Goal: Communication & Community: Answer question/provide support

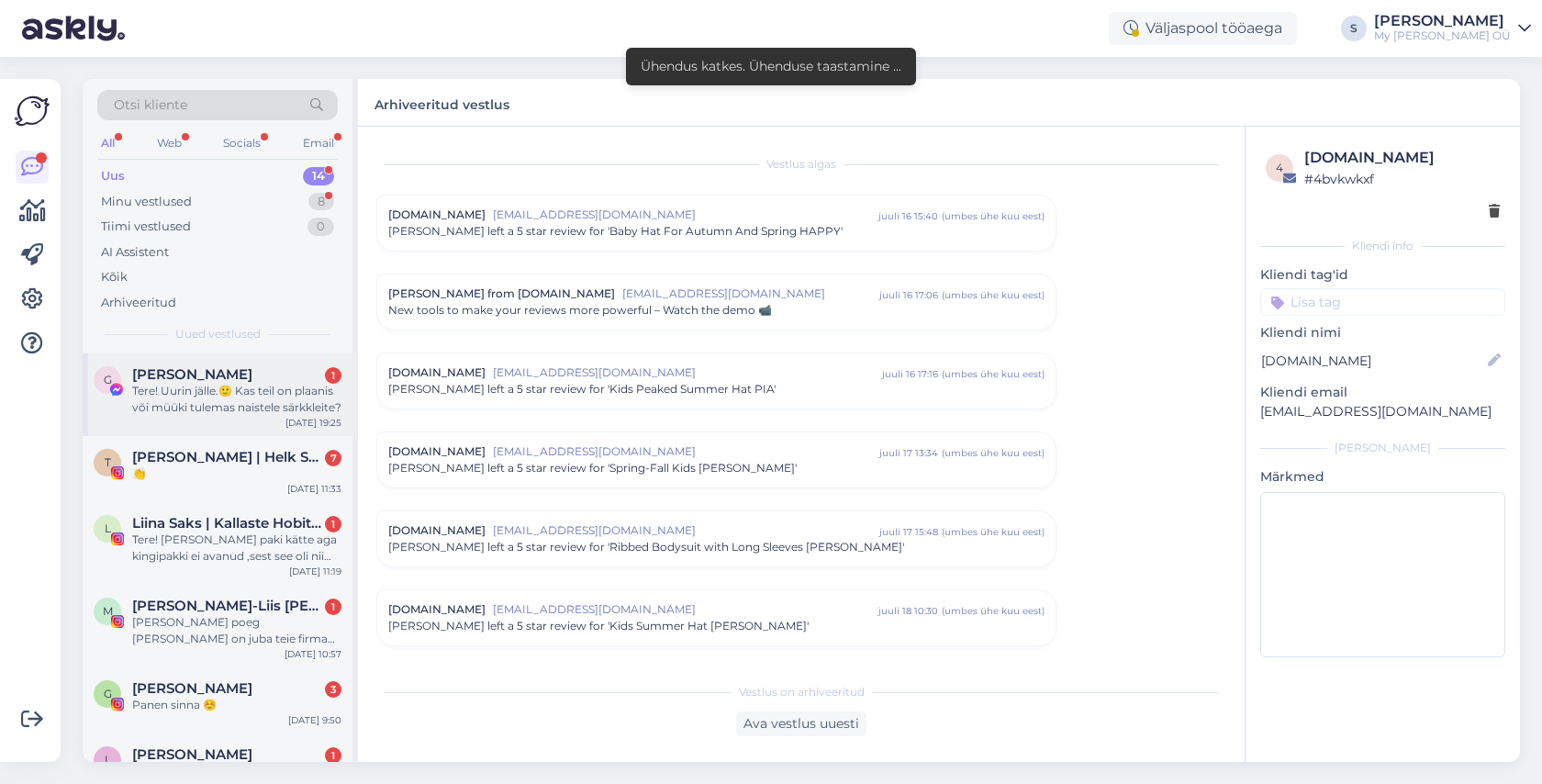
scroll to position [7796, 0]
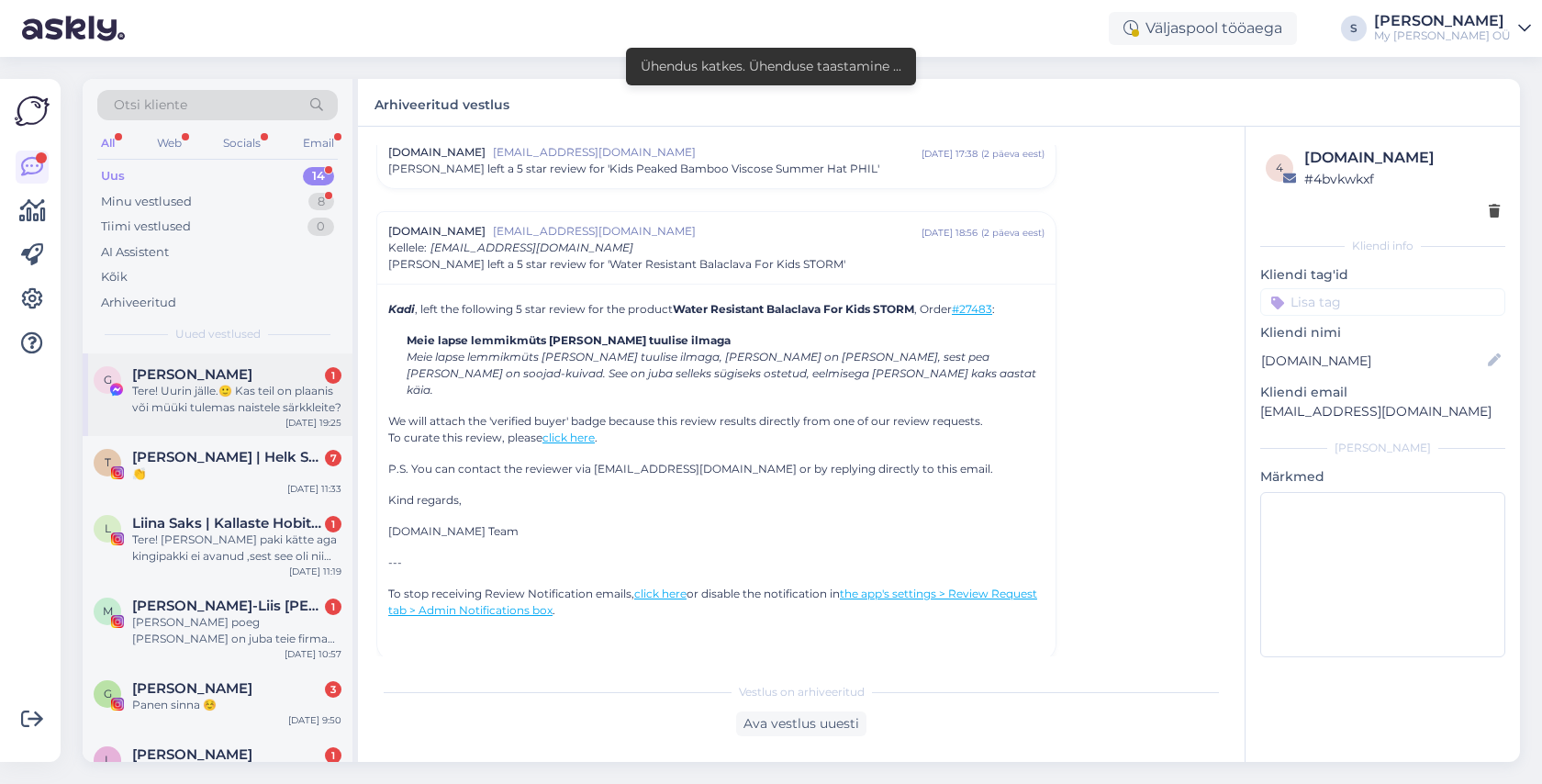
click at [210, 402] on div "Tere! Uurin jälle.🙂 Kas teil on plaanis või müüki tulemas naistele särkkleite?" at bounding box center [236, 399] width 209 height 33
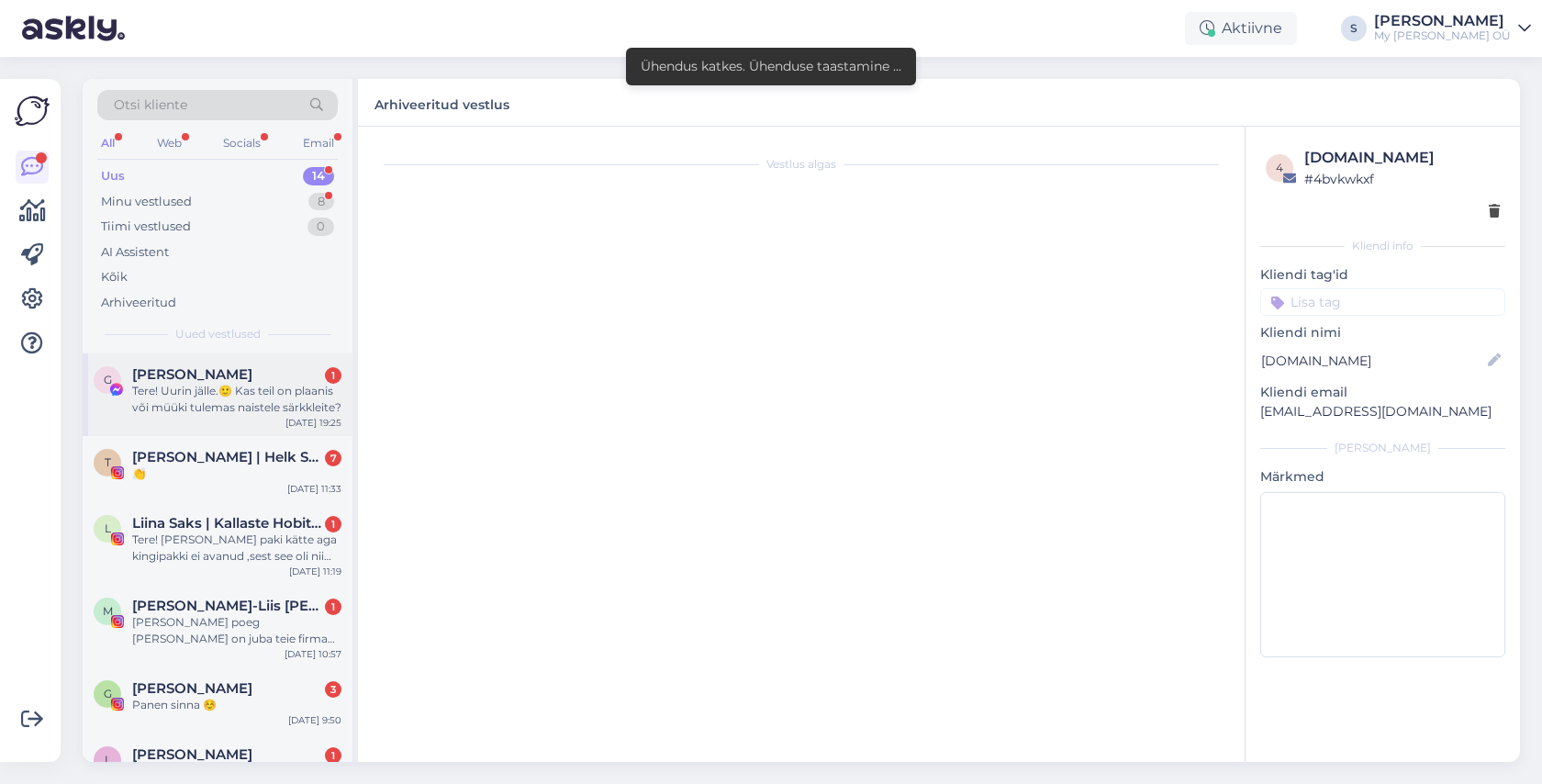
scroll to position [0, 0]
click at [249, 388] on div "Tere! Uurin jälle.🙂 Kas teil on plaanis või müüki tulemas naistele särkkleite?" at bounding box center [236, 399] width 209 height 33
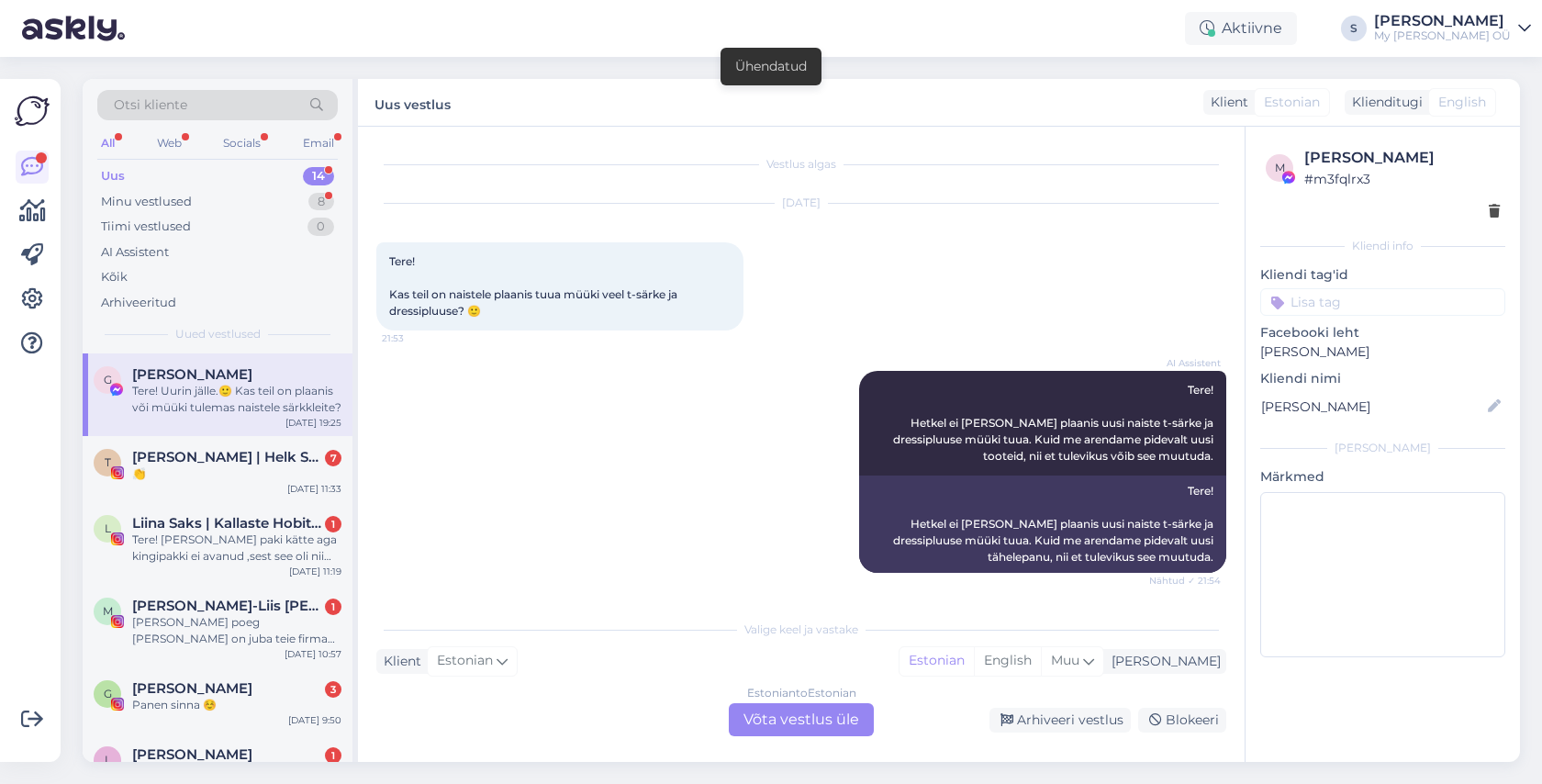
scroll to position [263, 0]
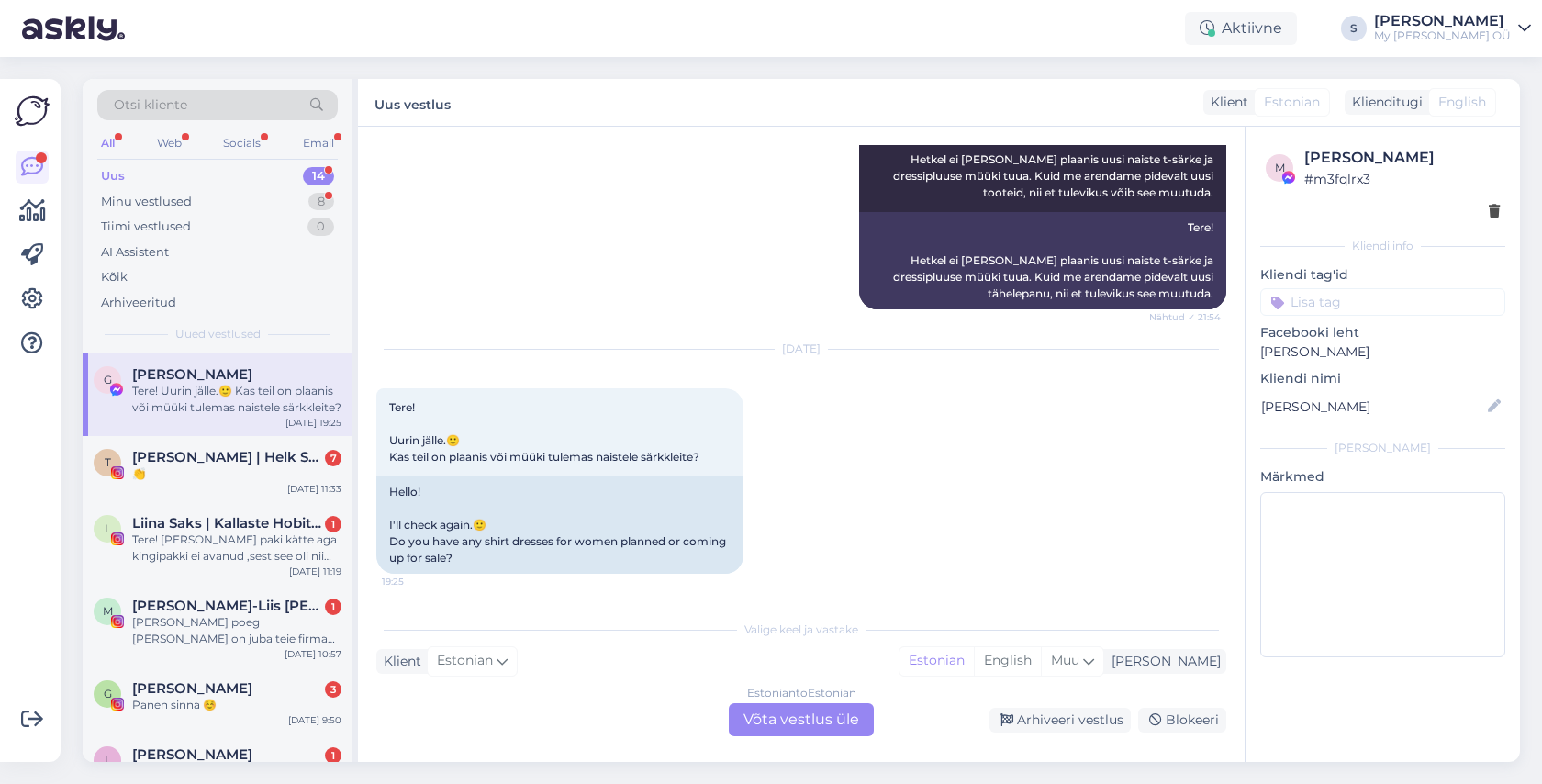
click at [799, 715] on div "Estonian to Estonian Võta vestlus üle" at bounding box center [801, 719] width 145 height 33
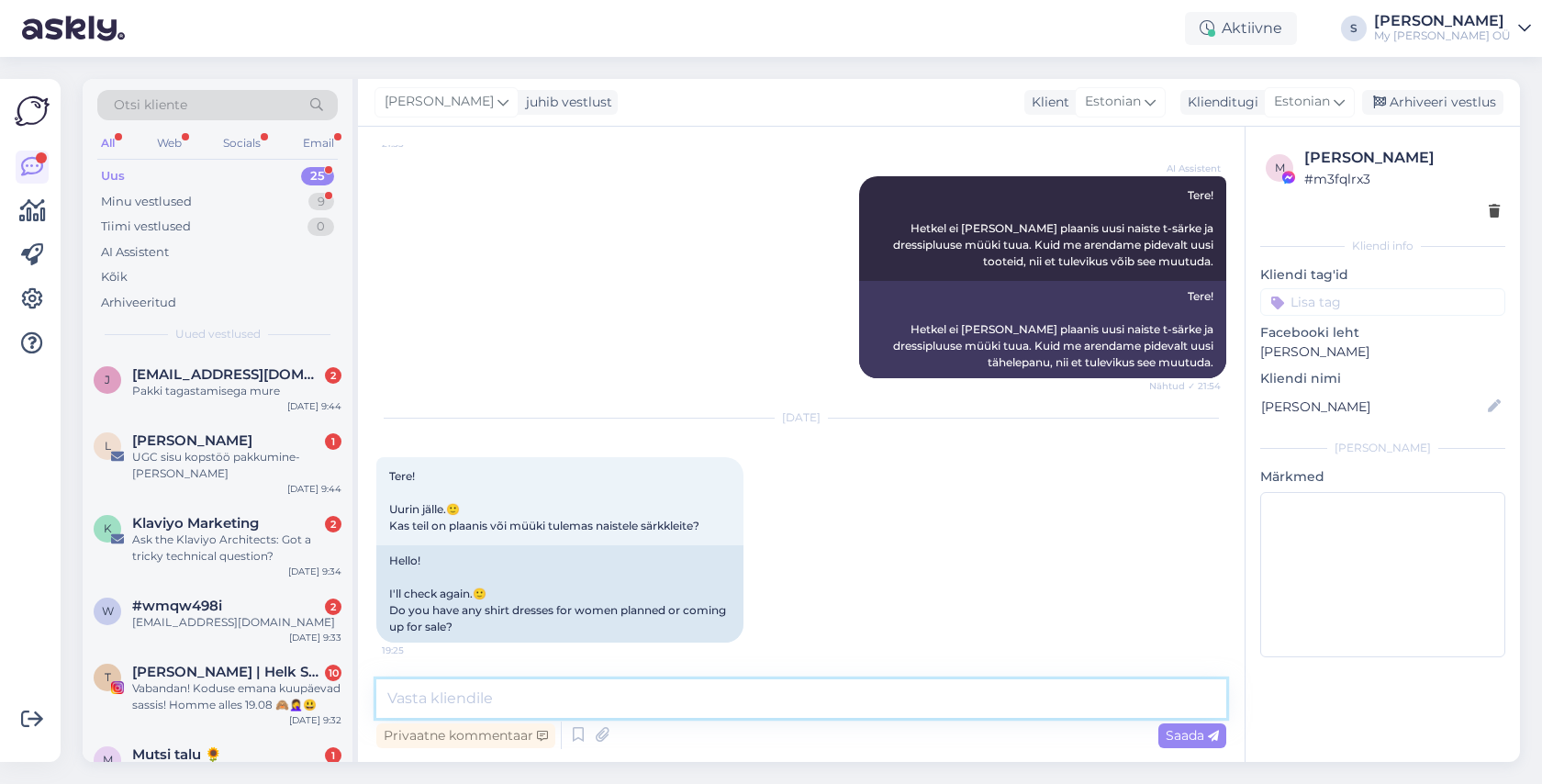
click at [654, 699] on textarea at bounding box center [800, 698] width 850 height 39
type textarea "Tere! Kahjuks mitte, ei tea ka, et tootearendusel midagi sellist plaanis oleks"
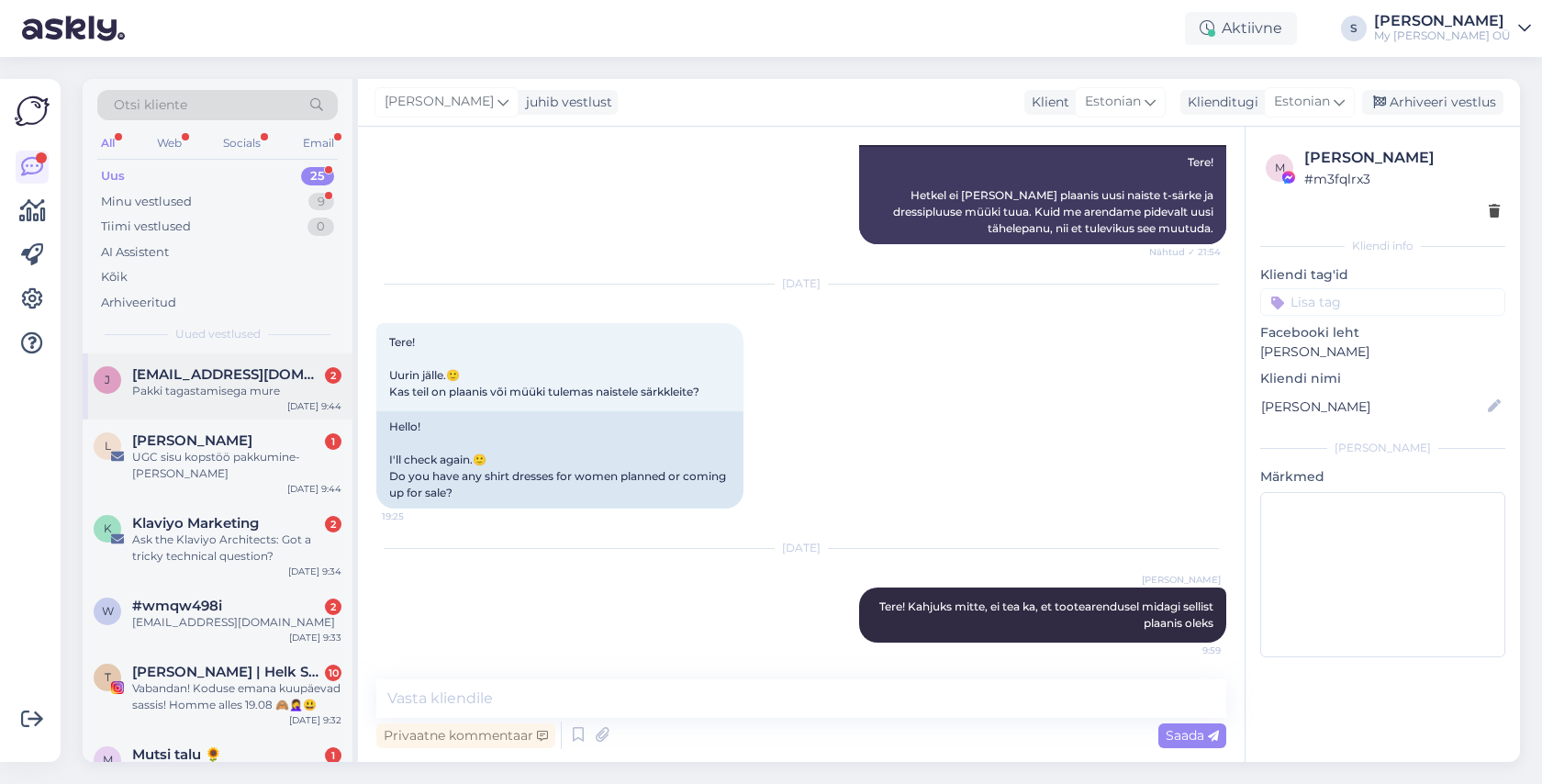
click at [226, 374] on span "[EMAIL_ADDRESS][DOMAIN_NAME]" at bounding box center [228, 374] width 191 height 16
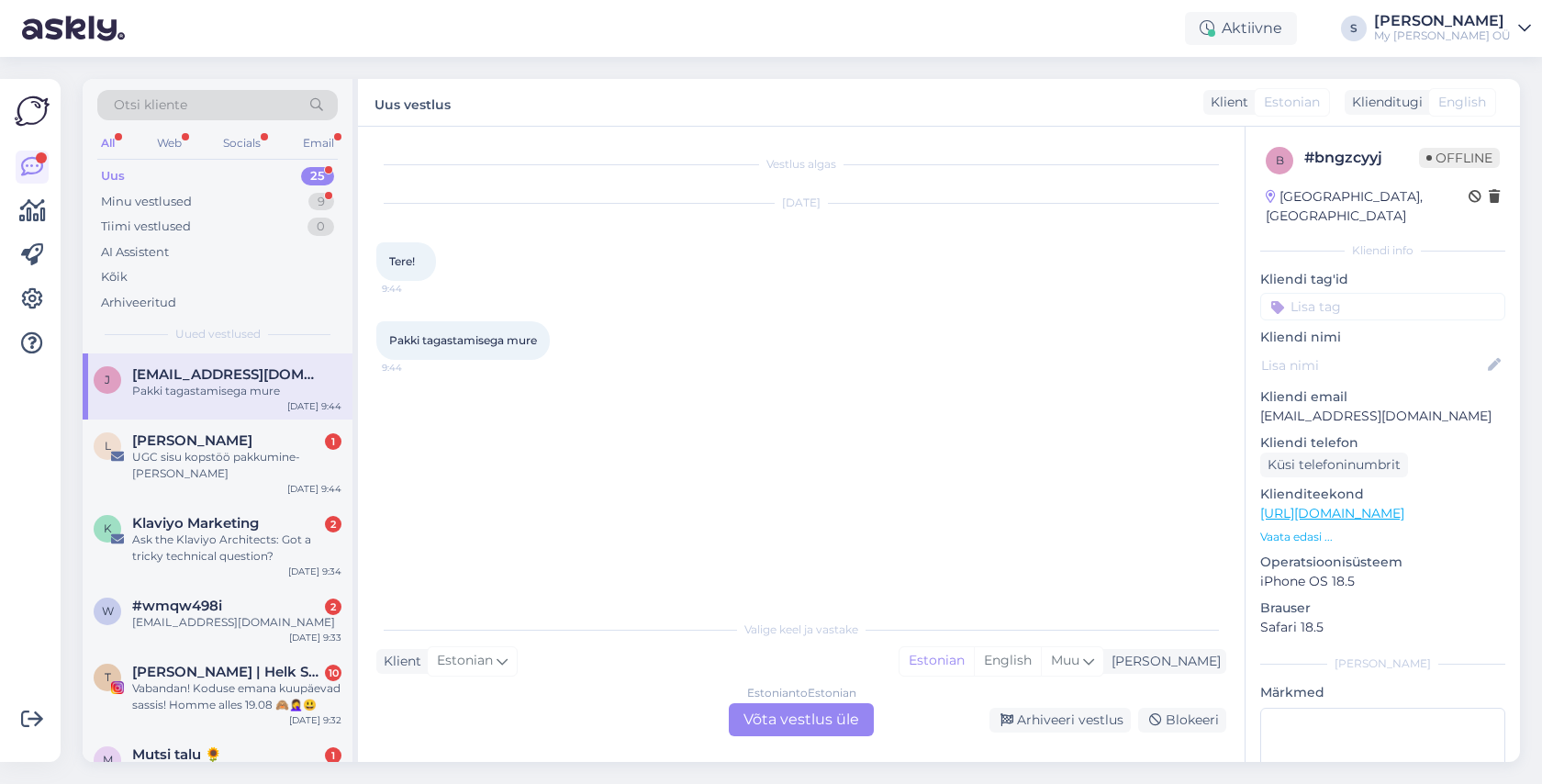
click at [784, 720] on div "Estonian to Estonian Võta vestlus üle" at bounding box center [801, 719] width 145 height 33
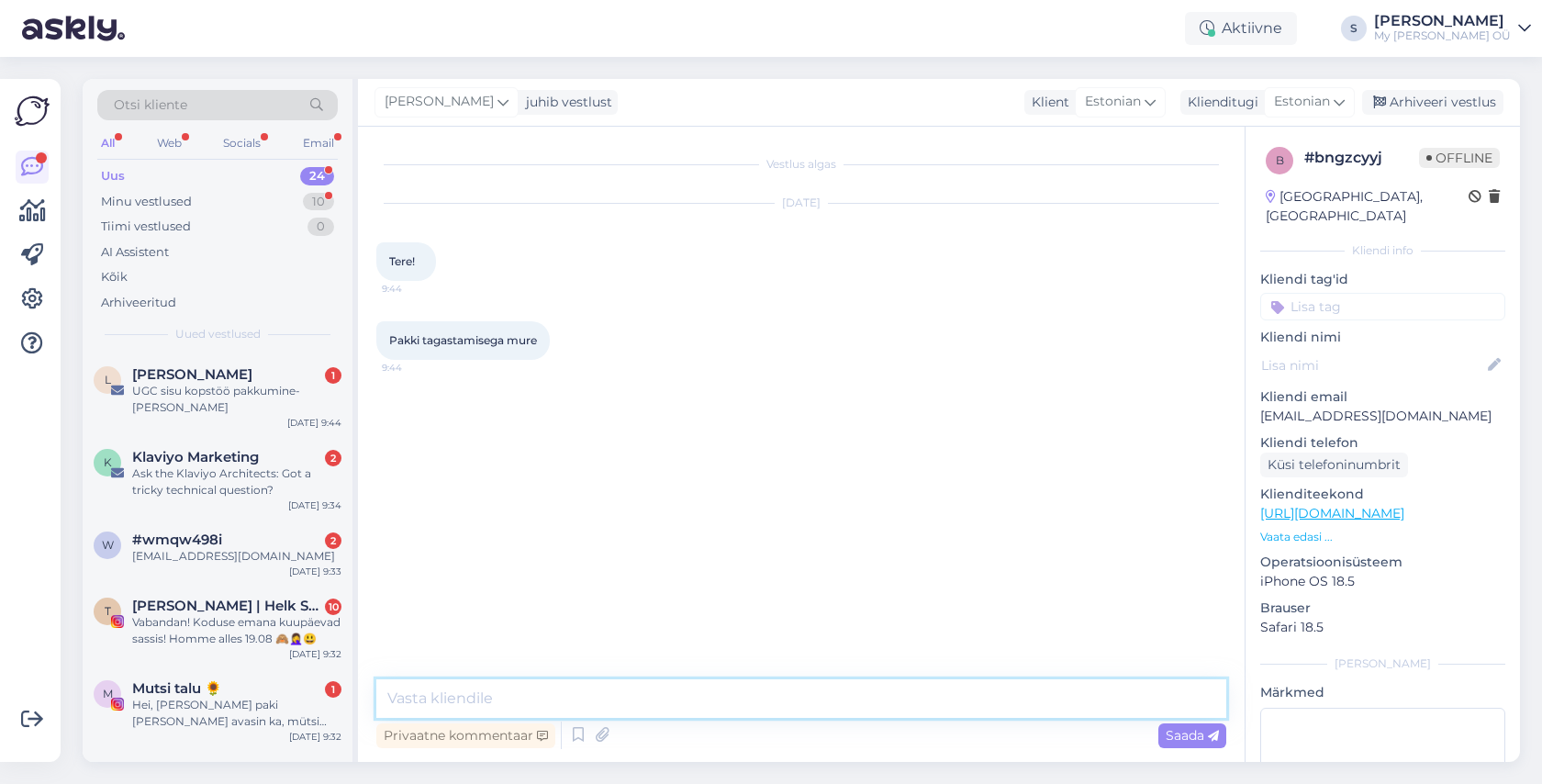
click at [496, 701] on textarea at bounding box center [800, 698] width 850 height 39
type textarea "Tere! Mis mure teil on?"
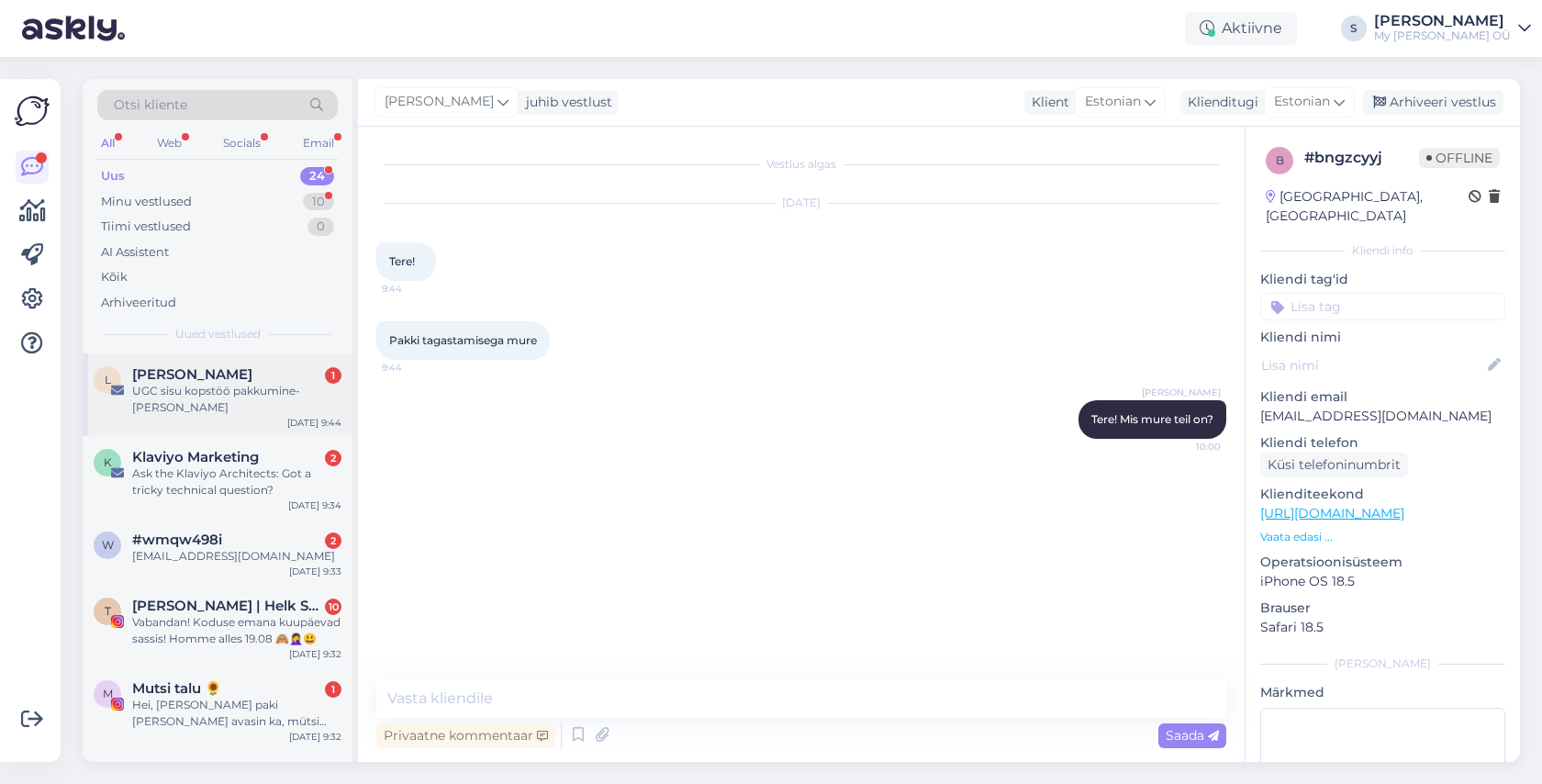
click at [248, 392] on div "UGC sisu kopstöö pakkumine- [PERSON_NAME]" at bounding box center [236, 399] width 209 height 33
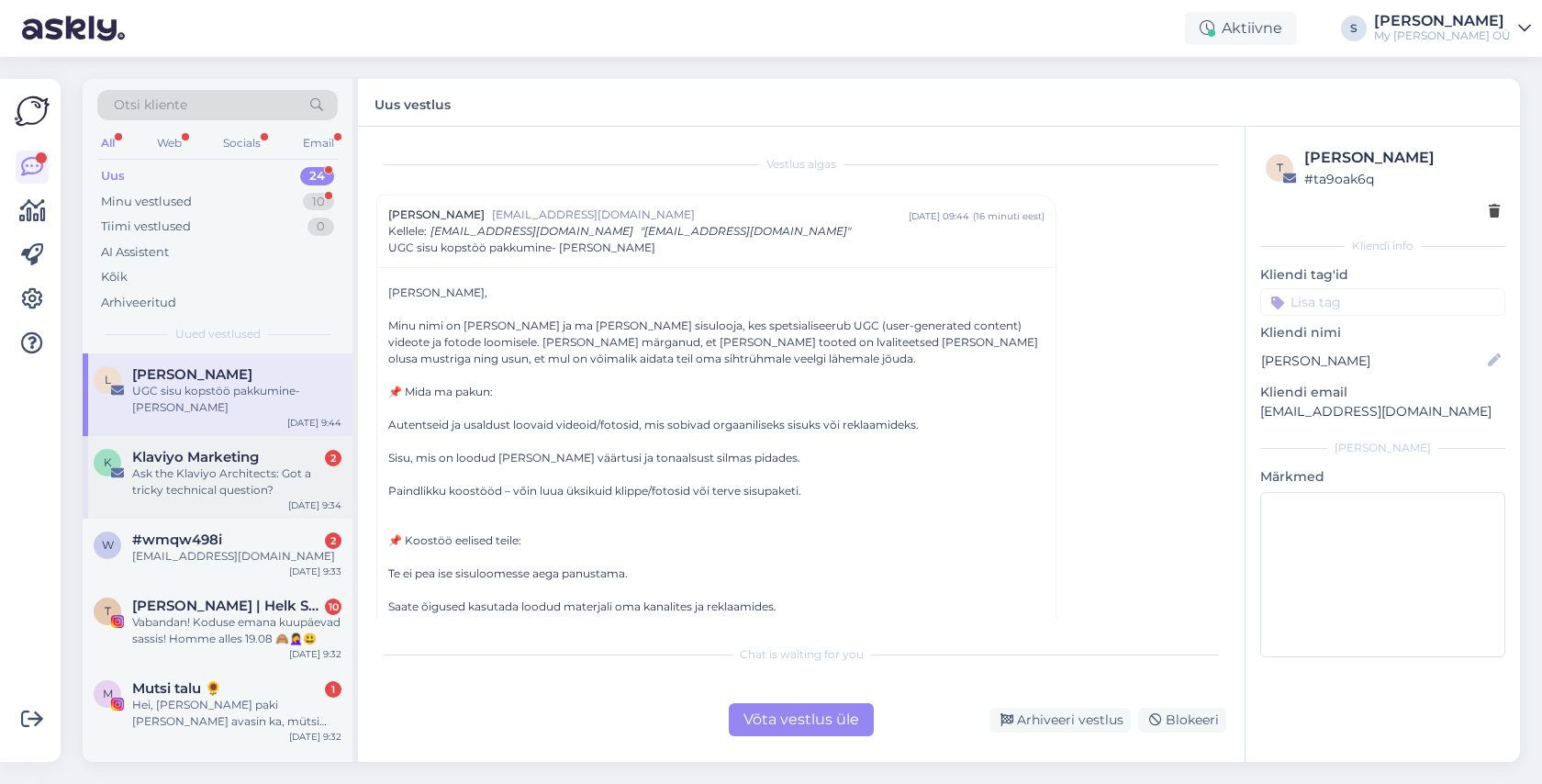
click at [248, 465] on div "Ask the Klaviyo Architects: Got a tricky technical question?" at bounding box center [236, 481] width 209 height 33
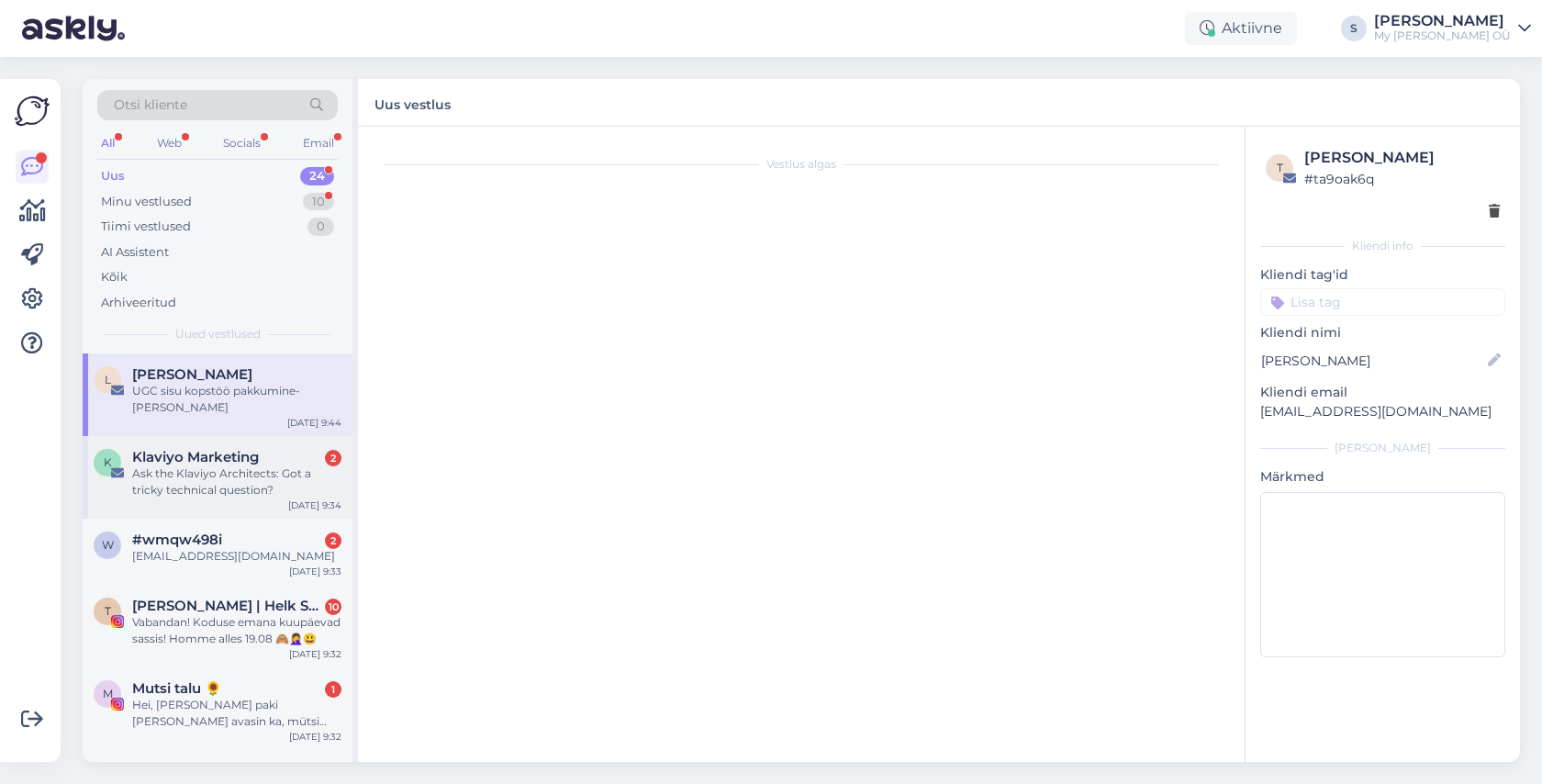
scroll to position [892, 0]
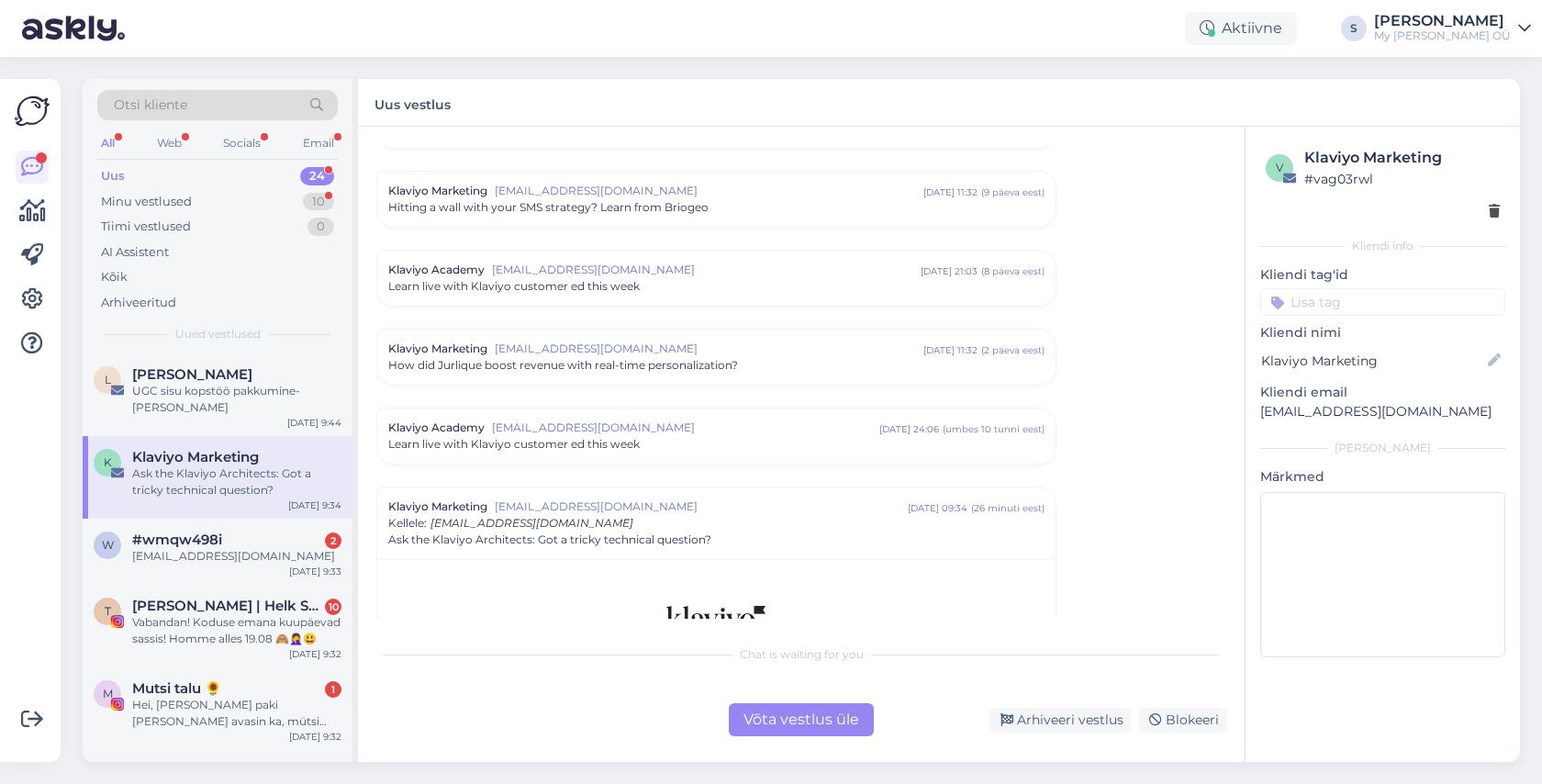
click at [759, 726] on div "Võta vestlus üle" at bounding box center [801, 719] width 145 height 33
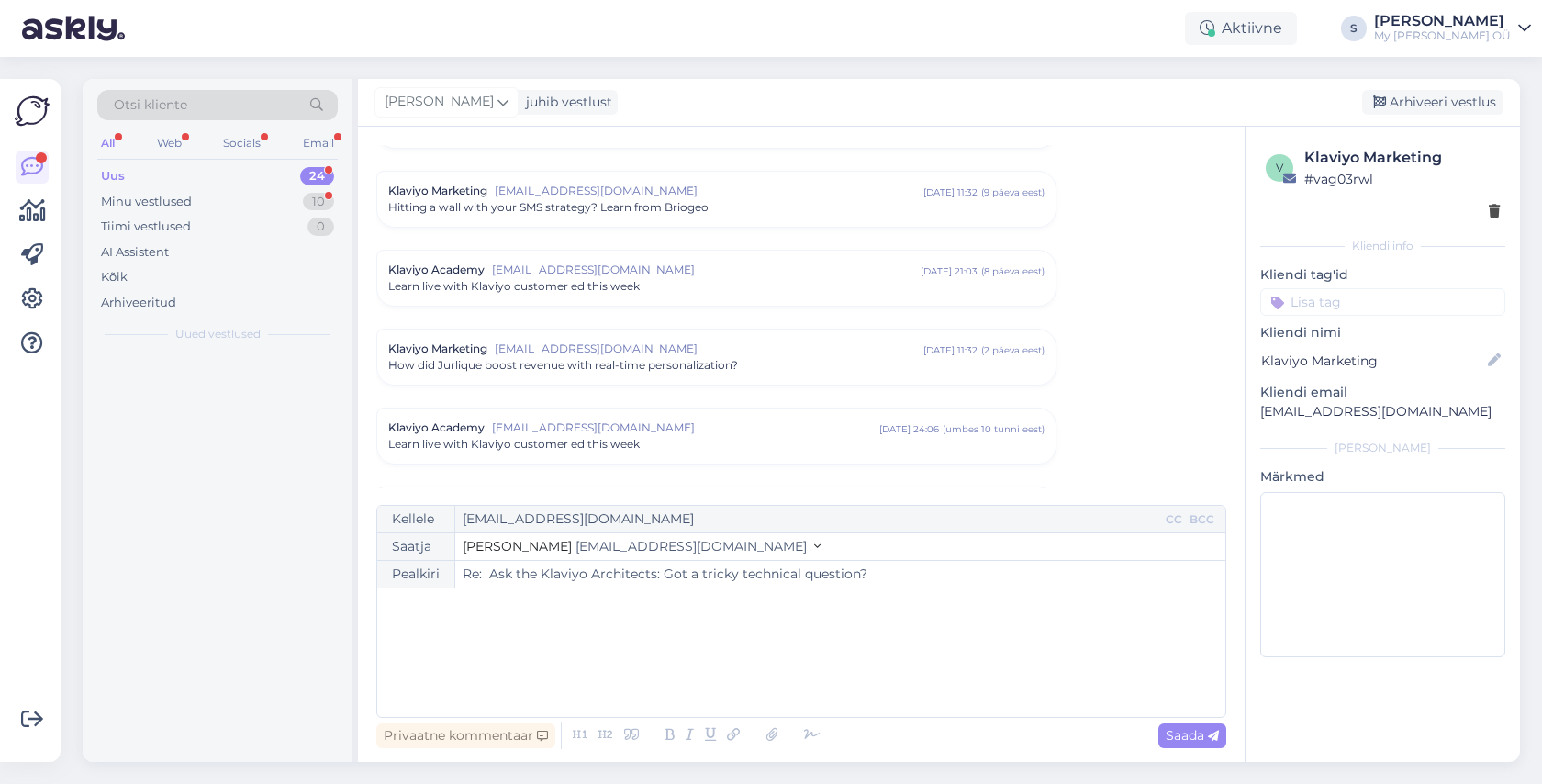
scroll to position [1233, 0]
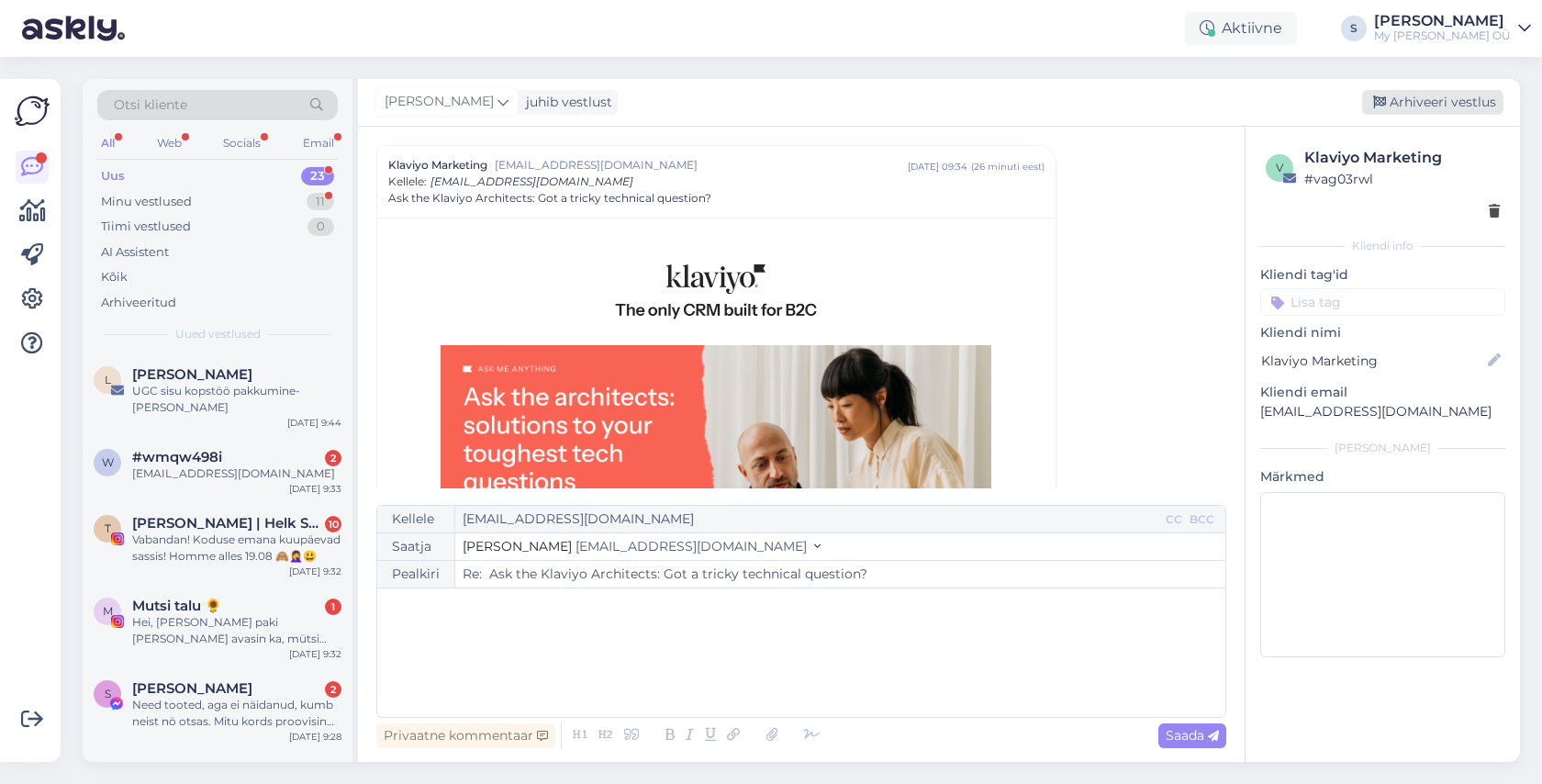
click at [1443, 101] on div "Arhiveeri vestlus" at bounding box center [1432, 102] width 142 height 25
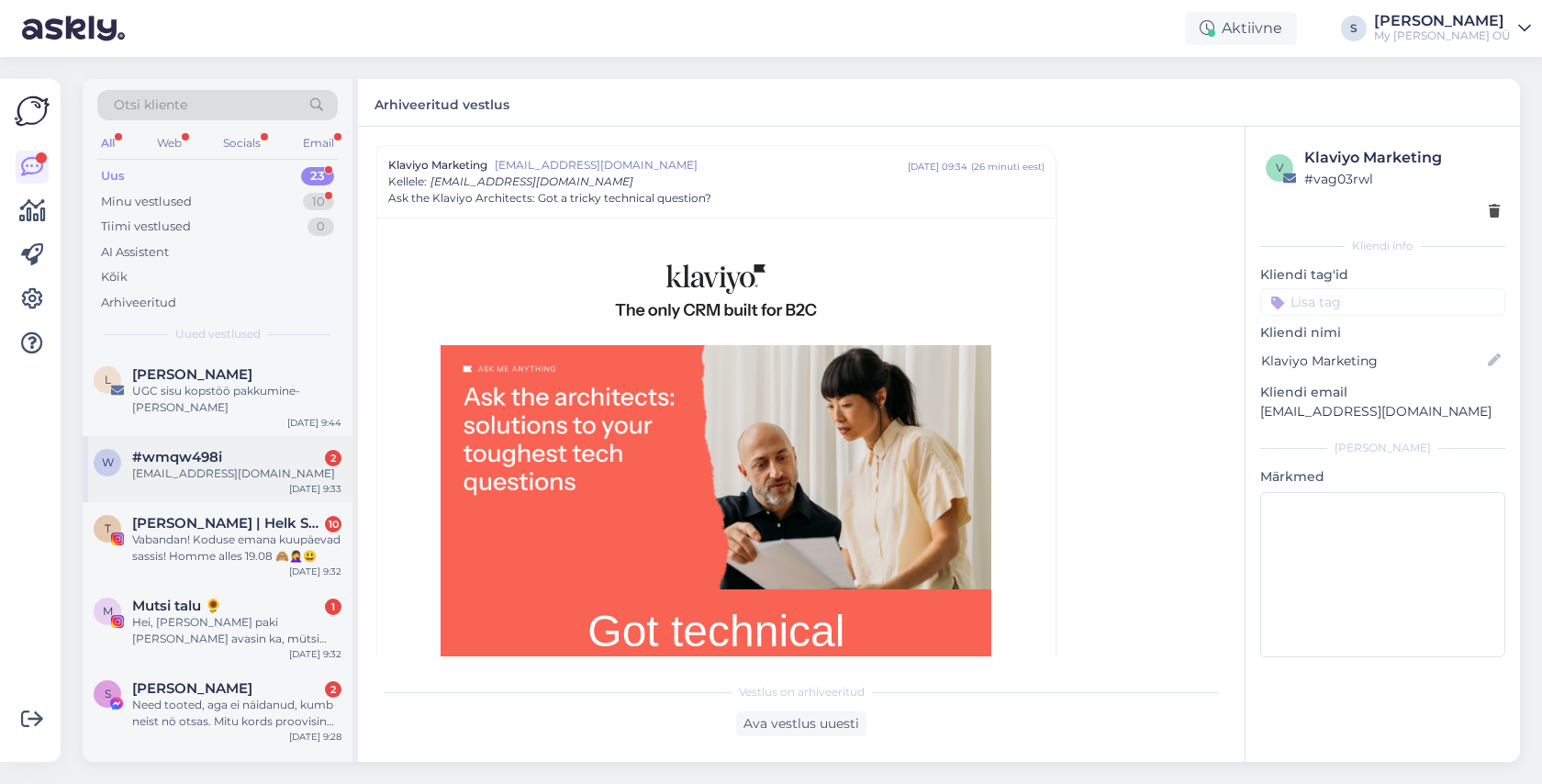
click at [230, 465] on div "[EMAIL_ADDRESS][DOMAIN_NAME]" at bounding box center [236, 473] width 209 height 16
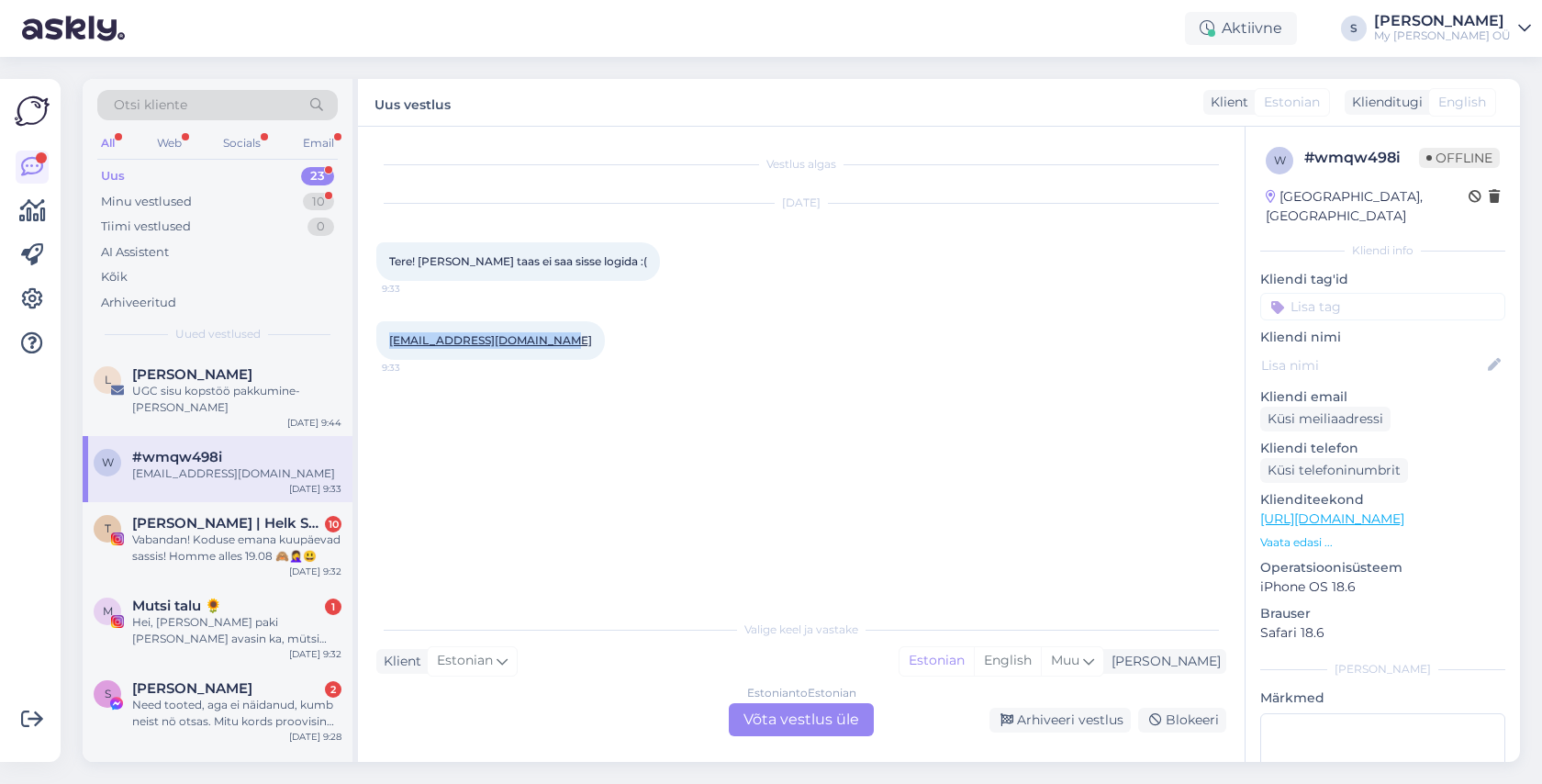
drag, startPoint x: 546, startPoint y: 338, endPoint x: 389, endPoint y: 334, distance: 157.1
click at [389, 334] on div "[EMAIL_ADDRESS][DOMAIN_NAME] 9:33" at bounding box center [490, 340] width 229 height 39
copy link "[EMAIL_ADDRESS][DOMAIN_NAME]"
click at [786, 713] on div "Estonian to Estonian Võta vestlus üle" at bounding box center [801, 719] width 145 height 33
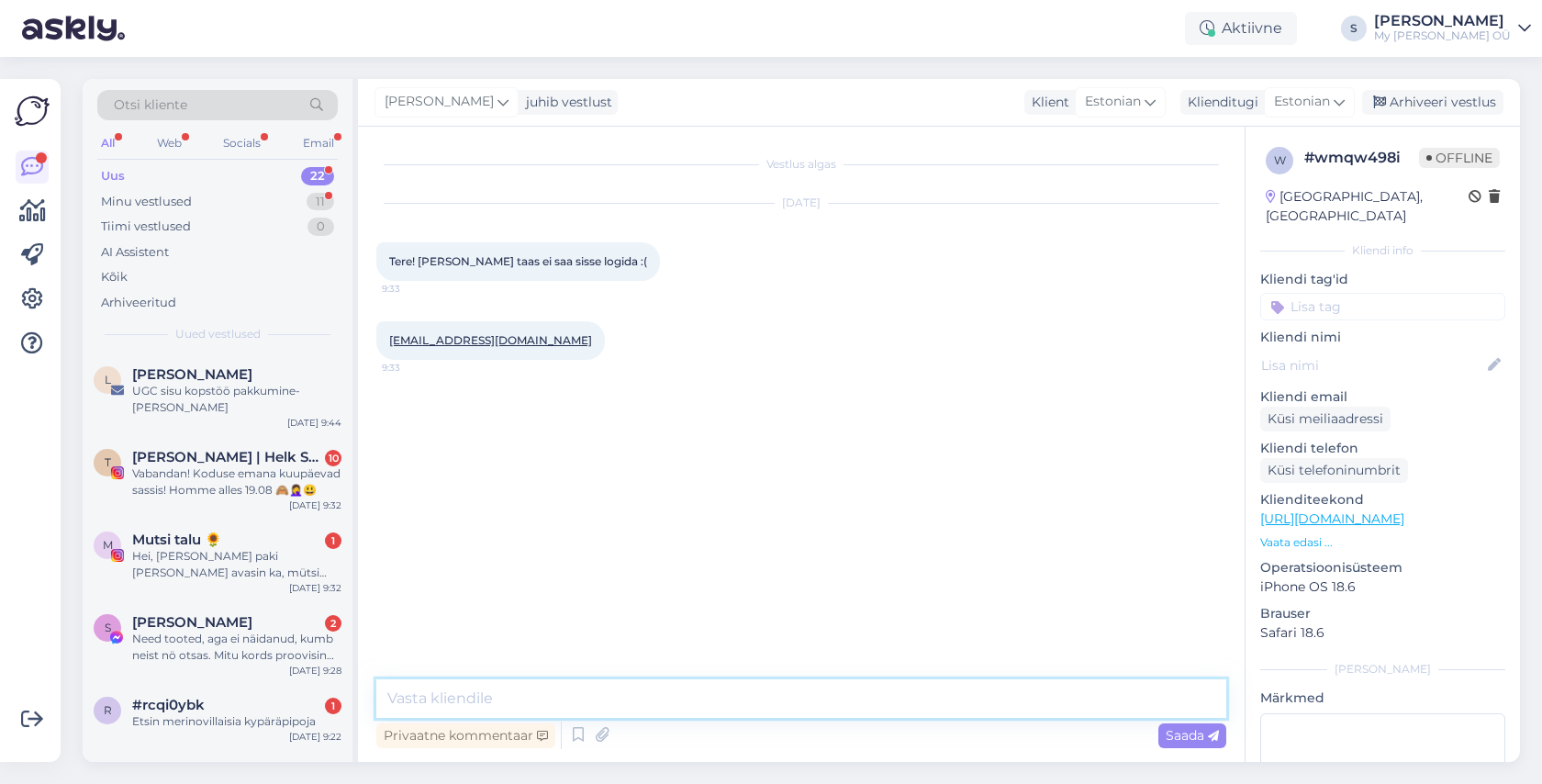
click at [545, 695] on textarea at bounding box center [800, 698] width 850 height 39
paste textarea "Tere! Aitäh kirja eest! Palun vaadake nüüd postkasti, peaksite saama lingi kont…"
type textarea "Tere! Aitäh kirja eest! Palun vaadake nüüd postkasti, peaksite saama lingi kont…"
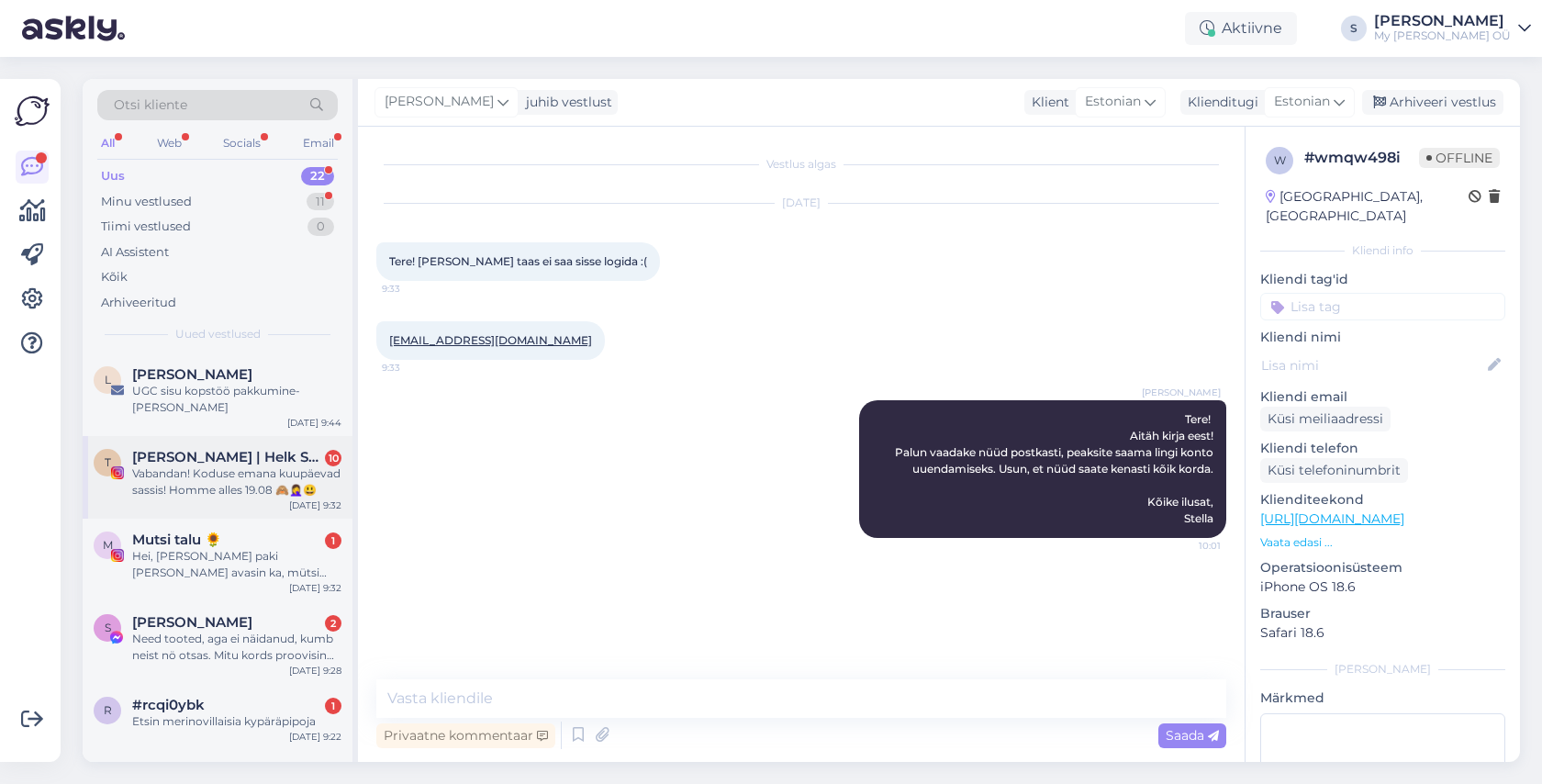
click at [230, 465] on div "Vabandan! Koduse emana kuupäevad sassis! Homme alles 19.08 🙈🤦‍♀️😃" at bounding box center [236, 481] width 209 height 33
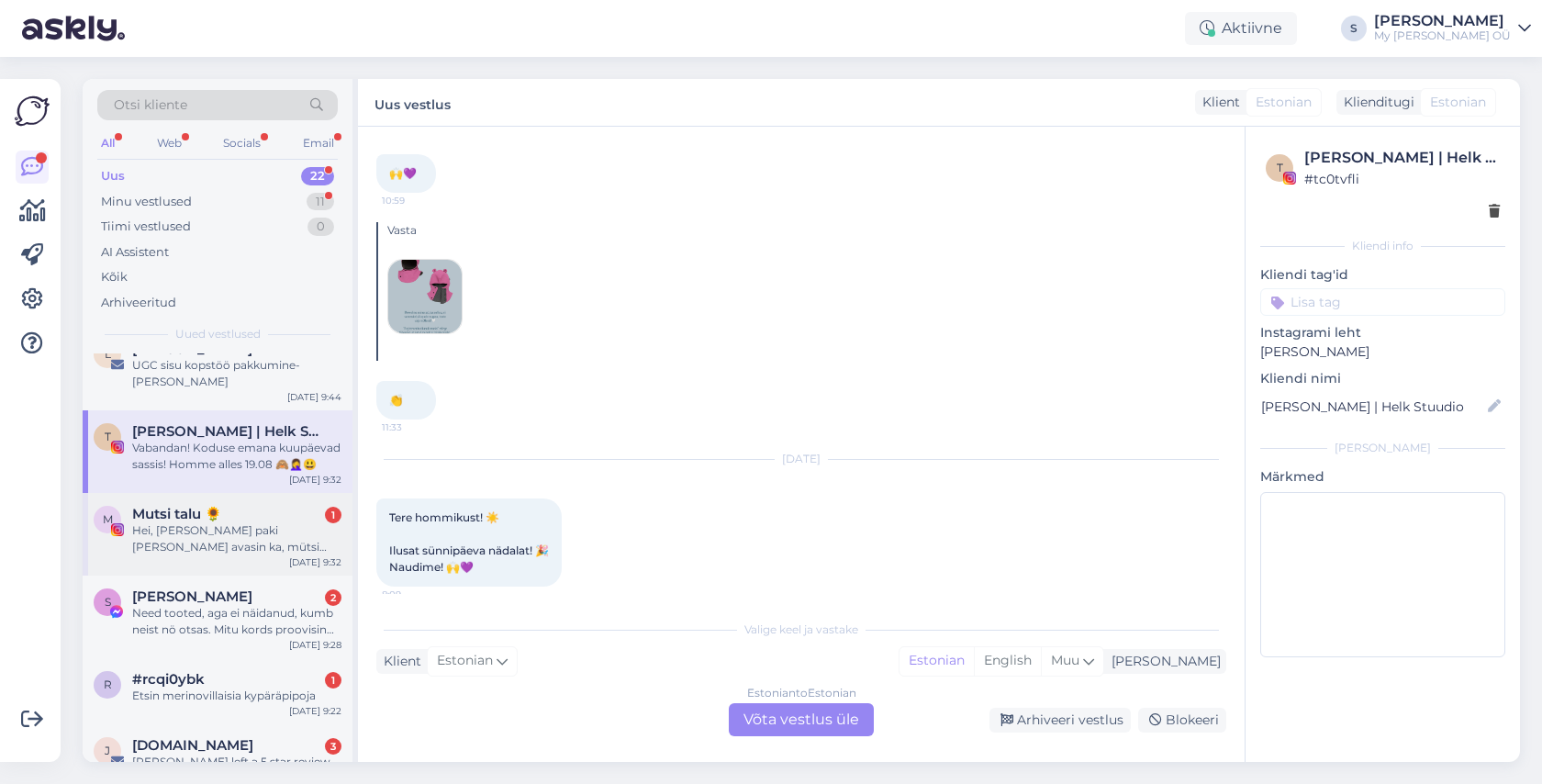
scroll to position [32, 0]
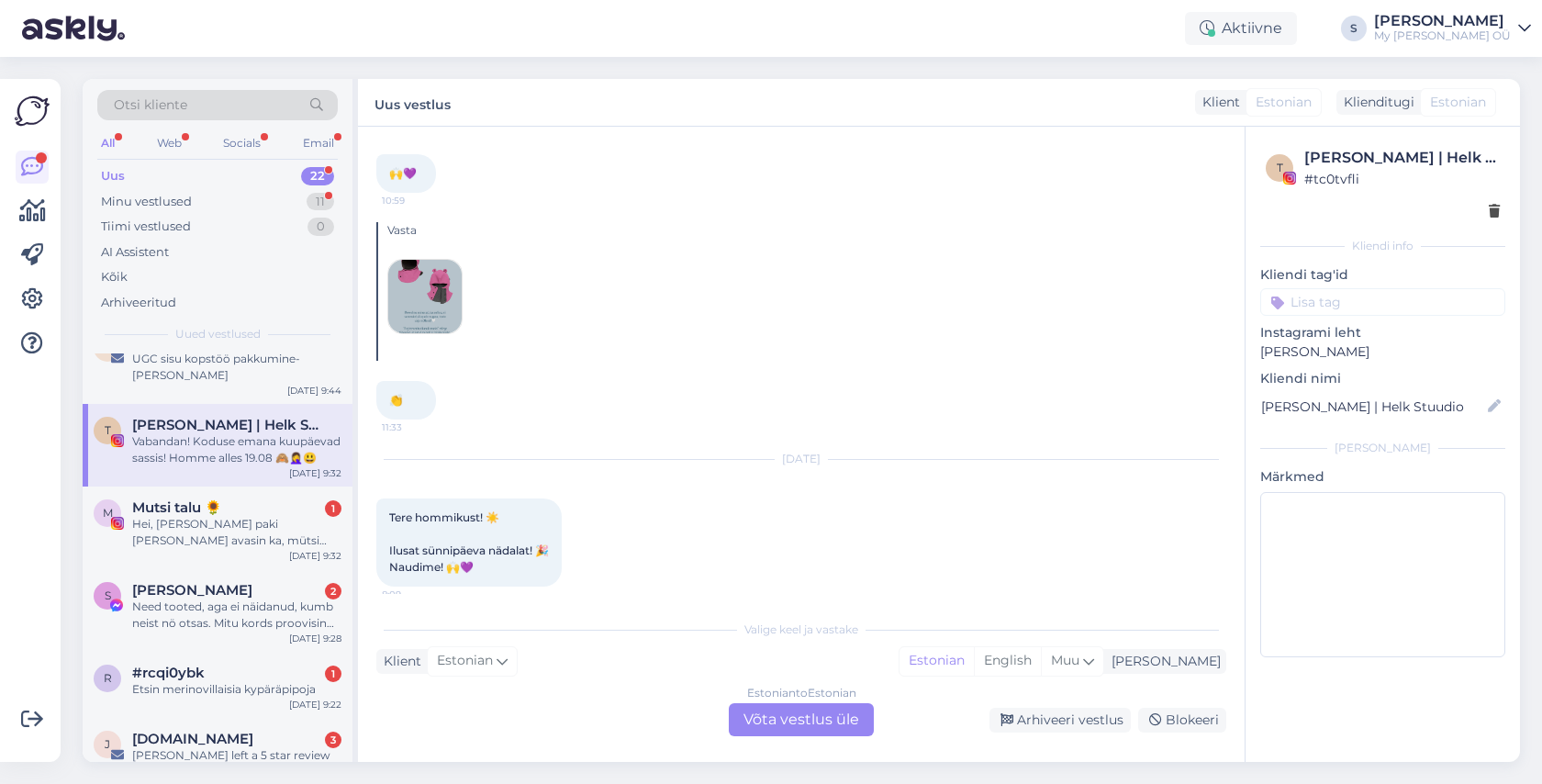
click at [811, 725] on div "Estonian to Estonian Võta vestlus üle" at bounding box center [801, 719] width 145 height 33
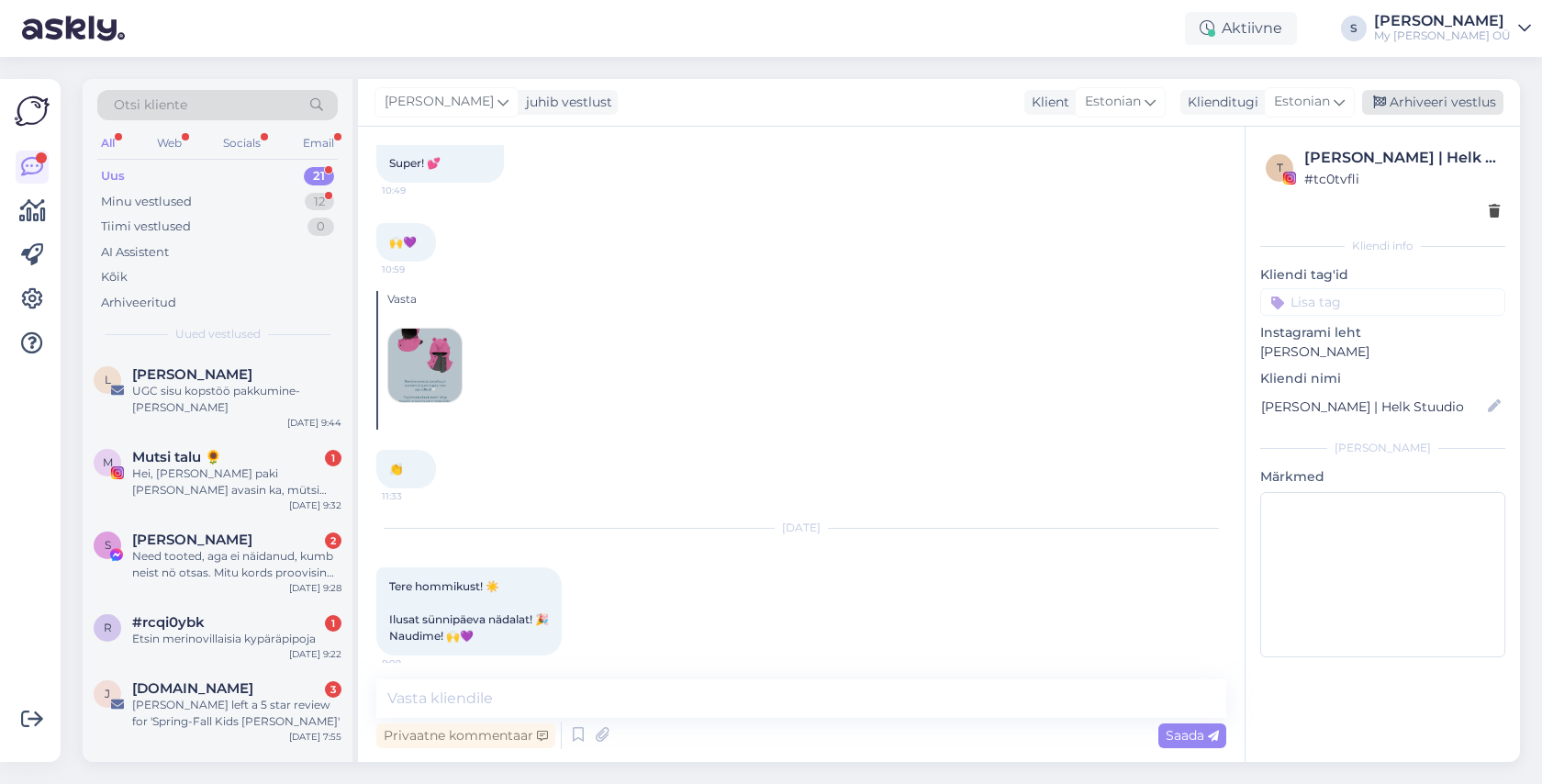
click at [1455, 100] on div "Arhiveeri vestlus" at bounding box center [1432, 102] width 142 height 25
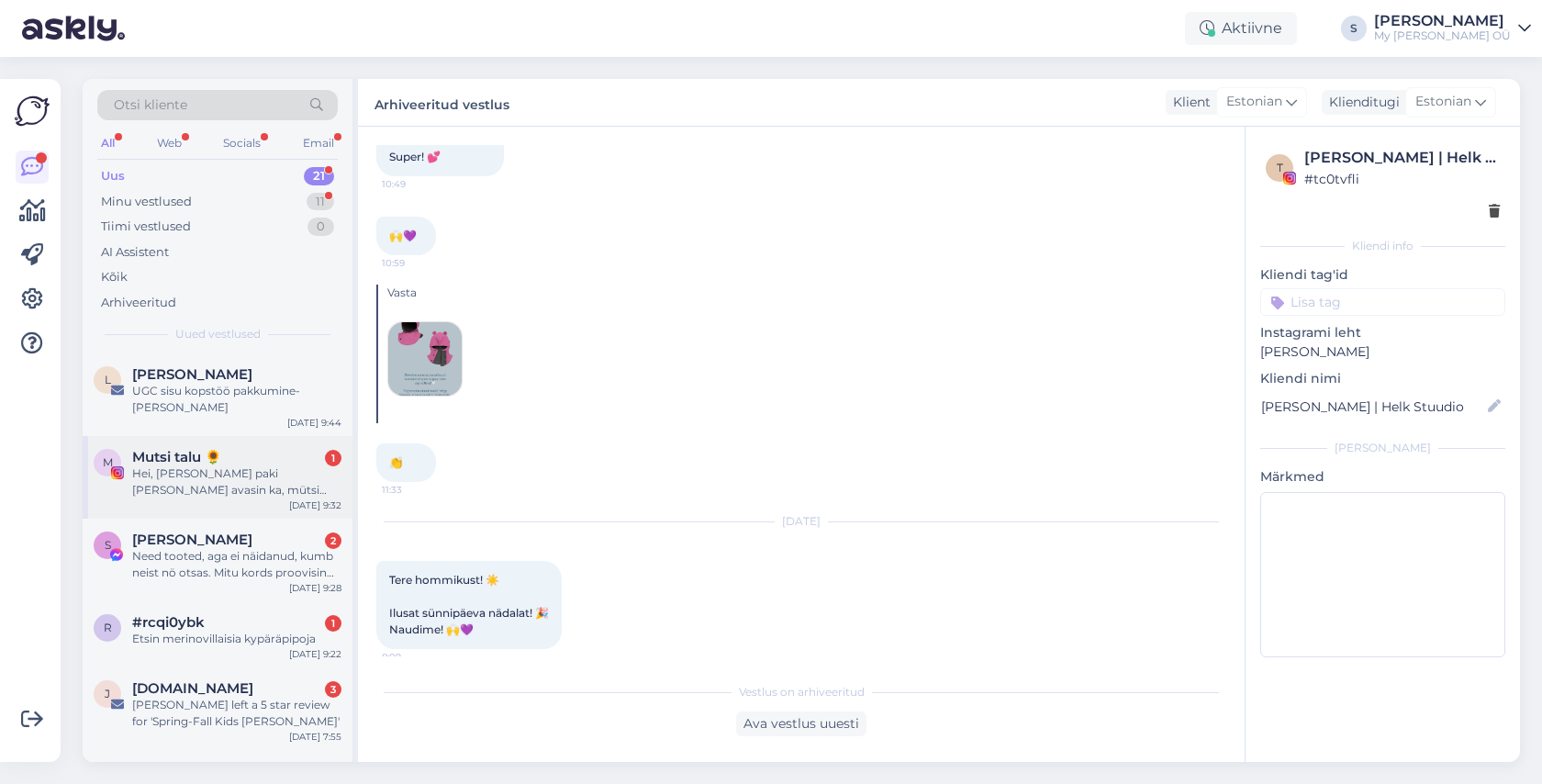
click at [233, 448] on div "Mutsi talu 🌻 1" at bounding box center [236, 456] width 209 height 16
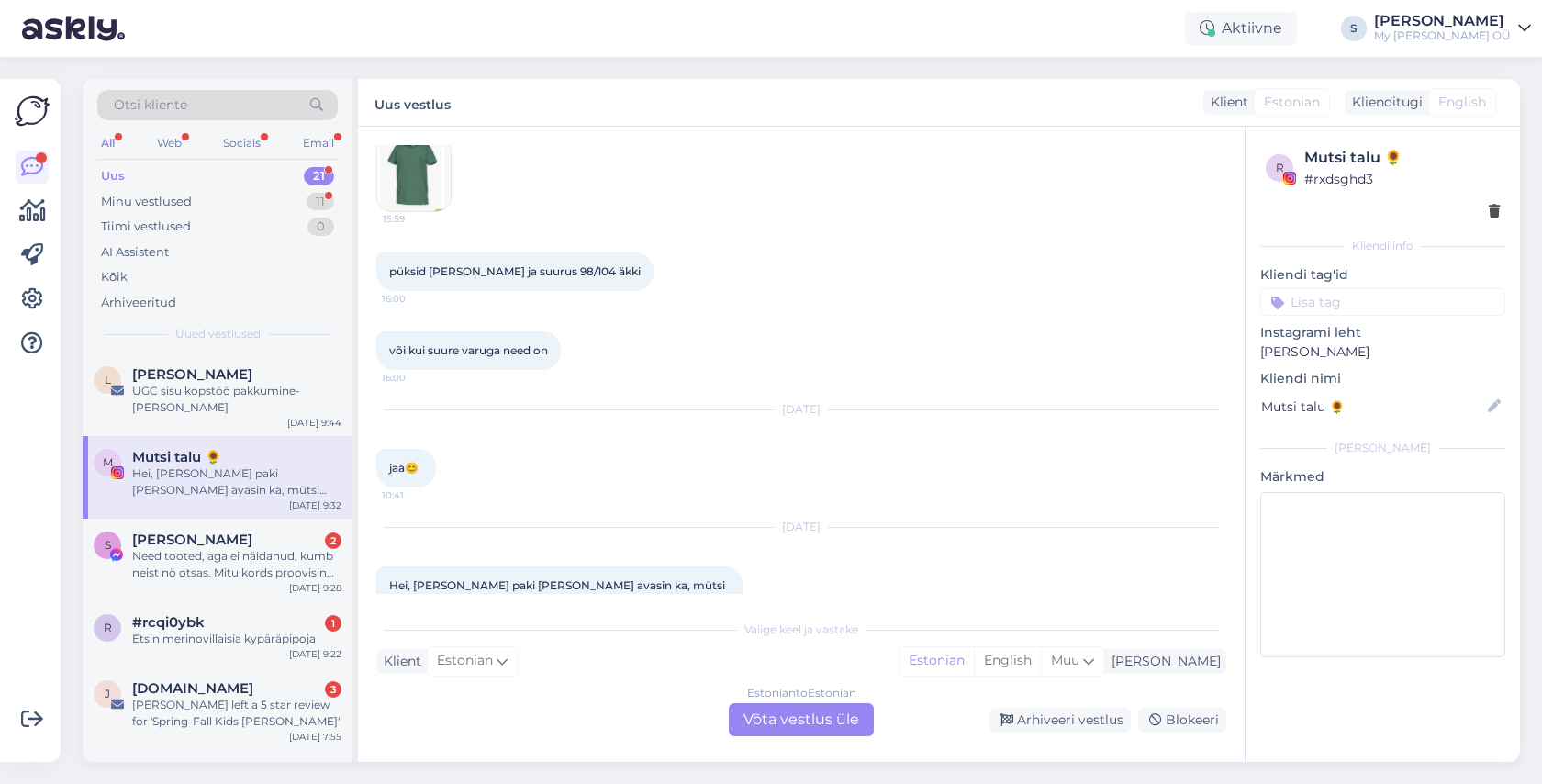
scroll to position [1478, 0]
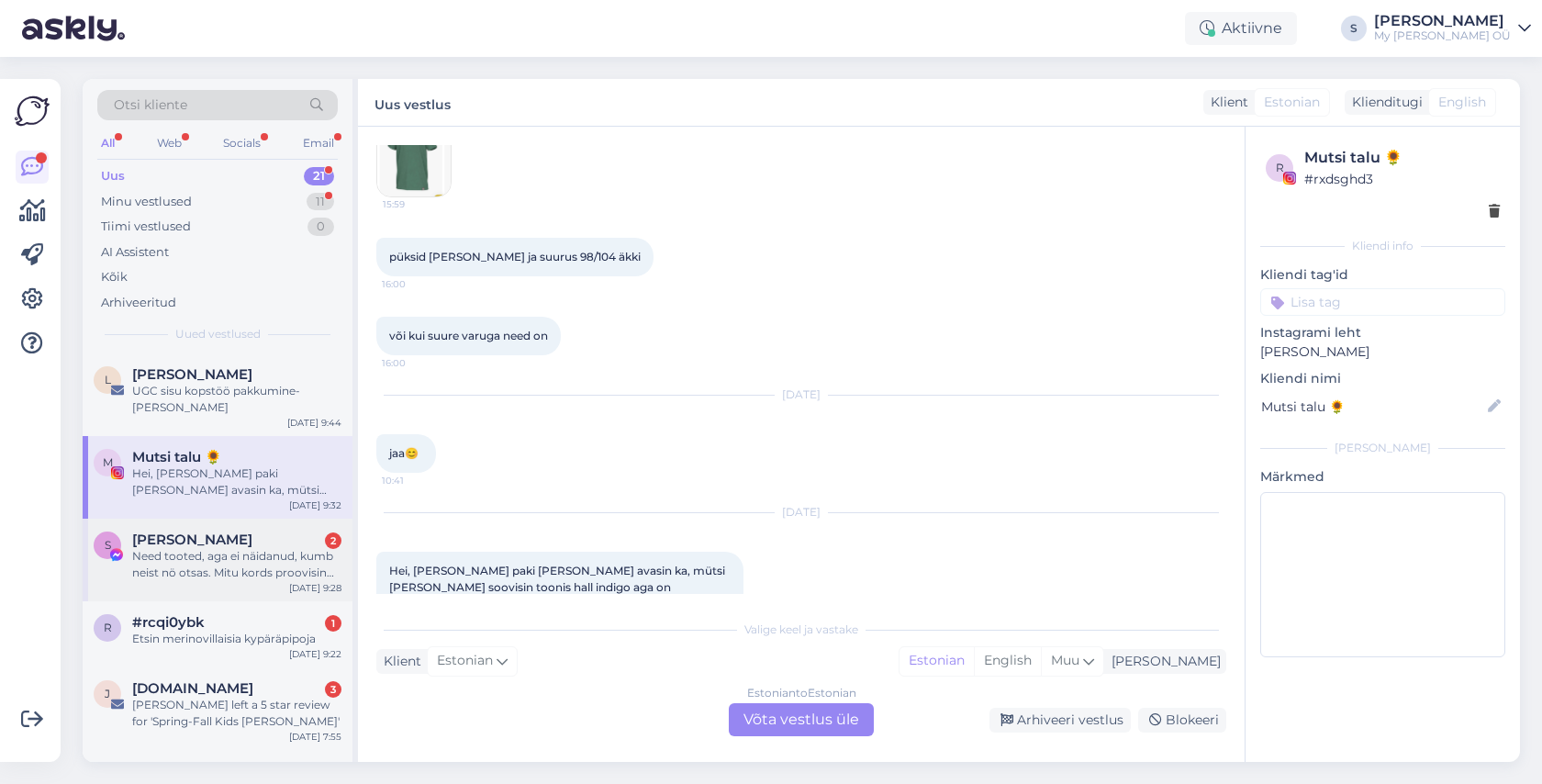
click at [225, 548] on div "Need tooted, aga ei näidanud, kumb neist nö otsas. Mitu kords proovisin siis [P…" at bounding box center [236, 564] width 209 height 33
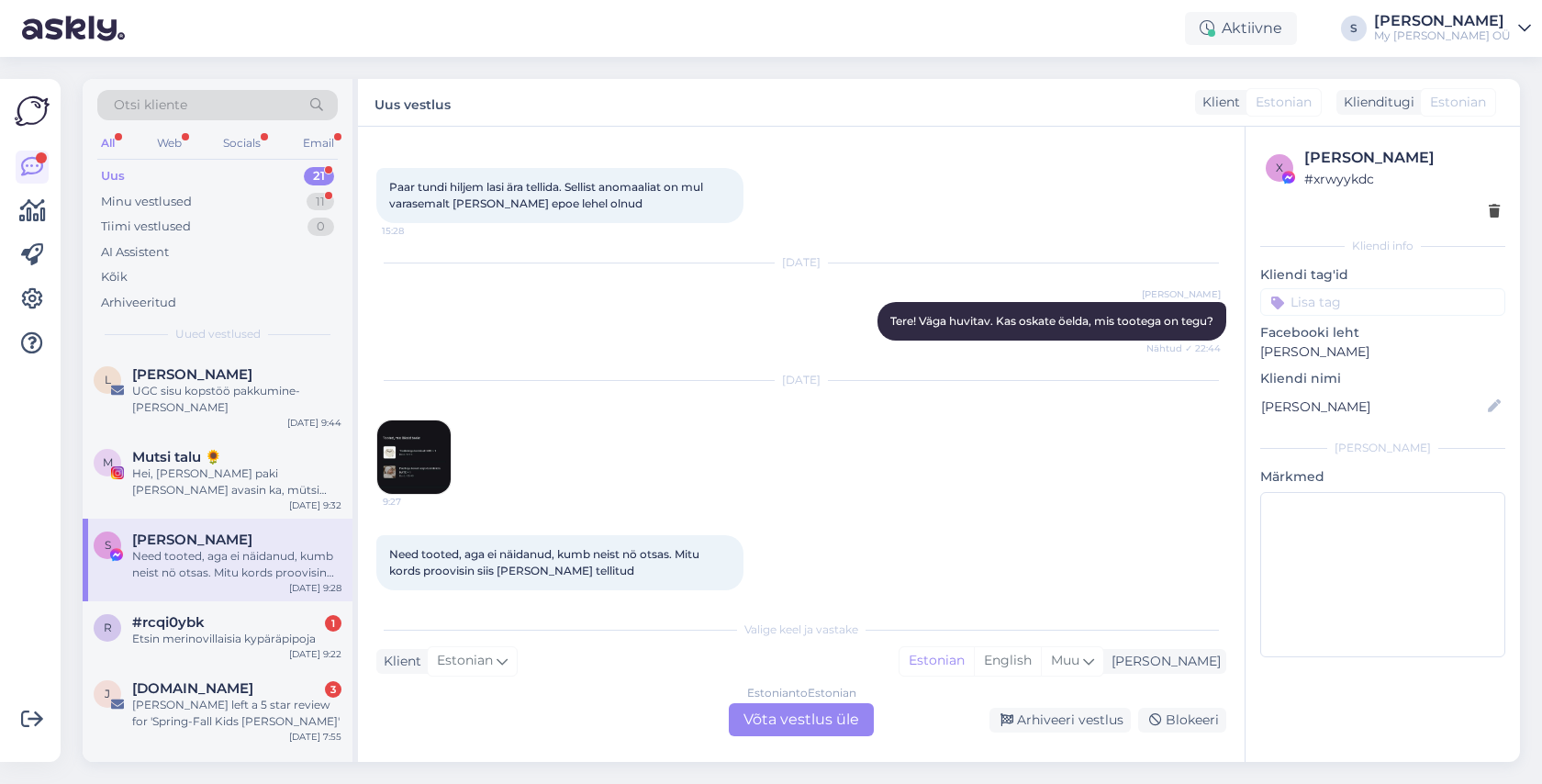
click at [405, 462] on img at bounding box center [414, 457] width 73 height 73
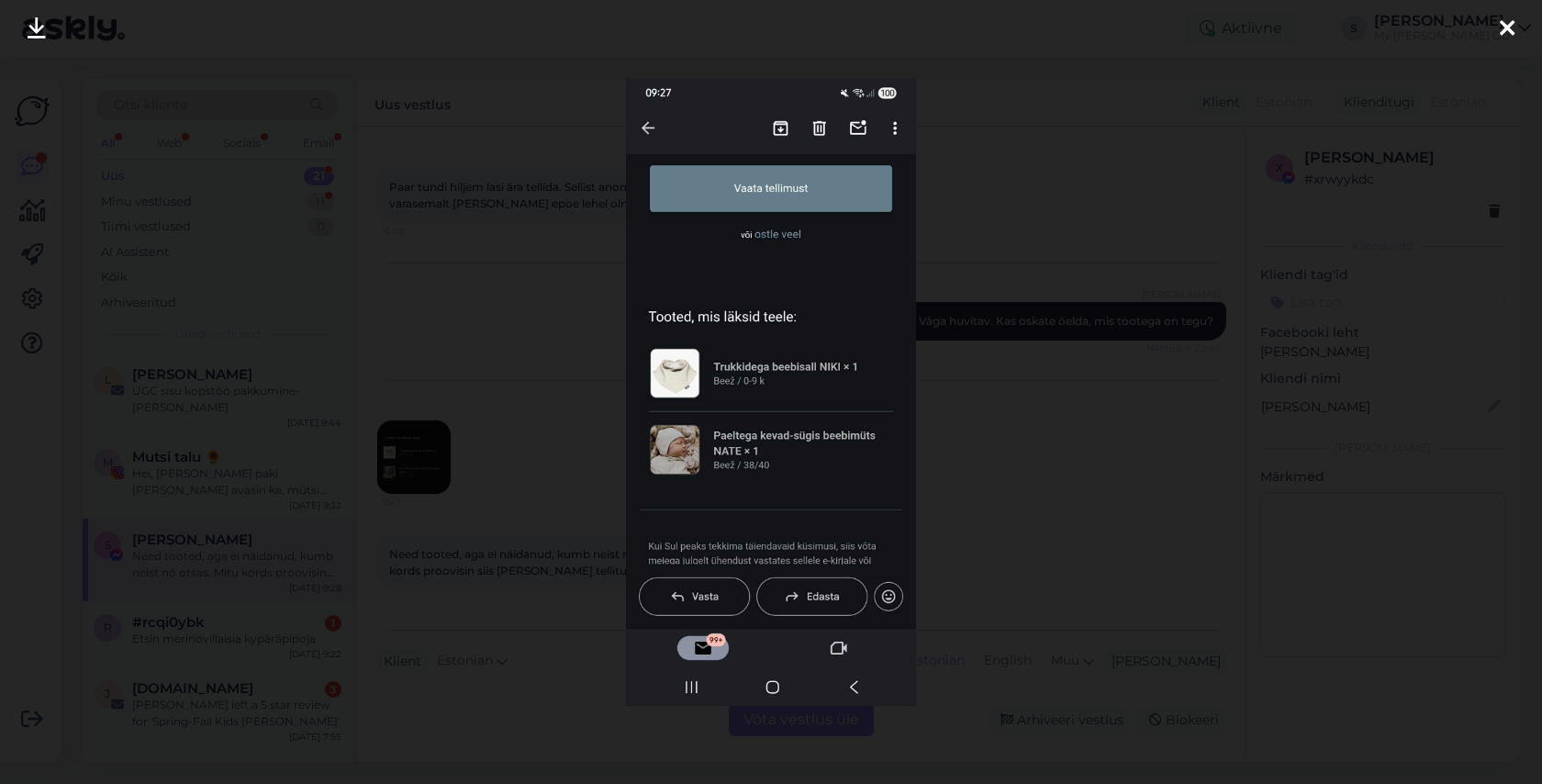
click at [1505, 28] on icon at bounding box center [1506, 29] width 14 height 24
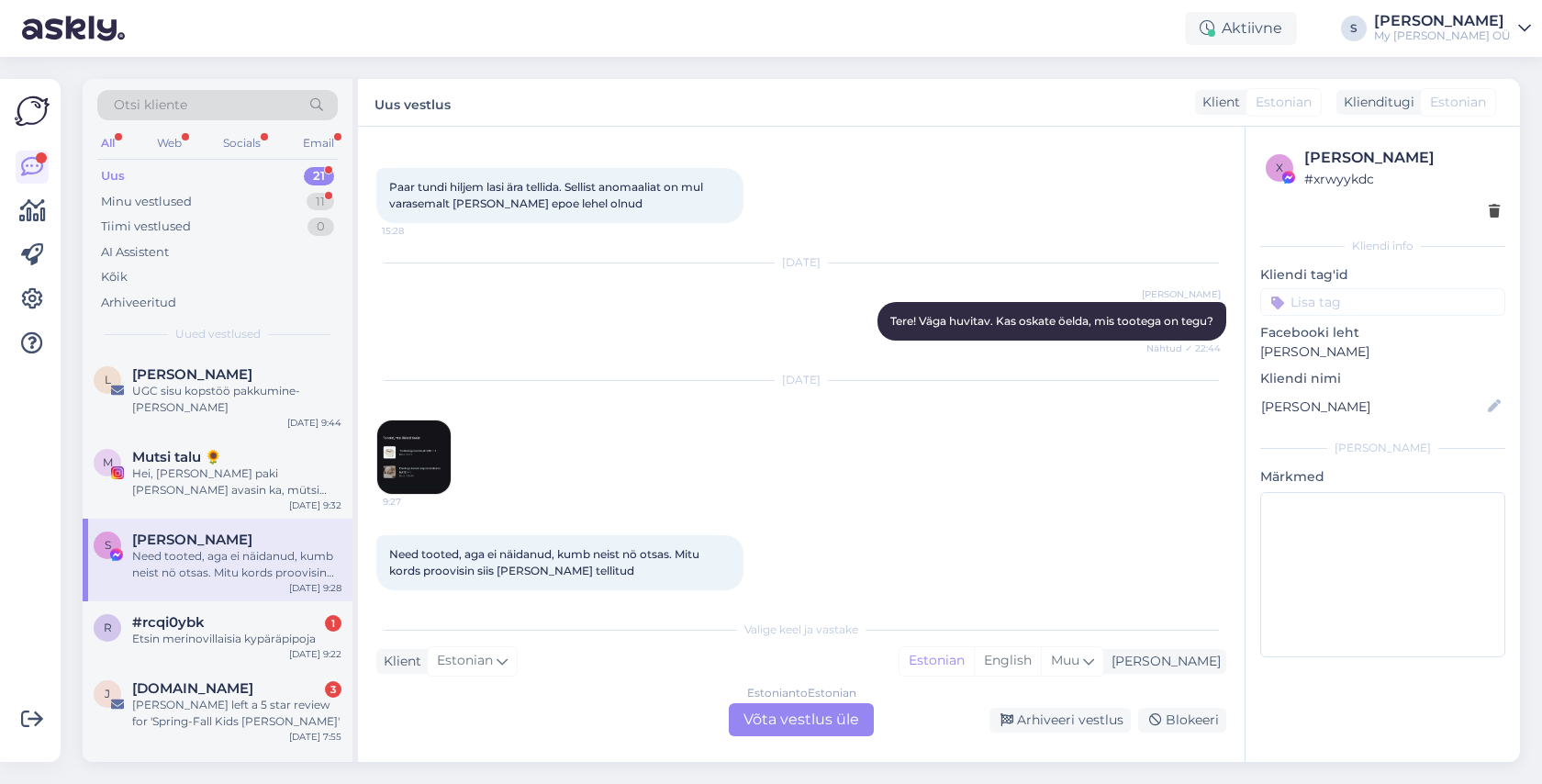
click at [797, 717] on div "Estonian to Estonian Võta vestlus üle" at bounding box center [801, 719] width 145 height 33
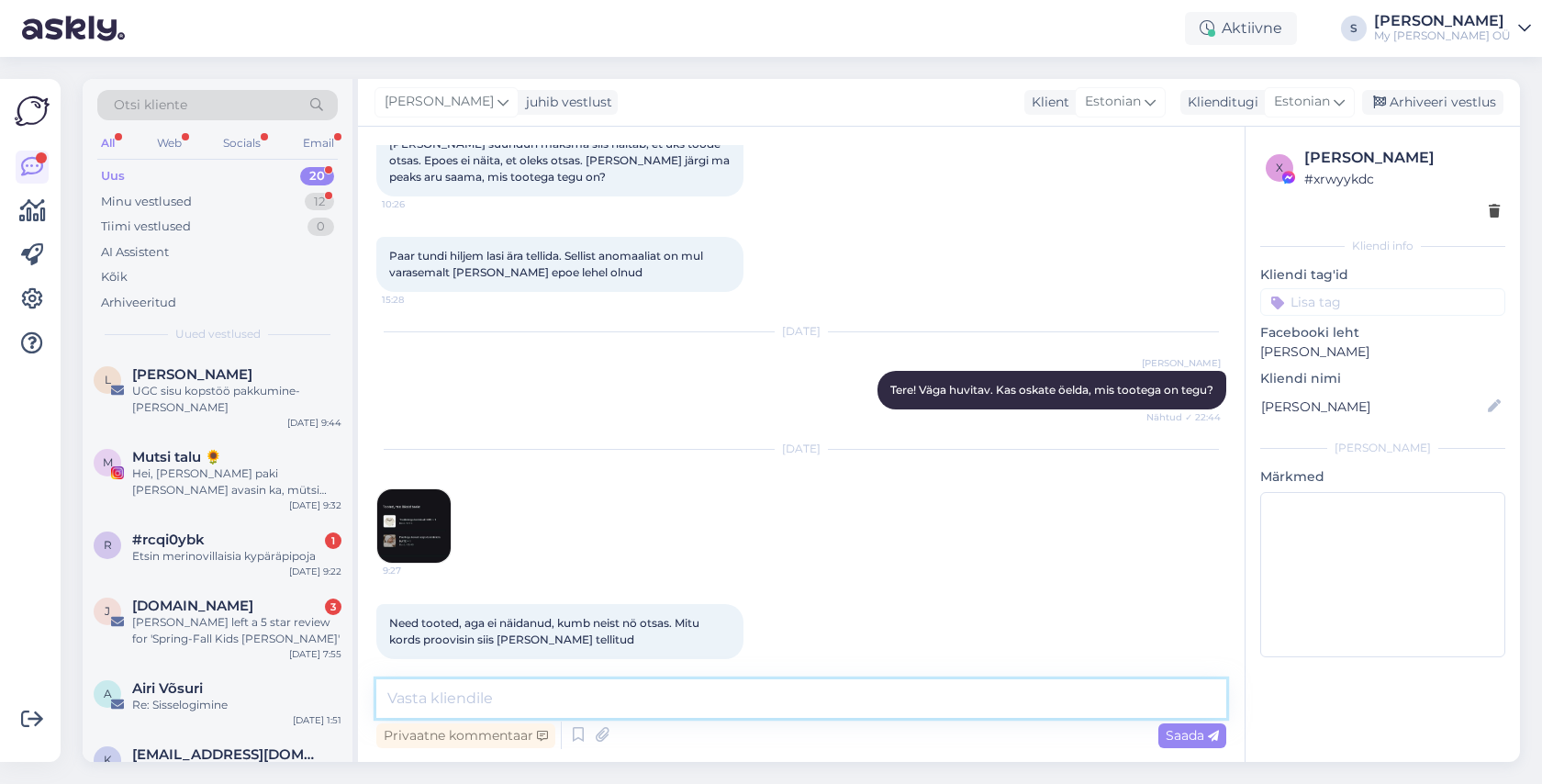
click at [563, 702] on textarea at bounding box center [800, 698] width 850 height 39
type textarea "Hästi. Palun andke teada, kui probleem mingil hetkel uuesti ilmneb"
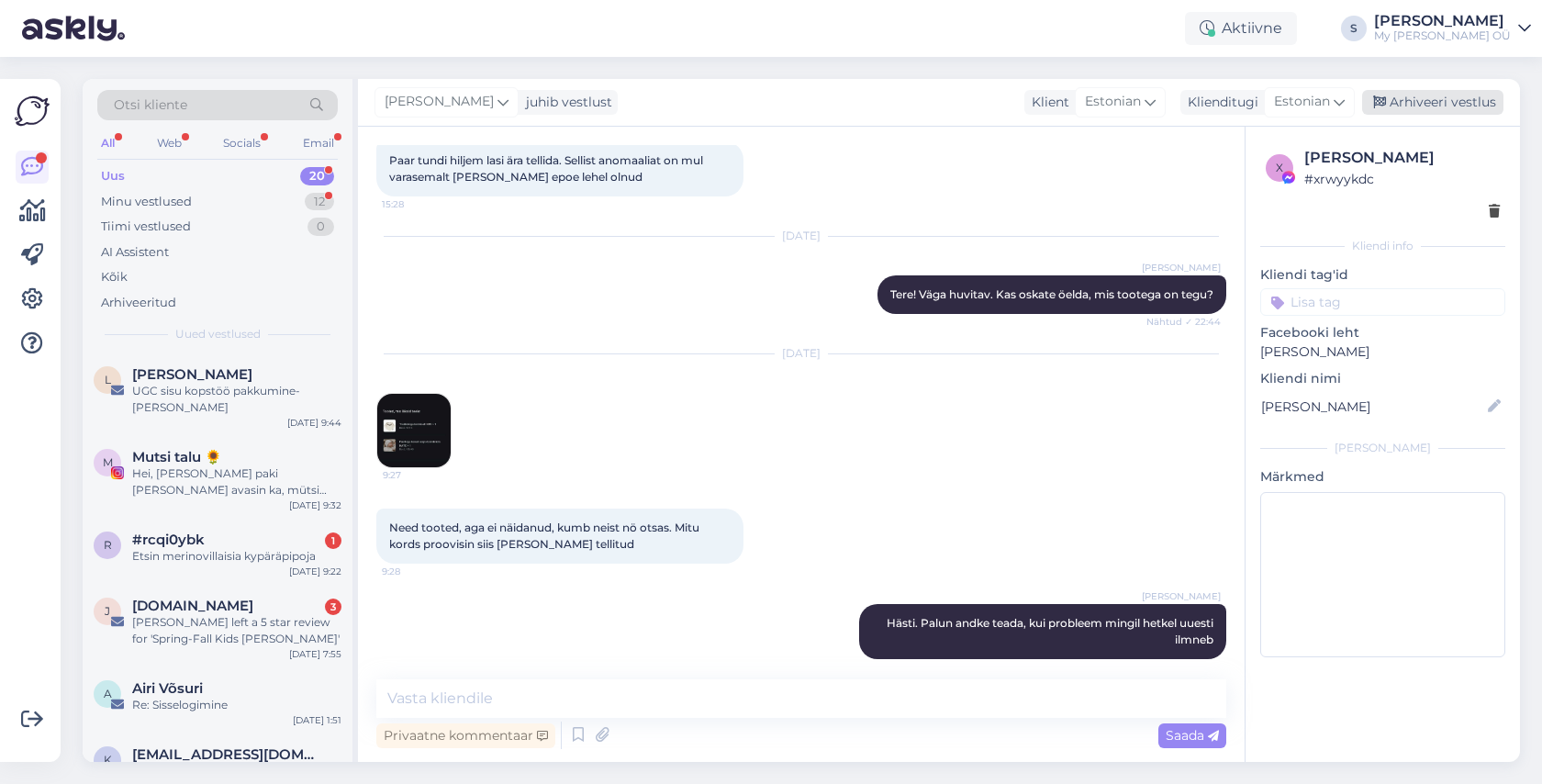
click at [1437, 99] on div "Arhiveeri vestlus" at bounding box center [1432, 102] width 142 height 25
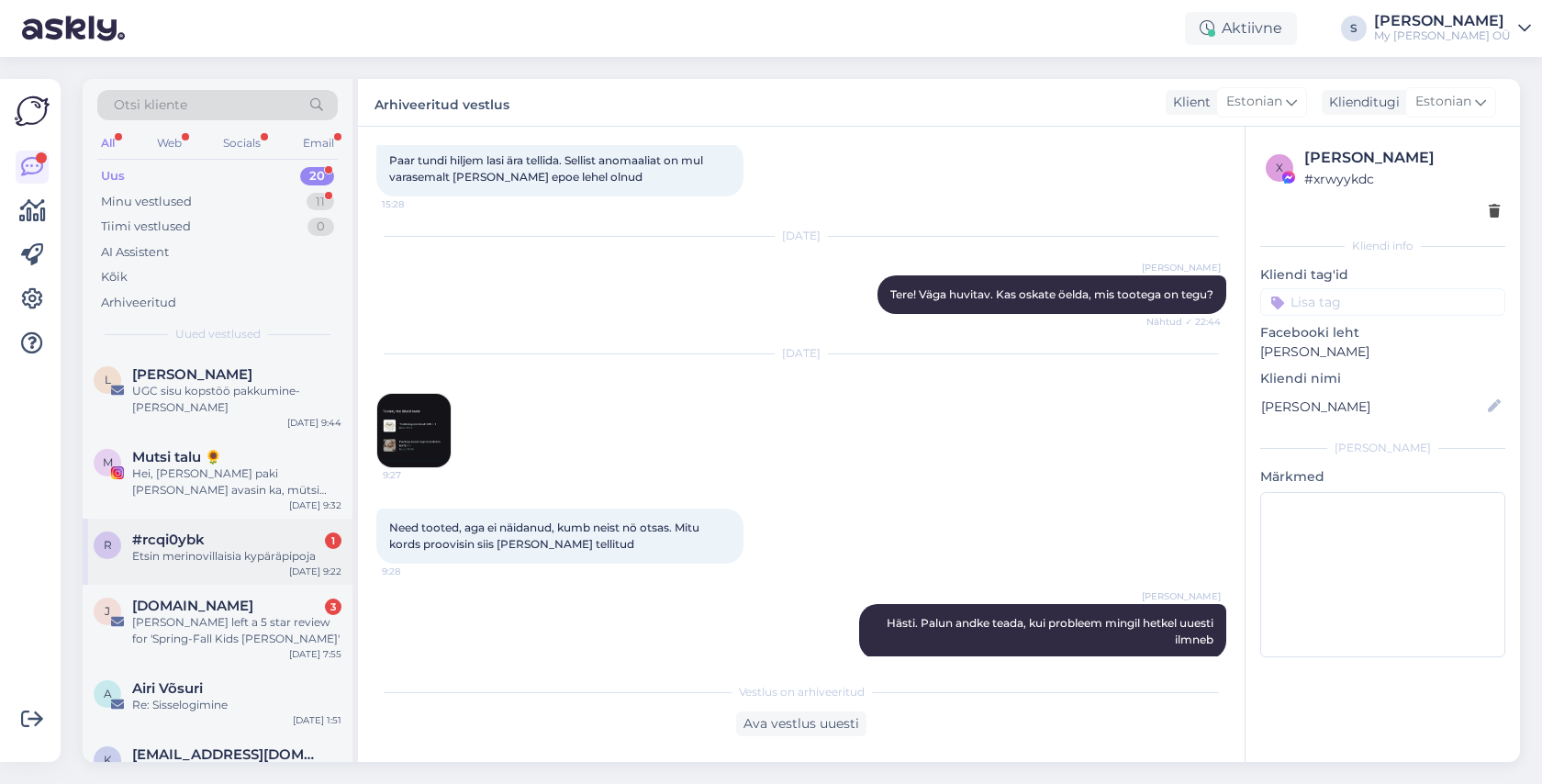
click at [224, 531] on div "#rcqi0ybk 1" at bounding box center [236, 539] width 209 height 16
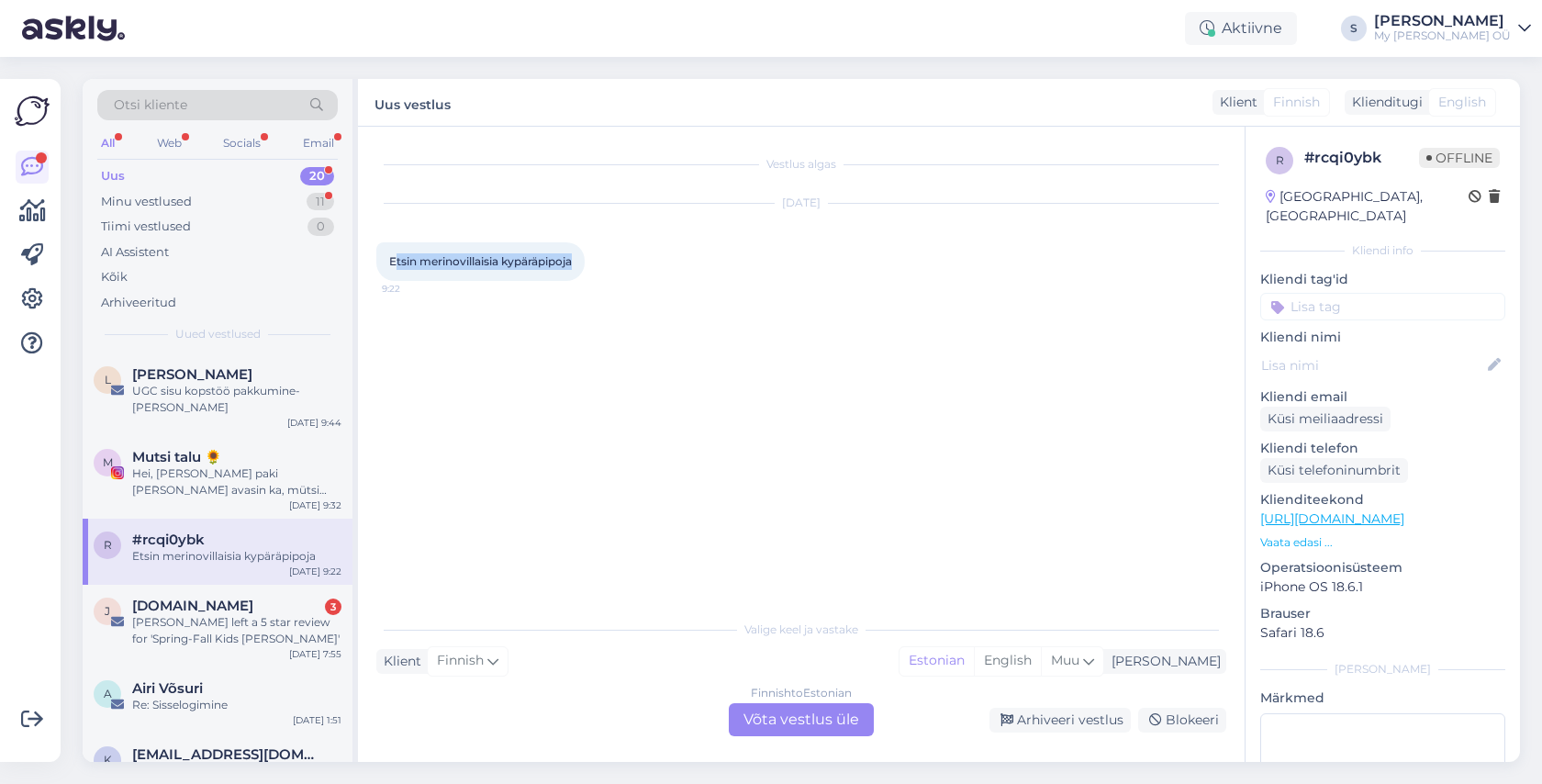
drag, startPoint x: 575, startPoint y: 265, endPoint x: 392, endPoint y: 255, distance: 183.3
click at [392, 255] on span "Etsin merinovillaisia kypäräpipoja" at bounding box center [479, 261] width 182 height 14
copy span "tsin merinovillaisia kypäräpipoja"
click at [605, 266] on div "[DATE] Etsin merinovillaisia kypäräpipoja 9:22" at bounding box center [800, 242] width 850 height 118
drag, startPoint x: 582, startPoint y: 263, endPoint x: 385, endPoint y: 268, distance: 197.1
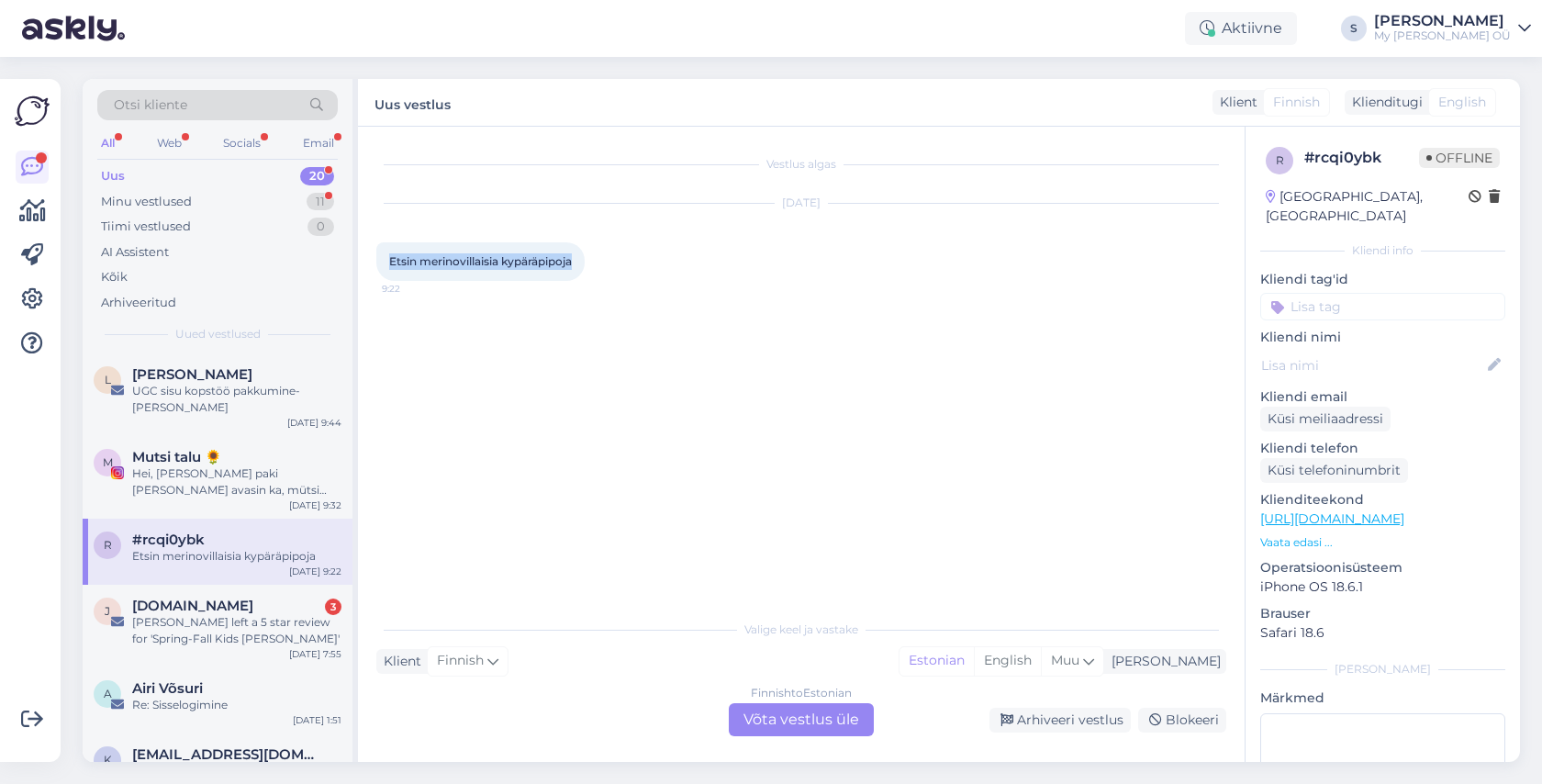
click at [385, 268] on div "Etsin merinovillaisia kypäräpipoja 9:22" at bounding box center [480, 261] width 208 height 39
copy span "Etsin merinovillaisia kypäräpipoja"
click at [798, 720] on div "Finnish to Estonian Võta vestlus üle" at bounding box center [801, 719] width 145 height 33
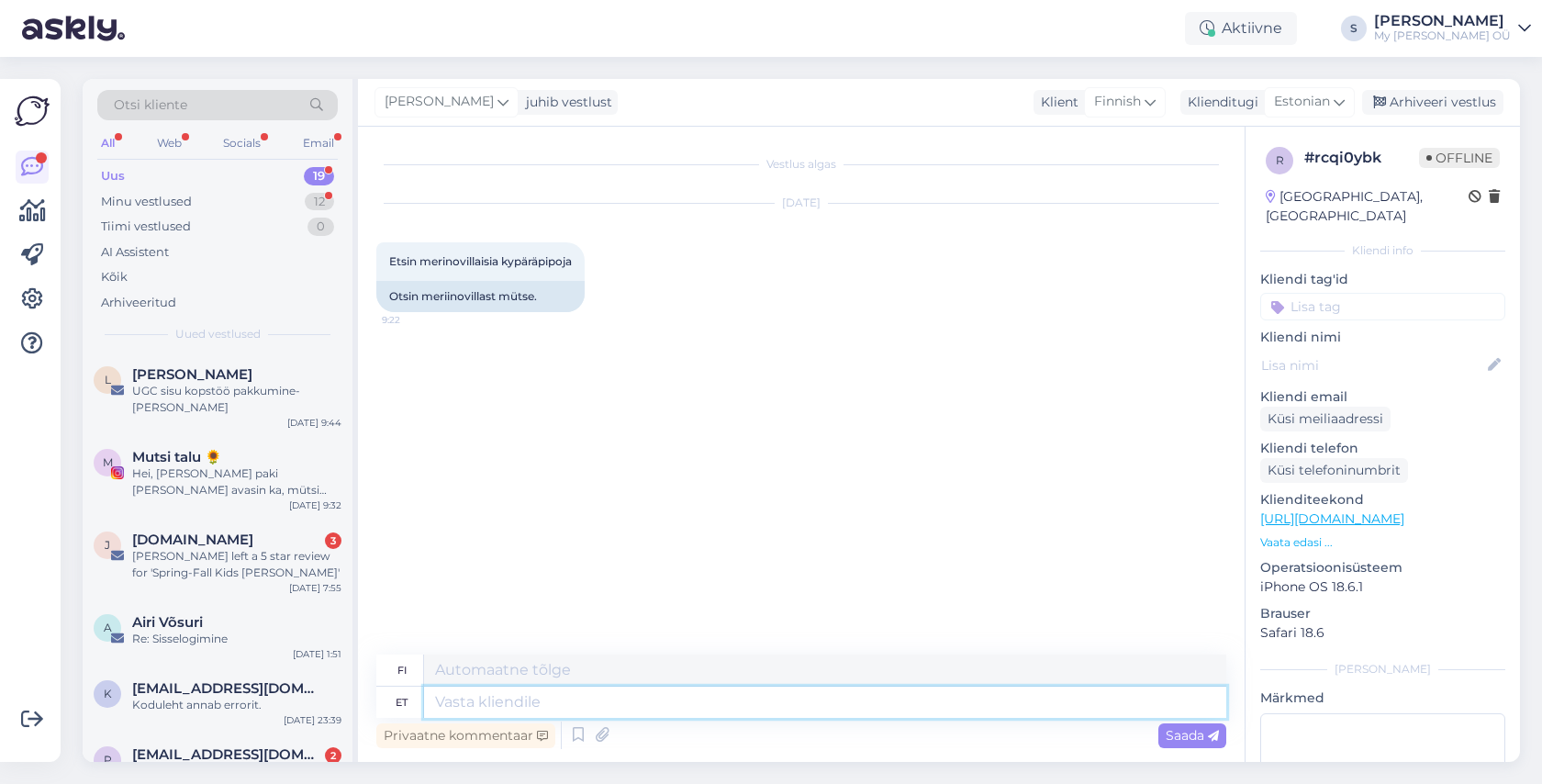
click at [517, 697] on textarea at bounding box center [825, 702] width 802 height 31
type textarea "Tere!"
type textarea "Hei!"
type textarea "Tere! Kas"
type textarea "Hei! On"
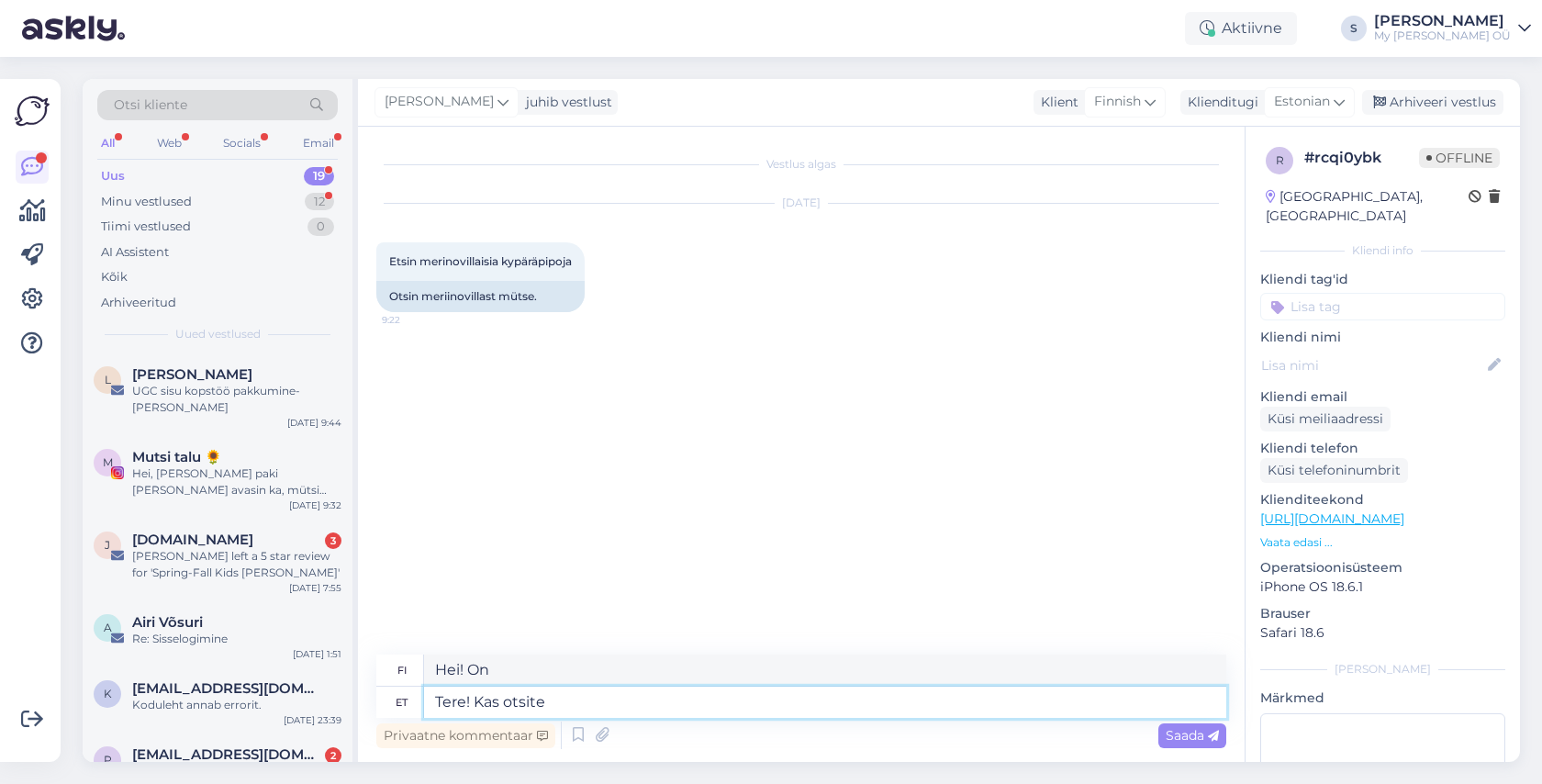
type textarea "Tere! Kas otsite"
type textarea "Hei! Etsitkö"
type textarea "Tere! Kas otsite meriinovoodriga m"
type textarea "Hei! Etsitkö merinovillavuorista paitaa"
type textarea "Tere! Kas otsite meriinovoodriga mütse v"
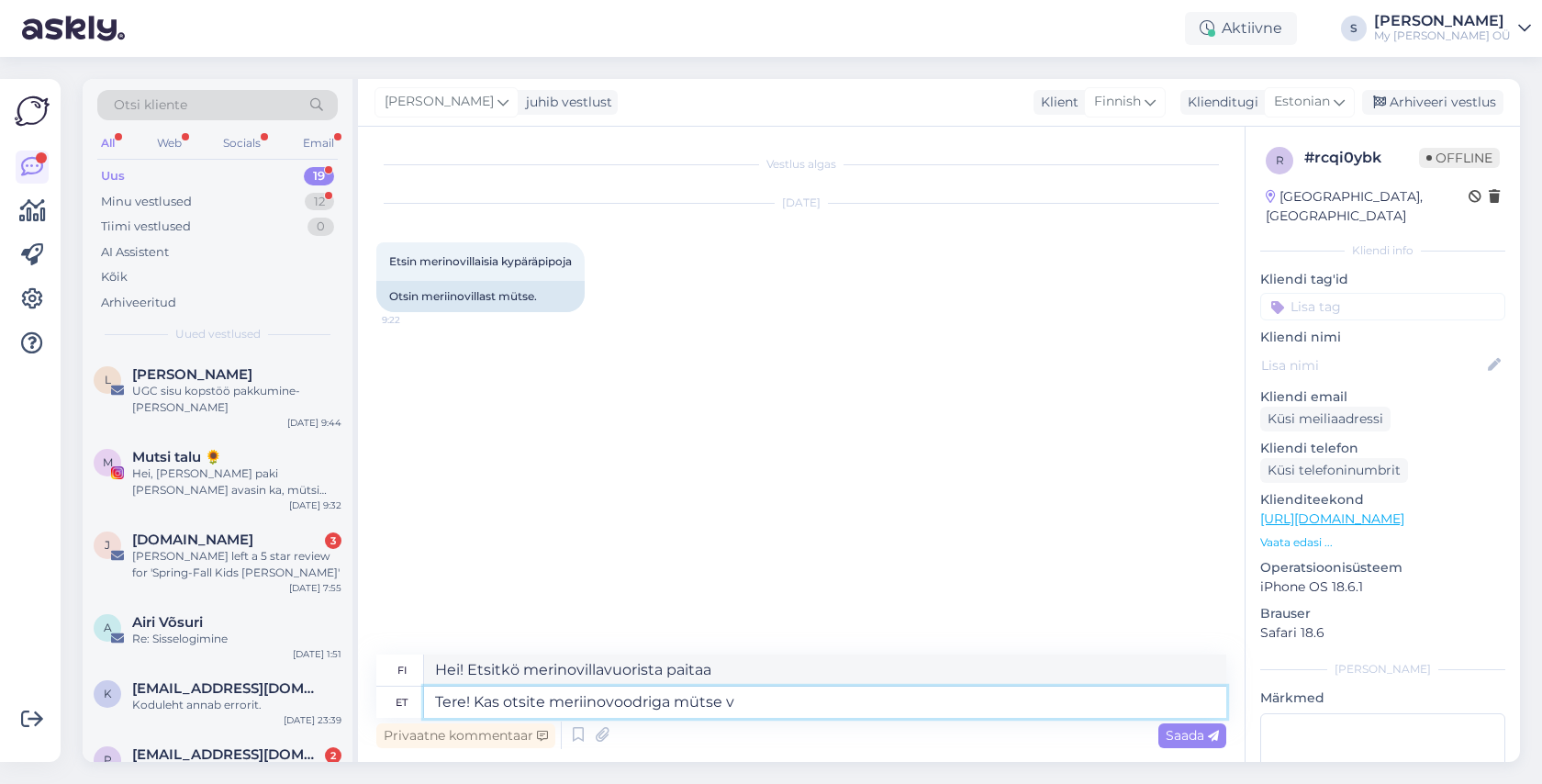
type textarea "Hei! Etsitkö merinovillavuorattuja hattuja?"
type textarea "Tere! Kas otsite meriinovoodriga mütse või"
type textarea "Hei! Etsitkö merinovillavuorilla varustettuja hattuja vai"
type textarea "Tere! Kas otsite meriinovoodriga mütse või 1++% m"
type textarea "Hei! Etsitkö merinovillavuorattuja hattuja tai 1++%"
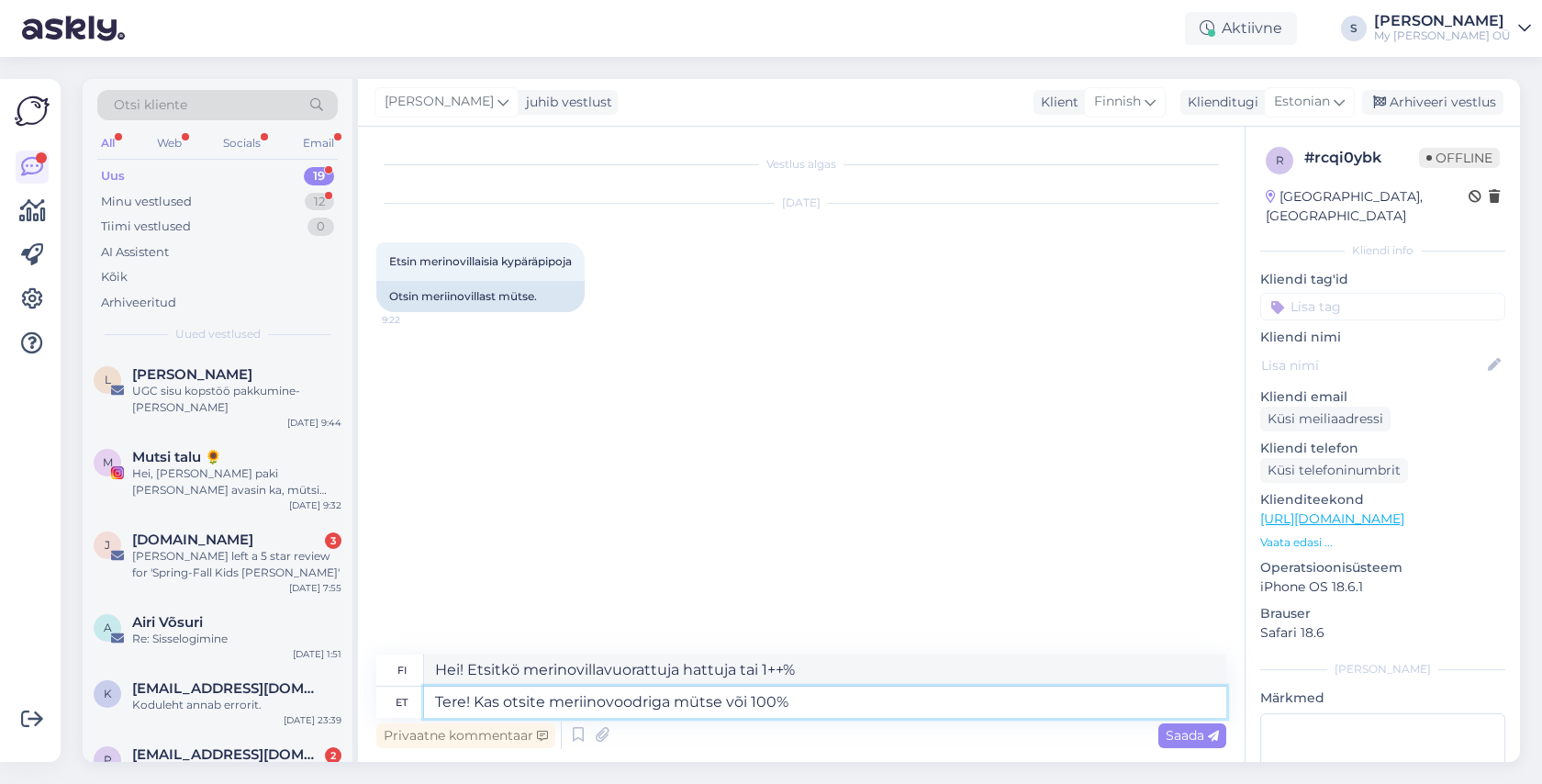
type textarea "Tere! Kas otsite meriinovoodriga mütse või 100%"
type textarea "Hei! Etsitkö hattuja, joissa on merinovillavuori tai 100%"
type textarea "Tere! Kas otsite meriinovoodriga mütse või 100% meriinost?"
type textarea "Hei! Etsitkö hattuja, joissa on merinovillavuori vai 100 % merinovillaa?"
type textarea "Tere! Kas otsite meriinovoodriga mütse või 100% meriinost mütse?"
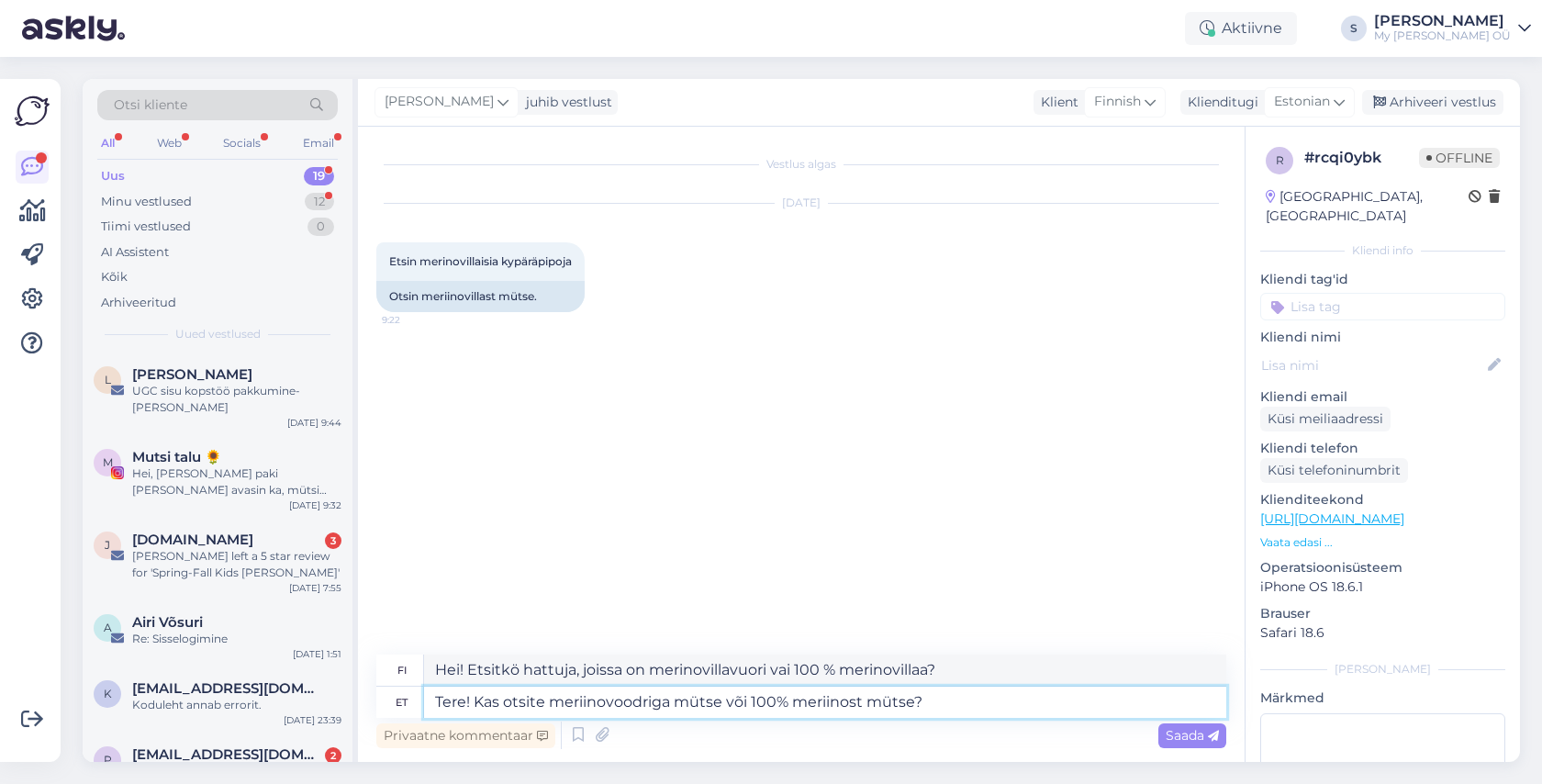
type textarea "Hei! Etsitkö merinovillavuorilla varustettuja vai 100 % merinovillalla vuorattu…"
type textarea "Tere! Kas otsite meriinovoodriga mütse või 100% meriinost mütse?"
click at [1172, 736] on span "Saada" at bounding box center [1191, 735] width 53 height 16
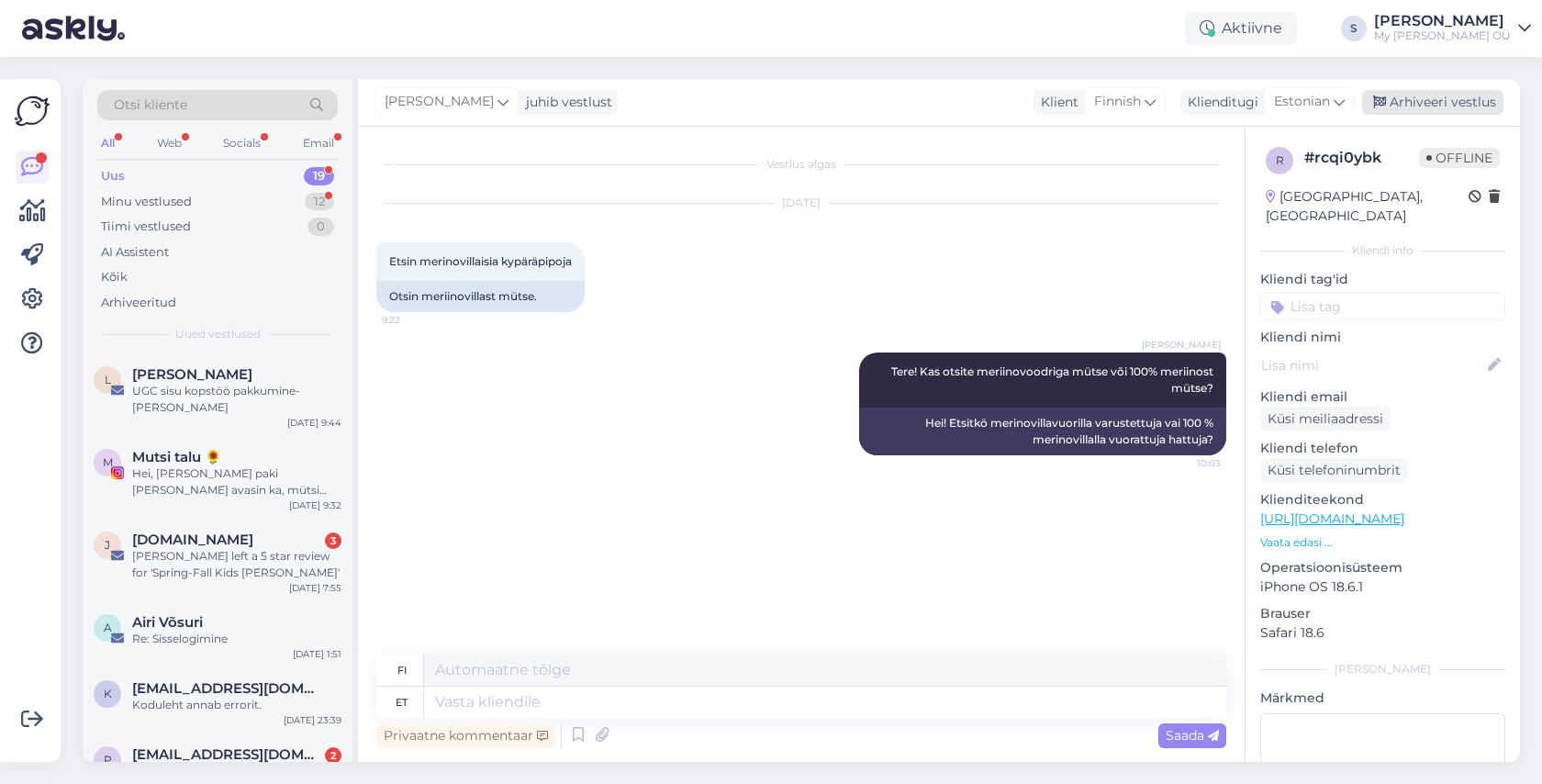
click at [1403, 104] on div "Arhiveeri vestlus" at bounding box center [1432, 102] width 142 height 25
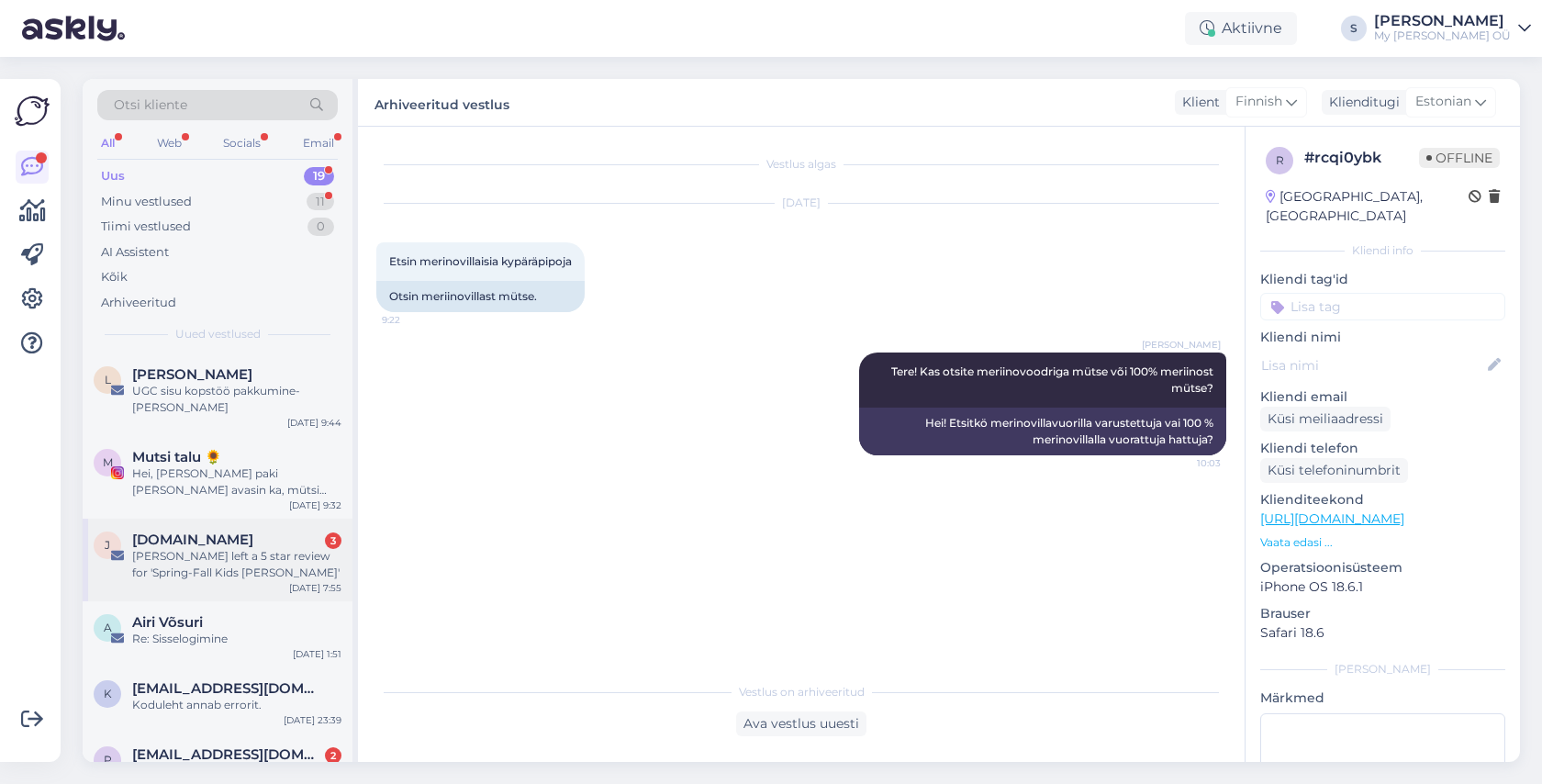
click at [240, 548] on div "[PERSON_NAME] left a 5 star review for 'Spring-Fall Kids [PERSON_NAME]'" at bounding box center [236, 564] width 209 height 33
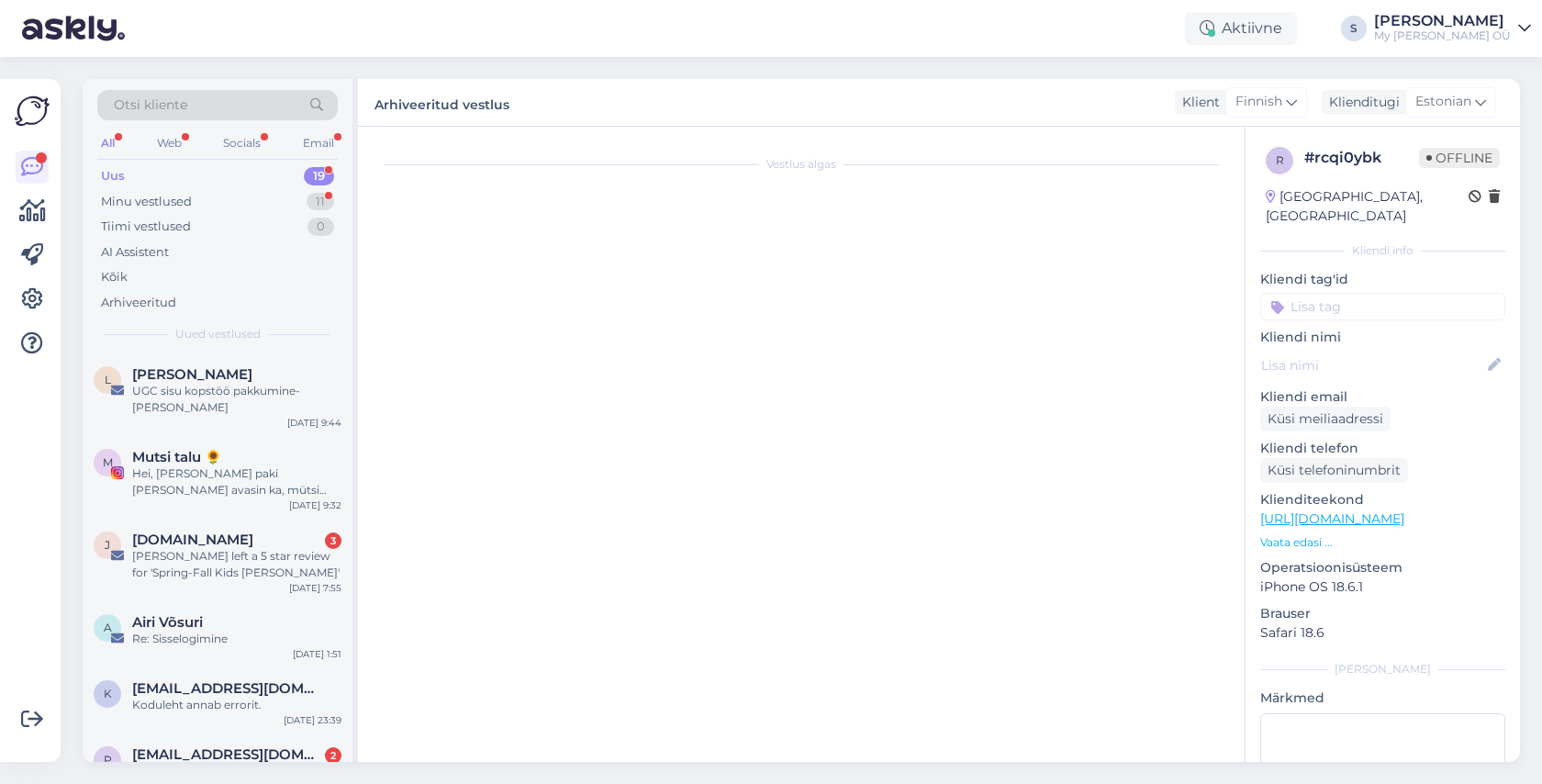
scroll to position [7521, 0]
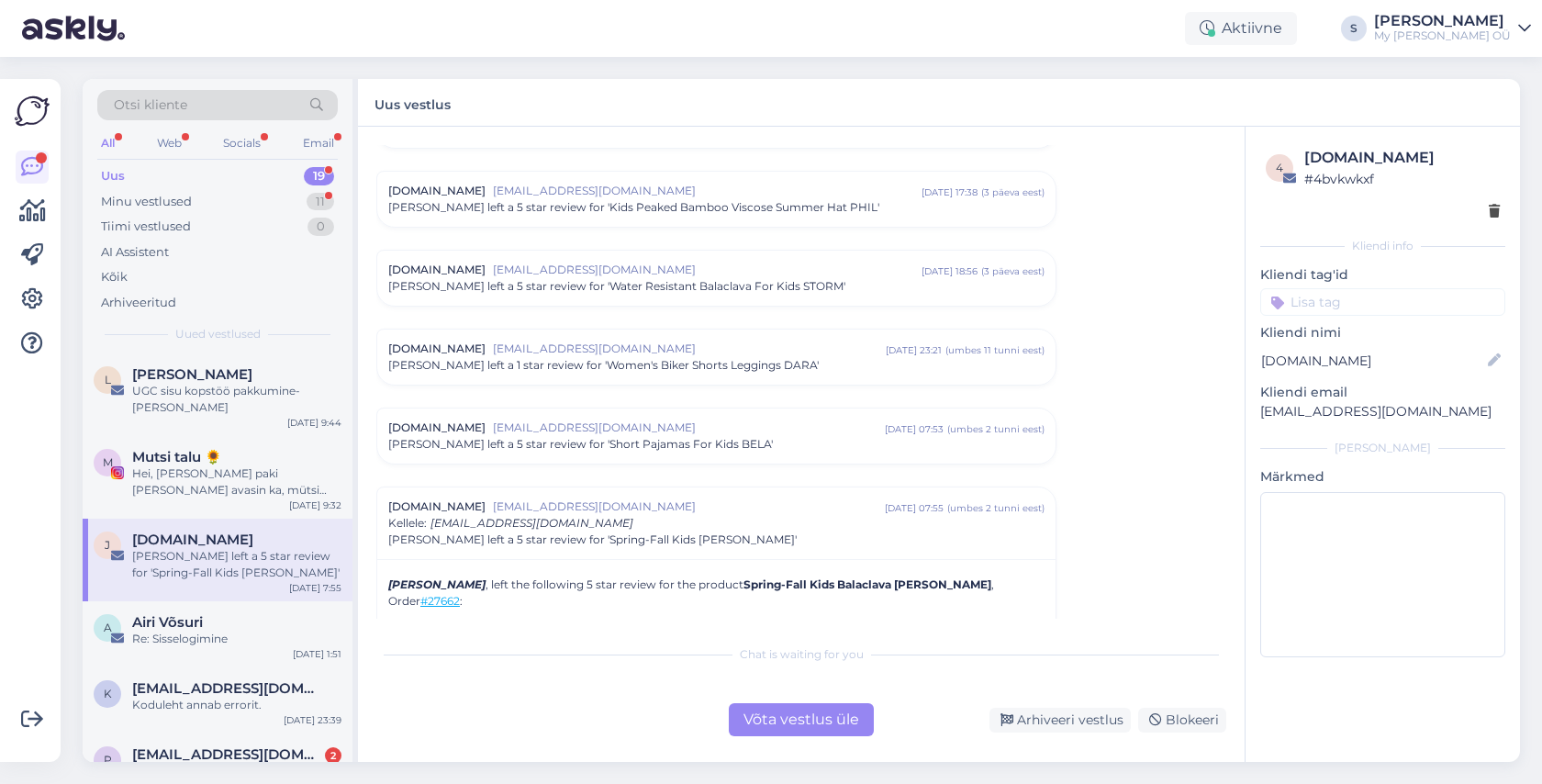
click at [826, 711] on div "Võta vestlus üle" at bounding box center [801, 719] width 145 height 33
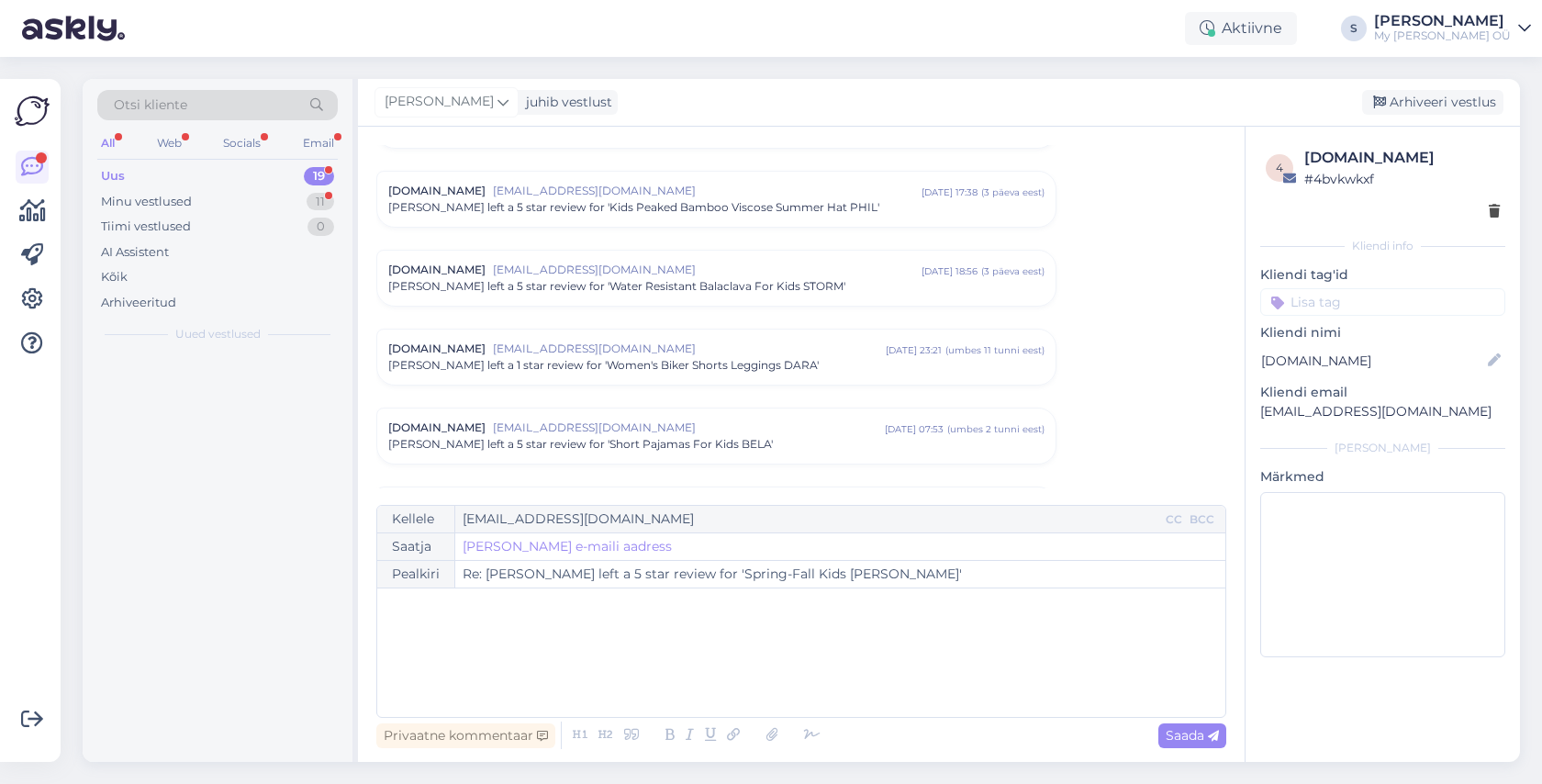
scroll to position [7862, 0]
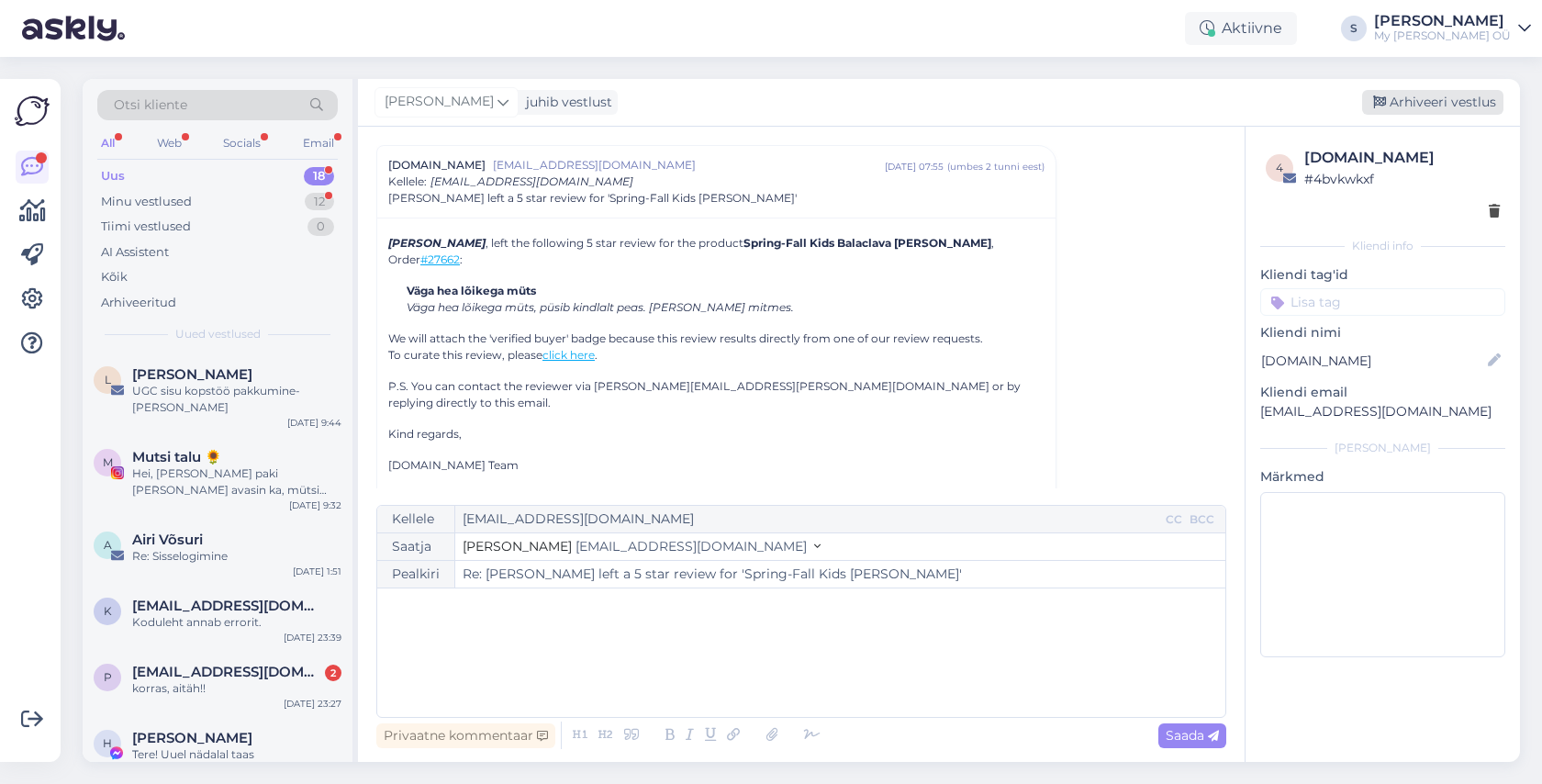
click at [1431, 102] on div "Arhiveeri vestlus" at bounding box center [1432, 102] width 142 height 25
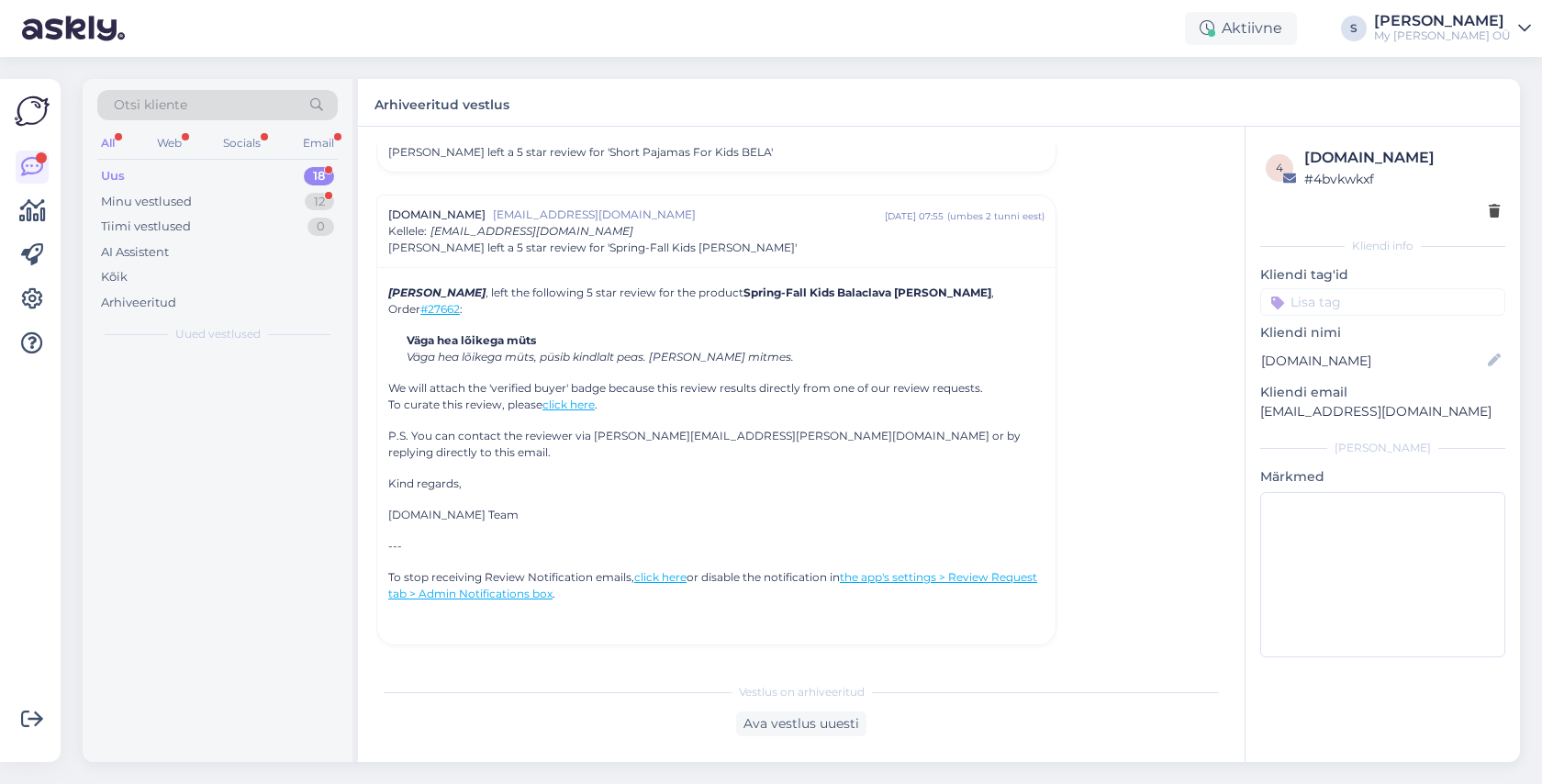
scroll to position [7779, 0]
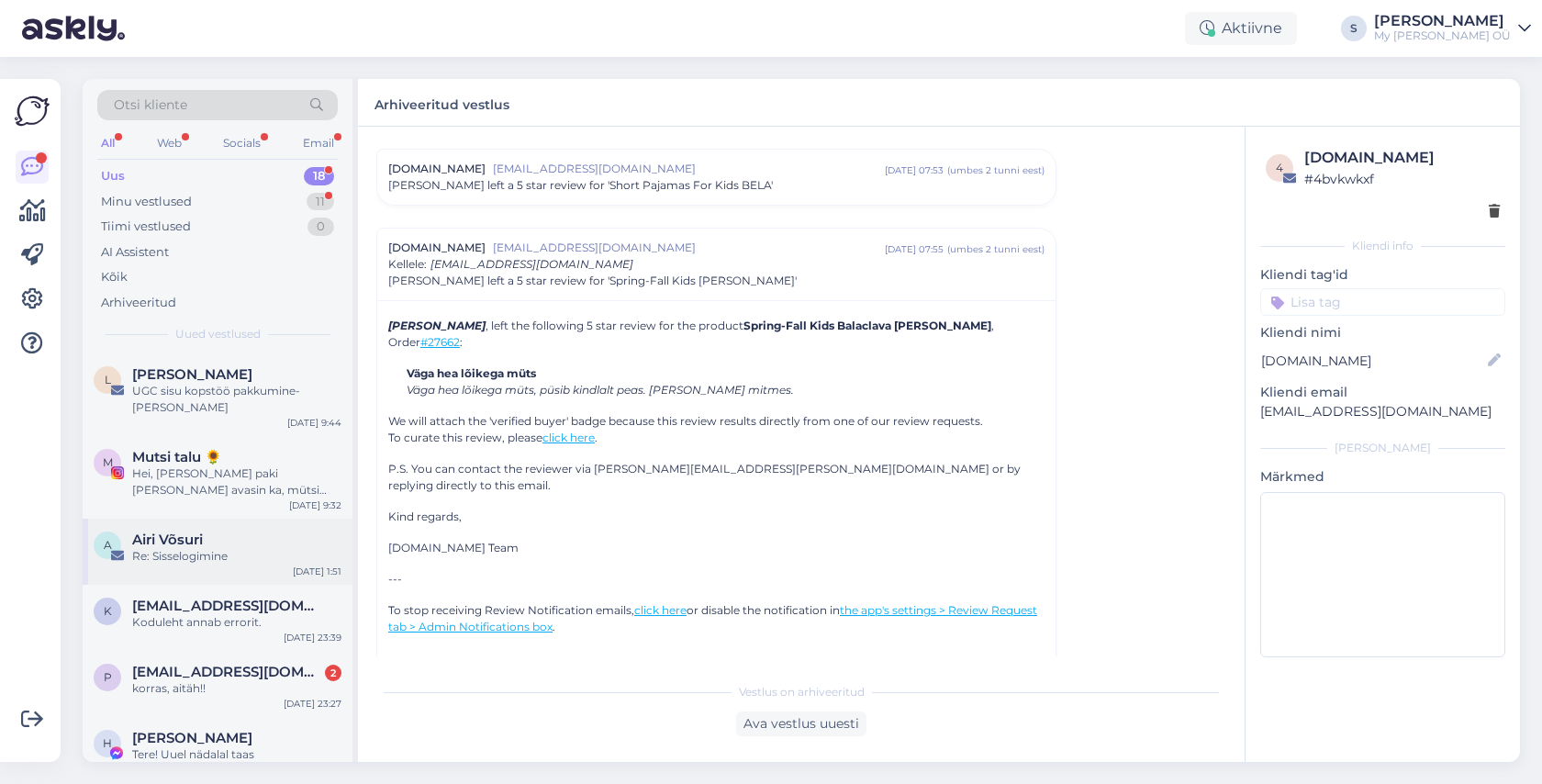
click at [221, 548] on div "Re: Sisselogimine" at bounding box center [236, 555] width 209 height 16
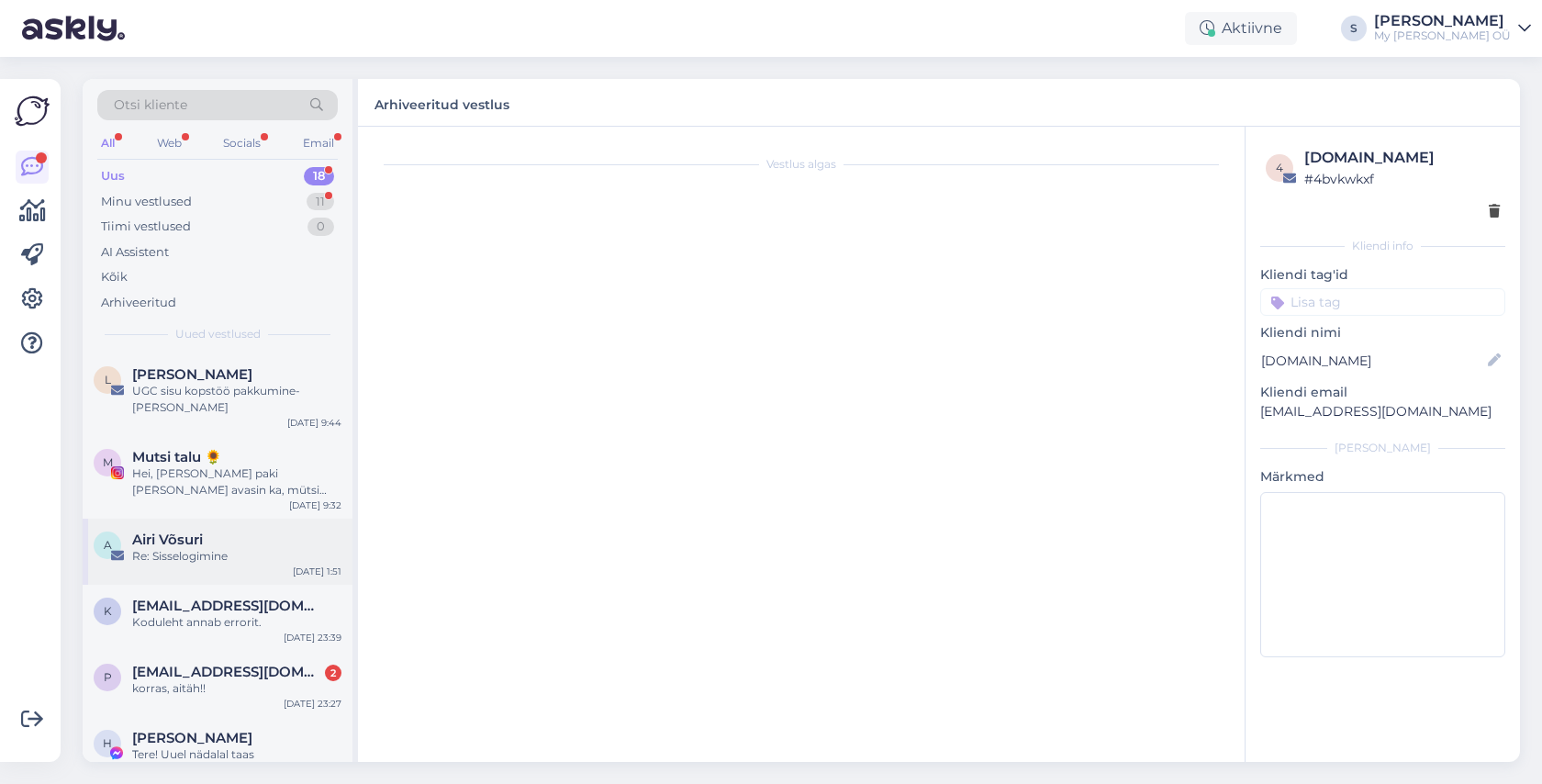
scroll to position [0, 0]
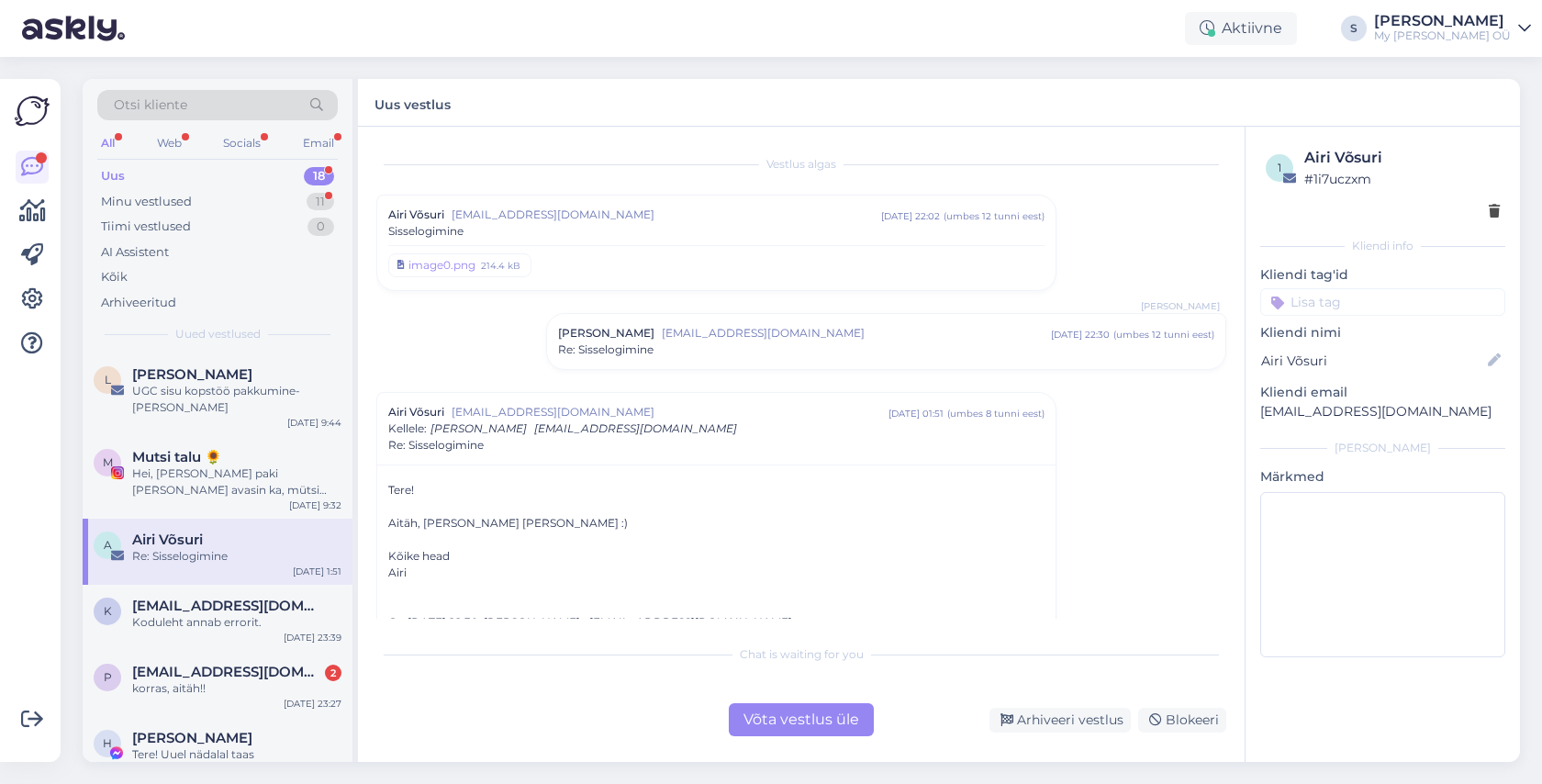
click at [785, 719] on div "Võta vestlus üle" at bounding box center [801, 719] width 145 height 33
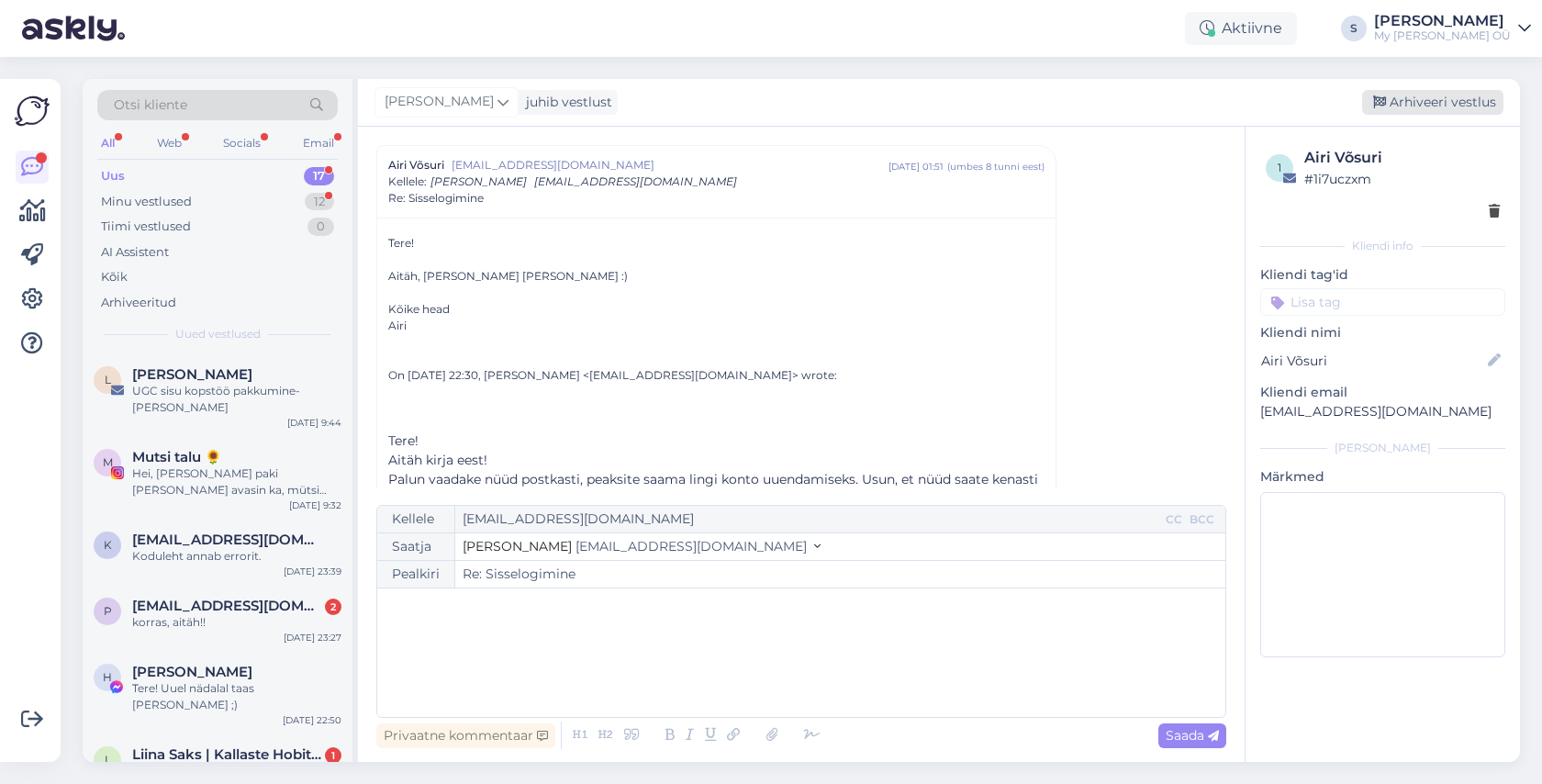
click at [1430, 104] on div "Arhiveeri vestlus" at bounding box center [1432, 102] width 142 height 25
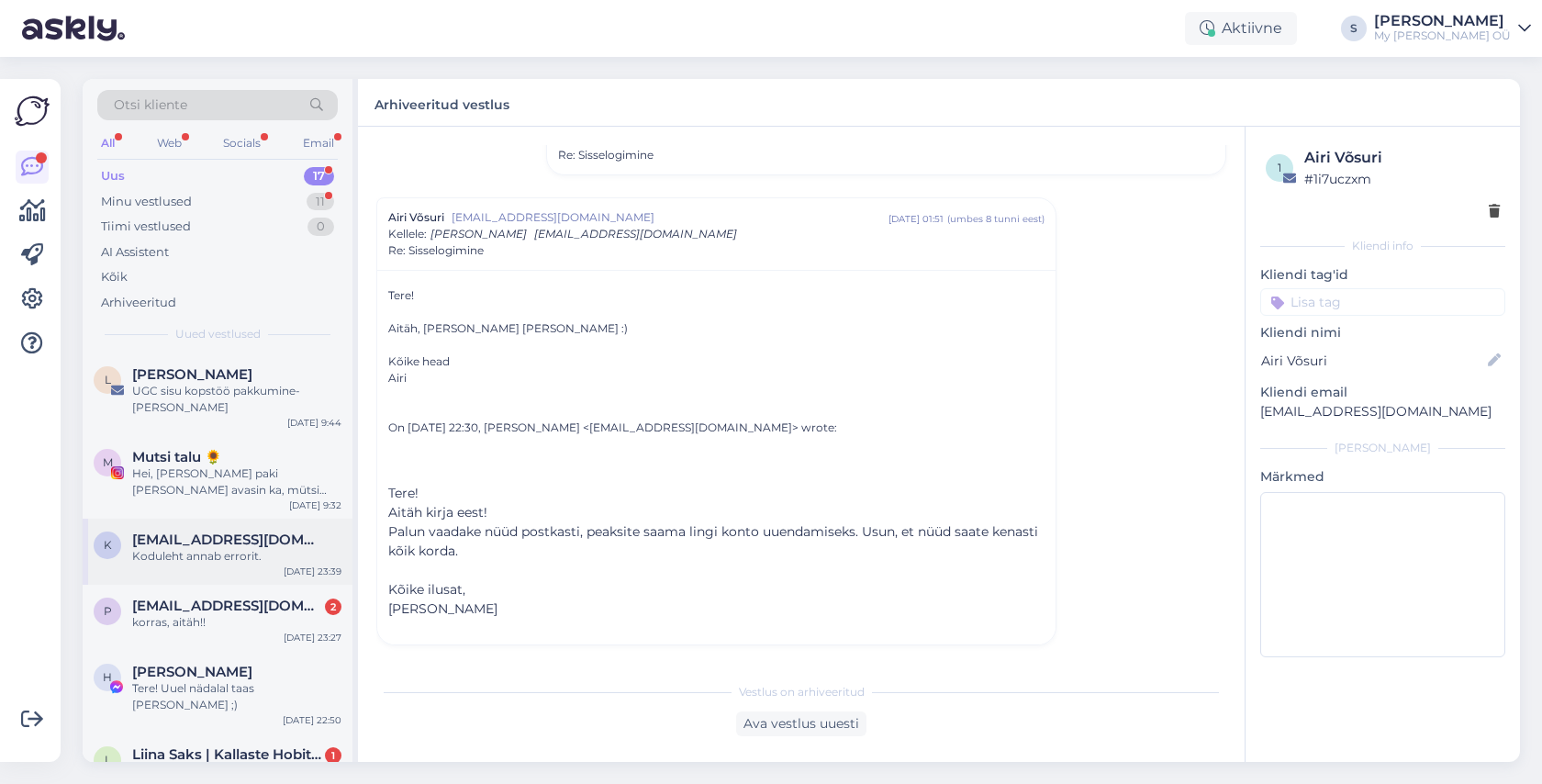
click at [229, 548] on div "Koduleht annab errorit." at bounding box center [236, 555] width 209 height 16
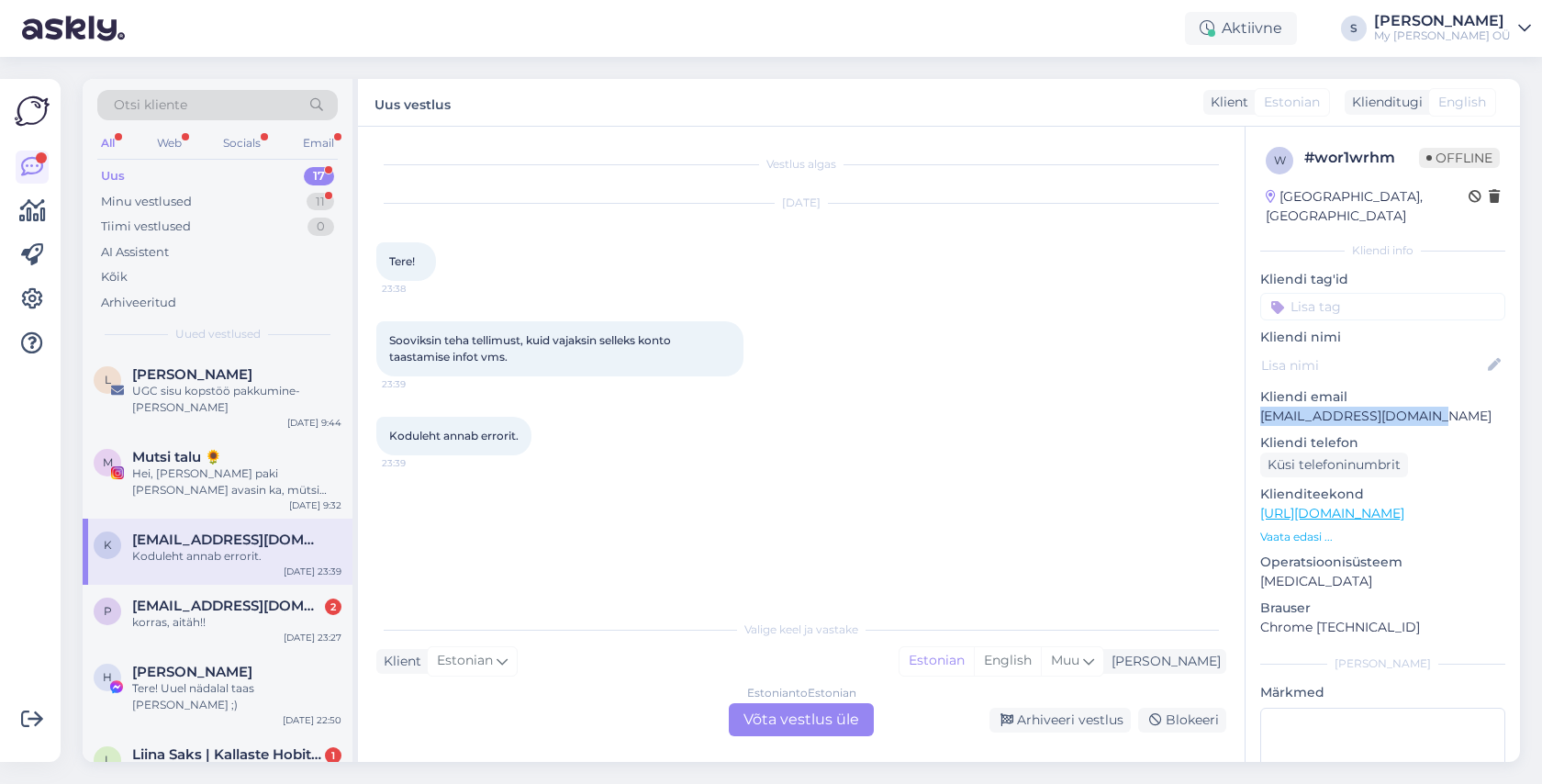
drag, startPoint x: 1441, startPoint y: 393, endPoint x: 1260, endPoint y: 396, distance: 181.0
click at [1260, 407] on p "[EMAIL_ADDRESS][DOMAIN_NAME]" at bounding box center [1382, 417] width 245 height 19
copy p "[EMAIL_ADDRESS][DOMAIN_NAME]"
click at [771, 714] on div "Estonian to Estonian Võta vestlus üle" at bounding box center [801, 719] width 145 height 33
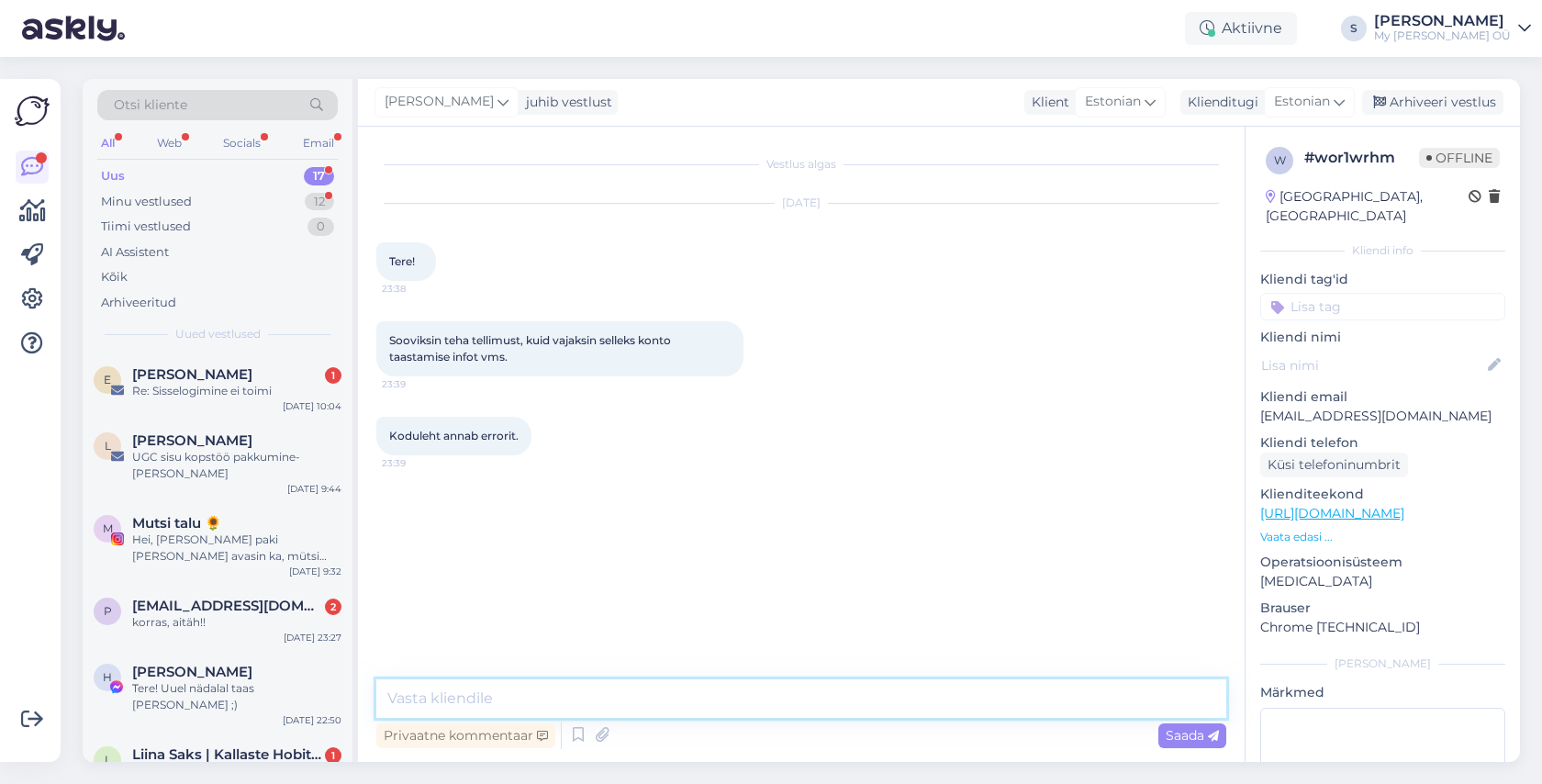
click at [602, 693] on textarea at bounding box center [800, 698] width 850 height 39
paste textarea "Tere! Aitäh kirja eest! Palun vaadake nüüd postkasti, peaksite saama lingi kont…"
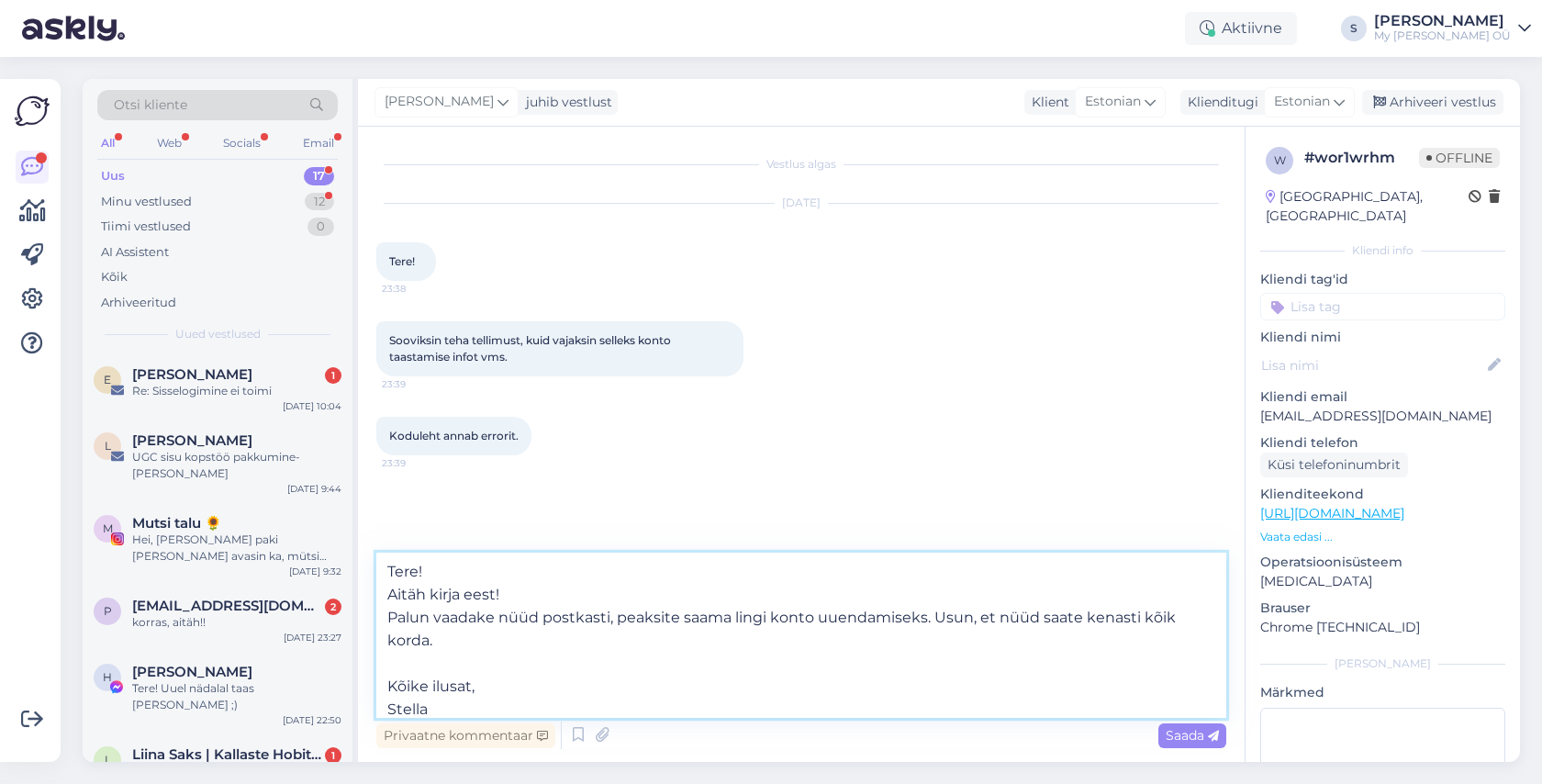
scroll to position [46, 0]
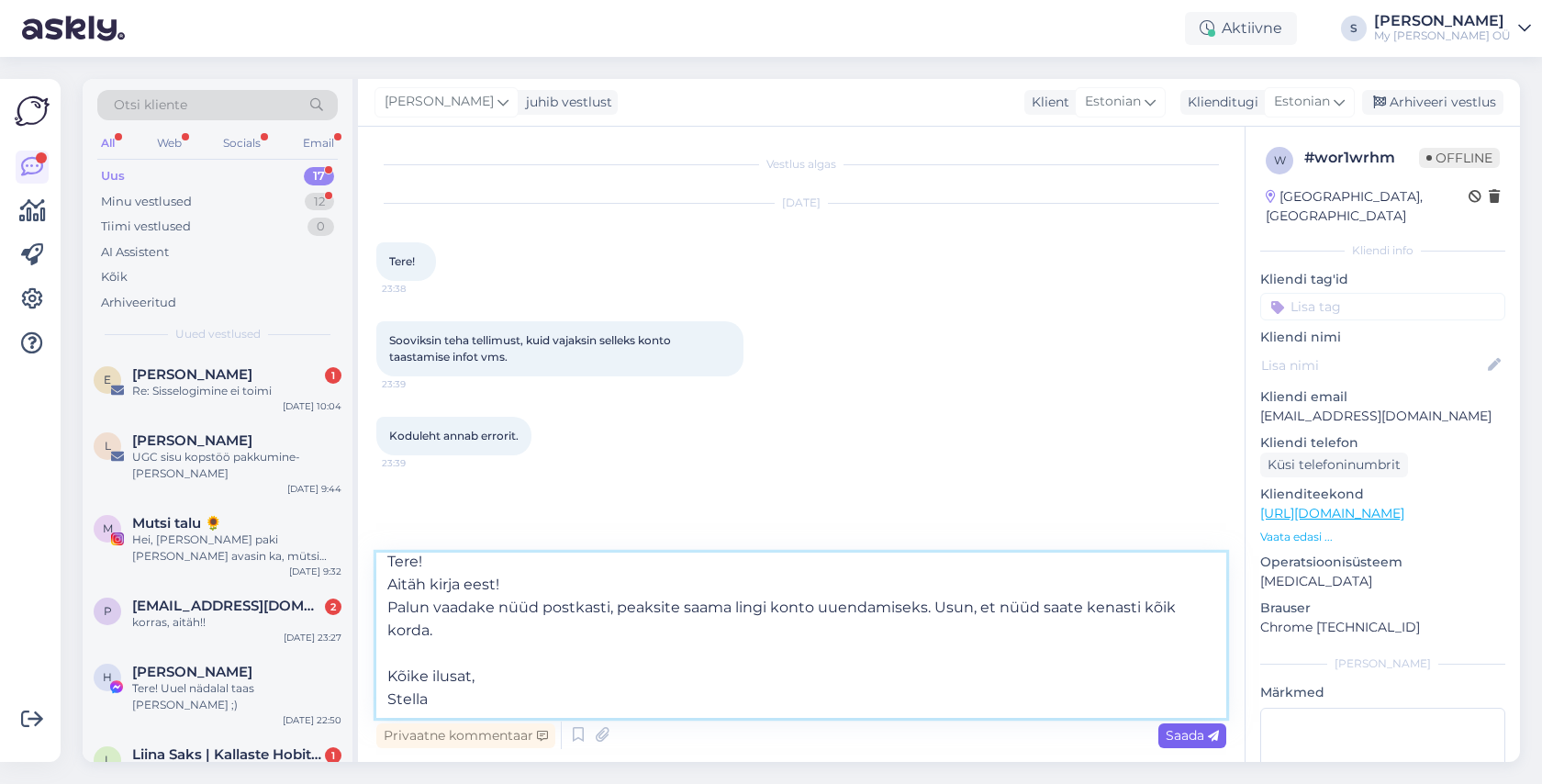
type textarea "Tere! Aitäh kirja eest! Palun vaadake nüüd postkasti, peaksite saama lingi kont…"
click at [1177, 729] on span "Saada" at bounding box center [1191, 735] width 53 height 16
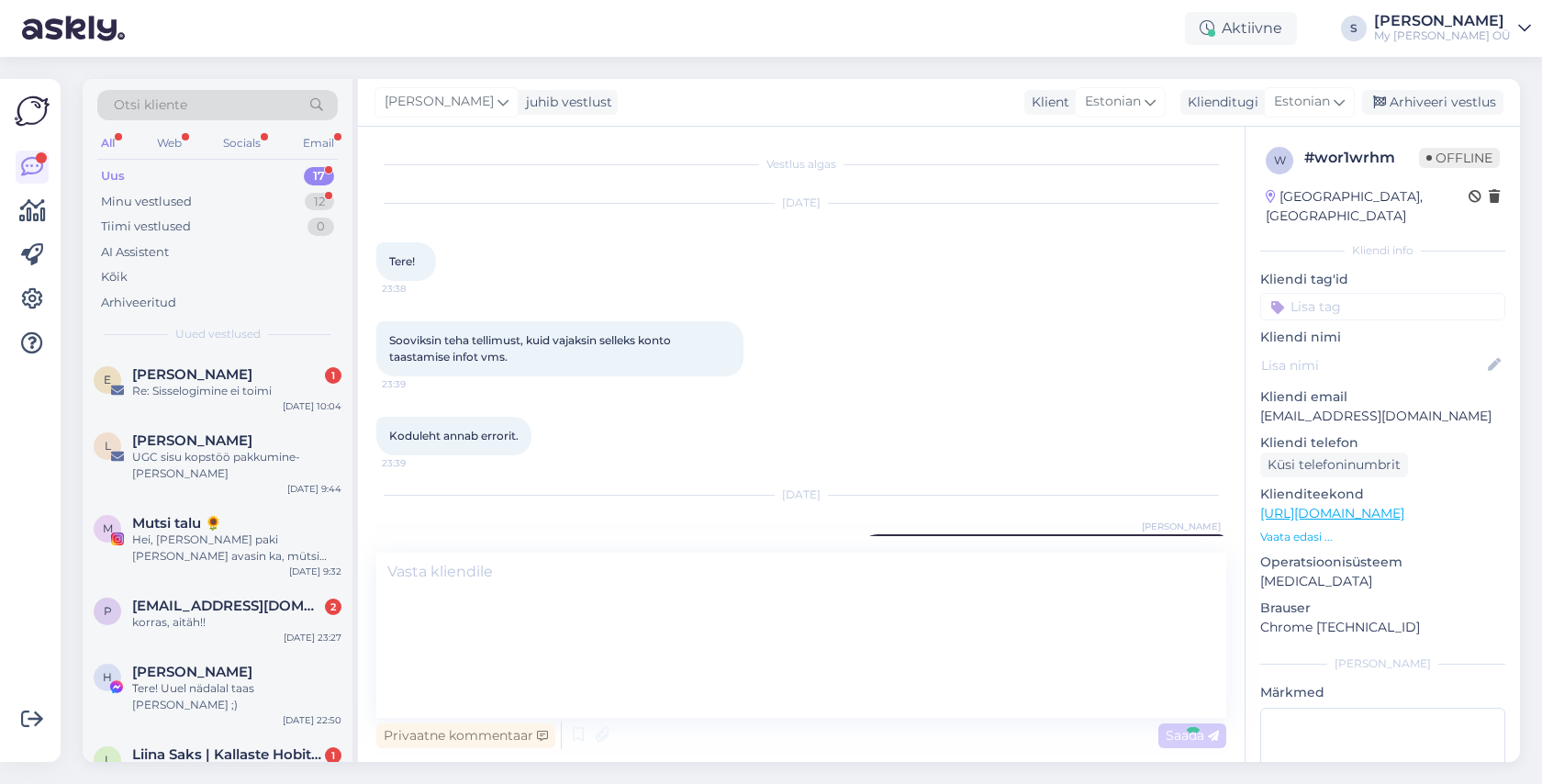
scroll to position [0, 0]
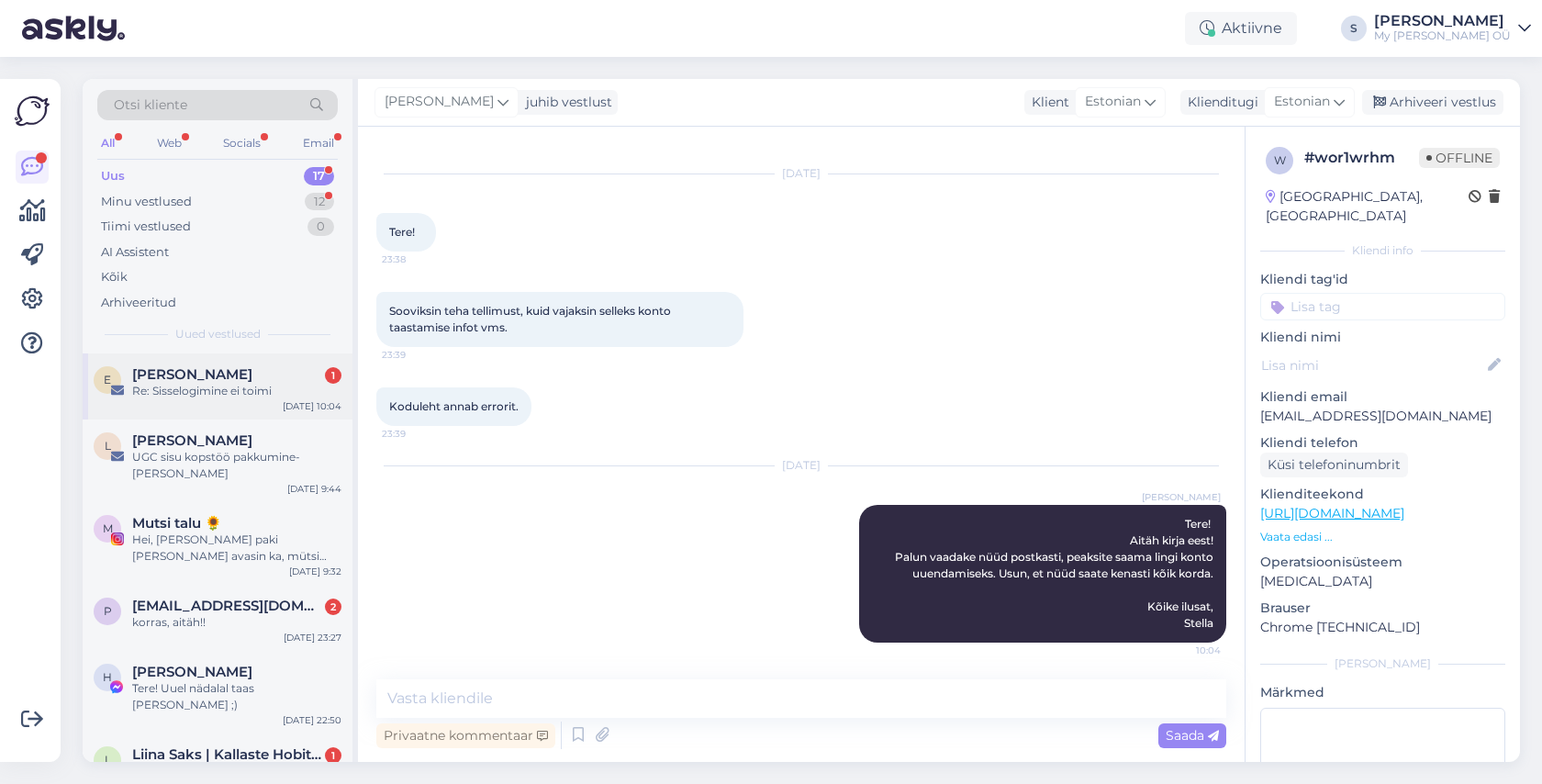
click at [259, 374] on div "[PERSON_NAME] 1" at bounding box center [236, 374] width 209 height 16
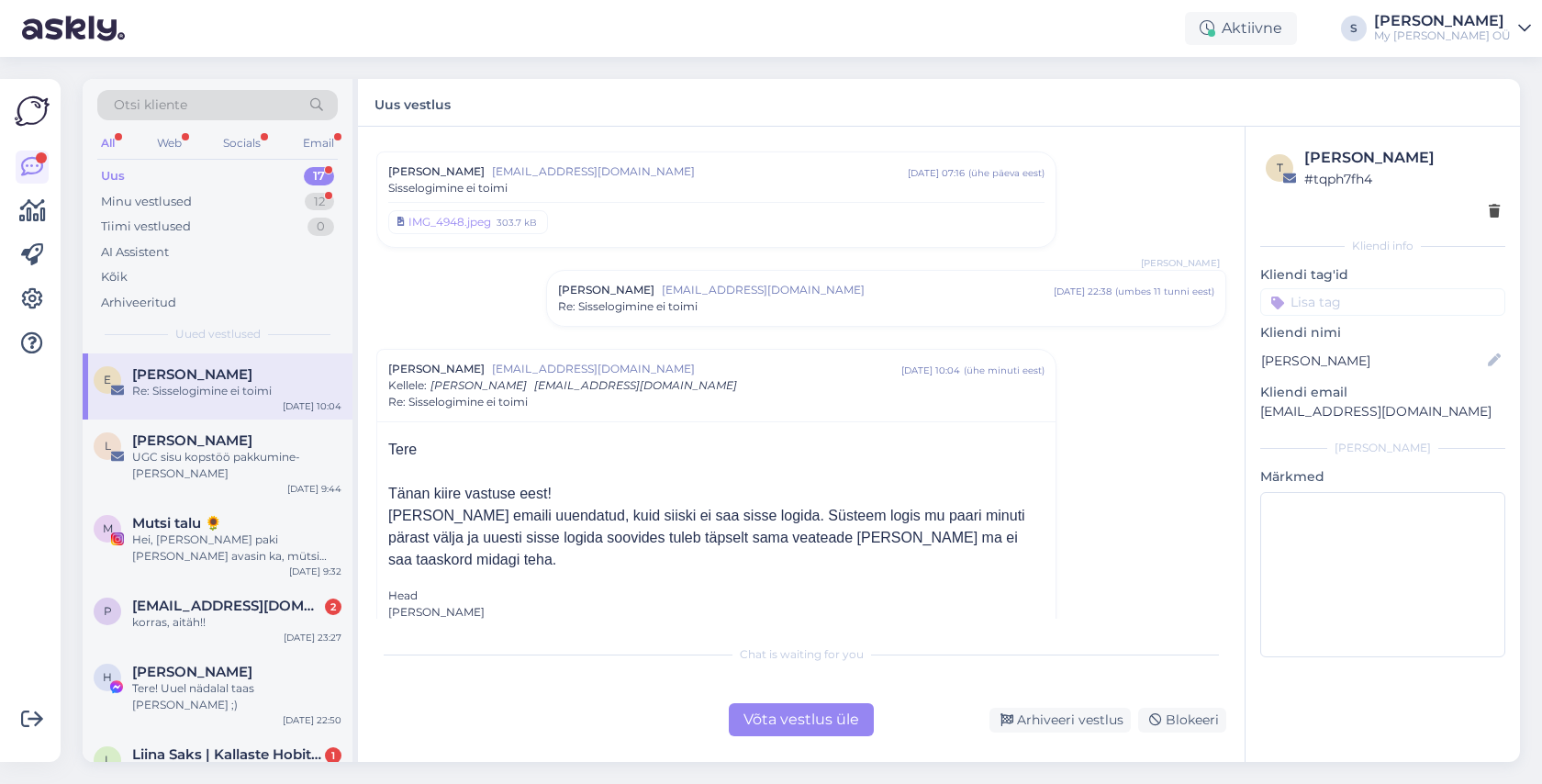
scroll to position [432, 0]
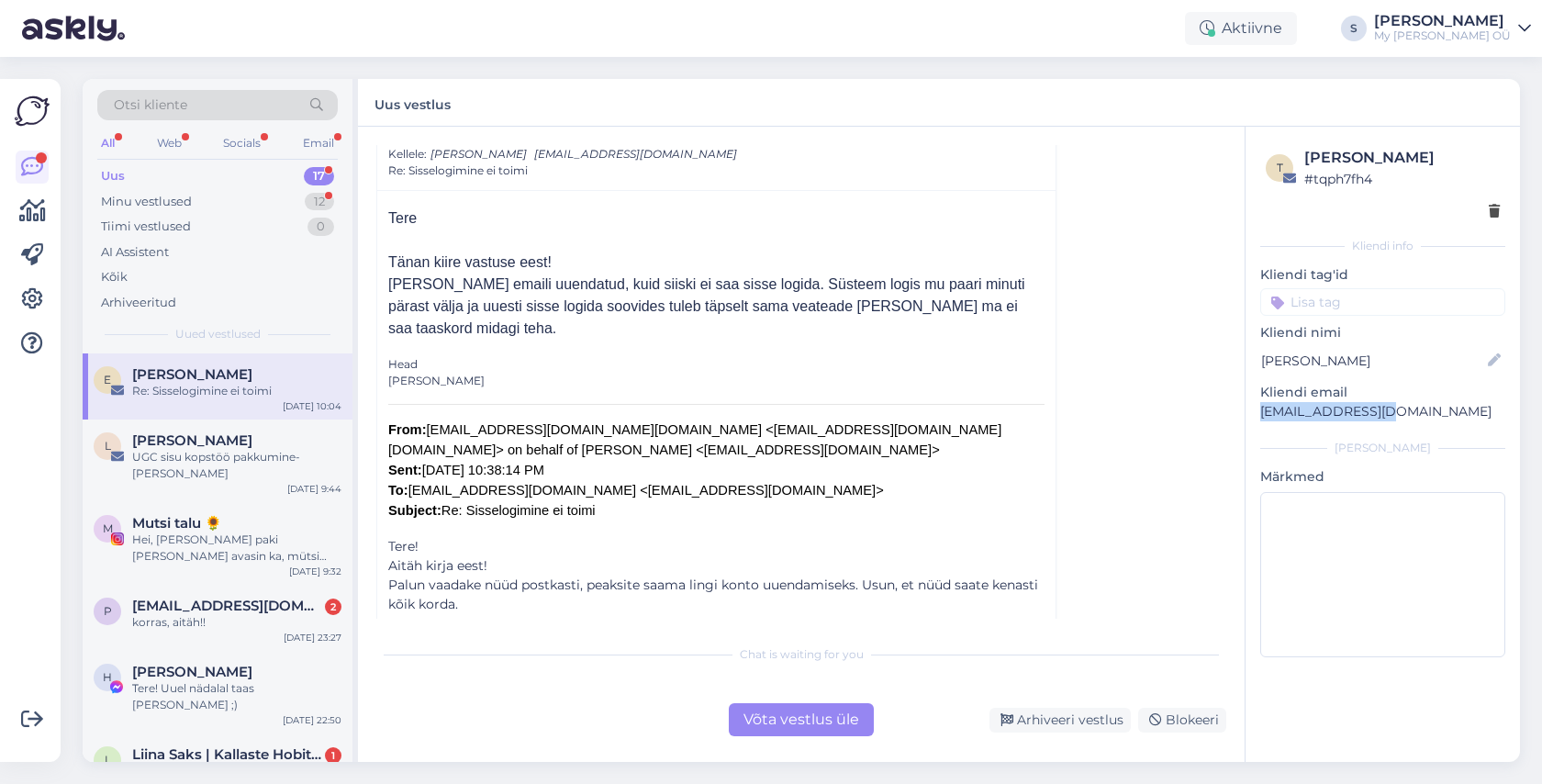
drag, startPoint x: 1393, startPoint y: 411, endPoint x: 1258, endPoint y: 414, distance: 135.0
click at [1258, 414] on div "t [PERSON_NAME] # tqph7fh4 Kliendi info Kliendi tag'id Kliendi [PERSON_NAME] em…" at bounding box center [1382, 405] width 275 height 558
copy p "[EMAIL_ADDRESS][DOMAIN_NAME]"
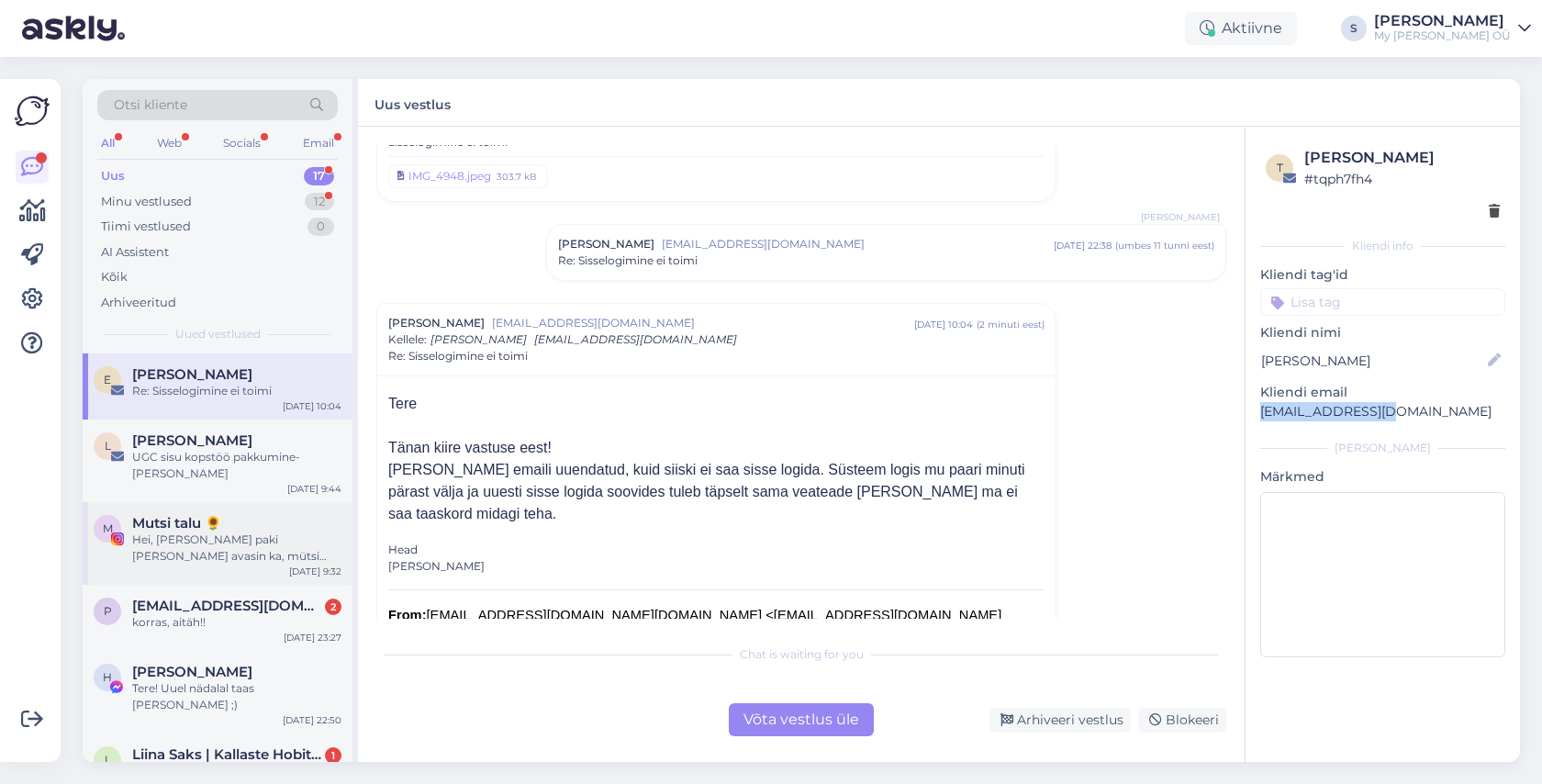
scroll to position [27, 0]
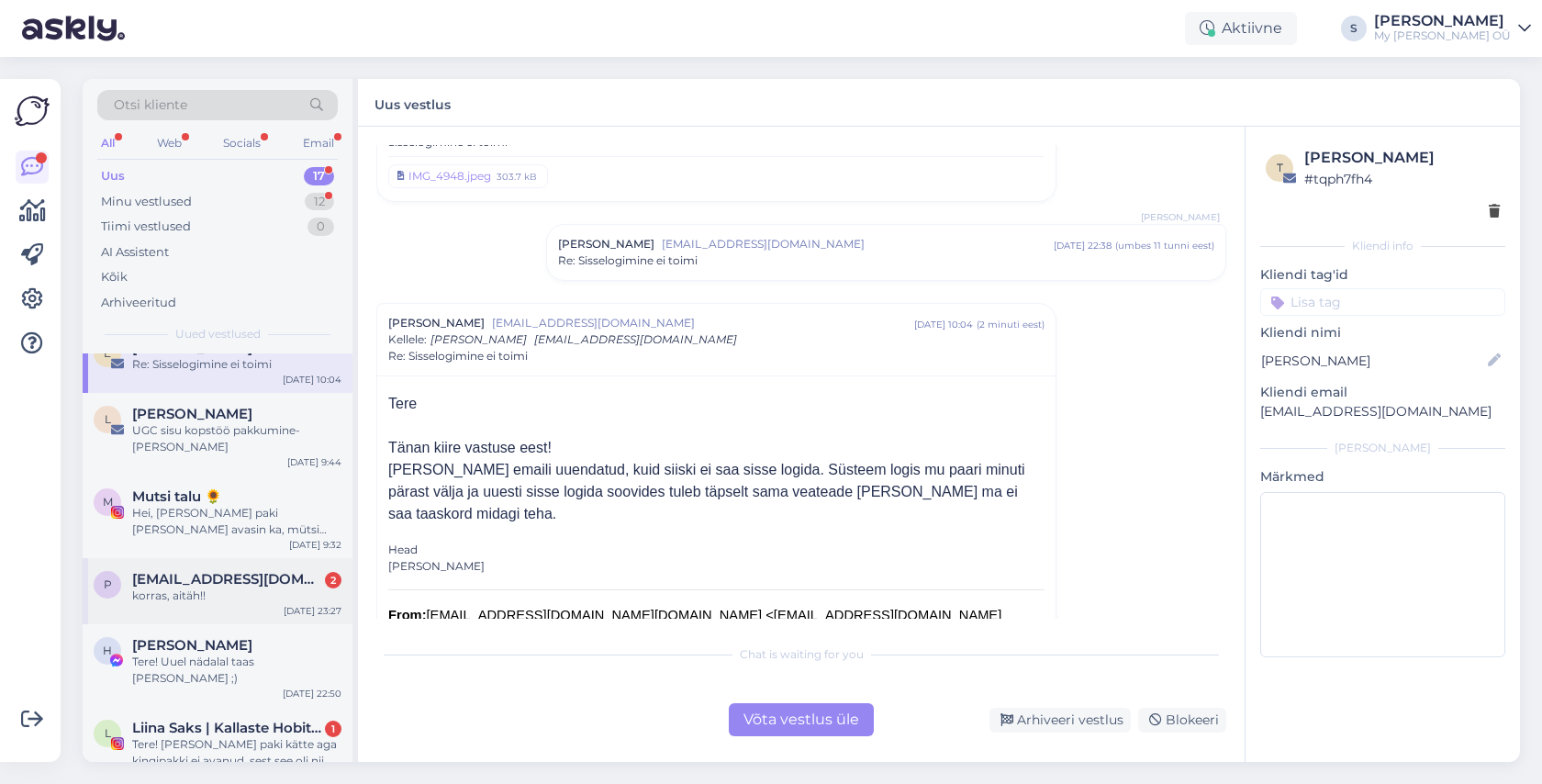
click at [234, 571] on span "[EMAIL_ADDRESS][DOMAIN_NAME]" at bounding box center [228, 579] width 191 height 16
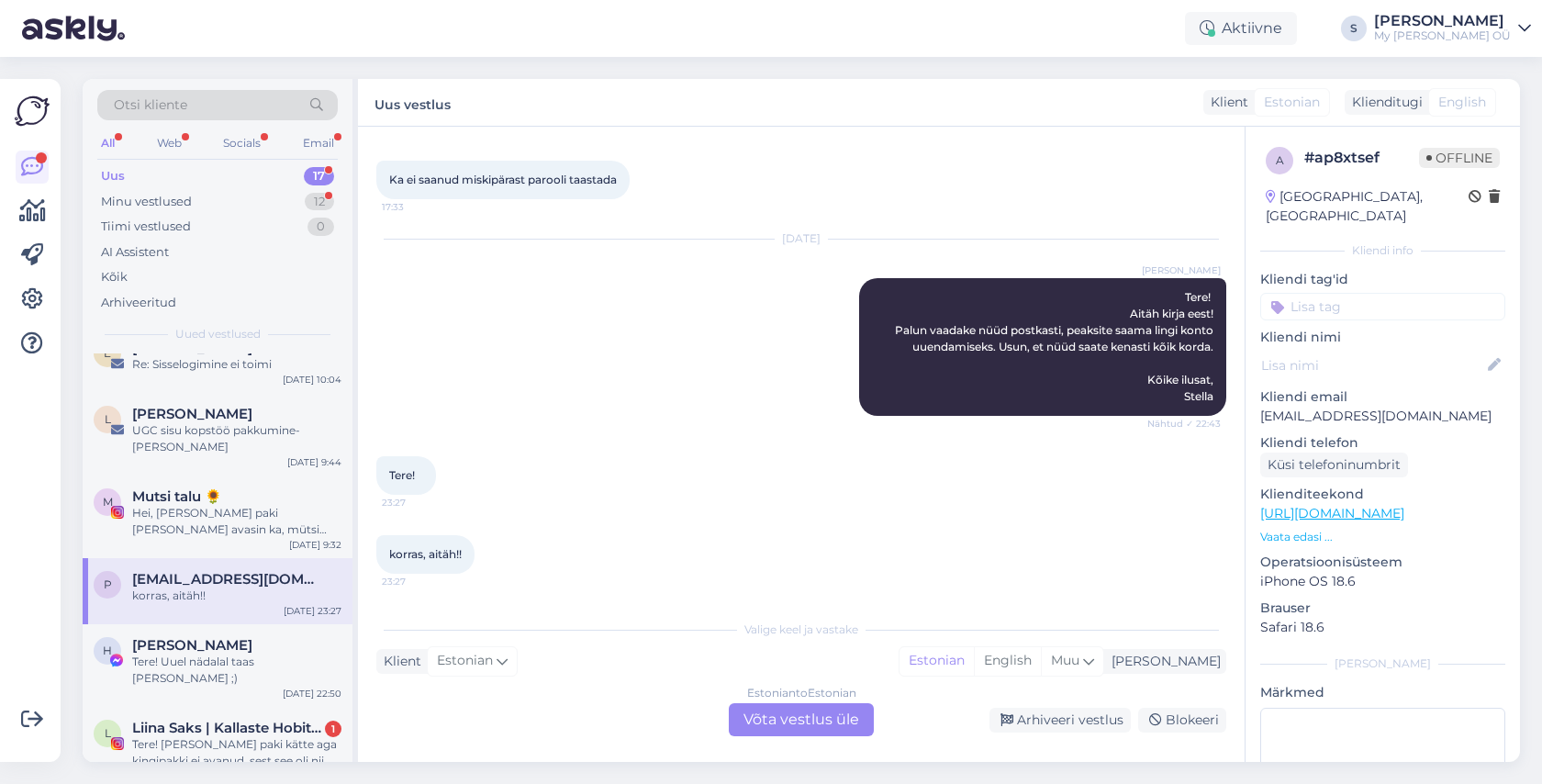
click at [805, 722] on div "Estonian to Estonian Võta vestlus üle" at bounding box center [801, 719] width 145 height 33
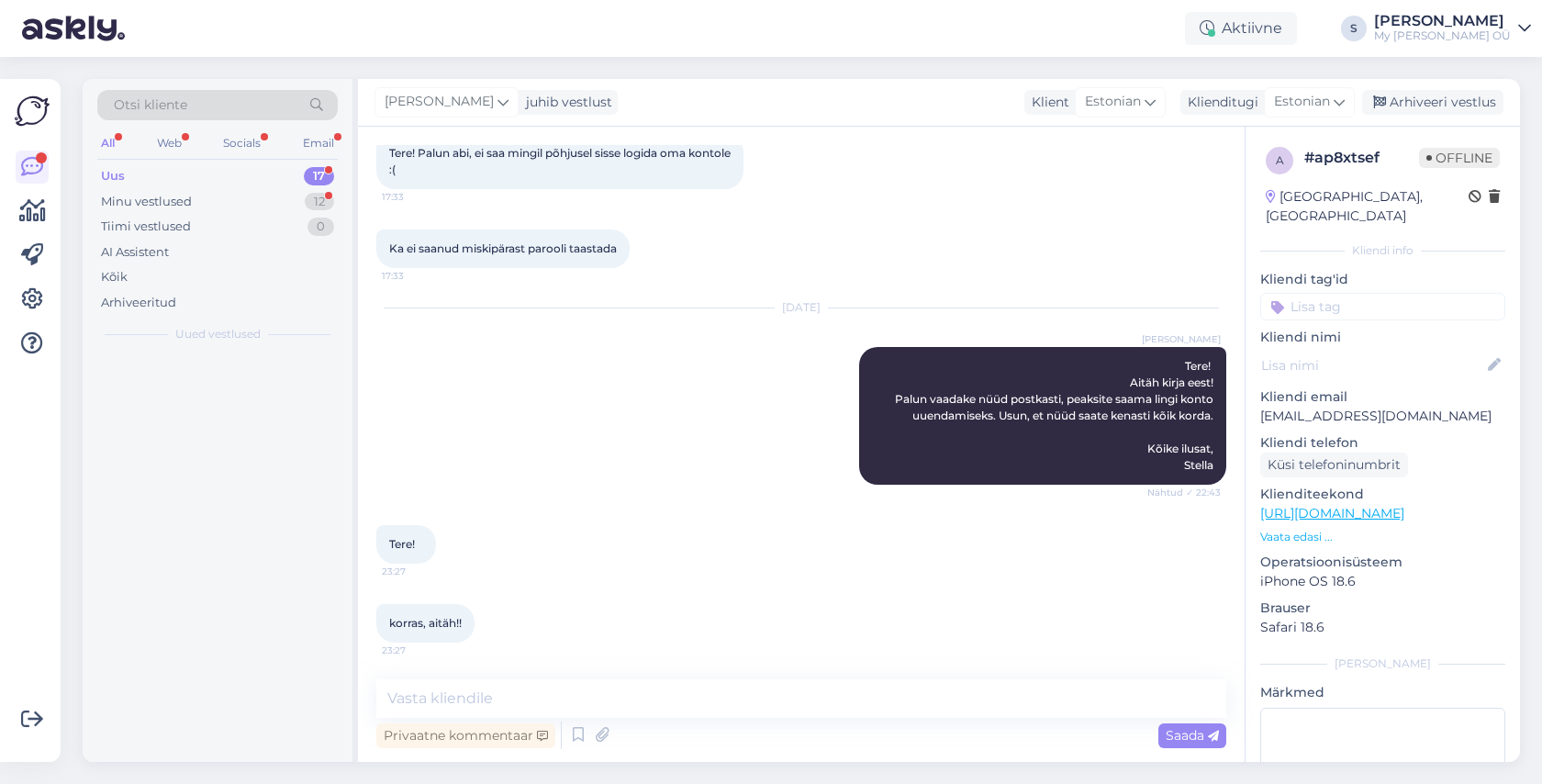
scroll to position [0, 0]
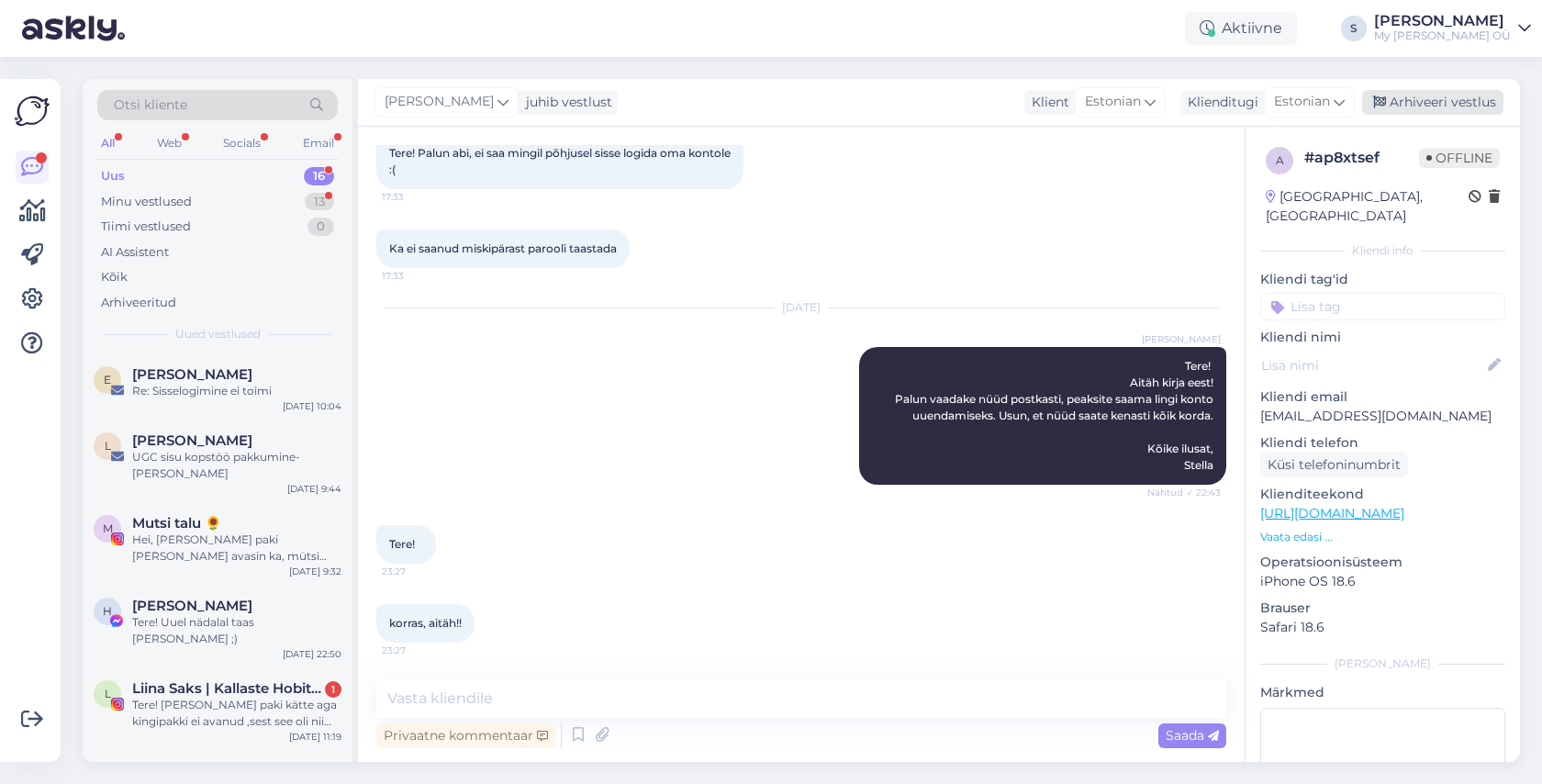
click at [1426, 108] on div "Arhiveeri vestlus" at bounding box center [1432, 102] width 142 height 25
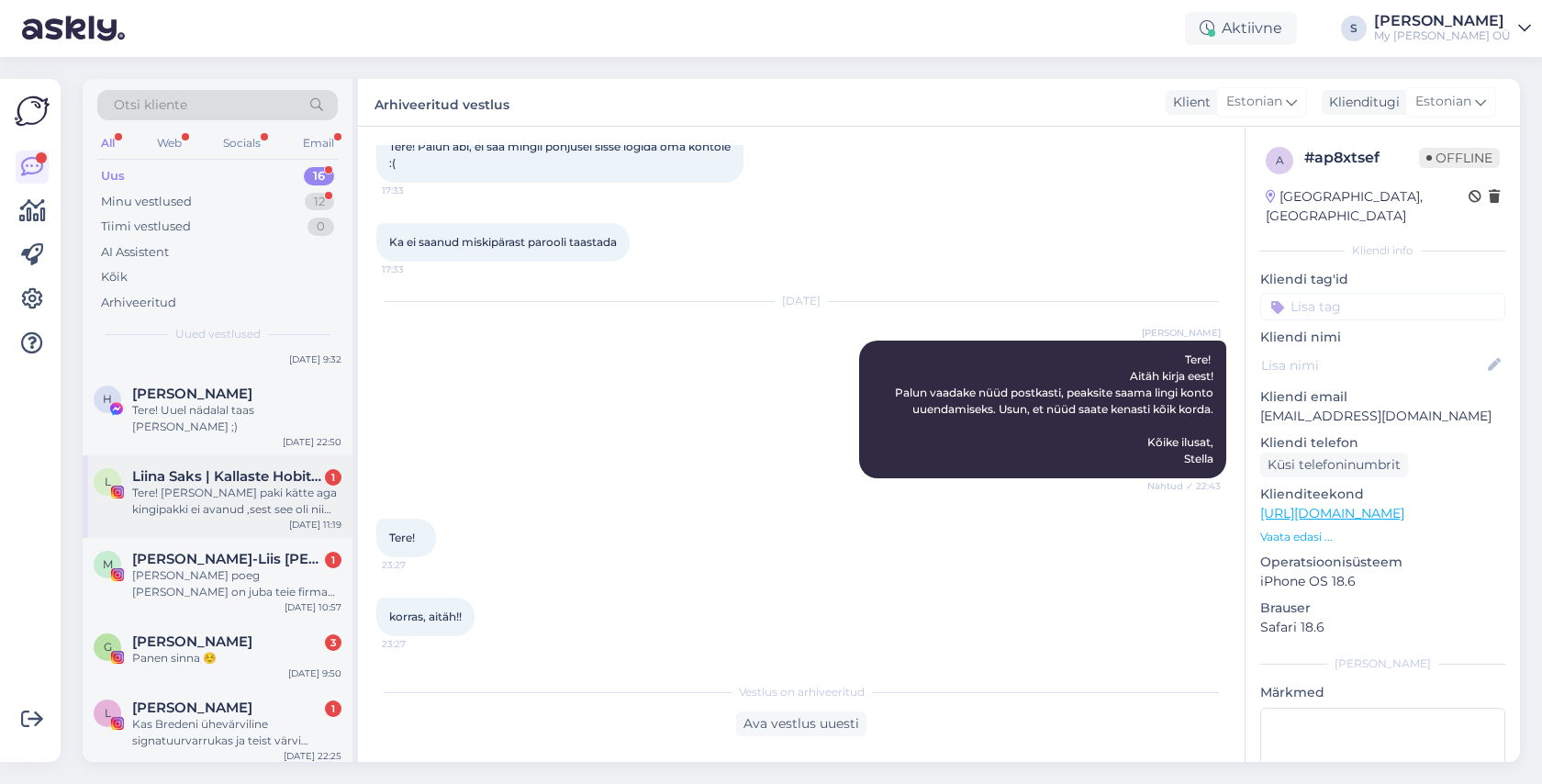
scroll to position [218, 0]
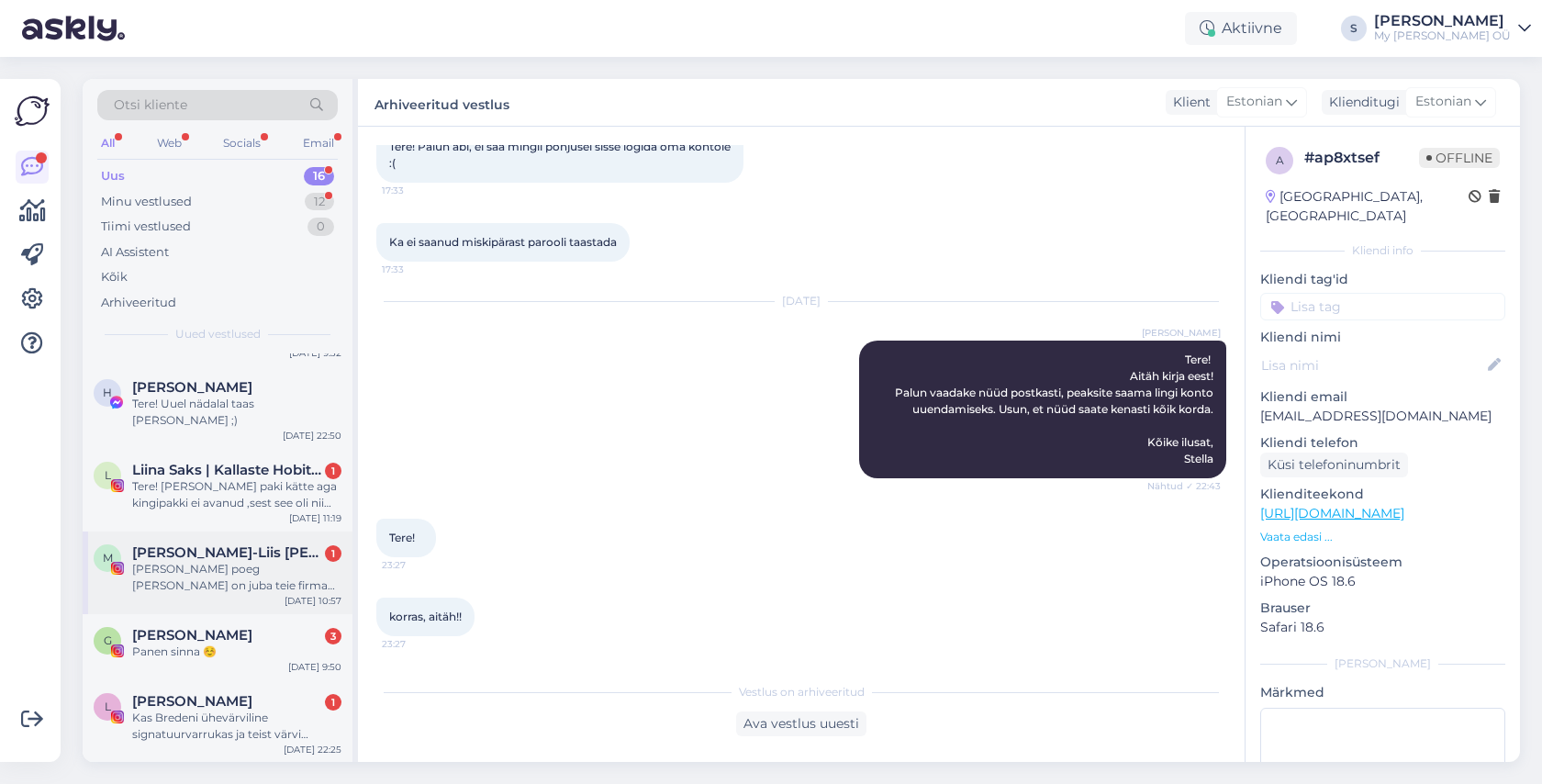
click at [240, 560] on div "[PERSON_NAME] poeg [PERSON_NAME] on juba teie firma [PERSON_NAME] olnud [PERSON…" at bounding box center [236, 577] width 209 height 33
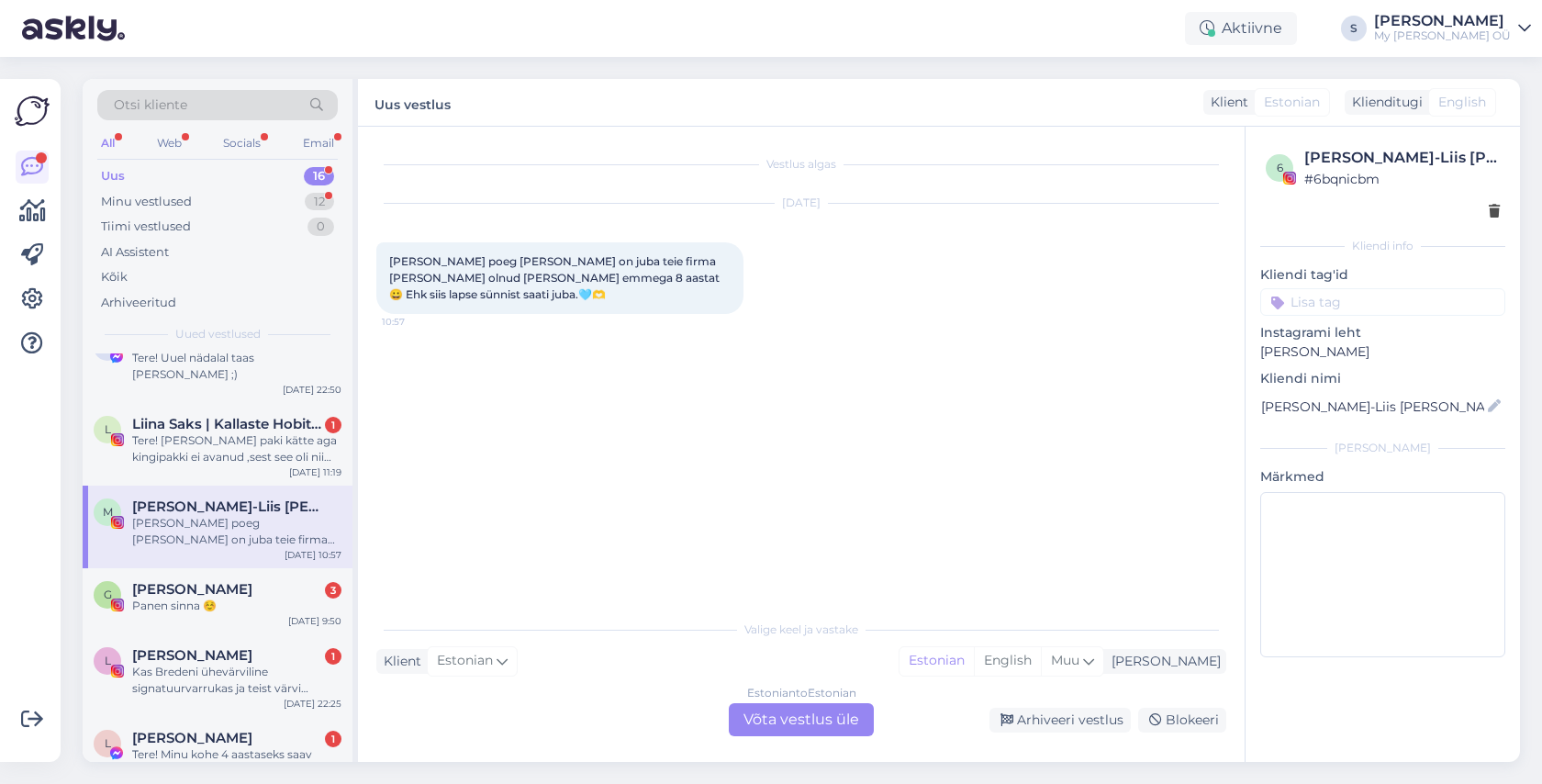
scroll to position [267, 0]
click at [813, 714] on div "Estonian to Estonian Võta vestlus üle" at bounding box center [801, 719] width 145 height 33
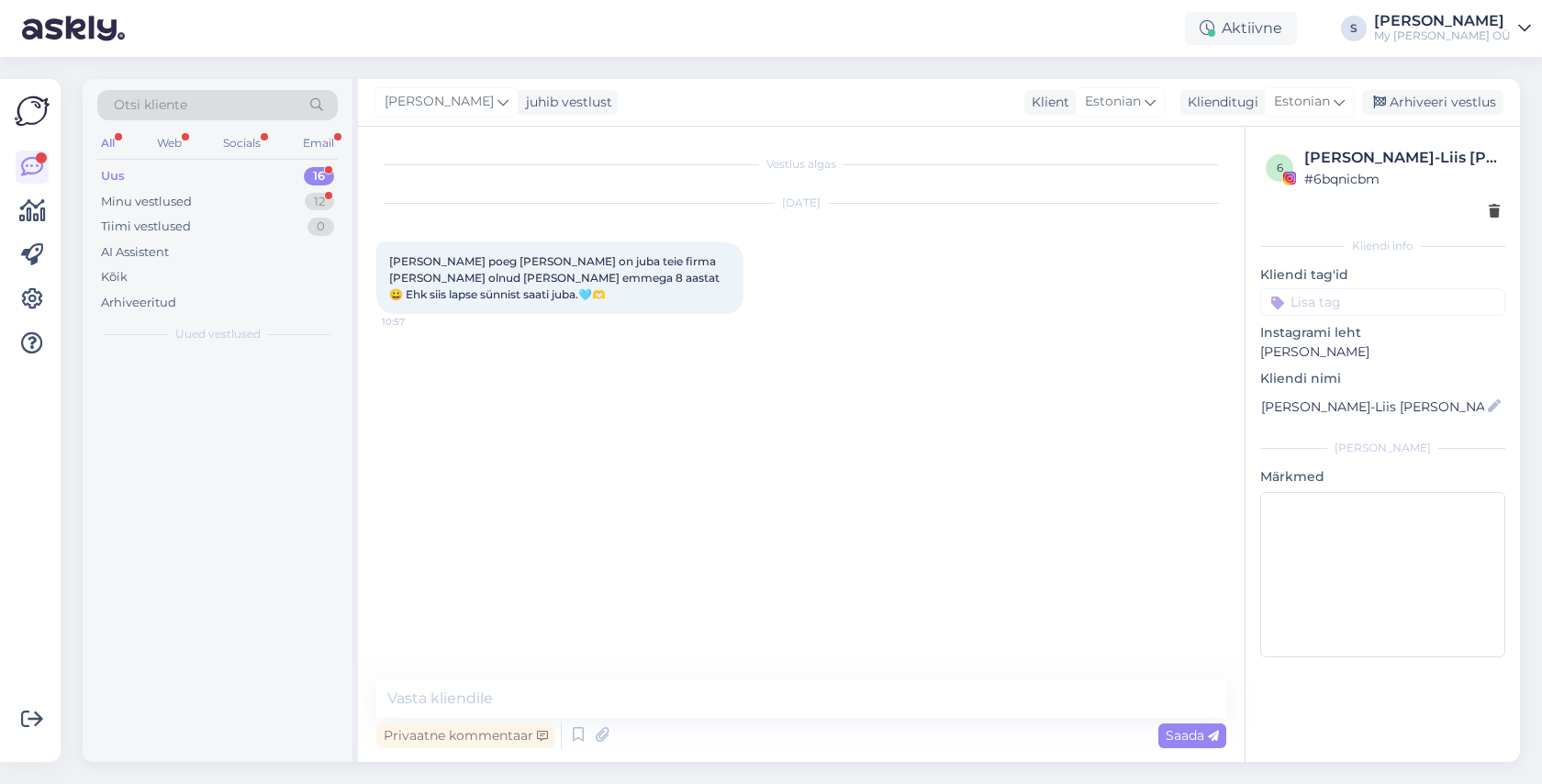
scroll to position [0, 0]
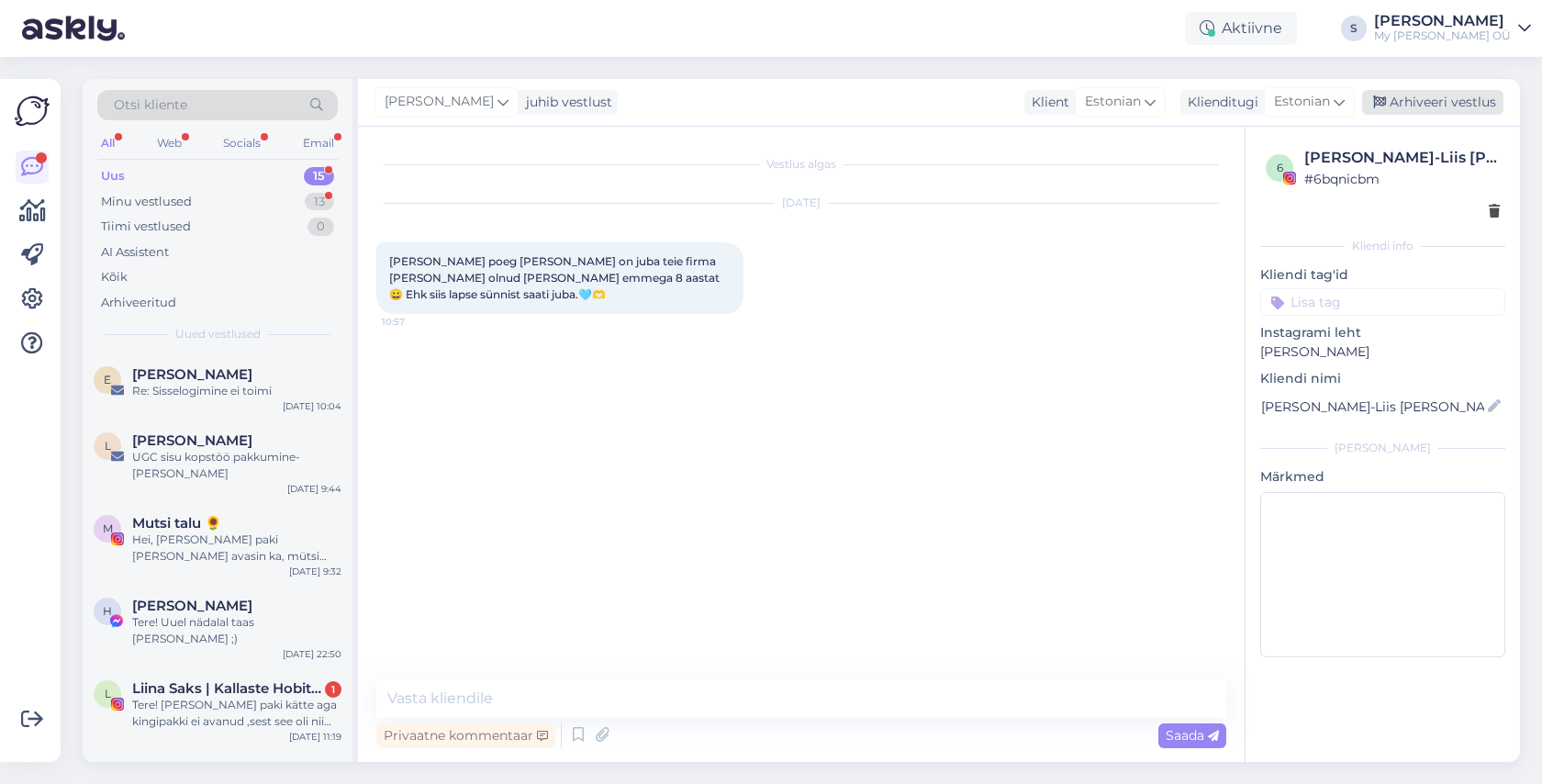
click at [1429, 106] on div "Arhiveeri vestlus" at bounding box center [1432, 102] width 142 height 25
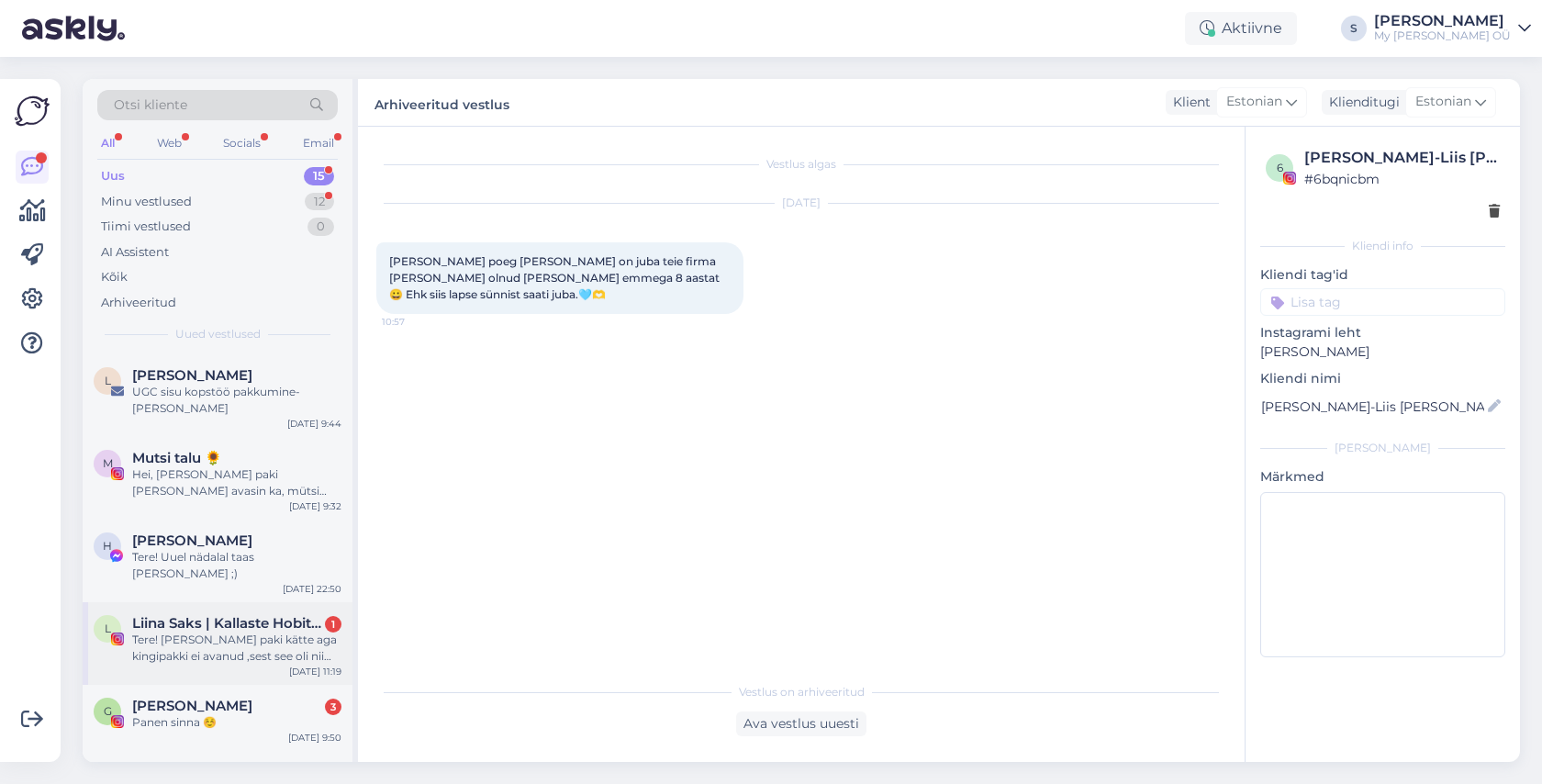
scroll to position [67, 0]
click at [222, 630] on div "Tere! [PERSON_NAME] paki kätte aga kingipakki ei avanud ,sest see oli nii ilus …" at bounding box center [236, 646] width 209 height 33
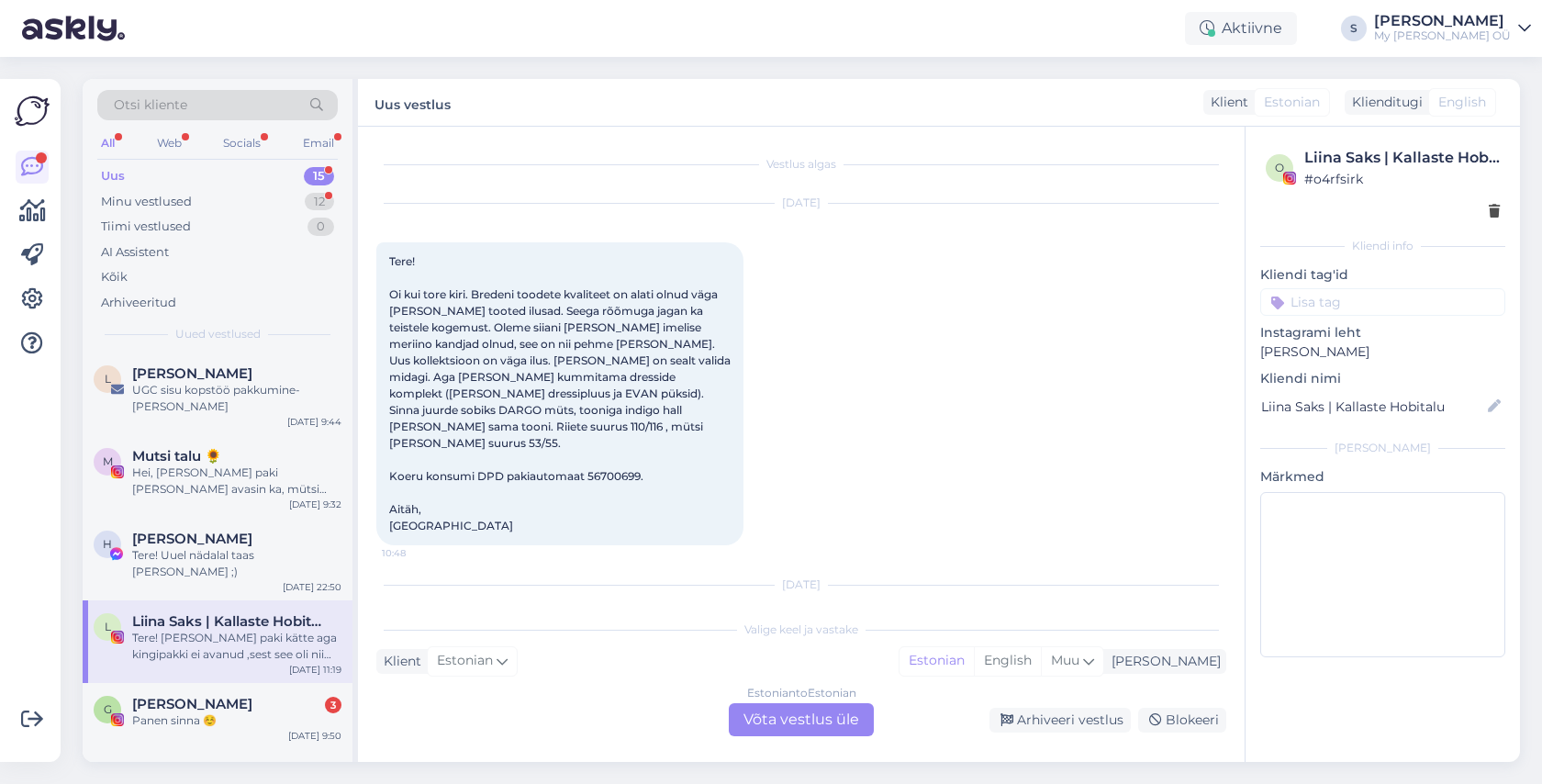
scroll to position [612, 0]
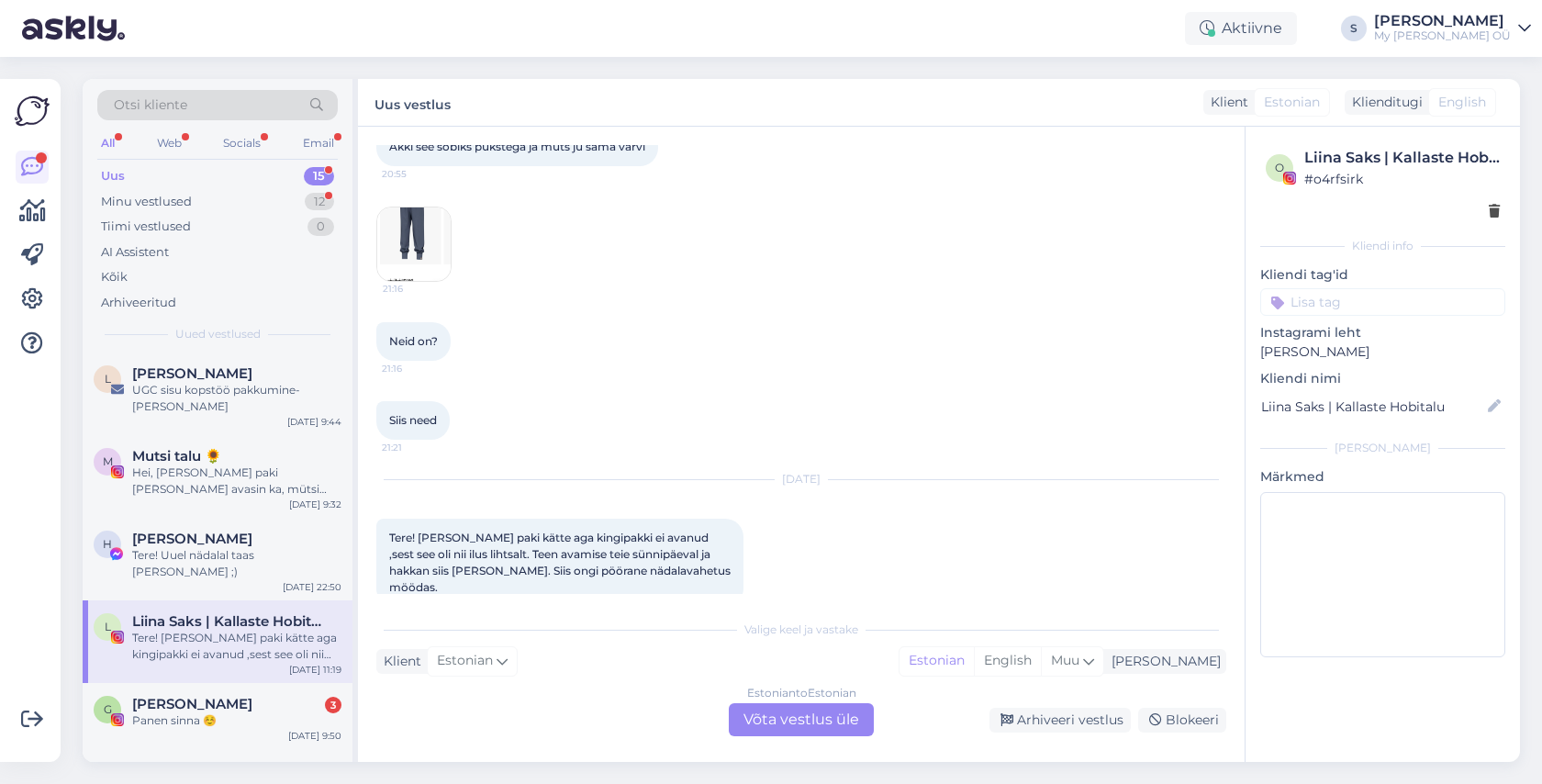
click at [787, 716] on div "Estonian to Estonian Võta vestlus üle" at bounding box center [801, 719] width 145 height 33
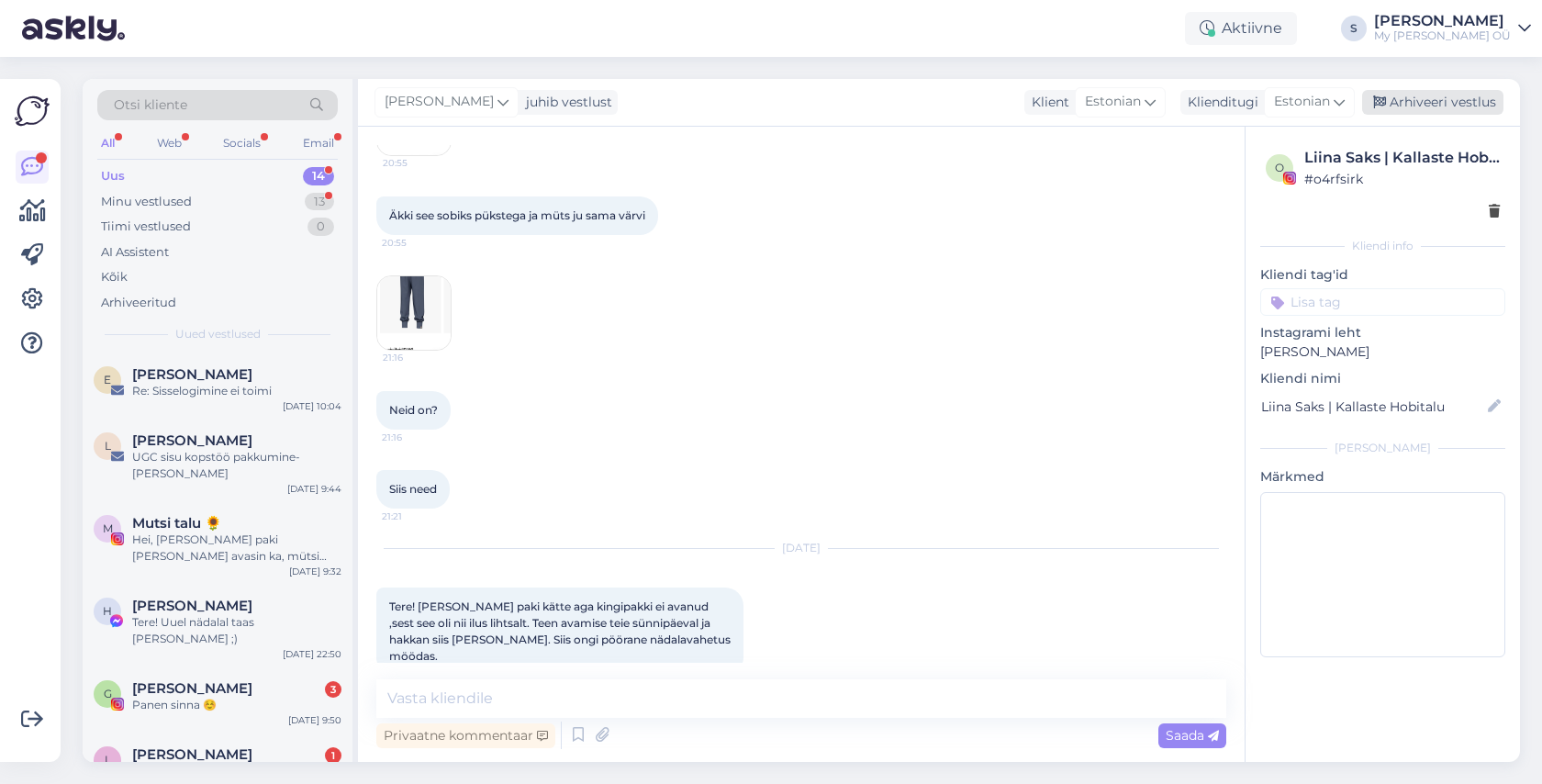
click at [1454, 106] on div "Arhiveeri vestlus" at bounding box center [1432, 102] width 142 height 25
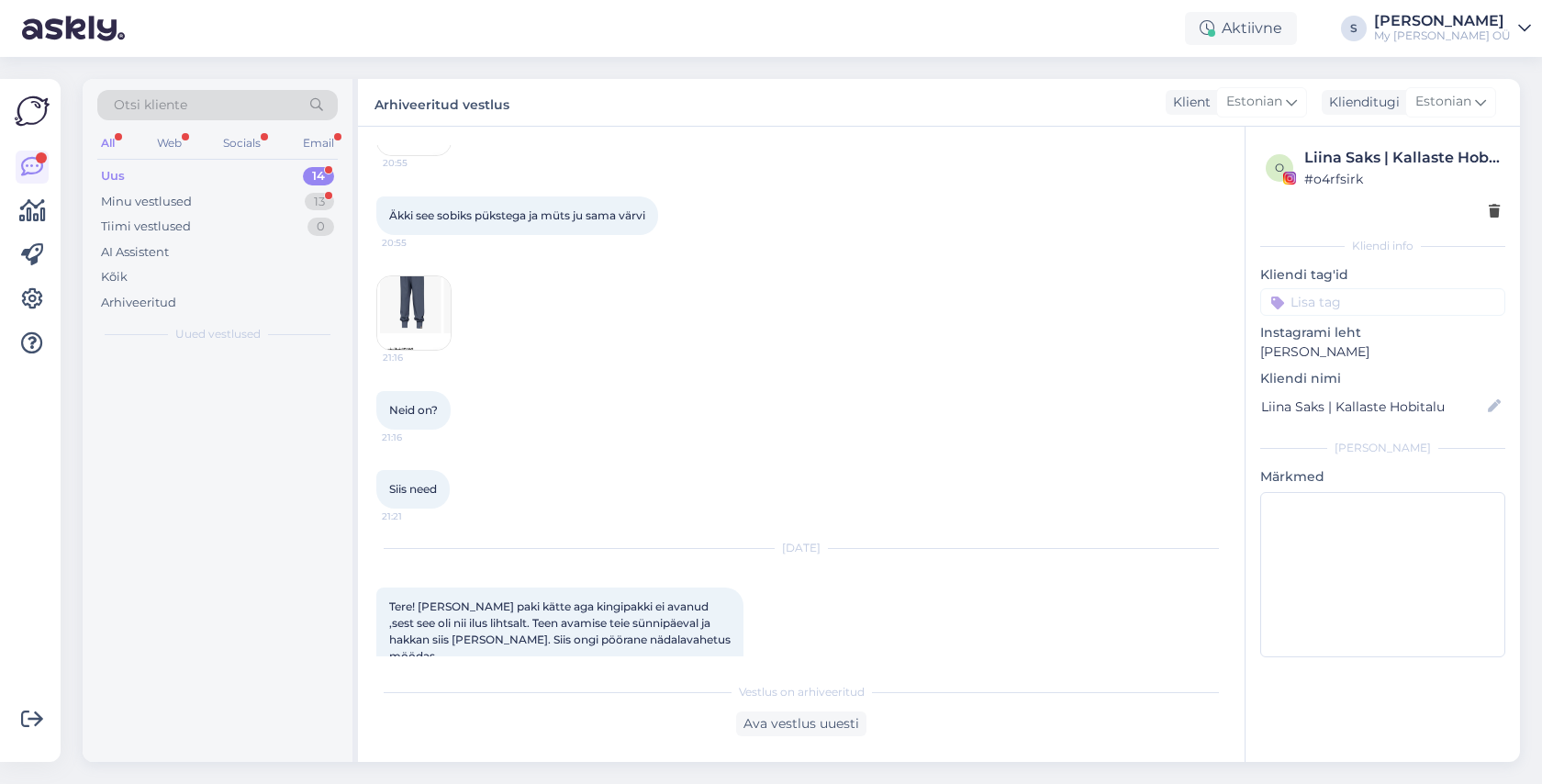
scroll to position [550, 0]
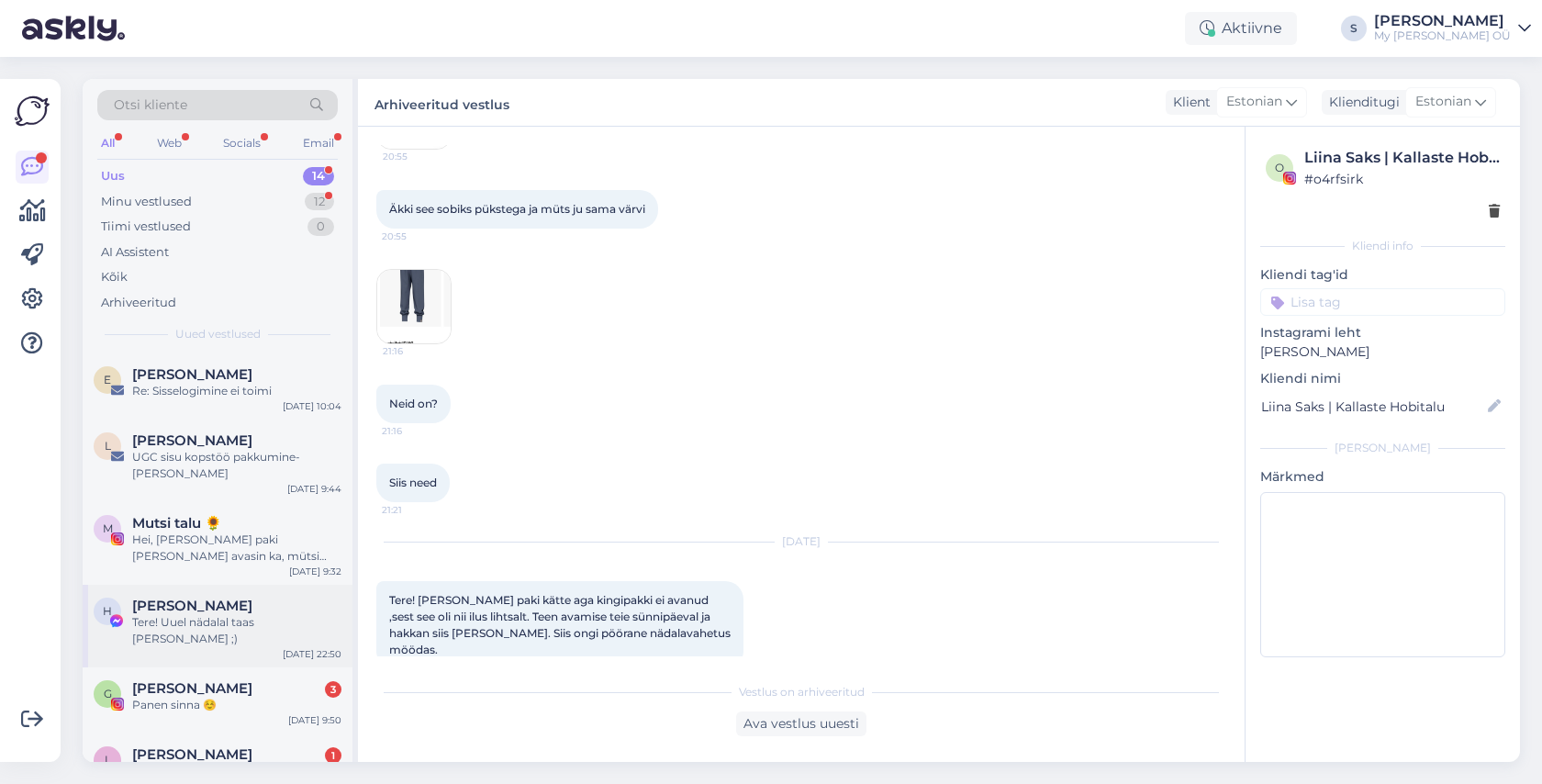
click at [266, 614] on div "Tere! Uuel nädalal taas [PERSON_NAME] ;)" at bounding box center [236, 631] width 209 height 33
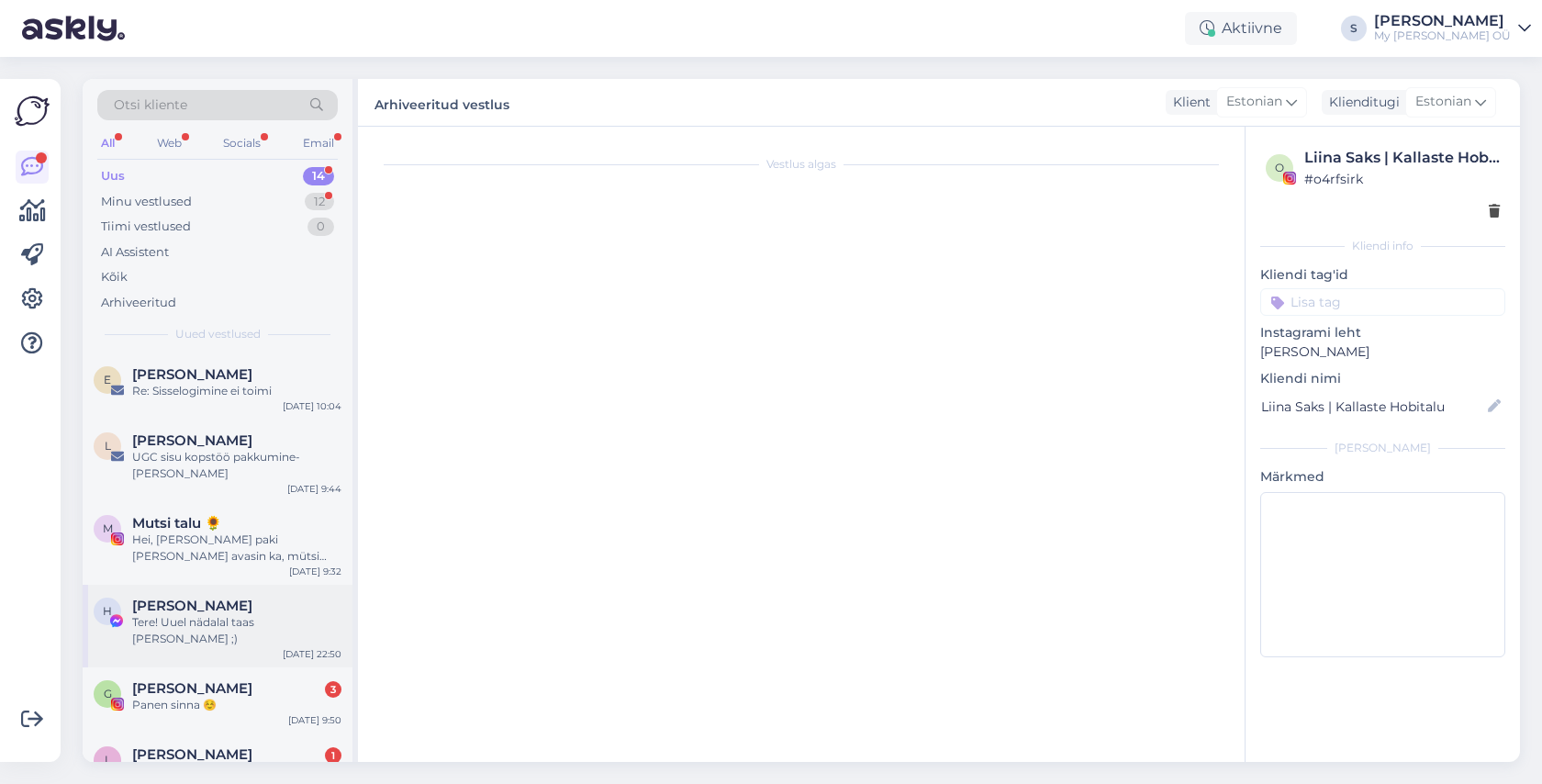
scroll to position [0, 0]
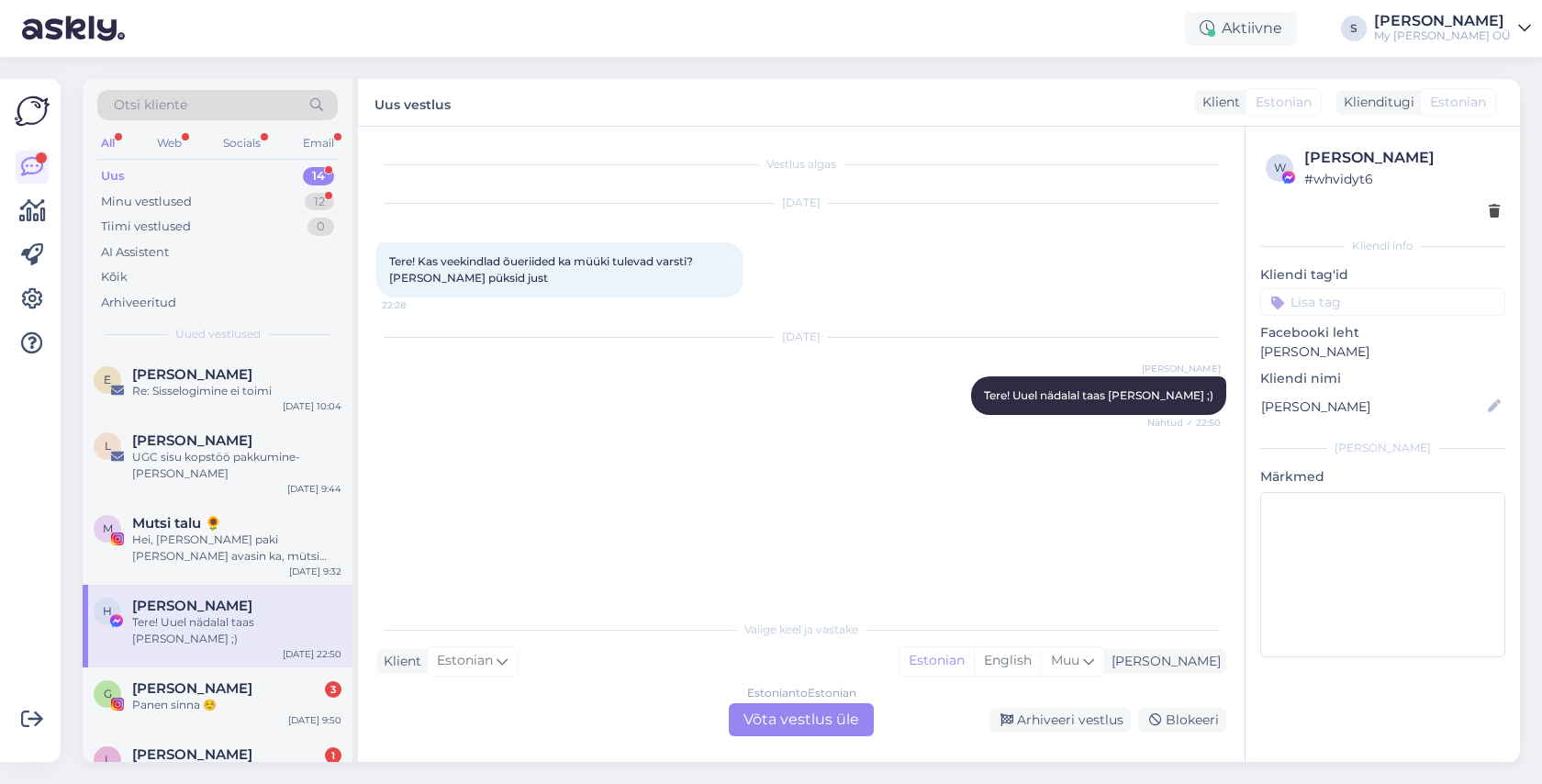
click at [807, 716] on div "Estonian to Estonian Võta vestlus üle" at bounding box center [801, 719] width 145 height 33
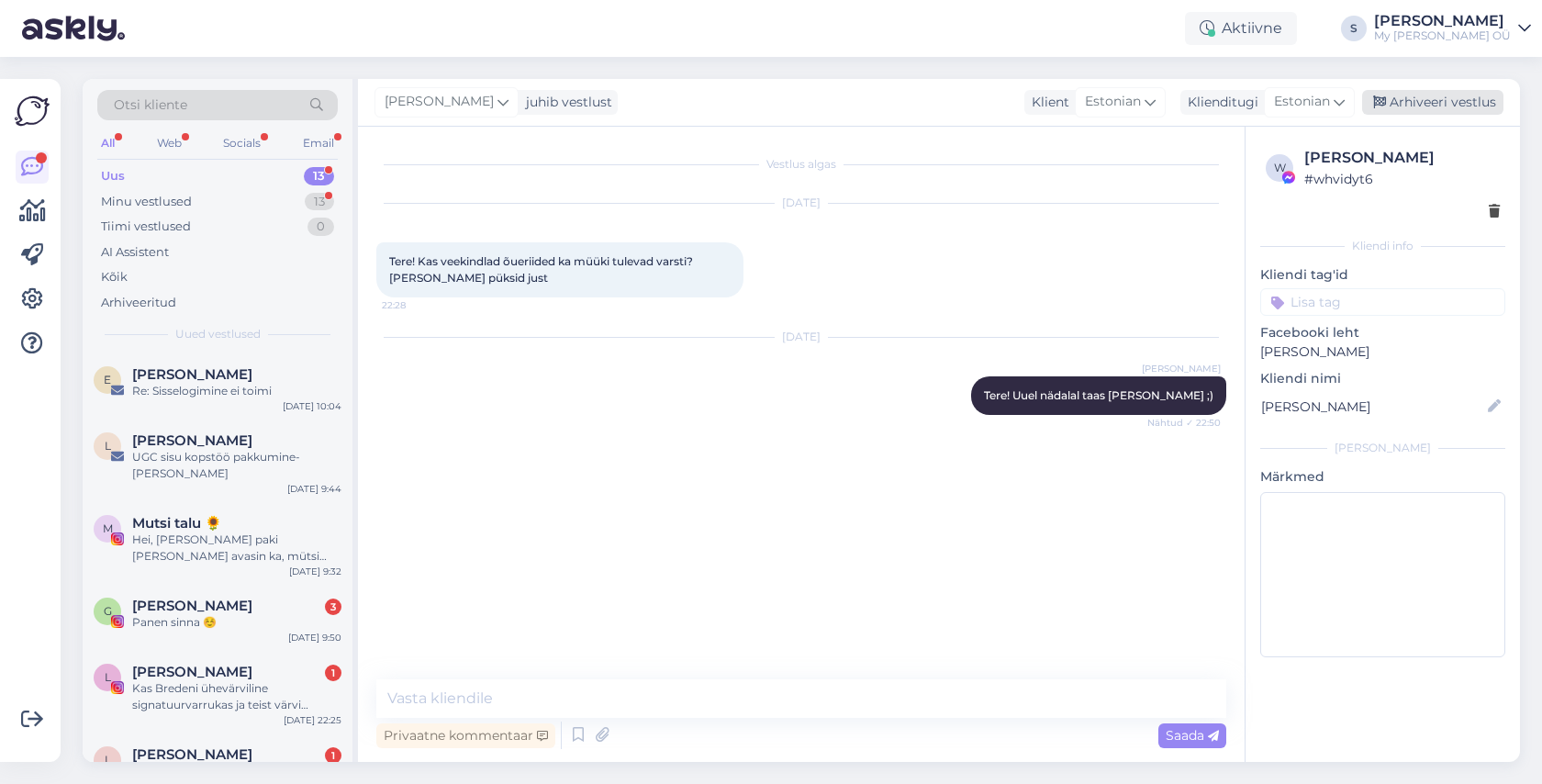
click at [1406, 99] on div "Arhiveeri vestlus" at bounding box center [1432, 102] width 142 height 25
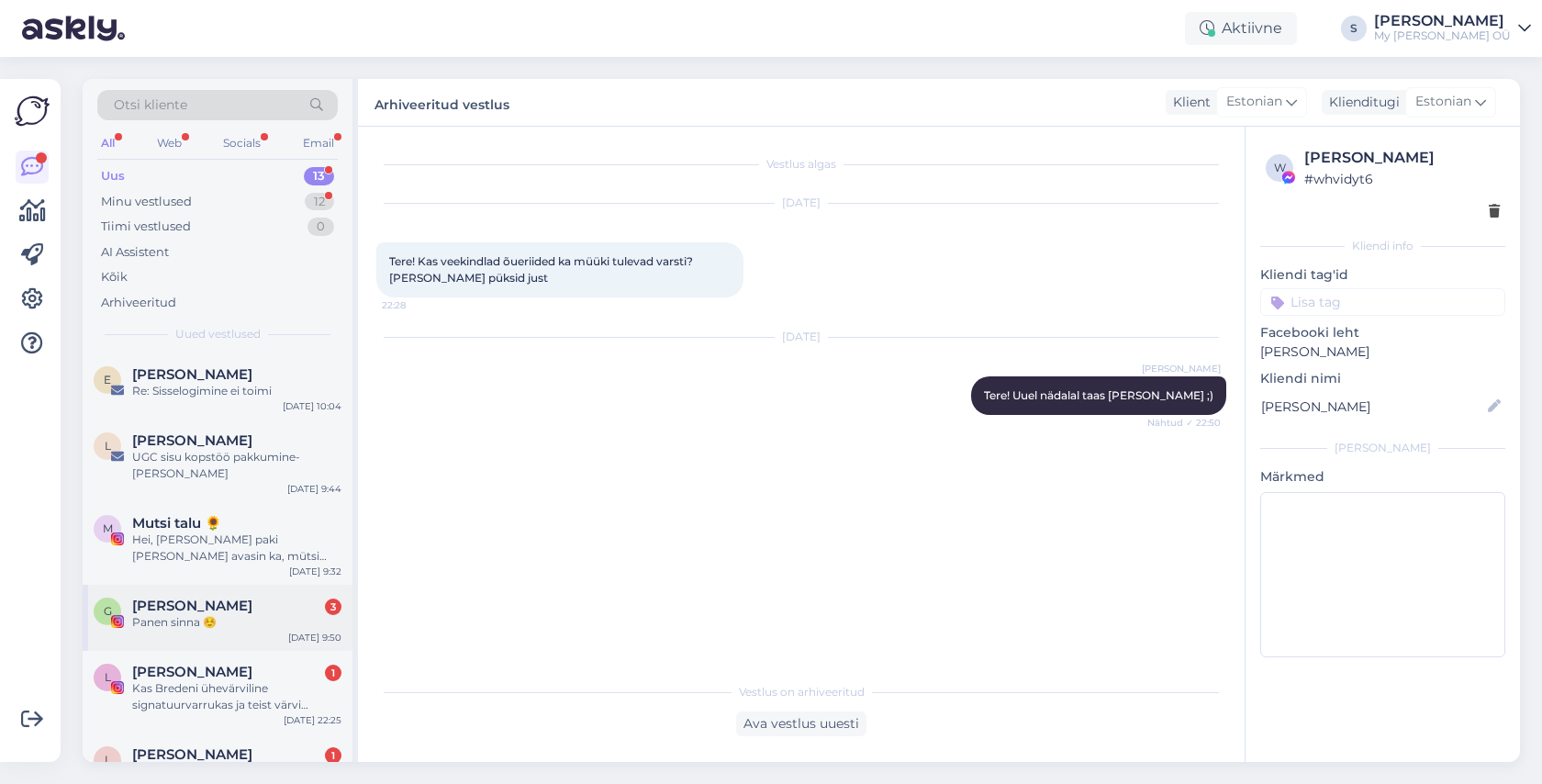
click at [221, 614] on div "Panen sinna ☺️" at bounding box center [236, 622] width 209 height 16
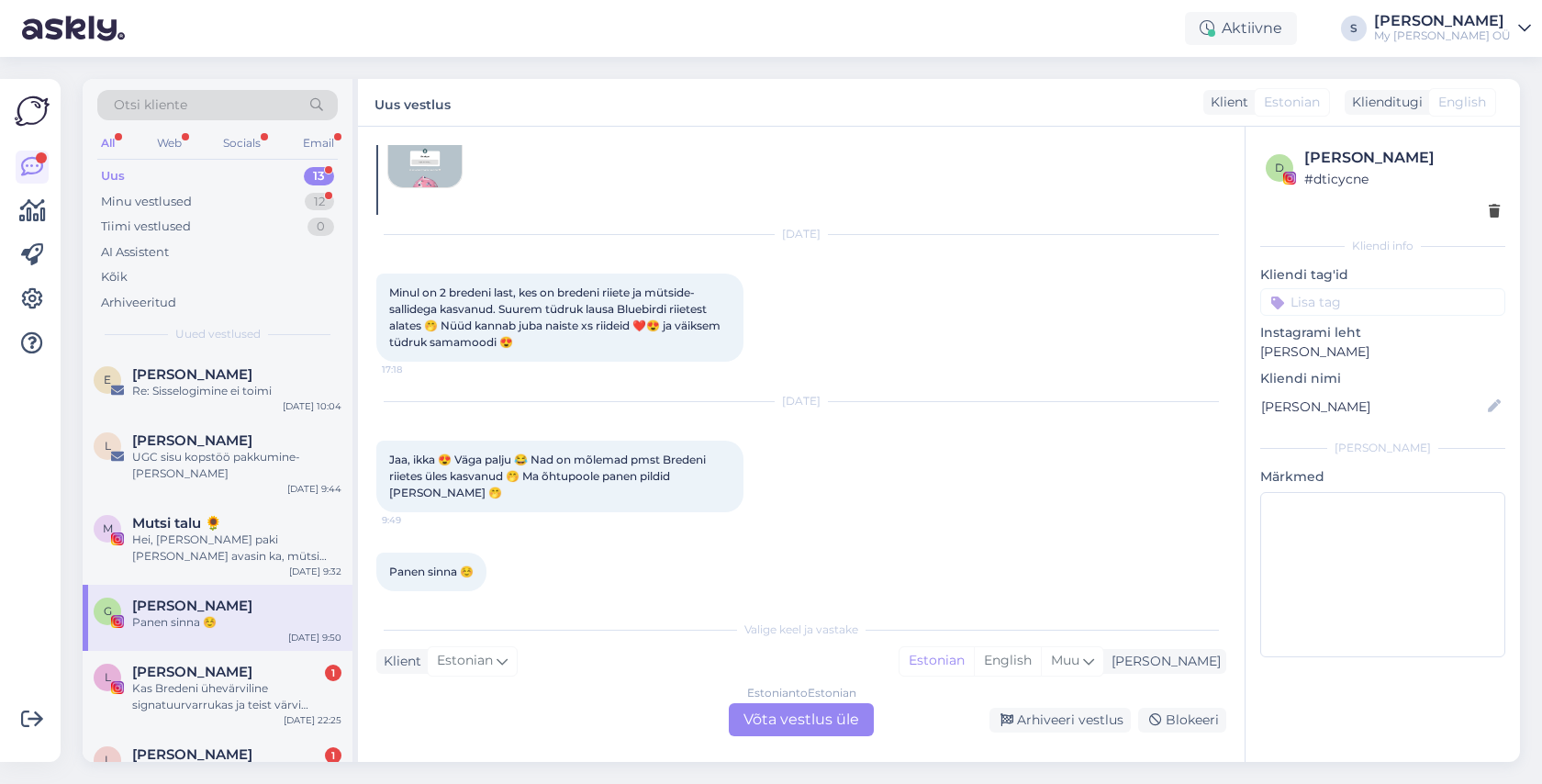
click at [798, 722] on div "Estonian to Estonian Võta vestlus üle" at bounding box center [801, 719] width 145 height 33
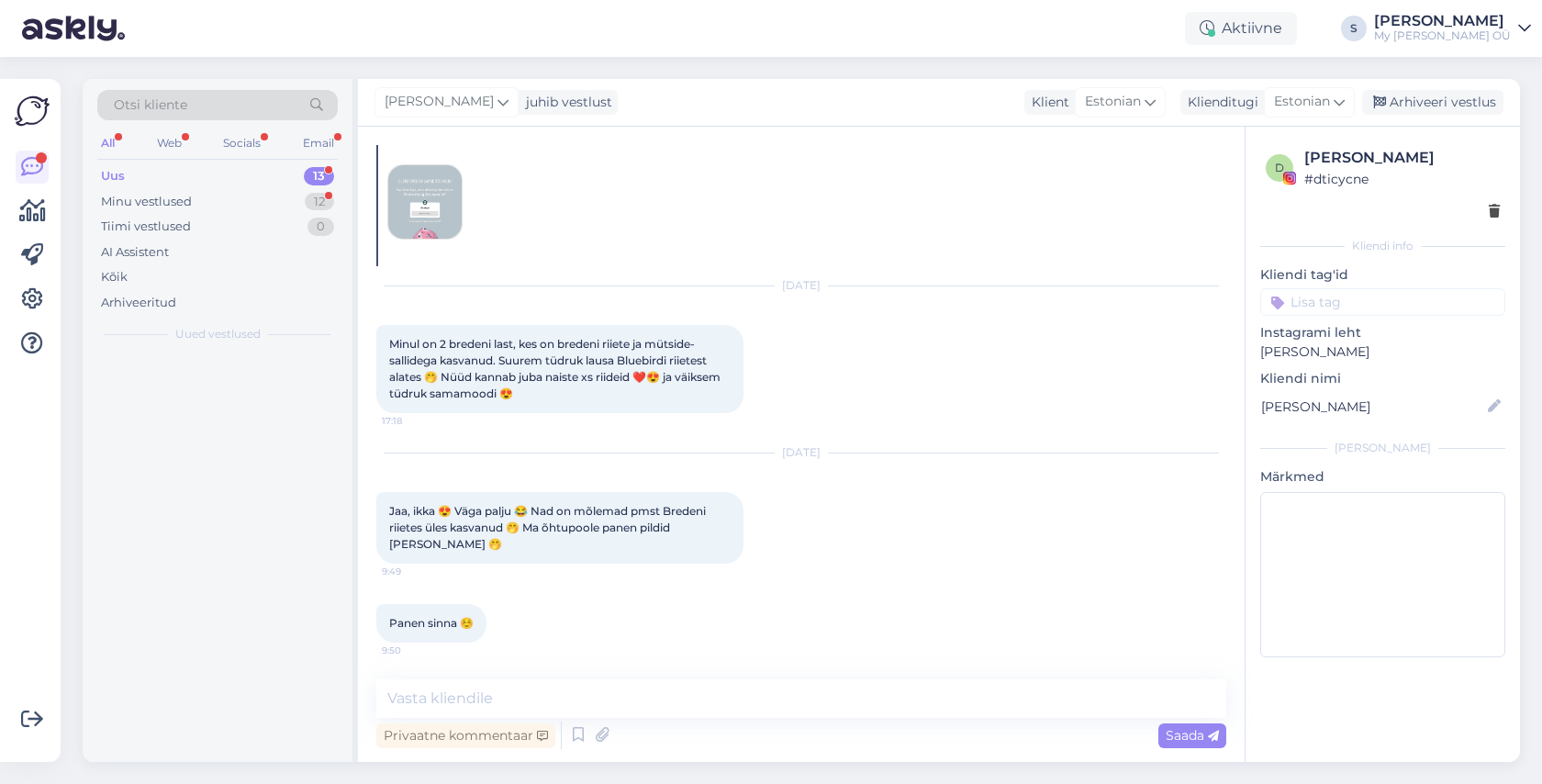
scroll to position [47, 0]
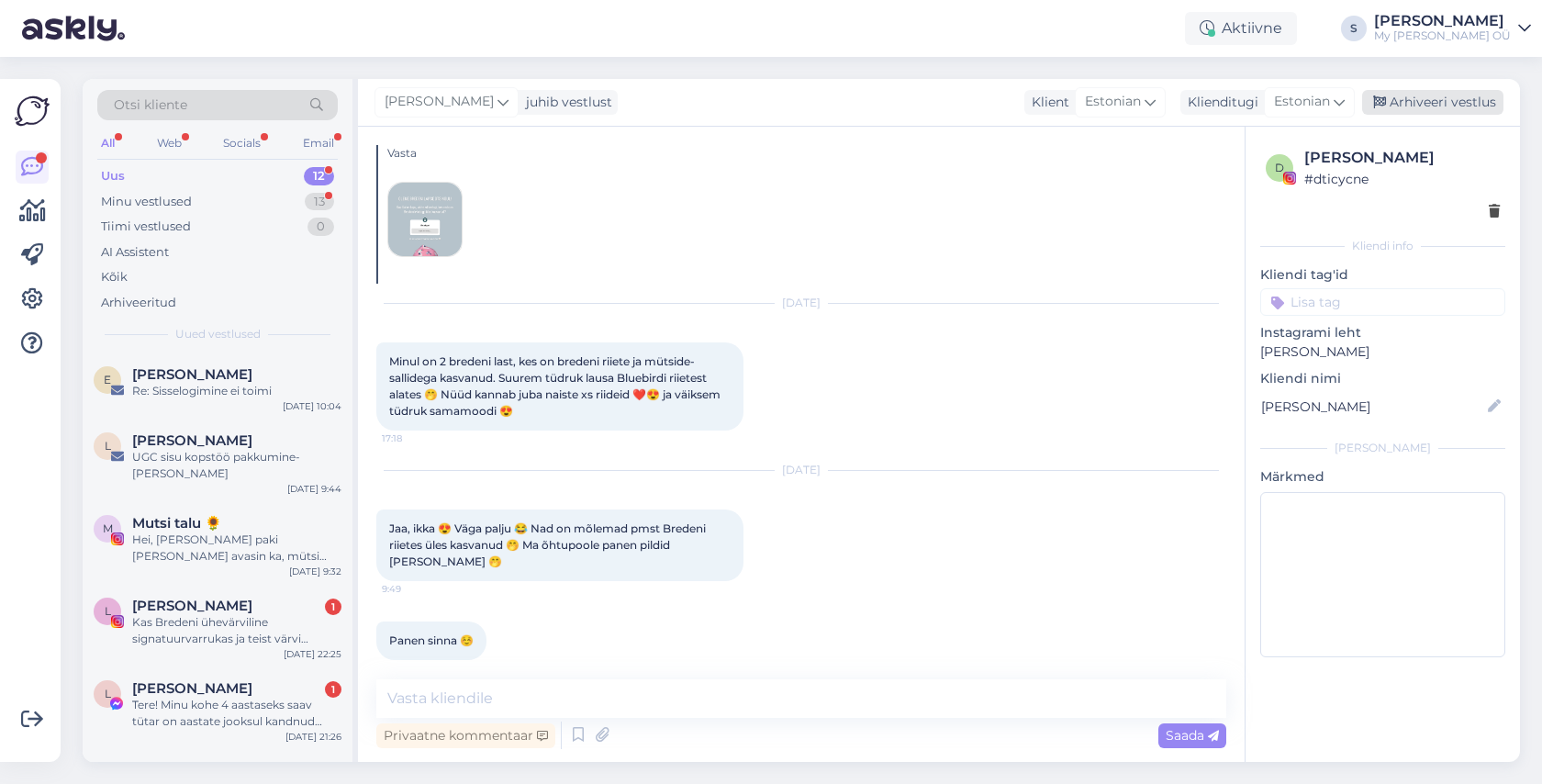
click at [1425, 104] on div "Arhiveeri vestlus" at bounding box center [1432, 102] width 142 height 25
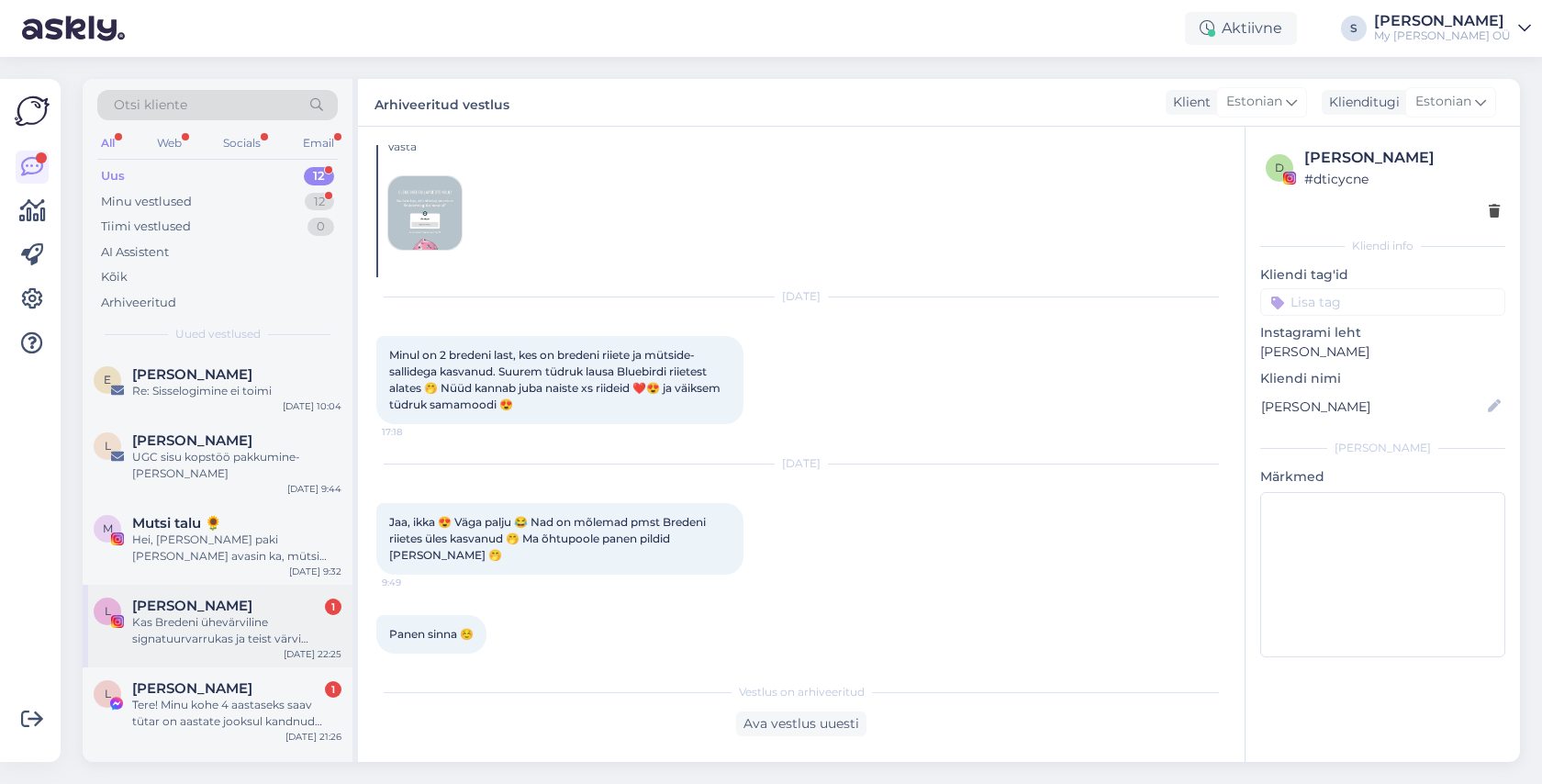
click at [246, 614] on div "Kas Bredeni ühevärviline signatuurvarrukas ja teist värvi soonikud on minevik? …" at bounding box center [236, 631] width 209 height 33
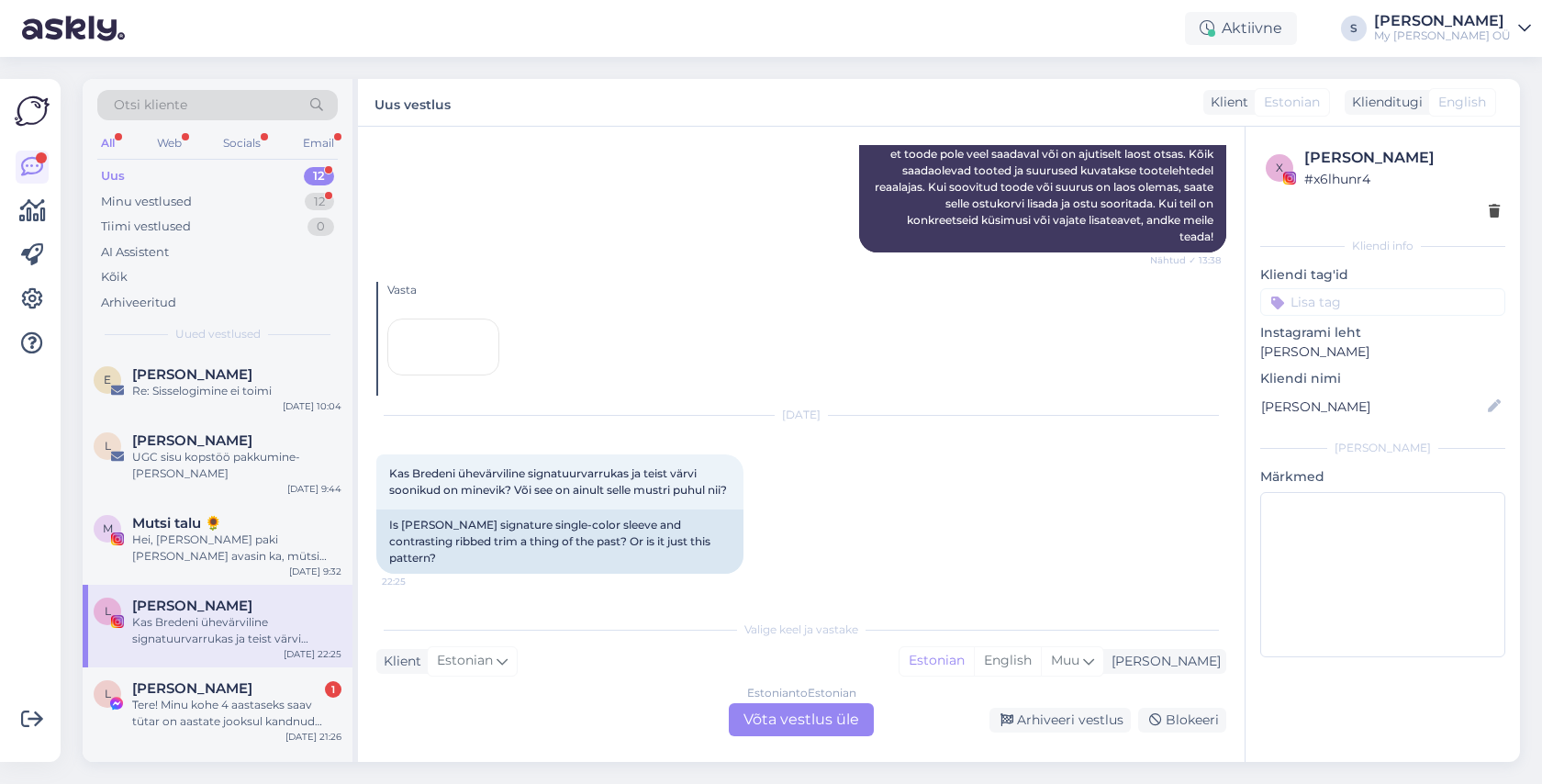
scroll to position [621, 0]
click at [789, 712] on div "Estonian to Estonian Võta vestlus üle" at bounding box center [801, 719] width 145 height 33
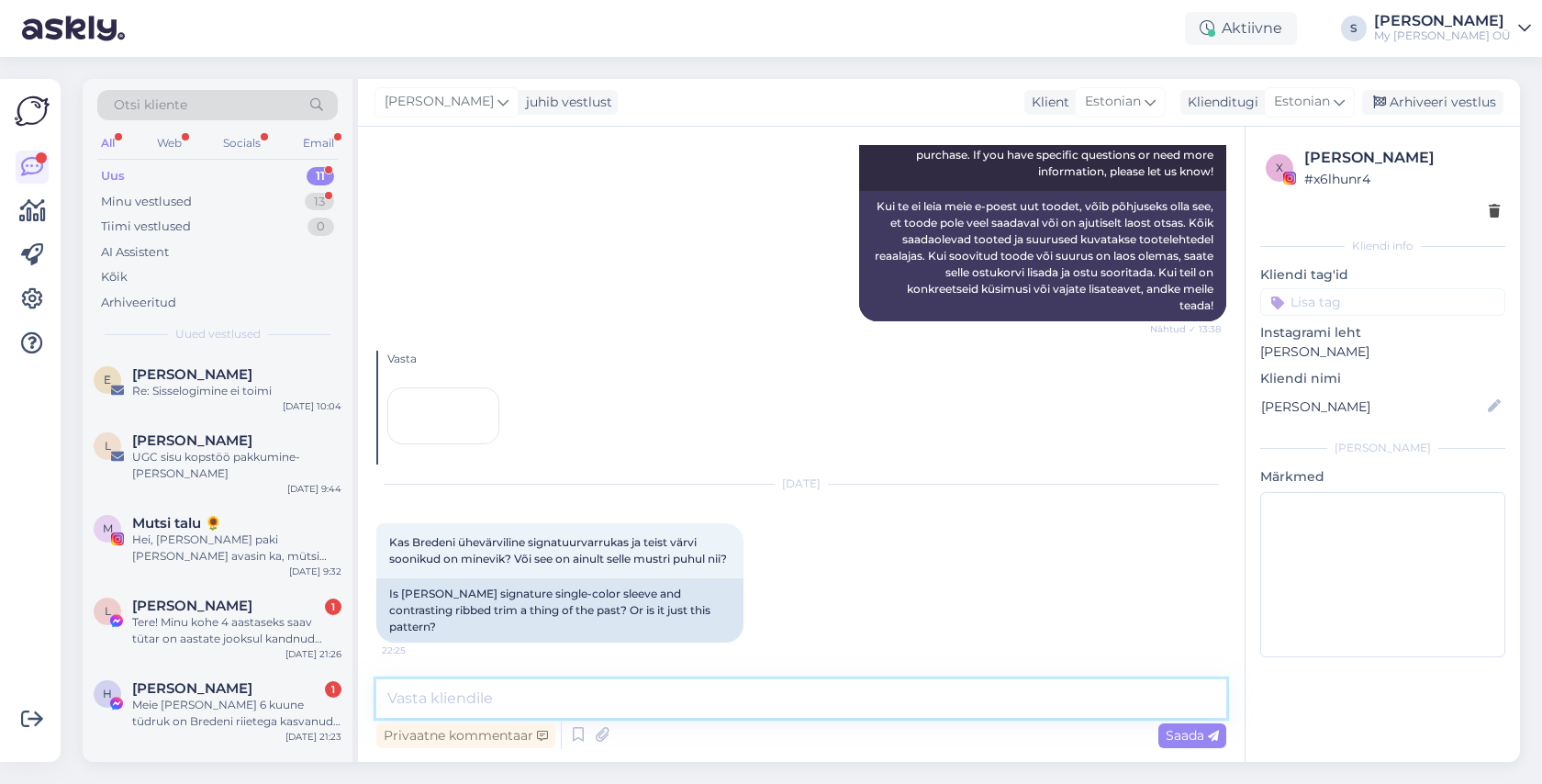
click at [501, 714] on textarea at bounding box center [800, 698] width 850 height 39
type textarea "Tere!"
drag, startPoint x: 437, startPoint y: 698, endPoint x: 352, endPoint y: 698, distance: 85.0
click at [352, 698] on div "Otsi kliente All Web Socials Email Uus 11 Minu vestlused 13 Tiimi vestlused 0 A…" at bounding box center [801, 420] width 1437 height 683
click at [1428, 92] on div "Arhiveeri vestlus" at bounding box center [1432, 102] width 142 height 25
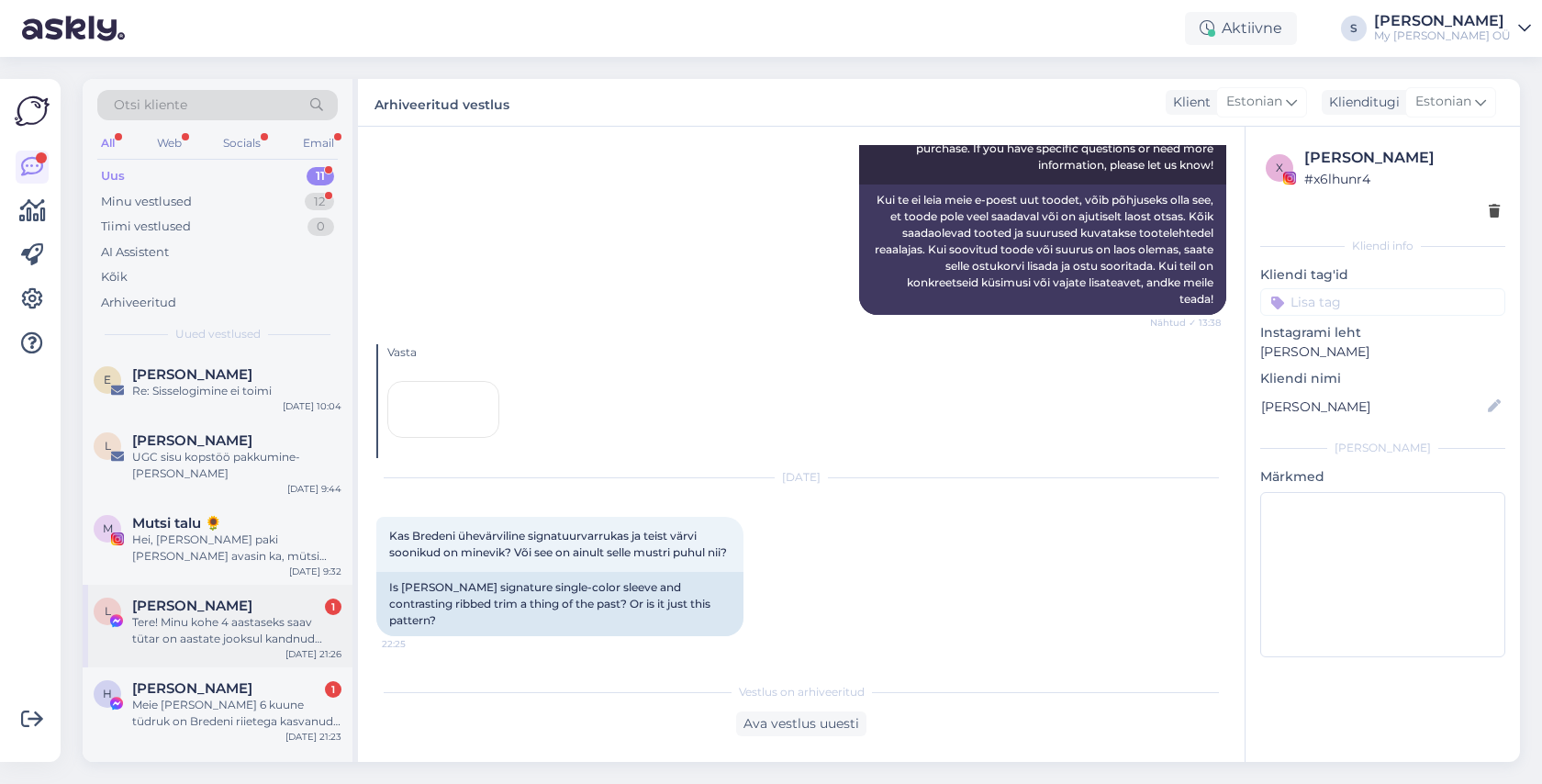
click at [234, 614] on div "Tere! Minu kohe 4 aastaseks saav tütar on aastate jooksul kandnud [PERSON_NAME]…" at bounding box center [236, 631] width 209 height 33
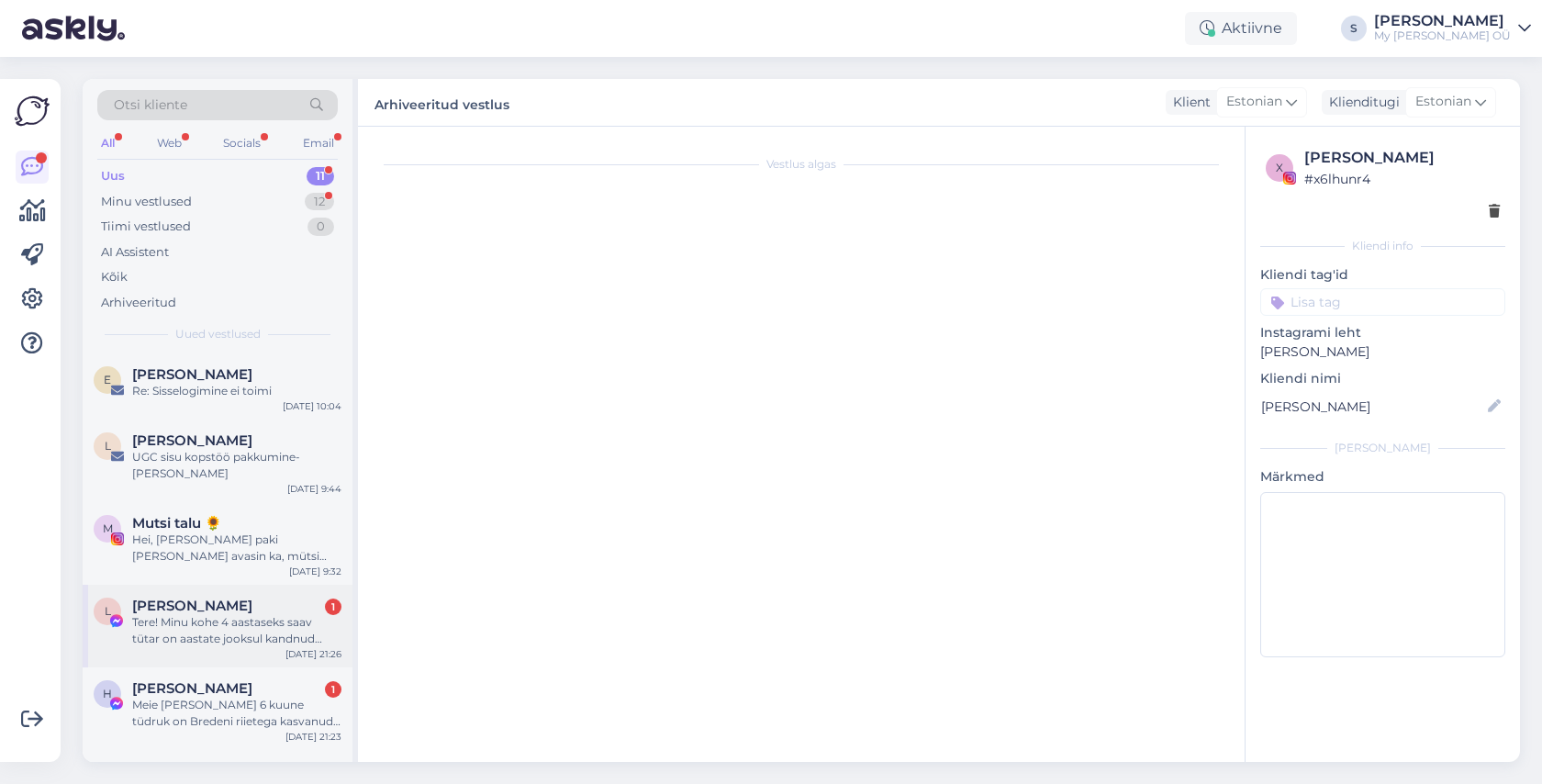
scroll to position [0, 0]
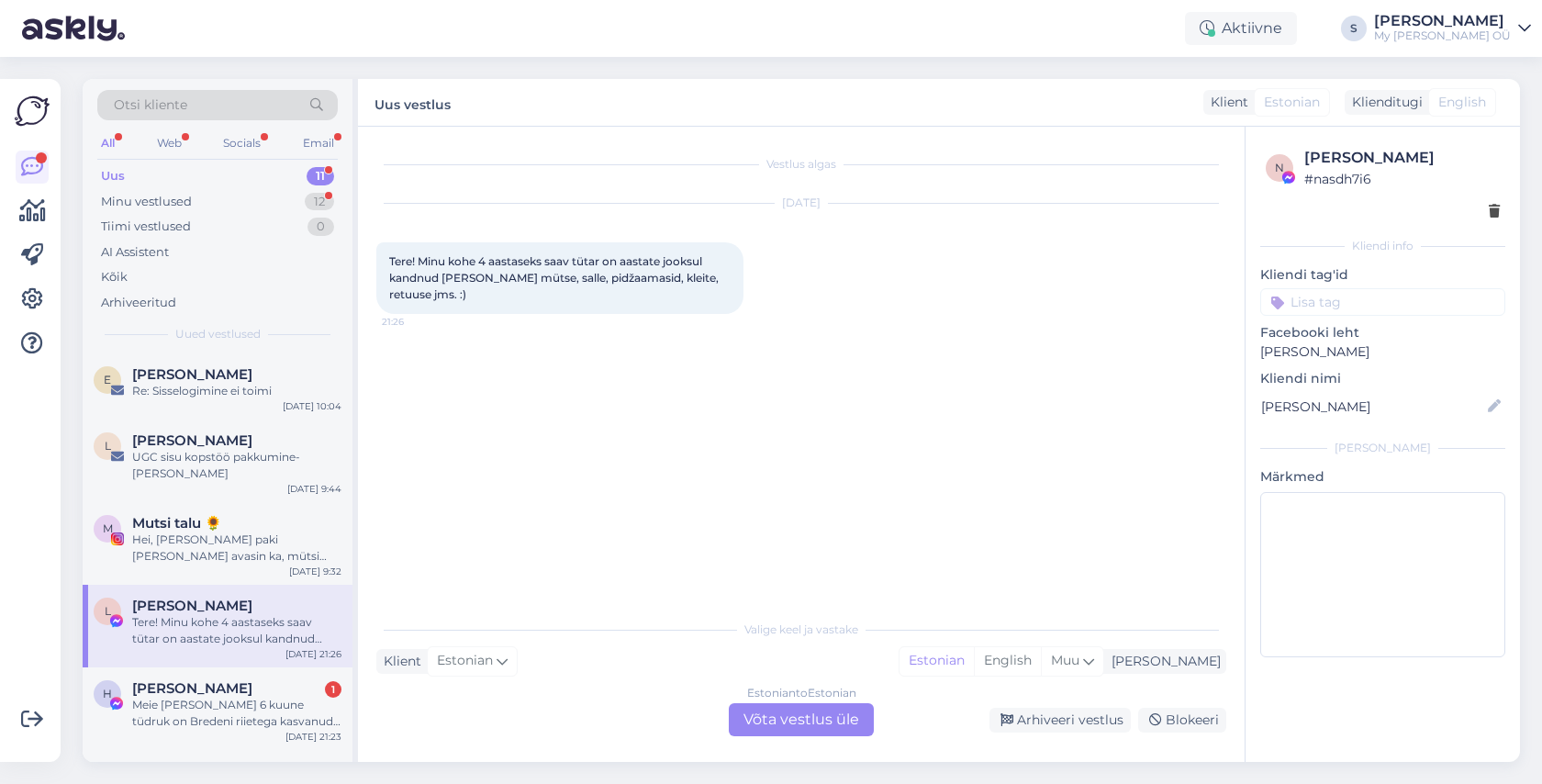
click at [799, 716] on div "Estonian to Estonian Võta vestlus üle" at bounding box center [801, 719] width 145 height 33
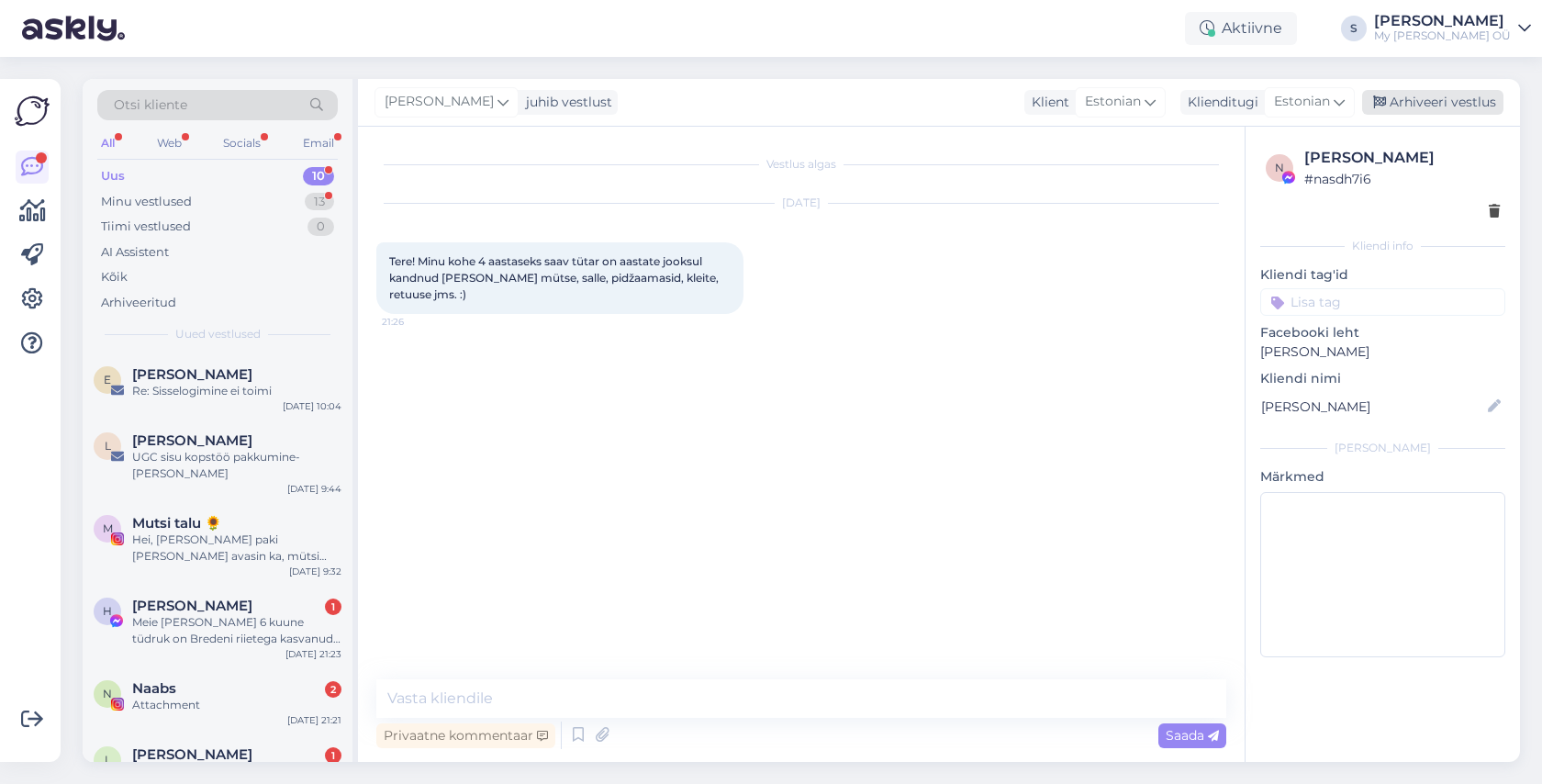
click at [1440, 102] on div "Arhiveeri vestlus" at bounding box center [1432, 102] width 142 height 25
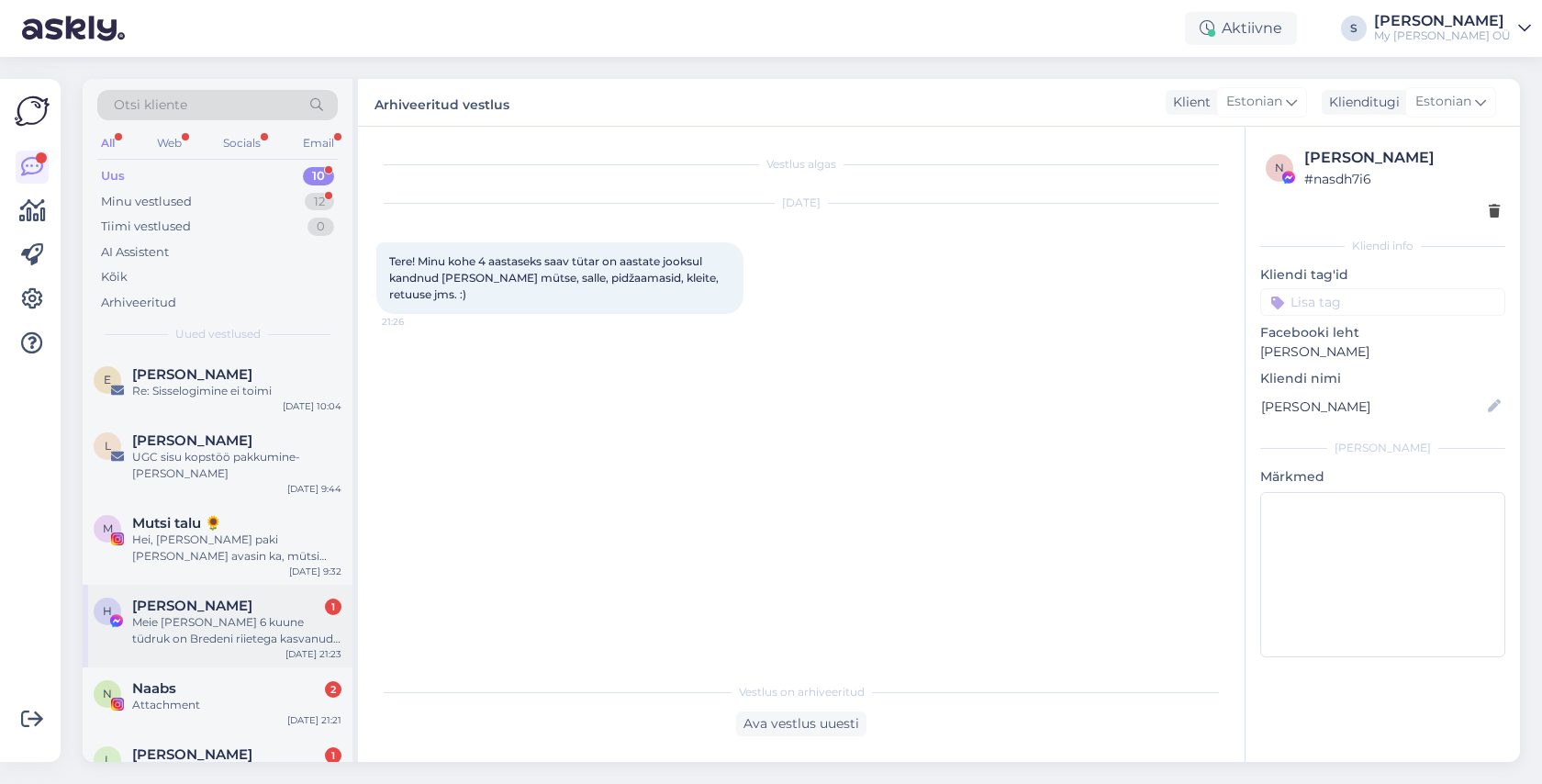
click at [219, 617] on div "Meie [PERSON_NAME] 6 kuune tüdruk on Bredeni riietega kasvanud💖" at bounding box center [236, 631] width 209 height 33
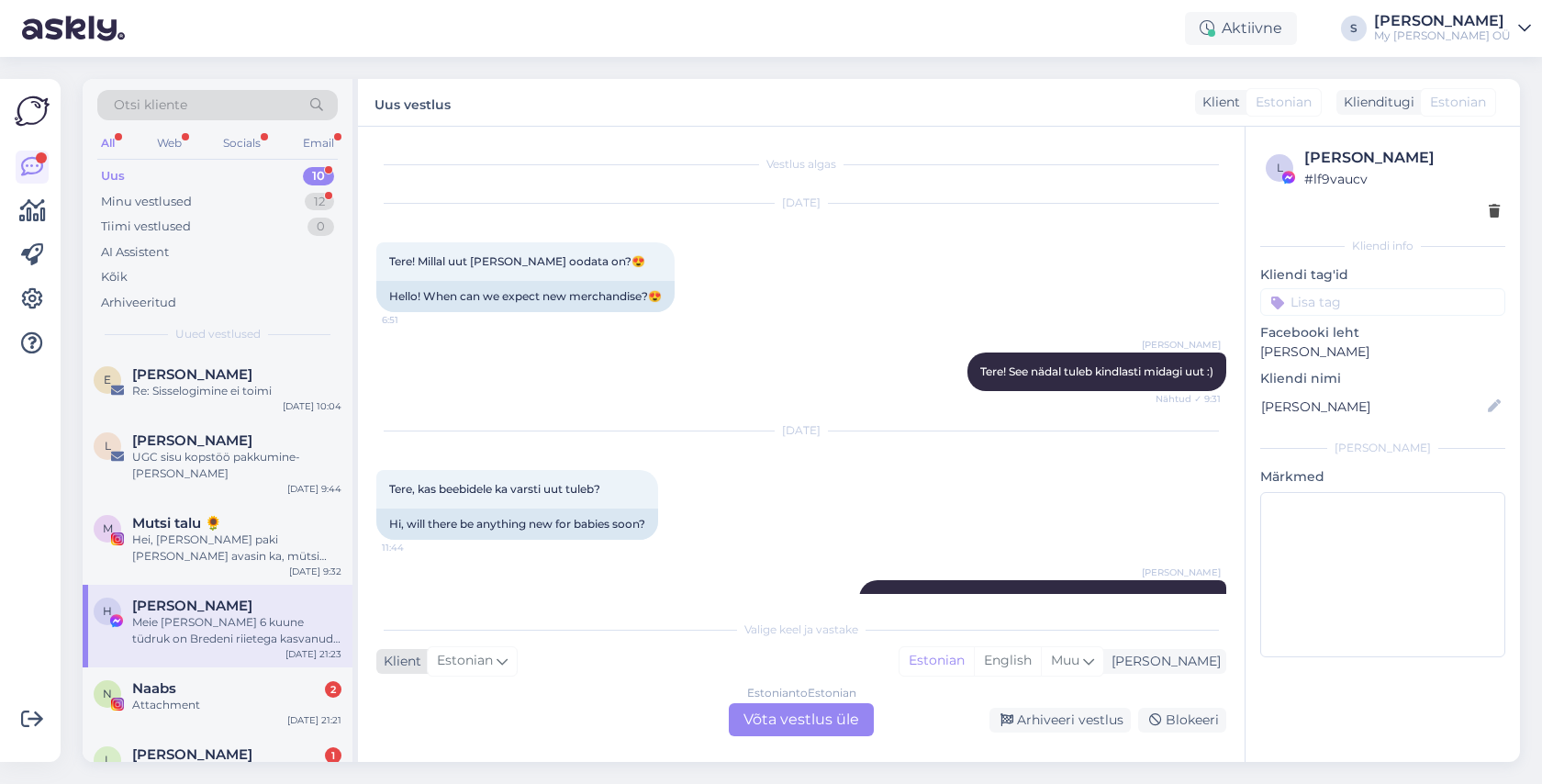
scroll to position [179, 0]
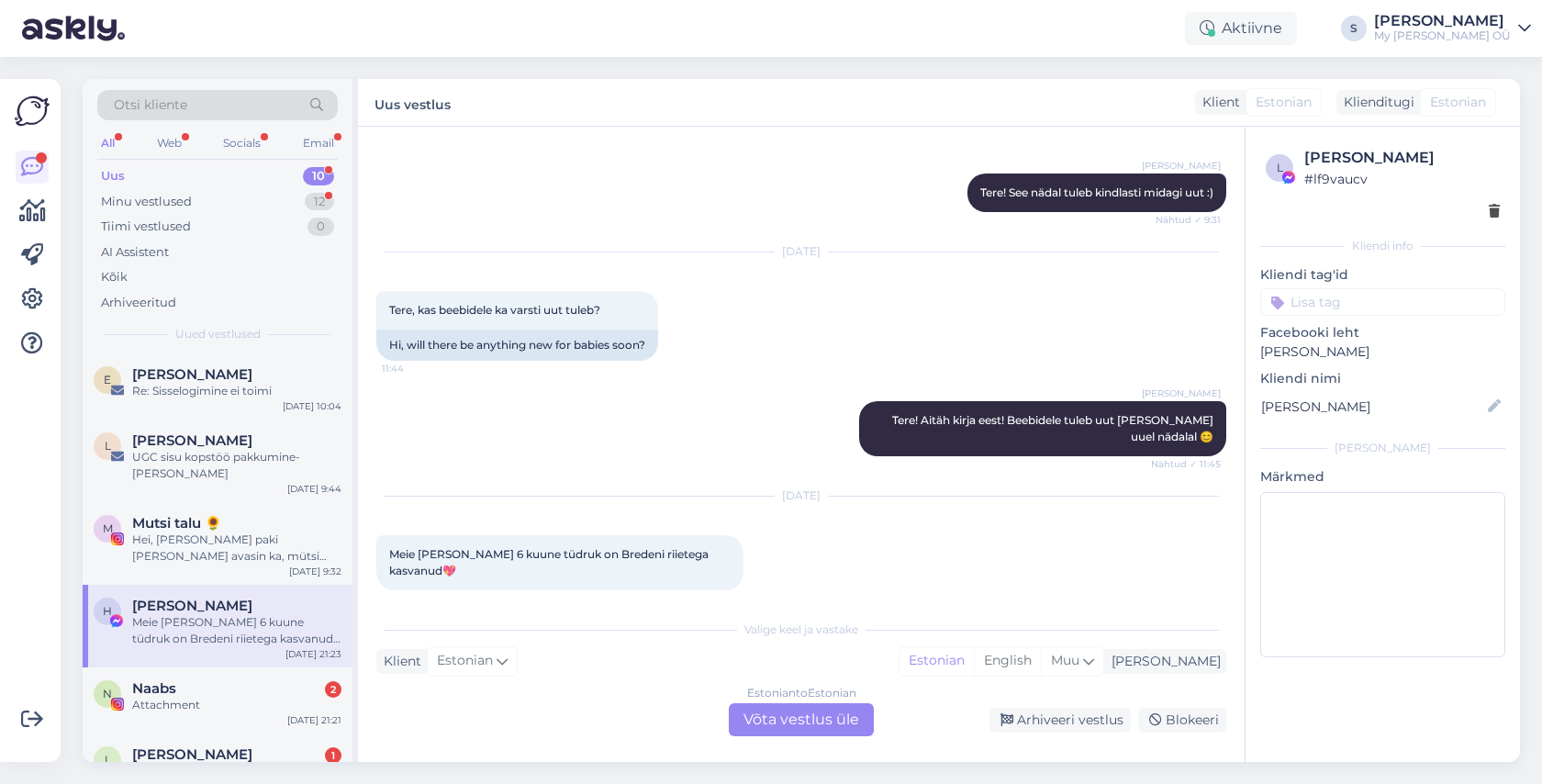
click at [775, 718] on div "Estonian to Estonian Võta vestlus üle" at bounding box center [801, 719] width 145 height 33
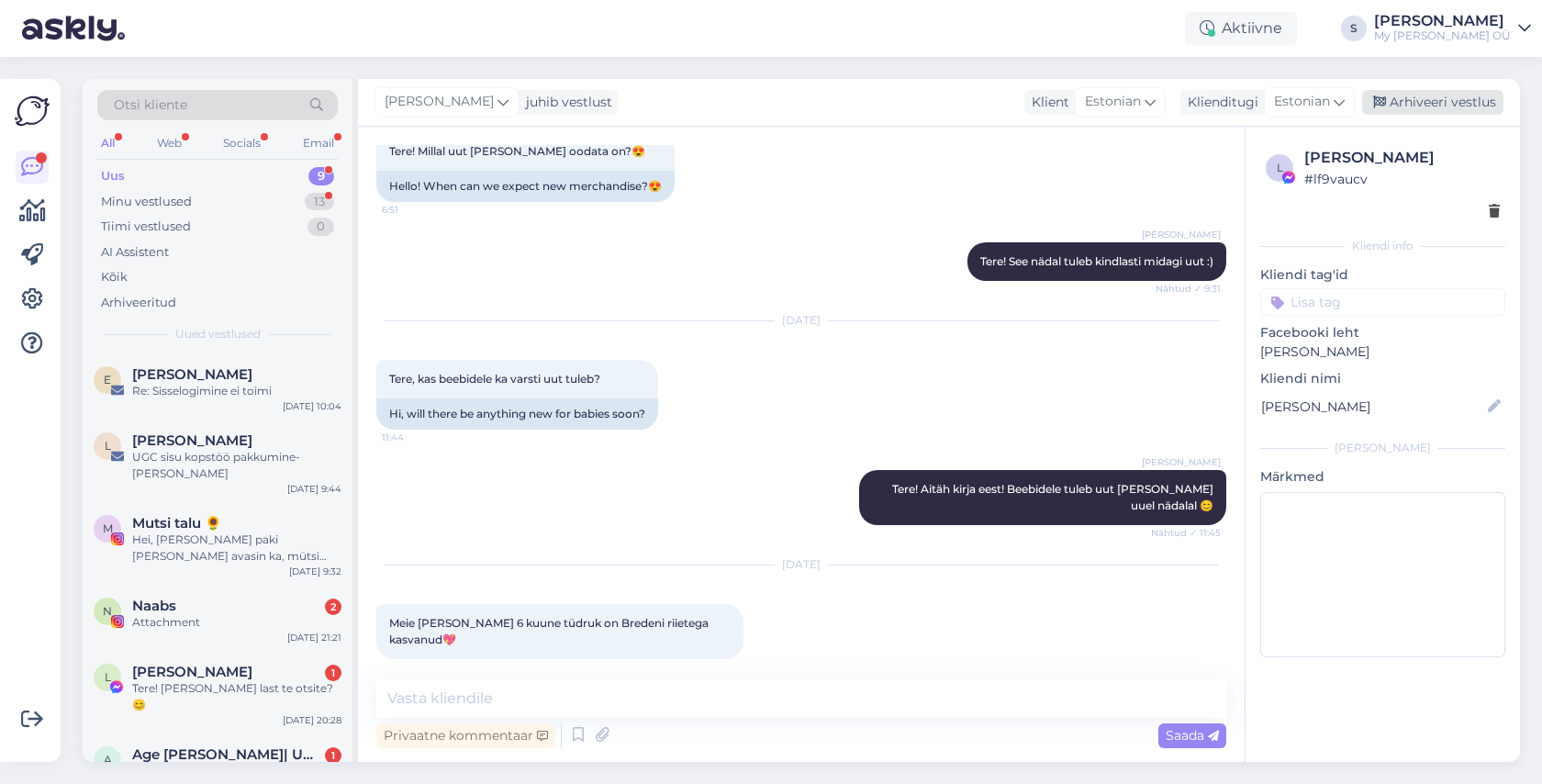
click at [1436, 92] on div "Arhiveeri vestlus" at bounding box center [1432, 102] width 142 height 25
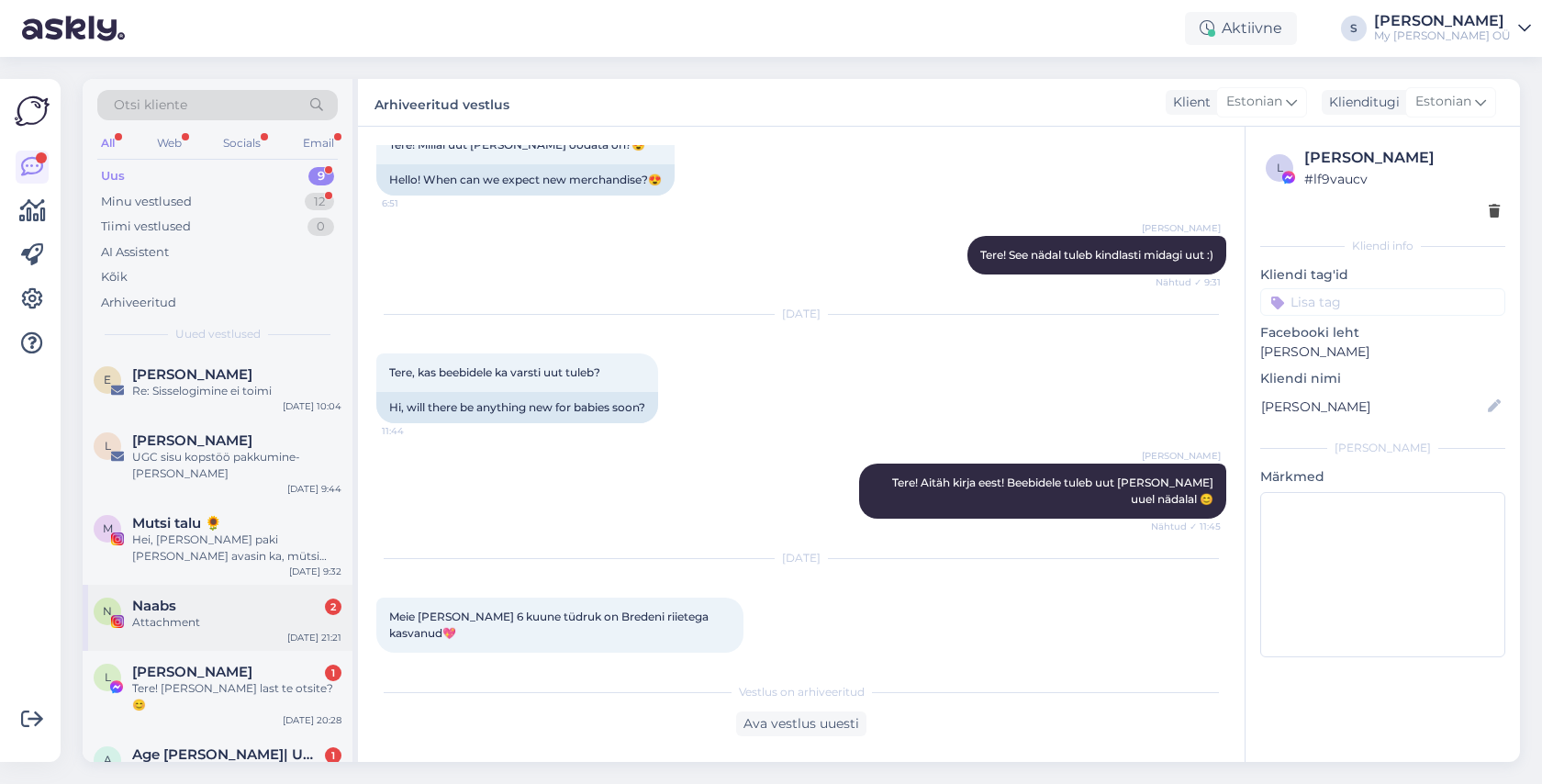
click at [228, 614] on div "Attachment" at bounding box center [236, 622] width 209 height 16
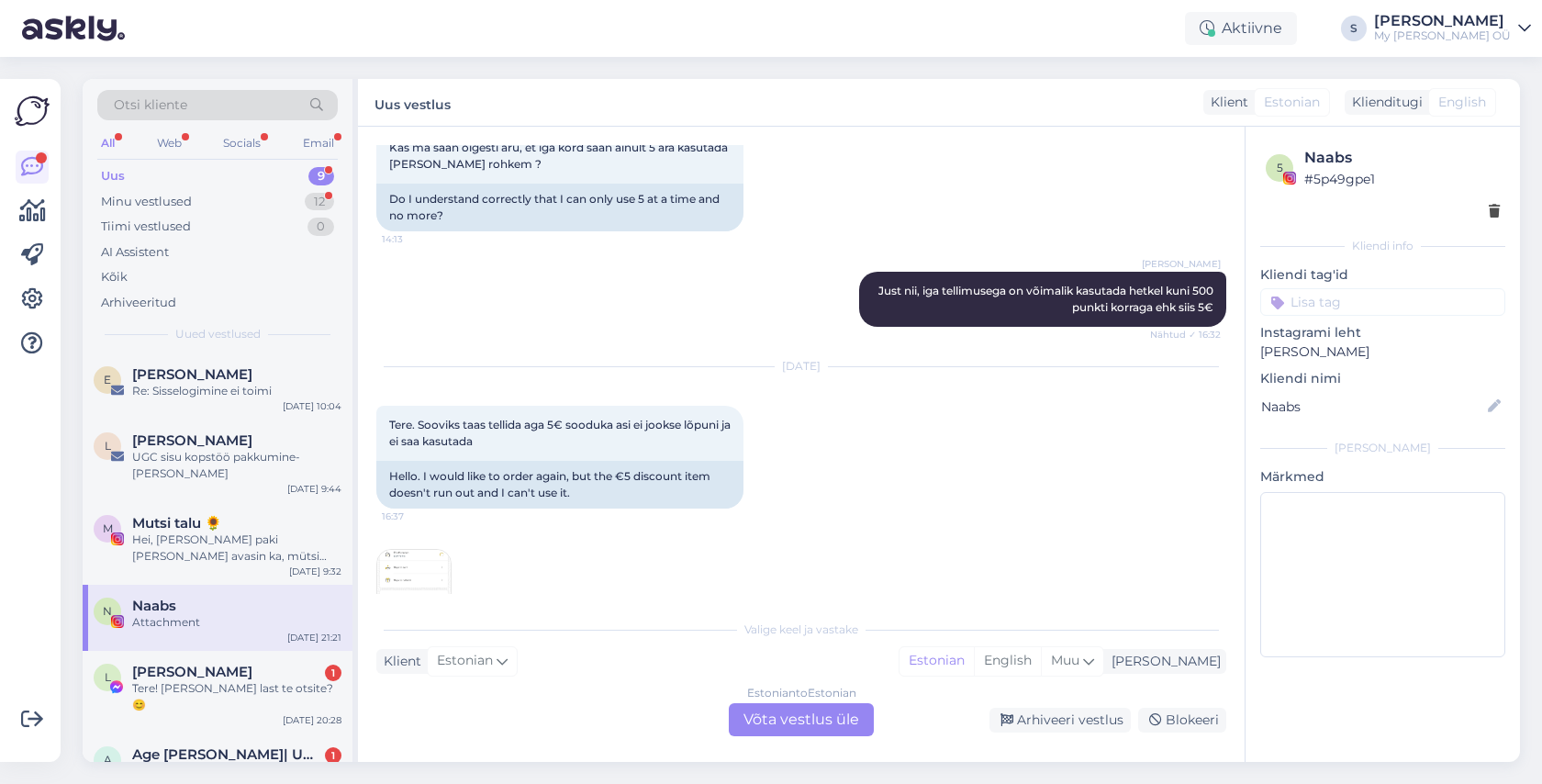
scroll to position [10795, 0]
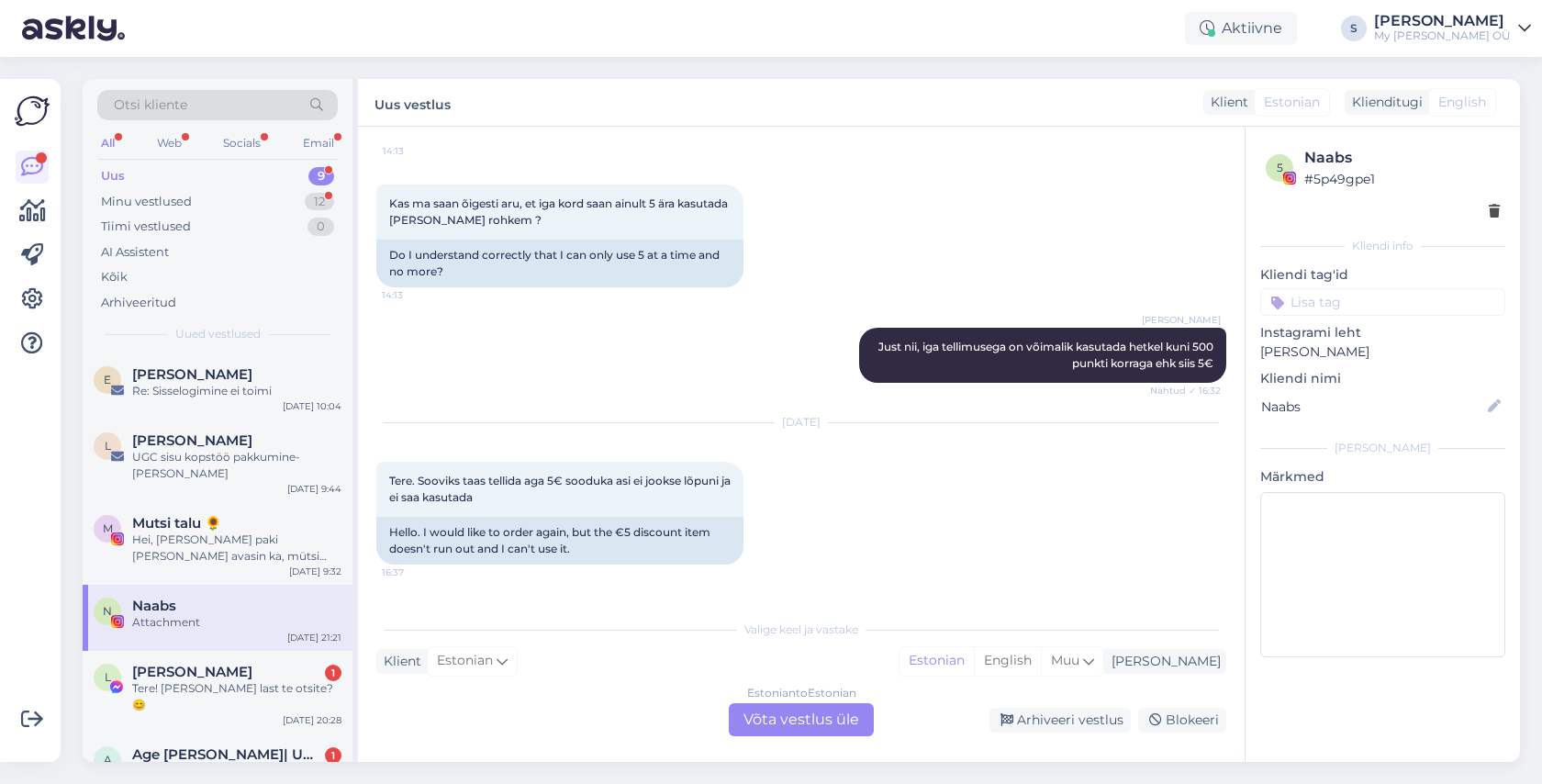
click at [410, 606] on img at bounding box center [414, 642] width 73 height 73
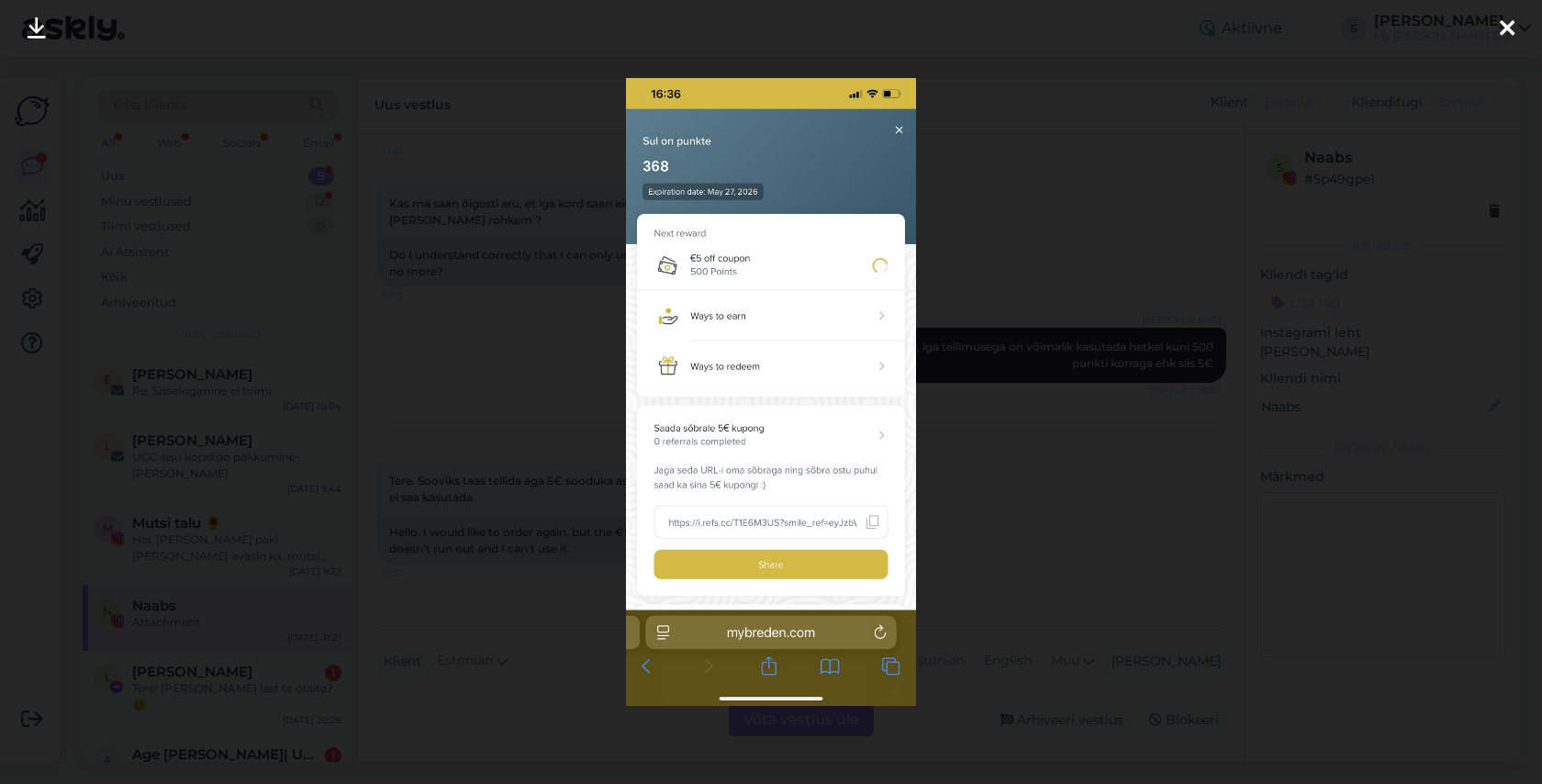
click at [1504, 30] on icon at bounding box center [1506, 29] width 14 height 24
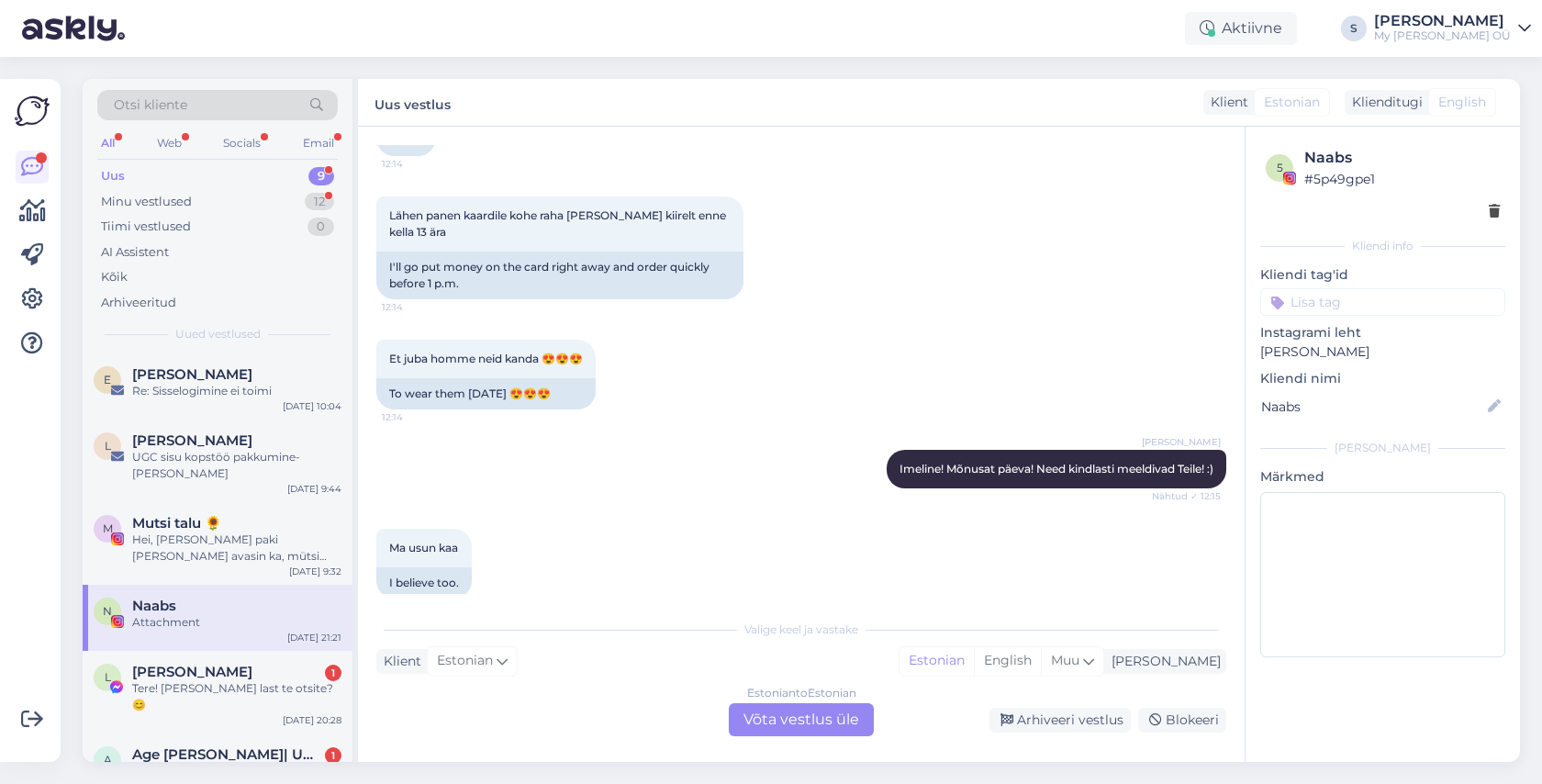
scroll to position [4743, 0]
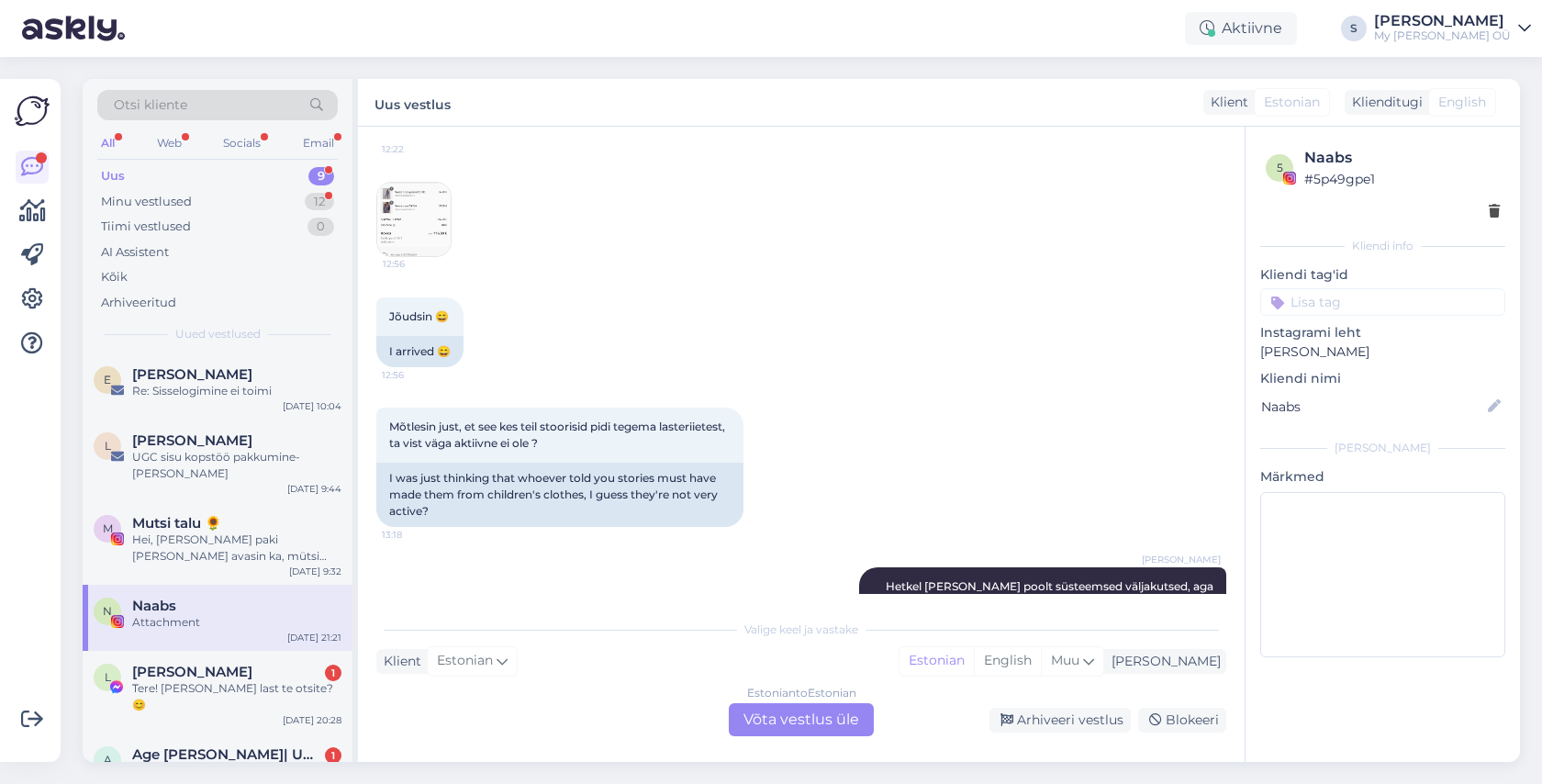
click at [423, 218] on img at bounding box center [414, 219] width 73 height 73
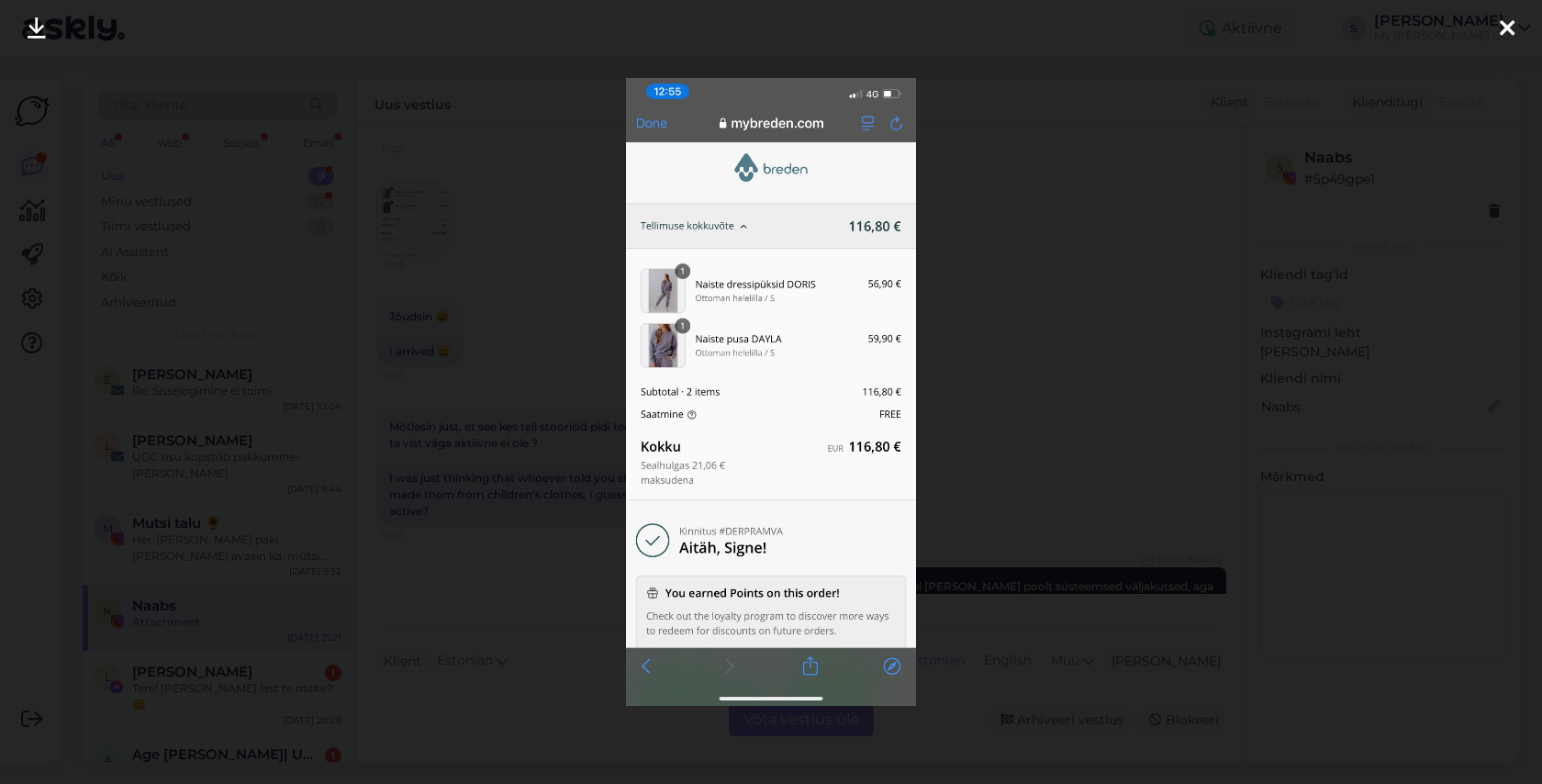
click at [1514, 28] on div at bounding box center [1506, 29] width 37 height 58
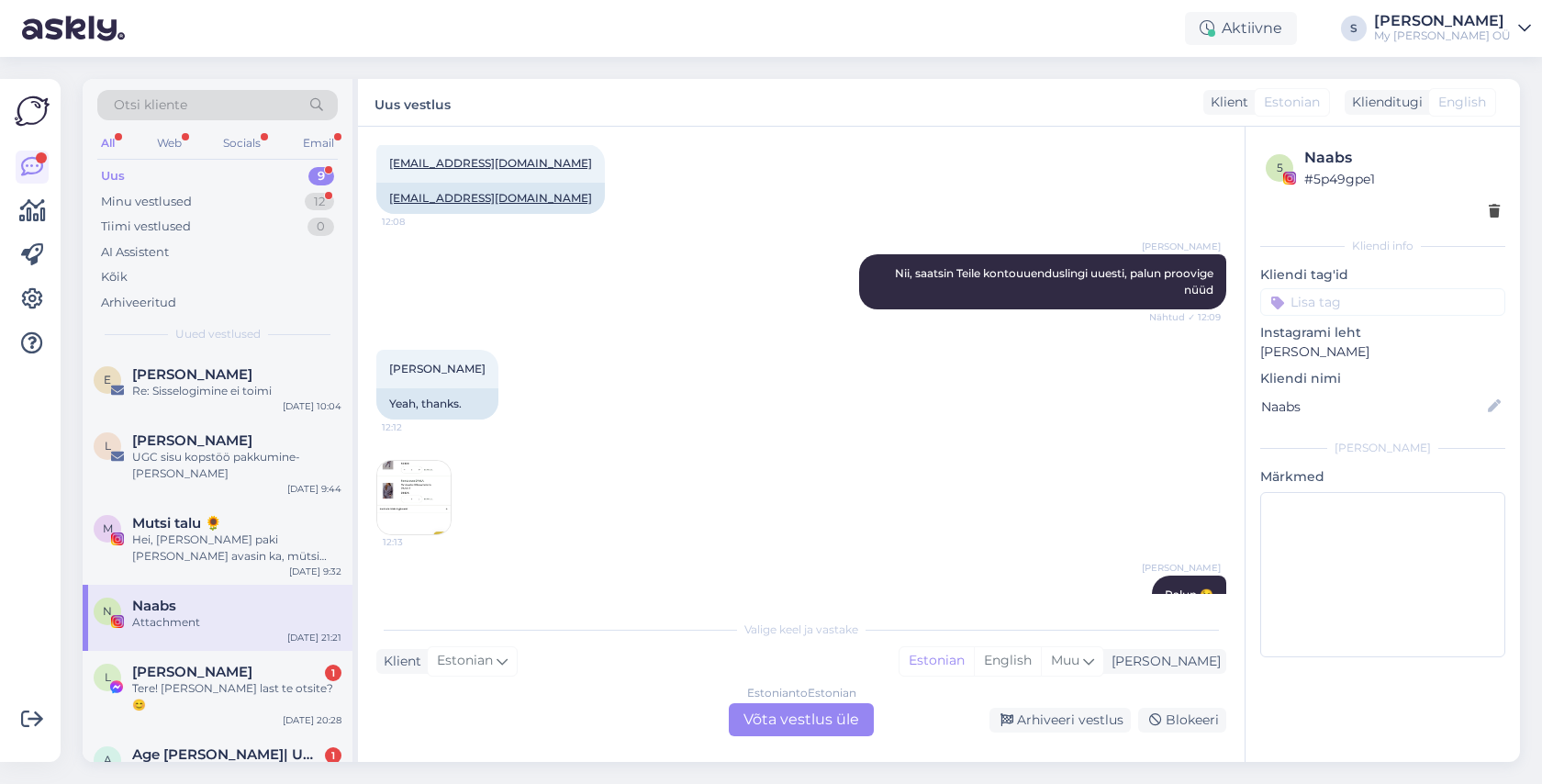
scroll to position [3195, 0]
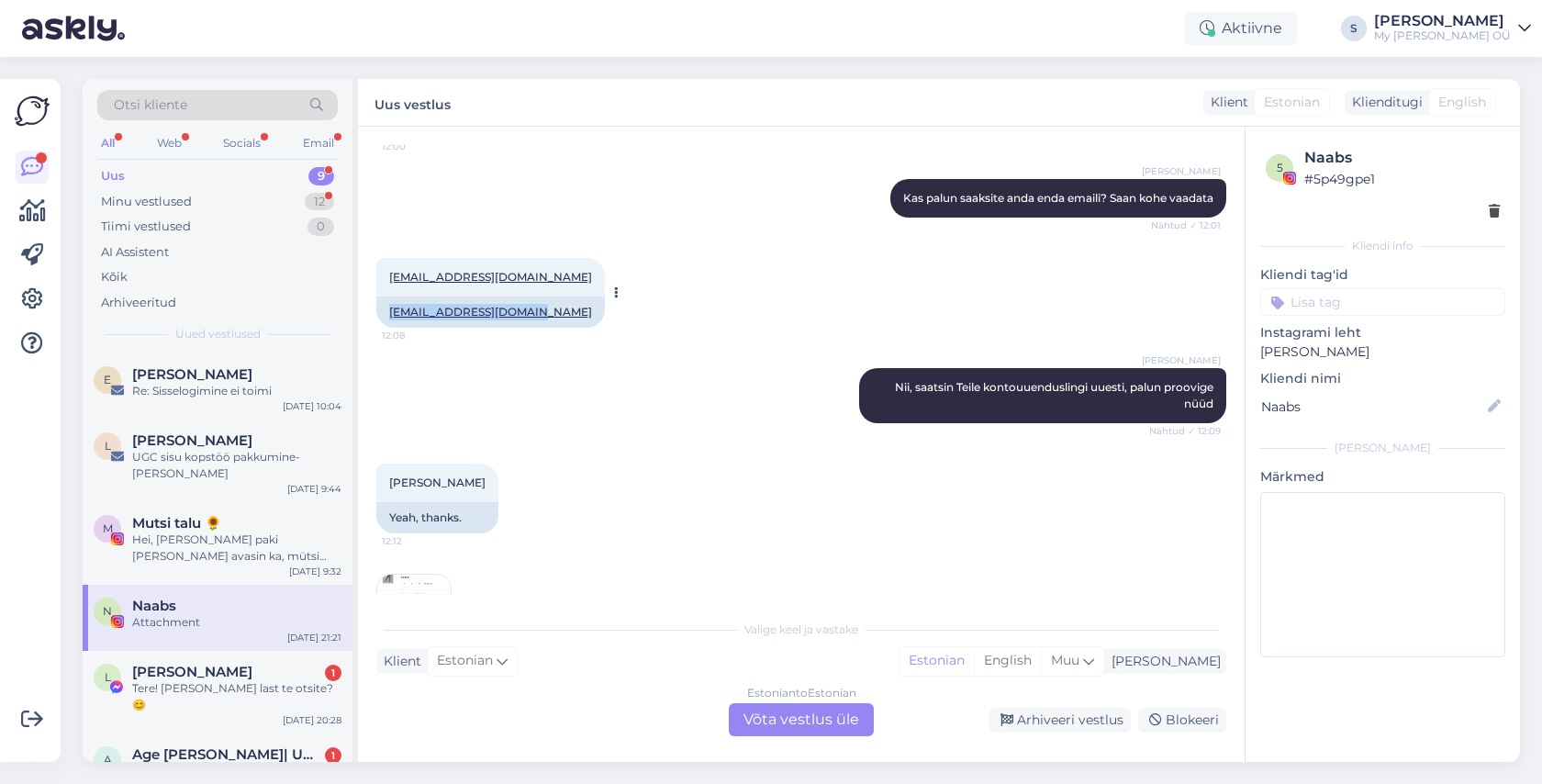
drag, startPoint x: 542, startPoint y: 273, endPoint x: 378, endPoint y: 273, distance: 164.0
click at [378, 296] on div "[EMAIL_ADDRESS][DOMAIN_NAME]" at bounding box center [490, 311] width 229 height 31
copy link "[EMAIL_ADDRESS][DOMAIN_NAME]"
click at [809, 727] on div "Estonian to Estonian Võta vestlus üle" at bounding box center [801, 719] width 145 height 33
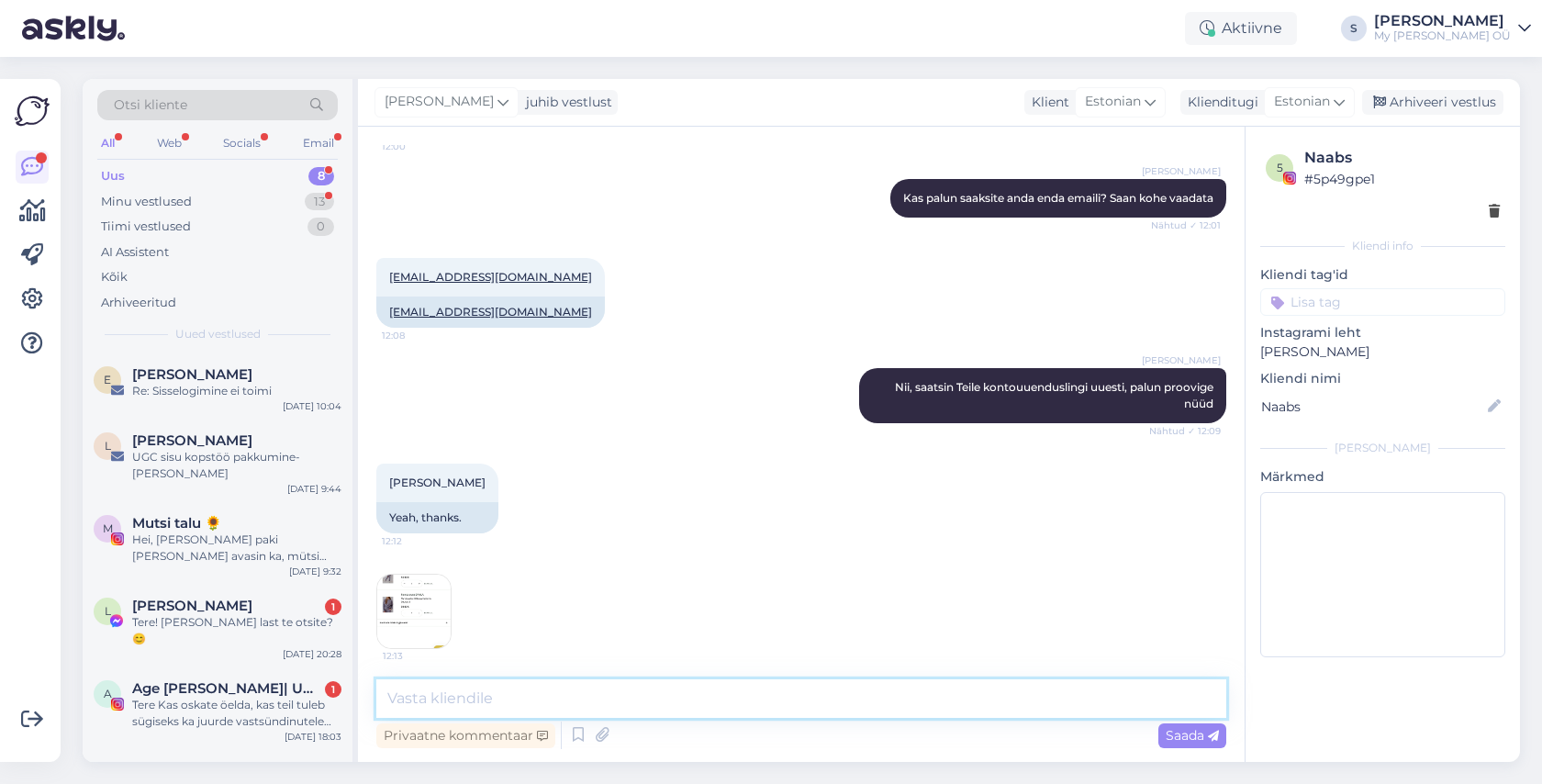
click at [578, 697] on textarea at bounding box center [800, 698] width 850 height 39
paste textarea "Tere! Aitäh kirja eest! Palun vaadake nüüd postkasti, peaksite saama lingi kont…"
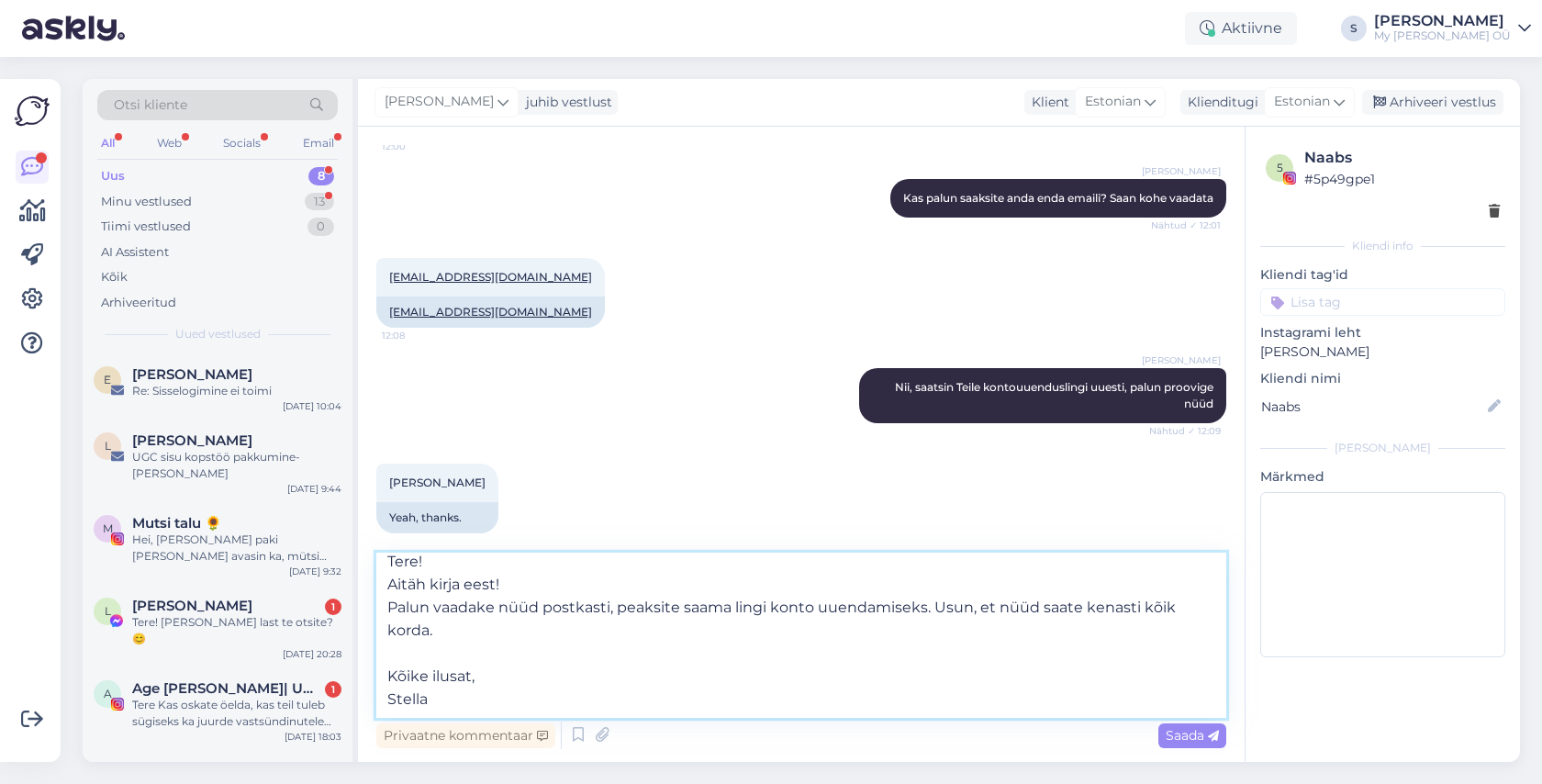
click at [392, 615] on textarea "Tere! Aitäh kirja eest! Palun vaadake nüüd postkasti, peaksite saama lingi kont…" at bounding box center [800, 635] width 850 height 165
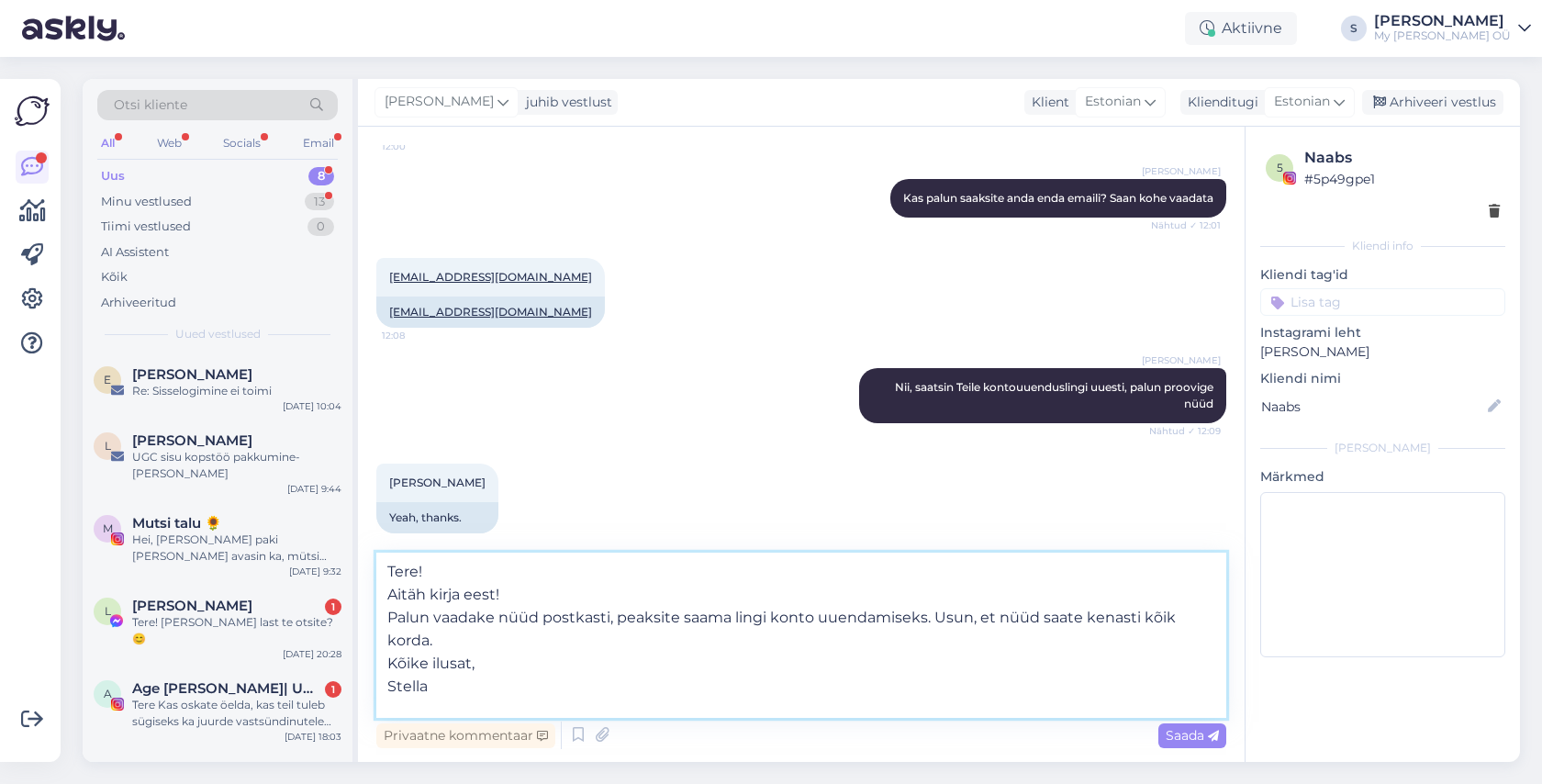
scroll to position [1, 0]
drag, startPoint x: 567, startPoint y: 594, endPoint x: 370, endPoint y: 598, distance: 197.0
click at [370, 598] on div "Vestlus algas [PERSON_NAME] [DATE] Tere. Ma oleks sellest nii huvitatud järgmin…" at bounding box center [800, 444] width 886 height 635
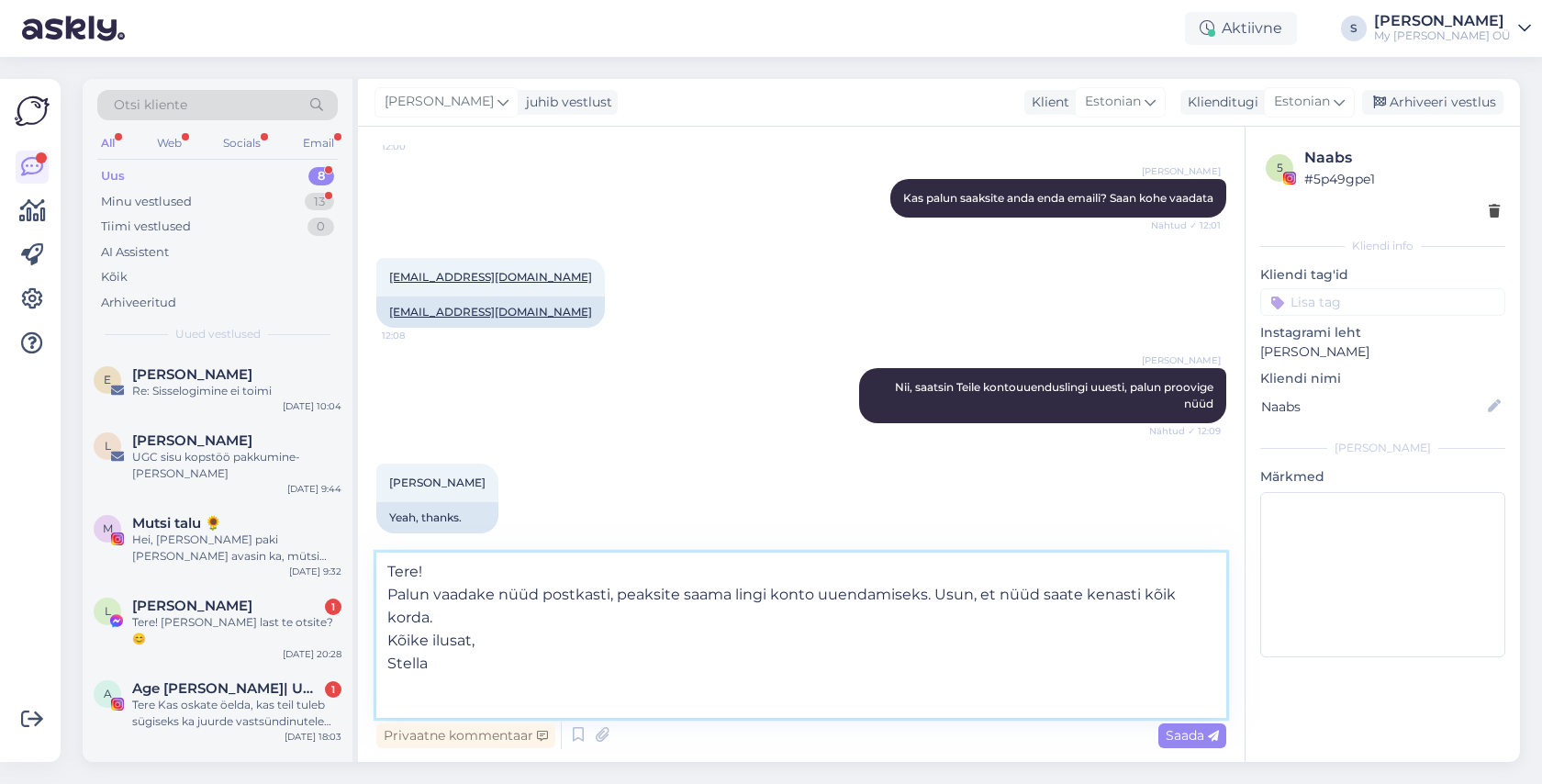
scroll to position [3190, 0]
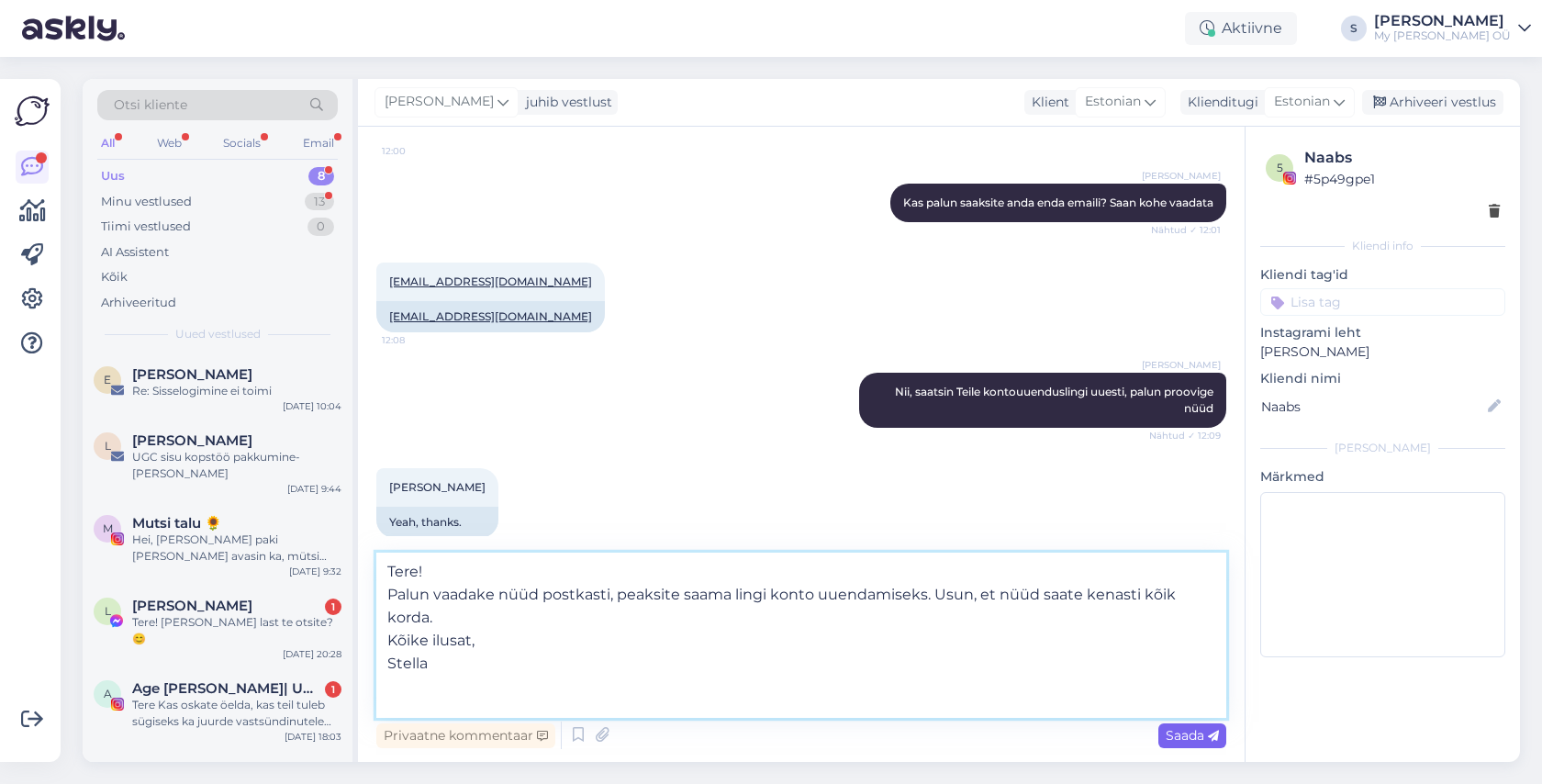
type textarea "Tere! Palun vaadake nüüd postkasti, peaksite saama lingi konto uuendamiseks. Us…"
click at [1181, 740] on span "Saada" at bounding box center [1191, 735] width 53 height 16
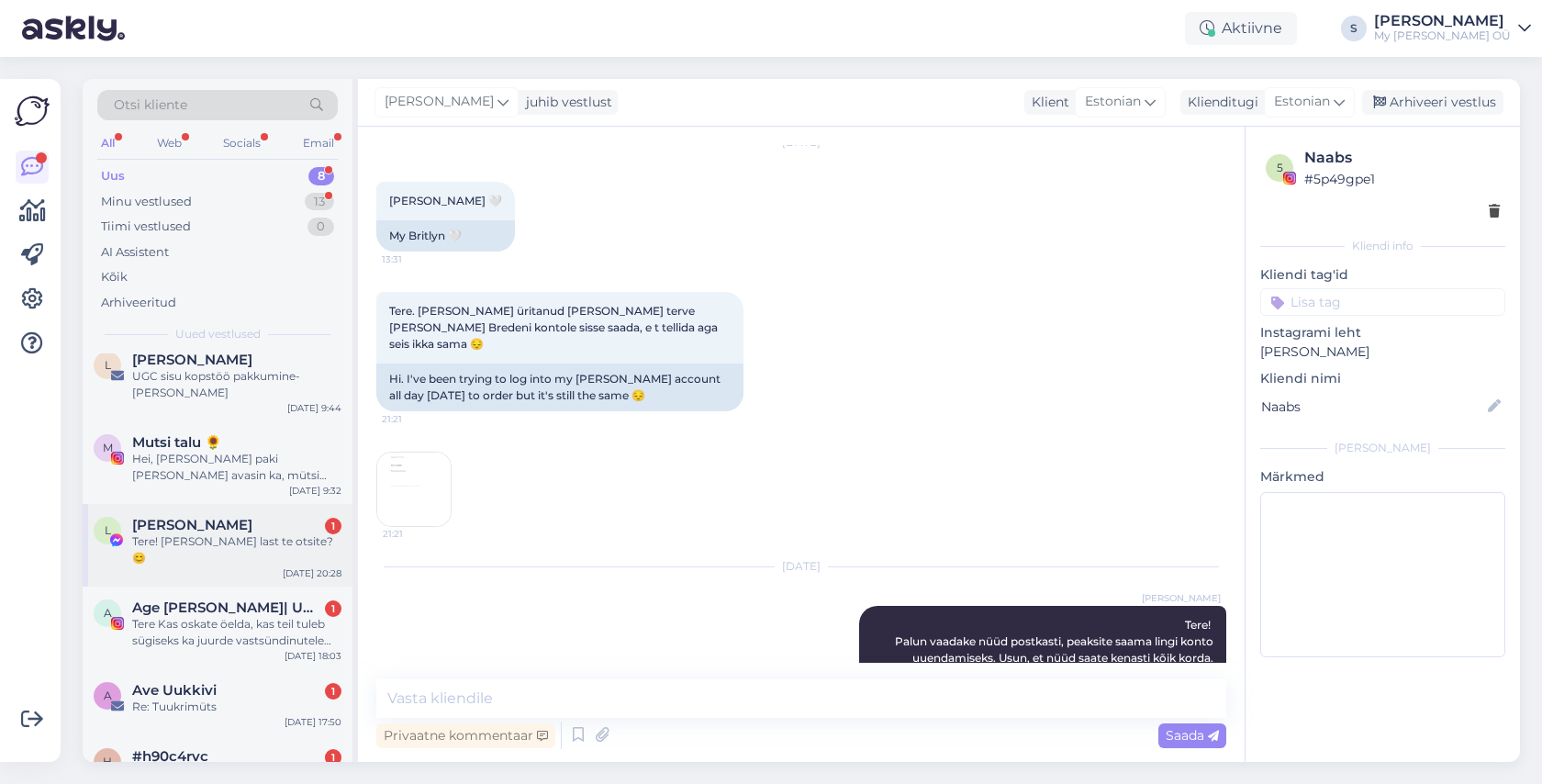
scroll to position [82, 0]
click at [209, 532] on div "Tere! [PERSON_NAME] last te otsite?😊" at bounding box center [236, 549] width 209 height 33
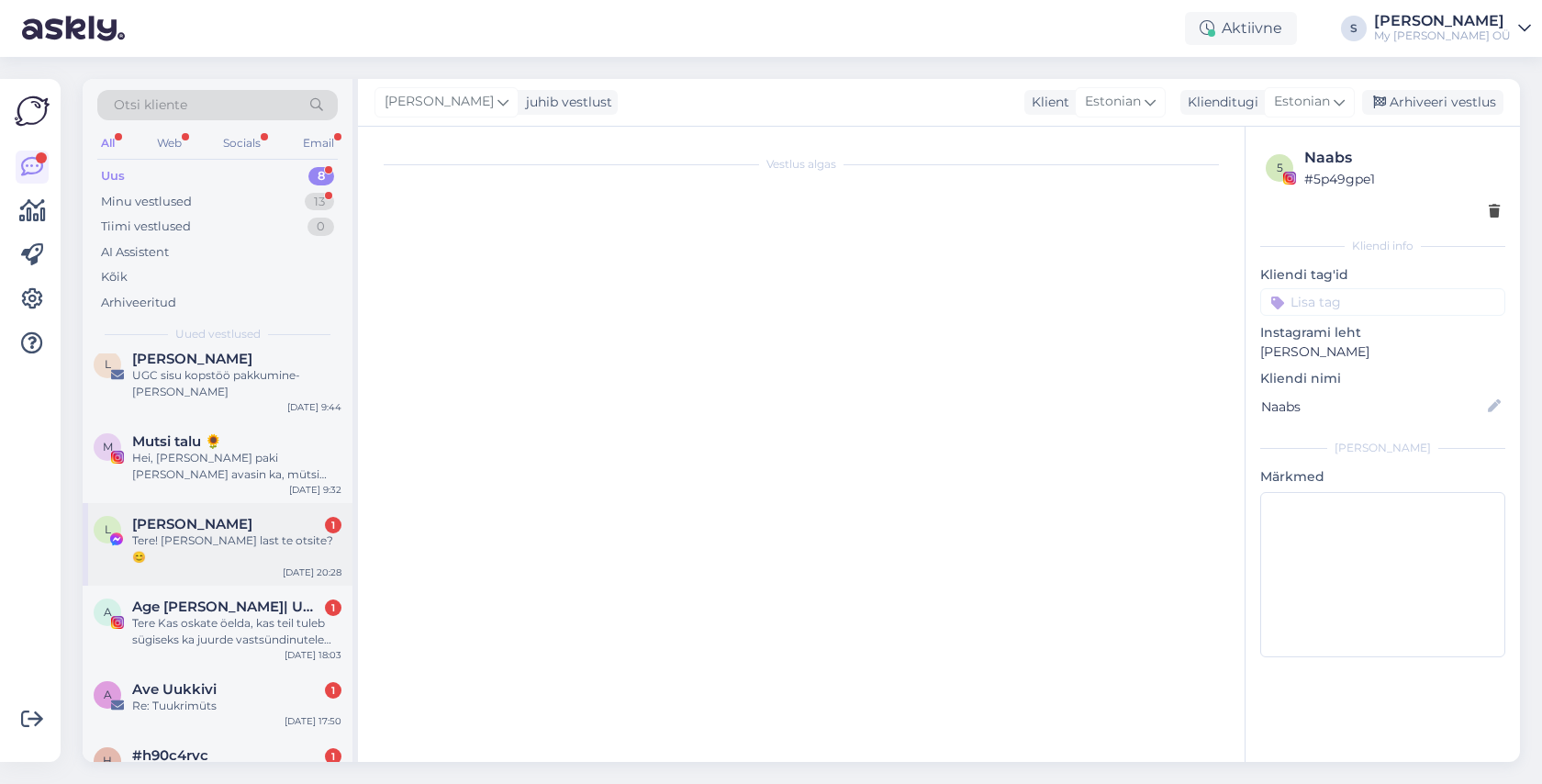
scroll to position [0, 0]
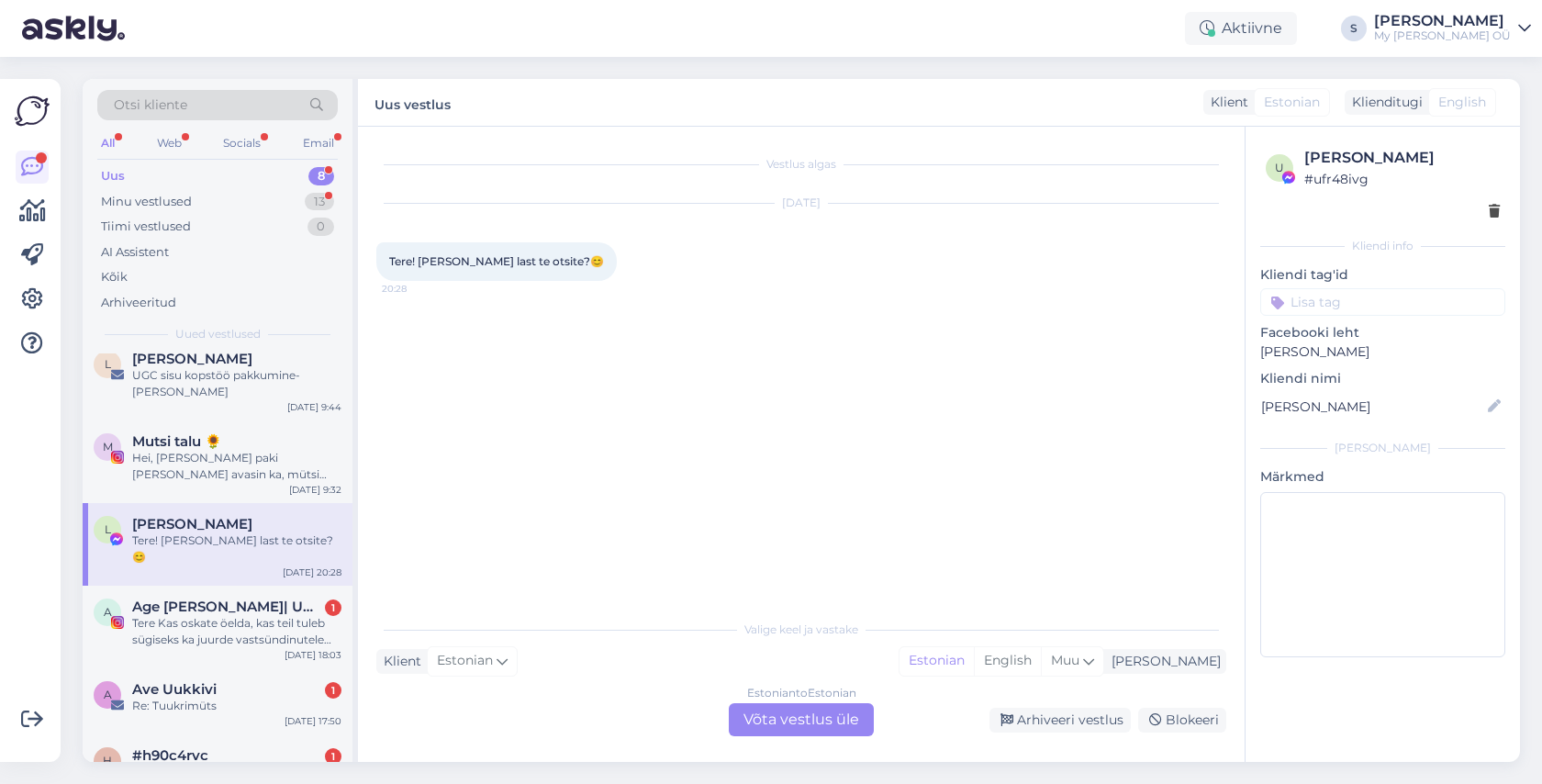
click at [759, 715] on div "Estonian to Estonian Võta vestlus üle" at bounding box center [801, 719] width 145 height 33
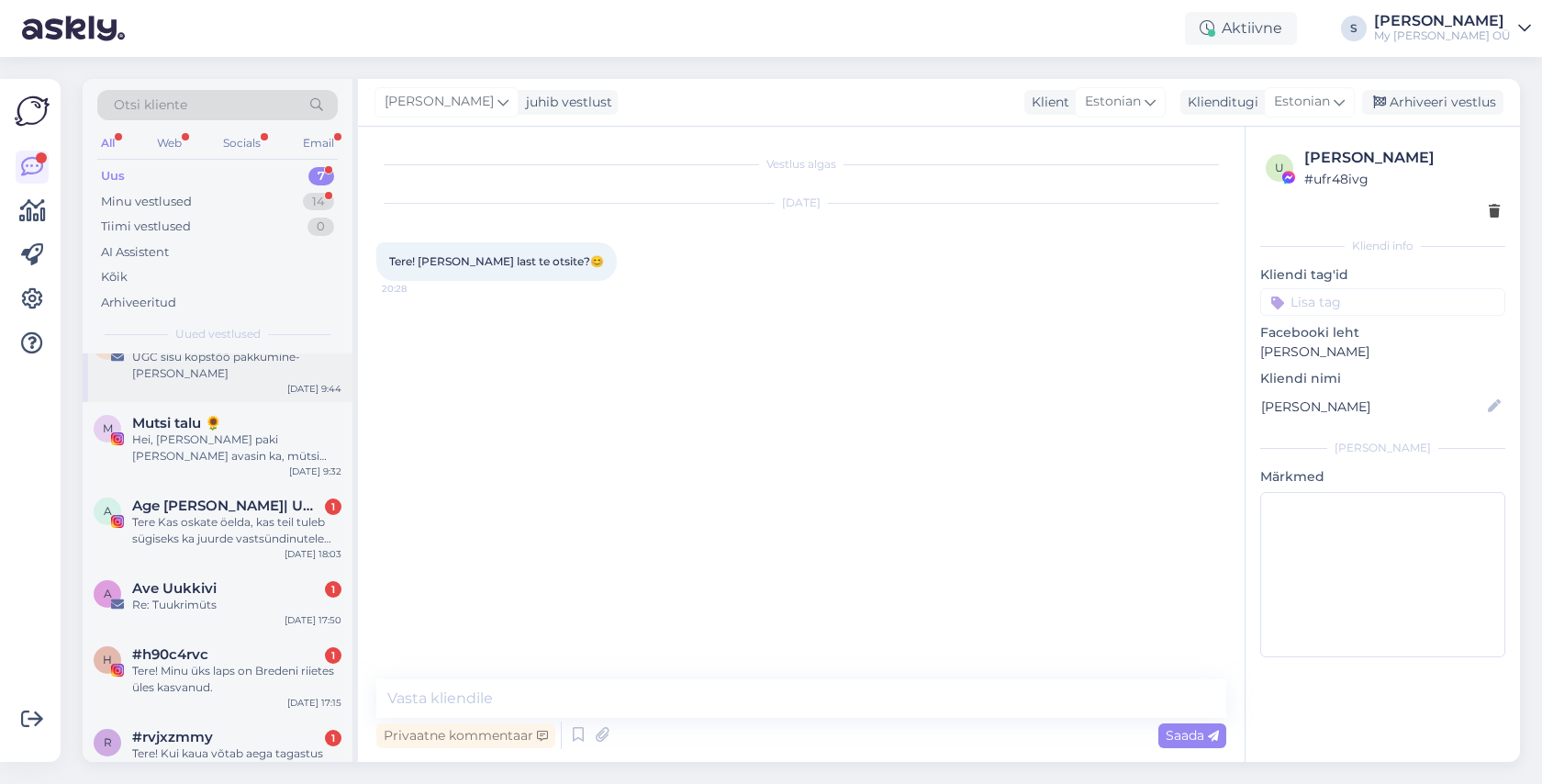
scroll to position [104, 0]
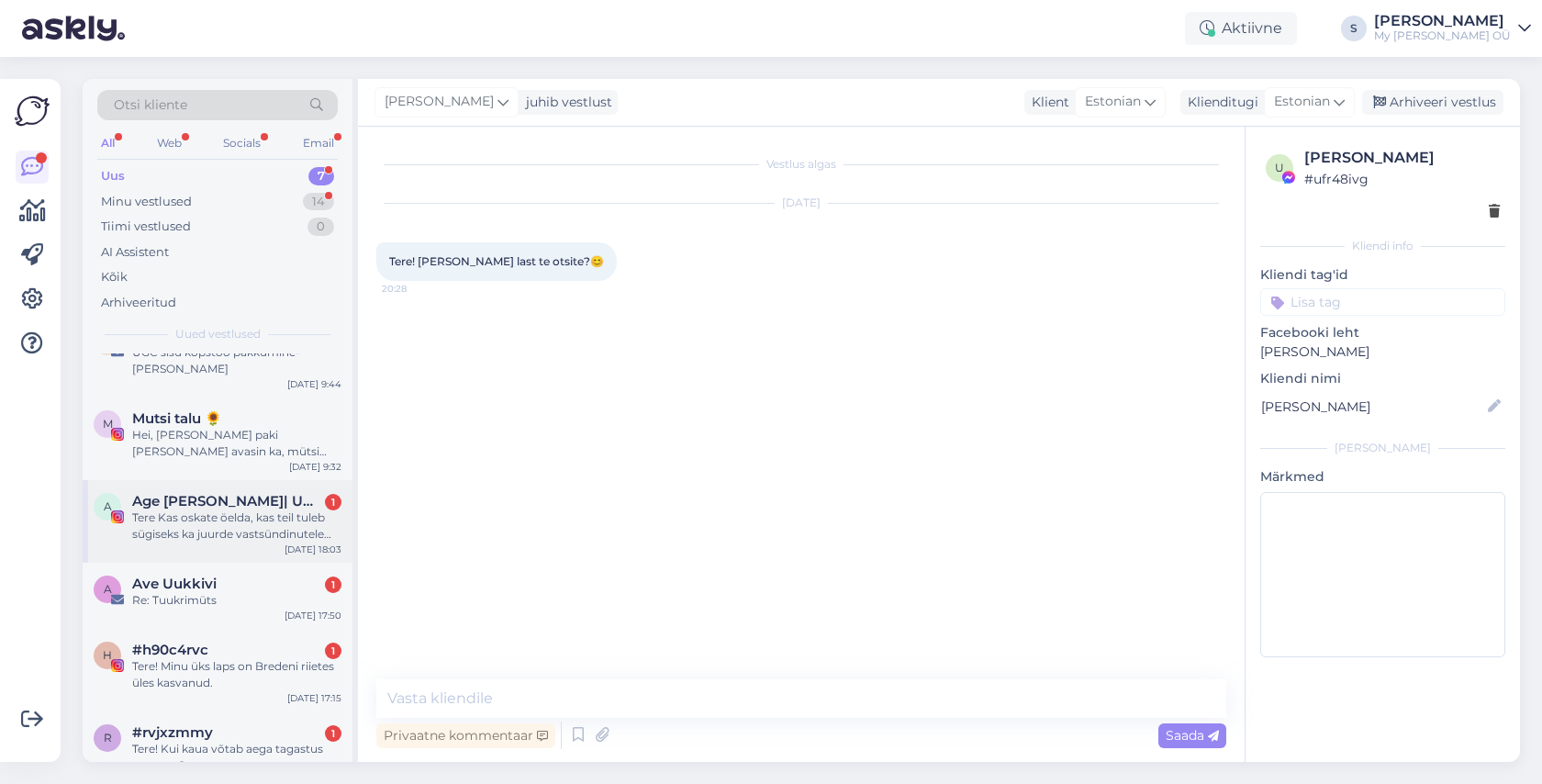
click at [240, 510] on div "Tere Kas oskate öelda, kas teil tuleb sügiseks ka juurde vastsündinutele tuukri…" at bounding box center [236, 526] width 209 height 33
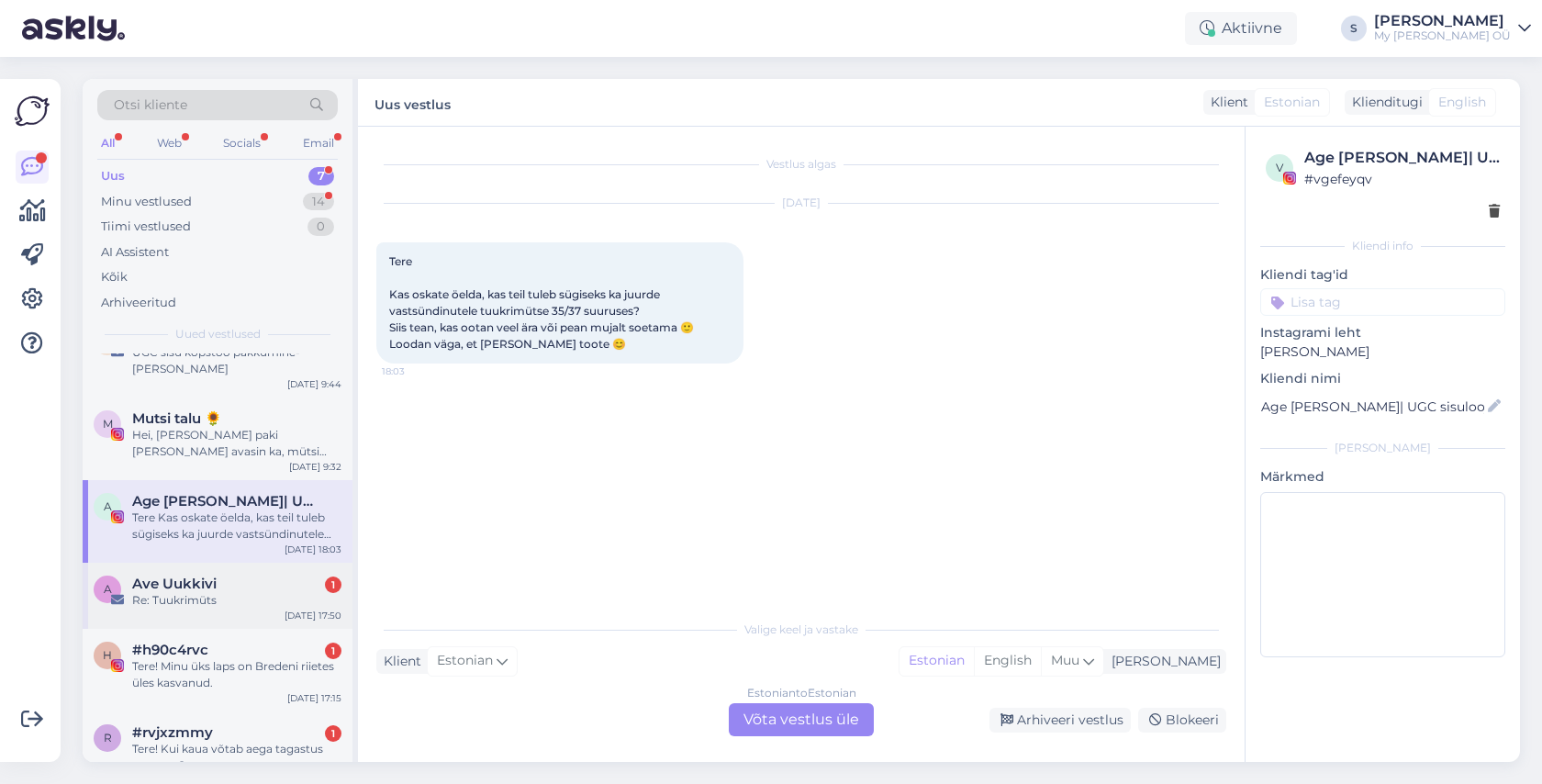
click at [249, 592] on div "Re: Tuukrimüts" at bounding box center [236, 600] width 209 height 16
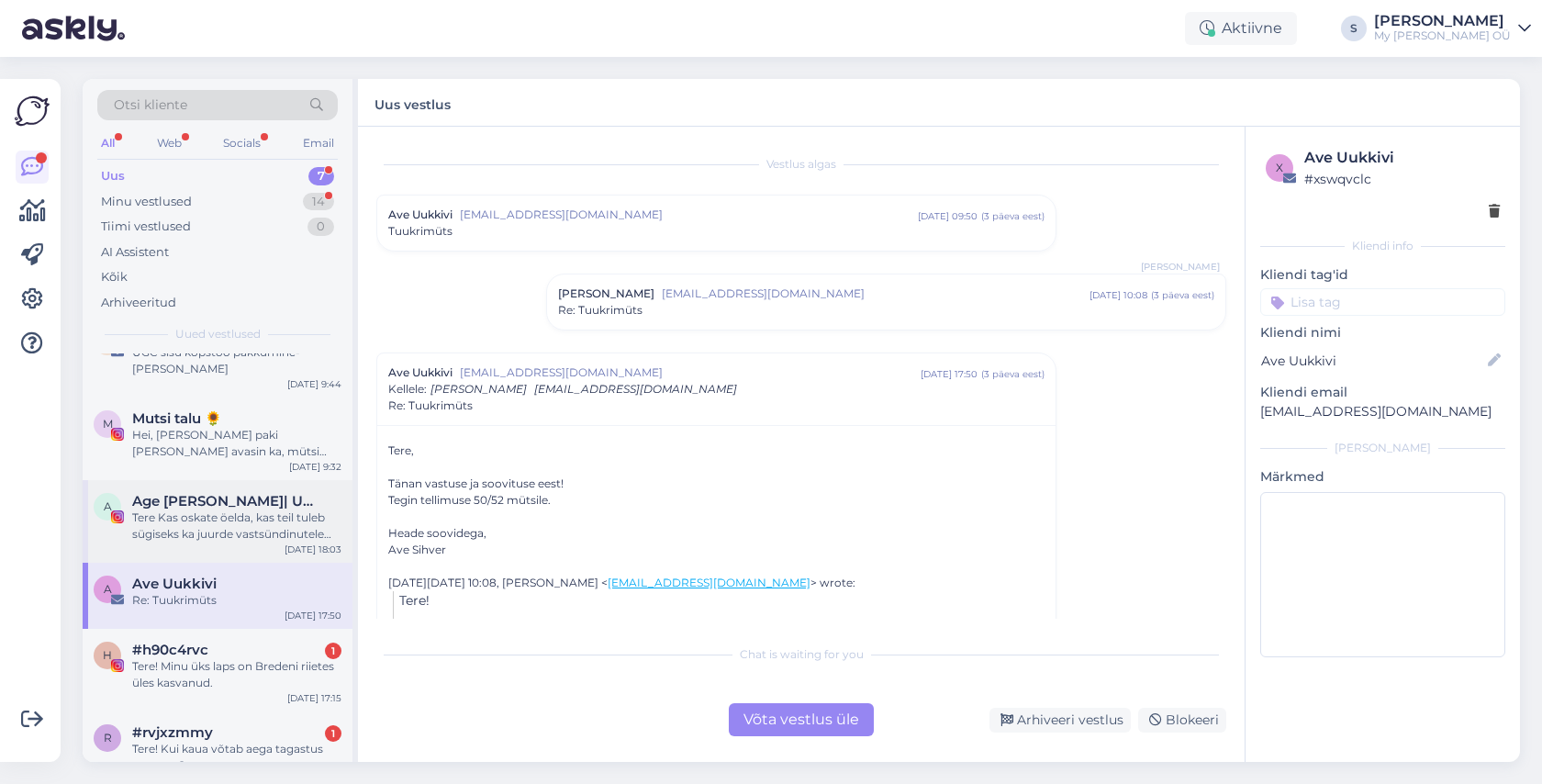
click at [218, 515] on div "Tere Kas oskate öelda, kas teil tuleb sügiseks ka juurde vastsündinutele tuukri…" at bounding box center [236, 526] width 209 height 33
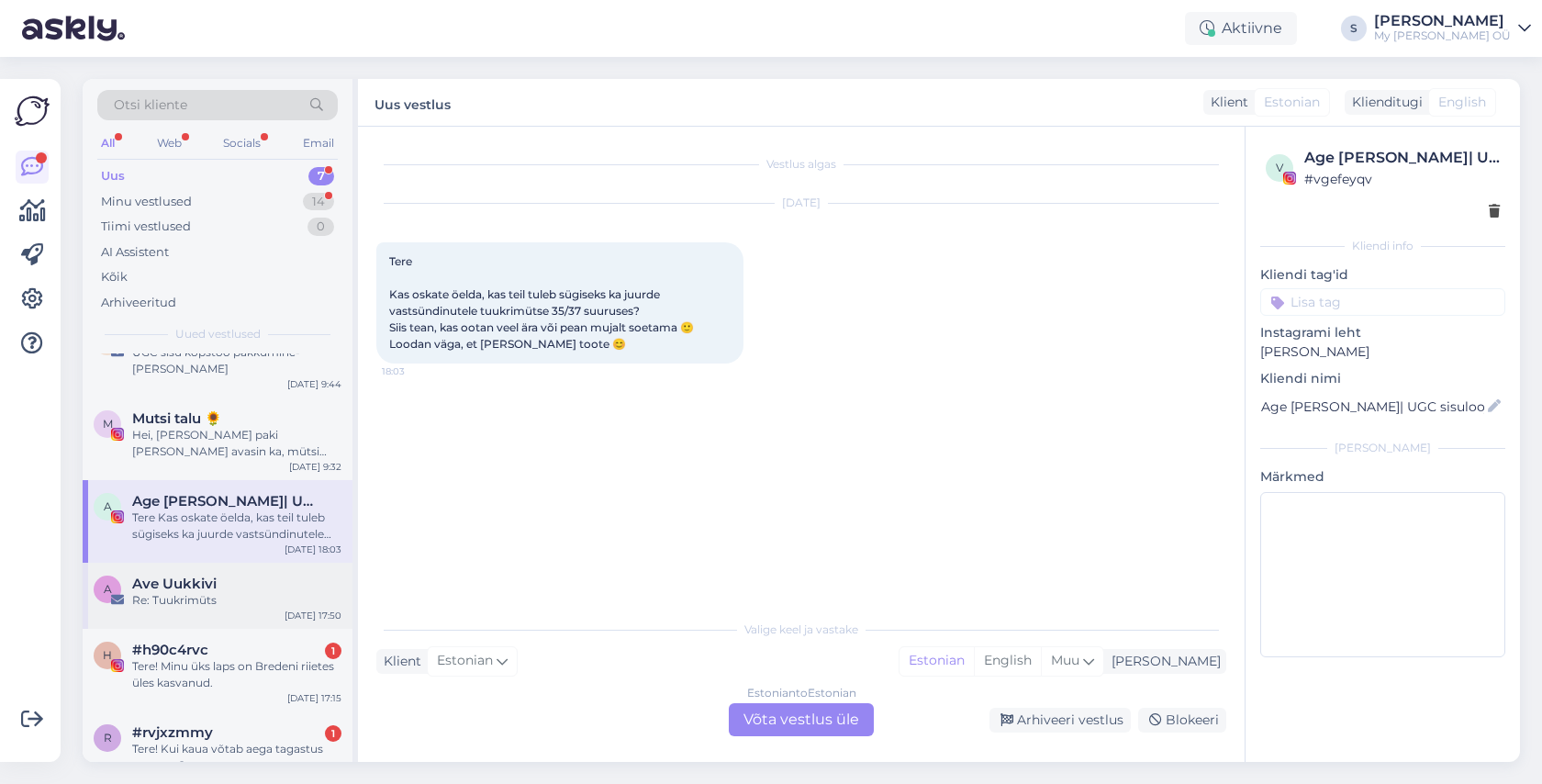
click at [208, 576] on span "Ave Uukkivi" at bounding box center [175, 583] width 85 height 16
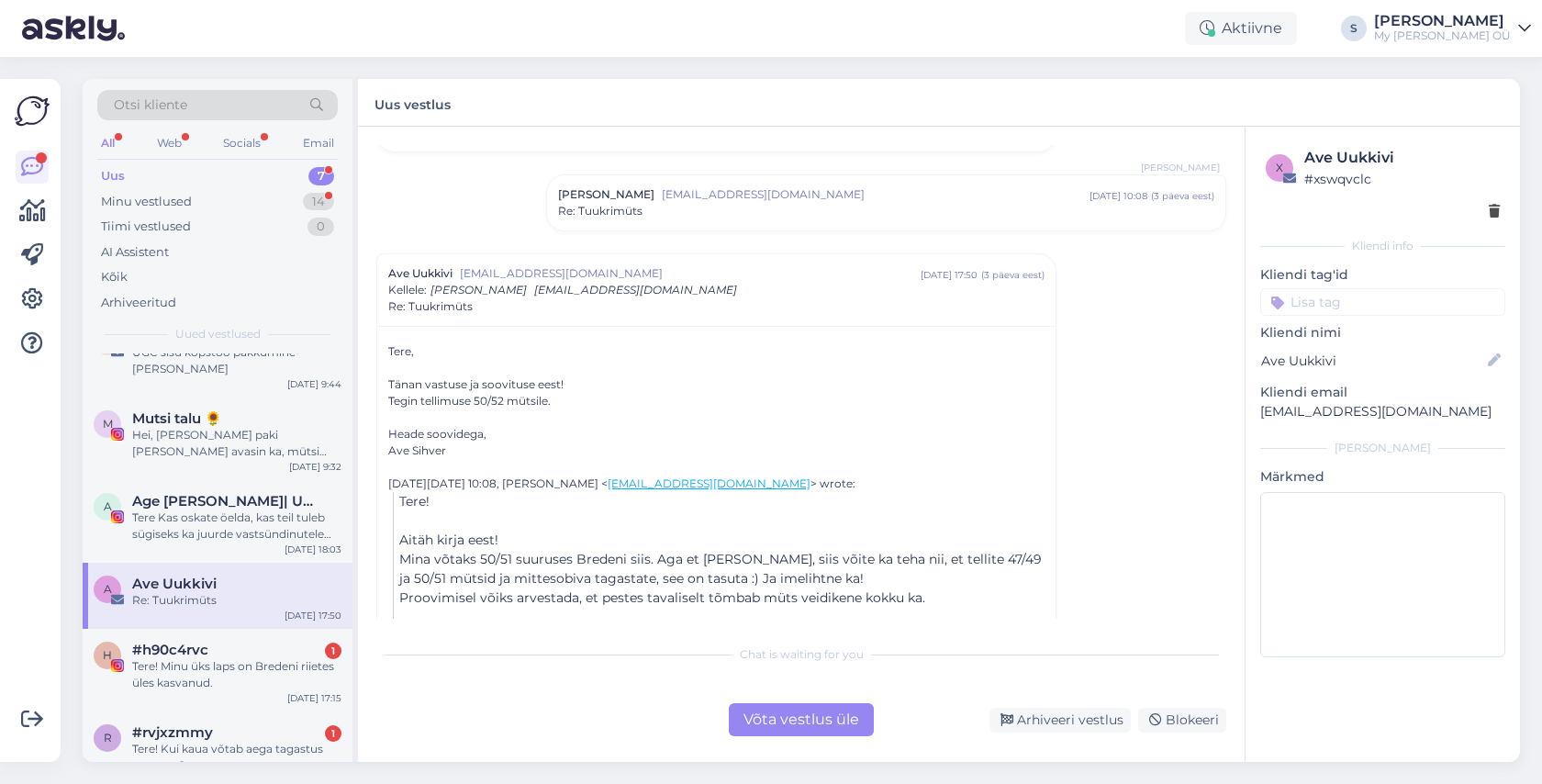
scroll to position [207, 0]
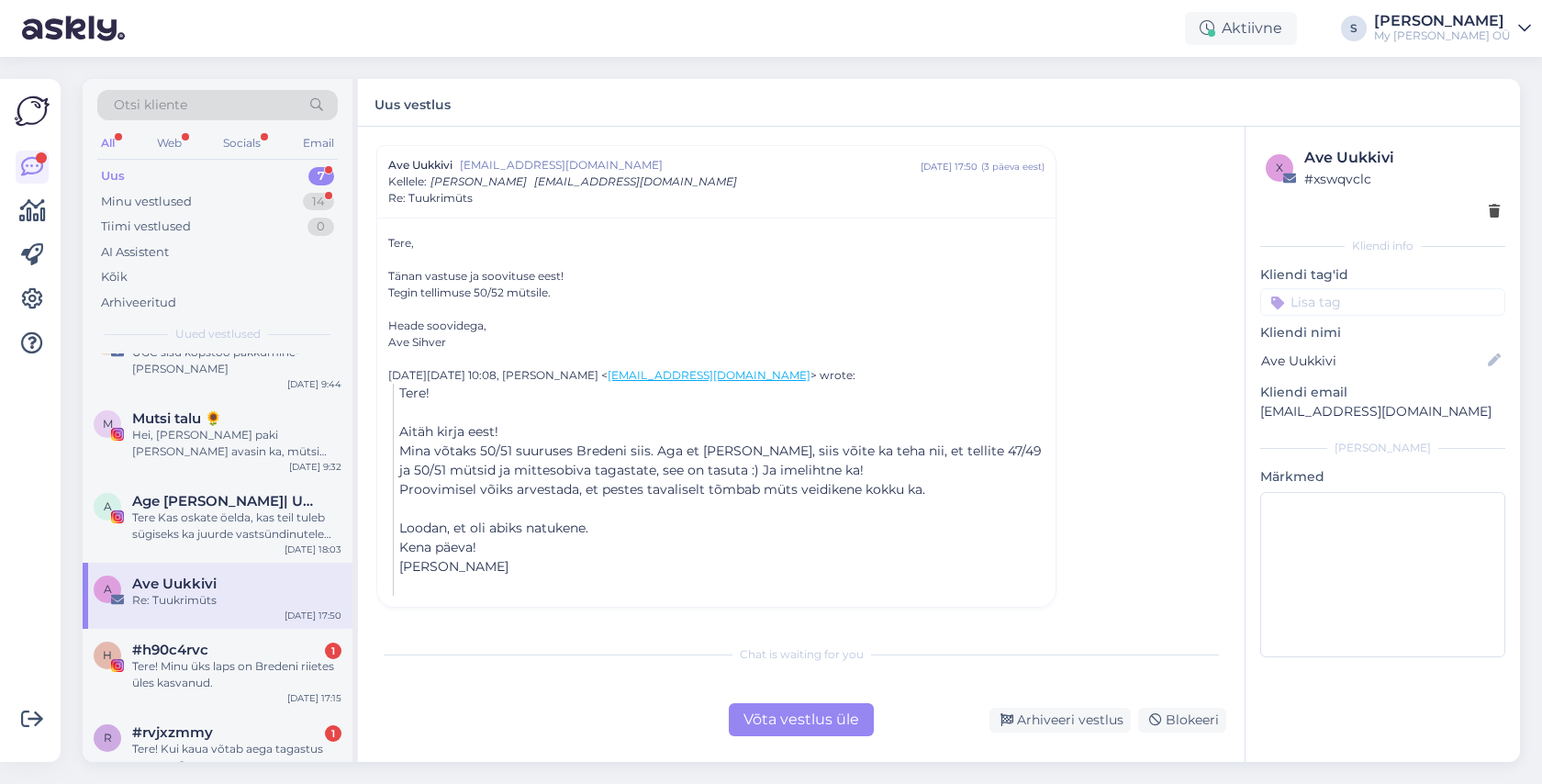
click at [814, 719] on div "Võta vestlus üle" at bounding box center [801, 719] width 145 height 33
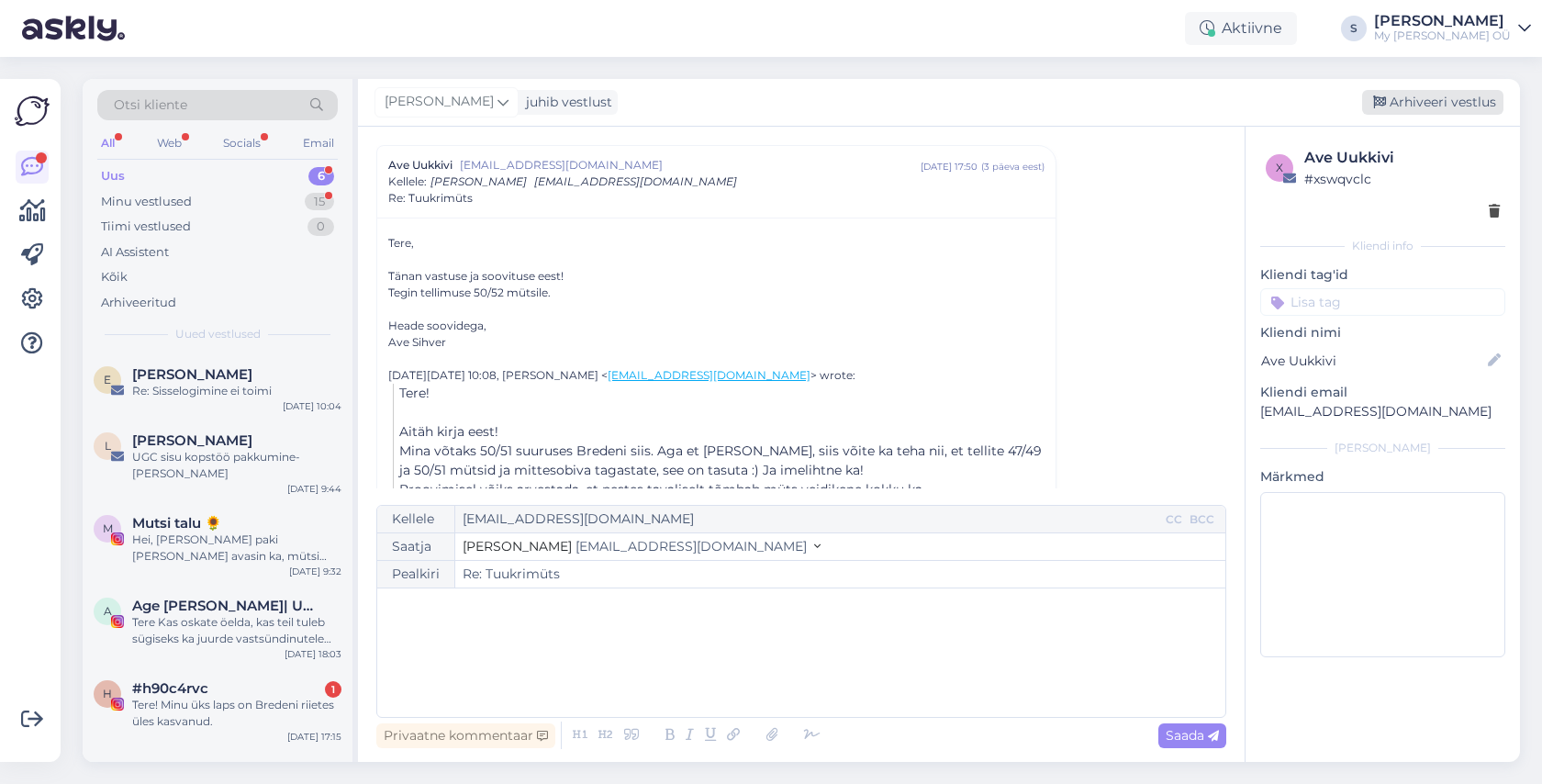
click at [1422, 97] on div "Arhiveeri vestlus" at bounding box center [1432, 102] width 142 height 25
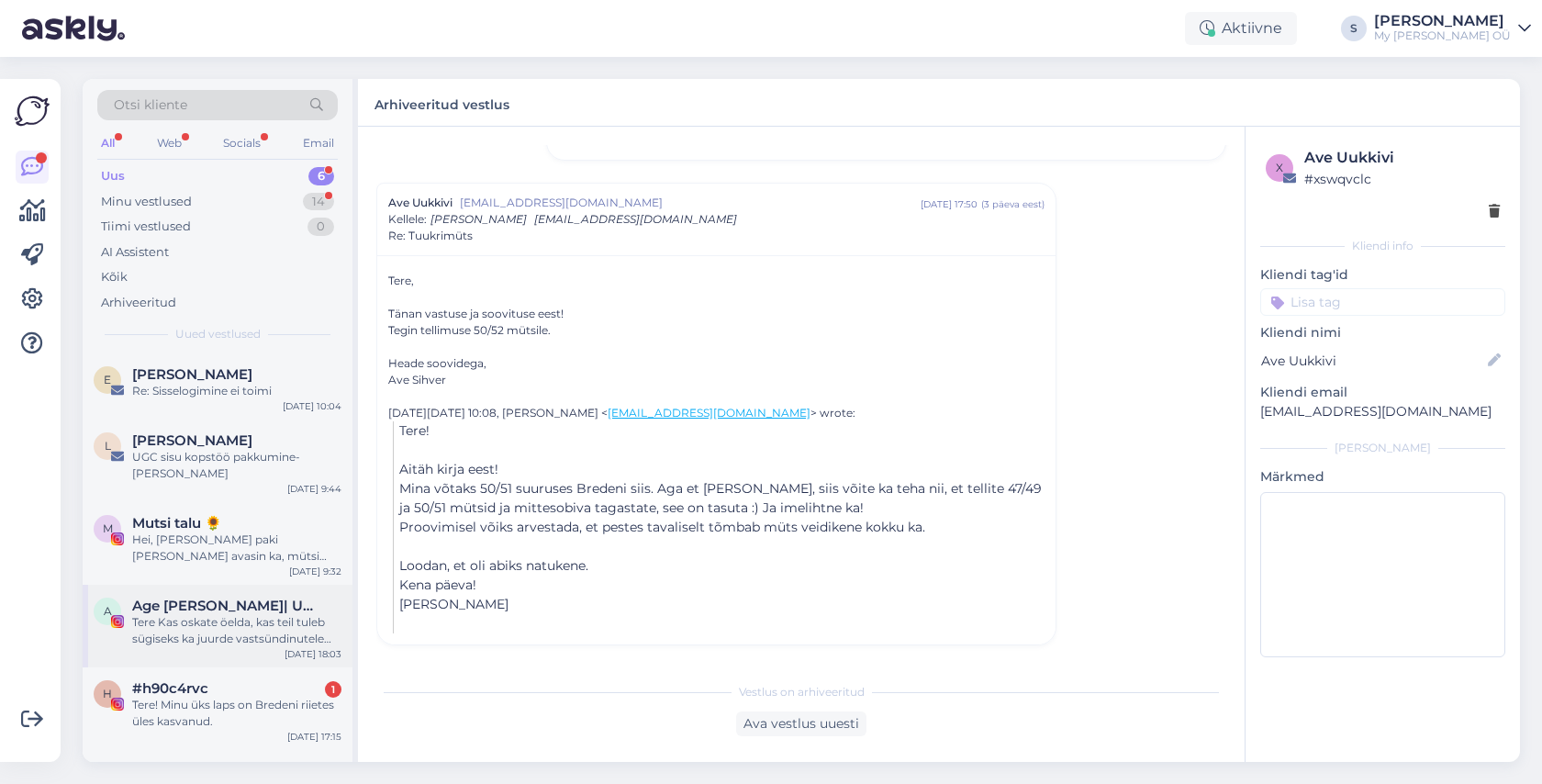
scroll to position [54, 0]
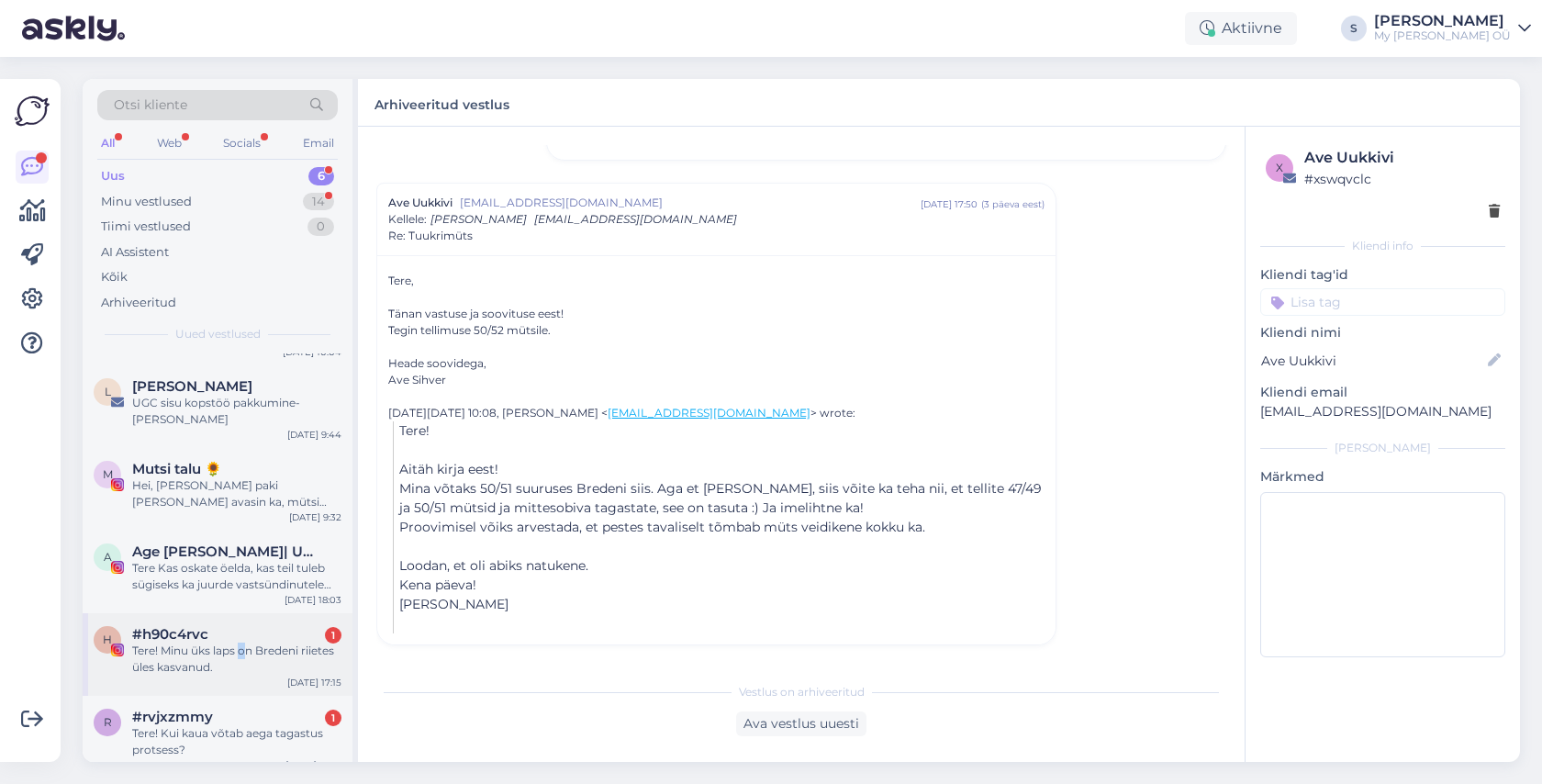
click at [242, 642] on div "Tere! Minu üks laps on Bredeni riietes üles kasvanud." at bounding box center [236, 659] width 209 height 33
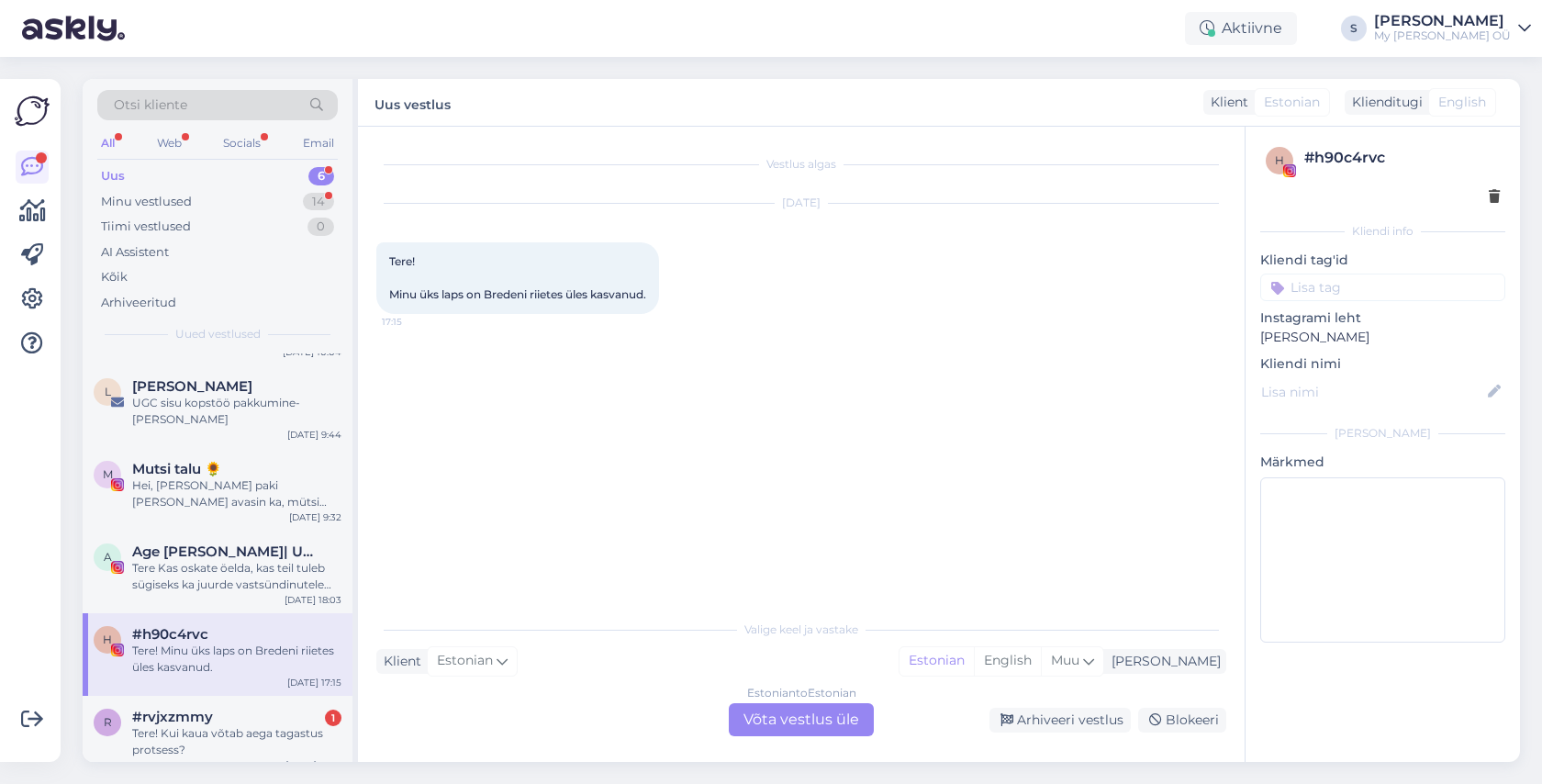
click at [767, 718] on div "Estonian to Estonian Võta vestlus üle" at bounding box center [801, 719] width 145 height 33
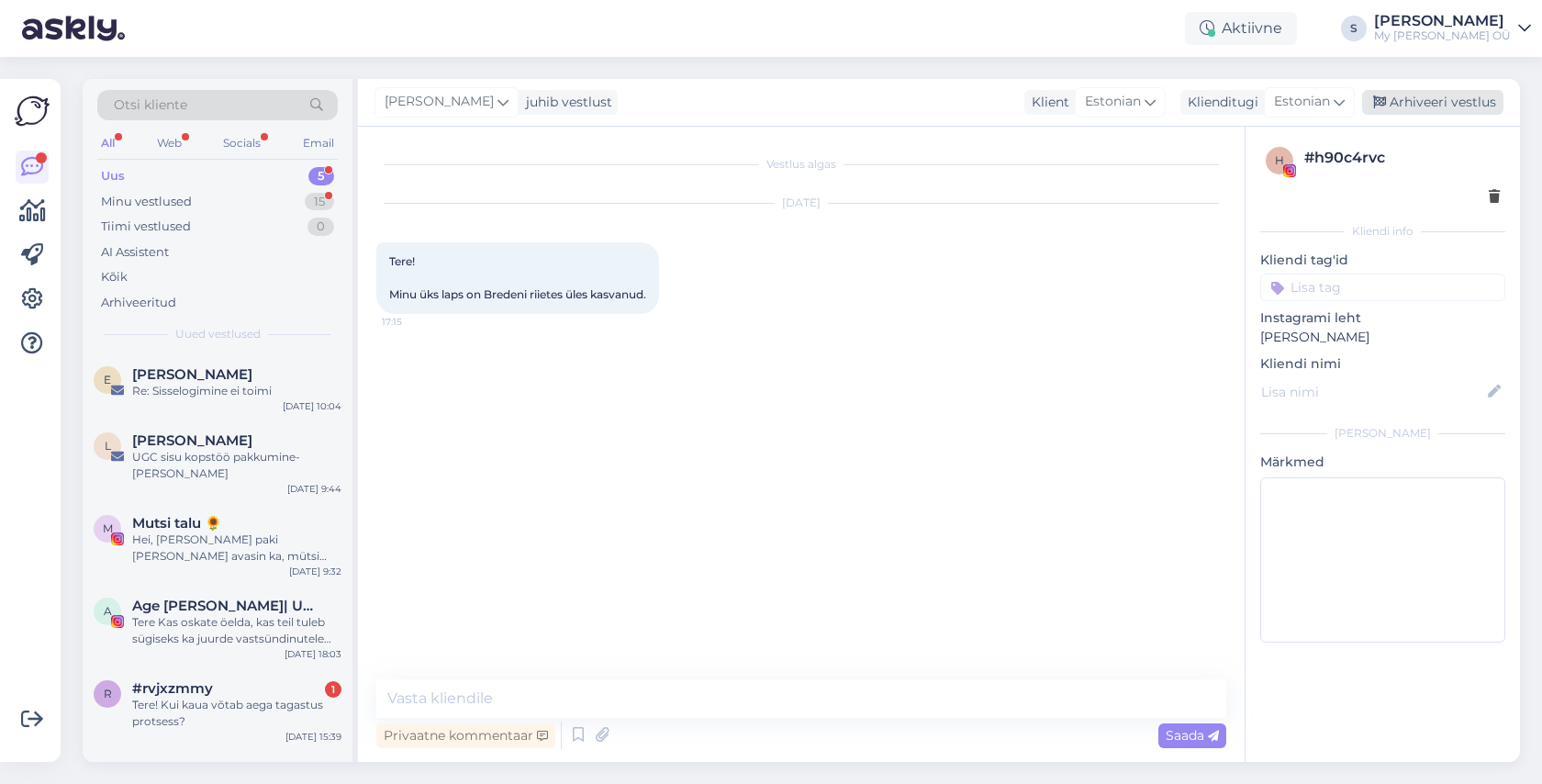
click at [1447, 99] on div "Arhiveeri vestlus" at bounding box center [1432, 102] width 142 height 25
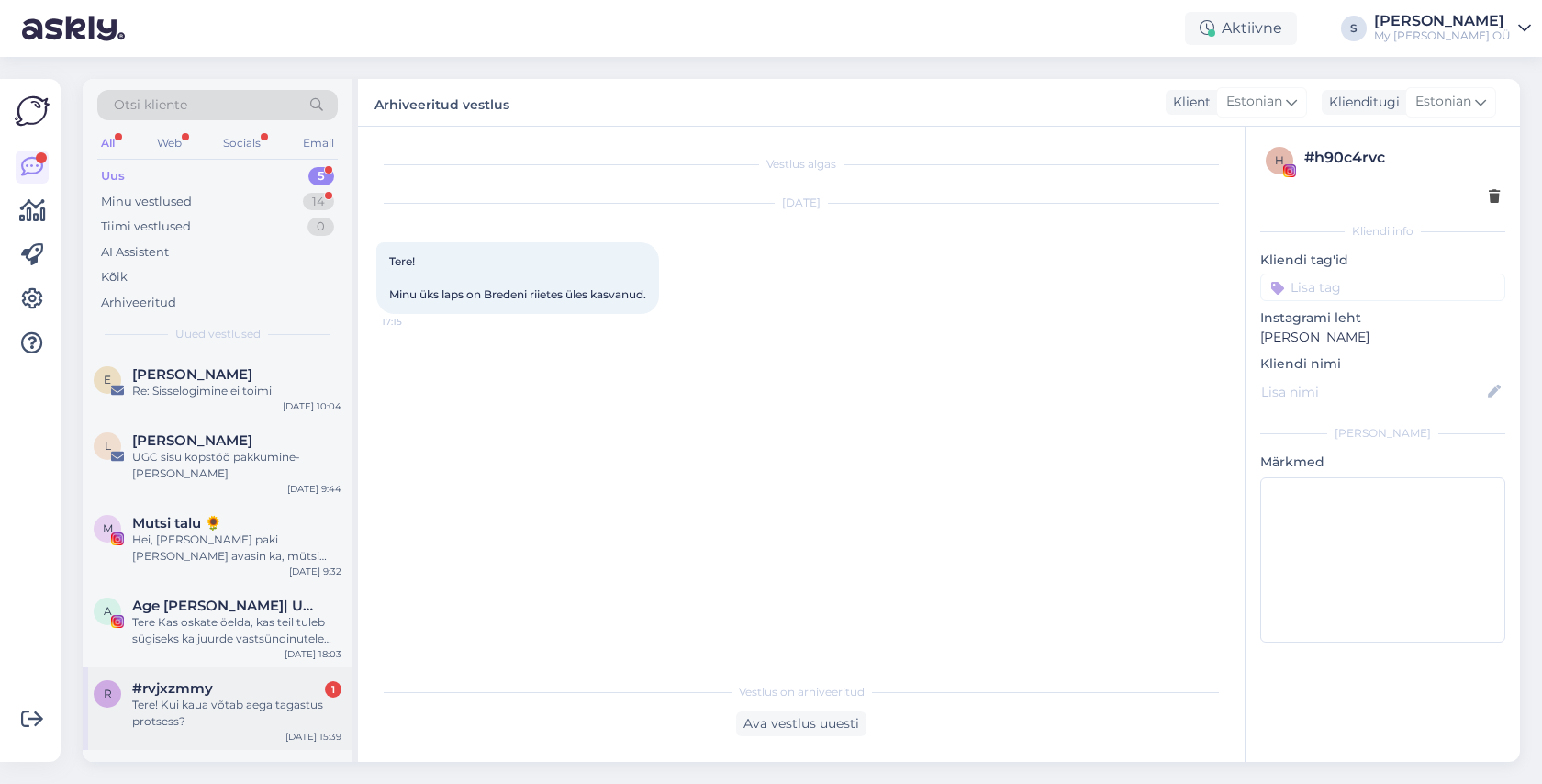
click at [227, 696] on div "Tere! Kui kaua võtab aega tagastus protsess?" at bounding box center [236, 713] width 209 height 33
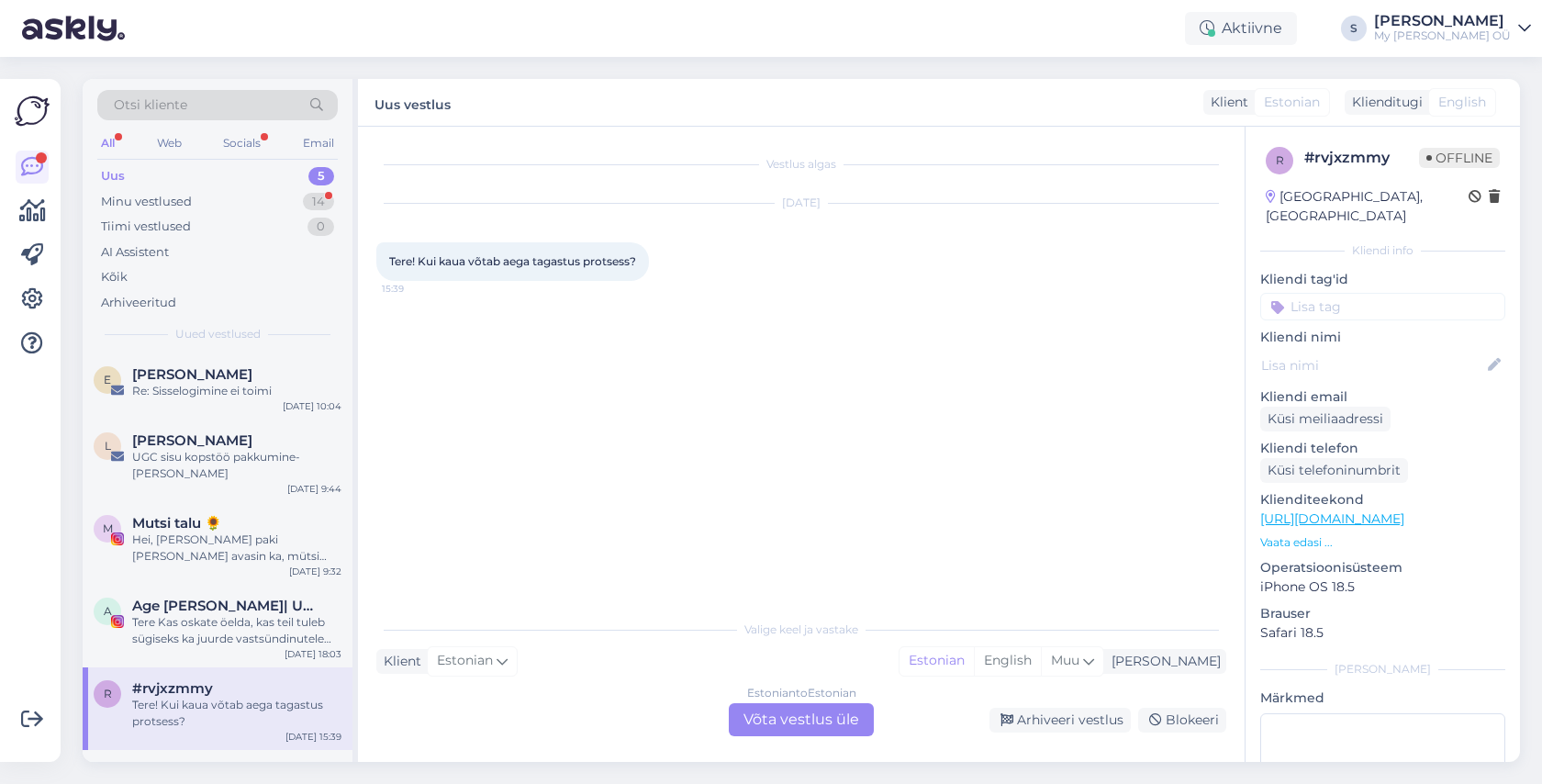
click at [793, 706] on div "Estonian to Estonian Võta vestlus üle" at bounding box center [801, 719] width 145 height 33
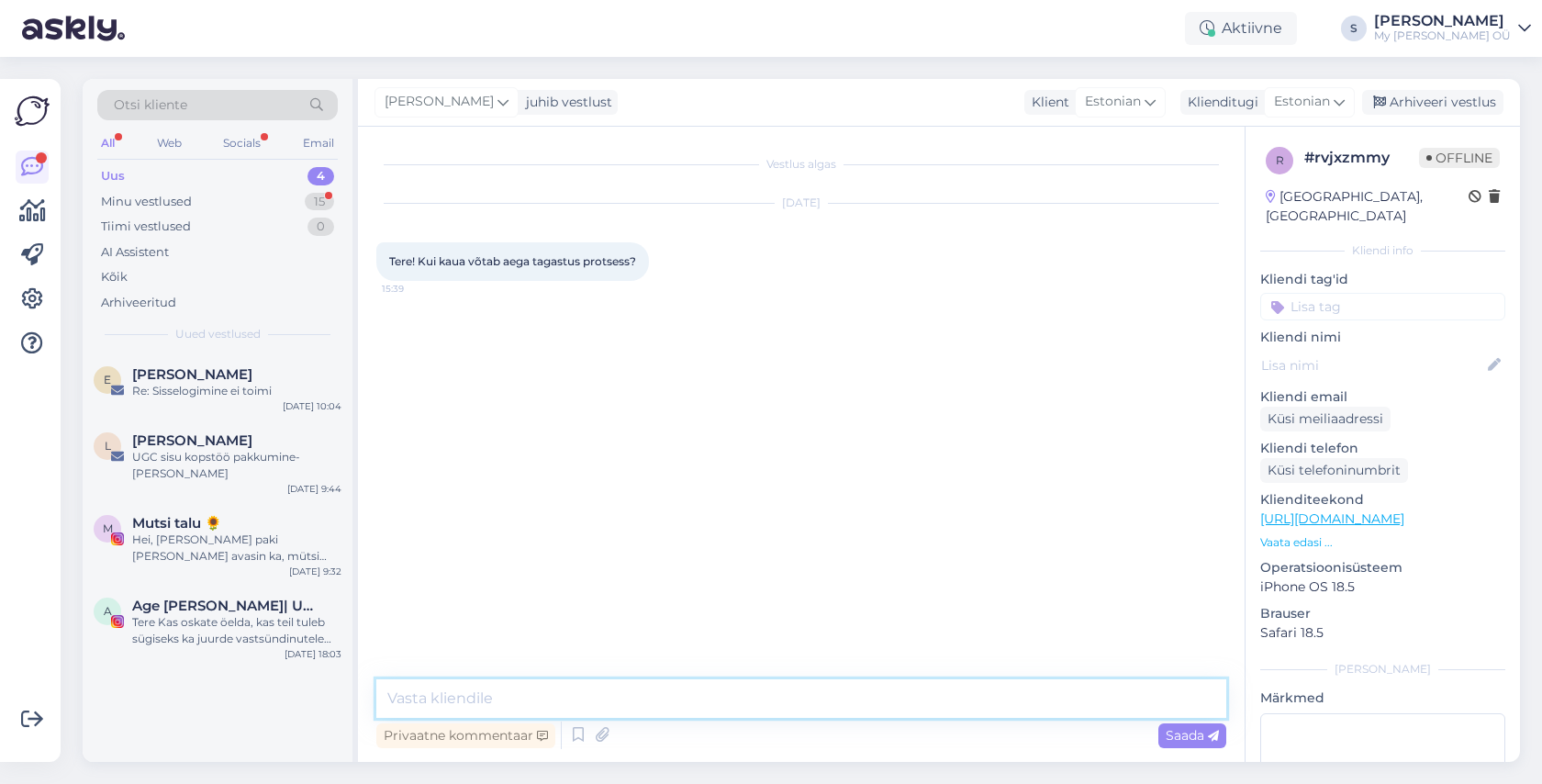
click at [511, 697] on textarea at bounding box center [800, 698] width 850 height 39
type textarea "Tere! [GEOGRAPHIC_DATA], millal [PERSON_NAME] meieni paki toob. Üldjuhul teeme …"
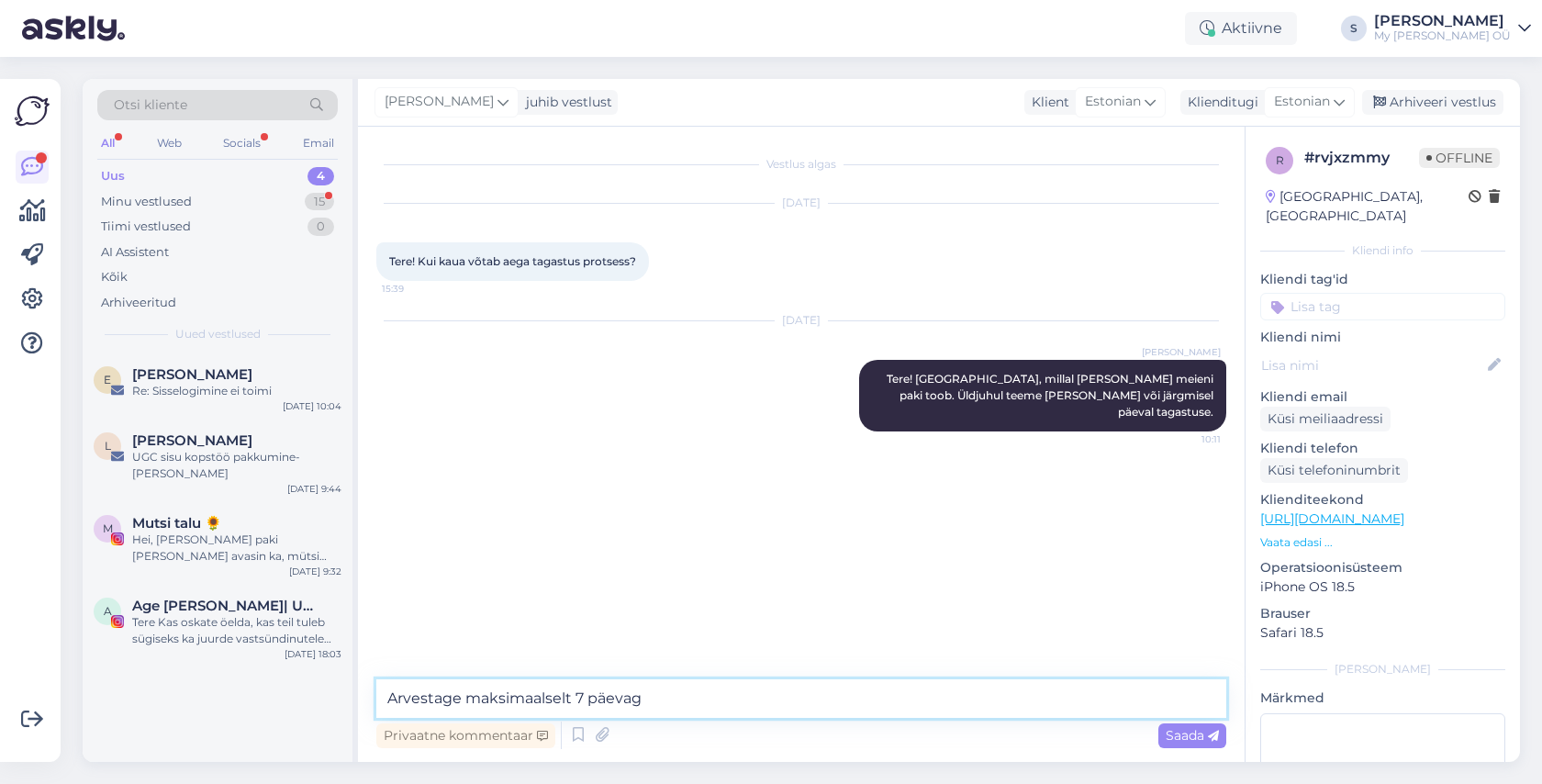
type textarea "Arvestage maksimaalselt 7 päevaga"
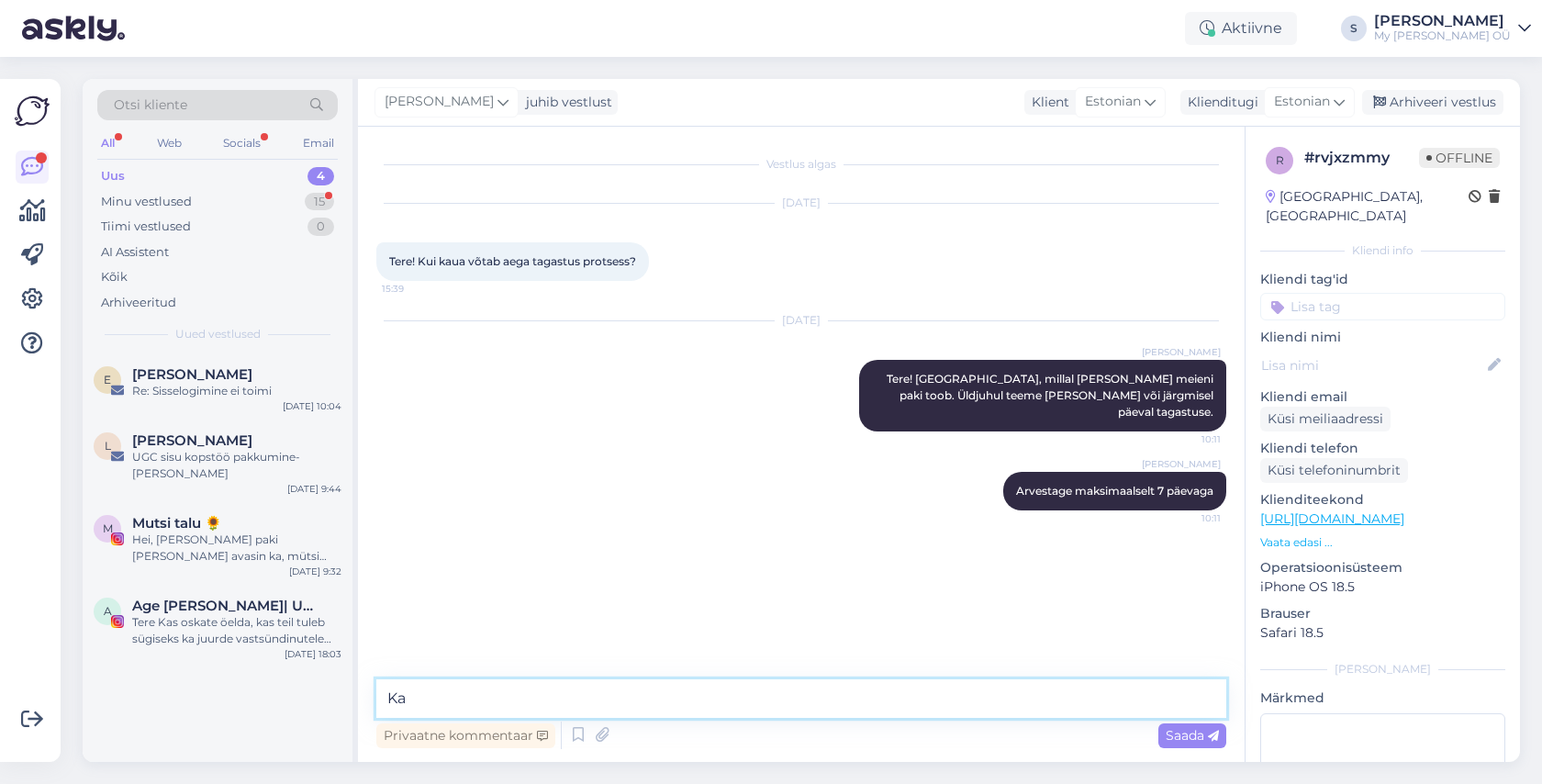
type textarea "K"
click at [178, 201] on div "Minu vestlused" at bounding box center [147, 202] width 91 height 18
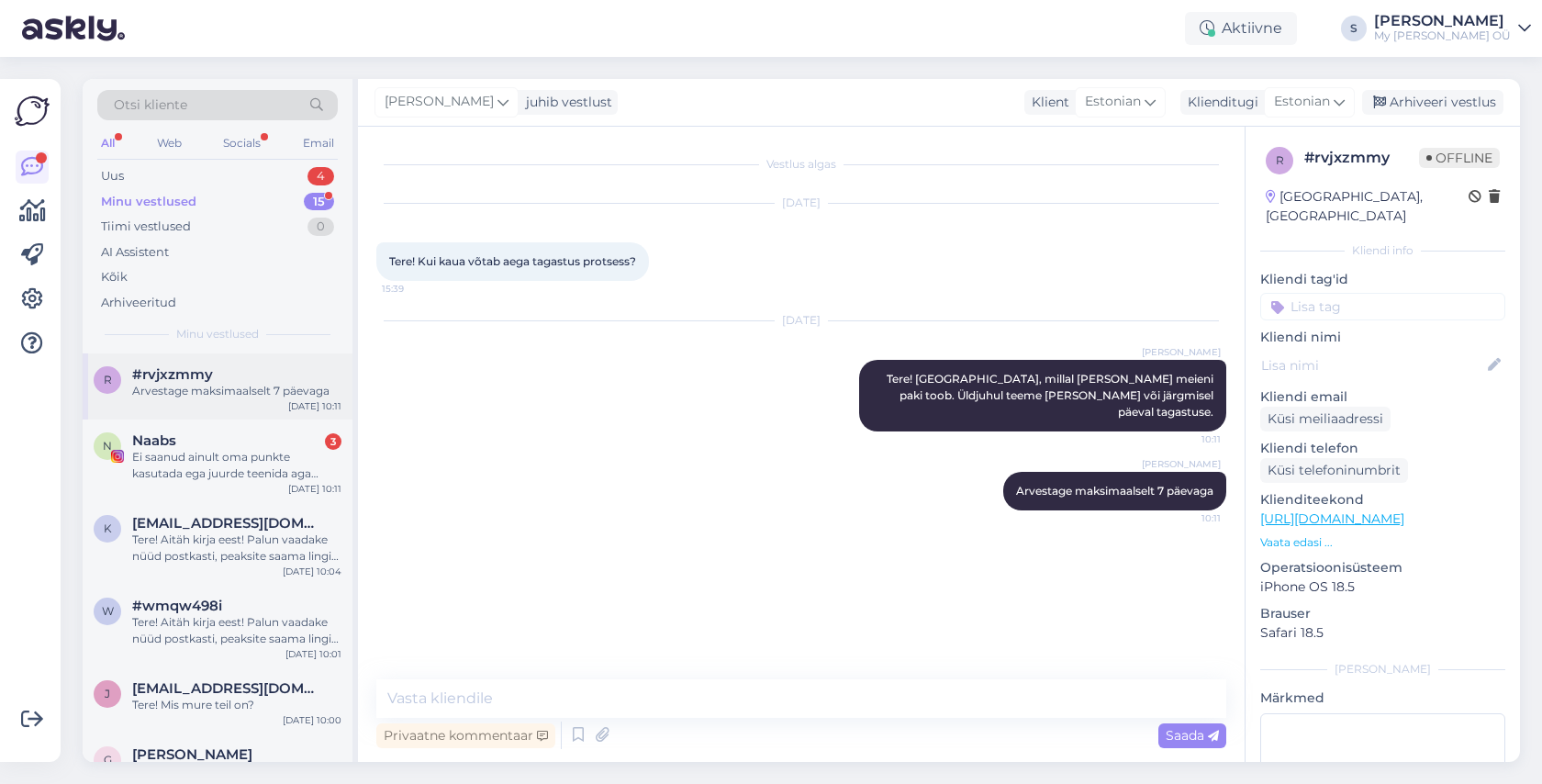
click at [206, 383] on div "Arvestage maksimaalselt 7 päevaga" at bounding box center [236, 391] width 209 height 16
click at [211, 459] on div "Ei saanud ainult oma punkte kasutada ega juurde teenida aga teinekord siis 🙂" at bounding box center [236, 465] width 209 height 33
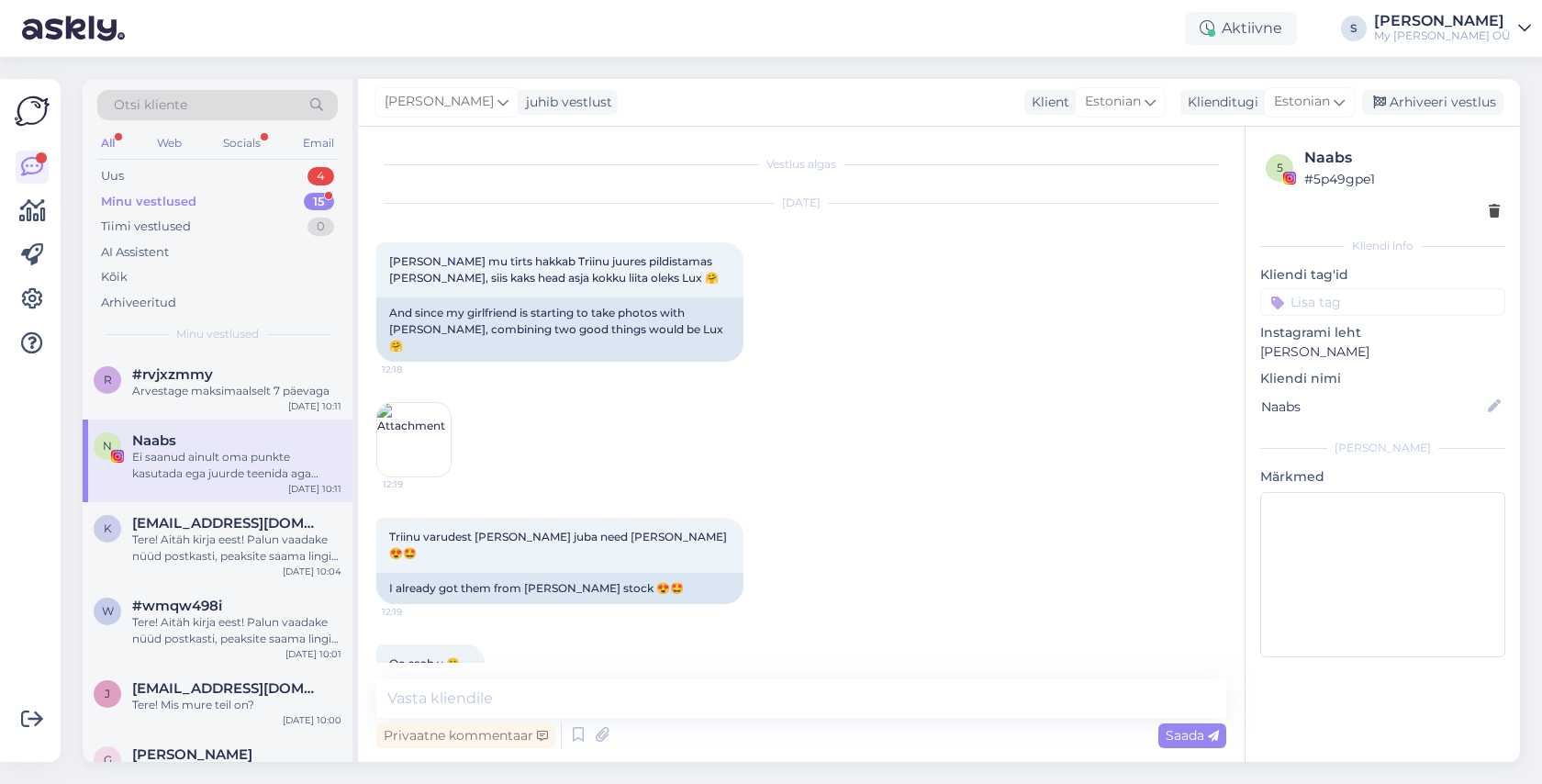
scroll to position [12301, 0]
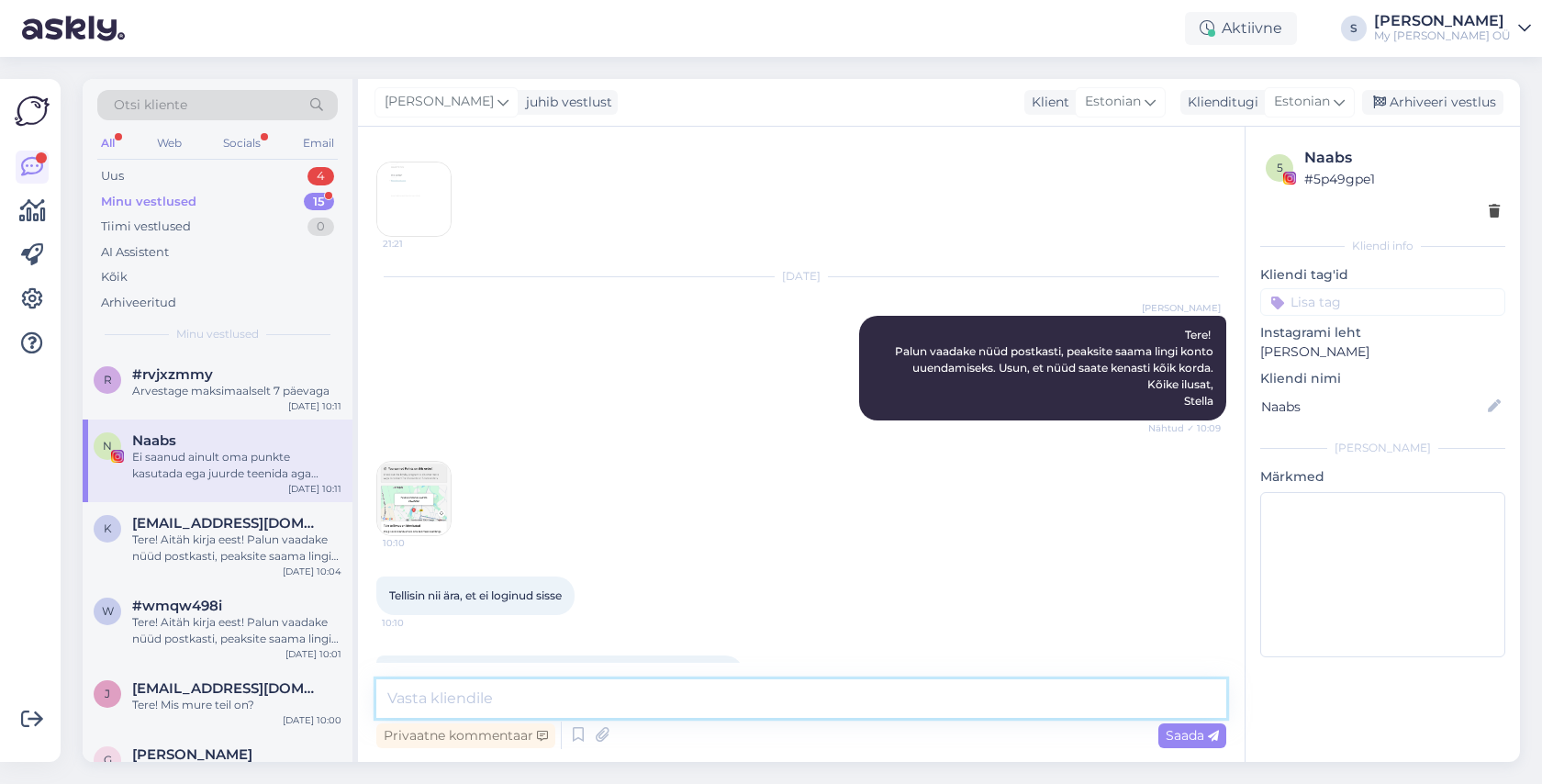
click at [447, 706] on textarea at bounding box center [800, 698] width 850 height 39
type textarea "J"
type textarea "T"
paste textarea "[EMAIL_ADDRESS][DOMAIN_NAME]"
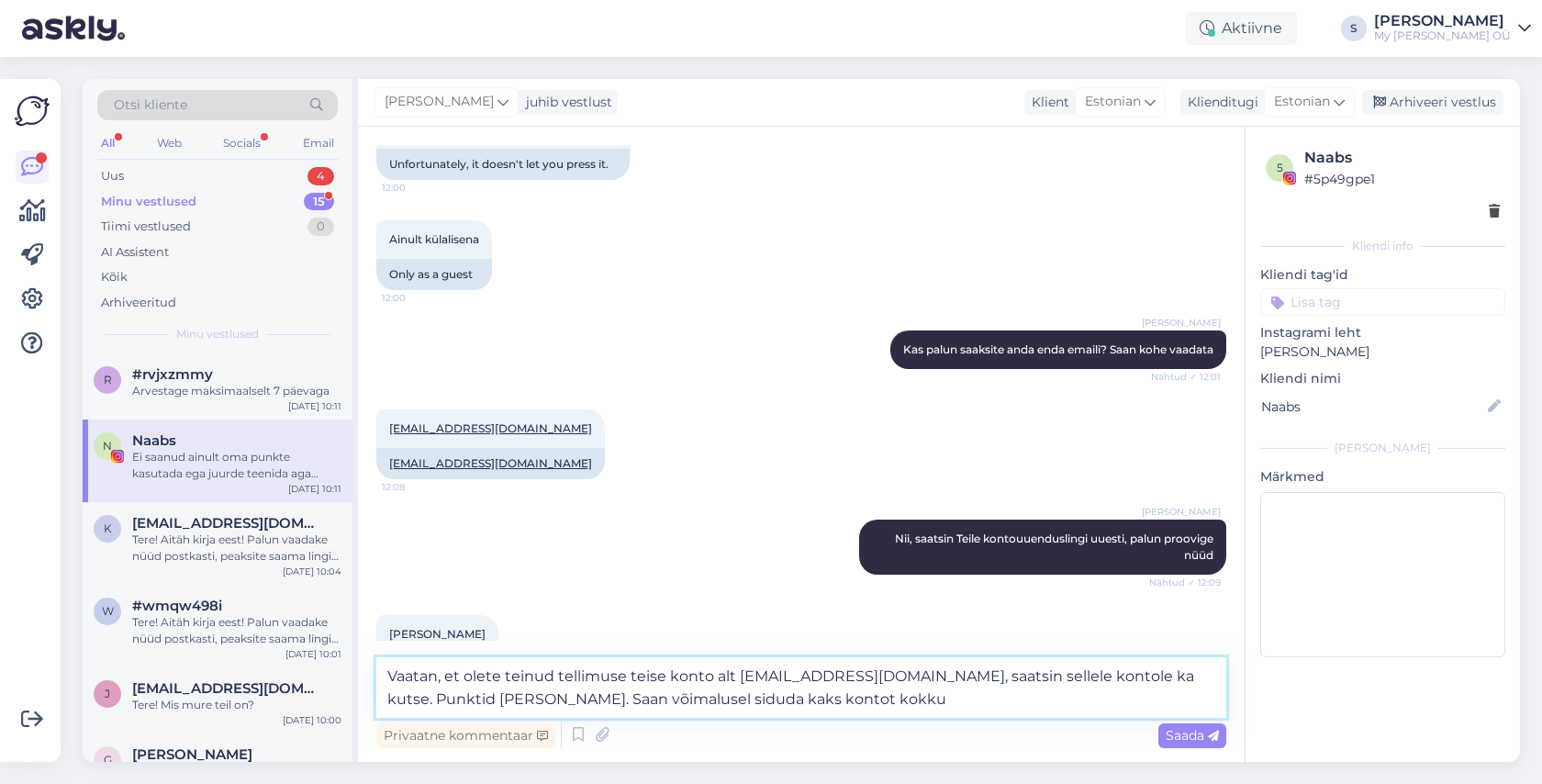
scroll to position [2555, 0]
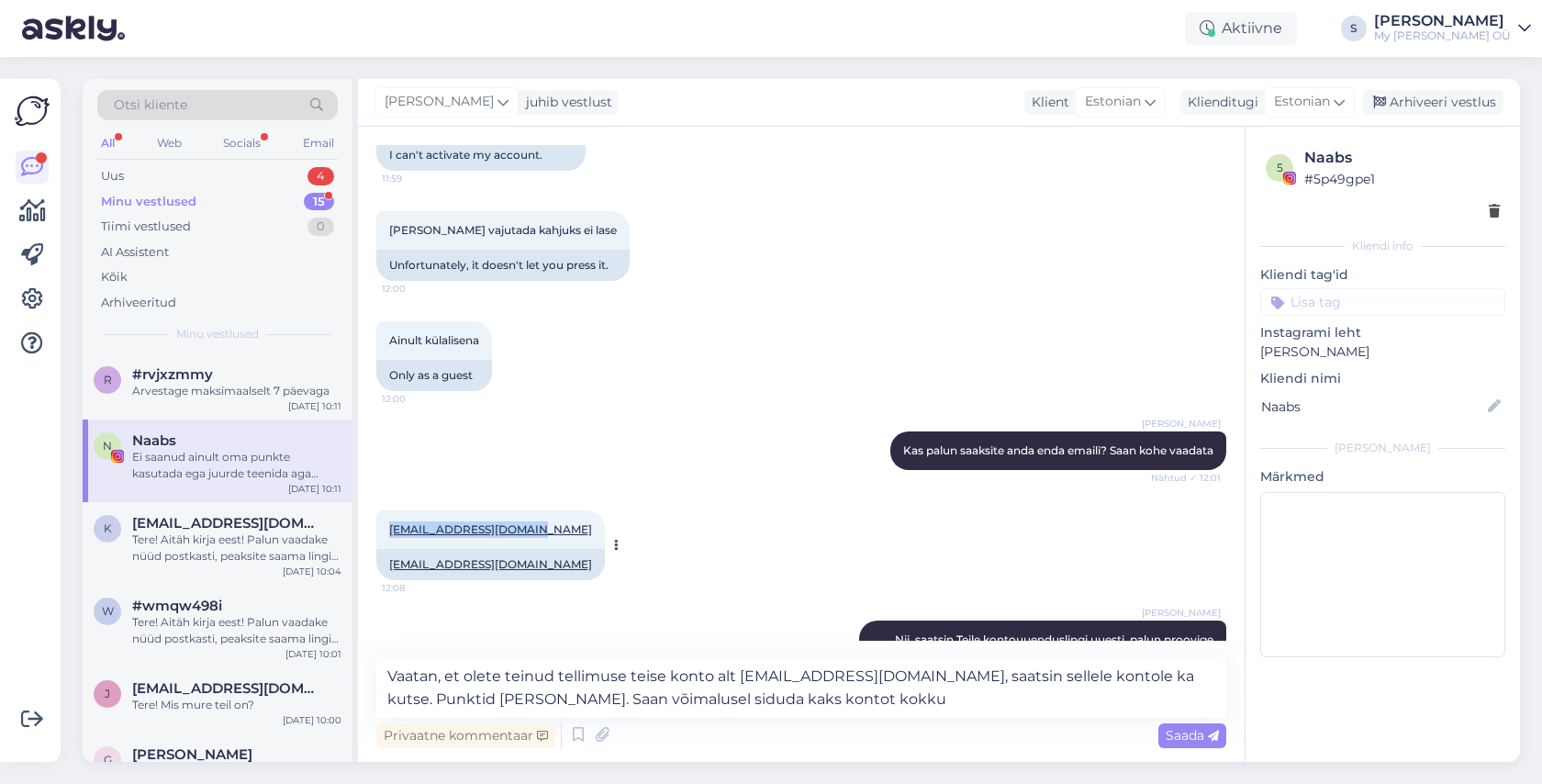
drag, startPoint x: 544, startPoint y: 500, endPoint x: 390, endPoint y: 496, distance: 154.1
click at [390, 510] on div "[EMAIL_ADDRESS][DOMAIN_NAME] 12:08" at bounding box center [490, 529] width 229 height 39
copy link "[EMAIL_ADDRESS][DOMAIN_NAME]"
click at [861, 701] on textarea "Vaatan, et olete teinud tellimuse teise konto alt [EMAIL_ADDRESS][DOMAIN_NAME],…" at bounding box center [800, 687] width 850 height 61
click at [831, 704] on textarea "Vaatan, et olete teinud tellimuse teise konto alt [EMAIL_ADDRESS][DOMAIN_NAME],…" at bounding box center [800, 687] width 850 height 61
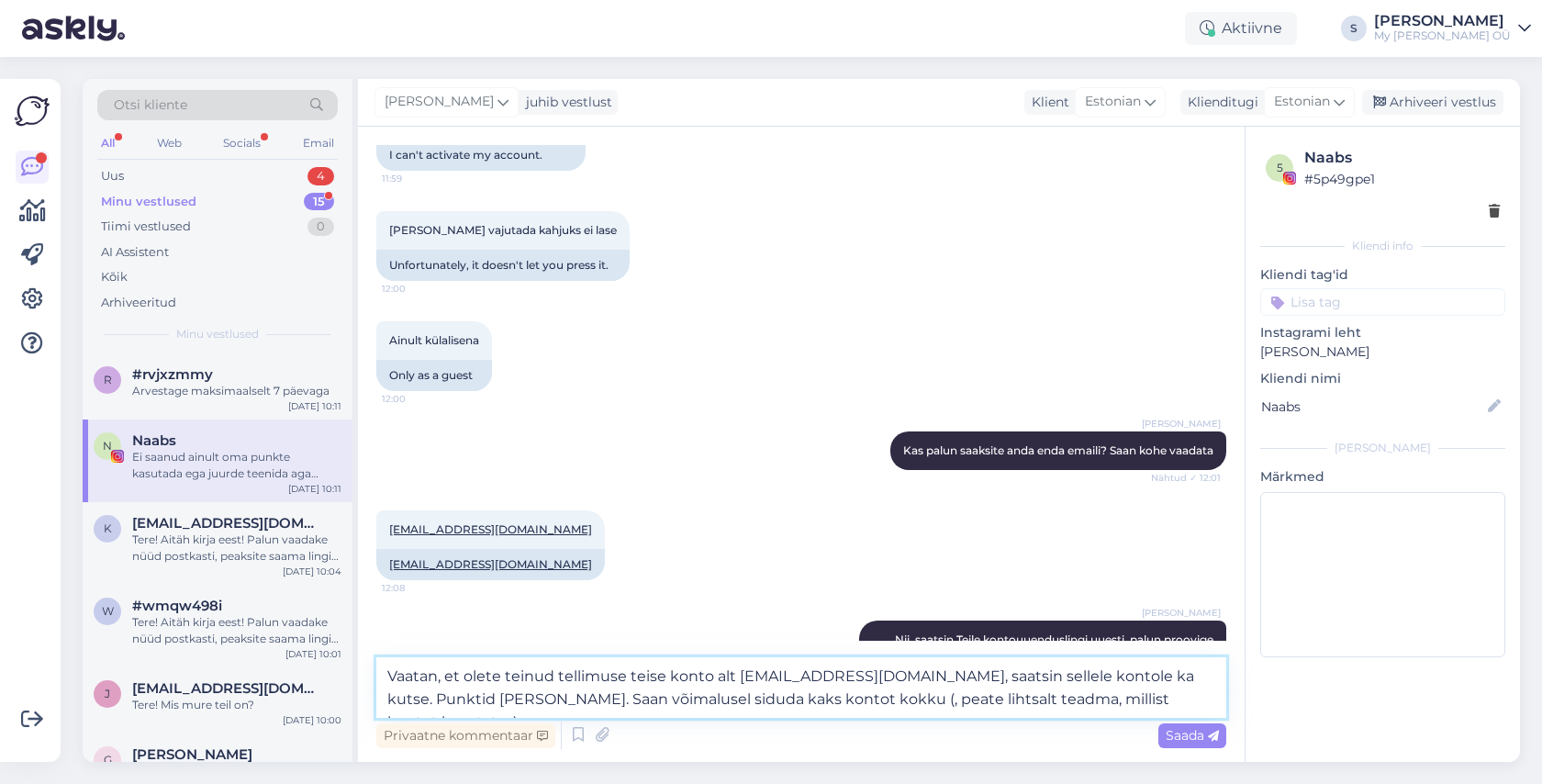
paste textarea "[EMAIL_ADDRESS][DOMAIN_NAME]"
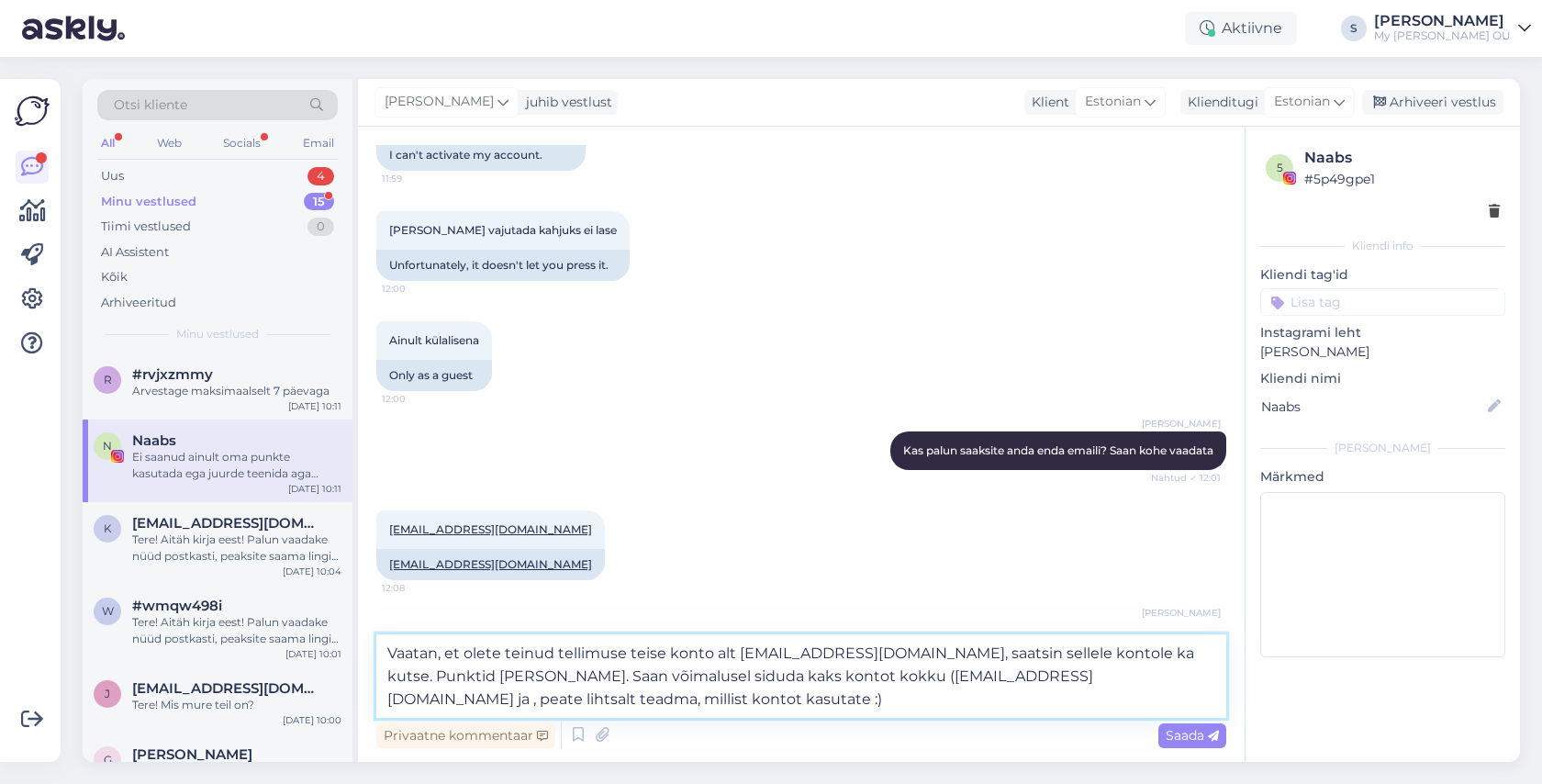
drag, startPoint x: 896, startPoint y: 655, endPoint x: 736, endPoint y: 656, distance: 160.0
click at [736, 656] on textarea "Vaatan, et olete teinud tellimuse teise konto alt [EMAIL_ADDRESS][DOMAIN_NAME],…" at bounding box center [800, 676] width 850 height 84
click at [1039, 677] on textarea "Vaatan, et olete teinud tellimuse teise konto alt [EMAIL_ADDRESS][DOMAIN_NAME],…" at bounding box center [800, 676] width 850 height 84
click at [1051, 677] on textarea "Vaatan, et olete teinud tellimuse teise konto alt [EMAIL_ADDRESS][DOMAIN_NAME],…" at bounding box center [800, 676] width 850 height 84
paste textarea "[EMAIL_ADDRESS][DOMAIN_NAME]"
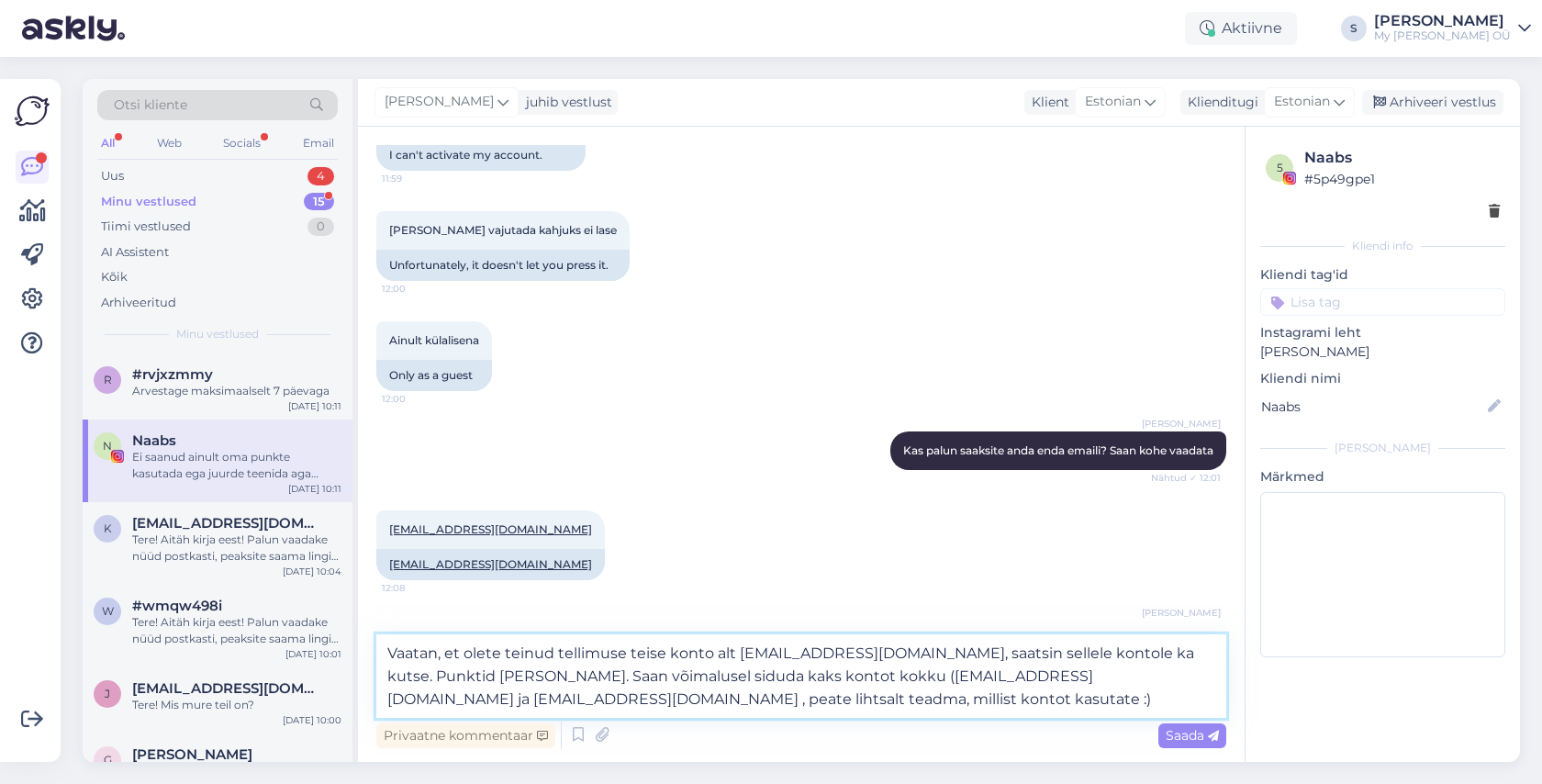
type textarea "Vaatan, et olete teinud tellimuse teise konto alt [EMAIL_ADDRESS][DOMAIN_NAME],…"
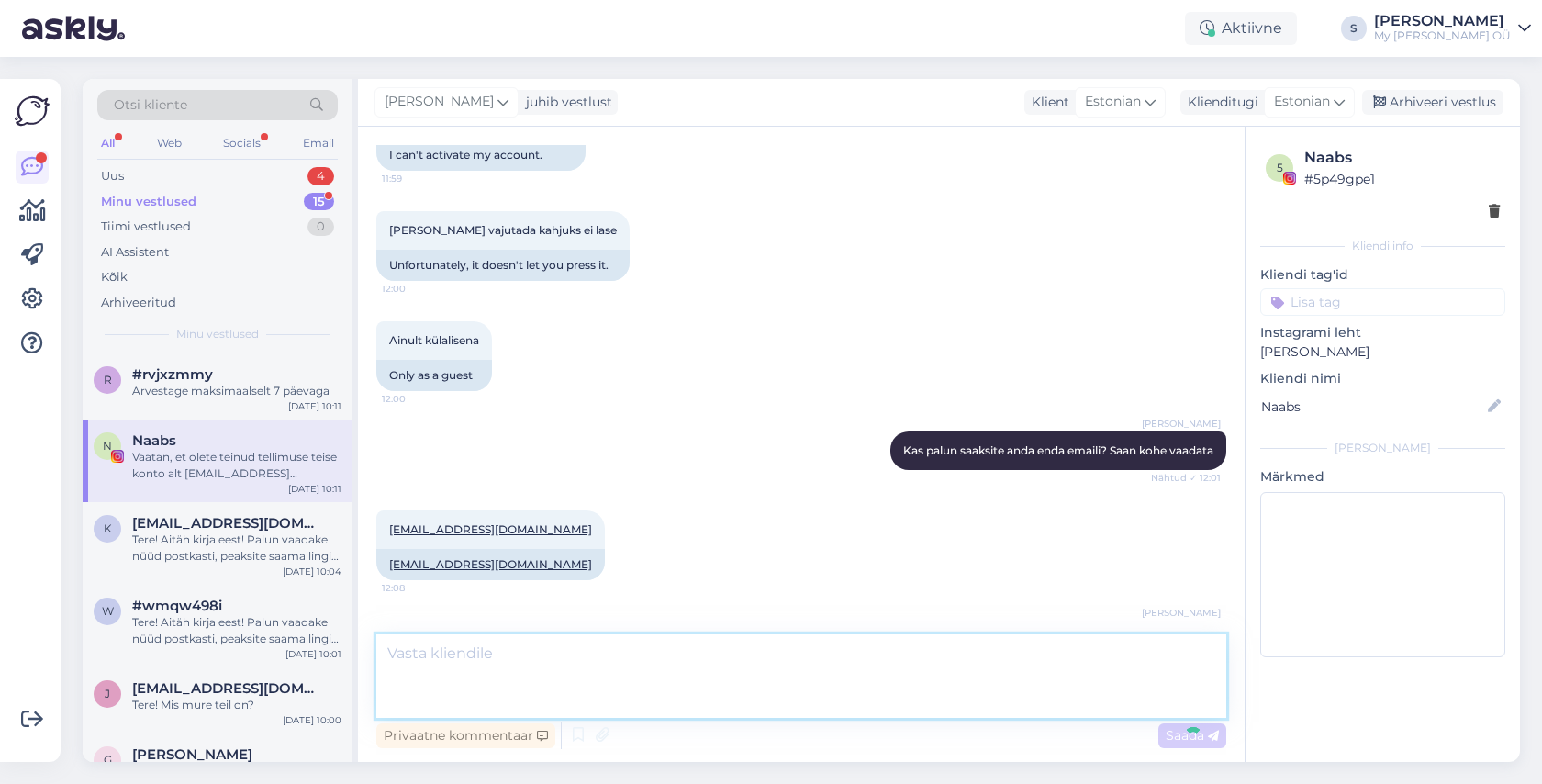
scroll to position [12463, 0]
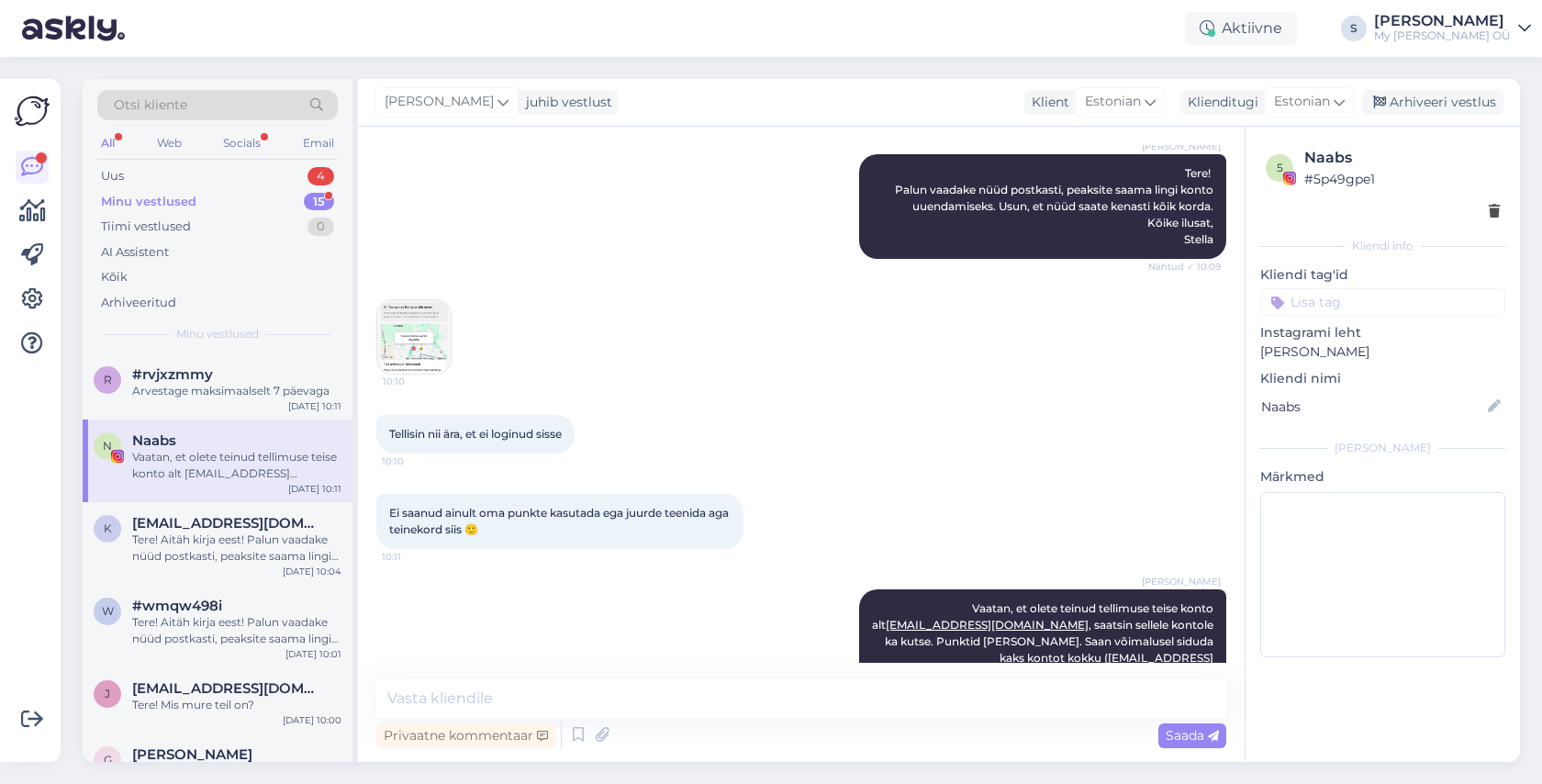
click at [161, 201] on div "Minu vestlused" at bounding box center [149, 202] width 95 height 18
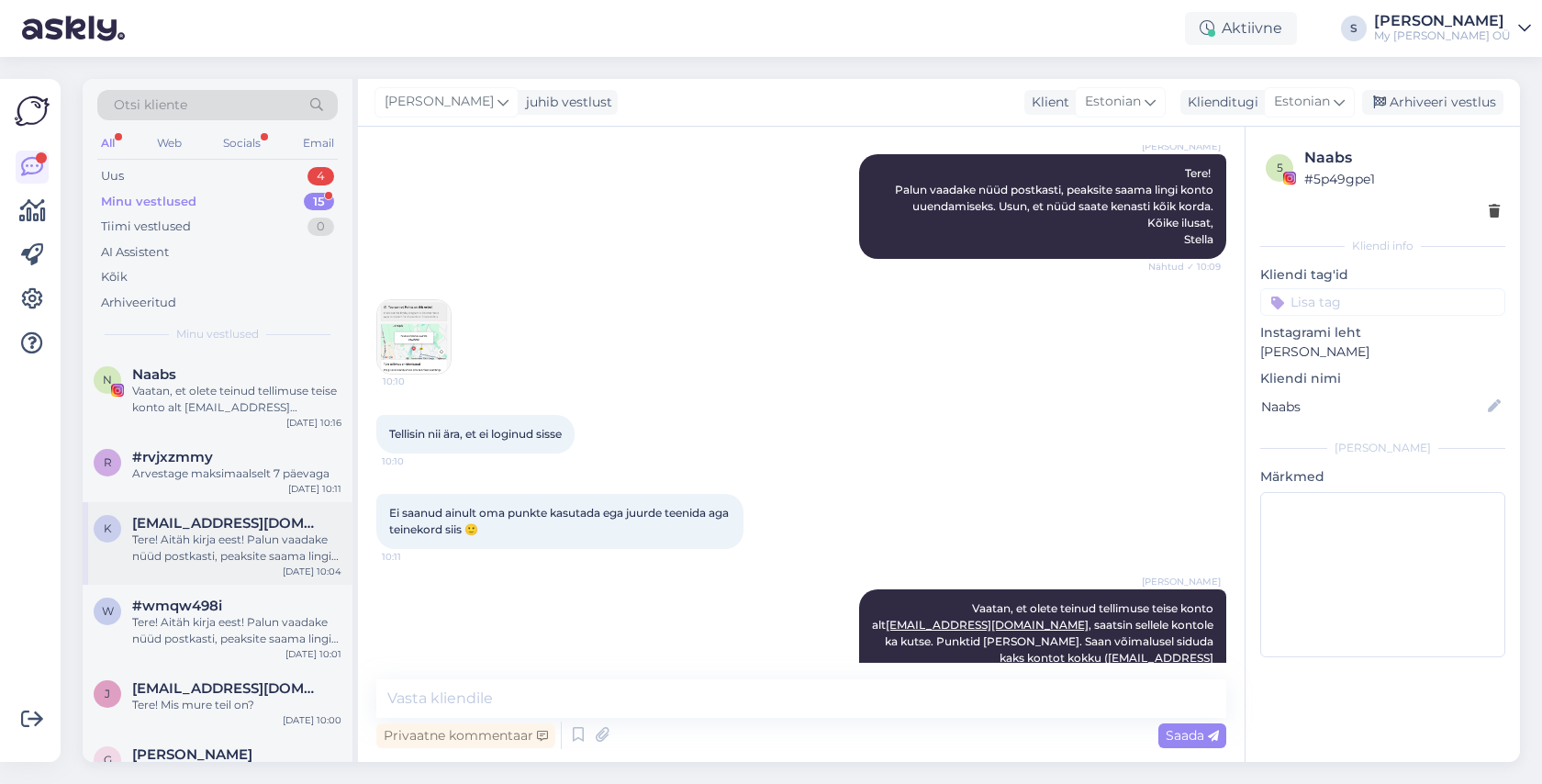
click at [233, 531] on div "Tere! Aitäh kirja eest! Palun vaadake nüüd postkasti, peaksite saama lingi kont…" at bounding box center [236, 548] width 209 height 33
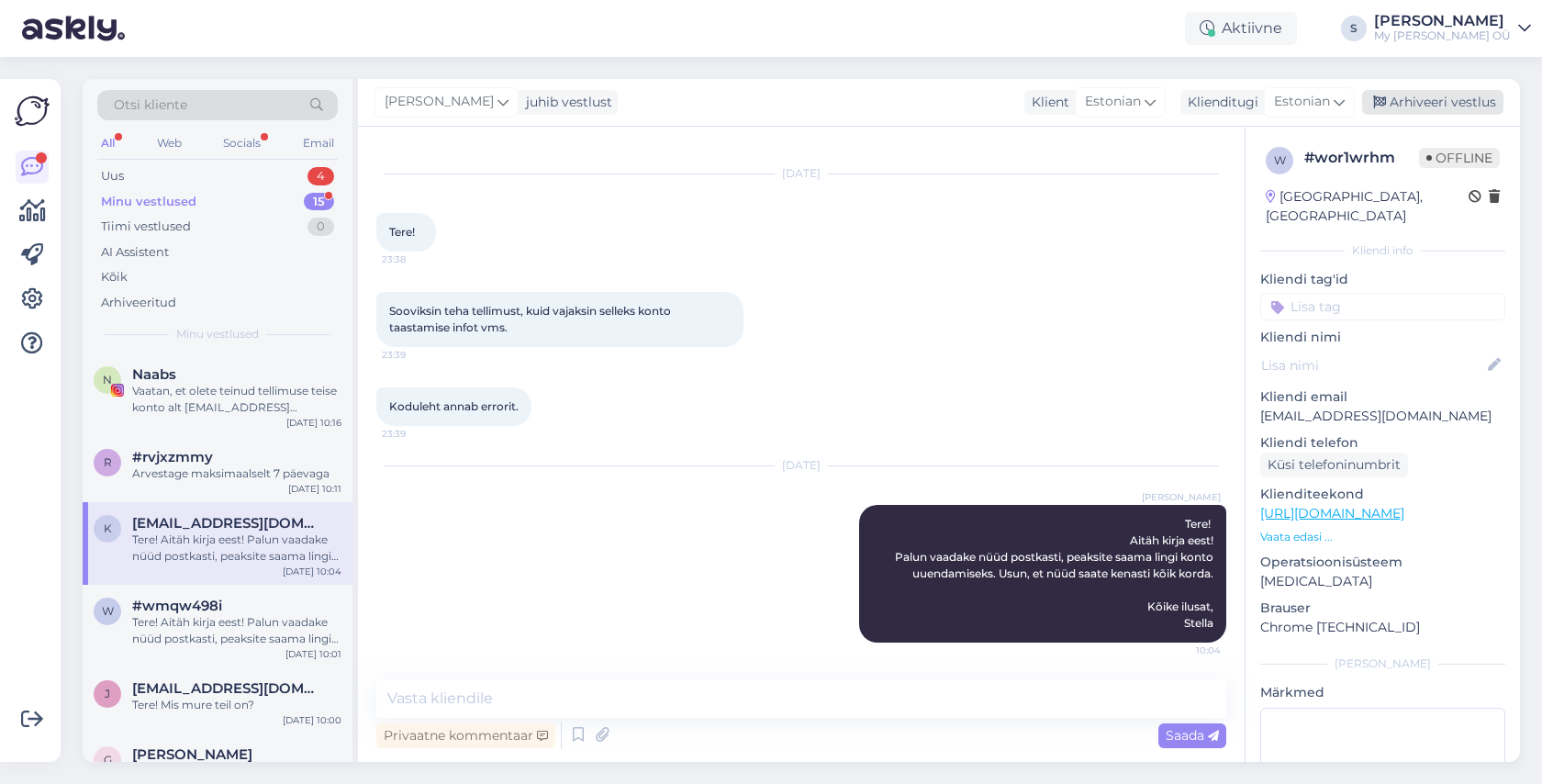
click at [1451, 108] on div "Arhiveeri vestlus" at bounding box center [1432, 102] width 142 height 25
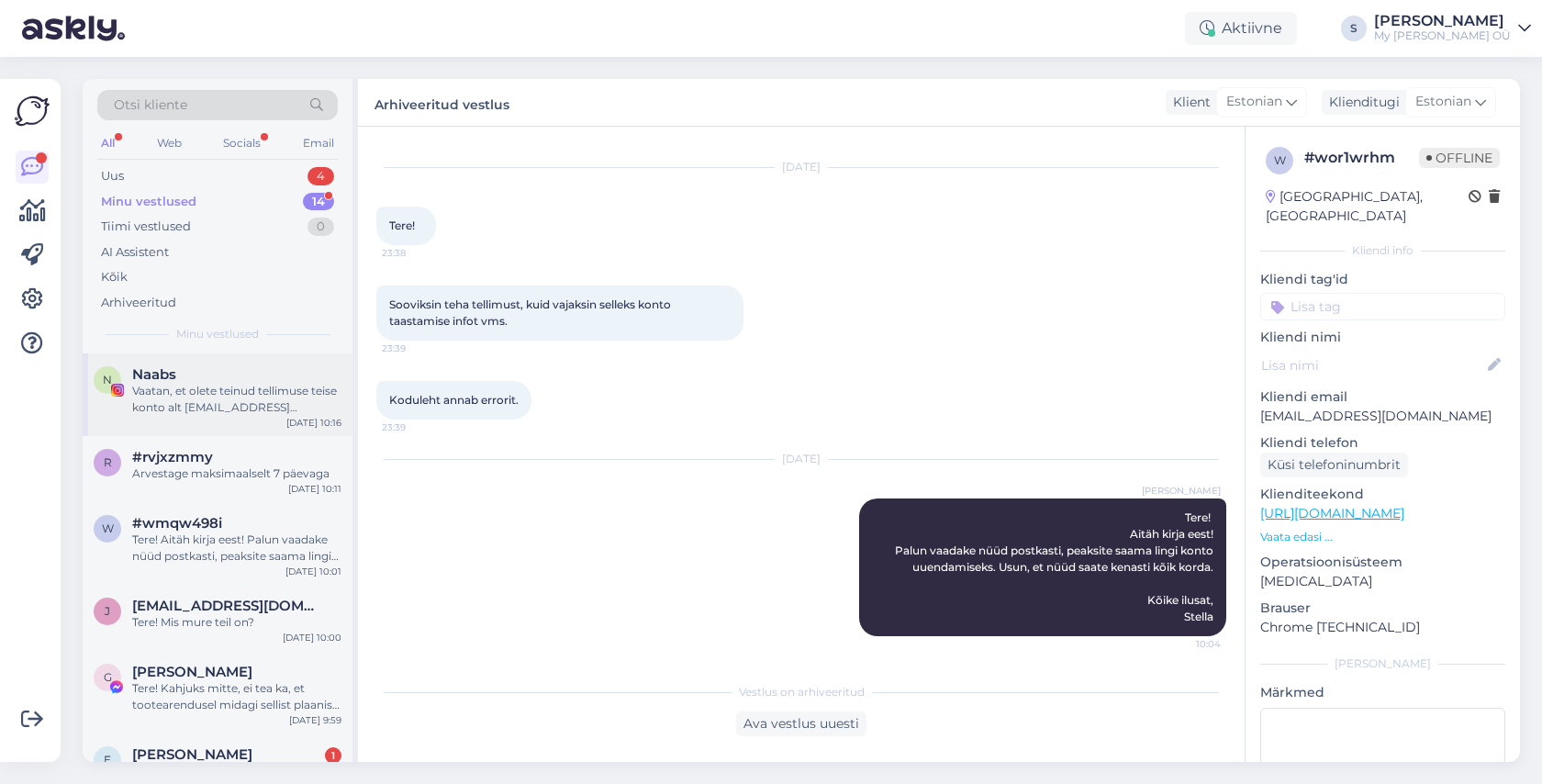
click at [268, 415] on div "Vaatan, et olete teinud tellimuse teise konto alt [EMAIL_ADDRESS][DOMAIN_NAME],…" at bounding box center [236, 399] width 209 height 33
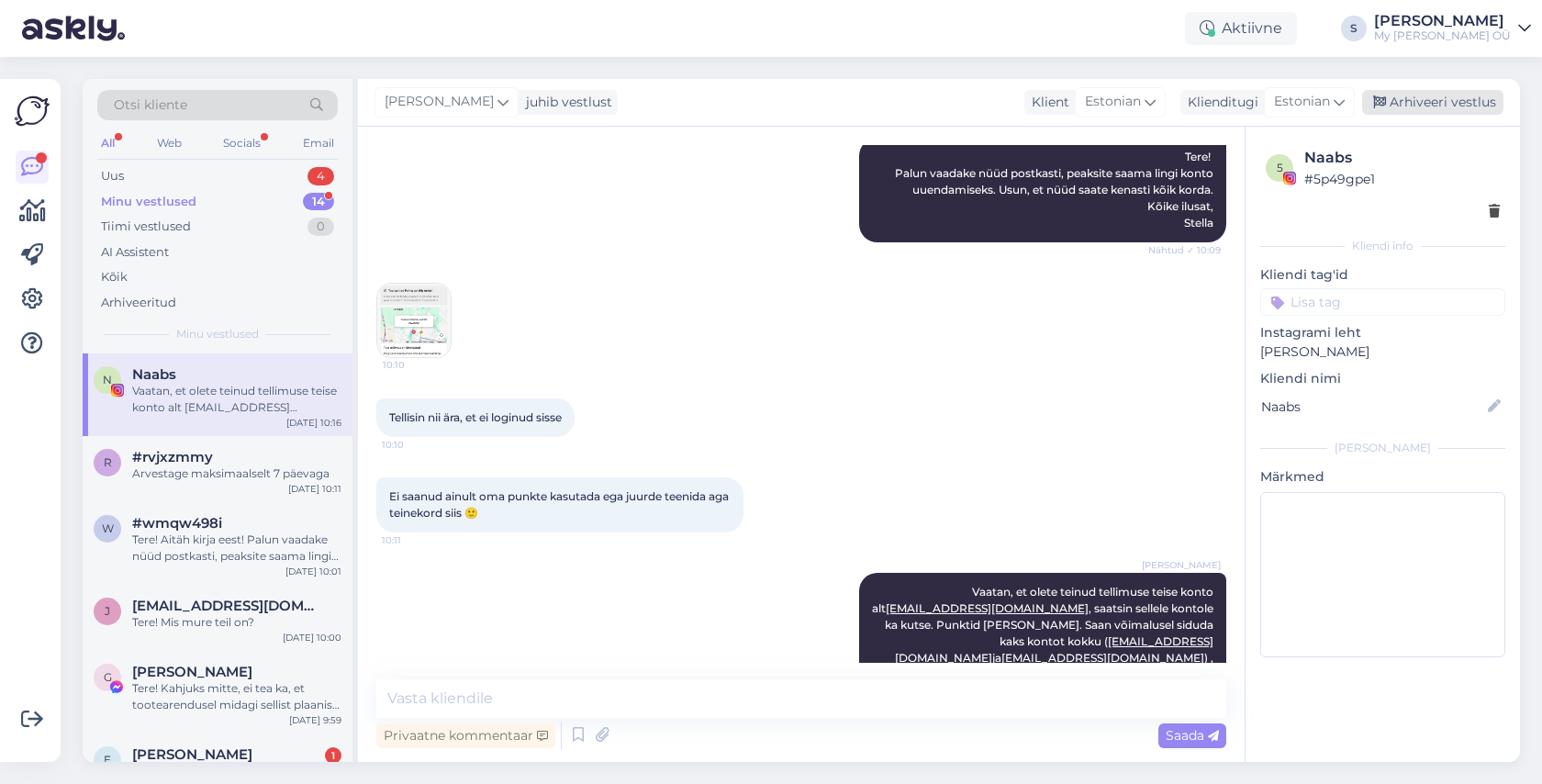
click at [1412, 100] on div "Arhiveeri vestlus" at bounding box center [1432, 102] width 142 height 25
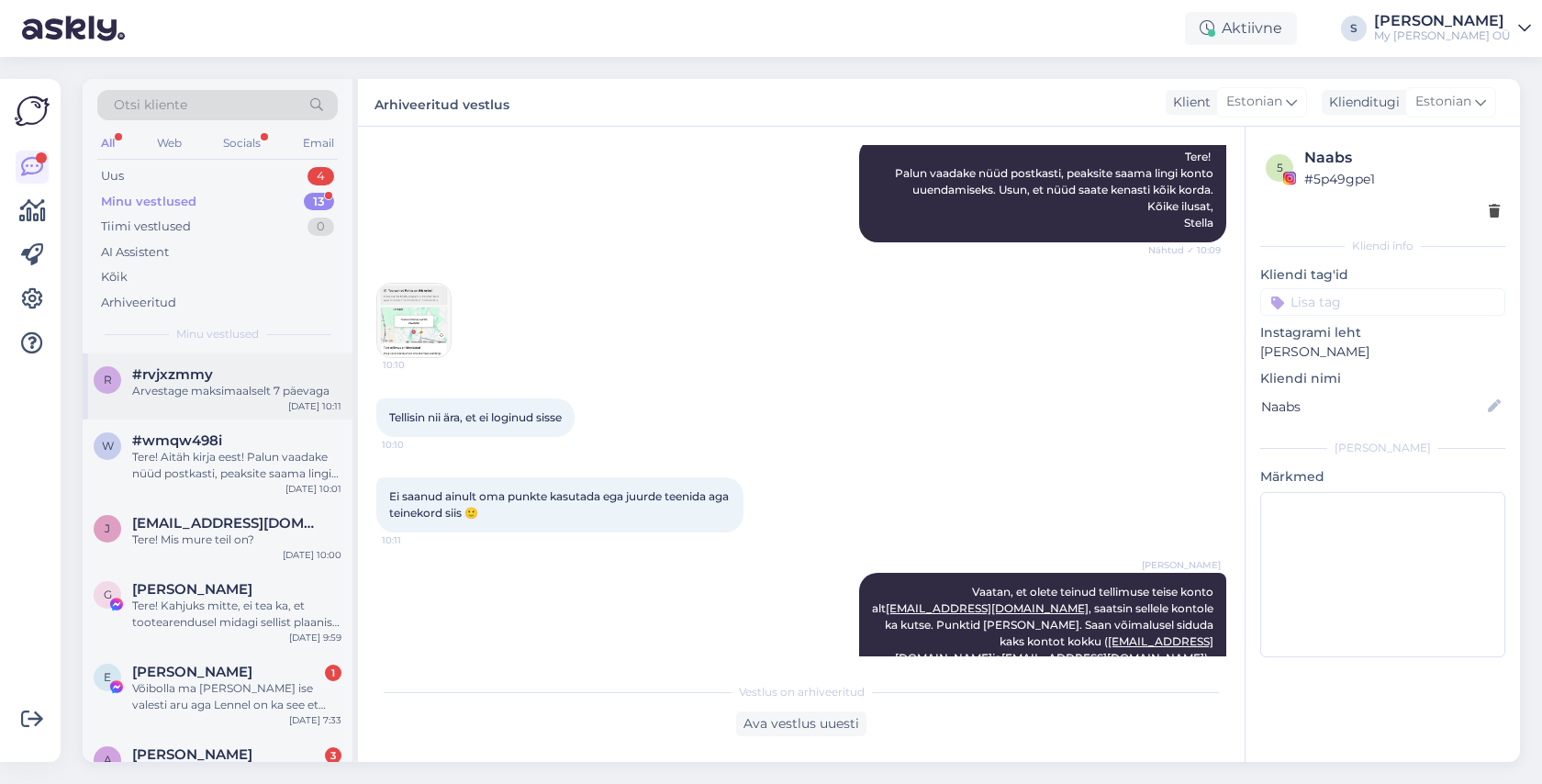
click at [254, 382] on div "#rvjxzmmy Arvestage maksimaalselt 7 päevaga" at bounding box center [236, 383] width 209 height 33
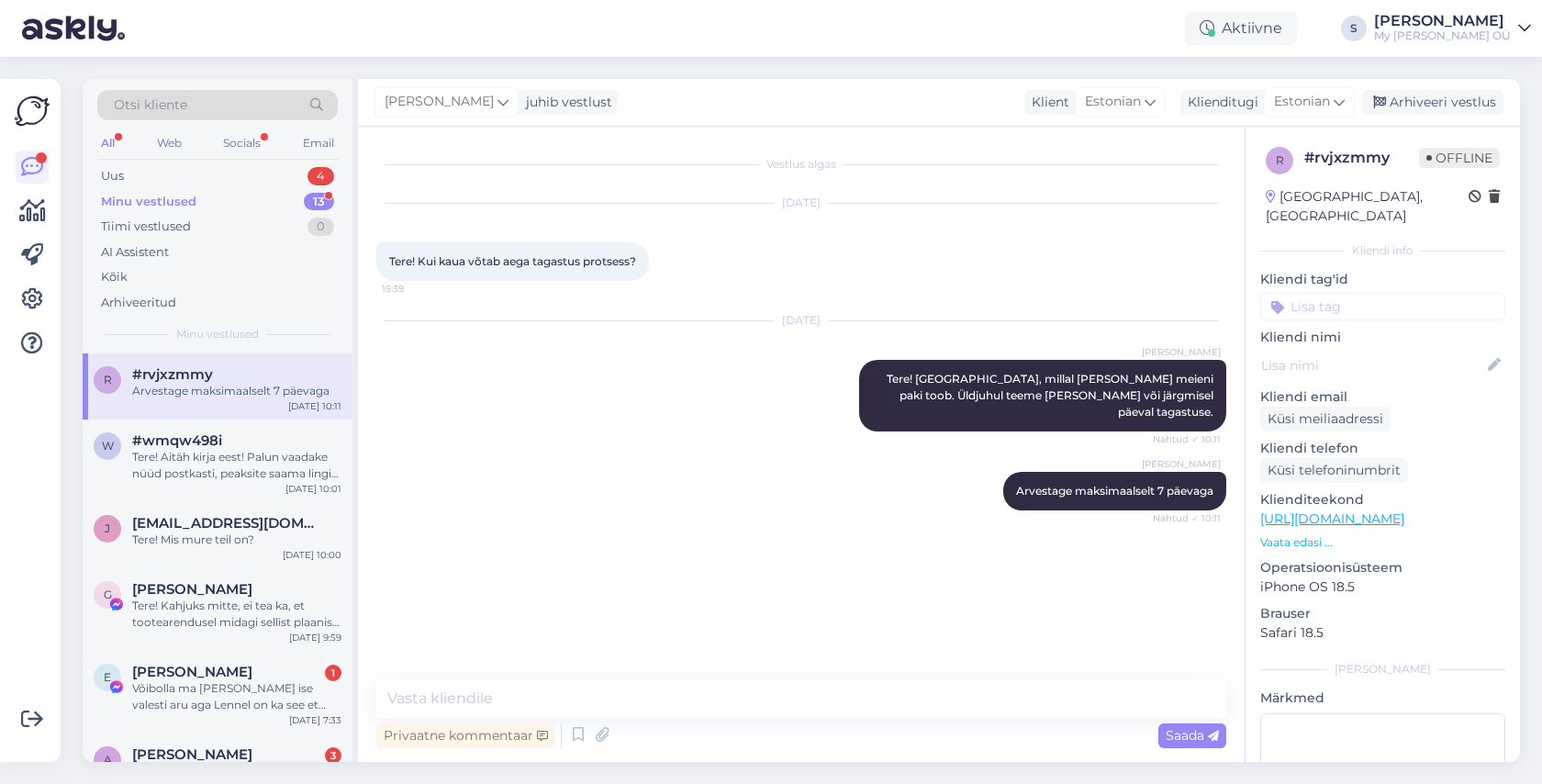
scroll to position [0, 0]
click at [1386, 101] on icon at bounding box center [1378, 102] width 13 height 13
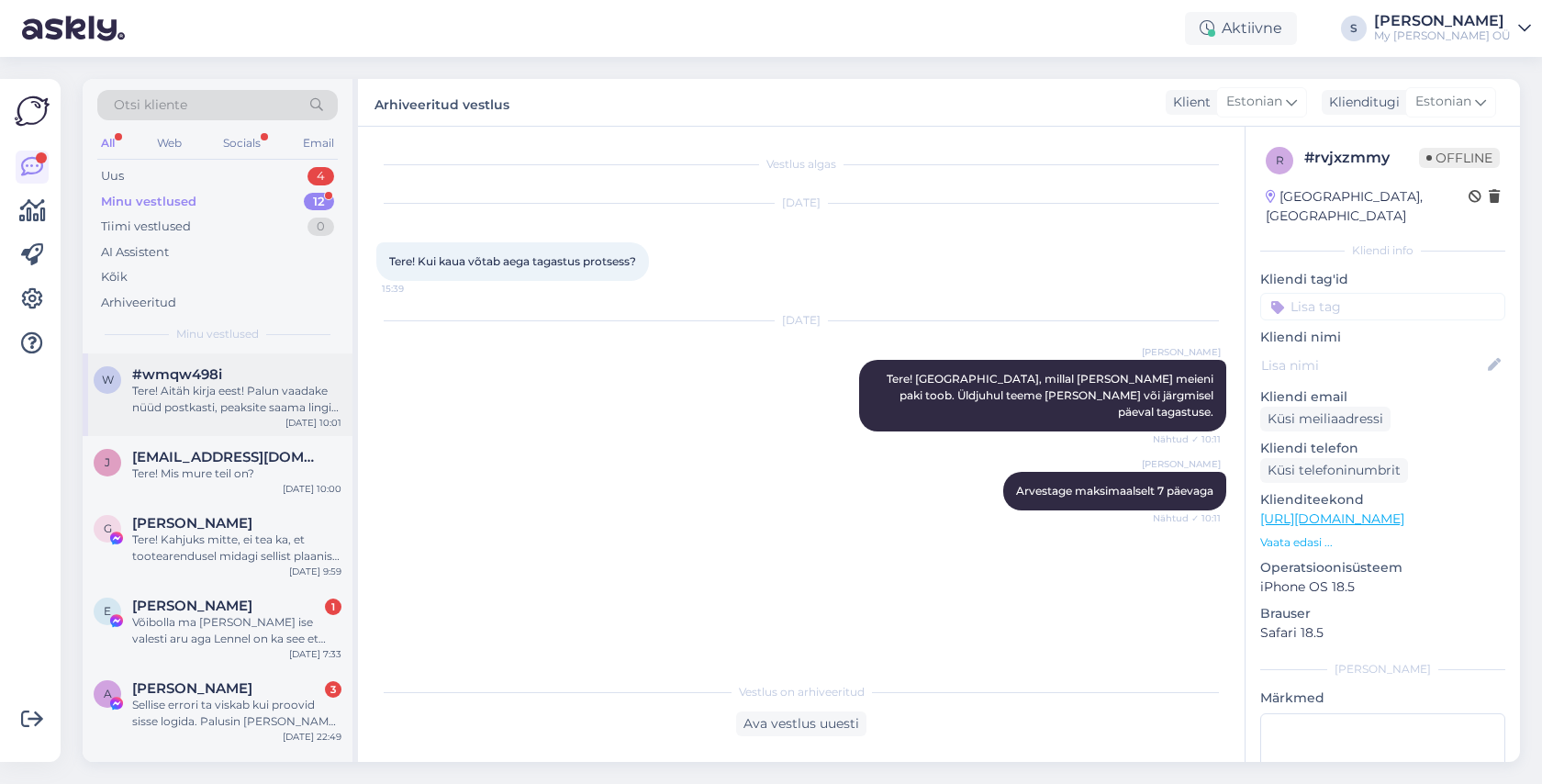
click at [206, 387] on div "Tere! Aitäh kirja eest! Palun vaadake nüüd postkasti, peaksite saama lingi kont…" at bounding box center [236, 399] width 209 height 33
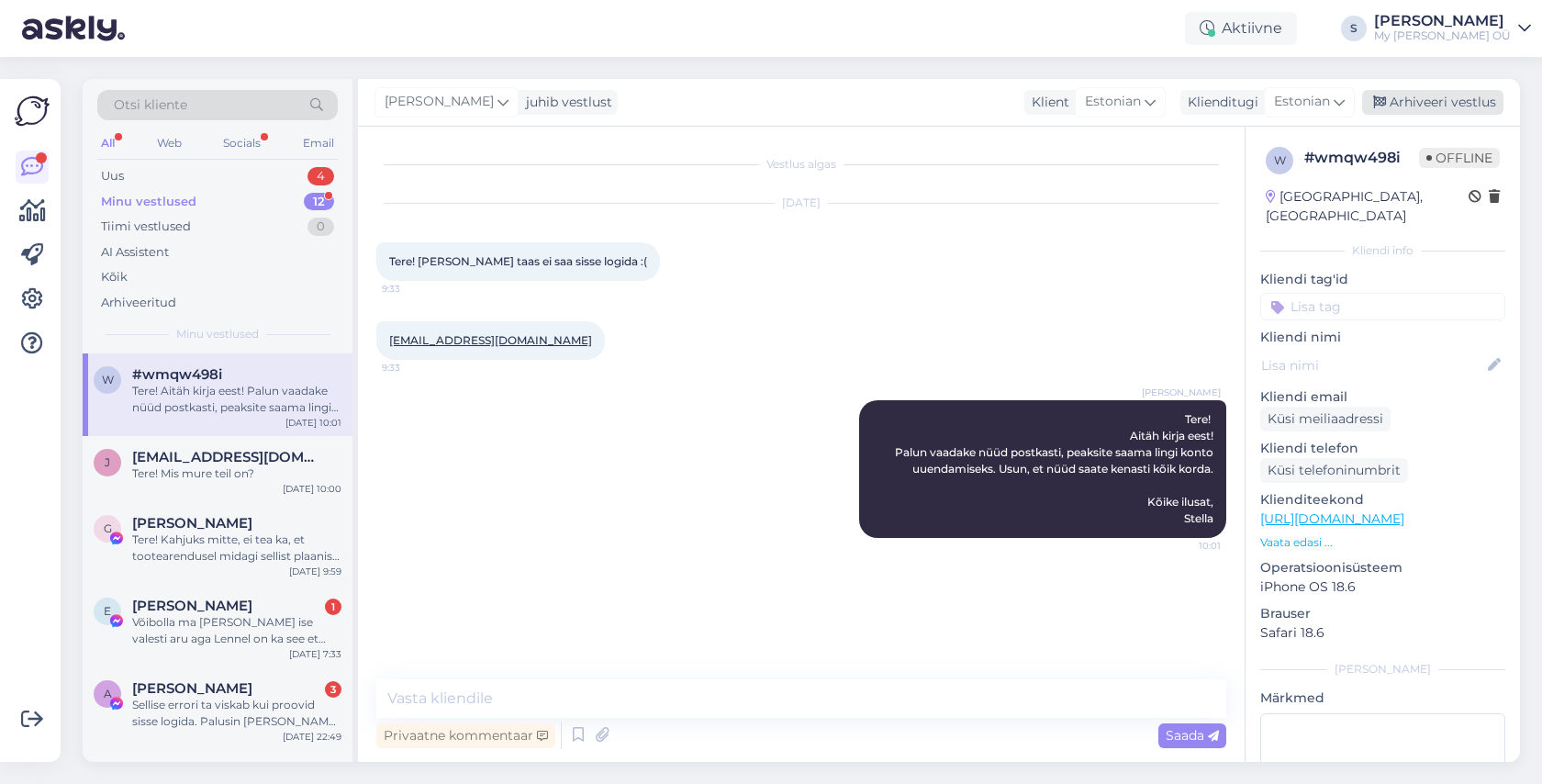
click at [1402, 97] on div "Arhiveeri vestlus" at bounding box center [1432, 102] width 142 height 25
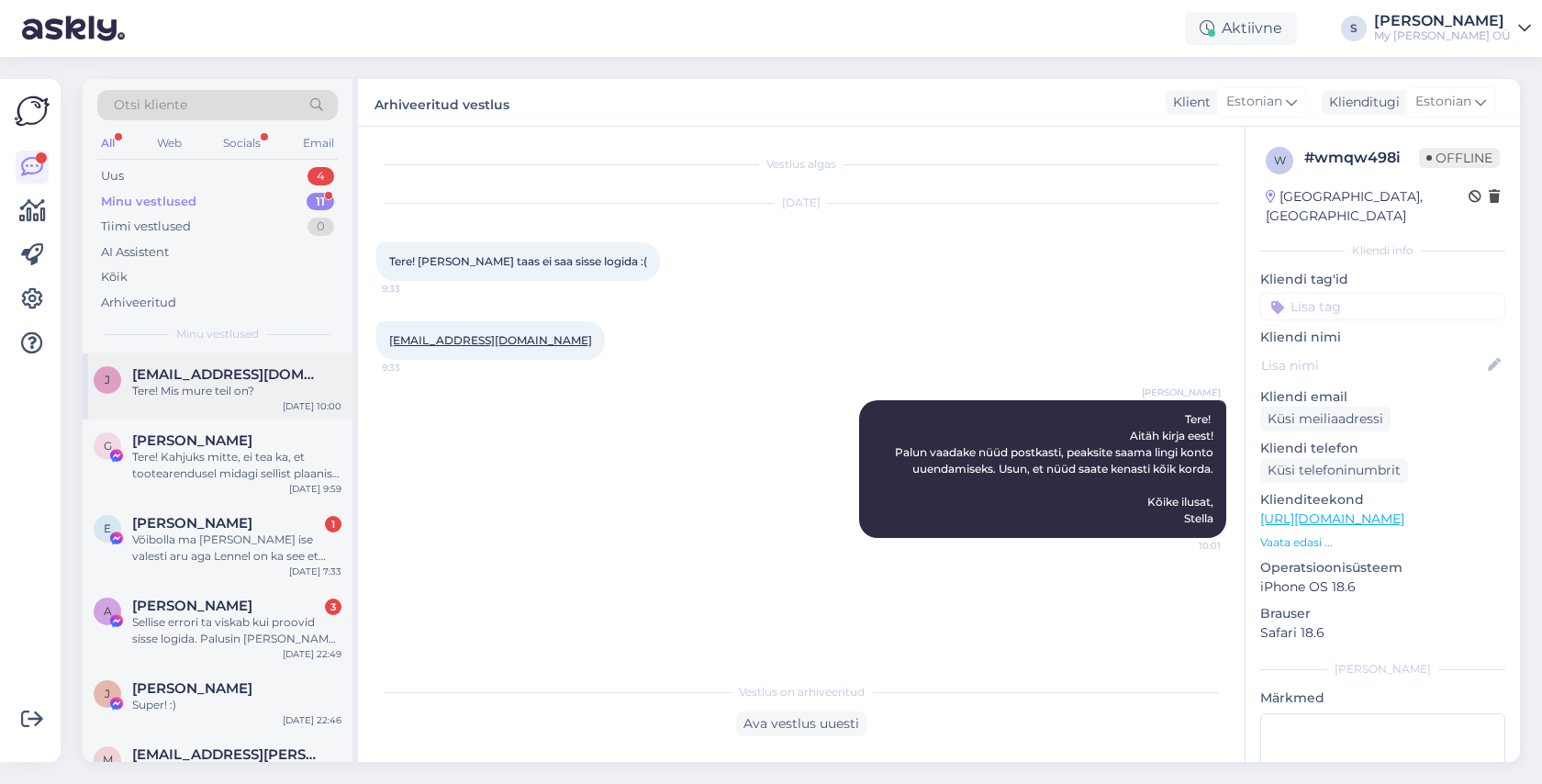
click at [212, 393] on div "Tere! Mis mure teil on?" at bounding box center [236, 391] width 209 height 16
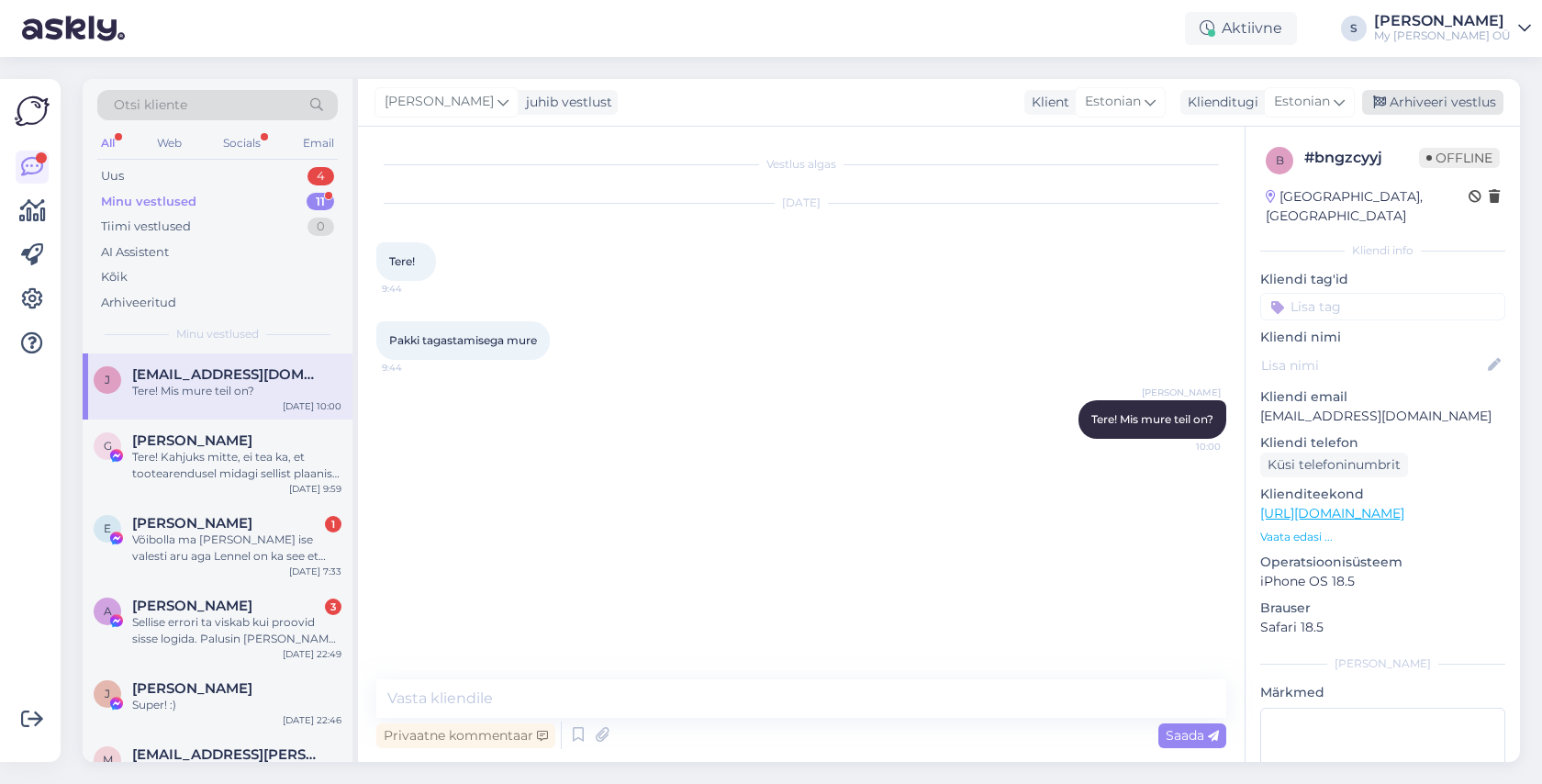
click at [1437, 99] on div "Arhiveeri vestlus" at bounding box center [1432, 102] width 142 height 25
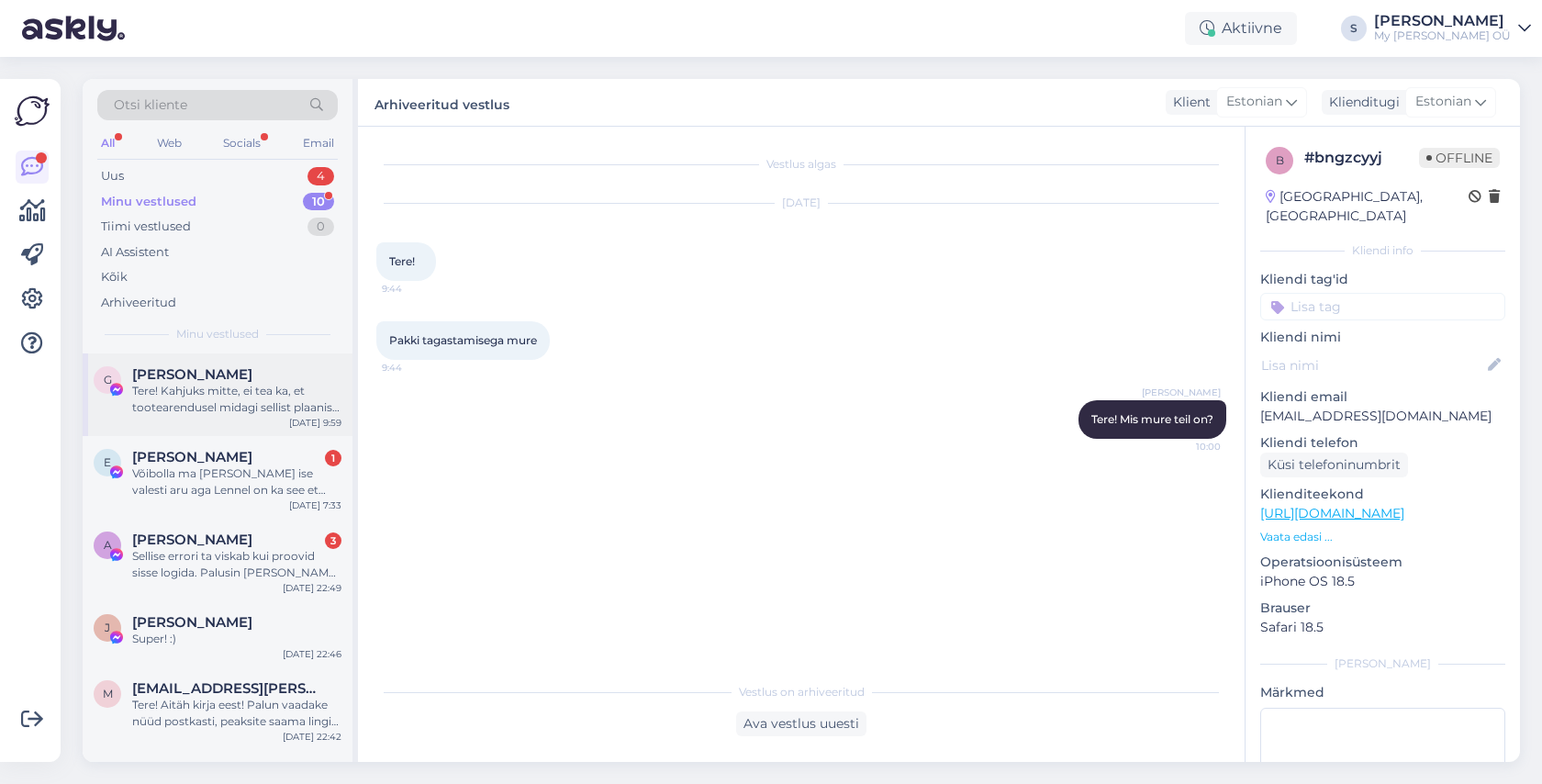
click at [266, 393] on div "Tere! Kahjuks mitte, ei tea ka, et tootearendusel midagi sellist plaanis oleks" at bounding box center [236, 399] width 209 height 33
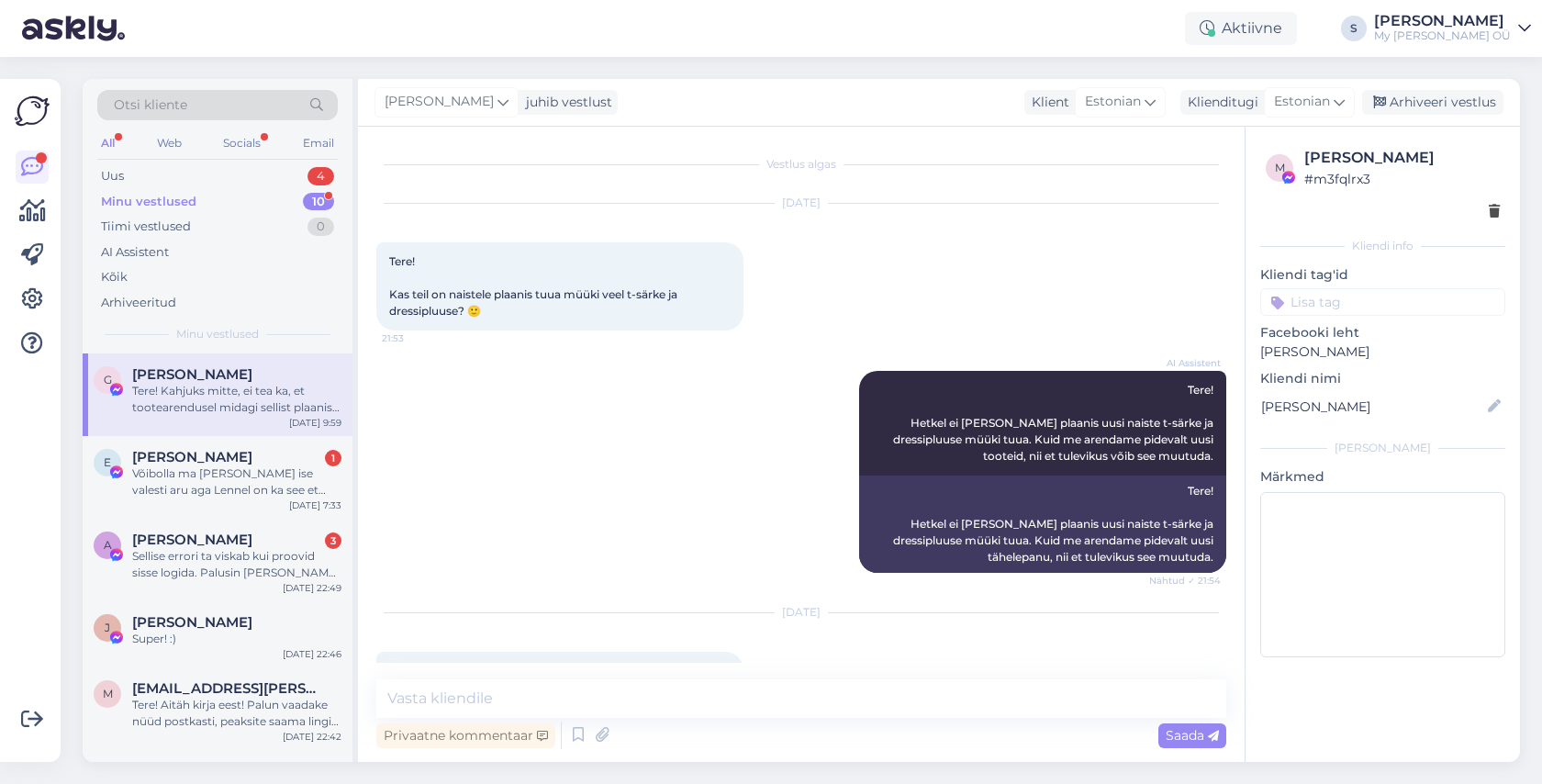
scroll to position [329, 0]
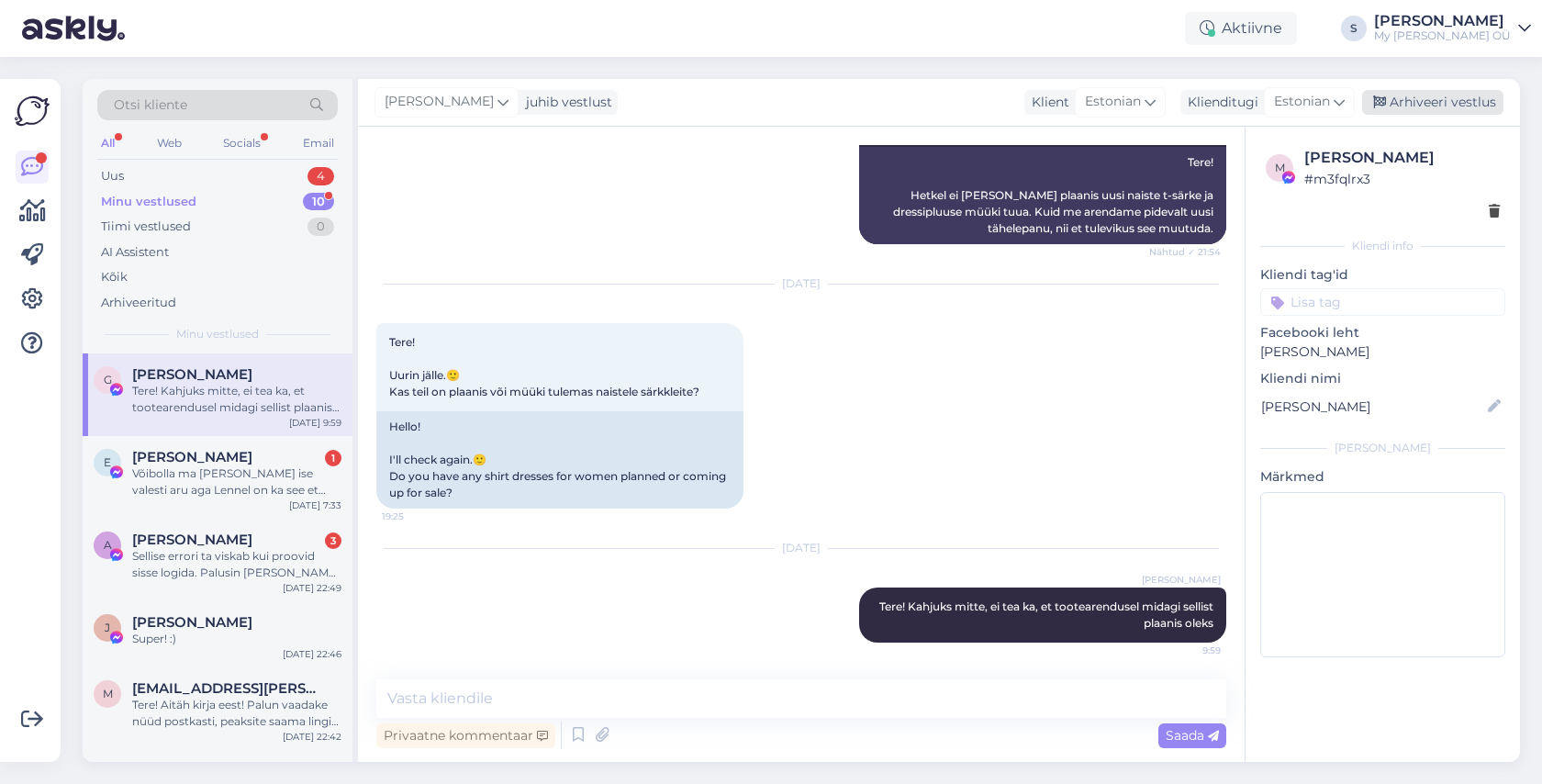
click at [1413, 102] on div "Arhiveeri vestlus" at bounding box center [1432, 102] width 142 height 25
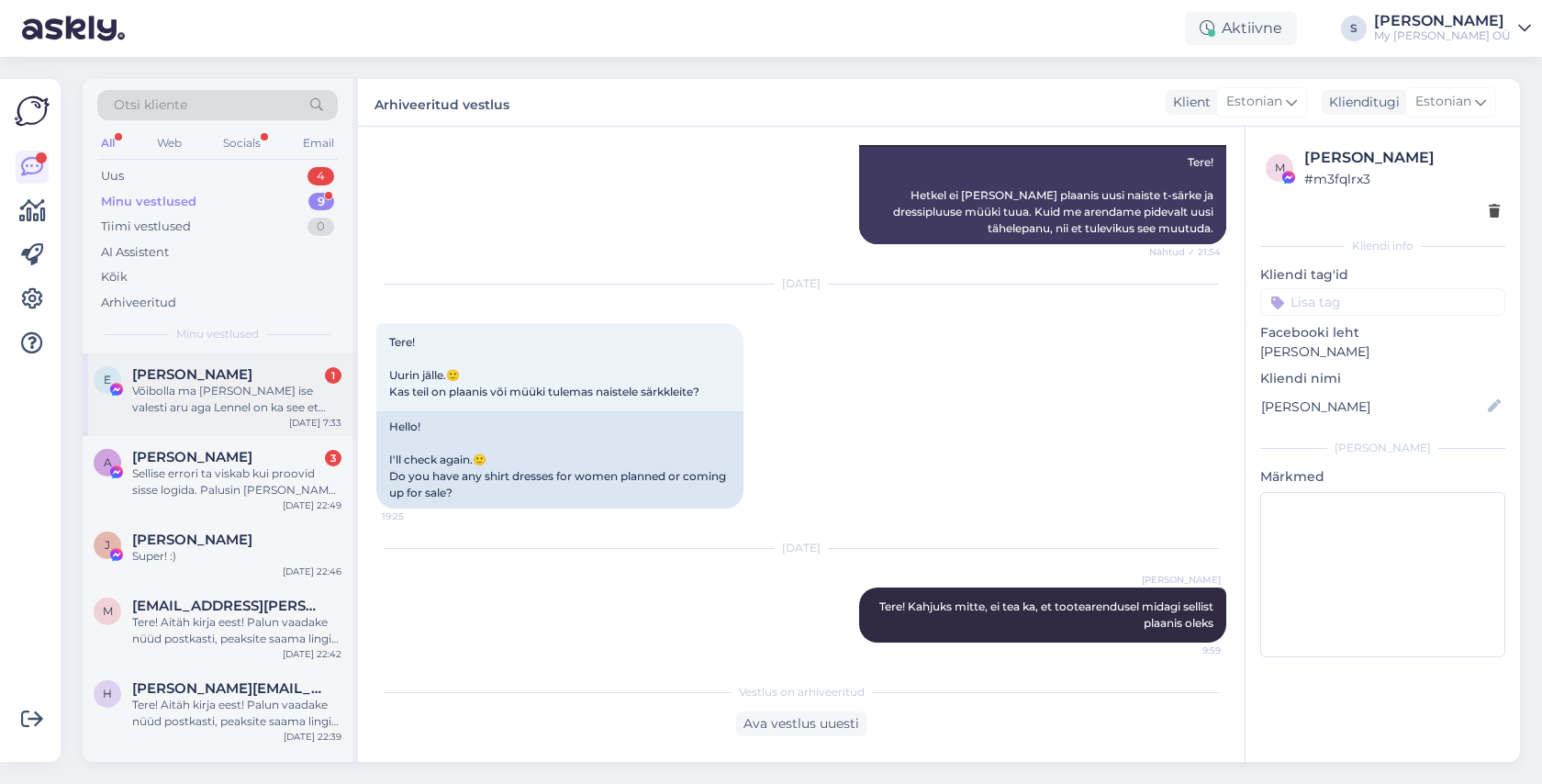
click at [249, 392] on div "Võibolla ma [PERSON_NAME] ise valesti aru aga Lennel on ka see et kaelusel on t…" at bounding box center [236, 399] width 209 height 33
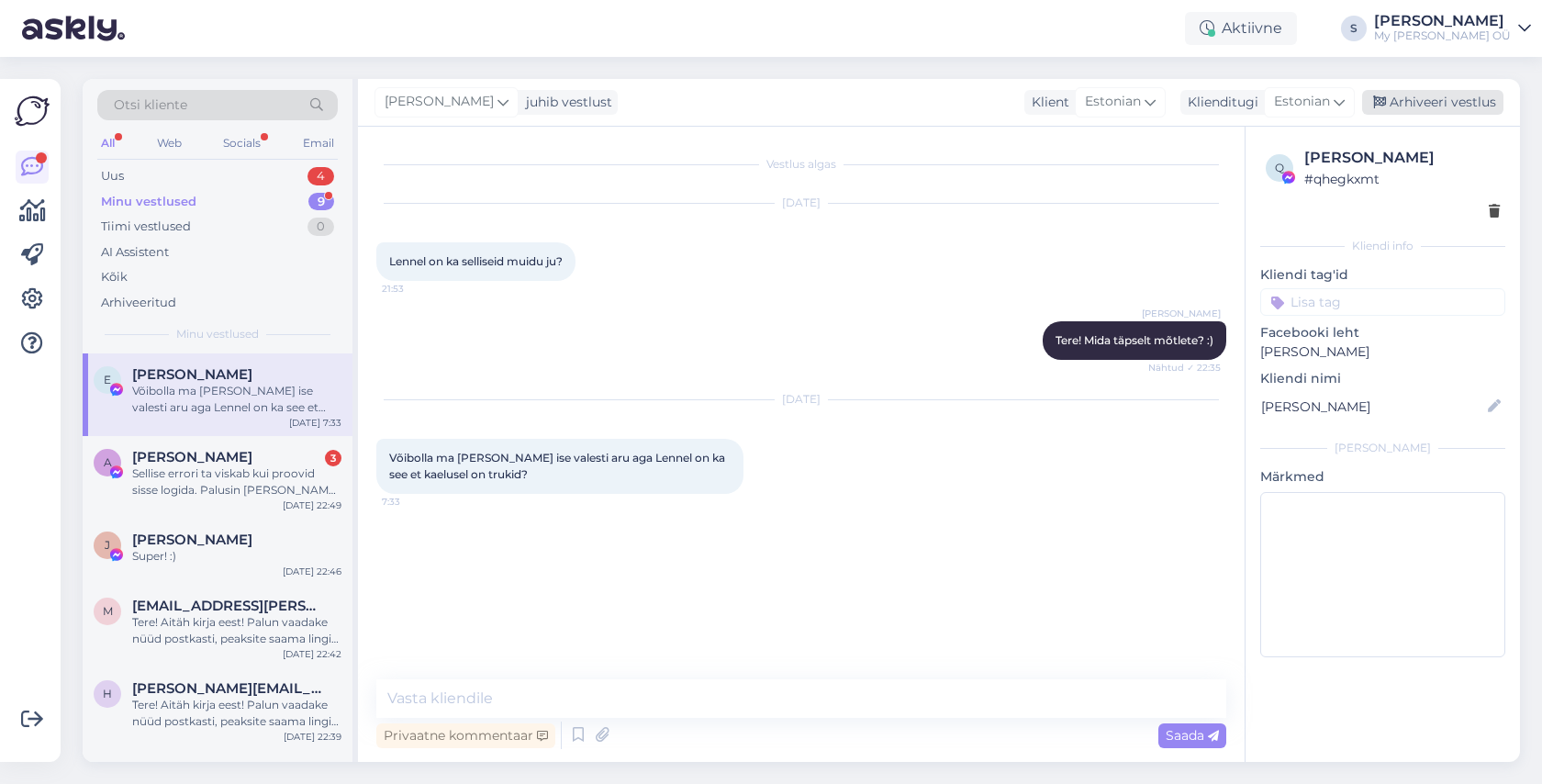
click at [1440, 96] on div "Arhiveeri vestlus" at bounding box center [1432, 102] width 142 height 25
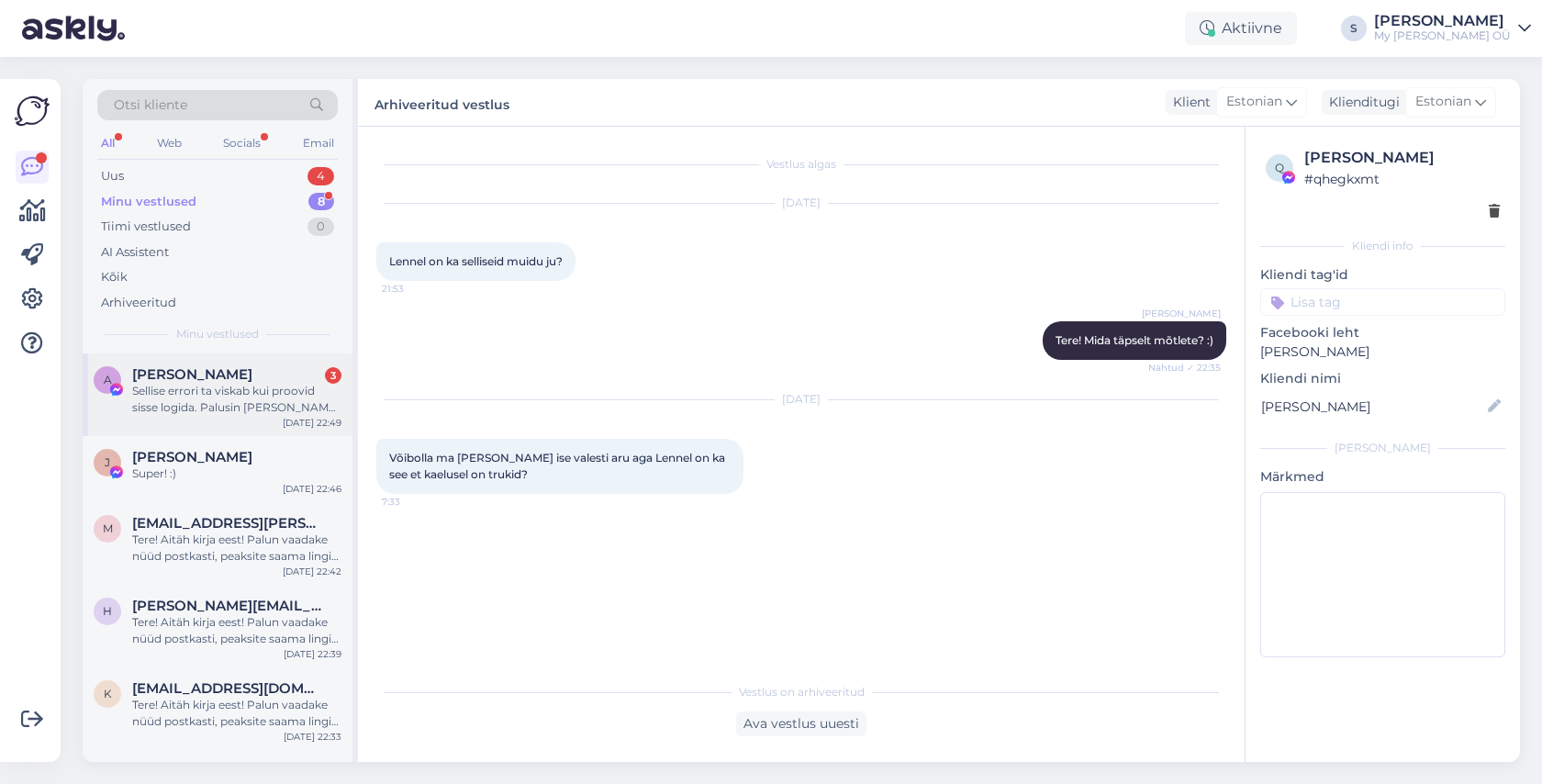
click at [236, 407] on div "Sellise errori ta viskab kui proovid sisse logida. Palusin [PERSON_NAME] sõbran…" at bounding box center [236, 399] width 209 height 33
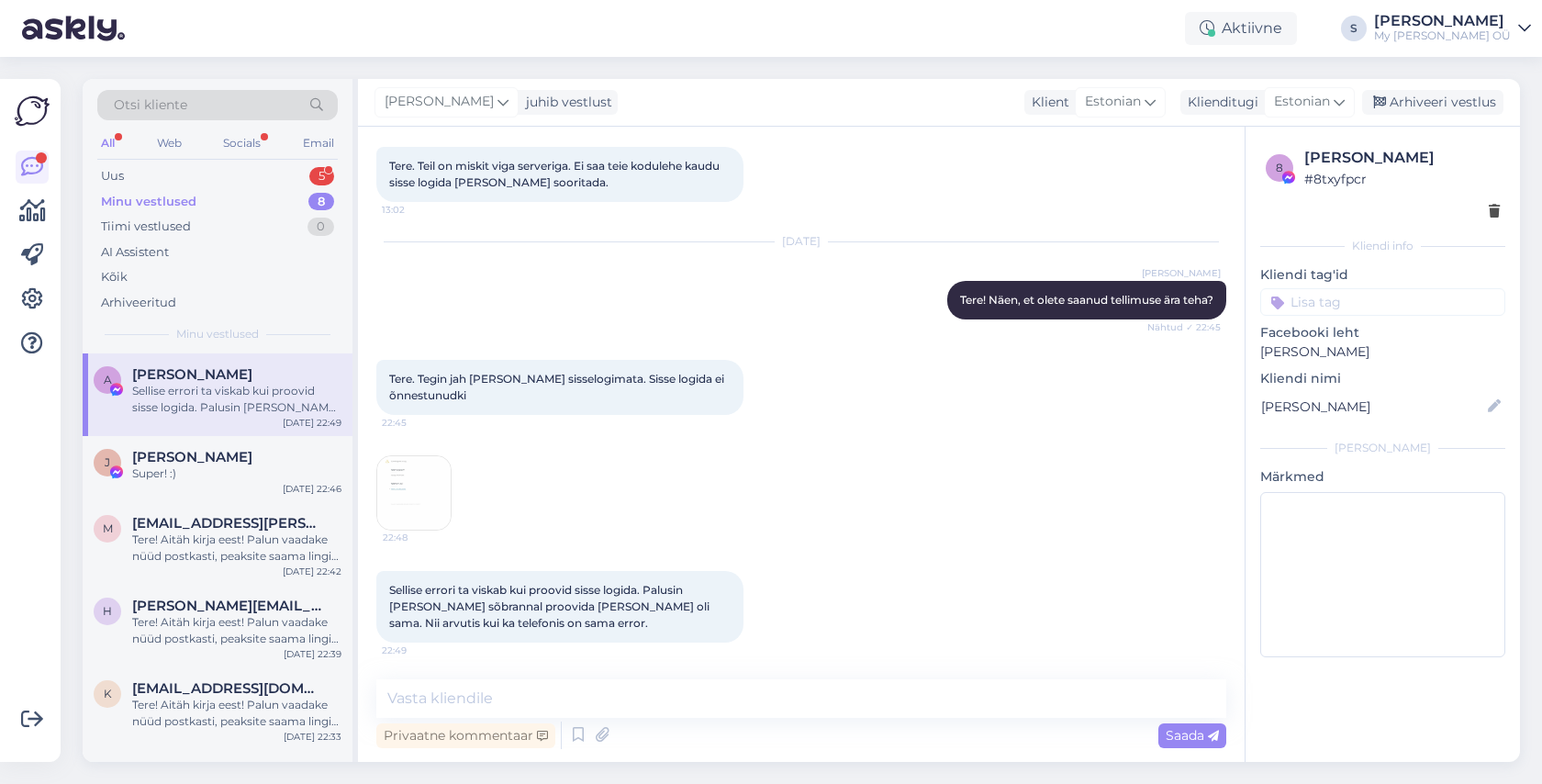
click at [407, 490] on img at bounding box center [414, 493] width 73 height 73
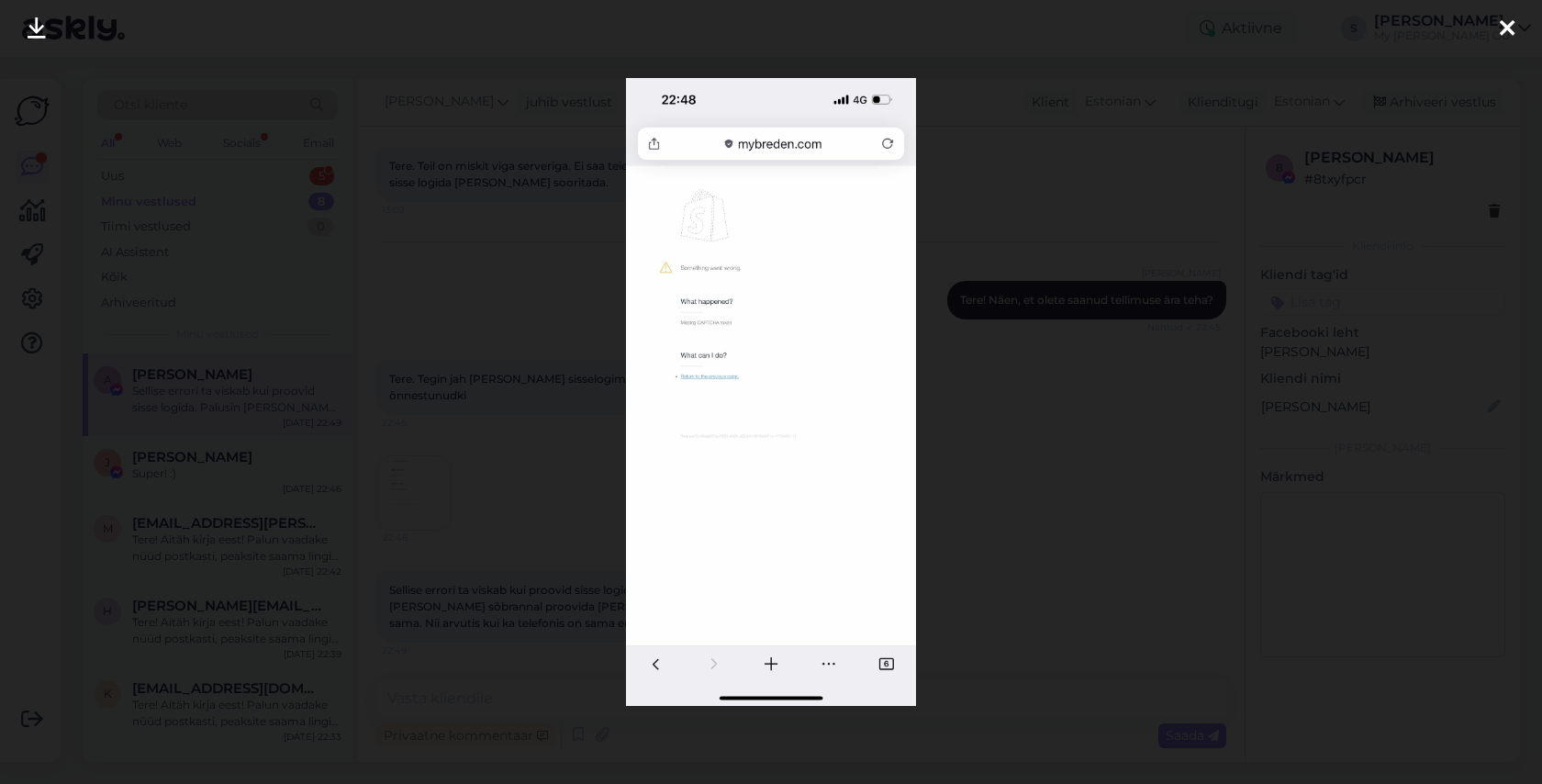
click at [1504, 31] on icon at bounding box center [1506, 29] width 14 height 24
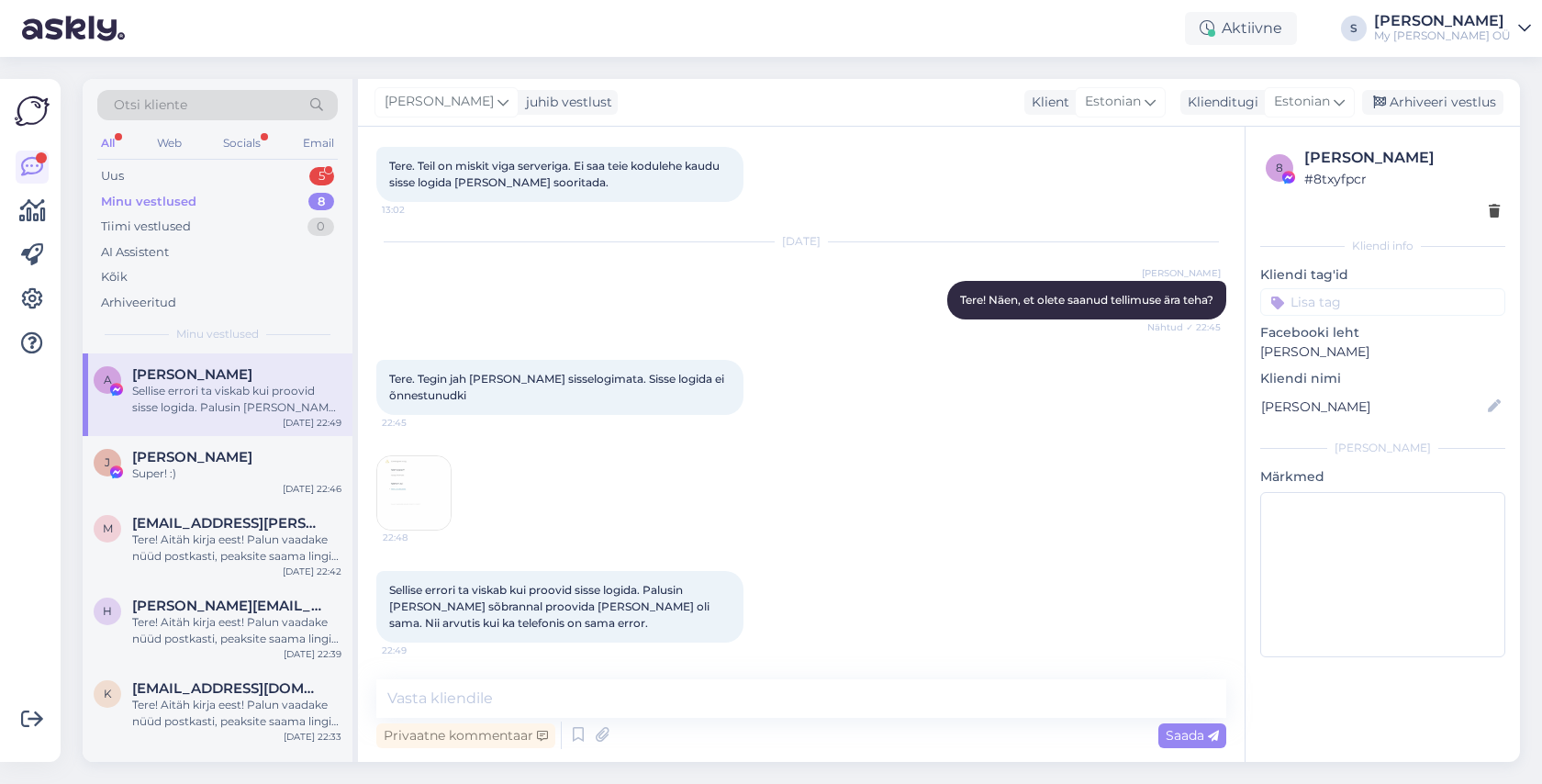
scroll to position [0, 0]
click at [1256, 407] on div "8 [PERSON_NAME] # 8txyfpcr Kliendi info Kliendi tag'id Facebooki leht [PERSON_N…" at bounding box center [1382, 405] width 275 height 558
click at [517, 704] on textarea at bounding box center [800, 698] width 850 height 39
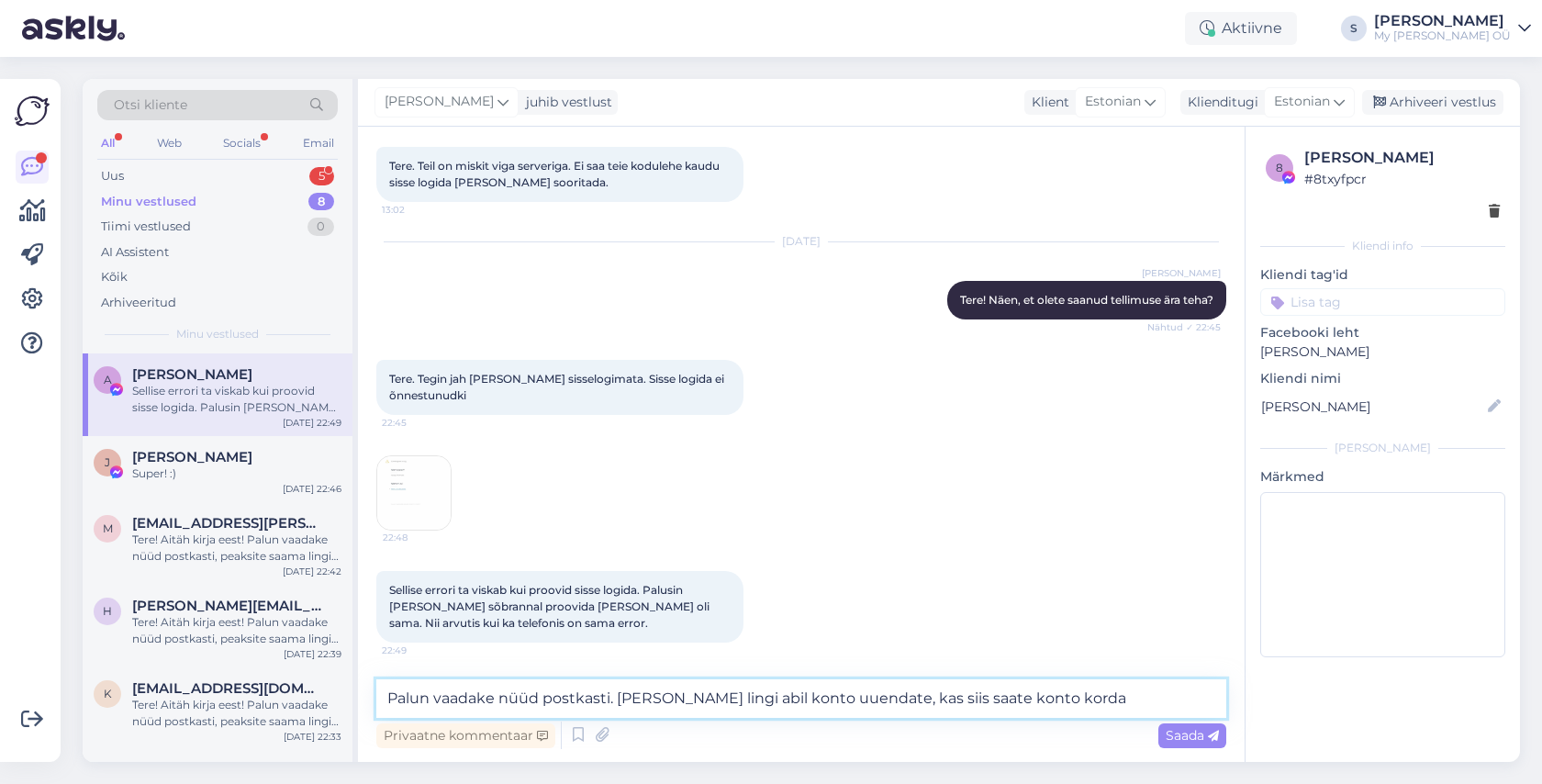
type textarea "Palun vaadake nüüd postkasti. [PERSON_NAME] lingi abil konto uuendate, kas siis…"
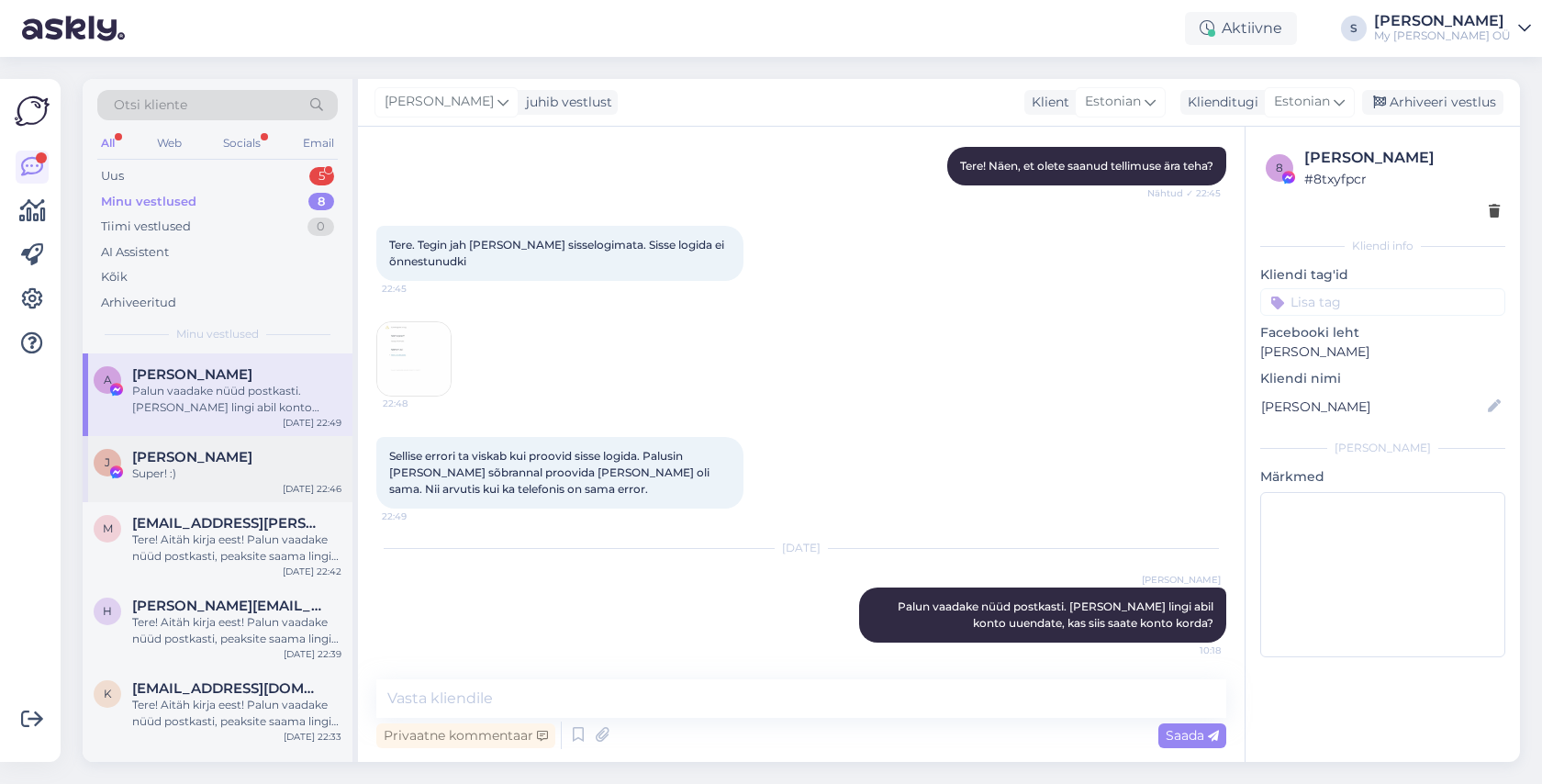
click at [160, 477] on div "Super! :)" at bounding box center [236, 473] width 209 height 16
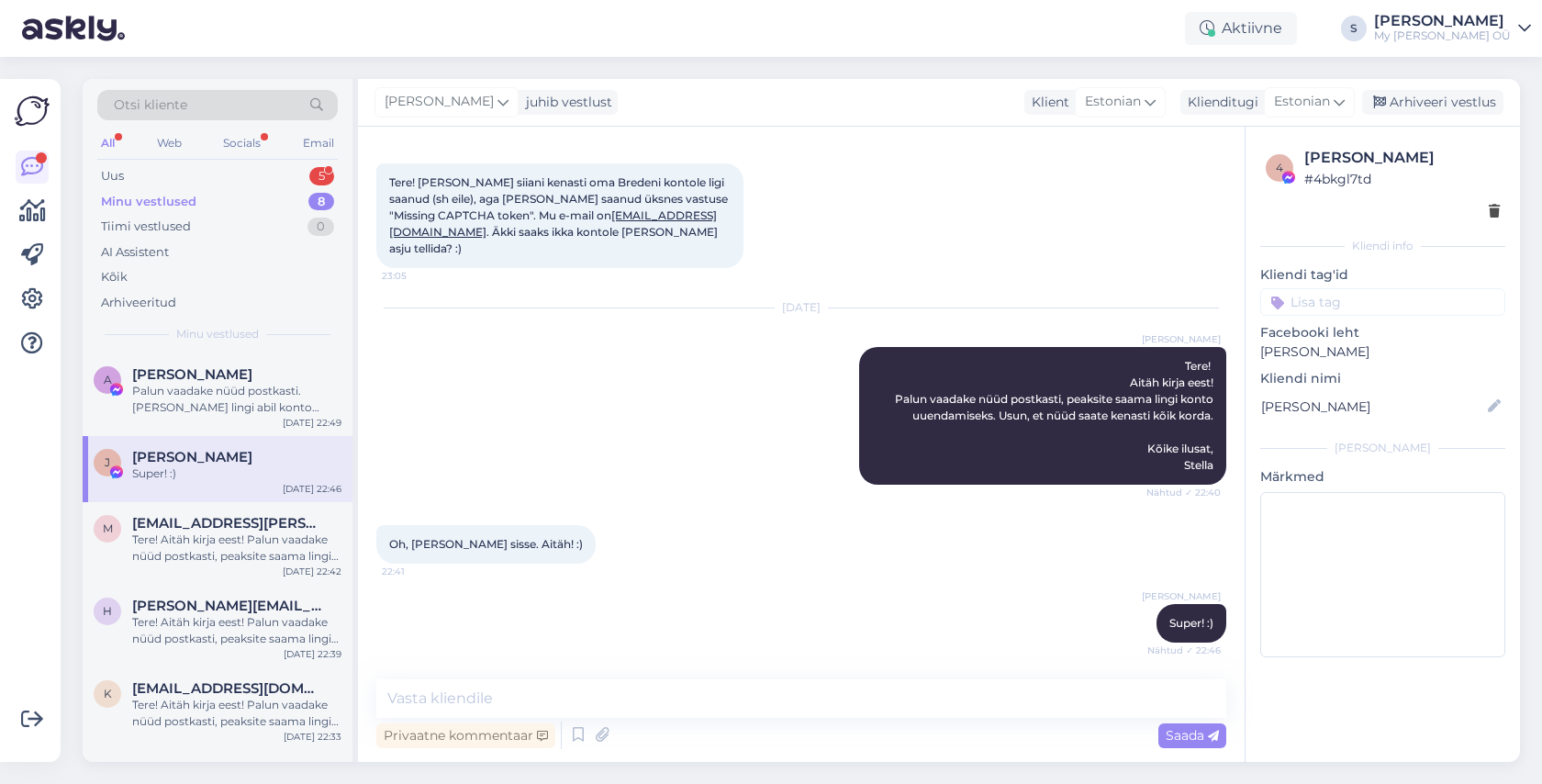
scroll to position [79, 0]
click at [1437, 100] on div "Arhiveeri vestlus" at bounding box center [1432, 102] width 142 height 25
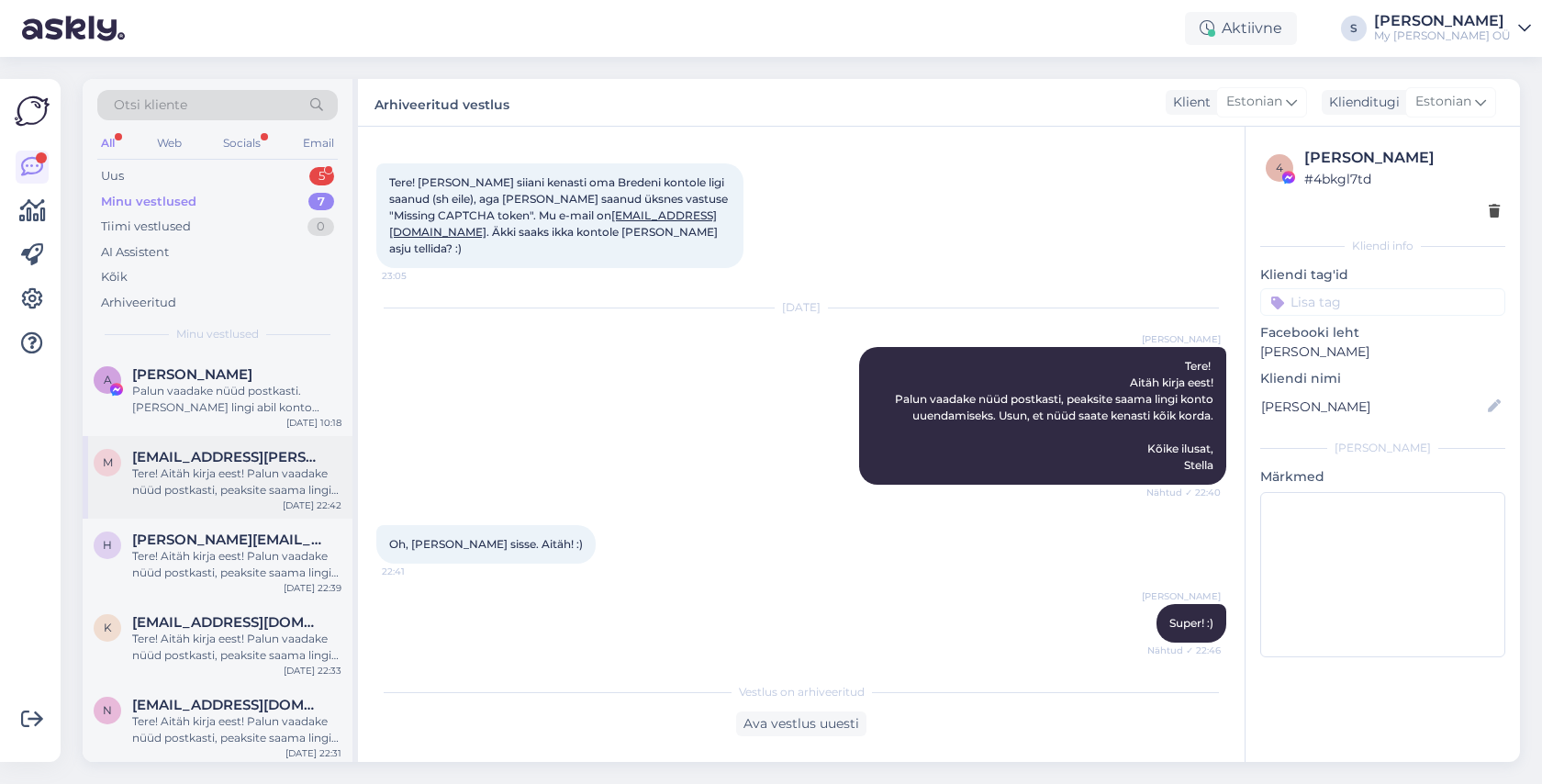
click at [257, 465] on div "Tere! Aitäh kirja eest! Palun vaadake nüüd postkasti, peaksite saama lingi kont…" at bounding box center [236, 481] width 209 height 33
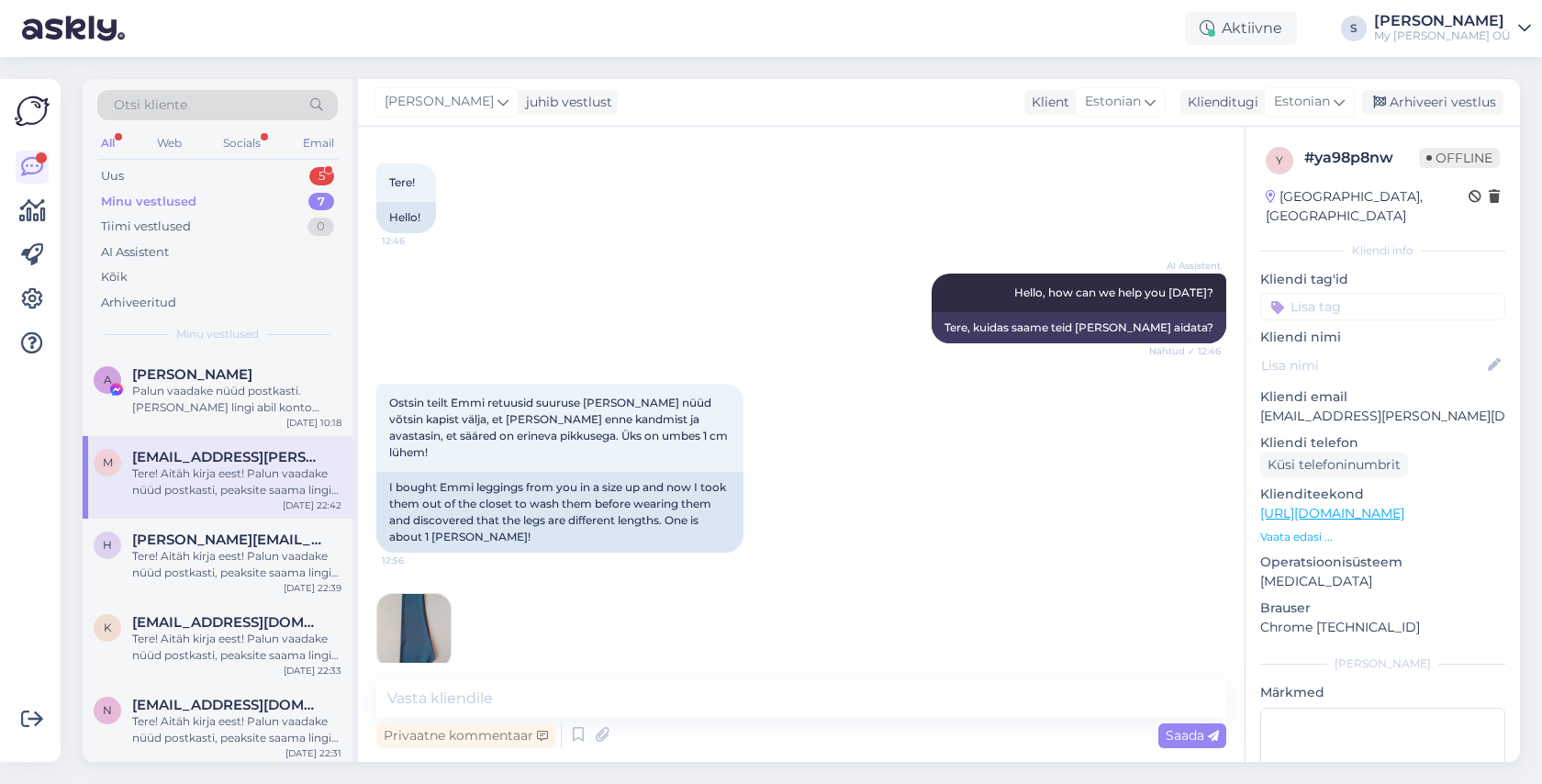
scroll to position [1520, 0]
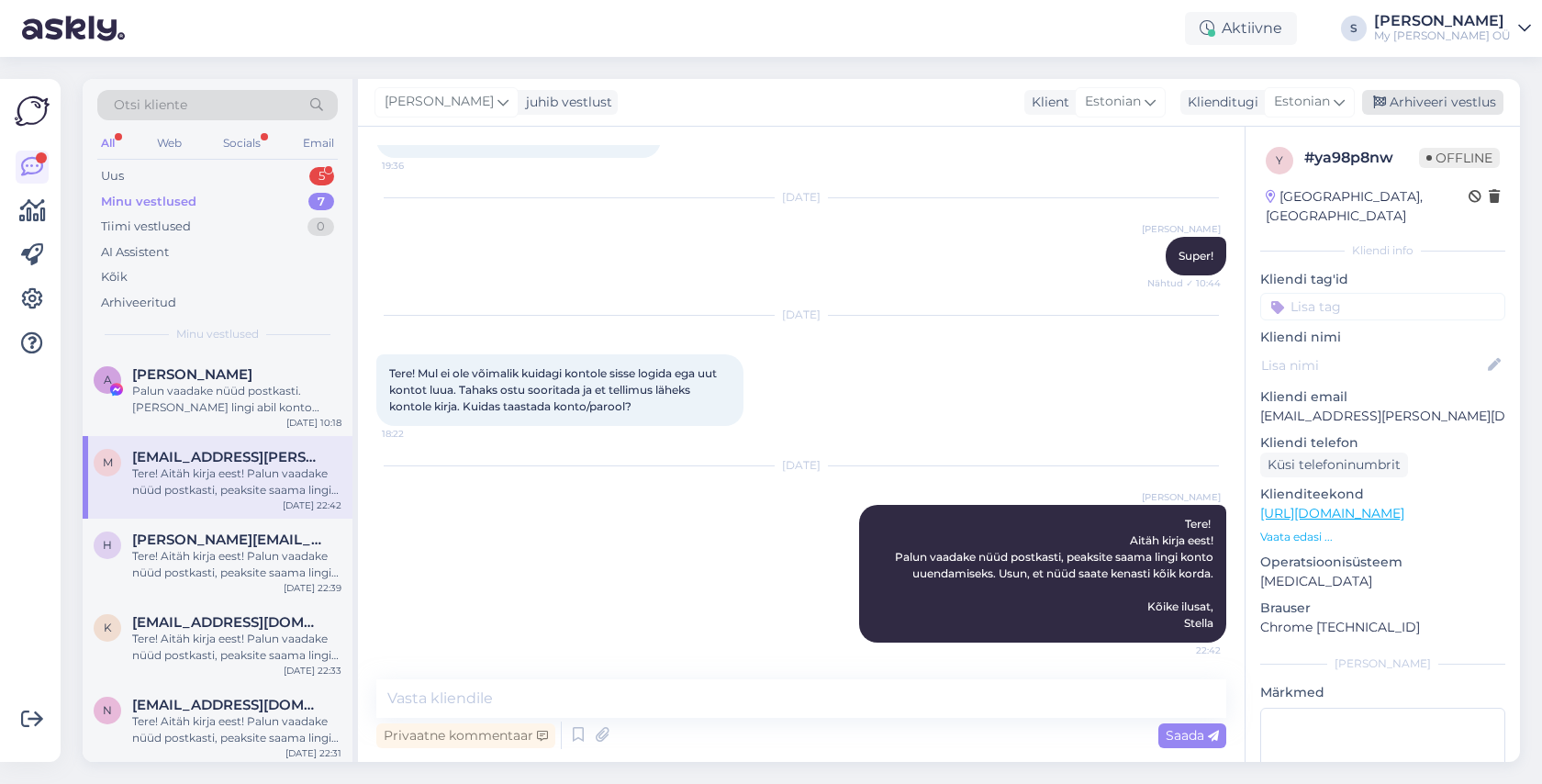
click at [1408, 95] on div "Arhiveeri vestlus" at bounding box center [1432, 102] width 142 height 25
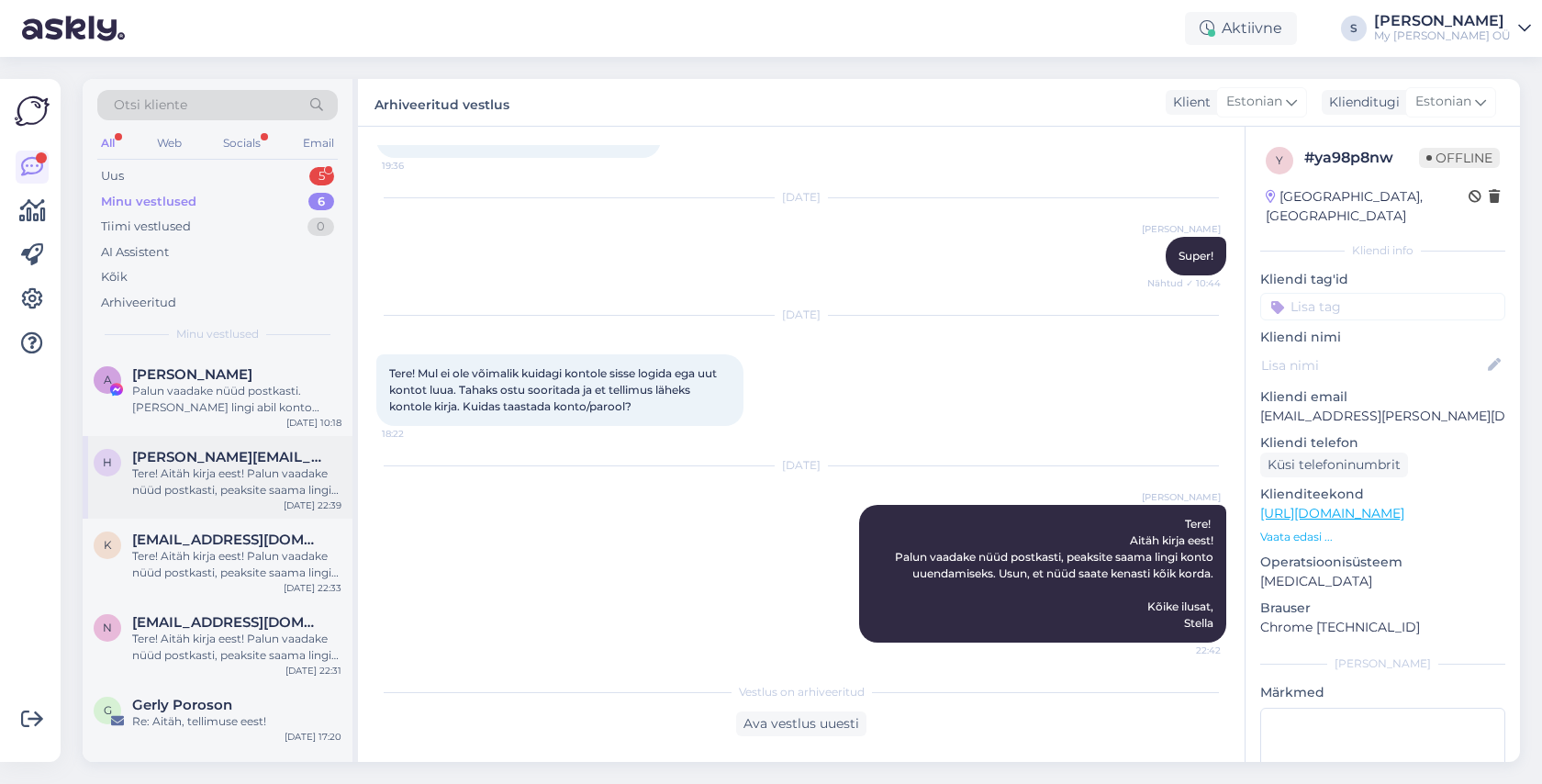
click at [217, 479] on div "Tere! Aitäh kirja eest! Palun vaadake nüüd postkasti, peaksite saama lingi kont…" at bounding box center [236, 481] width 209 height 33
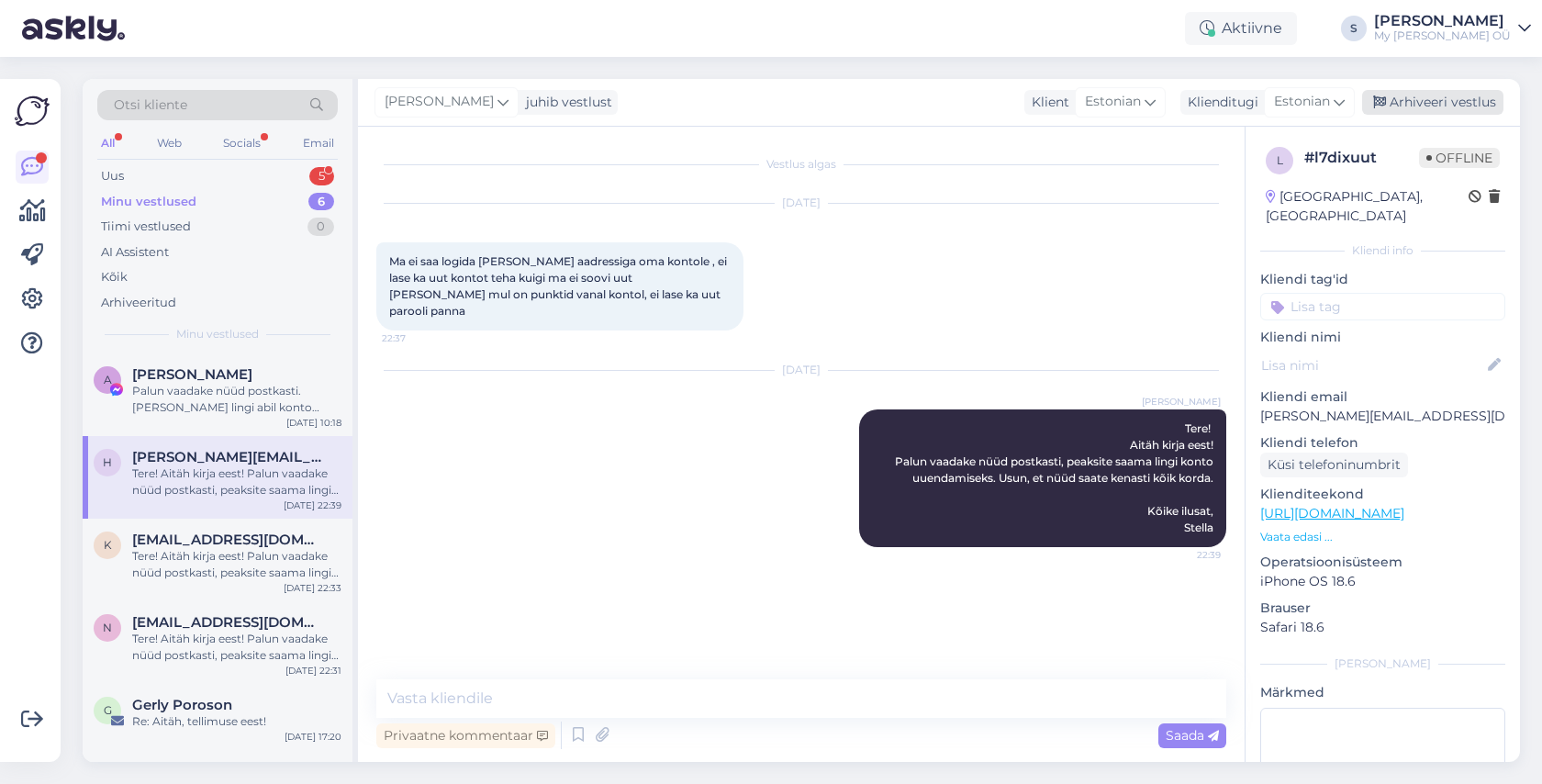
click at [1429, 100] on div "Arhiveeri vestlus" at bounding box center [1432, 102] width 142 height 25
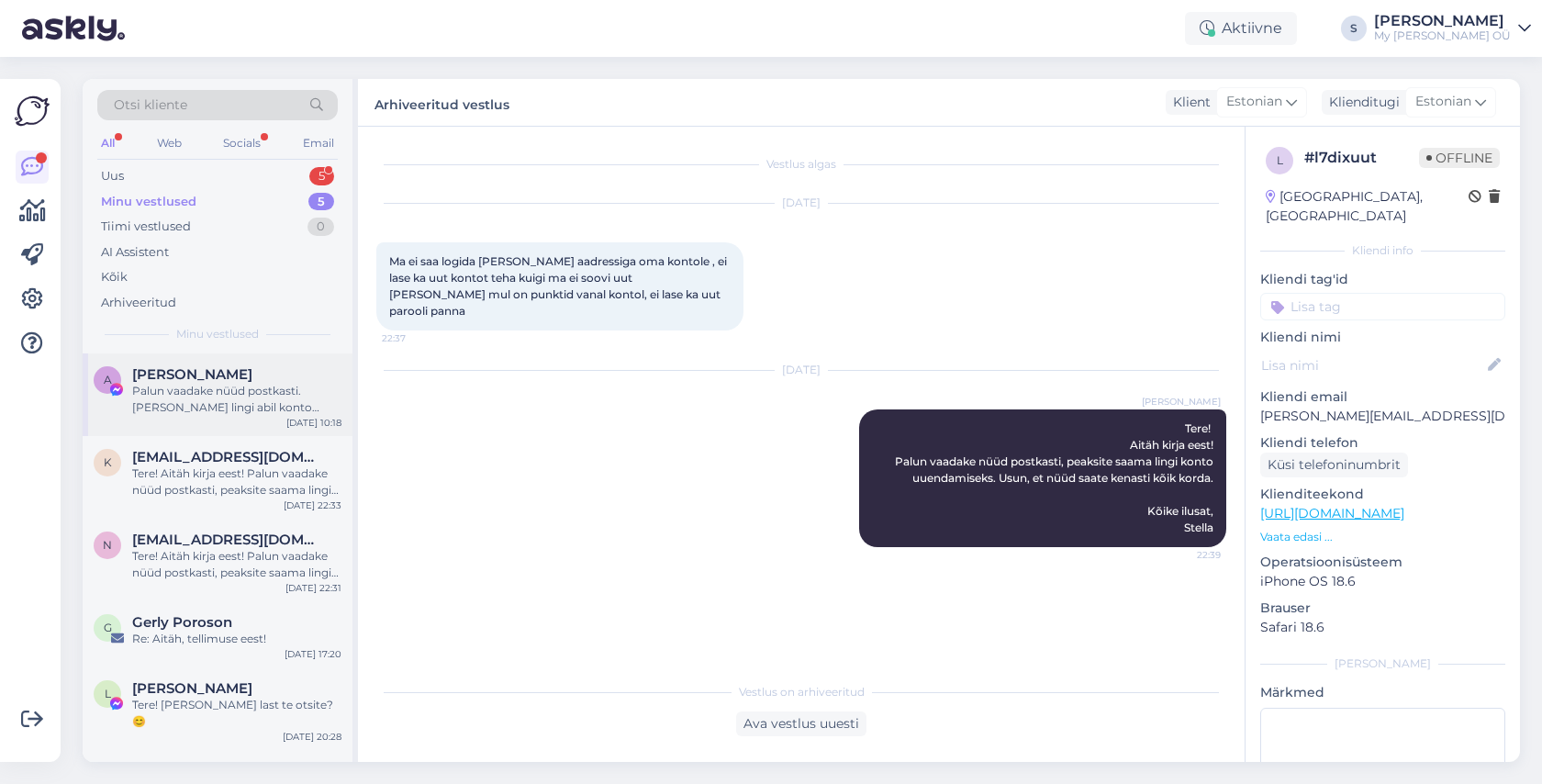
click at [220, 396] on div "Palun vaadake nüüd postkasti. [PERSON_NAME] lingi abil konto uuendate, kas siis…" at bounding box center [236, 399] width 209 height 33
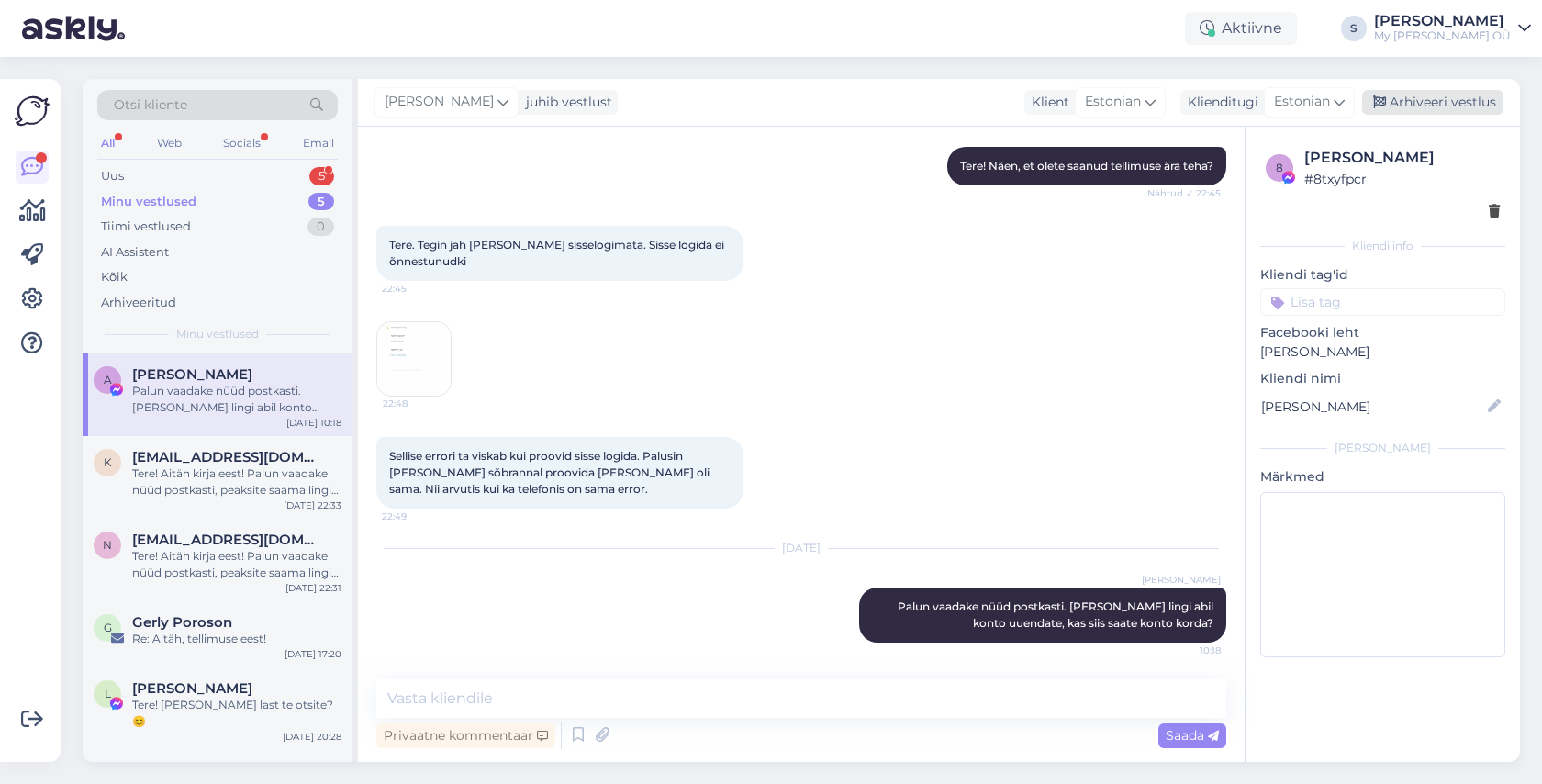
click at [1402, 104] on div "Arhiveeri vestlus" at bounding box center [1432, 102] width 142 height 25
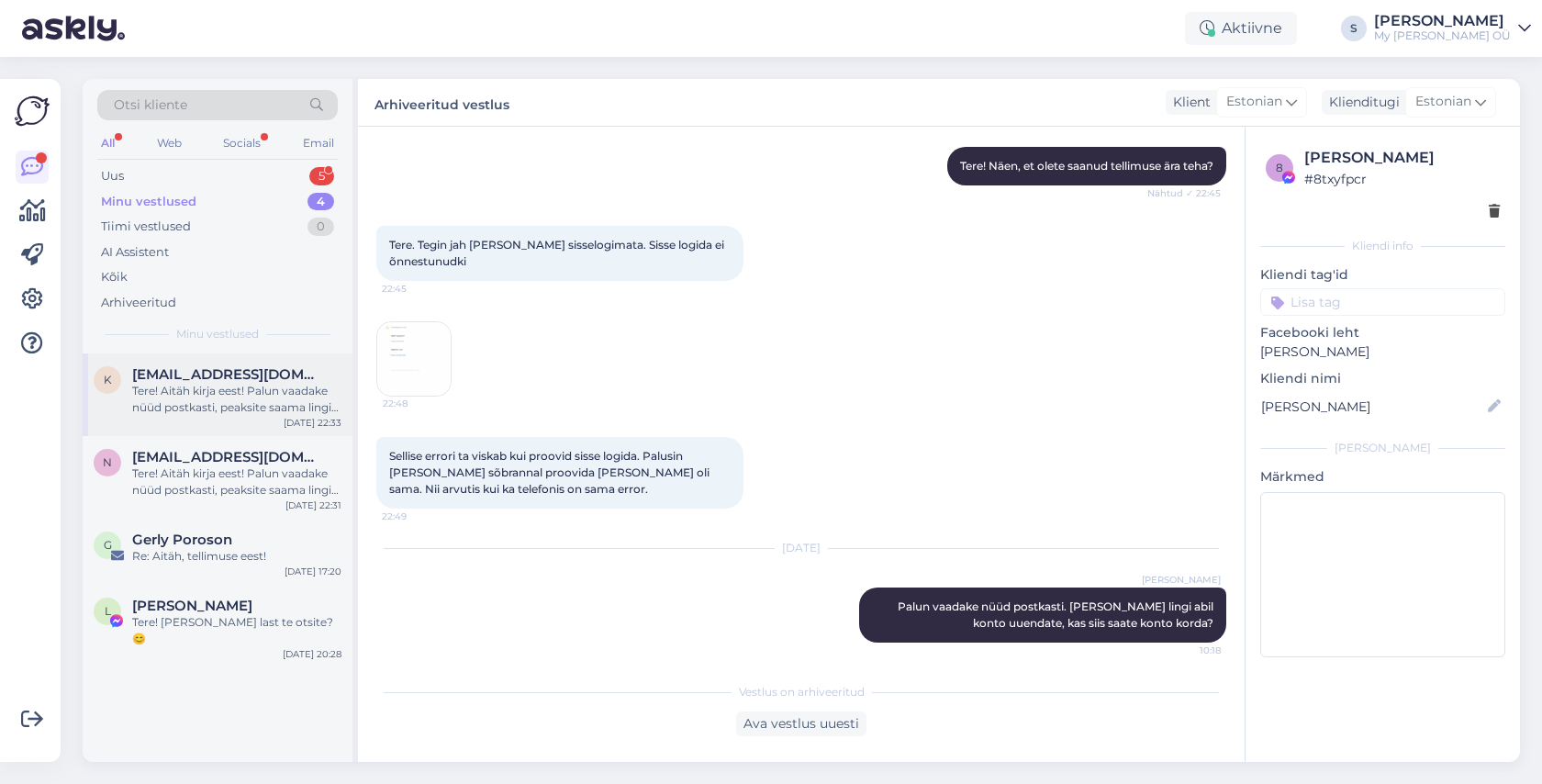
click at [225, 397] on div "Tere! Aitäh kirja eest! Palun vaadake nüüd postkasti, peaksite saama lingi kont…" at bounding box center [236, 399] width 209 height 33
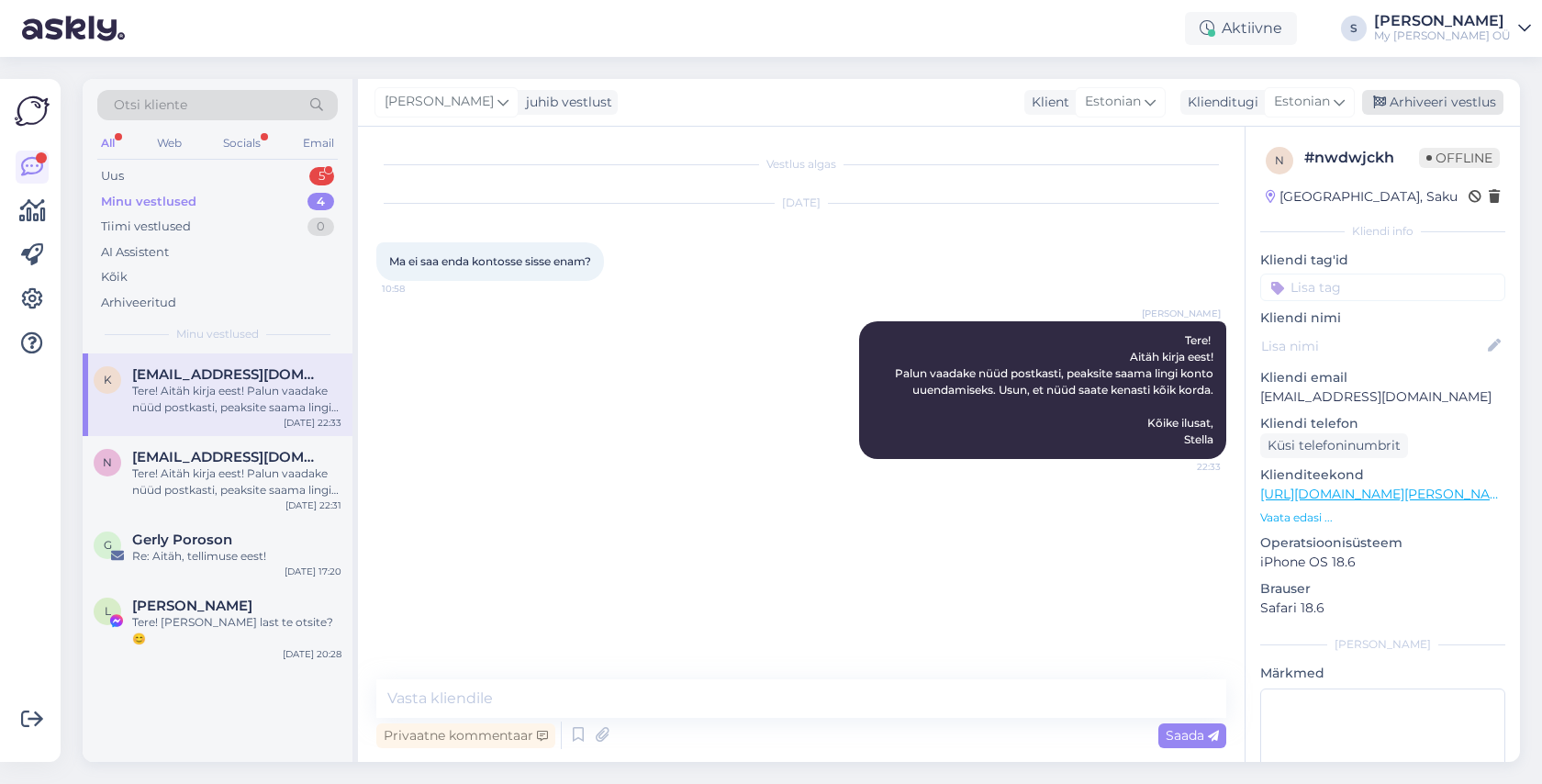
click at [1448, 105] on div "Arhiveeri vestlus" at bounding box center [1432, 102] width 142 height 25
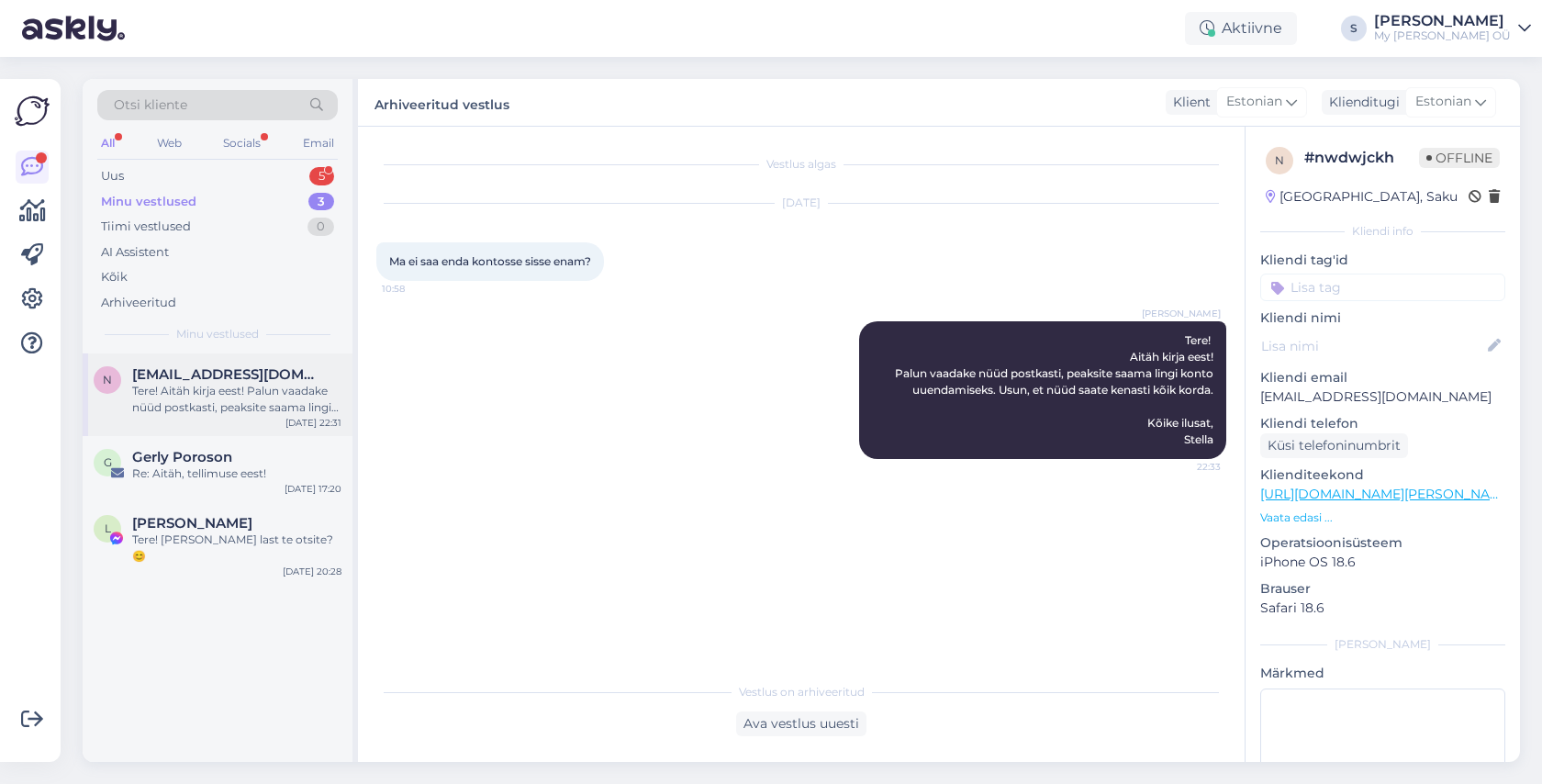
click at [257, 392] on div "Tere! Aitäh kirja eest! Palun vaadake nüüd postkasti, peaksite saama lingi kont…" at bounding box center [236, 399] width 209 height 33
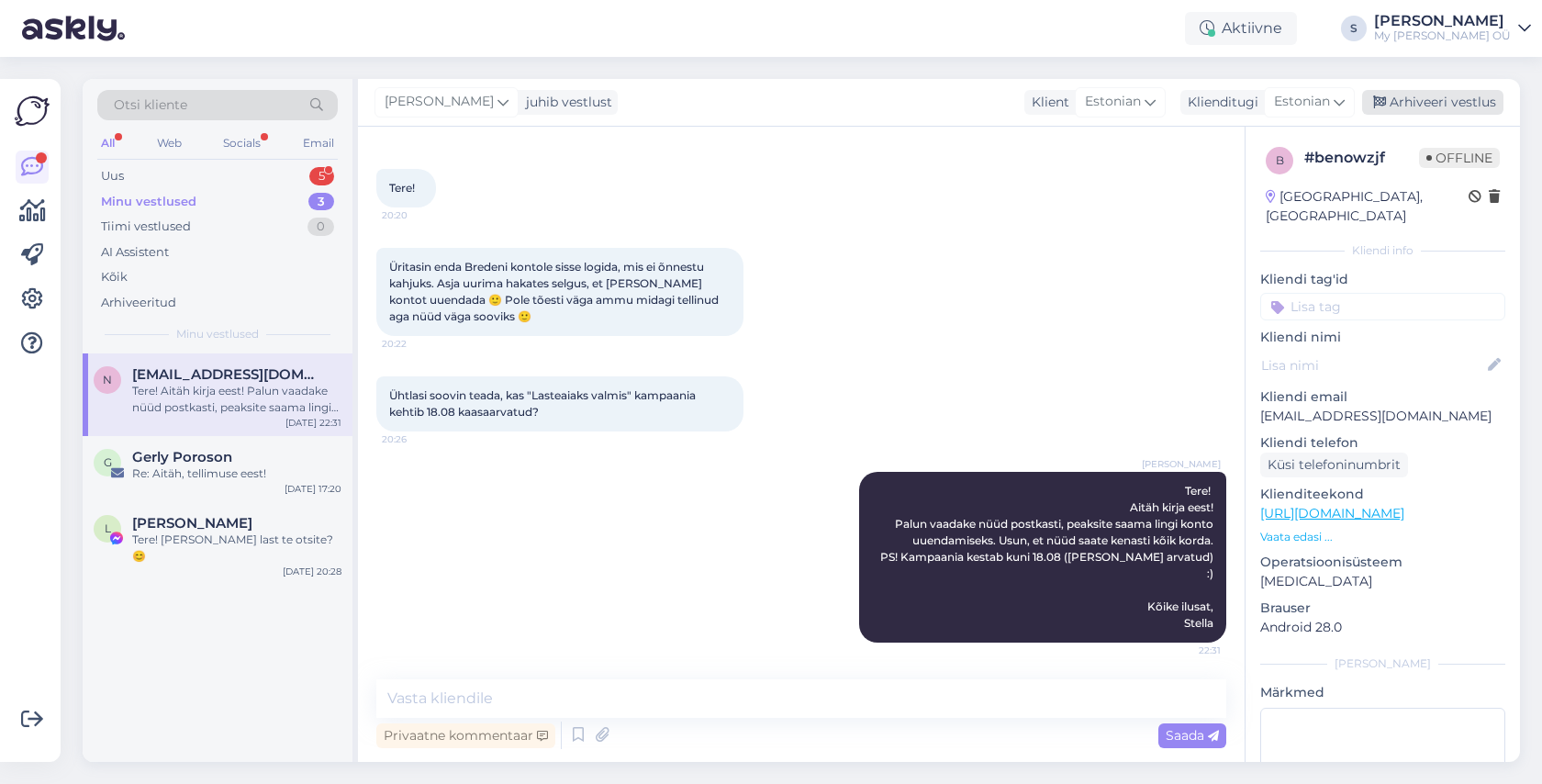
click at [1404, 103] on div "Arhiveeri vestlus" at bounding box center [1432, 102] width 142 height 25
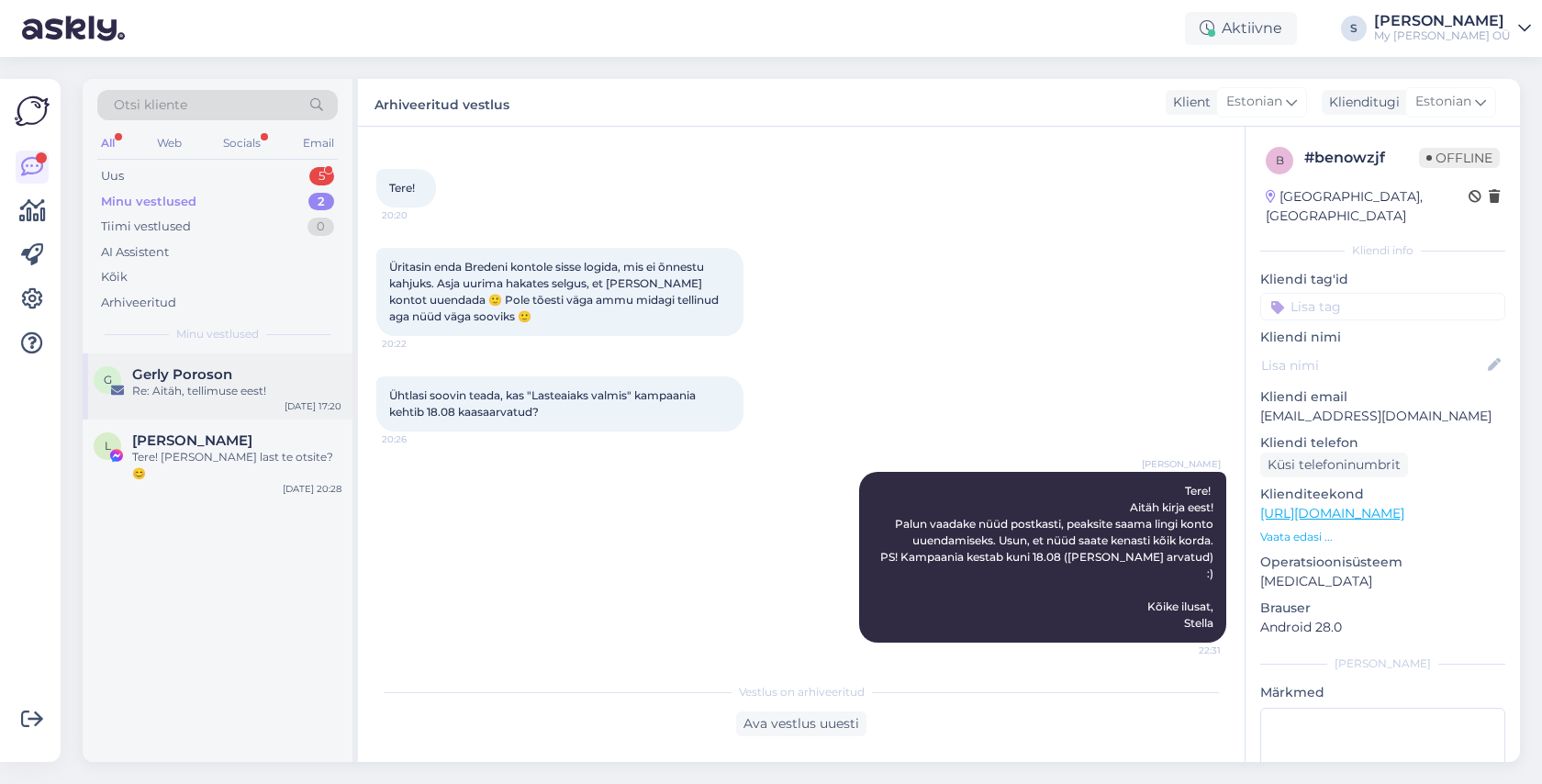
click at [198, 383] on div "Re: Aitäh, tellimuse eest!" at bounding box center [236, 391] width 209 height 16
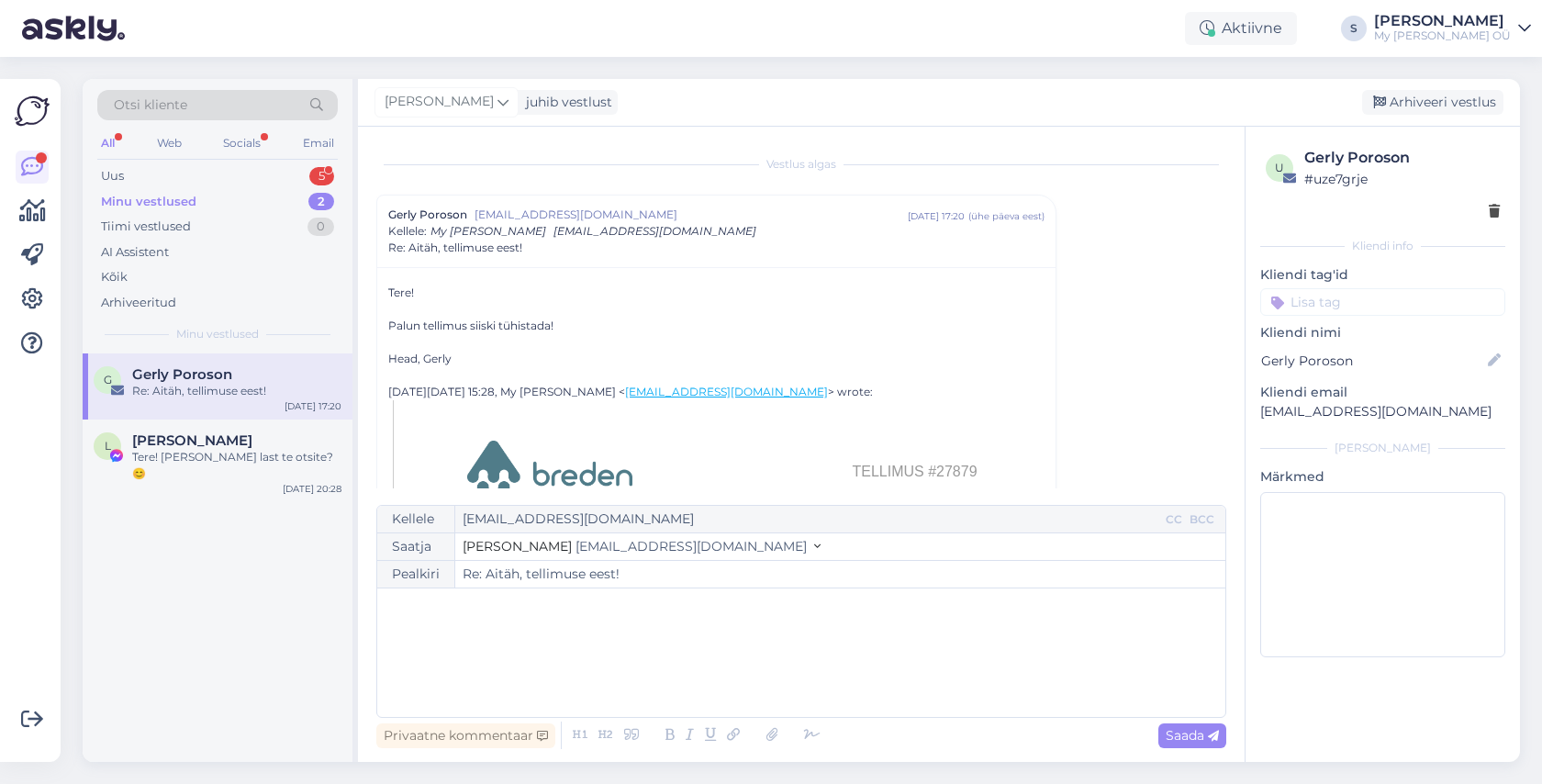
click at [1432, 84] on div "[PERSON_NAME] juhib vestlust Arhiveeri vestlus" at bounding box center [938, 102] width 1162 height 47
click at [1429, 93] on div "Arhiveeri vestlus" at bounding box center [1432, 102] width 142 height 25
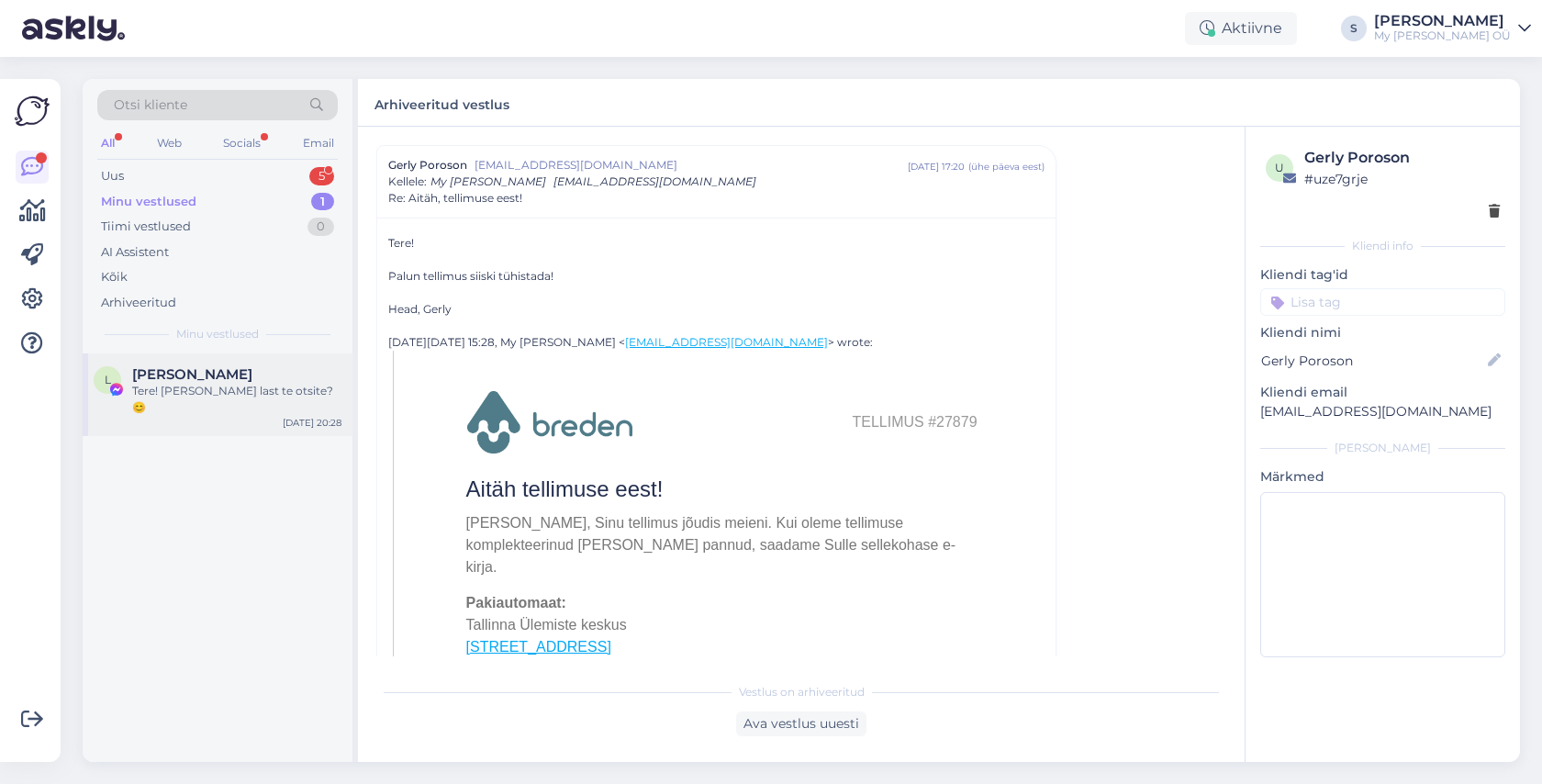
click at [255, 382] on div "[PERSON_NAME]" at bounding box center [236, 374] width 209 height 16
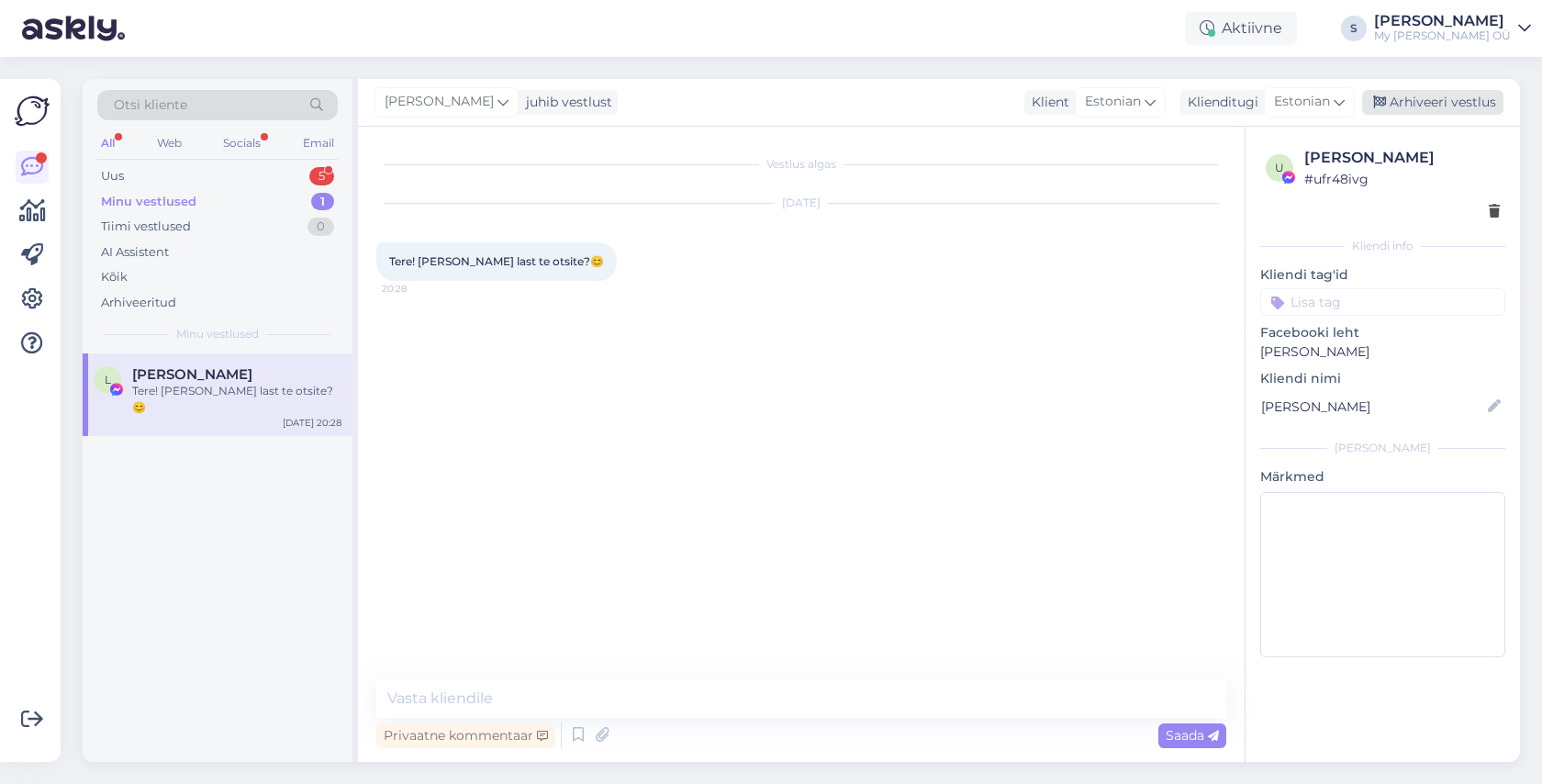
click at [1444, 95] on div "Arhiveeri vestlus" at bounding box center [1432, 102] width 142 height 25
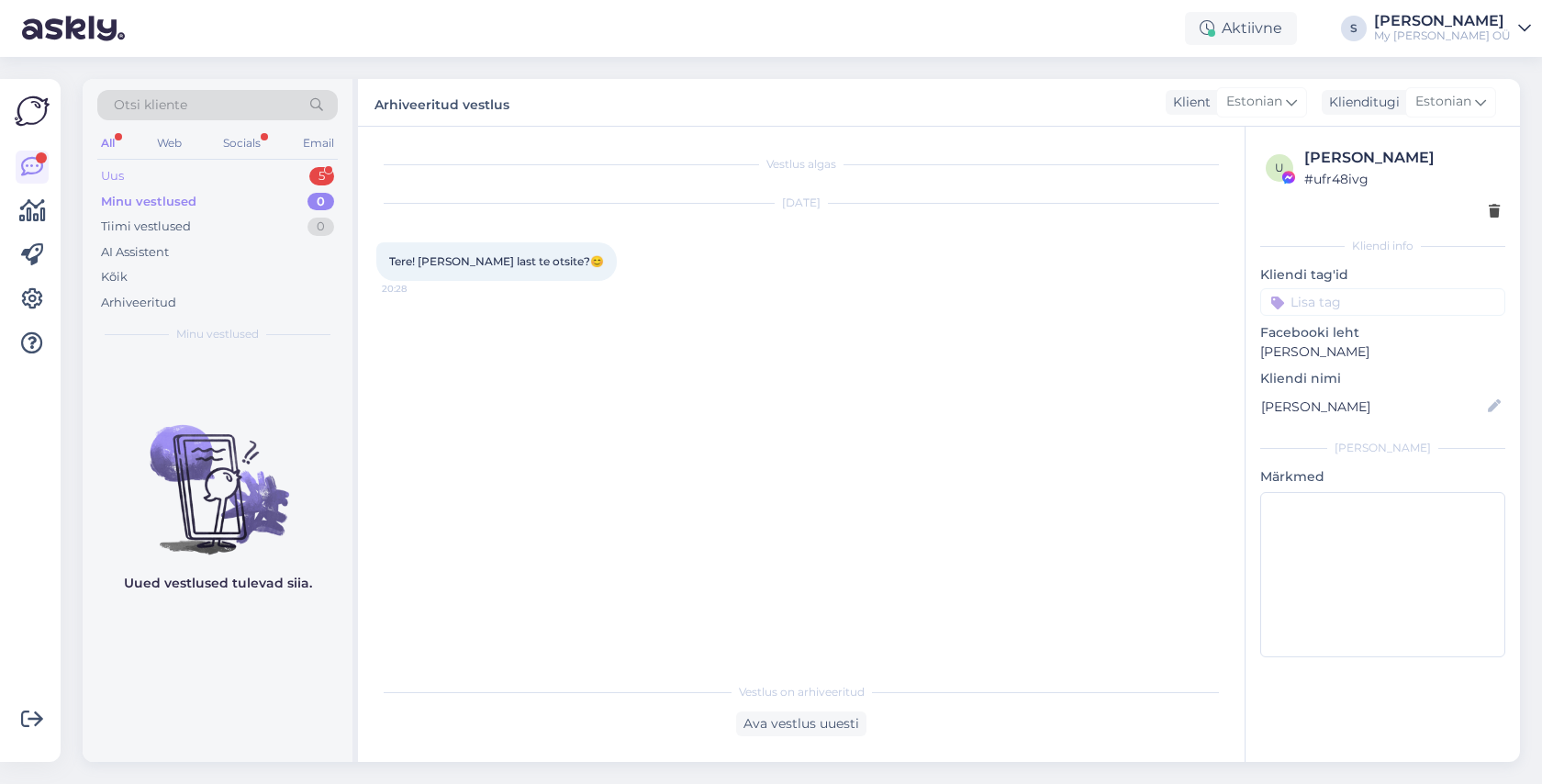
click at [169, 176] on div "Uus 5" at bounding box center [217, 176] width 240 height 26
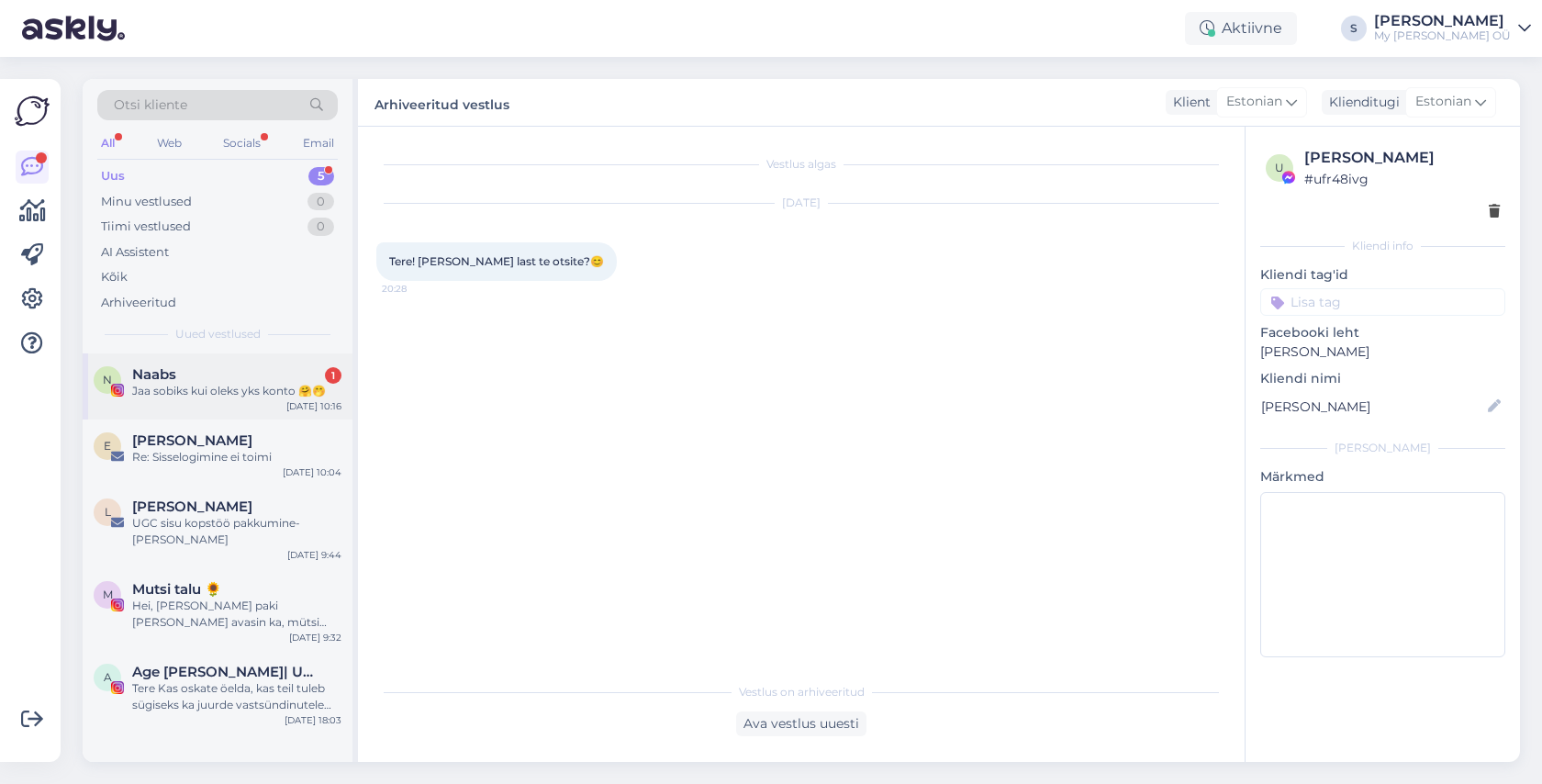
click at [202, 381] on div "Naabs 1" at bounding box center [236, 374] width 209 height 16
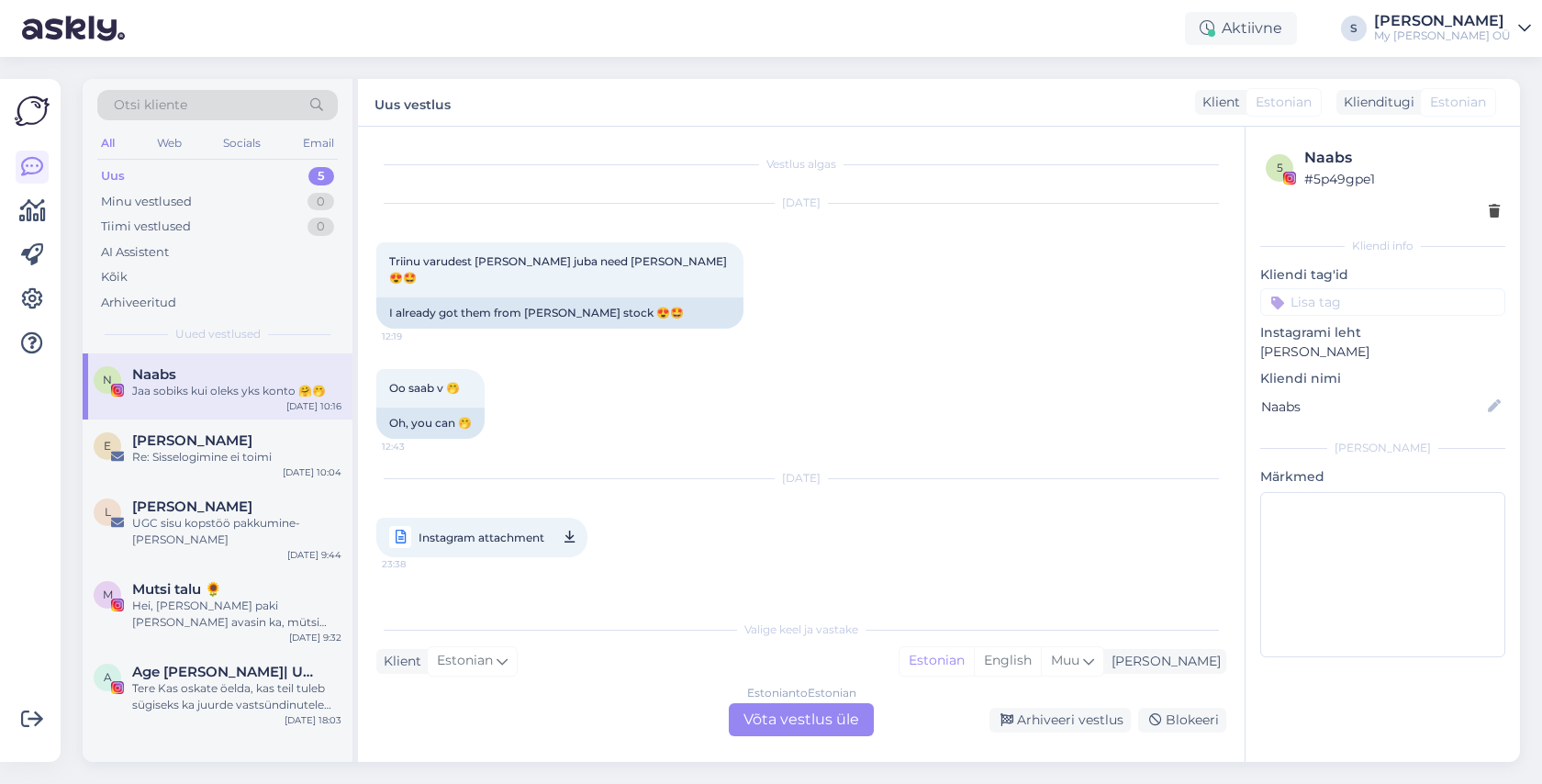
scroll to position [12352, 0]
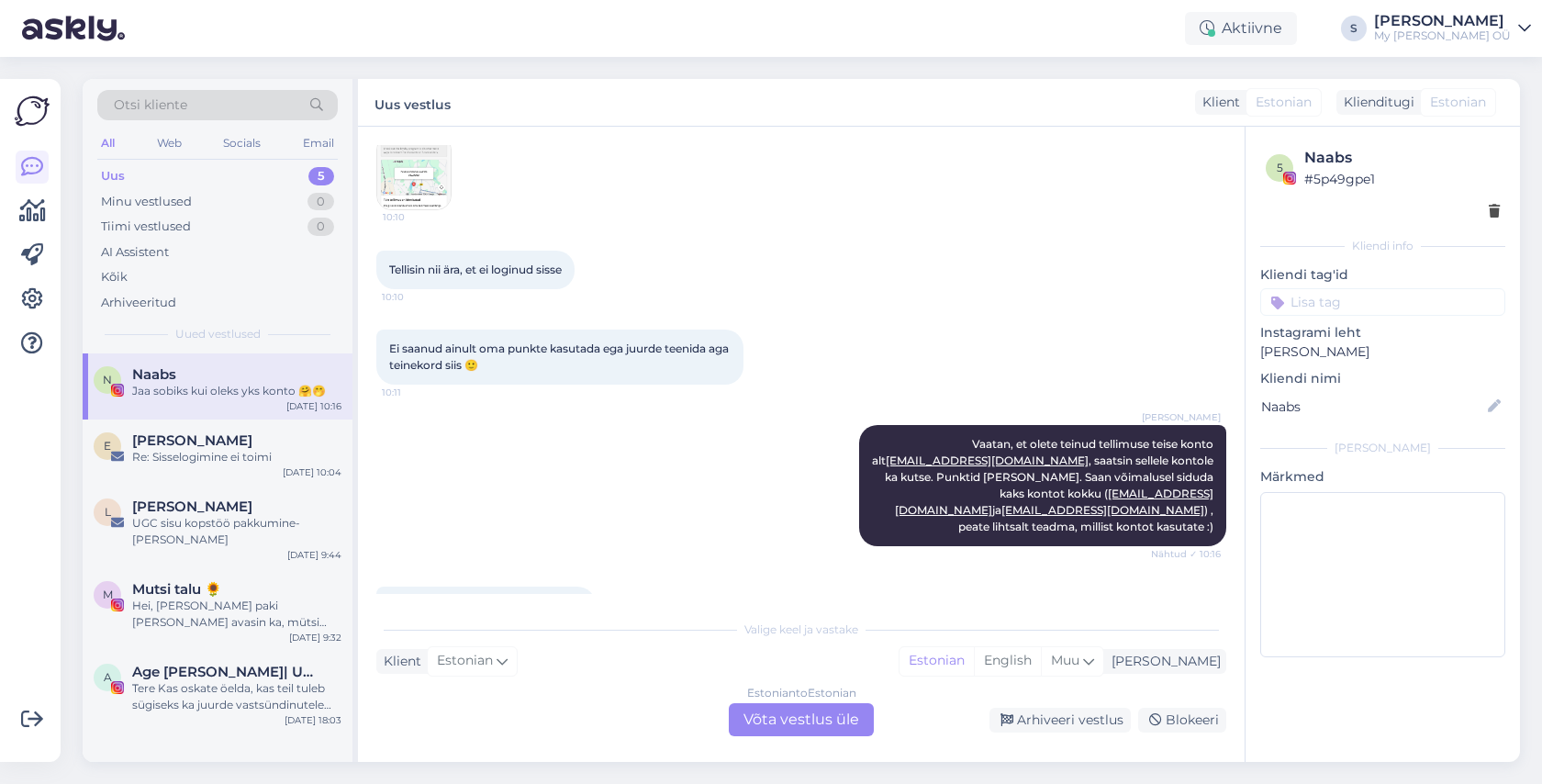
click at [810, 715] on div "Estonian to Estonian Võta vestlus üle" at bounding box center [801, 719] width 145 height 33
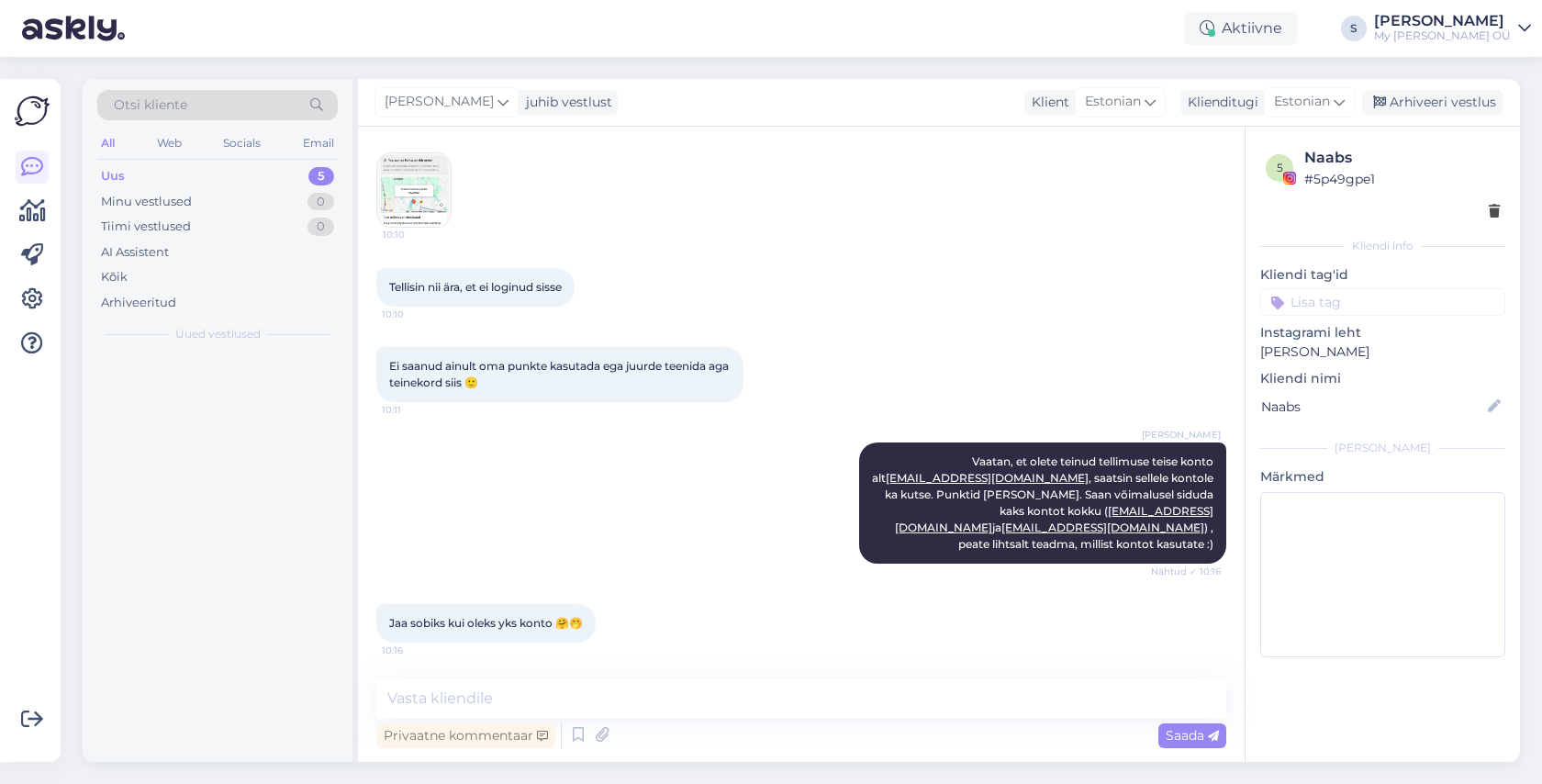
scroll to position [12283, 0]
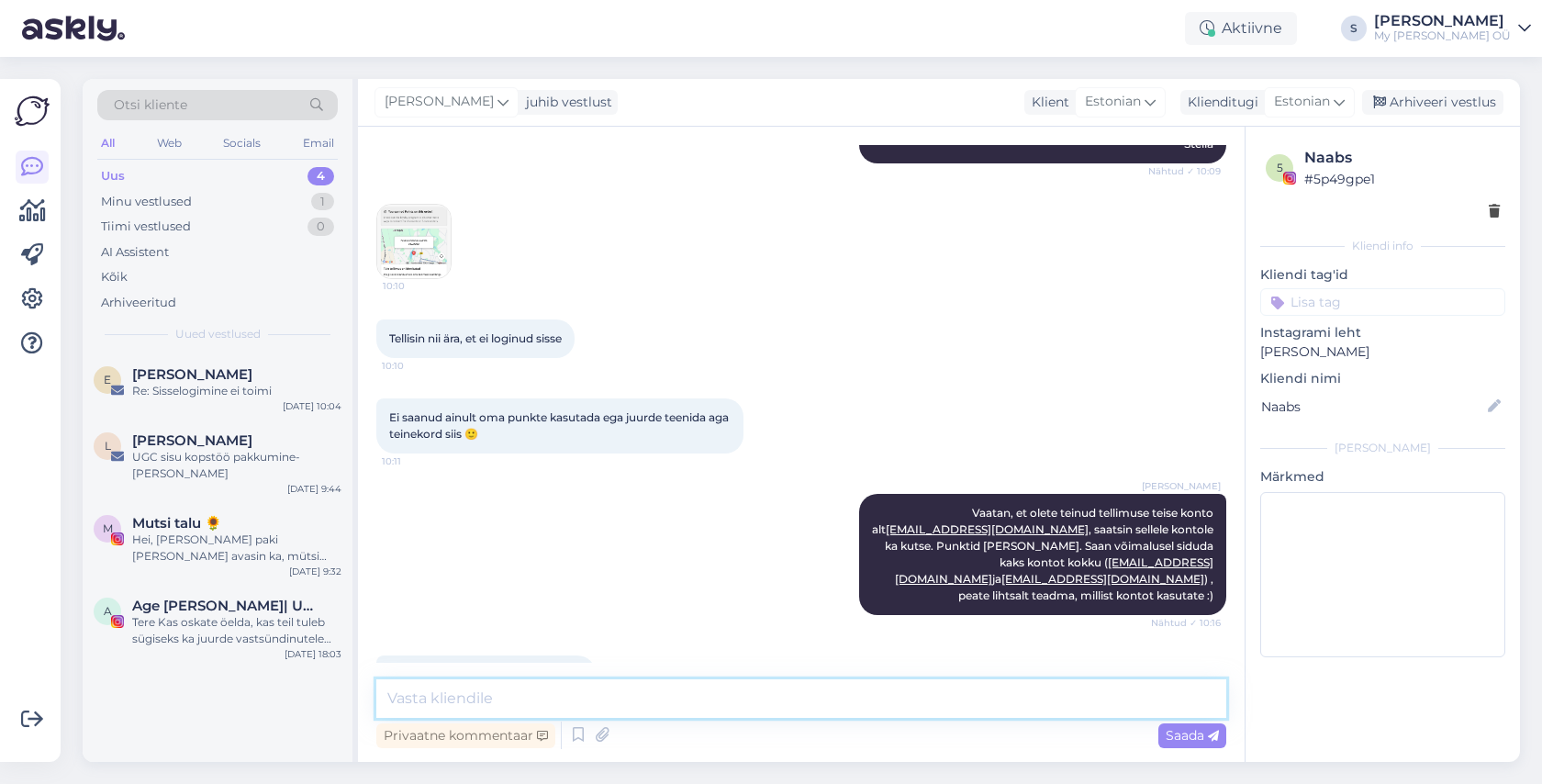
click at [531, 701] on textarea at bounding box center [800, 698] width 850 height 39
type textarea "Hästi! Millise konto jätate?"
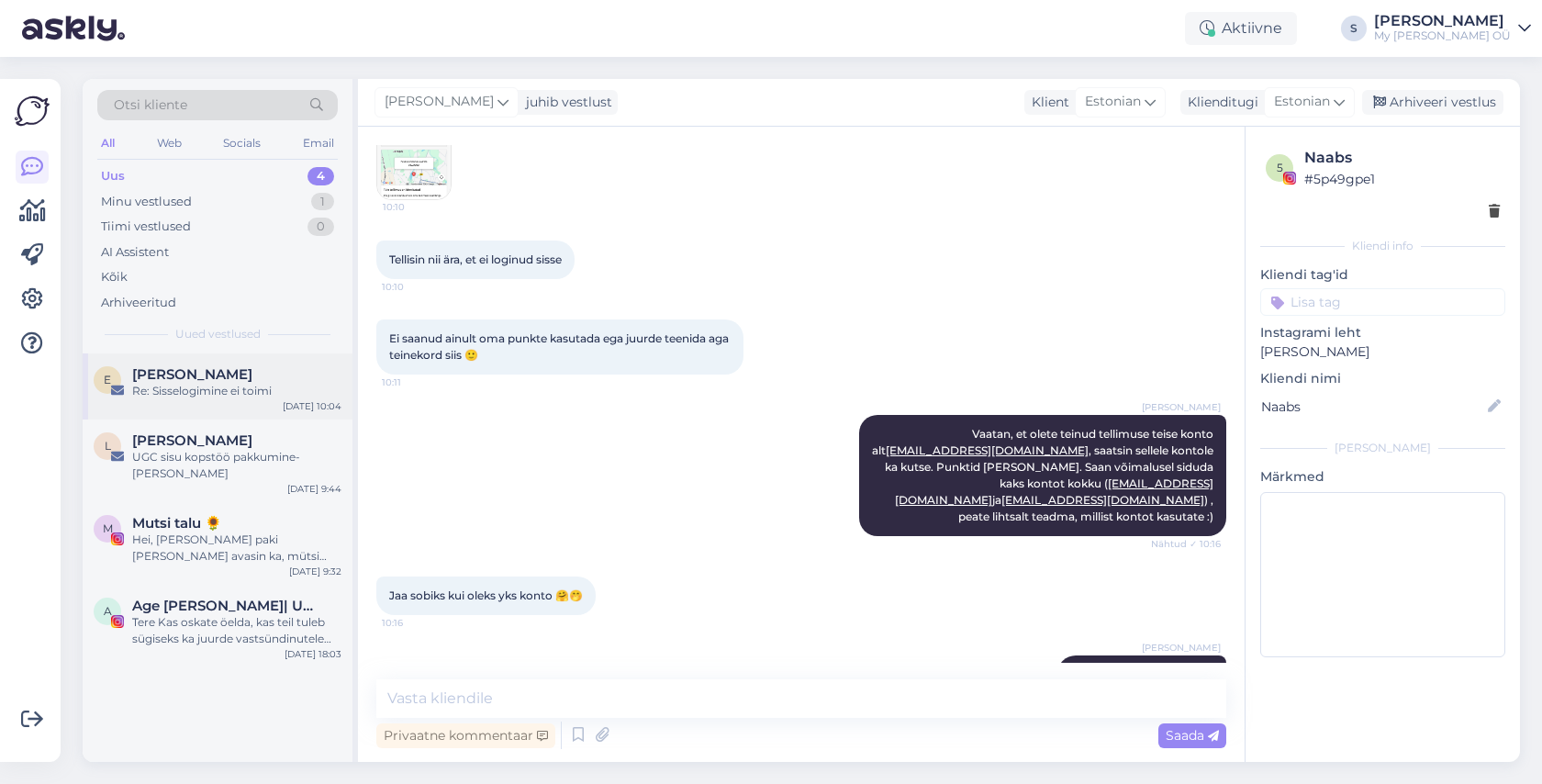
click at [187, 381] on span "[PERSON_NAME]" at bounding box center [192, 374] width 121 height 16
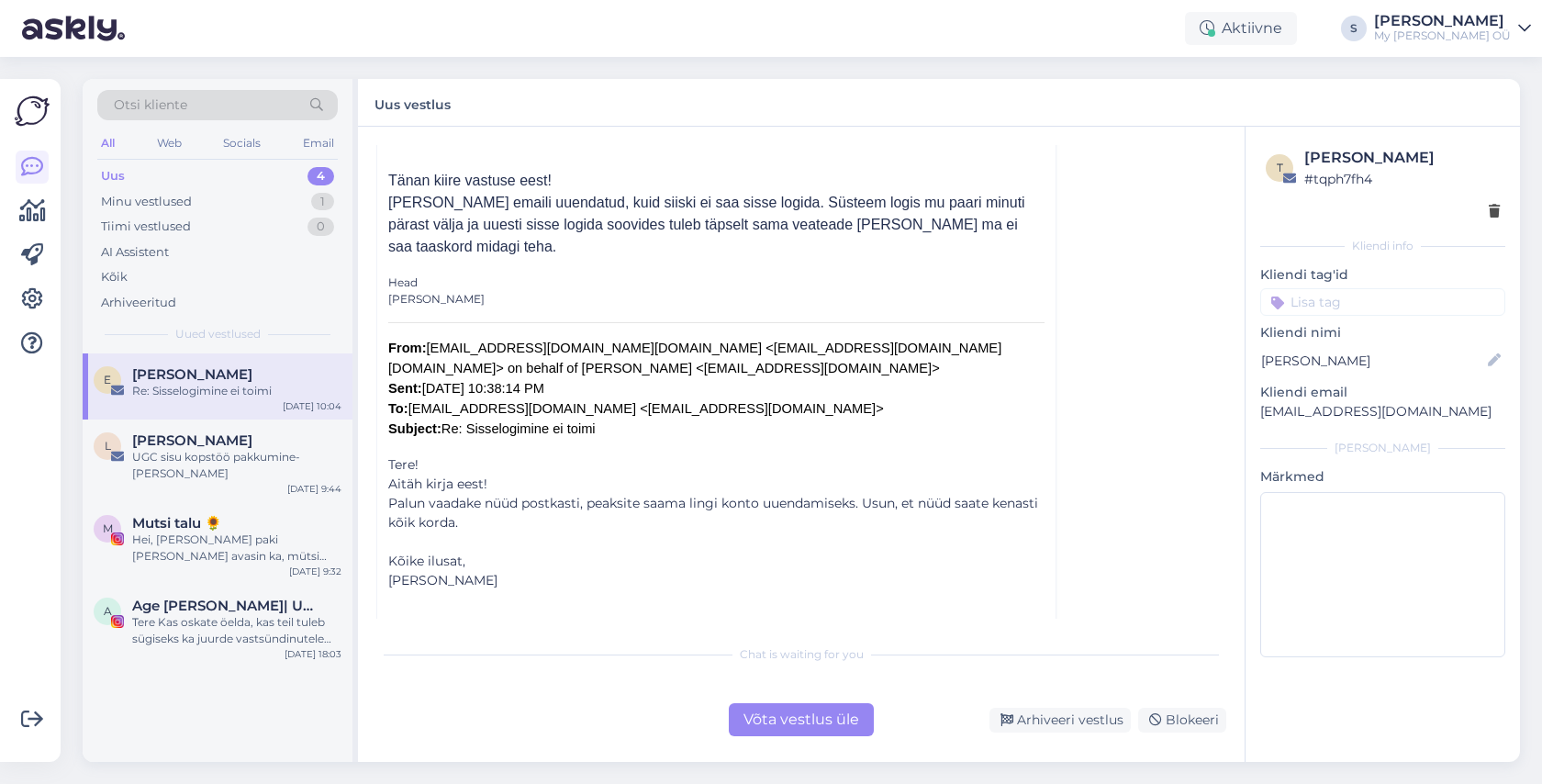
scroll to position [511, 0]
drag, startPoint x: 1384, startPoint y: 419, endPoint x: 1259, endPoint y: 411, distance: 125.3
click at [1259, 411] on p "[EMAIL_ADDRESS][DOMAIN_NAME]" at bounding box center [1382, 412] width 245 height 19
copy p "[EMAIL_ADDRESS][DOMAIN_NAME]"
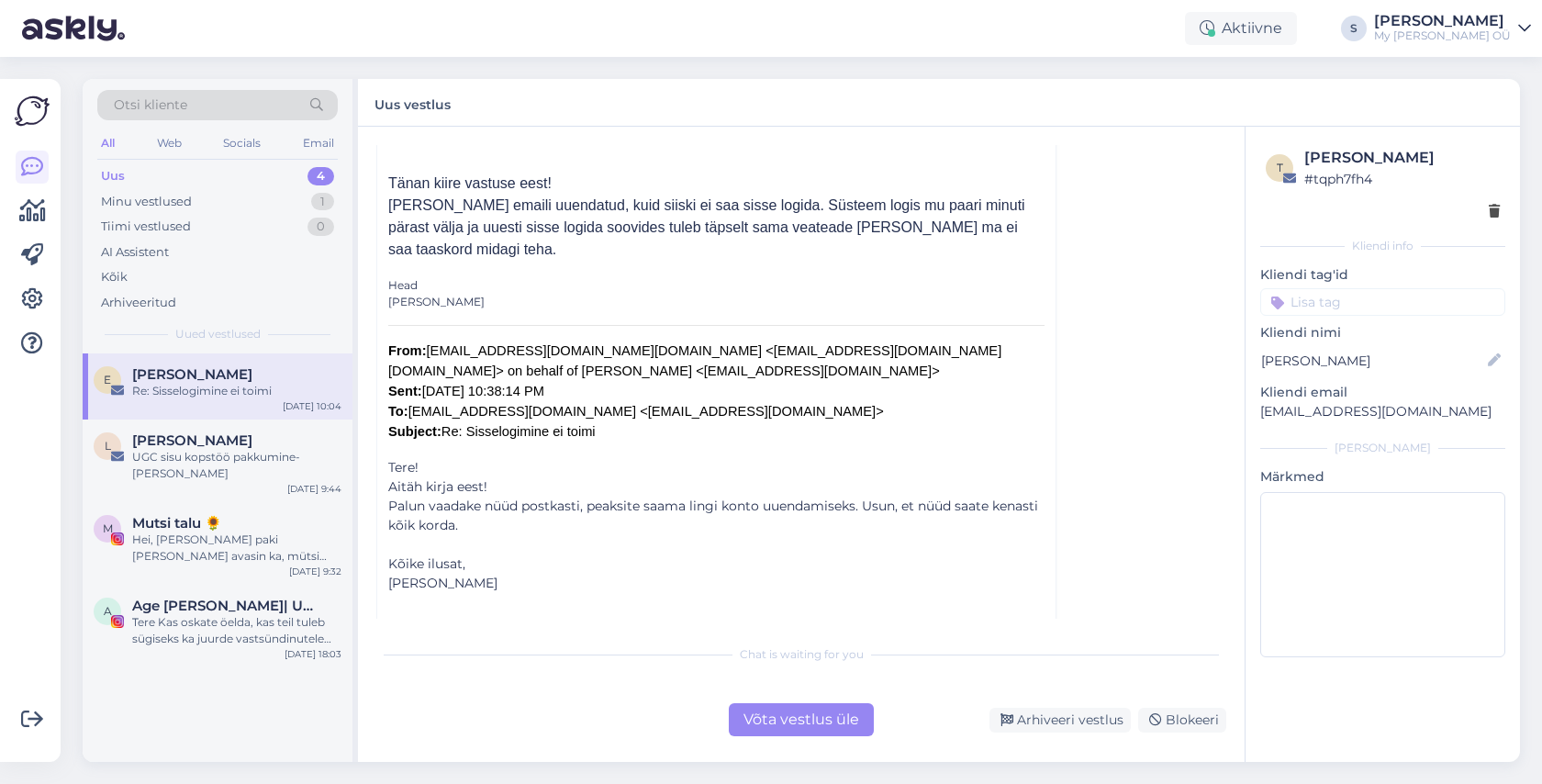
click at [778, 716] on div "Võta vestlus üle" at bounding box center [801, 719] width 145 height 33
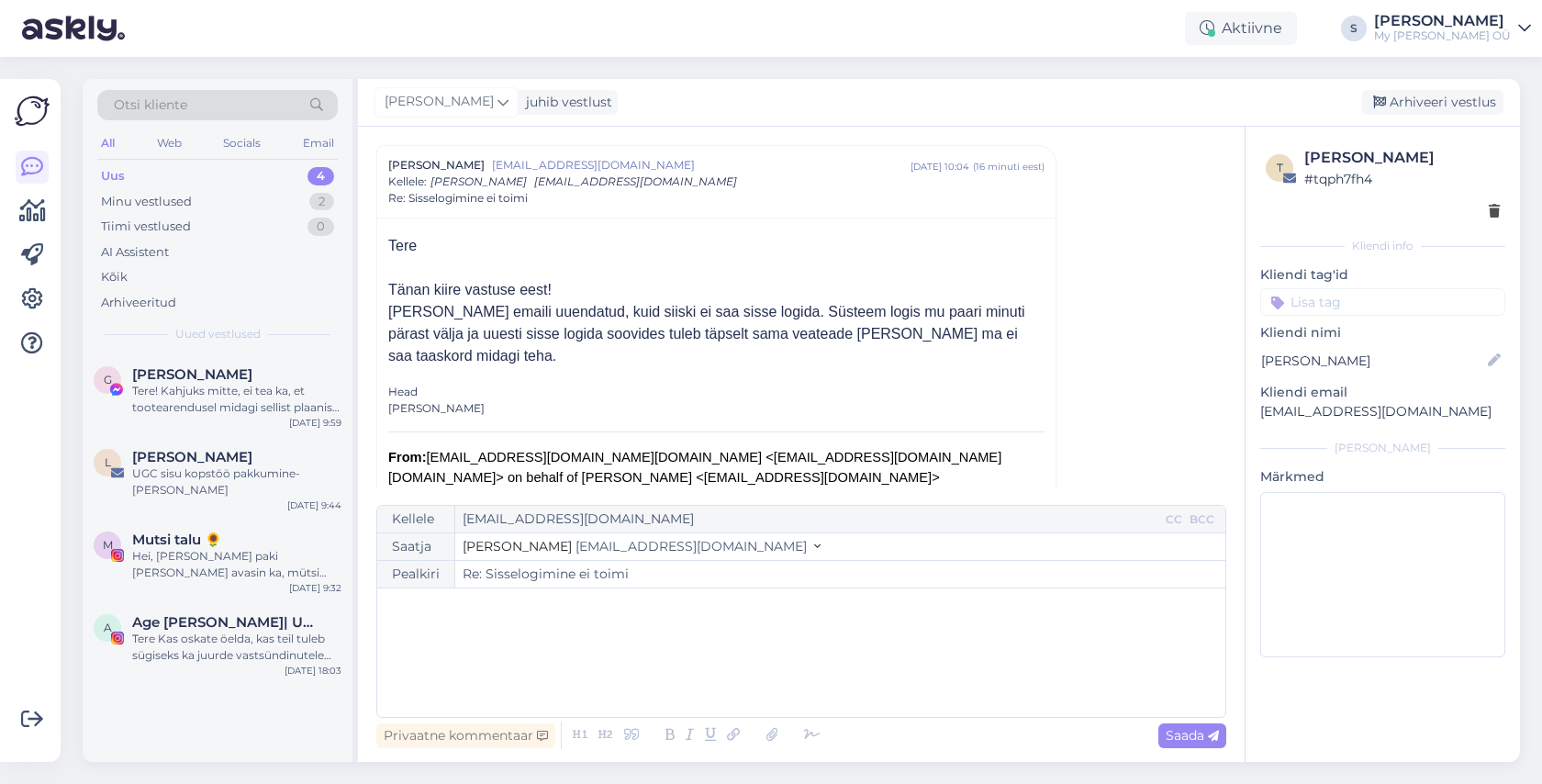
click at [547, 654] on div "﻿" at bounding box center [801, 652] width 829 height 110
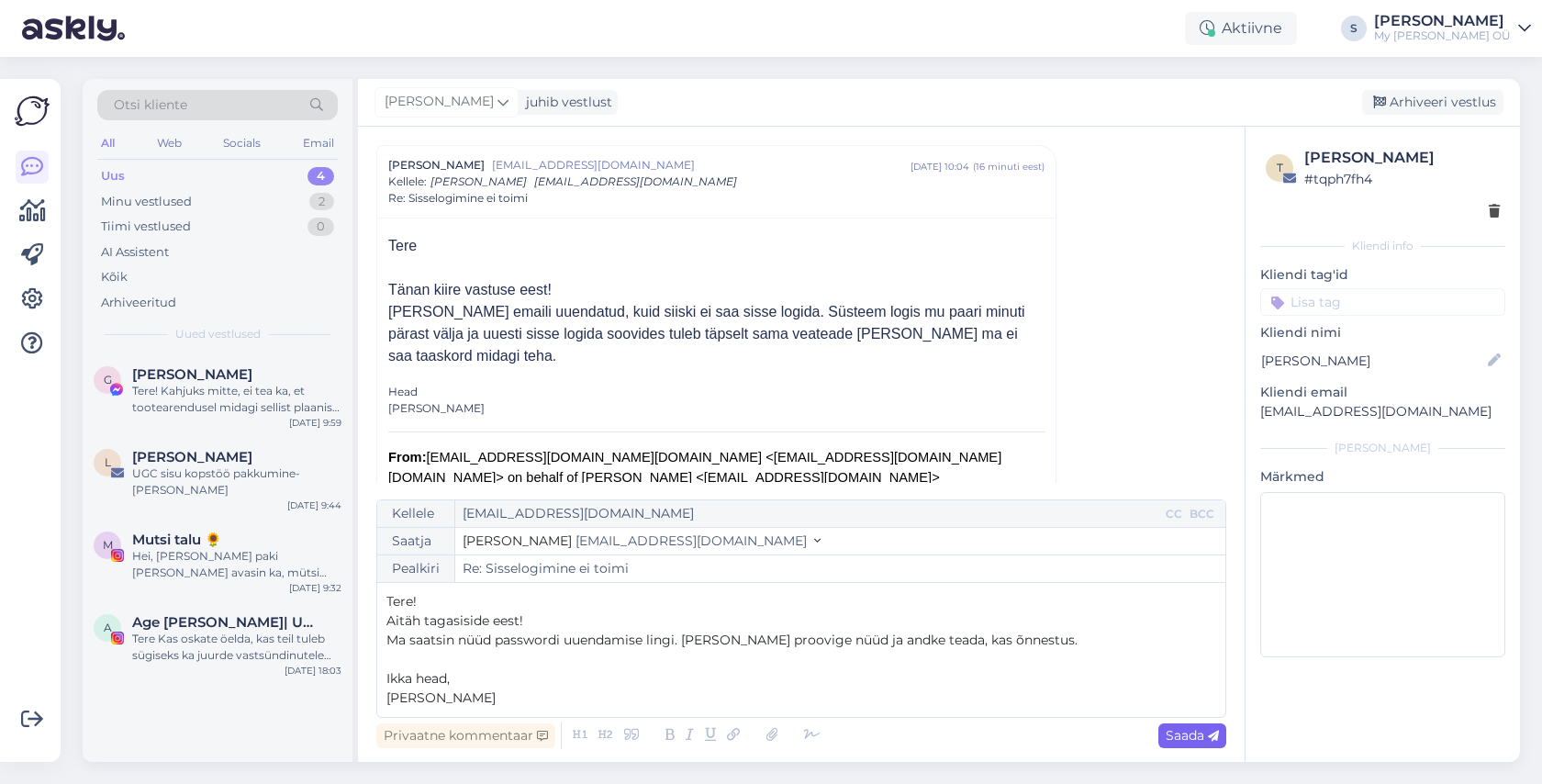
click at [1175, 737] on span "Saada" at bounding box center [1191, 735] width 53 height 16
type input "Re: Sisselogimine ei toimi"
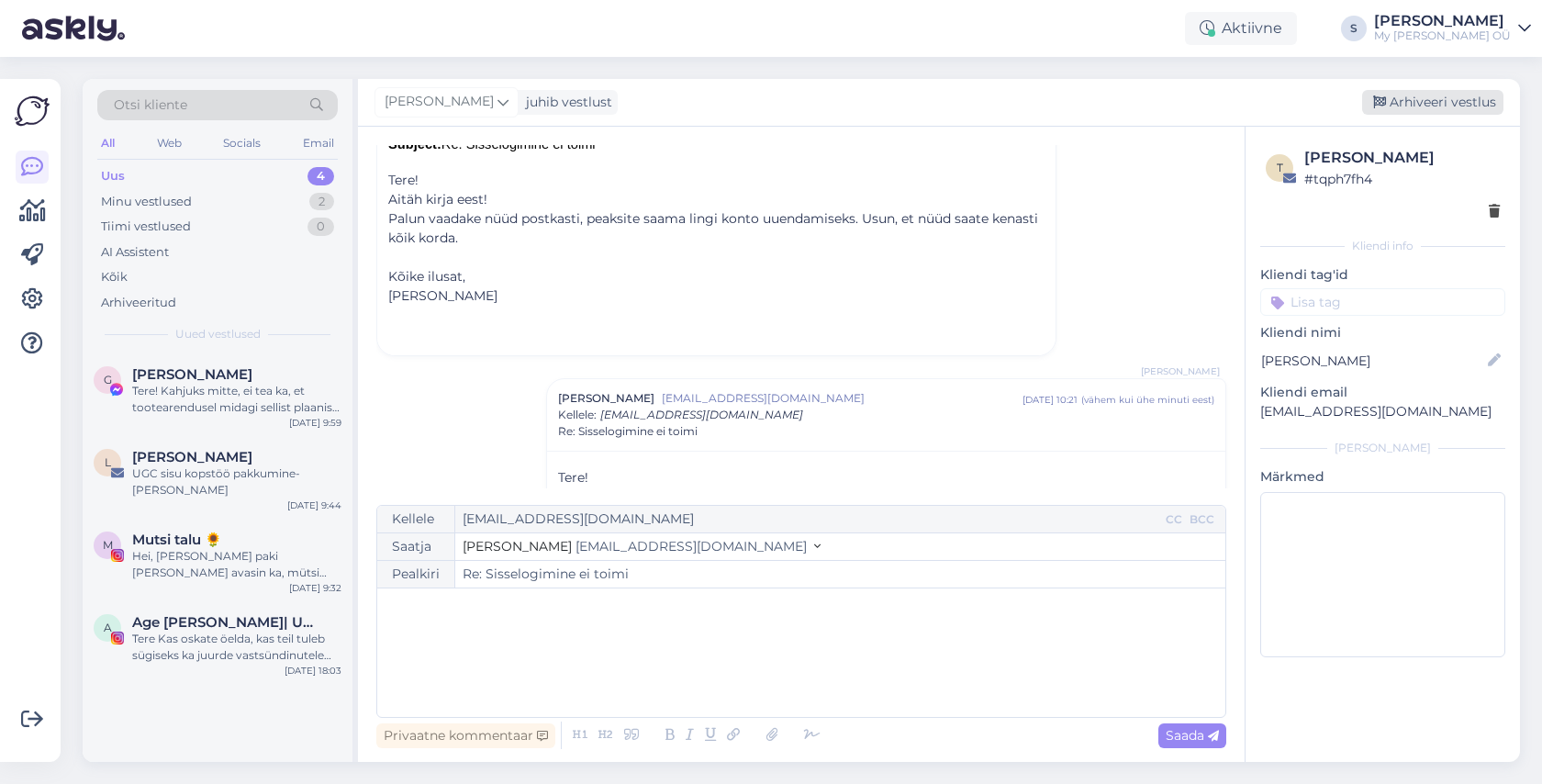
click at [1434, 95] on div "Arhiveeri vestlus" at bounding box center [1432, 102] width 142 height 25
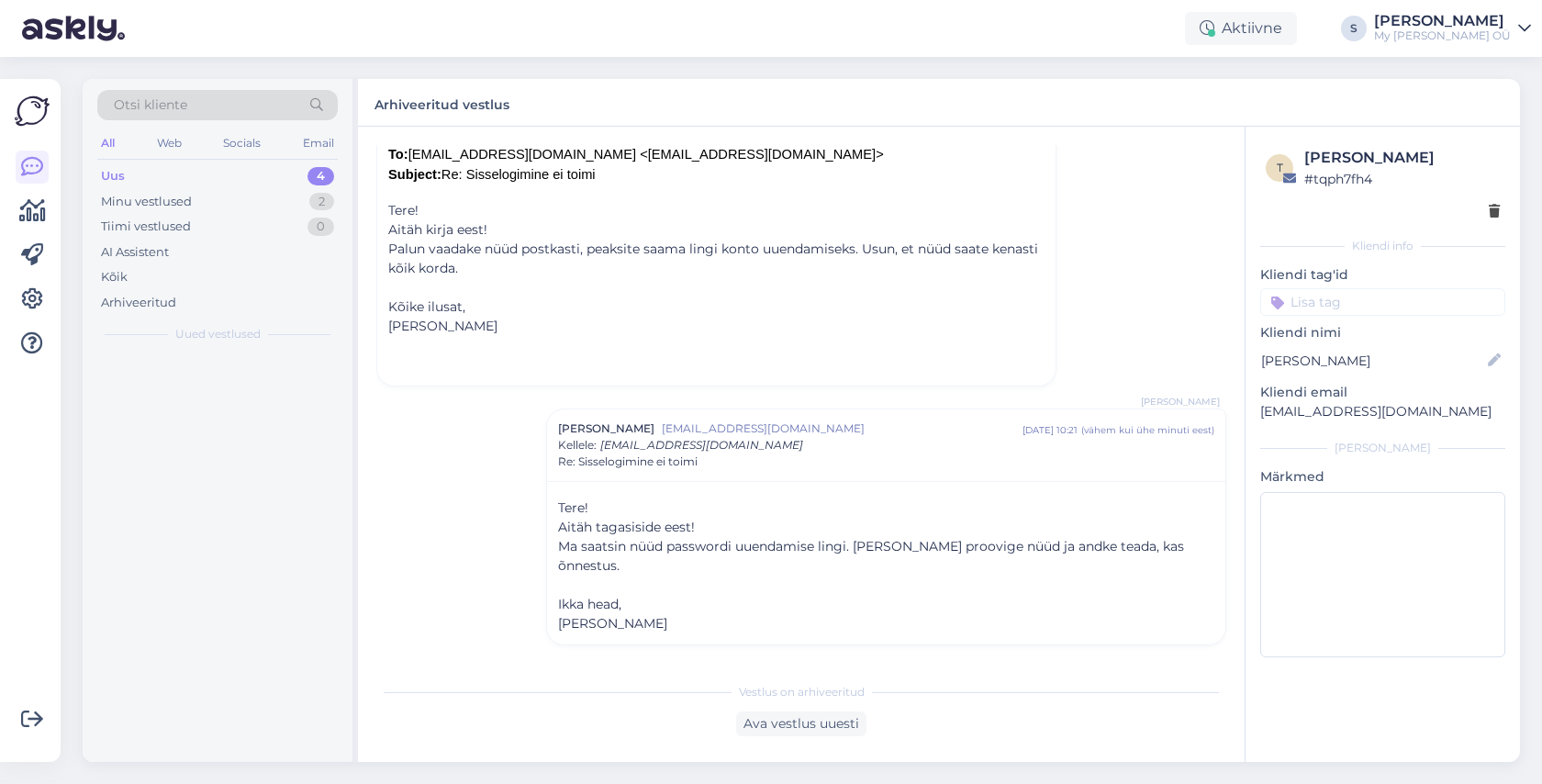
scroll to position [727, 0]
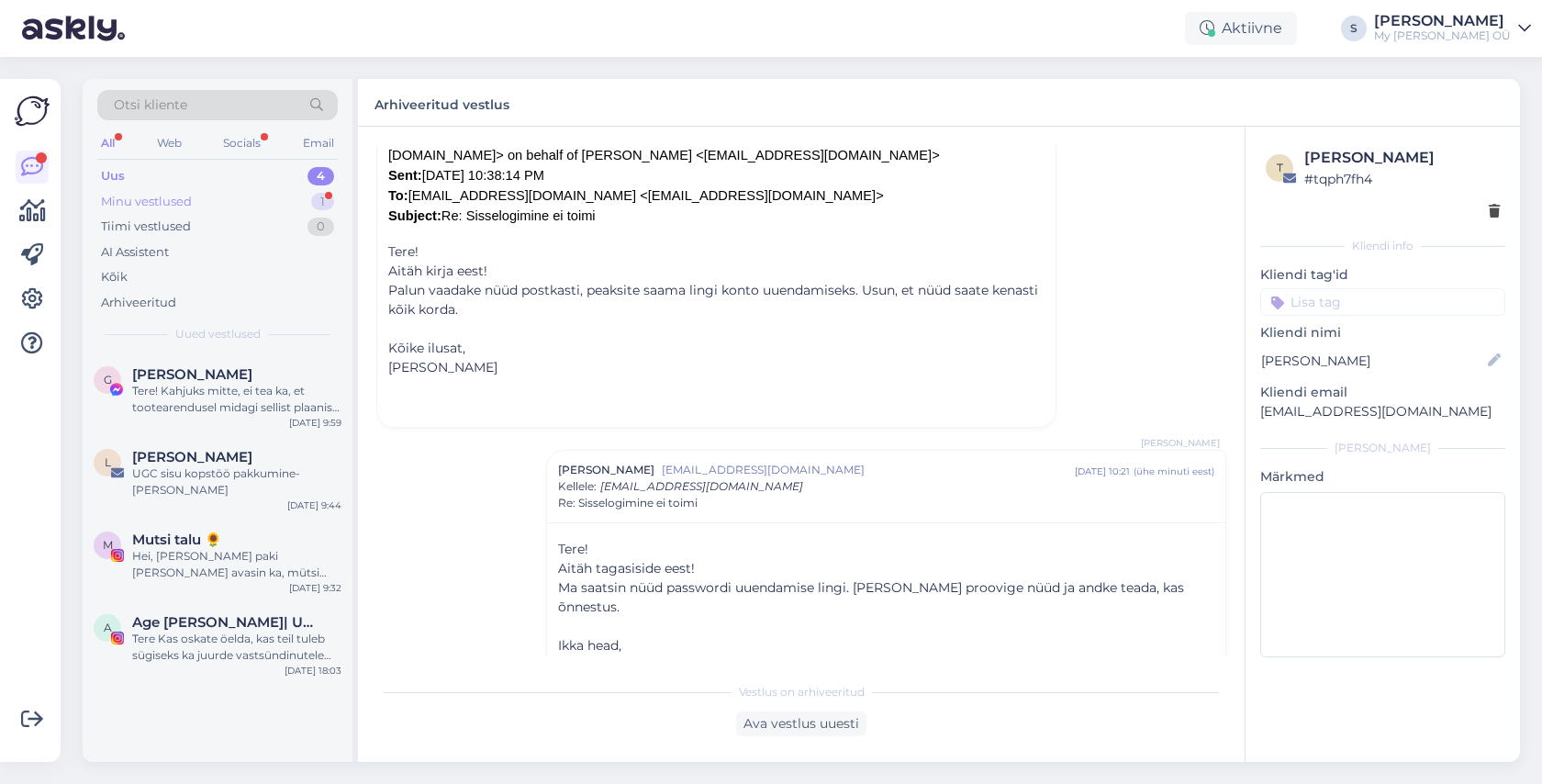
click at [182, 207] on div "Minu vestlused" at bounding box center [147, 202] width 91 height 18
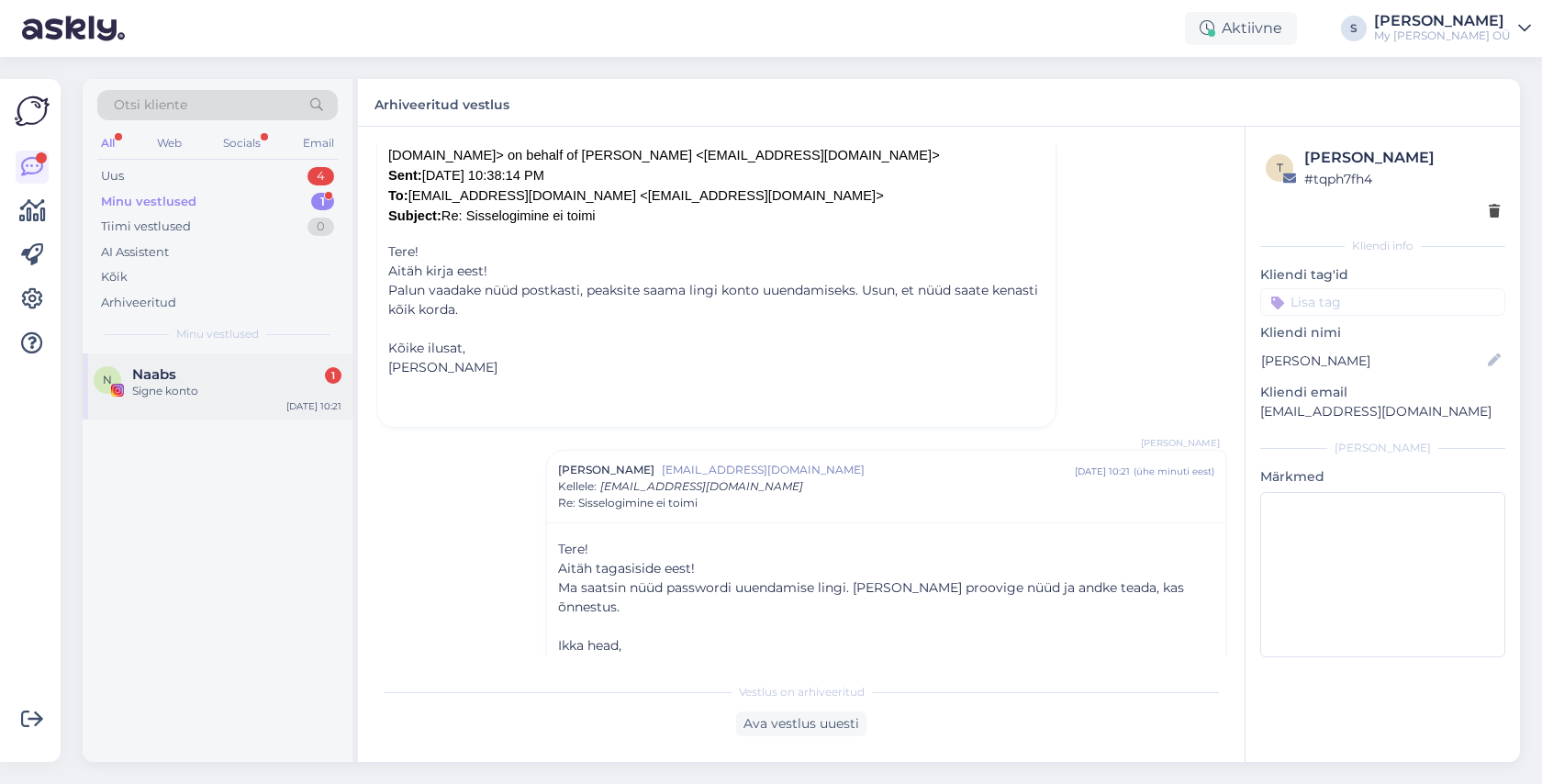
click at [211, 393] on div "Signe konto" at bounding box center [236, 391] width 209 height 16
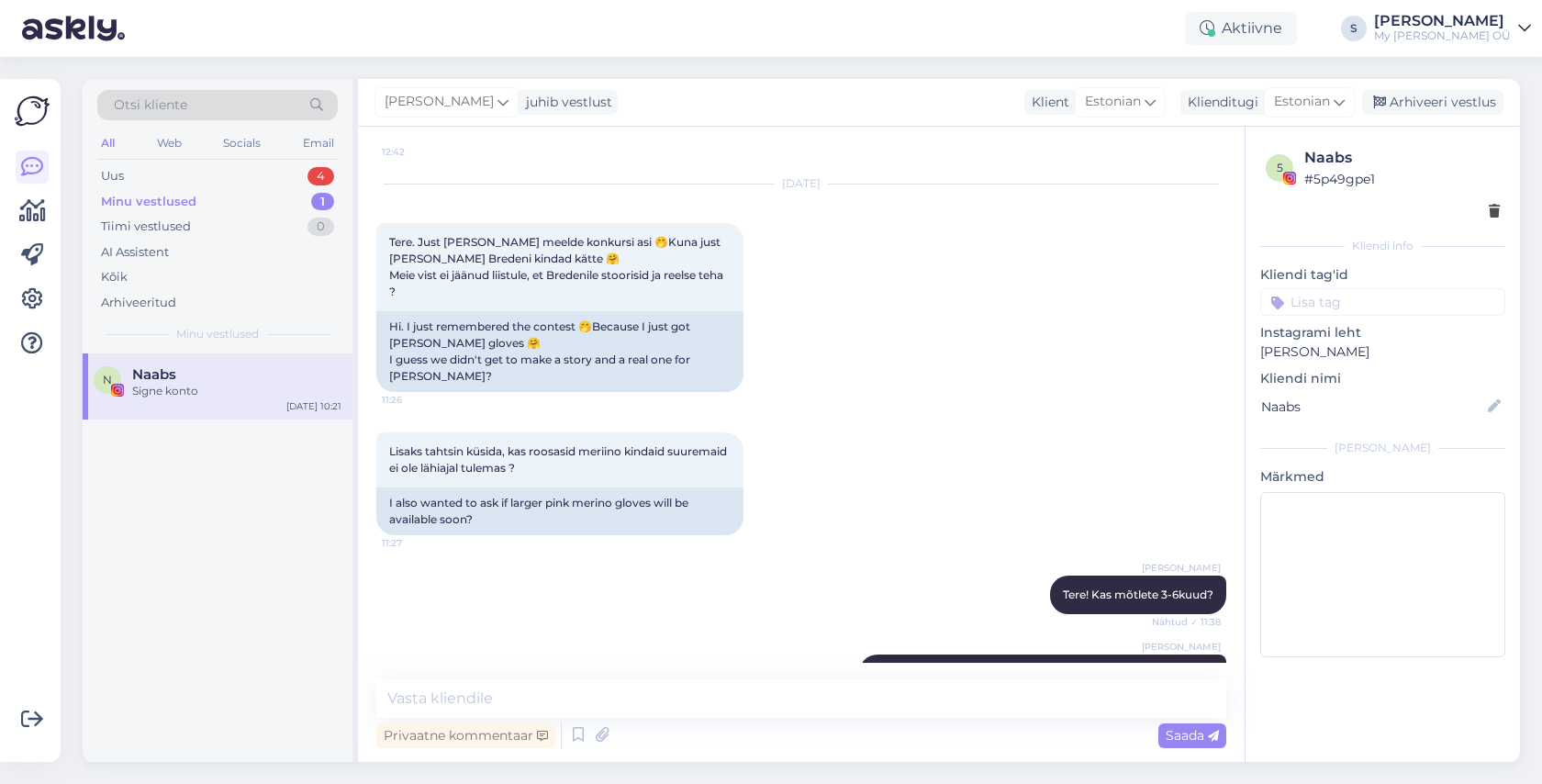
scroll to position [12182, 0]
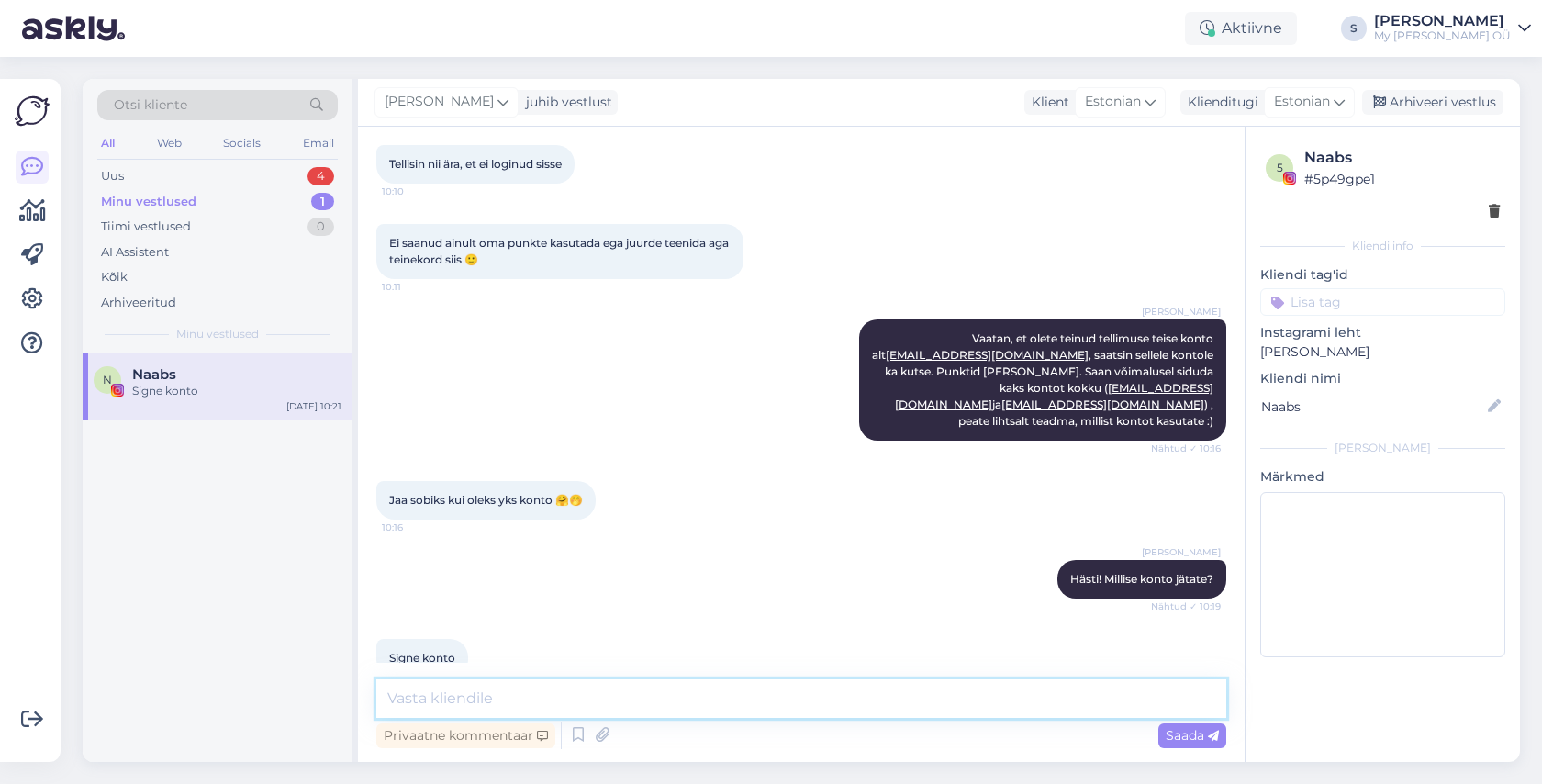
click at [488, 709] on textarea at bounding box center [800, 698] width 850 height 39
type textarea "okei"
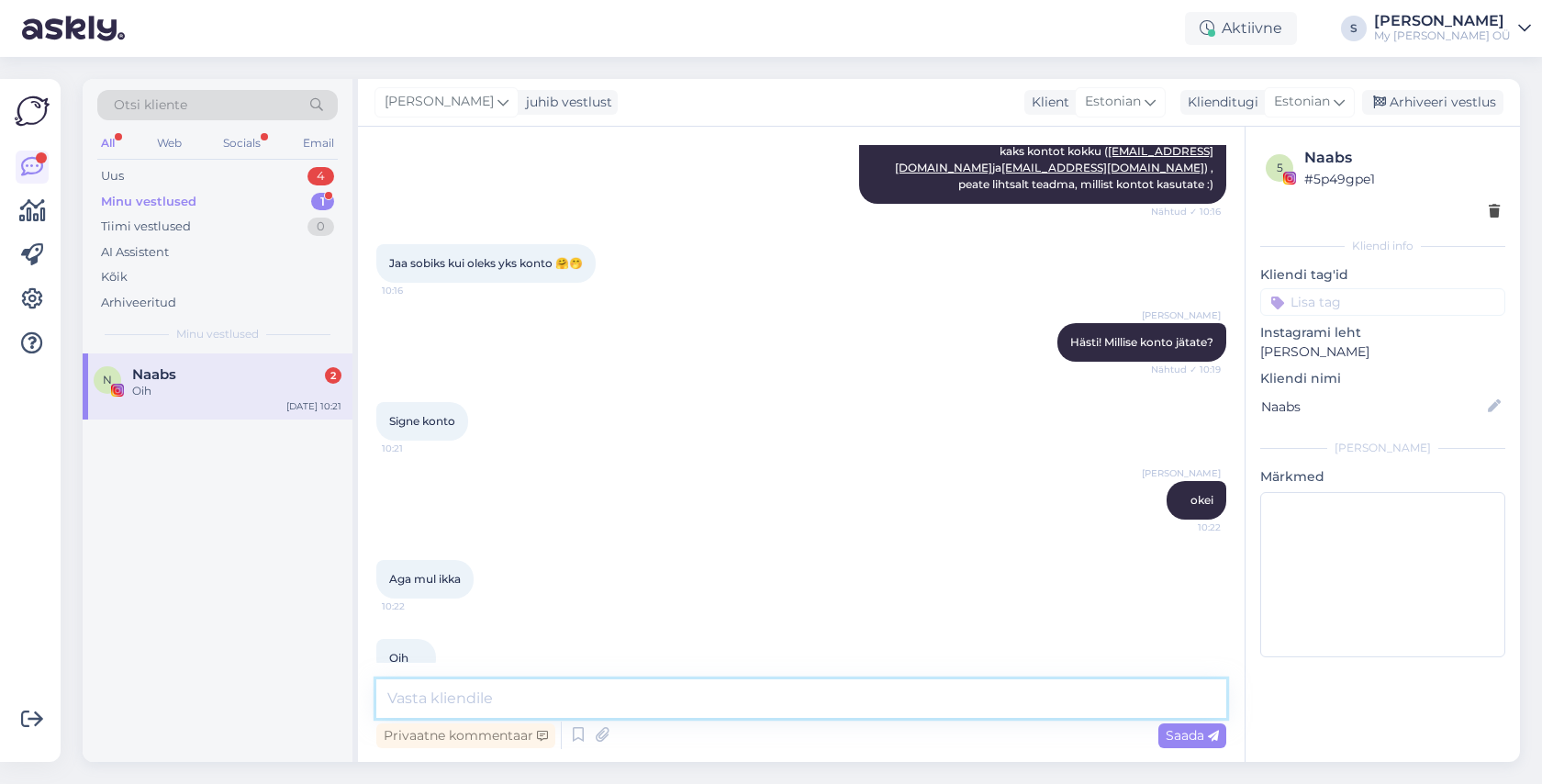
scroll to position [12534, 0]
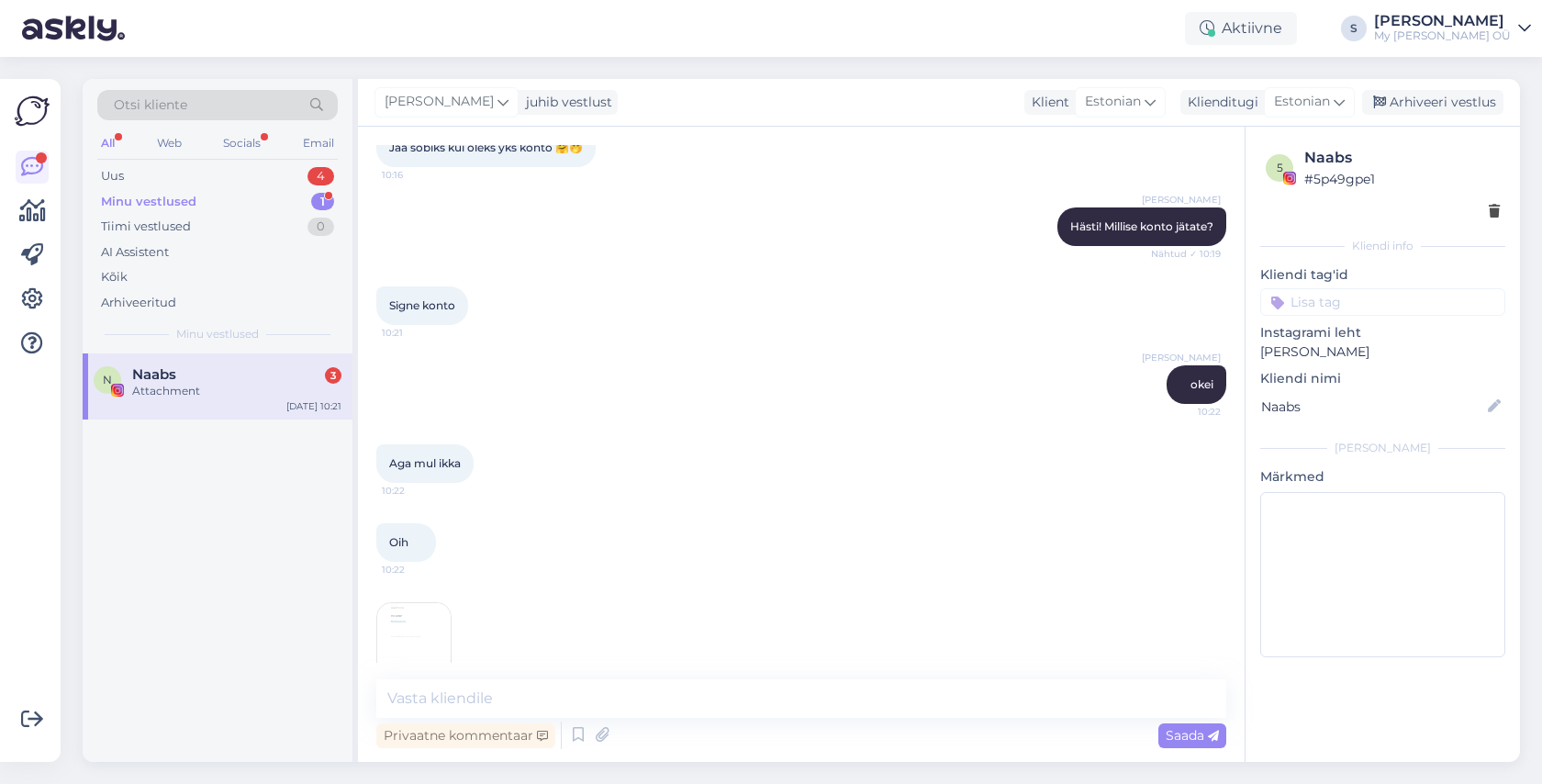
click at [410, 619] on img at bounding box center [414, 639] width 73 height 73
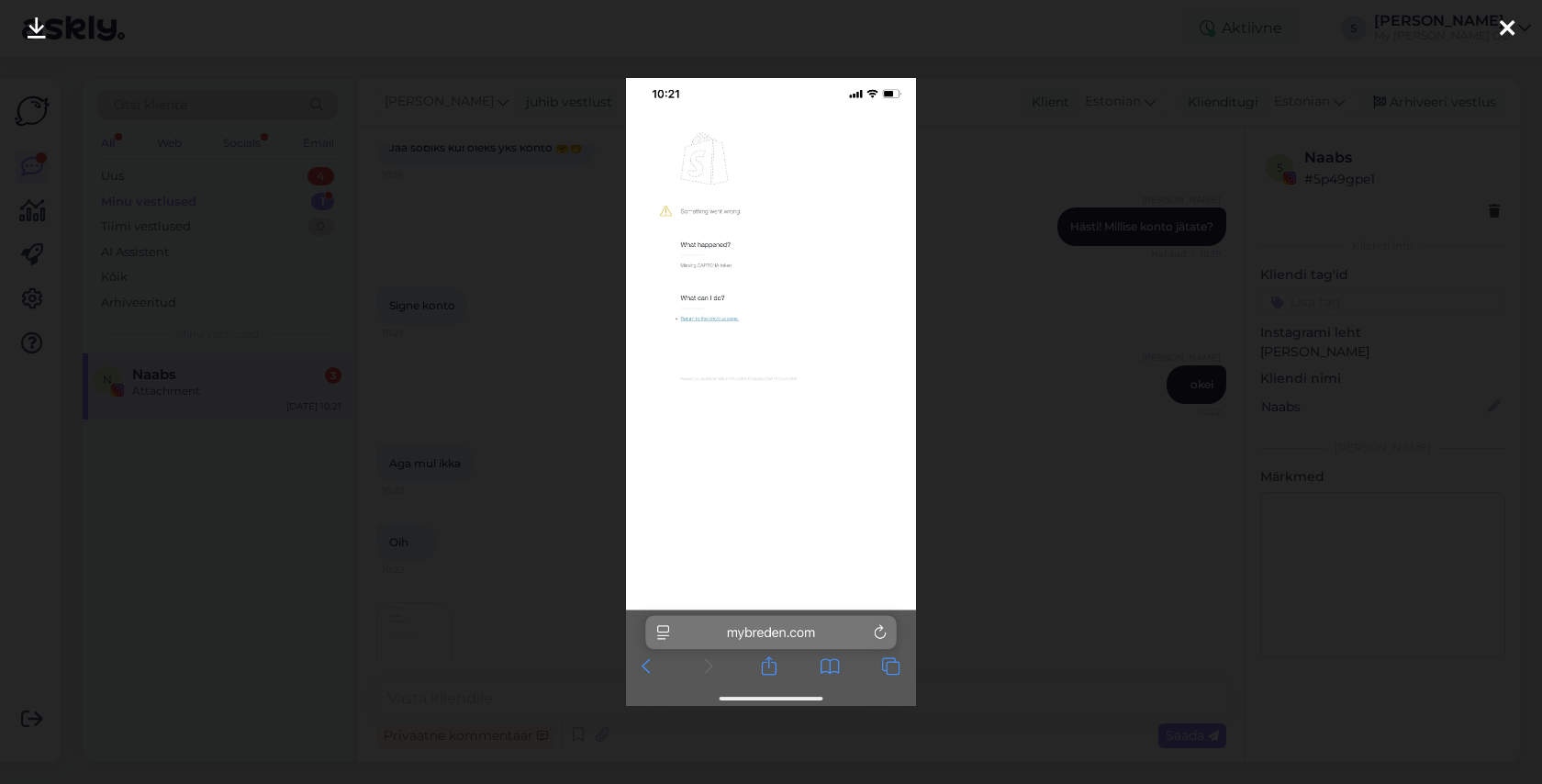
click at [1505, 28] on icon at bounding box center [1506, 29] width 14 height 24
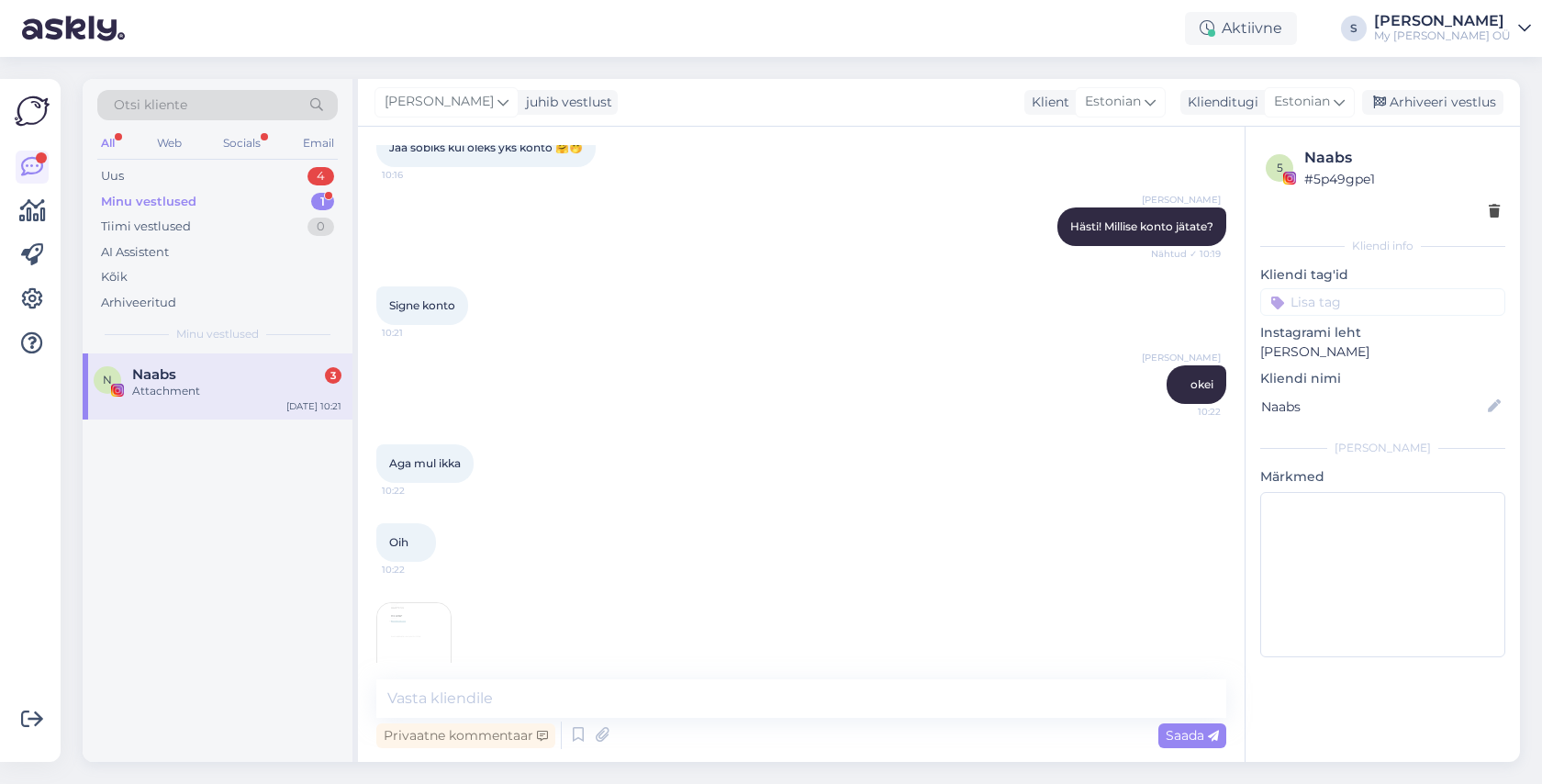
click at [189, 103] on div "Otsi kliente" at bounding box center [217, 104] width 240 height 30
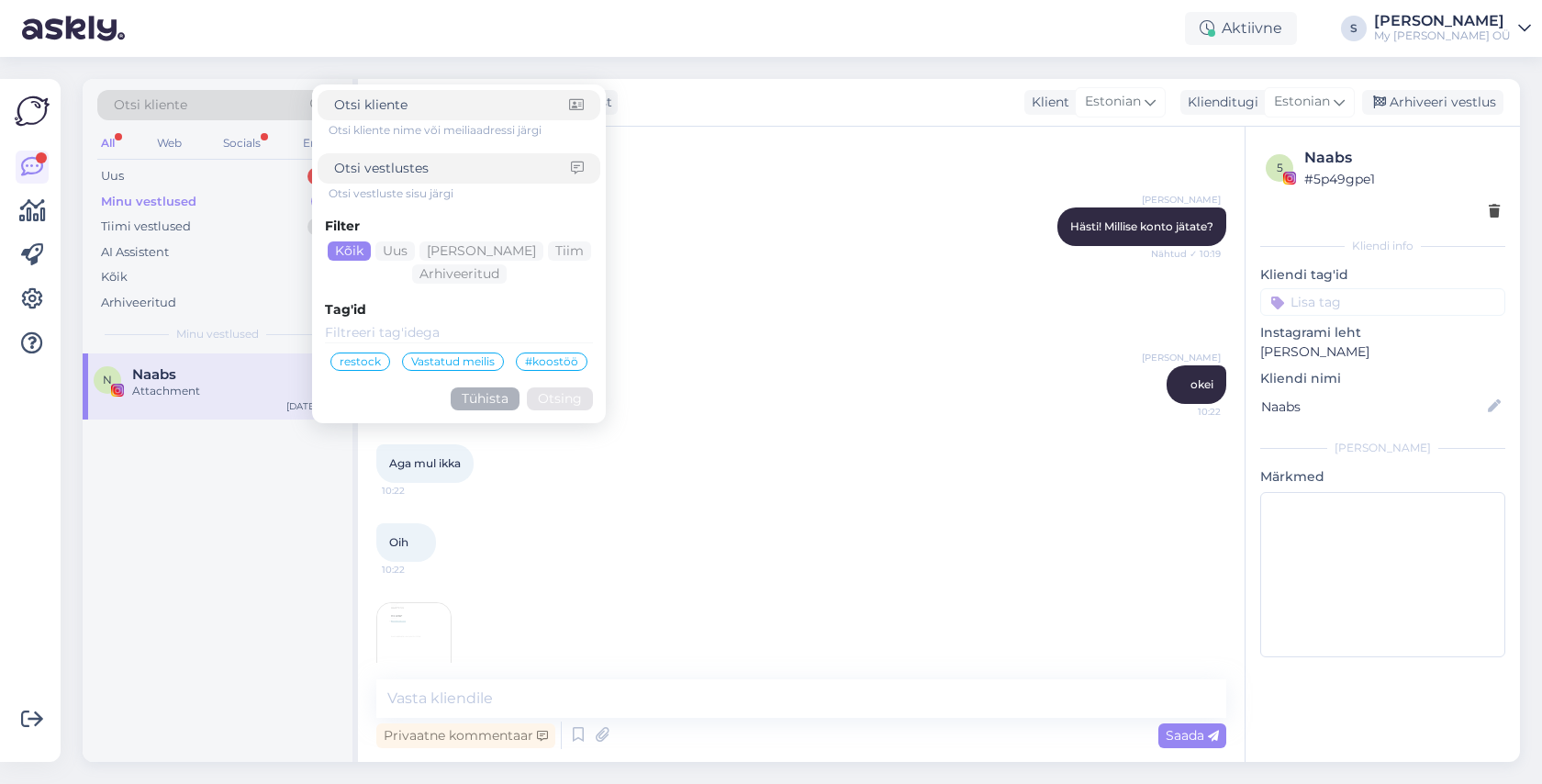
click at [175, 108] on span "Otsi kliente" at bounding box center [150, 105] width 73 height 19
click at [394, 107] on input at bounding box center [451, 105] width 235 height 19
paste input "Airi Viljaste"
type input "Airi Viljaste"
click at [569, 395] on button "Otsing" at bounding box center [559, 399] width 67 height 23
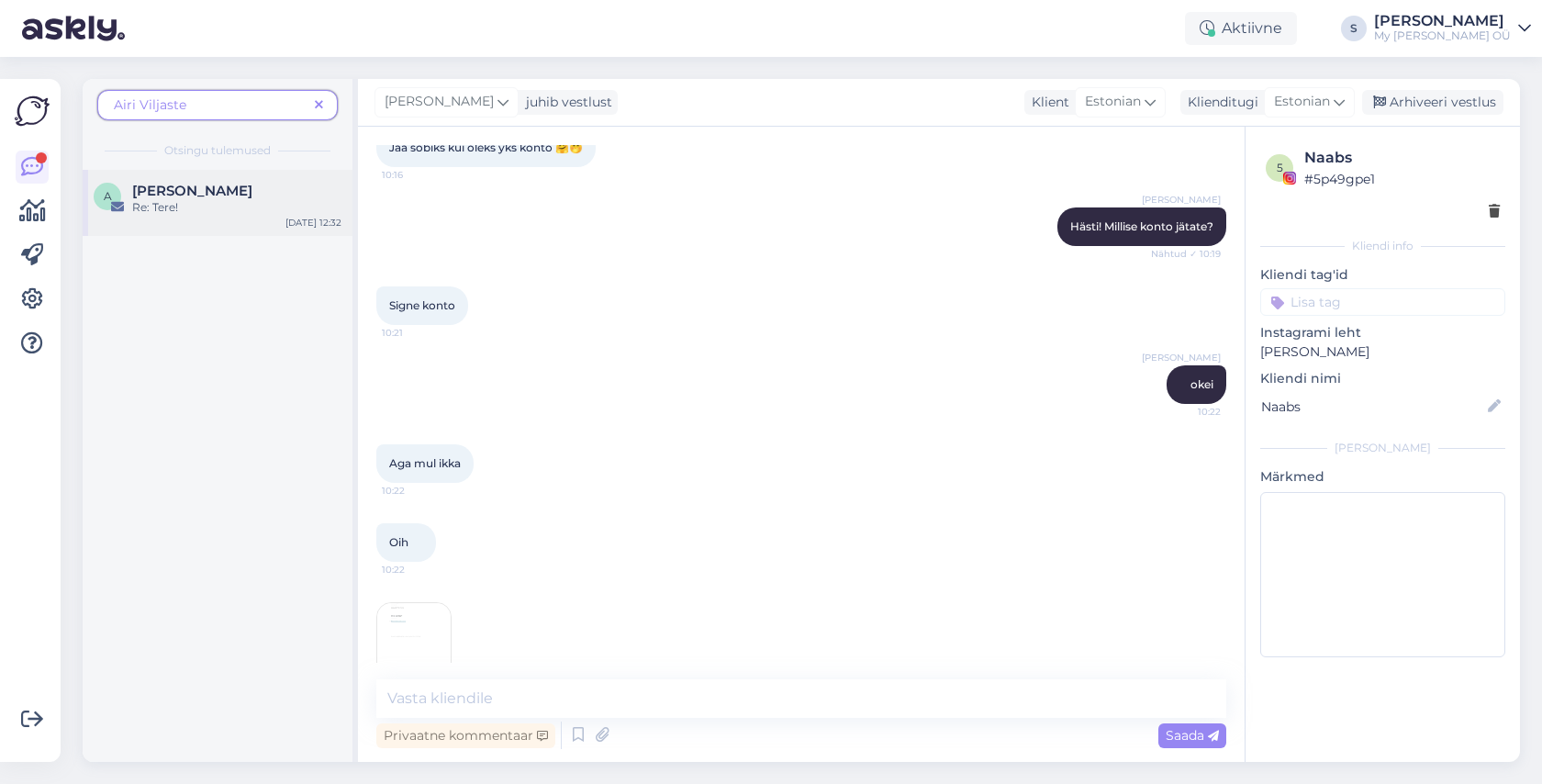
click at [210, 200] on div "Re: Tere!" at bounding box center [236, 206] width 209 height 16
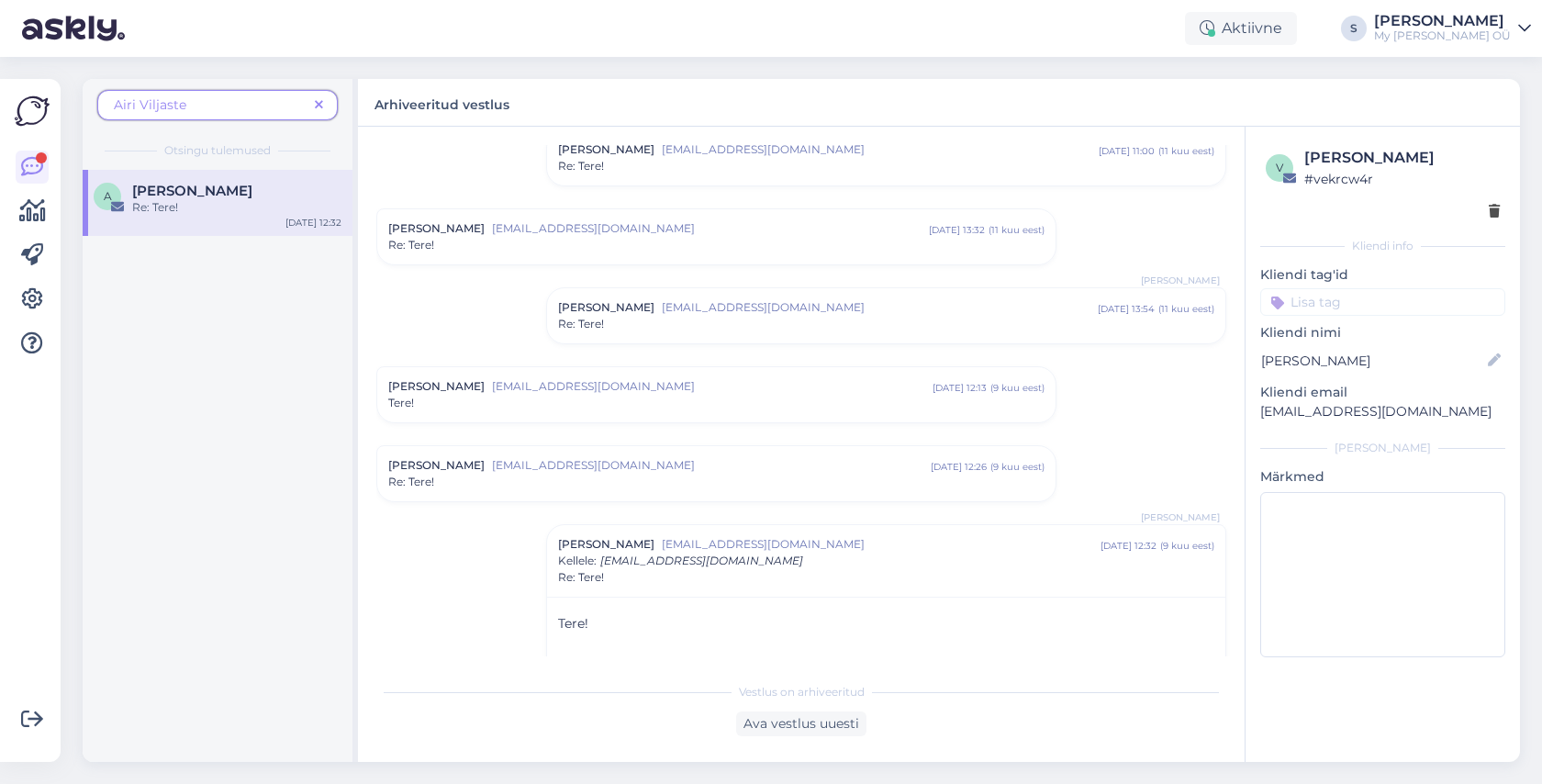
scroll to position [202, 0]
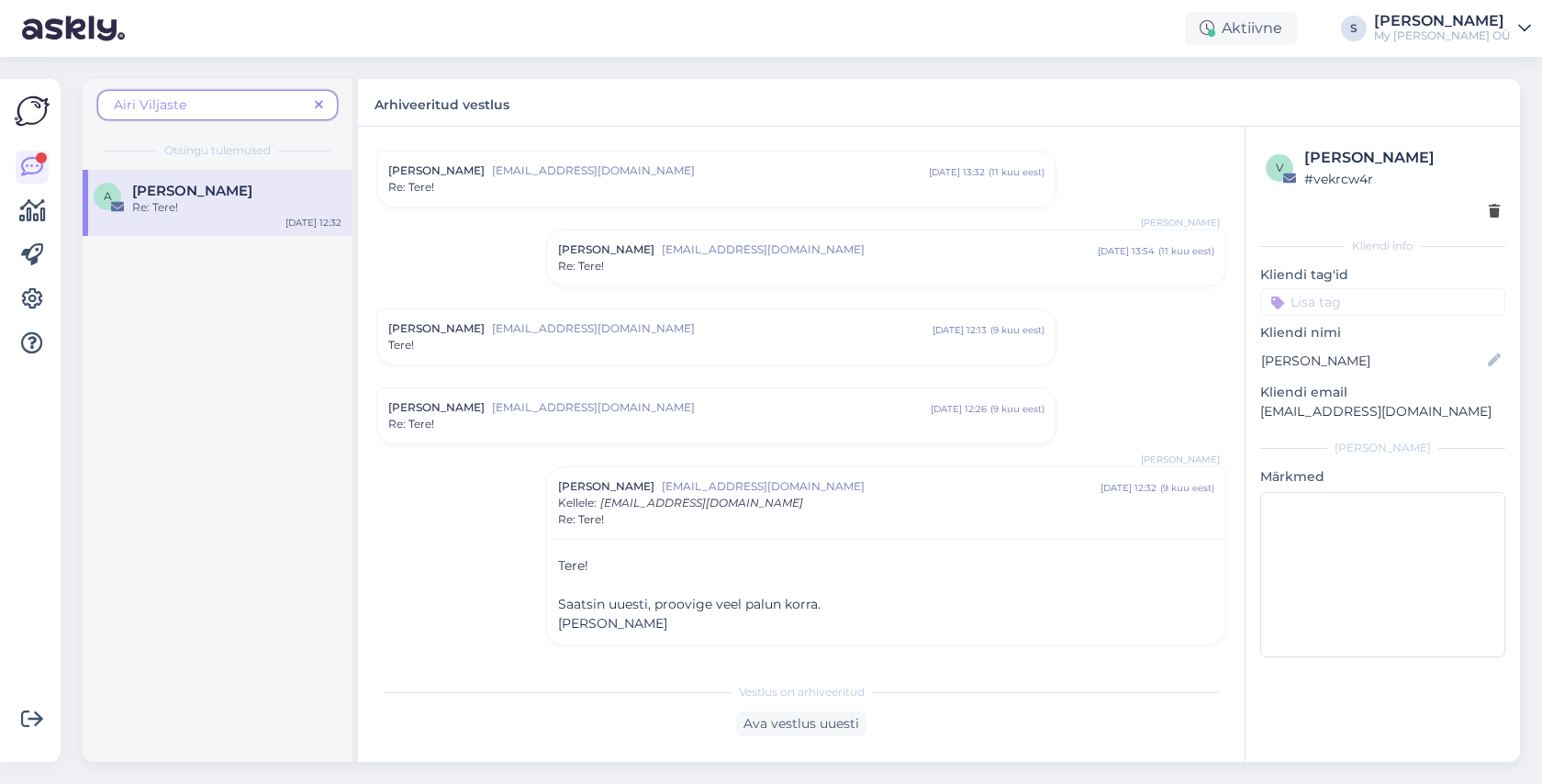
click at [573, 389] on div "airi viljaste [EMAIL_ADDRESS][DOMAIN_NAME] [DATE] 12:26 ( 9 kuu eest ) Re: Tere!" at bounding box center [716, 415] width 678 height 55
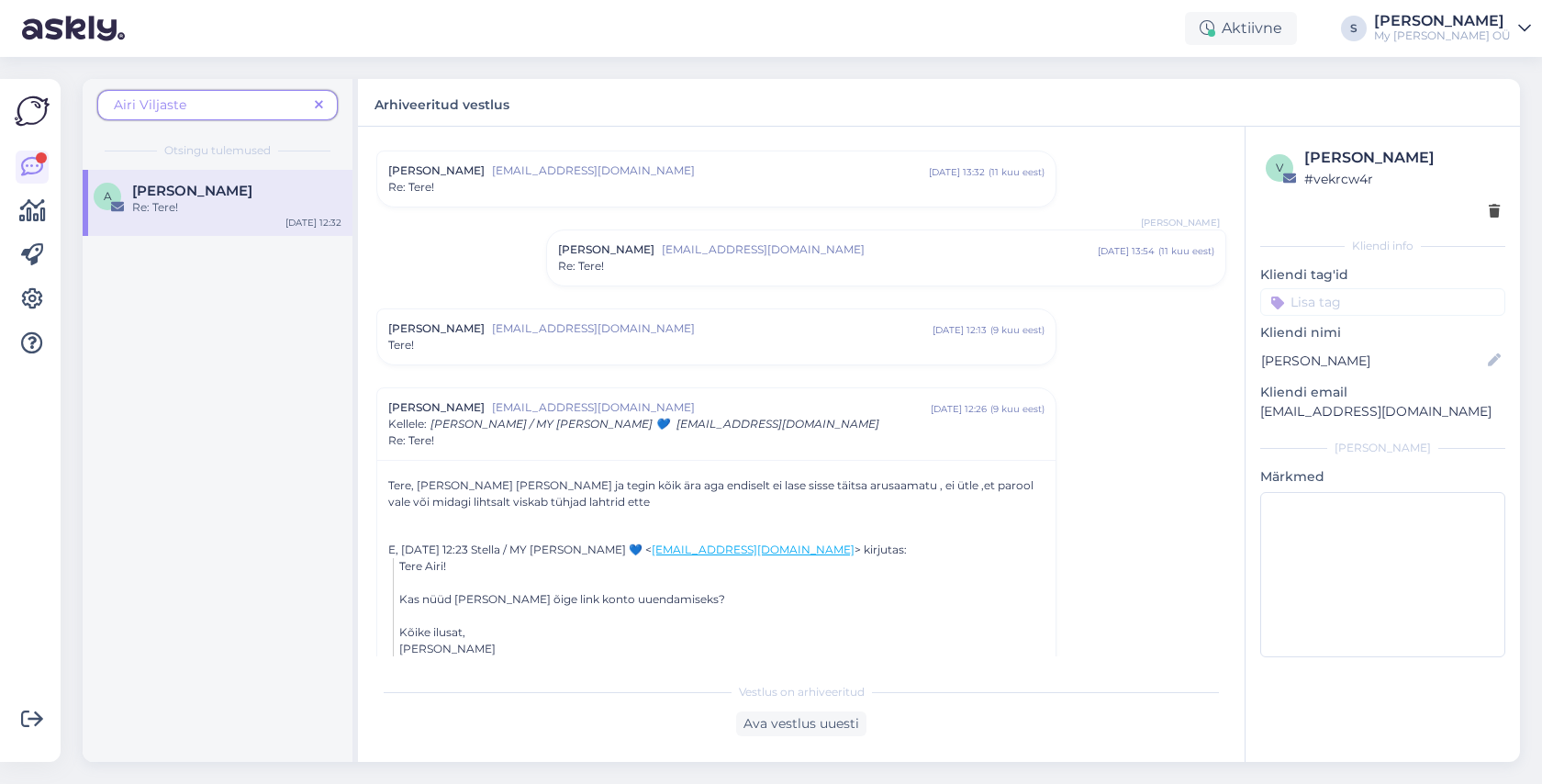
click at [555, 332] on span "[EMAIL_ADDRESS][DOMAIN_NAME]" at bounding box center [712, 328] width 441 height 16
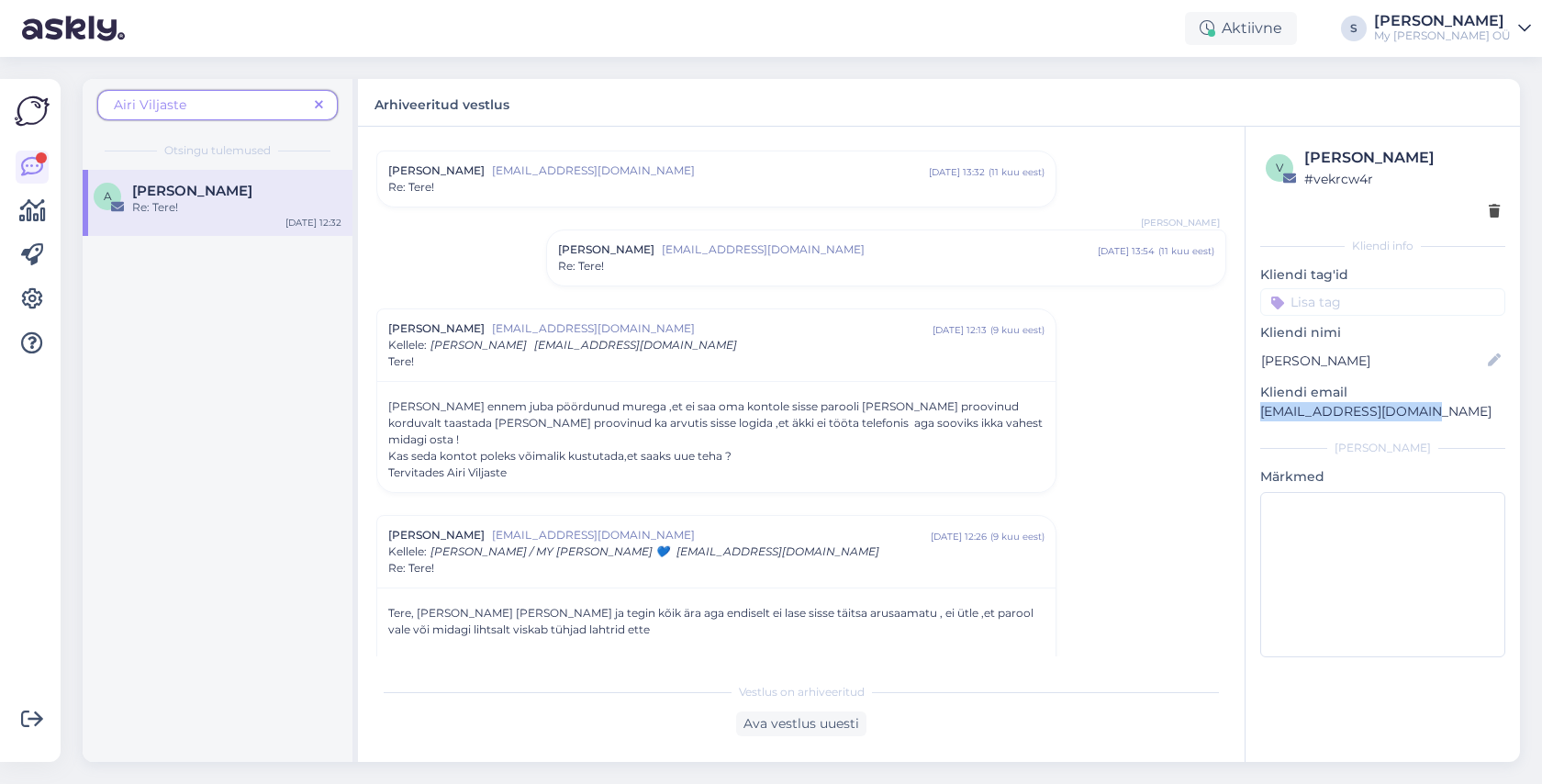
drag, startPoint x: 1411, startPoint y: 409, endPoint x: 1261, endPoint y: 413, distance: 150.1
click at [1261, 413] on p "[EMAIL_ADDRESS][DOMAIN_NAME]" at bounding box center [1382, 412] width 245 height 19
copy p "[EMAIL_ADDRESS][DOMAIN_NAME]"
click at [325, 103] on span at bounding box center [319, 105] width 23 height 19
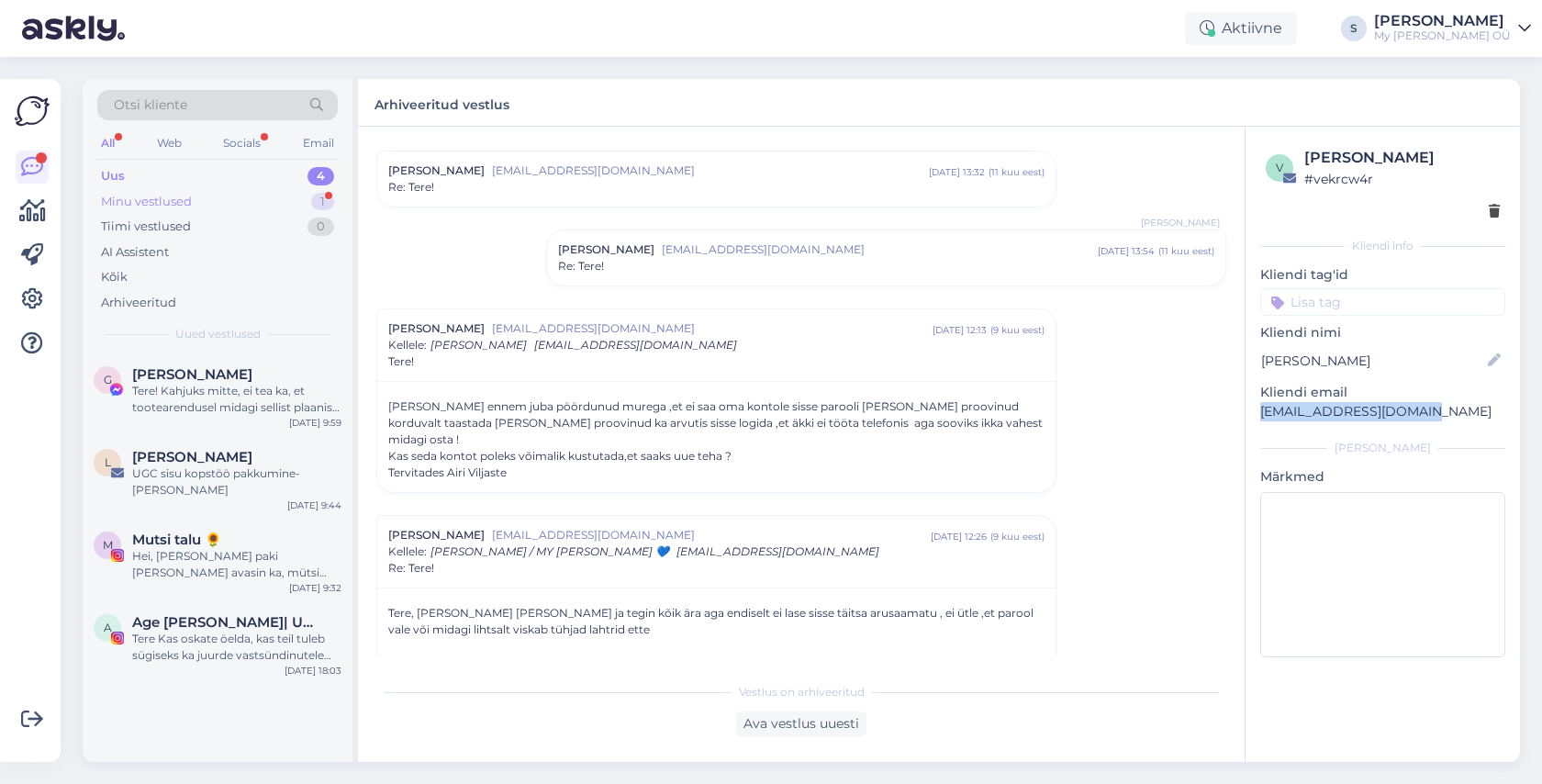
click at [171, 199] on div "Minu vestlused" at bounding box center [147, 202] width 91 height 18
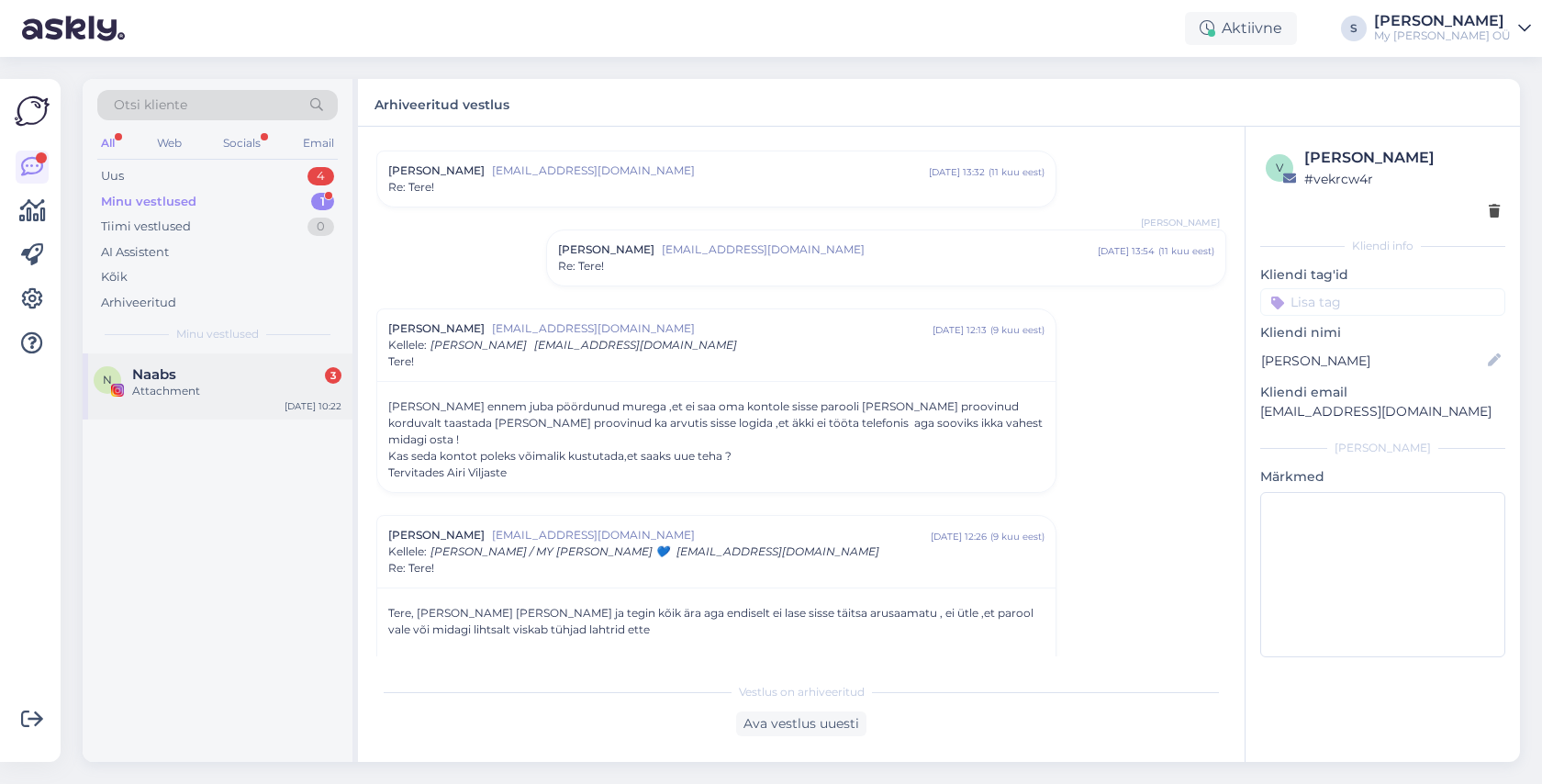
click at [178, 380] on div "Naabs 3" at bounding box center [236, 374] width 209 height 16
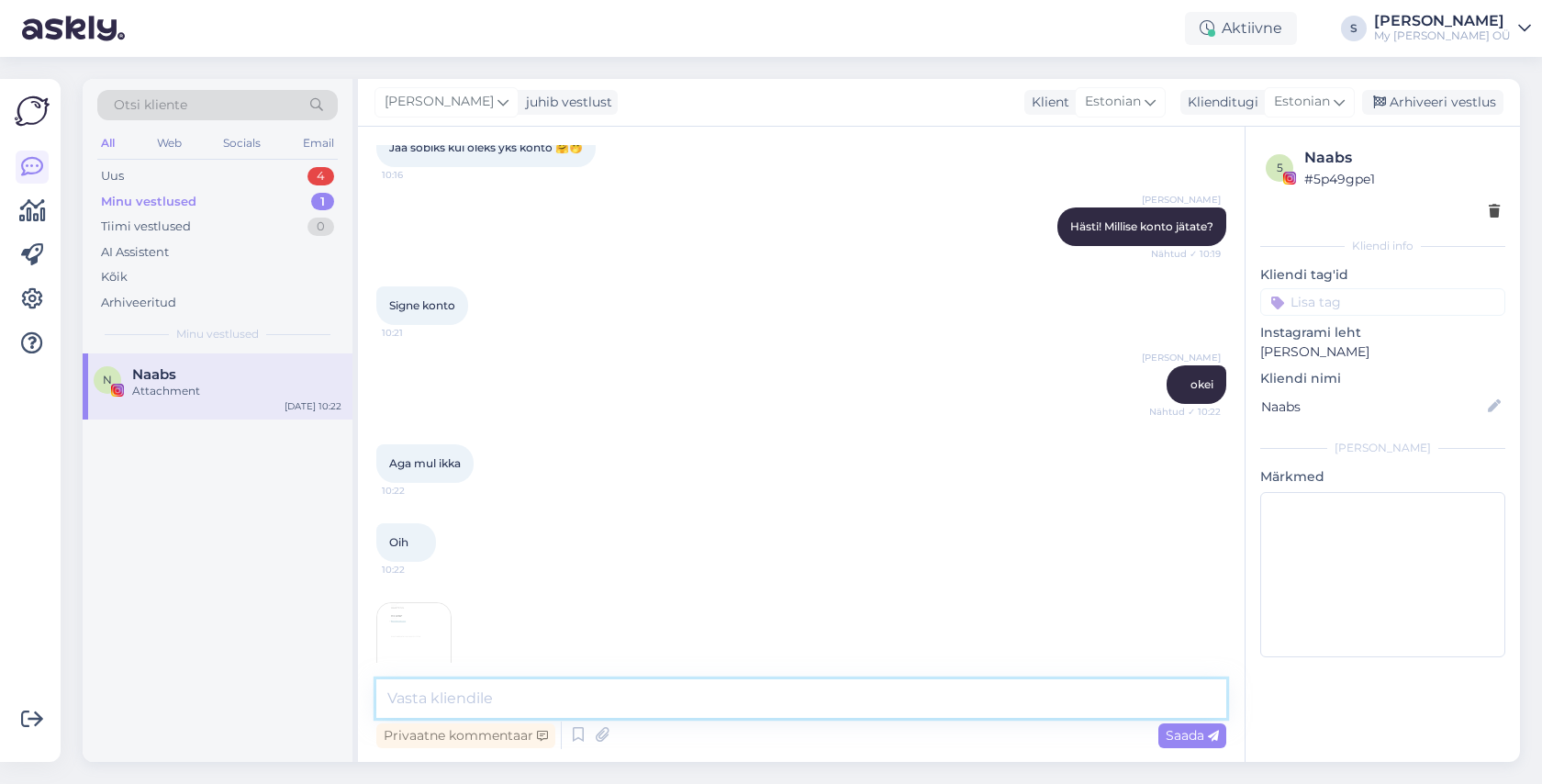
click at [497, 700] on textarea at bounding box center [800, 698] width 850 height 39
type textarea "Millise kontoga see juhtus?"
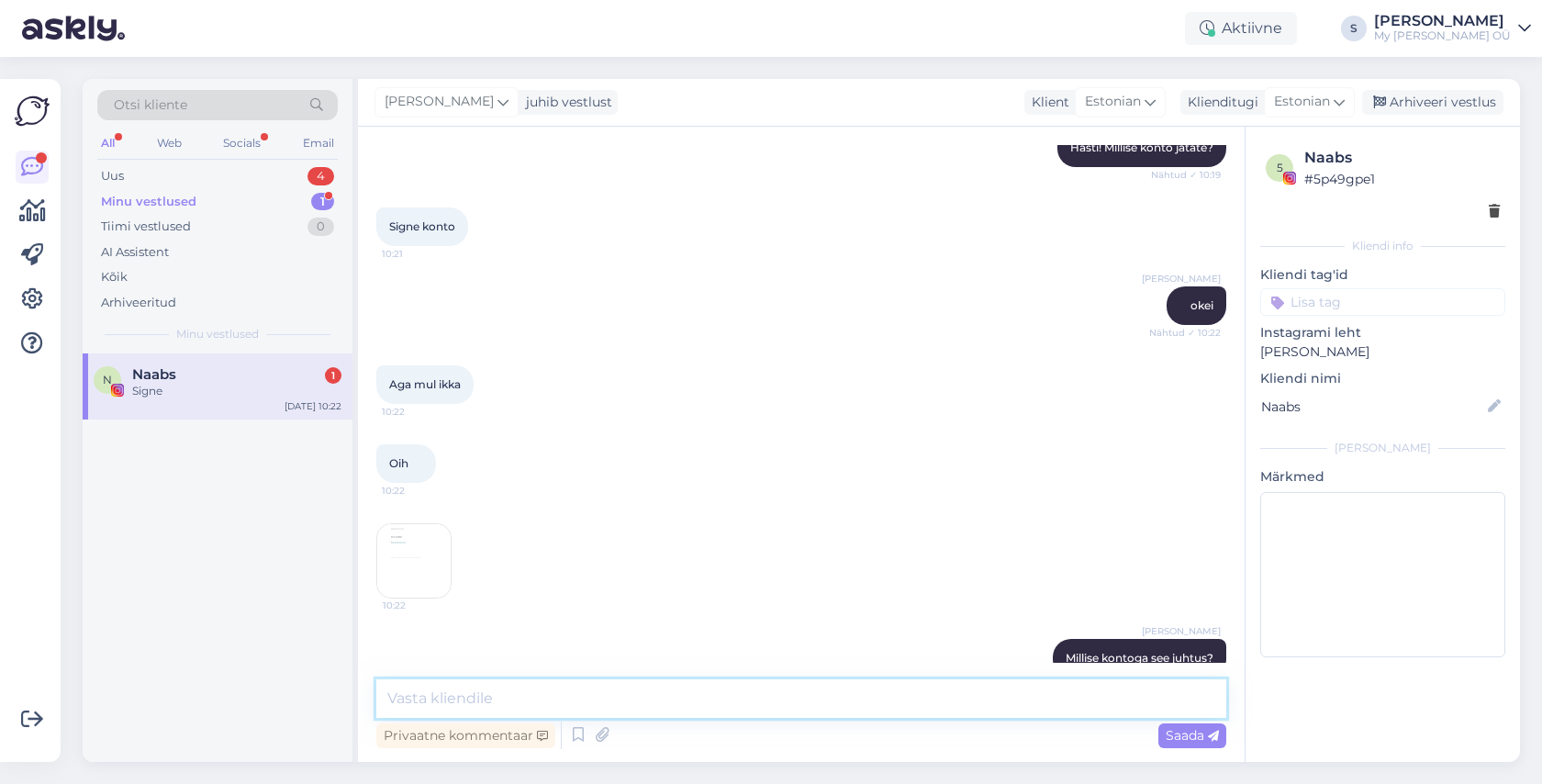
scroll to position [11775, 0]
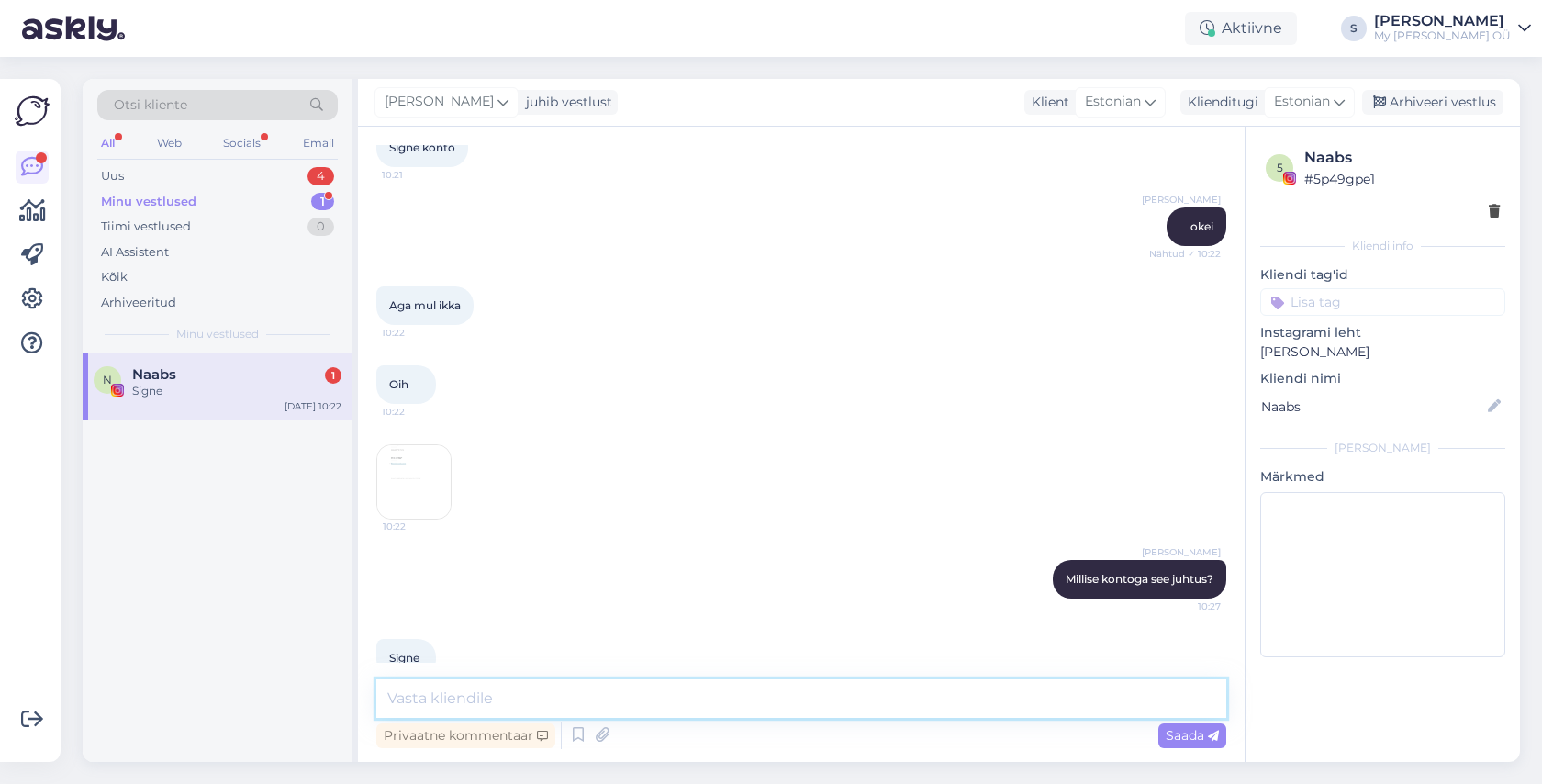
click at [506, 694] on textarea at bounding box center [800, 698] width 850 height 39
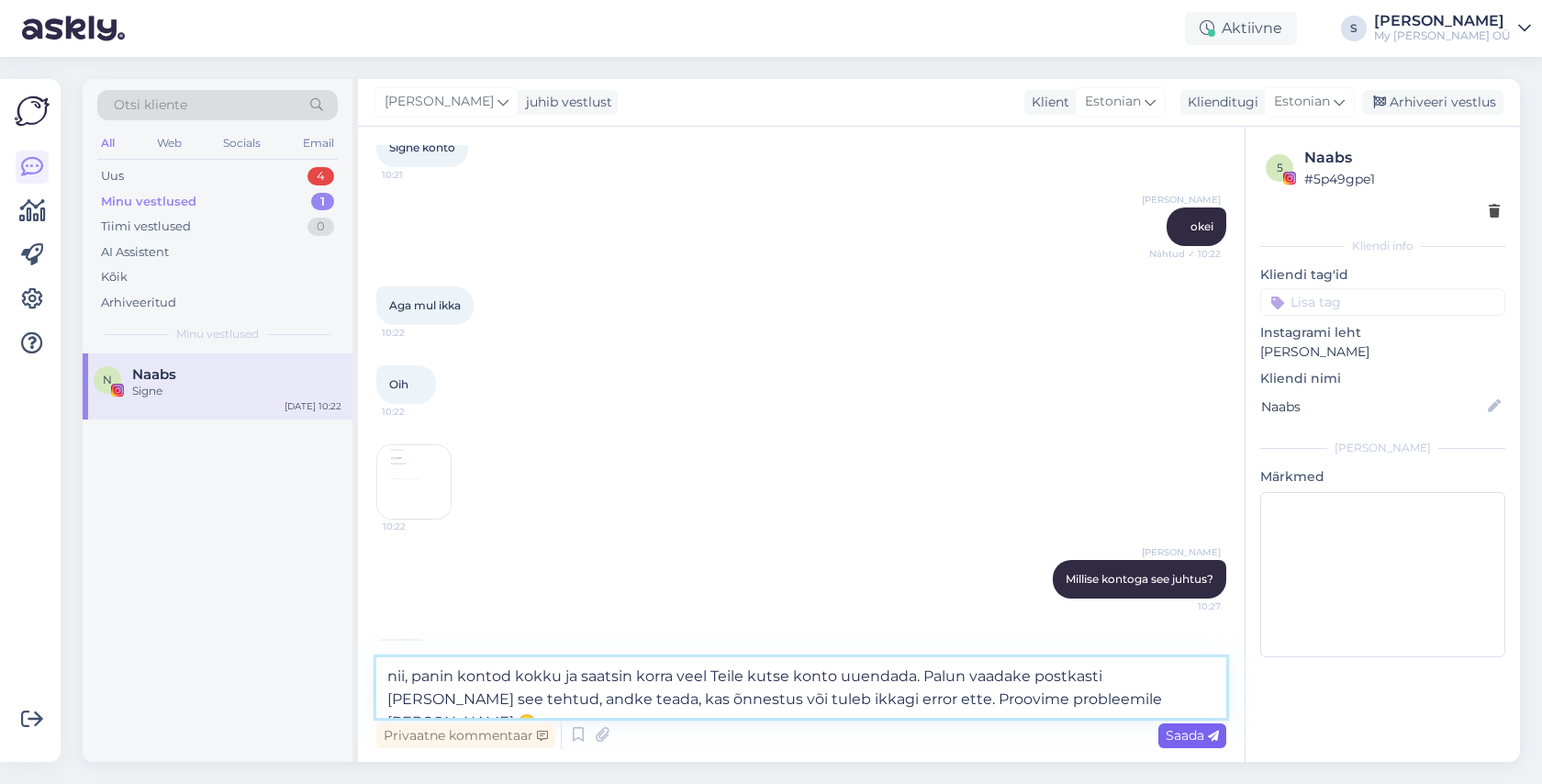
type textarea "nii, panin kontod kokku ja saatsin korra veel Teile kutse konto uuendada. Palun…"
click at [1182, 729] on span "Saada" at bounding box center [1191, 735] width 53 height 16
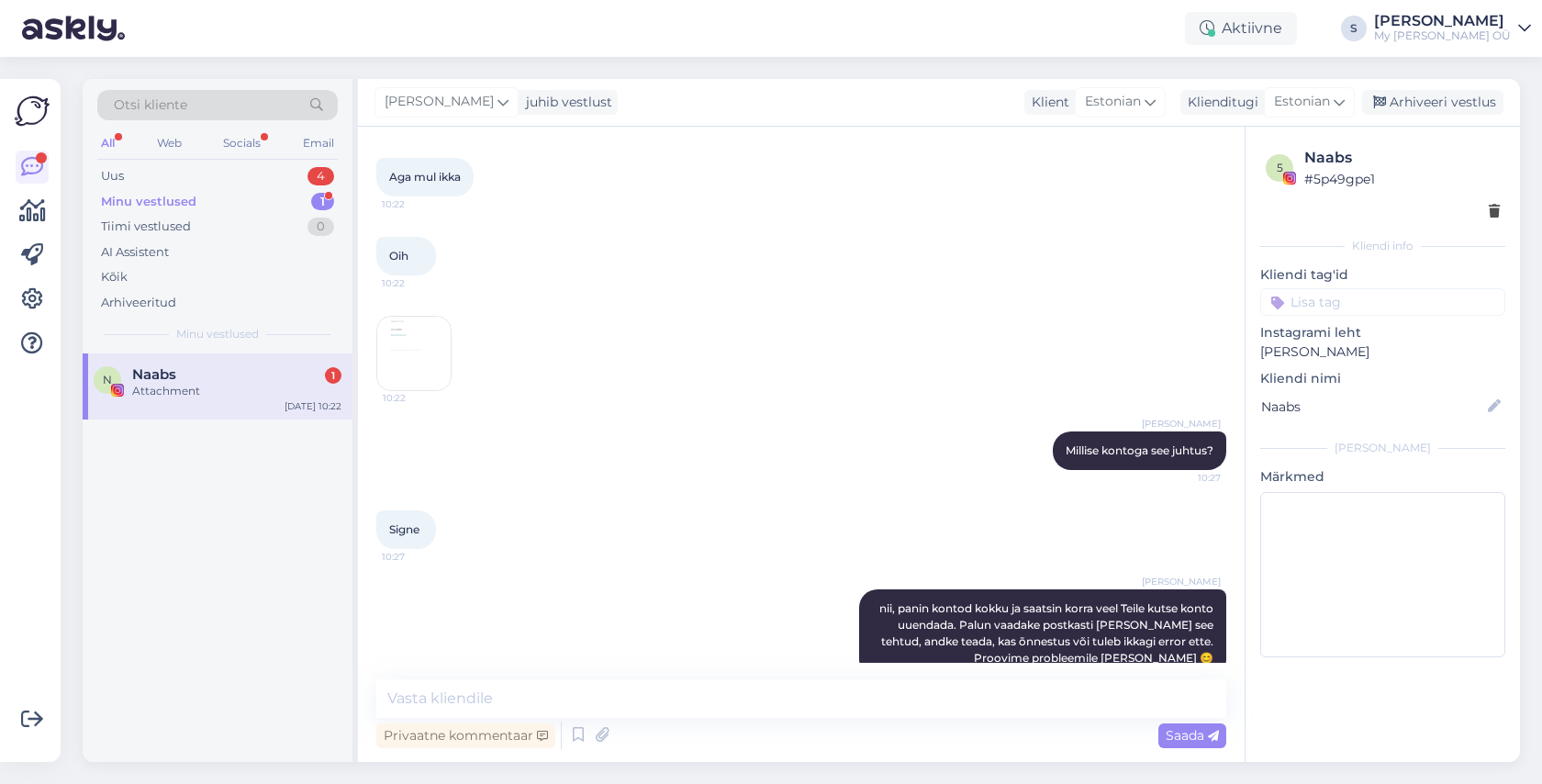
scroll to position [12019, 0]
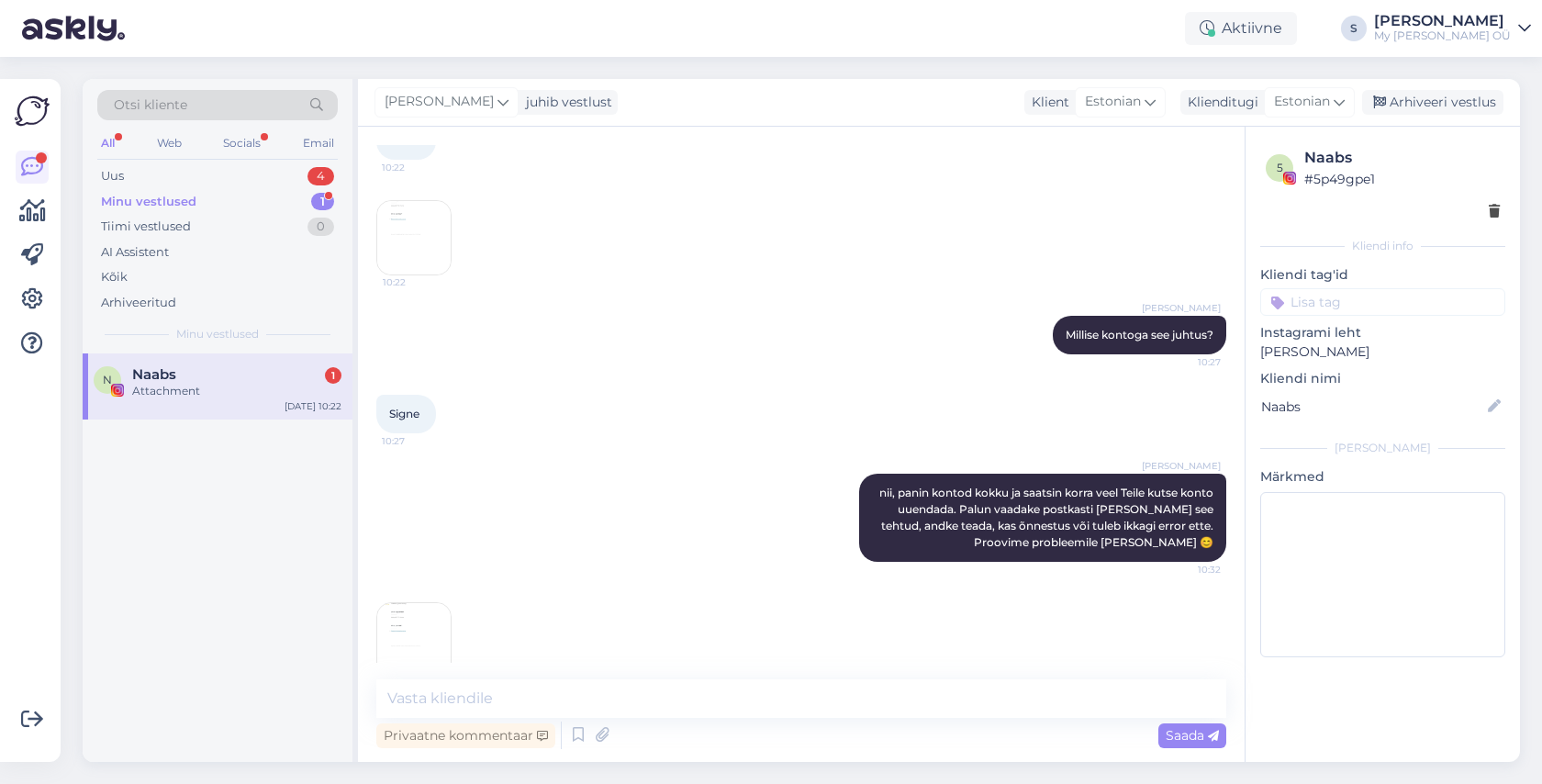
click at [395, 610] on img at bounding box center [414, 639] width 73 height 73
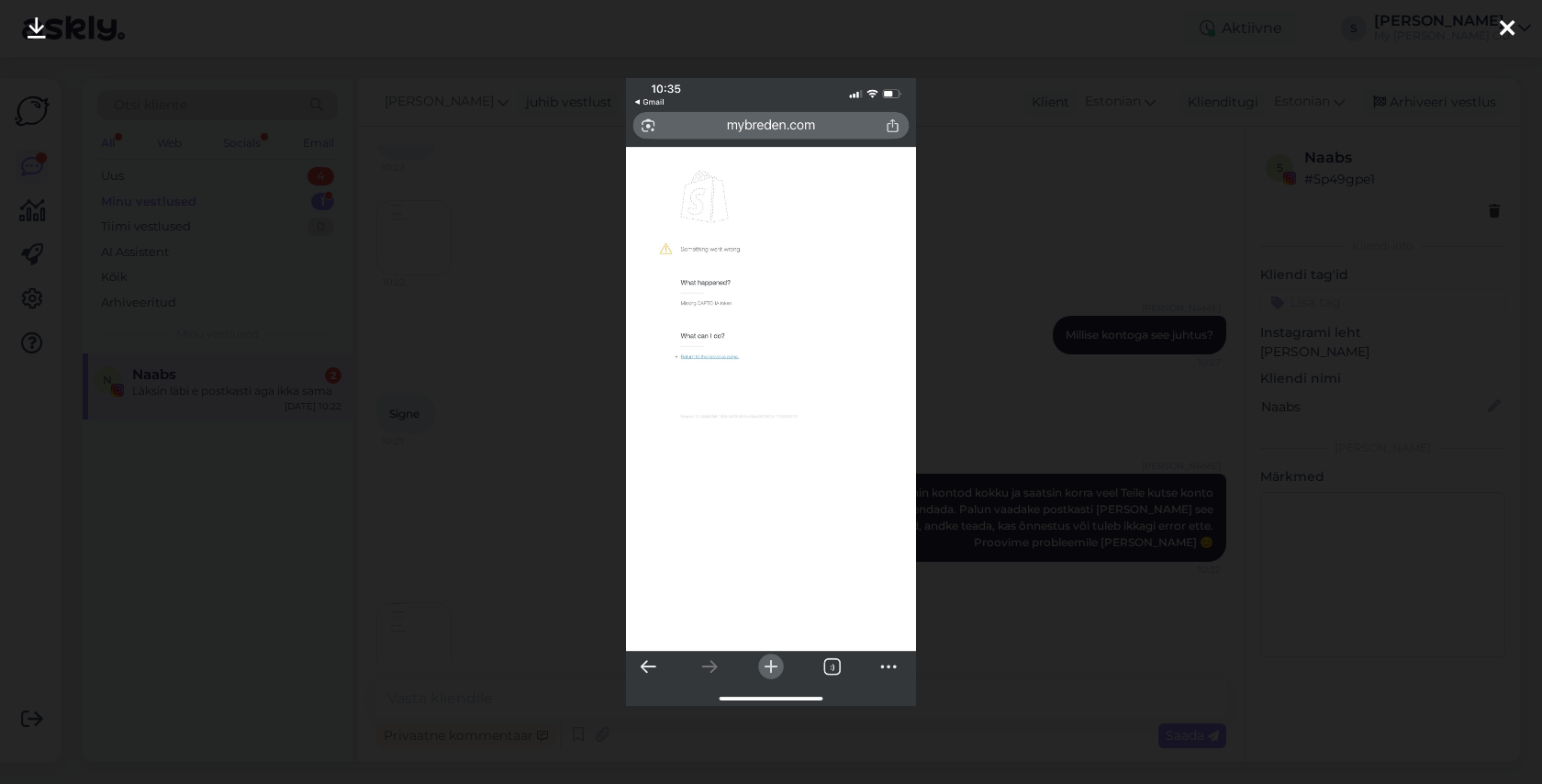
scroll to position [12098, 0]
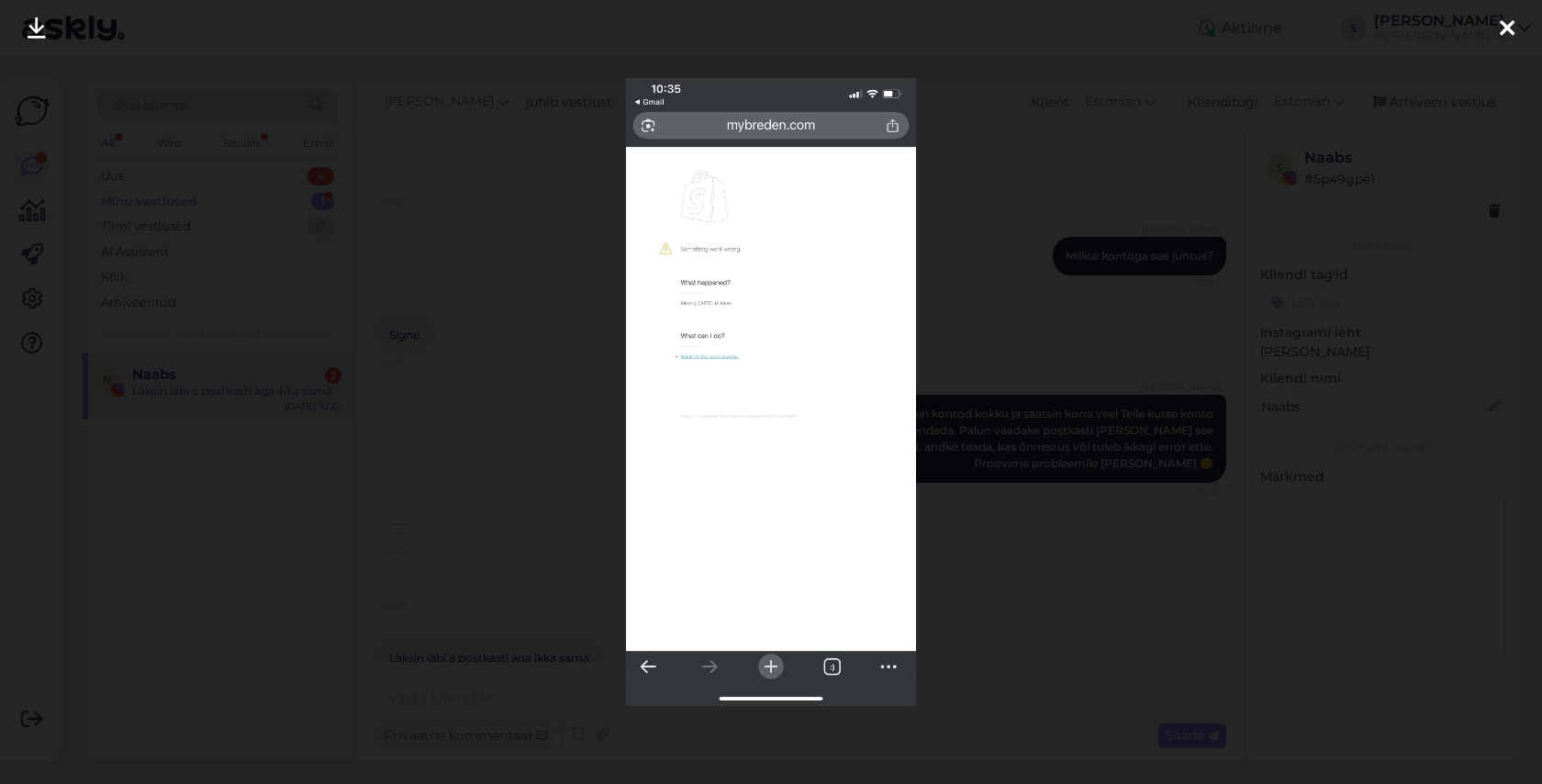
click at [1505, 31] on icon at bounding box center [1506, 29] width 14 height 24
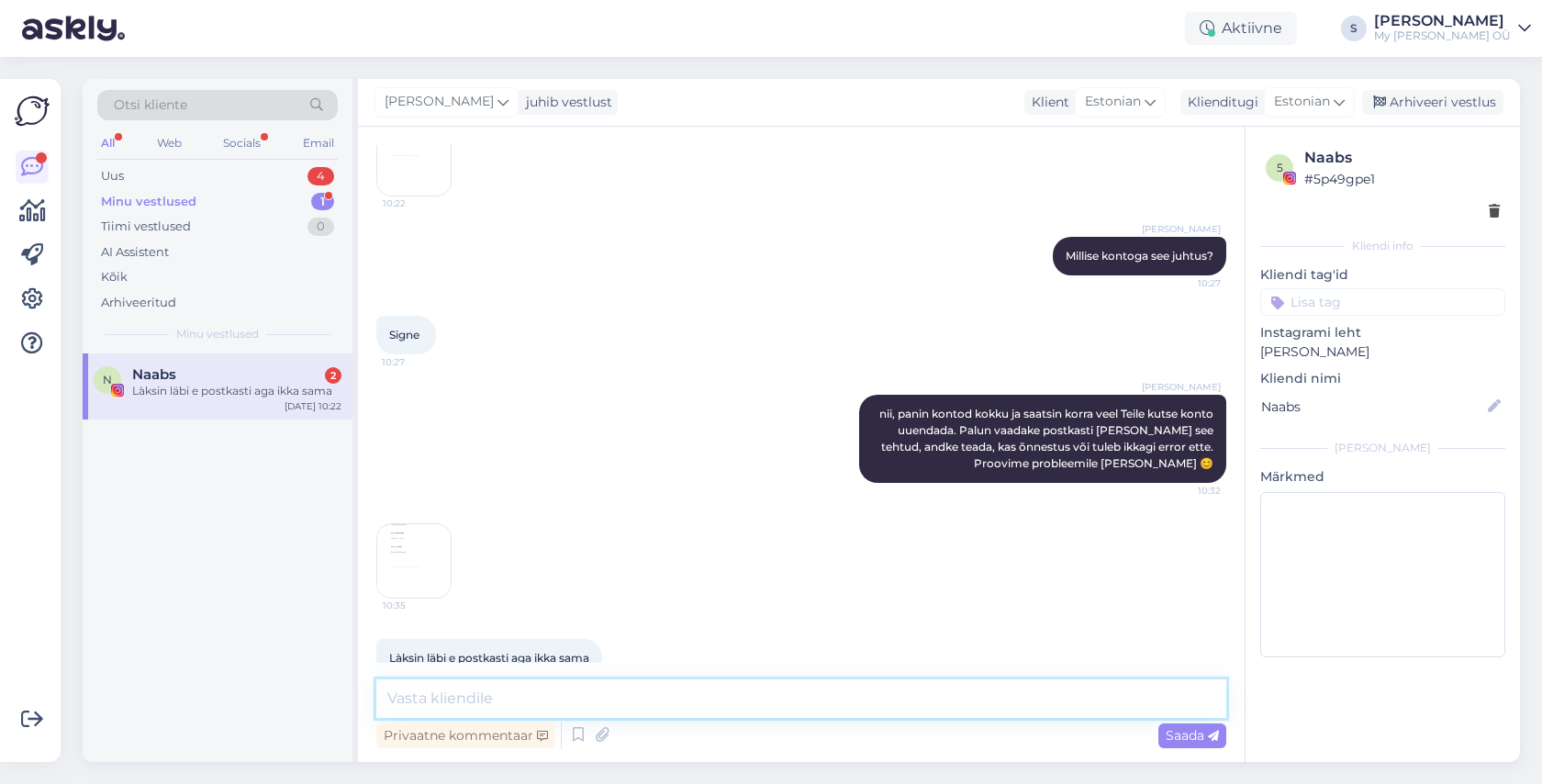
click at [460, 700] on textarea at bounding box center [800, 698] width 850 height 39
type textarea "huvitav, süsteem näitab, et Te ei ole justkui kutset vastu võtnud."
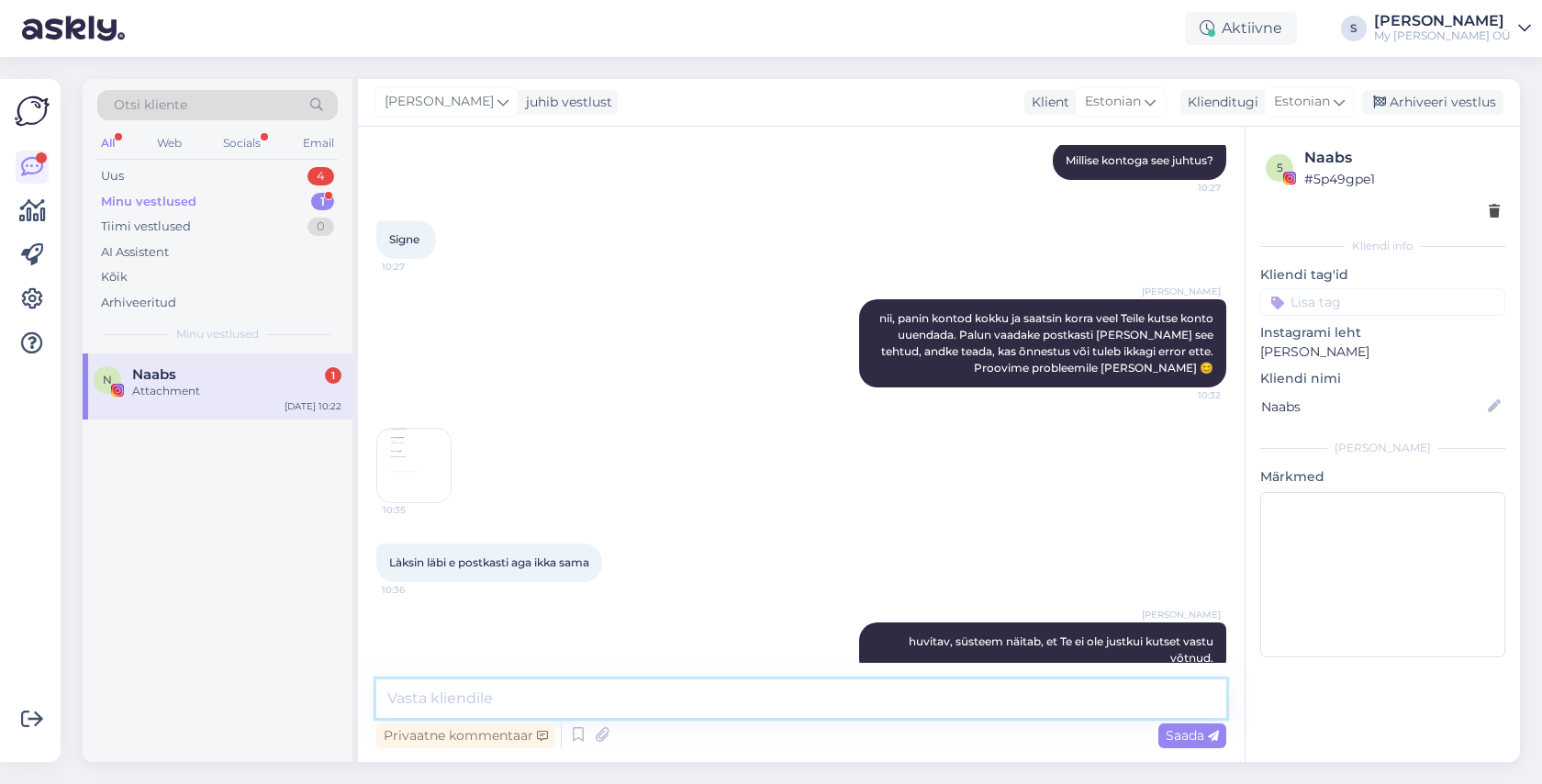
scroll to position [12541, 0]
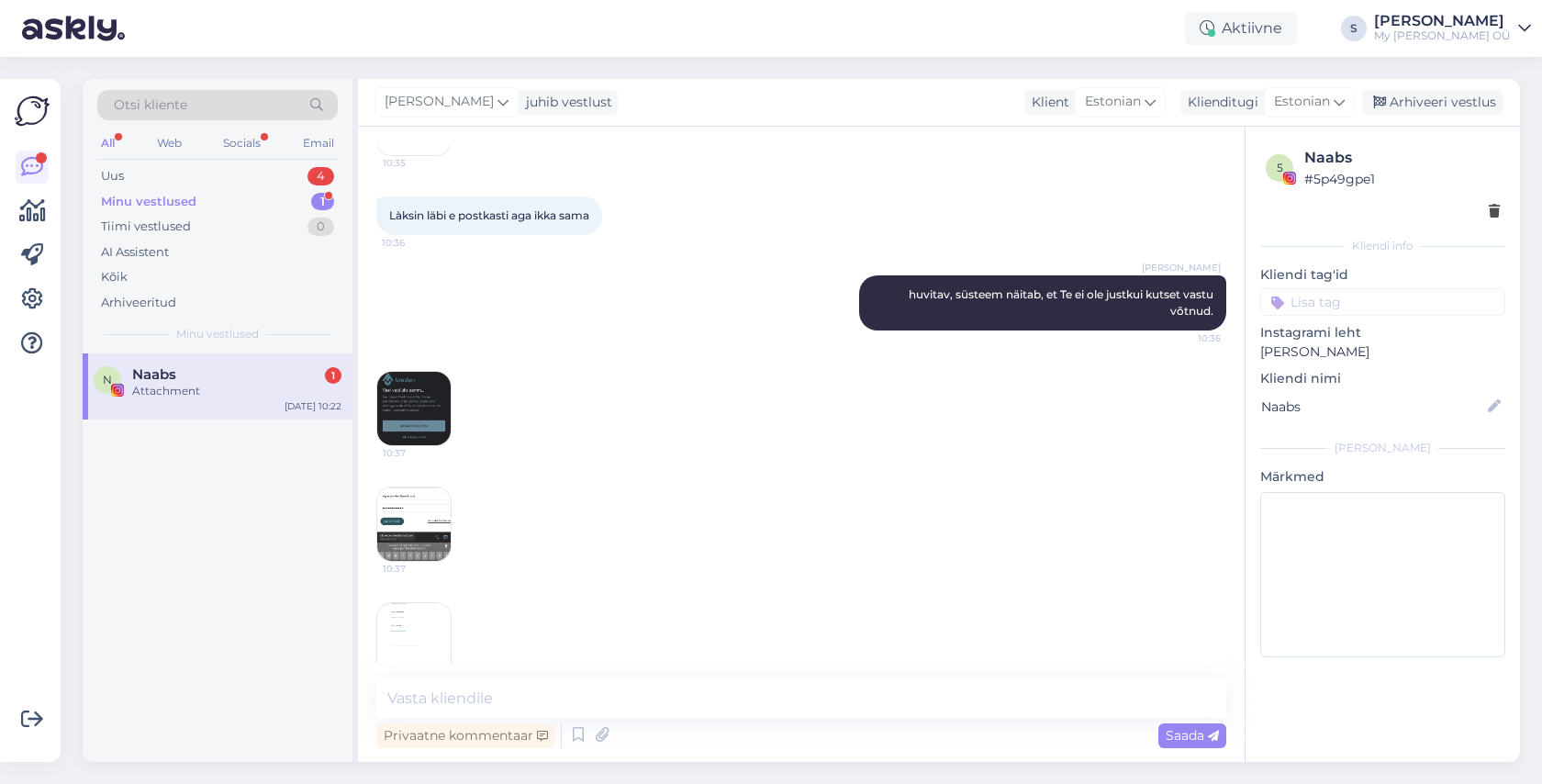
click at [419, 371] on img at bounding box center [414, 408] width 73 height 73
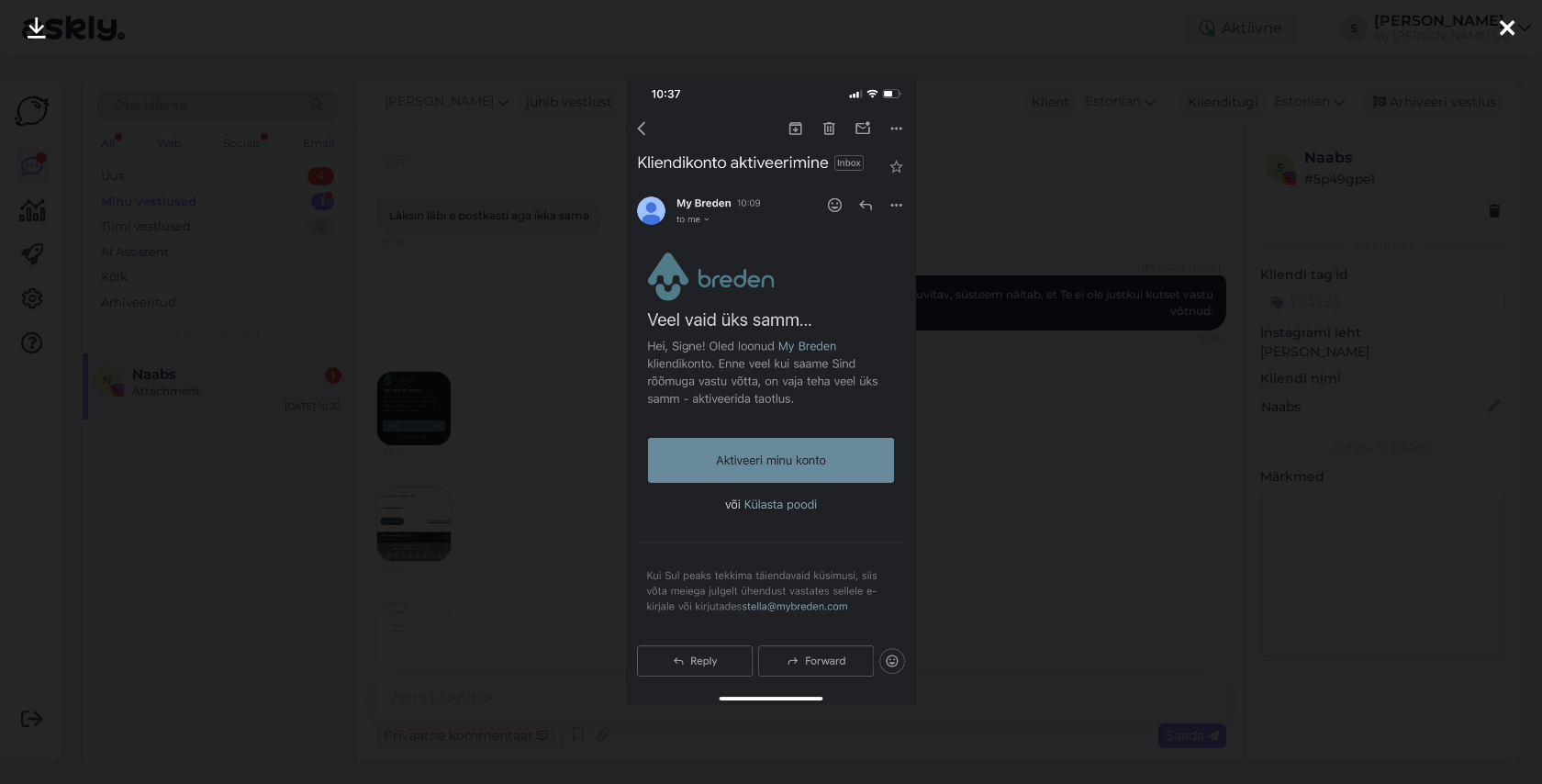
click at [1503, 30] on icon at bounding box center [1506, 29] width 14 height 24
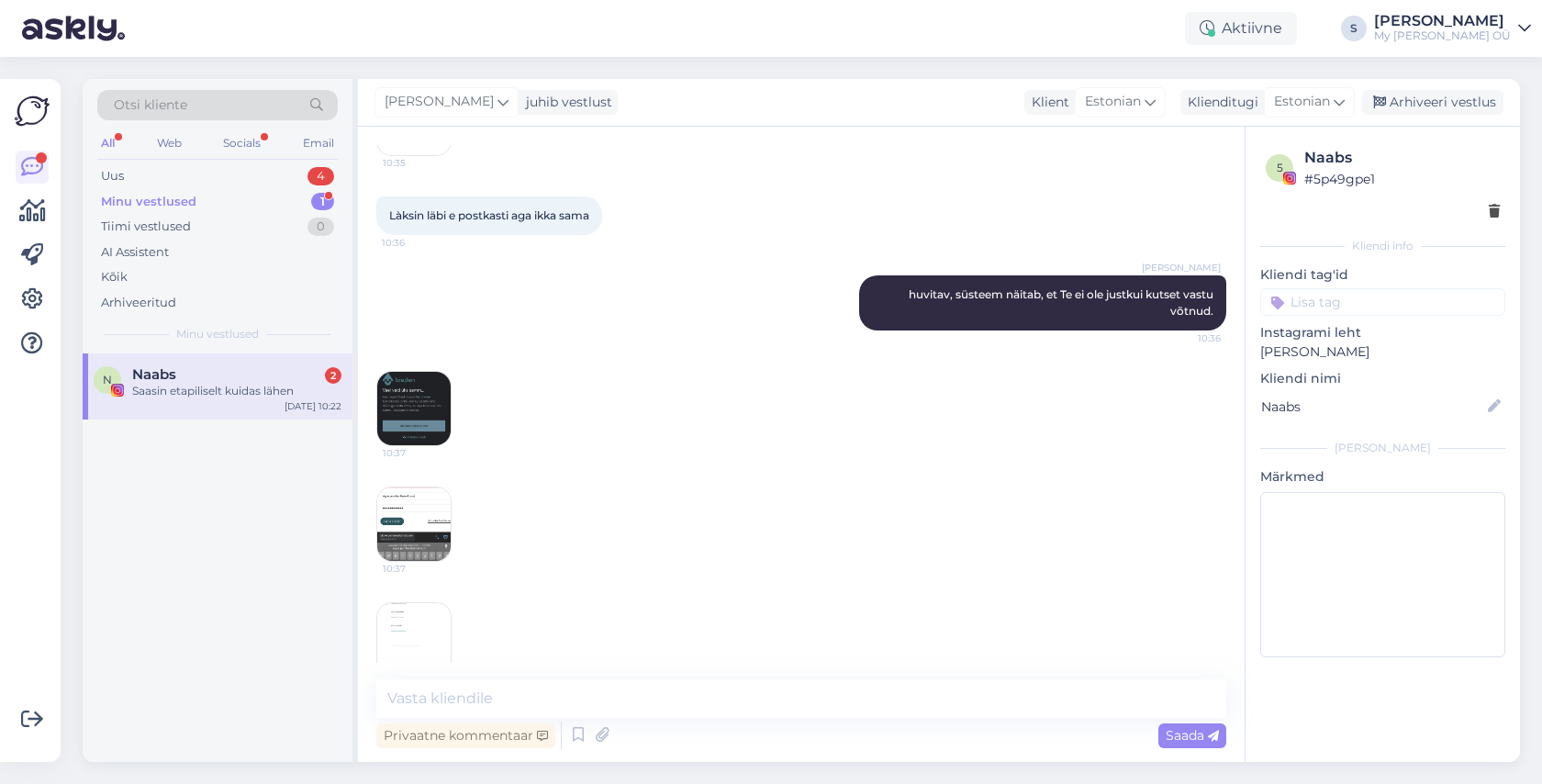
scroll to position [12619, 0]
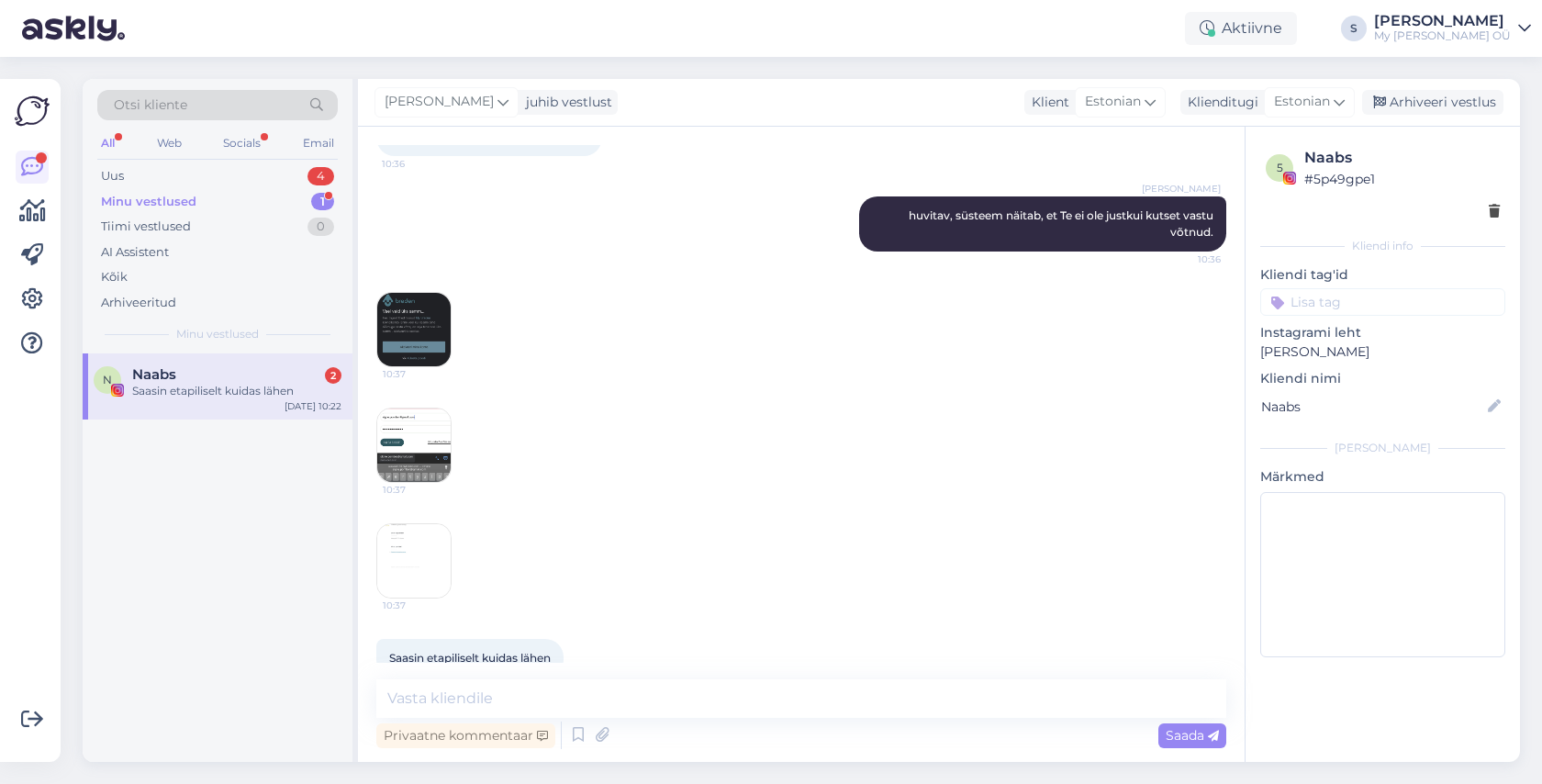
click at [434, 408] on img at bounding box center [414, 445] width 73 height 73
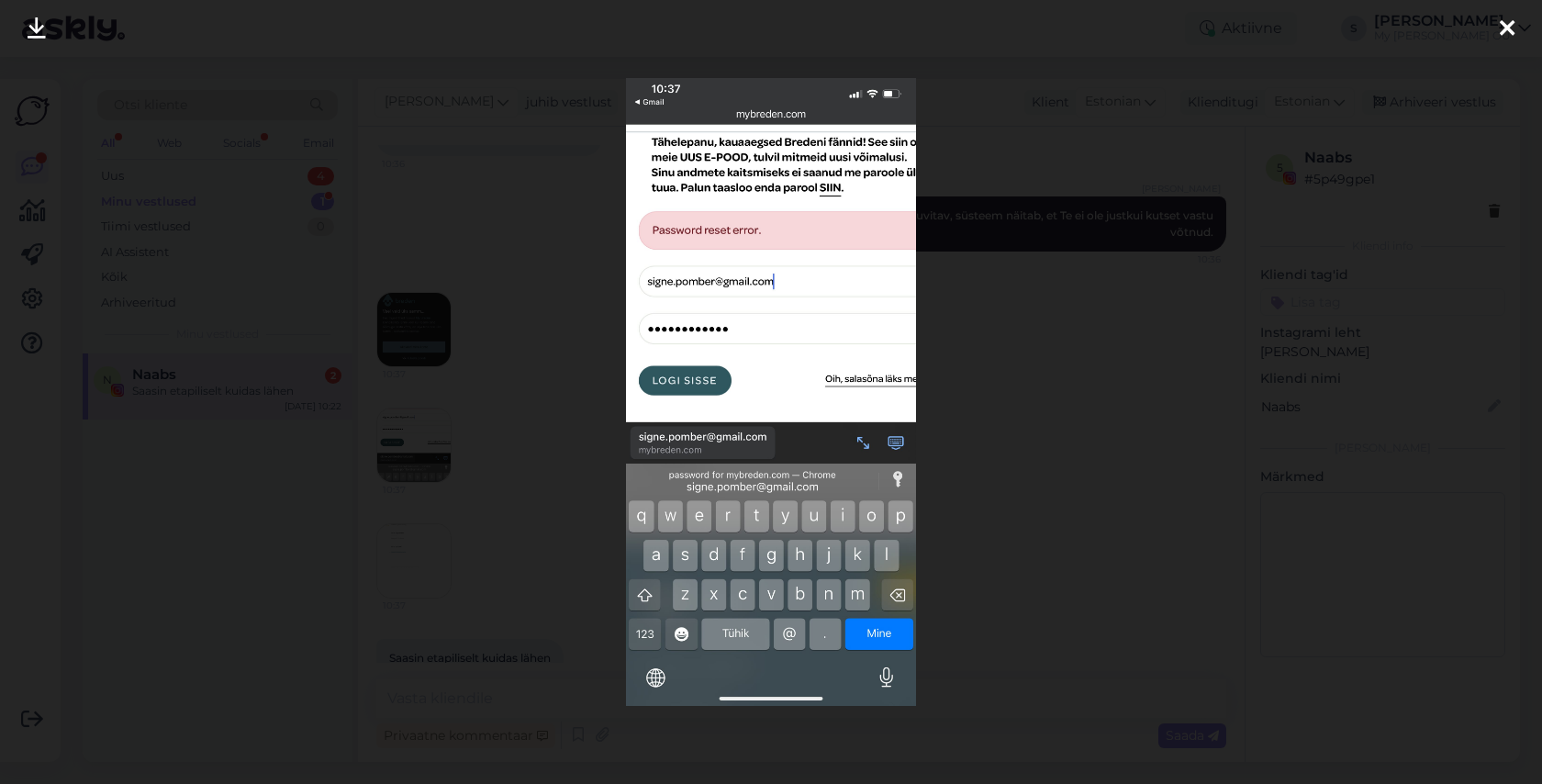
click at [1507, 35] on icon at bounding box center [1506, 29] width 14 height 24
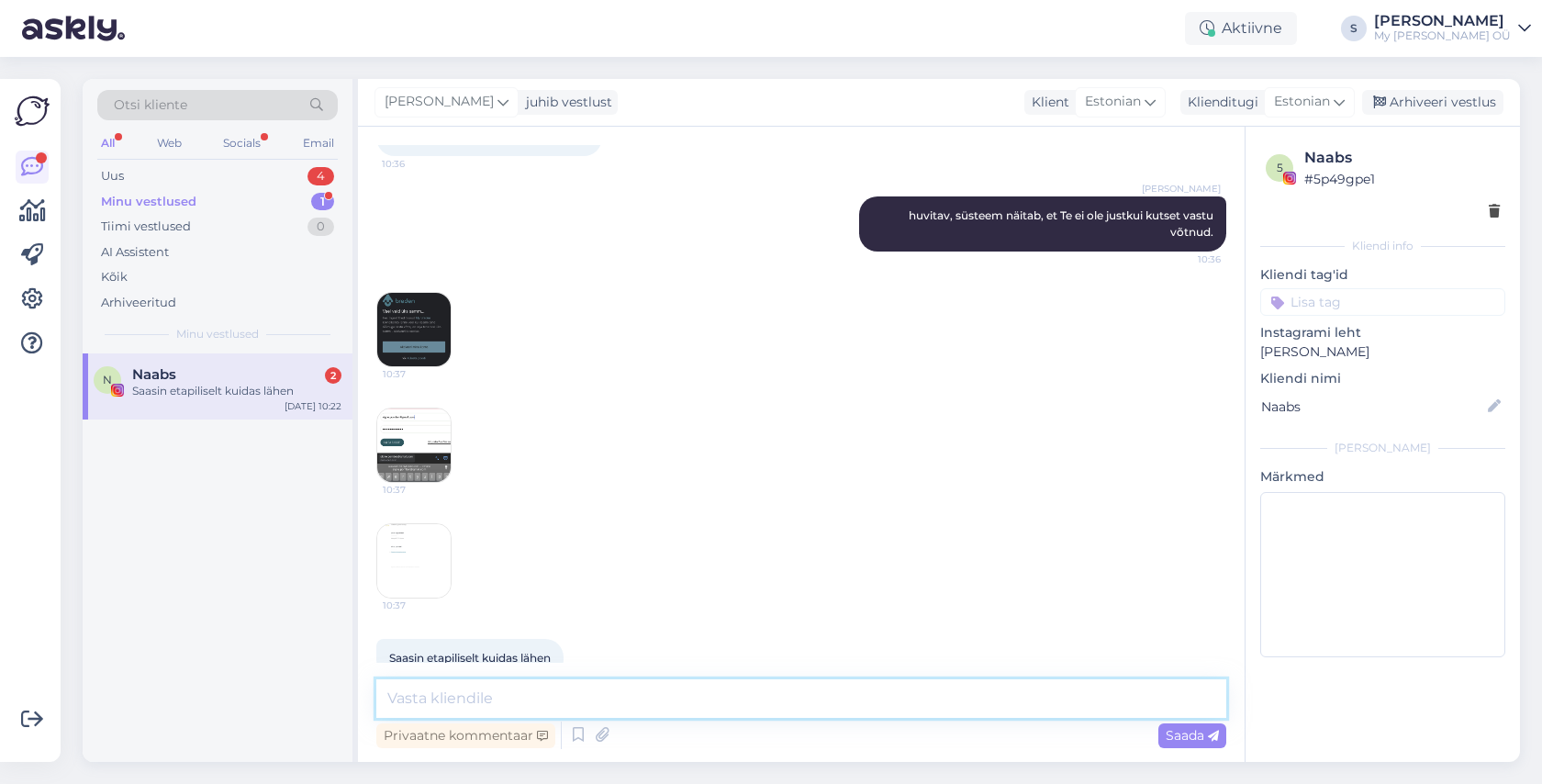
click at [483, 708] on textarea at bounding box center [800, 698] width 850 height 39
type textarea "Viimase kutse saatsin u 5min tagasi. Palun tehke selle kutsega need sammud läbi…"
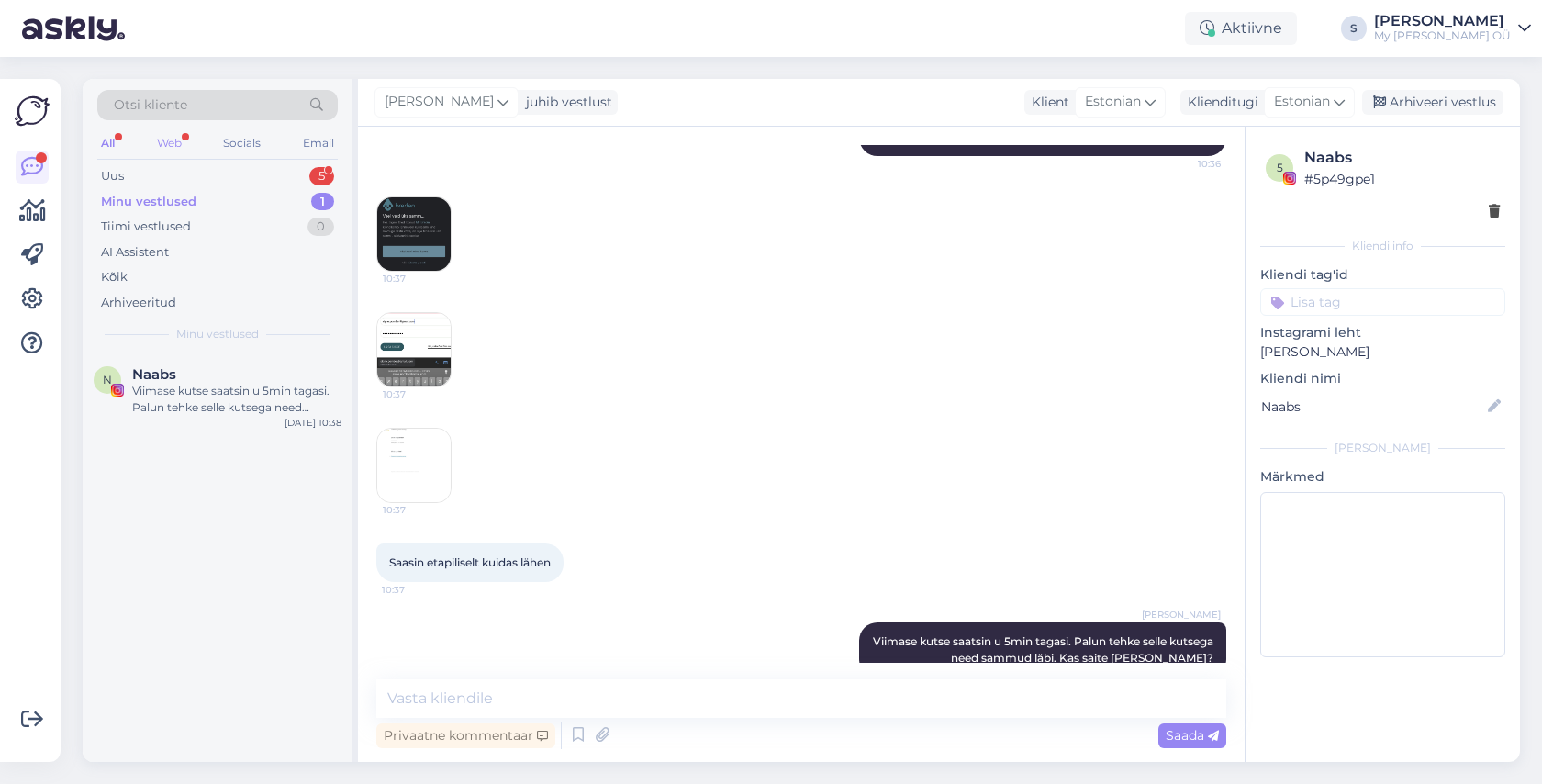
click at [179, 144] on div "Web" at bounding box center [169, 143] width 32 height 24
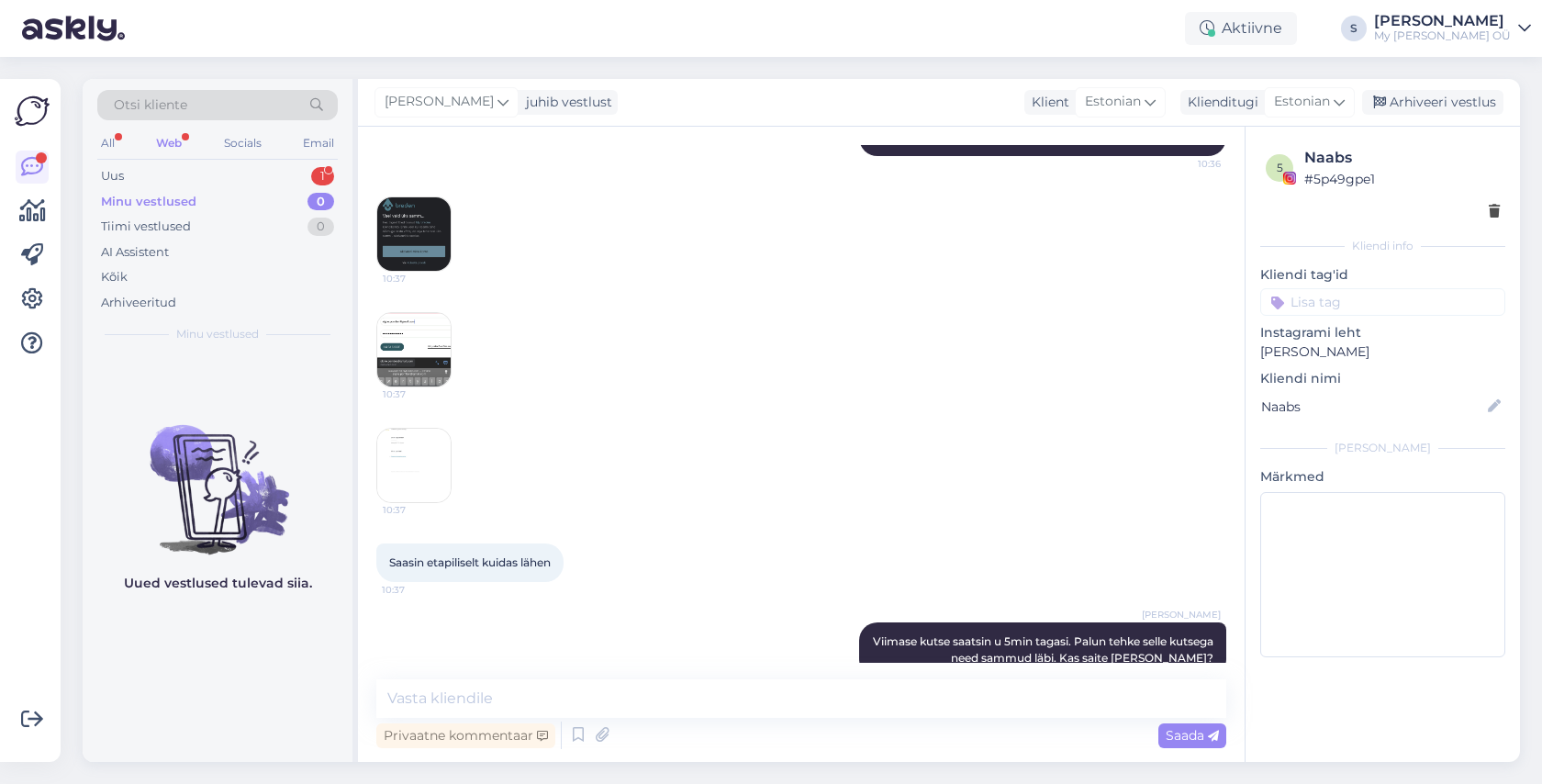
click at [168, 206] on div "Minu vestlused" at bounding box center [149, 202] width 95 height 18
click at [173, 179] on div "Uus 1" at bounding box center [217, 176] width 240 height 26
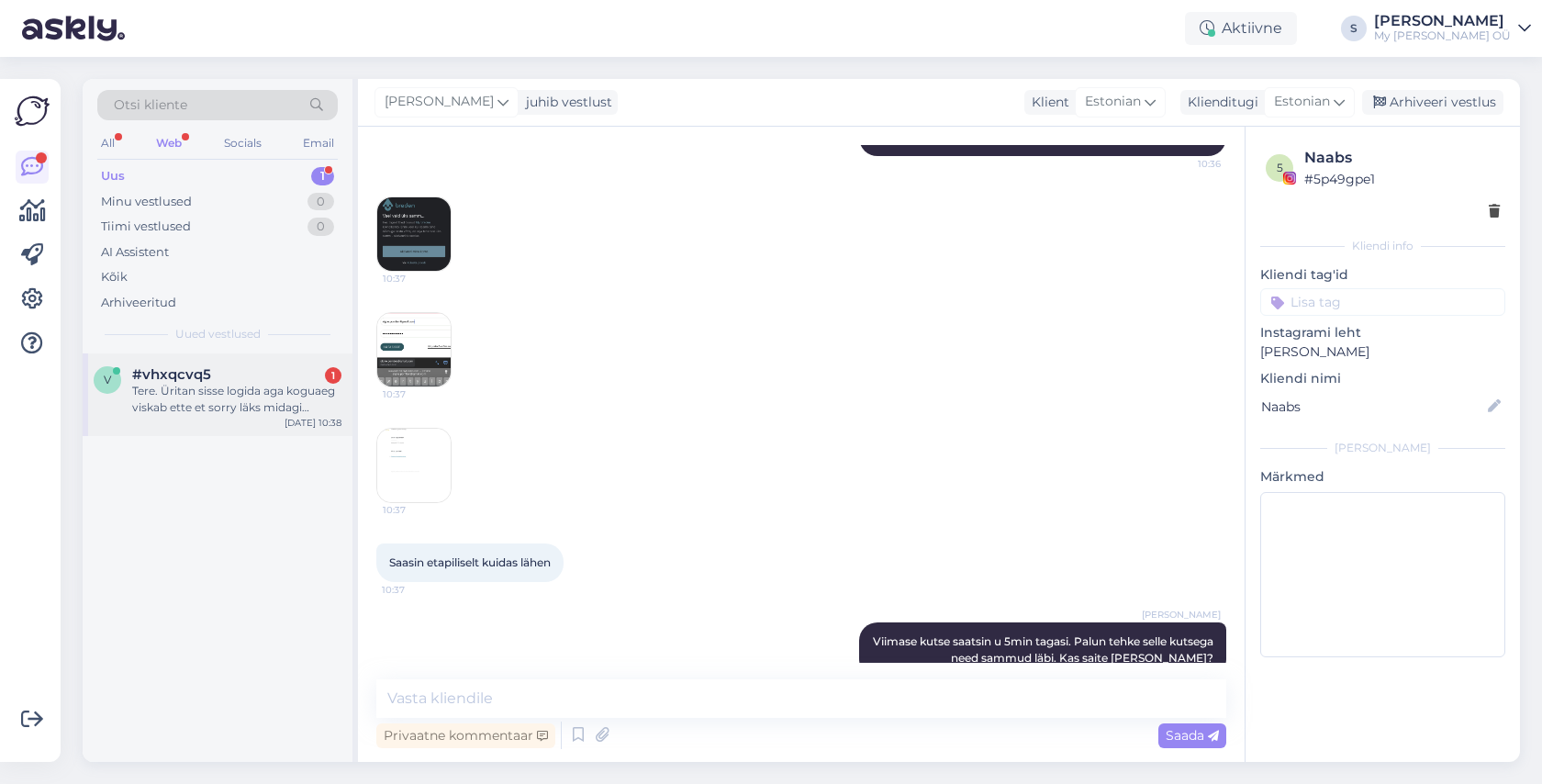
click at [225, 394] on div "Tere. Üritan sisse logida aga koguaeg viskab ette et sorry läks midagi valesti.…" at bounding box center [236, 399] width 209 height 33
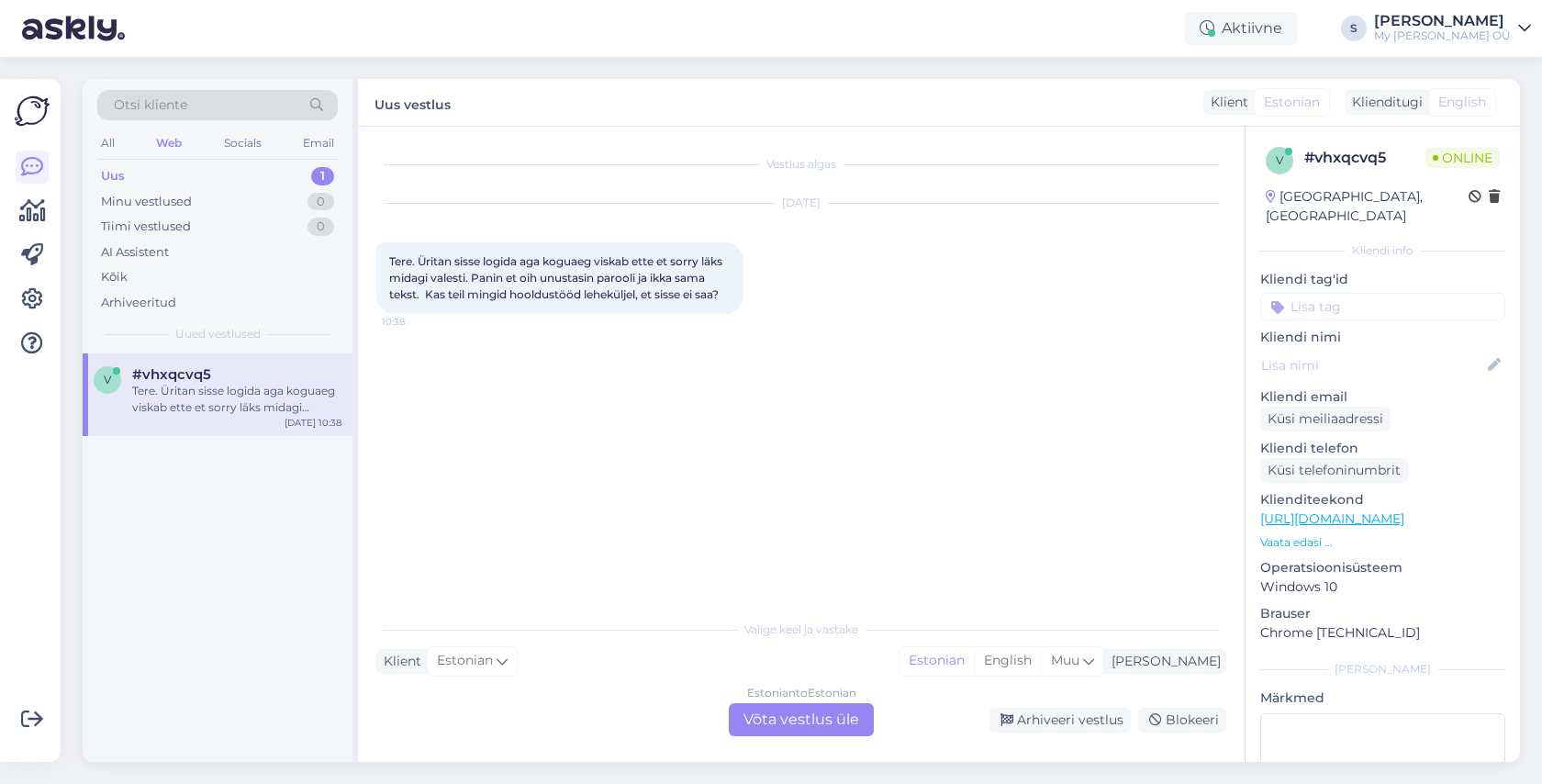
click at [790, 720] on div "Estonian to Estonian Võta vestlus üle" at bounding box center [801, 719] width 145 height 33
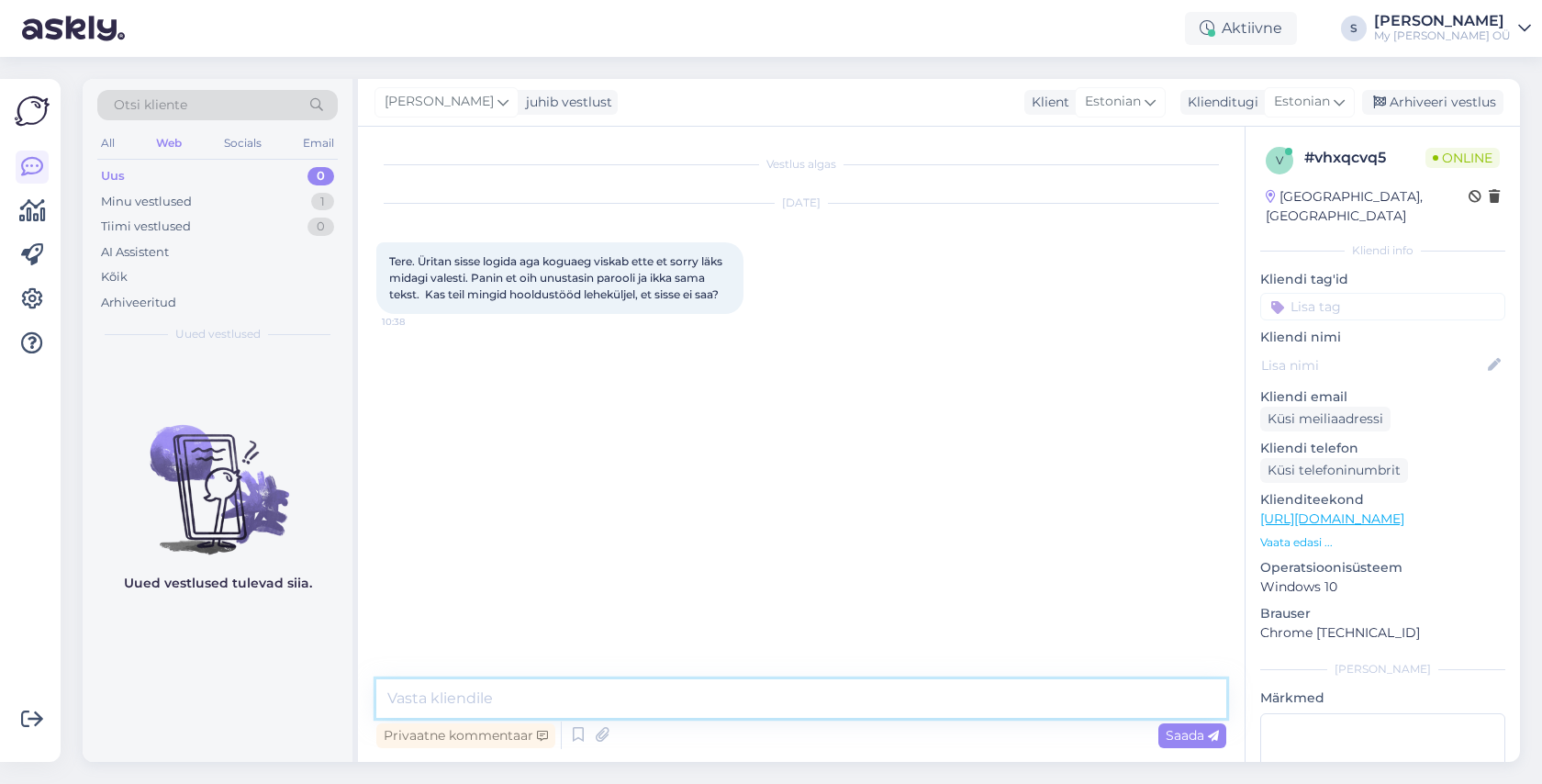
click at [541, 699] on textarea at bounding box center [800, 698] width 850 height 39
type textarea "Tere! [PERSON_NAME] andke oma email"
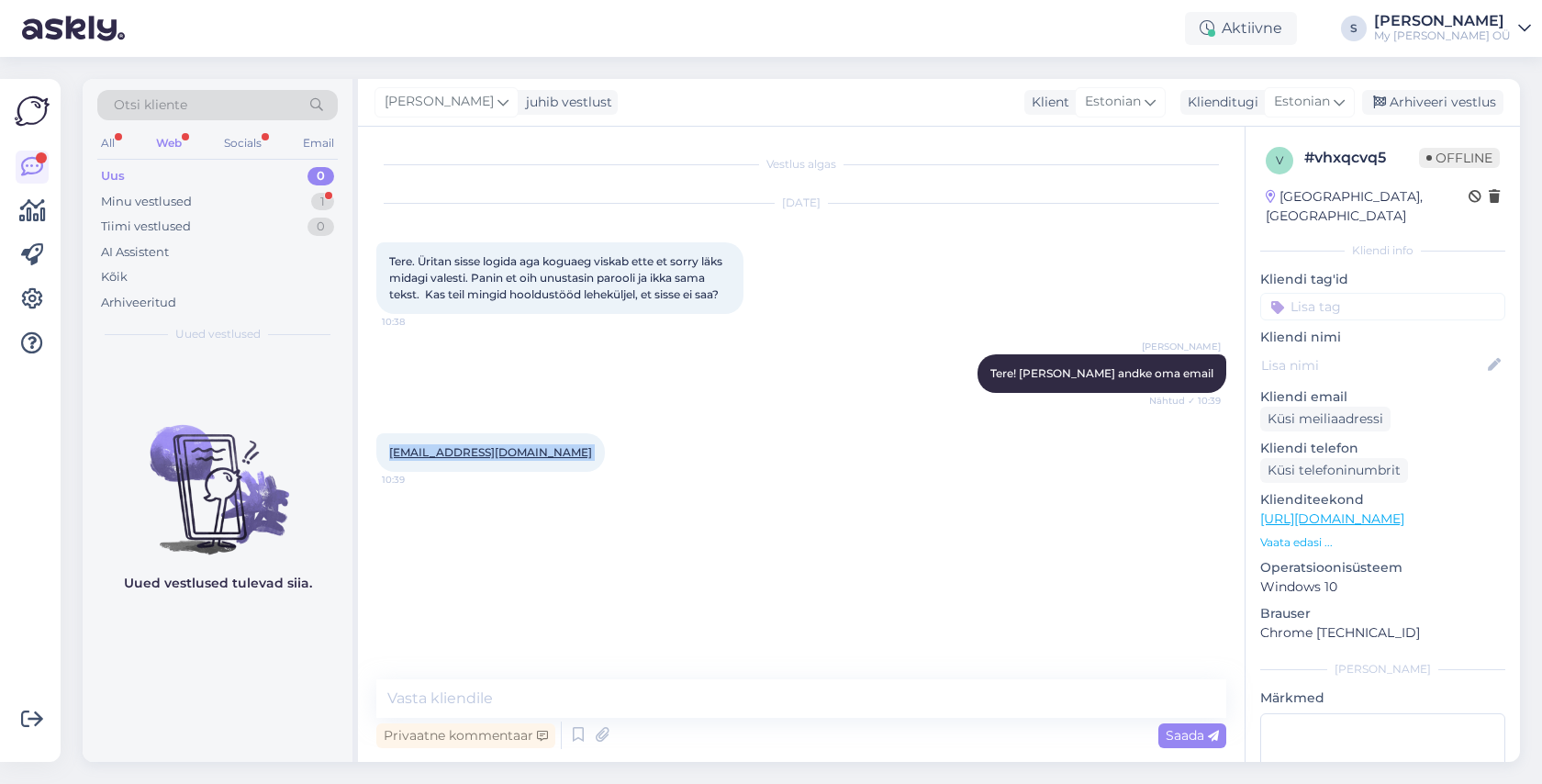
drag, startPoint x: 521, startPoint y: 457, endPoint x: 370, endPoint y: 458, distance: 151.0
click at [370, 458] on div "Vestlus algas [DATE] Tere. Üritan sisse logida aga koguaeg viskab ette et sorry…" at bounding box center [800, 444] width 886 height 635
click at [748, 510] on div "Vestlus algas [DATE] Tere. Üritan sisse logida aga koguaeg viskab ette et sorry…" at bounding box center [809, 403] width 866 height 518
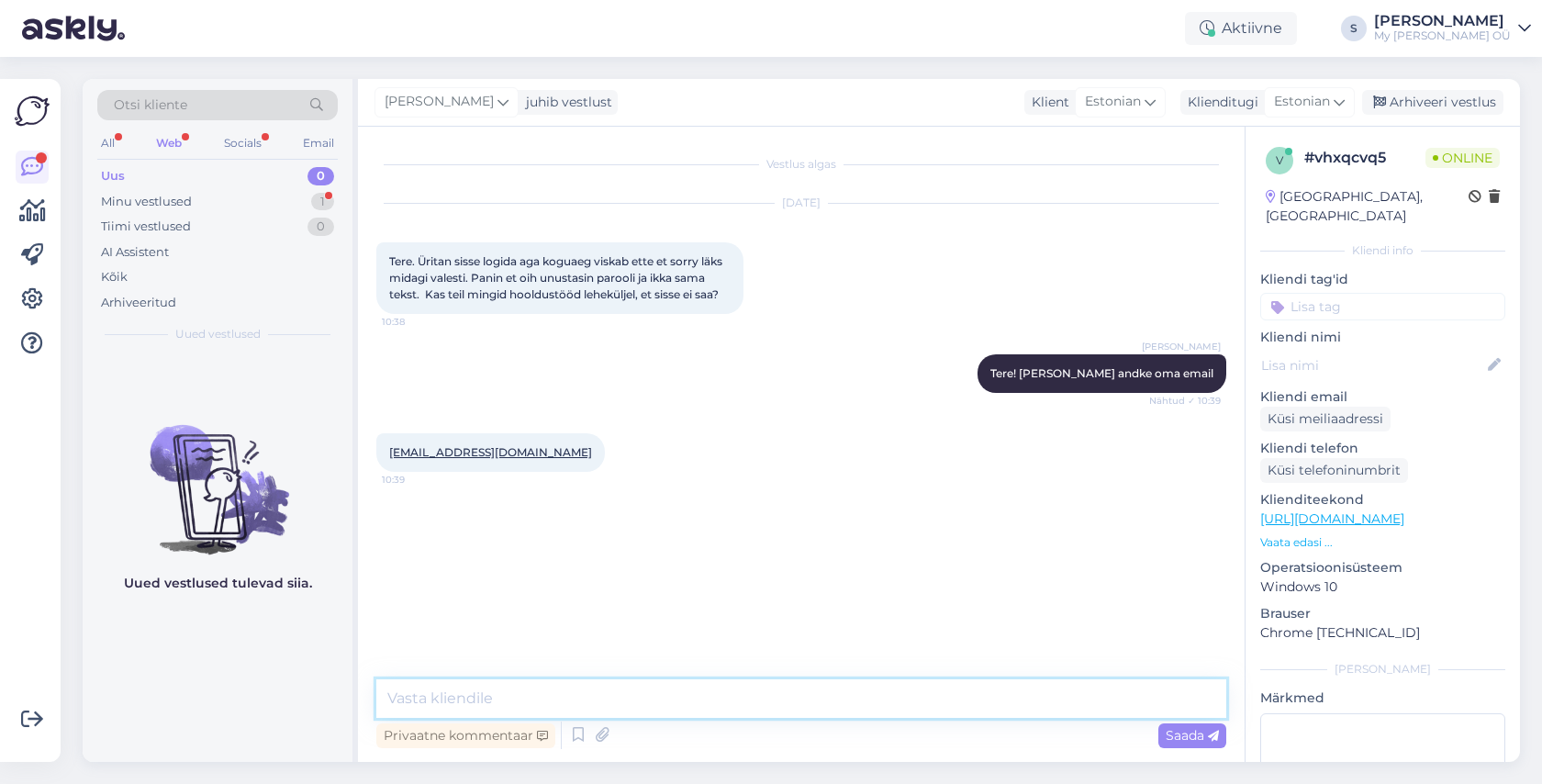
click at [509, 697] on textarea at bounding box center [800, 698] width 850 height 39
drag, startPoint x: 490, startPoint y: 695, endPoint x: 370, endPoint y: 695, distance: 120.0
click at [370, 695] on div "Vestlus algas [DATE] Tere. Üritan sisse logida aga koguaeg viskab ette et sorry…" at bounding box center [800, 444] width 886 height 635
paste textarea "Palun vaadake nüüd postkasti, peaksite saama lingi konto uuendamiseks. Usun, et…"
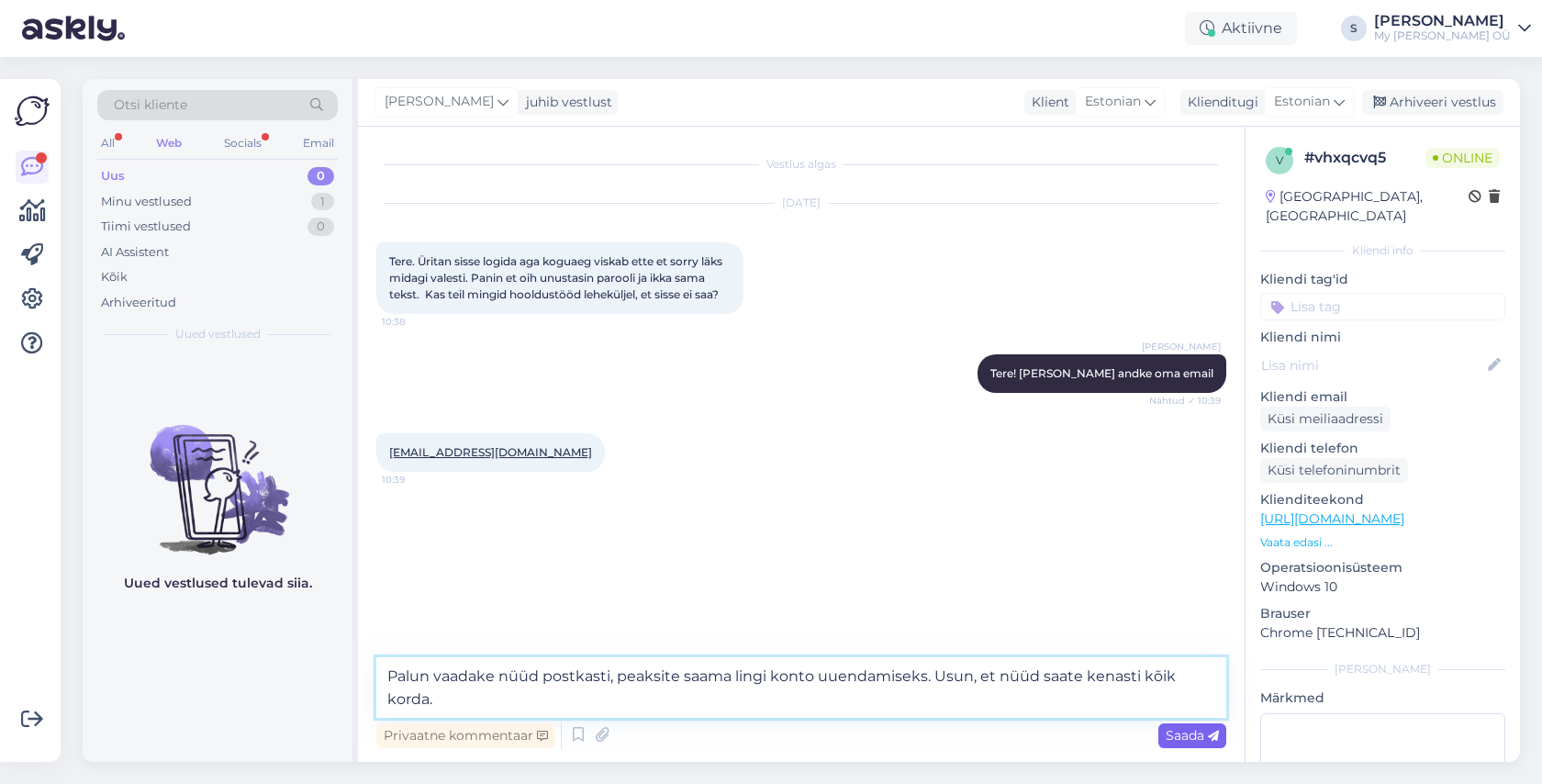
type textarea "Palun vaadake nüüd postkasti, peaksite saama lingi konto uuendamiseks. Usun, et…"
click at [1175, 735] on span "Saada" at bounding box center [1191, 735] width 53 height 16
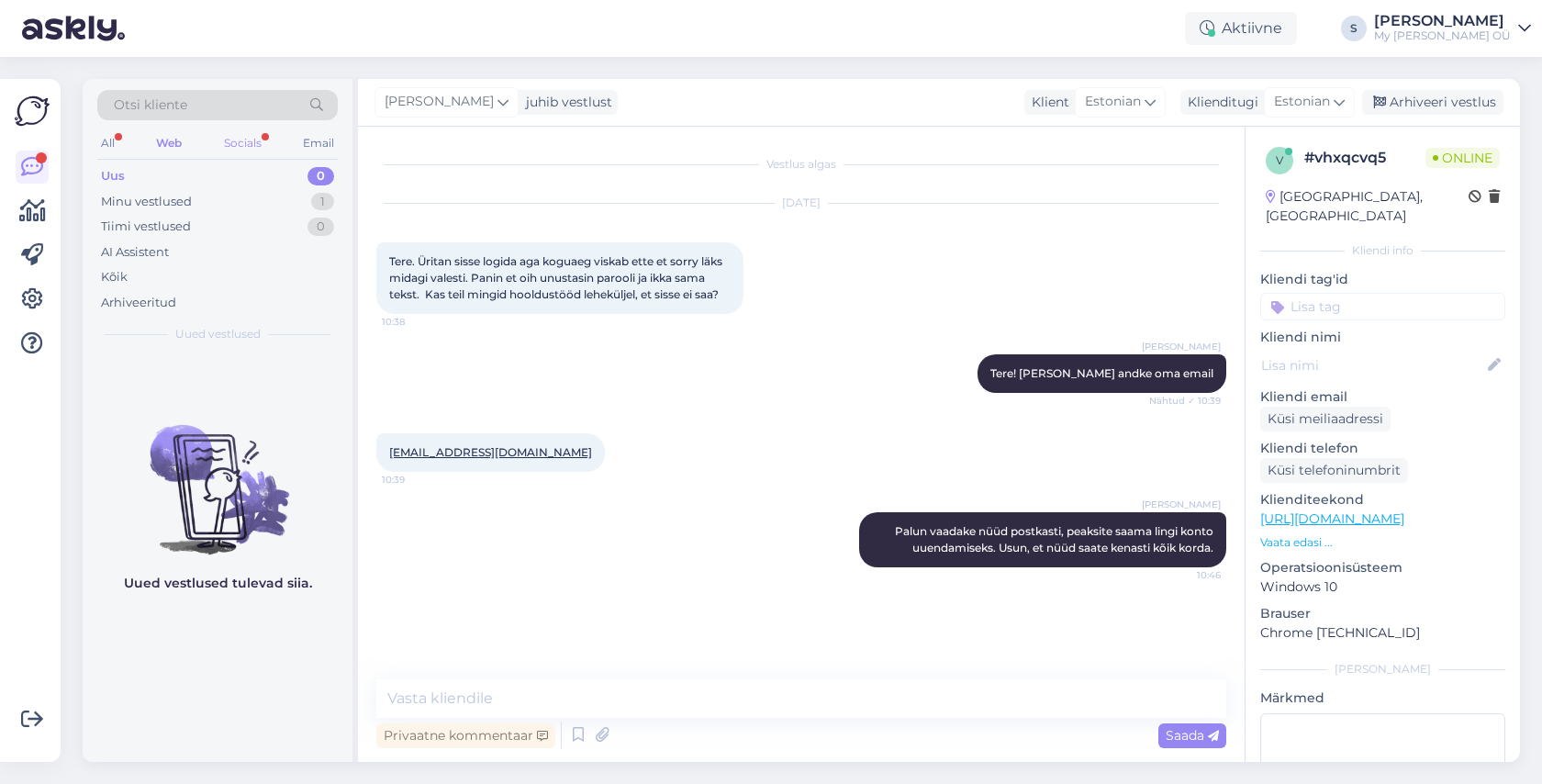
click at [234, 139] on div "Socials" at bounding box center [242, 143] width 45 height 24
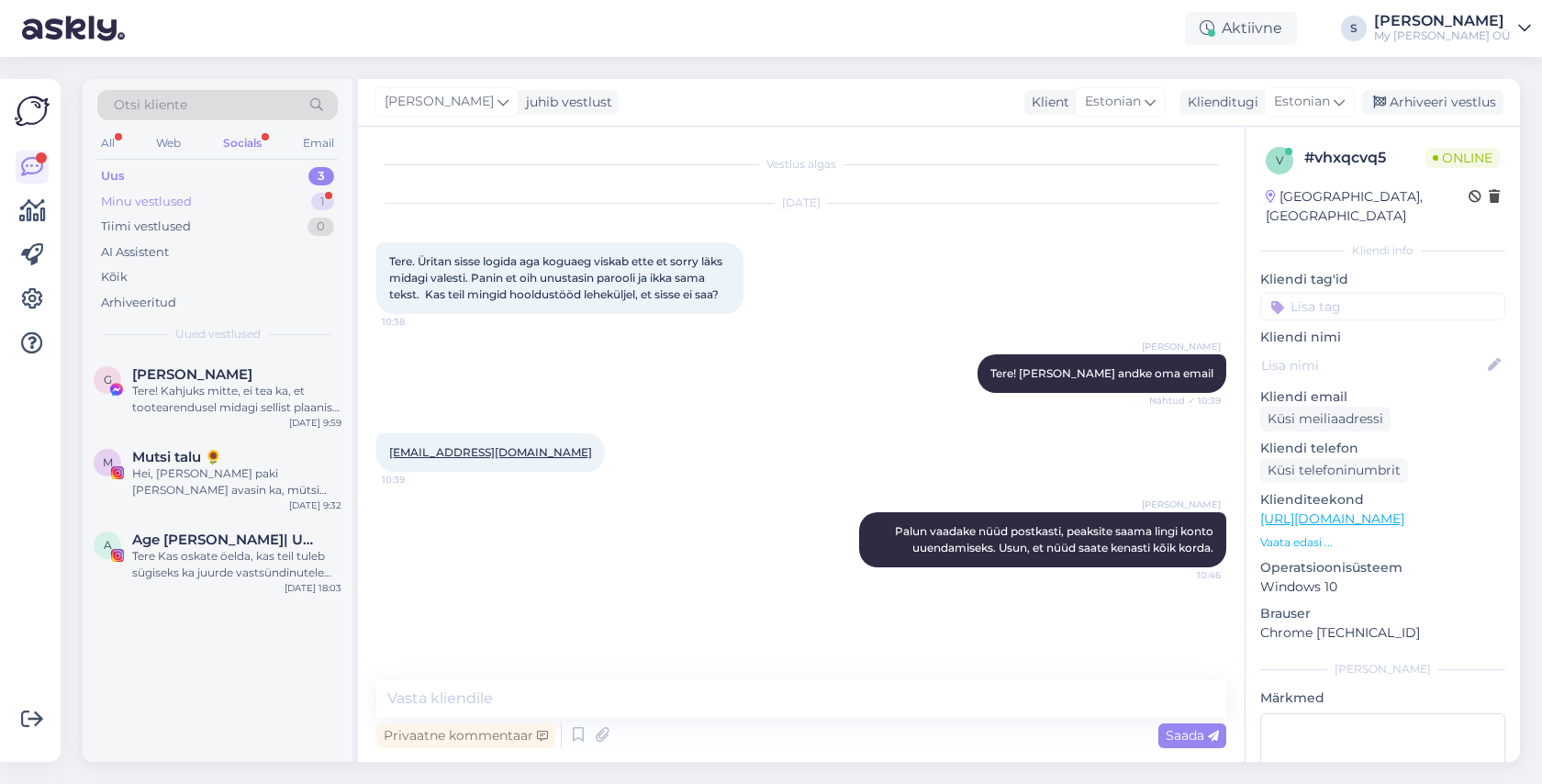
click at [170, 199] on div "Minu vestlused" at bounding box center [147, 202] width 91 height 18
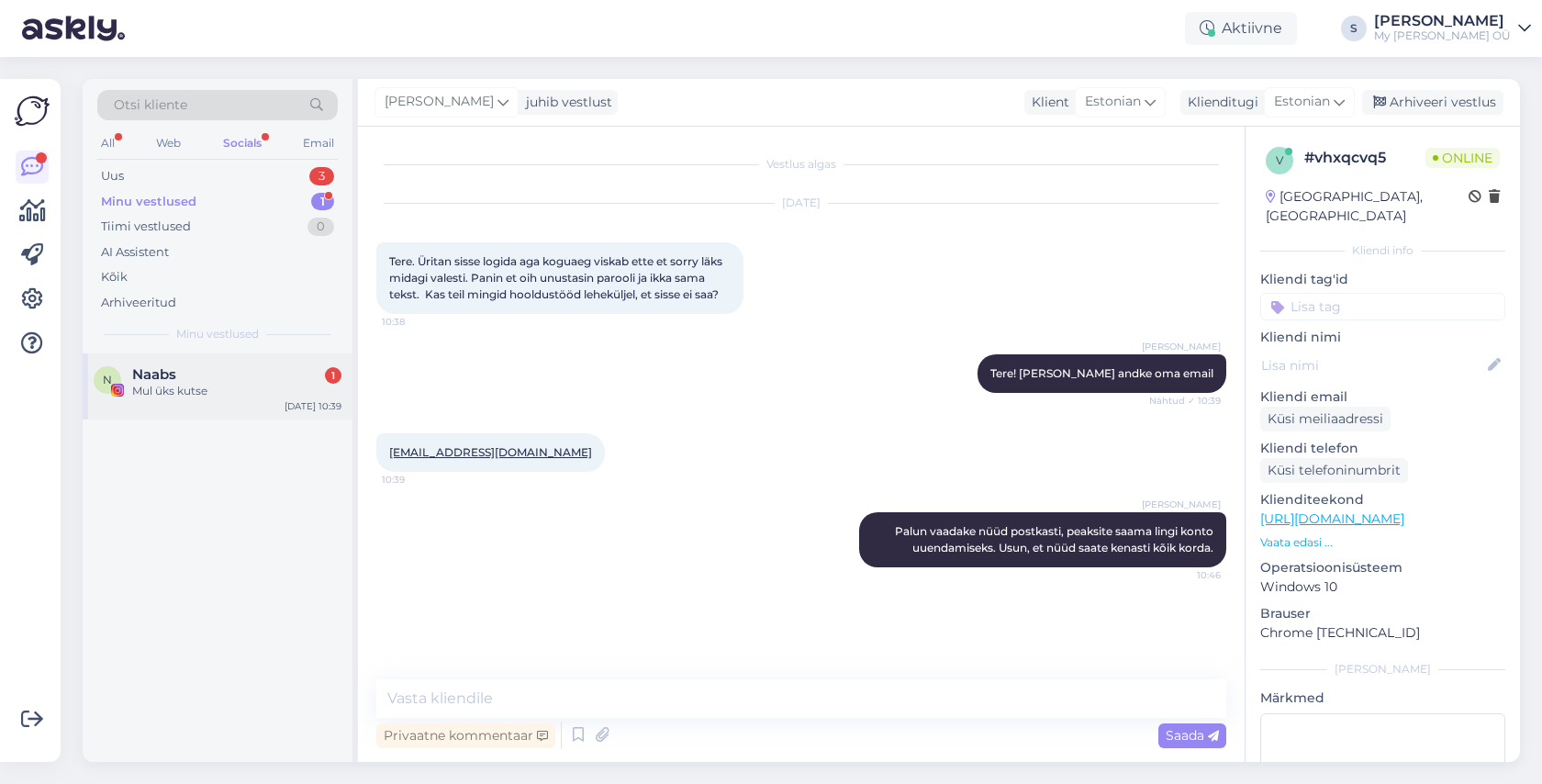
click at [221, 384] on div "Mul üks kutse" at bounding box center [236, 391] width 209 height 16
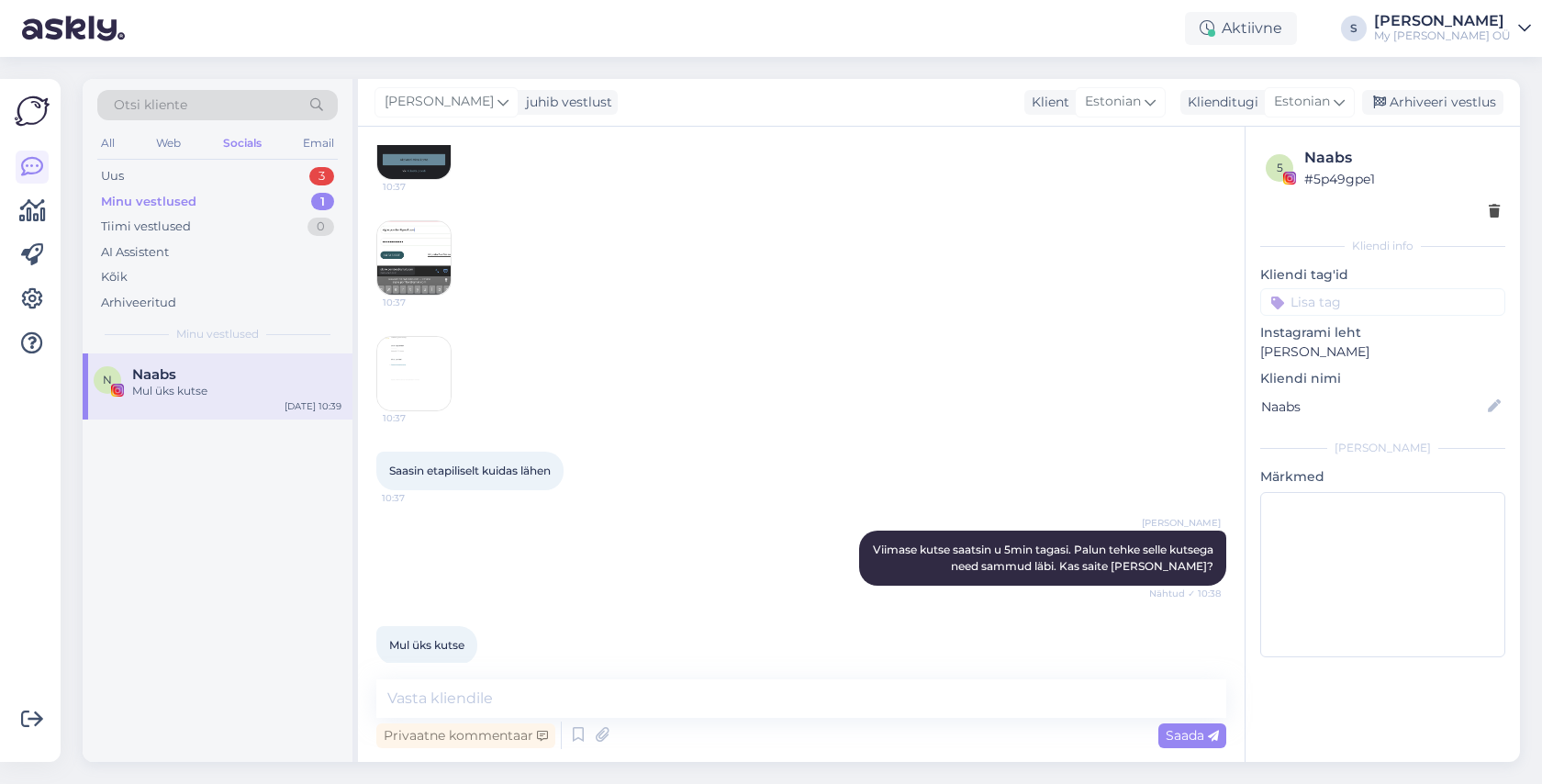
scroll to position [11627, 0]
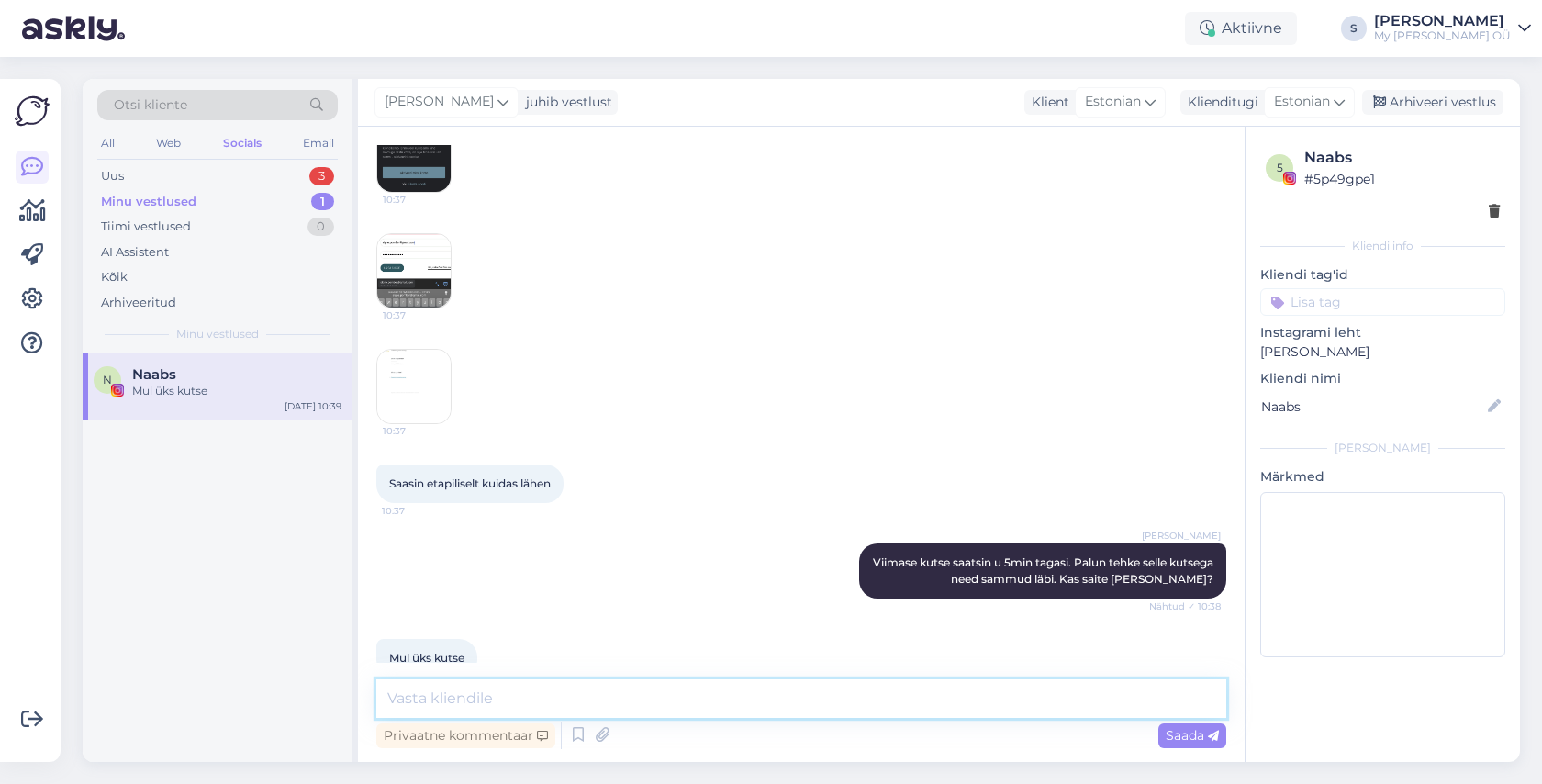
click at [542, 710] on textarea at bounding box center [800, 698] width 850 height 39
type textarea "okei, ma saadan kohe veel korra"
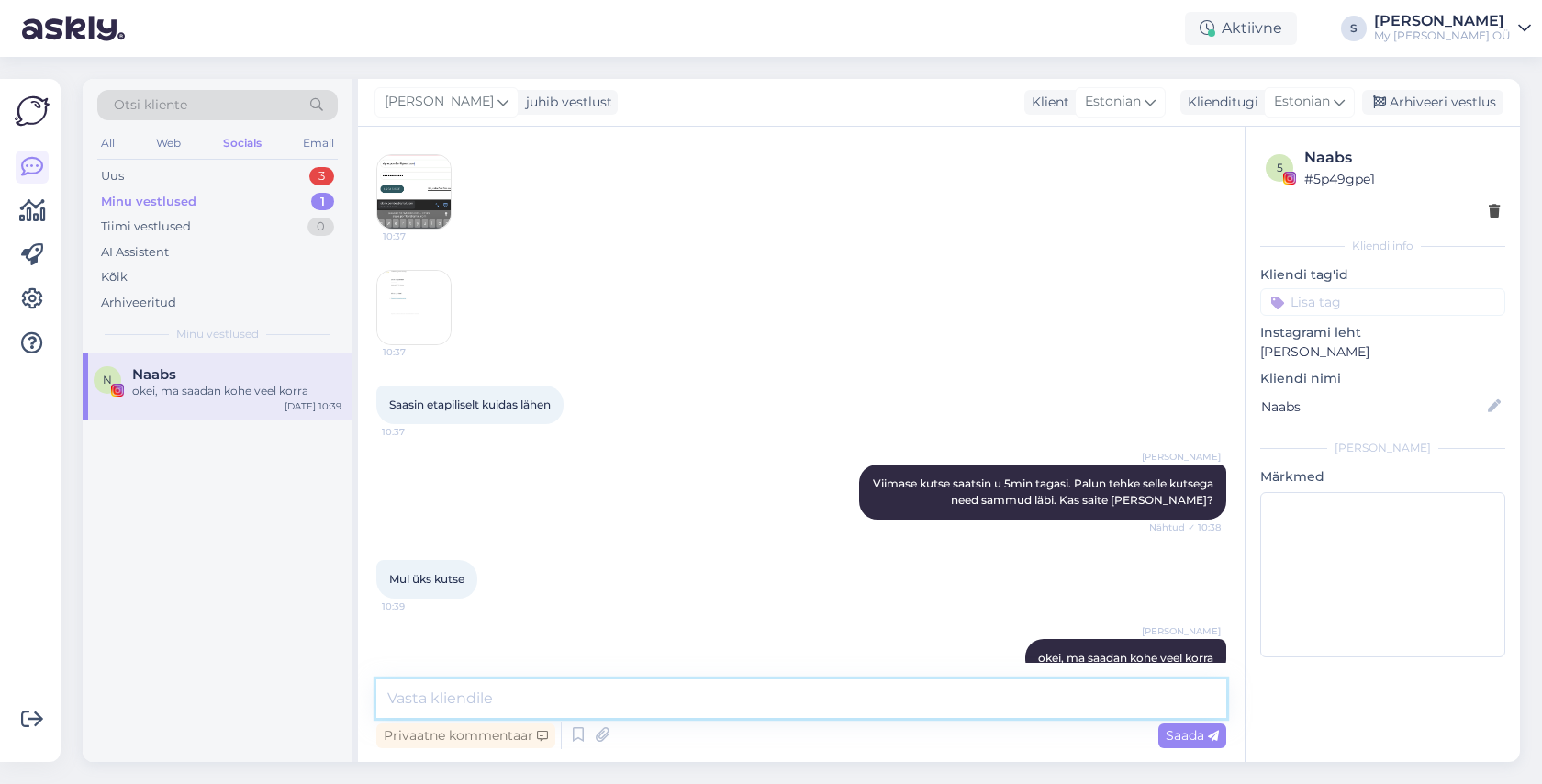
click at [573, 710] on textarea at bounding box center [800, 698] width 850 height 39
type textarea "Nii, saadetud."
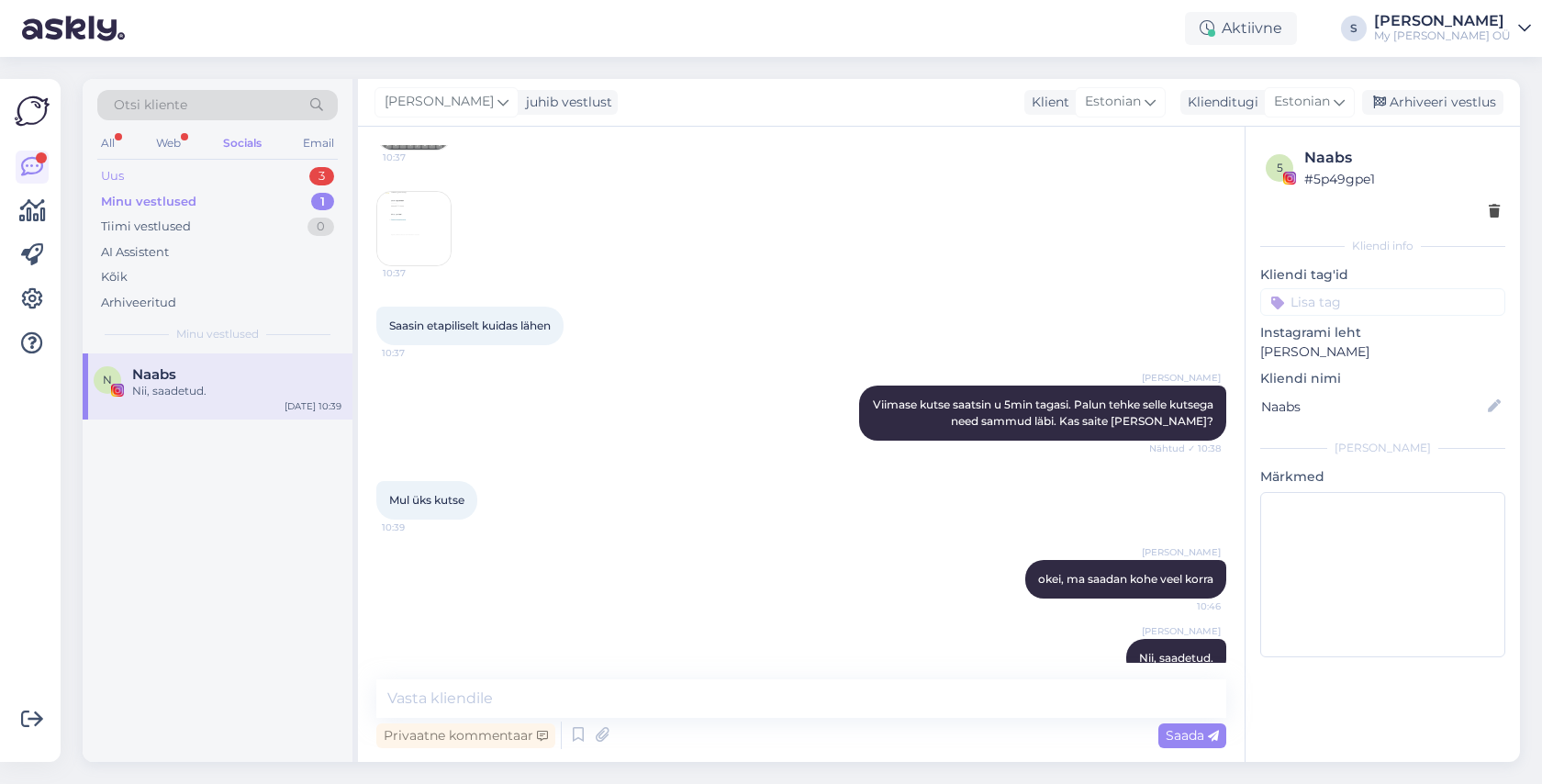
click at [250, 181] on div "Uus 3" at bounding box center [217, 176] width 240 height 26
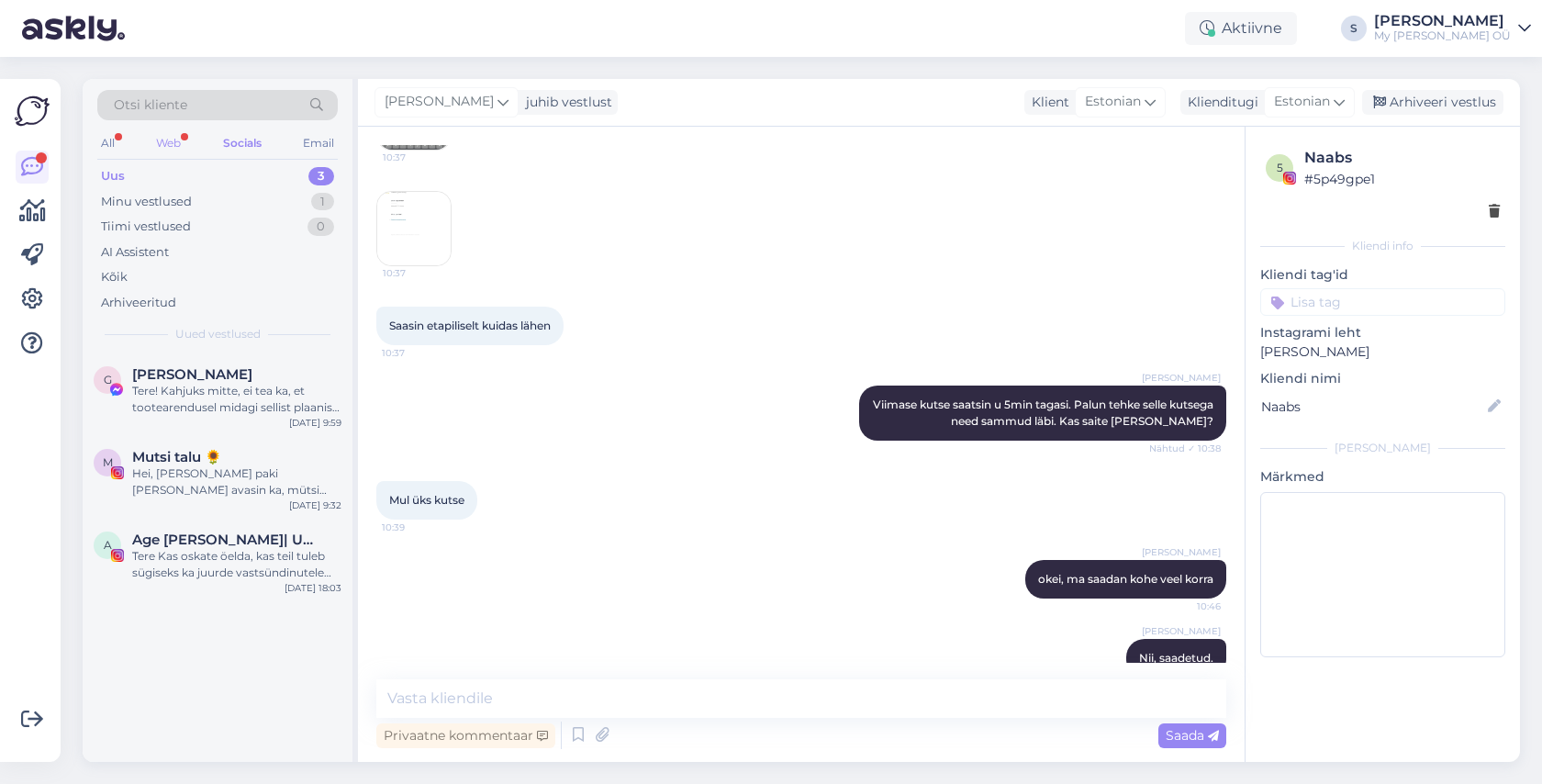
click at [177, 145] on div "Web" at bounding box center [168, 143] width 32 height 24
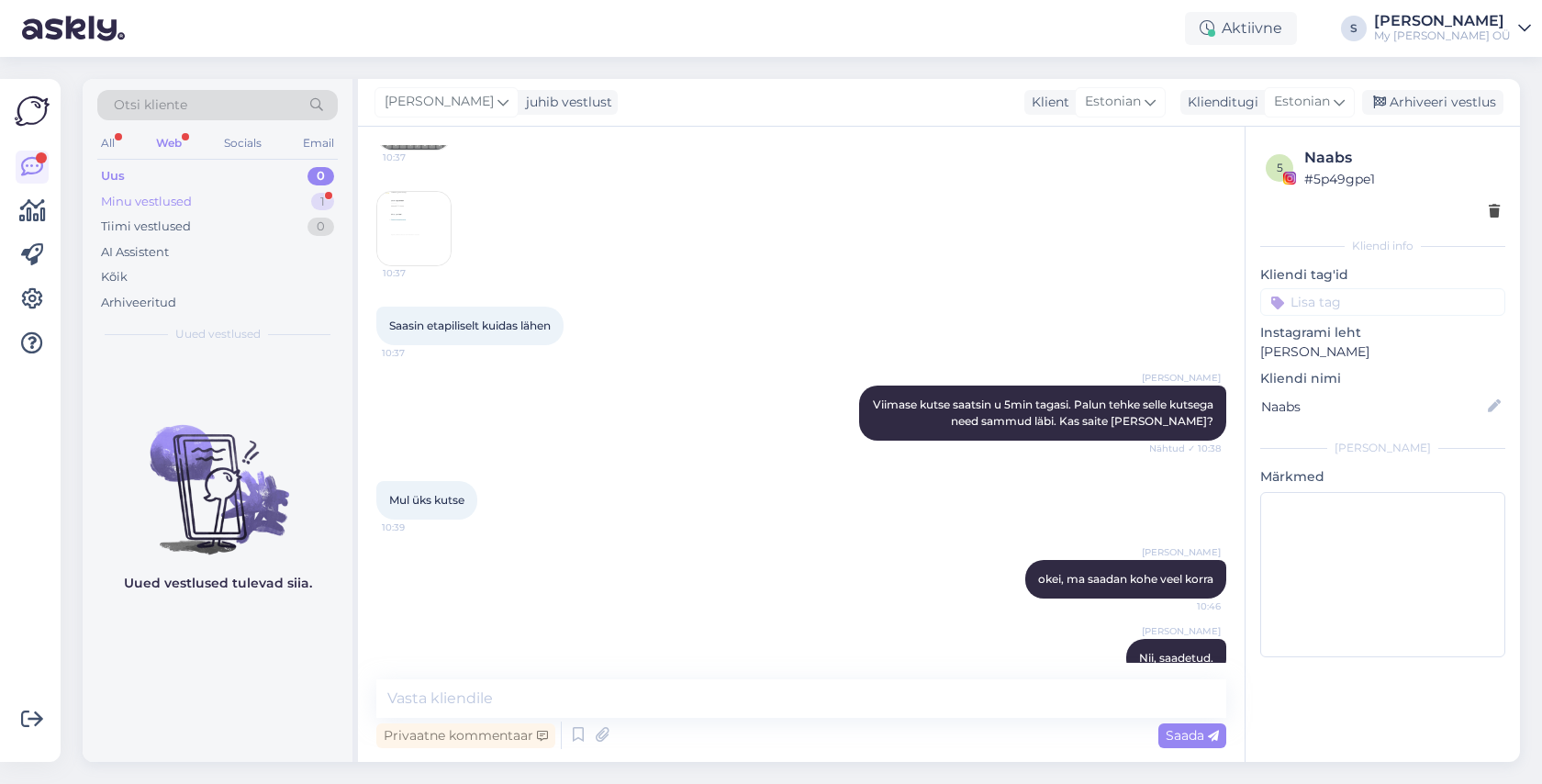
click at [172, 205] on div "Minu vestlused" at bounding box center [147, 202] width 91 height 18
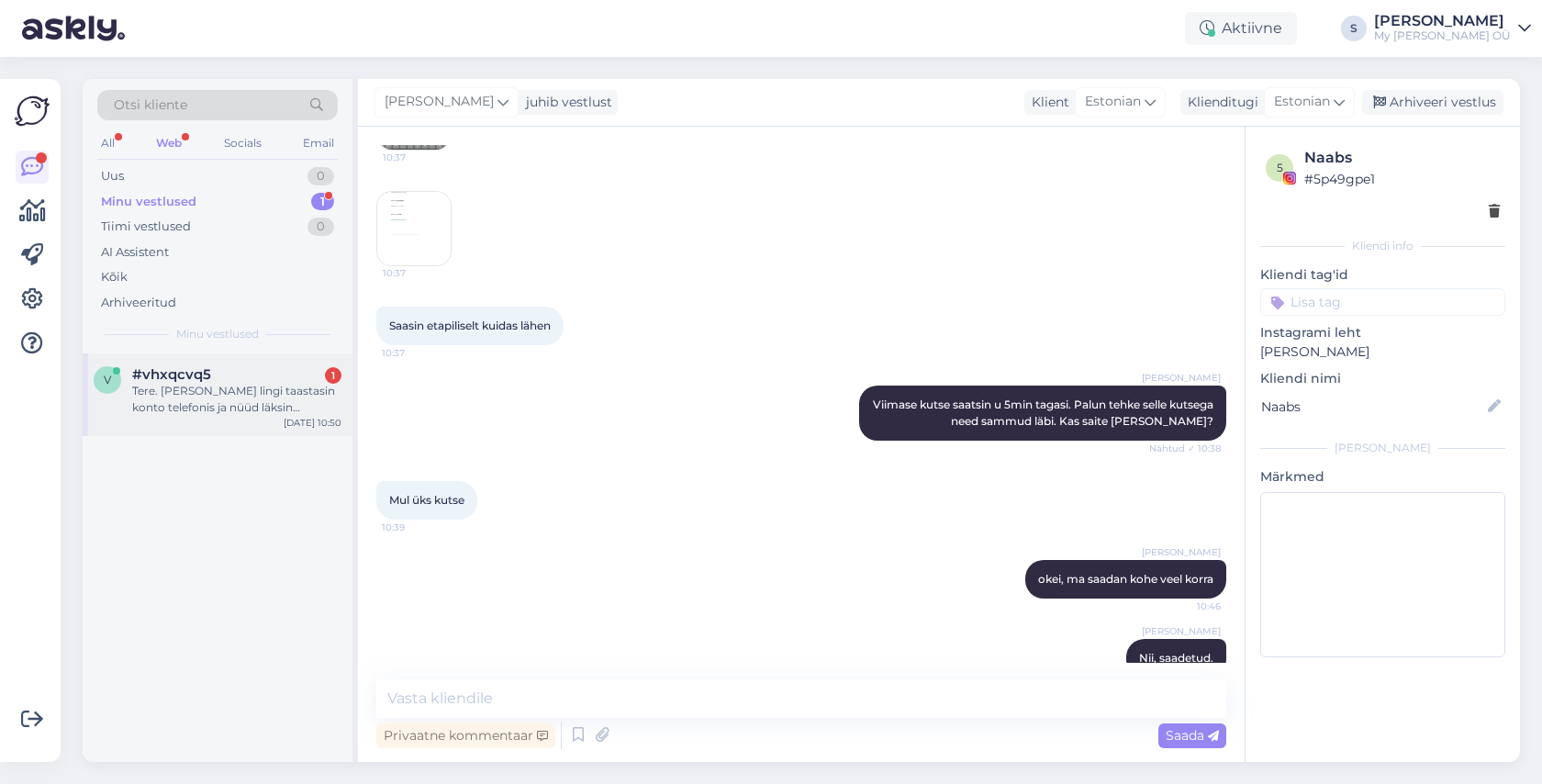
click at [216, 390] on div "Tere. [PERSON_NAME] lingi taastasin konto telefonis ja nüüd läksin arvutisse ja…" at bounding box center [236, 399] width 209 height 33
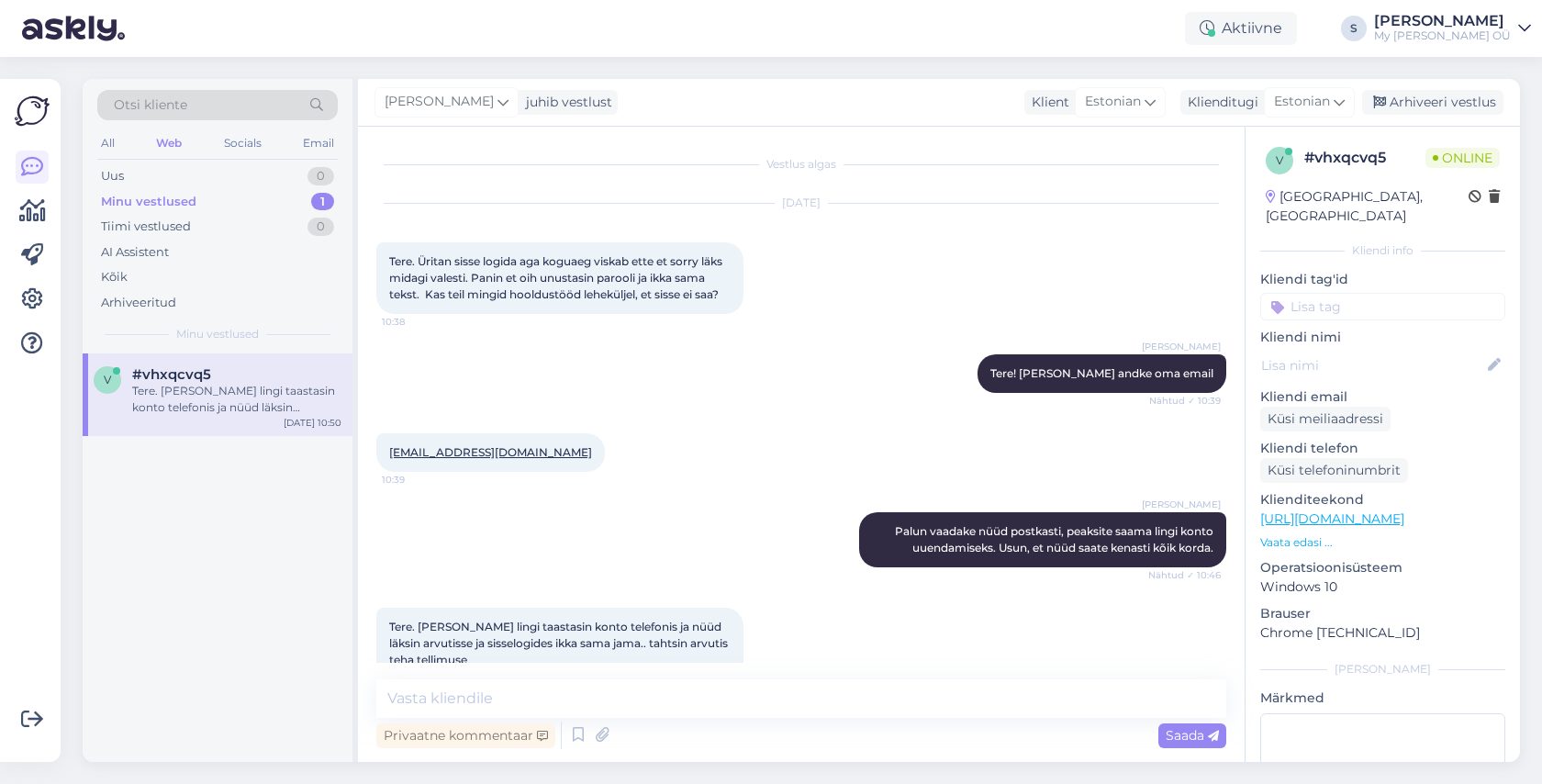
scroll to position [37, 0]
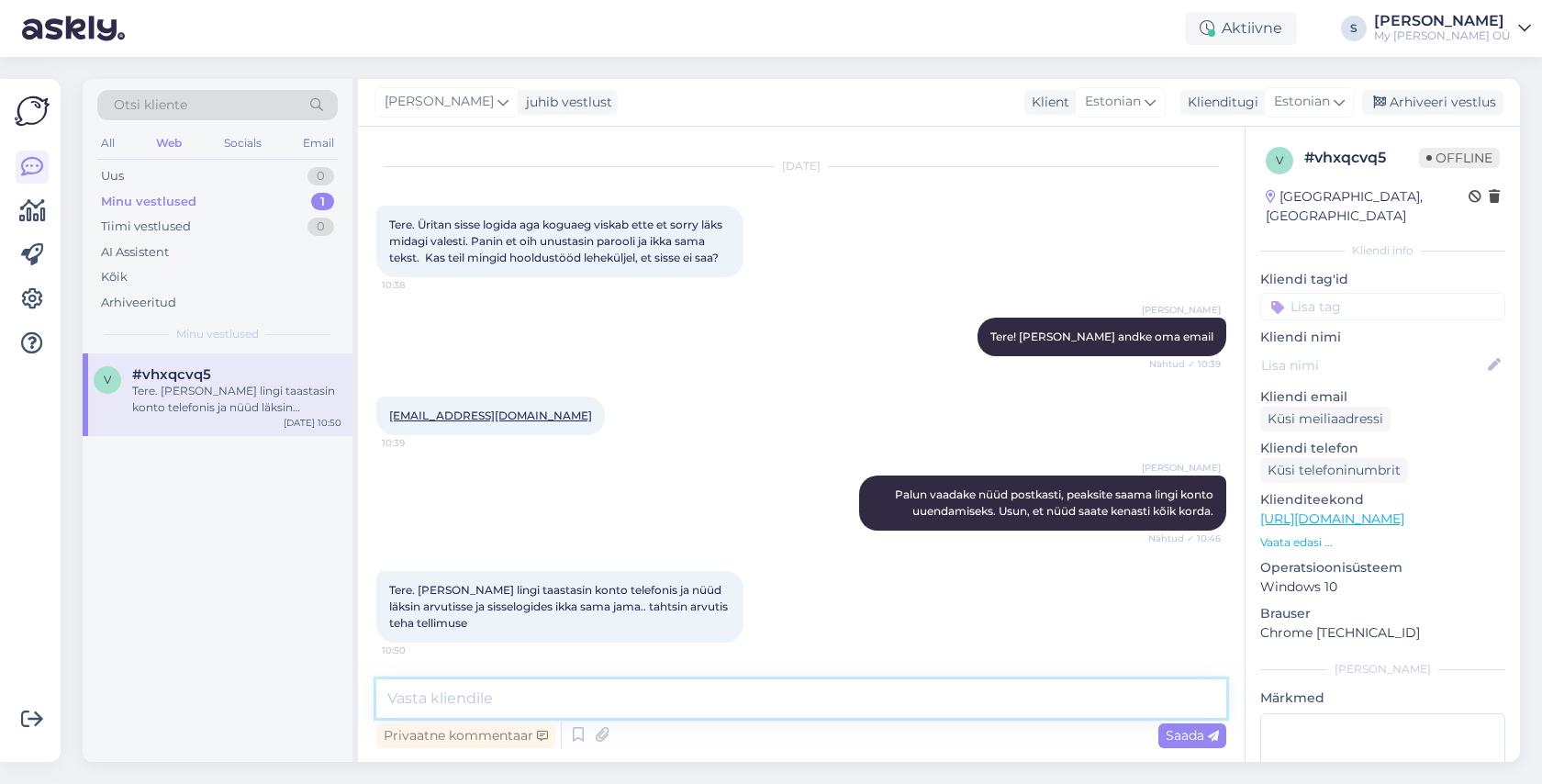
click at [465, 704] on textarea at bounding box center [800, 698] width 850 height 39
type textarea "Kas varem ei ole midagi sellist olnud?"
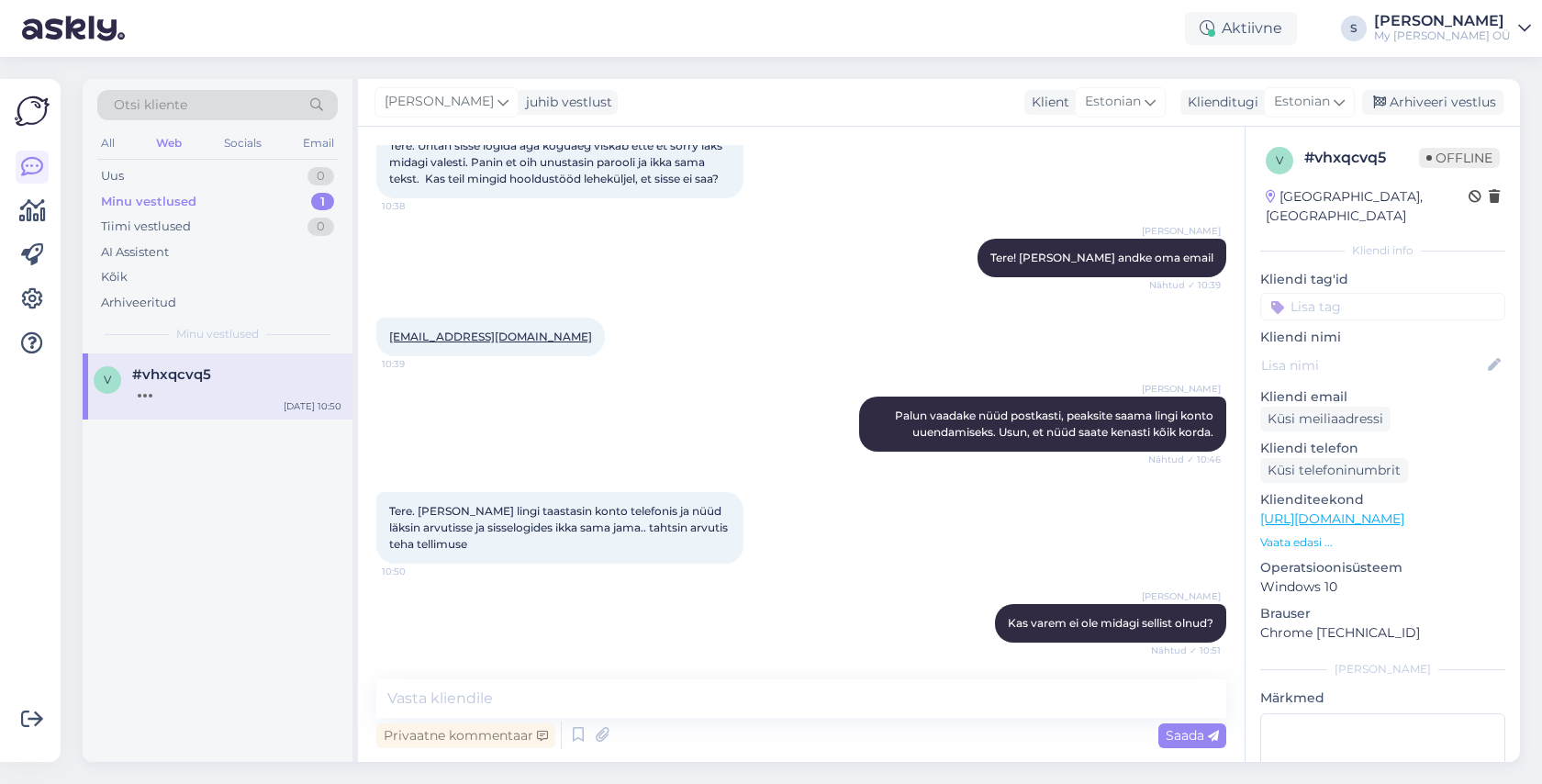
scroll to position [211, 0]
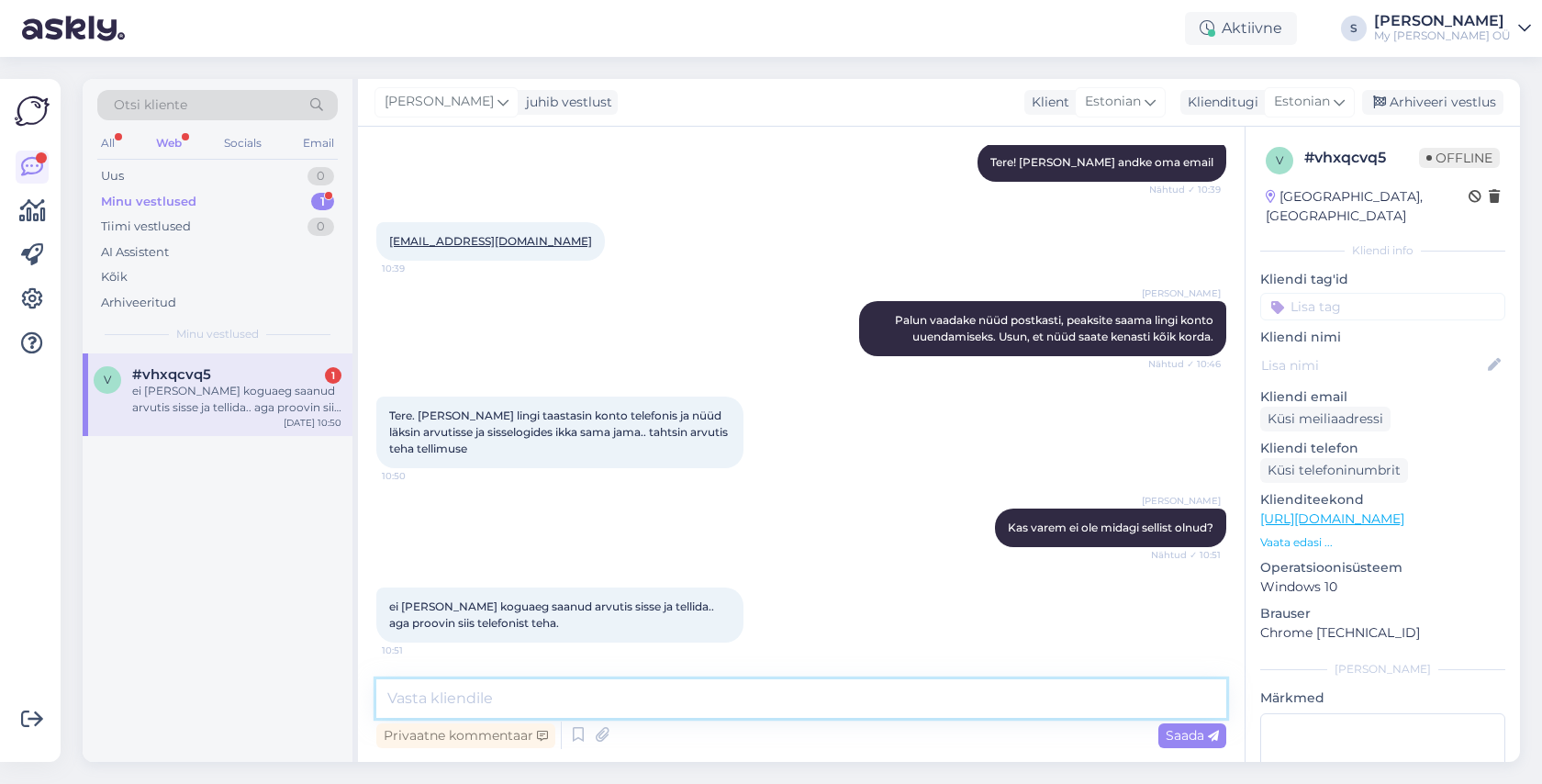
click at [517, 699] on textarea at bounding box center [800, 698] width 850 height 39
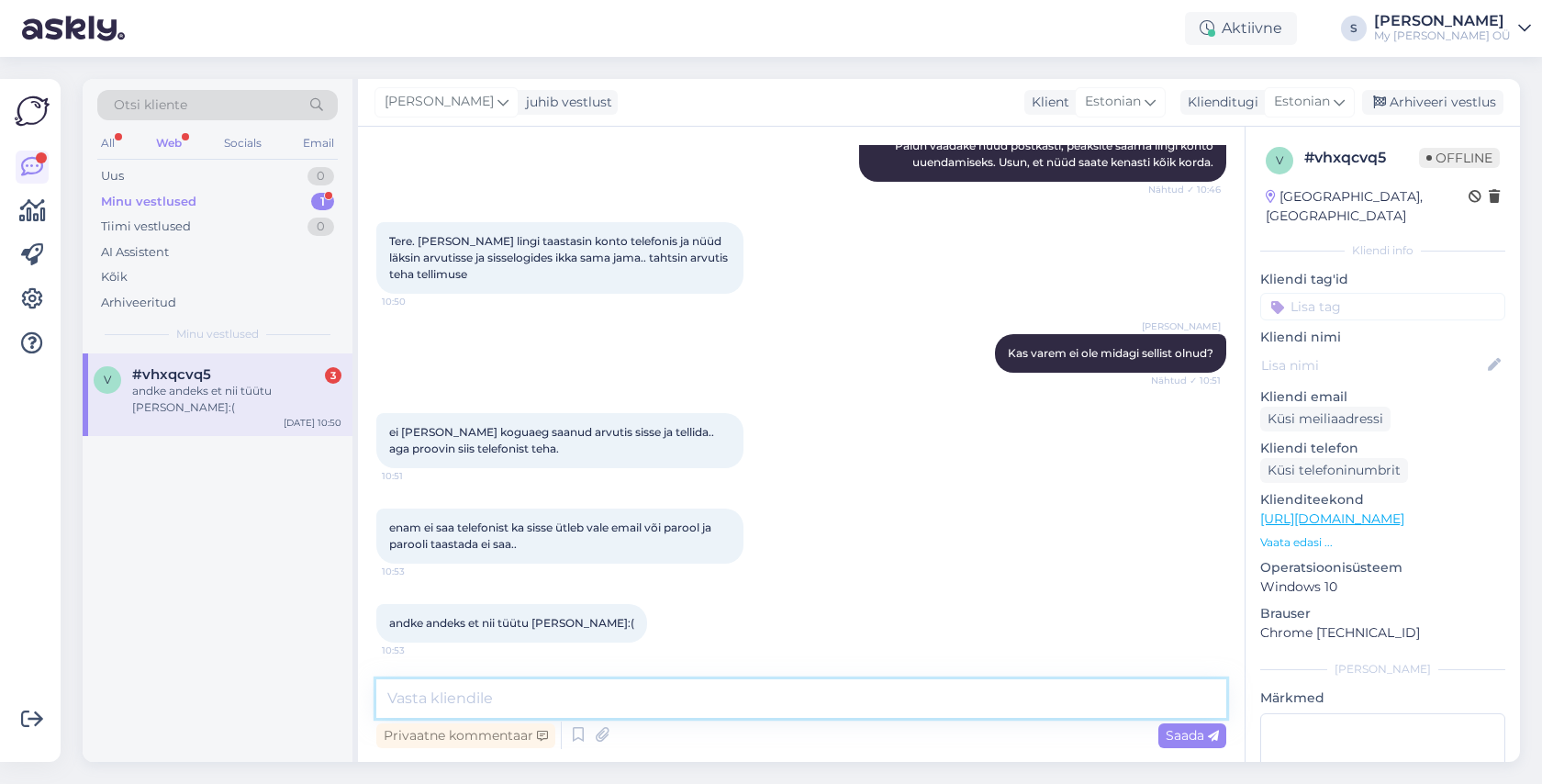
click at [474, 690] on textarea at bounding box center [800, 698] width 850 height 39
type textarea "Ei ole tüütu :) Kui on probleem, siis tuleb see ikka ära lahendada"
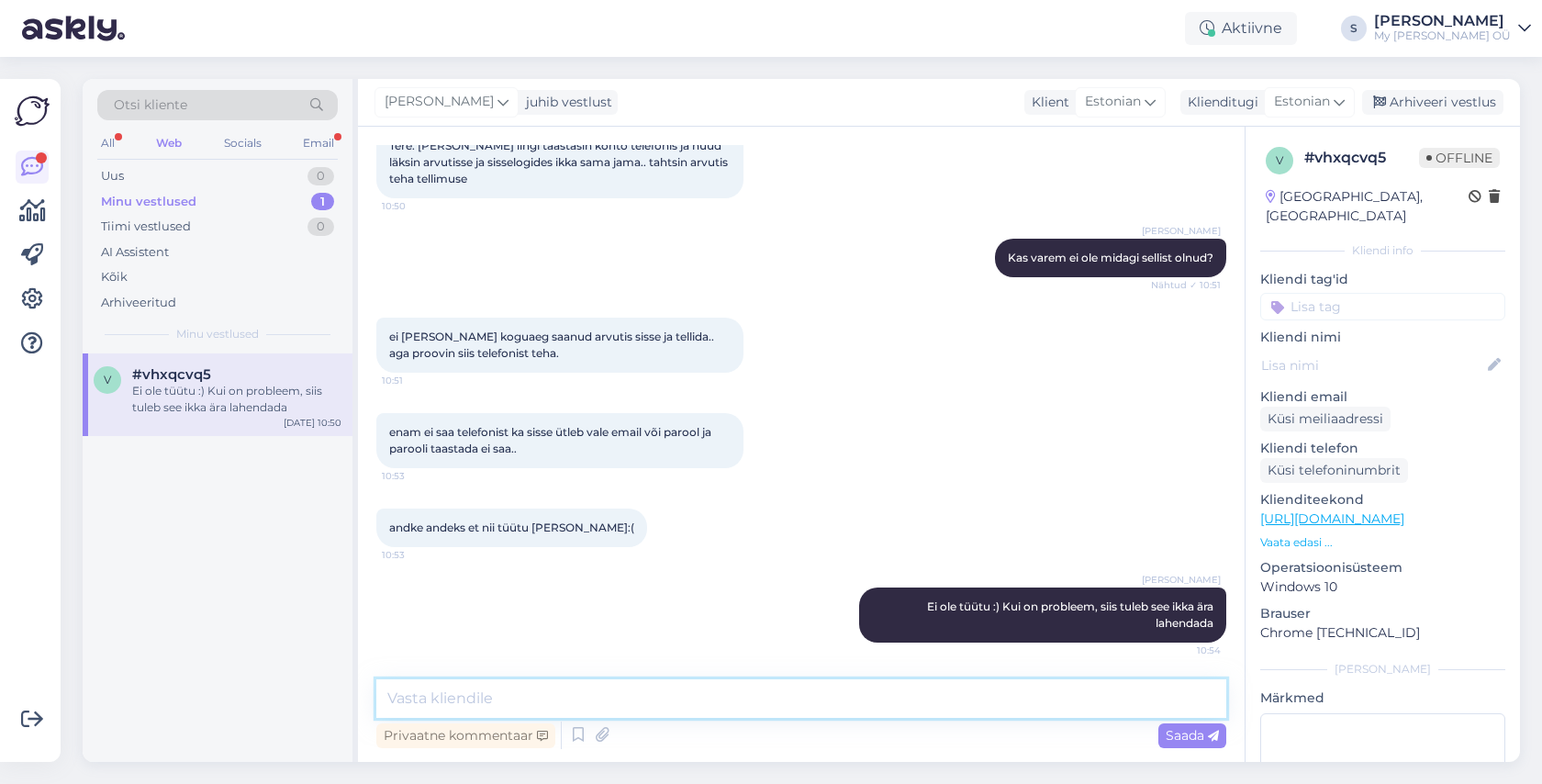
click at [492, 700] on textarea at bounding box center [800, 698] width 850 height 39
type textarea "Ma saatsin korra veel kutse. Palun vaadake, kas miskit muutub nüüd"
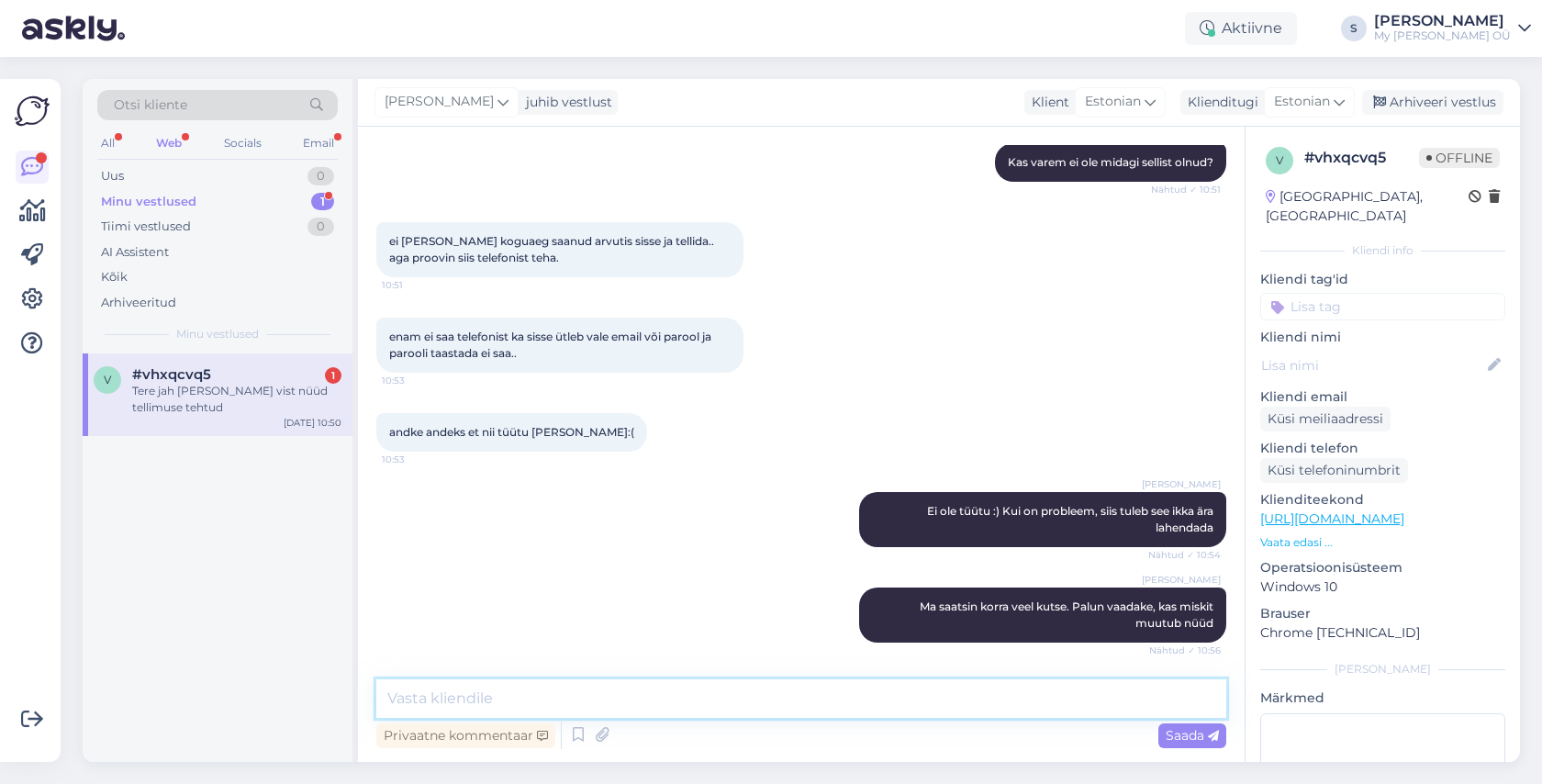
scroll to position [655, 0]
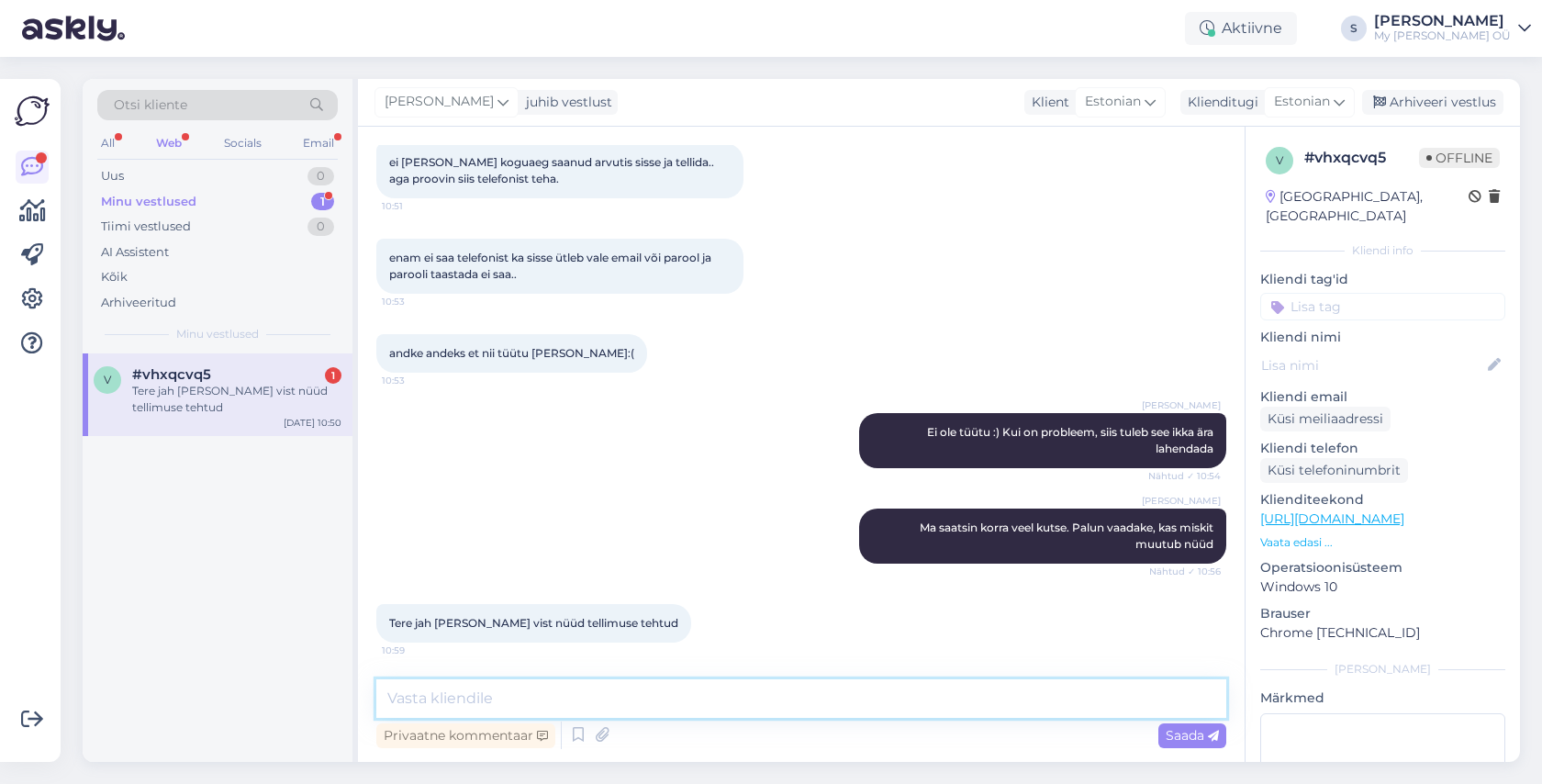
click at [490, 700] on textarea at bounding box center [800, 698] width 850 height 39
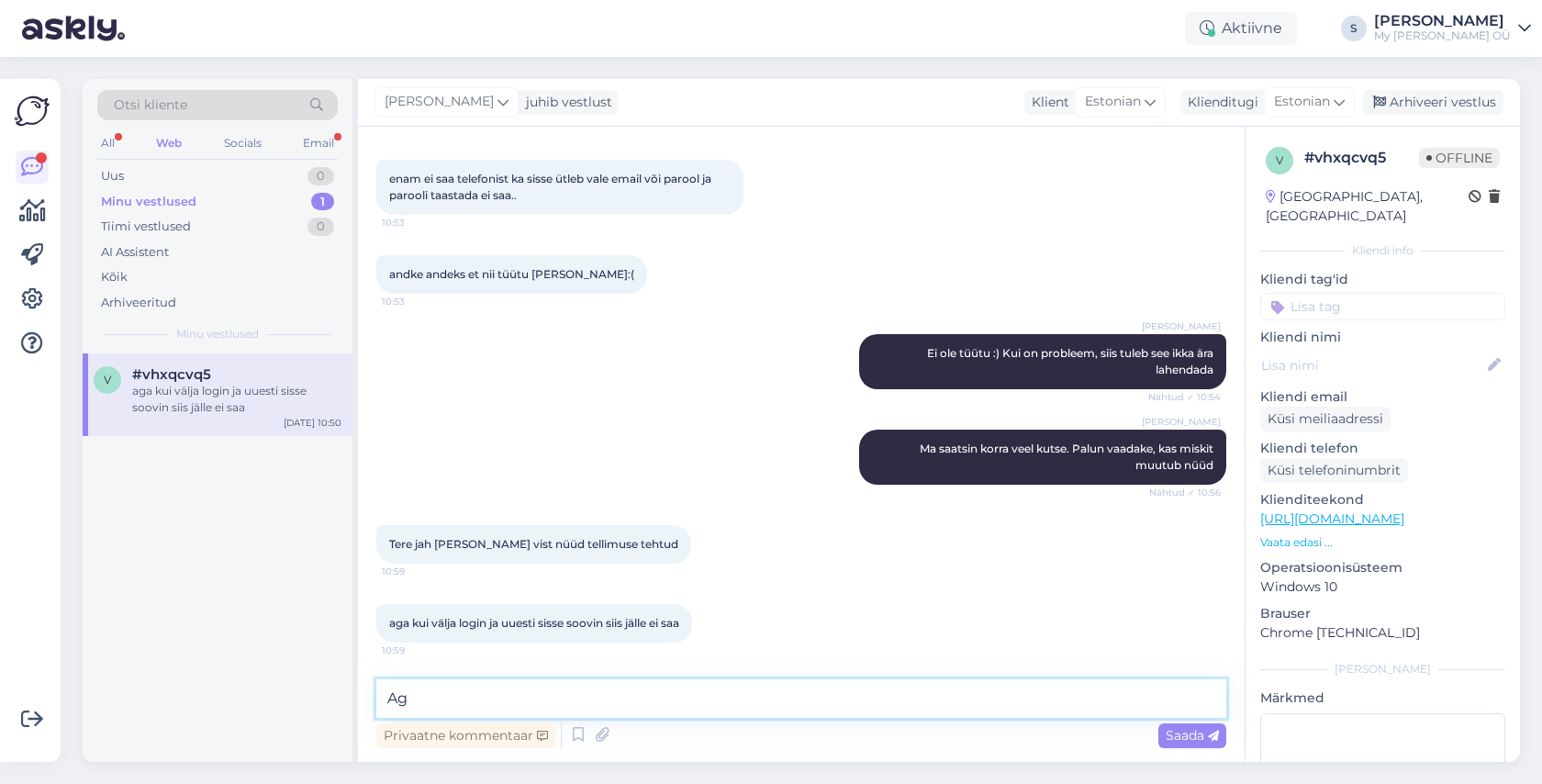
type textarea "A"
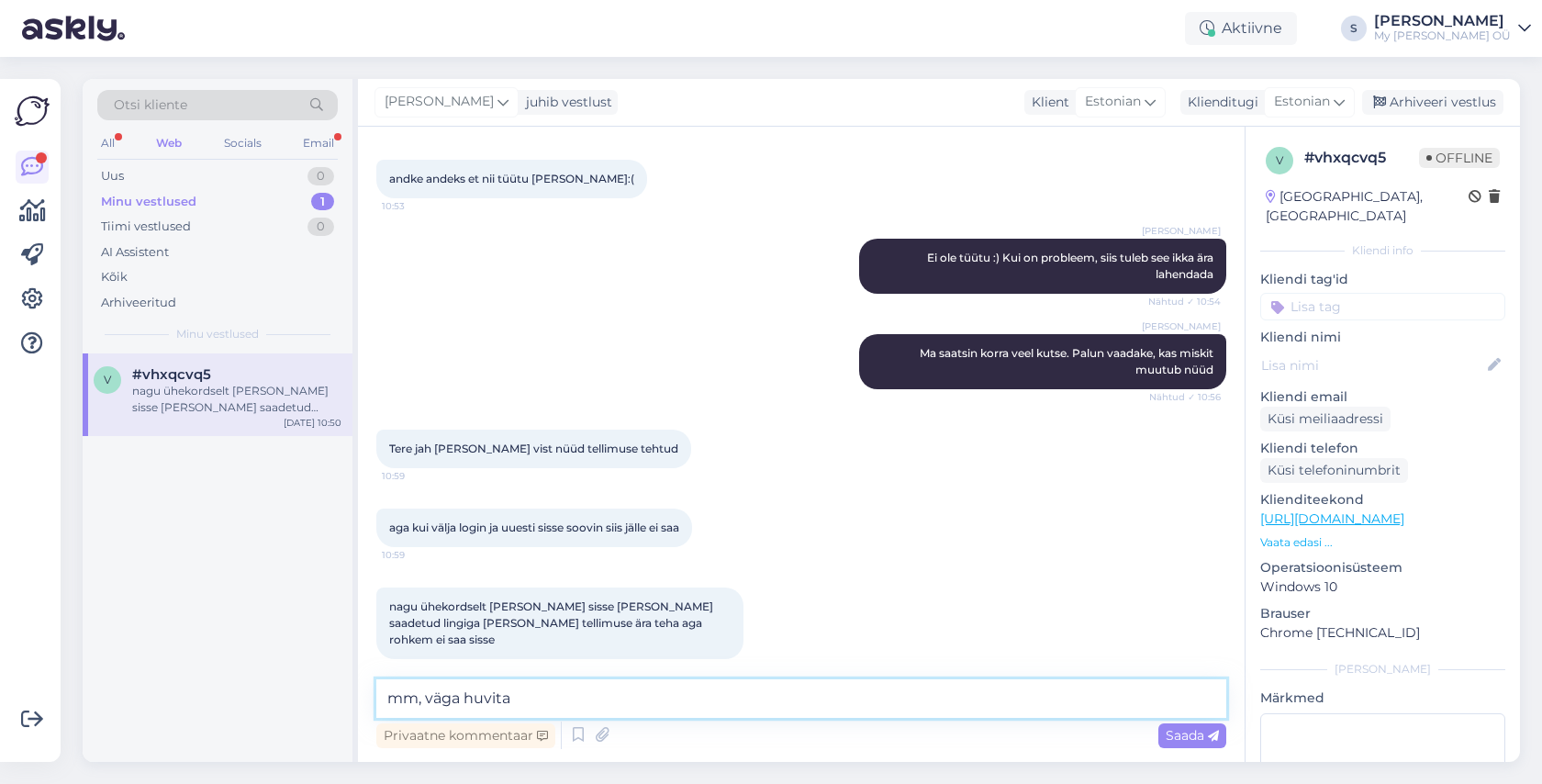
type textarea "mm, väga huvitav"
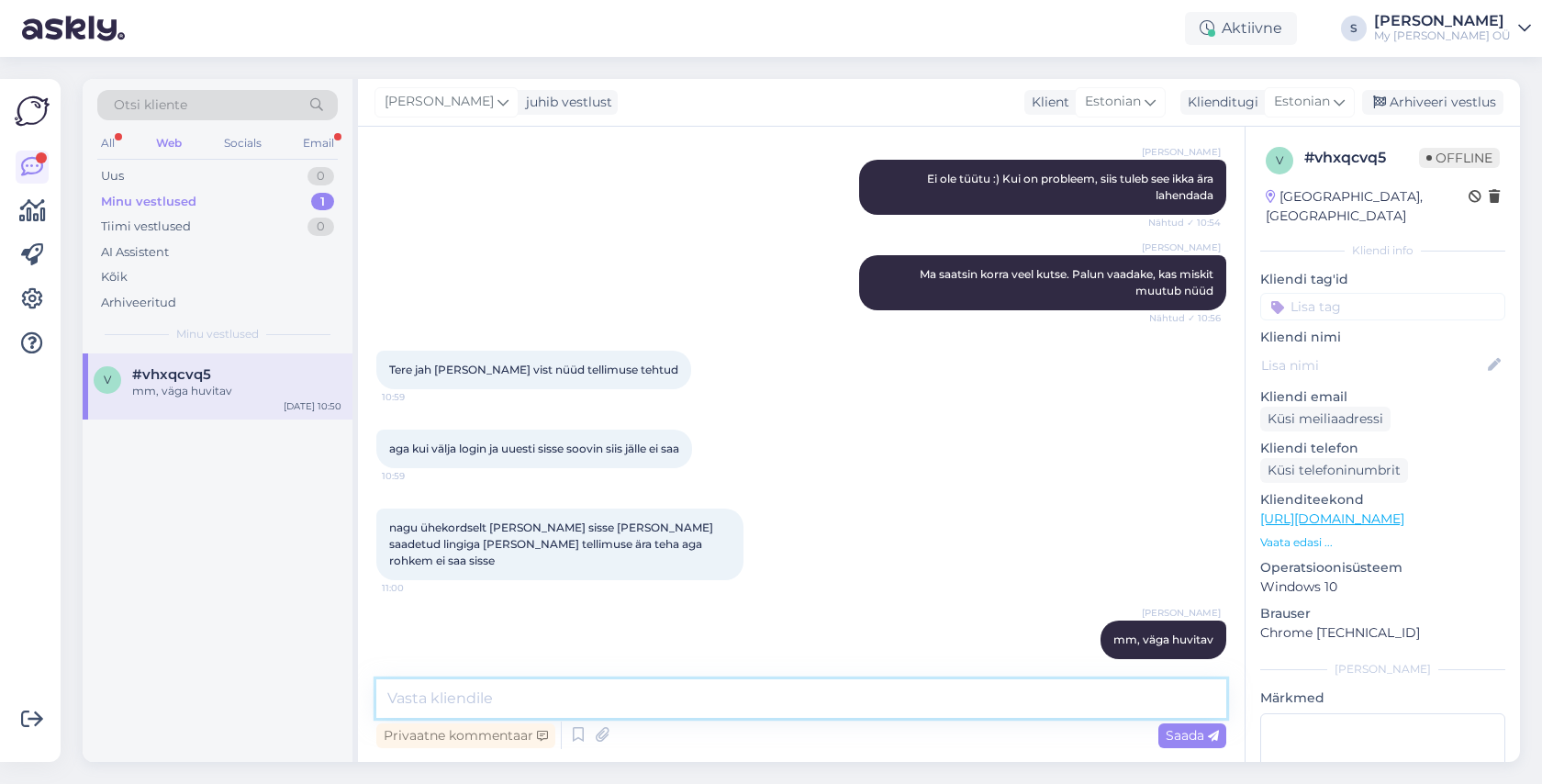
click at [622, 702] on textarea at bounding box center [800, 698] width 850 height 39
type textarea "Tellimus on tõesti läbi tulnud"
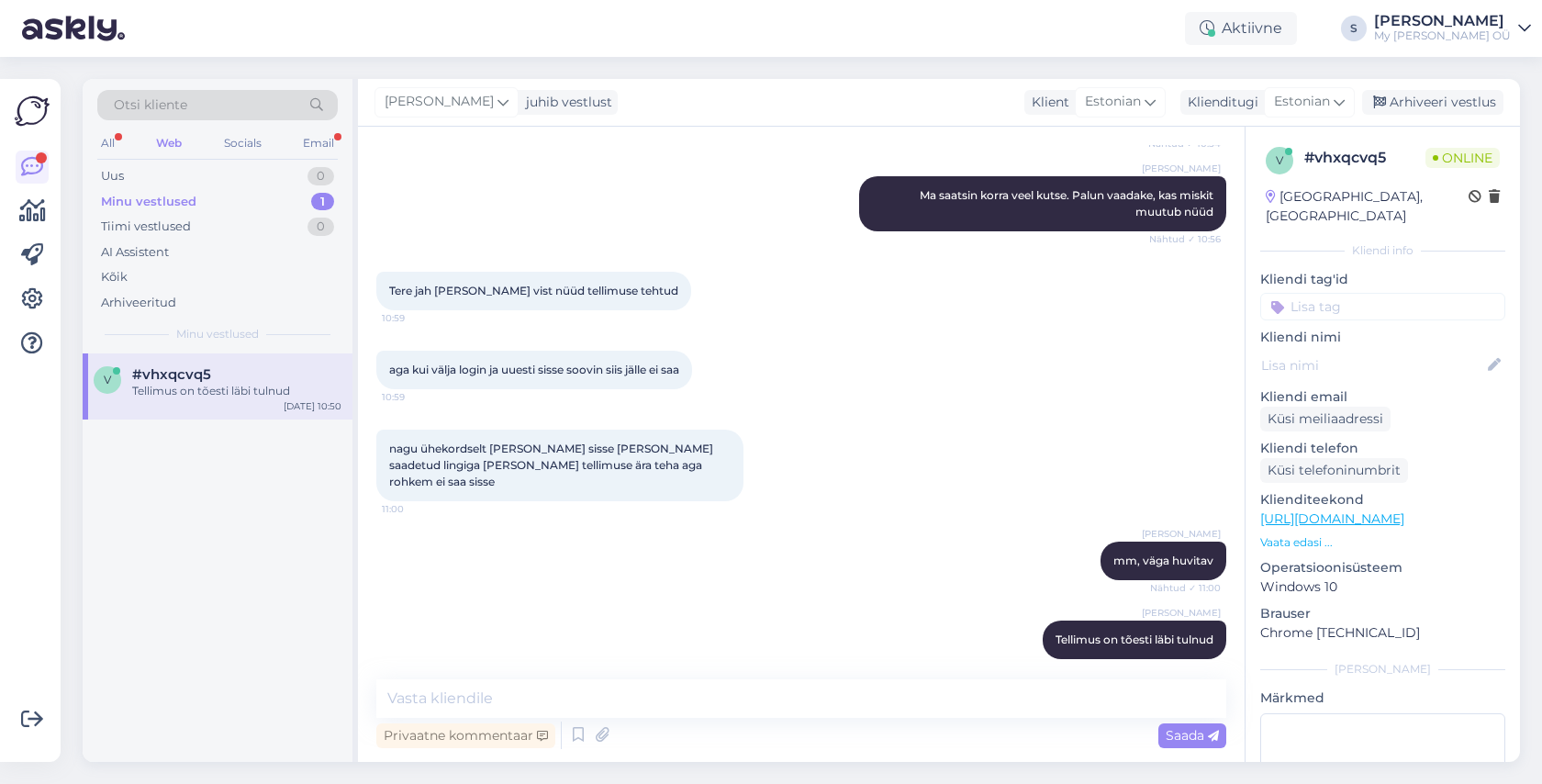
click at [336, 149] on div "All Web Socials Email" at bounding box center [217, 145] width 240 height 28
click at [161, 206] on div "Minu vestlused" at bounding box center [149, 202] width 95 height 18
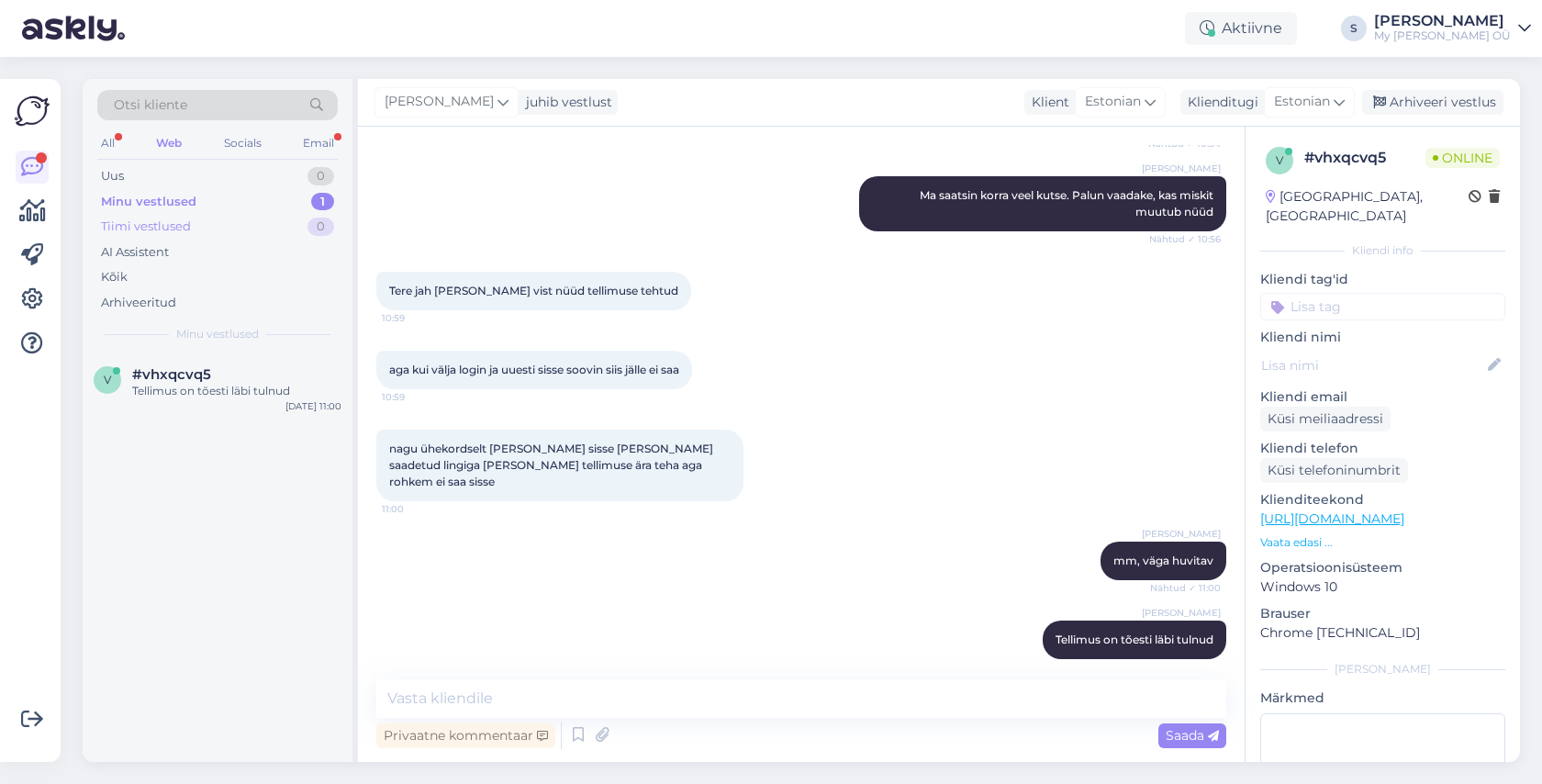
click at [156, 227] on div "Tiimi vestlused" at bounding box center [146, 227] width 90 height 18
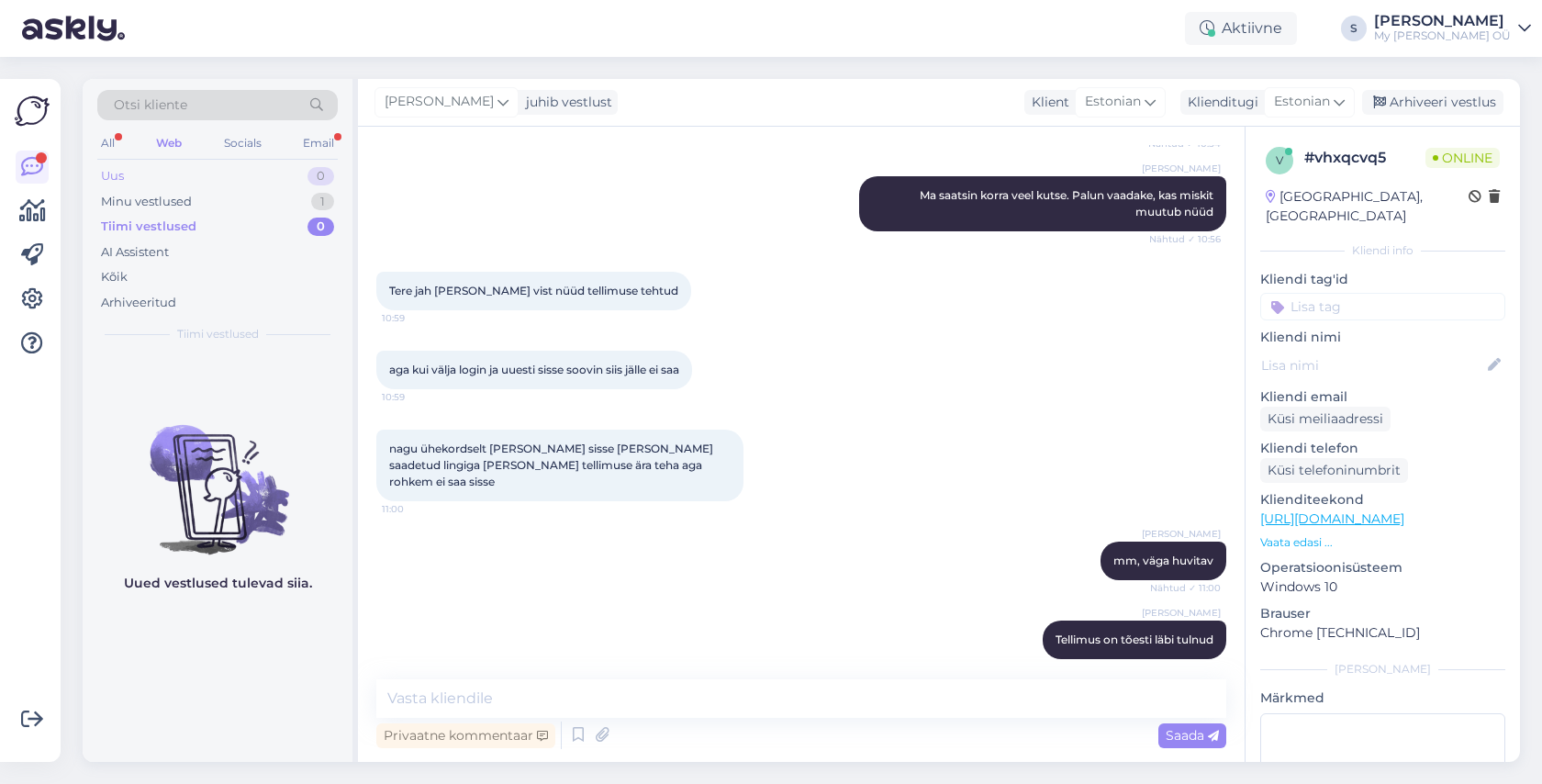
click at [153, 171] on div "Uus 0" at bounding box center [217, 176] width 240 height 26
click at [157, 194] on div "Minu vestlused" at bounding box center [147, 202] width 91 height 18
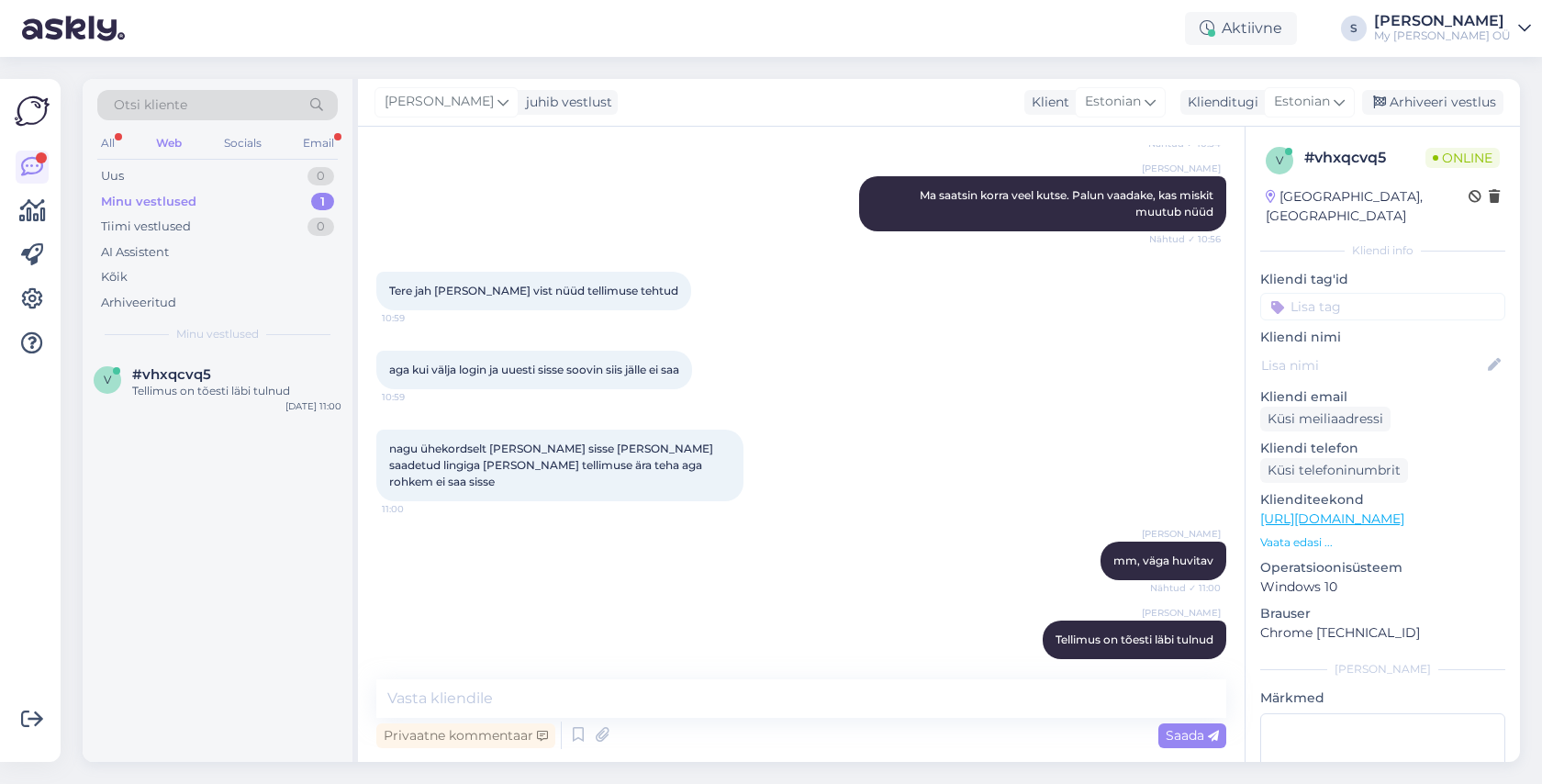
click at [171, 141] on div "Web" at bounding box center [169, 143] width 33 height 24
click at [241, 141] on div "Socials" at bounding box center [242, 143] width 45 height 24
click at [293, 174] on div "Uus 3" at bounding box center [217, 176] width 240 height 26
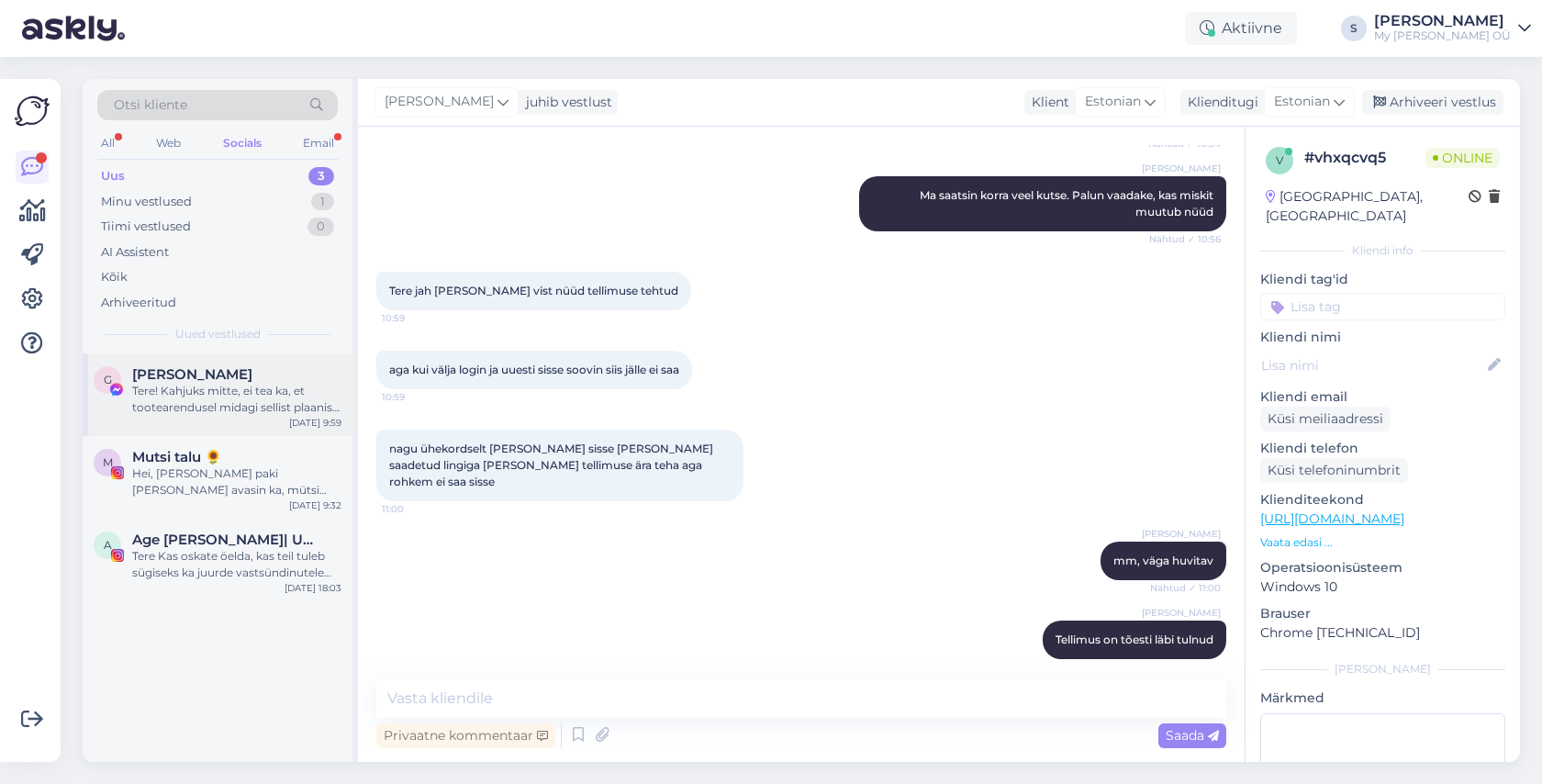
click at [229, 403] on div "Tere! Kahjuks mitte, ei tea ka, et tootearendusel midagi sellist plaanis oleks" at bounding box center [236, 399] width 209 height 33
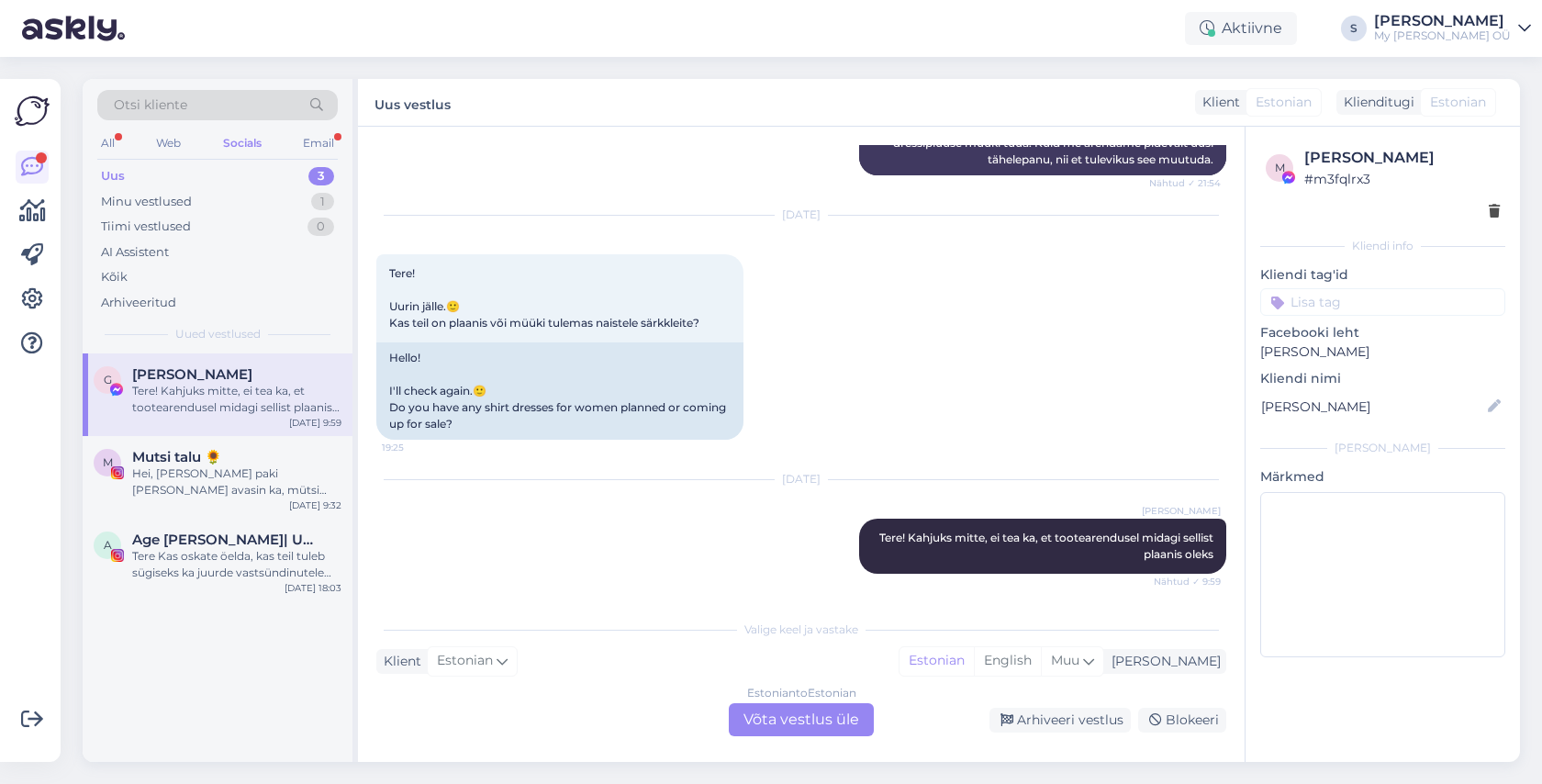
click at [808, 718] on div "Estonian to Estonian Võta vestlus üle" at bounding box center [801, 719] width 145 height 33
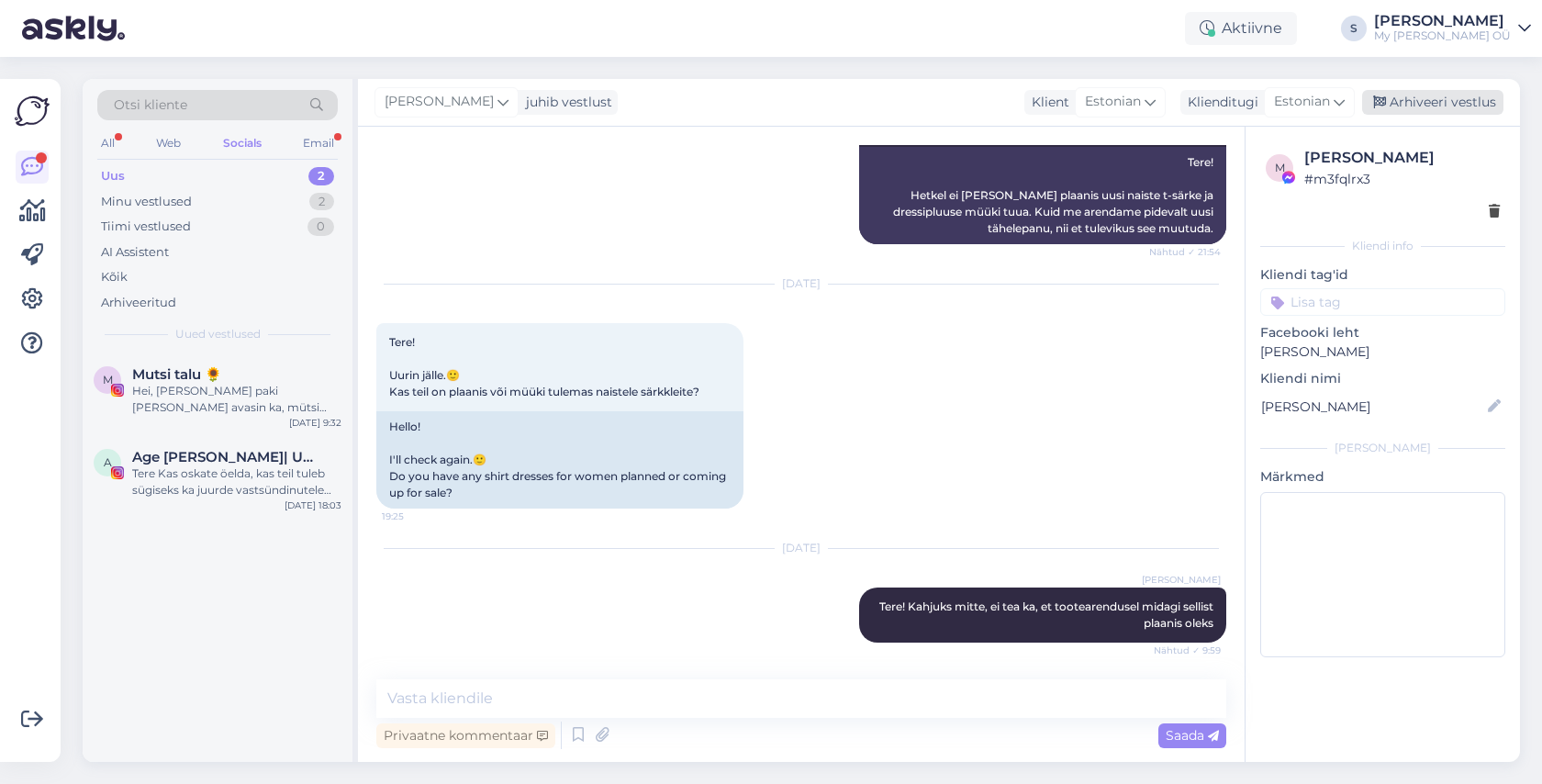
click at [1448, 104] on div "Arhiveeri vestlus" at bounding box center [1432, 102] width 142 height 25
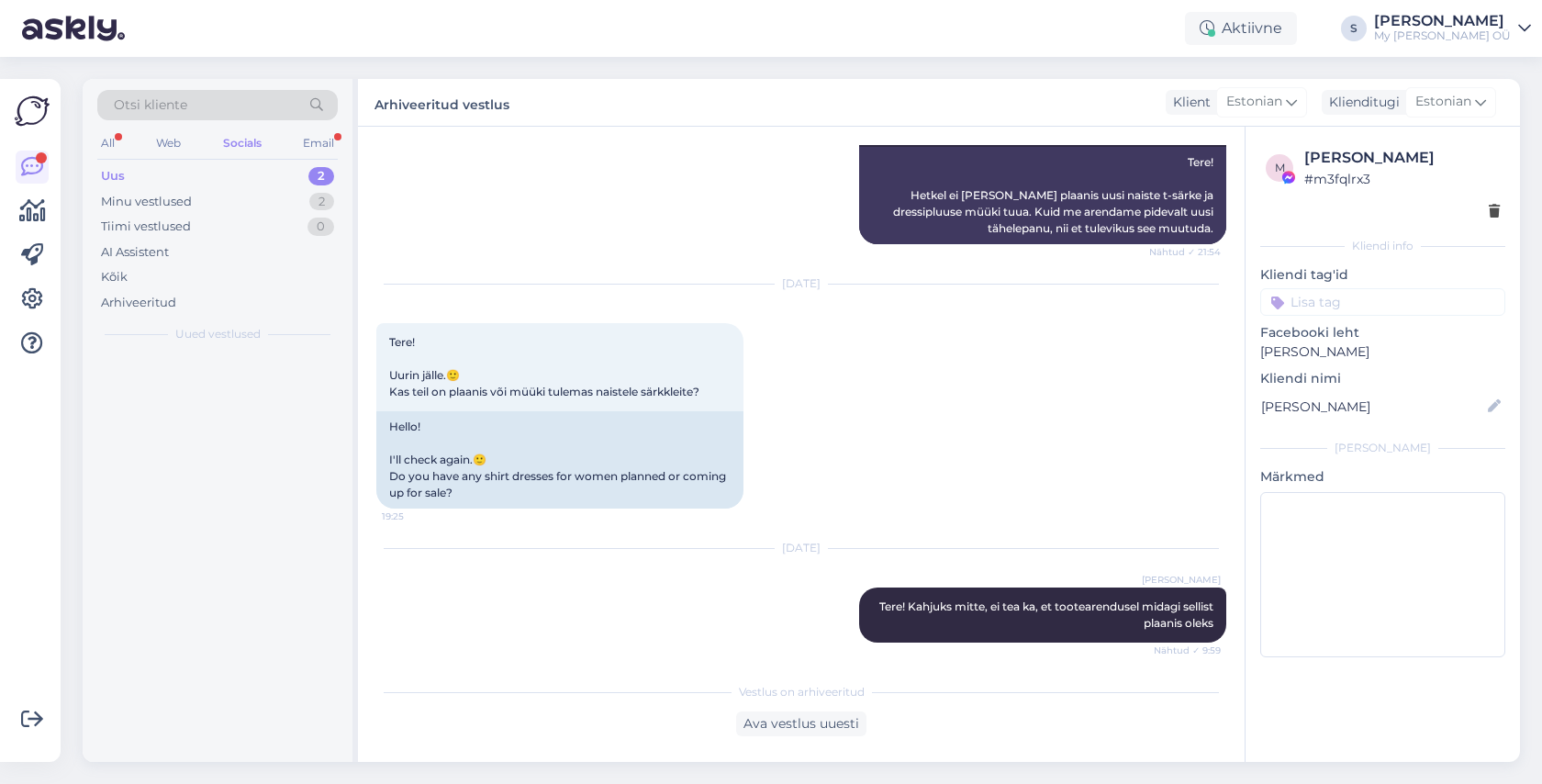
scroll to position [335, 0]
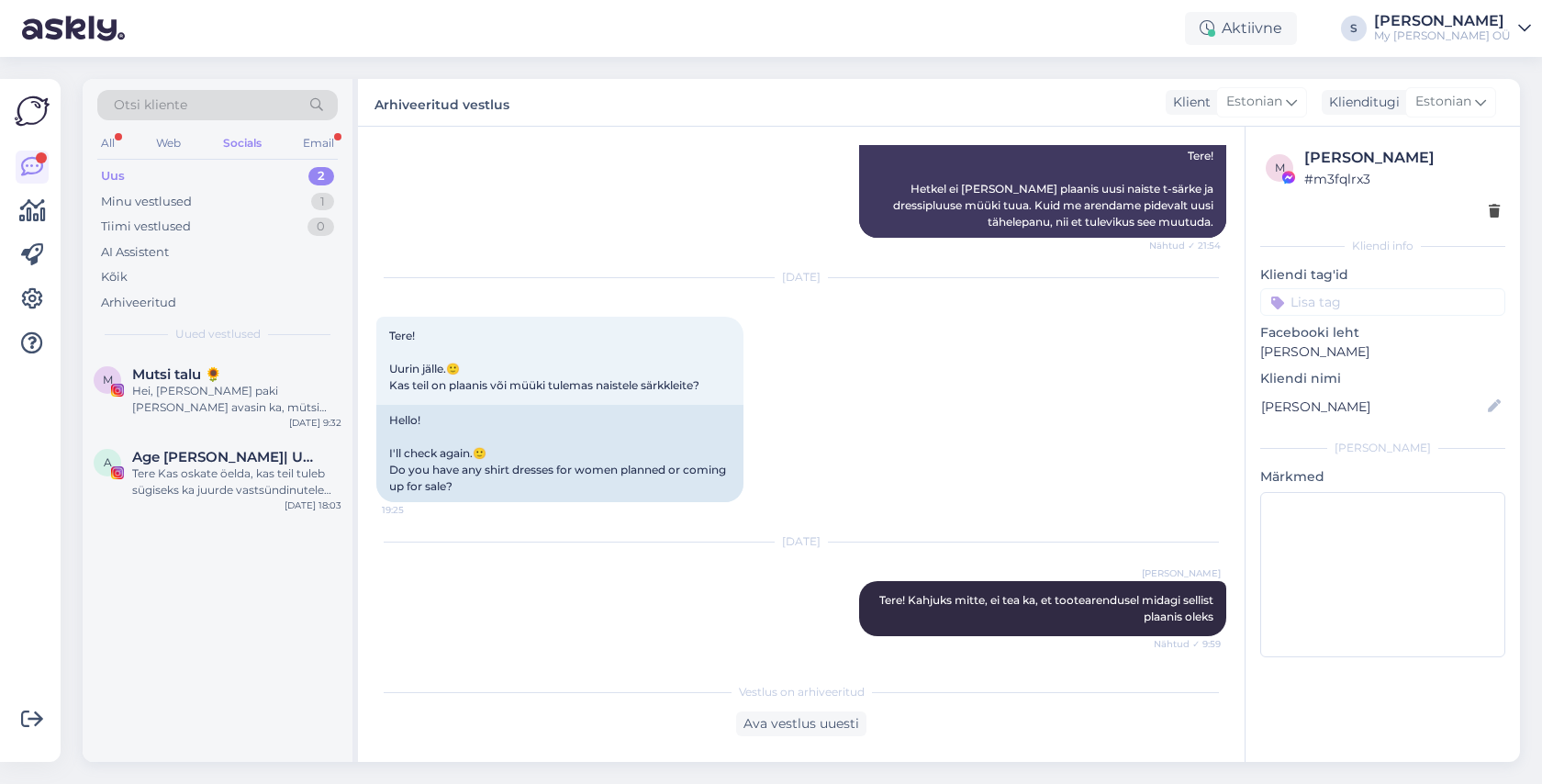
click at [184, 105] on span "Otsi kliente" at bounding box center [150, 105] width 73 height 19
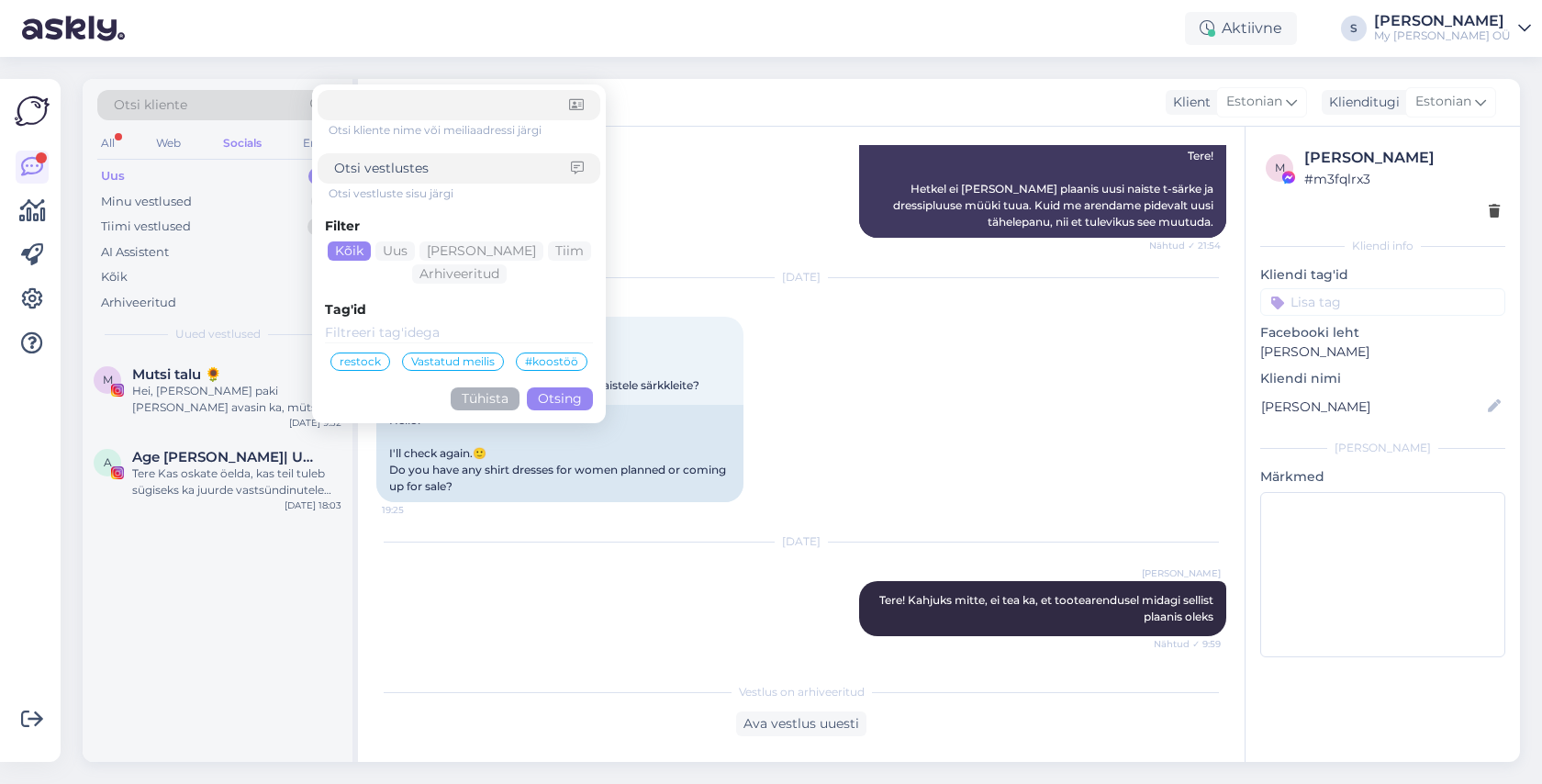
drag, startPoint x: 415, startPoint y: 106, endPoint x: 212, endPoint y: 57, distance: 208.8
click at [212, 57] on div "Otsi kliente Otsi kliente nime või meiliaadressi järgi Otsi vestluste sisu järg…" at bounding box center [806, 420] width 1470 height 727
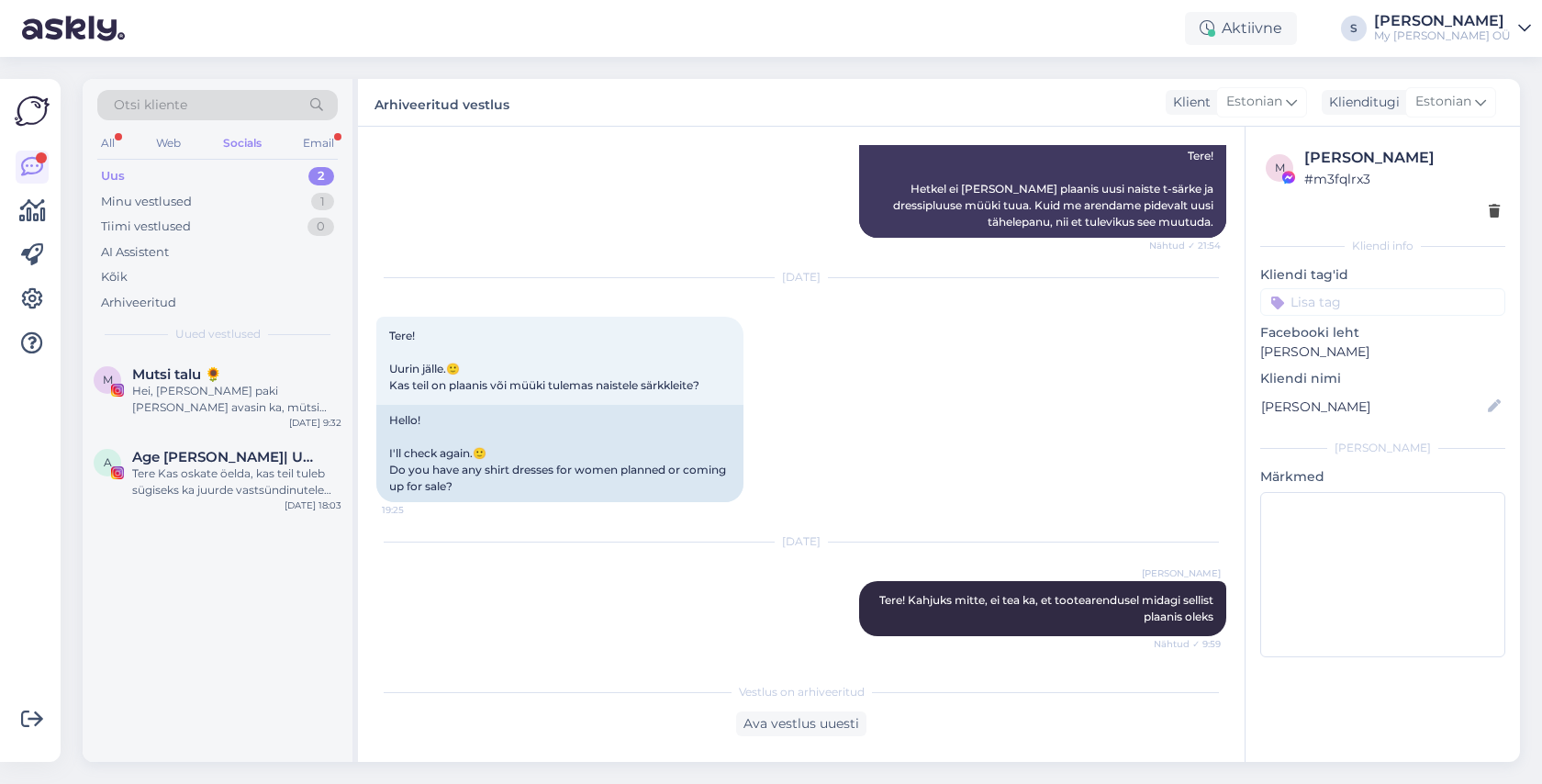
click at [177, 109] on span "Otsi kliente" at bounding box center [150, 105] width 73 height 19
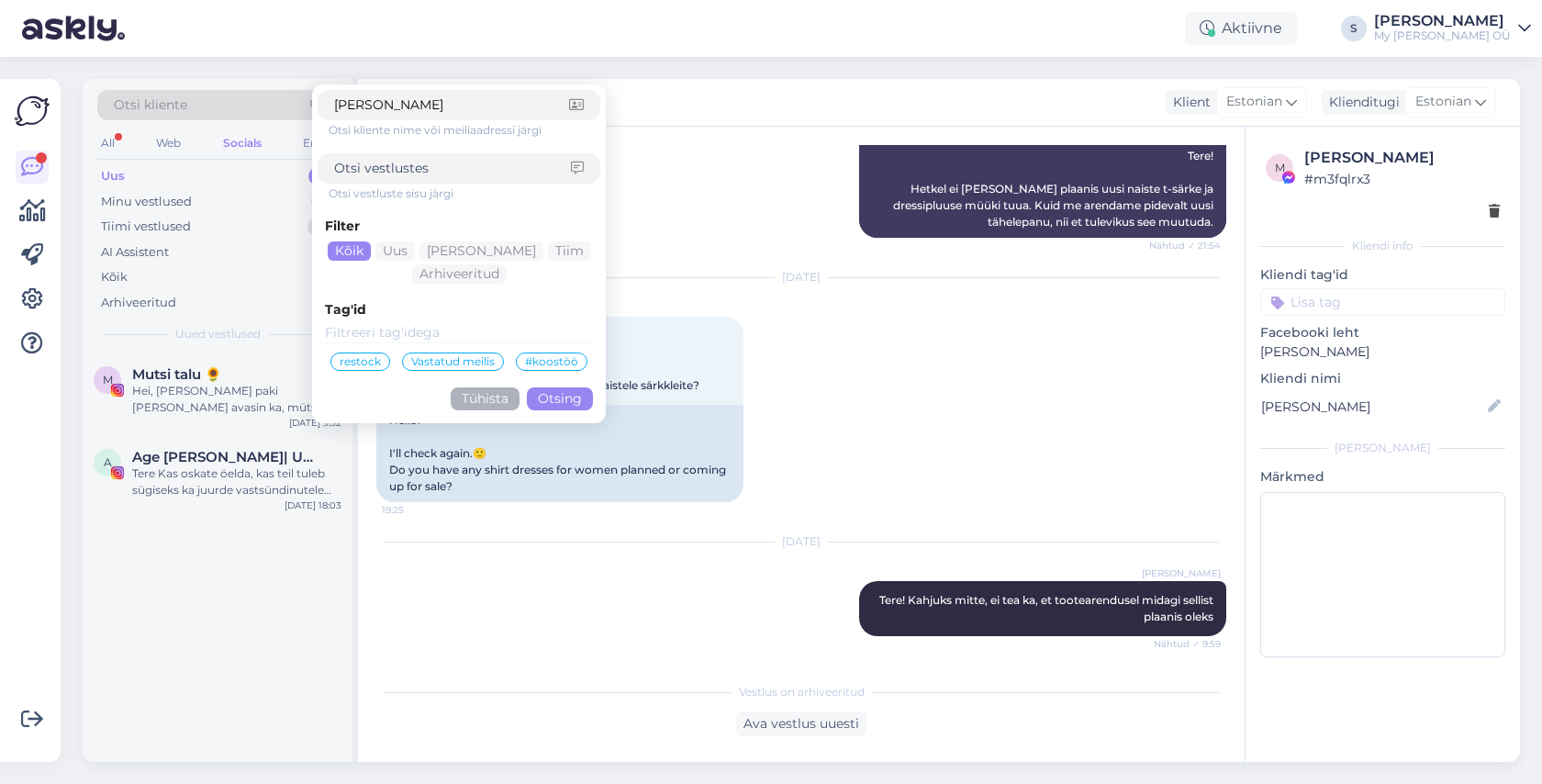
click at [415, 107] on input "[PERSON_NAME]" at bounding box center [451, 105] width 235 height 19
type input "[PERSON_NAME]"
click button "Otsing" at bounding box center [559, 399] width 67 height 23
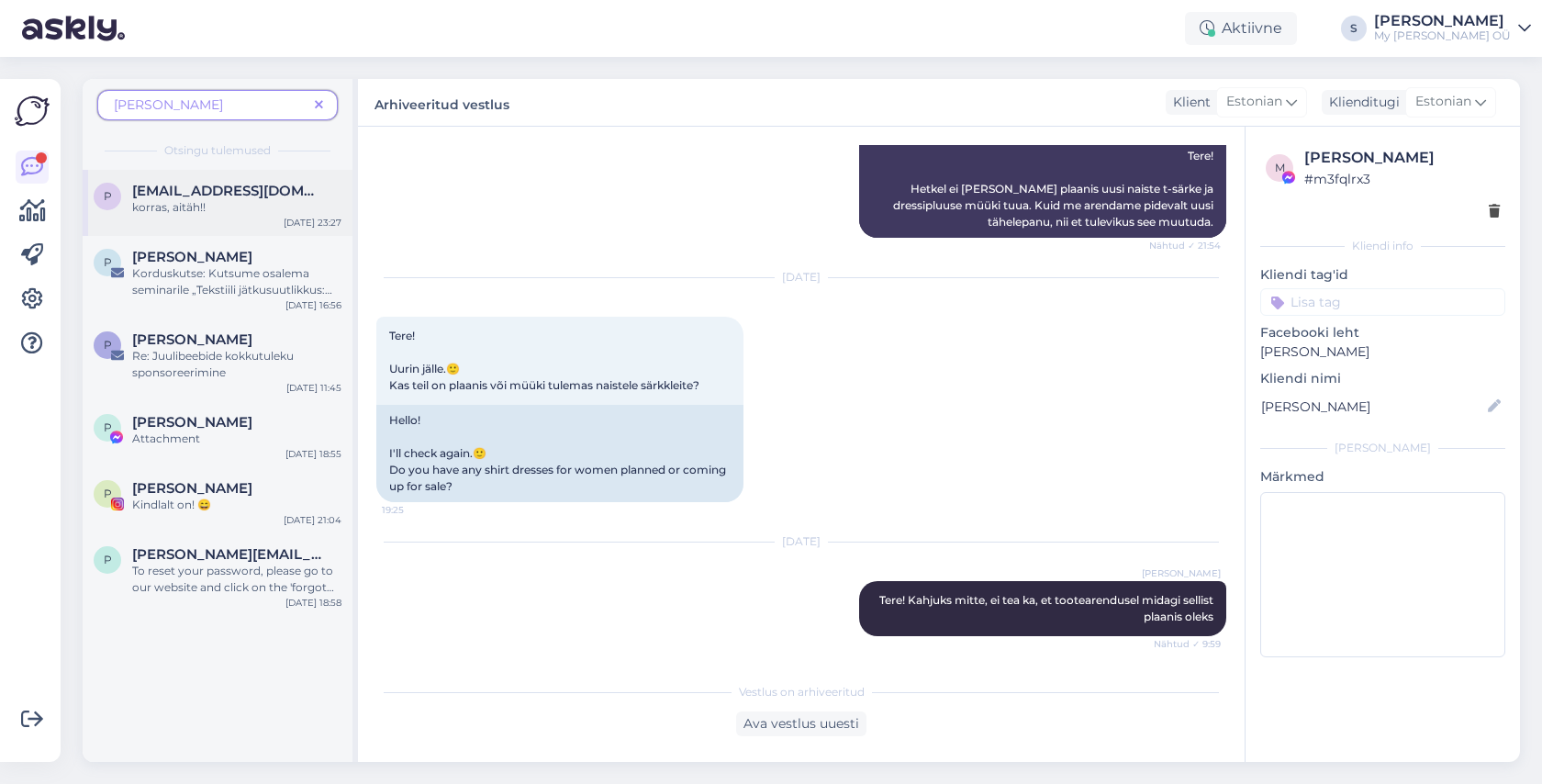
click at [234, 191] on span "[EMAIL_ADDRESS][DOMAIN_NAME]" at bounding box center [228, 190] width 191 height 16
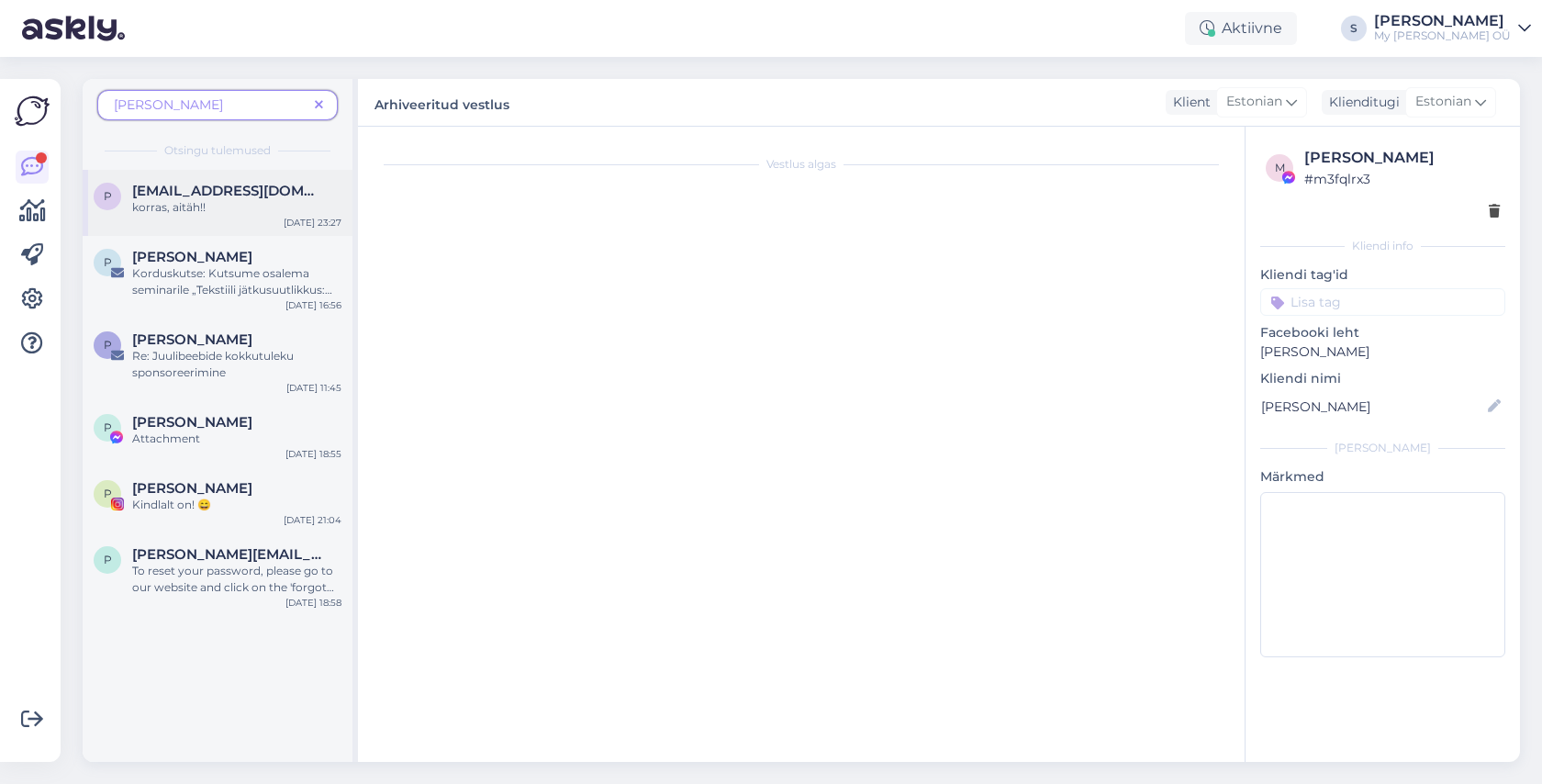
scroll to position [131, 0]
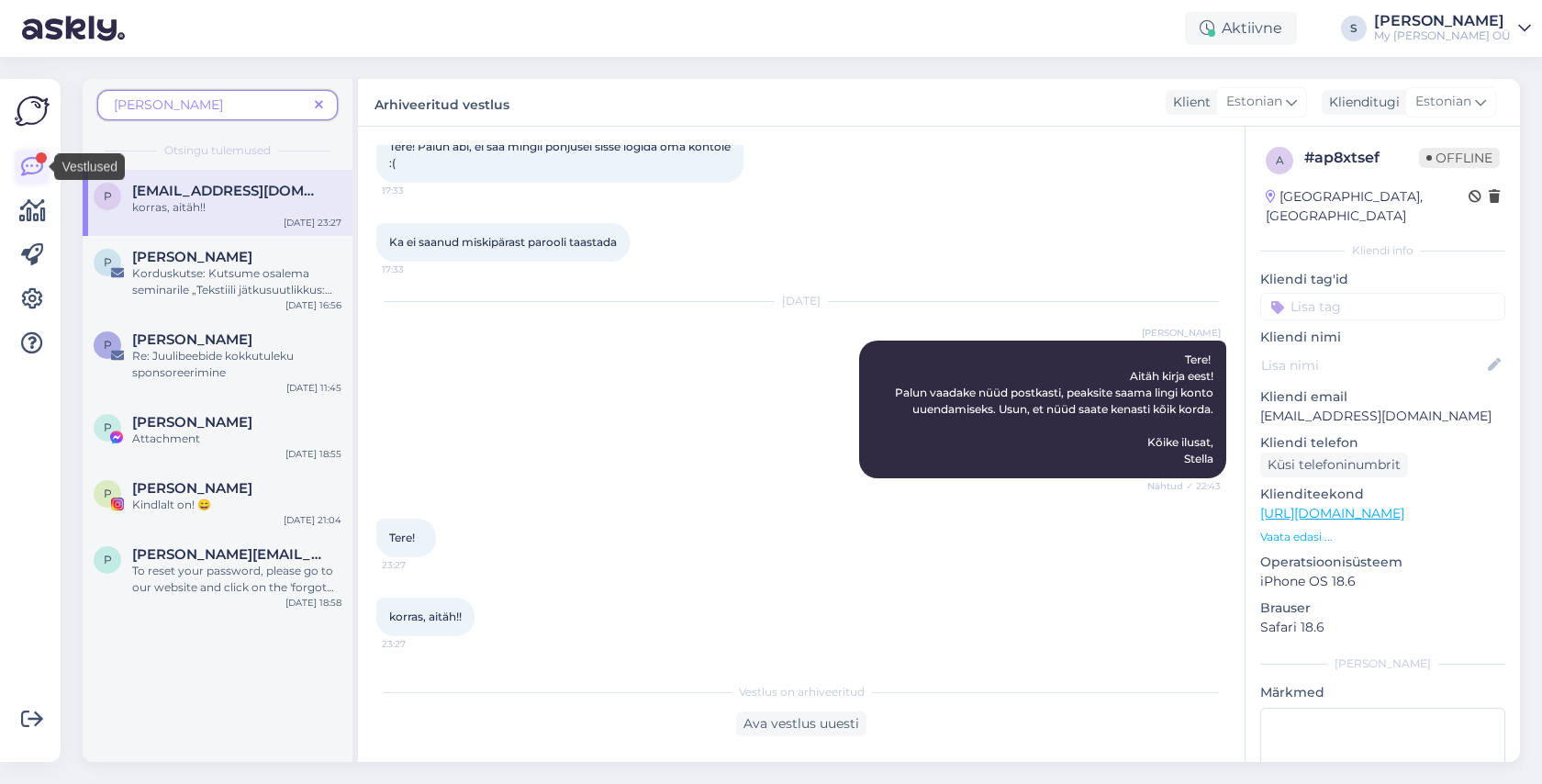
click at [33, 173] on icon at bounding box center [32, 167] width 22 height 22
click at [320, 104] on icon at bounding box center [318, 105] width 9 height 13
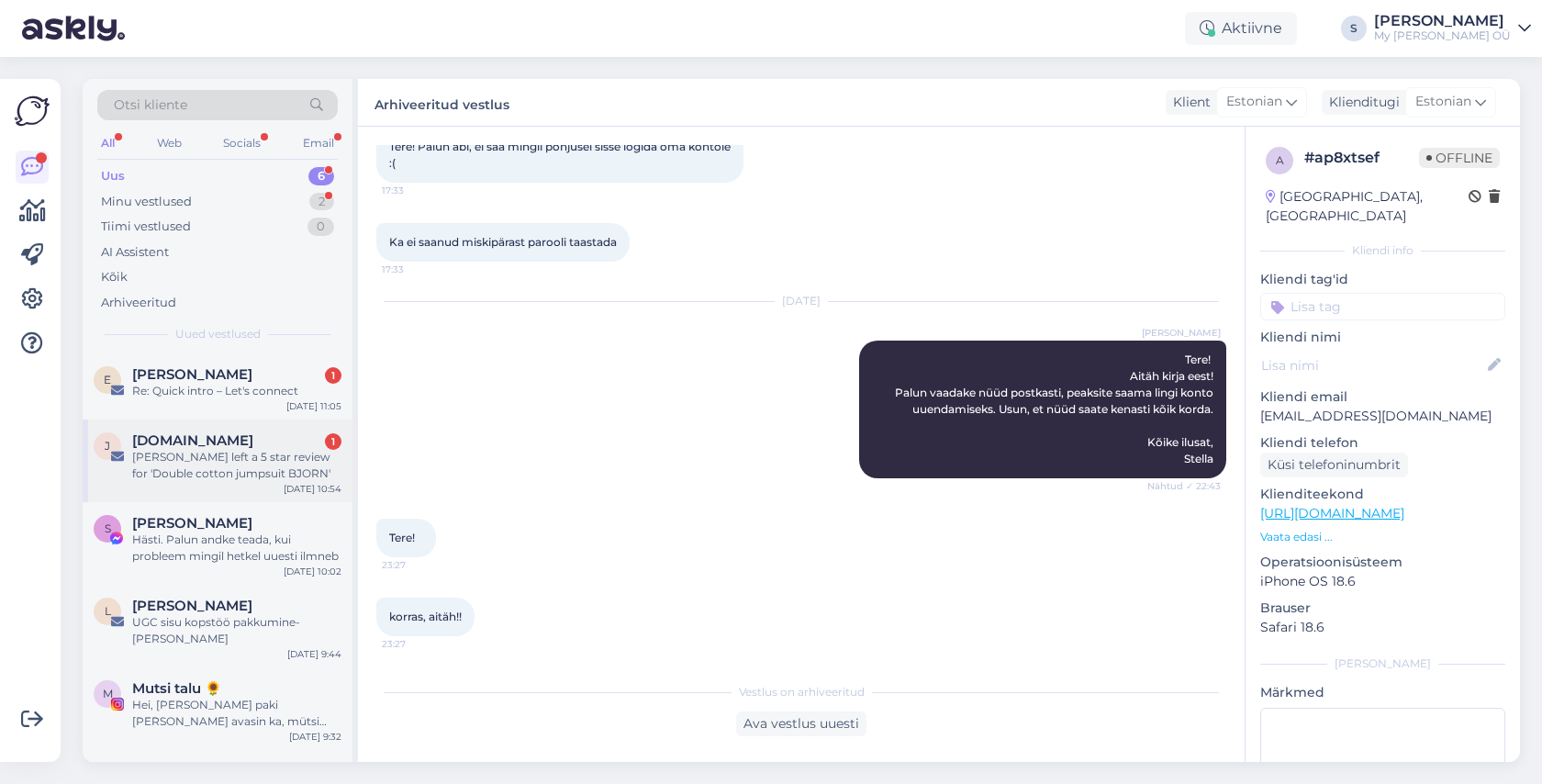
click at [227, 461] on div "[PERSON_NAME] left a 5 star review for 'Double cotton jumpsuit BJORN'" at bounding box center [236, 465] width 209 height 33
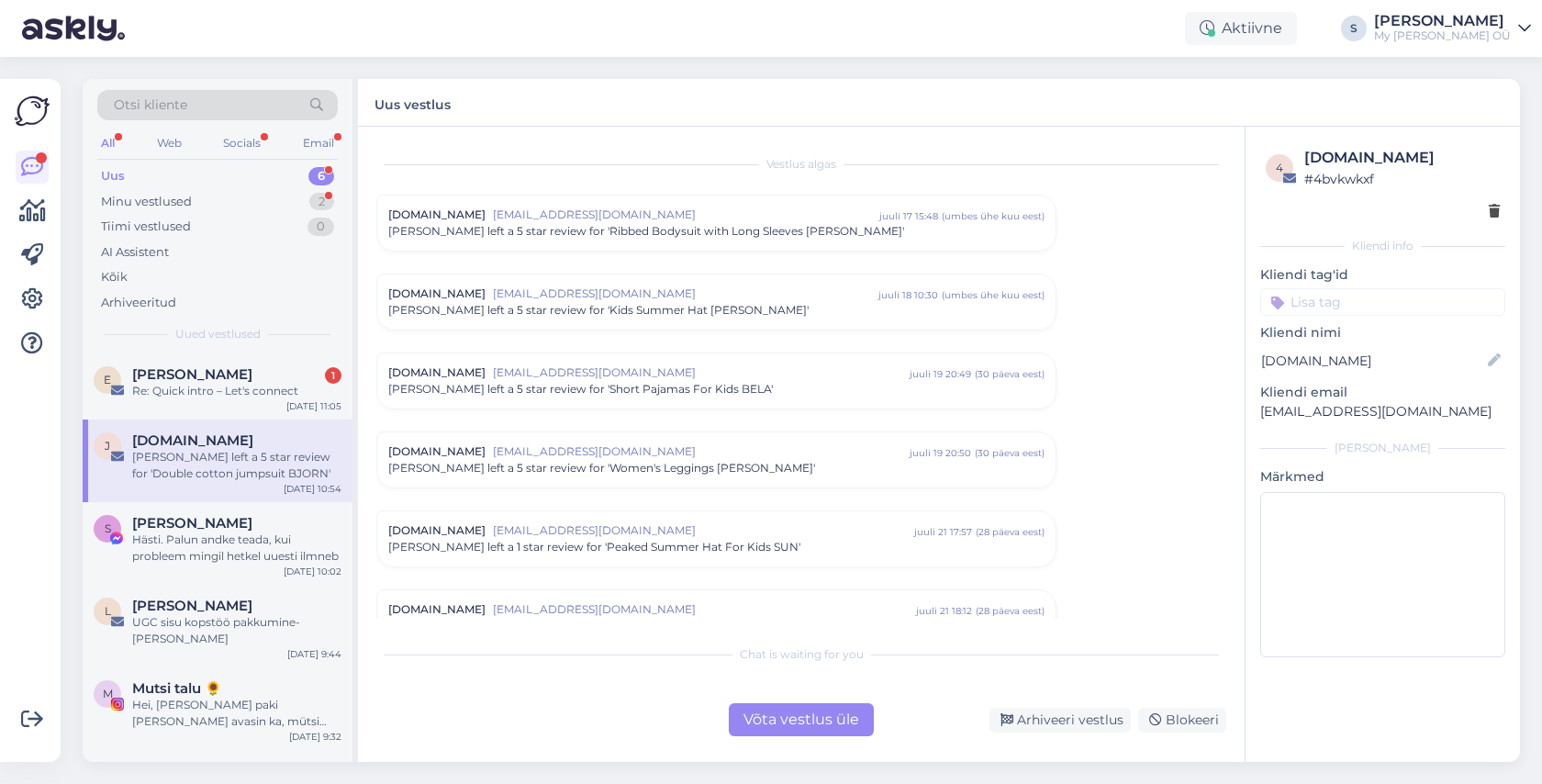
scroll to position [7521, 0]
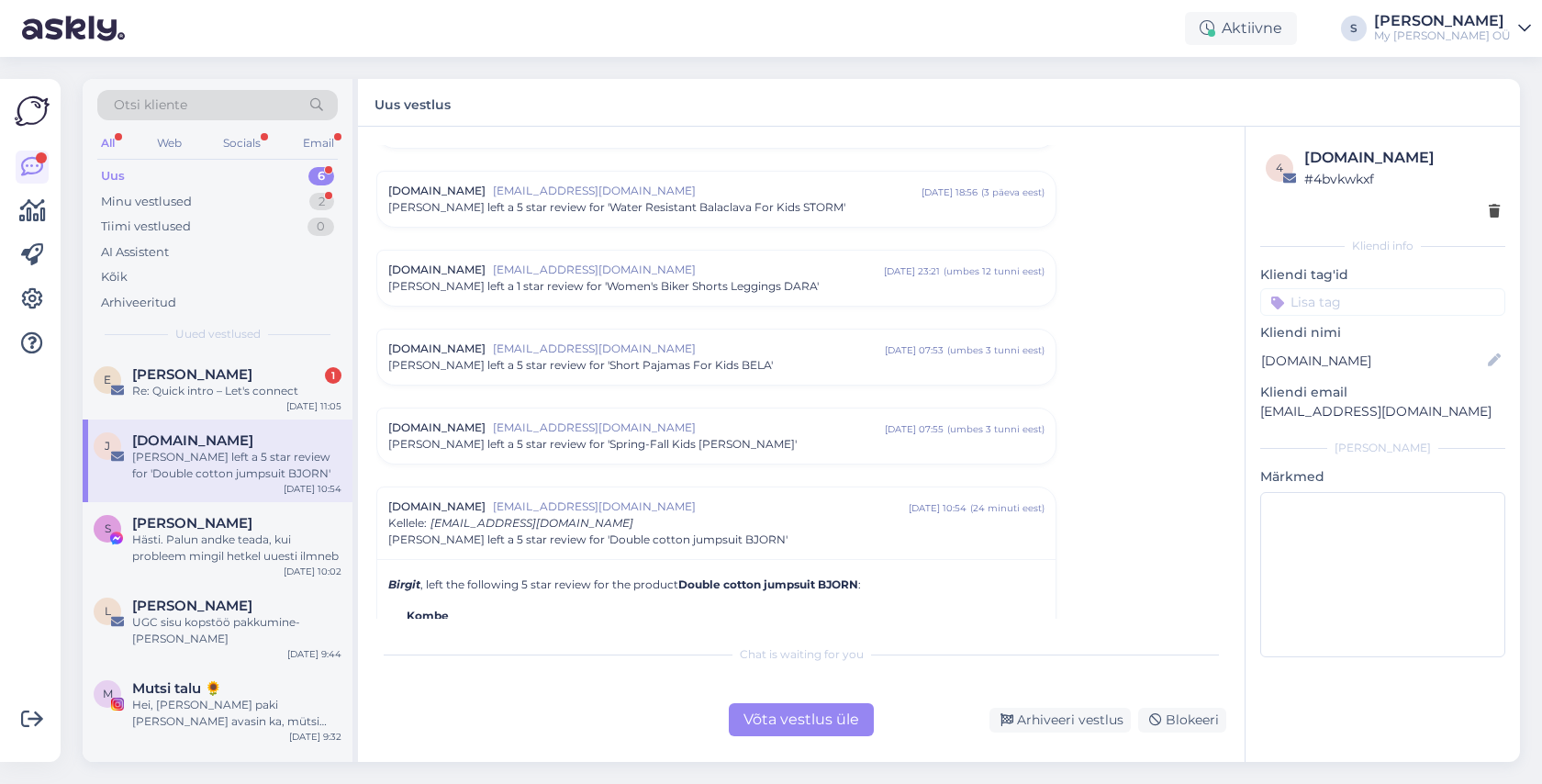
click at [820, 715] on div "Võta vestlus üle" at bounding box center [801, 719] width 145 height 33
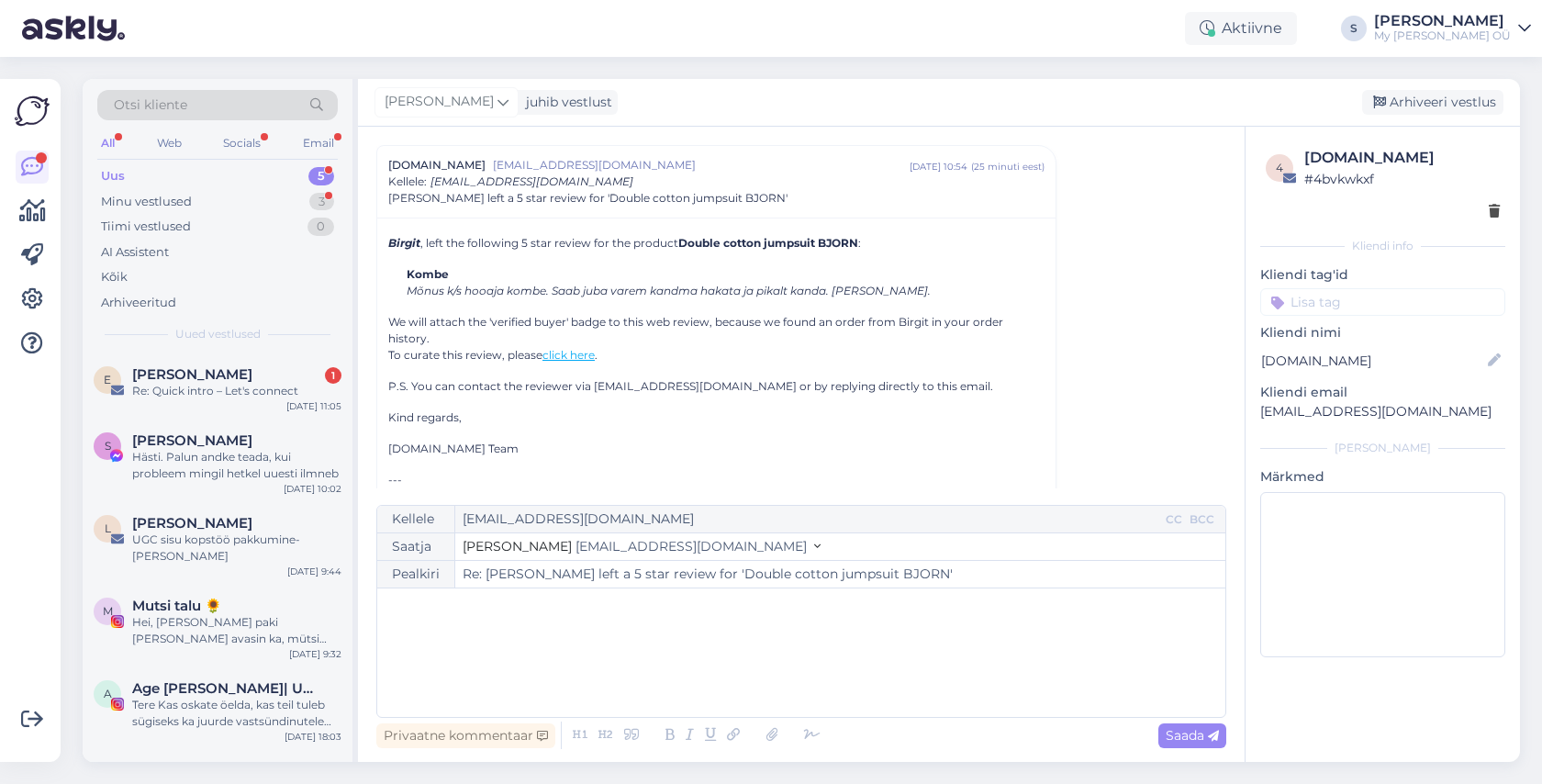
drag, startPoint x: 1474, startPoint y: 95, endPoint x: 1227, endPoint y: 142, distance: 251.4
click at [1473, 95] on div "Arhiveeri vestlus" at bounding box center [1432, 102] width 142 height 25
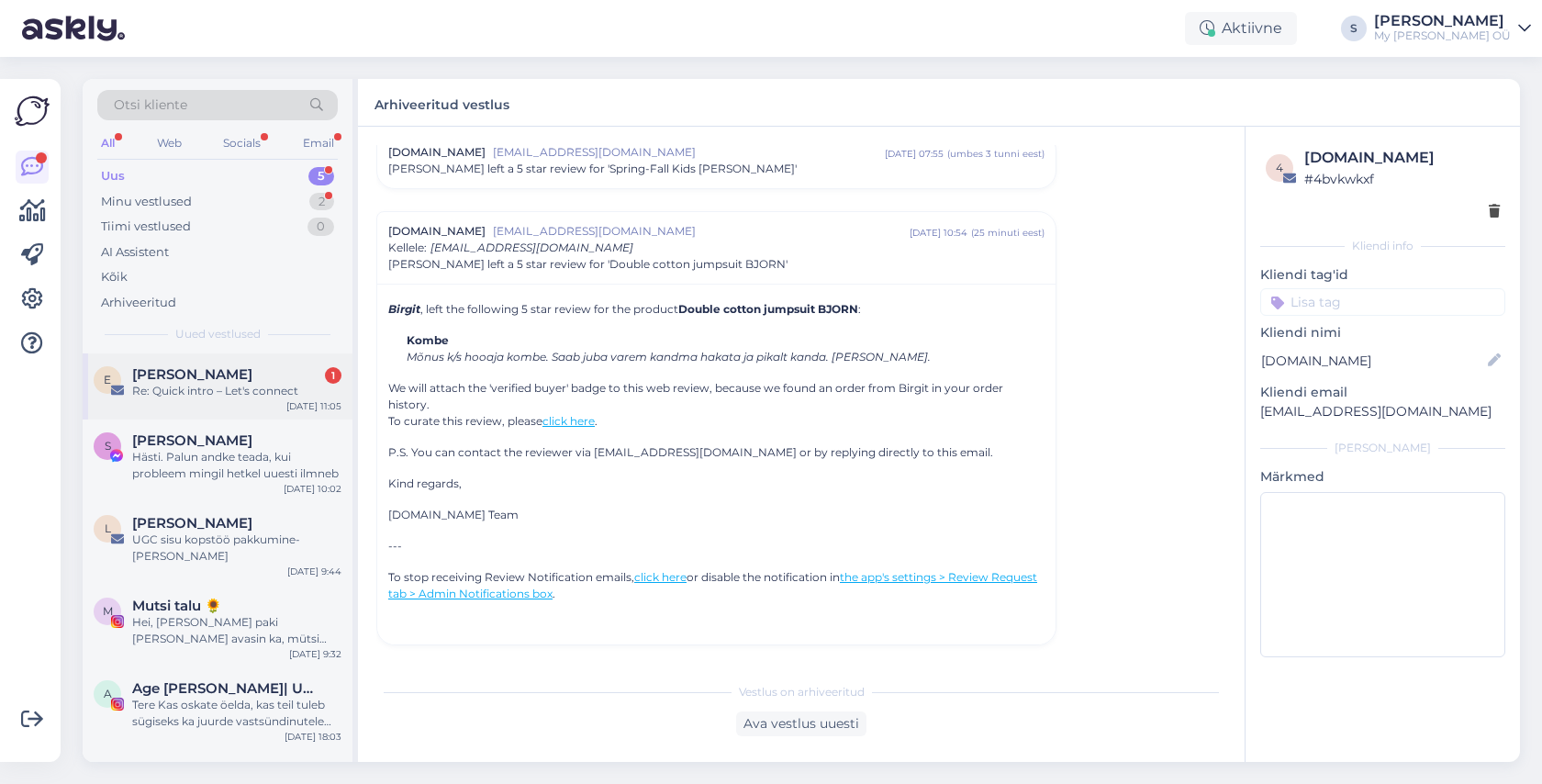
click at [226, 378] on span "[PERSON_NAME]" at bounding box center [192, 374] width 121 height 16
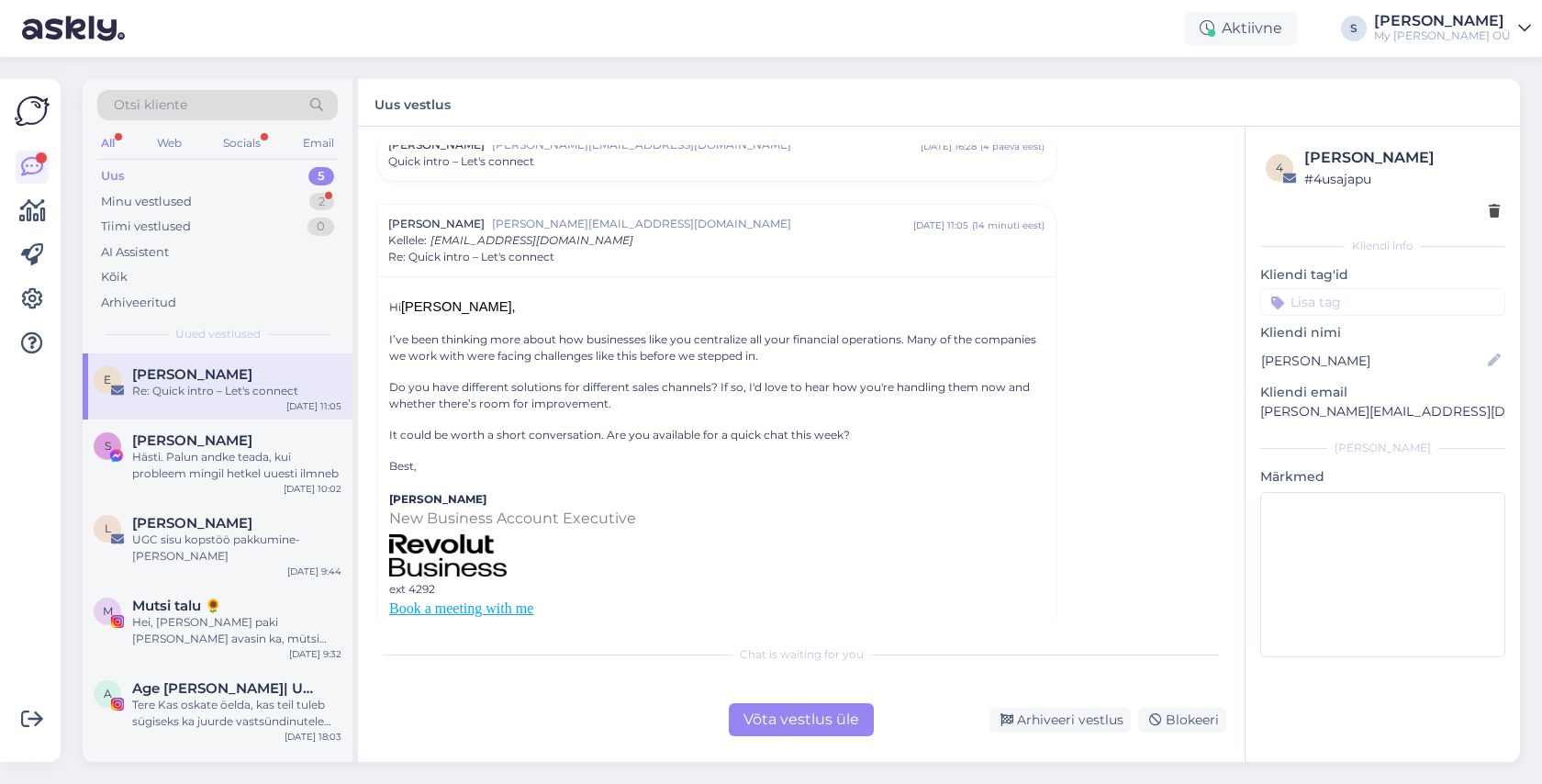
scroll to position [393, 0]
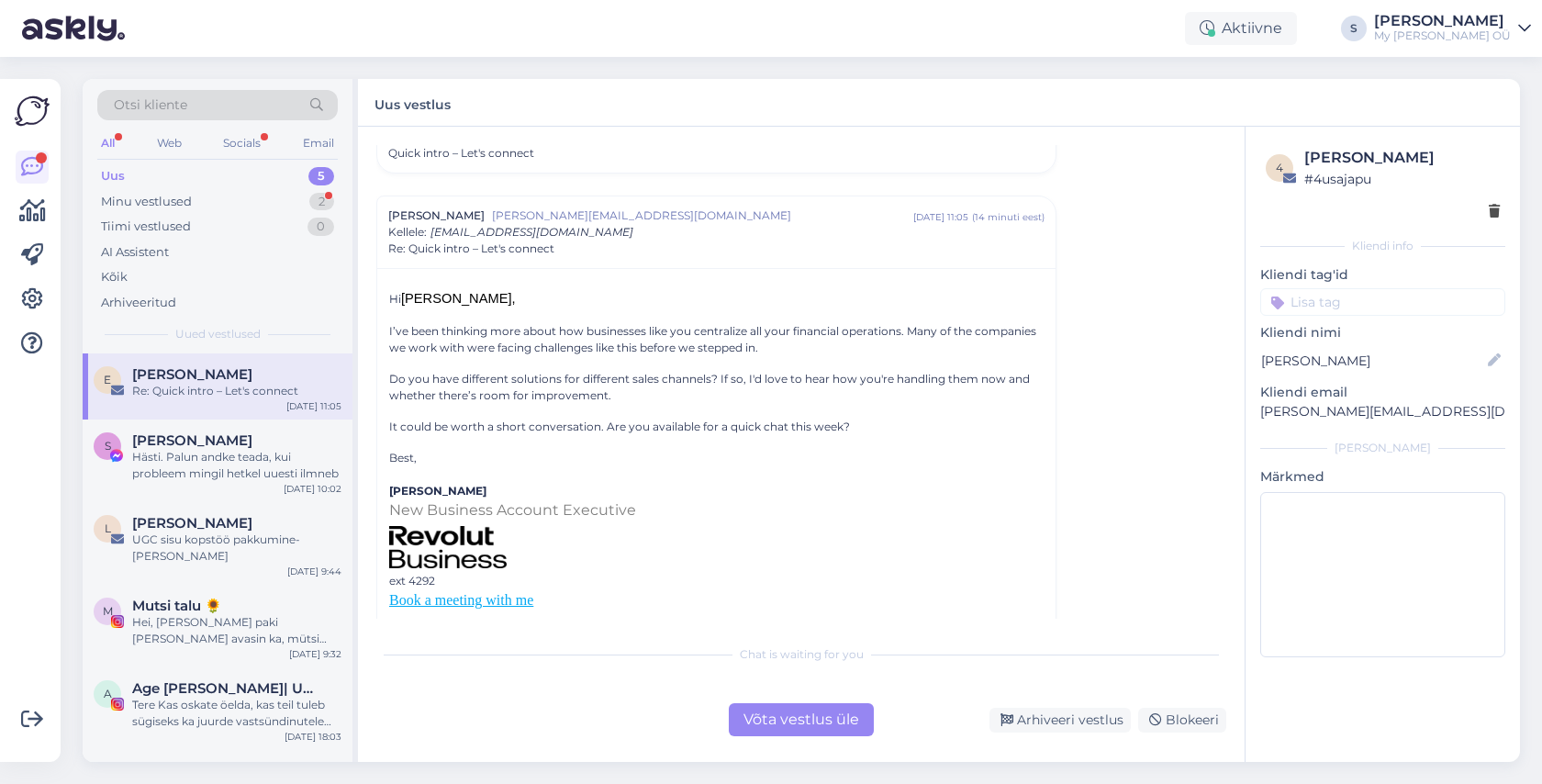
click at [771, 712] on div "Võta vestlus üle" at bounding box center [801, 719] width 145 height 33
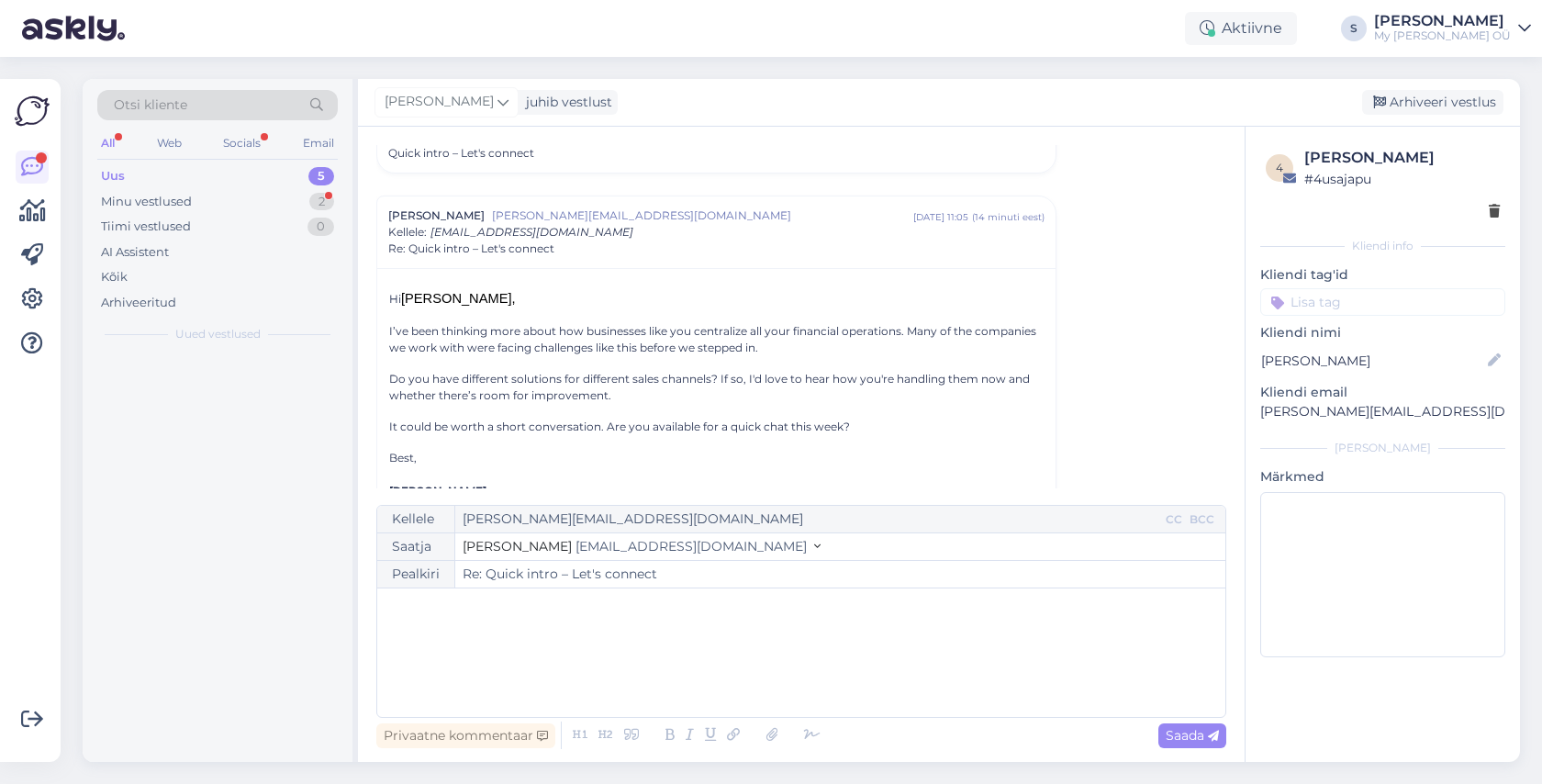
scroll to position [445, 0]
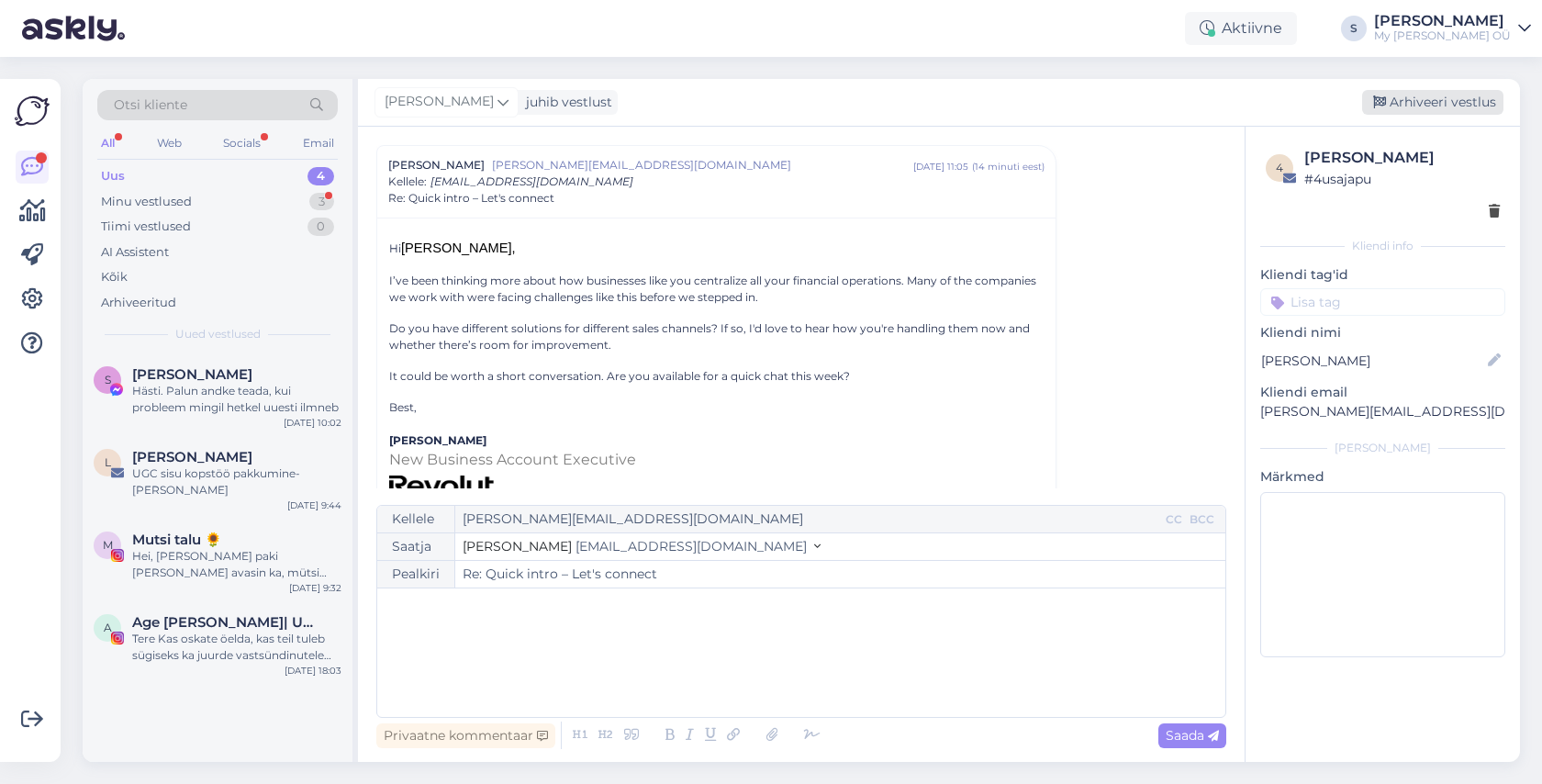
drag, startPoint x: 1427, startPoint y: 103, endPoint x: 1256, endPoint y: 150, distance: 177.3
click at [1424, 103] on div "Arhiveeri vestlus" at bounding box center [1432, 102] width 142 height 25
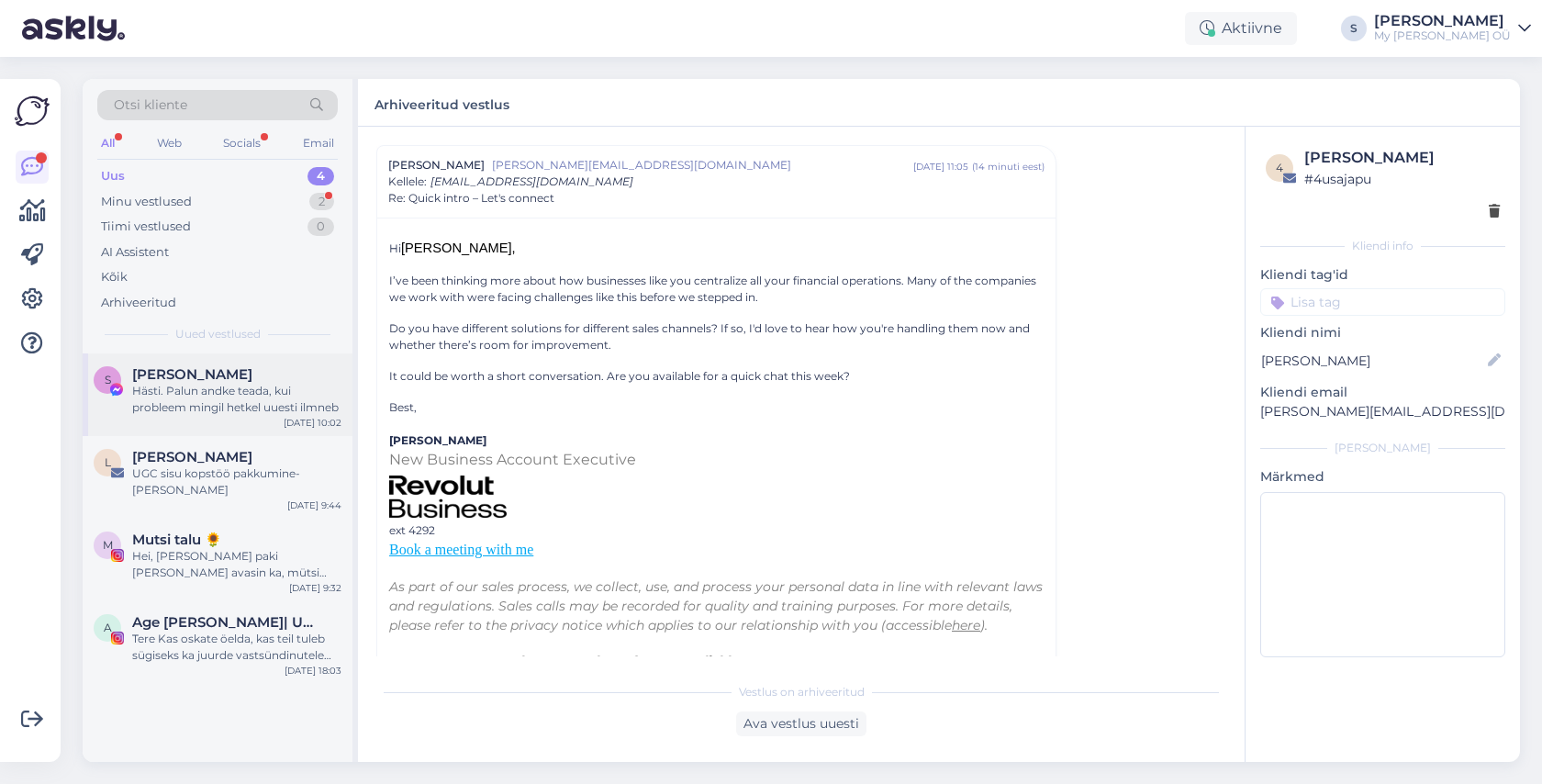
click at [256, 394] on div "Hästi. Palun andke teada, kui probleem mingil hetkel uuesti ilmneb" at bounding box center [236, 399] width 209 height 33
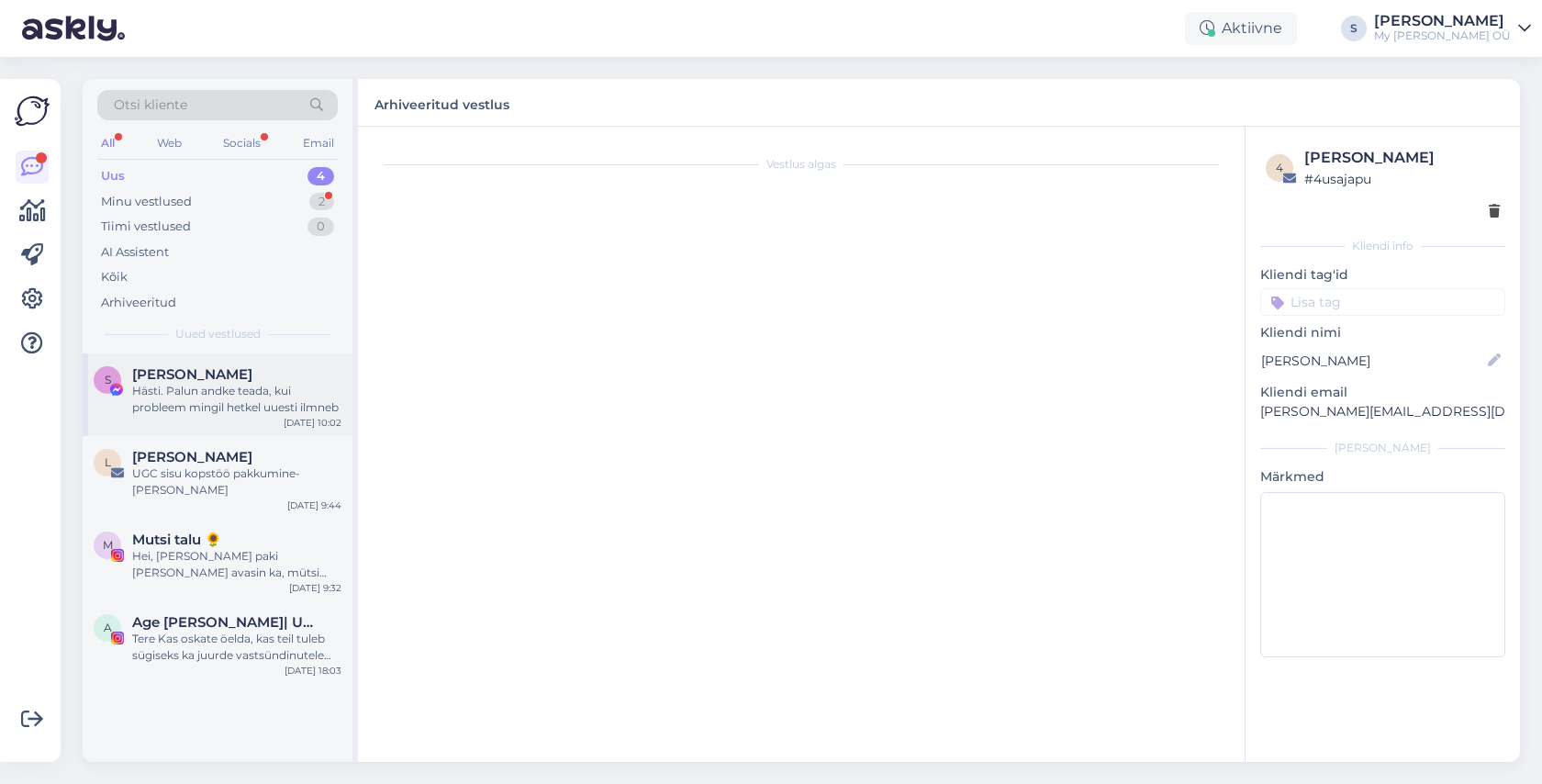
scroll to position [298, 0]
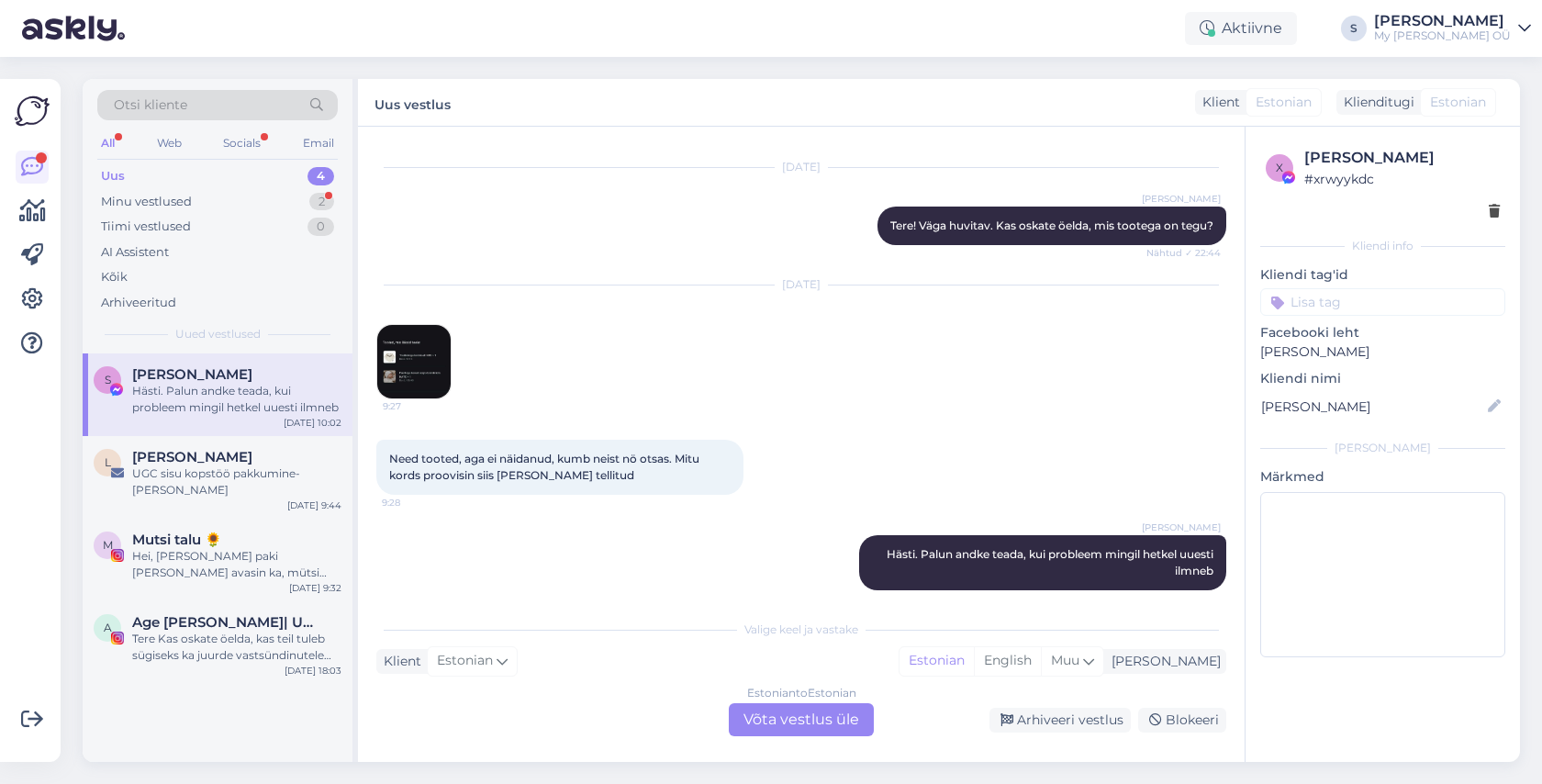
click at [825, 721] on div "Estonian to Estonian Võta vestlus üle" at bounding box center [801, 719] width 145 height 33
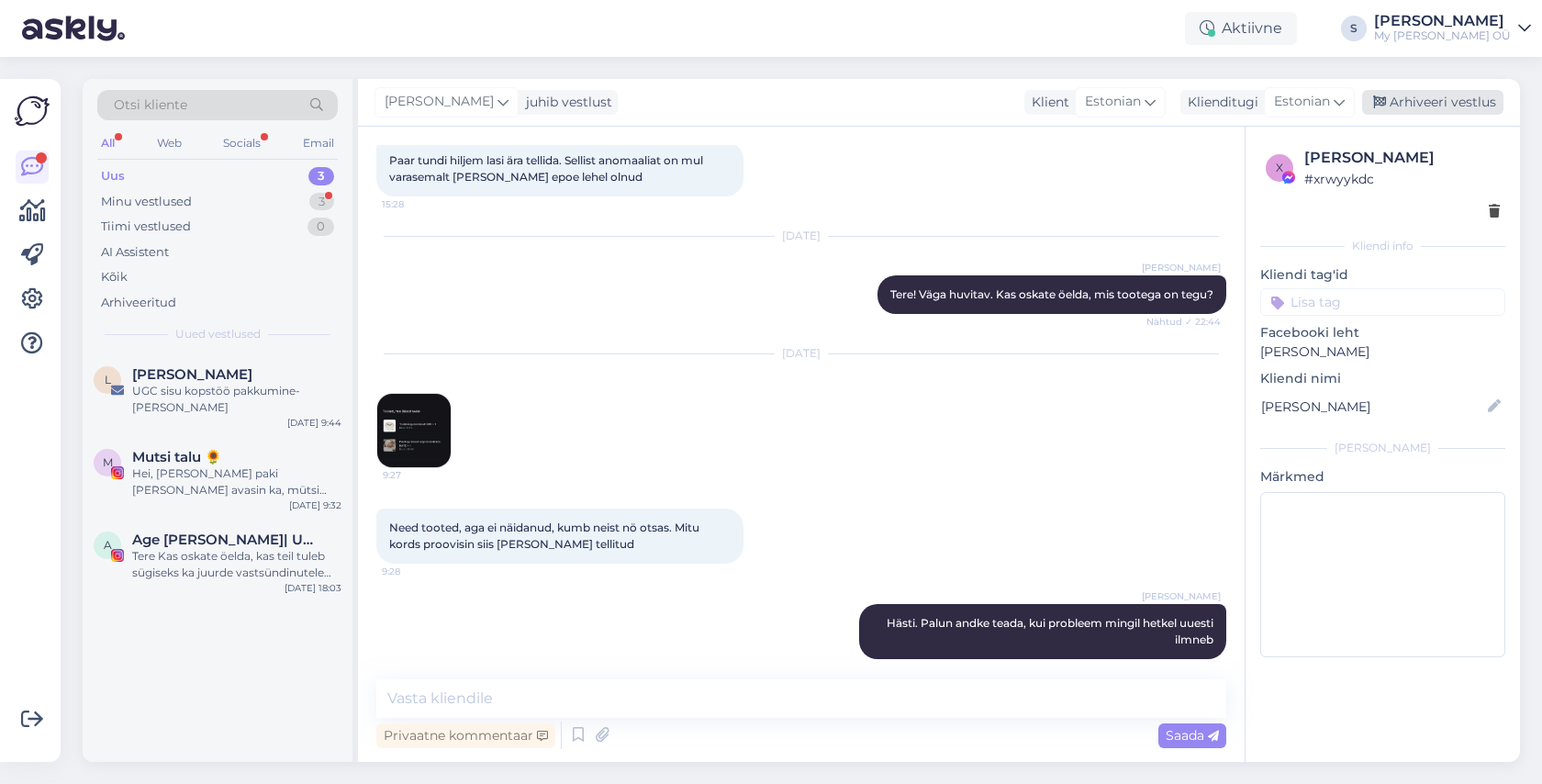
click at [1428, 90] on div "Arhiveeri vestlus" at bounding box center [1432, 102] width 142 height 25
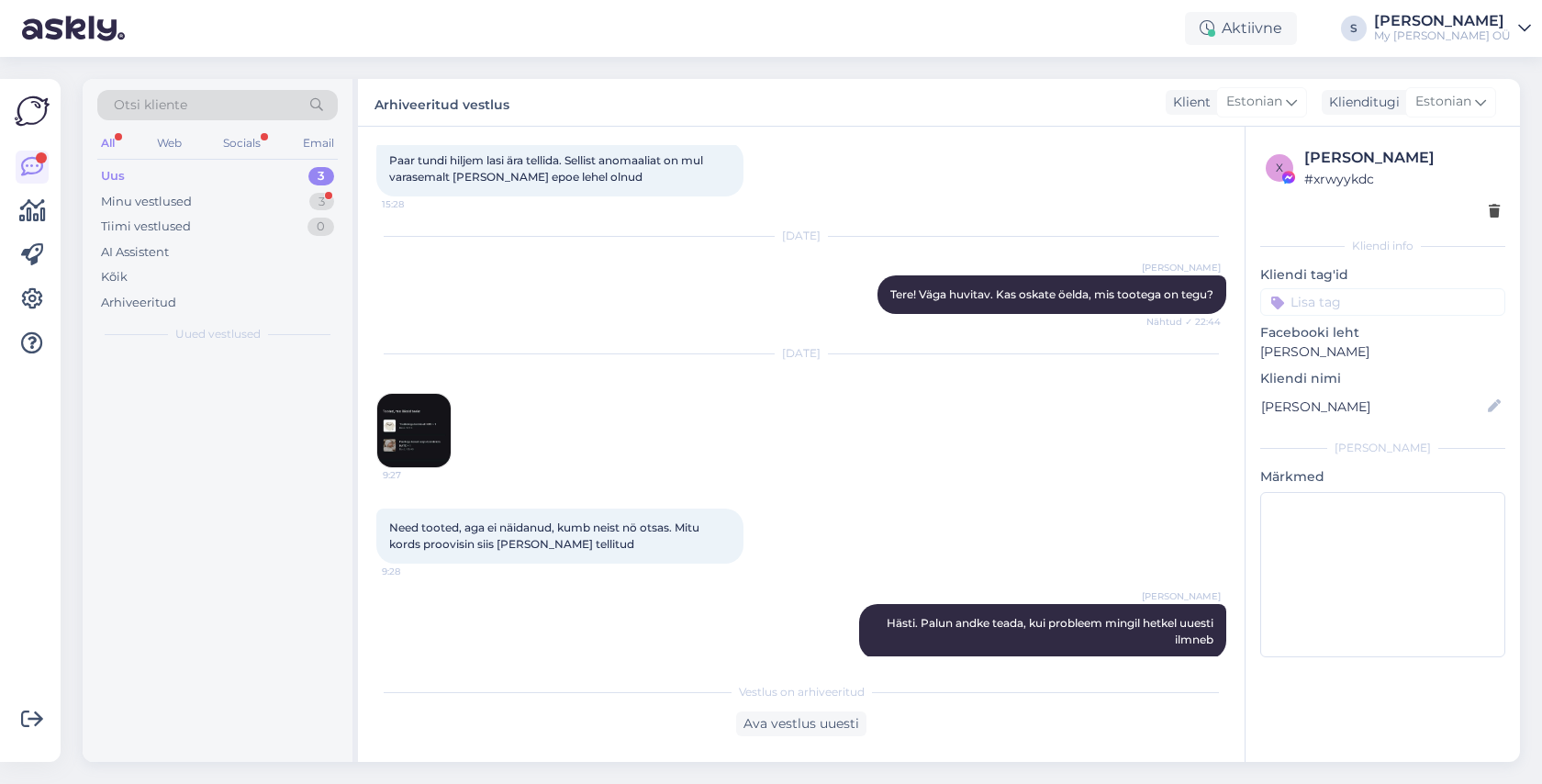
scroll to position [236, 0]
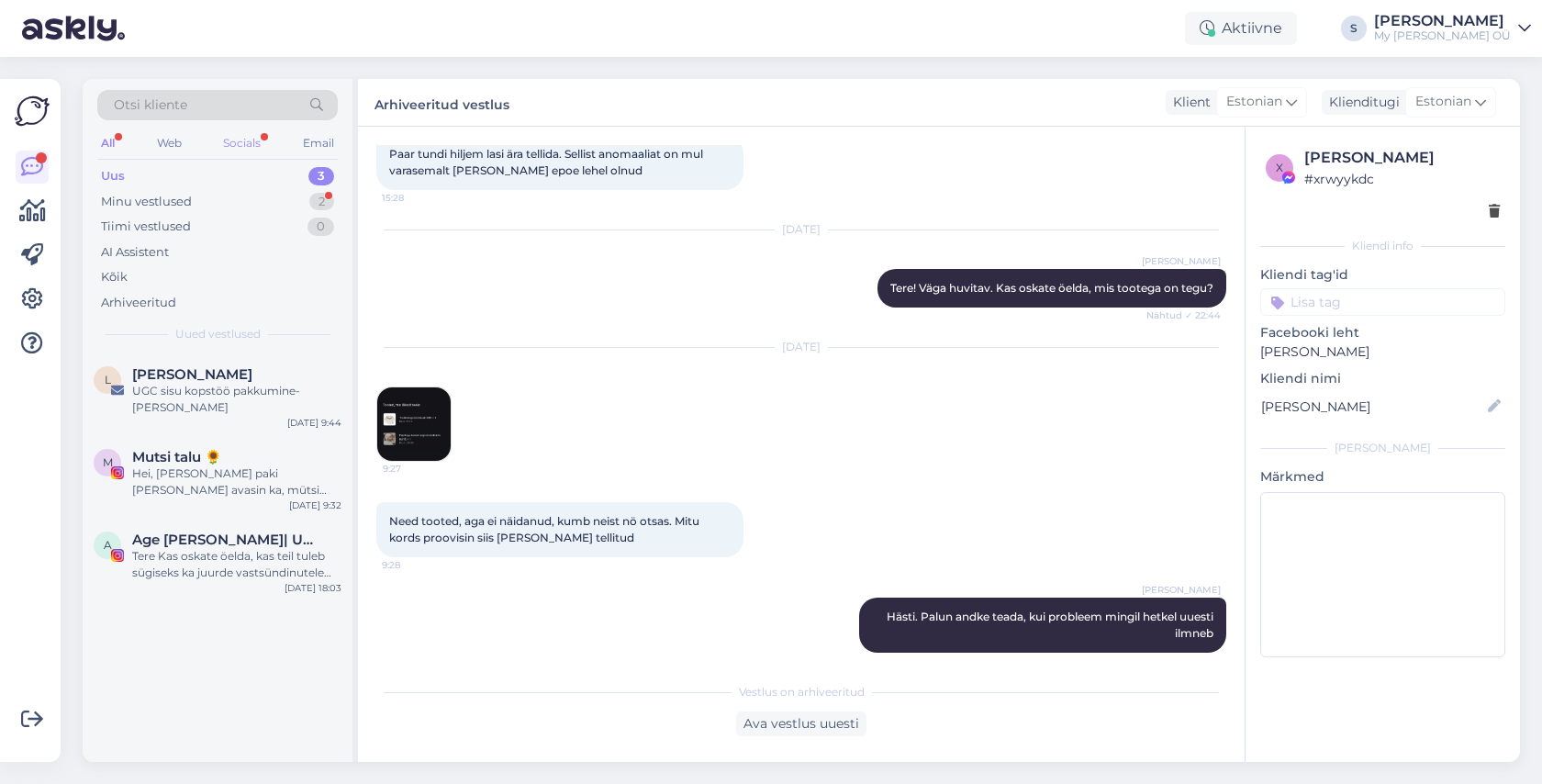
click at [240, 147] on div "Socials" at bounding box center [241, 143] width 45 height 24
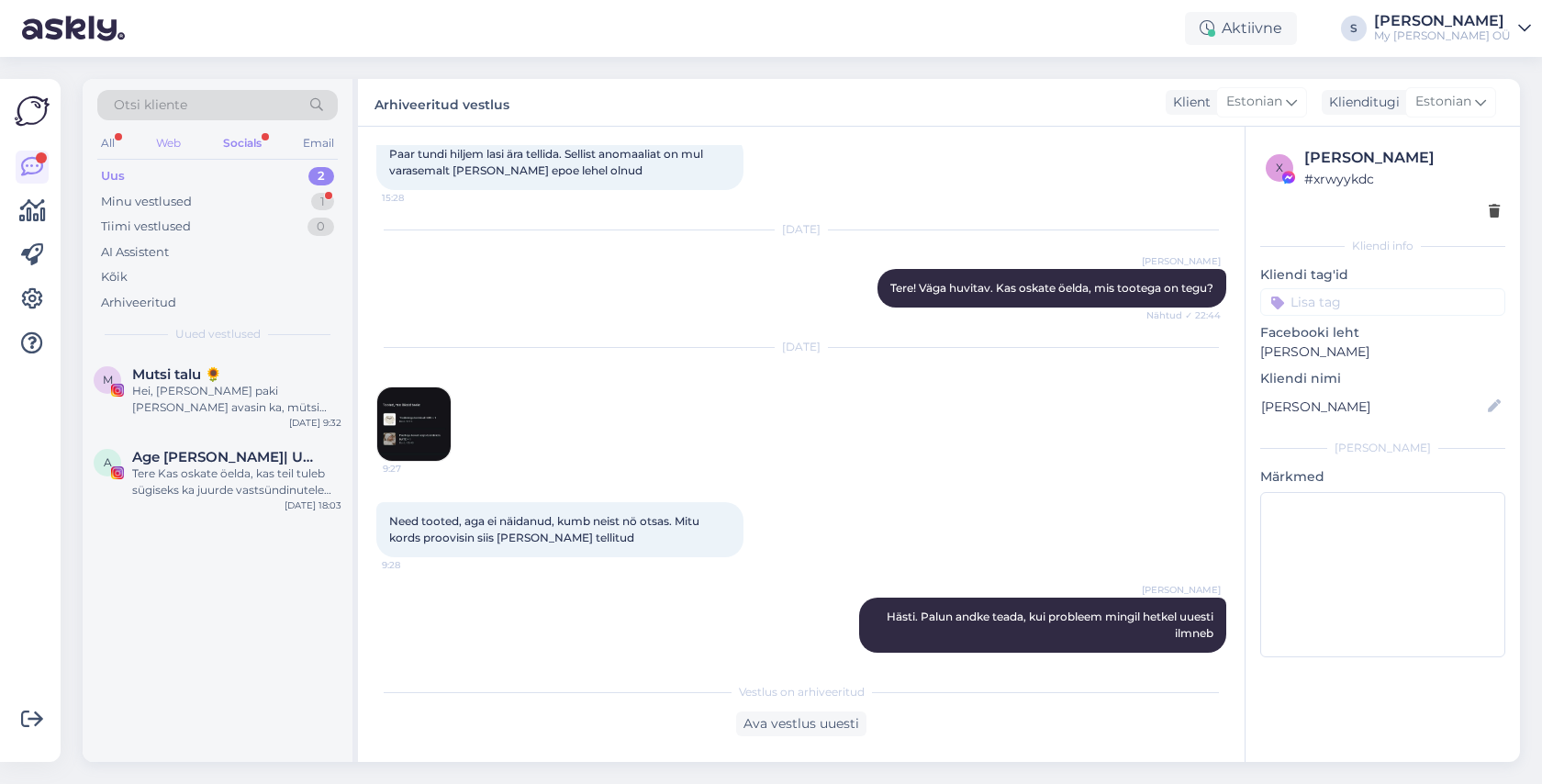
click at [168, 147] on div "Web" at bounding box center [168, 143] width 32 height 24
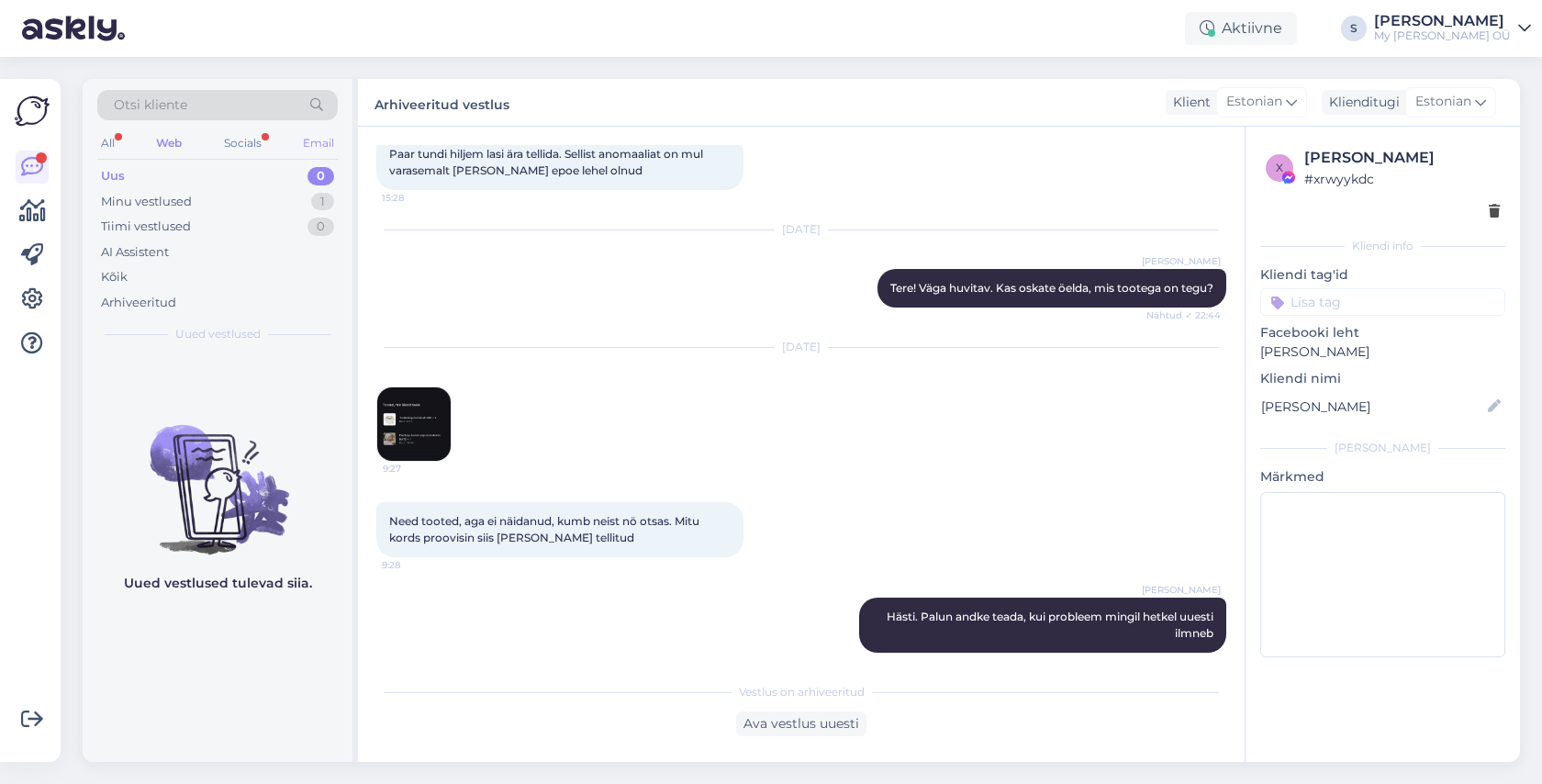
click at [318, 141] on div "Email" at bounding box center [318, 143] width 39 height 24
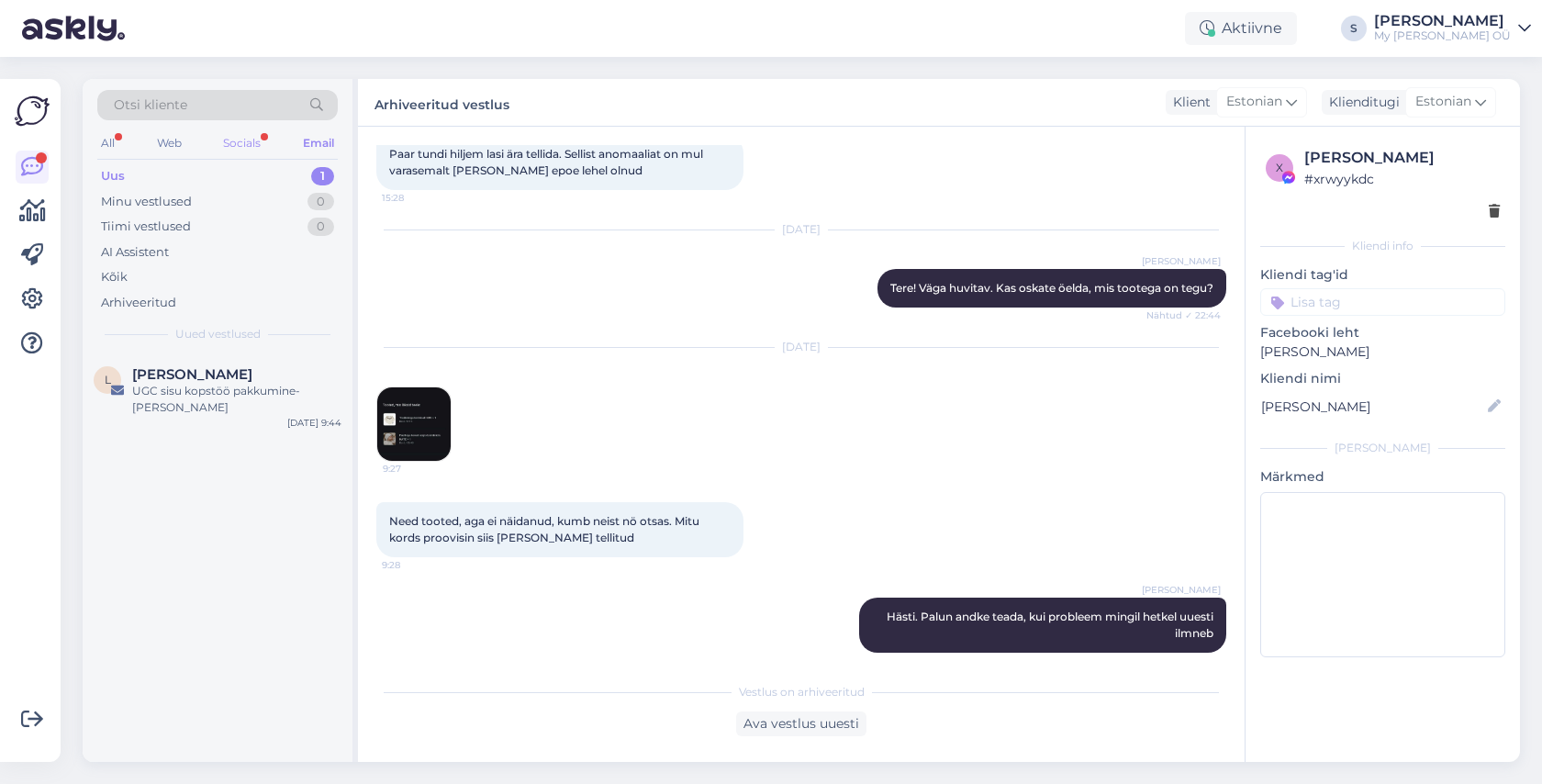
click at [242, 149] on div "Socials" at bounding box center [241, 143] width 45 height 24
click at [170, 146] on div "Web" at bounding box center [168, 143] width 32 height 24
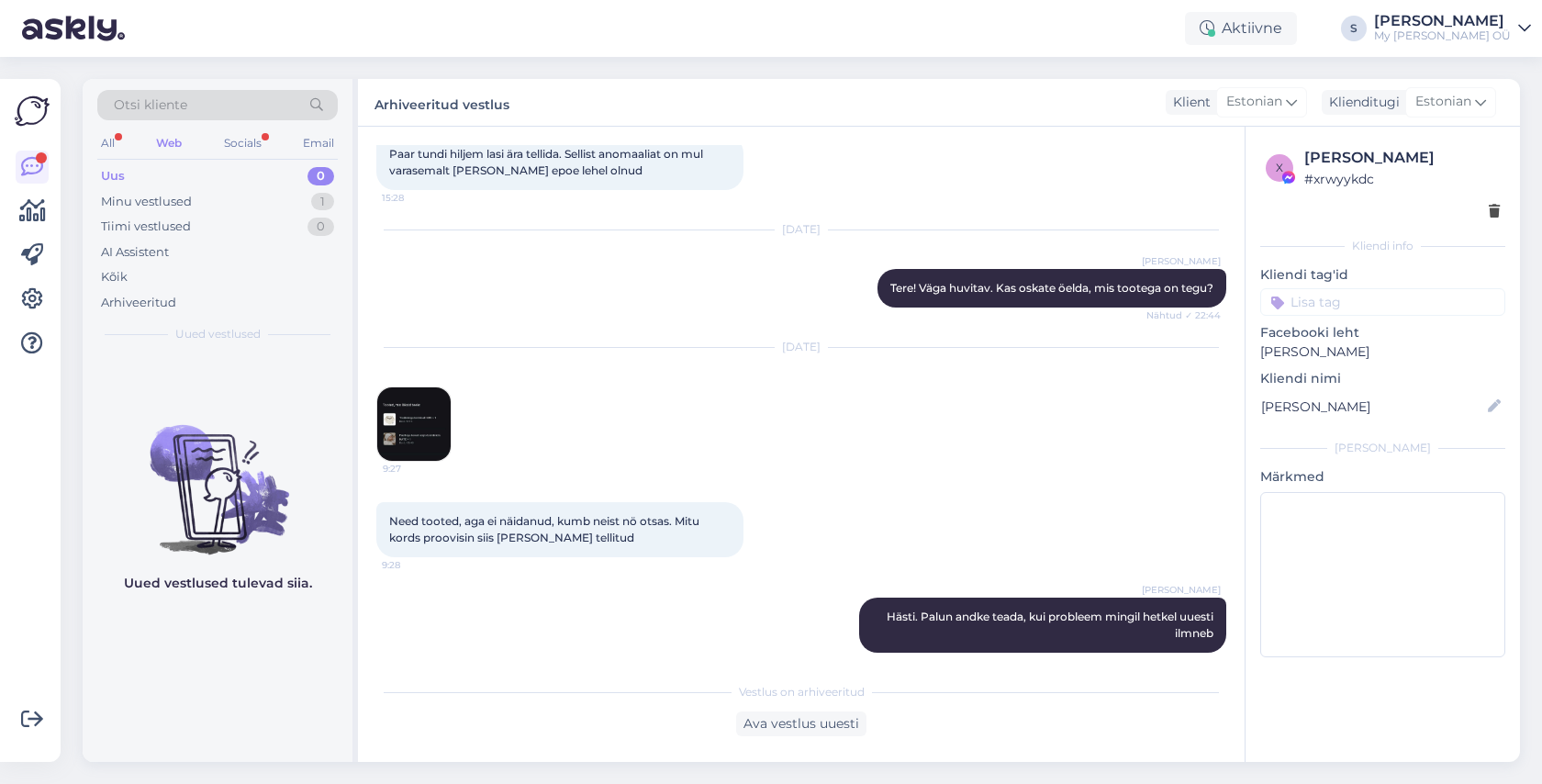
click at [202, 91] on div "Otsi kliente" at bounding box center [217, 104] width 240 height 30
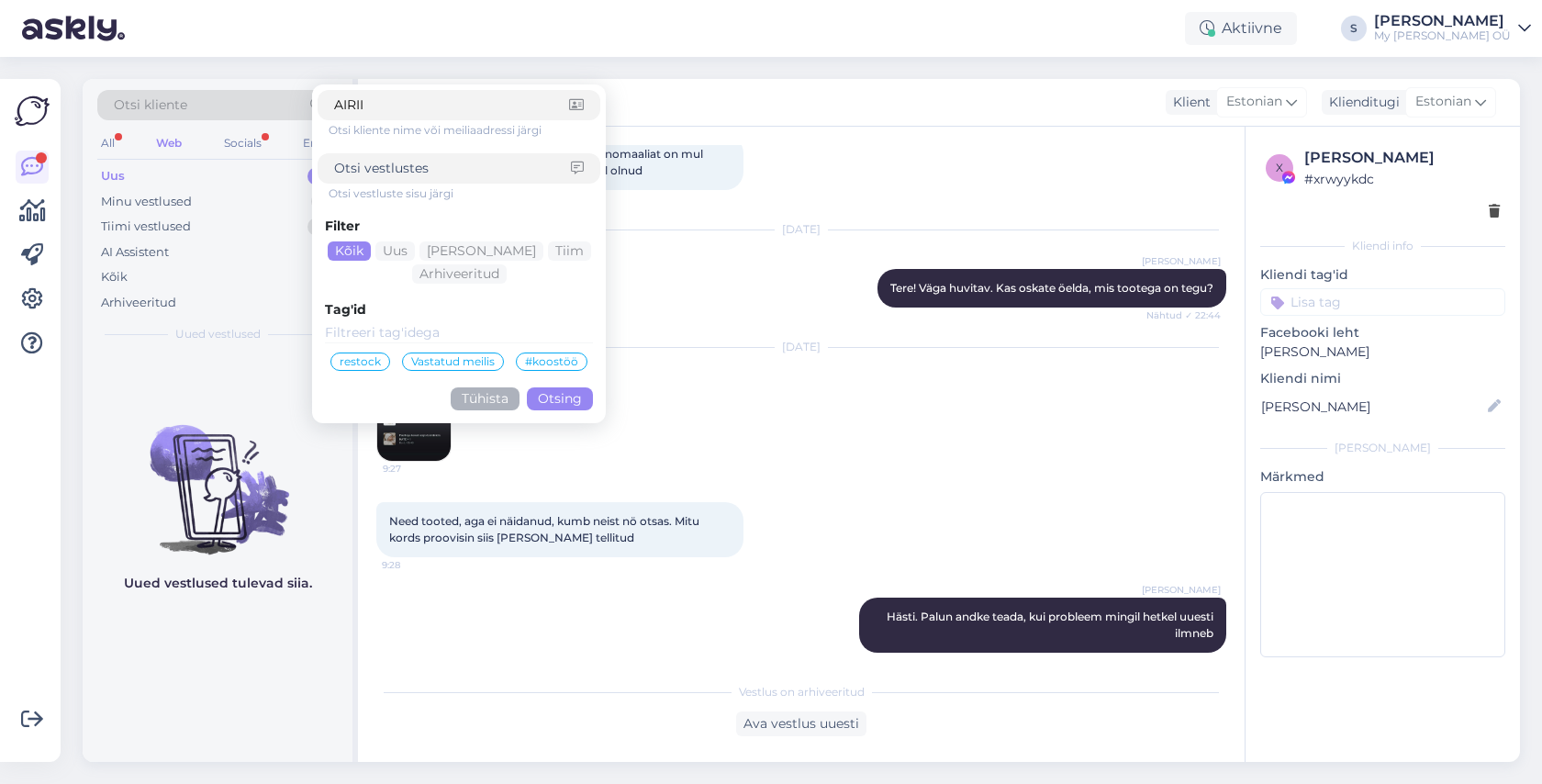
type input "AIRII"
click at [552, 393] on button "Otsing" at bounding box center [559, 399] width 67 height 23
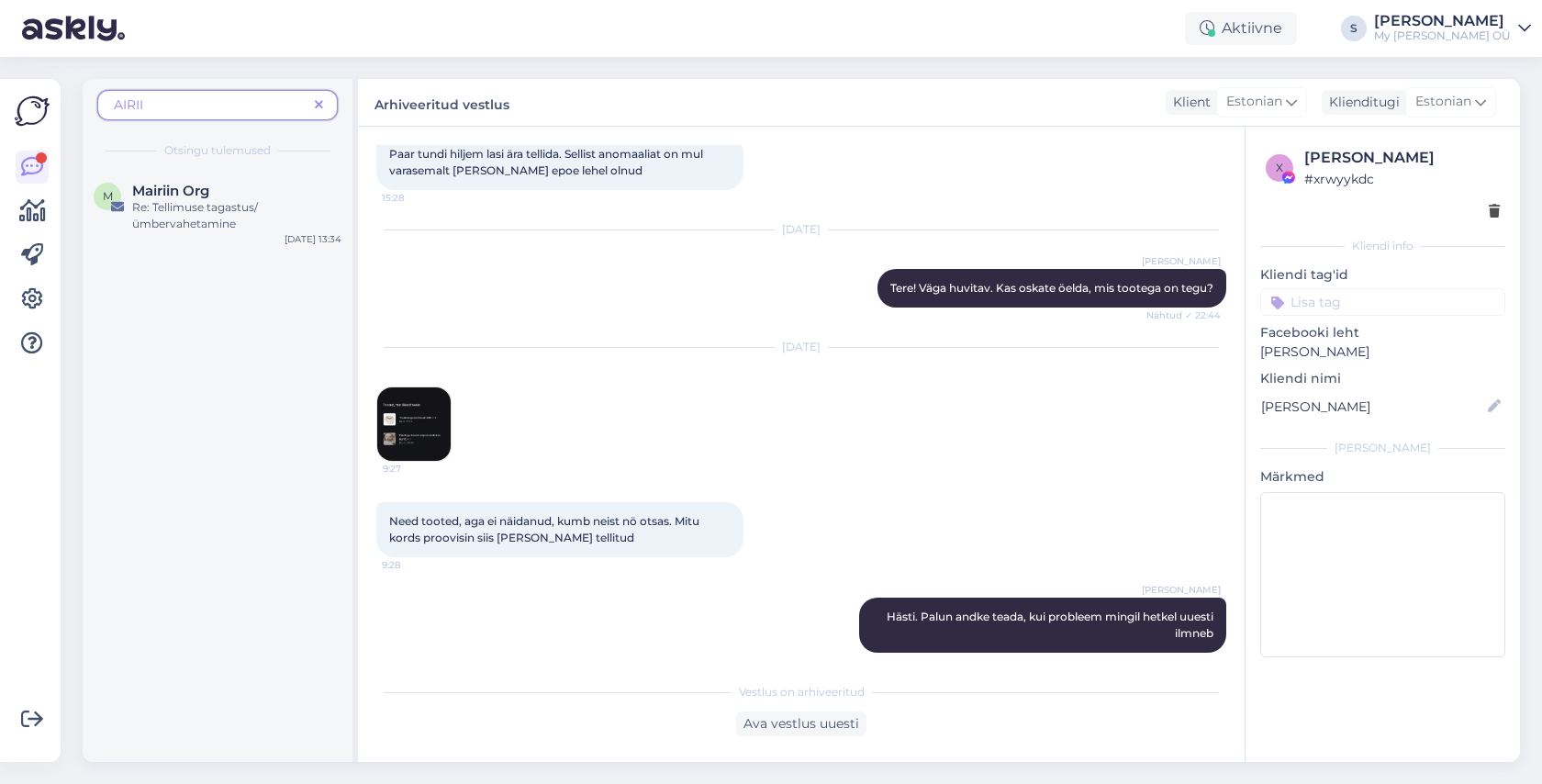
click at [177, 100] on span "AIRII" at bounding box center [210, 105] width 194 height 19
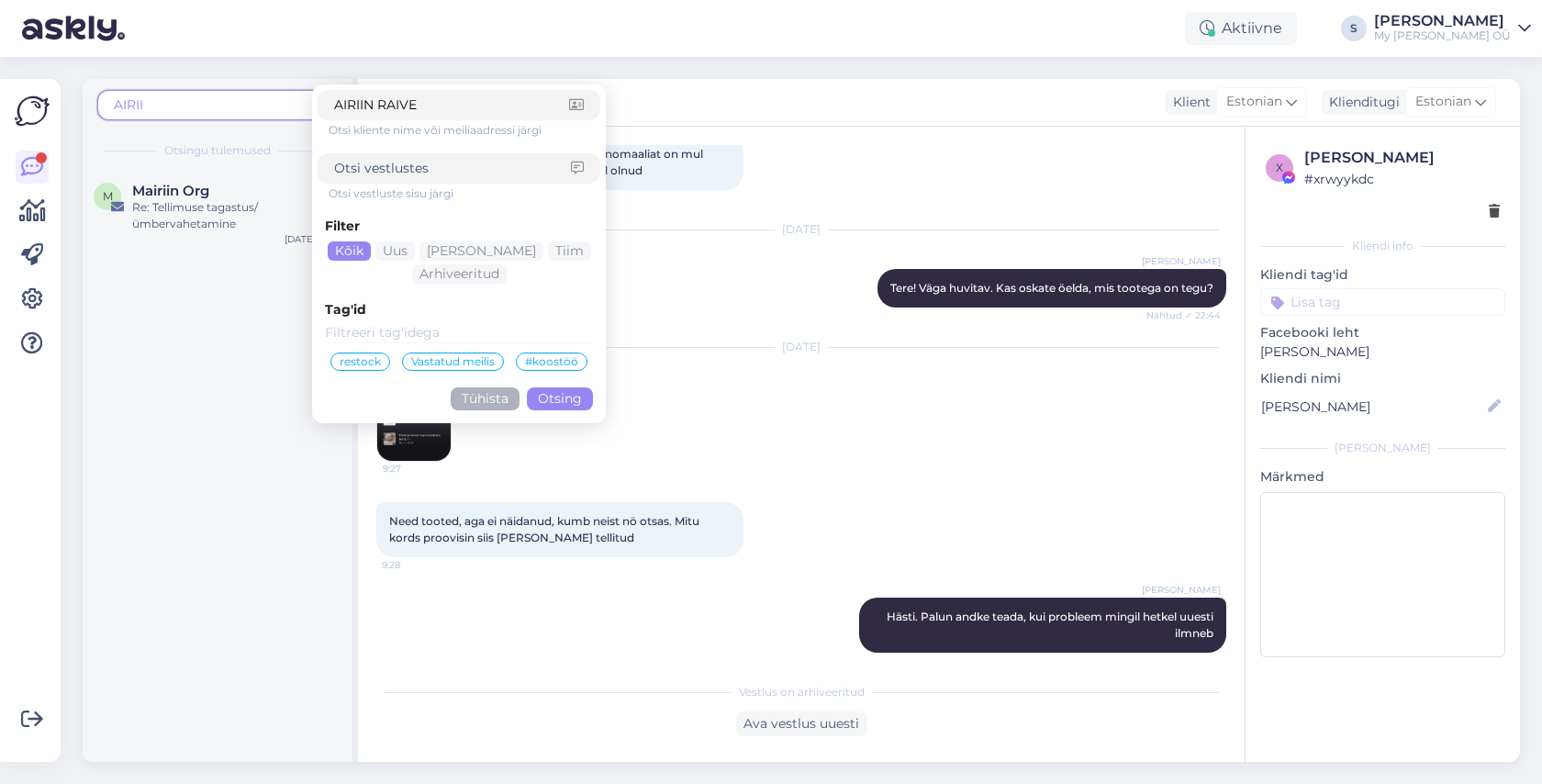
type input "AIRIIN RAIVET"
click button "Otsing" at bounding box center [559, 399] width 67 height 23
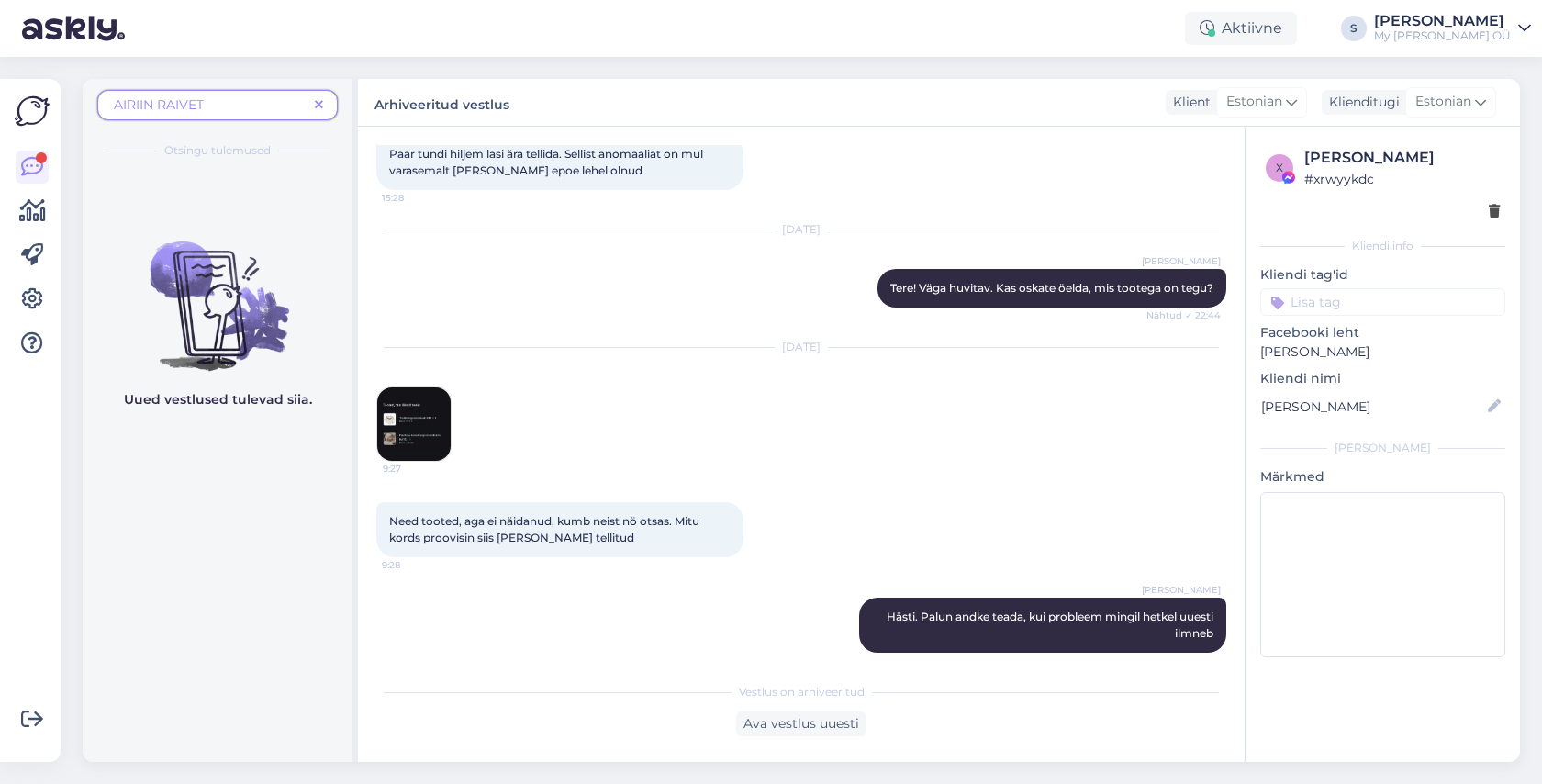
click at [325, 102] on span at bounding box center [319, 105] width 23 height 19
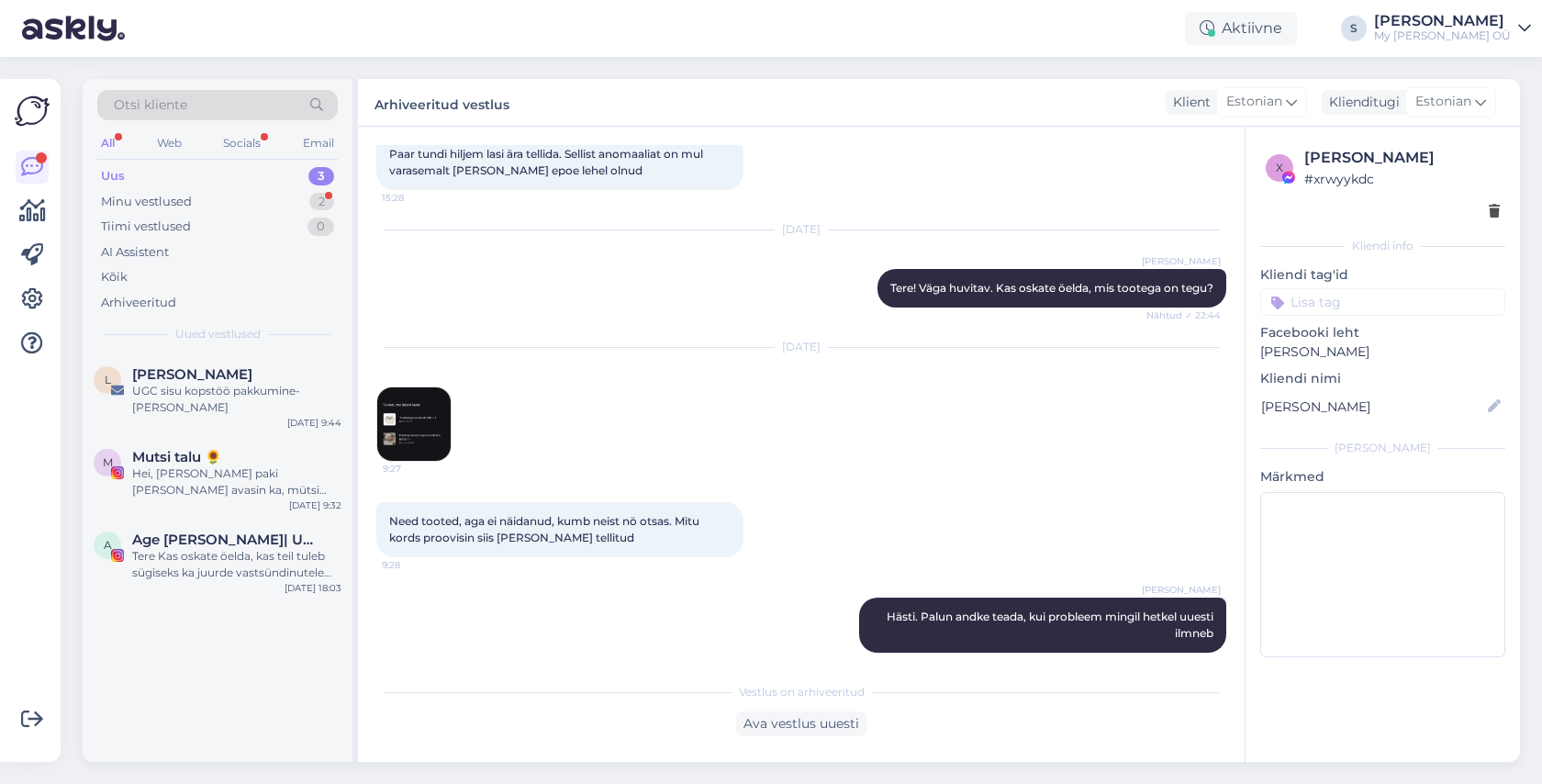
click at [180, 100] on span "Otsi kliente" at bounding box center [150, 105] width 73 height 19
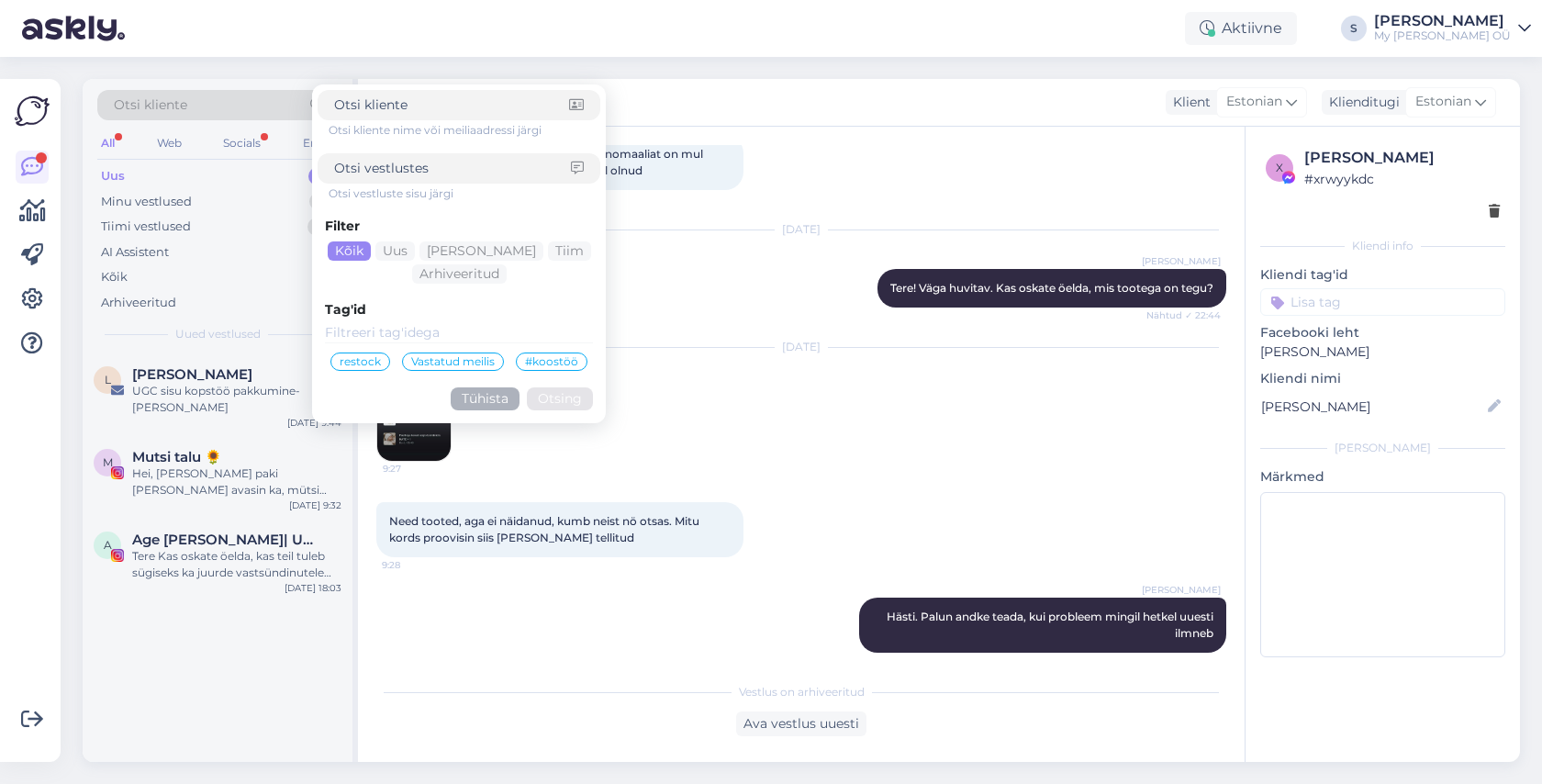
click at [414, 104] on input at bounding box center [451, 105] width 235 height 19
type input "airiin"
click at [557, 399] on button "Otsing" at bounding box center [559, 399] width 67 height 23
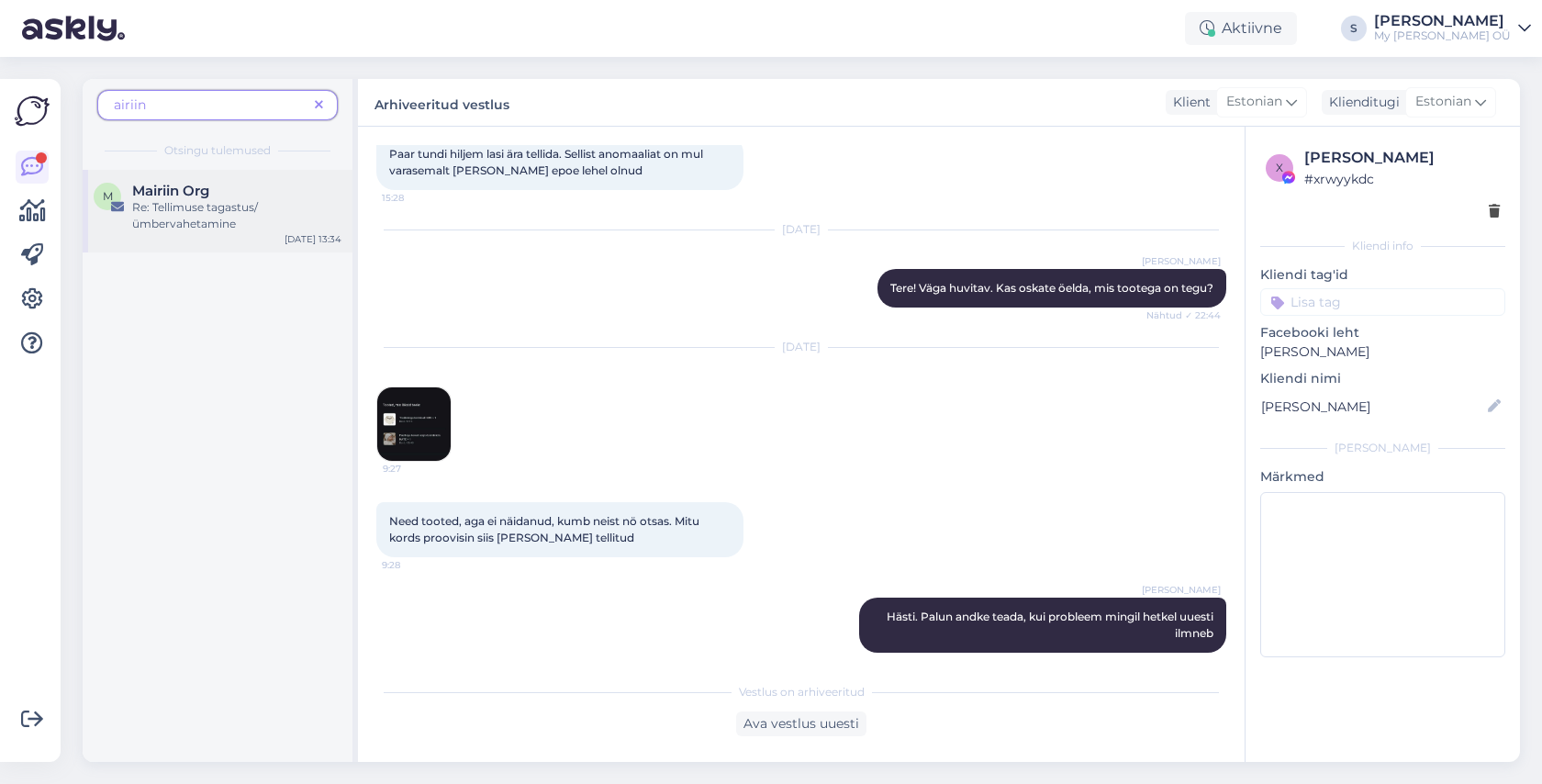
click at [197, 191] on span "Mairiin Org" at bounding box center [171, 190] width 77 height 16
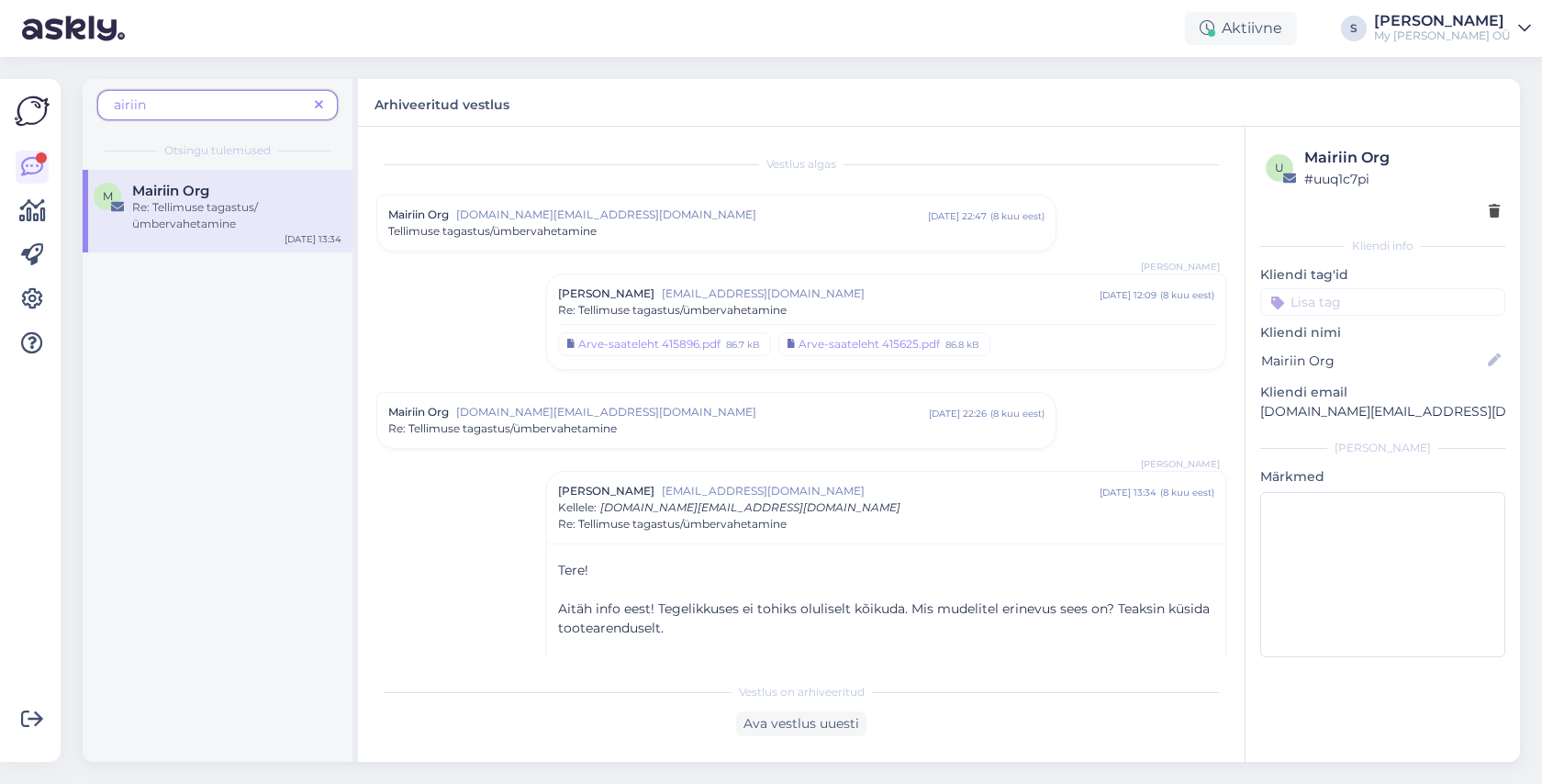
click at [316, 102] on icon at bounding box center [318, 105] width 9 height 13
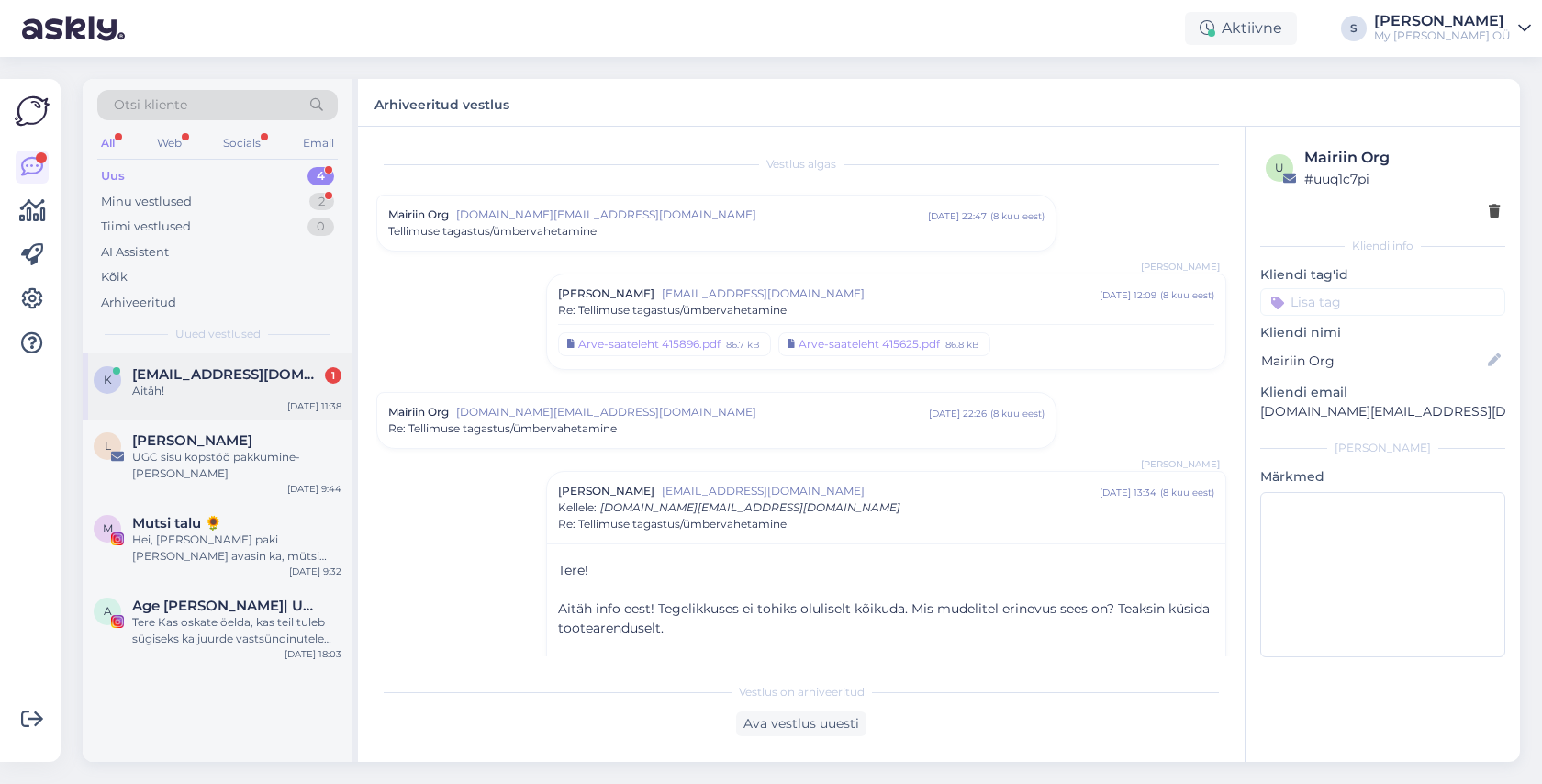
click at [224, 395] on div "Aitäh!" at bounding box center [236, 391] width 209 height 16
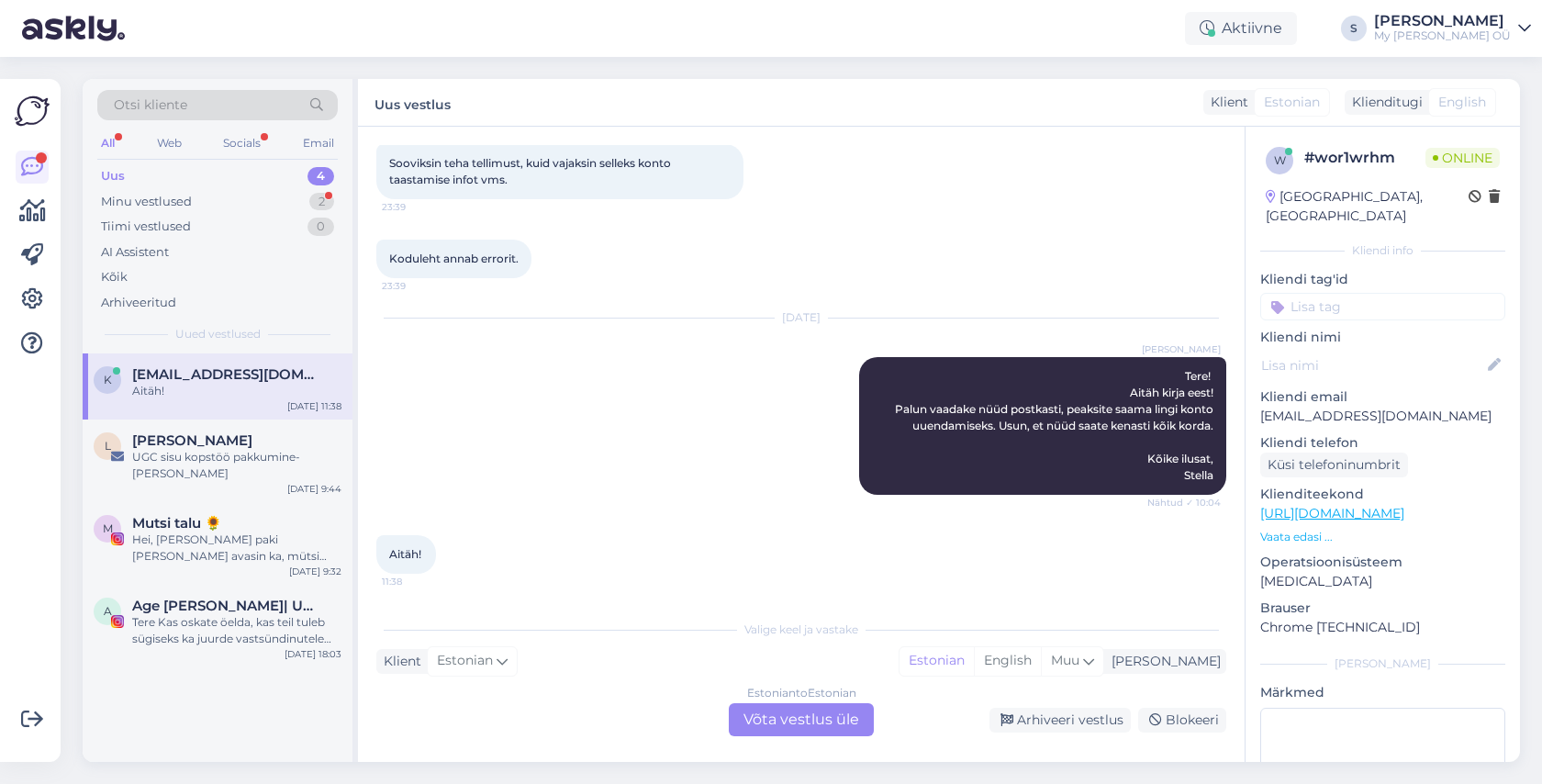
click at [798, 712] on div "Estonian to Estonian Võta vestlus üle" at bounding box center [801, 719] width 145 height 33
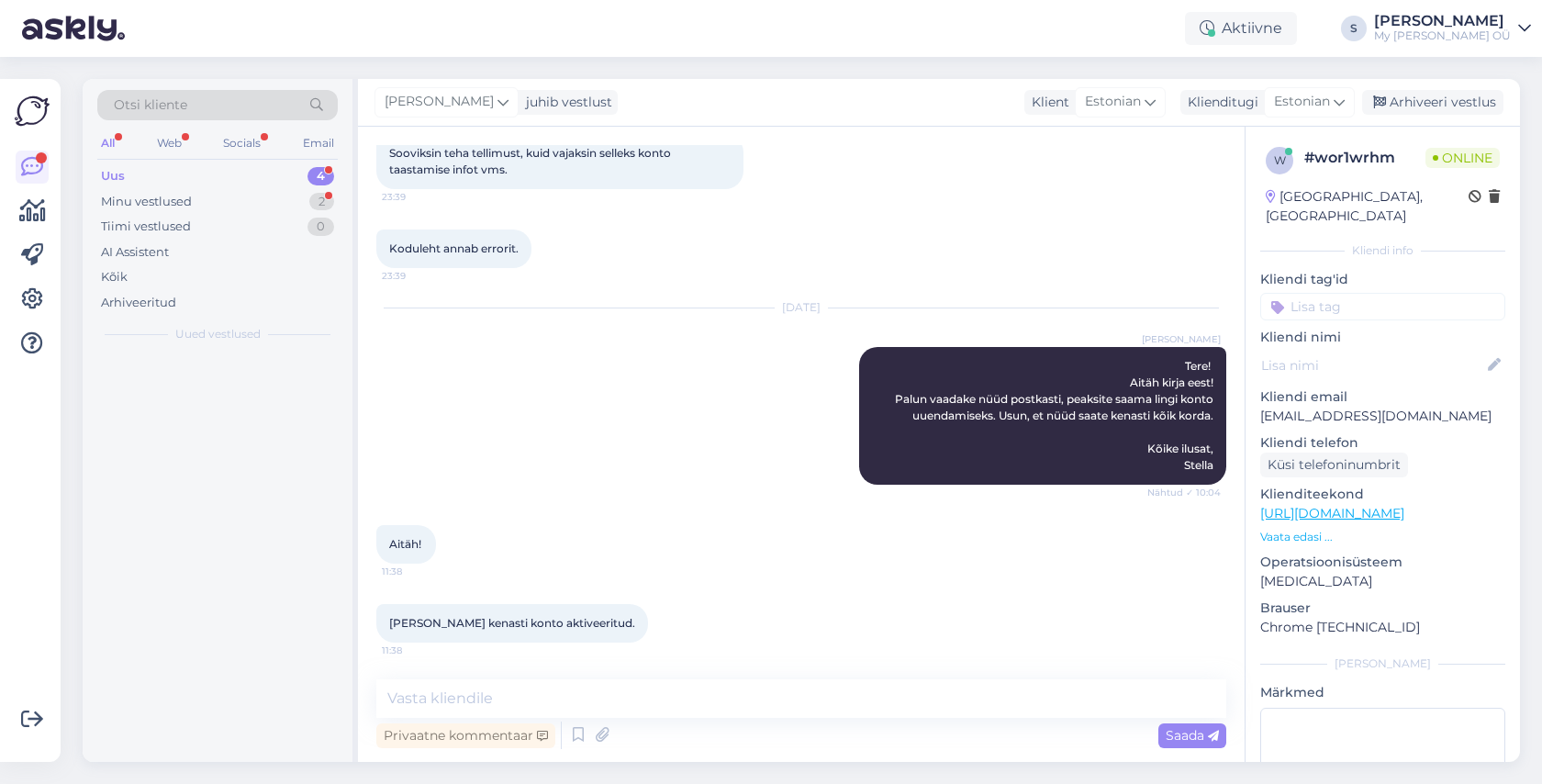
scroll to position [203, 0]
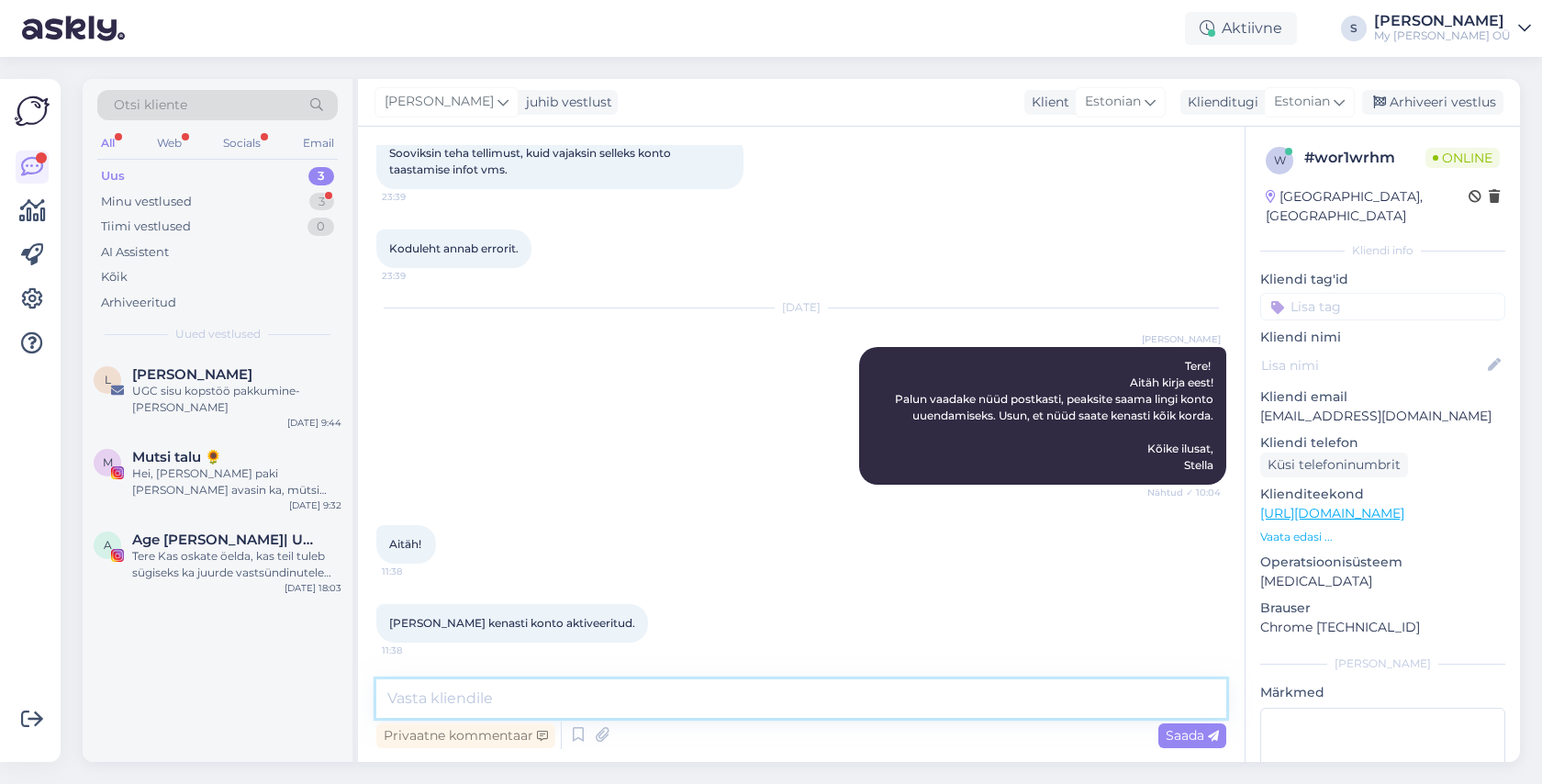
click at [516, 690] on textarea at bounding box center [800, 698] width 850 height 39
type textarea "Super!"
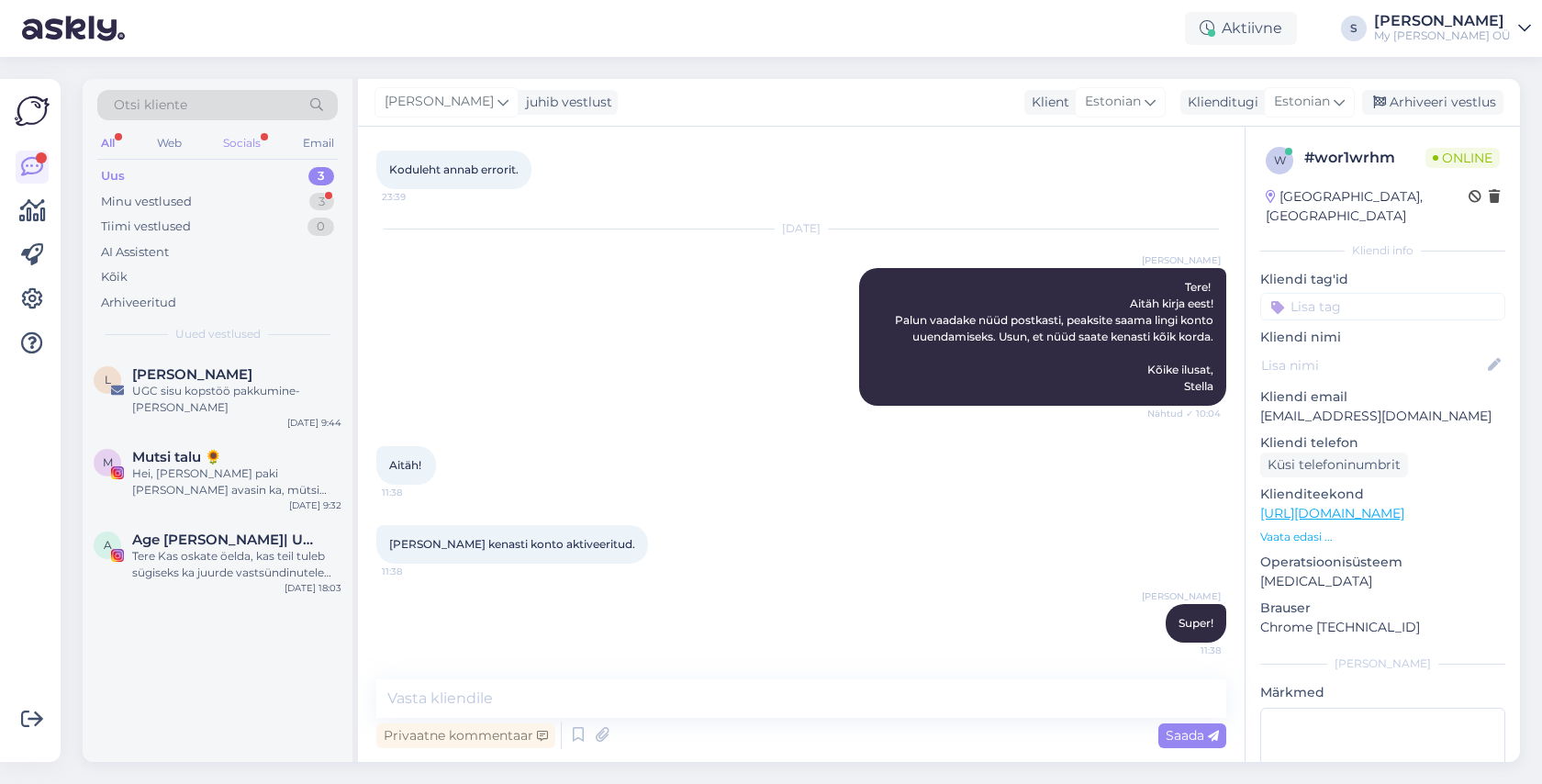
click at [237, 144] on div "Socials" at bounding box center [241, 143] width 45 height 24
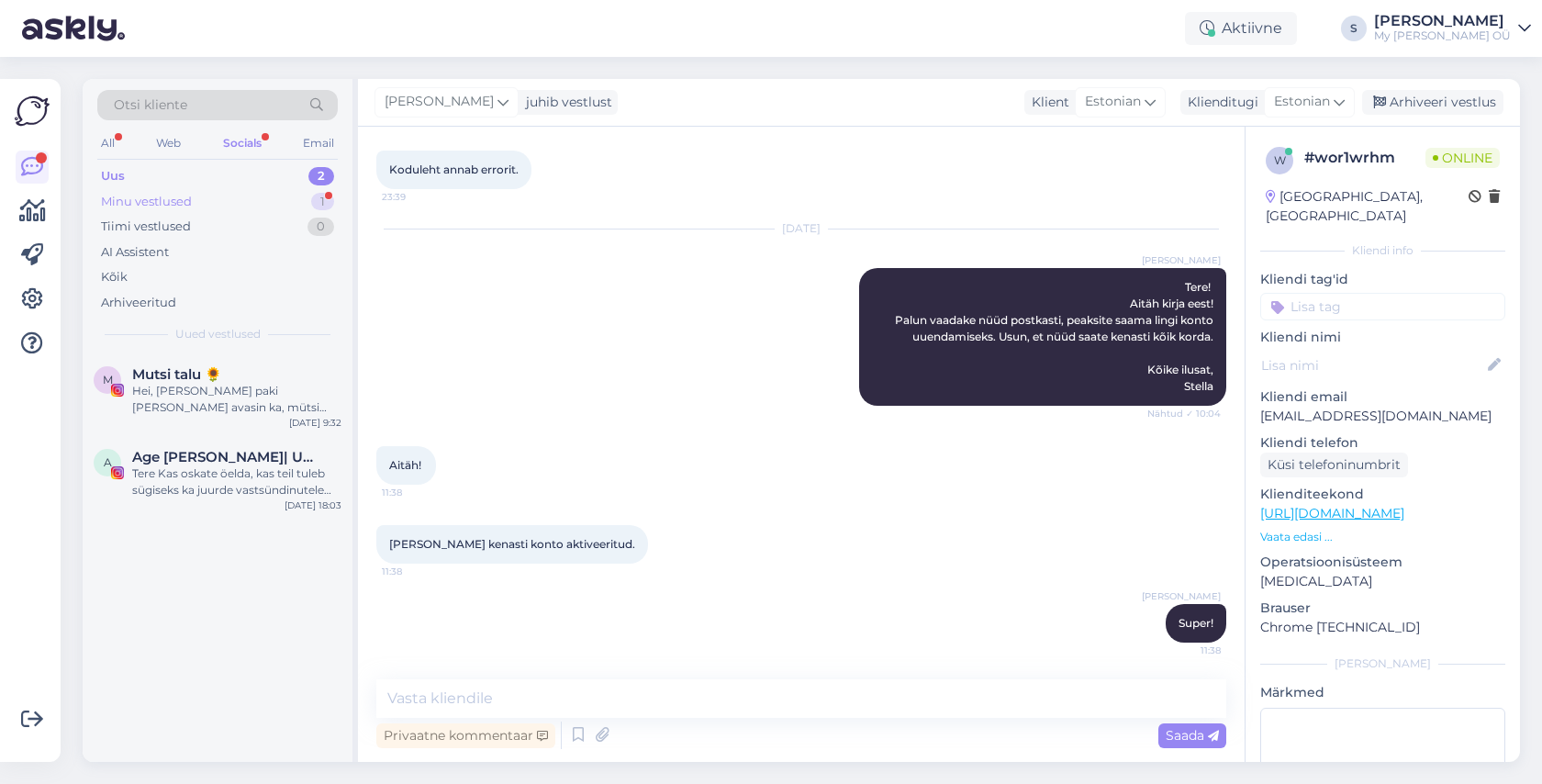
click at [192, 198] on div "Minu vestlused 1" at bounding box center [217, 202] width 240 height 26
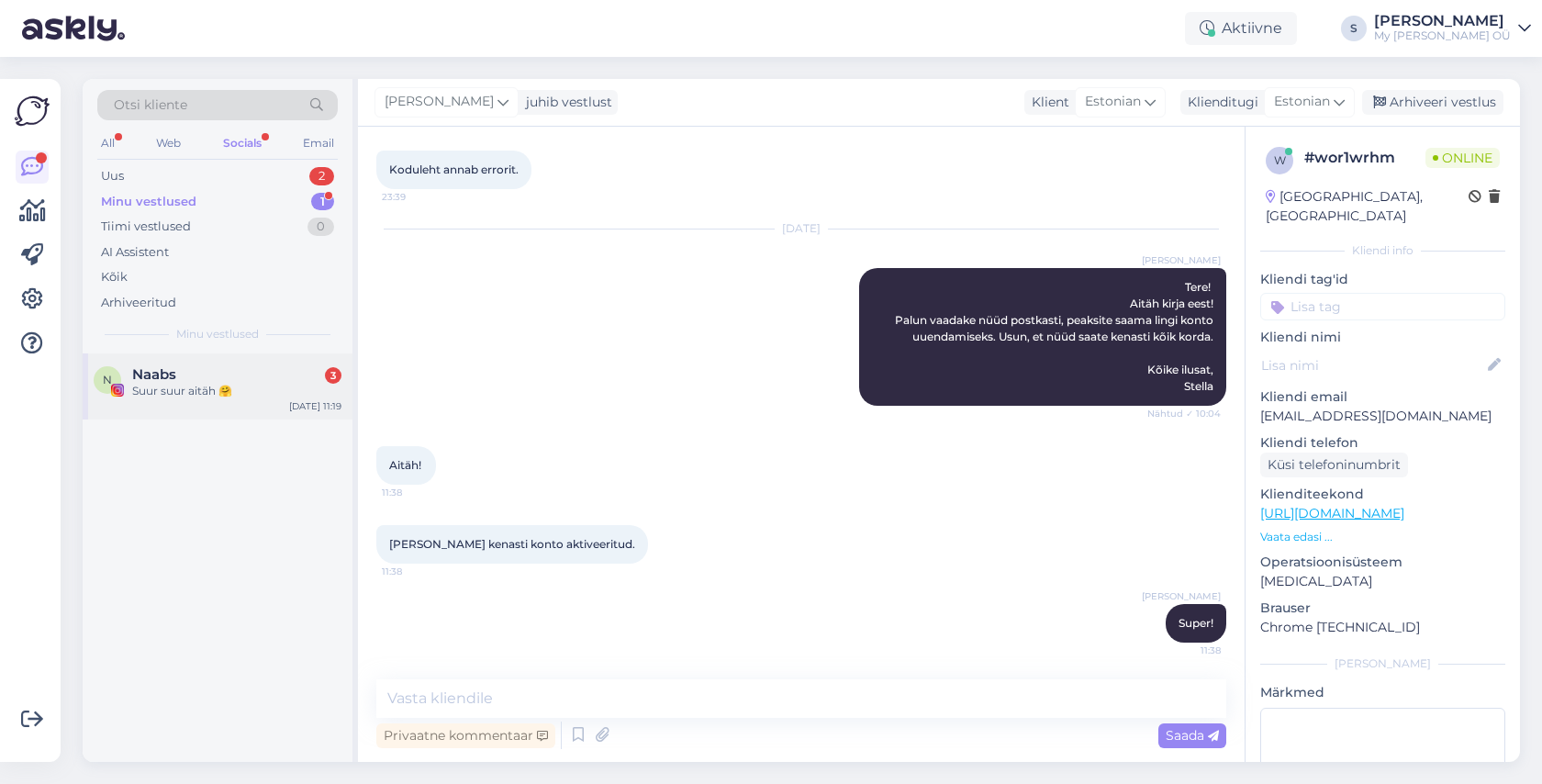
click at [163, 370] on span "Naabs" at bounding box center [154, 374] width 44 height 16
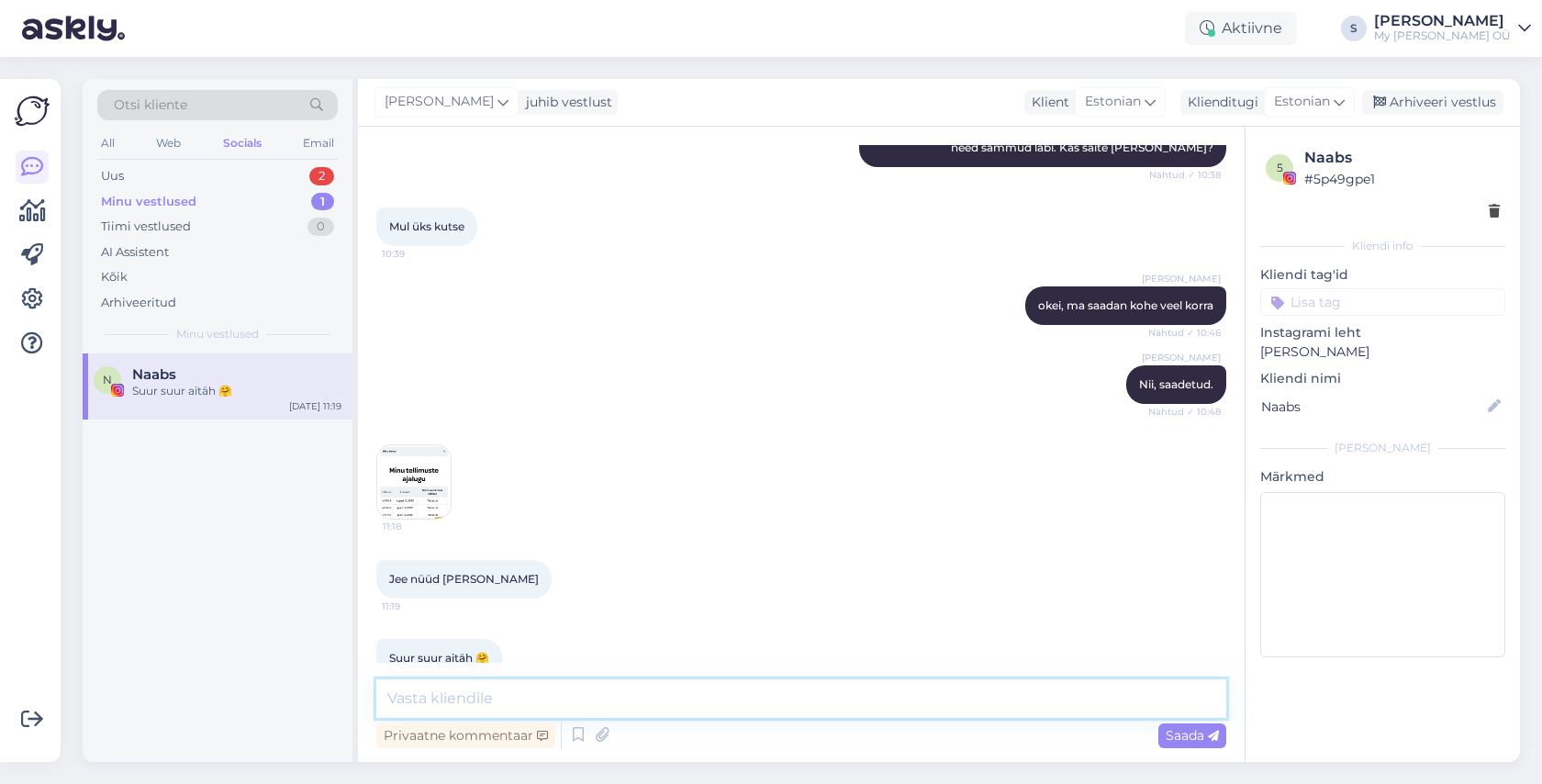
click at [528, 702] on textarea at bounding box center [800, 698] width 850 height 39
type textarea "super!"
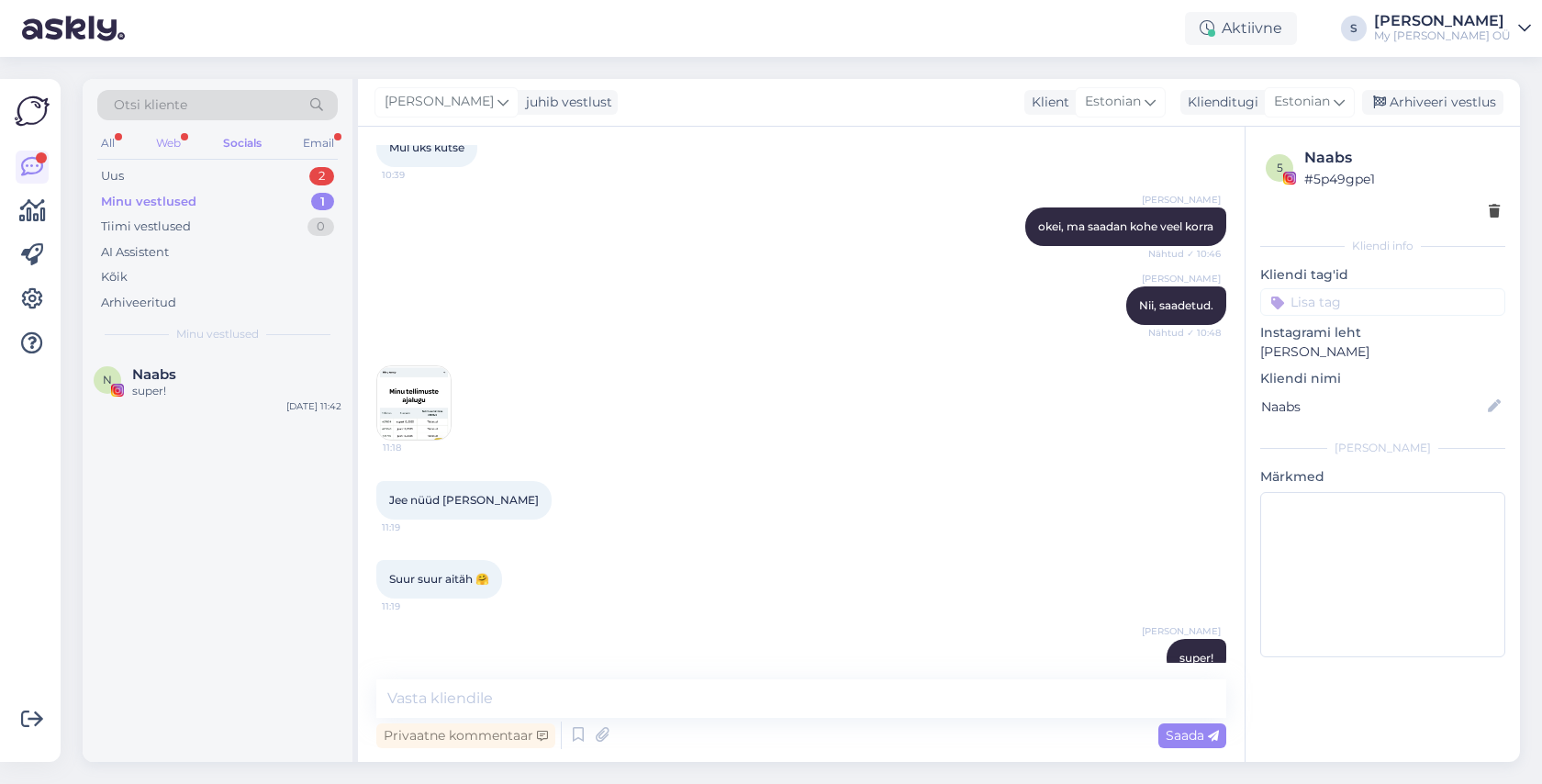
click at [173, 146] on div "Web" at bounding box center [168, 143] width 32 height 24
click at [152, 182] on div "Uus 2" at bounding box center [217, 176] width 240 height 26
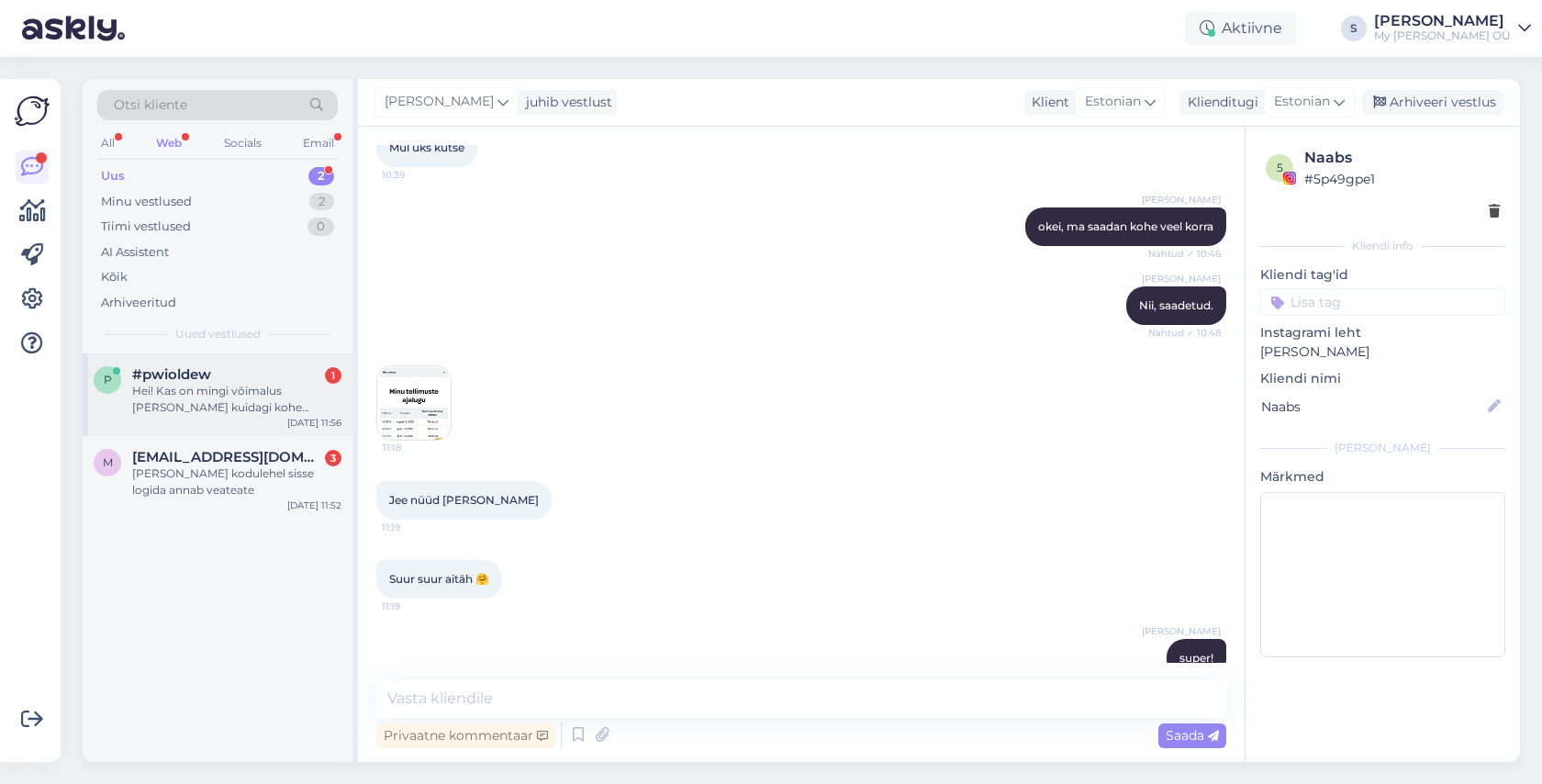
click at [242, 402] on div "Hei! Kas on mingi võimalus [PERSON_NAME] kuidagi kohe [PERSON_NAME] [PERSON_NAM…" at bounding box center [236, 399] width 209 height 33
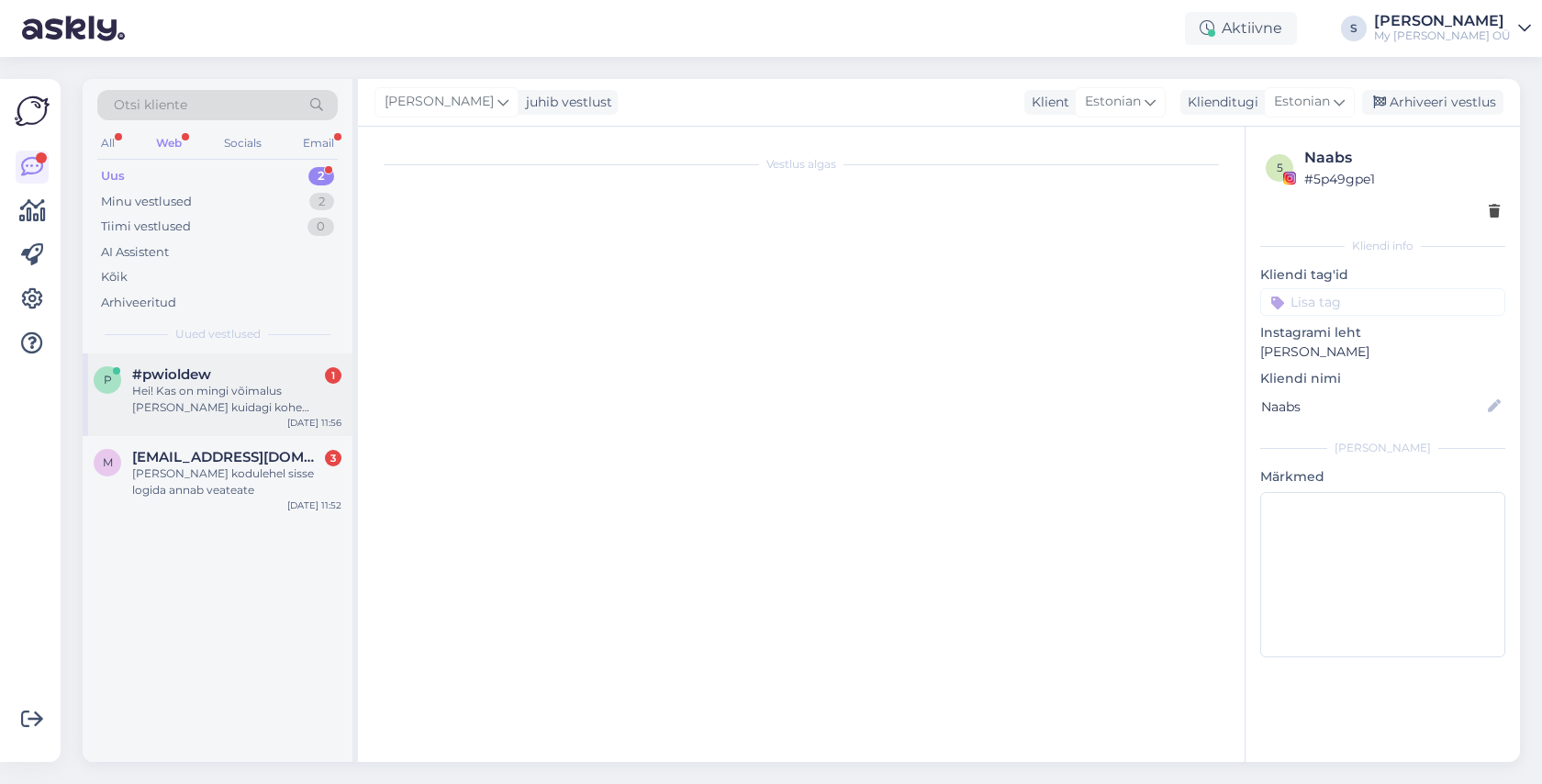
scroll to position [0, 0]
click at [269, 391] on div "Hei! Kas on mingi võimalus [PERSON_NAME] kuidagi kohe [PERSON_NAME] [PERSON_NAM…" at bounding box center [236, 399] width 209 height 33
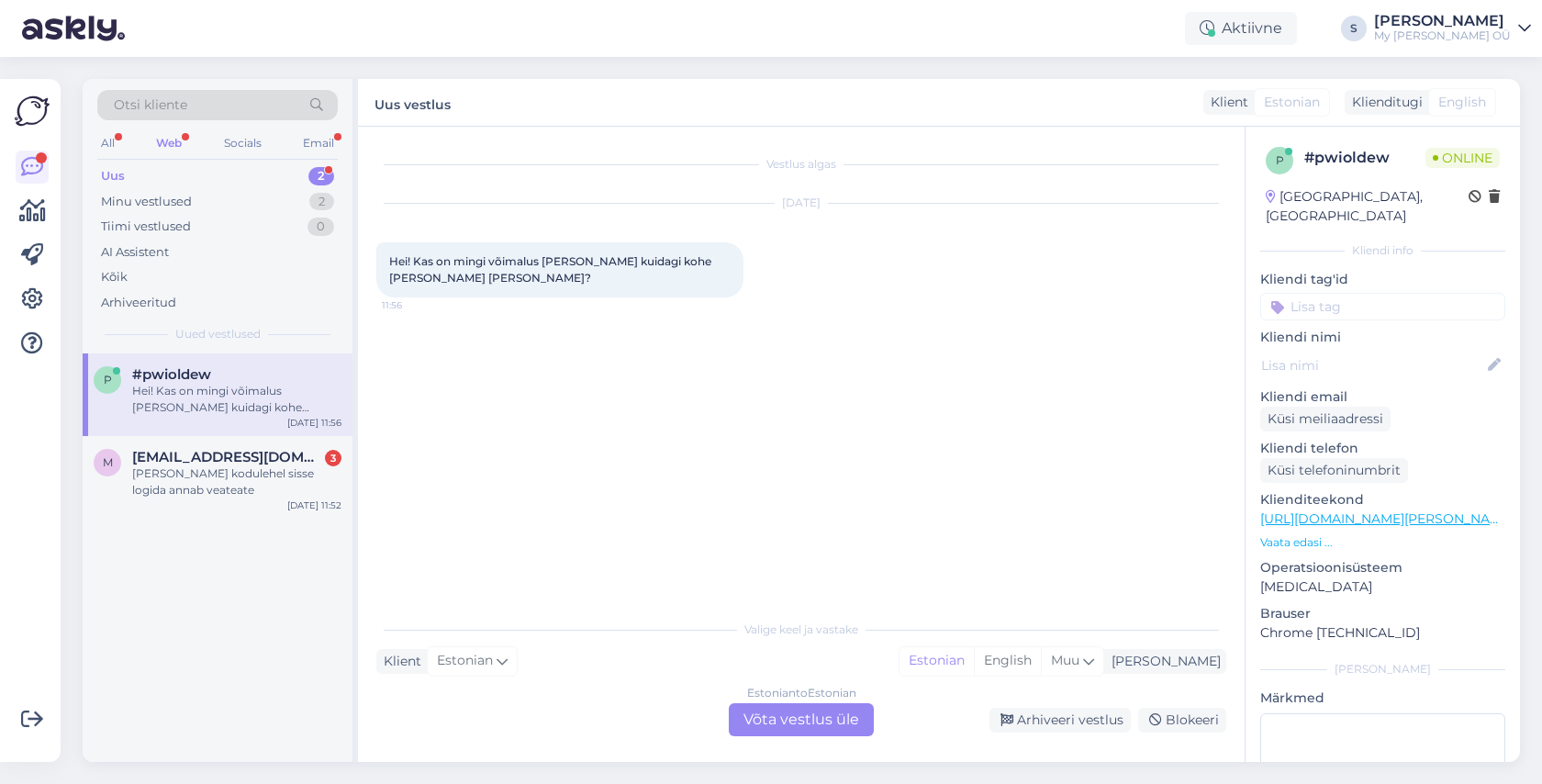
click at [786, 716] on div "Estonian to Estonian Võta vestlus üle" at bounding box center [801, 719] width 145 height 33
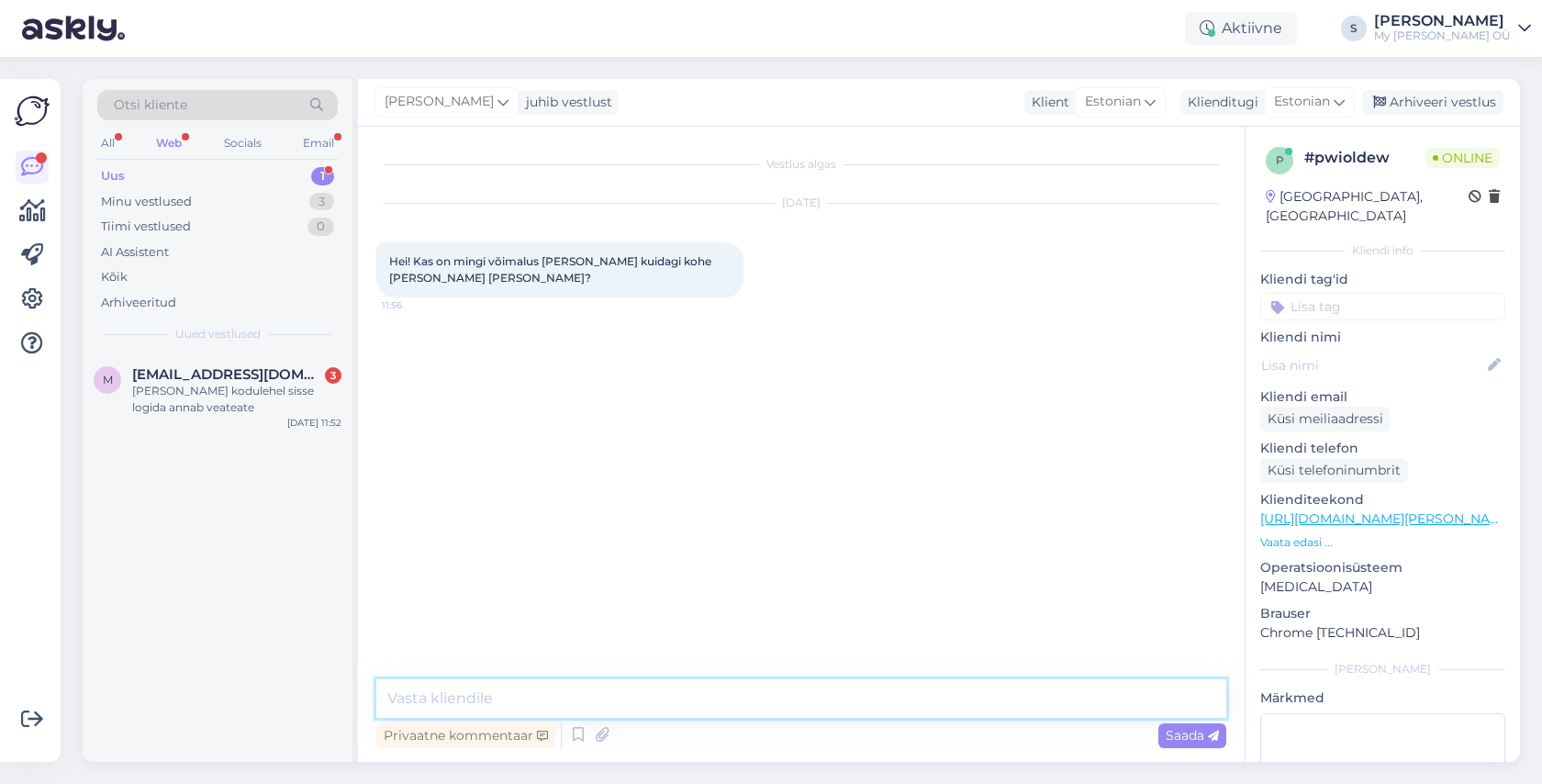
click at [593, 703] on textarea at bounding box center [800, 698] width 850 height 39
click at [751, 694] on textarea "Hei hei! Ainult siis, kui Märjamaale sõidate :) Meie ladu asub [GEOGRAPHIC_DATA]" at bounding box center [800, 698] width 850 height 39
type textarea "Hei hei! Ainult siis, kui Märjamaale sõidate :) Meie tootmine [PERSON_NAME] asu…"
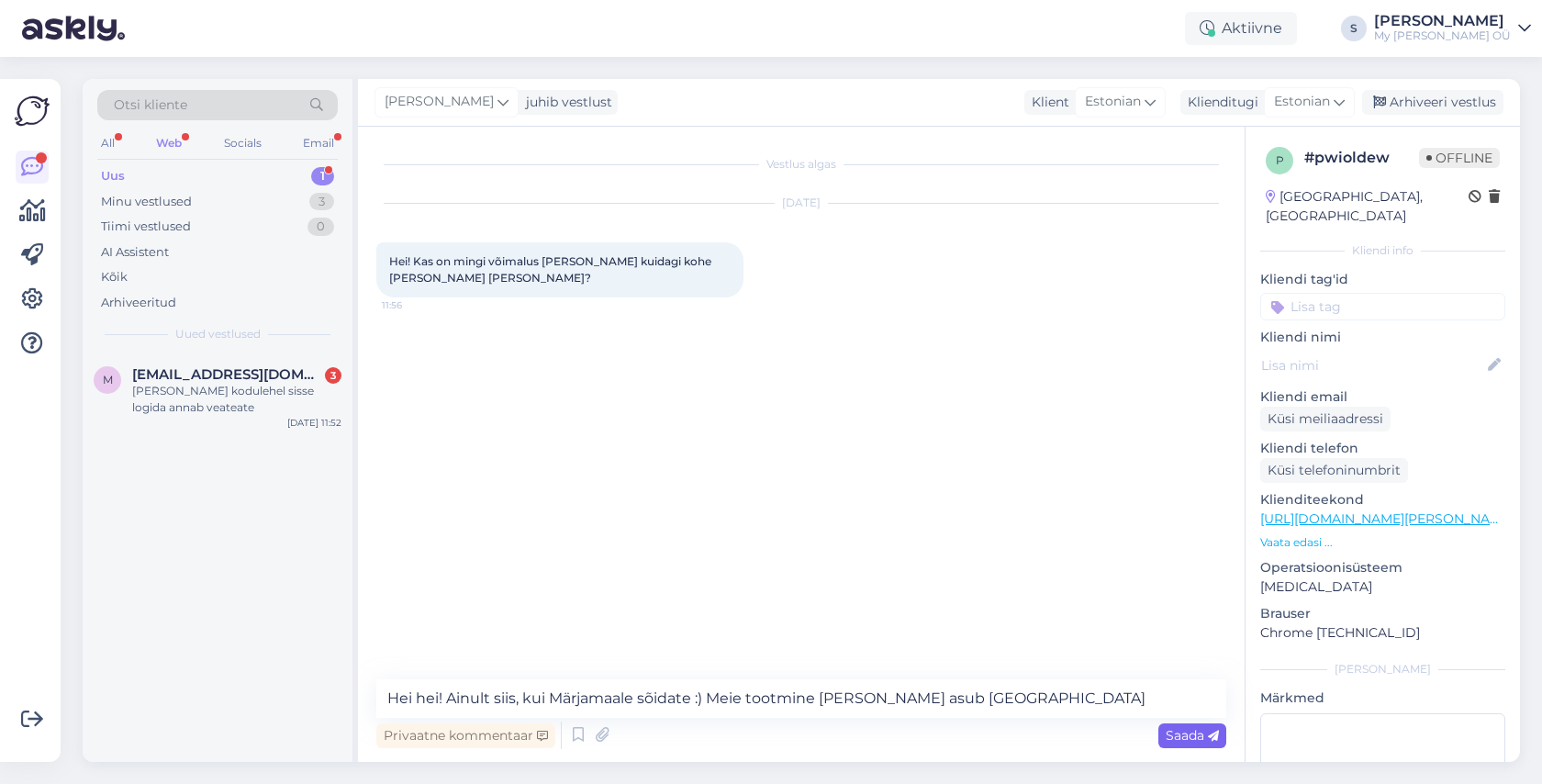
click at [1168, 736] on span "Saada" at bounding box center [1191, 735] width 53 height 16
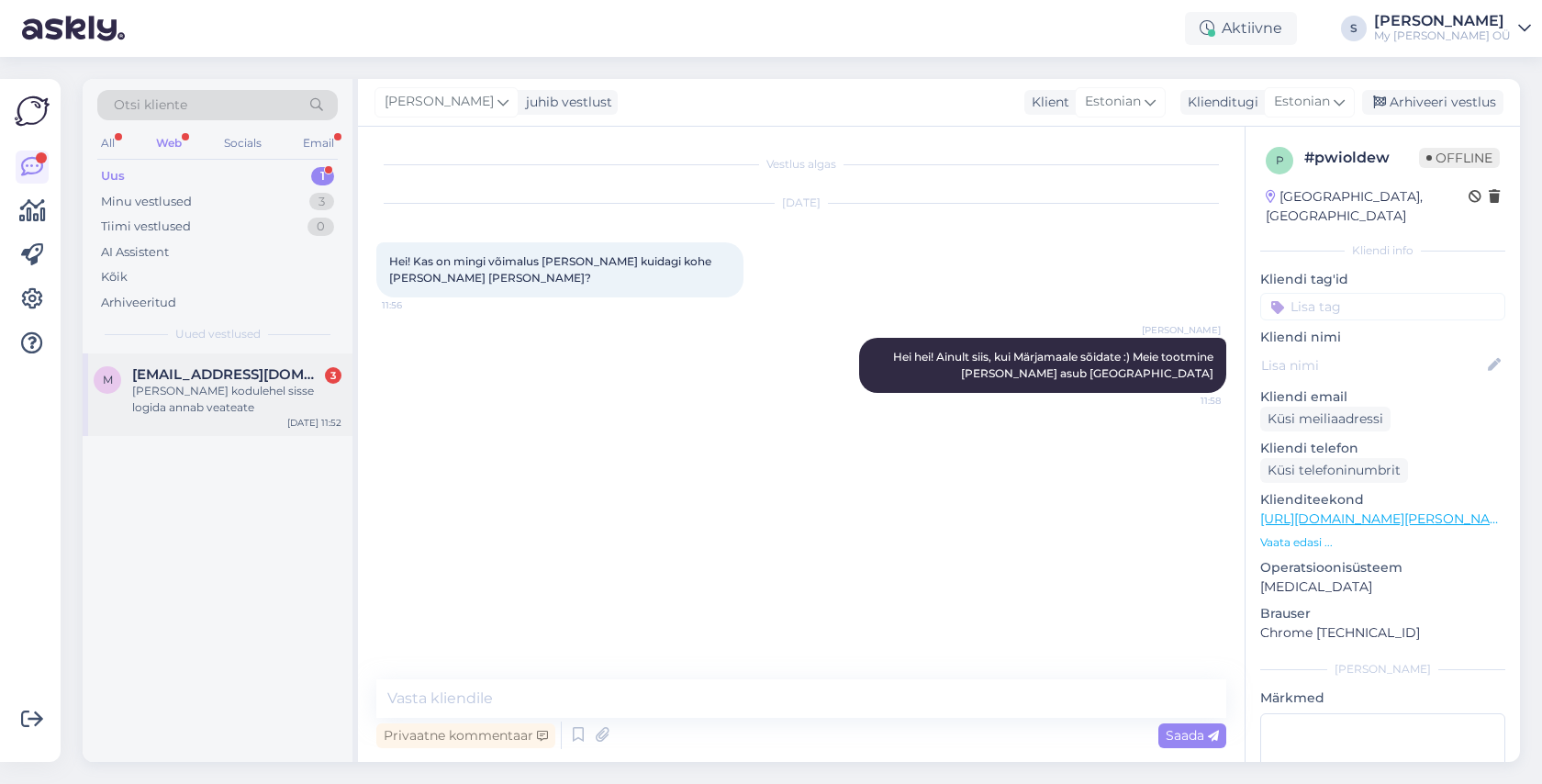
click at [212, 381] on span "[EMAIL_ADDRESS][DOMAIN_NAME]" at bounding box center [228, 374] width 191 height 16
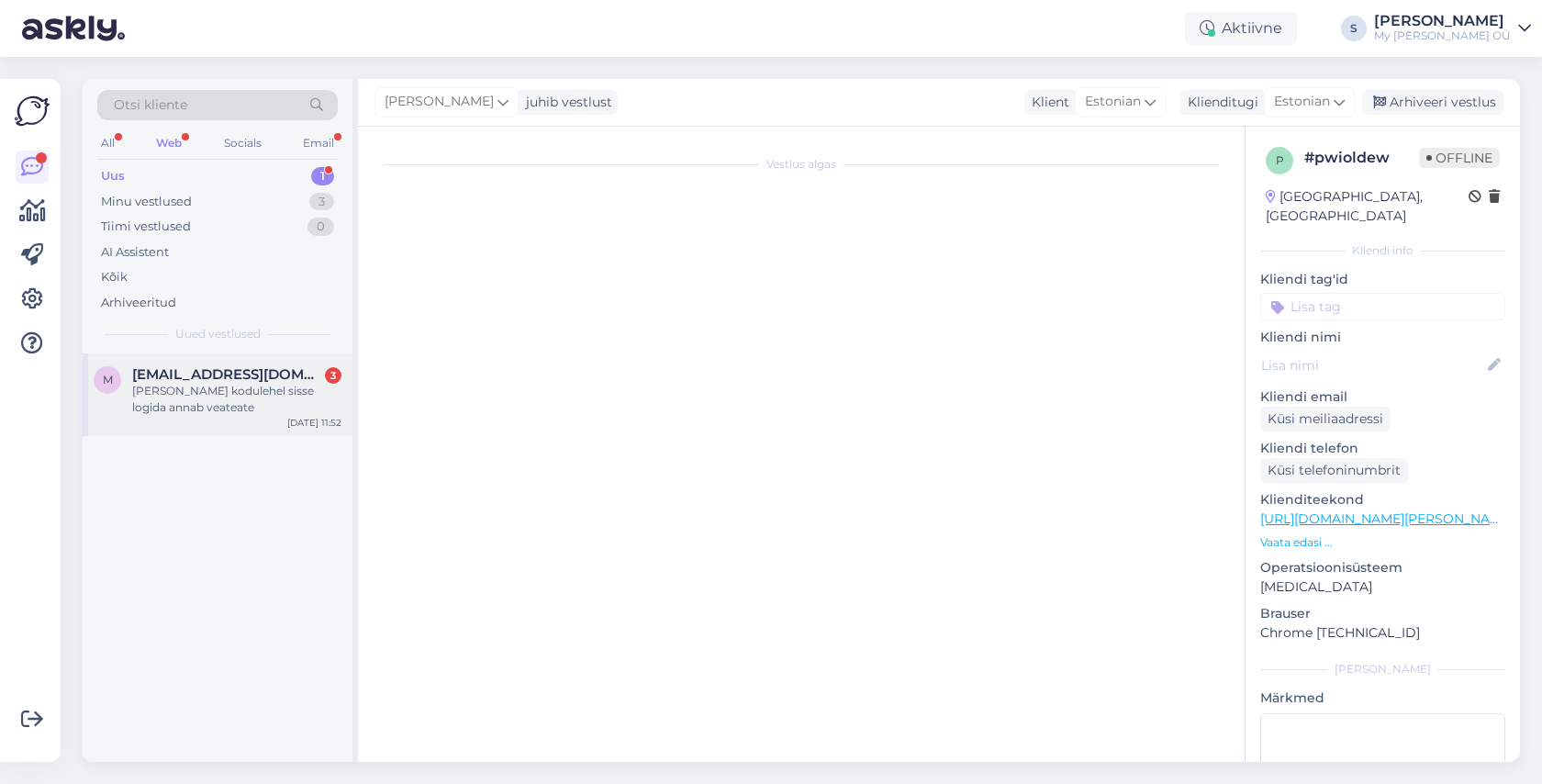
scroll to position [7447, 0]
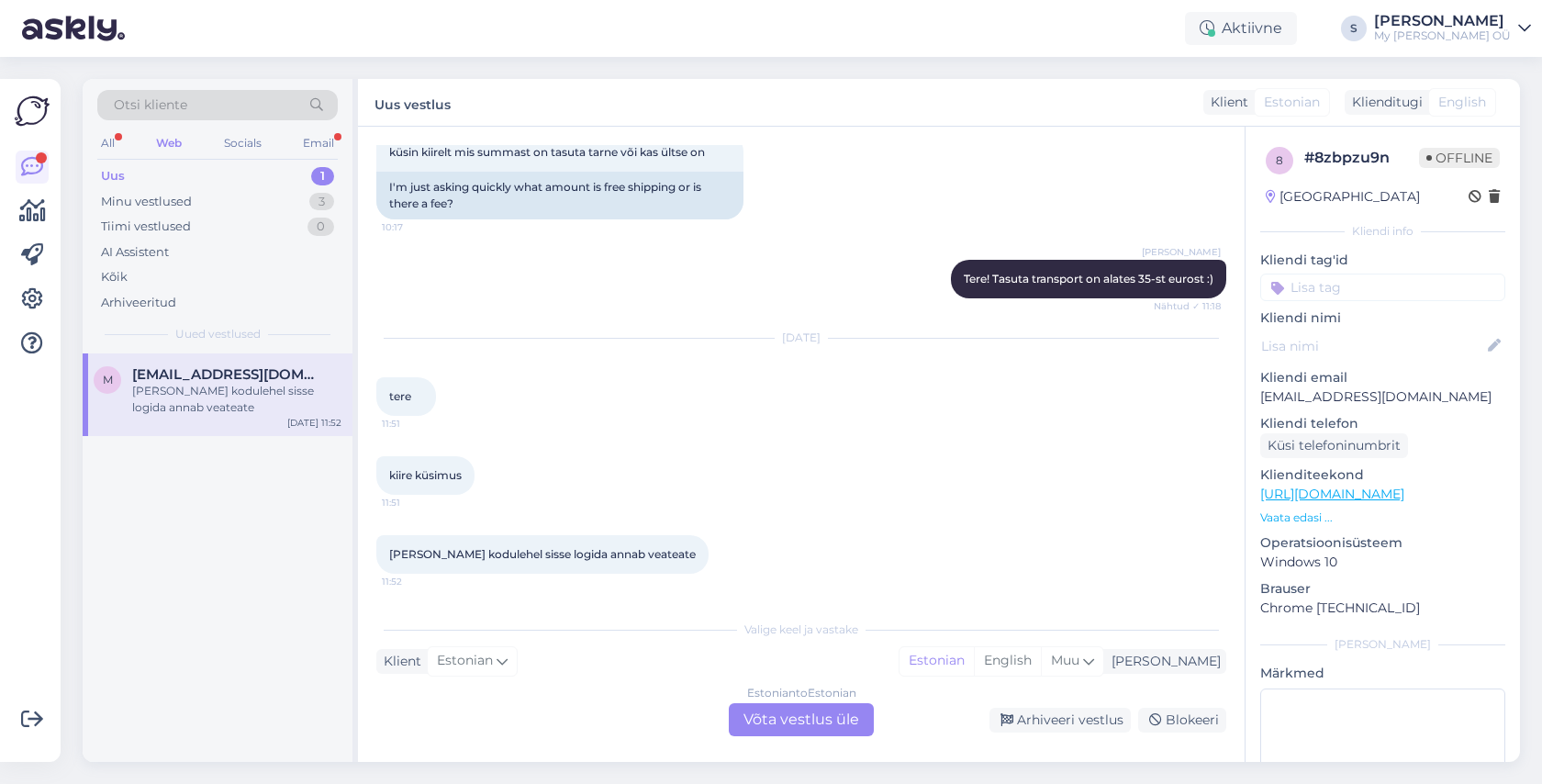
click at [787, 722] on div "Estonian to Estonian Võta vestlus üle" at bounding box center [801, 719] width 145 height 33
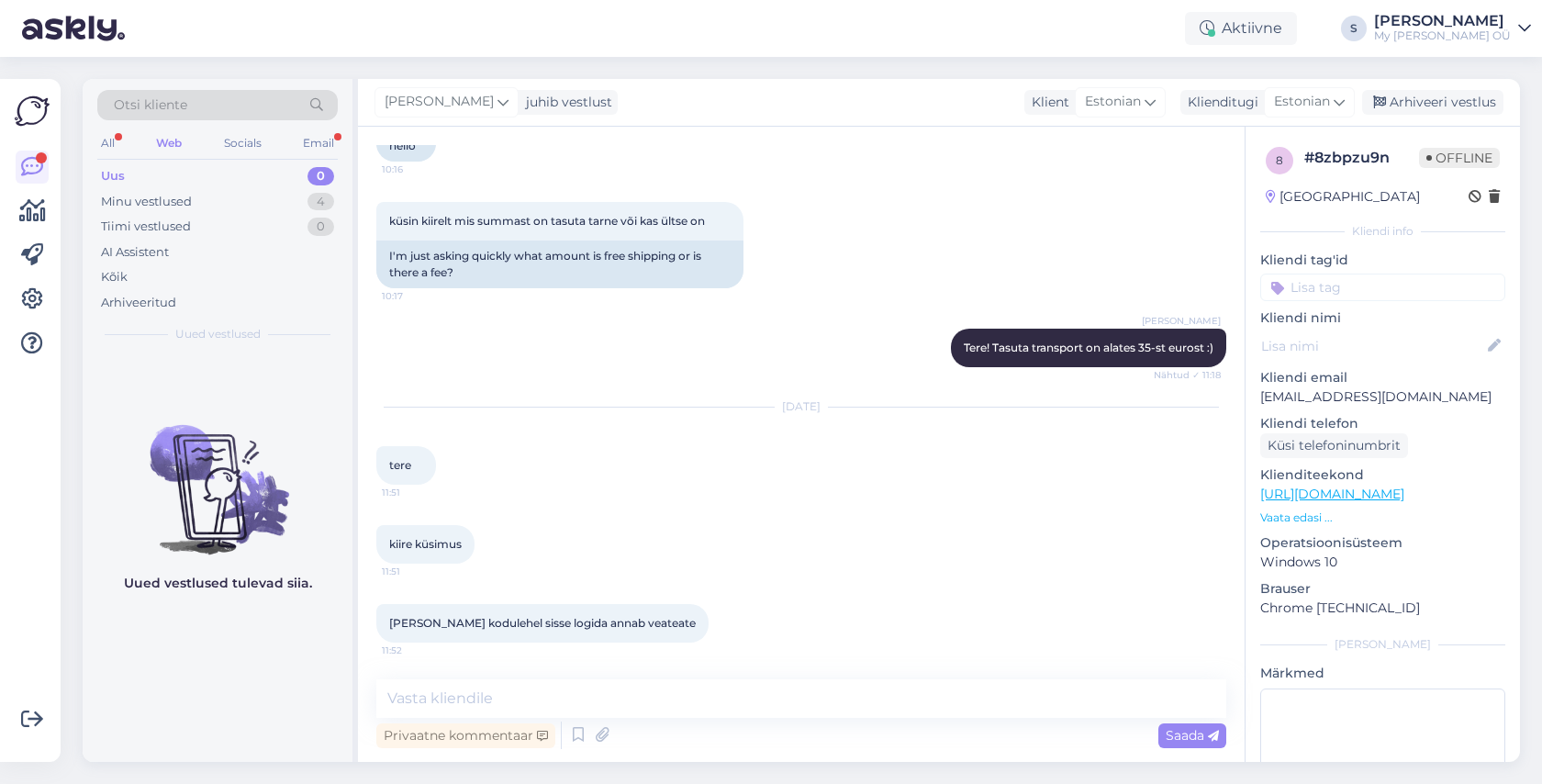
scroll to position [7377, 0]
drag, startPoint x: 1452, startPoint y: 392, endPoint x: 1261, endPoint y: 396, distance: 191.0
click at [1261, 396] on p "[EMAIL_ADDRESS][DOMAIN_NAME]" at bounding box center [1382, 397] width 245 height 19
click at [464, 691] on textarea at bounding box center [800, 698] width 850 height 39
click at [555, 704] on textarea at bounding box center [800, 698] width 850 height 39
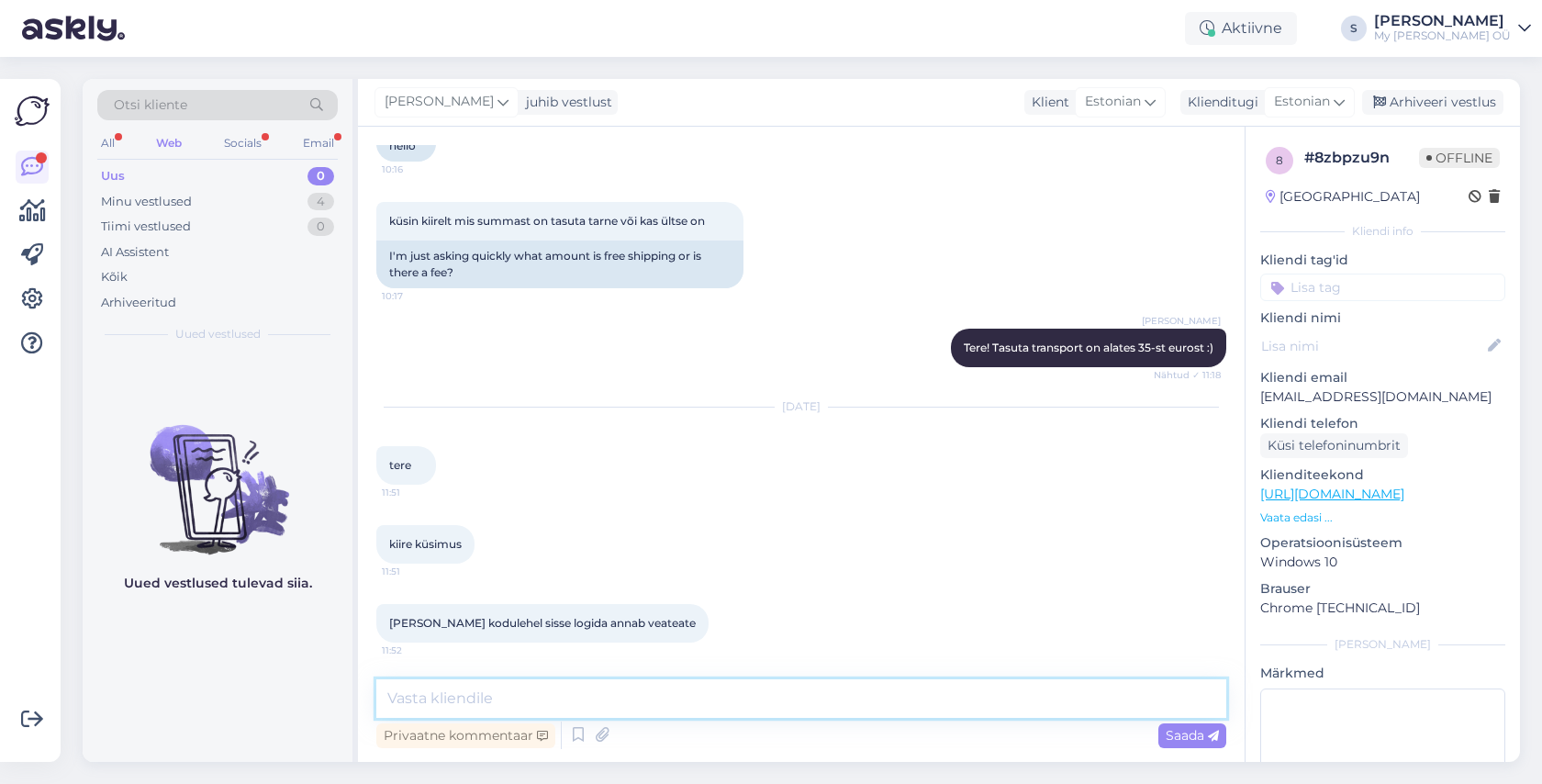
paste textarea "Tere! Aitäh kirja eest! Palun vaadake nüüd postkasti, peaksite saama lingi kont…"
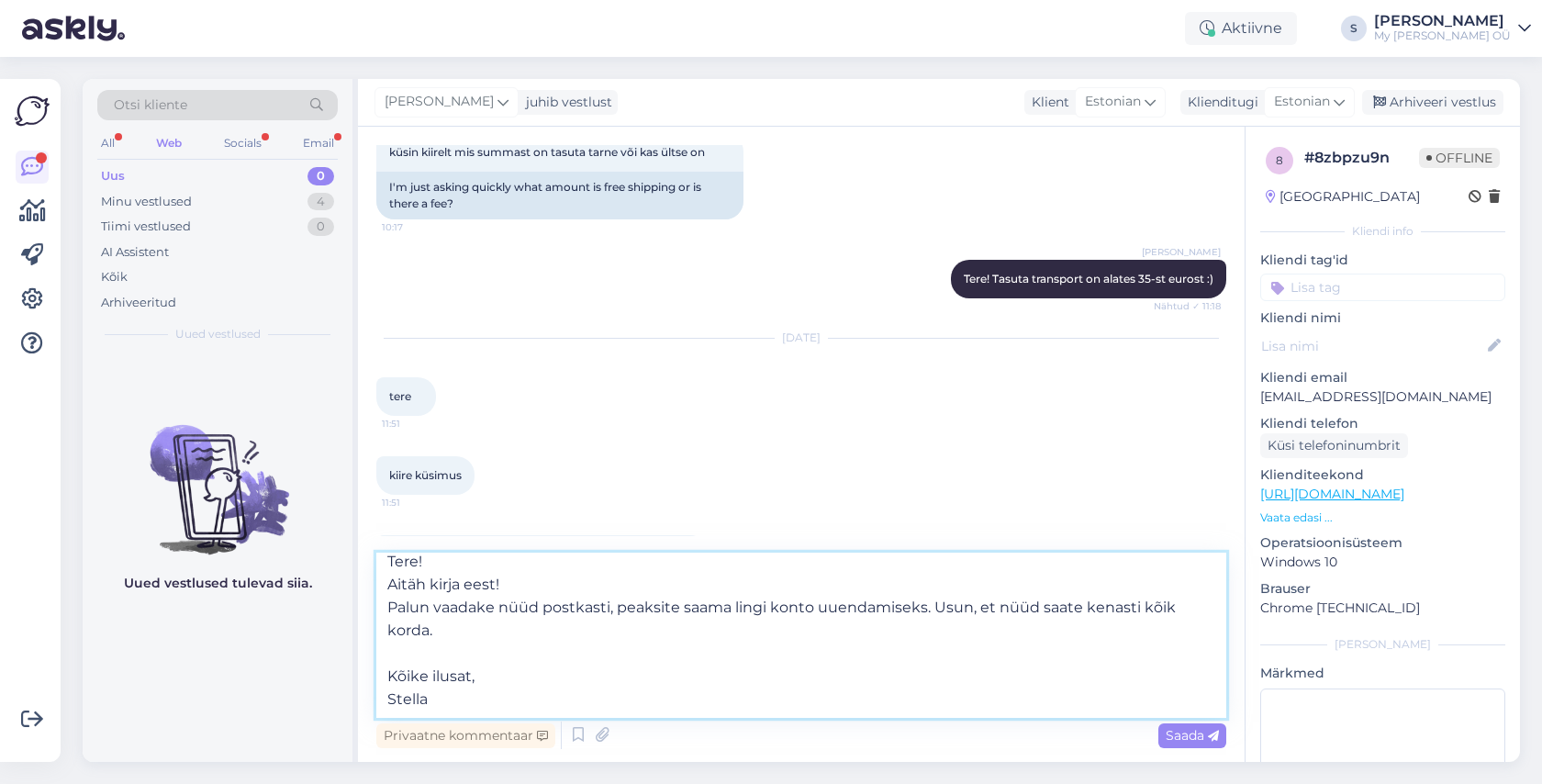
scroll to position [0, 0]
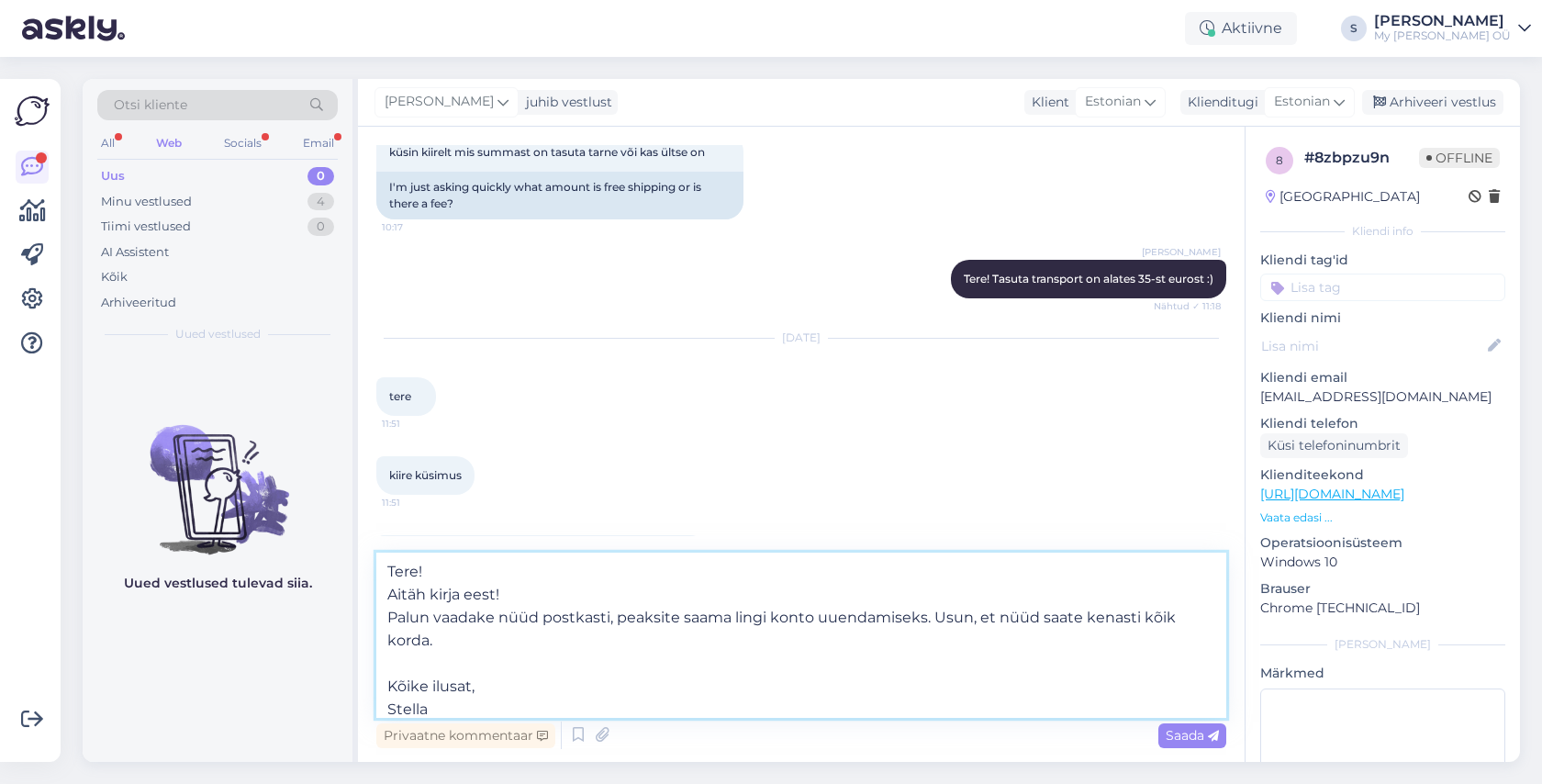
click at [434, 568] on textarea "Tere! Aitäh kirja eest! Palun vaadake nüüd postkasti, peaksite saama lingi kont…" at bounding box center [800, 635] width 850 height 165
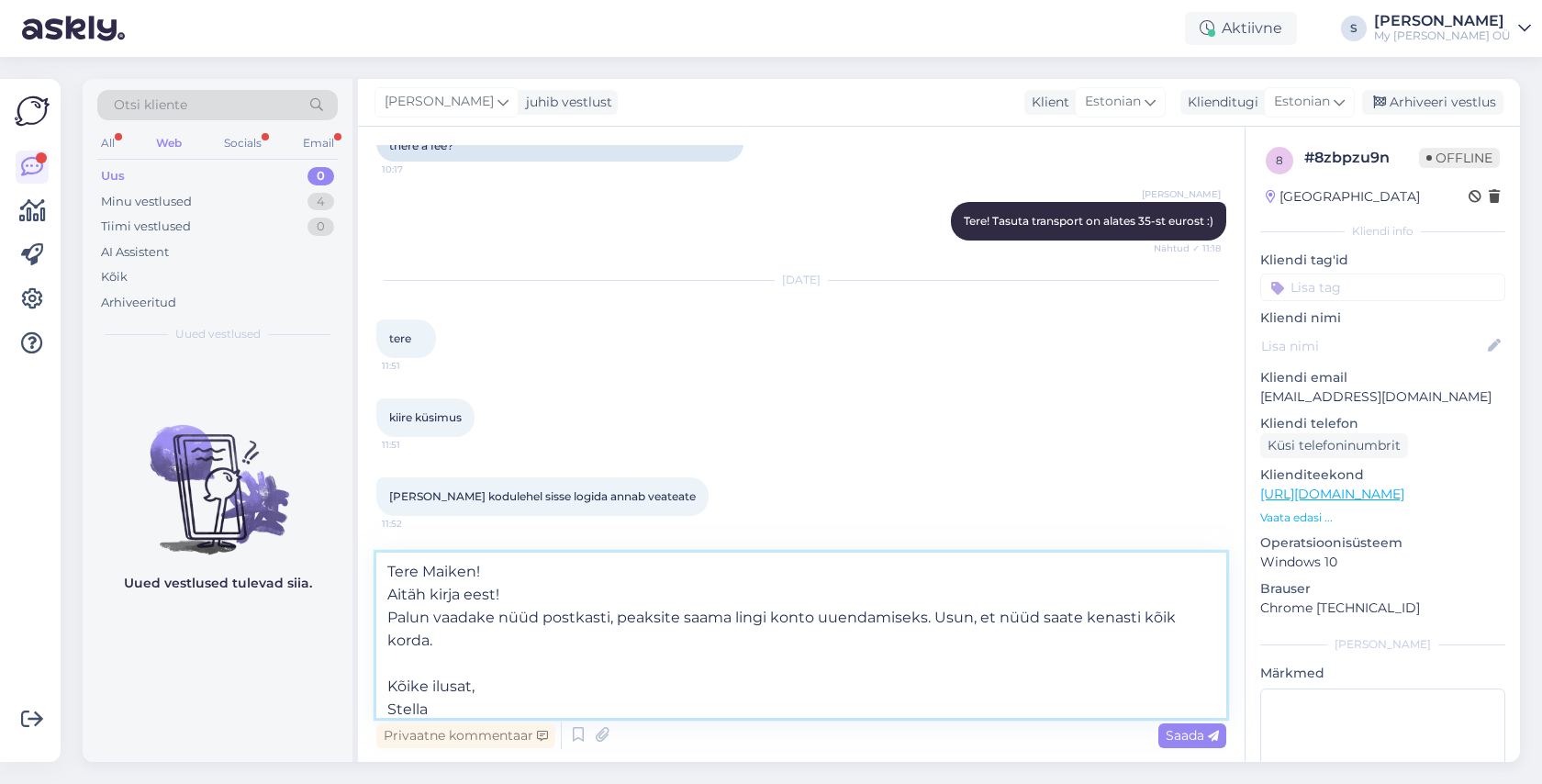
scroll to position [1, 0]
drag, startPoint x: 451, startPoint y: 710, endPoint x: 383, endPoint y: 686, distance: 72.1
click at [383, 686] on textarea "Tere Maiken! Aitäh kirja eest! Palun vaadake nüüd postkasti, peaksite saama lin…" at bounding box center [800, 635] width 850 height 165
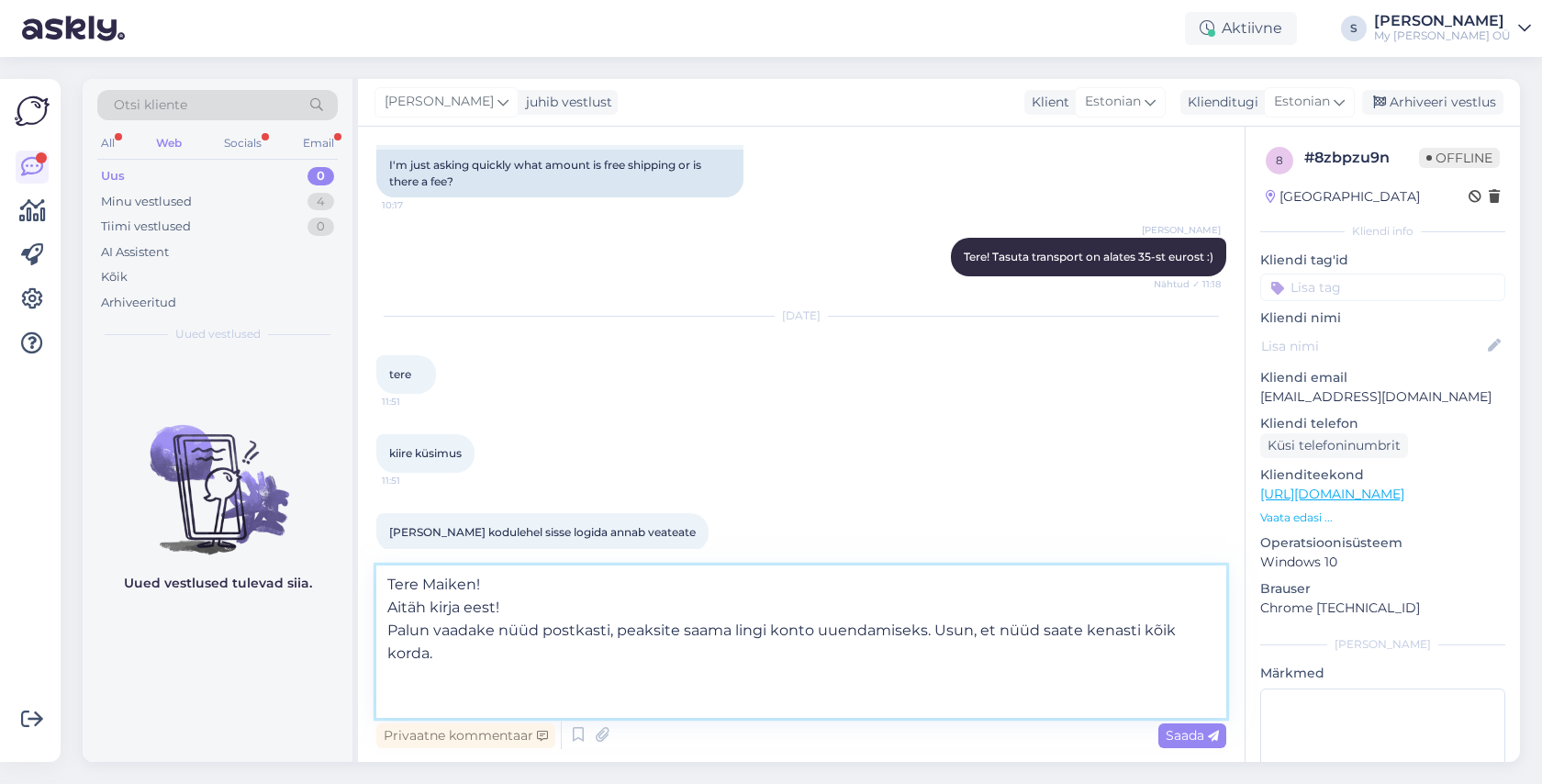
type textarea "Tere Maiken! Aitäh kirja eest! Palun vaadake nüüd postkasti, peaksite saama lin…"
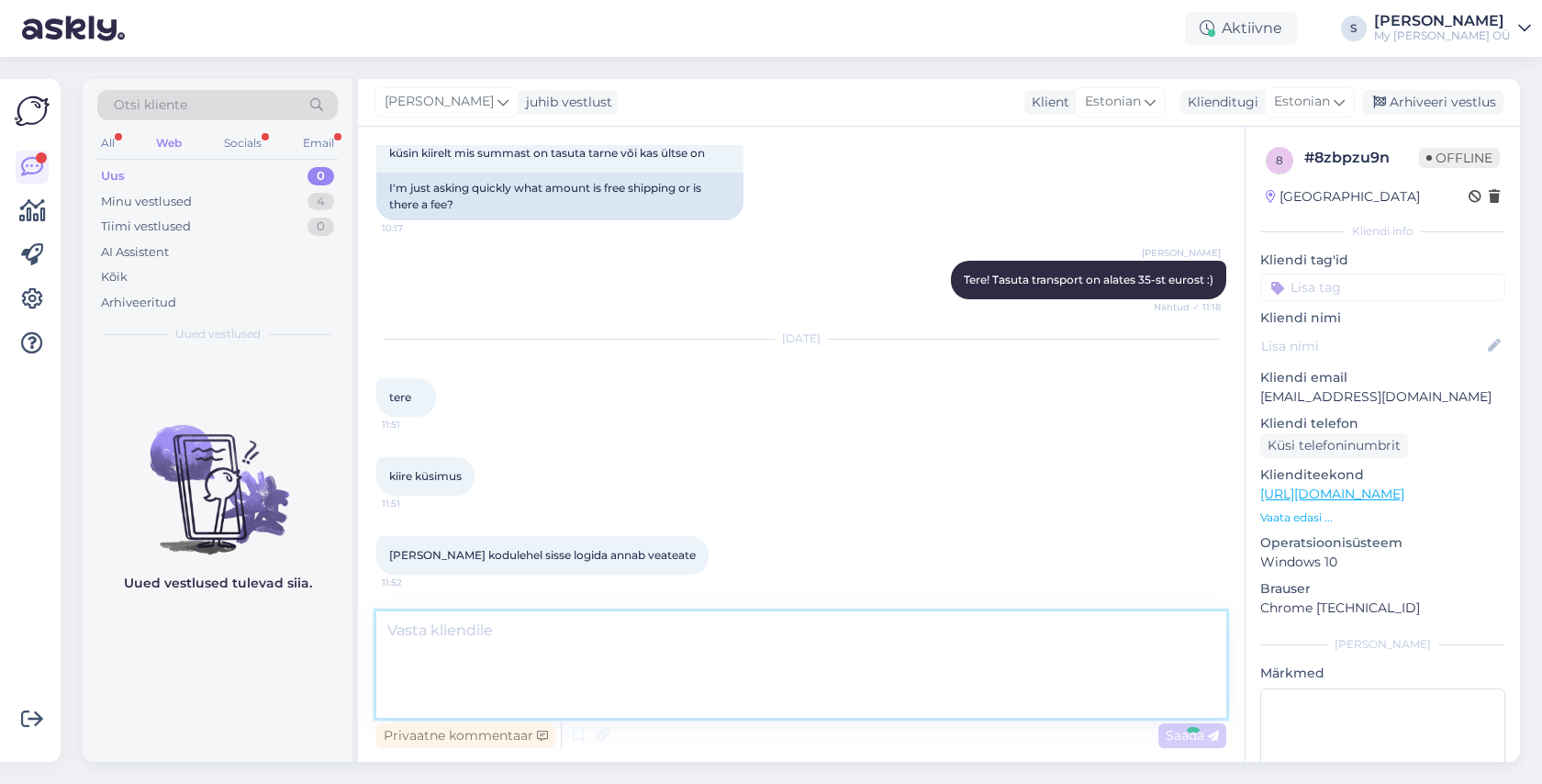
scroll to position [7506, 0]
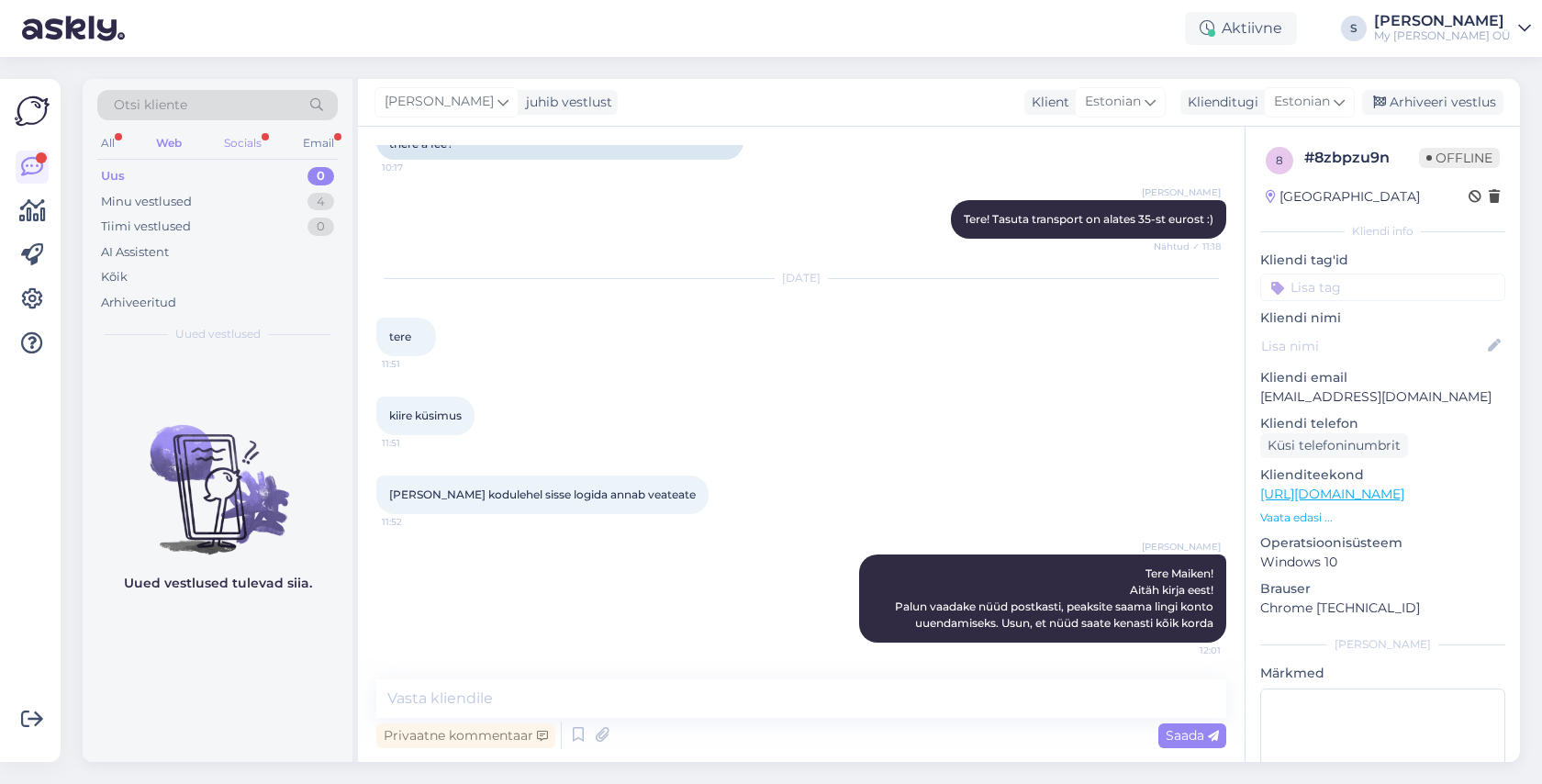
click at [236, 150] on div "Socials" at bounding box center [242, 143] width 45 height 24
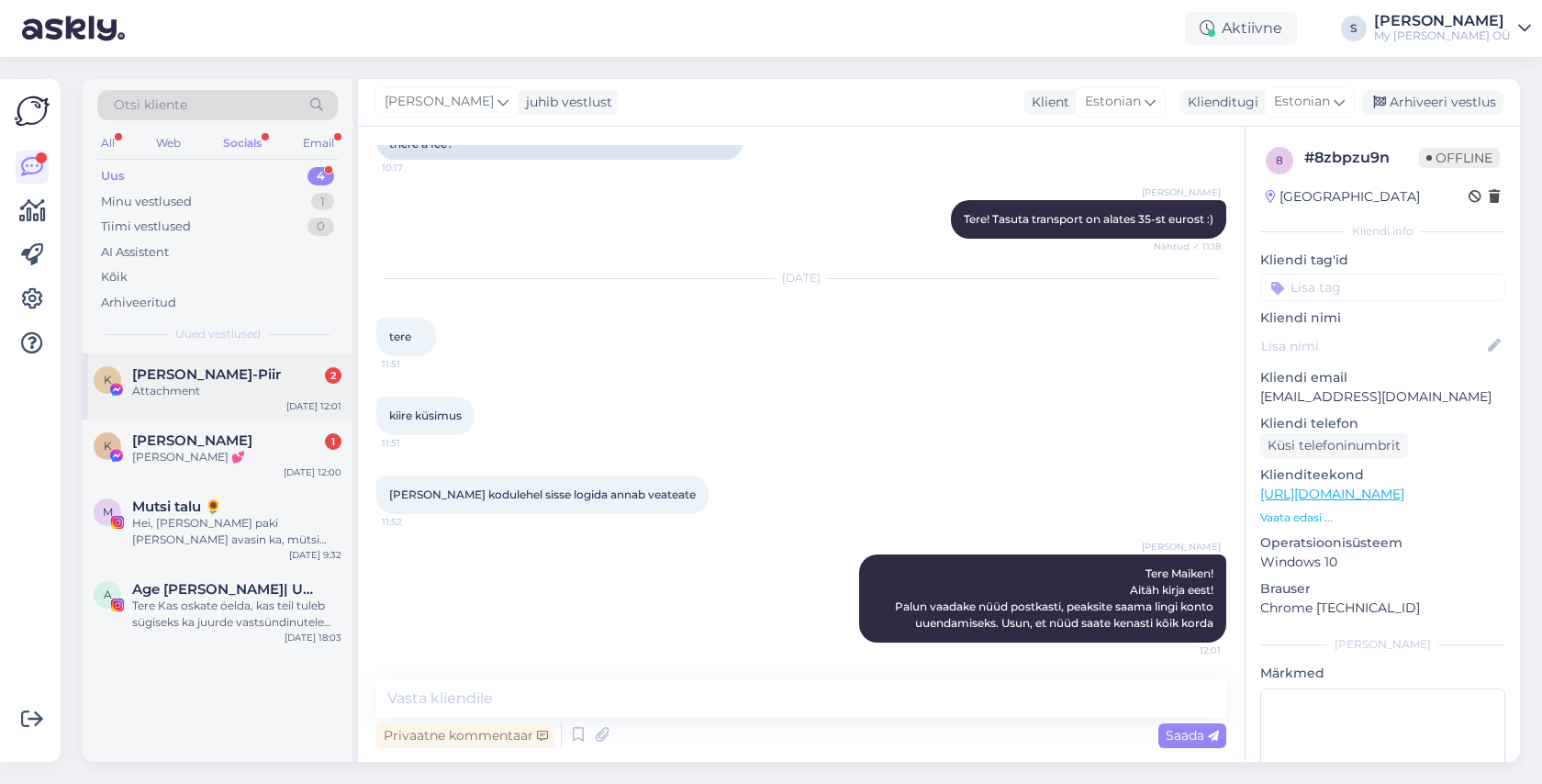
click at [203, 384] on div "Attachment" at bounding box center [236, 391] width 209 height 16
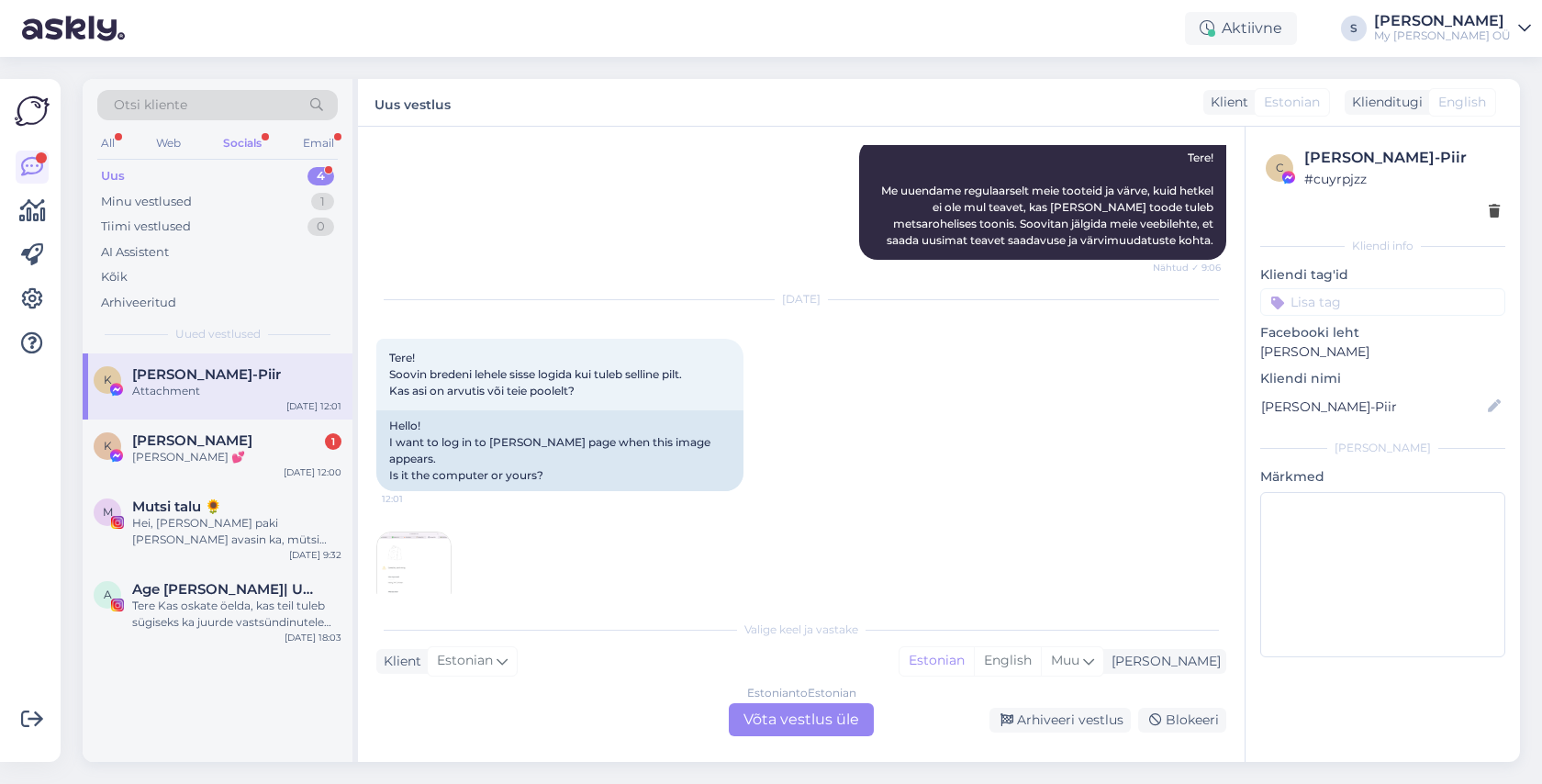
click at [411, 539] on img at bounding box center [414, 569] width 73 height 73
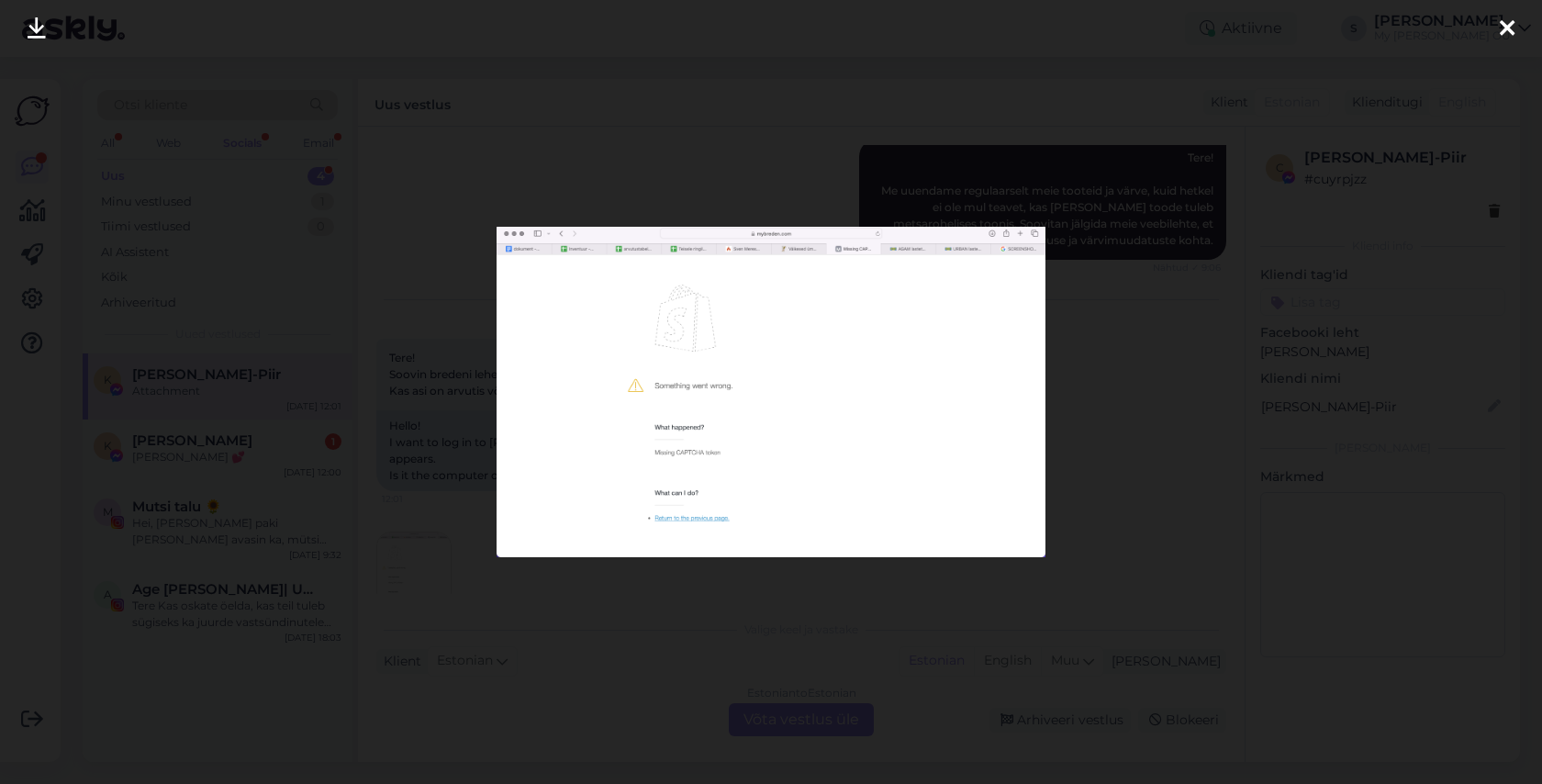
click at [1501, 33] on icon at bounding box center [1506, 29] width 14 height 24
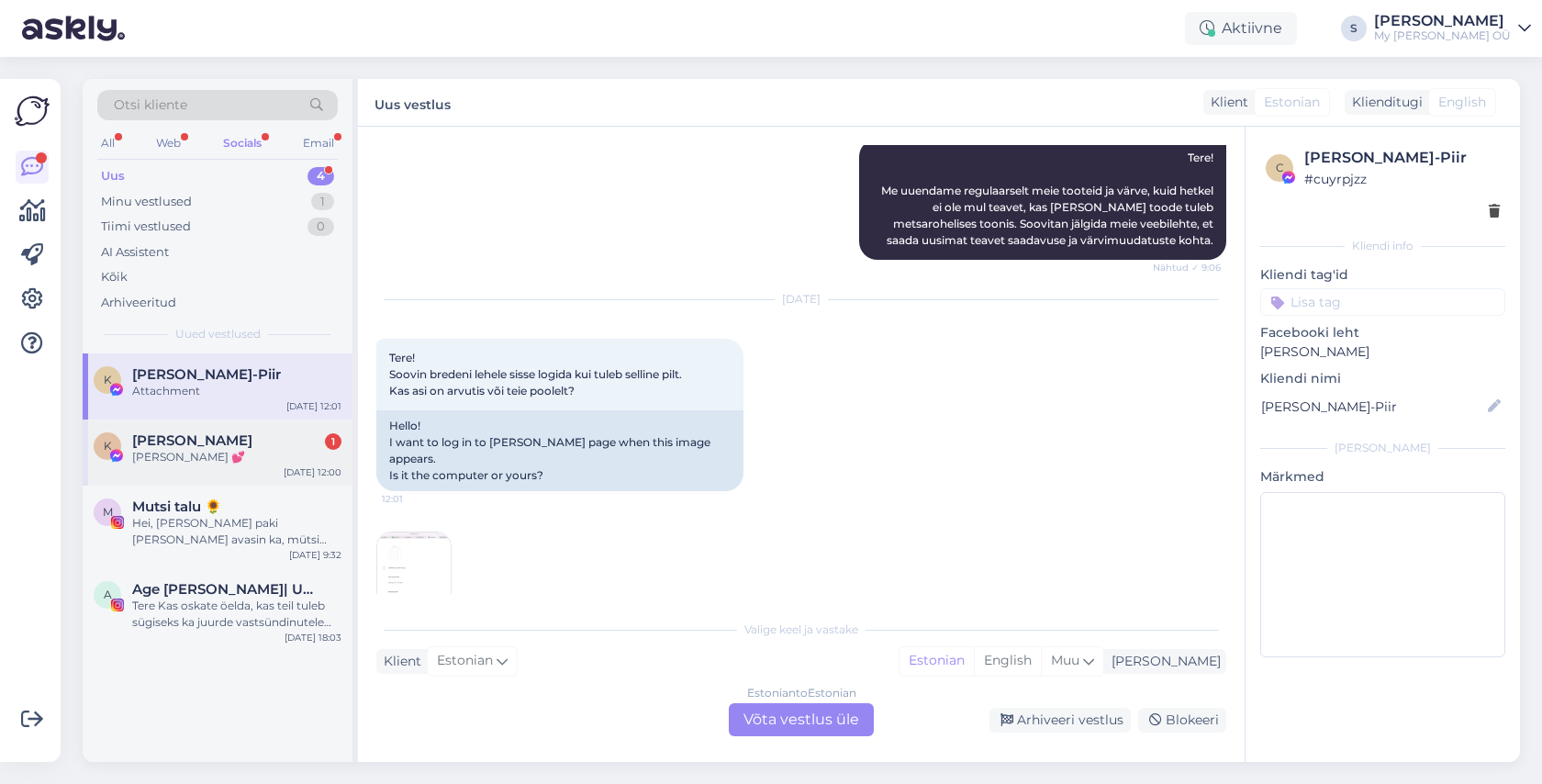
click at [268, 446] on div "[PERSON_NAME] 1" at bounding box center [236, 440] width 209 height 16
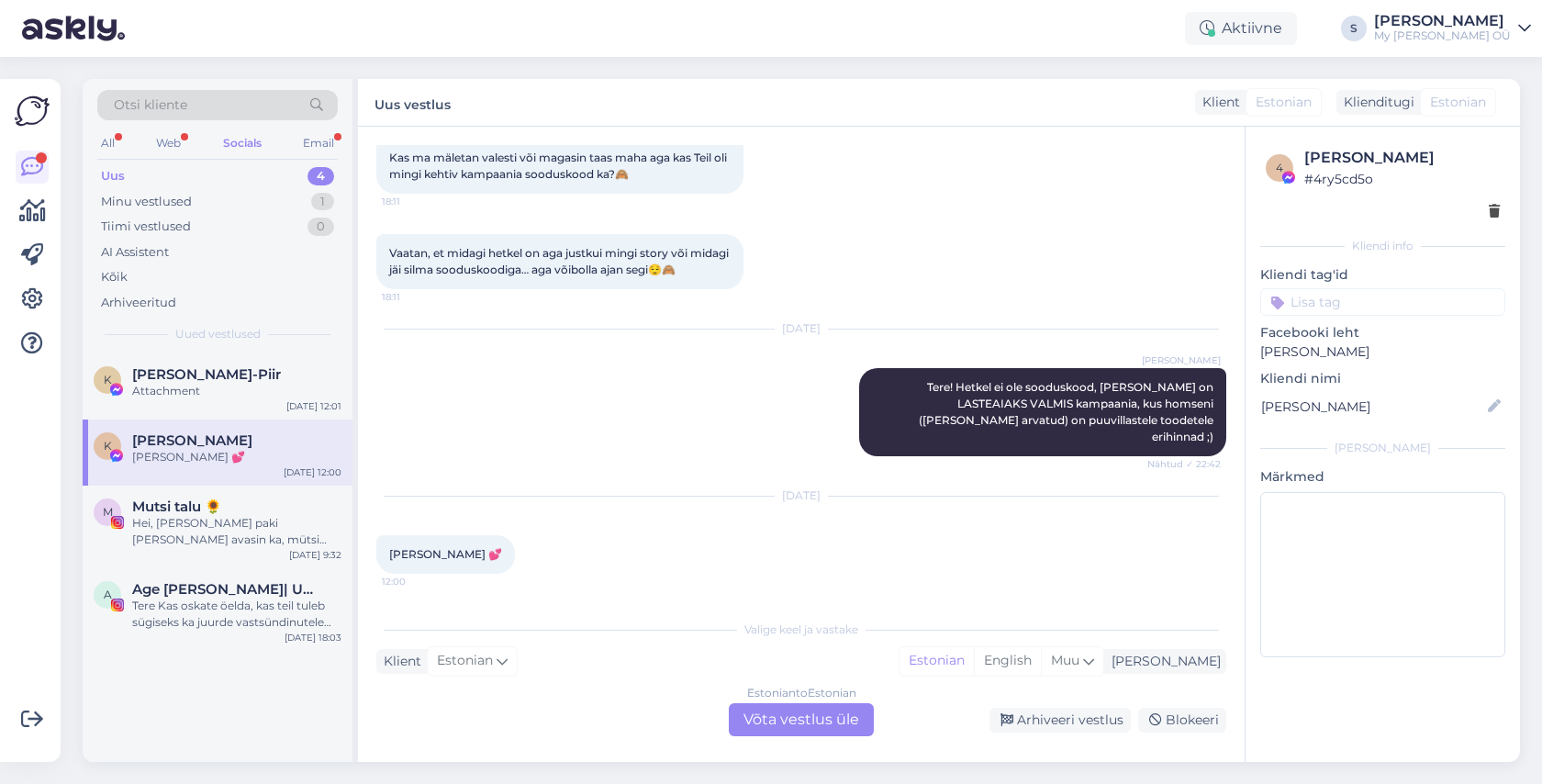
scroll to position [542, 0]
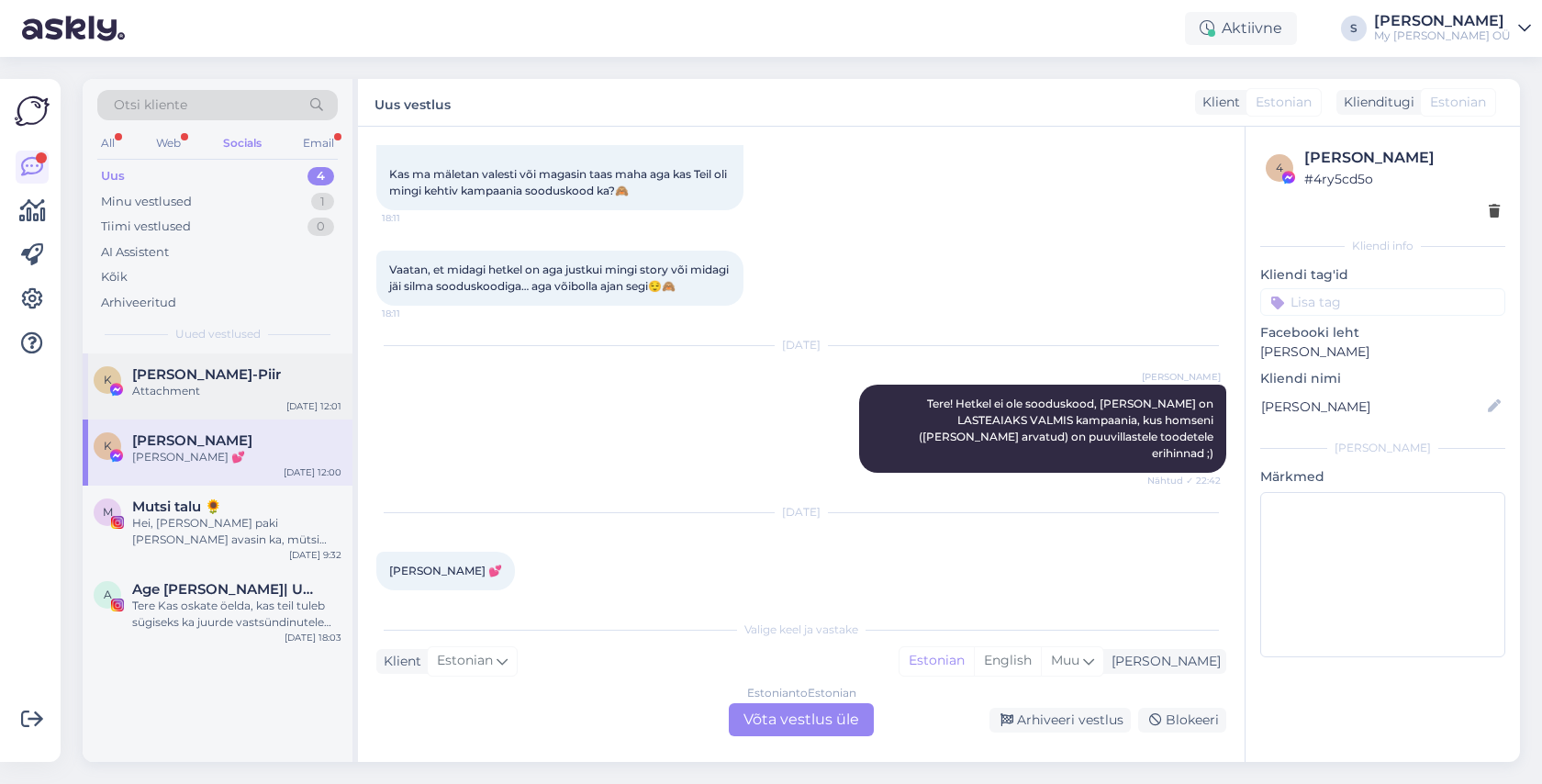
click at [261, 402] on div "K [PERSON_NAME]-Piir Attachment [DATE] 12:01" at bounding box center [218, 386] width 270 height 67
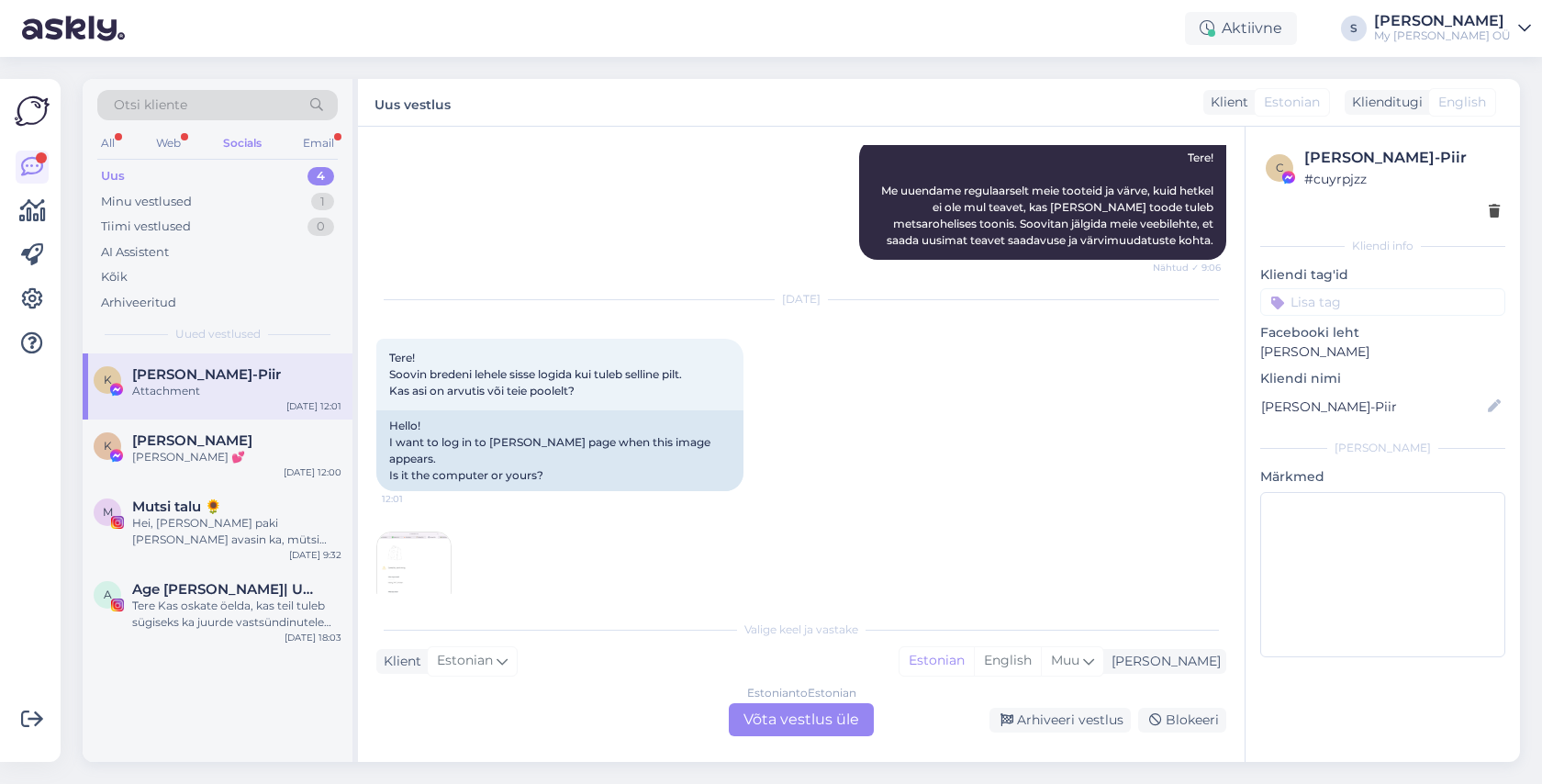
click at [757, 722] on div "Estonian to Estonian Võta vestlus üle" at bounding box center [801, 719] width 145 height 33
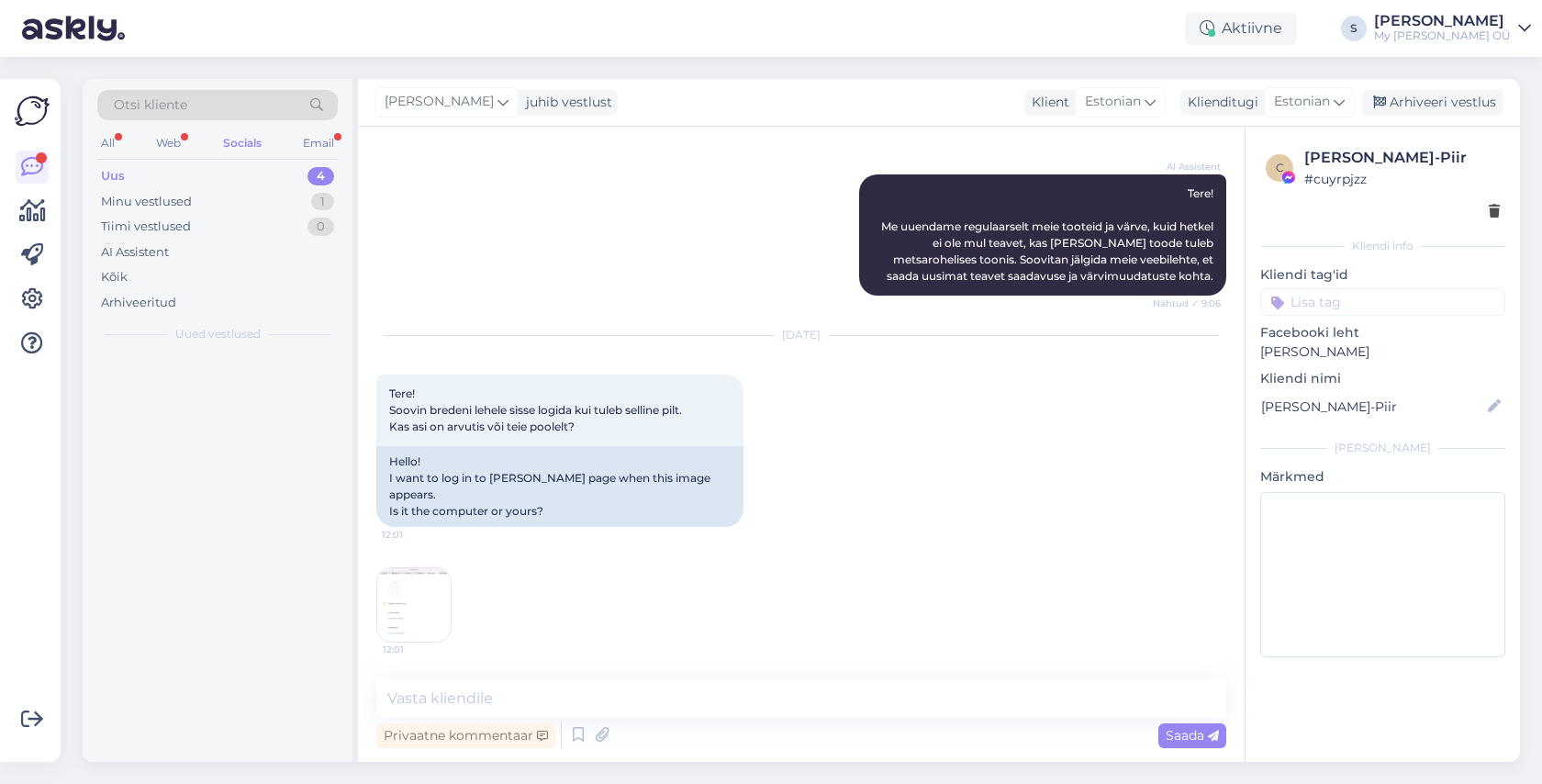
scroll to position [2631, 0]
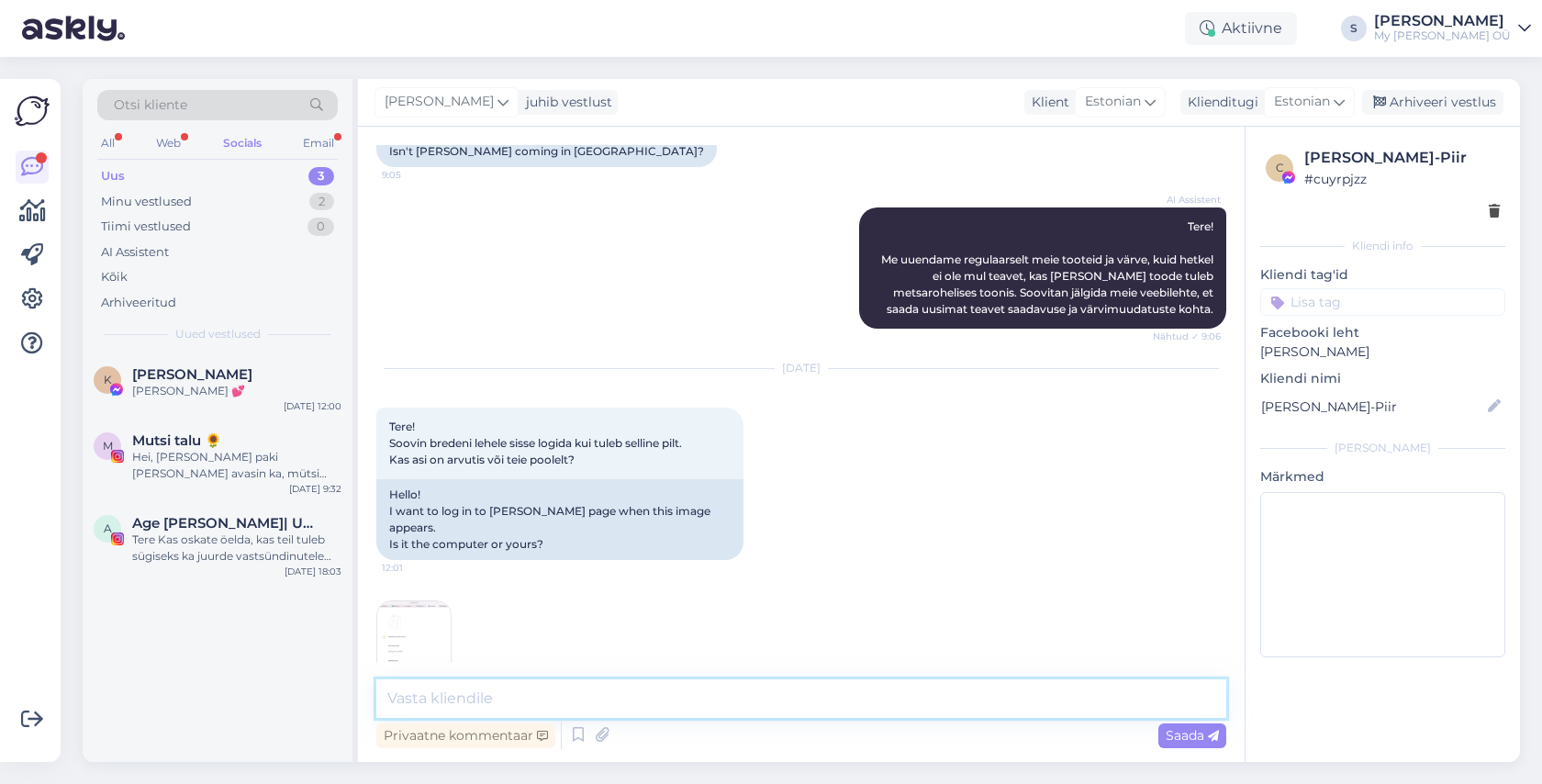
click at [483, 706] on textarea at bounding box center [800, 698] width 850 height 39
paste textarea "Tere! Aitäh kirja eest! Palun vaadake nüüd postkasti, peaksite saama lingi kont…"
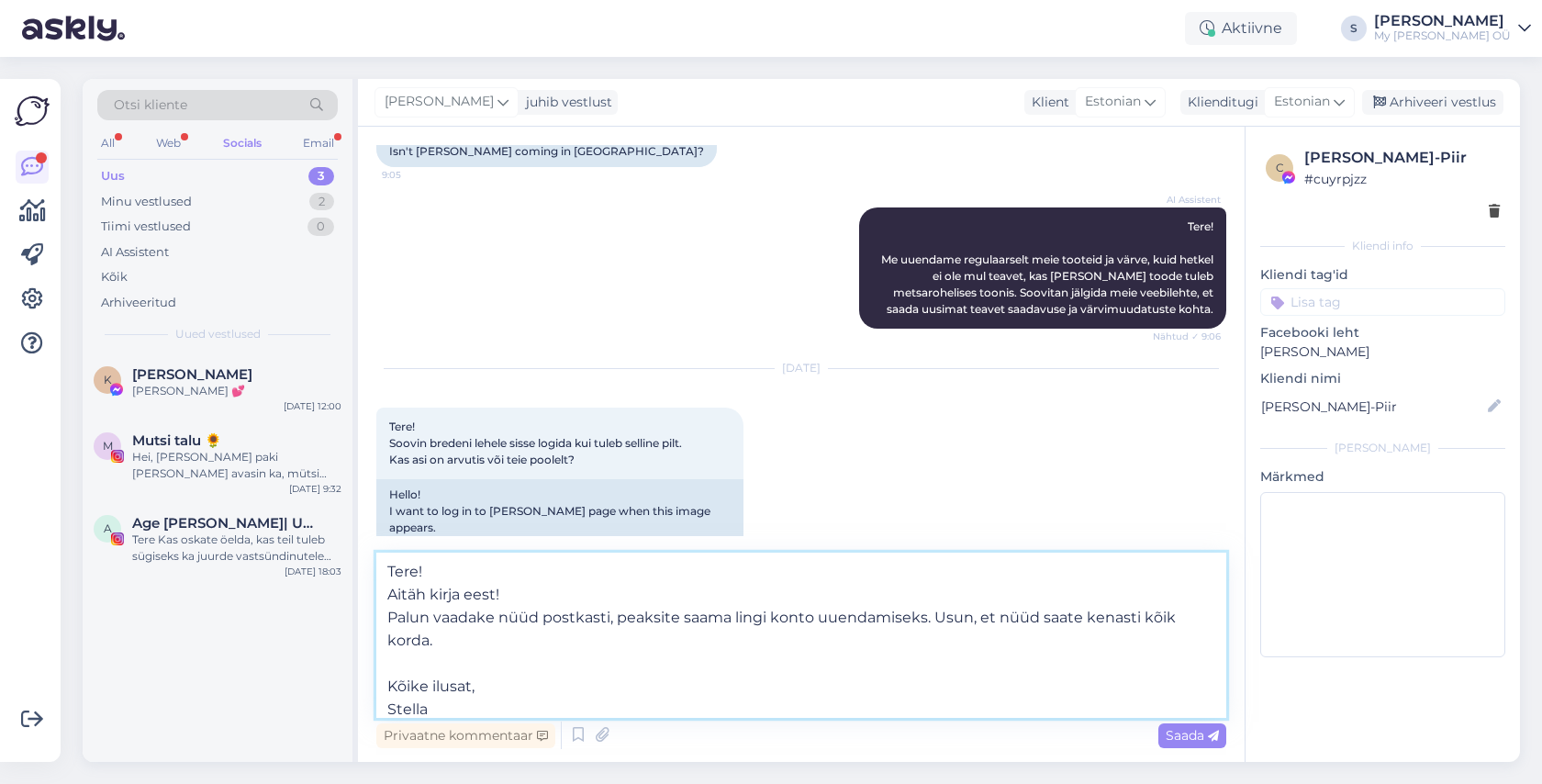
scroll to position [2699, 0]
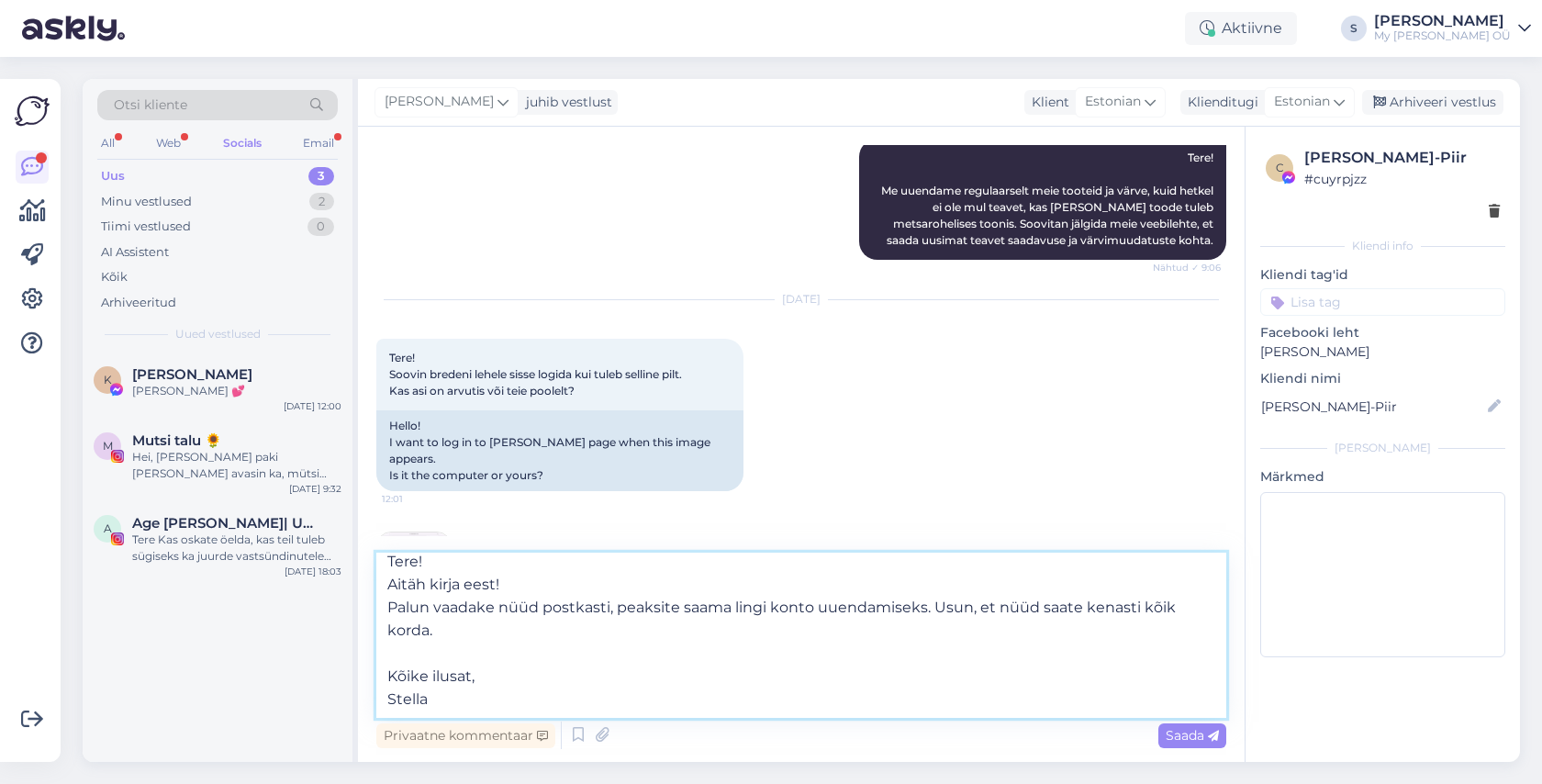
click at [401, 644] on textarea "Tere! Aitäh kirja eest! Palun vaadake nüüd postkasti, peaksite saama lingi kont…" at bounding box center [800, 635] width 850 height 165
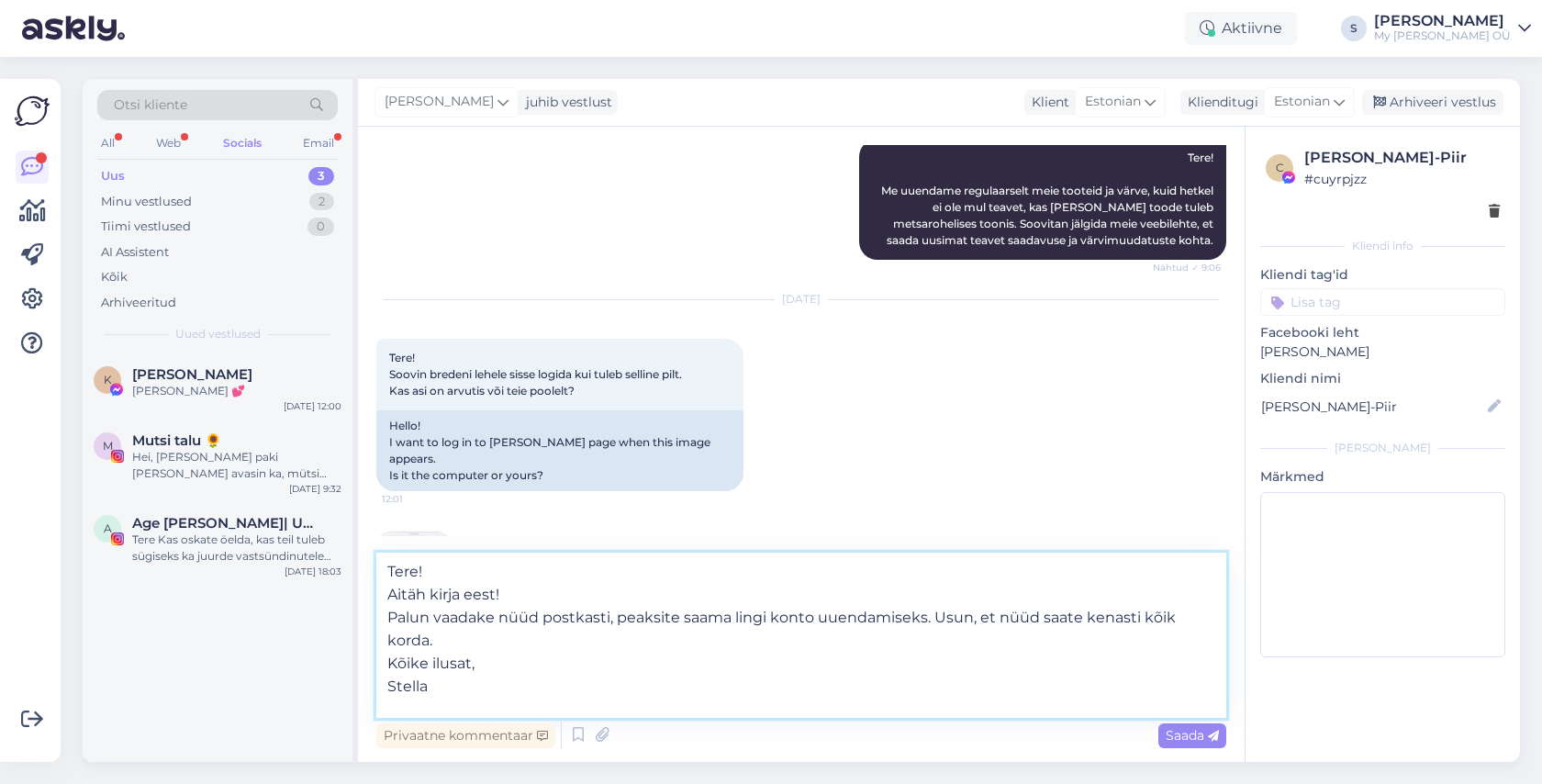
scroll to position [10, 0]
drag, startPoint x: 437, startPoint y: 670, endPoint x: 383, endPoint y: 654, distance: 56.3
click at [383, 654] on textarea "Tere! Aitäh kirja eest! Palun vaadake nüüd postkasti, peaksite saama lingi kont…" at bounding box center [800, 635] width 850 height 165
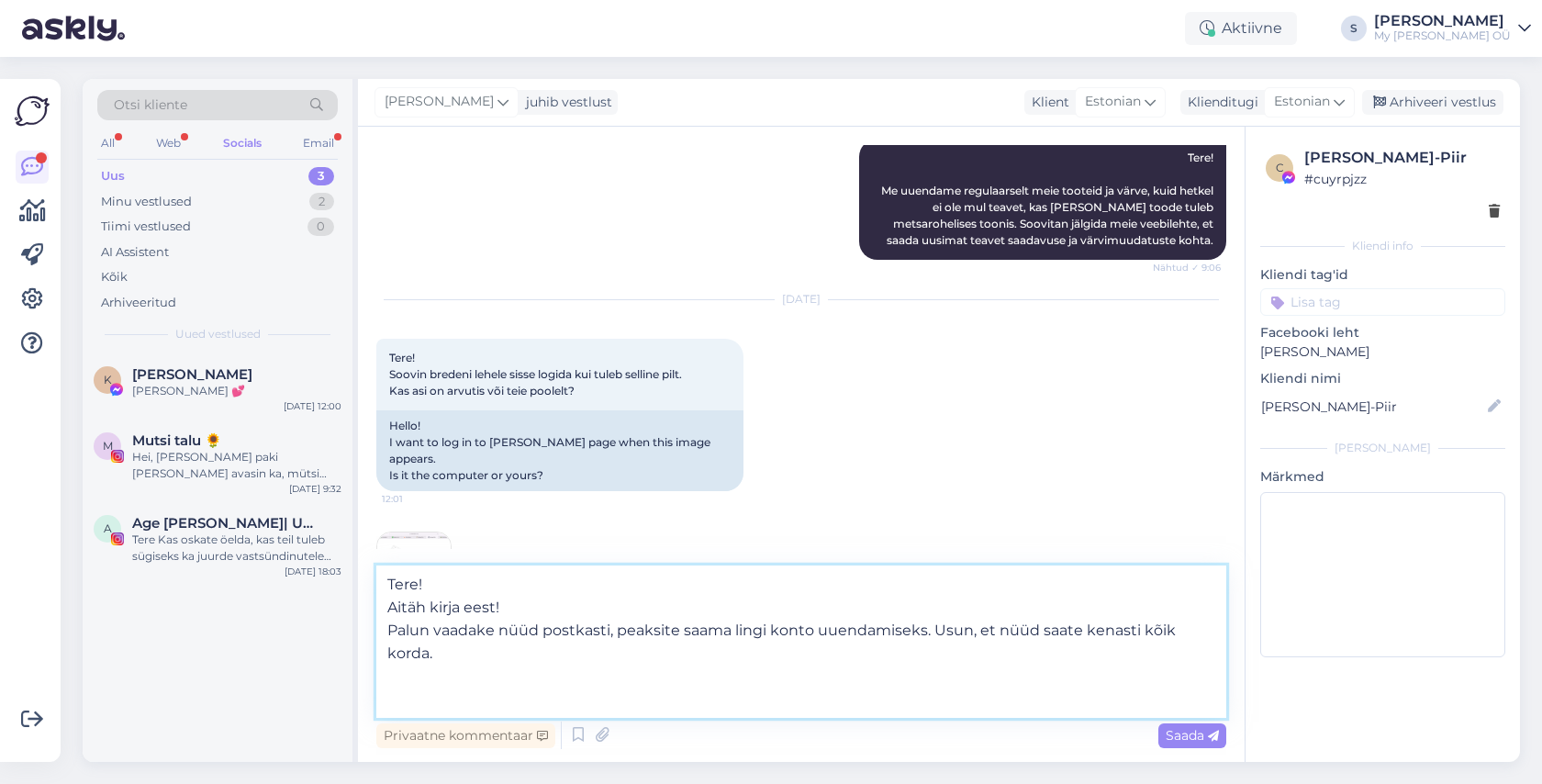
type textarea "Tere! Aitäh kirja eest! Palun vaadake nüüd postkasti, peaksite saama lingi kont…"
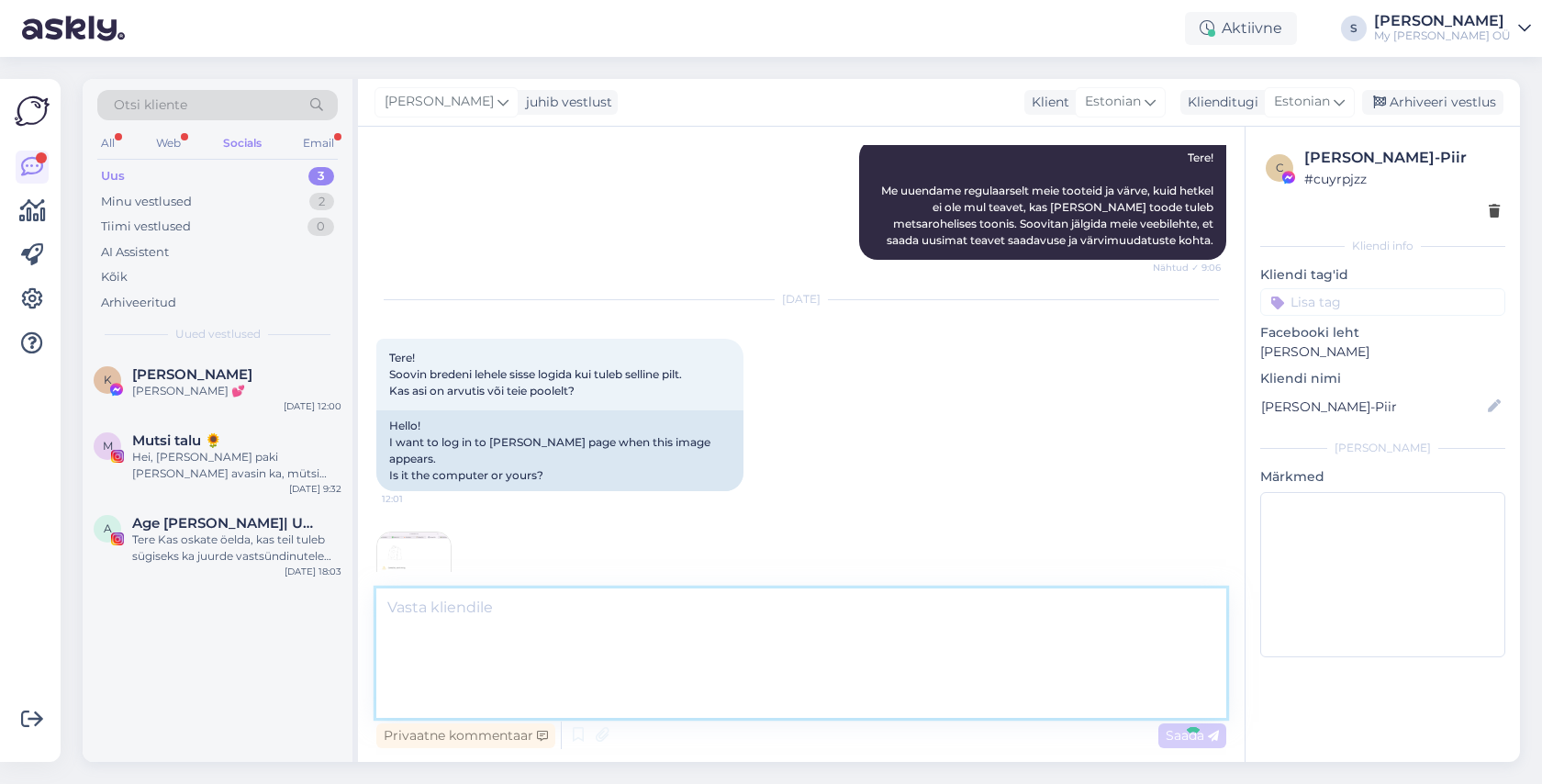
scroll to position [2759, 0]
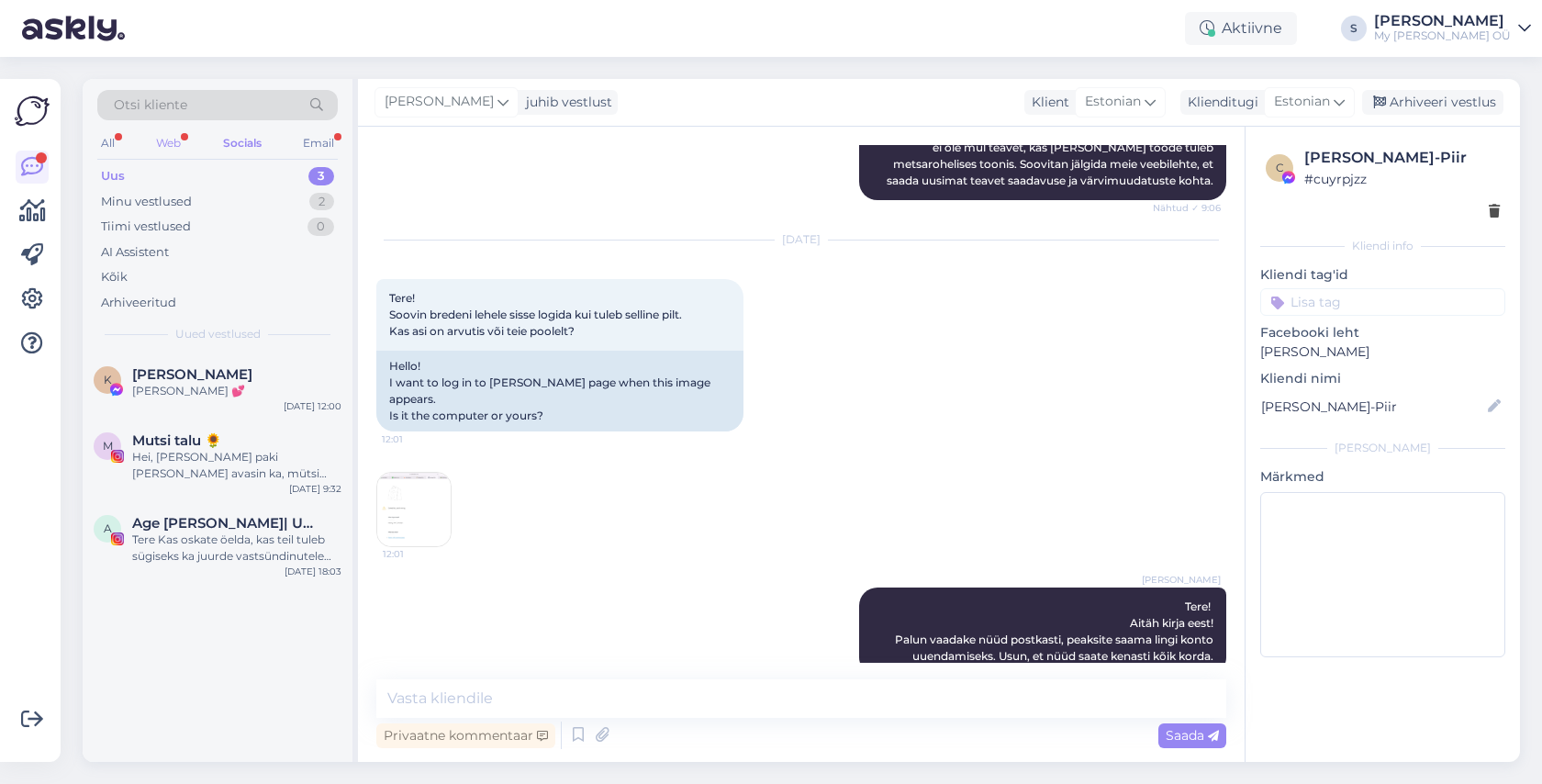
click at [176, 148] on div "Web" at bounding box center [168, 143] width 32 height 24
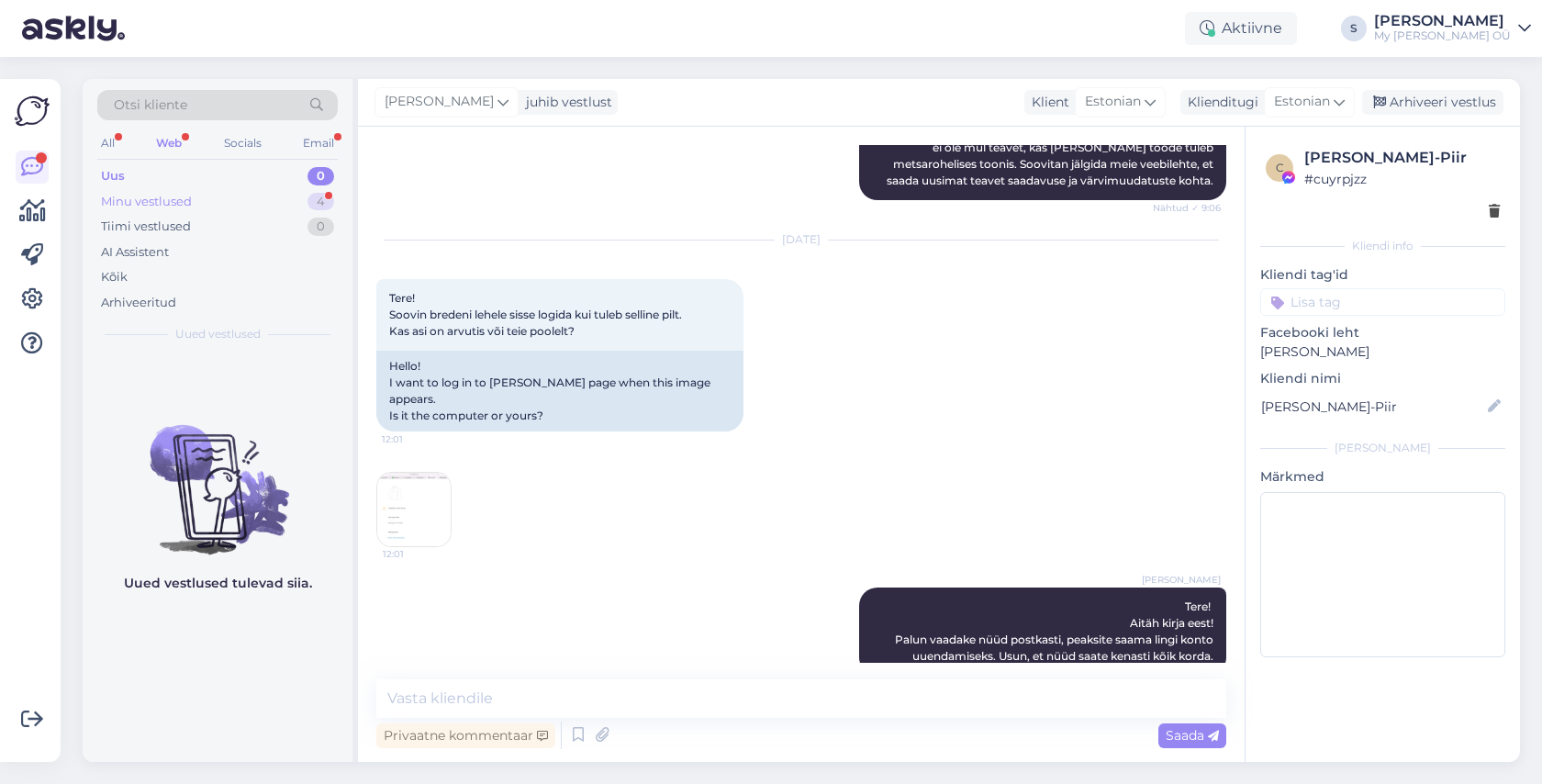
click at [172, 204] on div "Minu vestlused" at bounding box center [147, 202] width 91 height 18
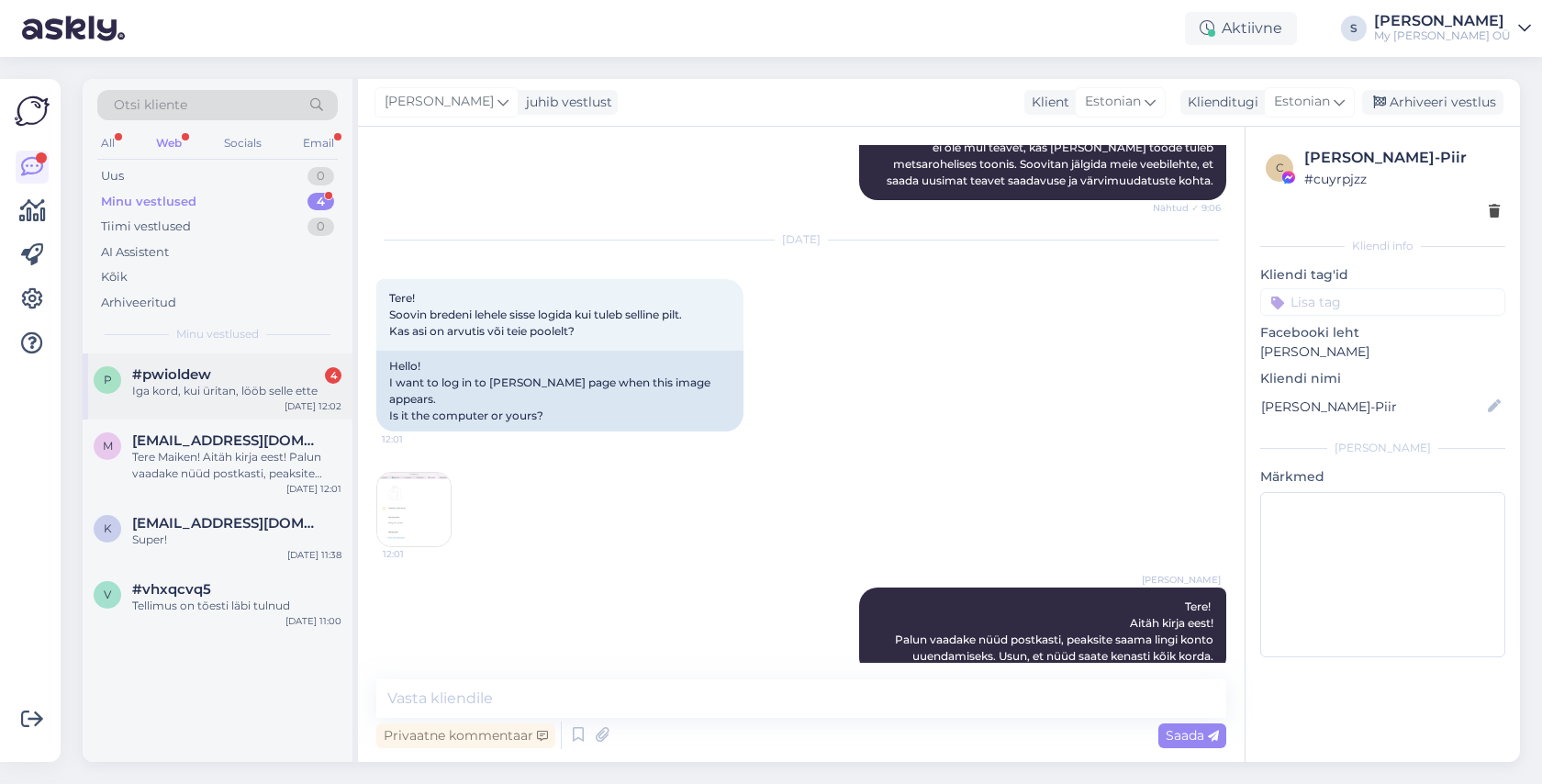
click at [204, 380] on span "#pwioldew" at bounding box center [172, 374] width 79 height 16
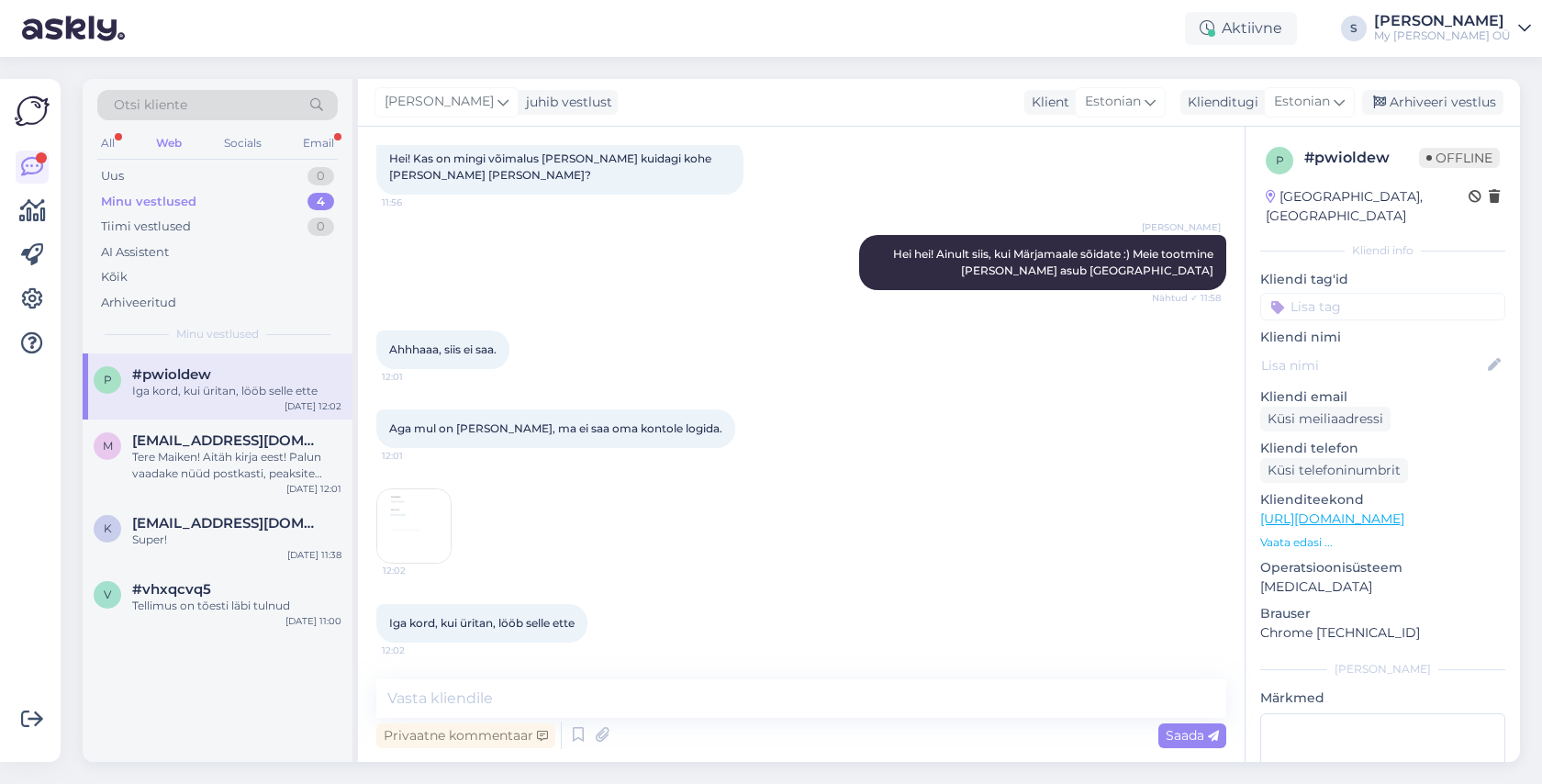
click at [437, 538] on img at bounding box center [414, 526] width 73 height 73
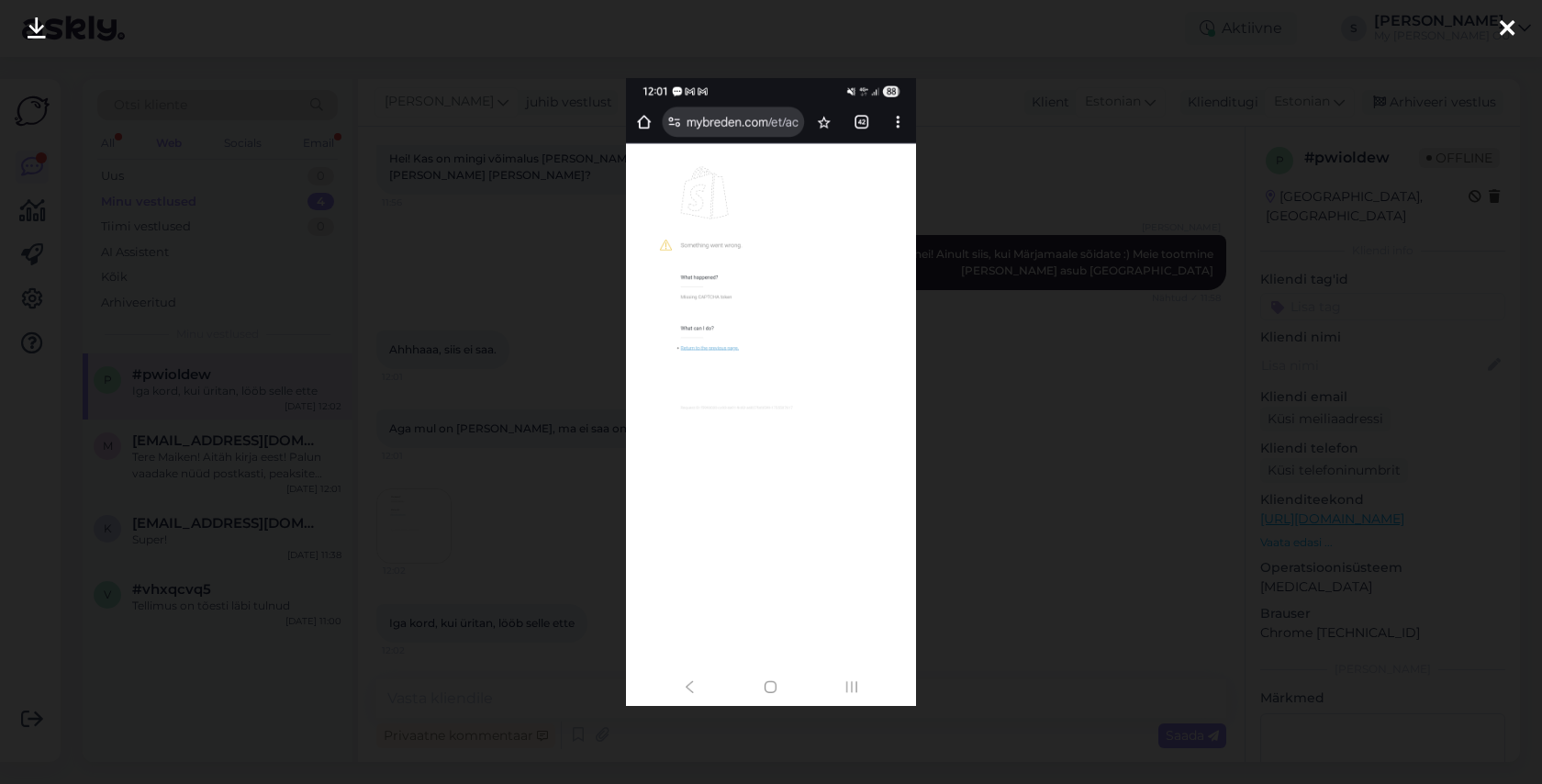
click at [1504, 25] on icon at bounding box center [1506, 29] width 14 height 24
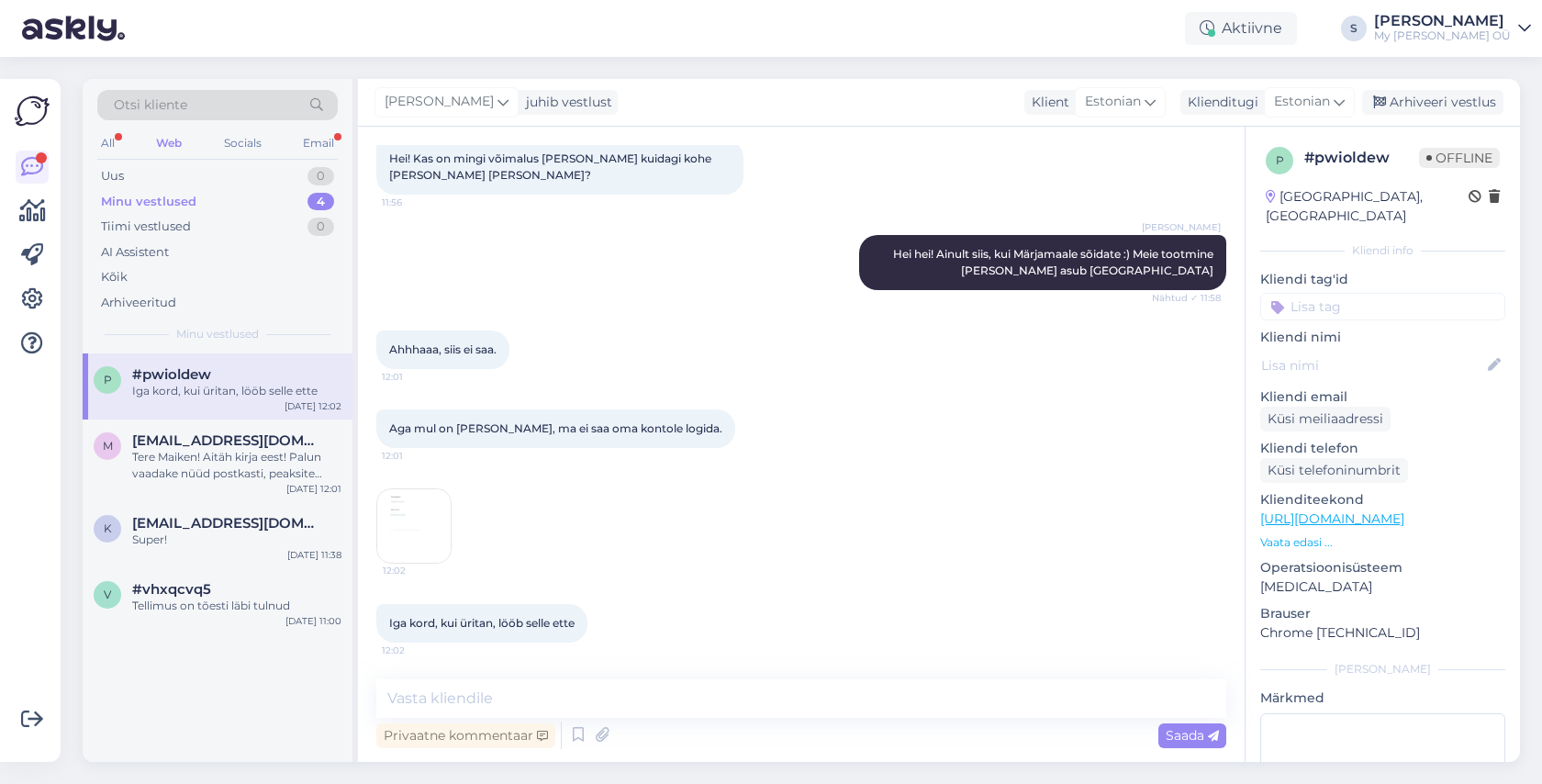
click at [422, 532] on img at bounding box center [414, 526] width 73 height 73
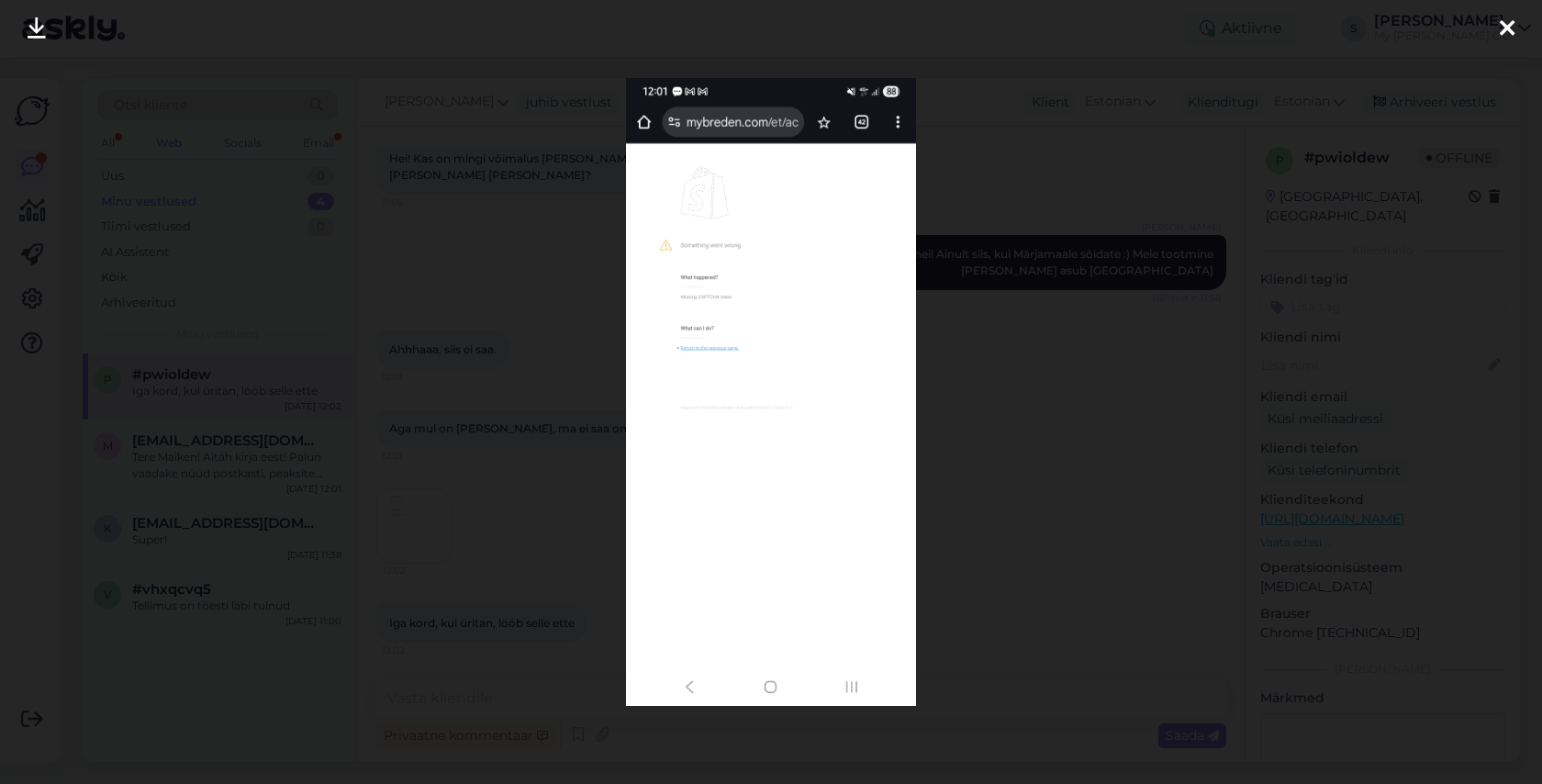
click at [1506, 26] on icon at bounding box center [1506, 29] width 14 height 24
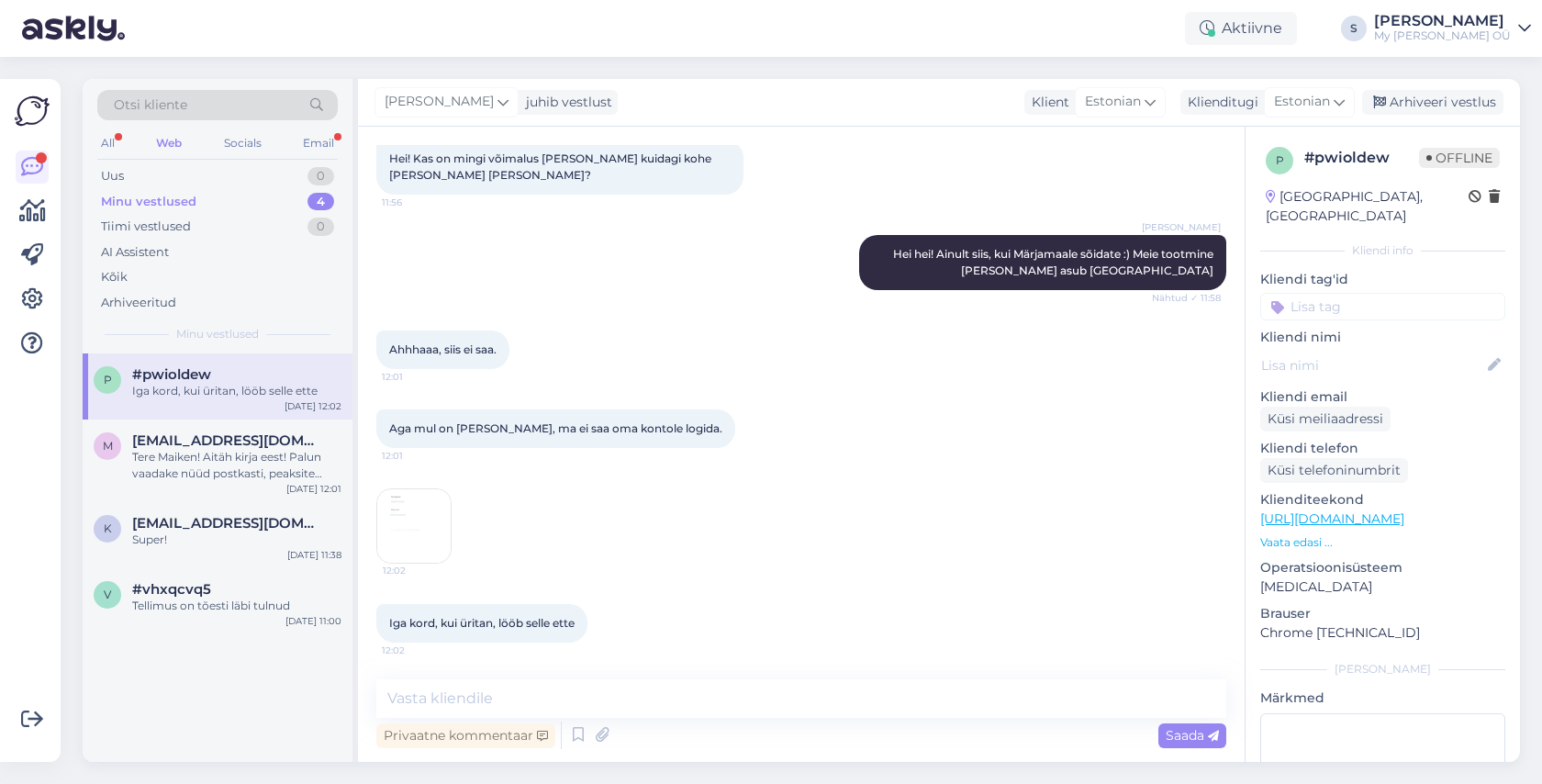
click at [407, 515] on img at bounding box center [414, 526] width 73 height 73
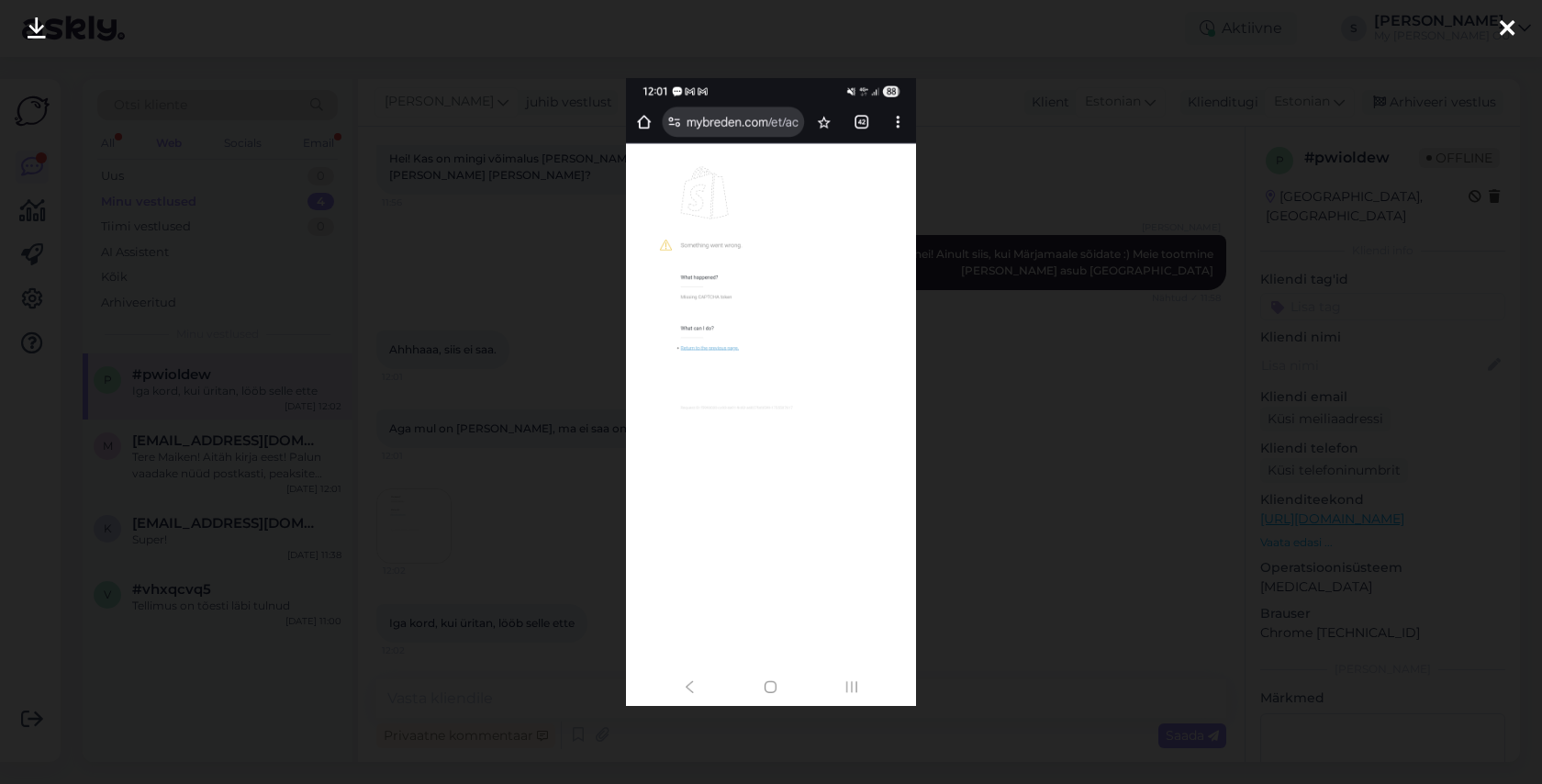
click at [1508, 30] on icon at bounding box center [1506, 29] width 14 height 24
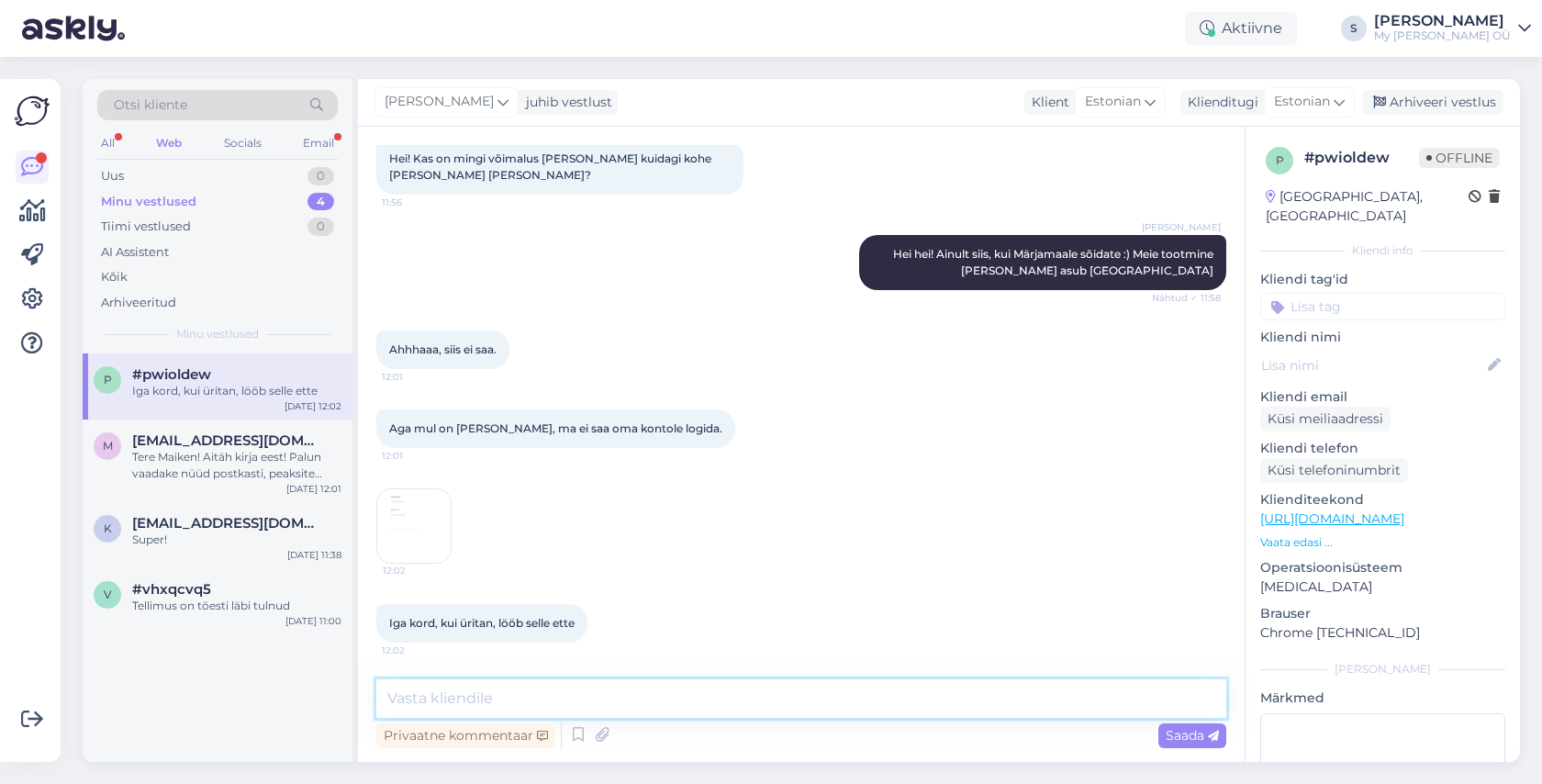
click at [536, 690] on textarea at bounding box center [800, 698] width 850 height 39
type textarea "Ma saadan Teile kohe uue lingi konto uuendamiseks. Palun proovige, kas saate tö…"
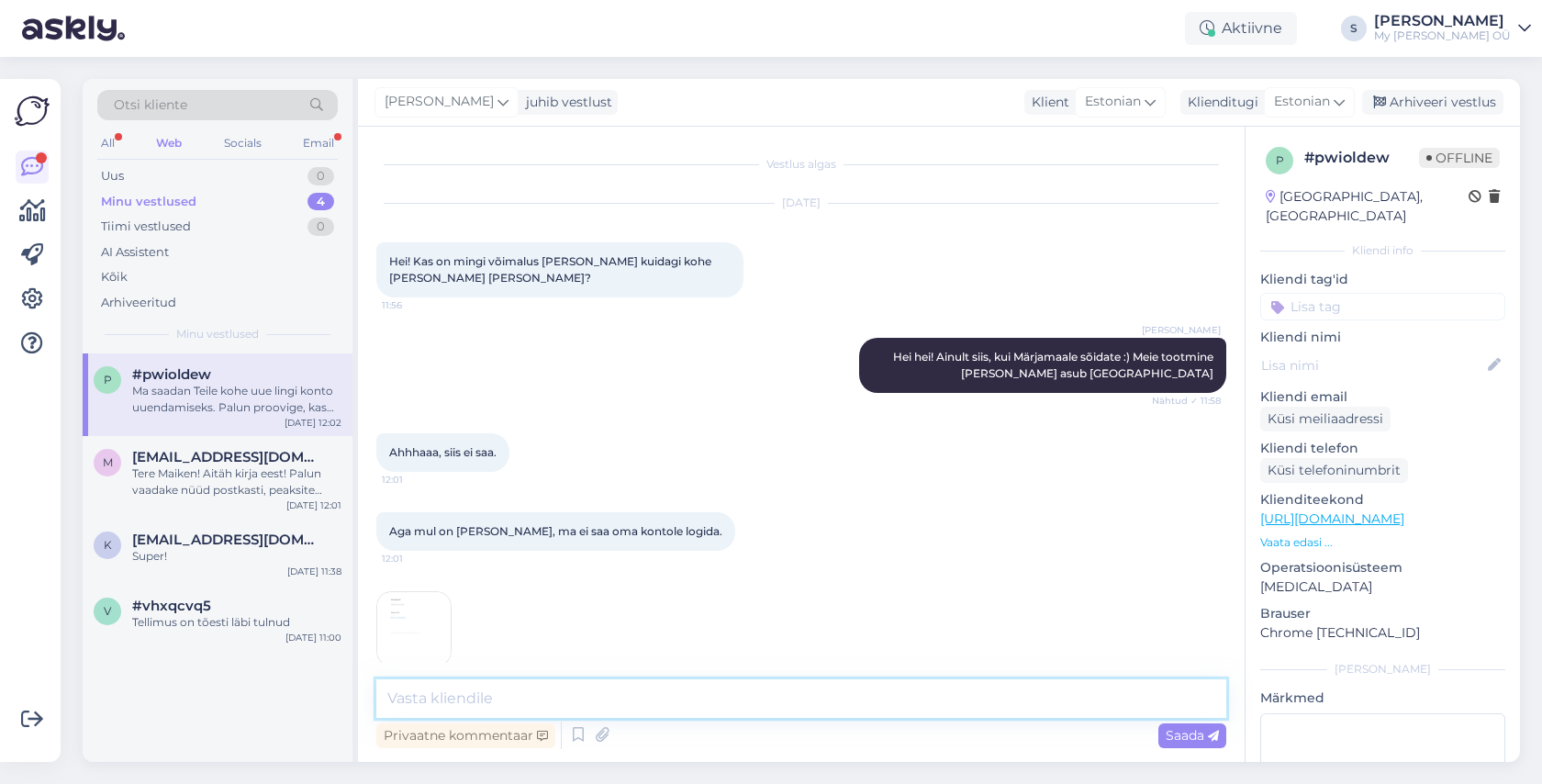
scroll to position [199, 0]
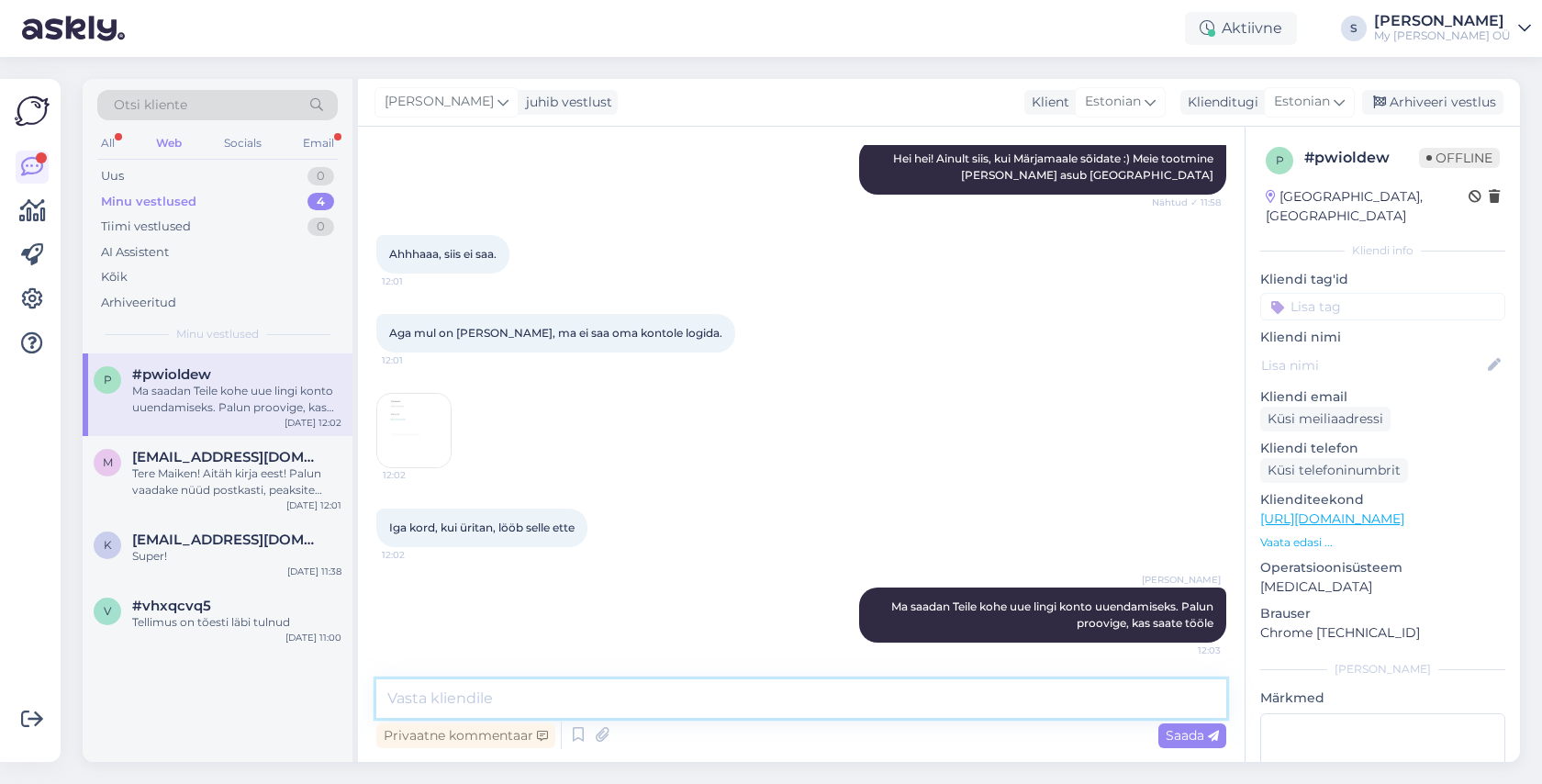
click at [612, 699] on textarea at bounding box center [800, 698] width 850 height 39
type textarea "[PERSON_NAME] andke oma meiliaadress"
click at [430, 427] on img at bounding box center [414, 430] width 73 height 73
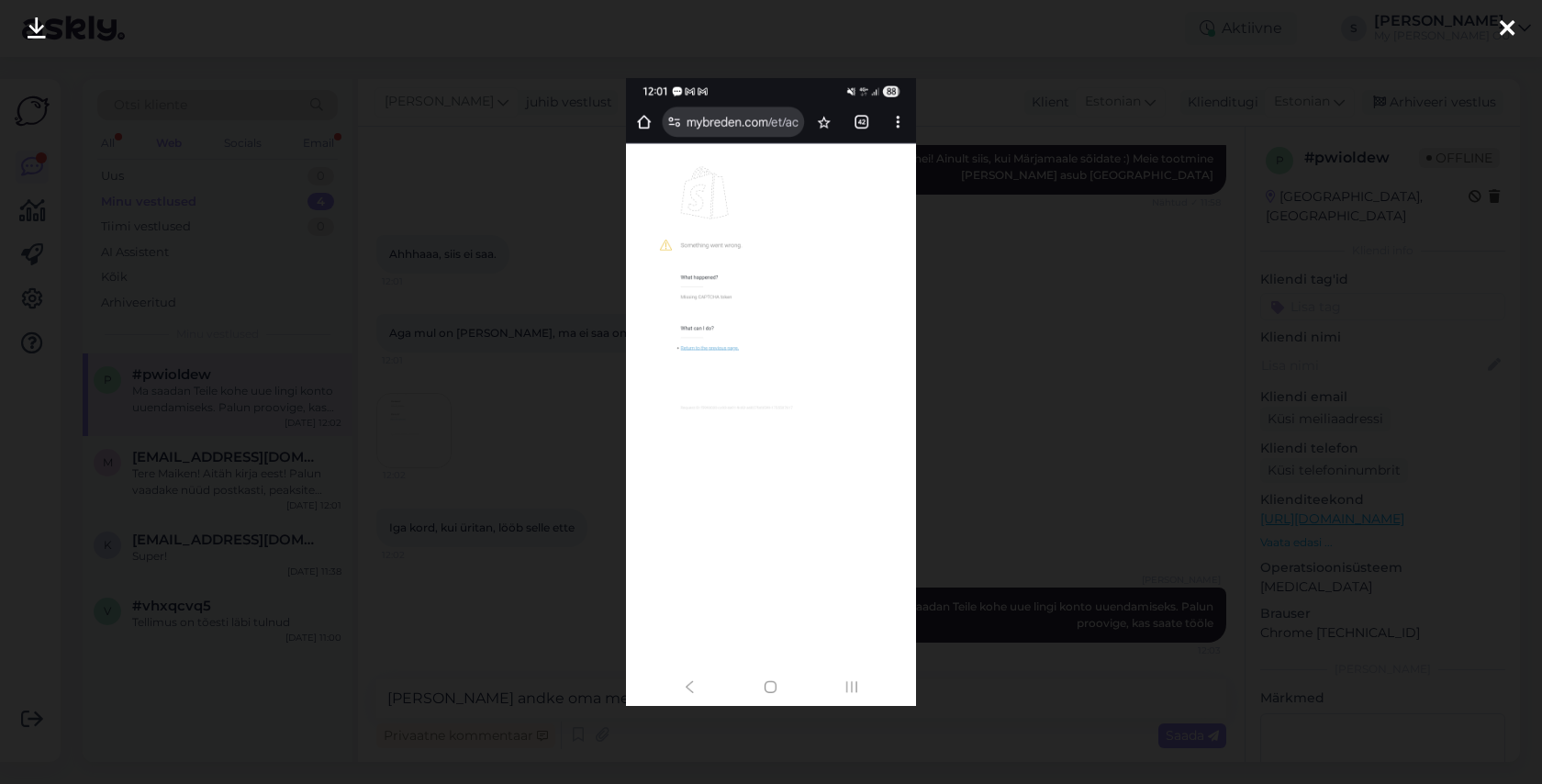
click at [1504, 30] on icon at bounding box center [1506, 29] width 14 height 24
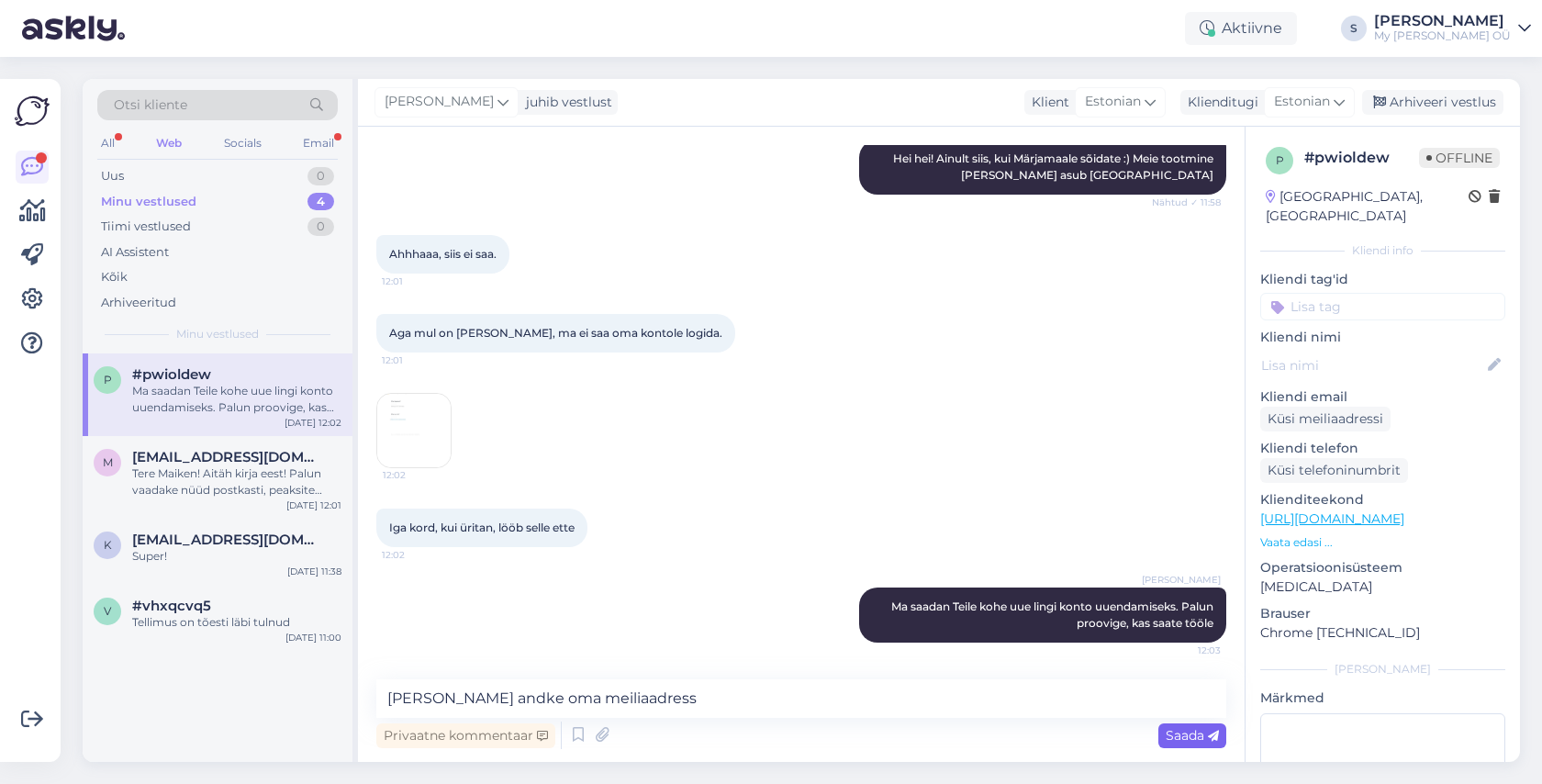
click at [1186, 733] on span "Saada" at bounding box center [1191, 735] width 53 height 16
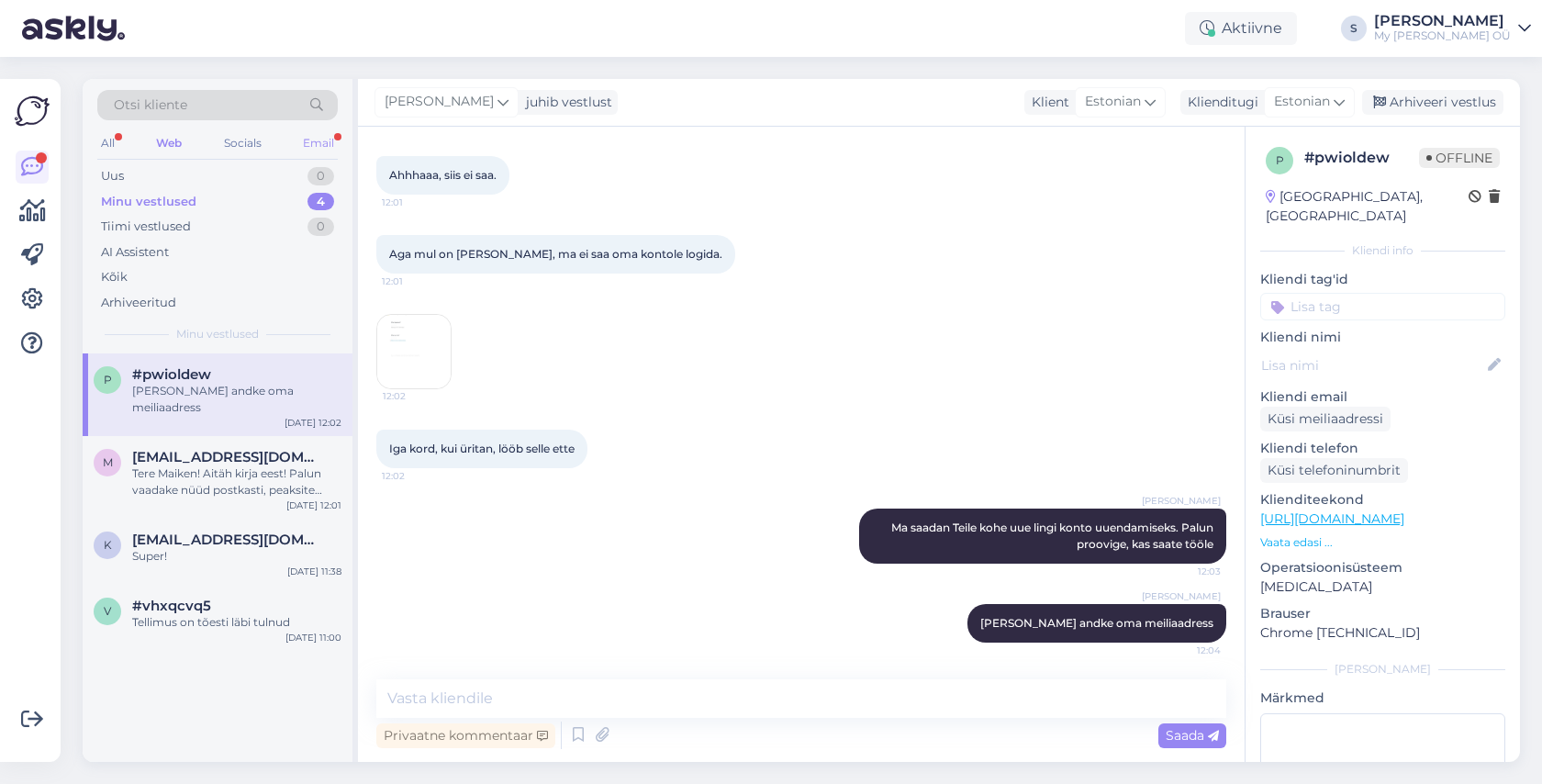
click at [324, 146] on div "Email" at bounding box center [318, 143] width 39 height 24
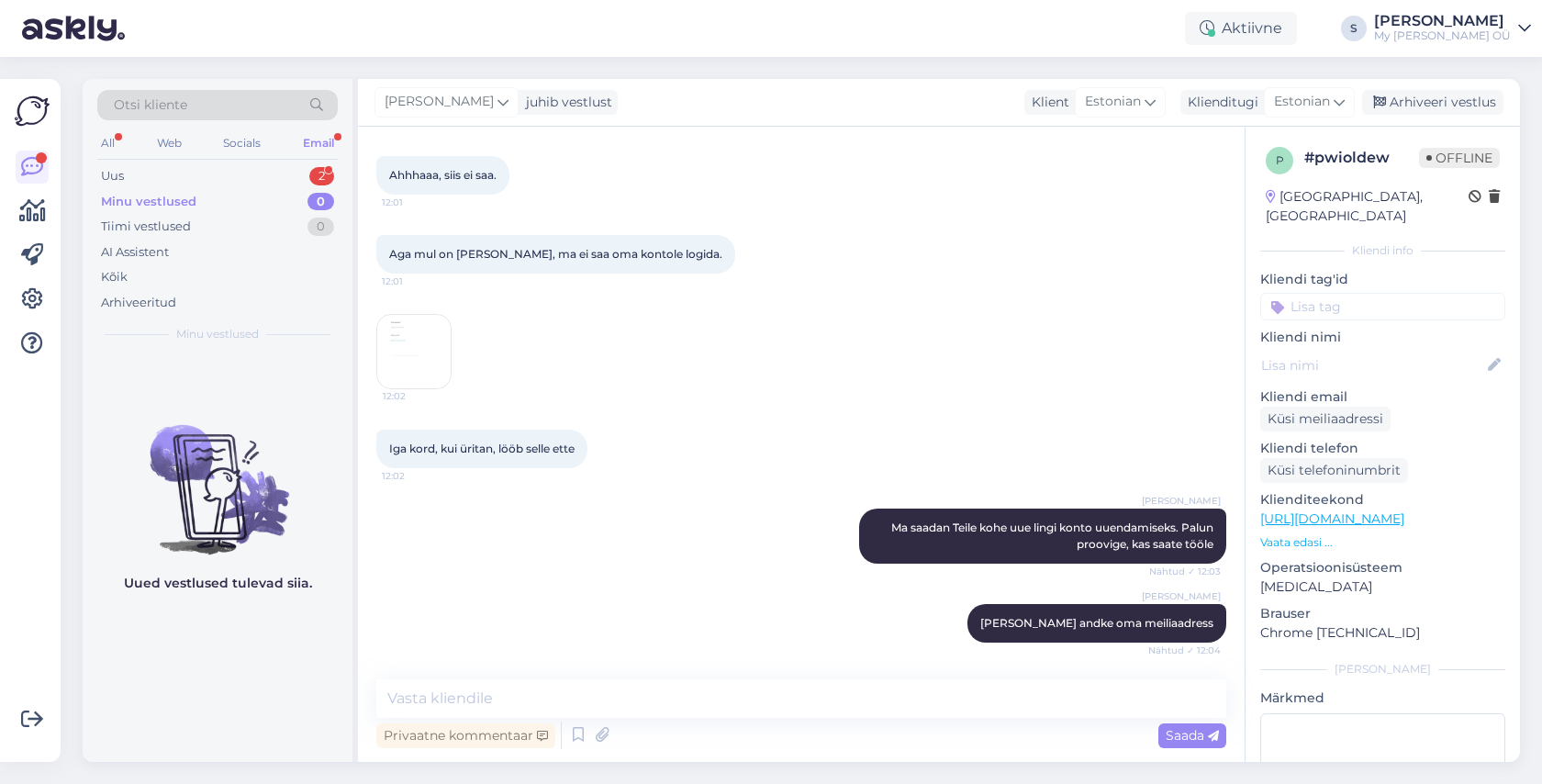
click at [161, 199] on div "Minu vestlused" at bounding box center [149, 202] width 95 height 18
click at [150, 176] on div "Uus 2" at bounding box center [217, 176] width 240 height 26
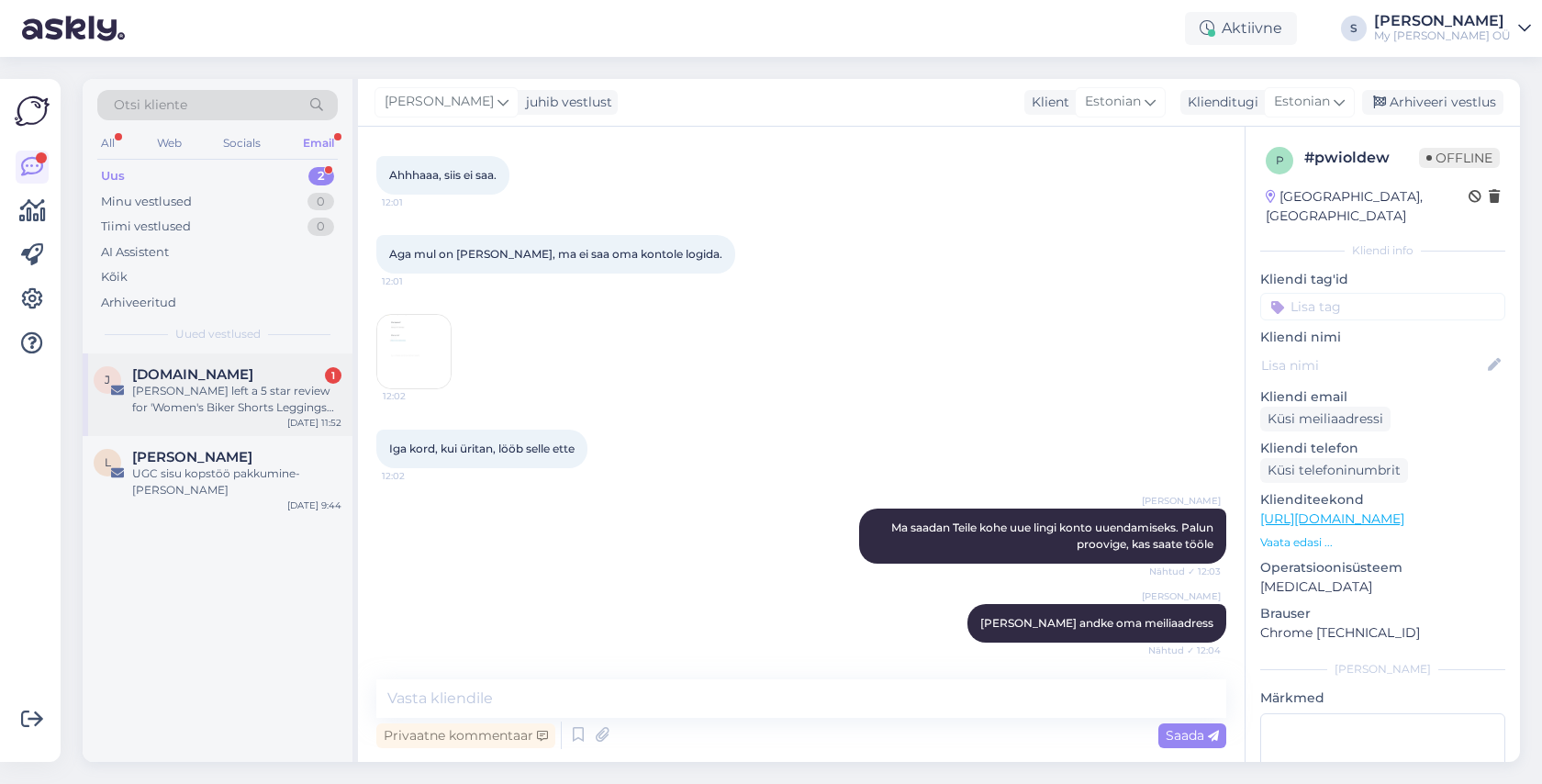
click at [183, 389] on div "[PERSON_NAME] left a 5 star review for 'Women's Biker Shorts Leggings DARA'" at bounding box center [236, 399] width 209 height 33
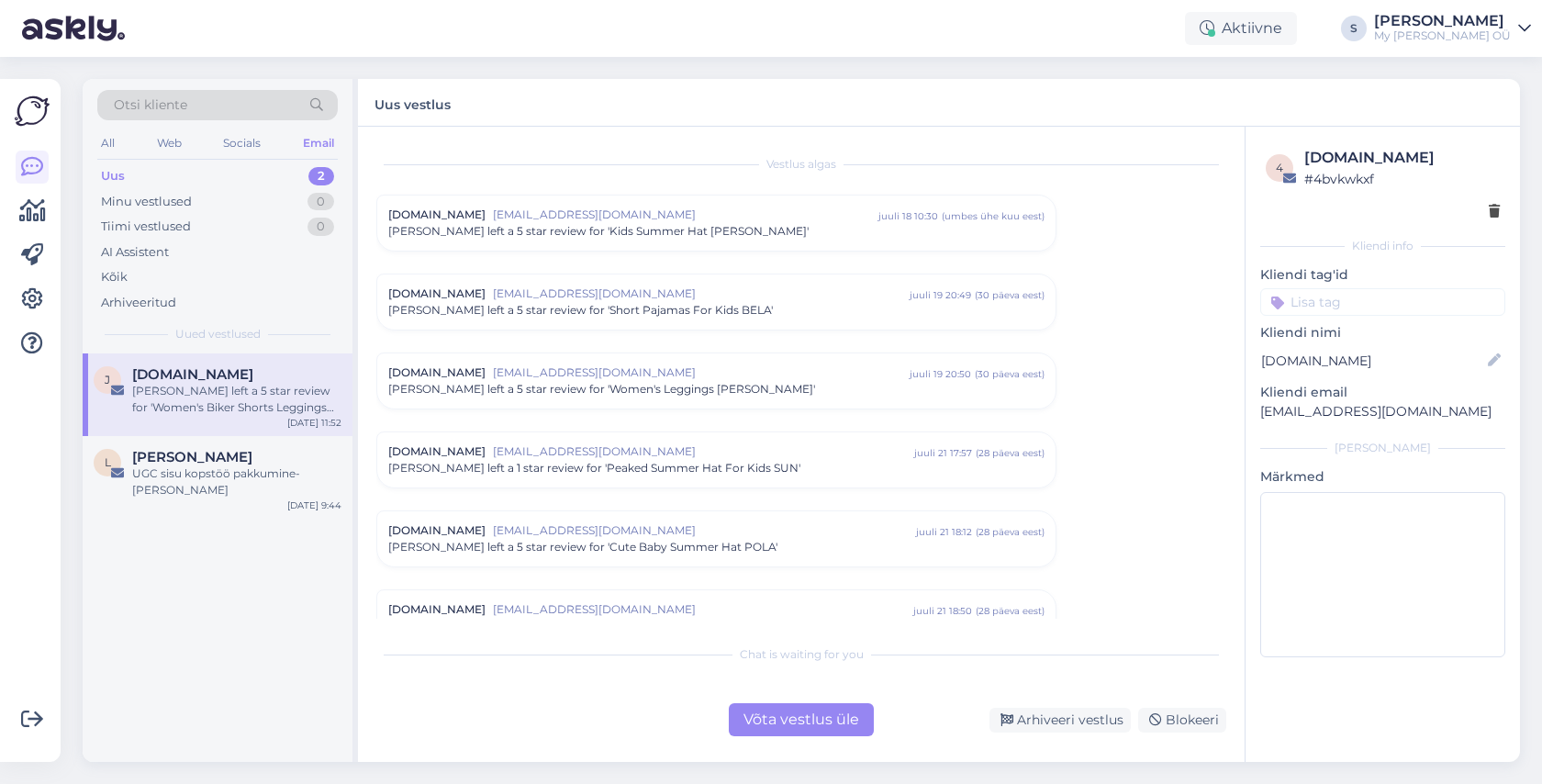
scroll to position [7521, 0]
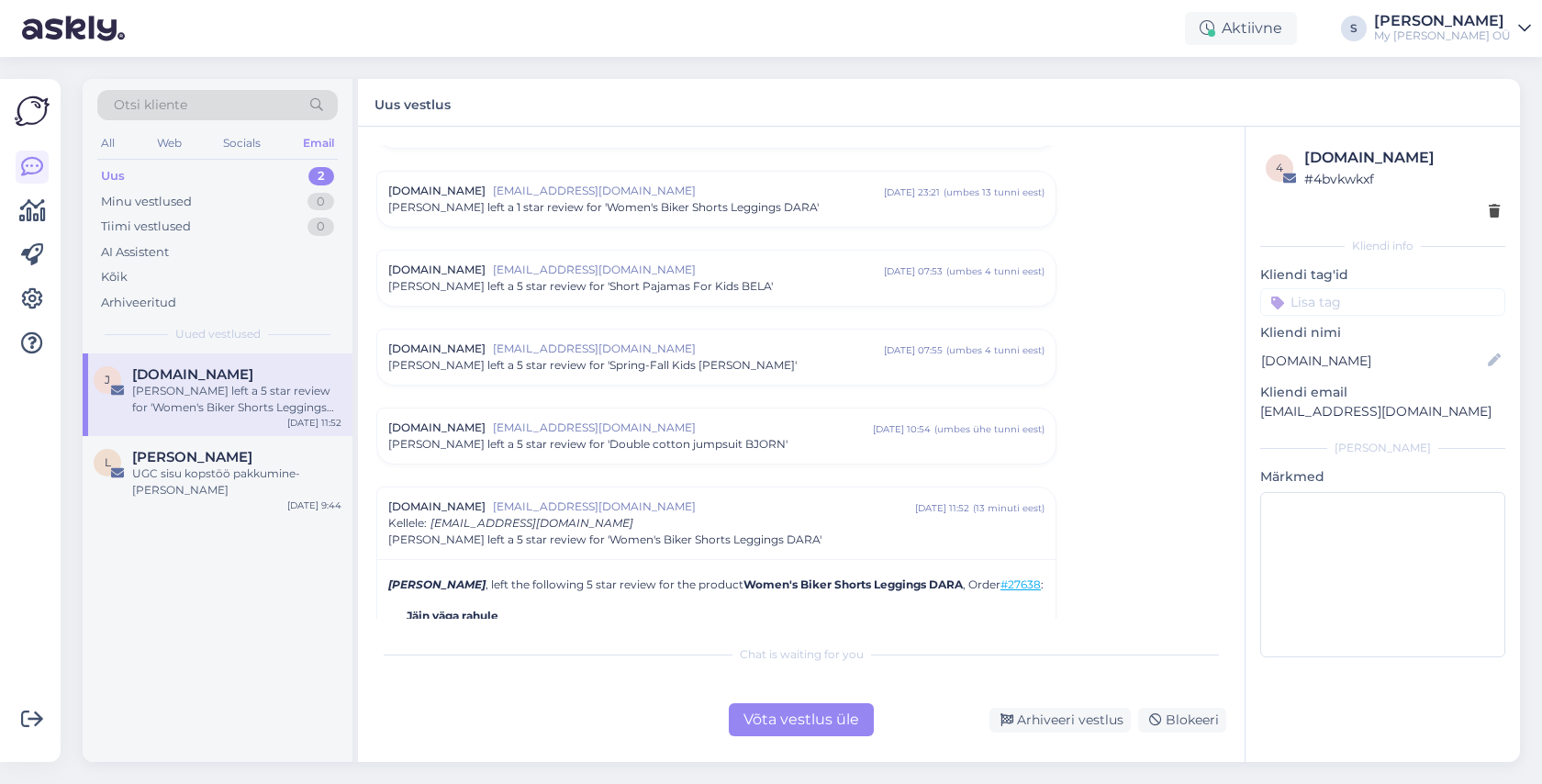
click at [771, 726] on div "Võta vestlus üle" at bounding box center [801, 719] width 145 height 33
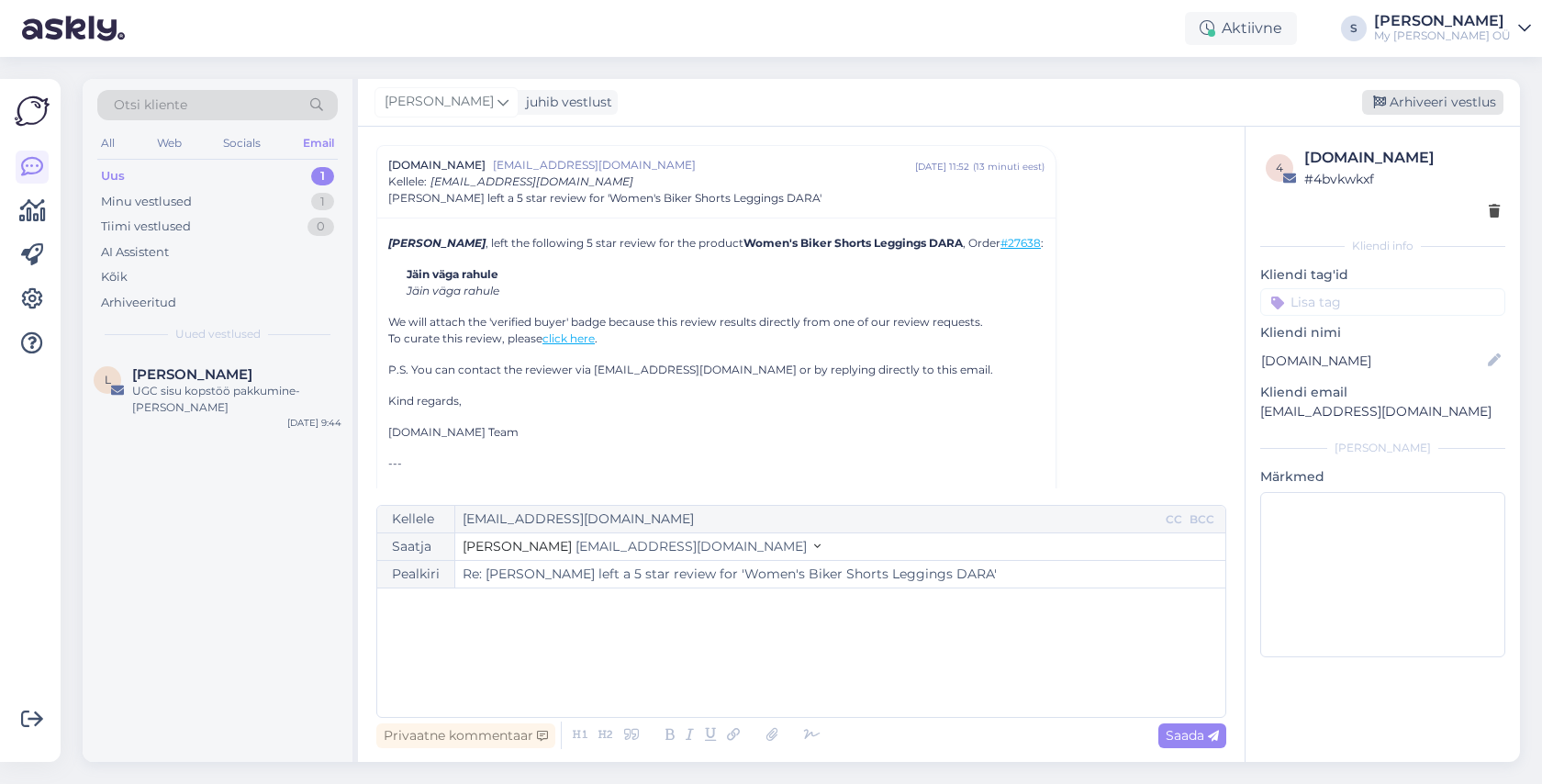
click at [1457, 106] on div "Arhiveeri vestlus" at bounding box center [1432, 102] width 142 height 25
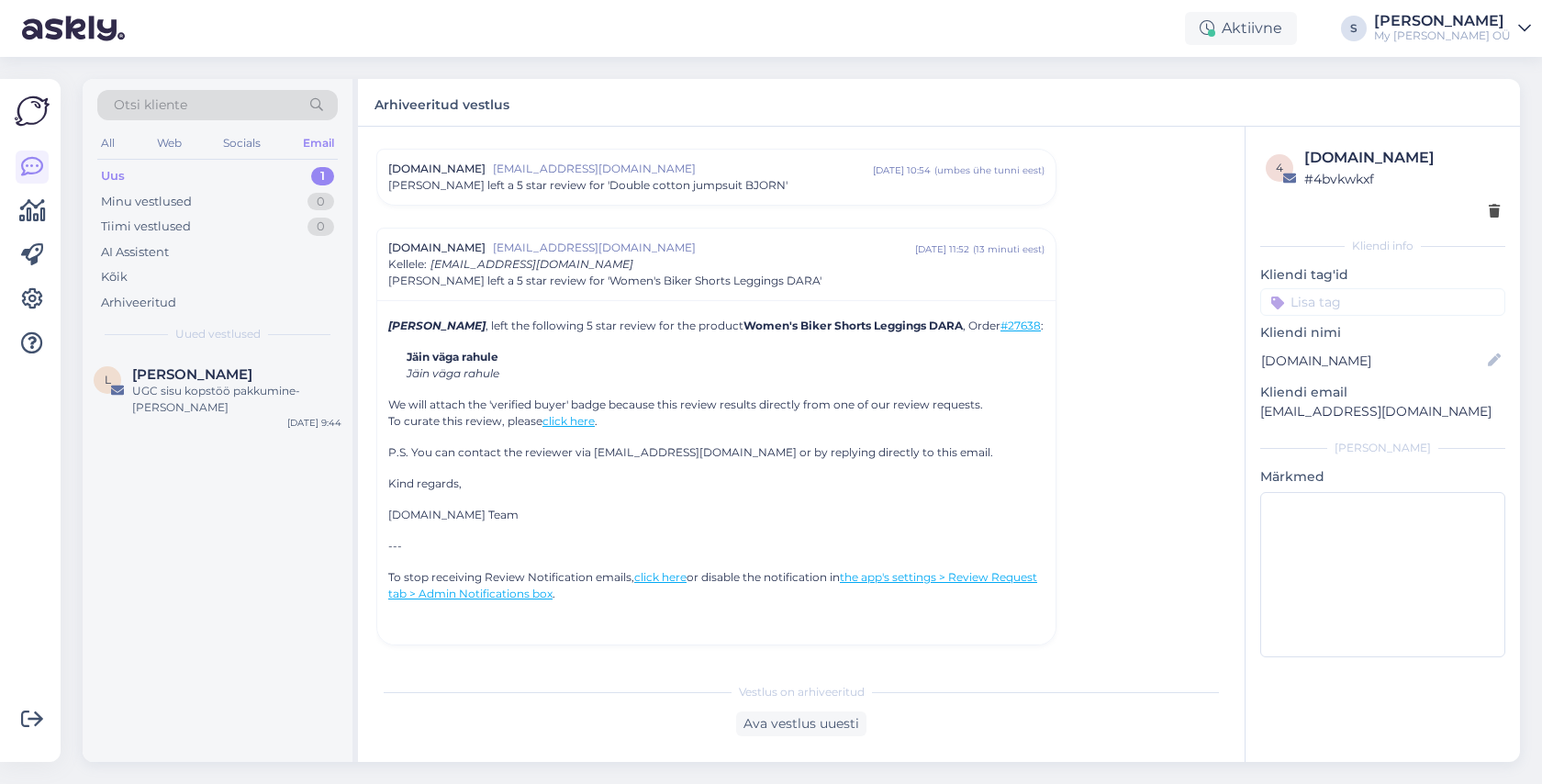
scroll to position [7779, 0]
click at [164, 181] on div "Uus 1" at bounding box center [217, 176] width 240 height 26
click at [166, 142] on div "Web" at bounding box center [169, 143] width 32 height 24
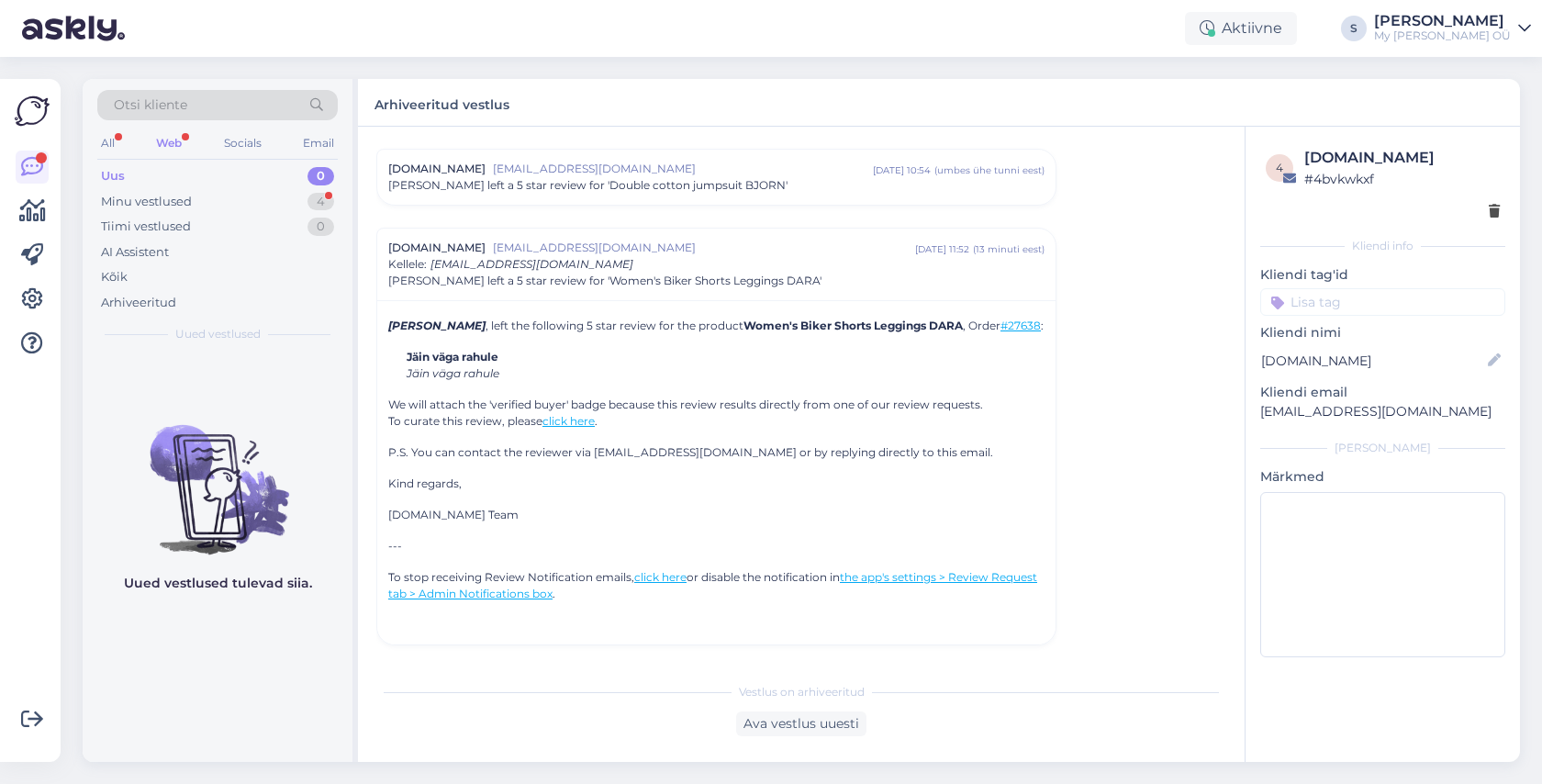
click at [149, 181] on div "Uus 0" at bounding box center [217, 176] width 240 height 26
click at [153, 203] on div "Minu vestlused" at bounding box center [147, 202] width 91 height 18
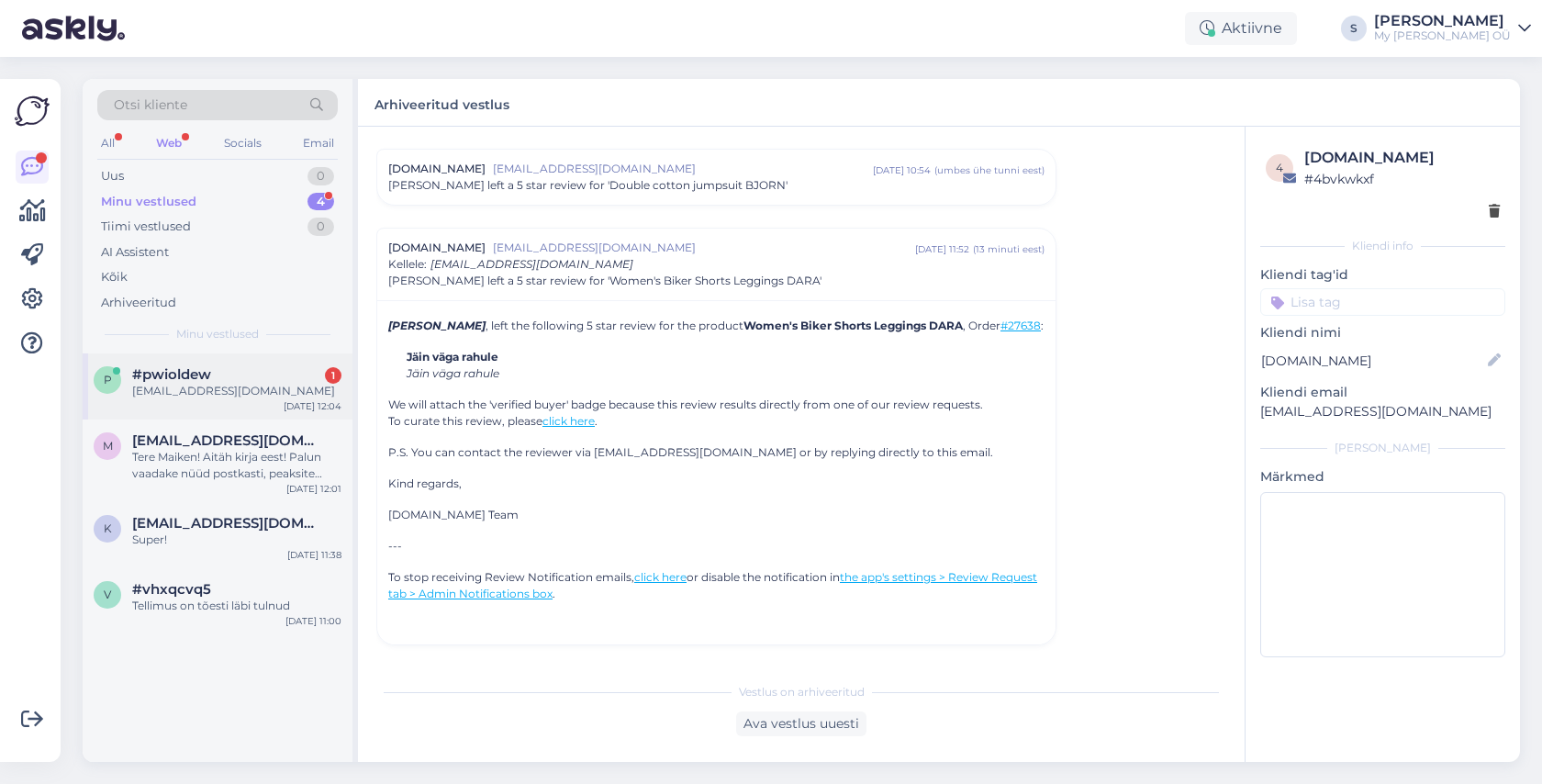
click at [176, 377] on span "#pwioldew" at bounding box center [172, 374] width 79 height 16
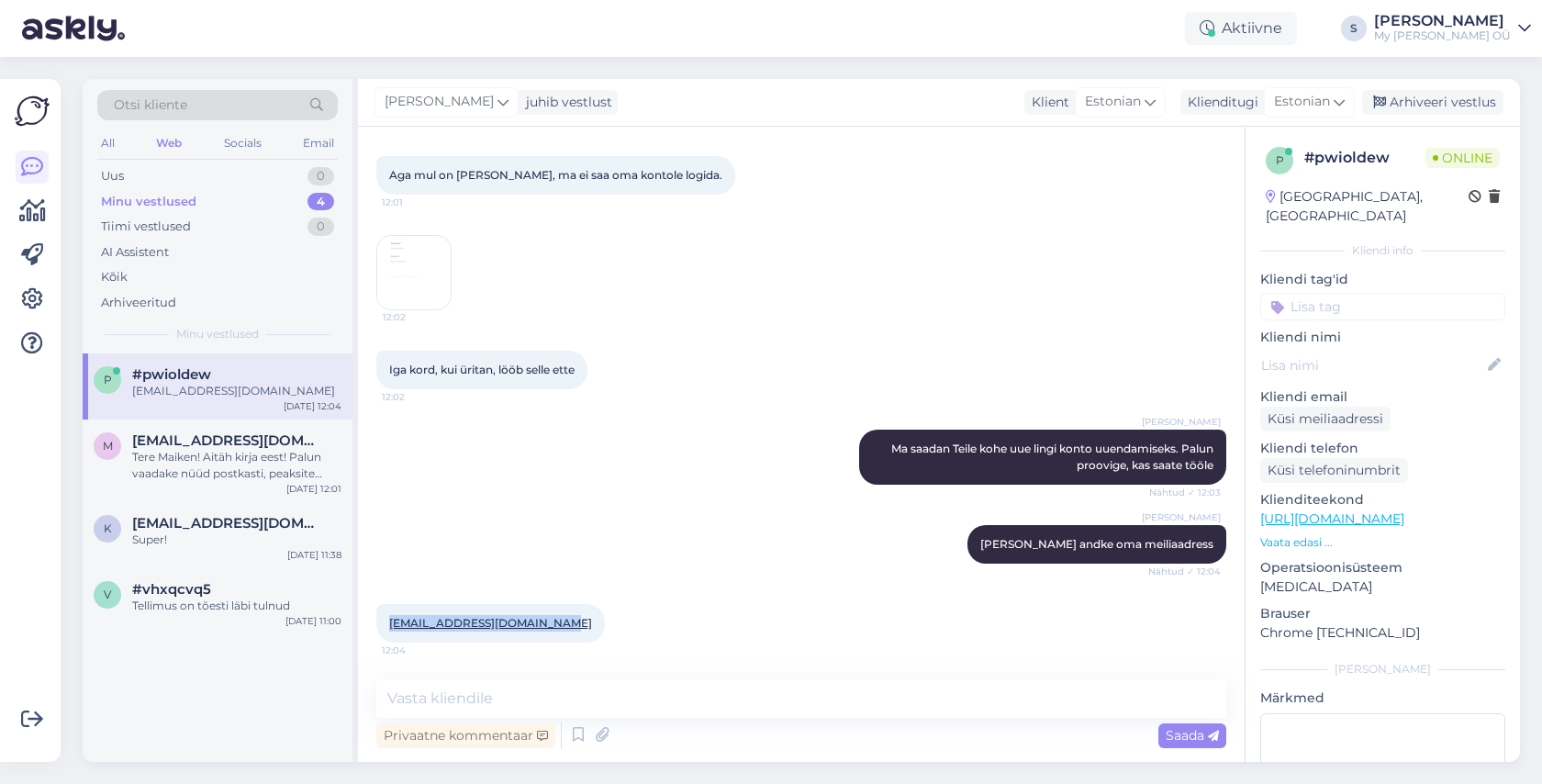
drag, startPoint x: 570, startPoint y: 624, endPoint x: 386, endPoint y: 623, distance: 184.0
click at [386, 623] on div "[EMAIL_ADDRESS][DOMAIN_NAME] 12:04" at bounding box center [490, 623] width 229 height 39
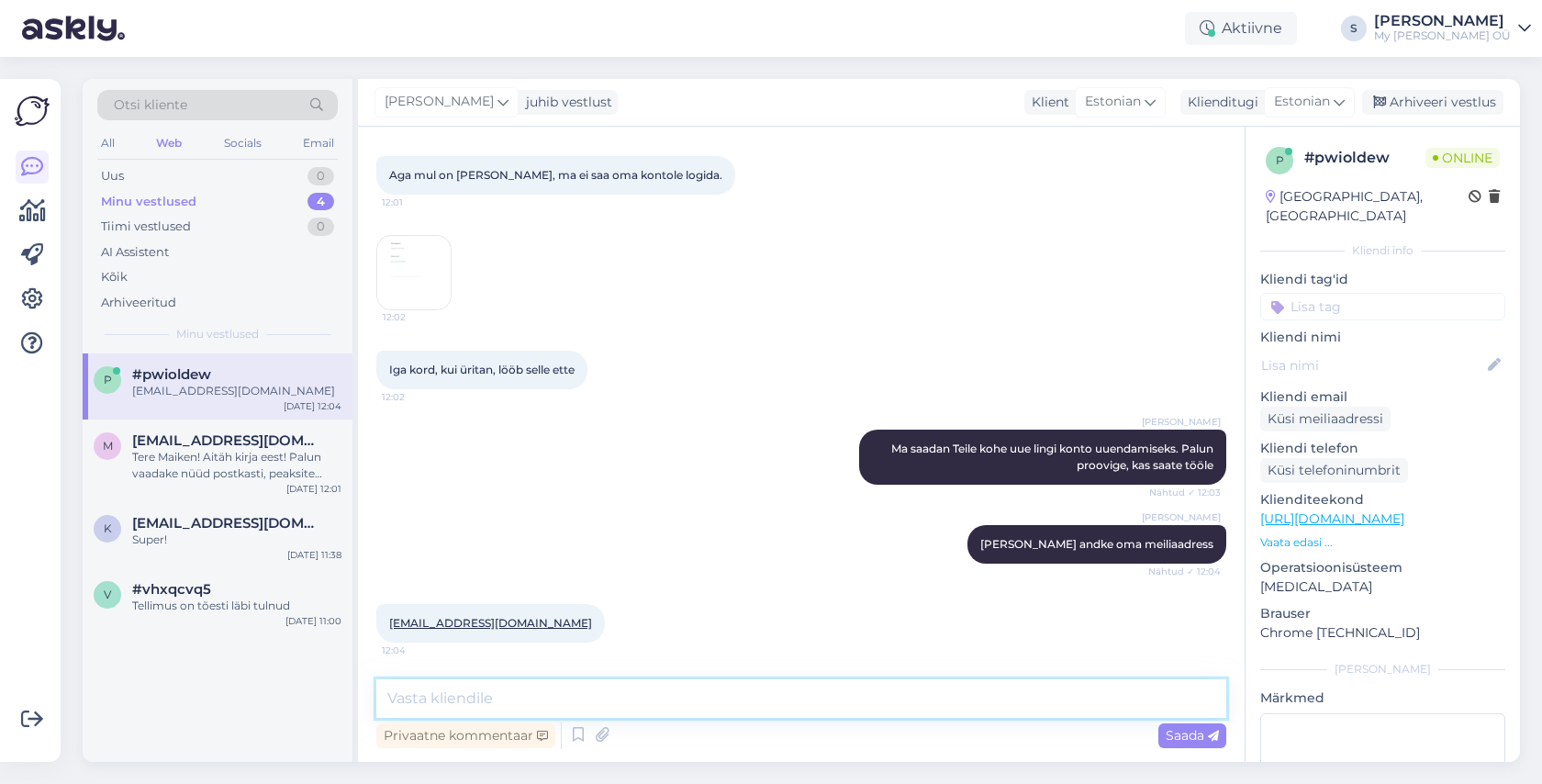
click at [499, 696] on textarea at bounding box center [800, 698] width 850 height 39
type textarea "Nii ,saadetud"
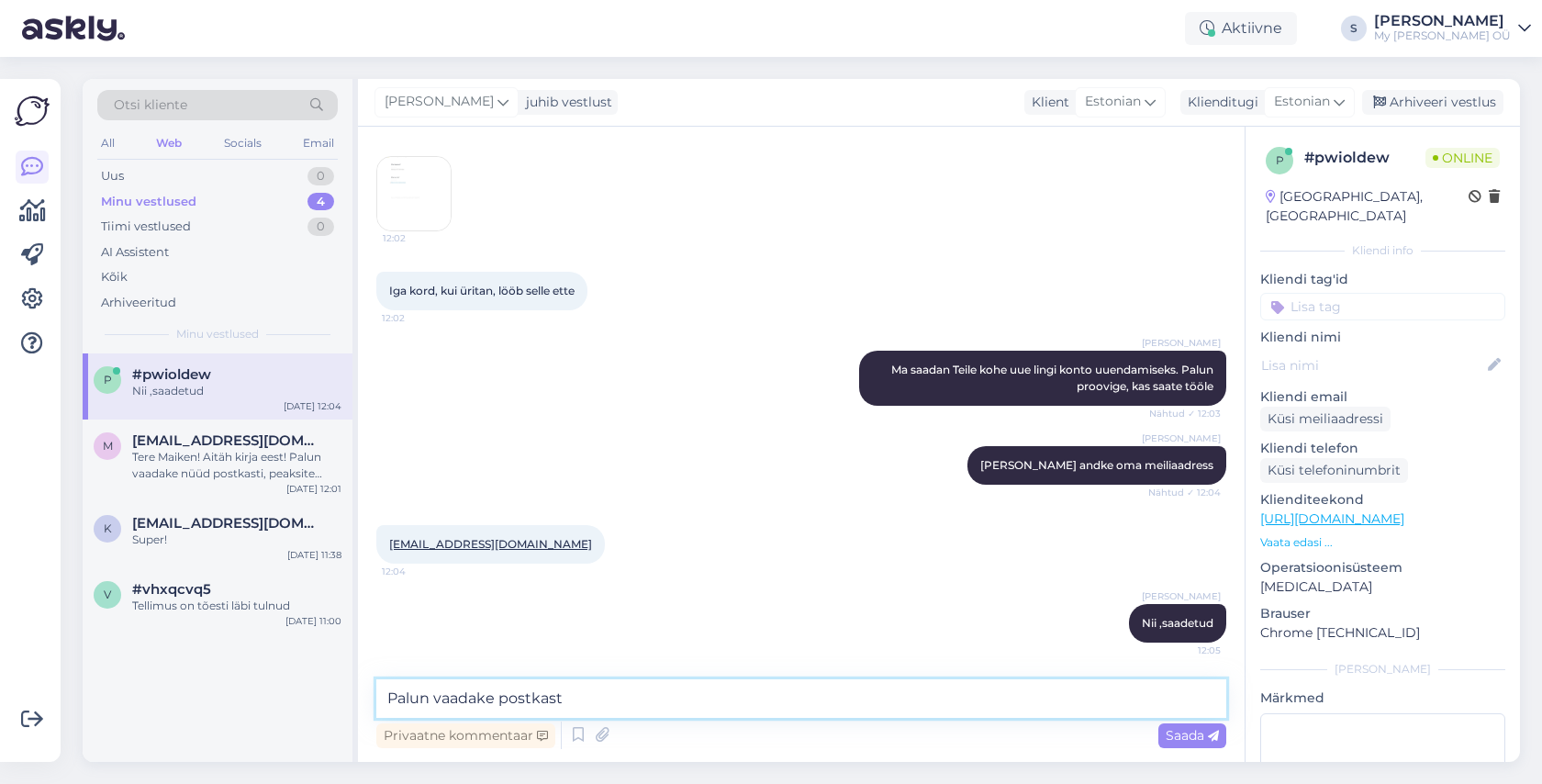
type textarea "Palun vaadake postkasti"
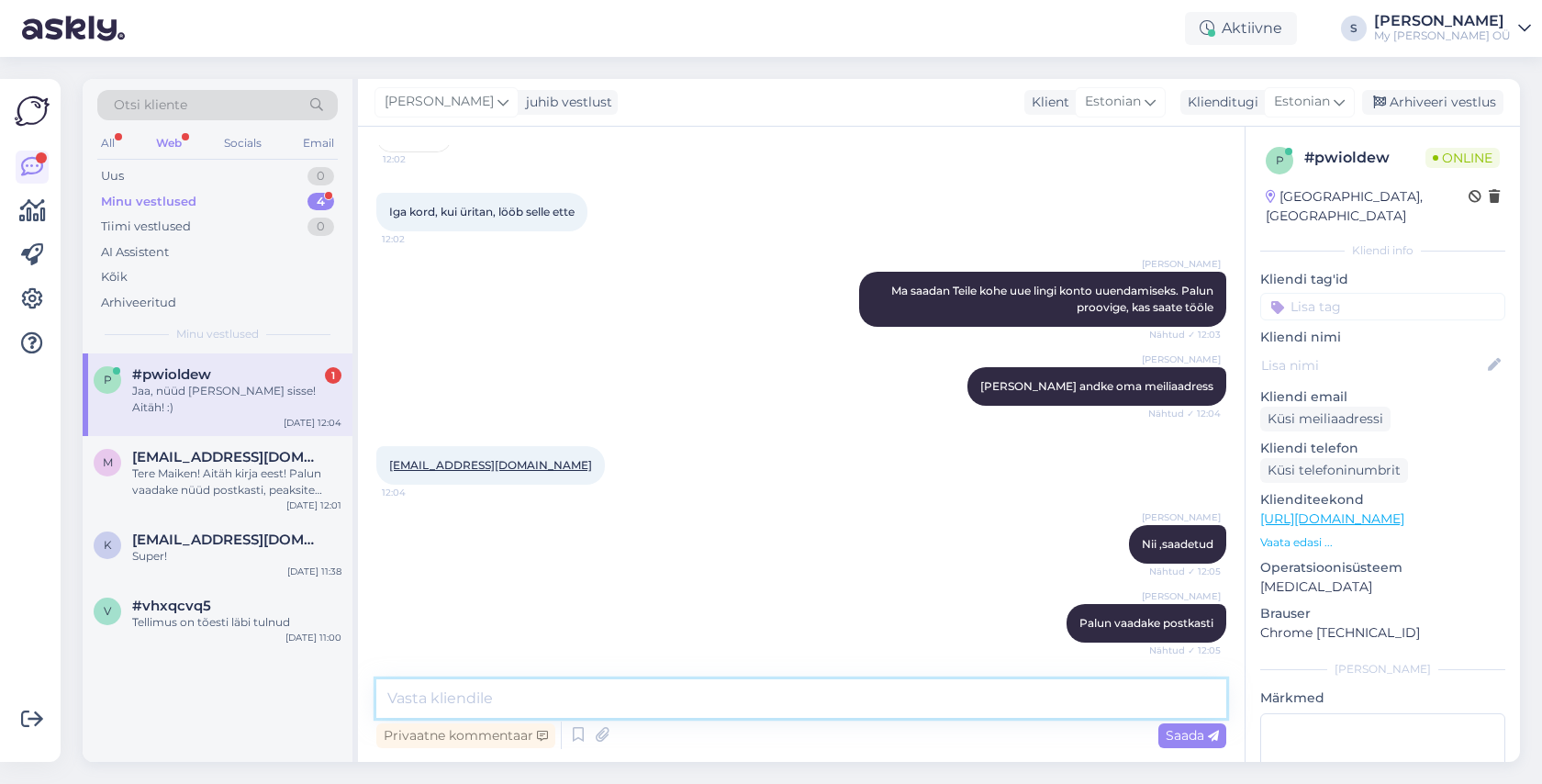
scroll to position [593, 0]
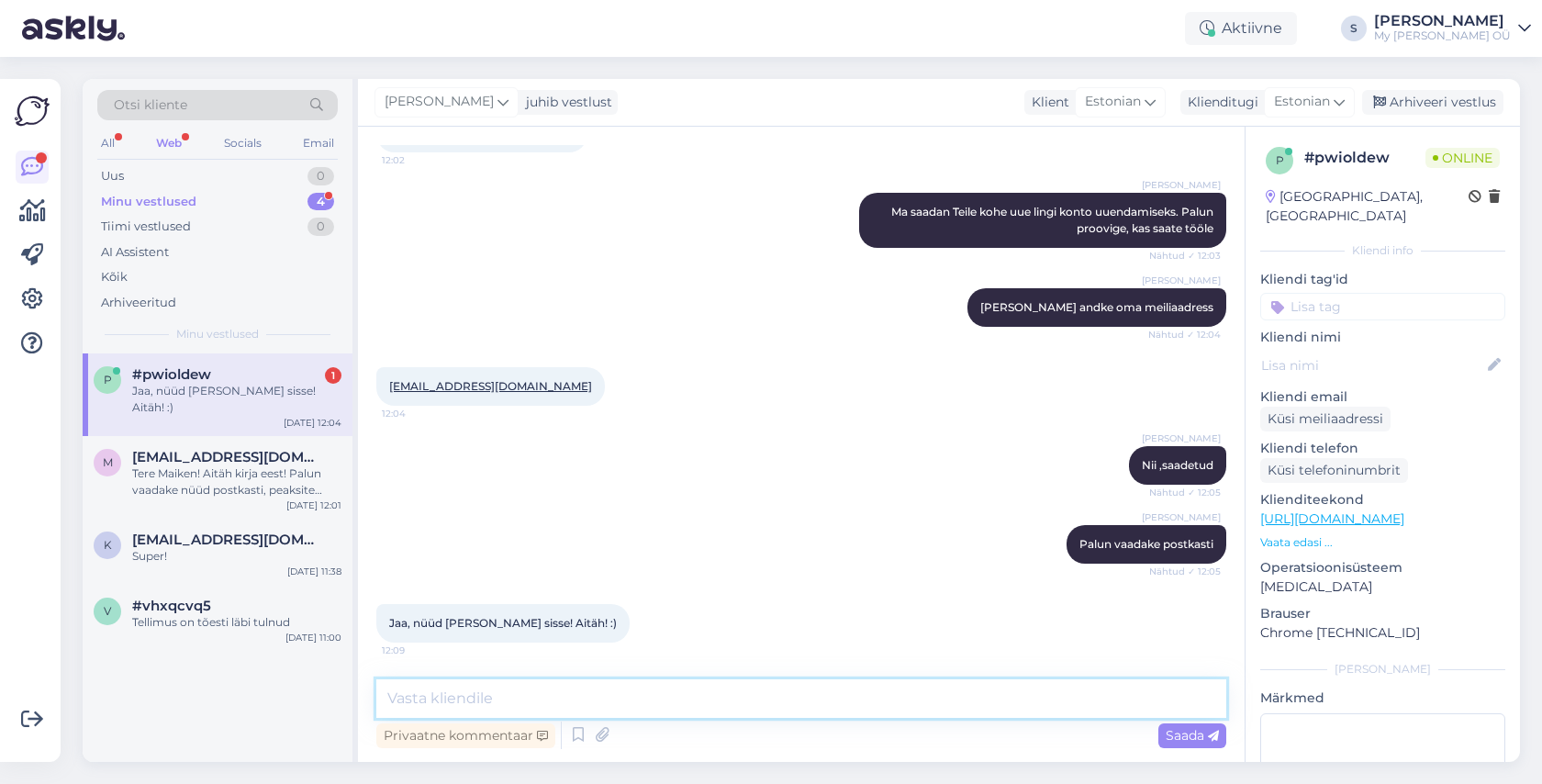
click at [569, 690] on textarea at bounding box center [800, 698] width 850 height 39
type textarea "J"
type textarea "Super! Vabandame segaduse pärast! :)"
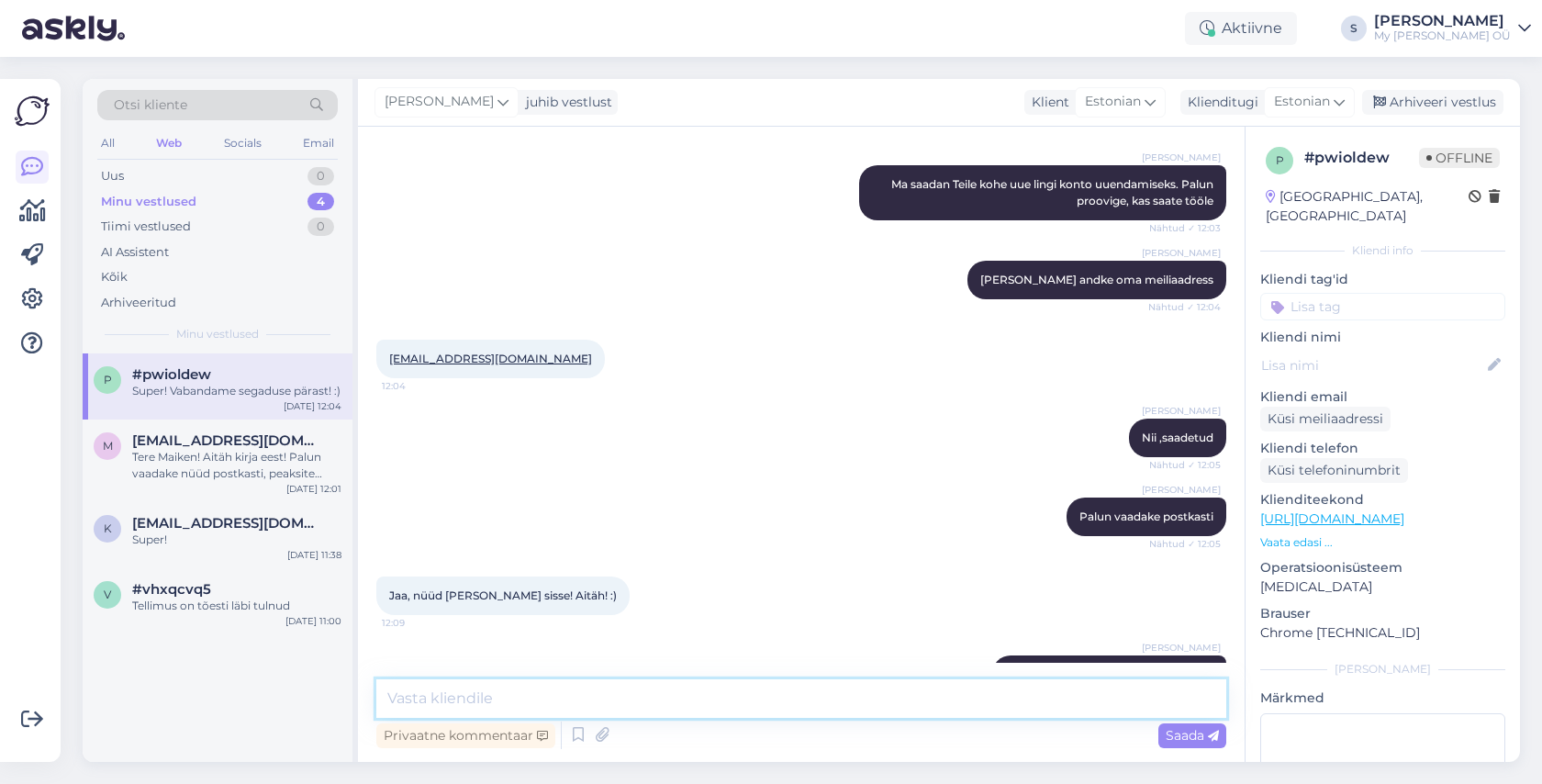
scroll to position [672, 0]
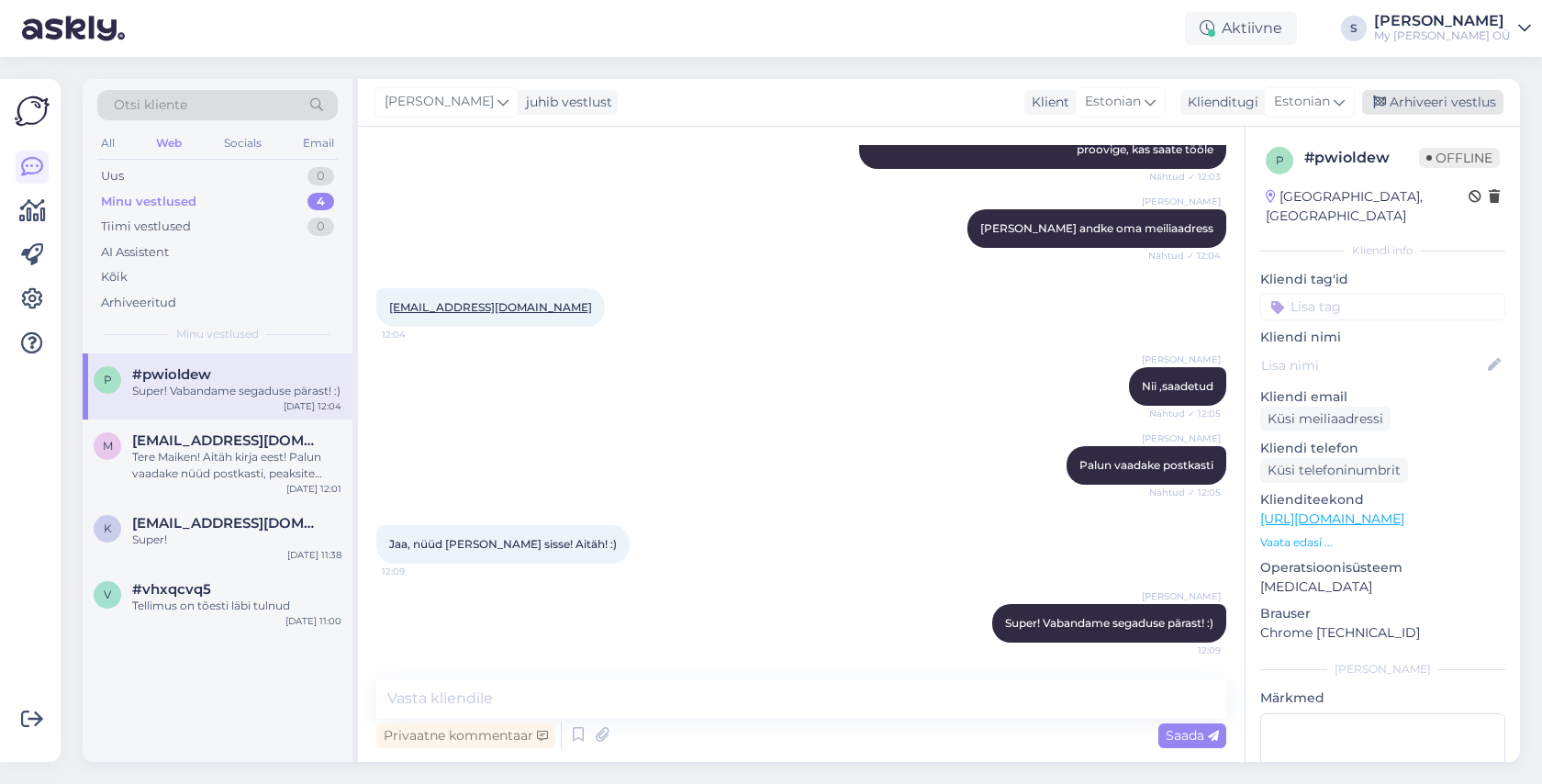
click at [1454, 100] on div "Arhiveeri vestlus" at bounding box center [1432, 102] width 142 height 25
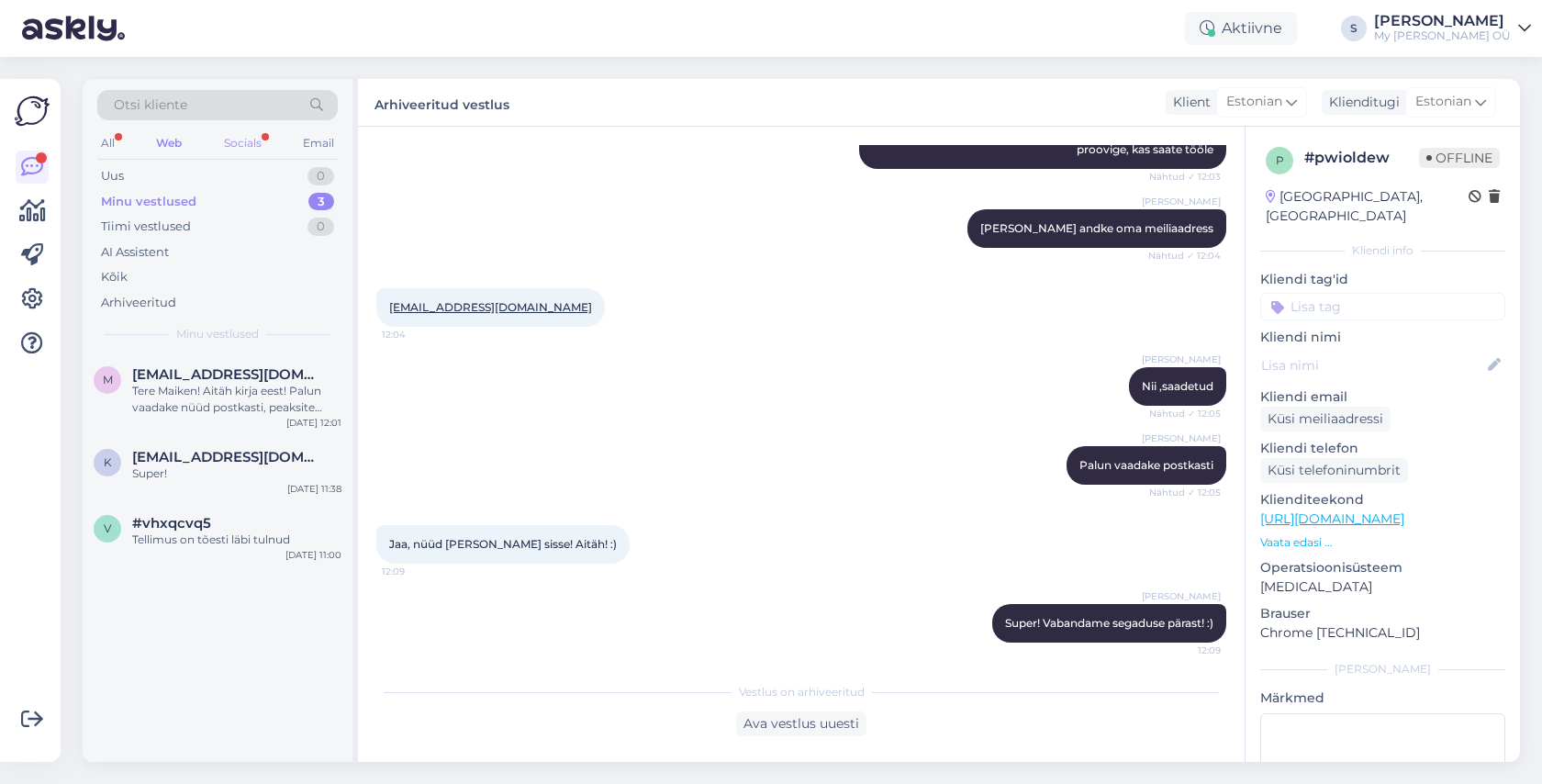
click at [251, 144] on div "Socials" at bounding box center [242, 143] width 45 height 24
click at [216, 408] on div "Tere! Aitäh kirja eest! Palun vaadake nüüd postkasti, peaksite saama lingi kont…" at bounding box center [236, 399] width 209 height 33
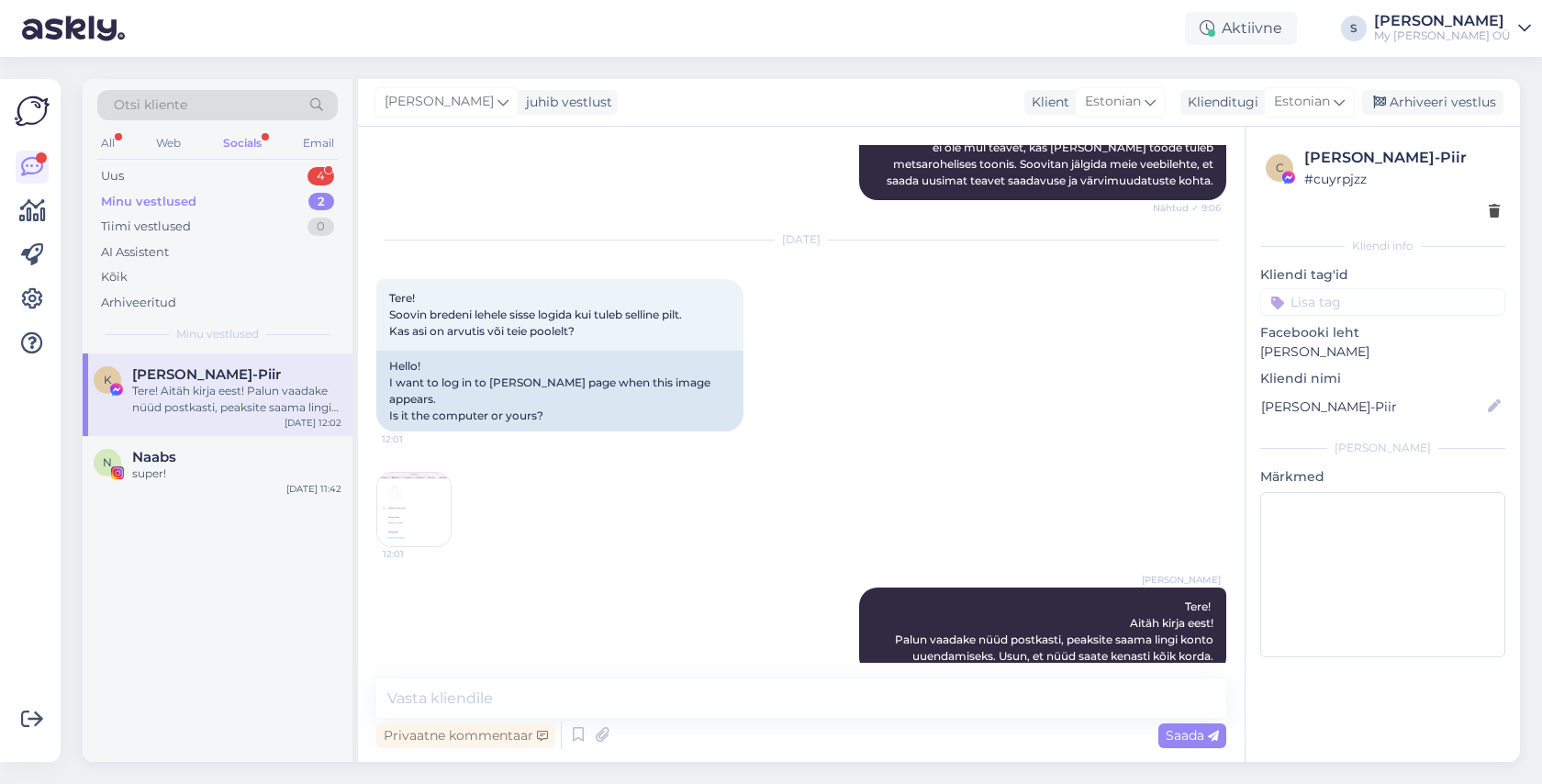
click at [256, 137] on div "Socials" at bounding box center [242, 143] width 46 height 24
click at [219, 195] on div "Minu vestlused 2" at bounding box center [217, 202] width 240 height 26
click at [212, 178] on div "Uus 4" at bounding box center [217, 176] width 240 height 26
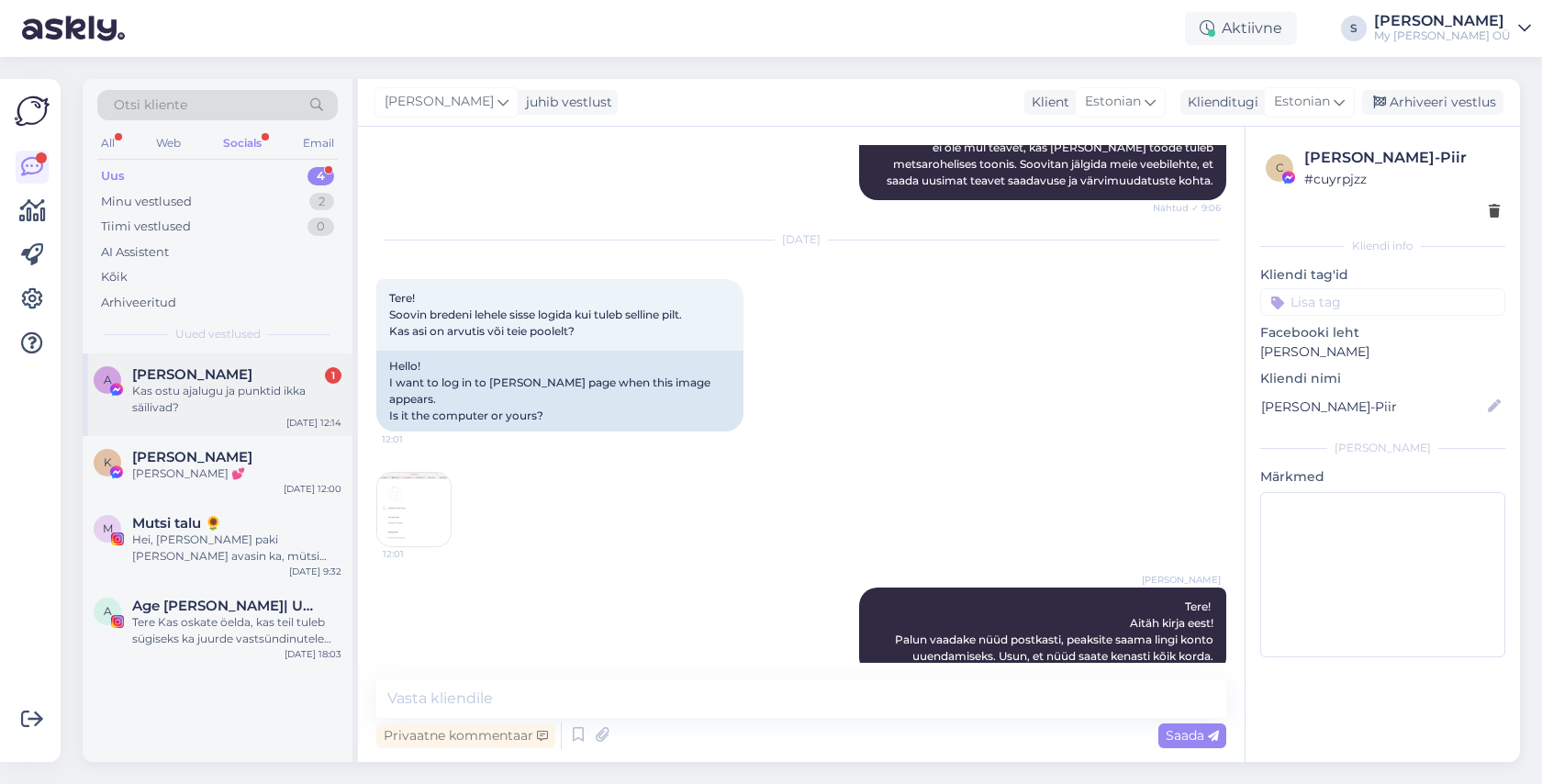
click at [246, 386] on div "Kas ostu ajalugu ja punktid ikka säilivad?" at bounding box center [236, 399] width 209 height 33
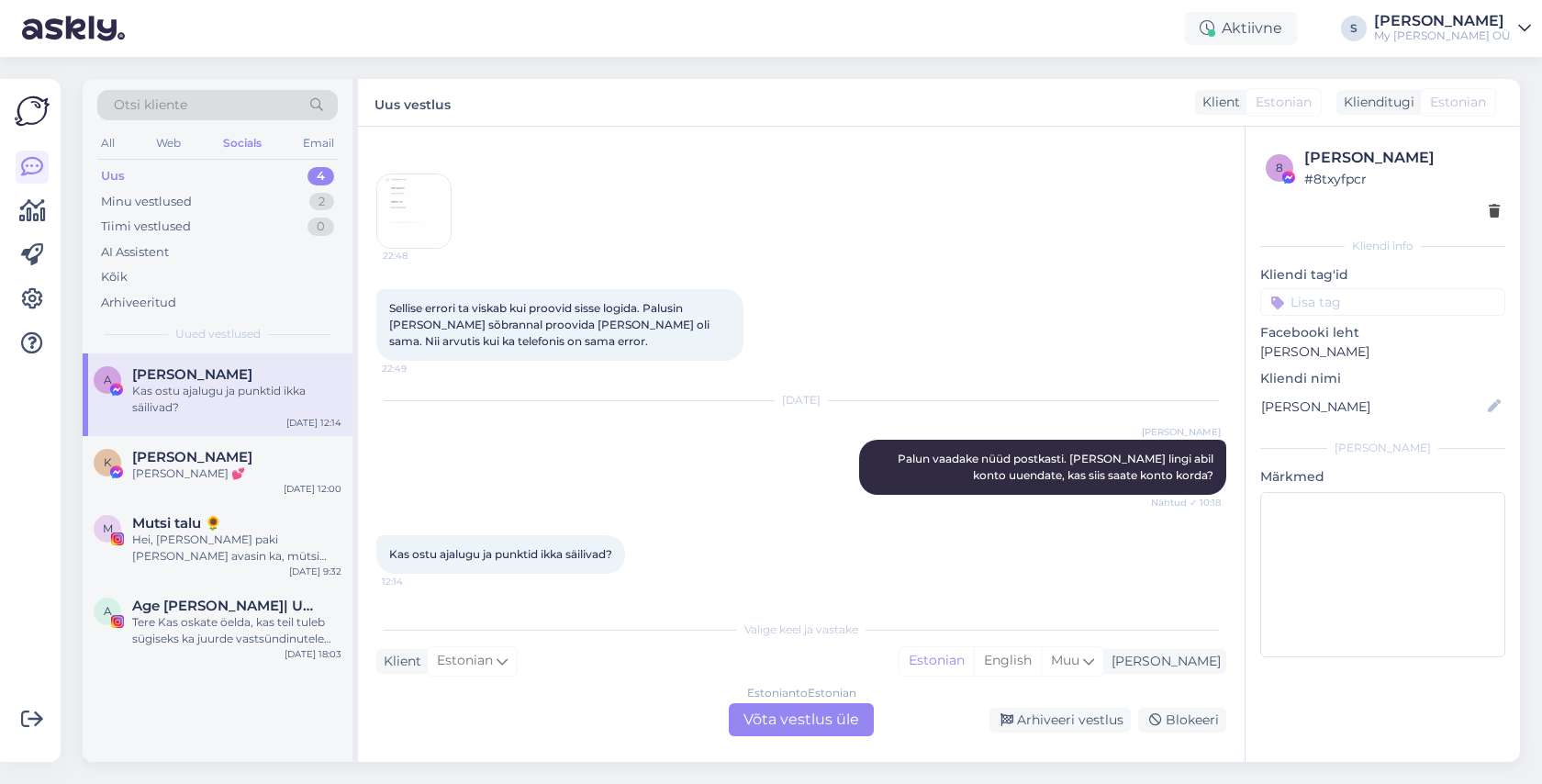
click at [789, 722] on div "Estonian to Estonian Võta vestlus üle" at bounding box center [801, 719] width 145 height 33
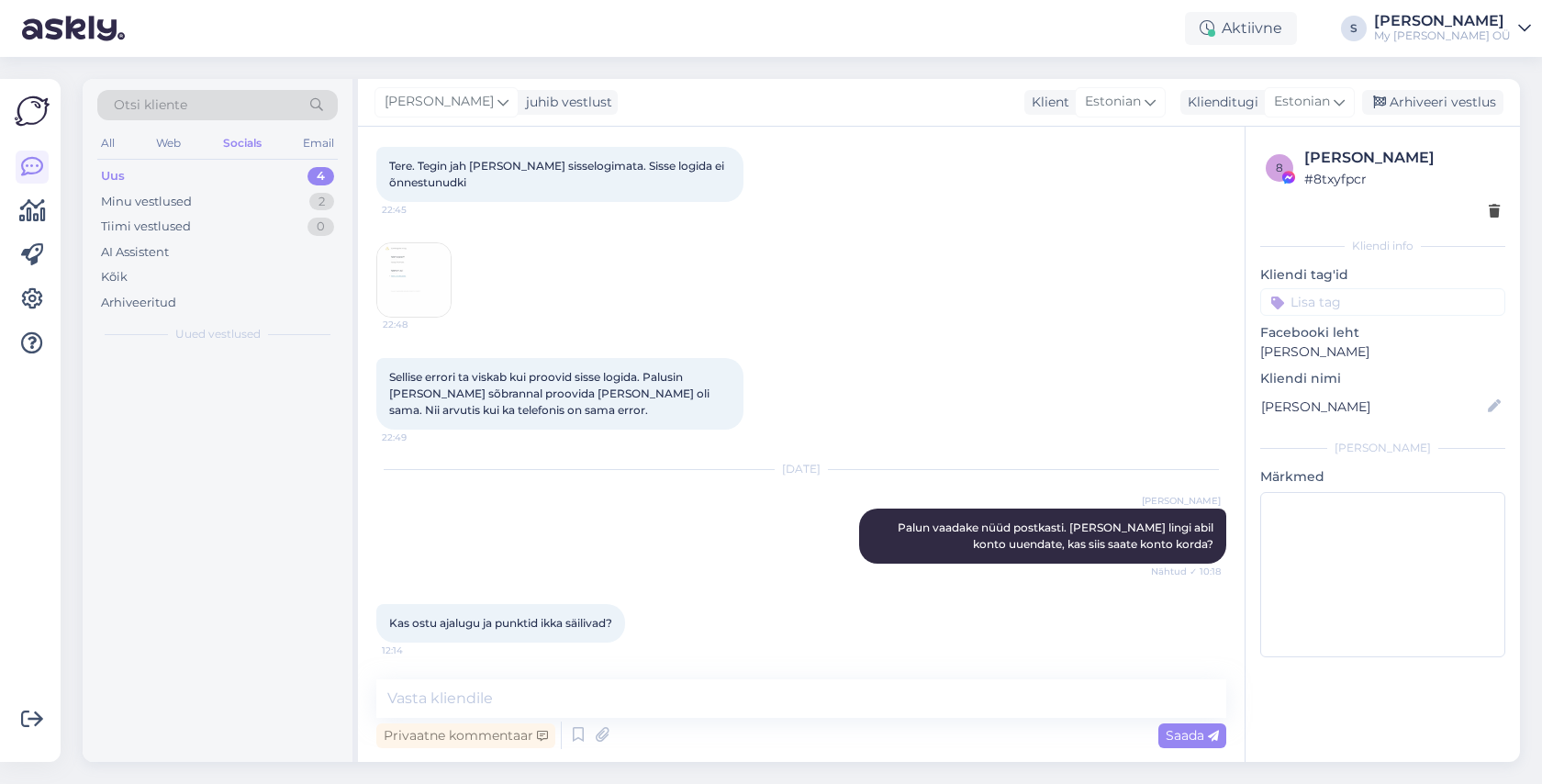
scroll to position [309, 0]
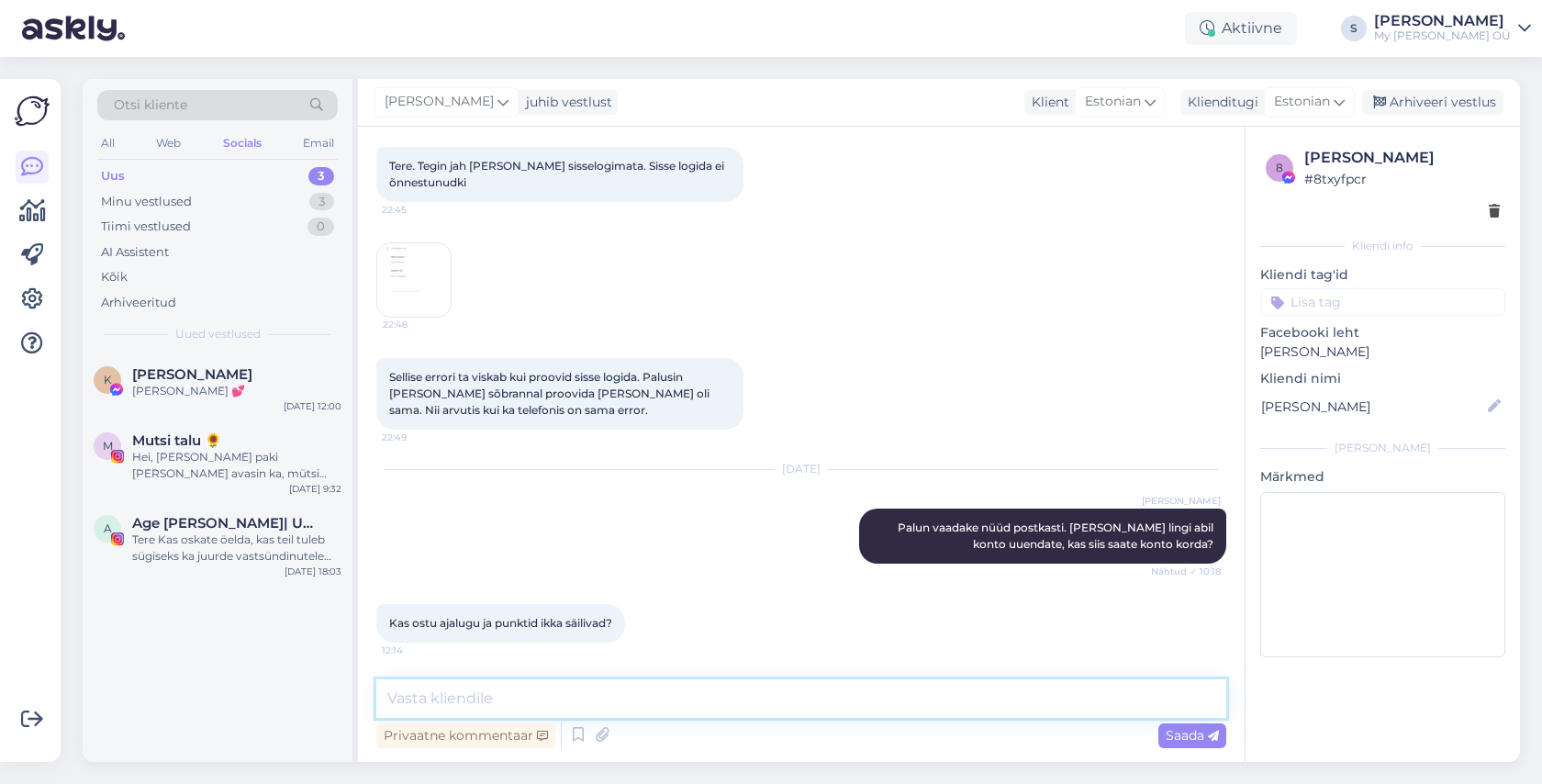
click at [443, 693] on textarea at bounding box center [800, 698] width 850 height 39
type textarea "Jaa, kõik jääb alles :)"
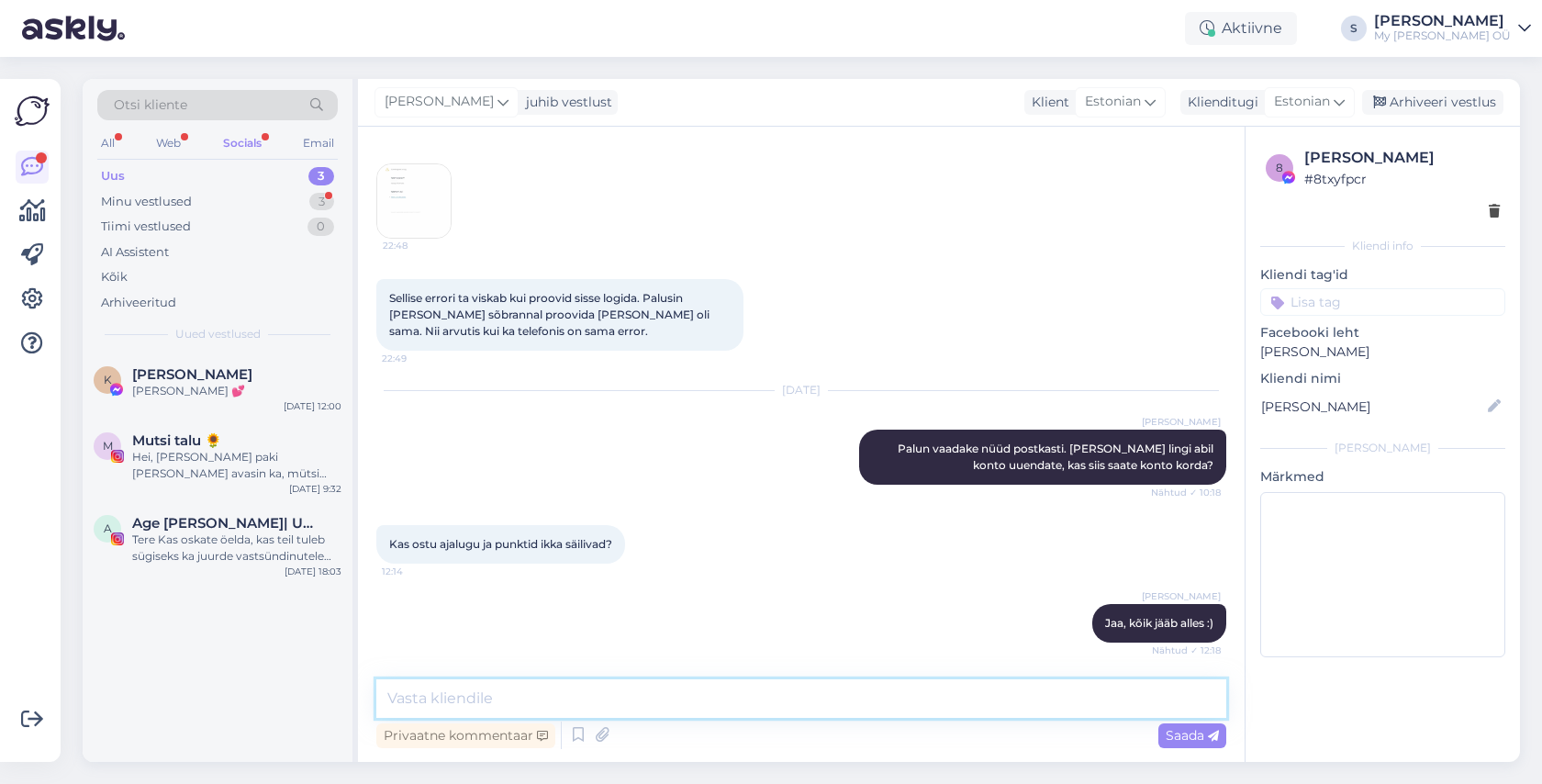
scroll to position [466, 0]
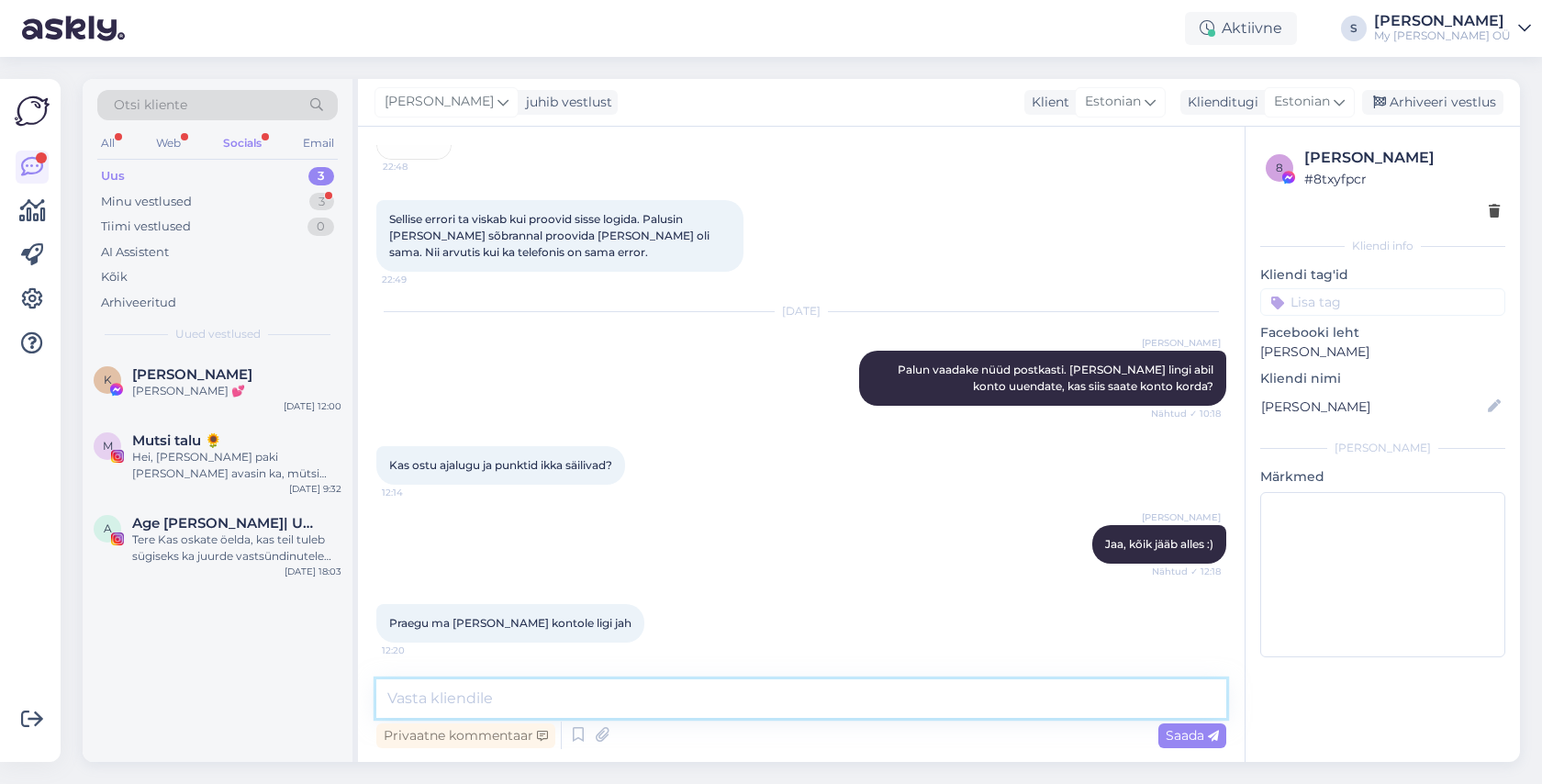
click at [527, 707] on textarea at bounding box center [800, 698] width 850 height 39
type textarea "Super!"
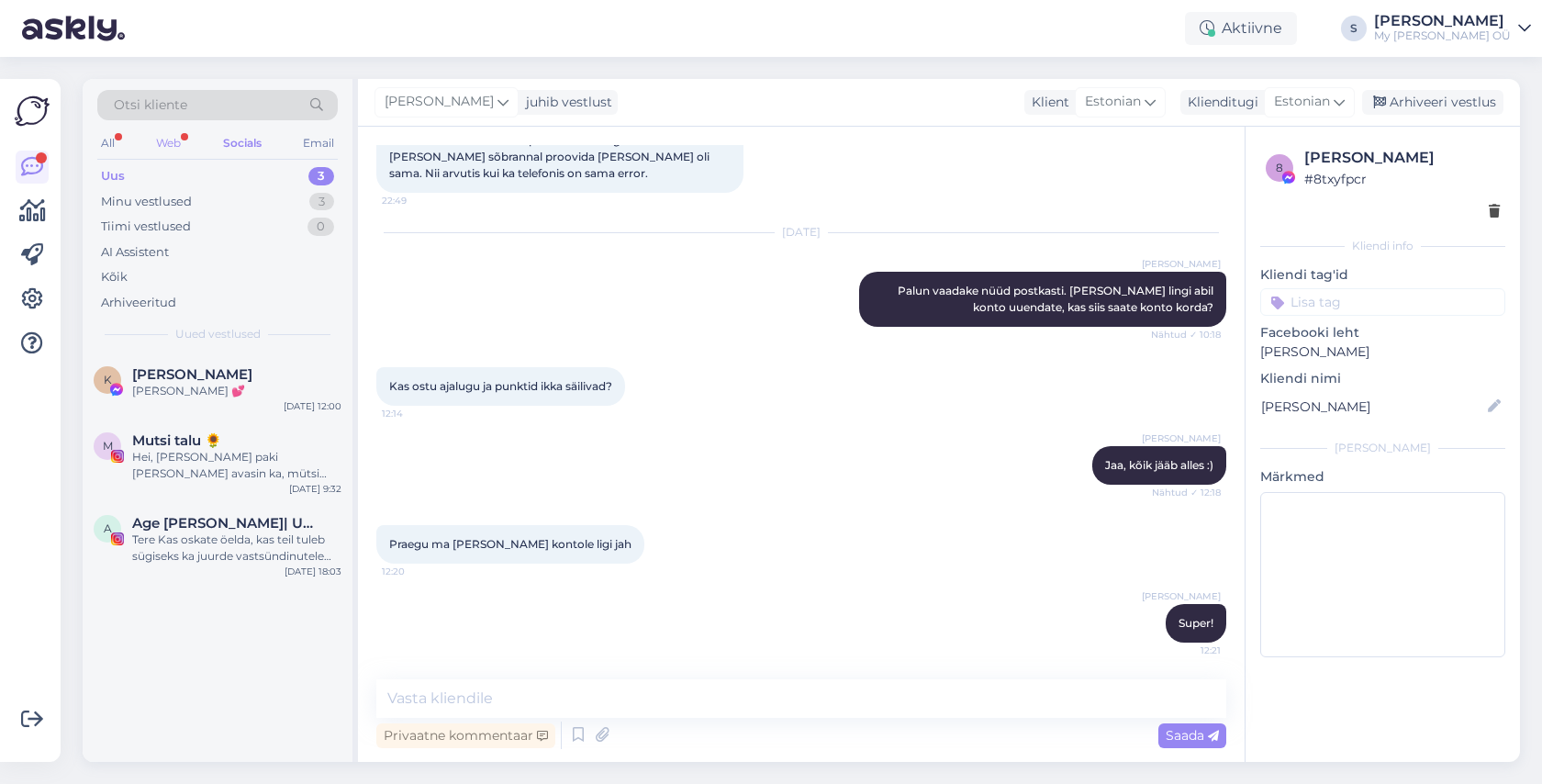
click at [170, 142] on div "Web" at bounding box center [168, 143] width 32 height 24
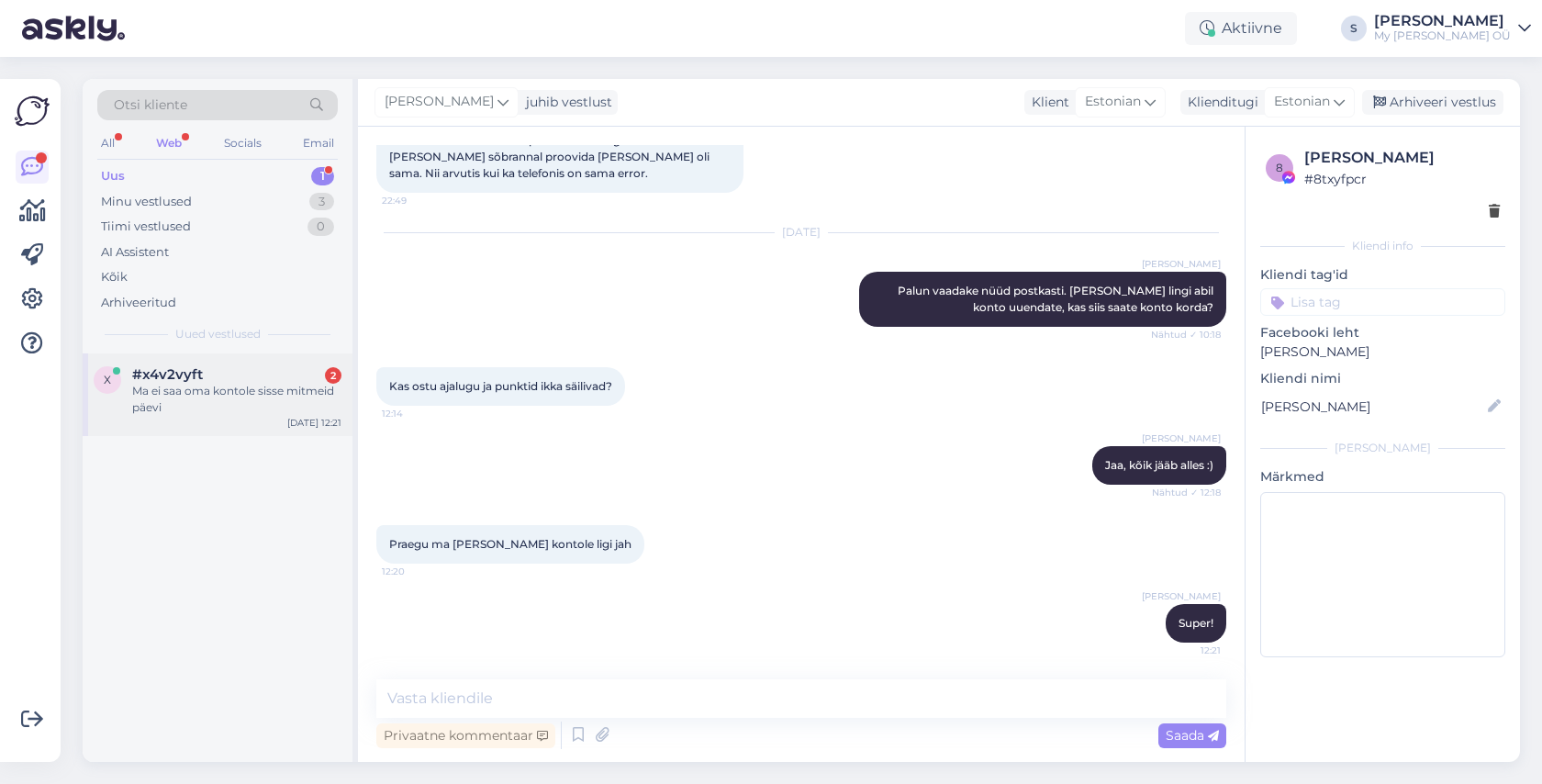
click at [214, 396] on div "Ma ei saa oma kontole sisse mitmeid päevi" at bounding box center [236, 399] width 209 height 33
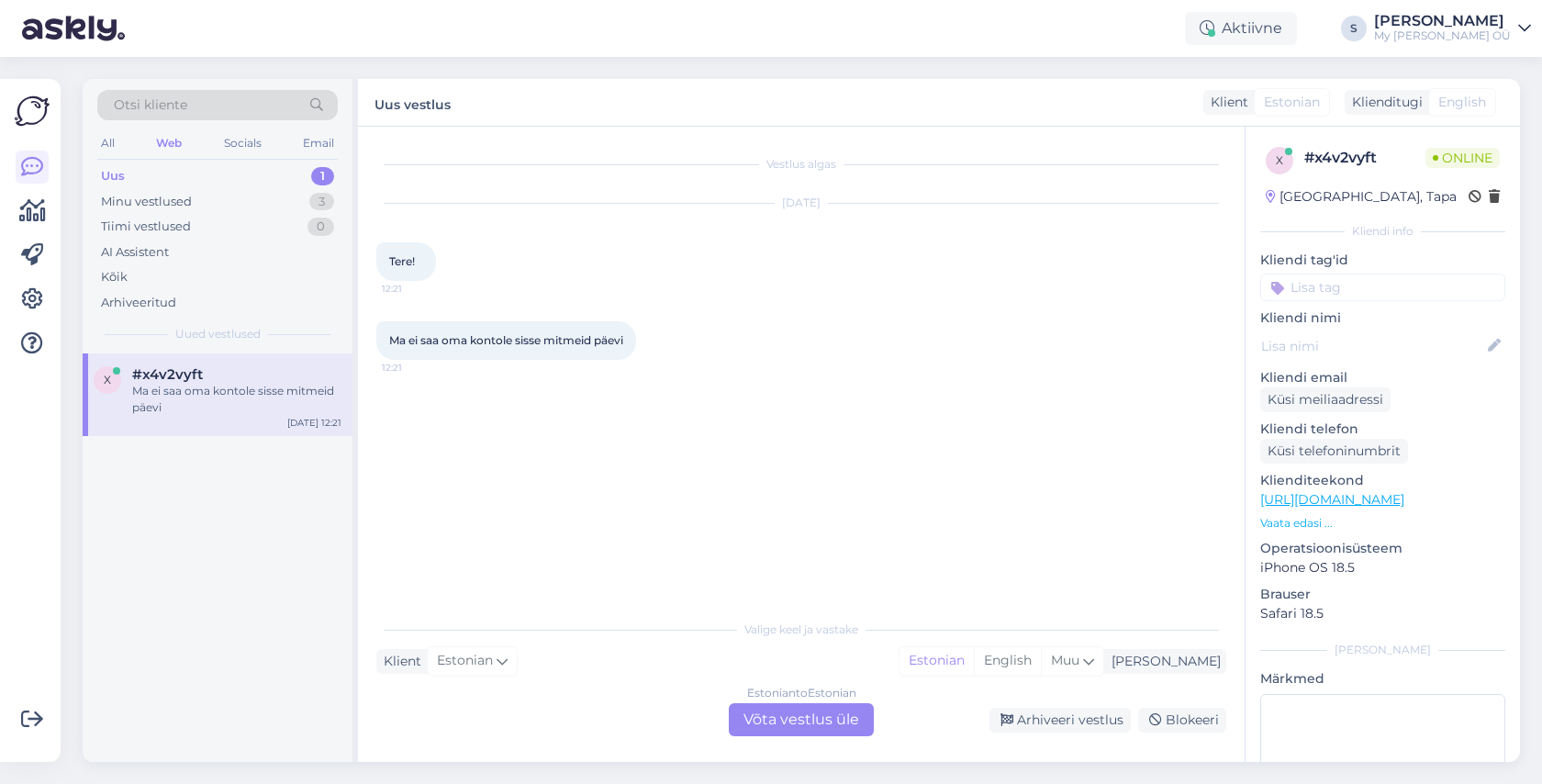
scroll to position [0, 0]
click at [798, 723] on div "Estonian to Estonian Võta vestlus üle" at bounding box center [801, 719] width 145 height 33
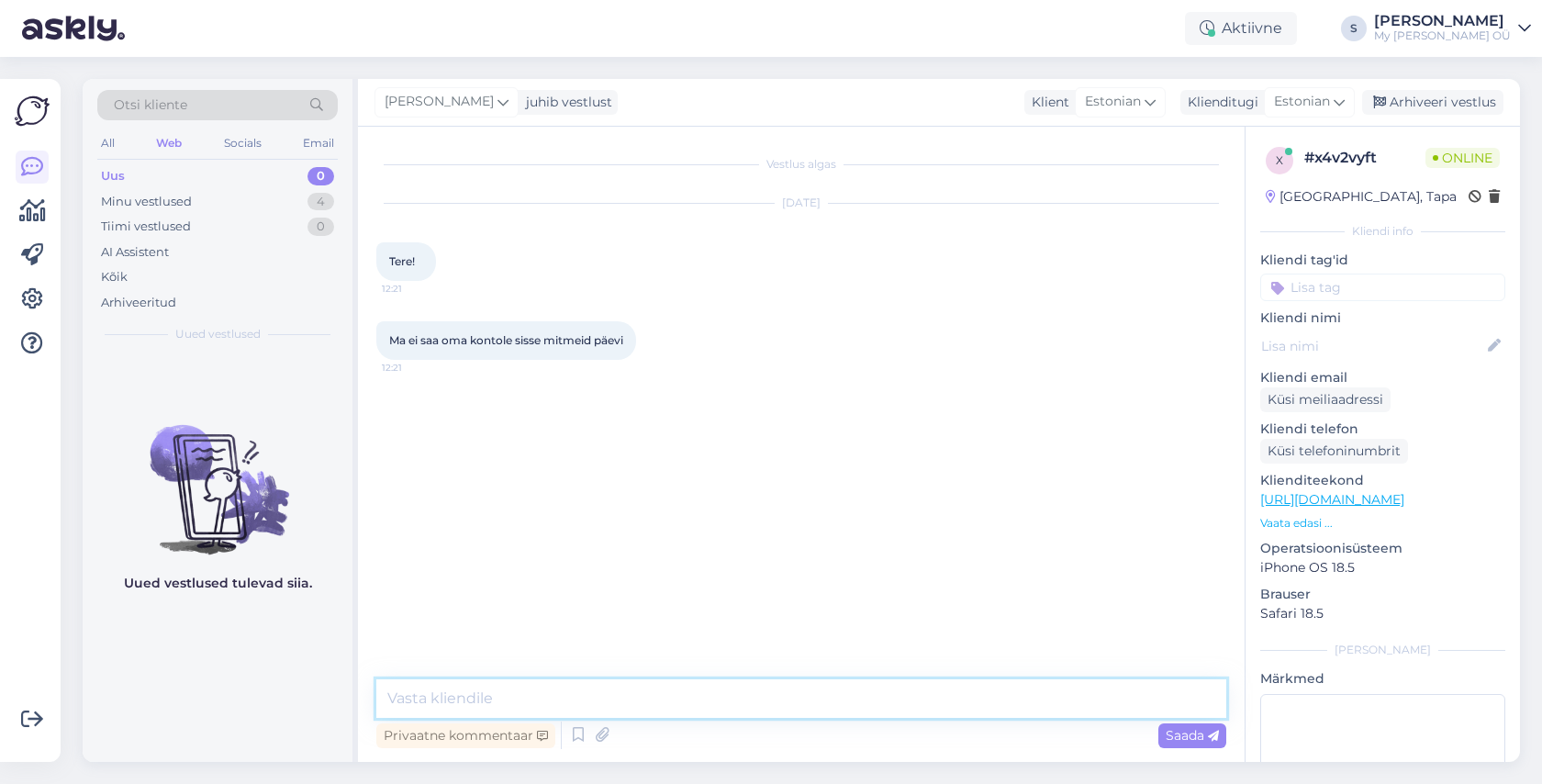
click at [534, 698] on textarea at bounding box center [800, 698] width 850 height 39
type textarea "Tere! [PERSON_NAME] andke meiliaadress"
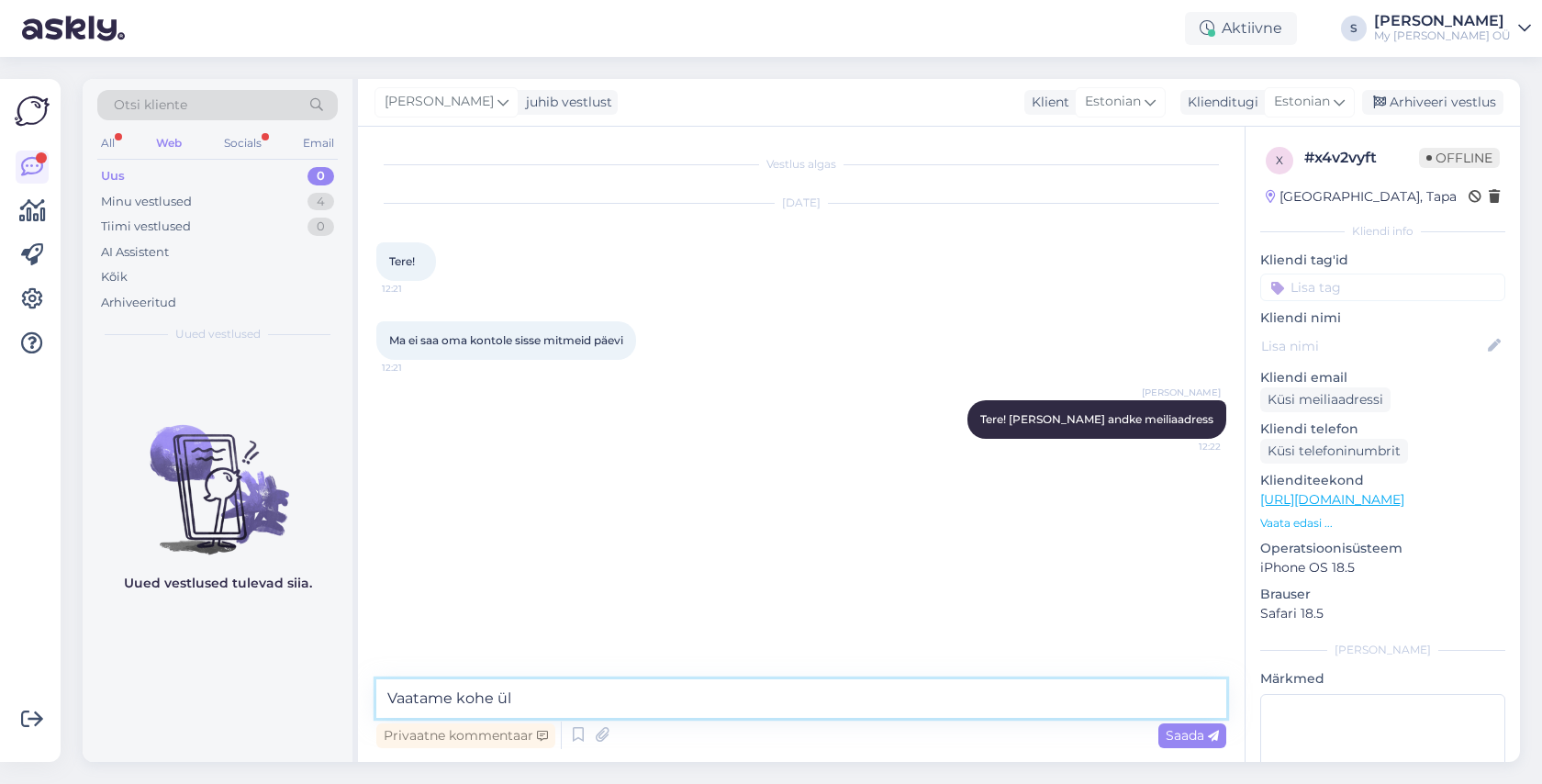
type textarea "Vaatame kohe üle"
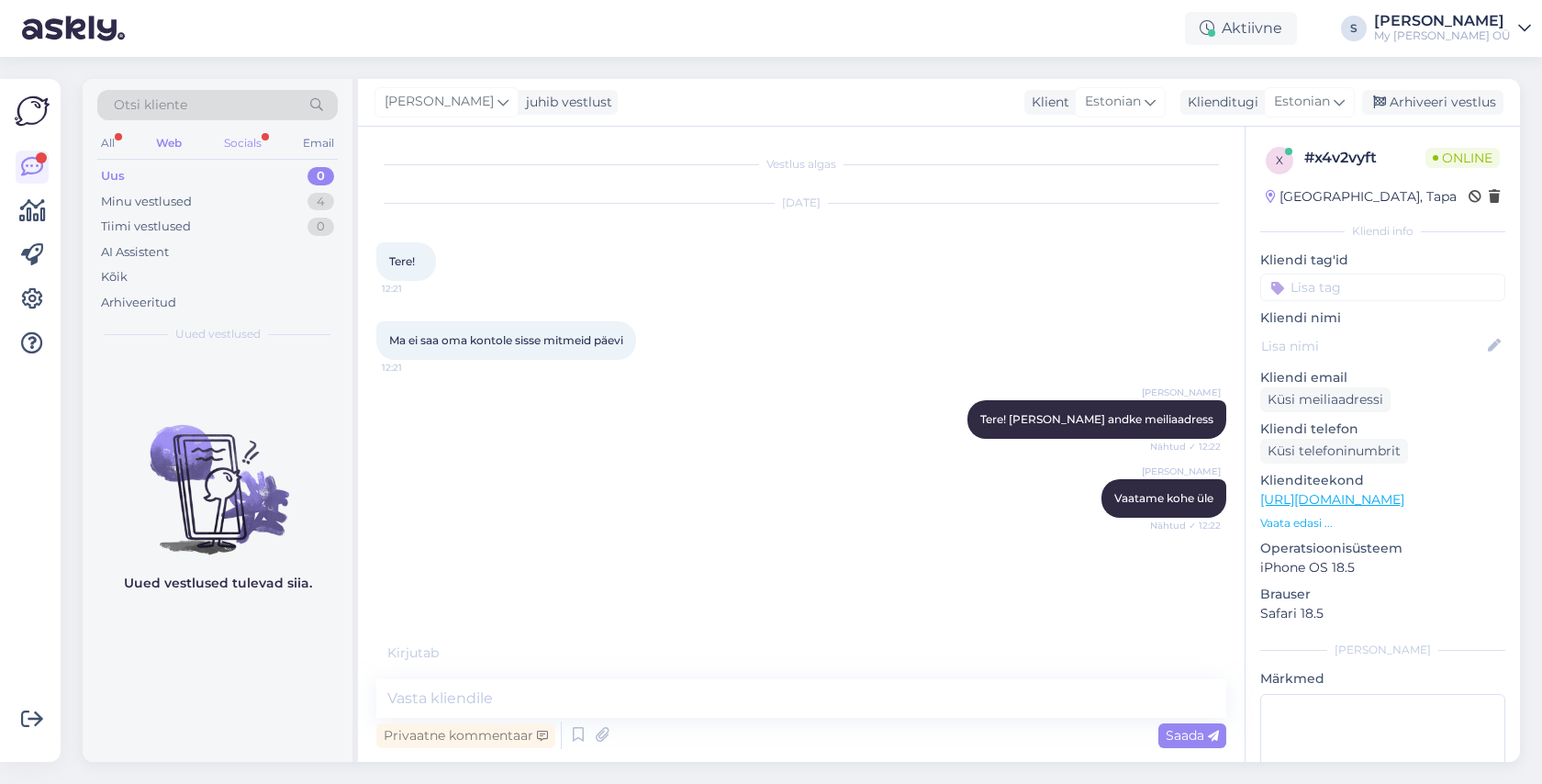
click at [248, 145] on div "Socials" at bounding box center [242, 143] width 45 height 24
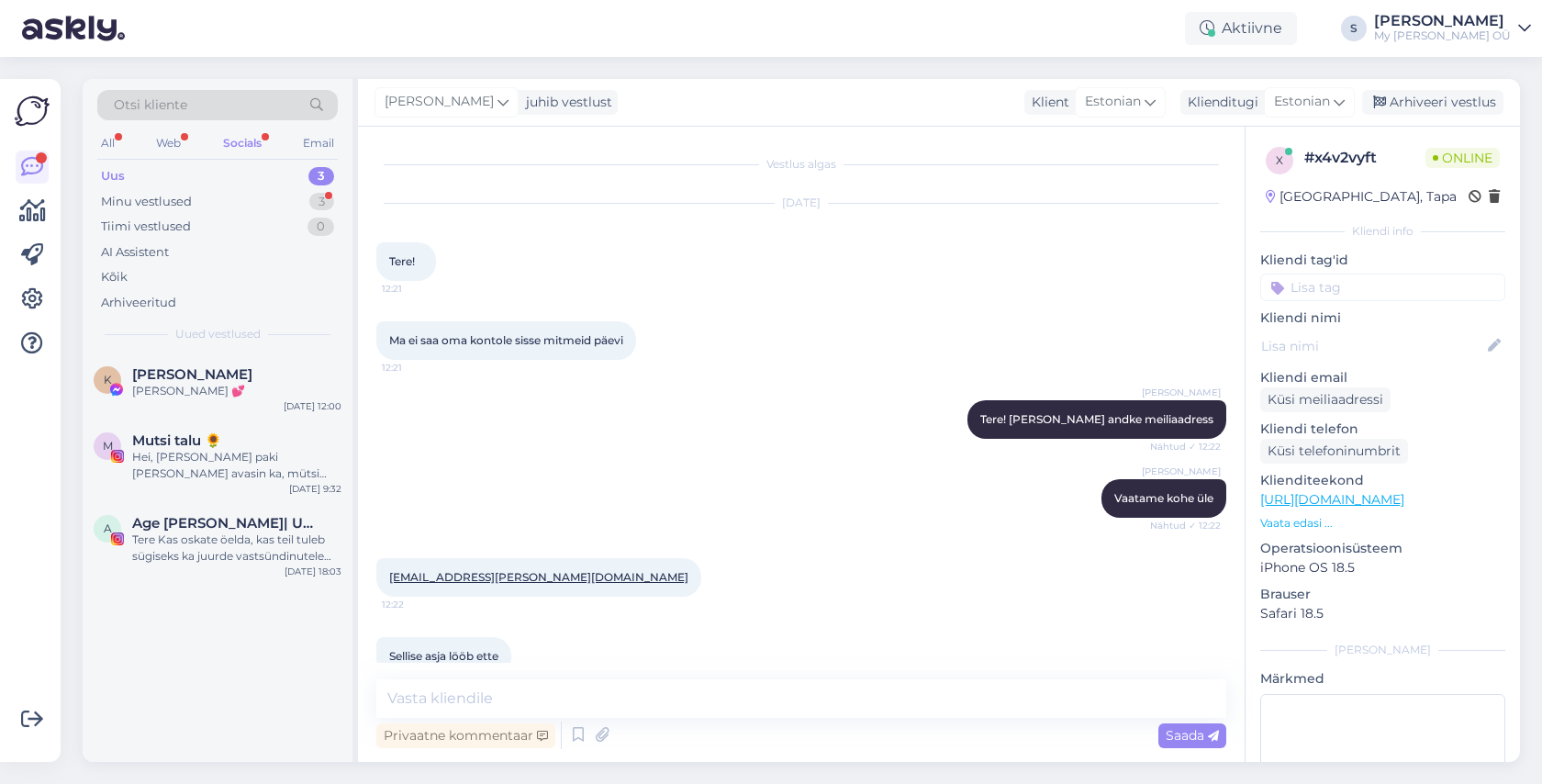
scroll to position [149, 0]
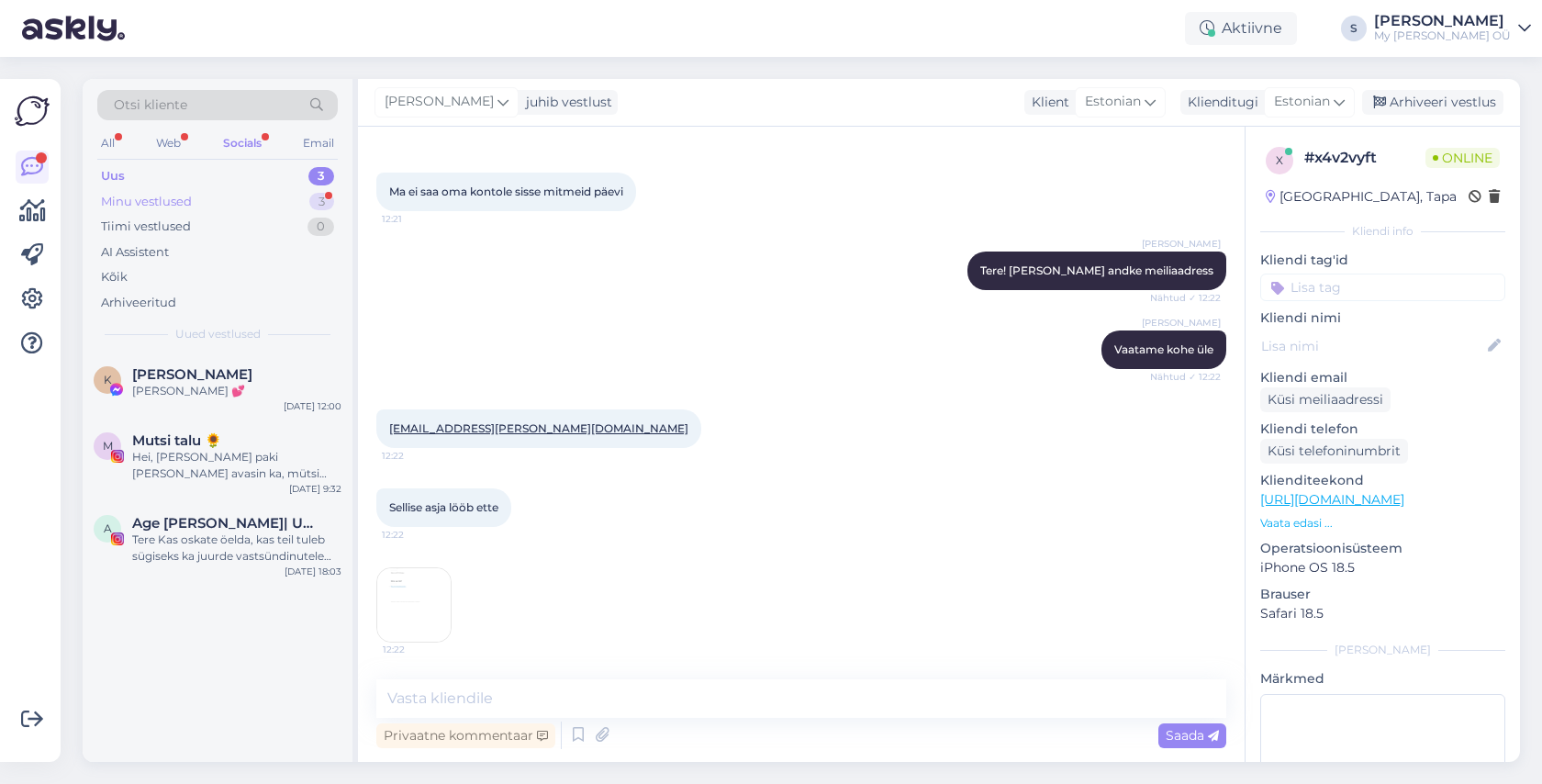
click at [203, 206] on div "Minu vestlused 3" at bounding box center [217, 202] width 240 height 26
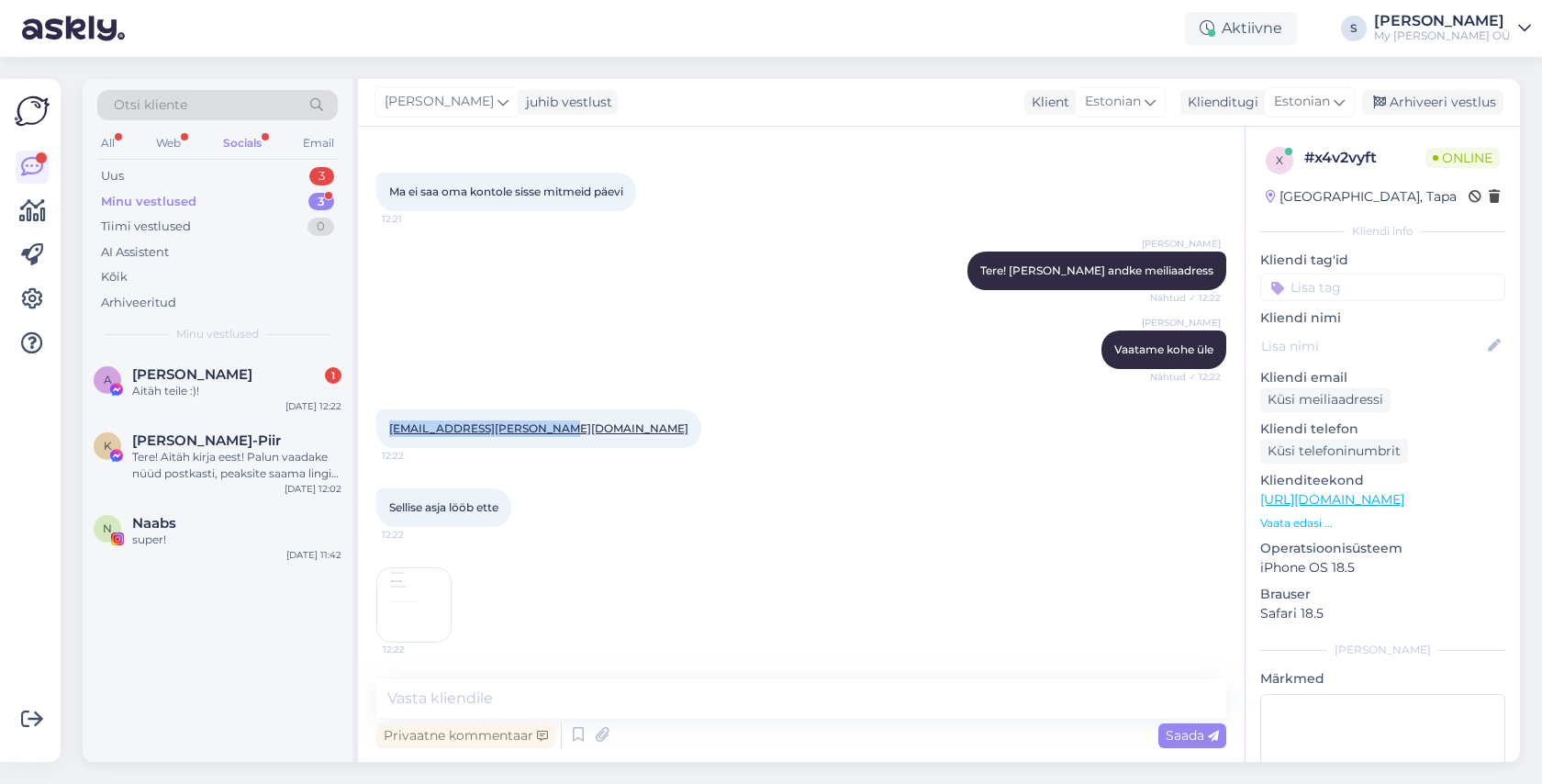
drag, startPoint x: 537, startPoint y: 431, endPoint x: 388, endPoint y: 426, distance: 149.1
click at [388, 426] on div "[EMAIL_ADDRESS][PERSON_NAME][DOMAIN_NAME] 12:22" at bounding box center [538, 428] width 325 height 39
click at [701, 443] on div at bounding box center [709, 428] width 16 height 39
drag, startPoint x: 532, startPoint y: 426, endPoint x: 371, endPoint y: 426, distance: 161.0
click at [371, 426] on div "Vestlus algas [DATE] Tere! 12:21 Ma ei saa oma kontole sisse mitmeid päevi 12:2…" at bounding box center [800, 444] width 886 height 635
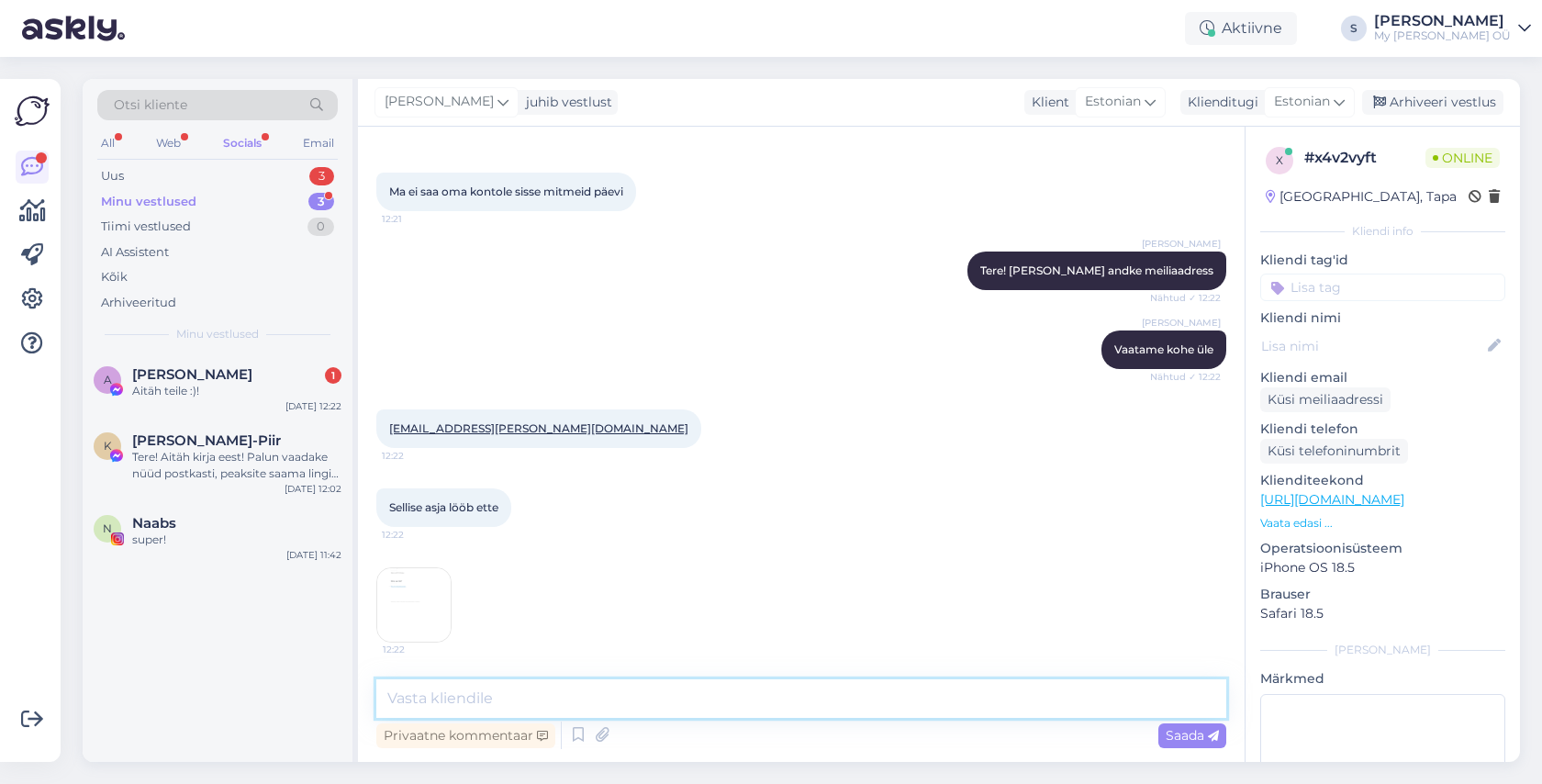
click at [485, 699] on textarea at bounding box center [800, 698] width 850 height 39
paste textarea "Palun vaadake nüüd postkasti, peaksite saama lingi konto uuendamiseks. Usun, et…"
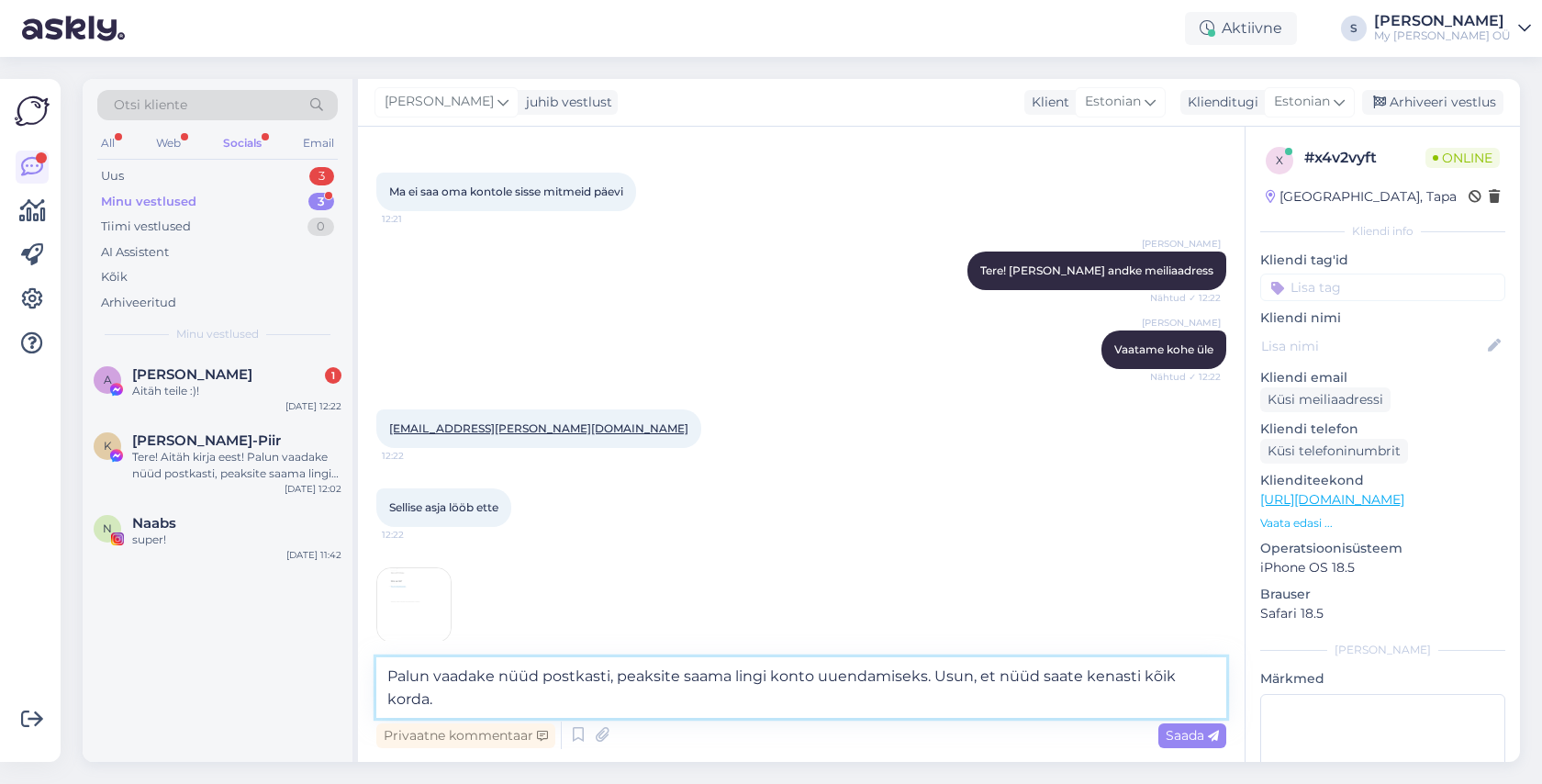
scroll to position [168, 0]
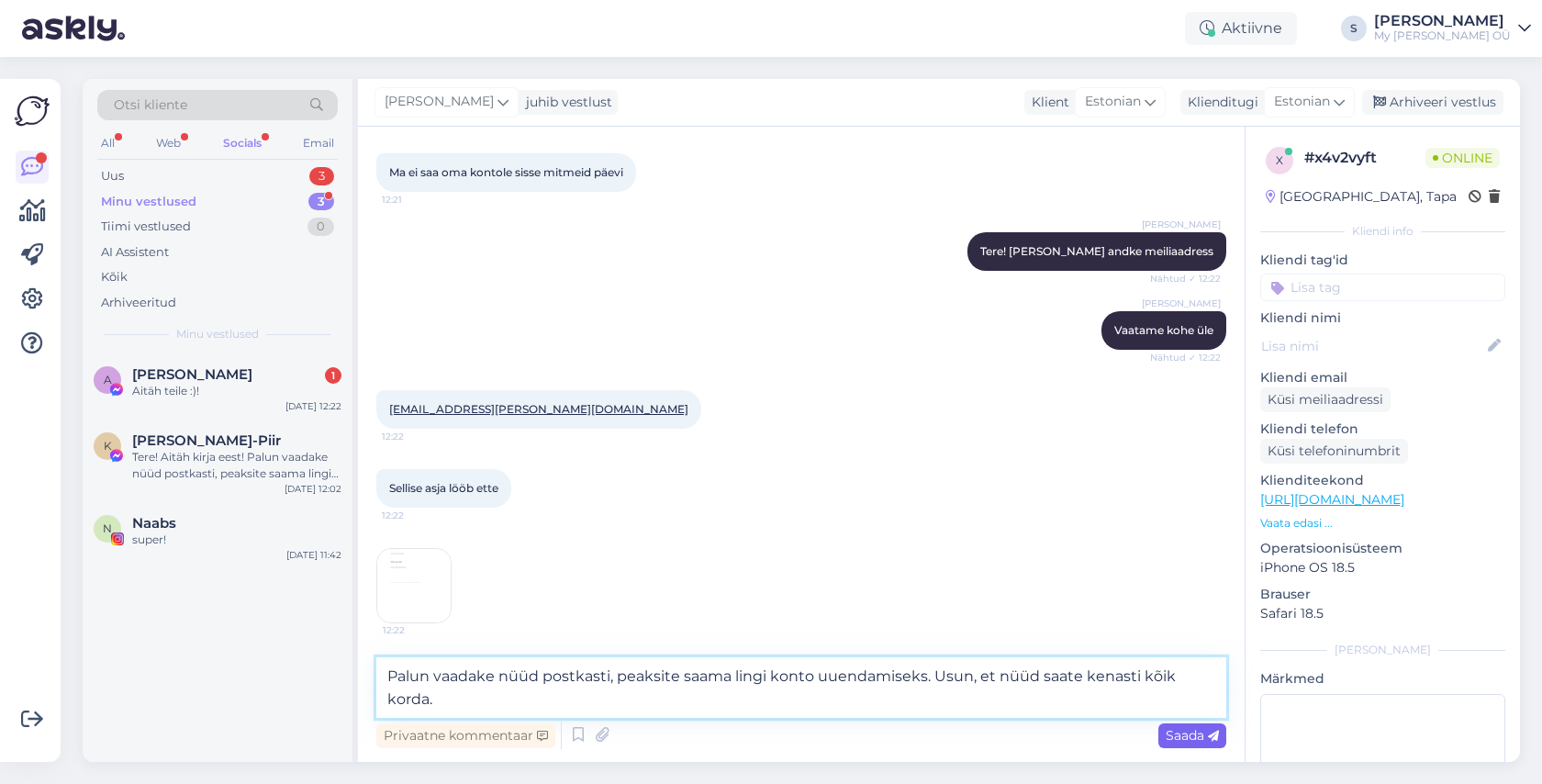
type textarea "Palun vaadake nüüd postkasti, peaksite saama lingi konto uuendamiseks. Usun, et…"
click at [1187, 731] on span "Saada" at bounding box center [1191, 735] width 53 height 16
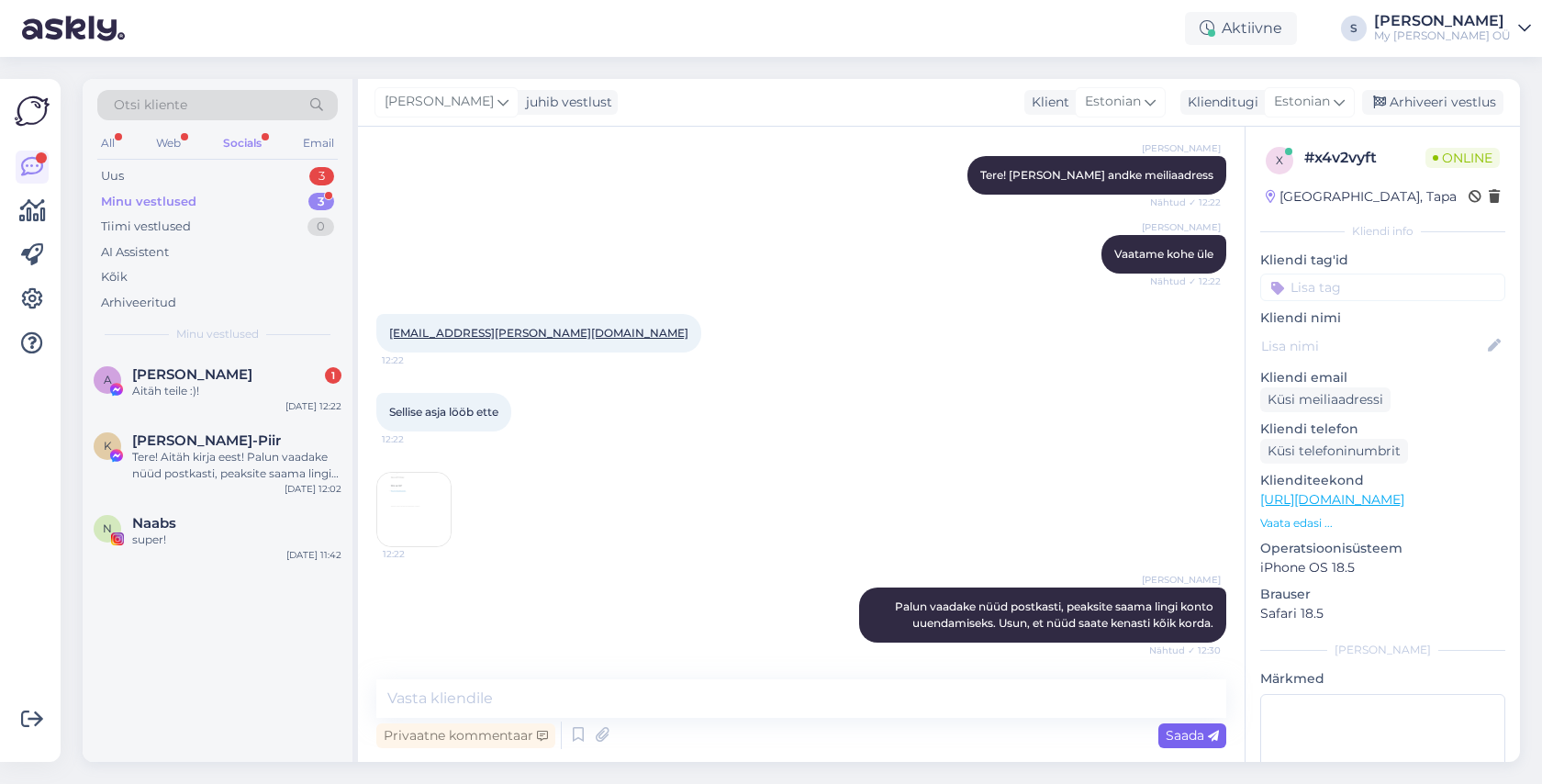
scroll to position [323, 0]
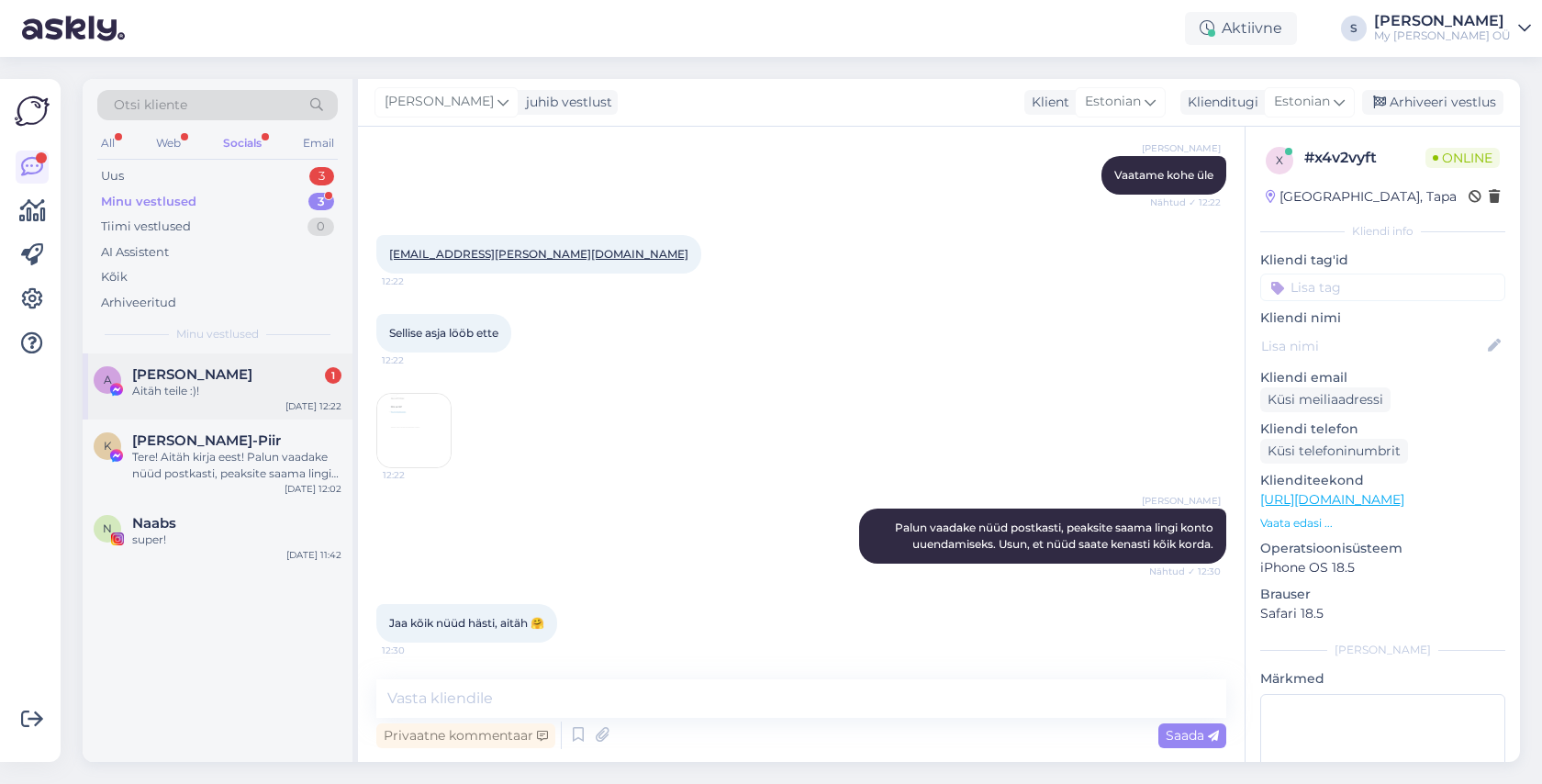
click at [173, 369] on span "[PERSON_NAME]" at bounding box center [192, 374] width 121 height 16
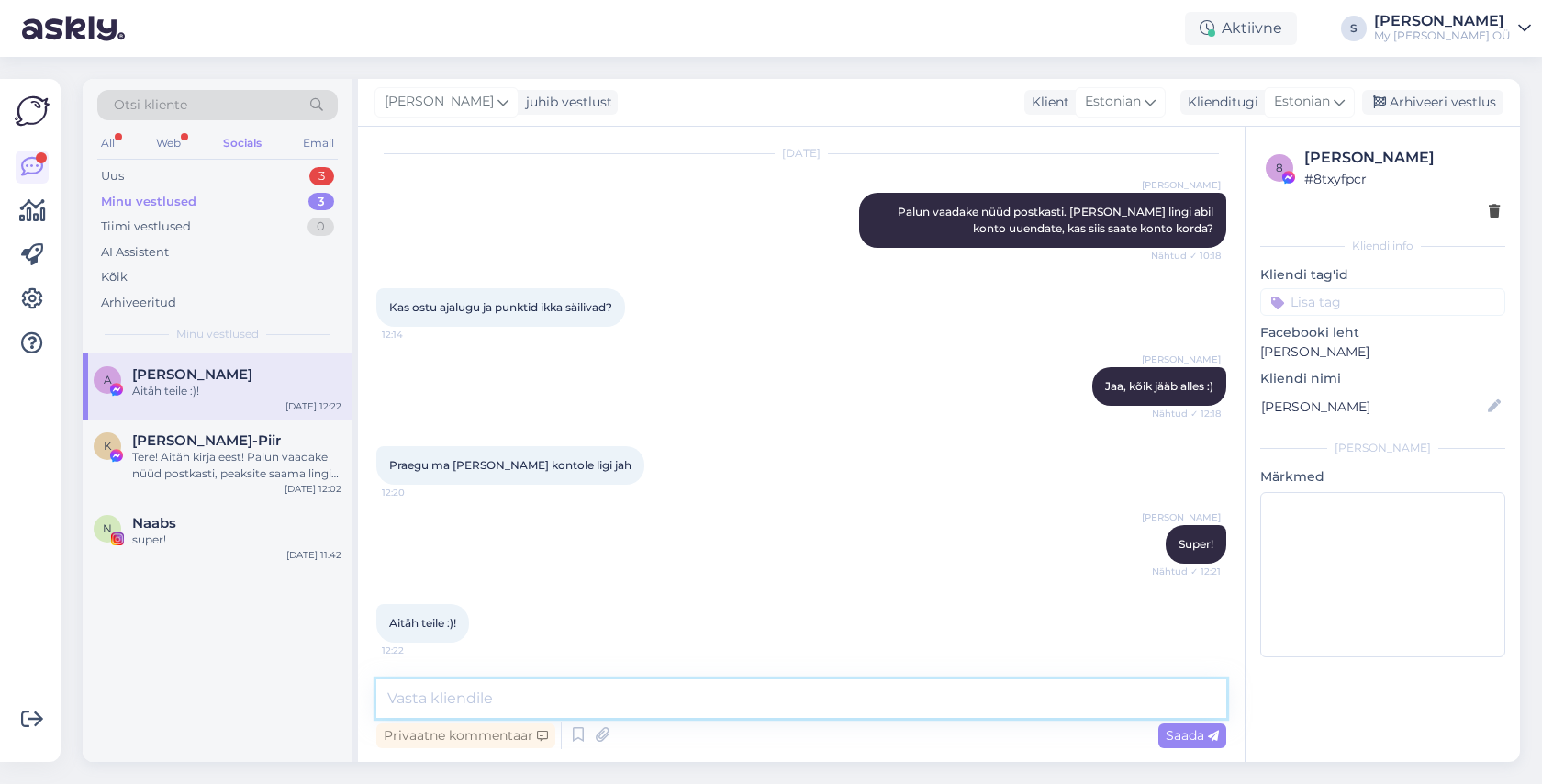
click at [473, 698] on textarea at bounding box center [800, 698] width 850 height 39
drag, startPoint x: 1440, startPoint y: 93, endPoint x: 1423, endPoint y: 95, distance: 17.1
click at [1440, 94] on div "Arhiveeri vestlus" at bounding box center [1432, 102] width 142 height 25
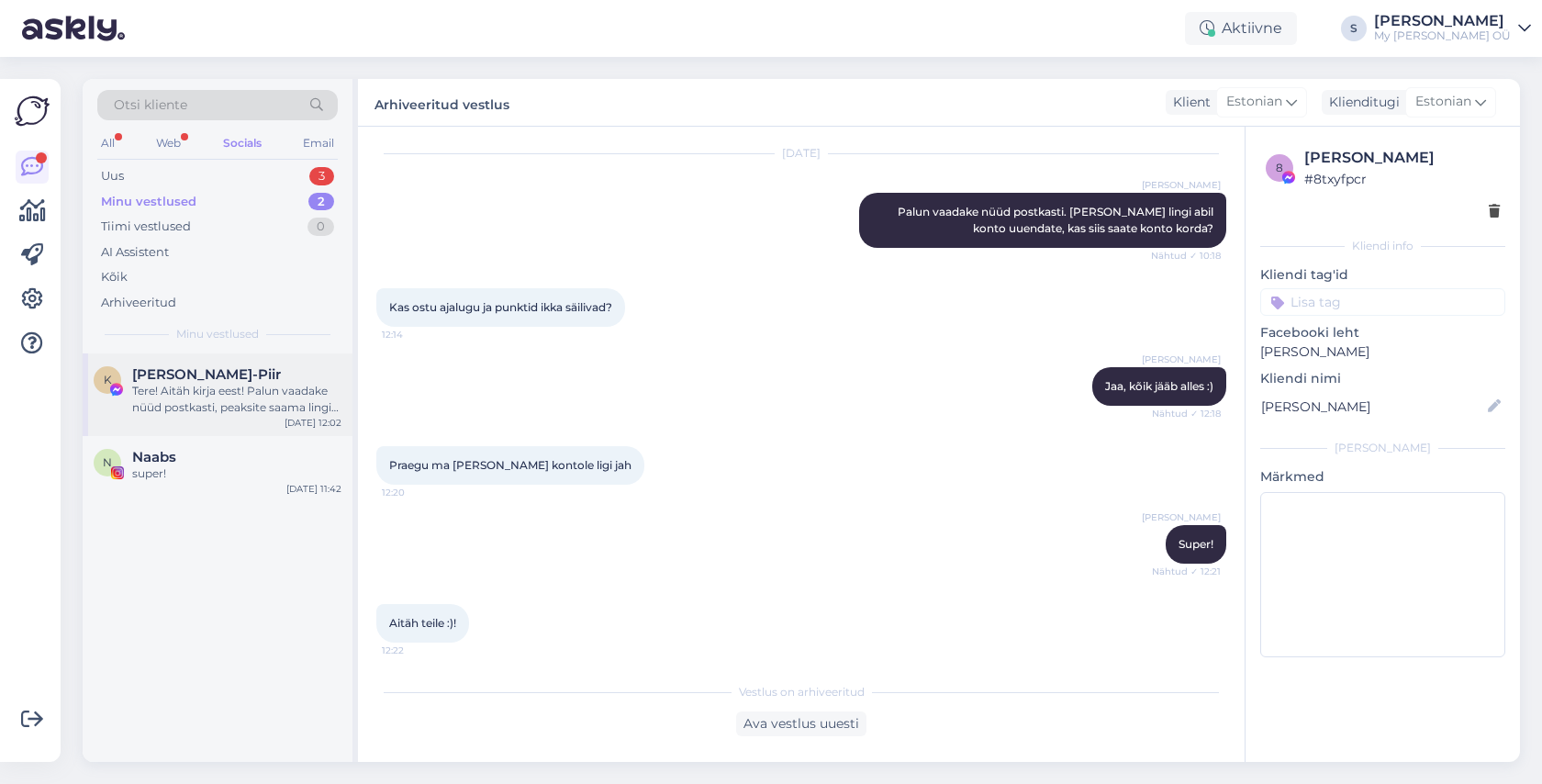
click at [158, 389] on div "Tere! Aitäh kirja eest! Palun vaadake nüüd postkasti, peaksite saama lingi kont…" at bounding box center [236, 399] width 209 height 33
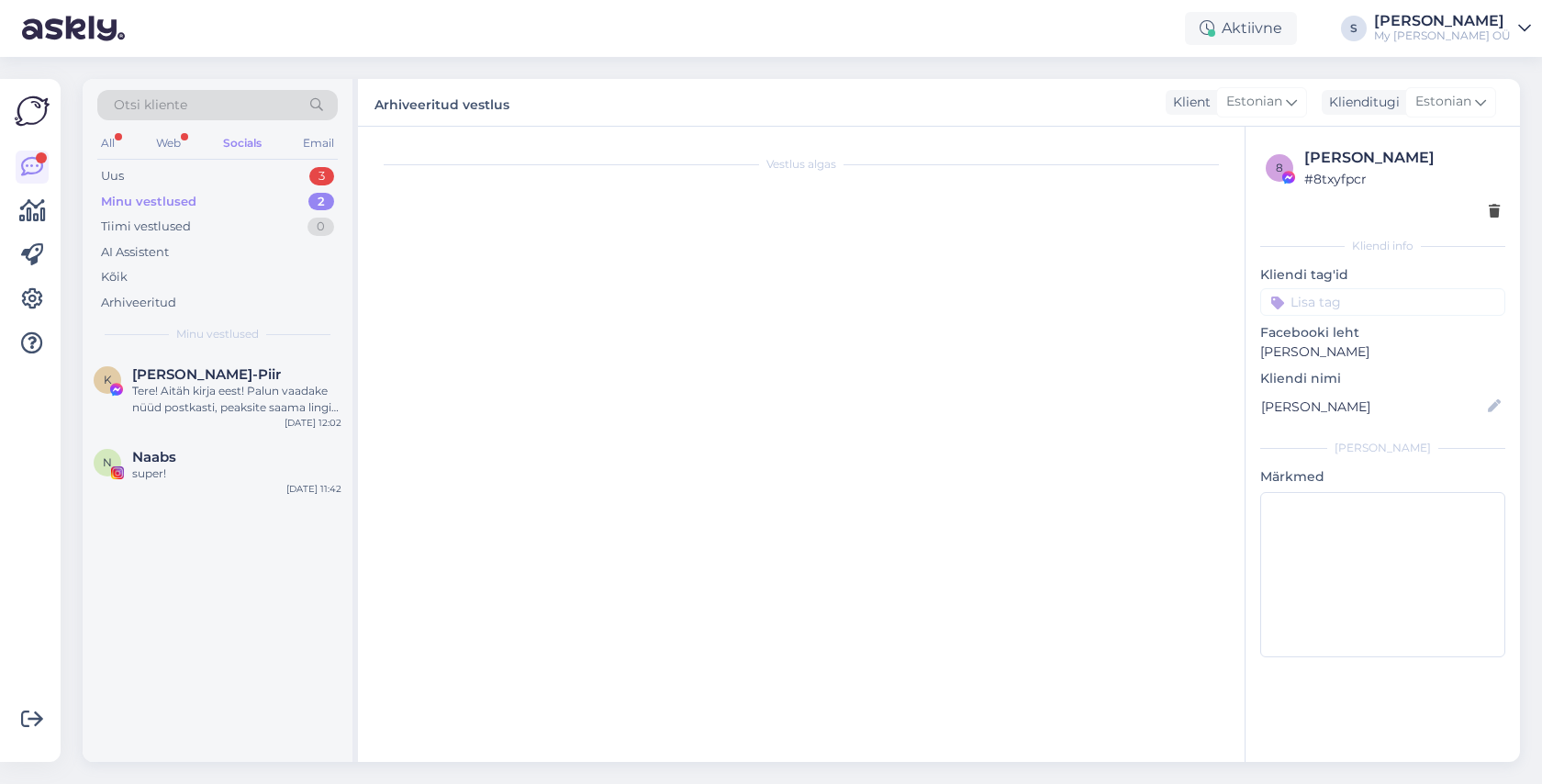
scroll to position [2759, 0]
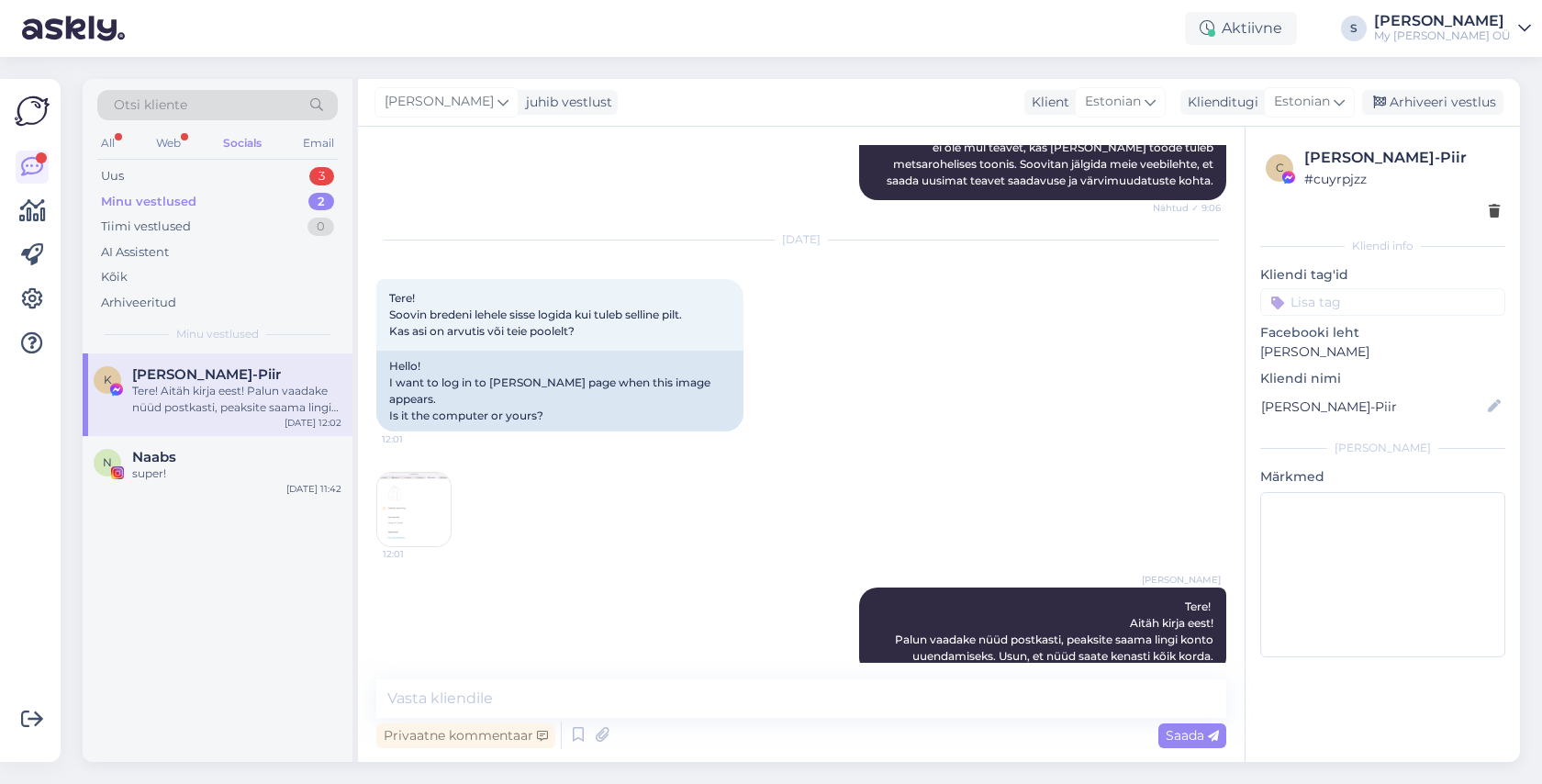
drag, startPoint x: 1435, startPoint y: 104, endPoint x: 921, endPoint y: 219, distance: 526.7
click at [1434, 104] on div "Arhiveeri vestlus" at bounding box center [1432, 102] width 142 height 25
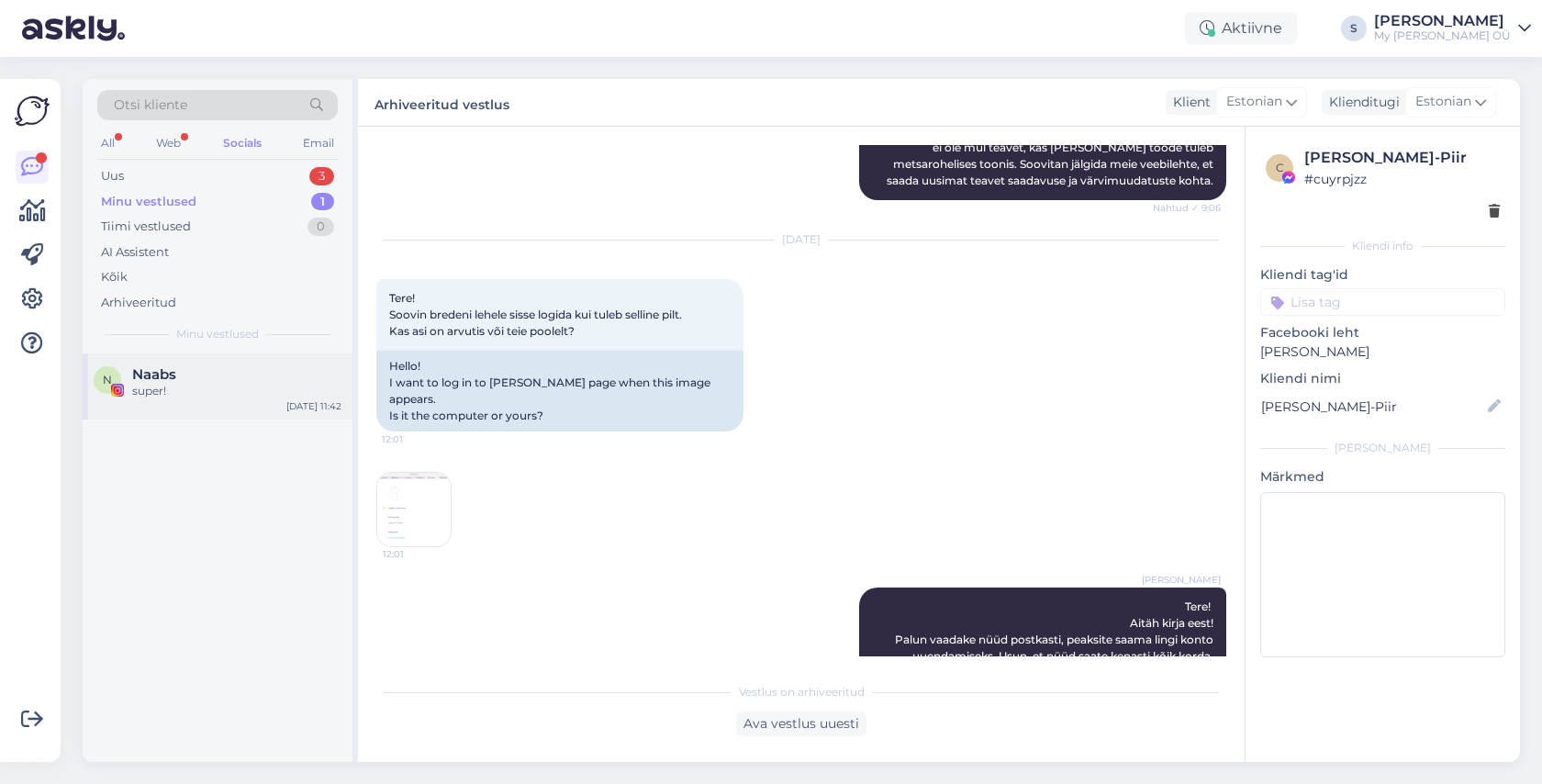
click at [211, 367] on div "Naabs" at bounding box center [236, 374] width 209 height 16
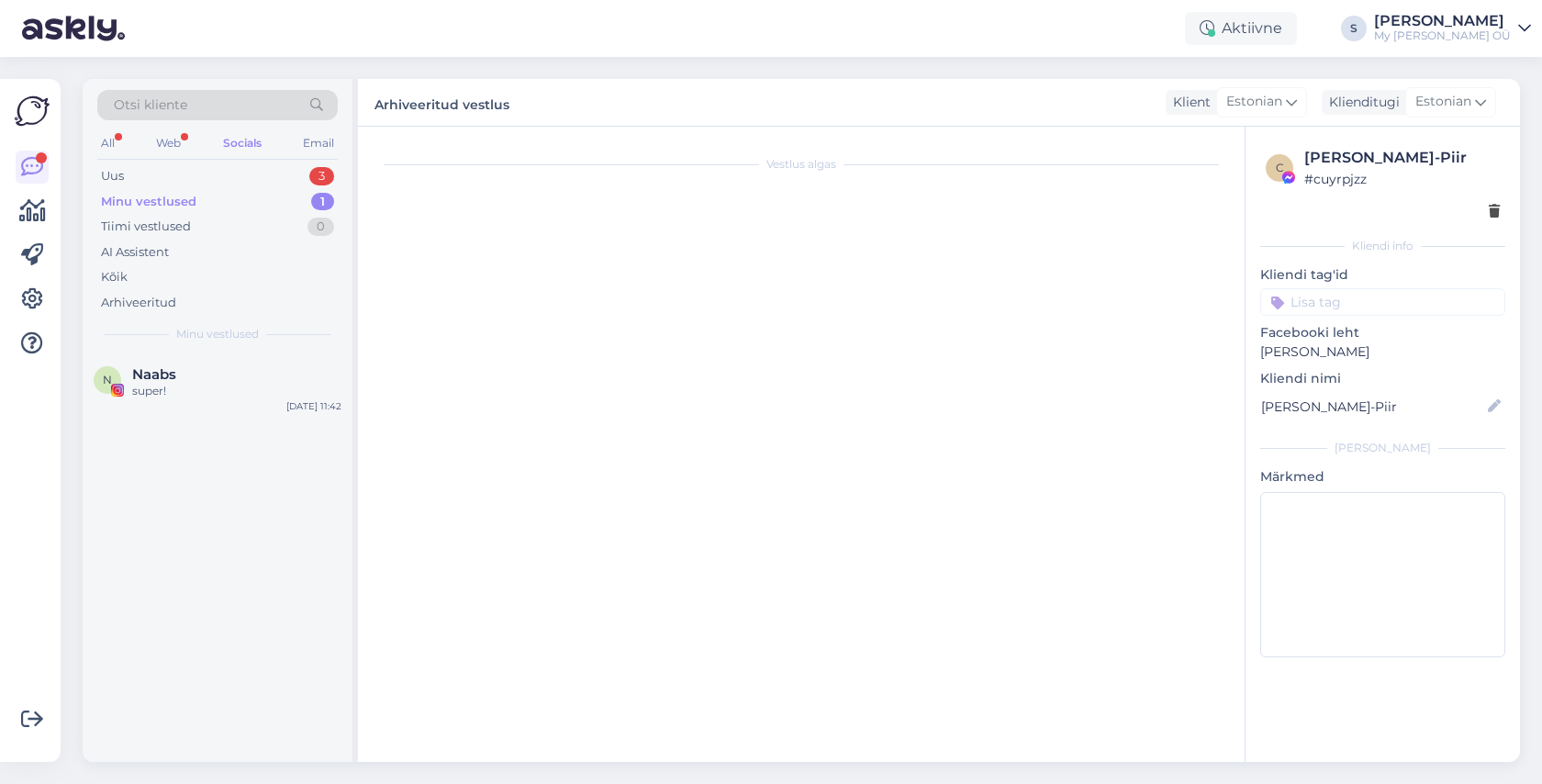
scroll to position [11517, 0]
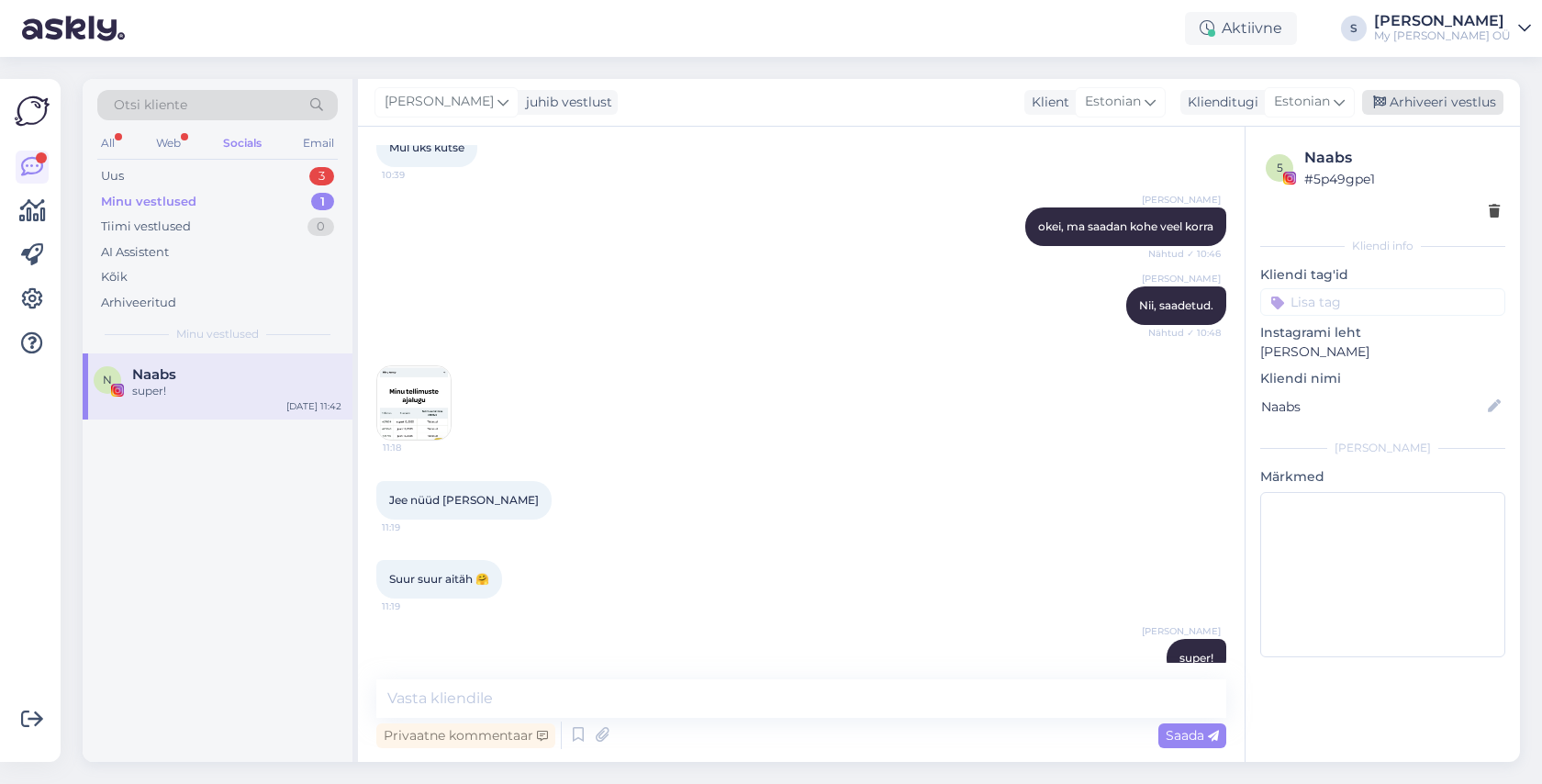
drag, startPoint x: 1441, startPoint y: 98, endPoint x: 1095, endPoint y: 115, distance: 346.4
click at [1440, 98] on div "Arhiveeri vestlus" at bounding box center [1432, 102] width 142 height 25
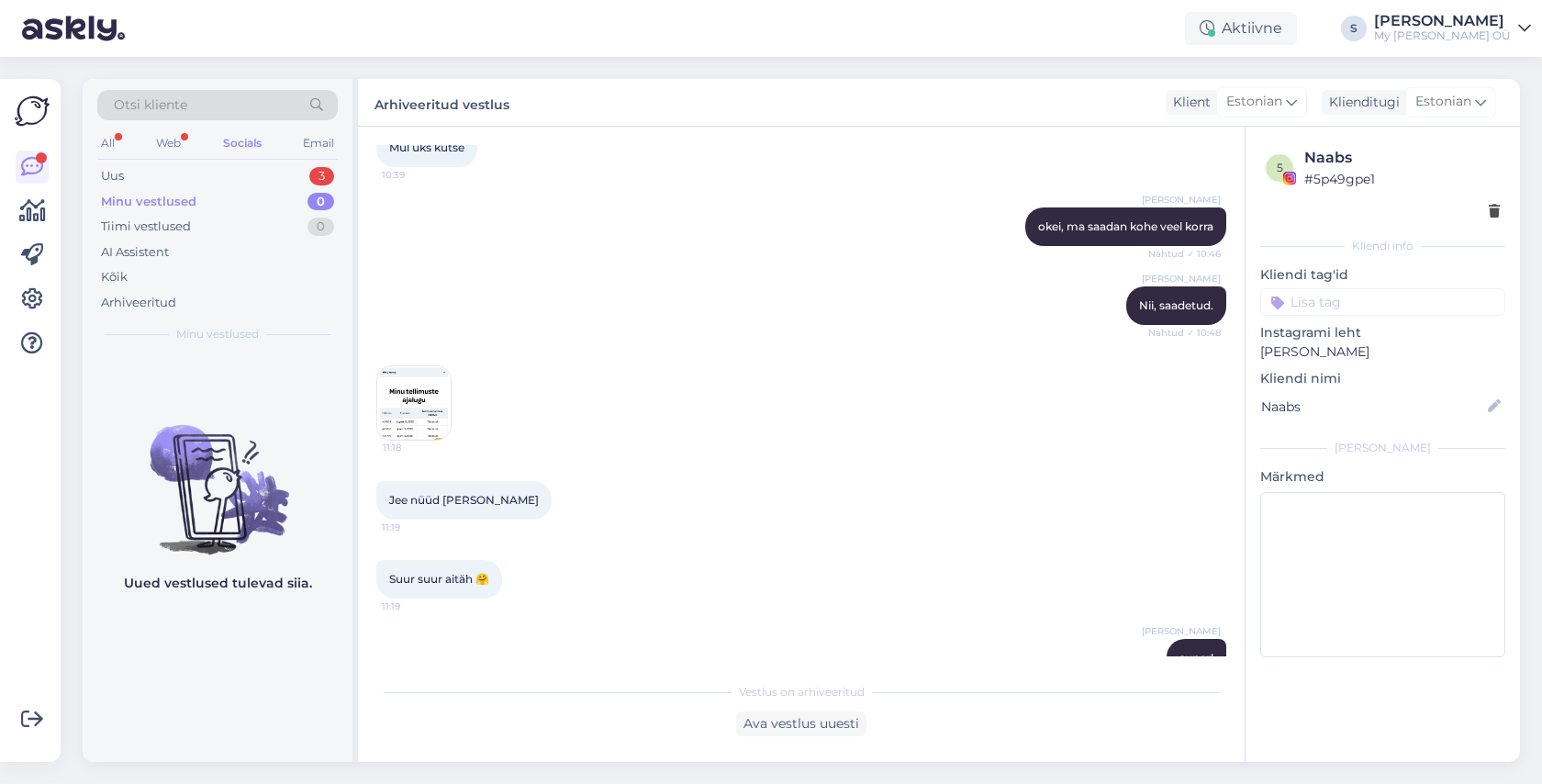
drag, startPoint x: 178, startPoint y: 140, endPoint x: 164, endPoint y: 161, distance: 25.2
click at [177, 140] on div "Web" at bounding box center [168, 143] width 32 height 24
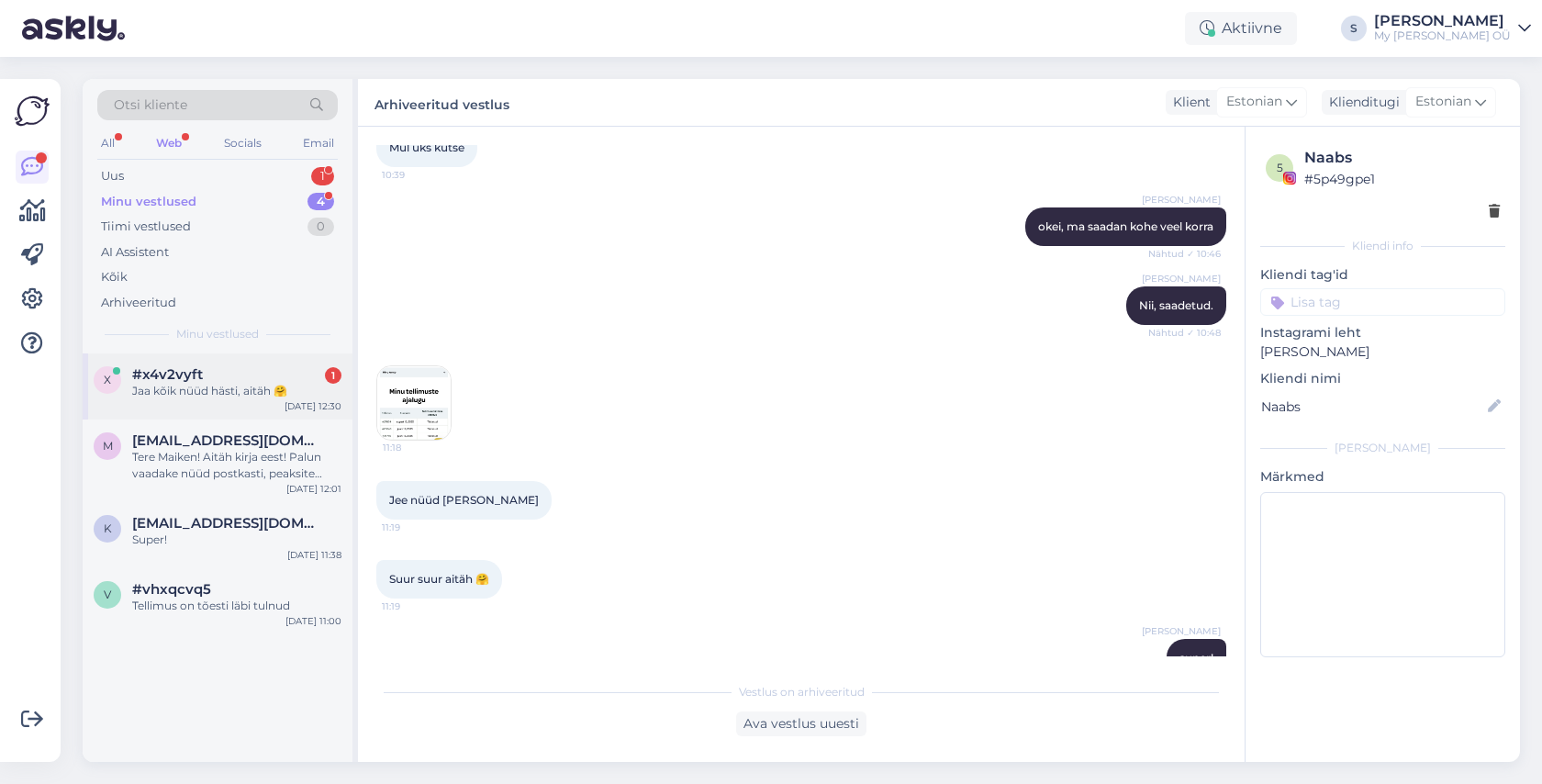
click at [229, 378] on div "#x4v2vyft 1" at bounding box center [236, 374] width 209 height 16
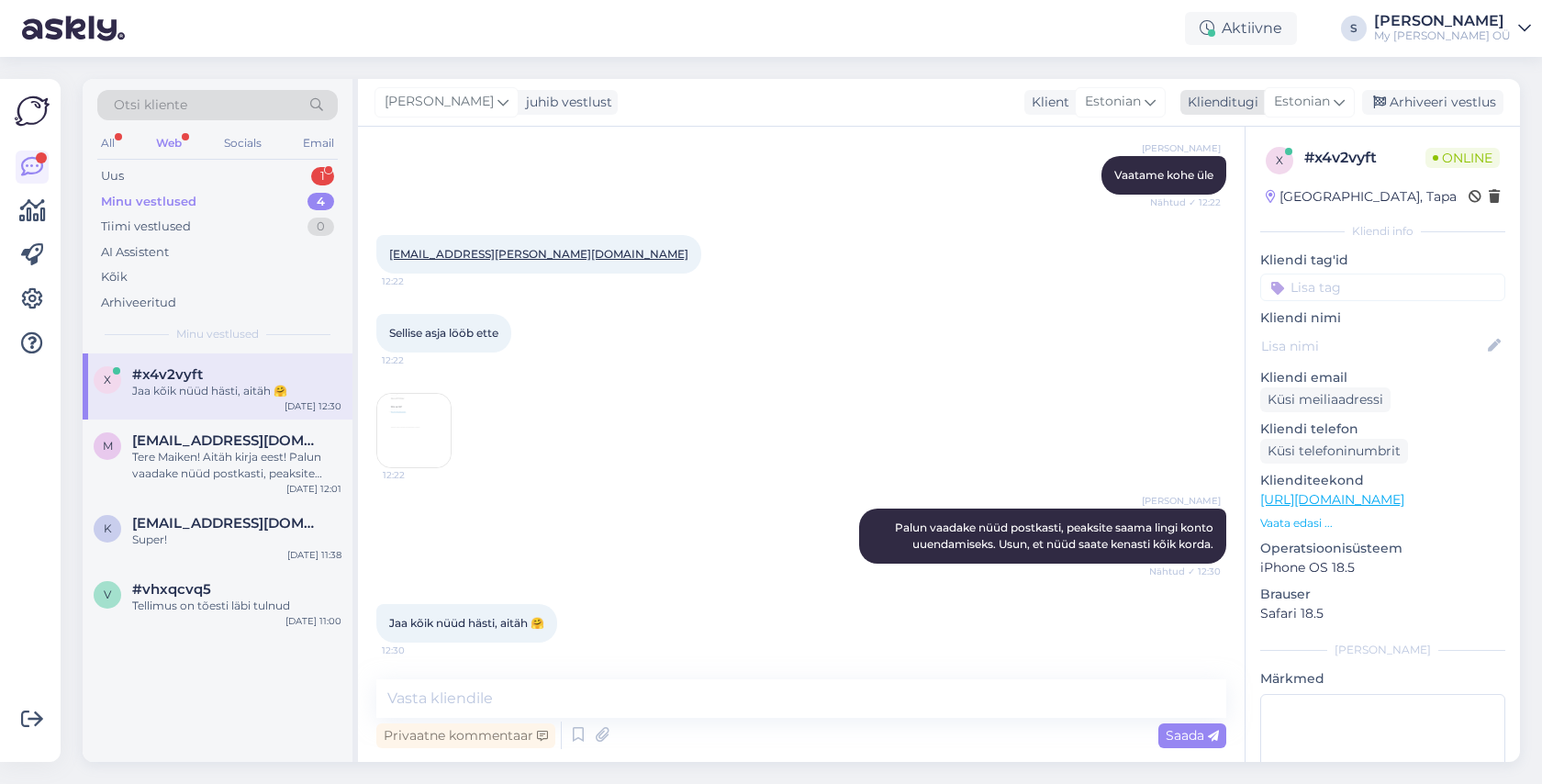
click at [1418, 103] on div "Arhiveeri vestlus" at bounding box center [1432, 102] width 142 height 25
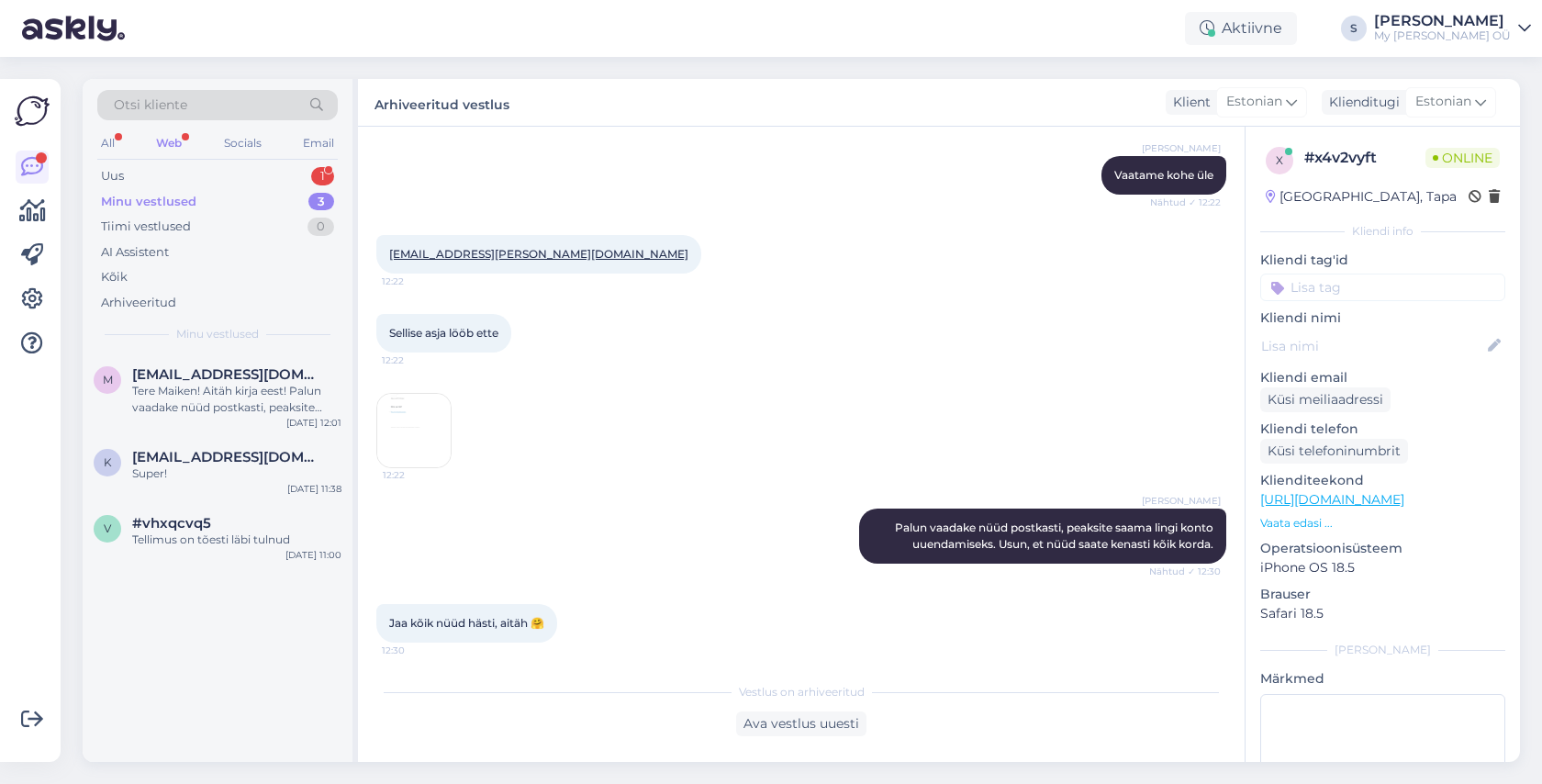
click at [168, 149] on div "Web" at bounding box center [169, 143] width 33 height 24
click at [175, 139] on div "Web" at bounding box center [169, 143] width 33 height 24
click at [159, 179] on div "Uus 2" at bounding box center [217, 176] width 240 height 26
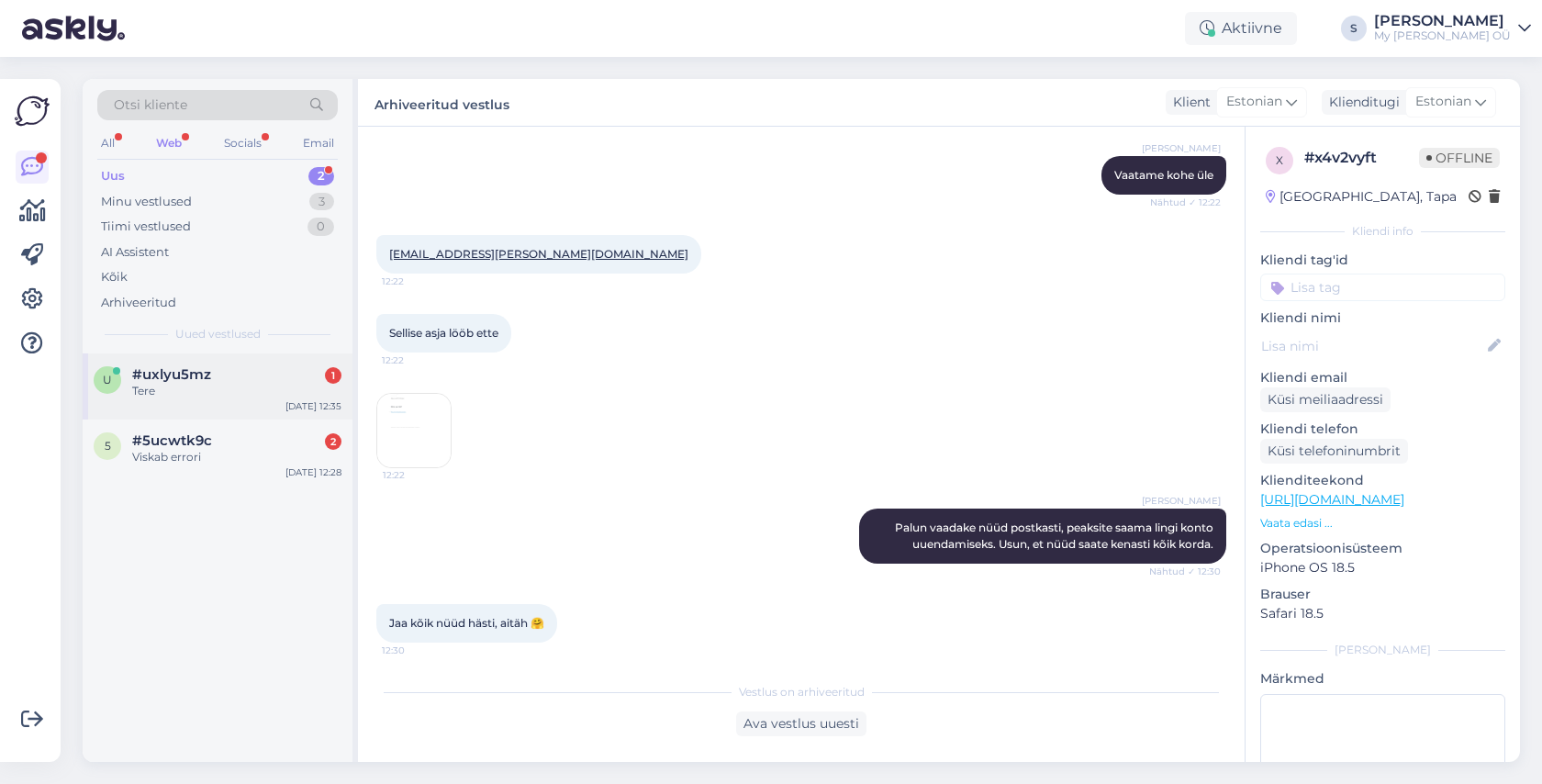
click at [219, 389] on div "Tere" at bounding box center [236, 391] width 209 height 16
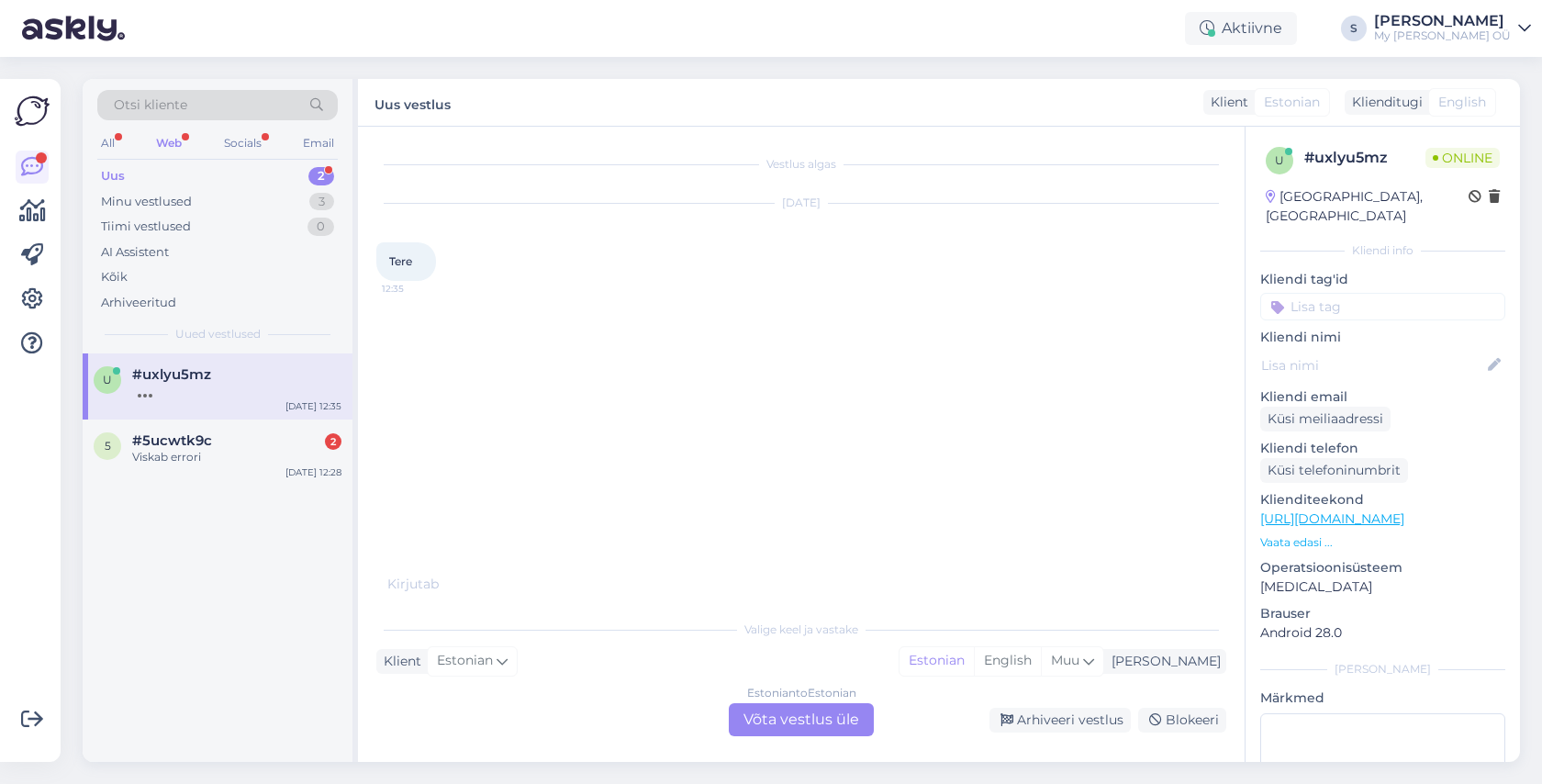
drag, startPoint x: 813, startPoint y: 716, endPoint x: 787, endPoint y: 710, distance: 26.7
click at [813, 716] on div "Estonian to Estonian Võta vestlus üle" at bounding box center [801, 719] width 145 height 33
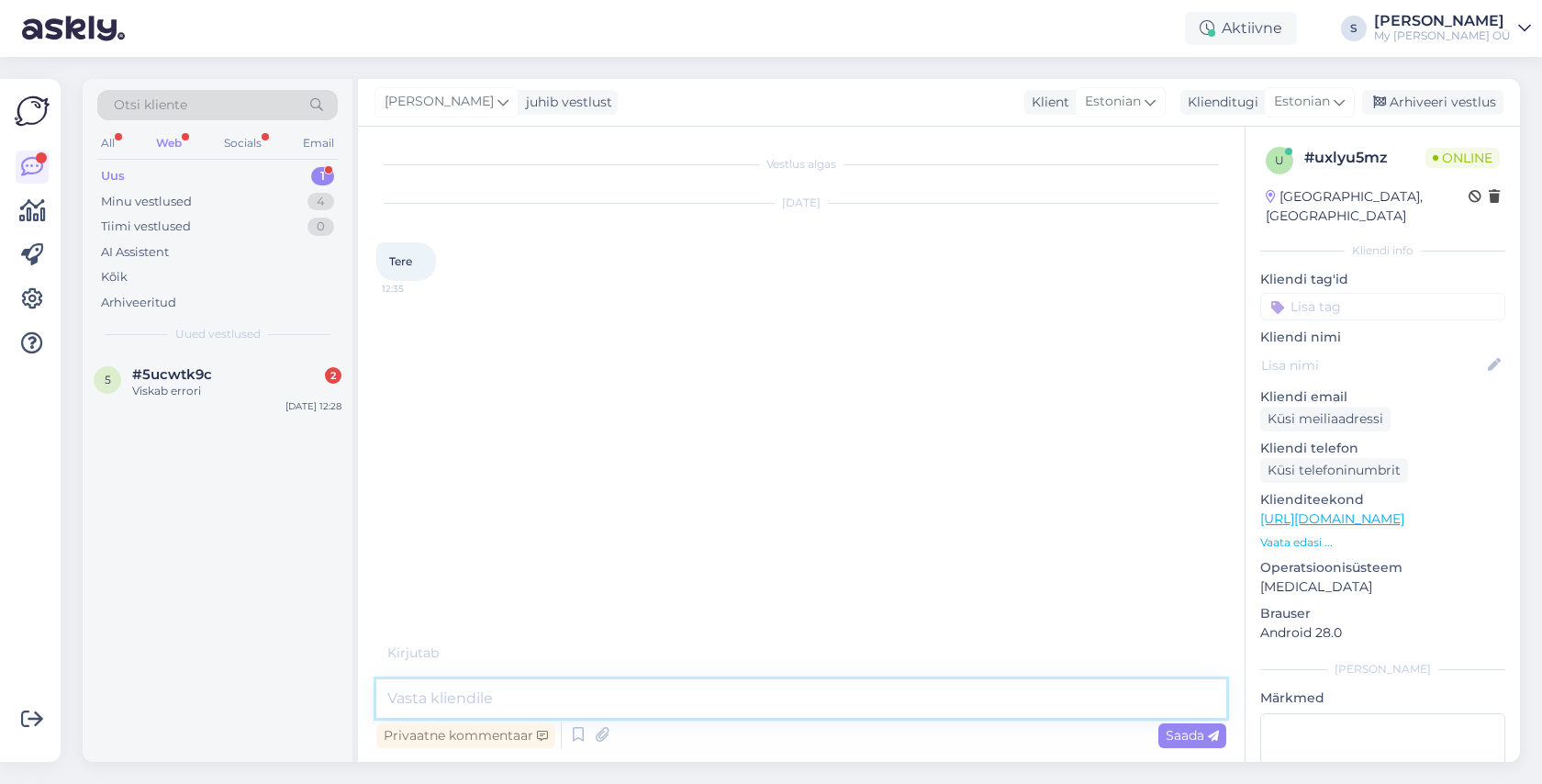
click at [524, 692] on textarea at bounding box center [800, 698] width 850 height 39
type textarea "Tere!"
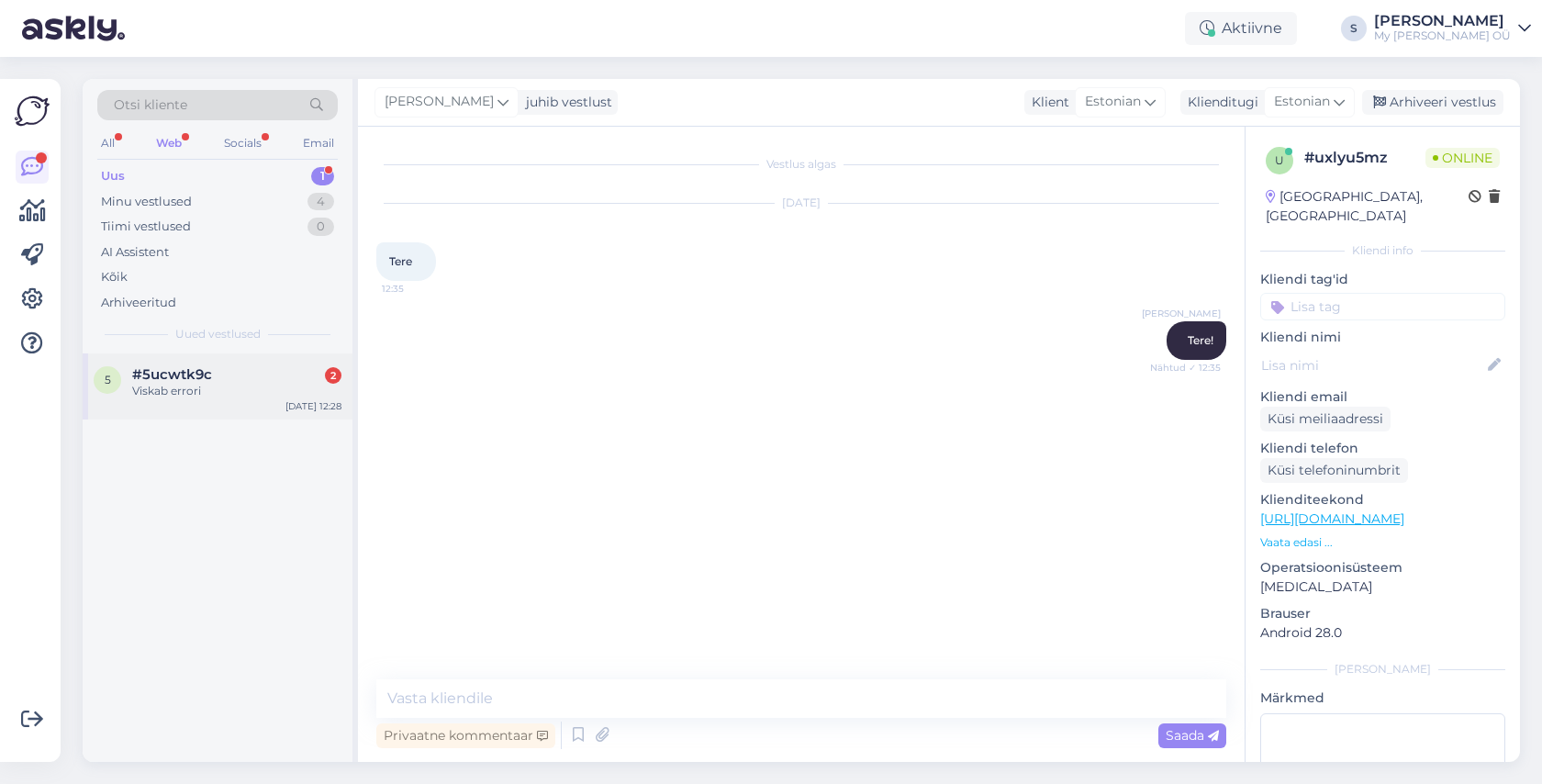
click at [236, 395] on div "Viskab errori" at bounding box center [236, 391] width 209 height 16
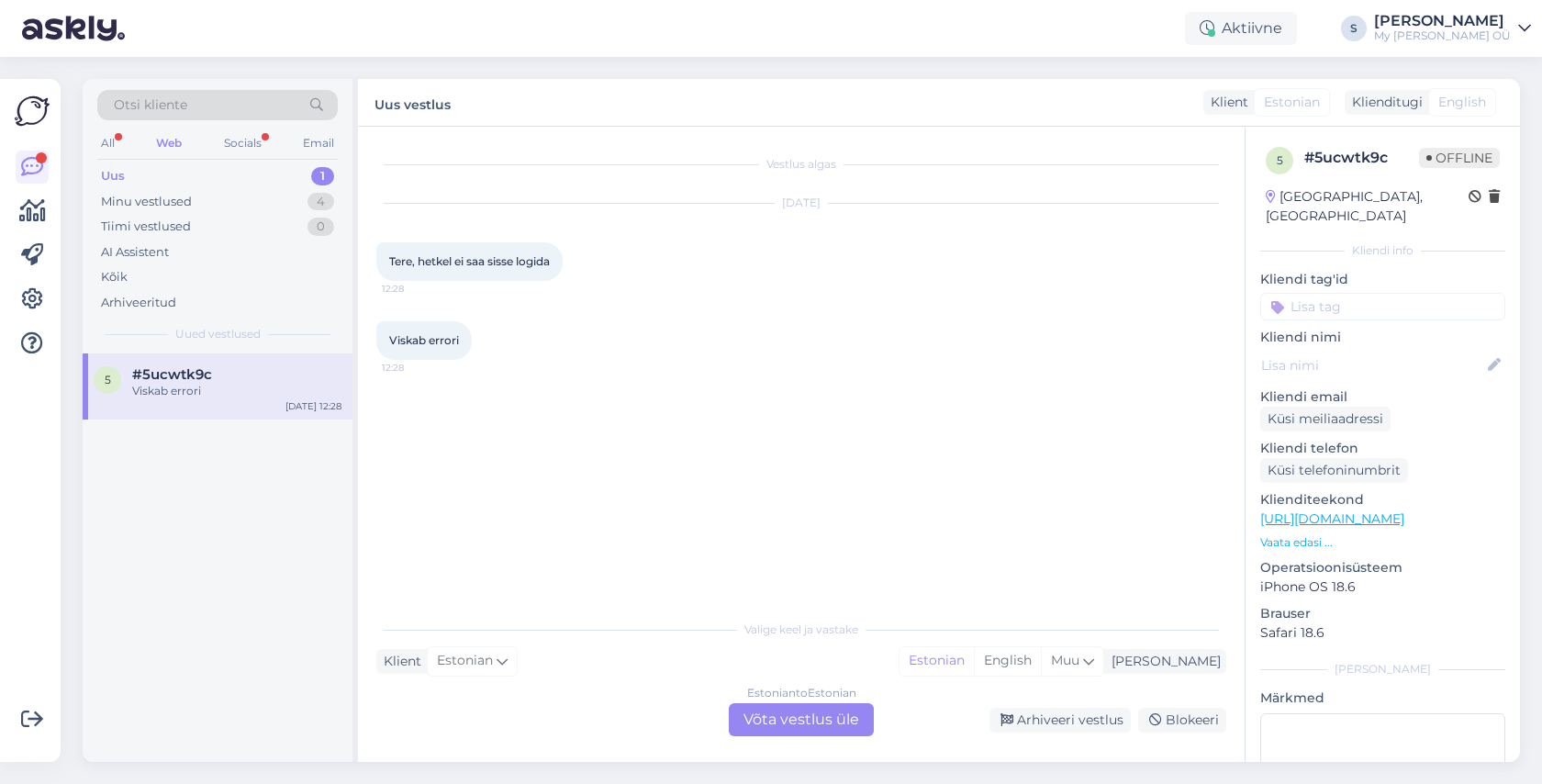
click at [767, 717] on div "Estonian to Estonian Võta vestlus üle" at bounding box center [801, 719] width 145 height 33
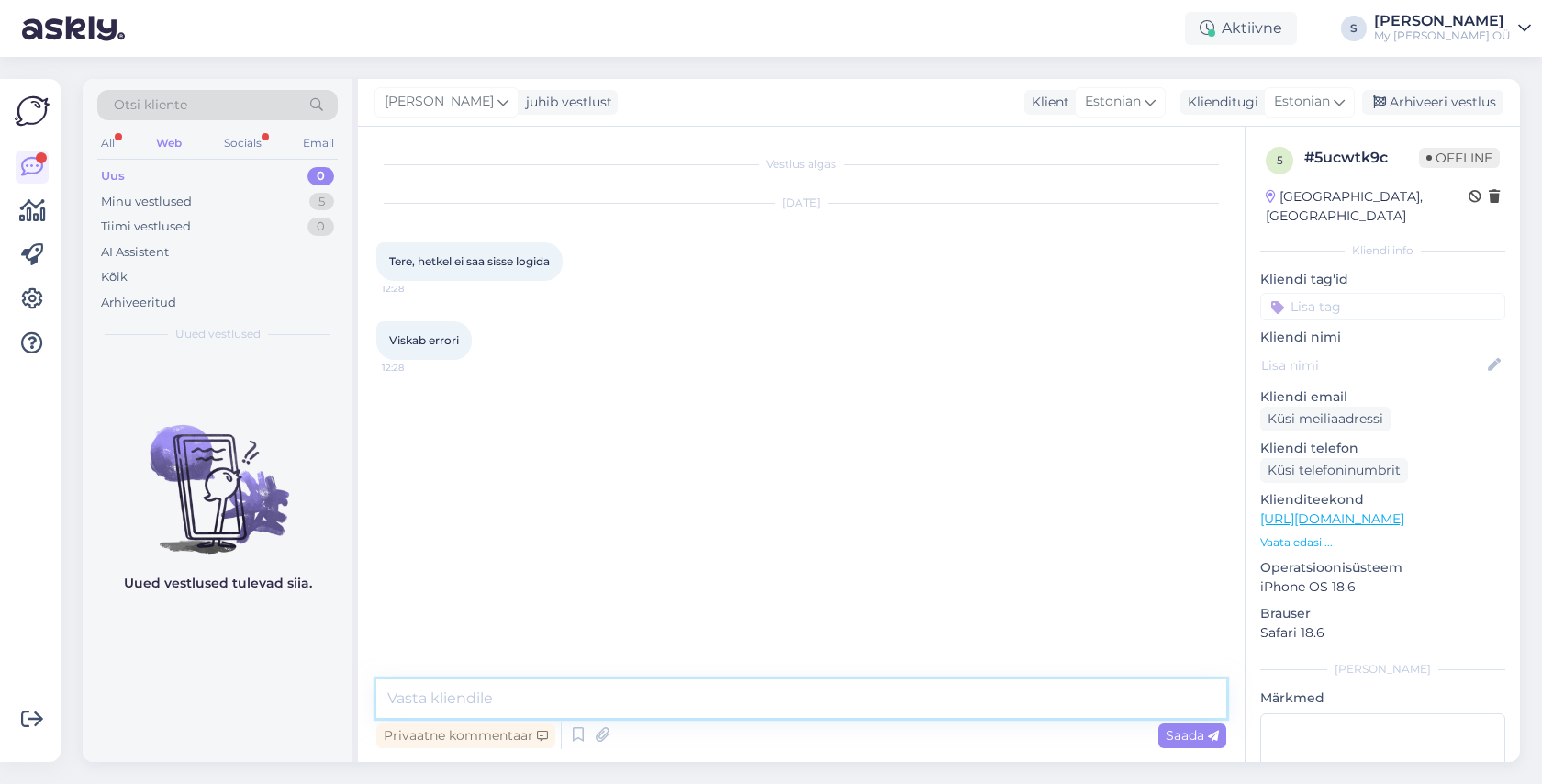
click at [505, 693] on textarea at bounding box center [800, 698] width 850 height 39
type textarea "Tere! [GEOGRAPHIC_DATA] andke oma meiliaadess"
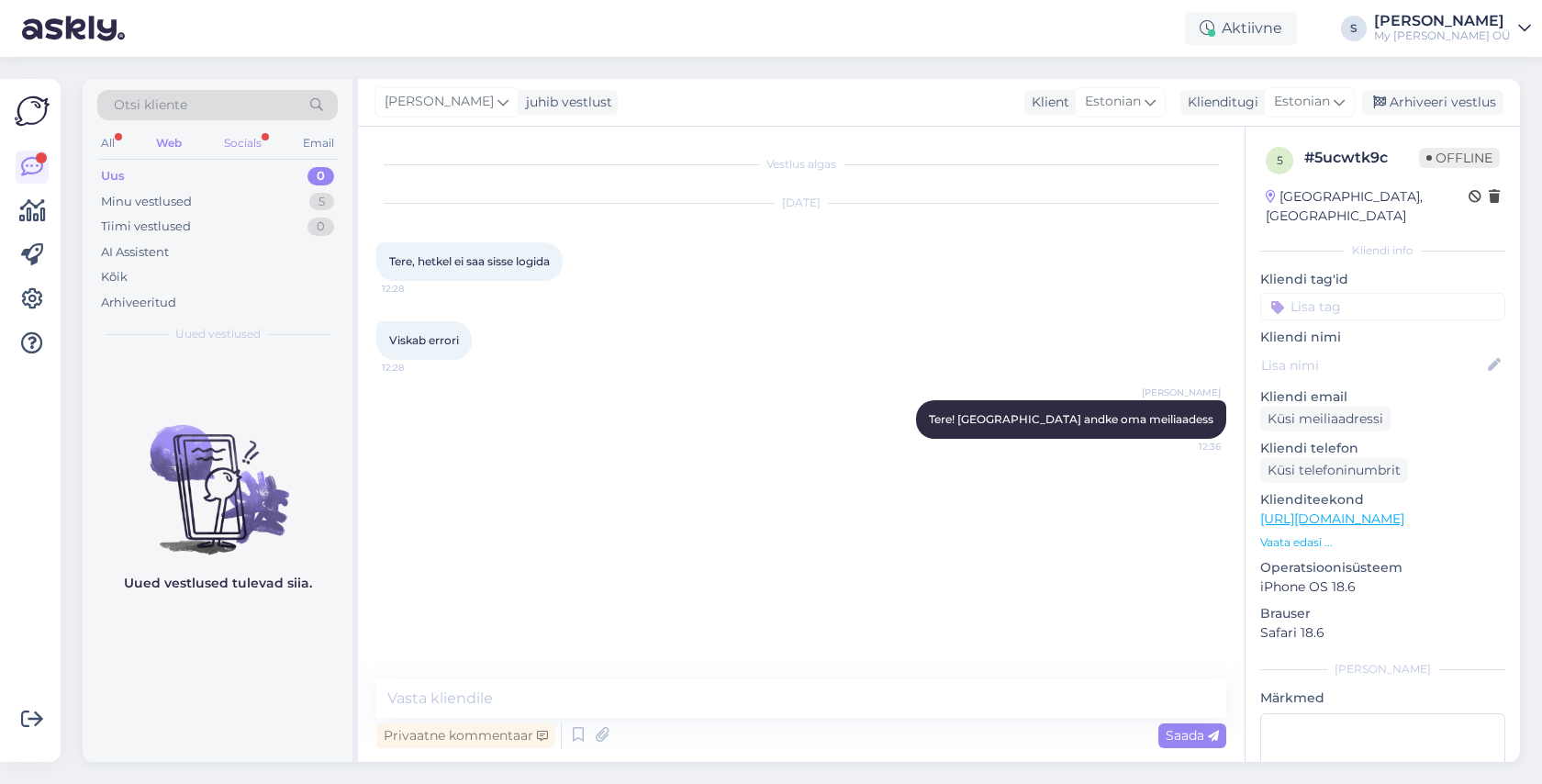
click at [249, 145] on div "Socials" at bounding box center [242, 143] width 45 height 24
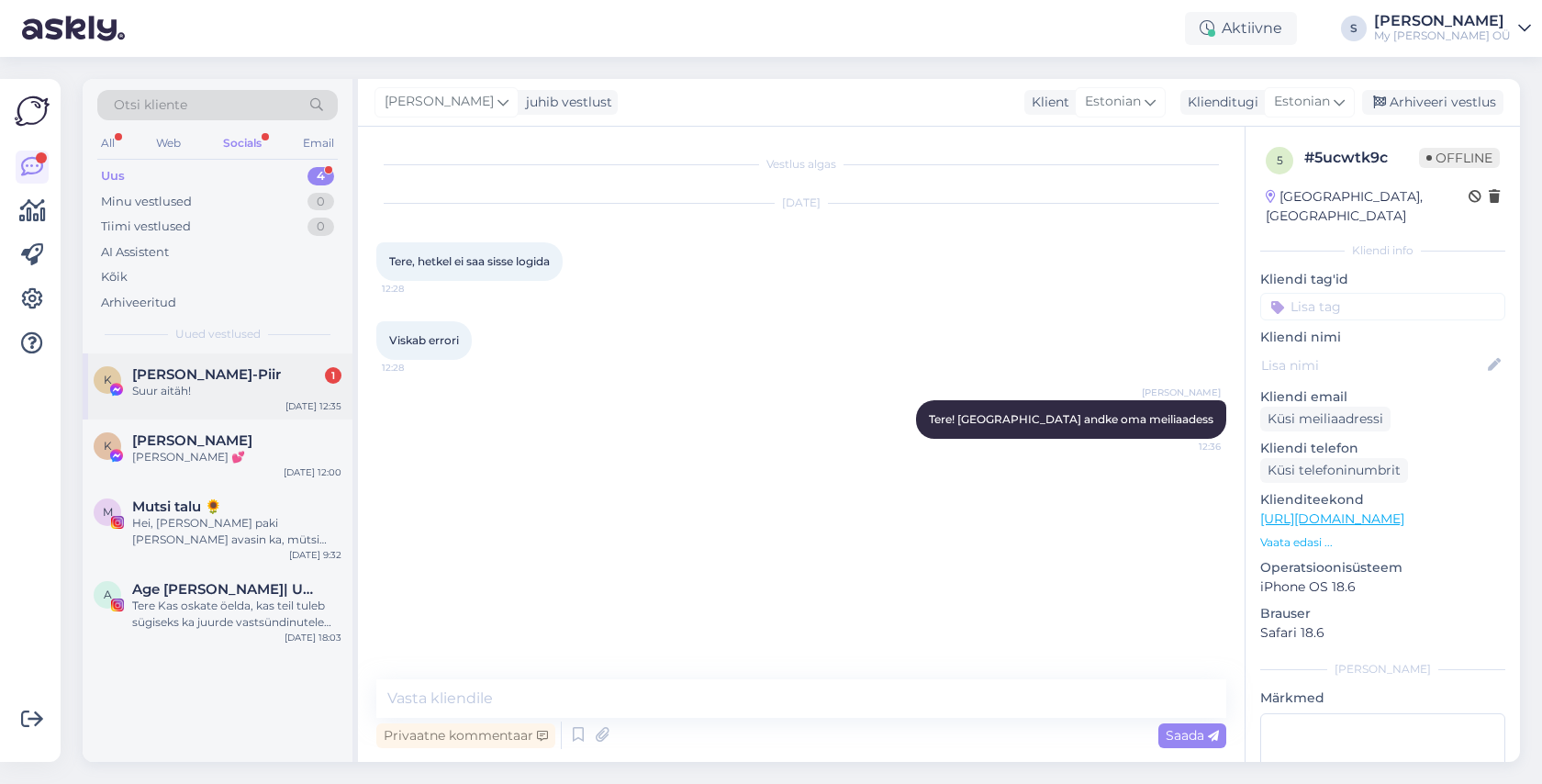
click at [216, 382] on span "[PERSON_NAME]-Piir" at bounding box center [206, 374] width 149 height 16
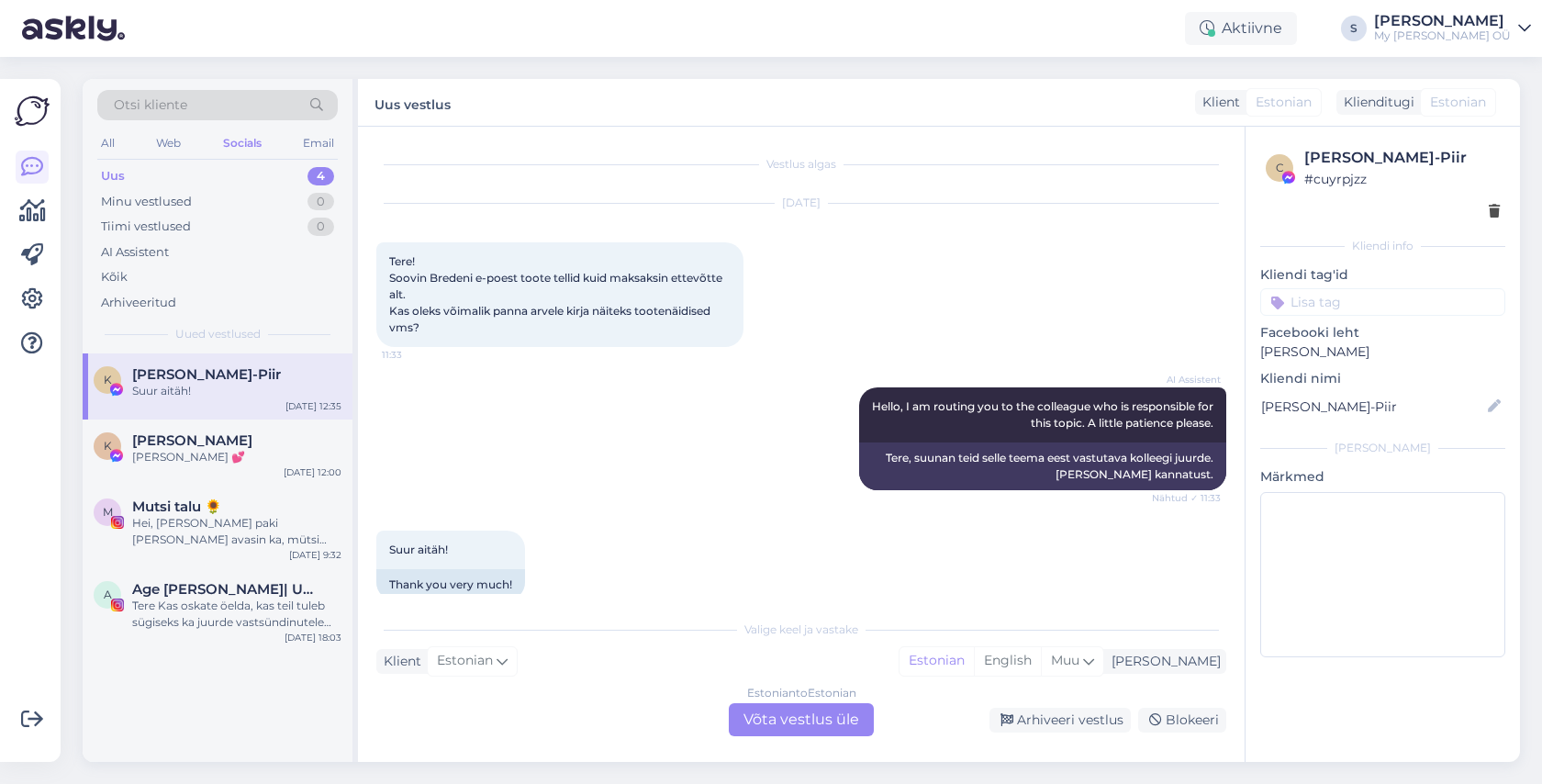
scroll to position [2906, 0]
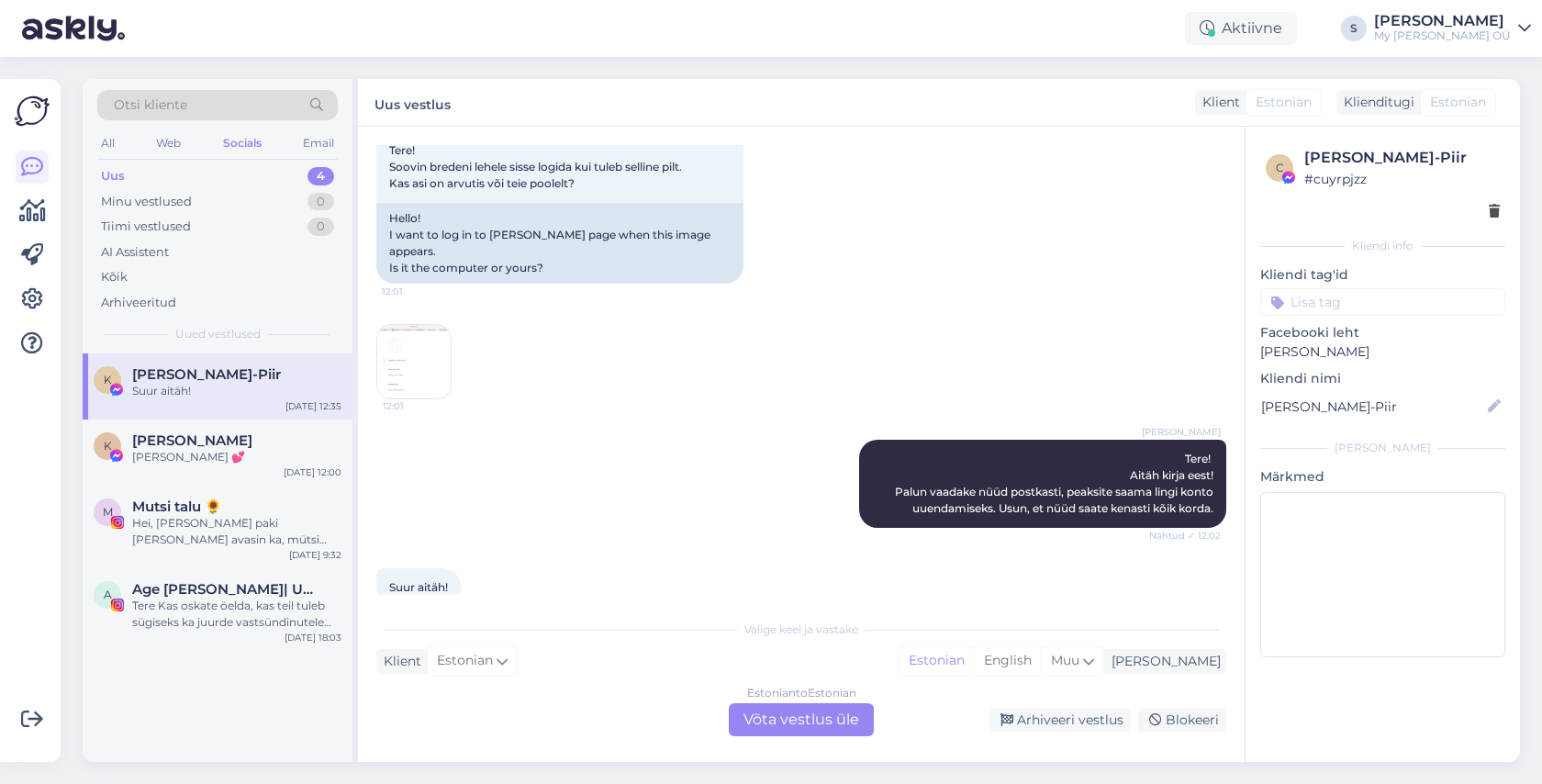
click at [765, 712] on div "Estonian to Estonian Võta vestlus üle" at bounding box center [801, 719] width 145 height 33
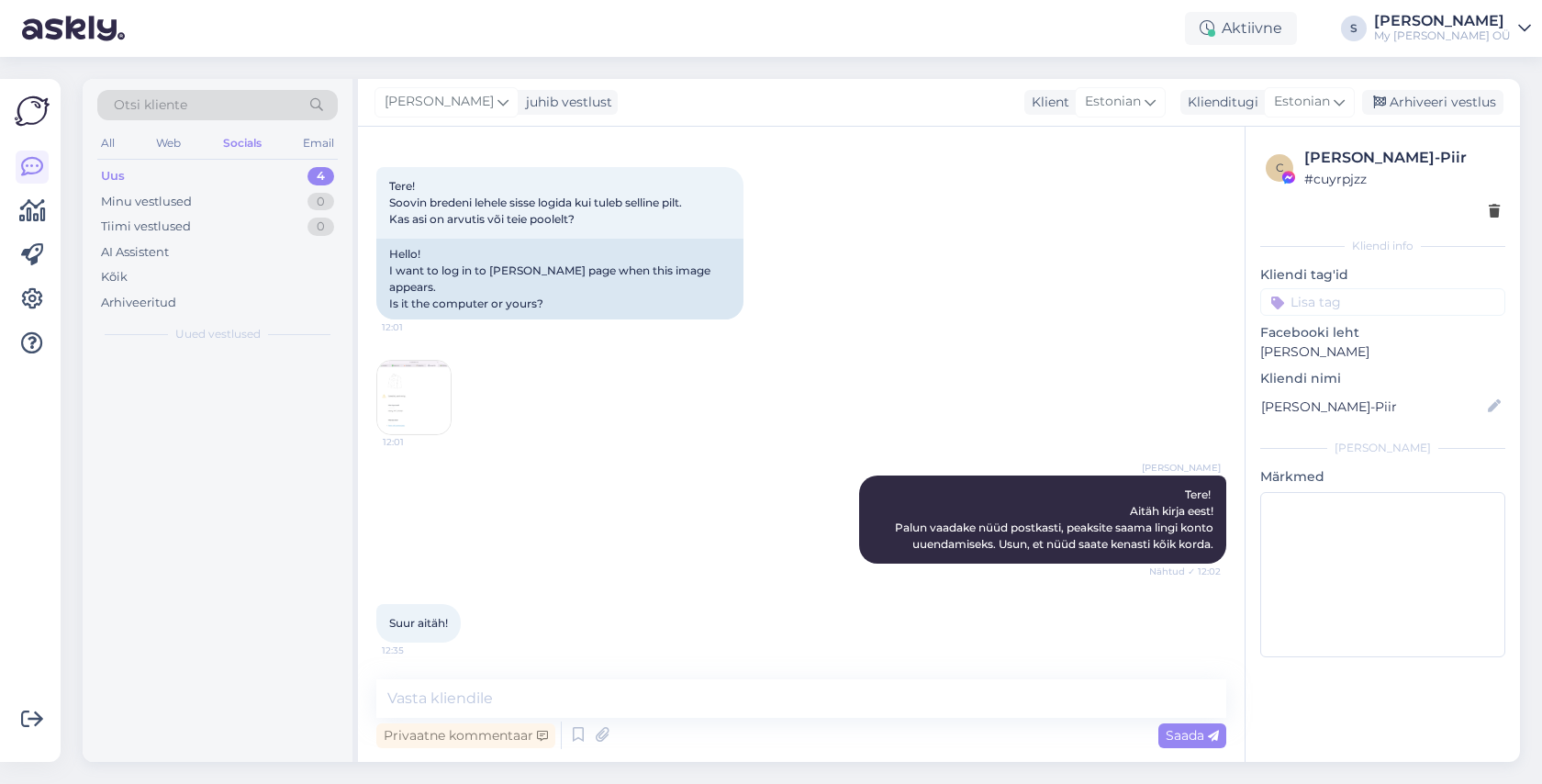
scroll to position [2838, 0]
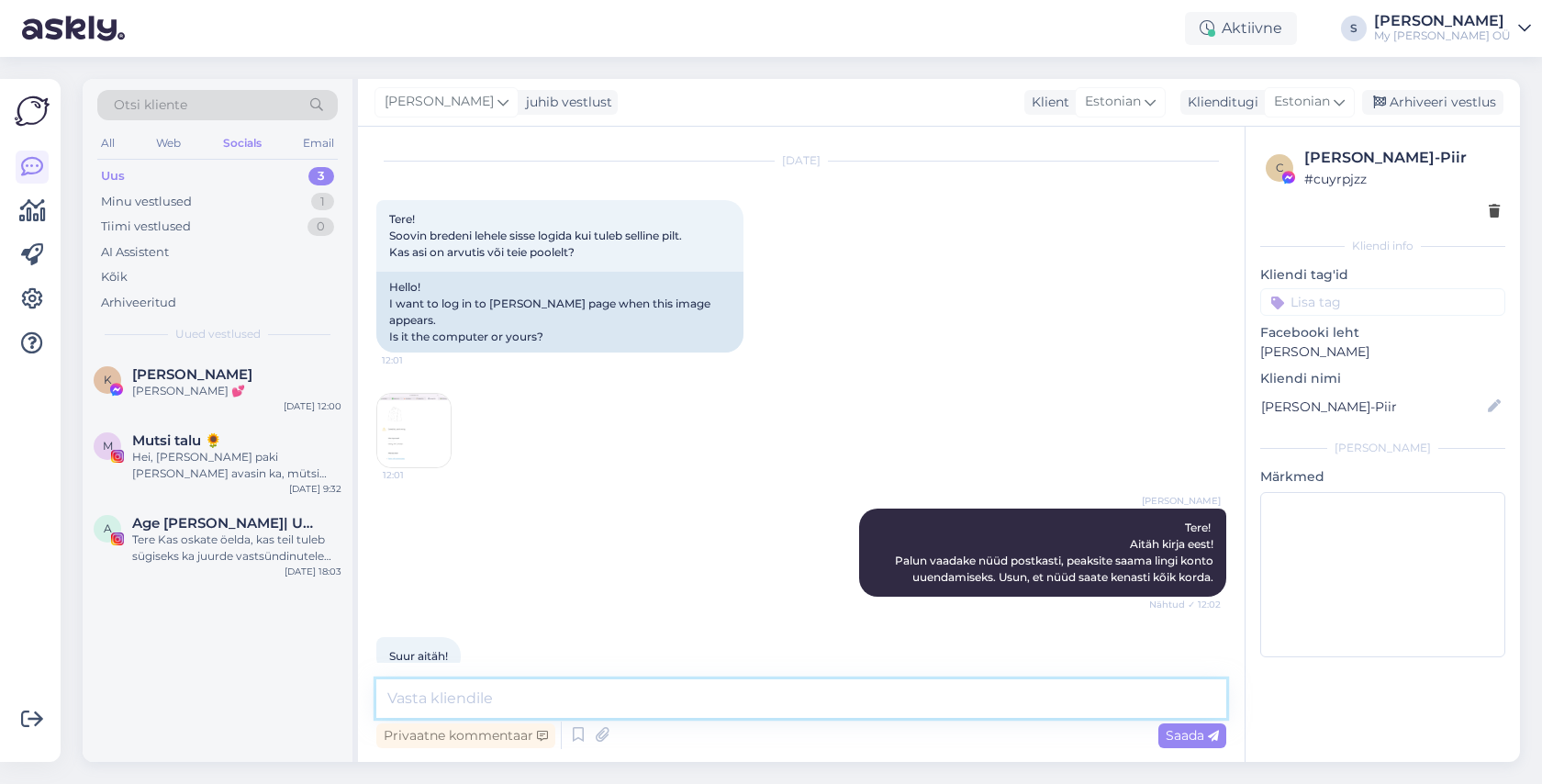
click at [486, 698] on textarea at bounding box center [800, 698] width 850 height 39
type textarea "super, et [PERSON_NAME] :)"
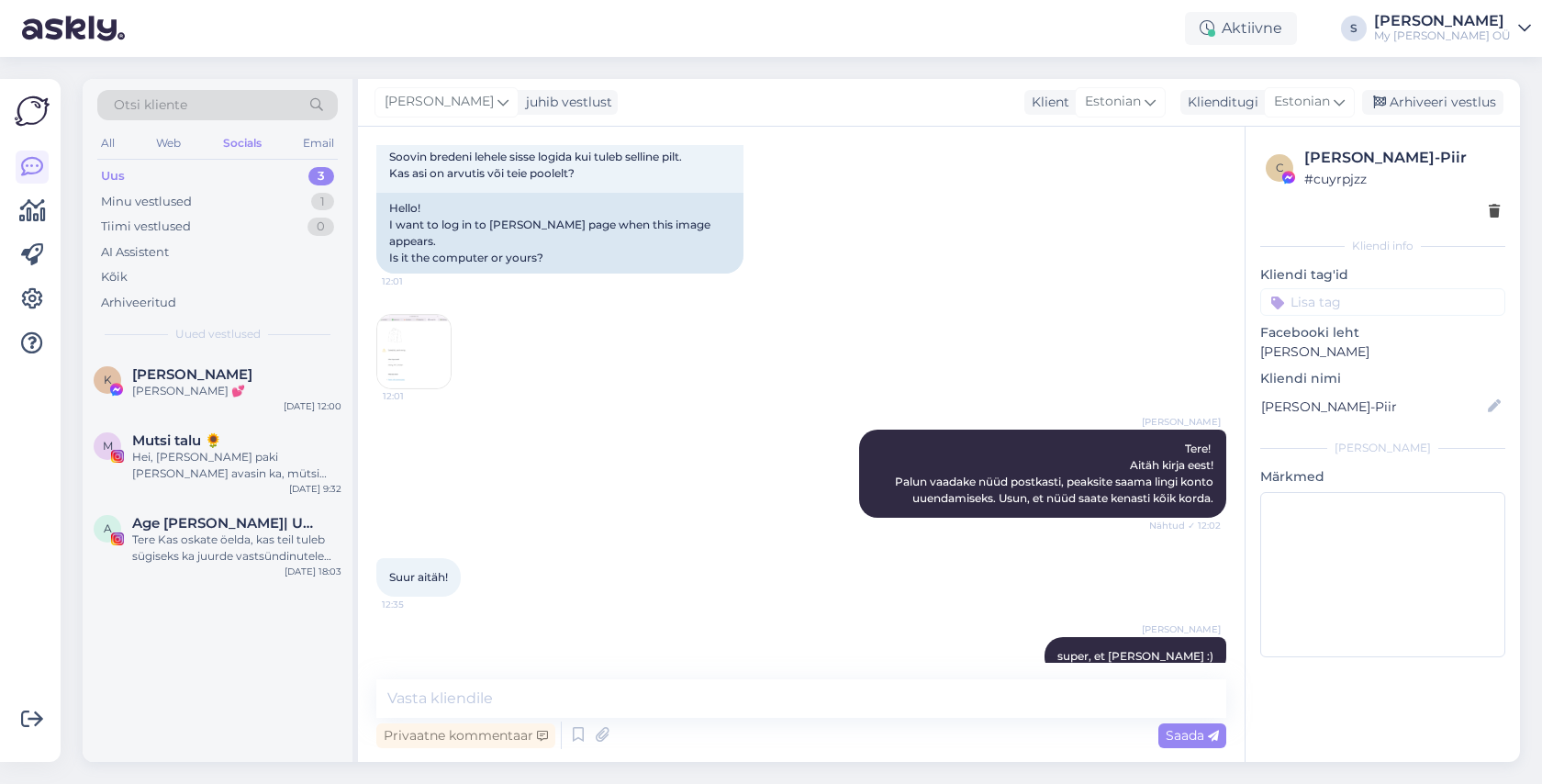
click at [236, 143] on div "Socials" at bounding box center [242, 143] width 46 height 24
click at [173, 149] on div "Web" at bounding box center [168, 143] width 32 height 24
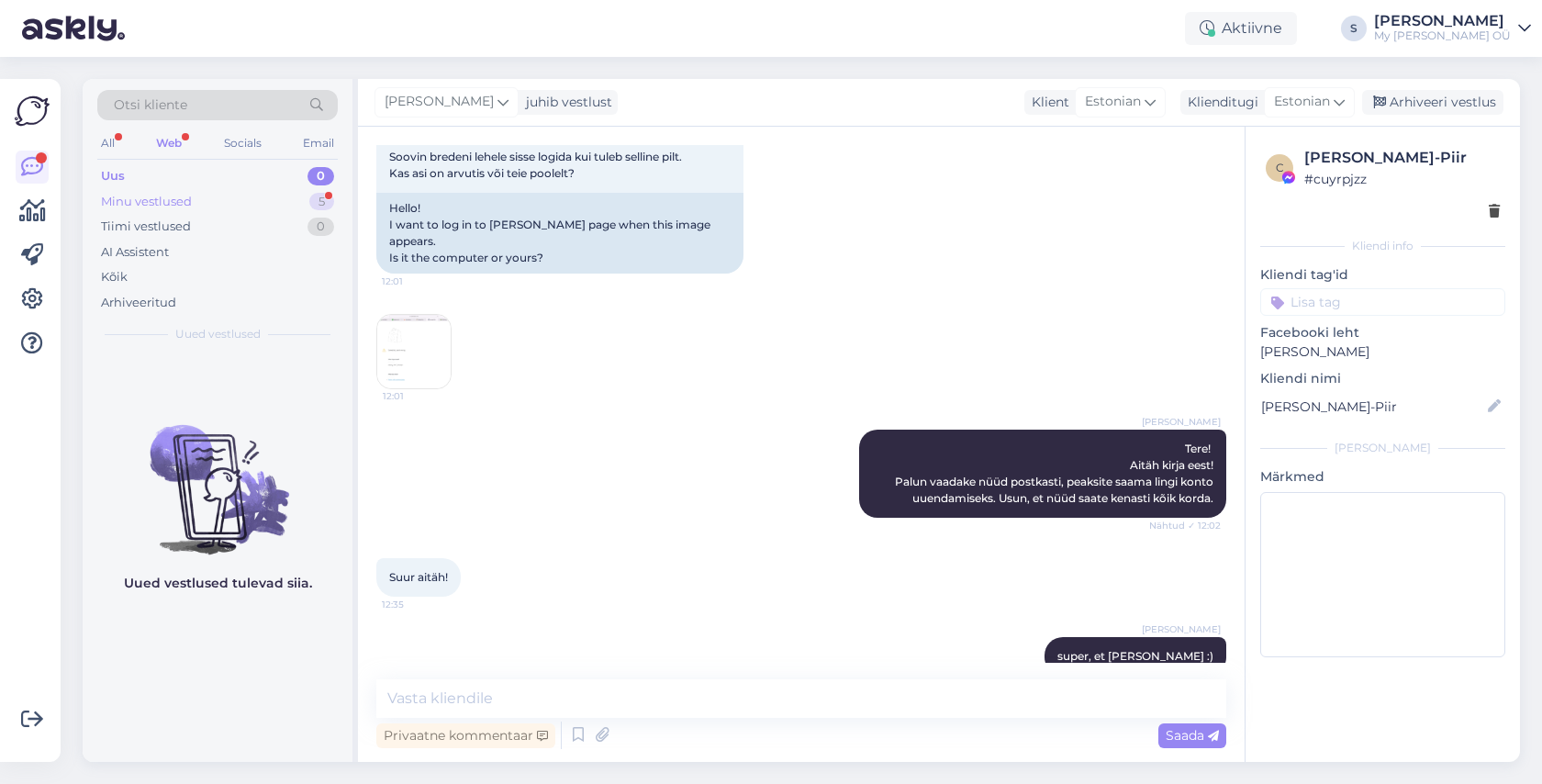
click at [171, 194] on div "Minu vestlused" at bounding box center [147, 202] width 91 height 18
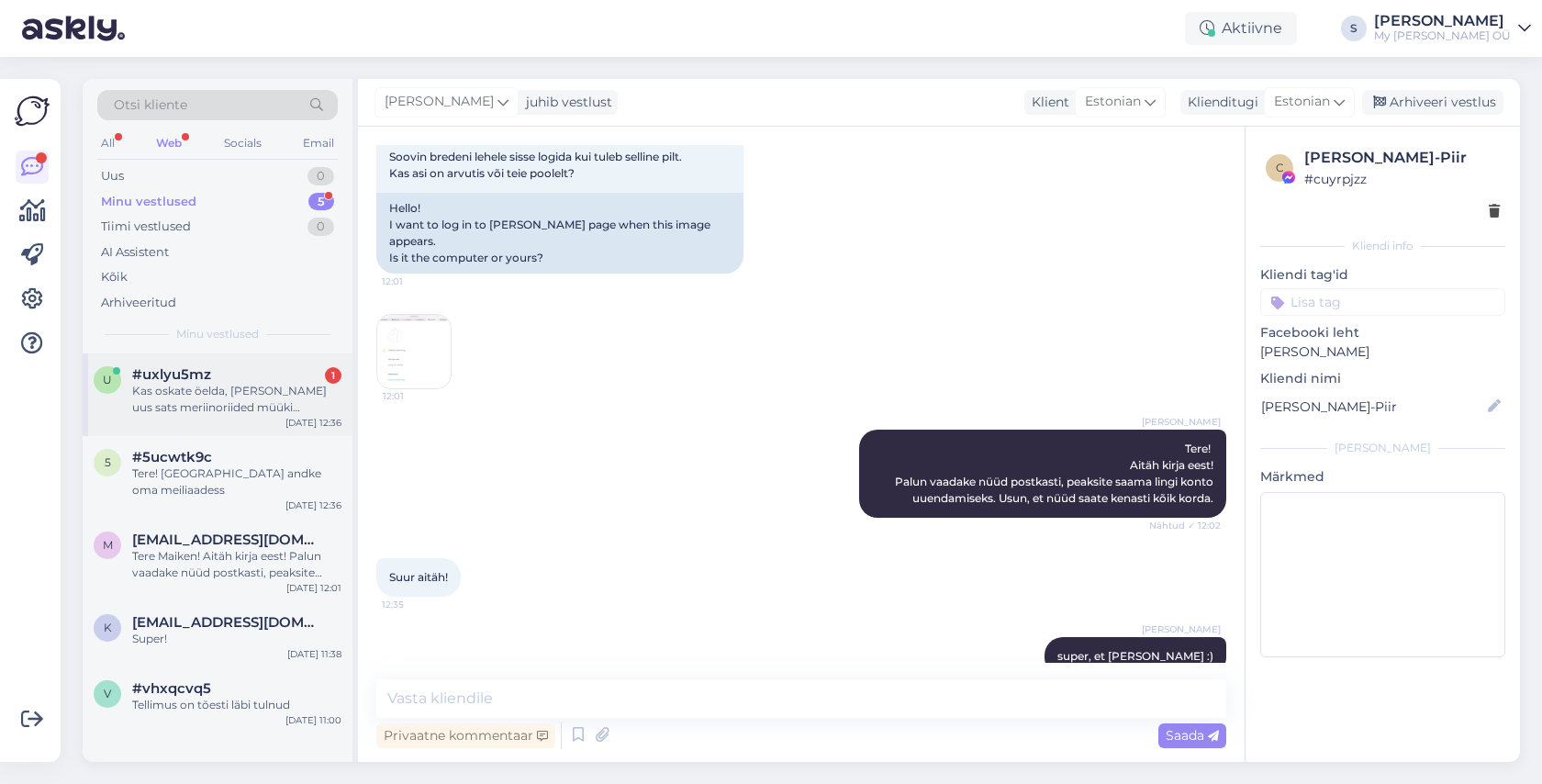
click at [236, 389] on div "Kas oskate öelda, [PERSON_NAME] uus sats meriinoriided müüki tulevad? Meil [PER…" at bounding box center [236, 399] width 209 height 33
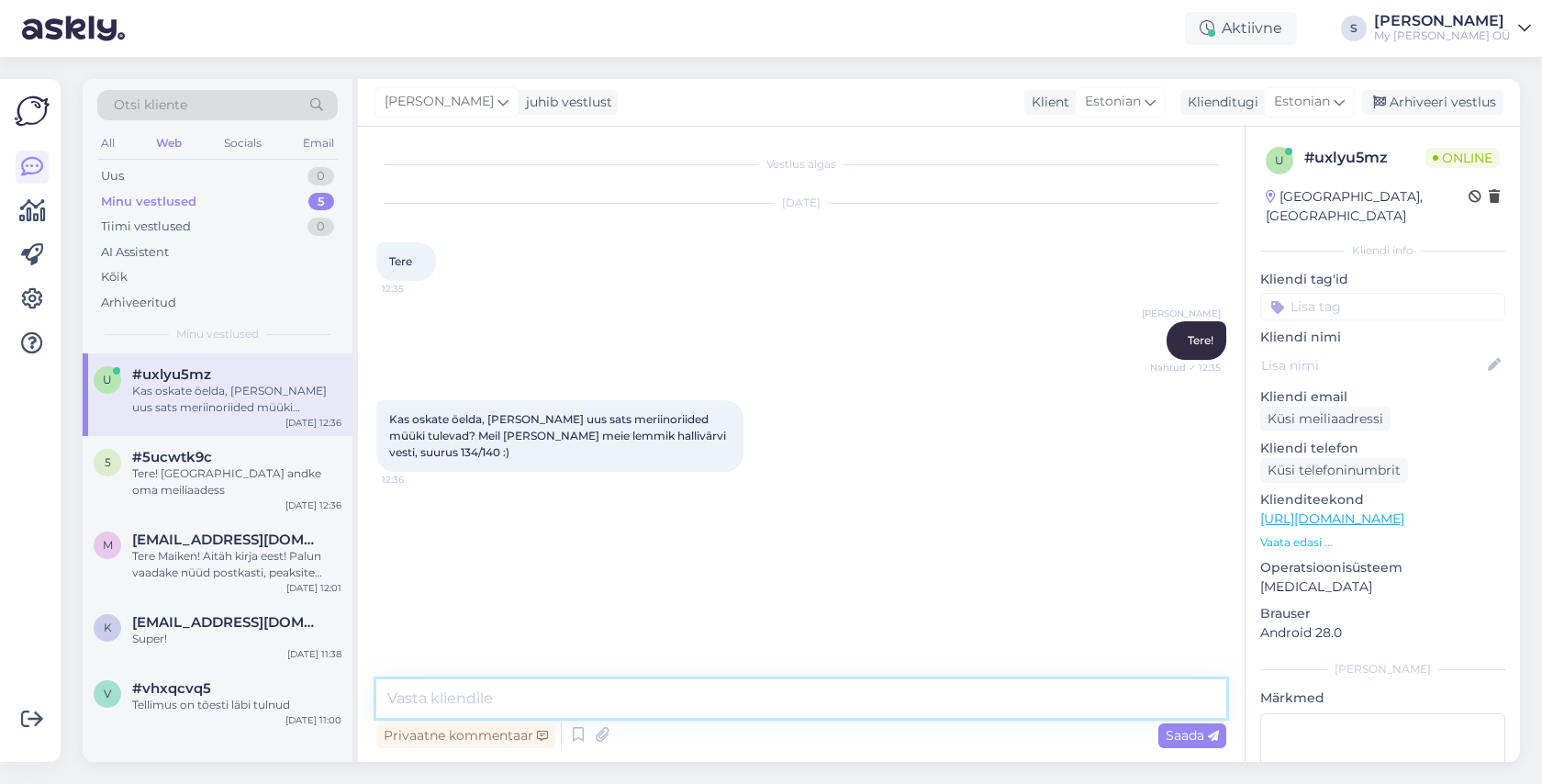
click at [507, 704] on textarea at bounding box center [800, 698] width 850 height 39
type textarea "Vestid peaks saabuma lattu septembri keskpaigas"
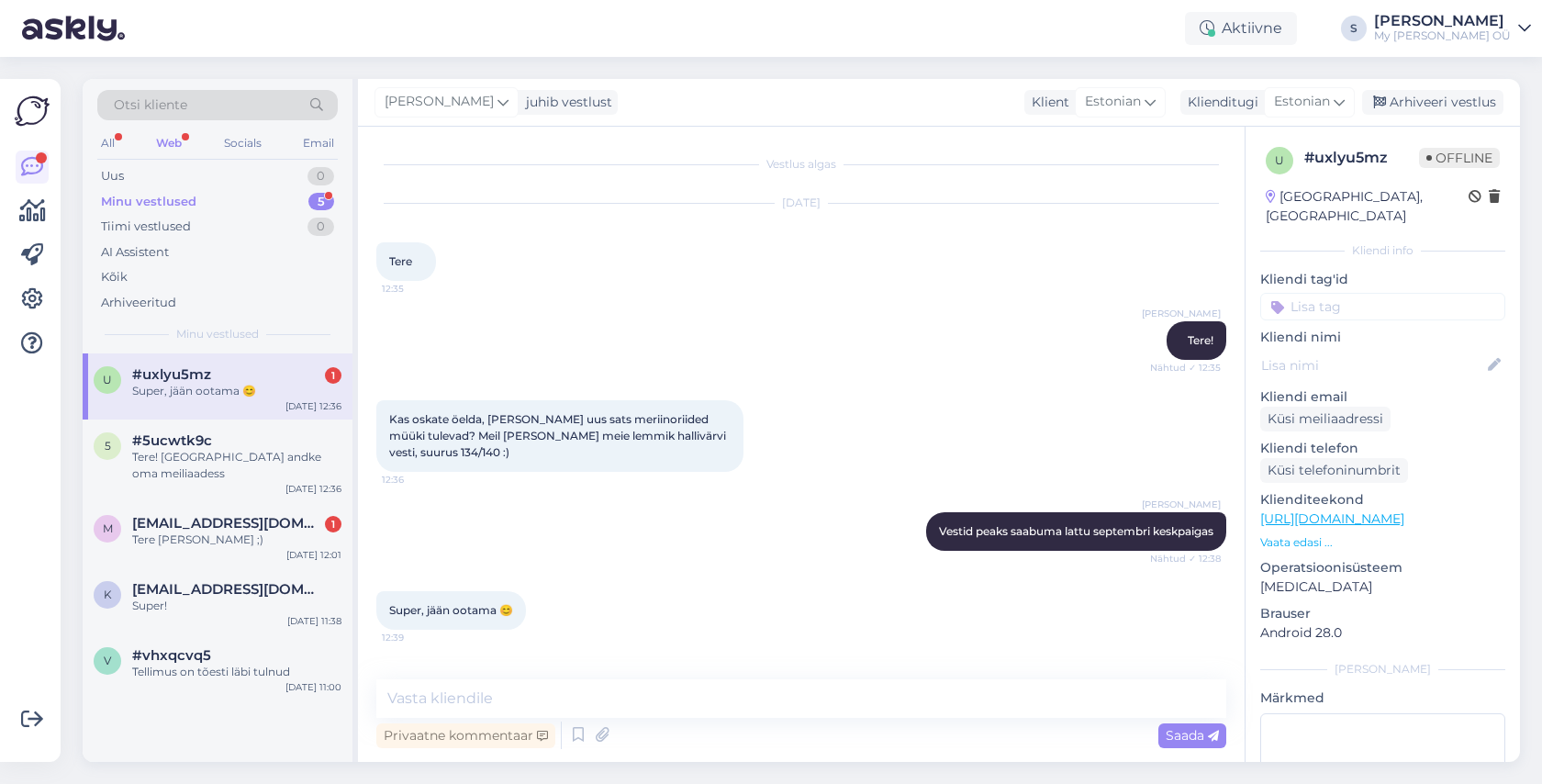
click at [174, 375] on span "#uxlyu5mz" at bounding box center [172, 374] width 79 height 16
click at [160, 515] on span "[EMAIL_ADDRESS][DOMAIN_NAME]" at bounding box center [228, 523] width 191 height 16
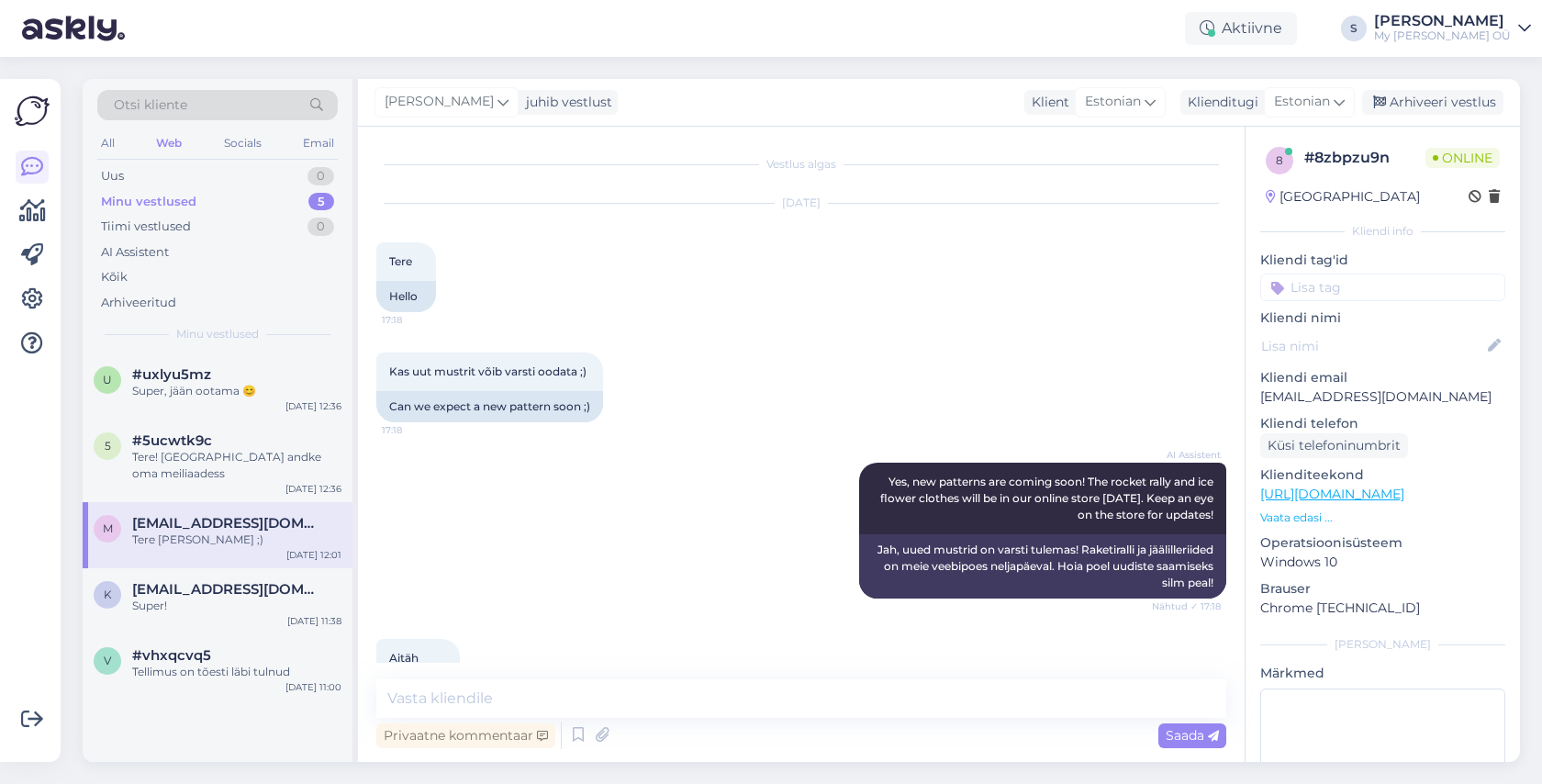
scroll to position [7584, 0]
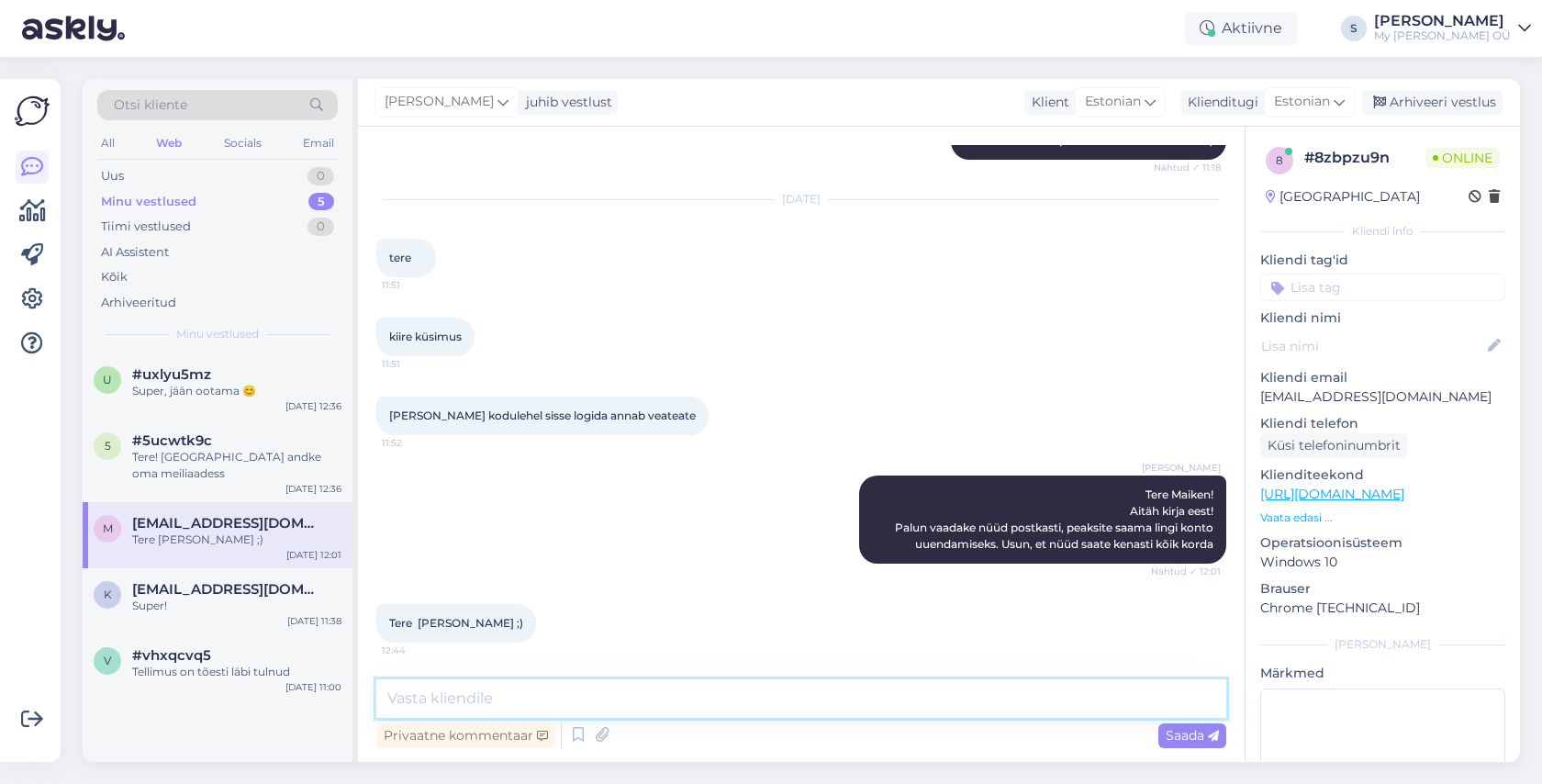
click at [488, 708] on textarea at bounding box center [800, 698] width 850 height 39
type textarea "Super! :)"
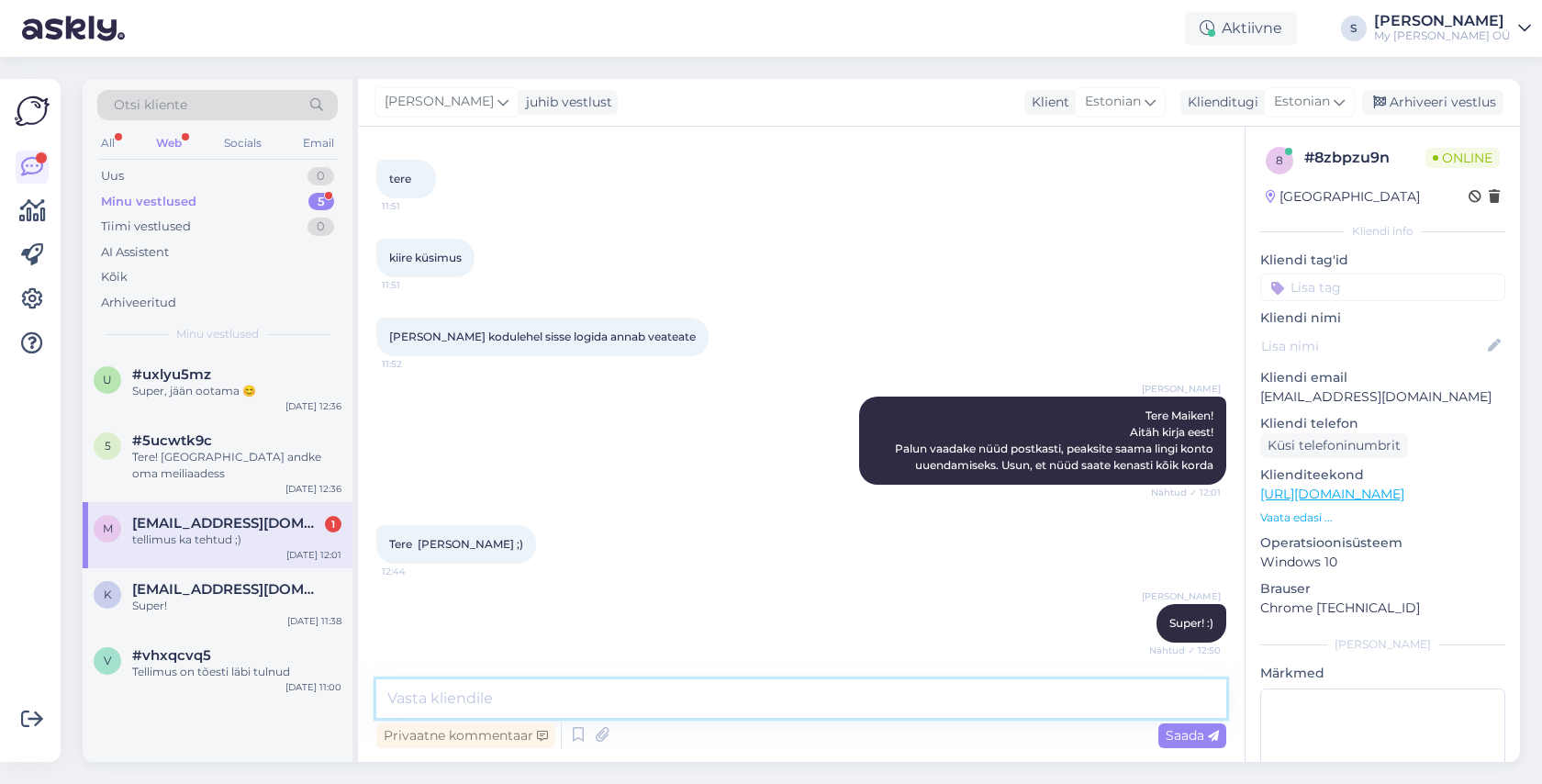
scroll to position [7743, 0]
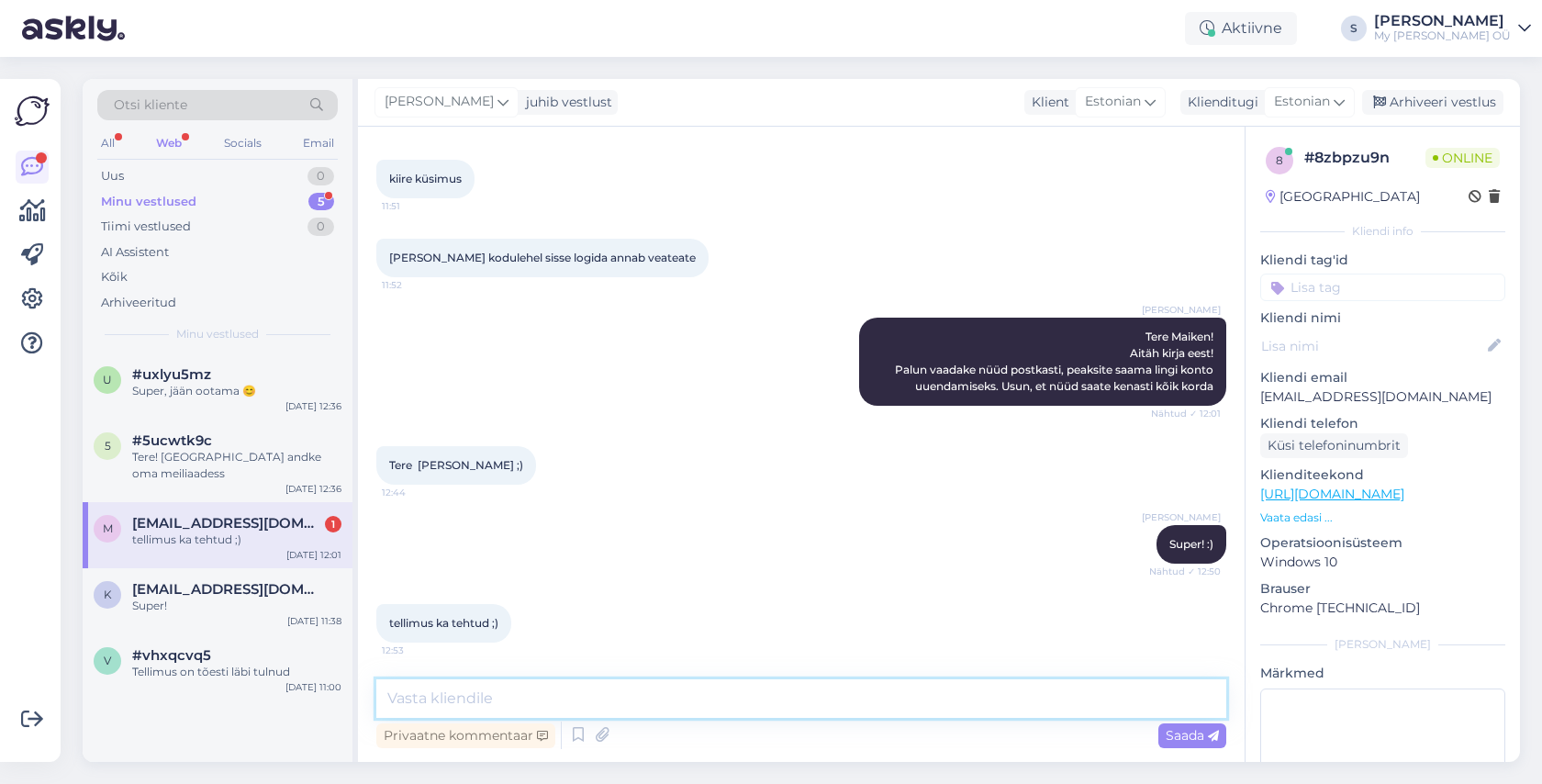
click at [530, 700] on textarea at bounding box center [800, 698] width 850 height 39
click at [802, 700] on textarea "Jaa, [PERSON_NAME] :) Aitäh! Paneme tellimuse [PERSON_NAME]" at bounding box center [800, 698] width 850 height 39
type textarea "Jaa, [PERSON_NAME] :) Aitäh! Paneme tellimuse [PERSON_NAME]"
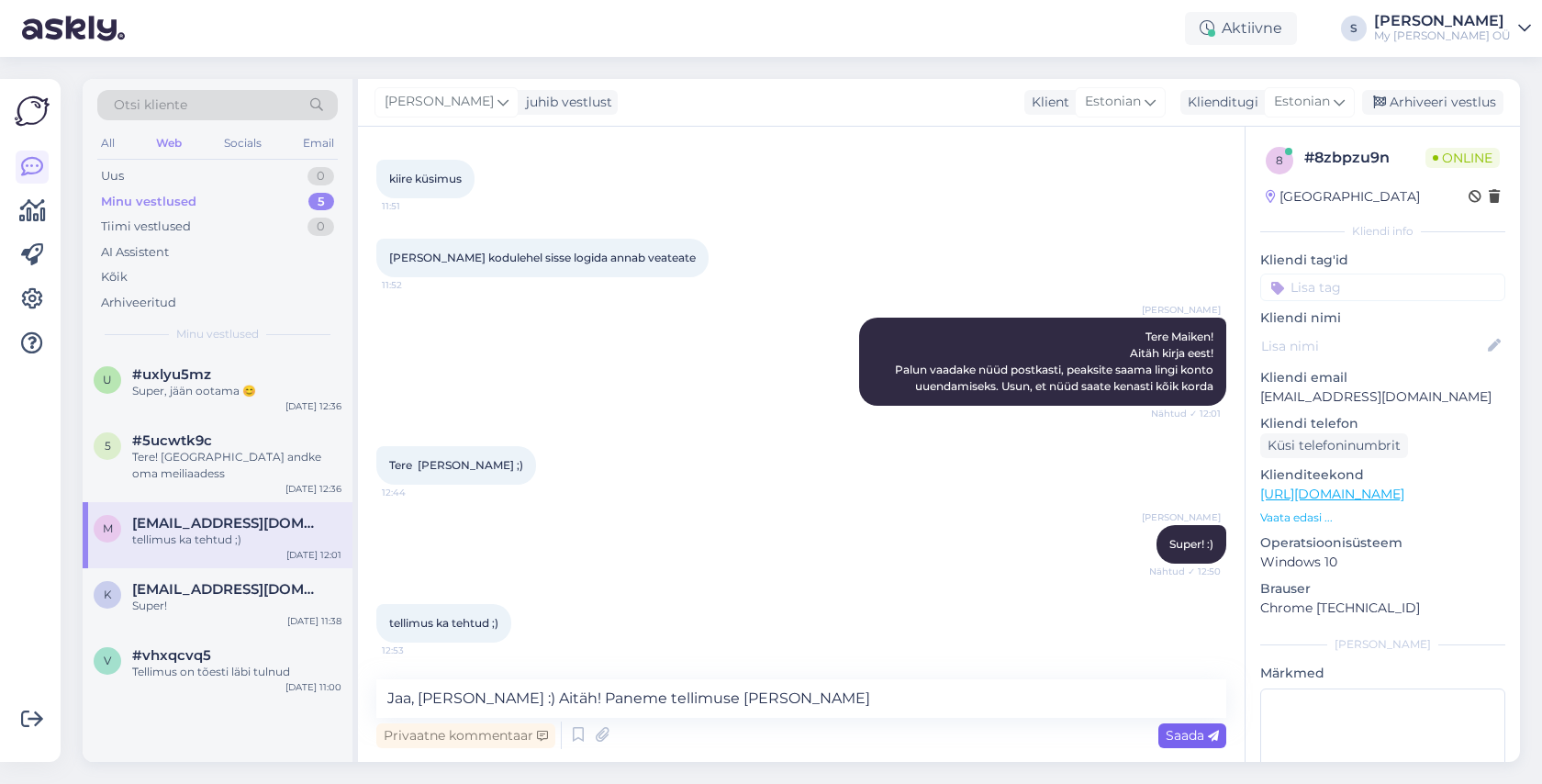
click at [1182, 725] on div "Saada" at bounding box center [1192, 736] width 68 height 25
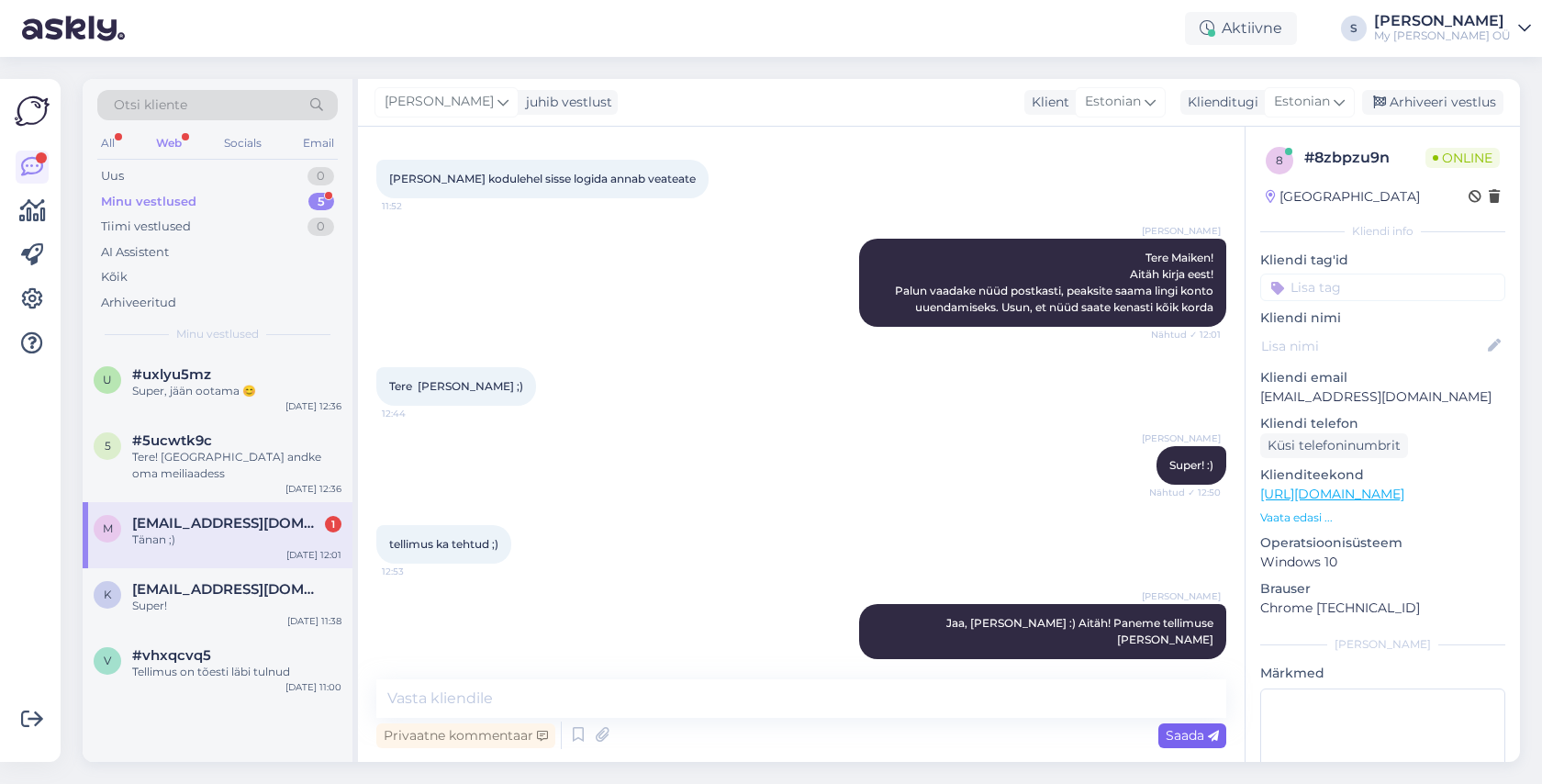
scroll to position [7901, 0]
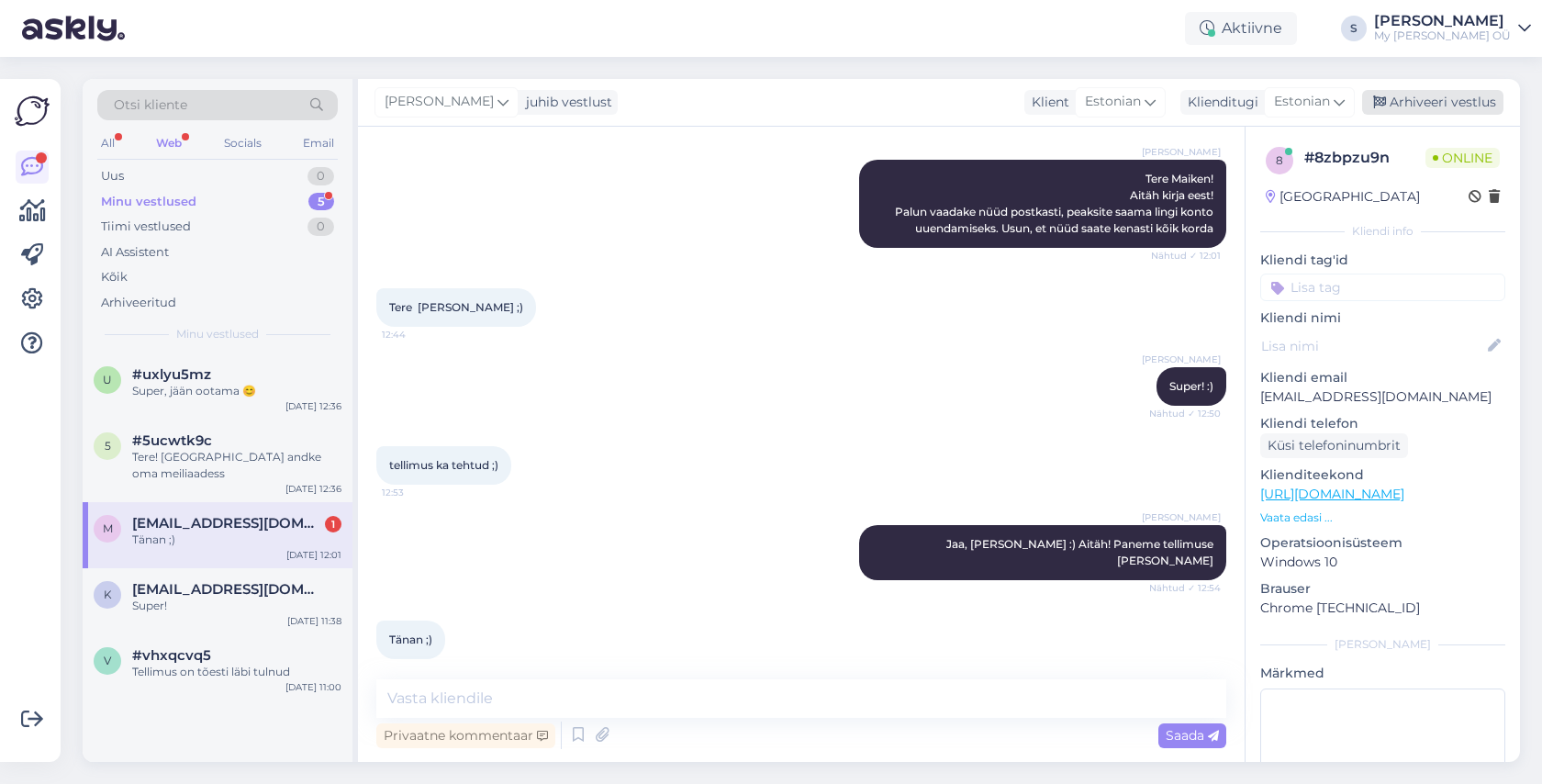
click at [1408, 104] on div "Arhiveeri vestlus" at bounding box center [1432, 102] width 142 height 25
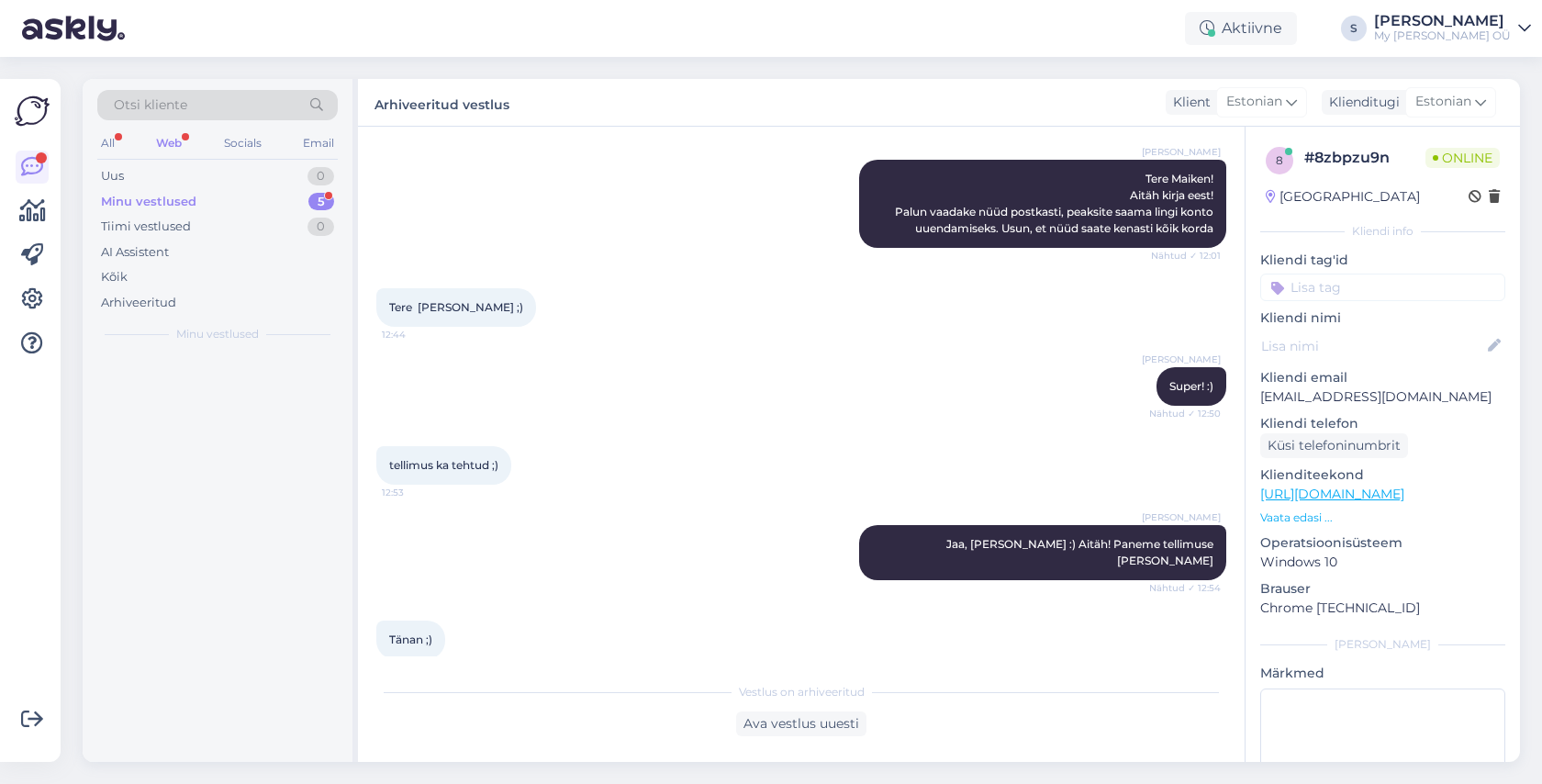
scroll to position [7907, 0]
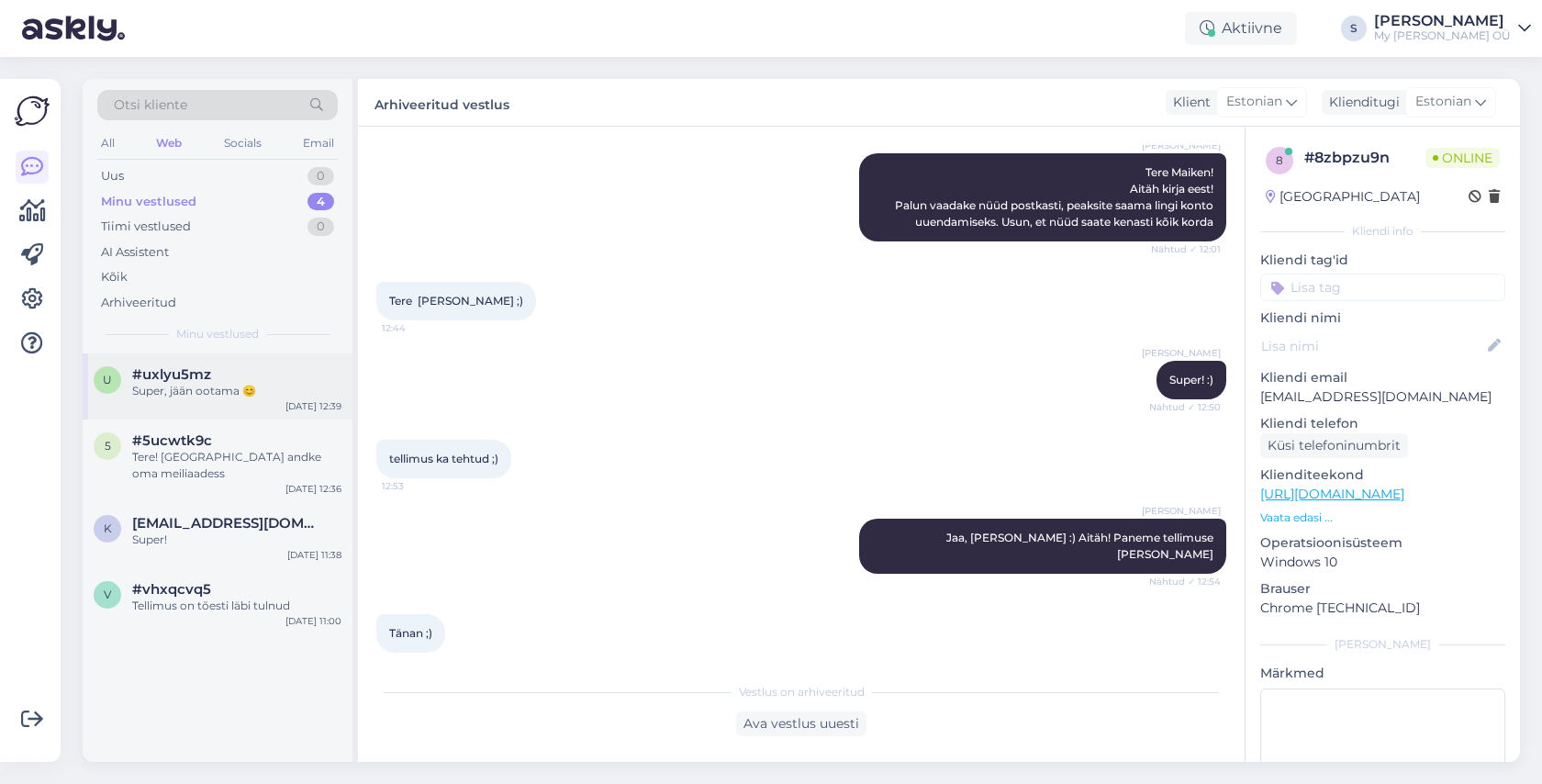
click at [225, 385] on div "Super, jään ootama 😊" at bounding box center [236, 391] width 209 height 16
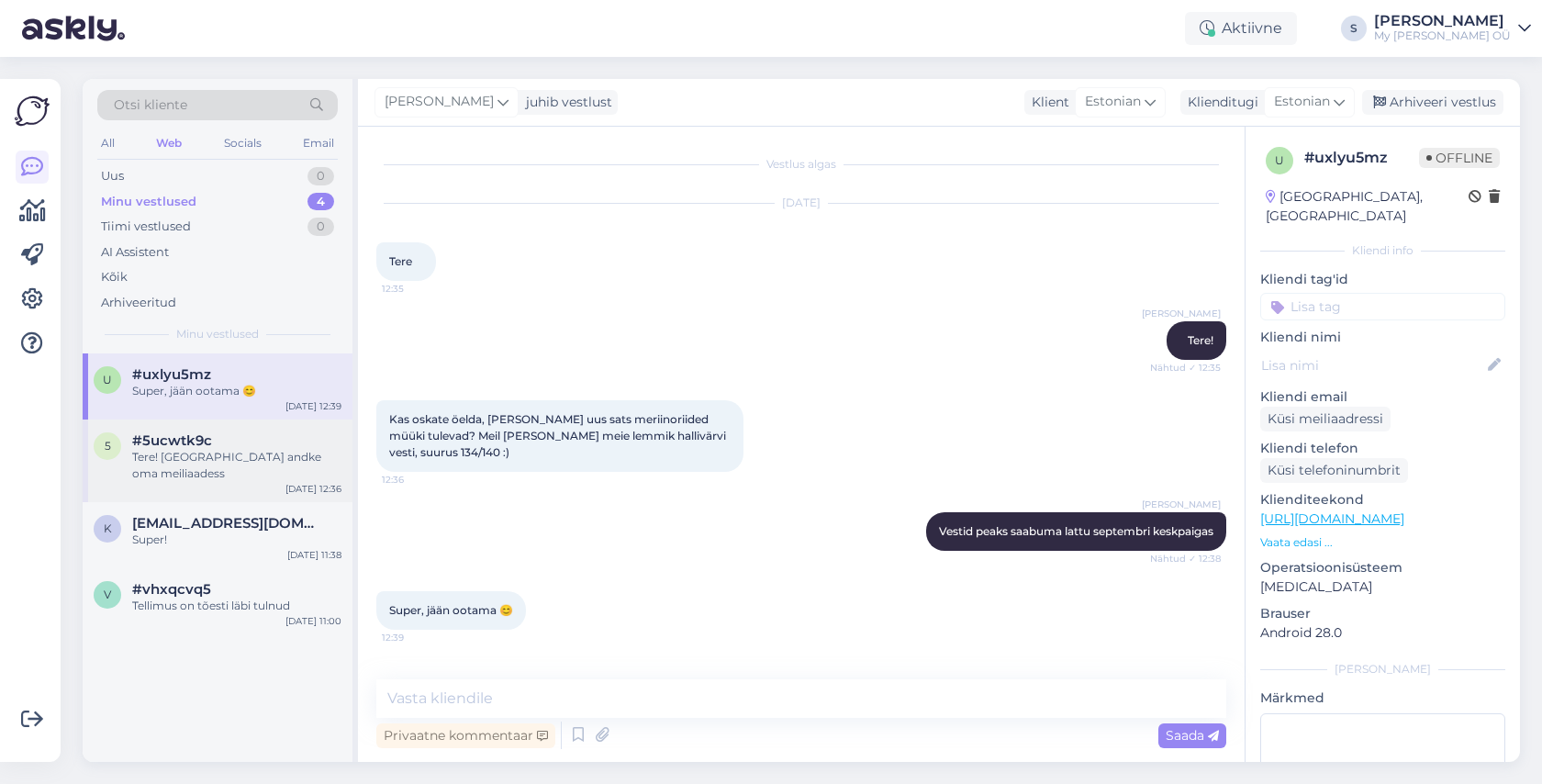
click at [262, 446] on div "#5ucwtk9c" at bounding box center [236, 440] width 209 height 16
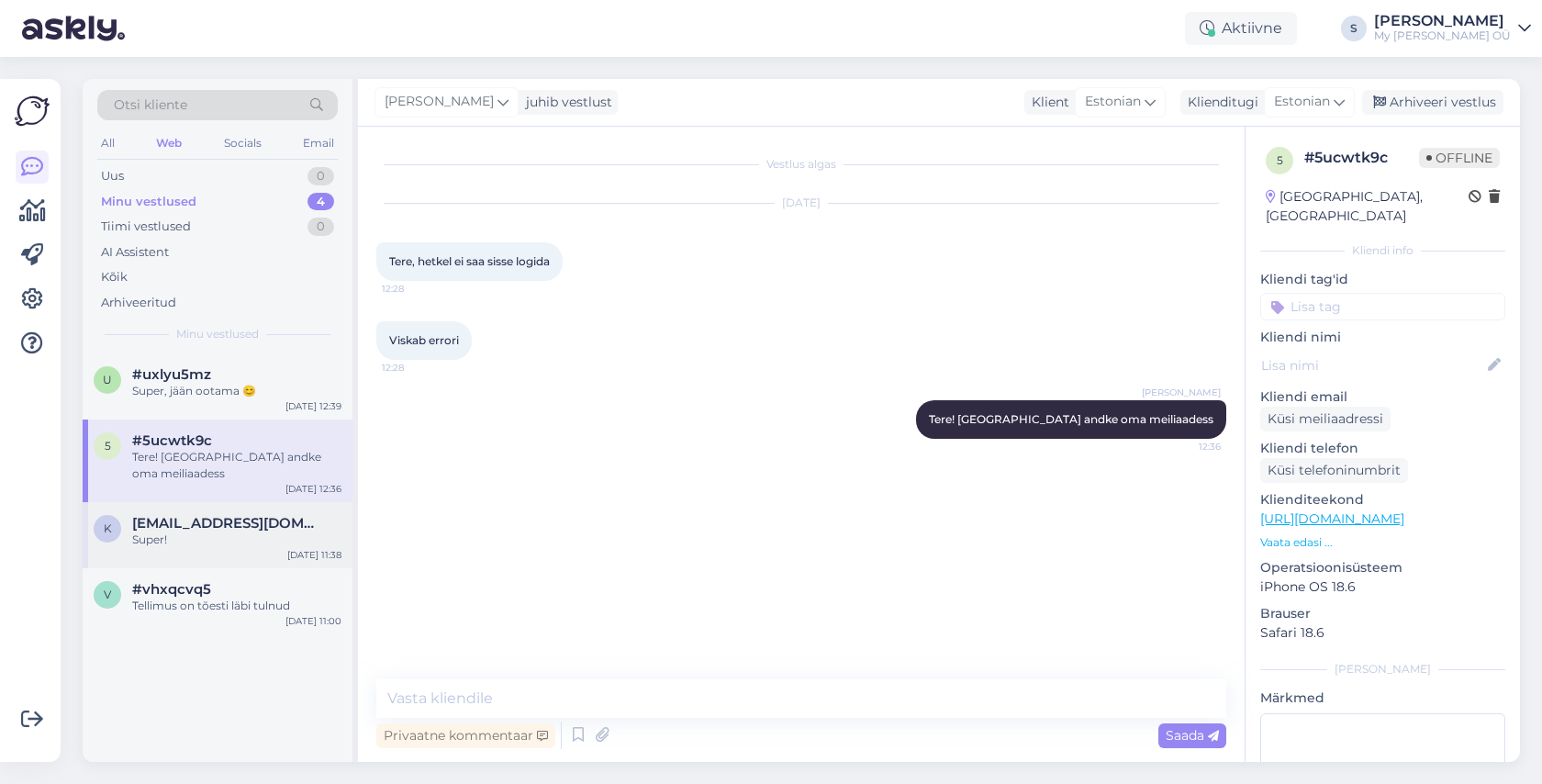
click at [237, 531] on div "Super!" at bounding box center [236, 539] width 209 height 16
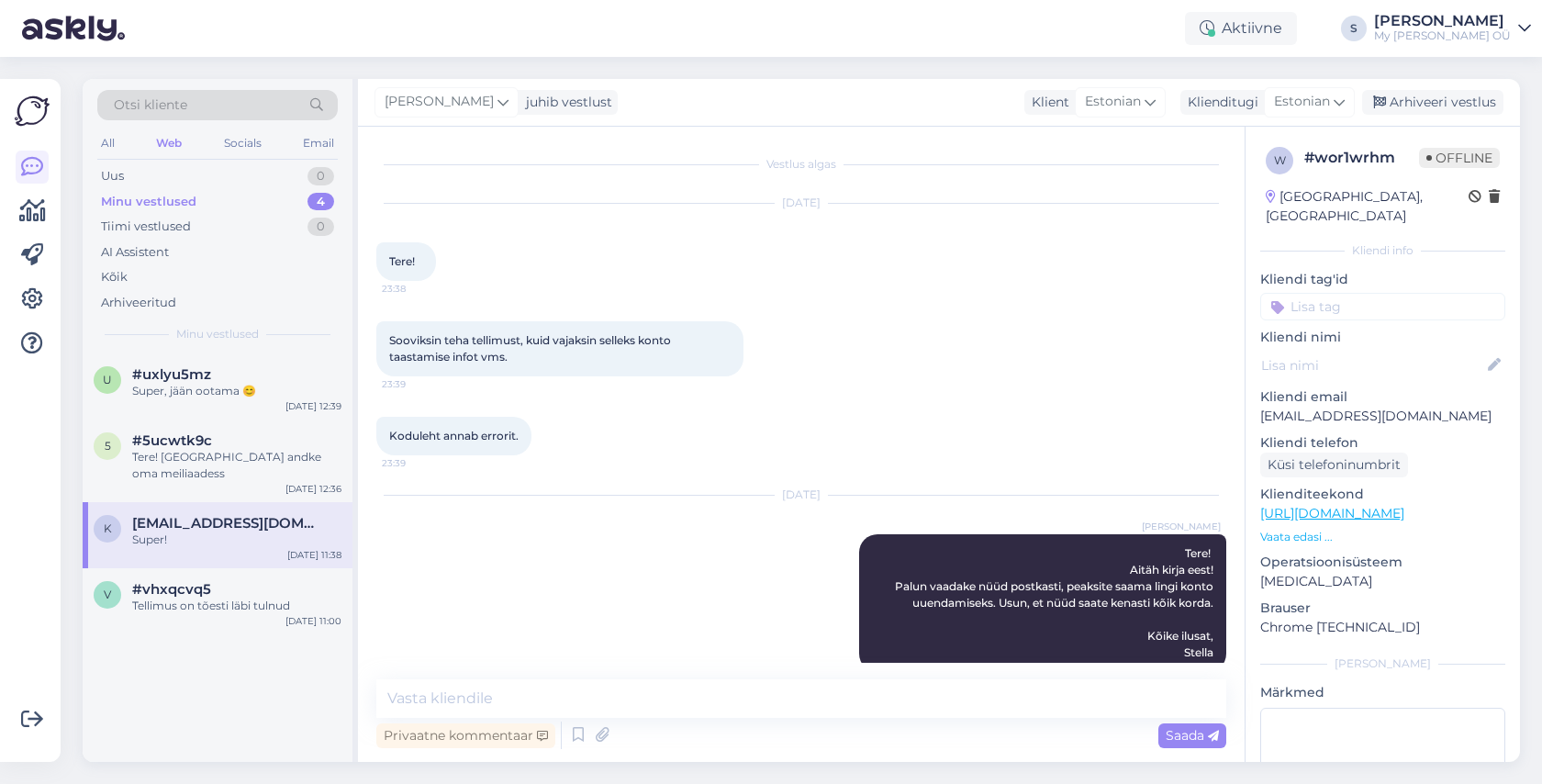
scroll to position [283, 0]
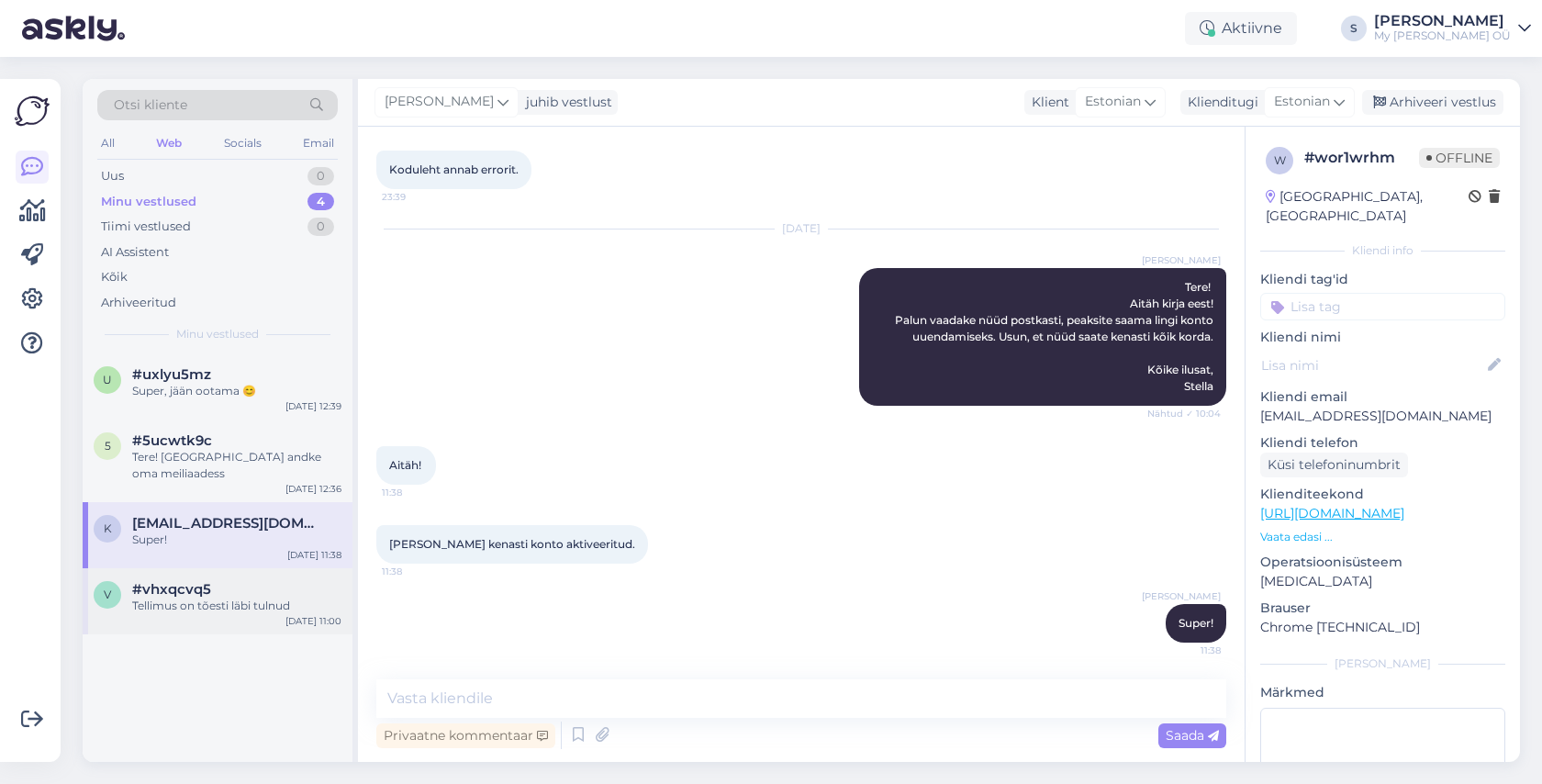
click at [200, 581] on span "#vhxqcvq5" at bounding box center [172, 588] width 79 height 16
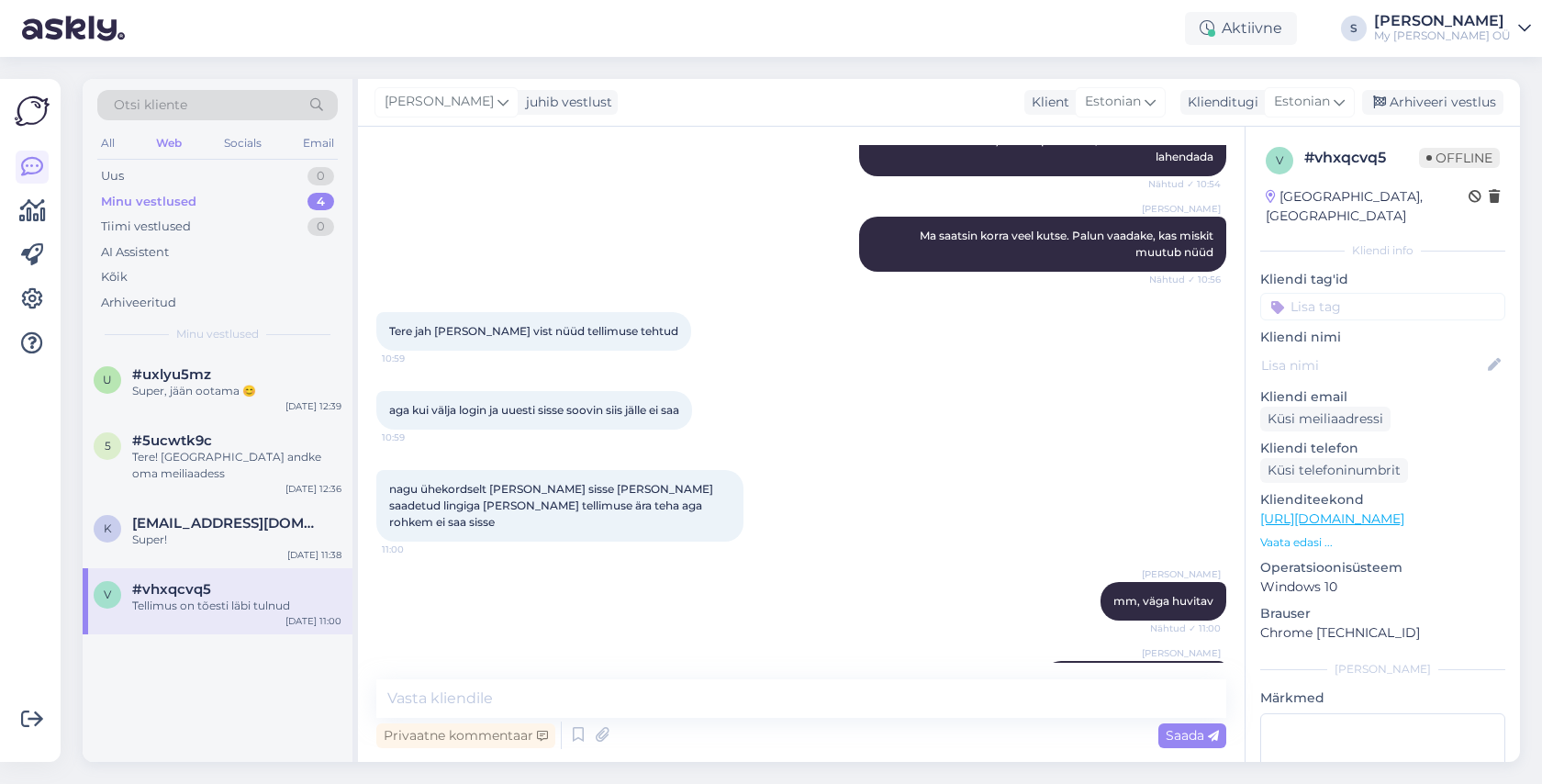
scroll to position [987, 0]
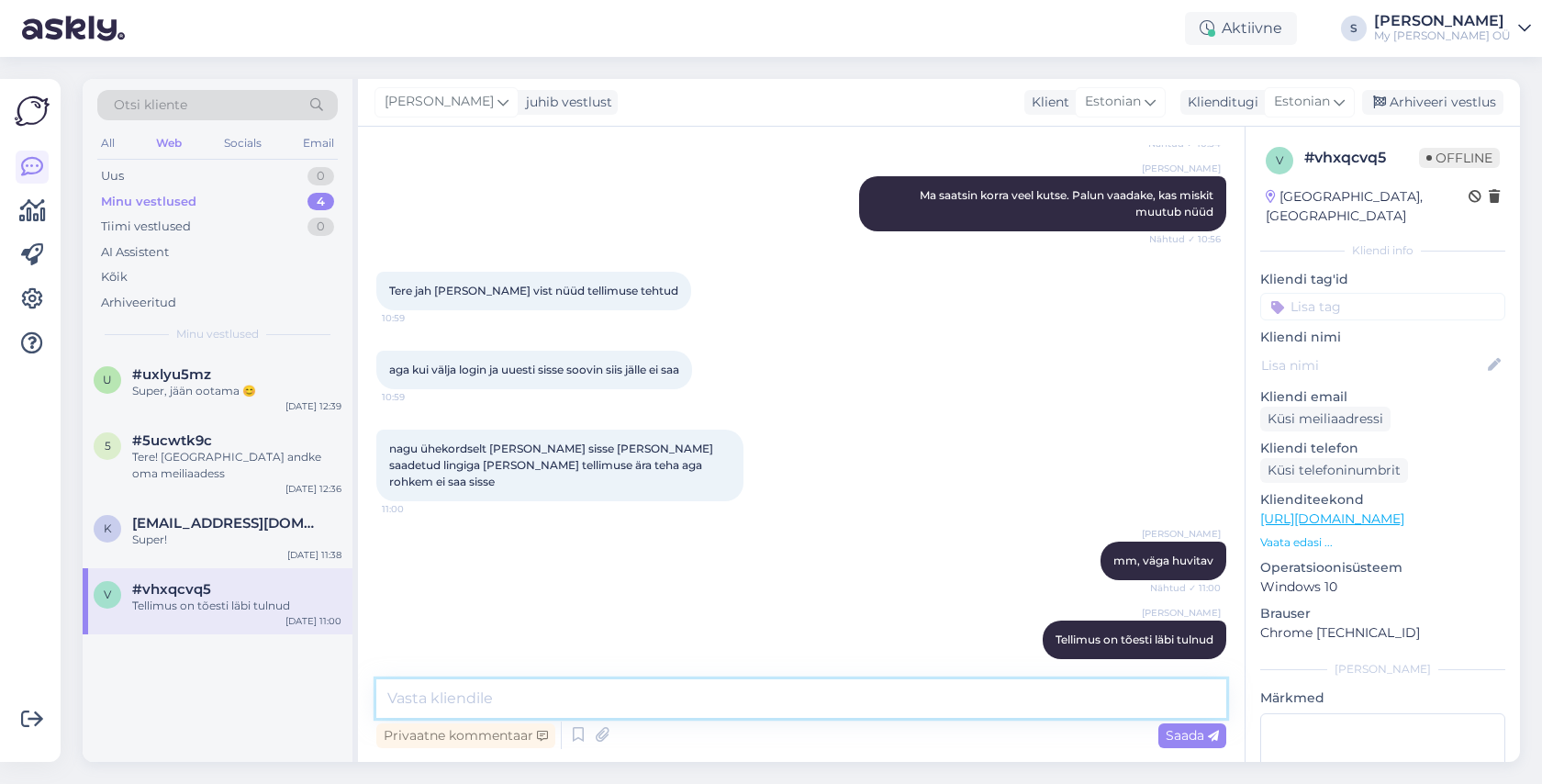
click at [786, 691] on textarea at bounding box center [800, 698] width 850 height 39
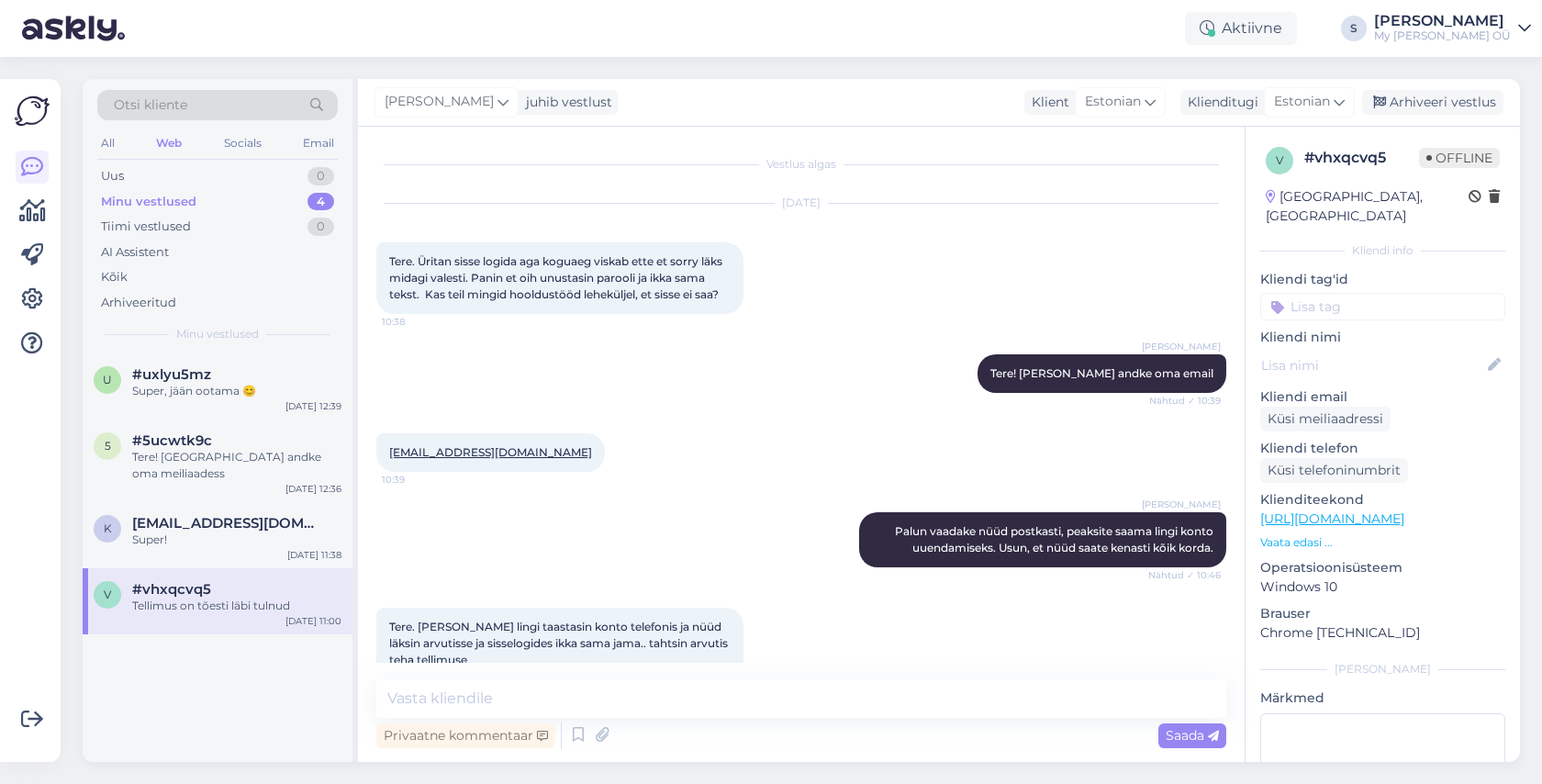
scroll to position [3, 0]
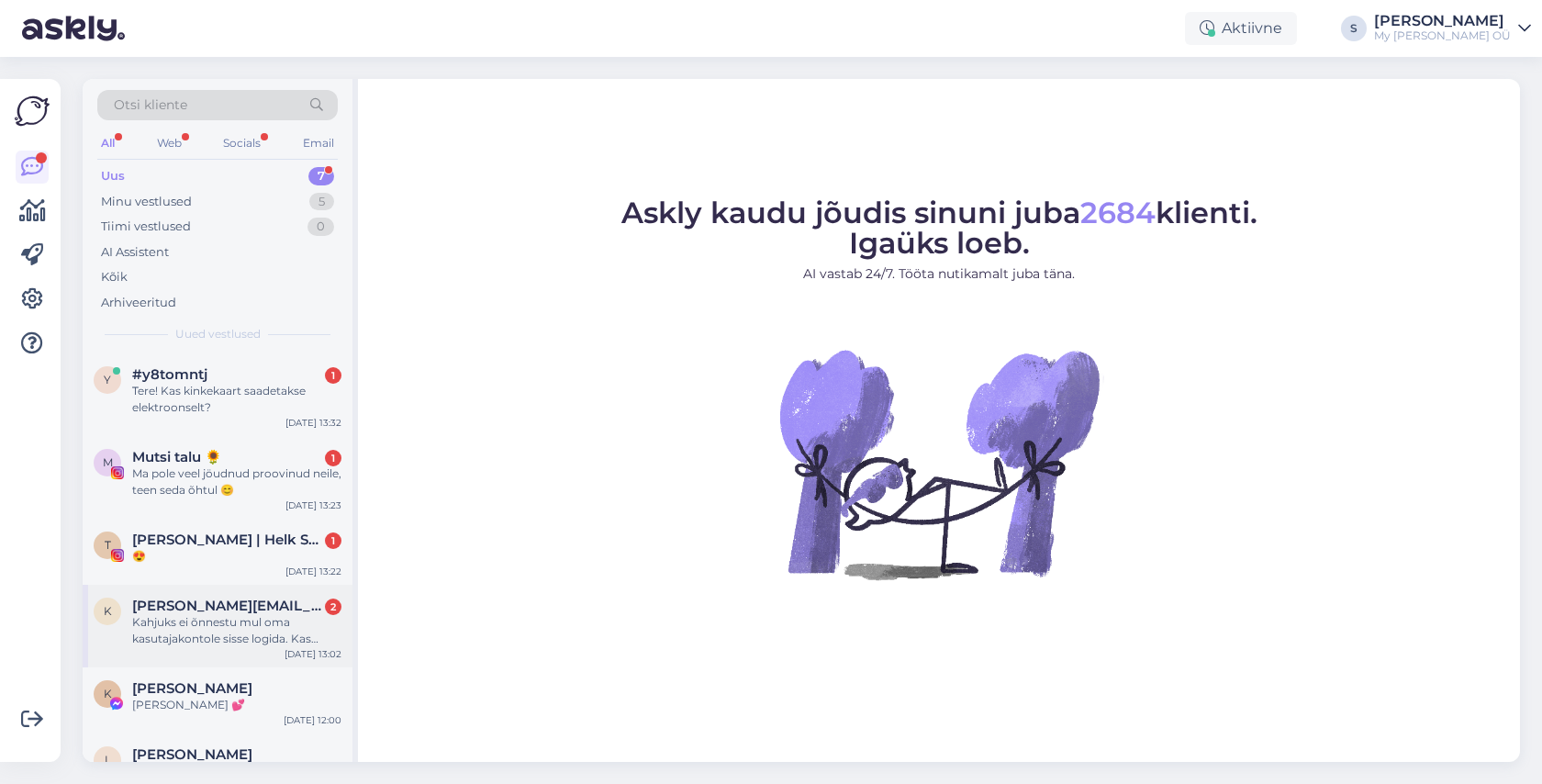
scroll to position [29, 0]
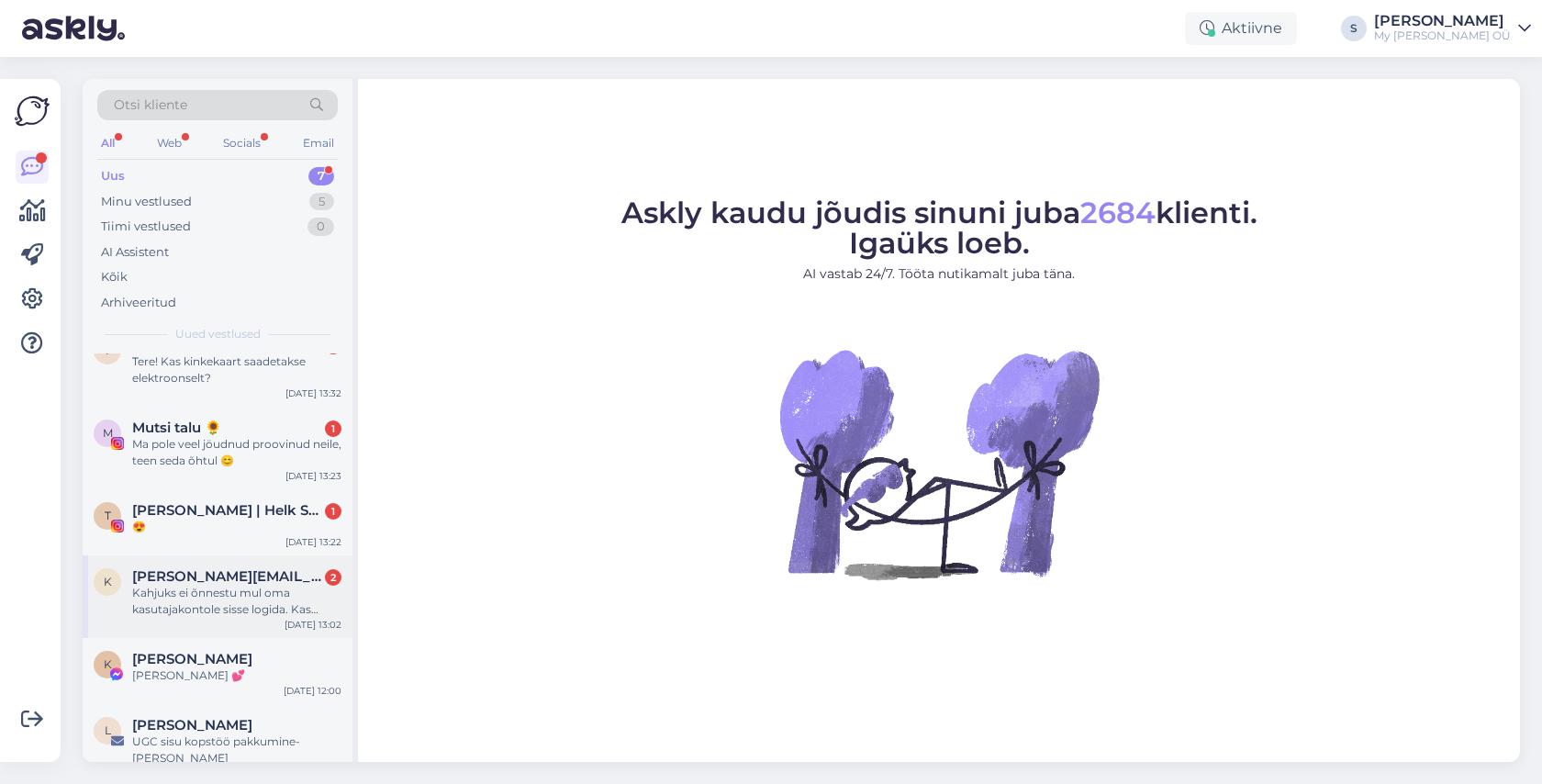
click at [234, 598] on div "Kahjuks ei õnnestu mul oma kasutajakontole sisse logida. Kas oskate aidata?" at bounding box center [236, 601] width 209 height 33
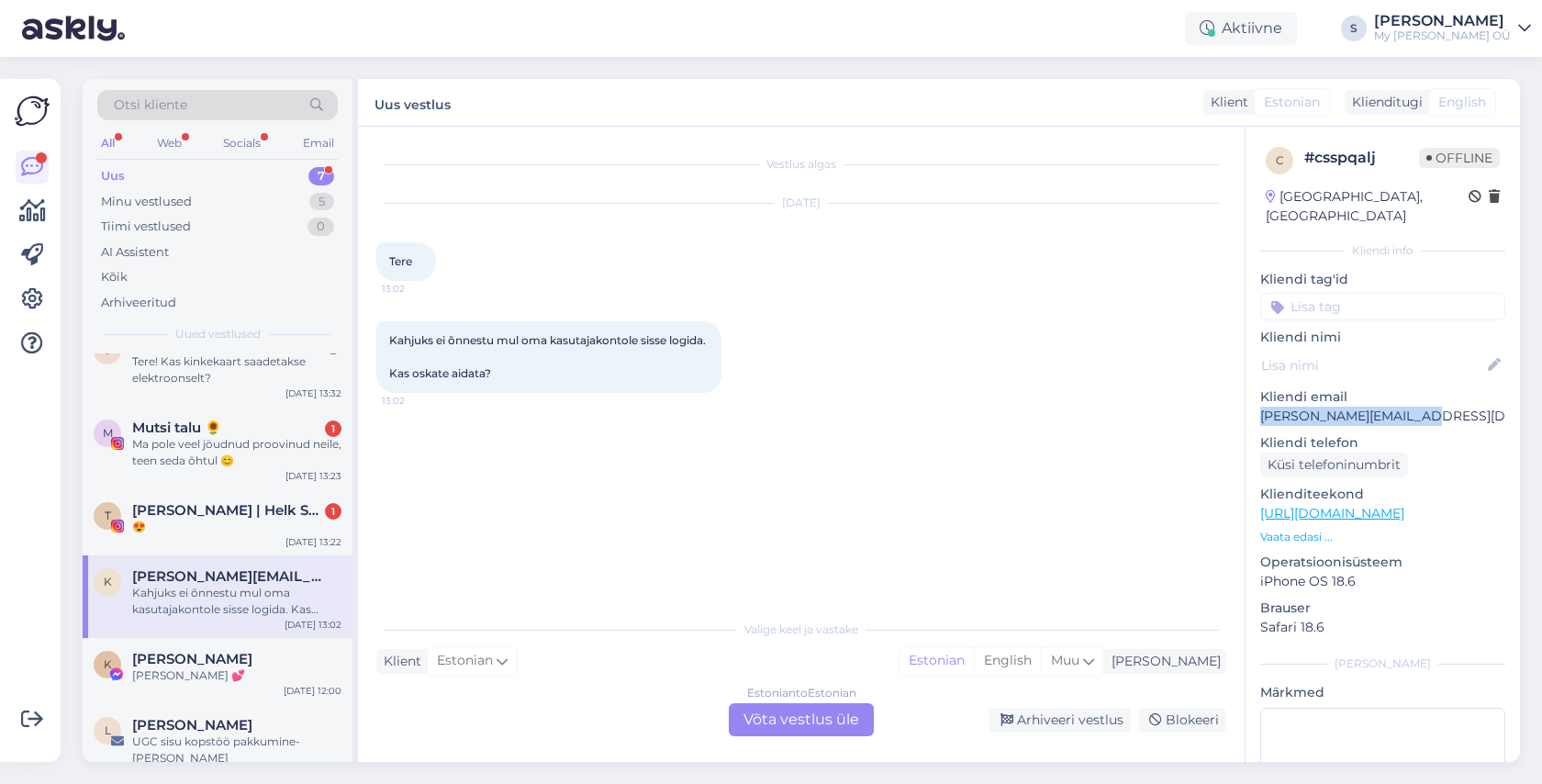
drag, startPoint x: 1419, startPoint y: 398, endPoint x: 1262, endPoint y: 402, distance: 157.1
click at [1262, 407] on p "[PERSON_NAME][EMAIL_ADDRESS][DOMAIN_NAME]" at bounding box center [1382, 417] width 245 height 19
copy p "[PERSON_NAME][EMAIL_ADDRESS][DOMAIN_NAME]"
click at [1416, 407] on p "[PERSON_NAME][EMAIL_ADDRESS][DOMAIN_NAME]" at bounding box center [1382, 417] width 245 height 19
drag, startPoint x: 1416, startPoint y: 403, endPoint x: 1263, endPoint y: 401, distance: 153.0
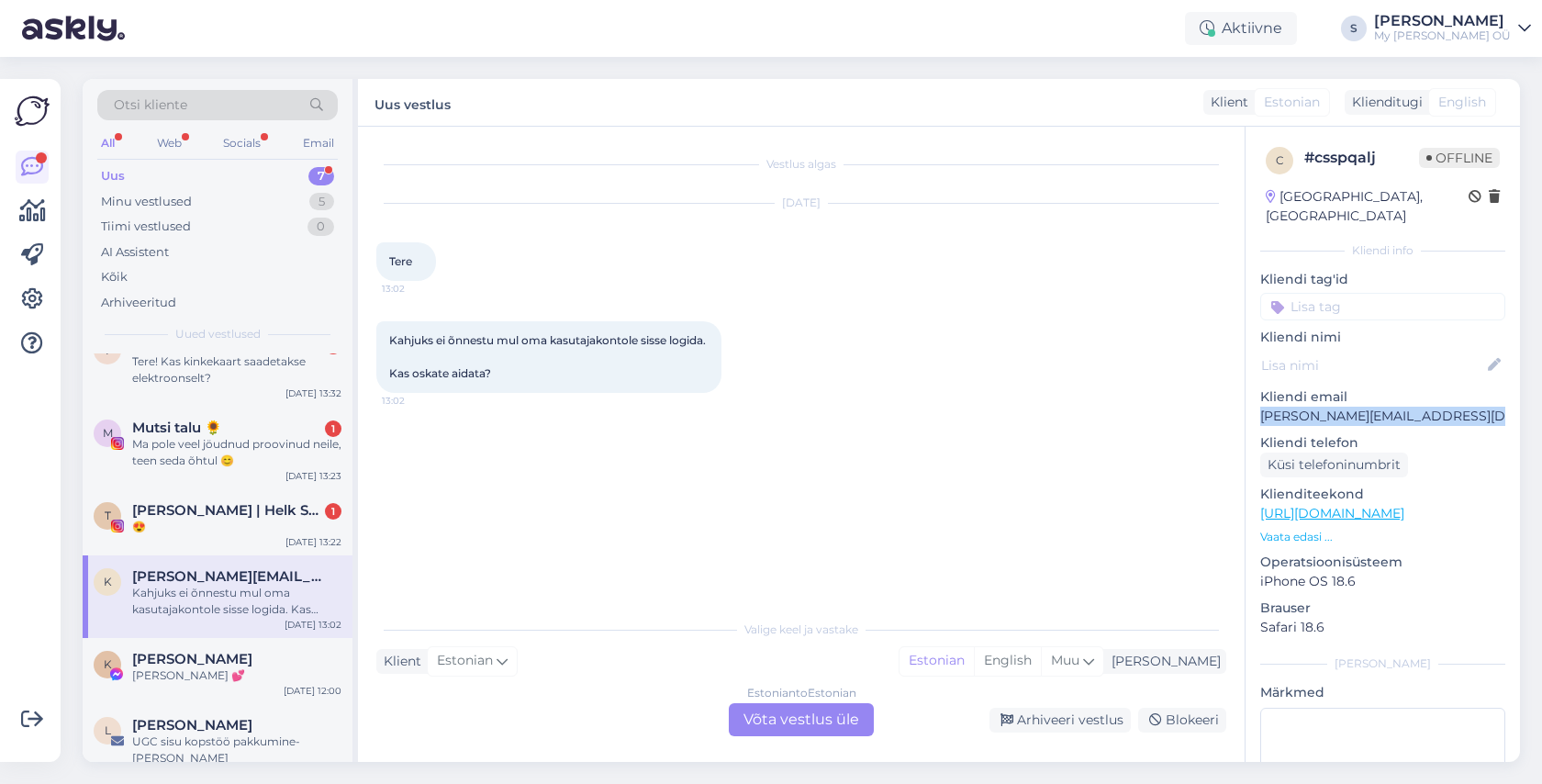
click at [1263, 407] on p "[PERSON_NAME][EMAIL_ADDRESS][DOMAIN_NAME]" at bounding box center [1382, 417] width 245 height 19
click at [784, 707] on div "Estonian to Estonian Võta vestlus üle" at bounding box center [801, 719] width 145 height 33
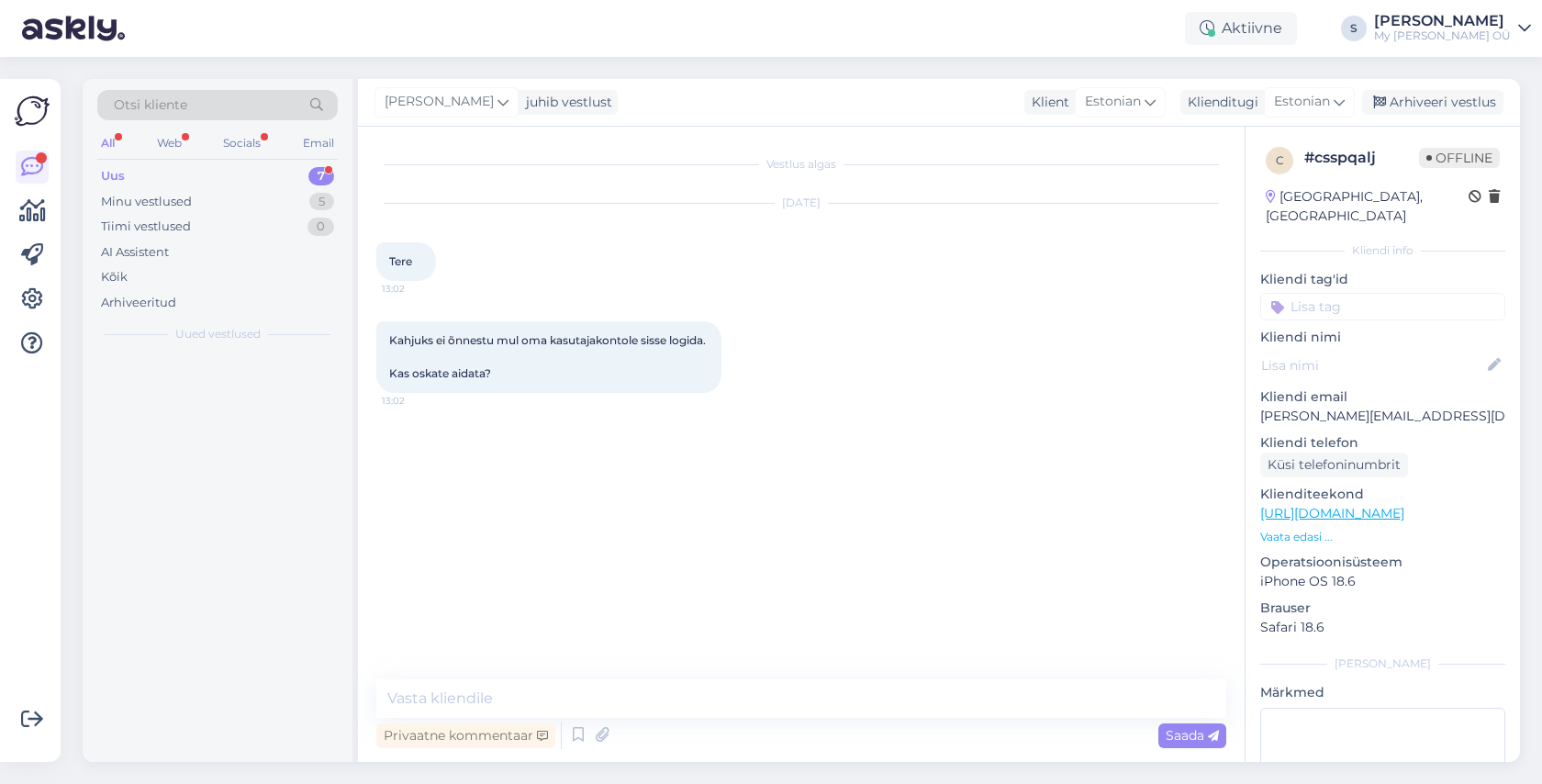
scroll to position [0, 0]
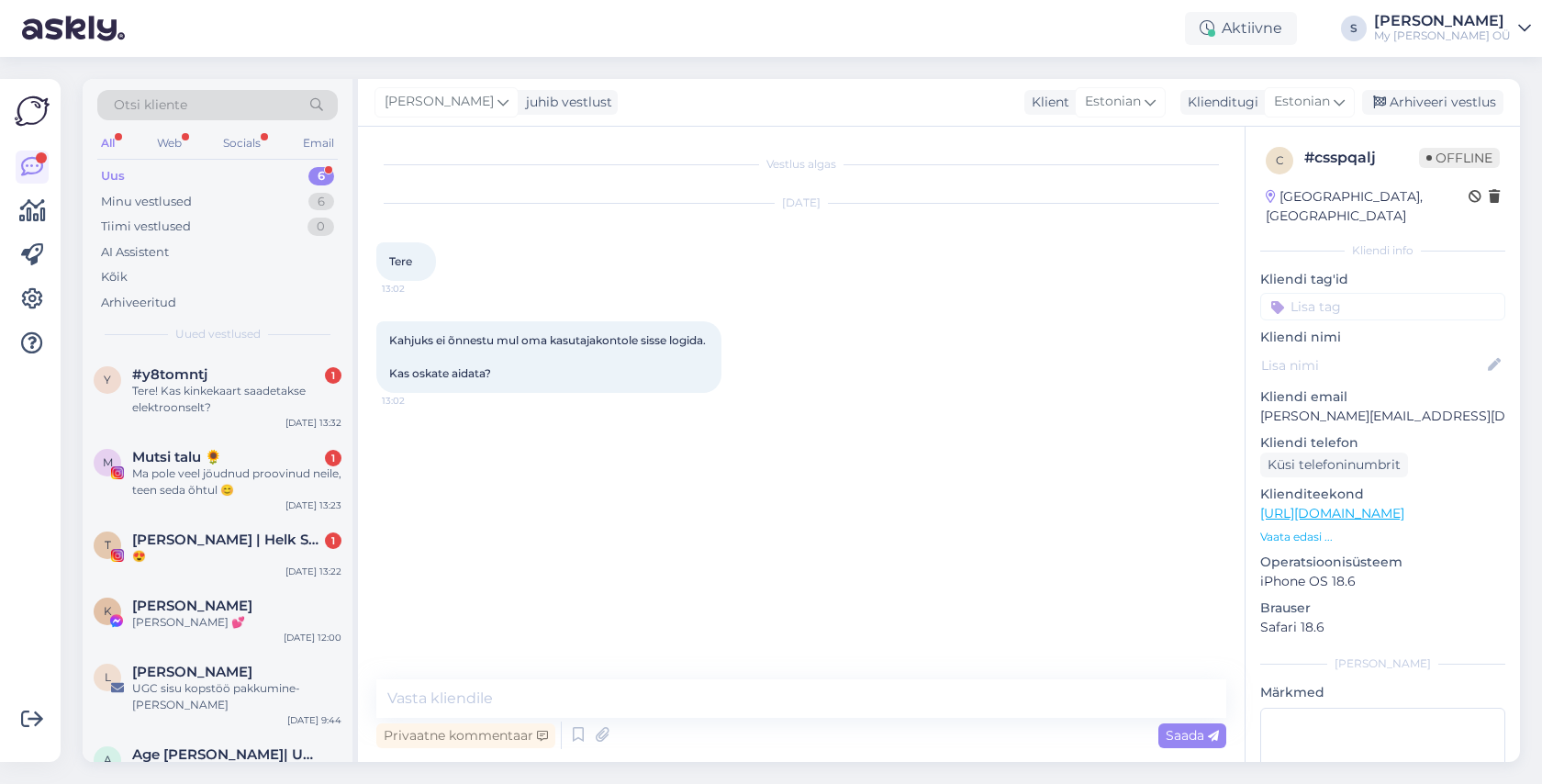
click at [758, 733] on div "Privaatne kommentaar Saada" at bounding box center [800, 735] width 850 height 35
click at [539, 705] on textarea at bounding box center [800, 698] width 850 height 39
paste textarea "Tere! Aitäh kirja eest! Palun vaadake nüüd postkasti, peaksite saama lingi kont…"
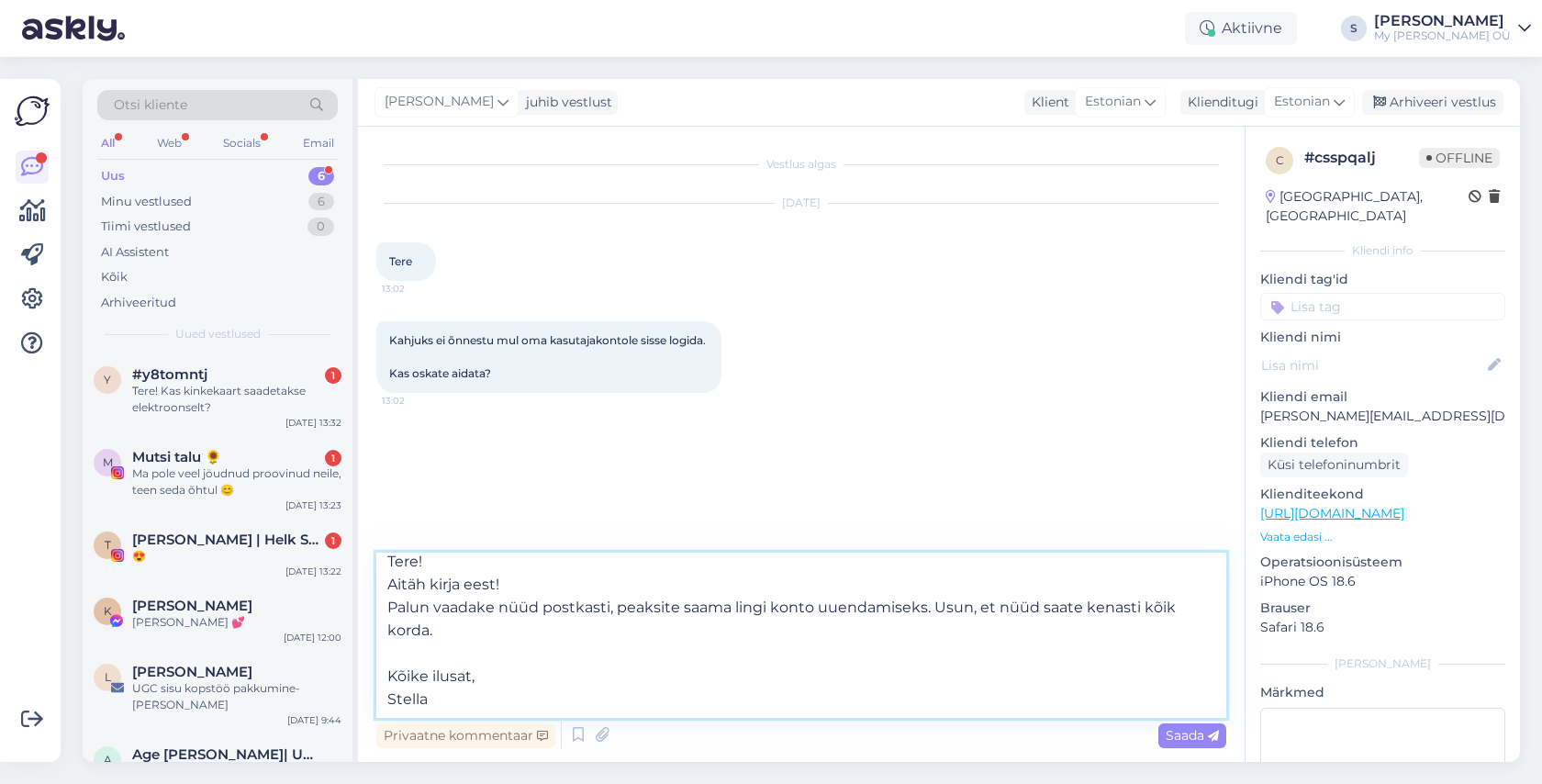
click at [428, 646] on textarea "Tere! Aitäh kirja eest! Palun vaadake nüüd postkasti, peaksite saama lingi kont…" at bounding box center [800, 635] width 850 height 165
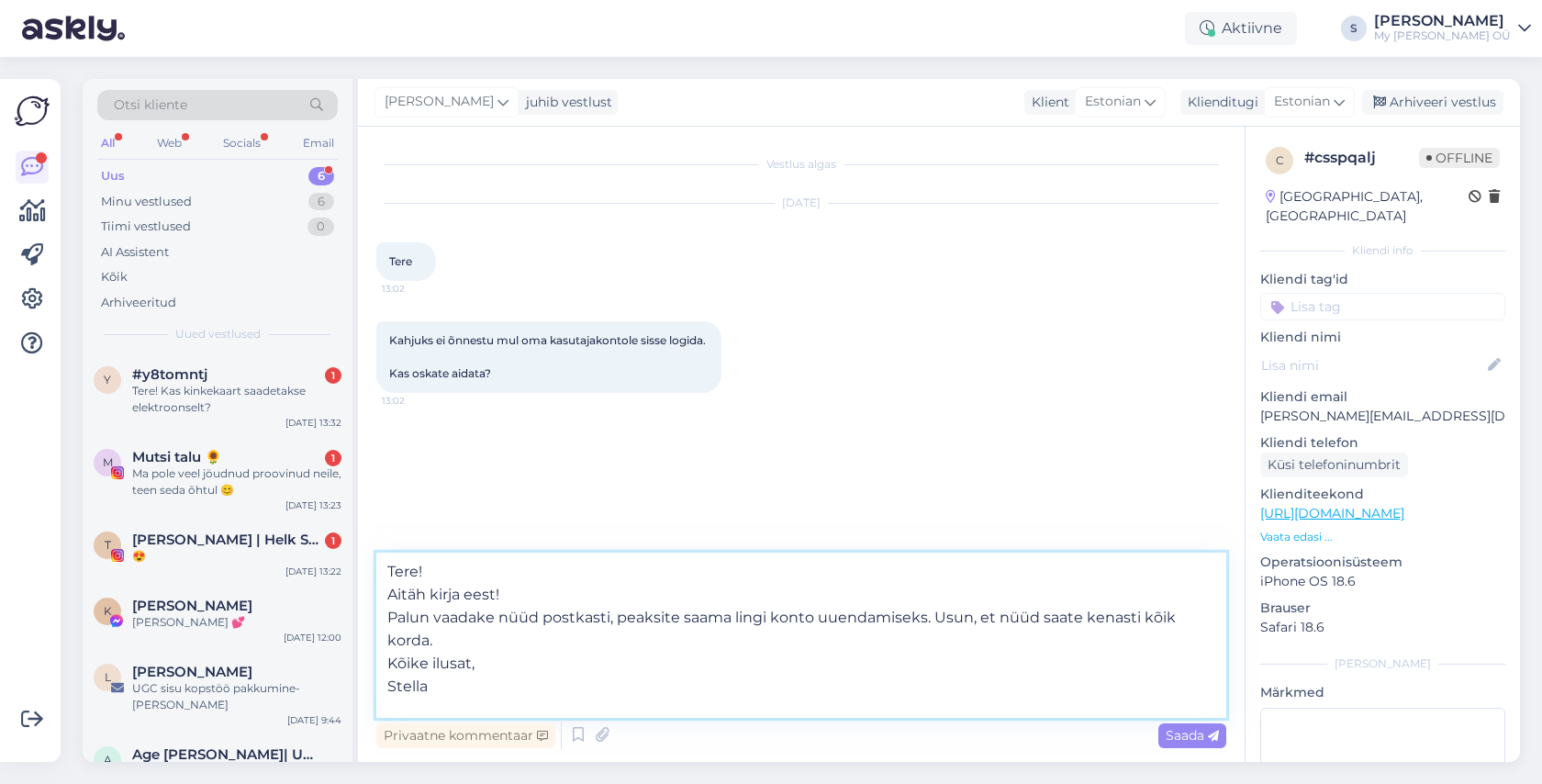
scroll to position [0, 0]
type textarea "Tere! Aitäh kirja eest! Palun vaadake nüüd postkasti, peaksite saama lingi kont…"
click at [1179, 729] on span "Saada" at bounding box center [1191, 735] width 53 height 16
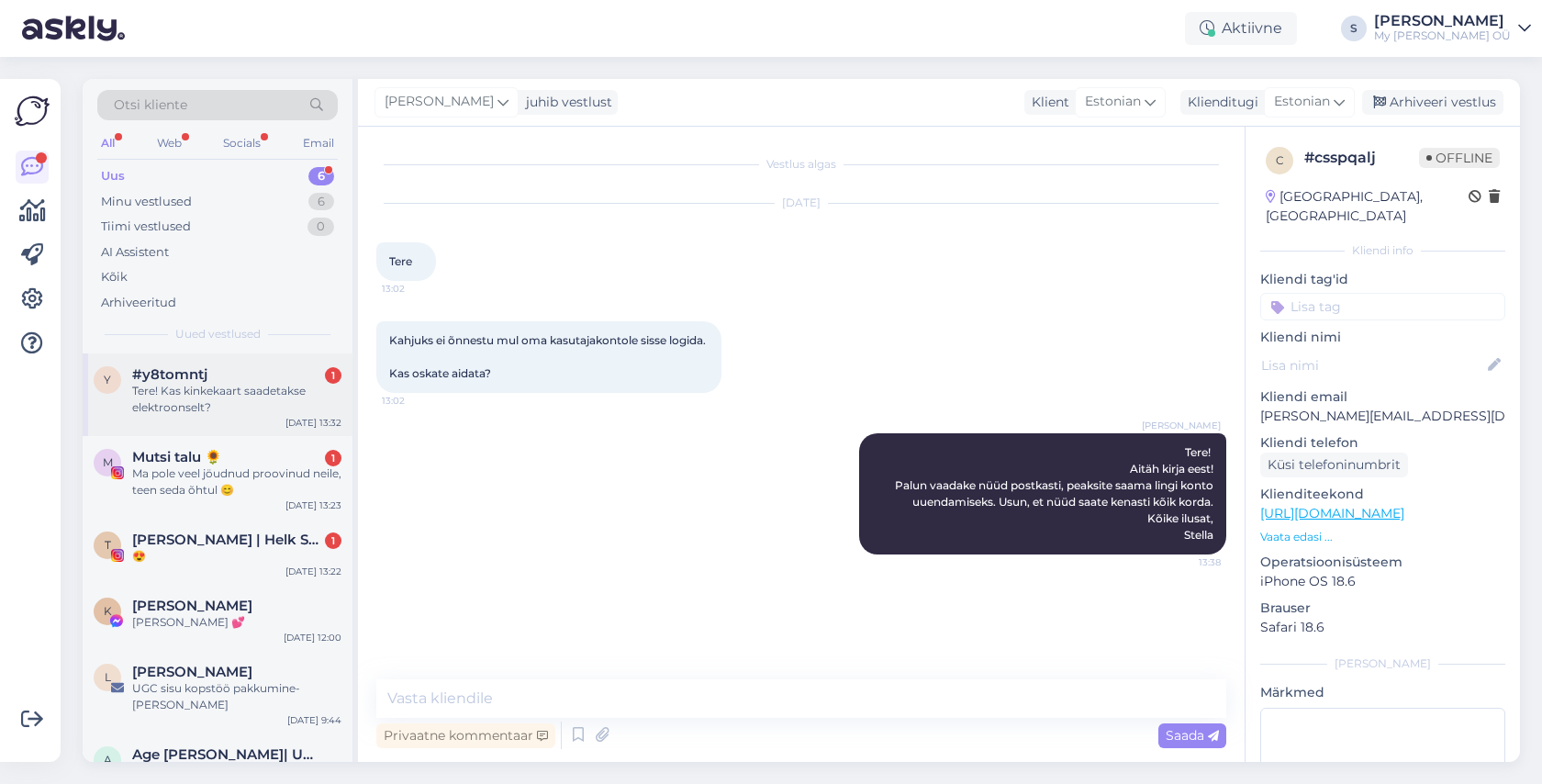
click at [212, 385] on div "Tere! Kas kinkekaart saadetakse elektroonselt?" at bounding box center [236, 399] width 209 height 33
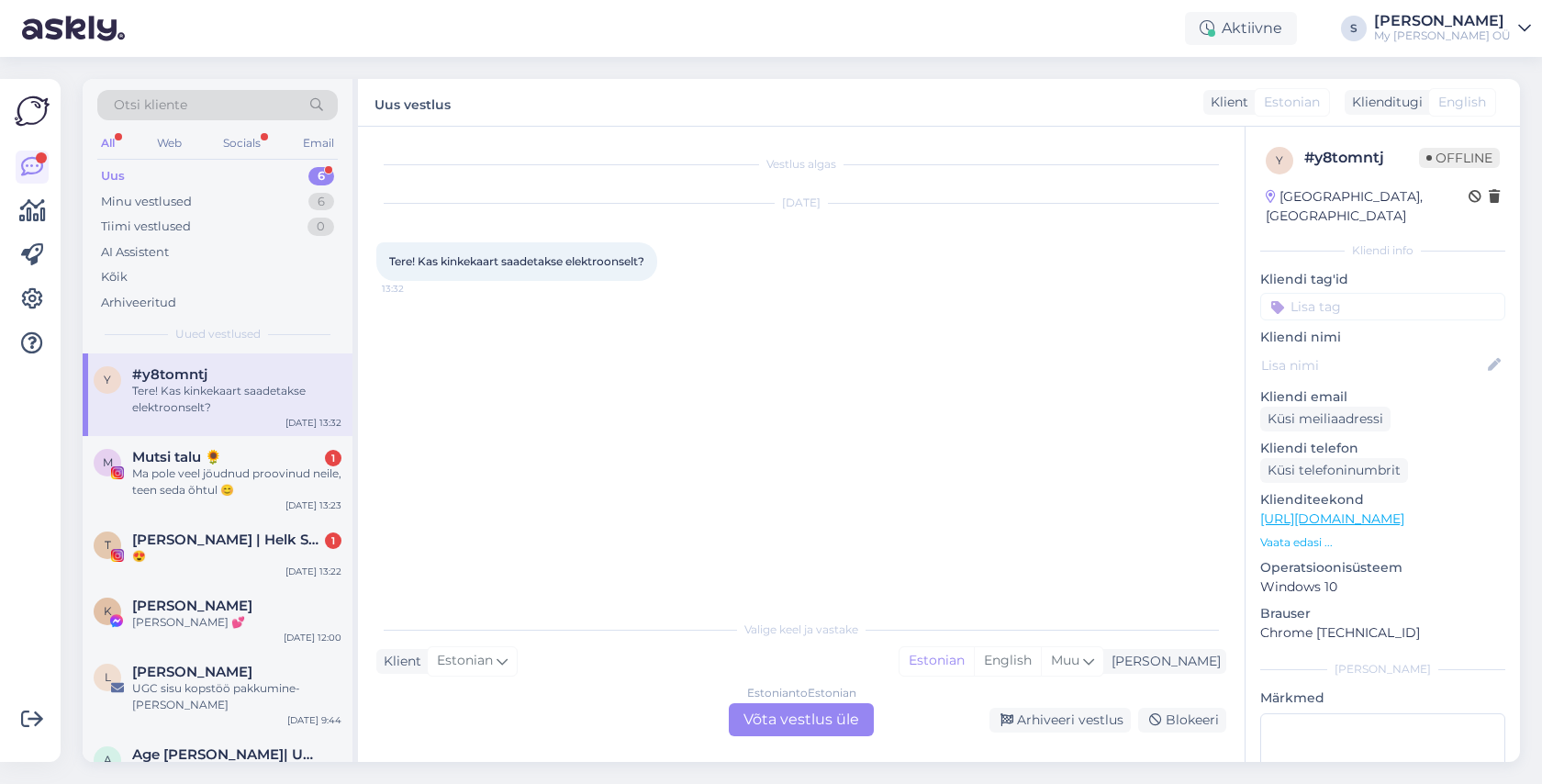
click at [772, 711] on div "Estonian to Estonian Võta vestlus üle" at bounding box center [801, 719] width 145 height 33
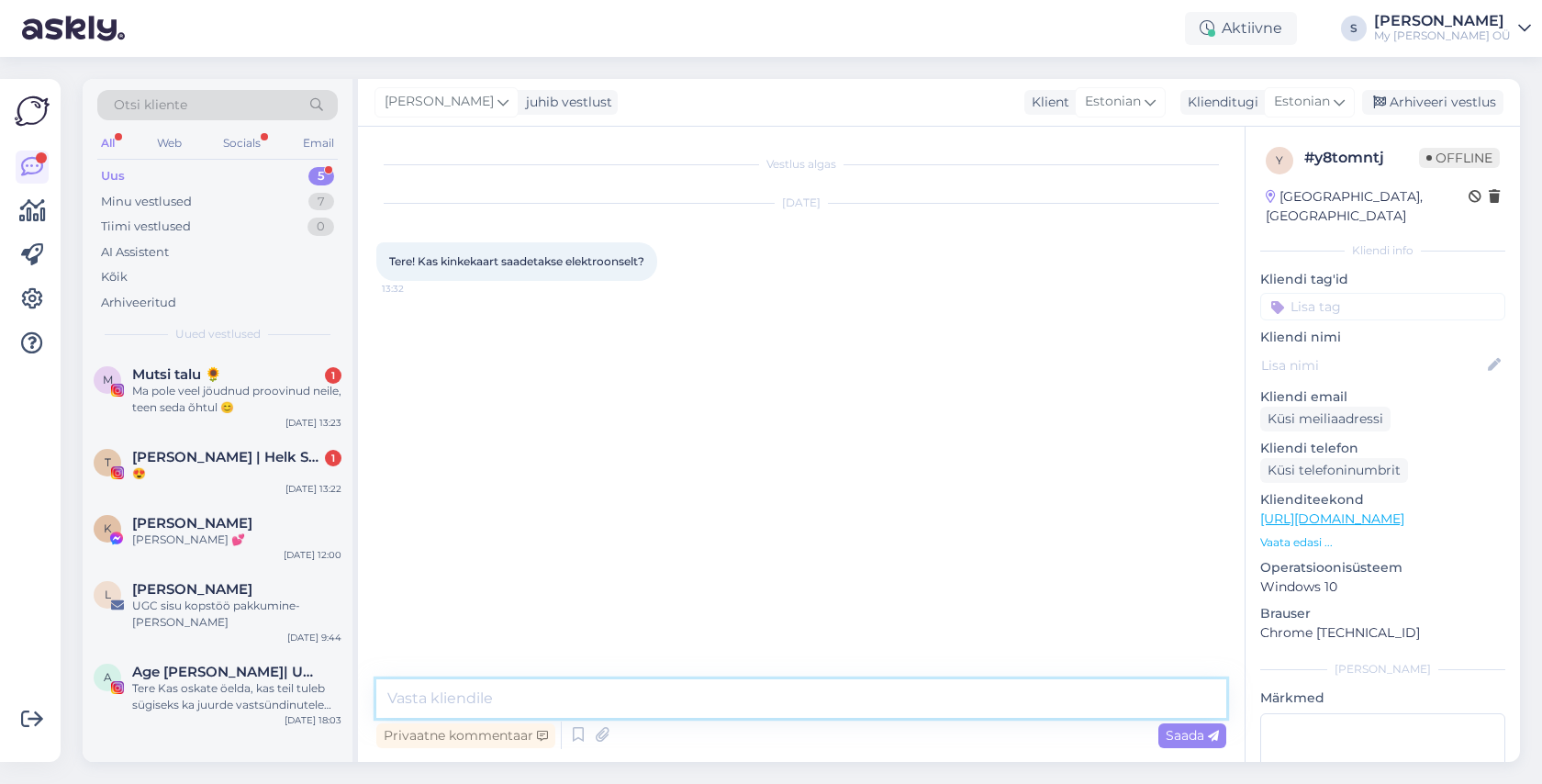
click at [558, 686] on textarea at bounding box center [800, 698] width 850 height 39
type textarea "Tere! Just, elektrooniliselt saadame"
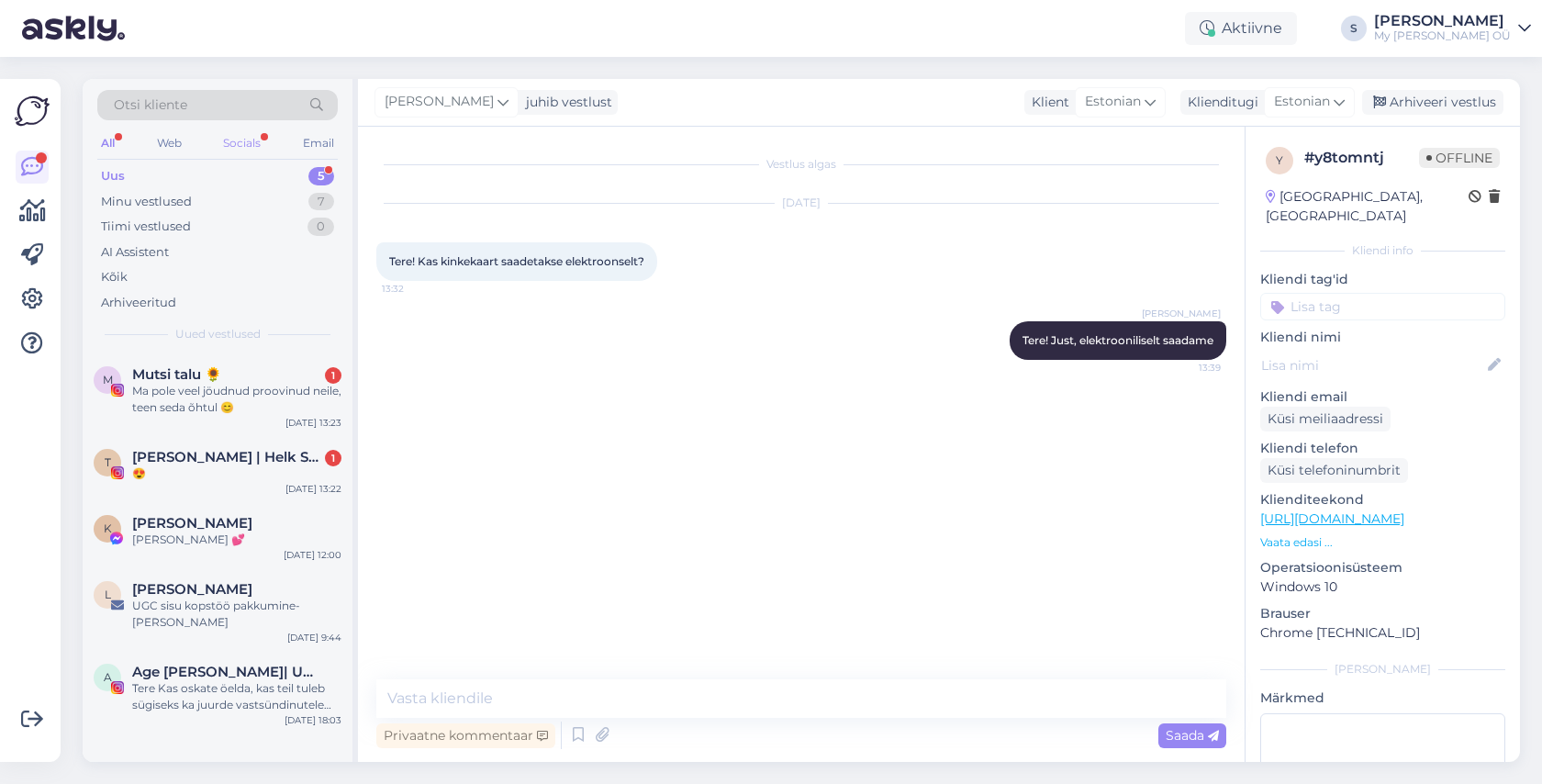
click at [247, 138] on div "Socials" at bounding box center [241, 143] width 45 height 24
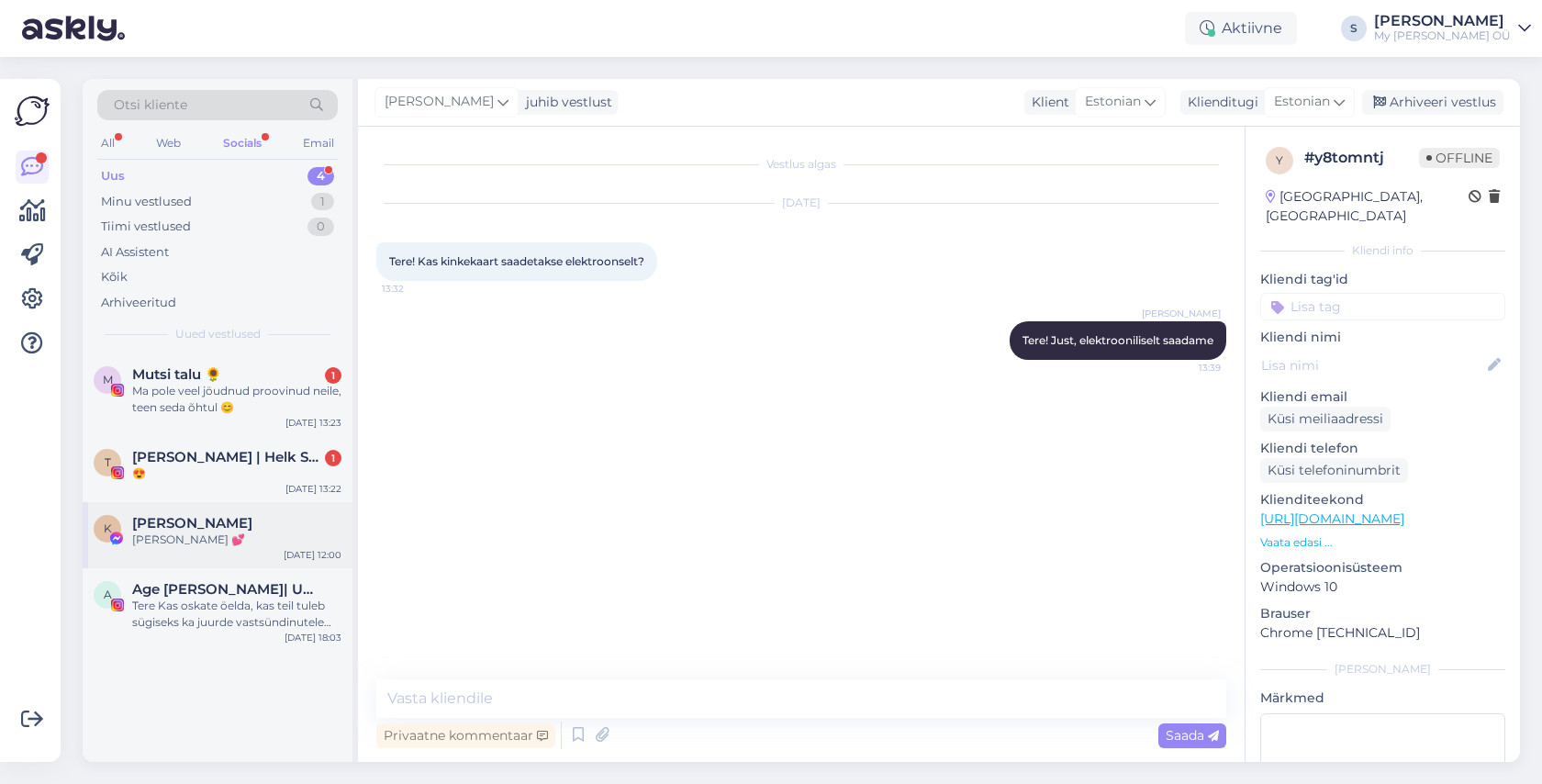
click at [226, 517] on span "[PERSON_NAME]" at bounding box center [192, 523] width 121 height 16
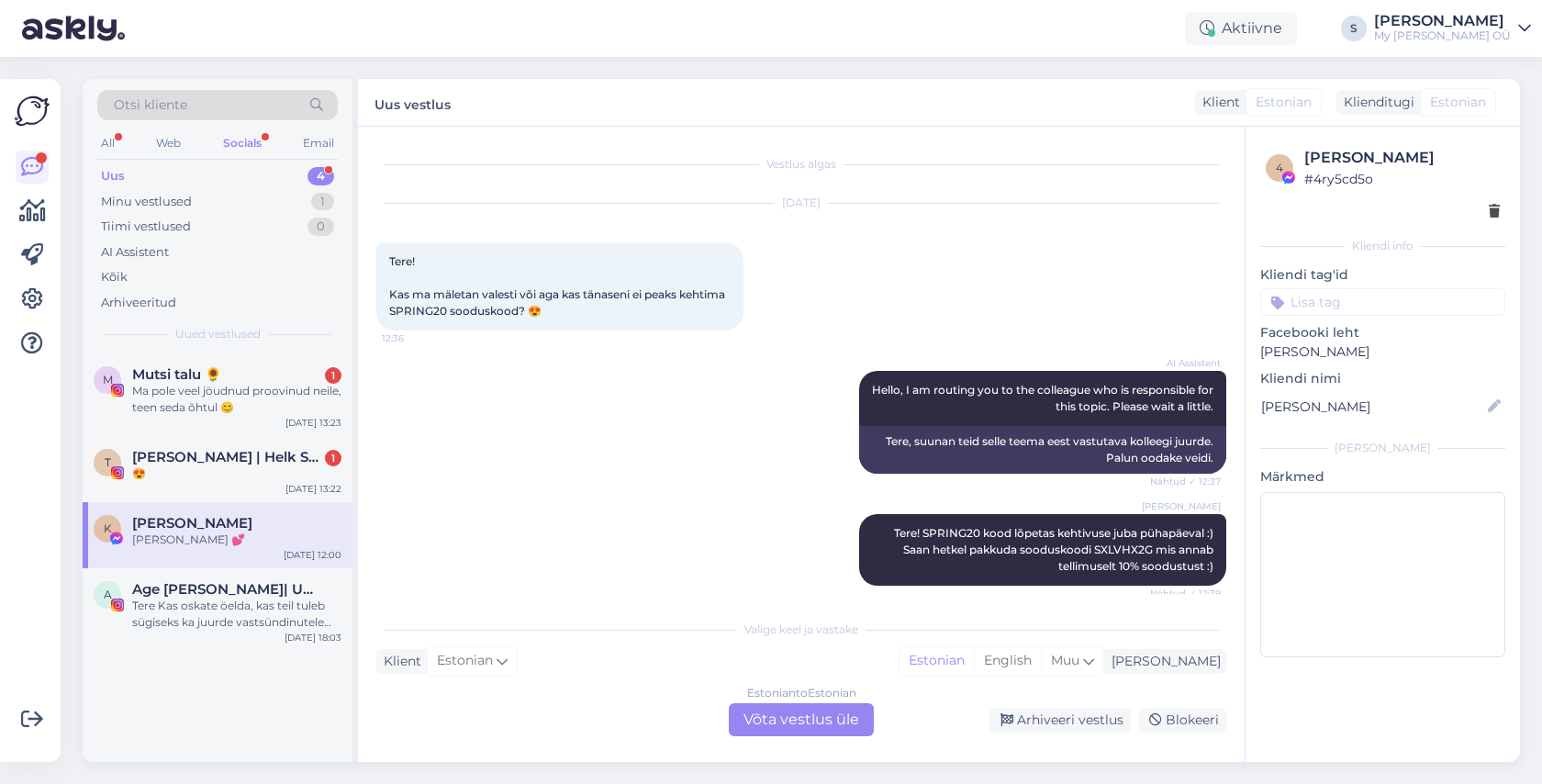
scroll to position [542, 0]
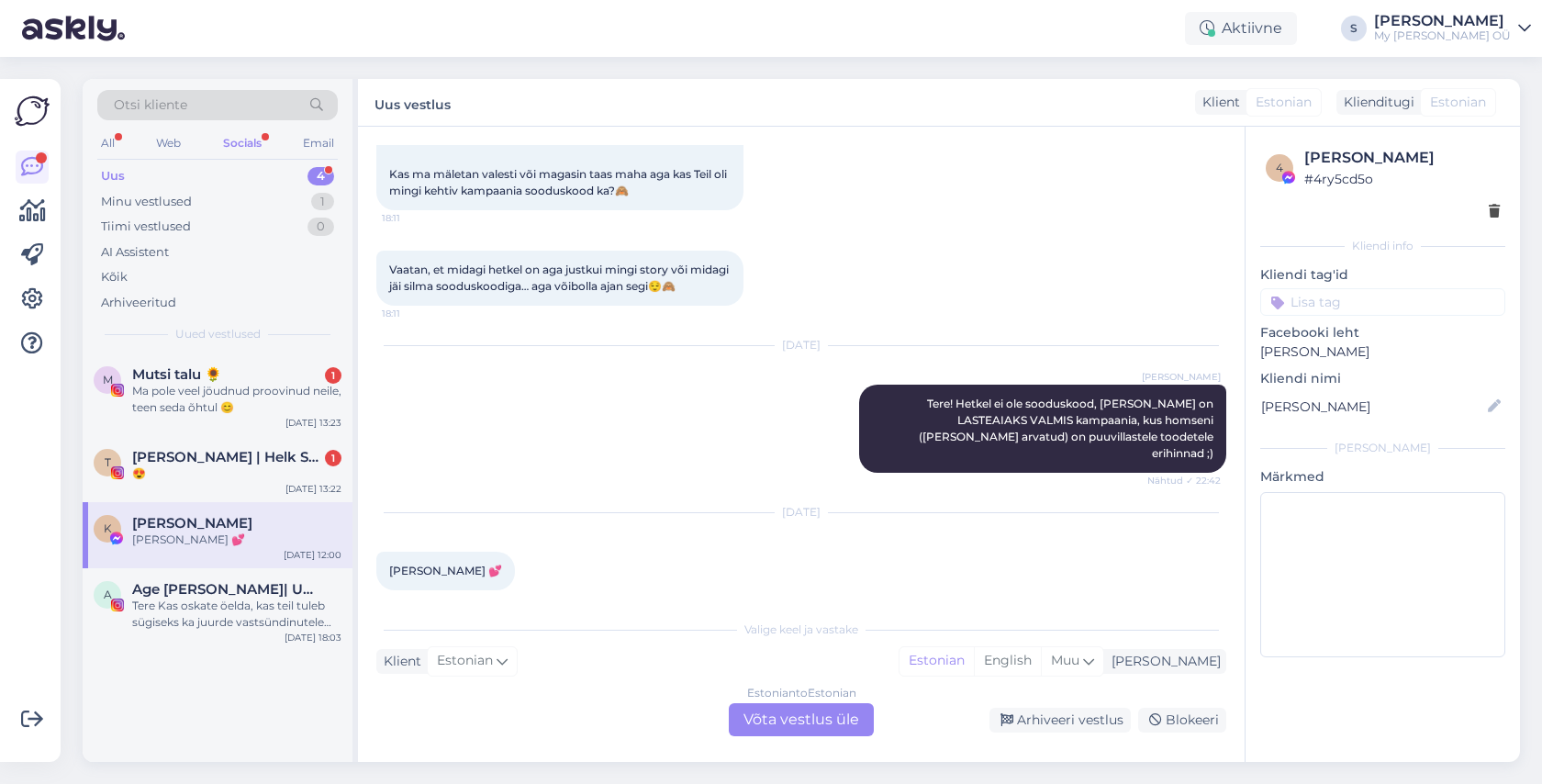
click at [783, 715] on div "Estonian to Estonian Võta vestlus üle" at bounding box center [801, 719] width 145 height 33
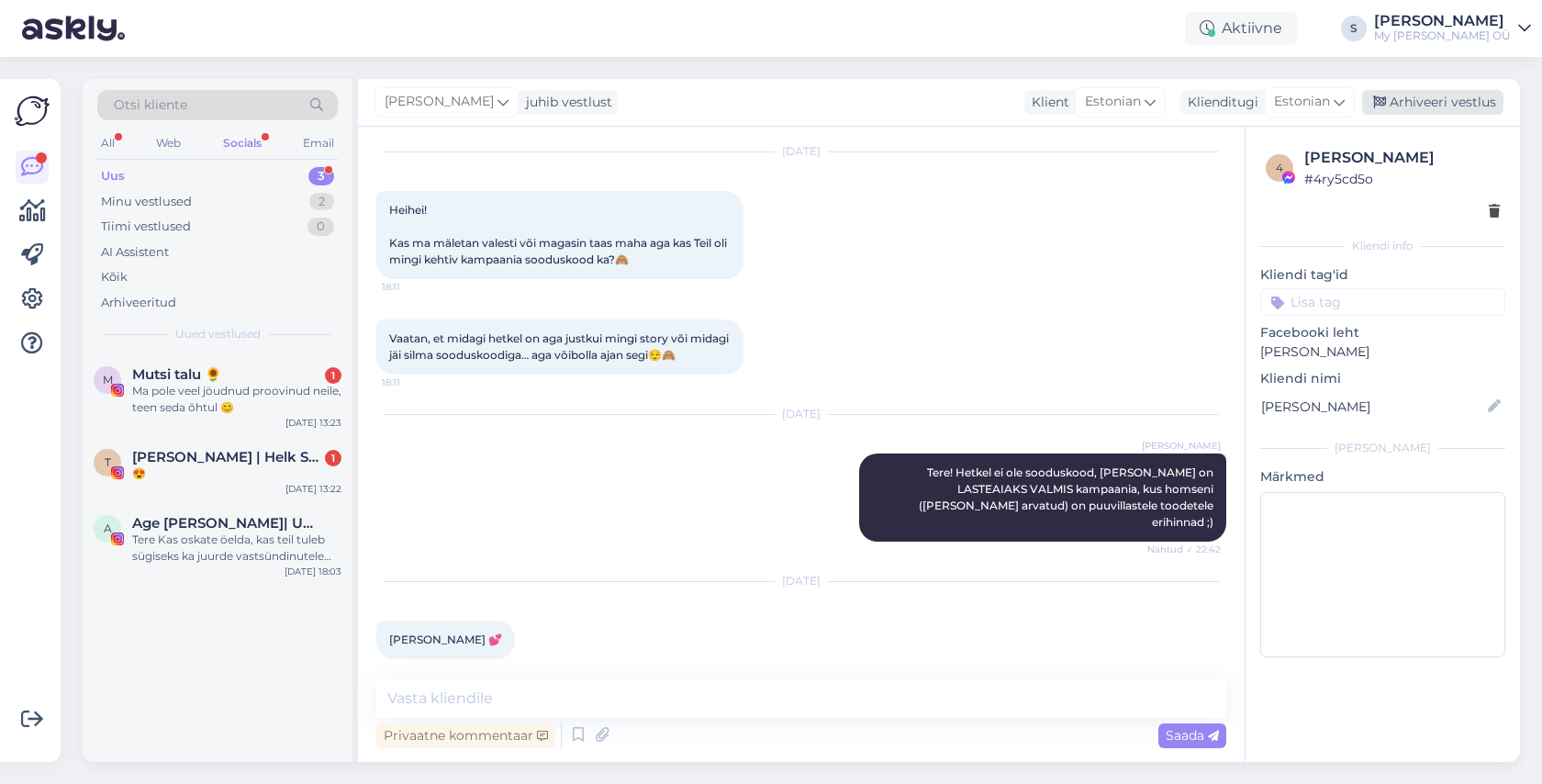
click at [1432, 106] on div "Arhiveeri vestlus" at bounding box center [1432, 102] width 142 height 25
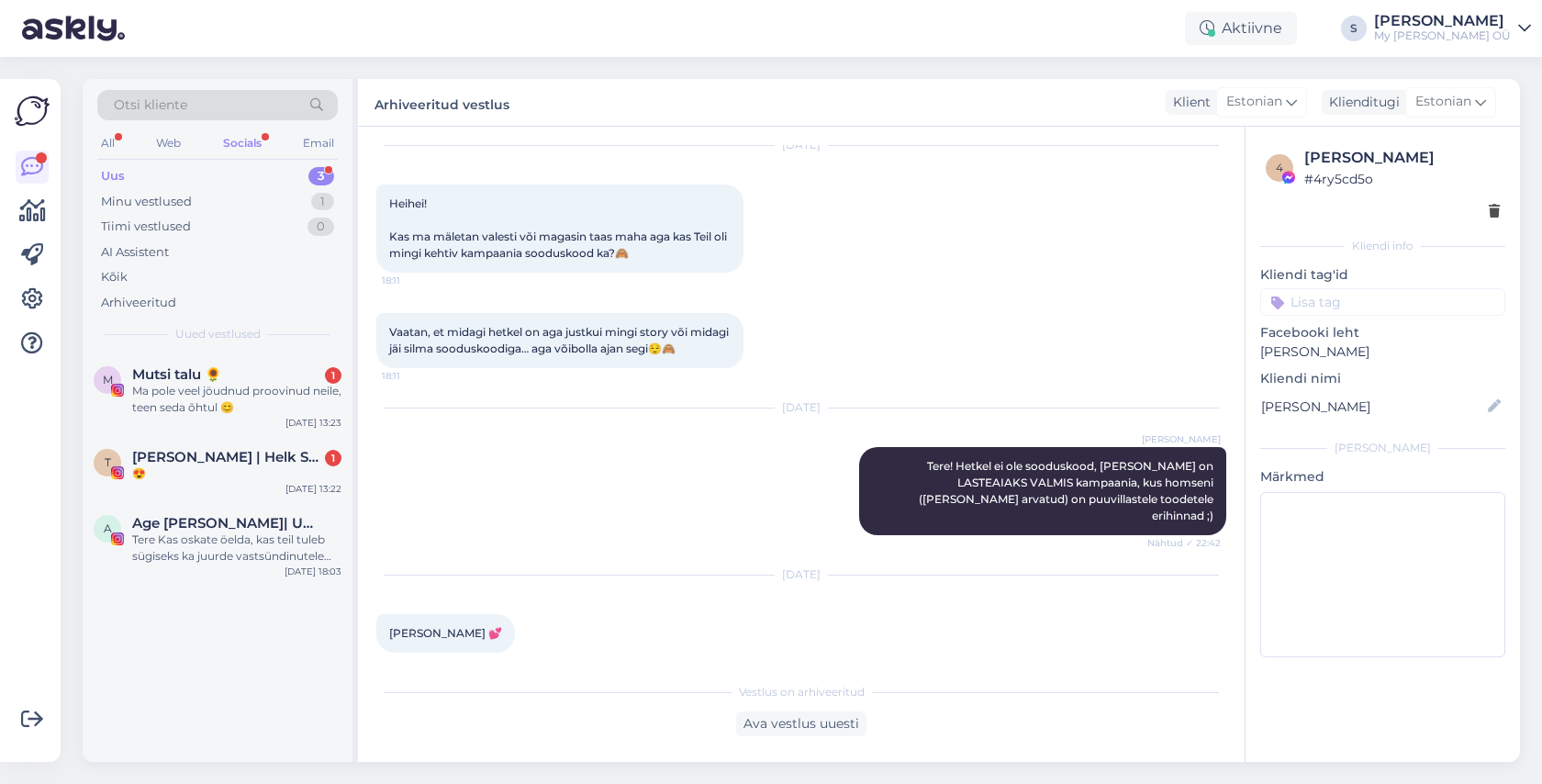
click at [251, 146] on div "Socials" at bounding box center [242, 143] width 46 height 24
click at [190, 197] on div "Minu vestlused" at bounding box center [147, 202] width 91 height 18
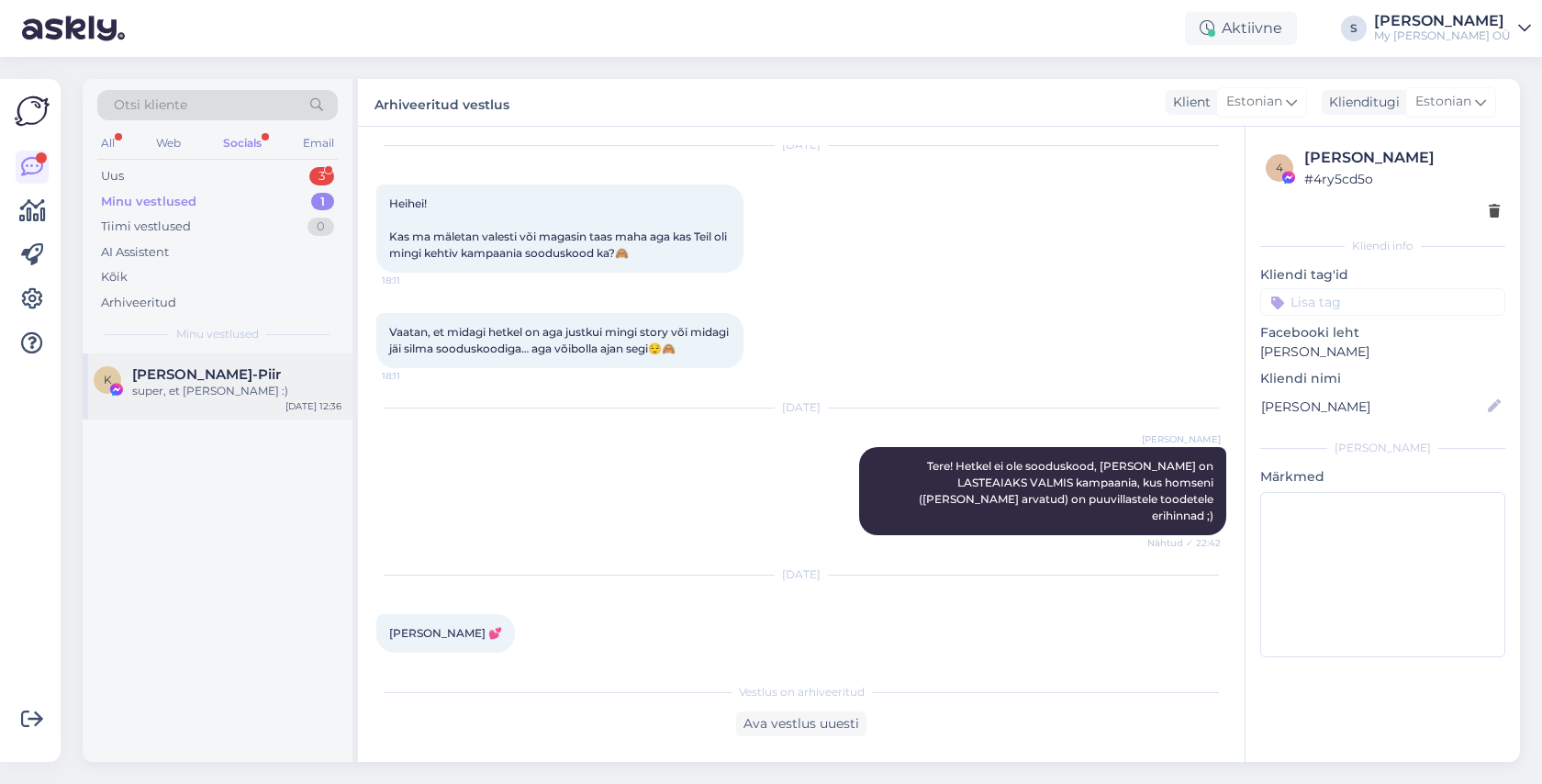
click at [200, 389] on div "super, et [PERSON_NAME] :)" at bounding box center [236, 391] width 209 height 16
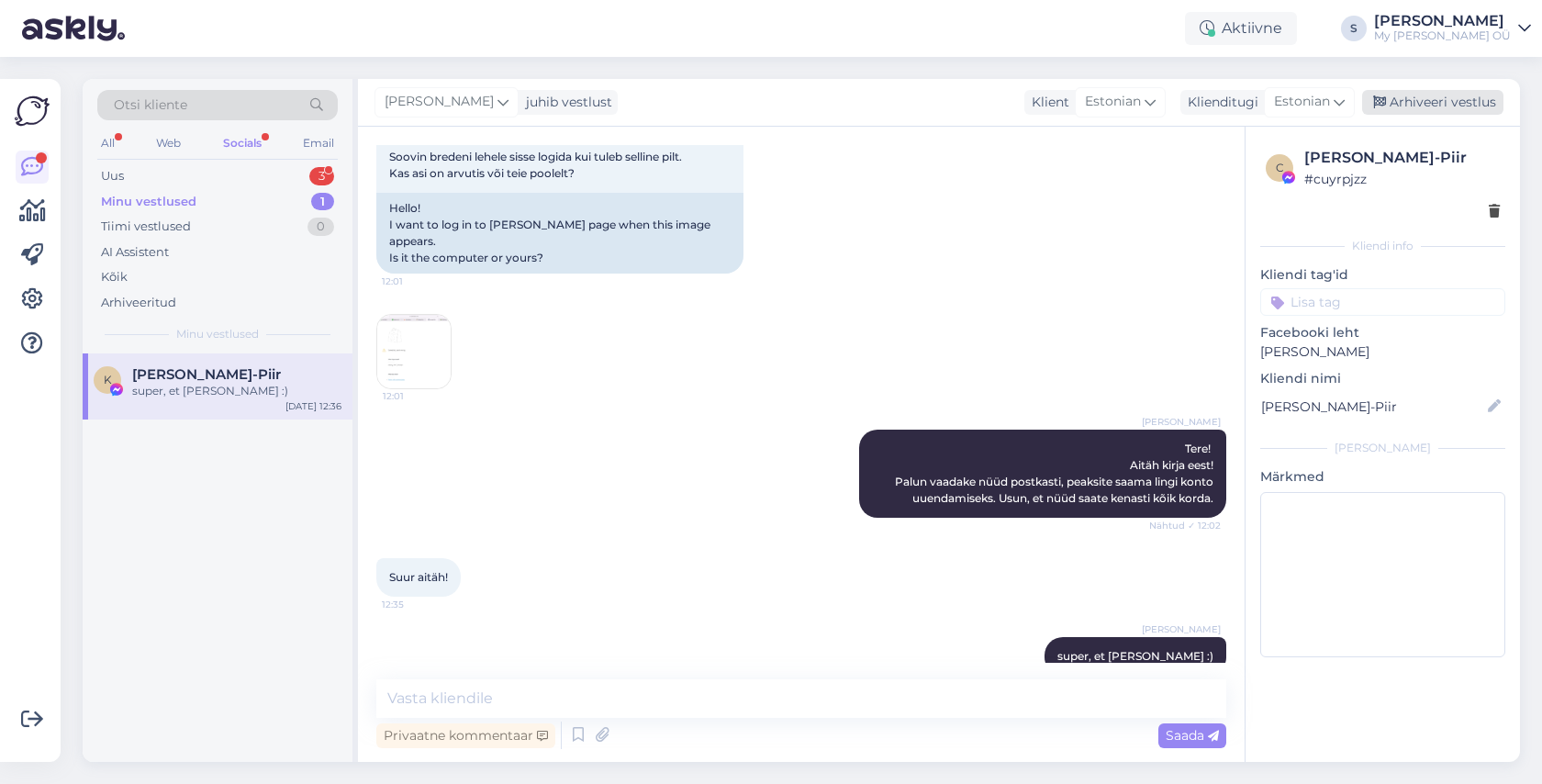
click at [1406, 103] on div "Arhiveeri vestlus" at bounding box center [1432, 102] width 142 height 25
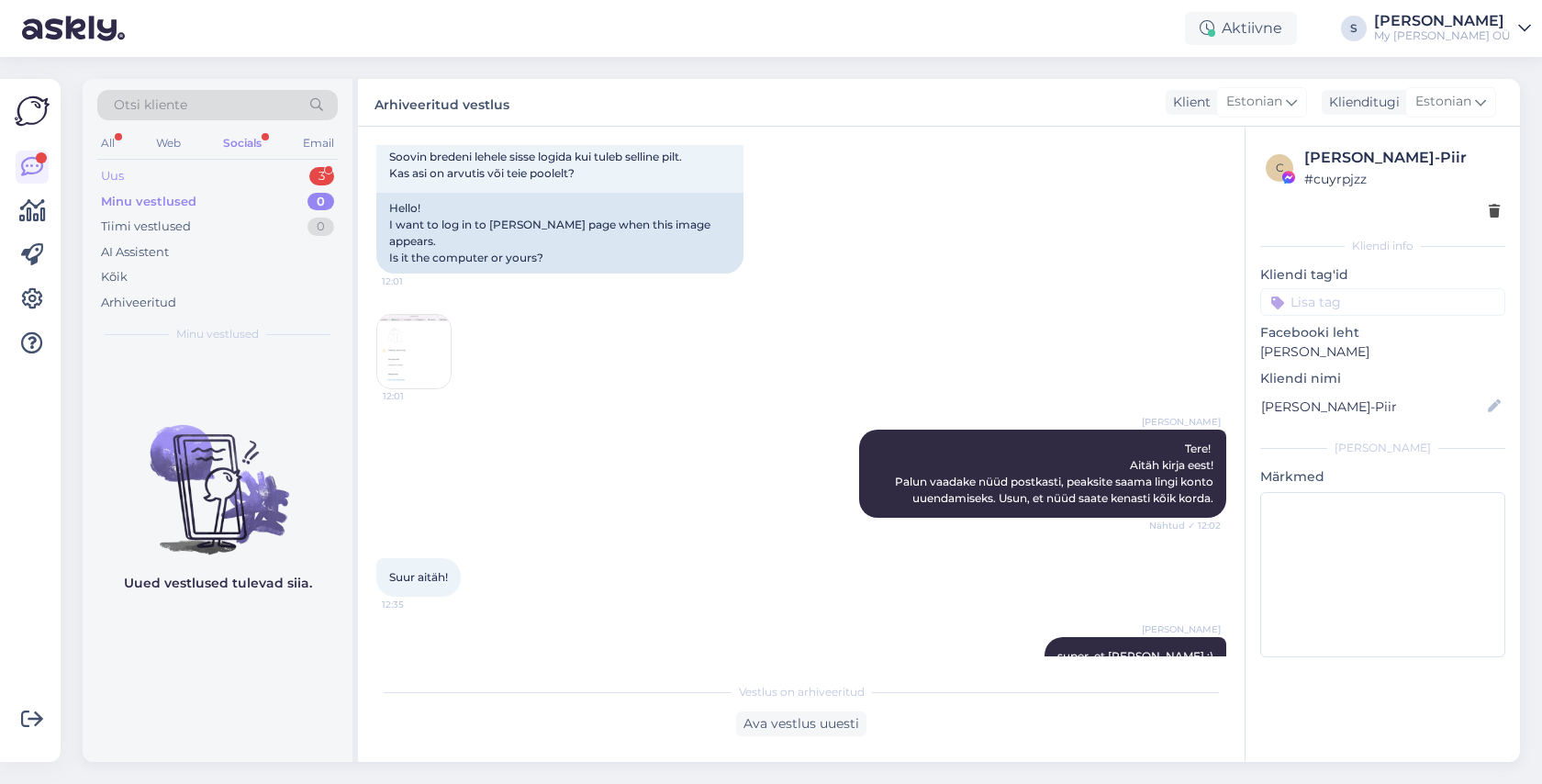
click at [194, 176] on div "Uus 3" at bounding box center [217, 176] width 240 height 26
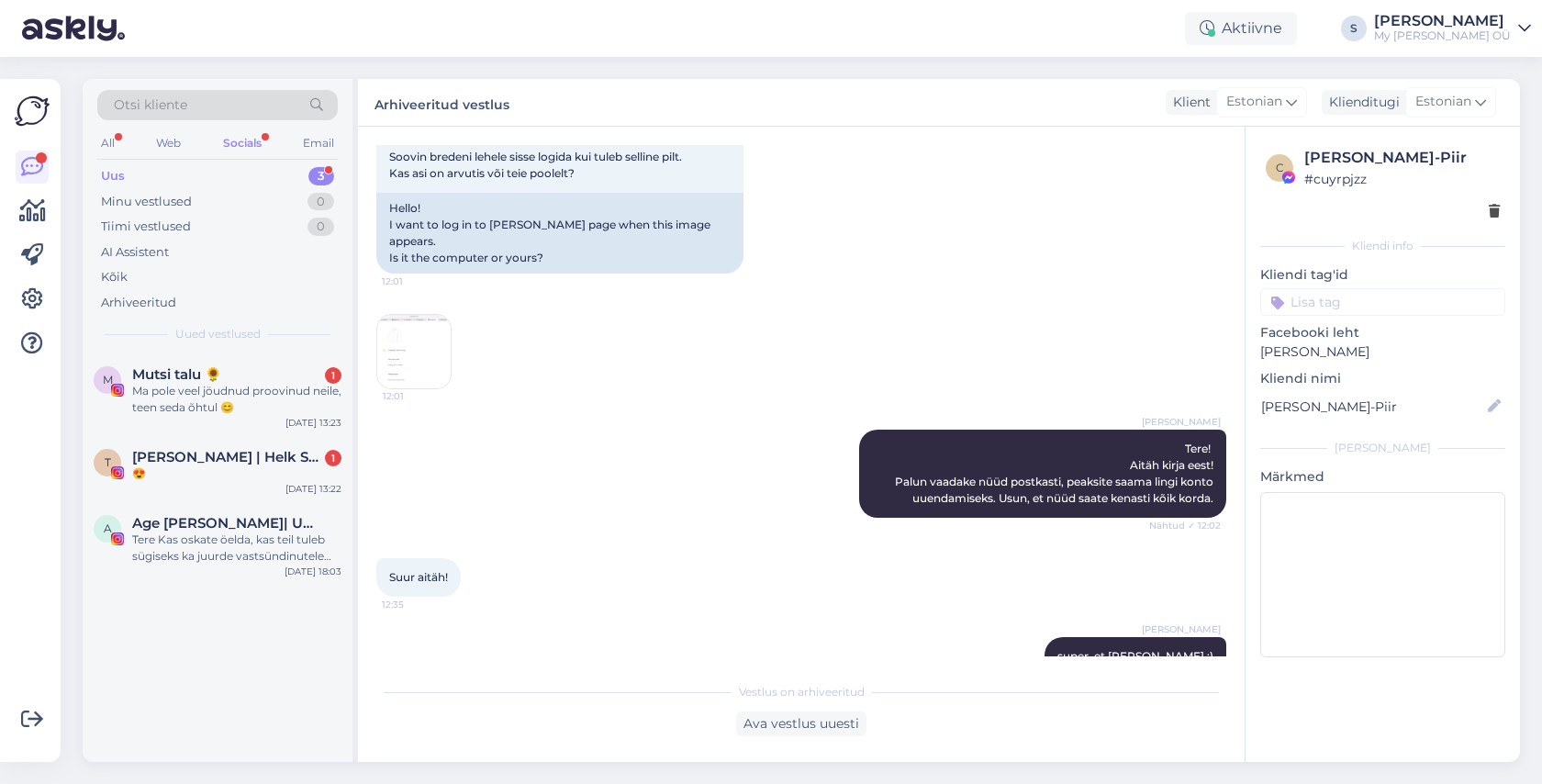
click at [241, 141] on div "Socials" at bounding box center [242, 143] width 46 height 24
click at [251, 149] on div "Socials" at bounding box center [242, 143] width 46 height 24
click at [166, 142] on div "Web" at bounding box center [168, 143] width 32 height 24
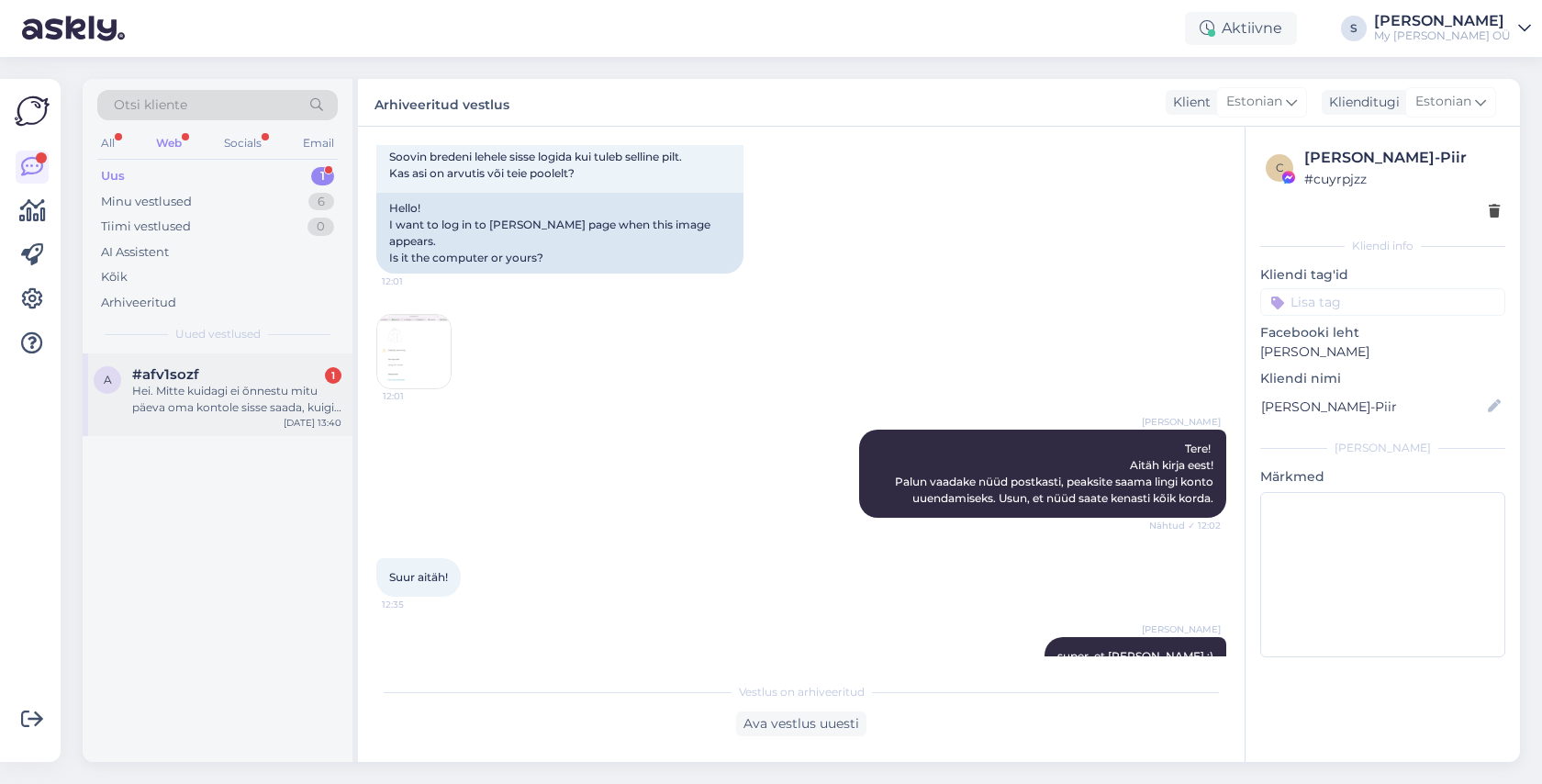
click at [232, 400] on div "Hei. Mitte kuidagi ei õnnestu mitu päeva oma kontole sisse saada, kuigi nädal t…" at bounding box center [236, 399] width 209 height 33
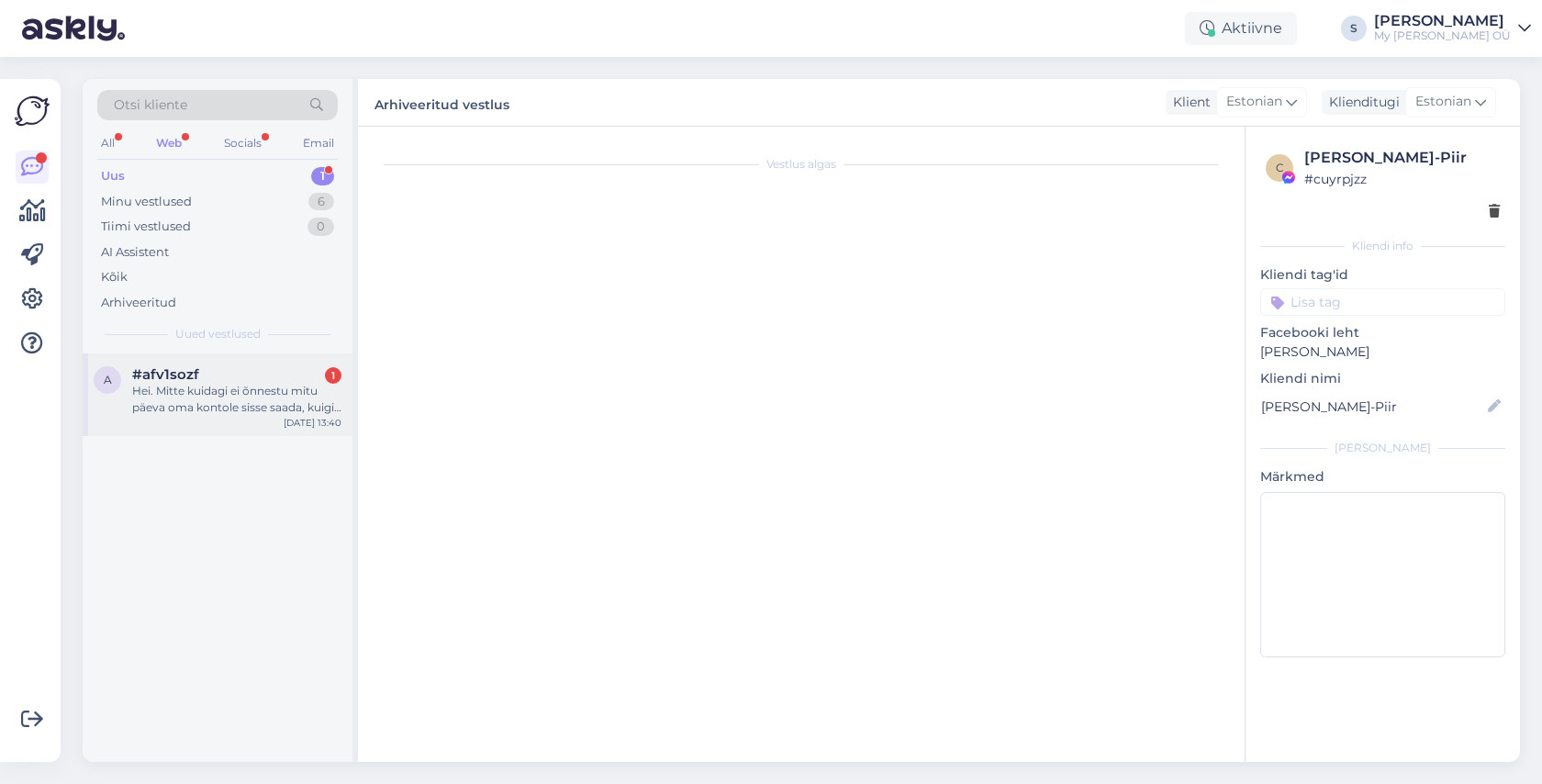
scroll to position [4248, 0]
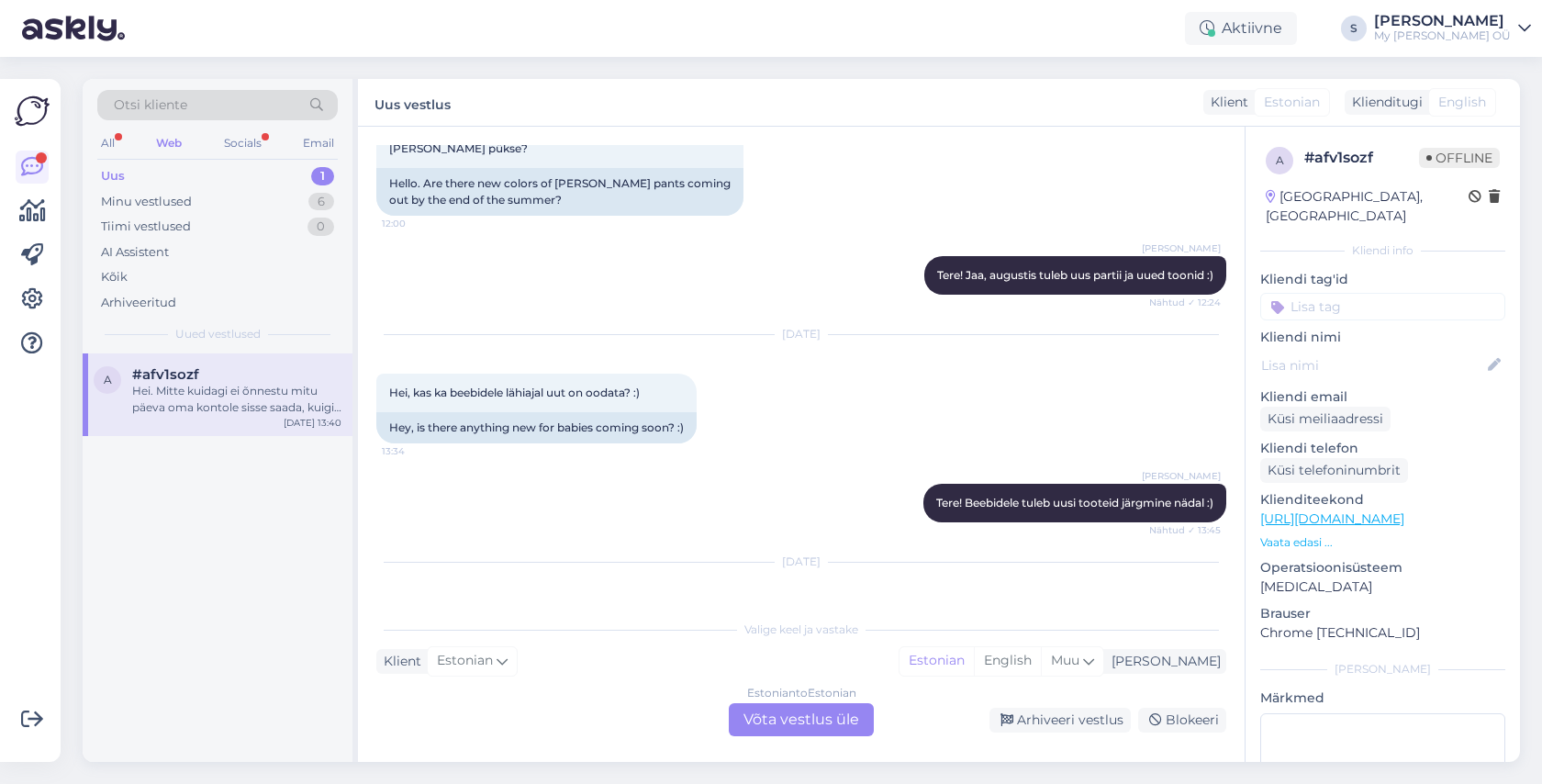
click at [768, 725] on div "Estonian to Estonian Võta vestlus üle" at bounding box center [801, 719] width 145 height 33
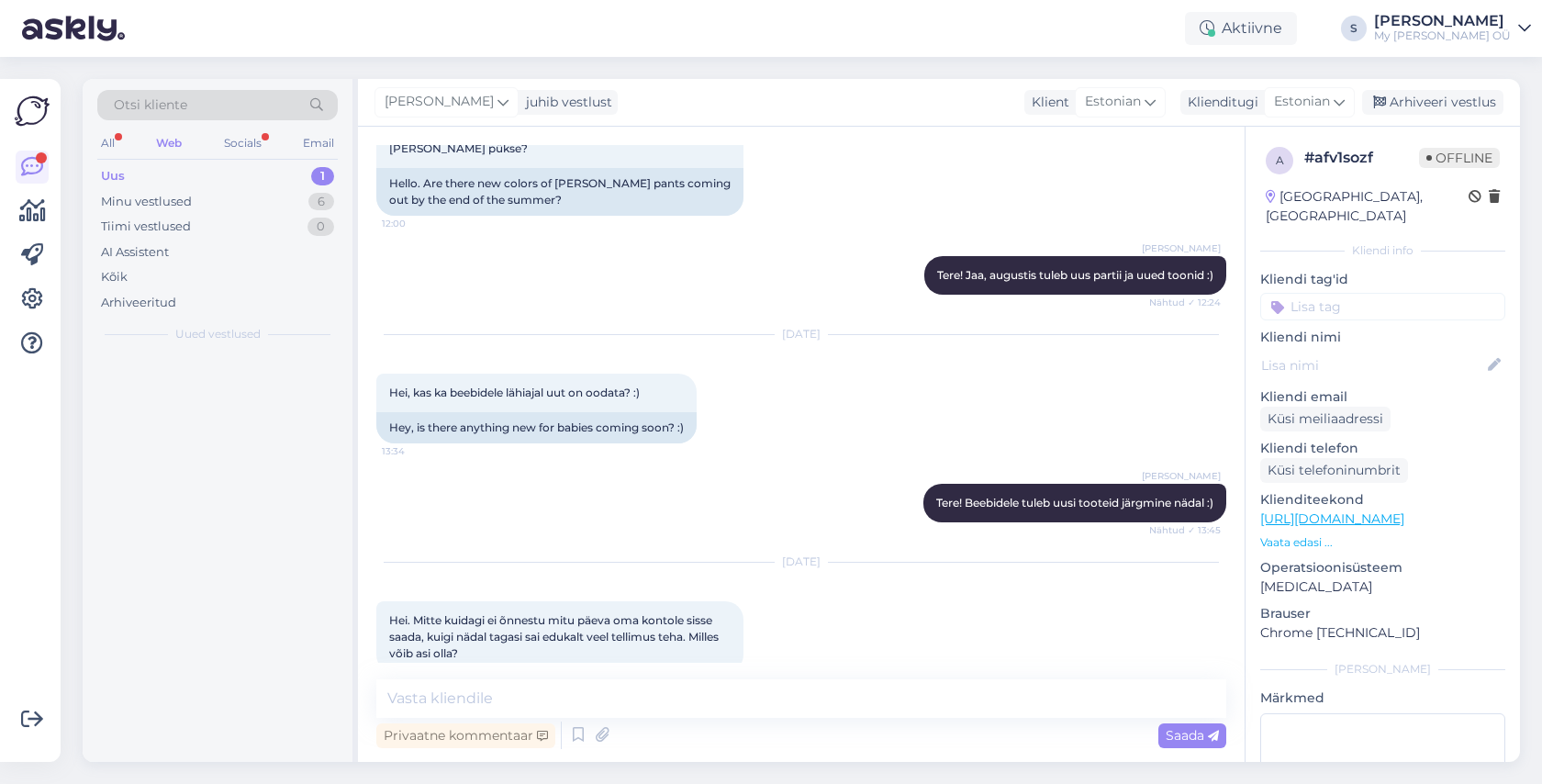
scroll to position [4178, 0]
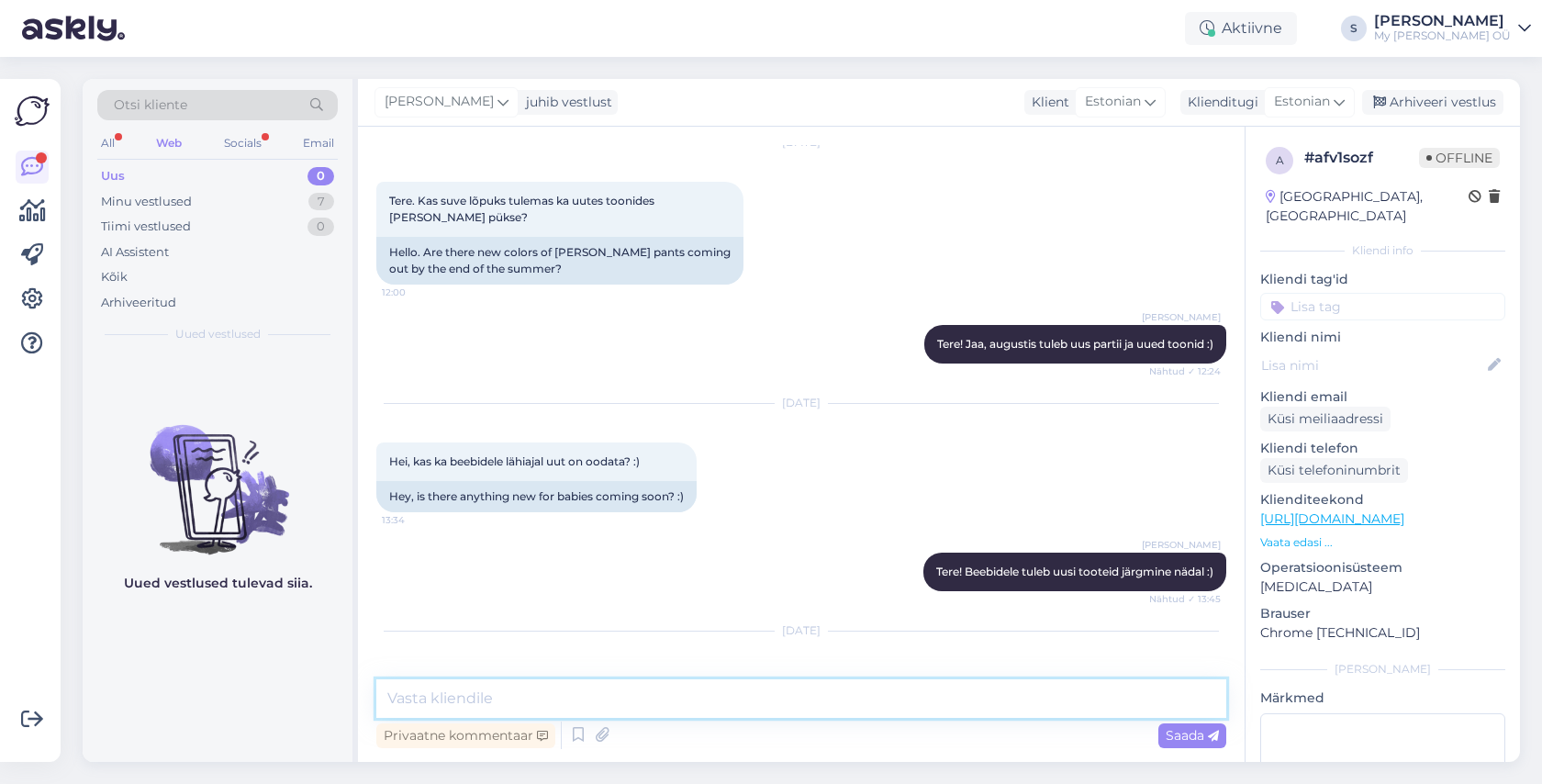
click at [540, 685] on textarea at bounding box center [800, 698] width 850 height 39
click at [555, 684] on textarea at bounding box center [800, 698] width 850 height 39
type textarea "Tere! [PERSON_NAME] andke oma email"
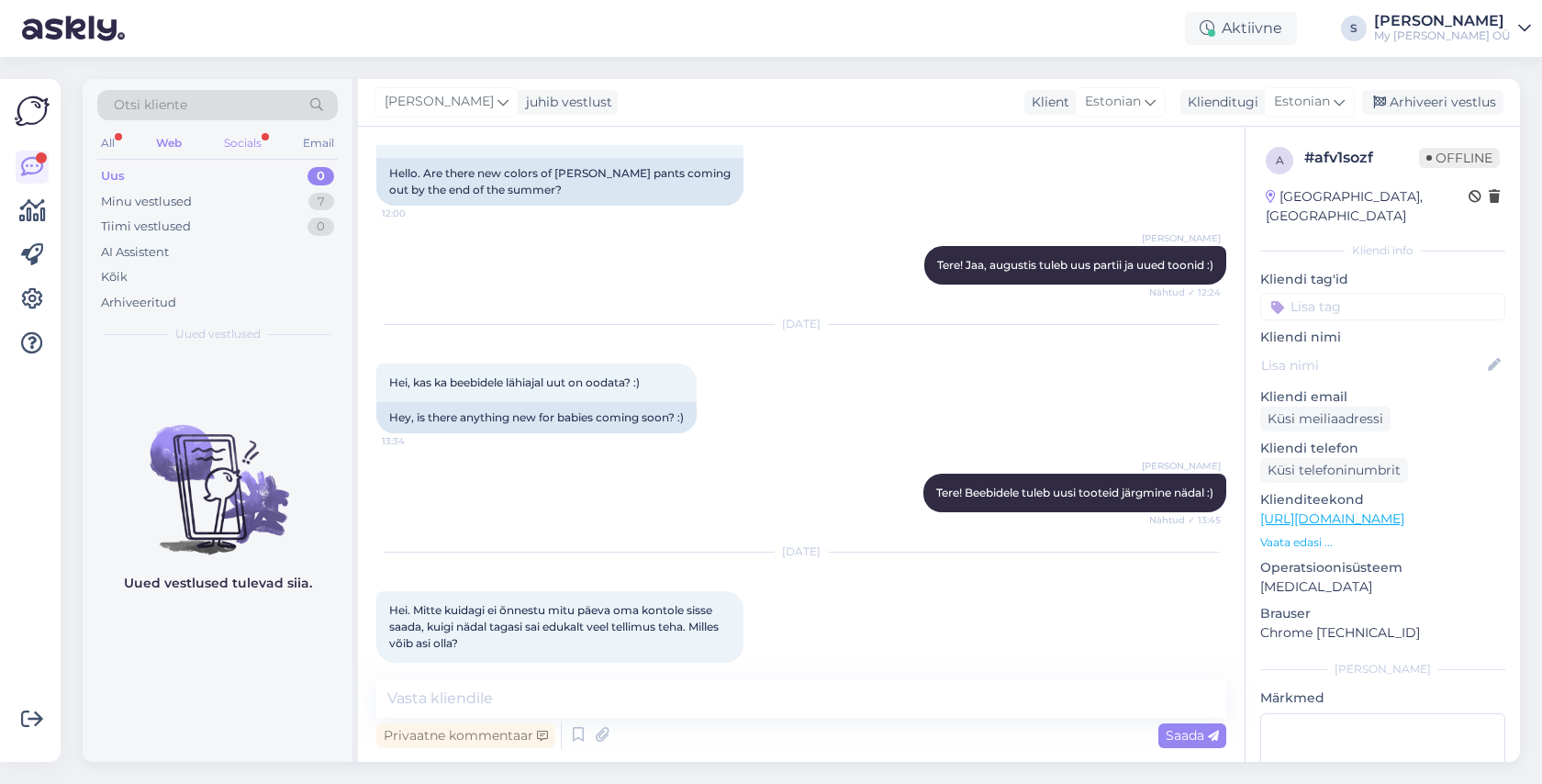
click at [233, 152] on div "Socials" at bounding box center [242, 143] width 45 height 24
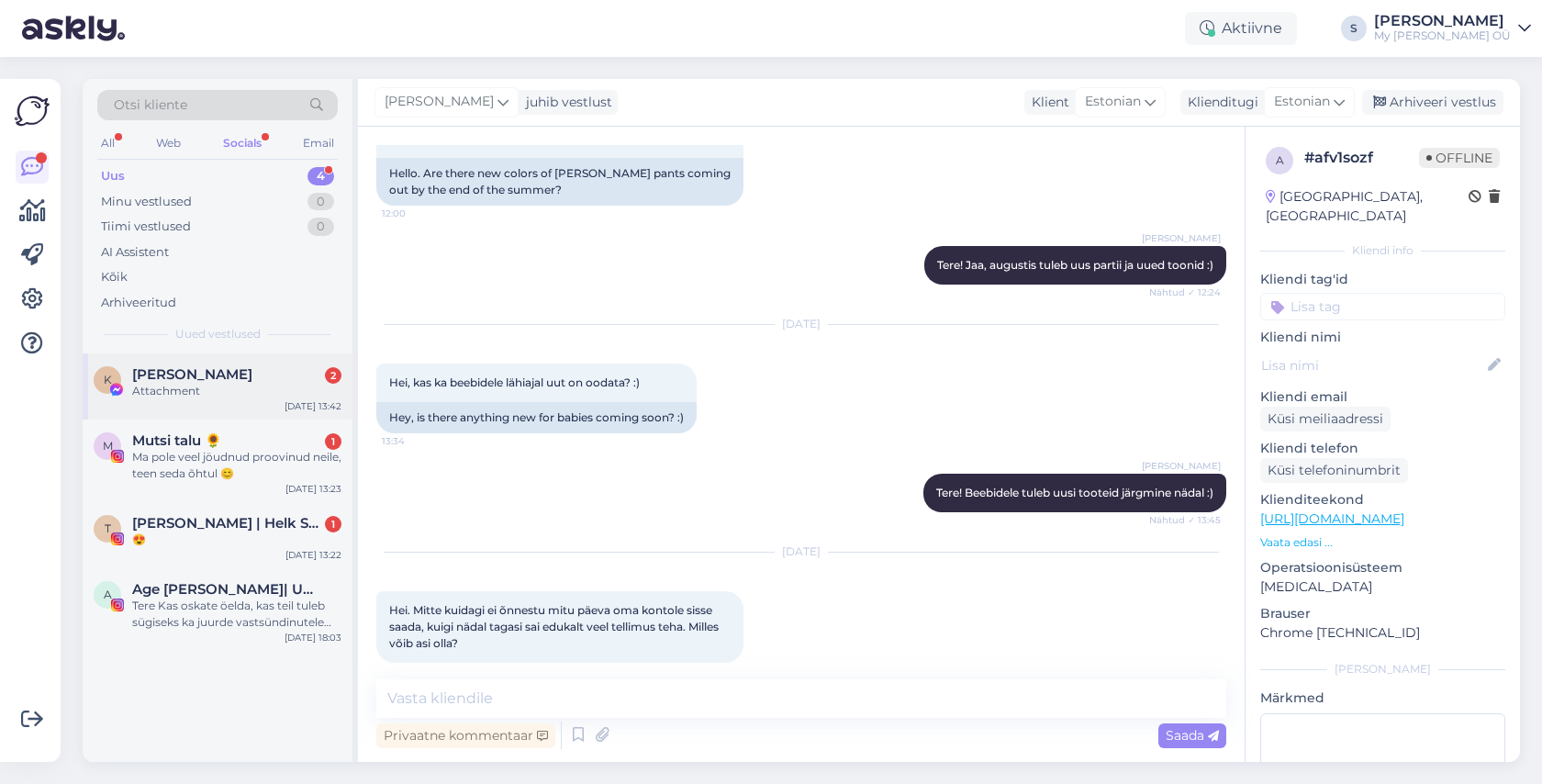
click at [219, 387] on div "Attachment" at bounding box center [236, 391] width 209 height 16
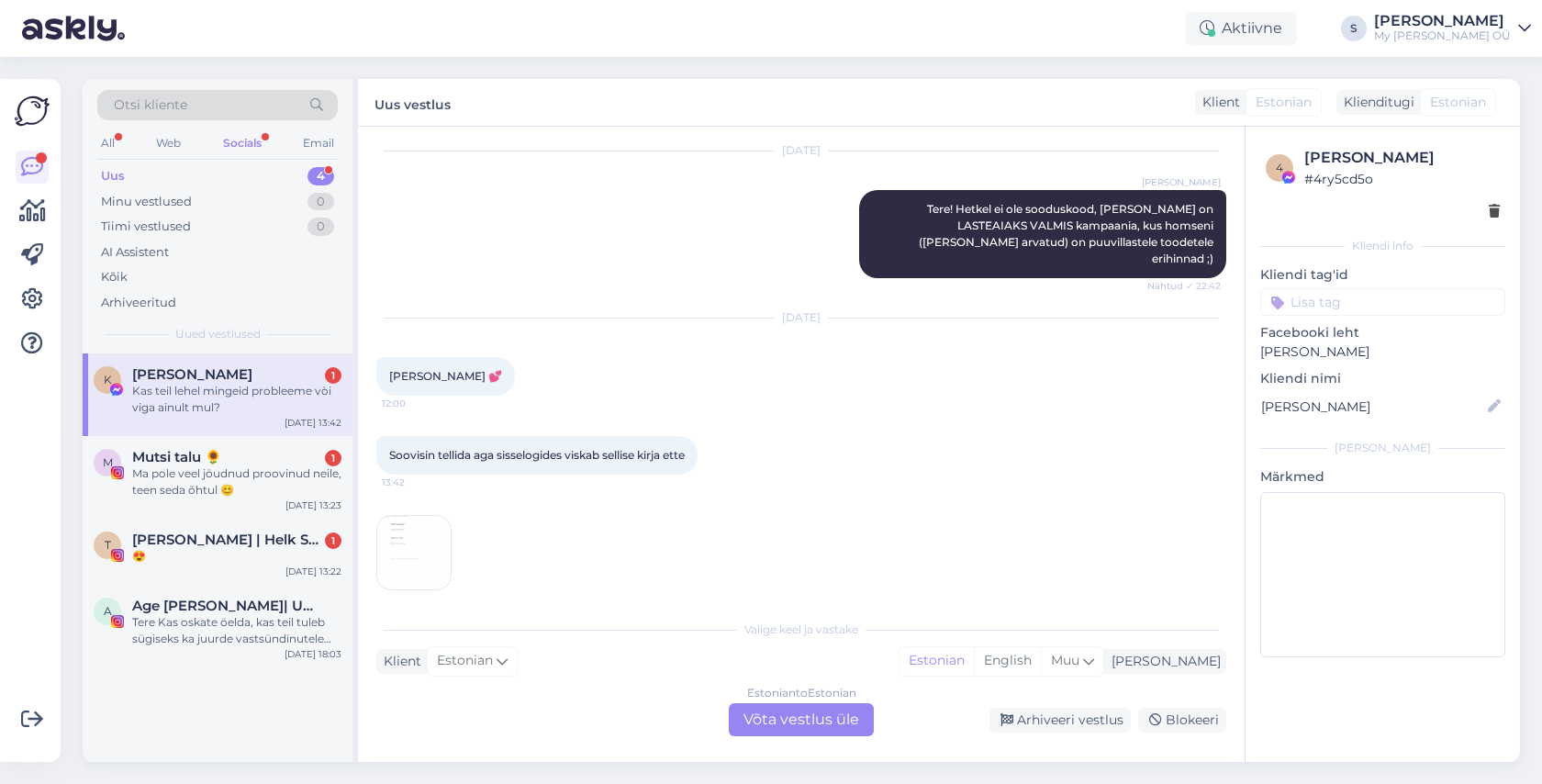
scroll to position [816, 0]
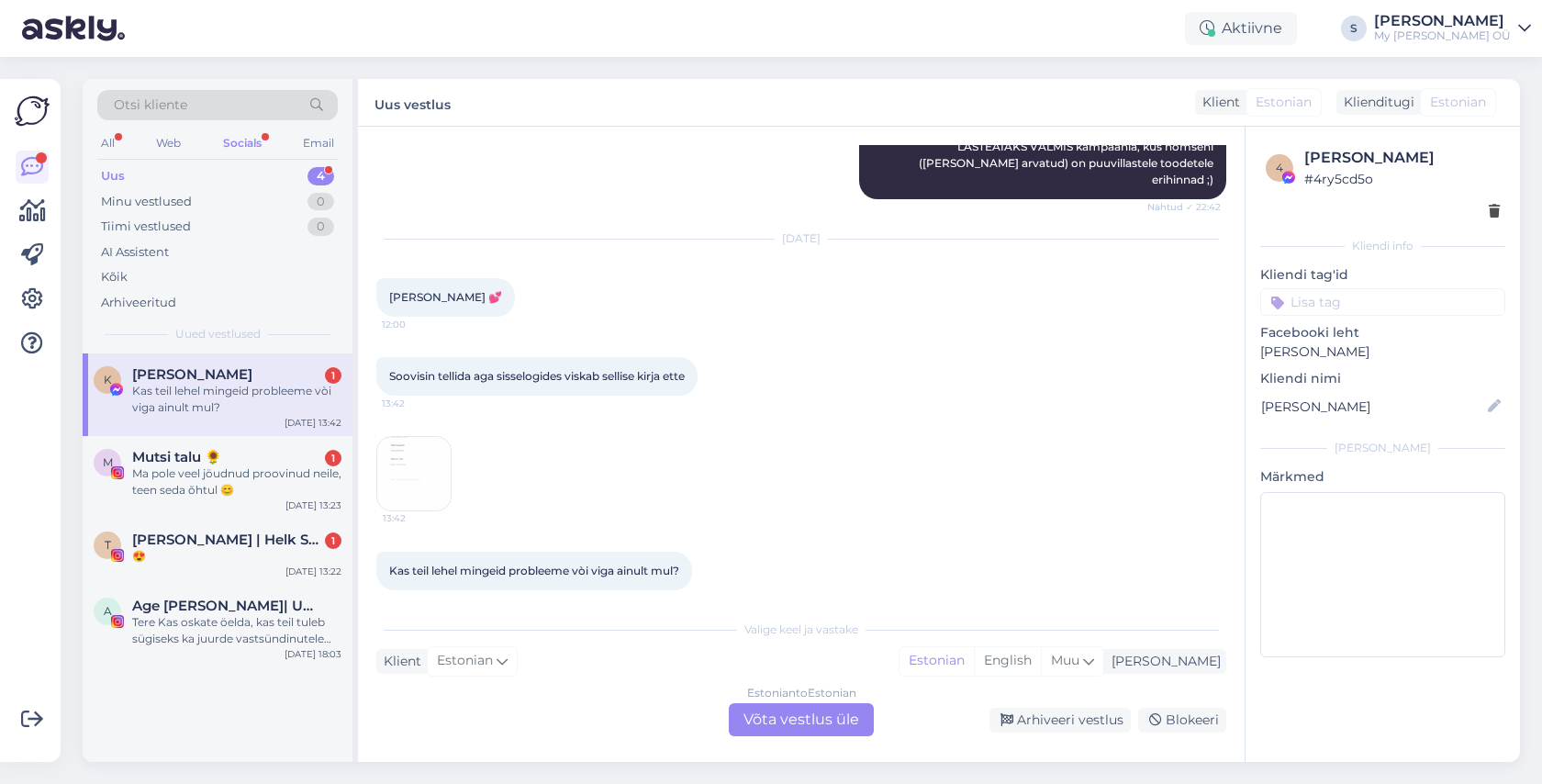
click at [791, 718] on div "Estonian to Estonian Võta vestlus üle" at bounding box center [801, 719] width 145 height 33
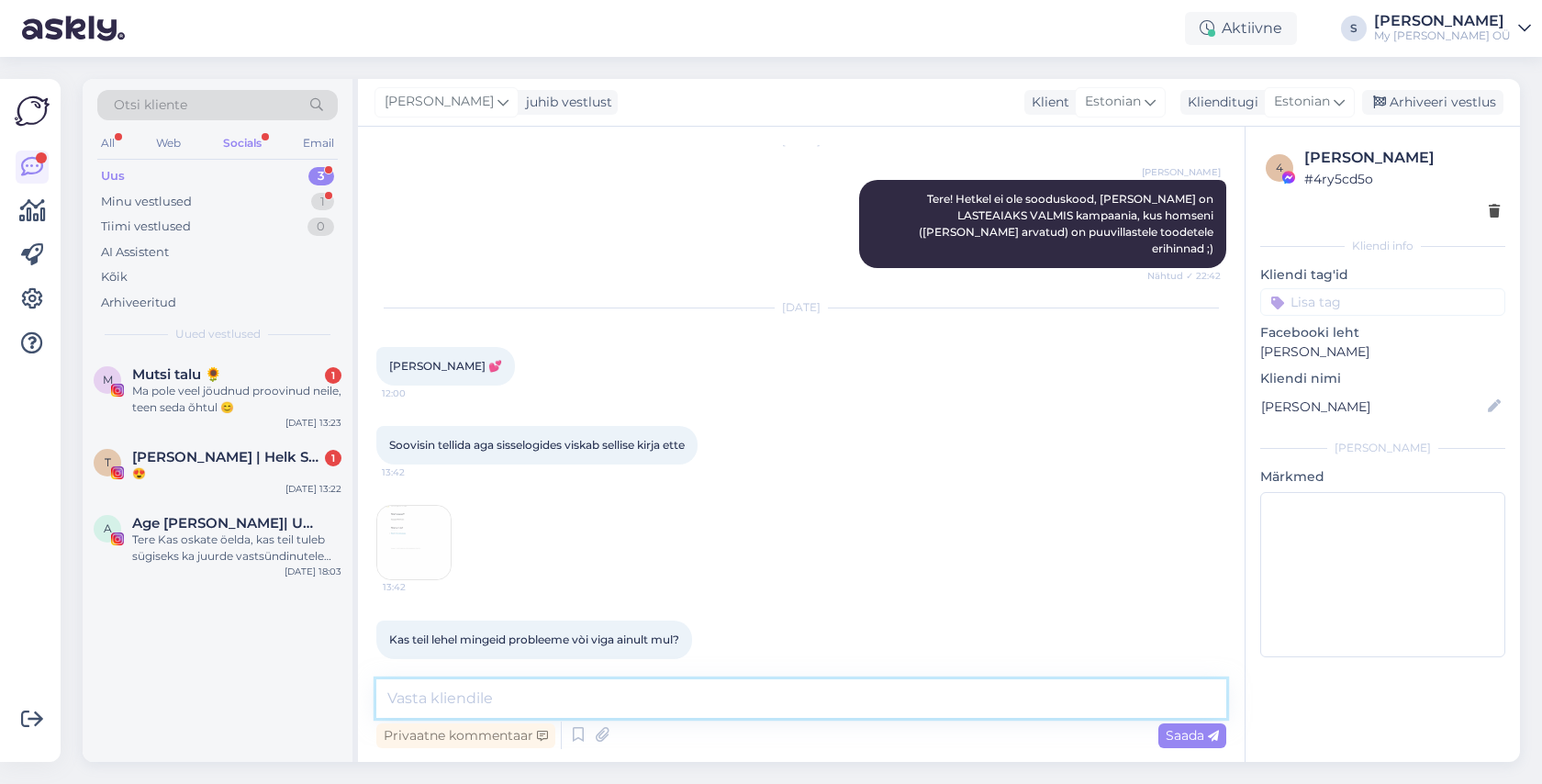
click at [565, 691] on textarea at bounding box center [800, 698] width 850 height 39
type textarea "Meie lehel on hetkel tõrked"
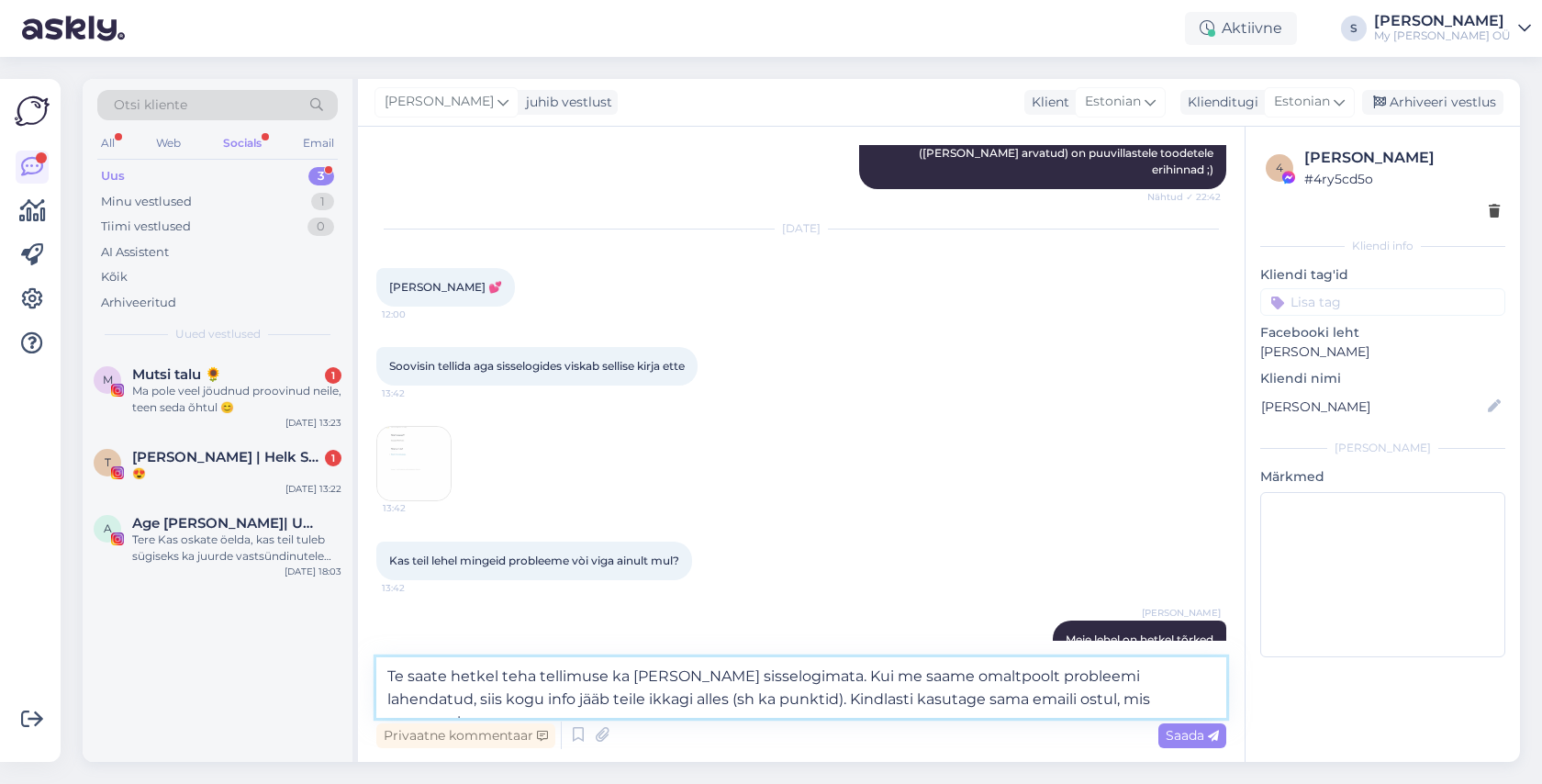
type textarea "Te saate hetkel teha tellimuse ka ilma sisselogimata. Kui me saame omaltpoolt p…"
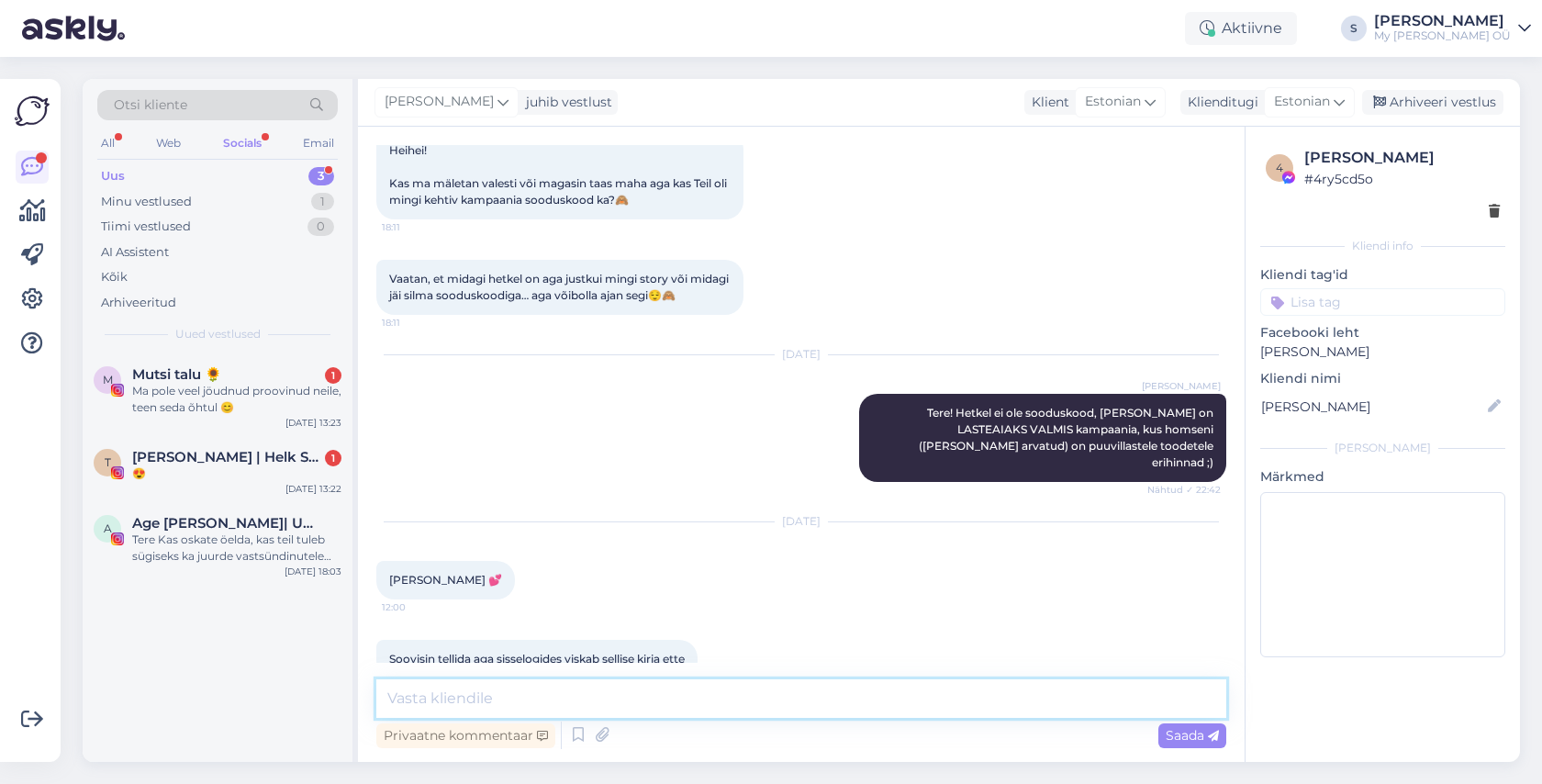
scroll to position [955, 0]
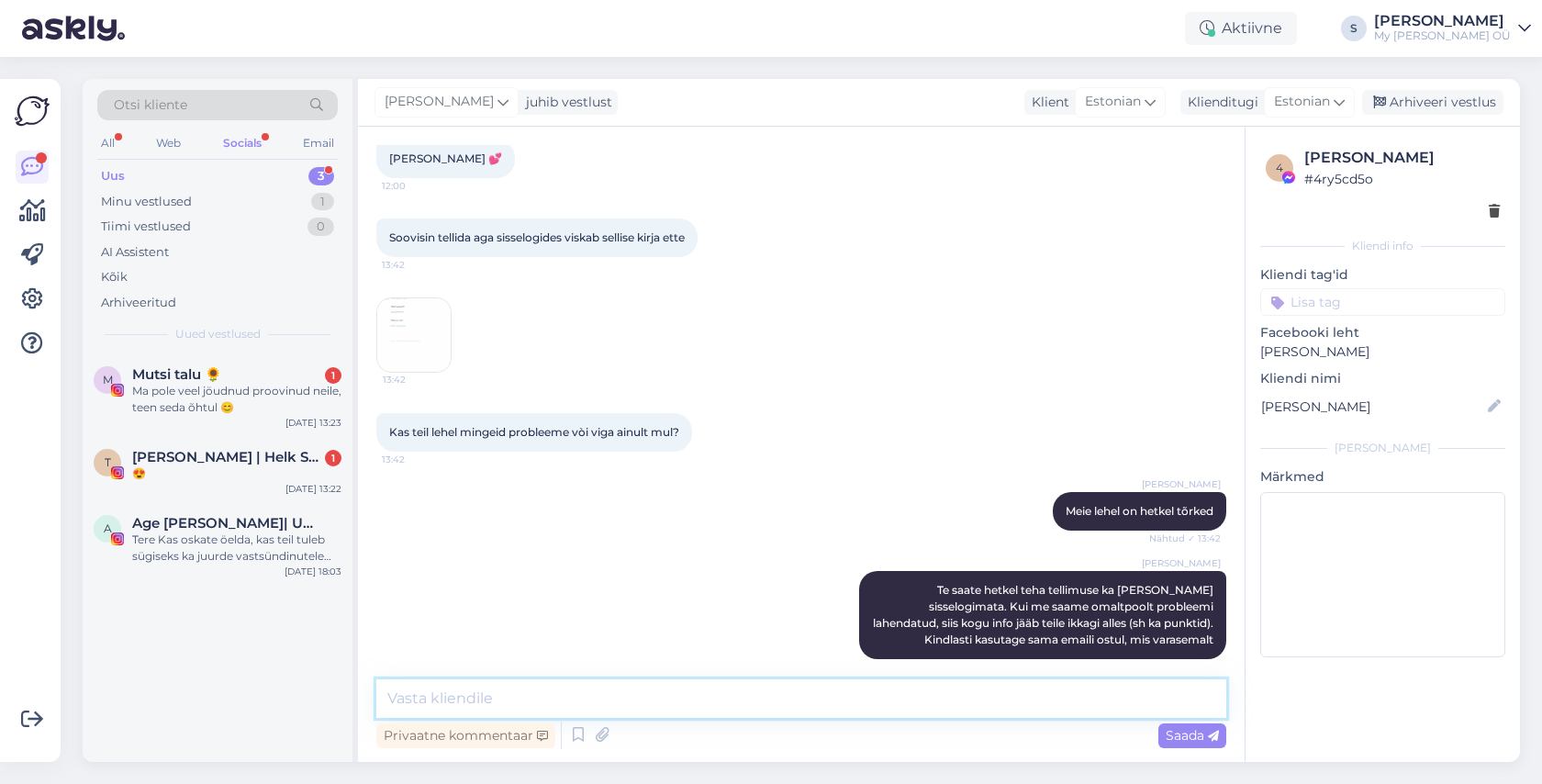
click at [555, 699] on textarea at bounding box center [800, 698] width 850 height 39
type textarea "ü"
type textarea "ma saadan Teile kohe ühe lingi"
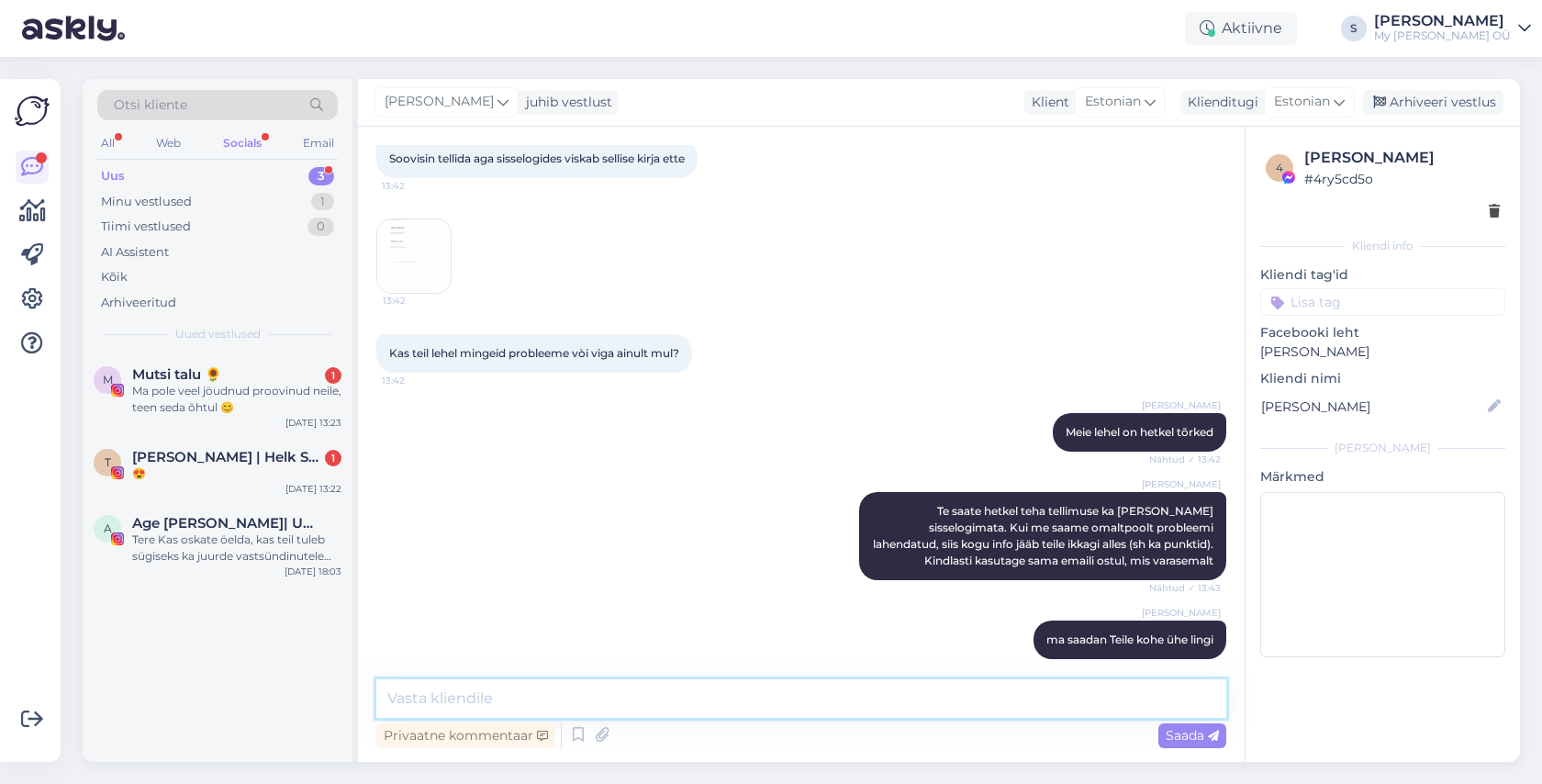
scroll to position [1128, 0]
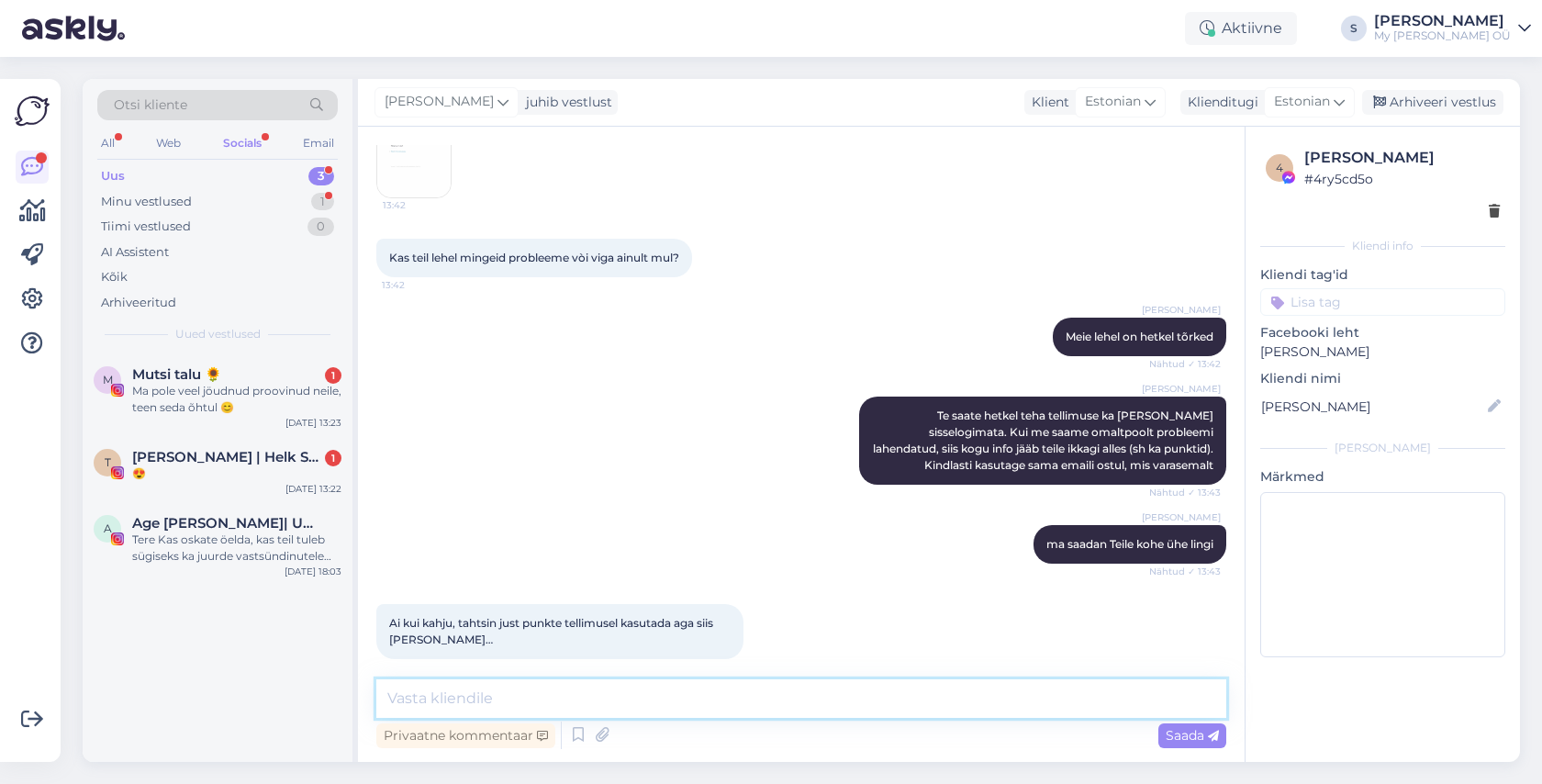
click at [556, 680] on textarea at bounding box center [800, 698] width 850 height 39
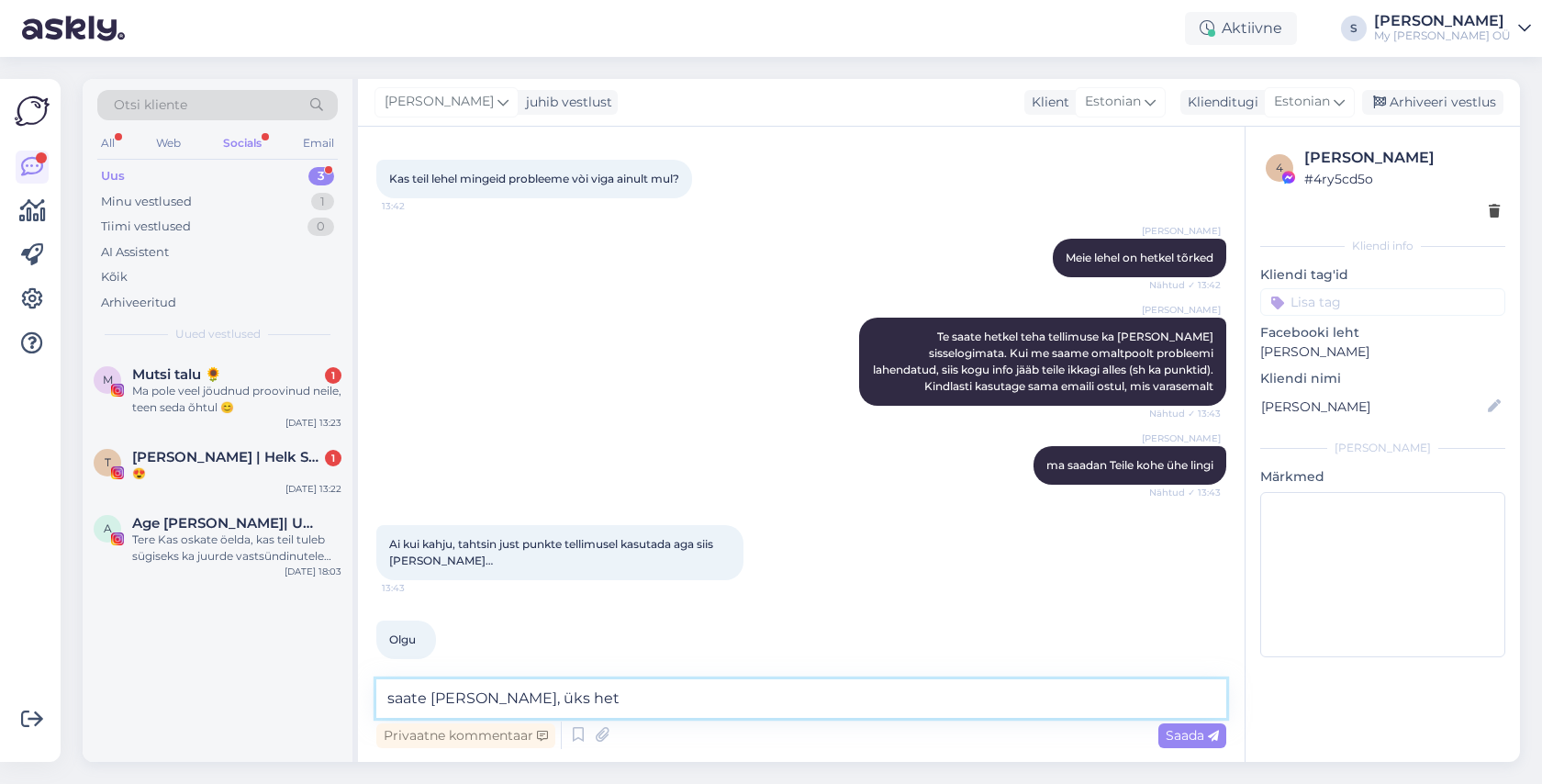
type textarea "saate küll, üks hetk"
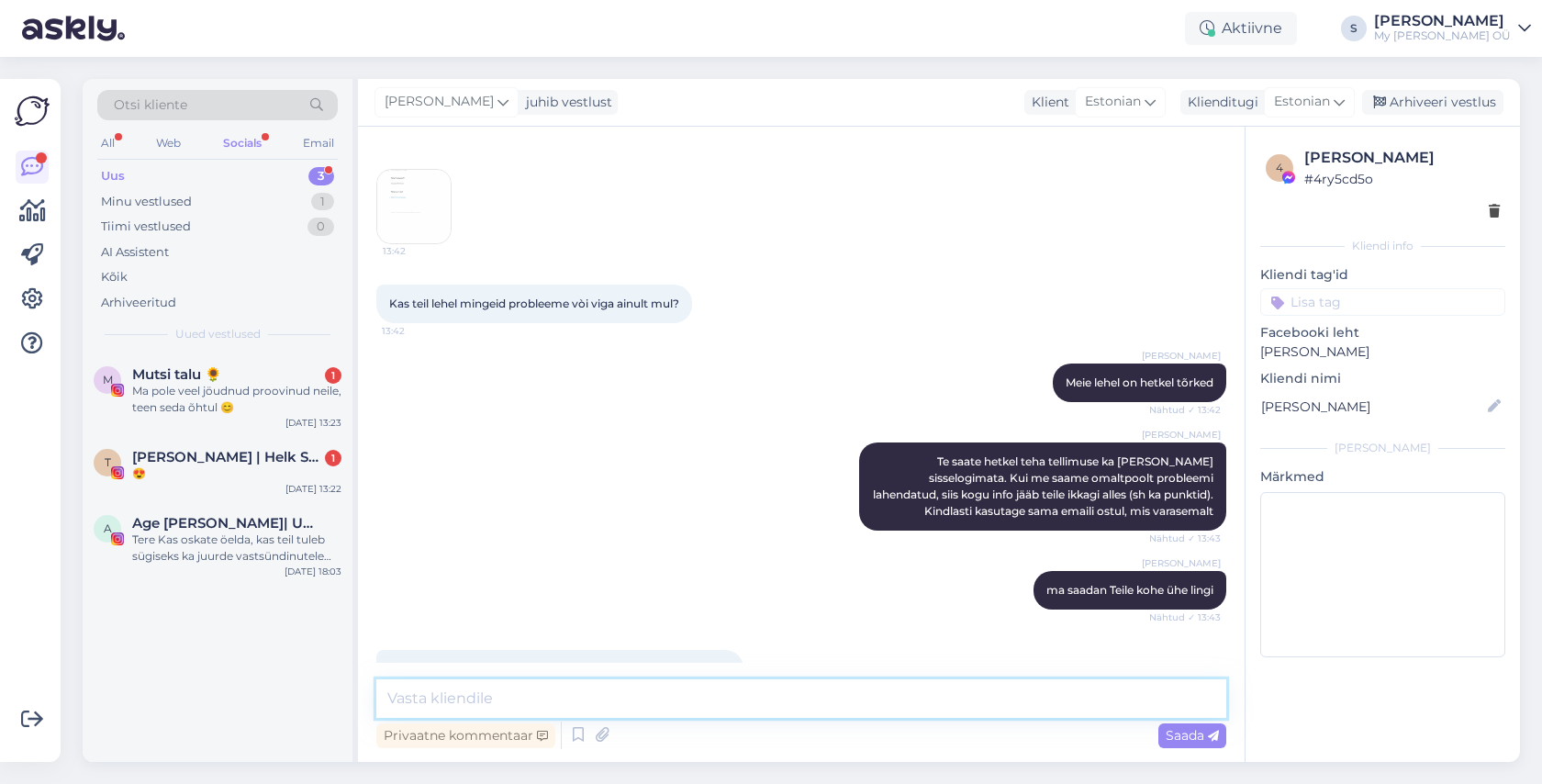
scroll to position [1034, 0]
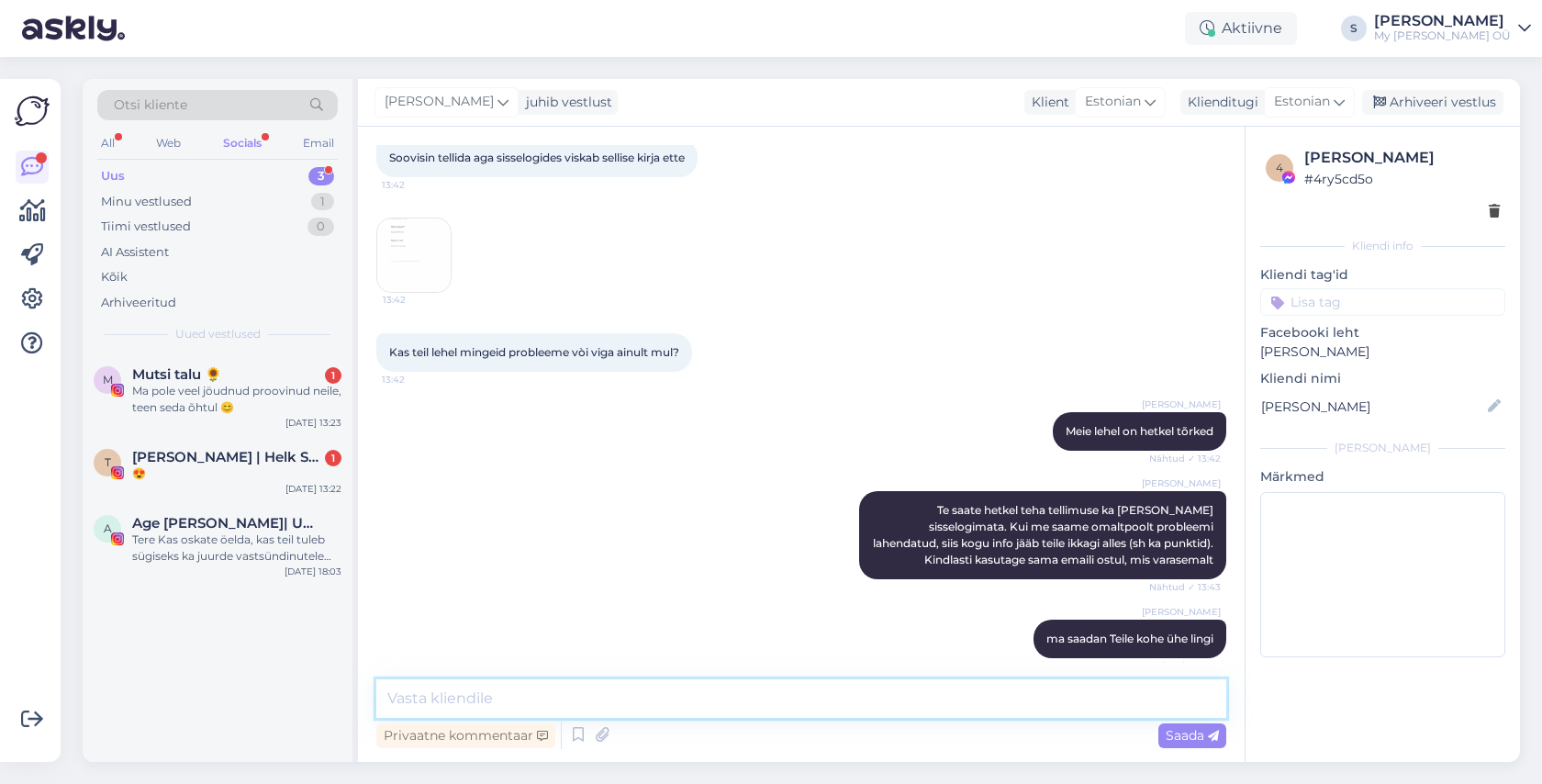
click at [481, 694] on textarea at bounding box center [800, 698] width 850 height 39
type textarea "Palun vaadake nüüd emaili"
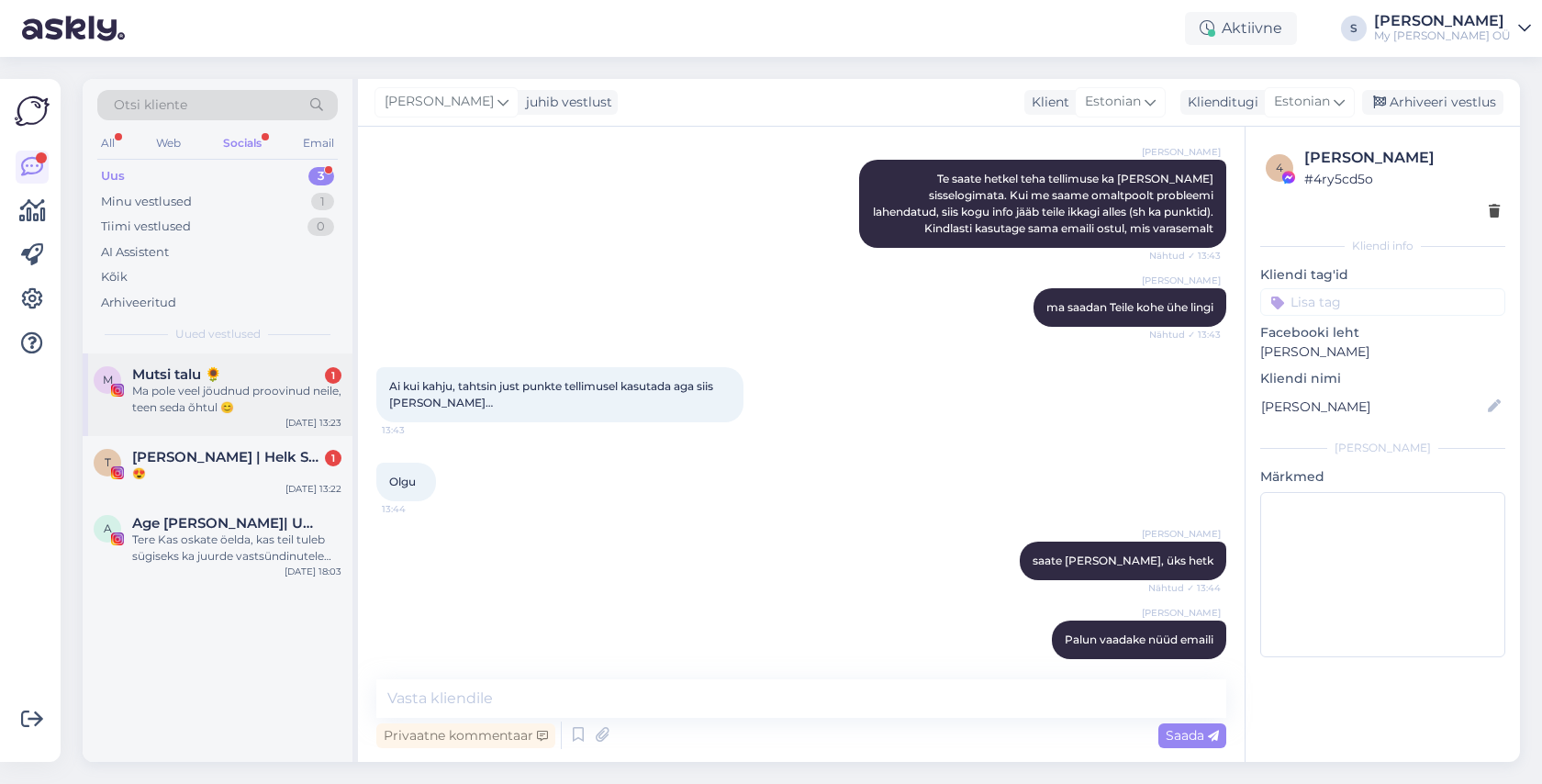
click at [195, 388] on div "Ma pole veel jöudnud proovinud neile, teen seda õhtul 😊" at bounding box center [236, 399] width 209 height 33
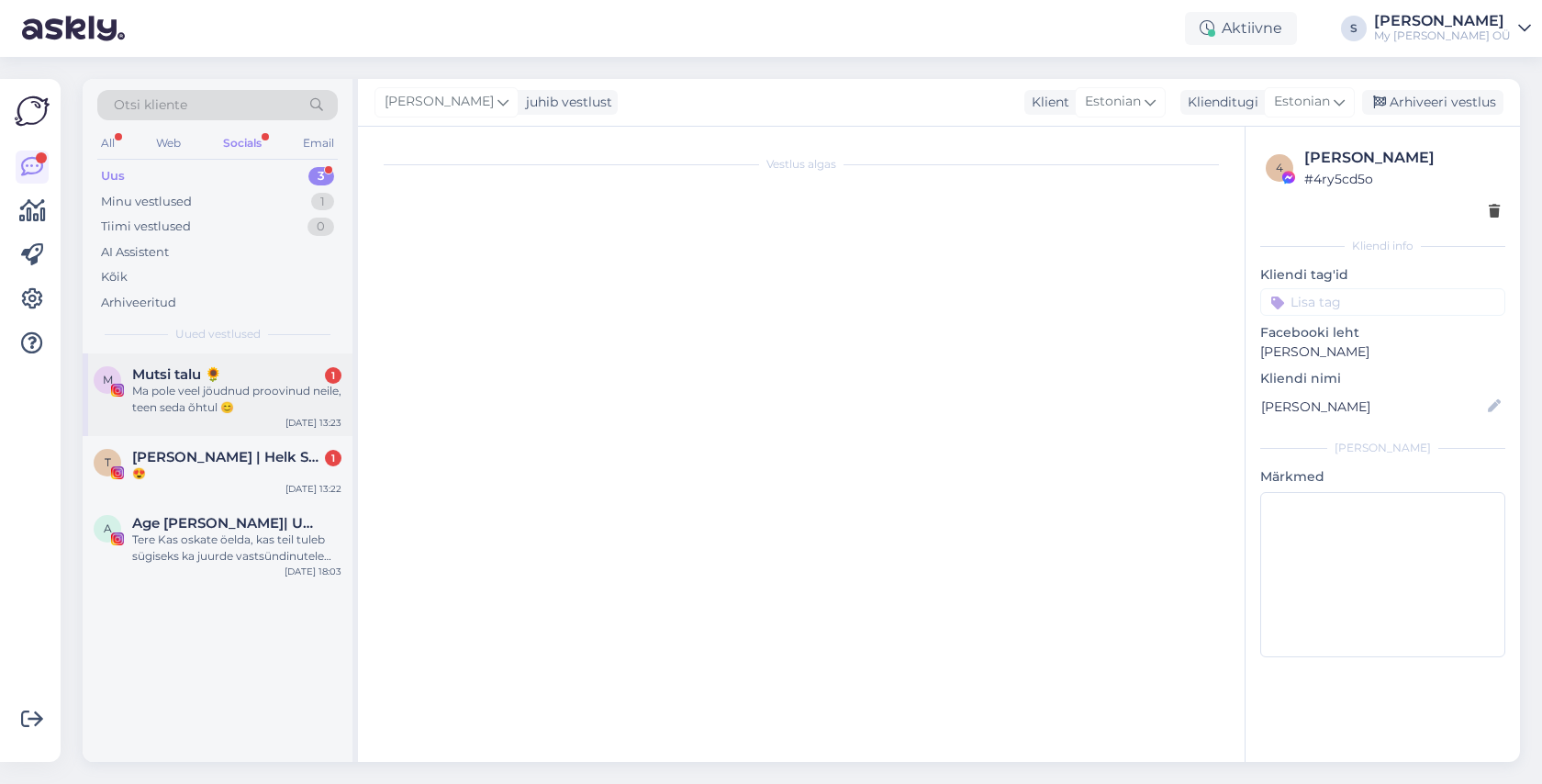
scroll to position [1557, 0]
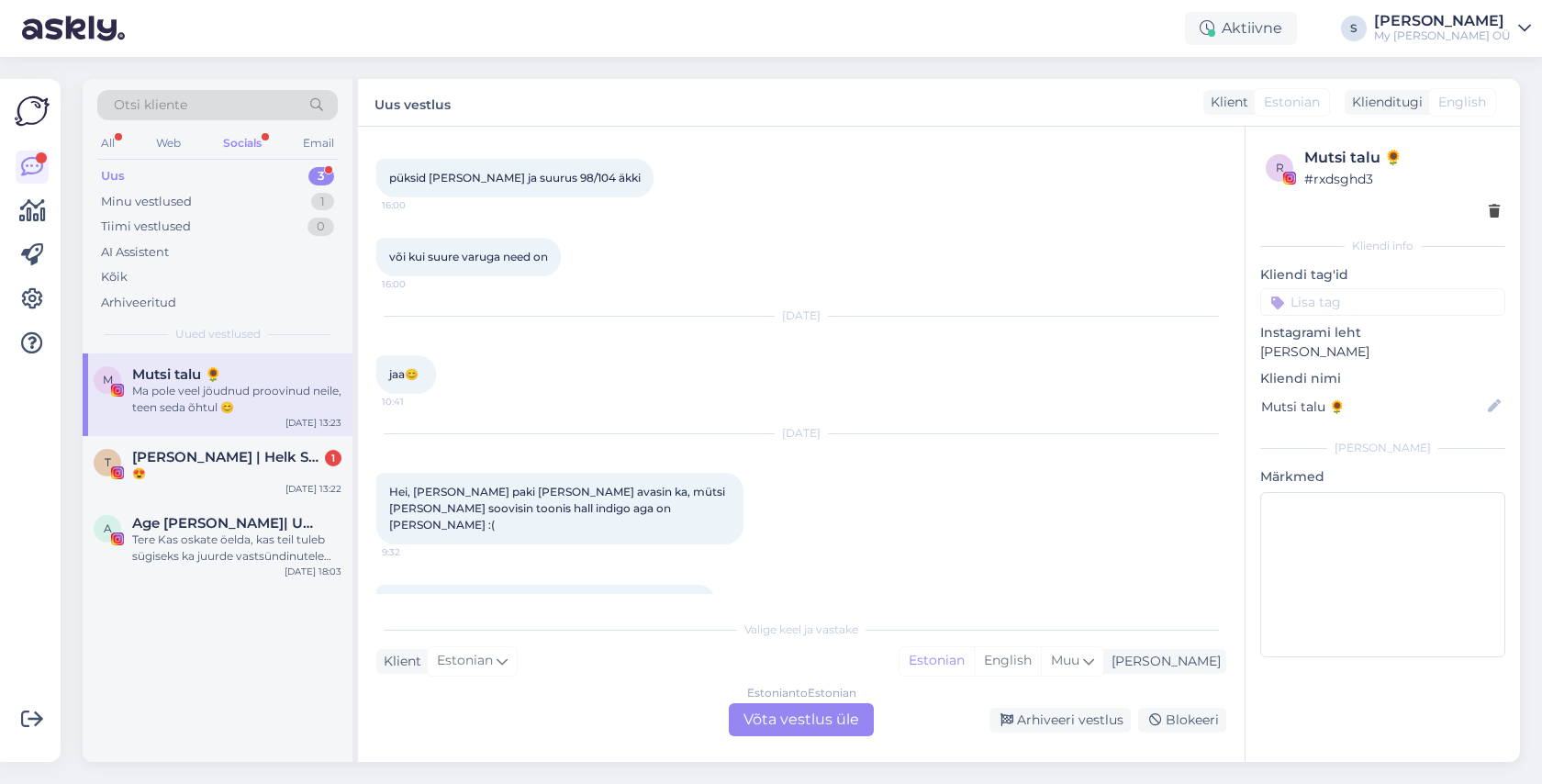
click at [244, 146] on div "Socials" at bounding box center [242, 143] width 46 height 24
click at [220, 206] on div "Minu vestlused 1" at bounding box center [217, 202] width 240 height 26
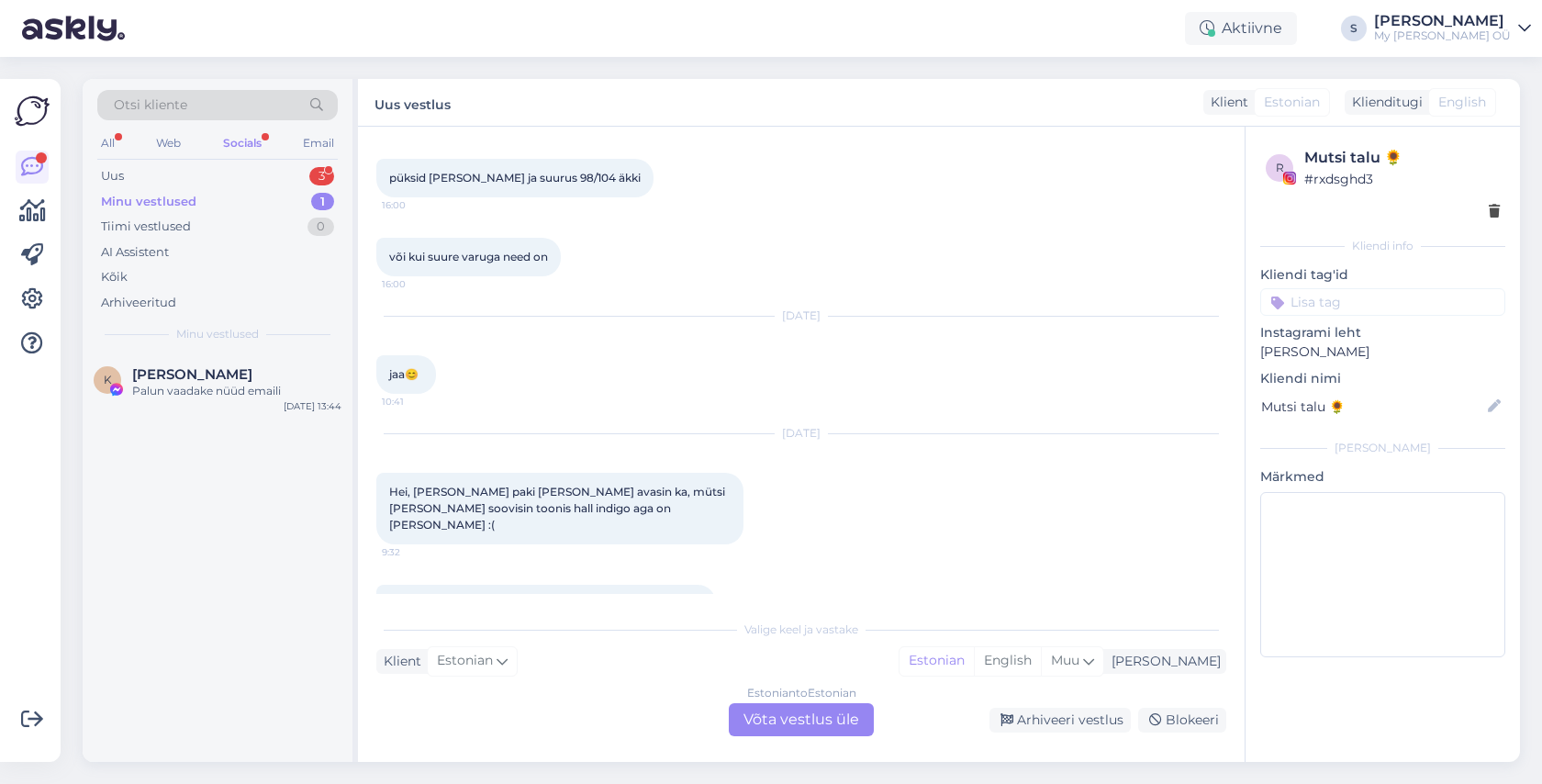
click at [237, 143] on div "Socials" at bounding box center [242, 143] width 46 height 24
click at [193, 392] on div "Jsrgmine email tuli peale parooli láhtestamist see" at bounding box center [236, 399] width 209 height 33
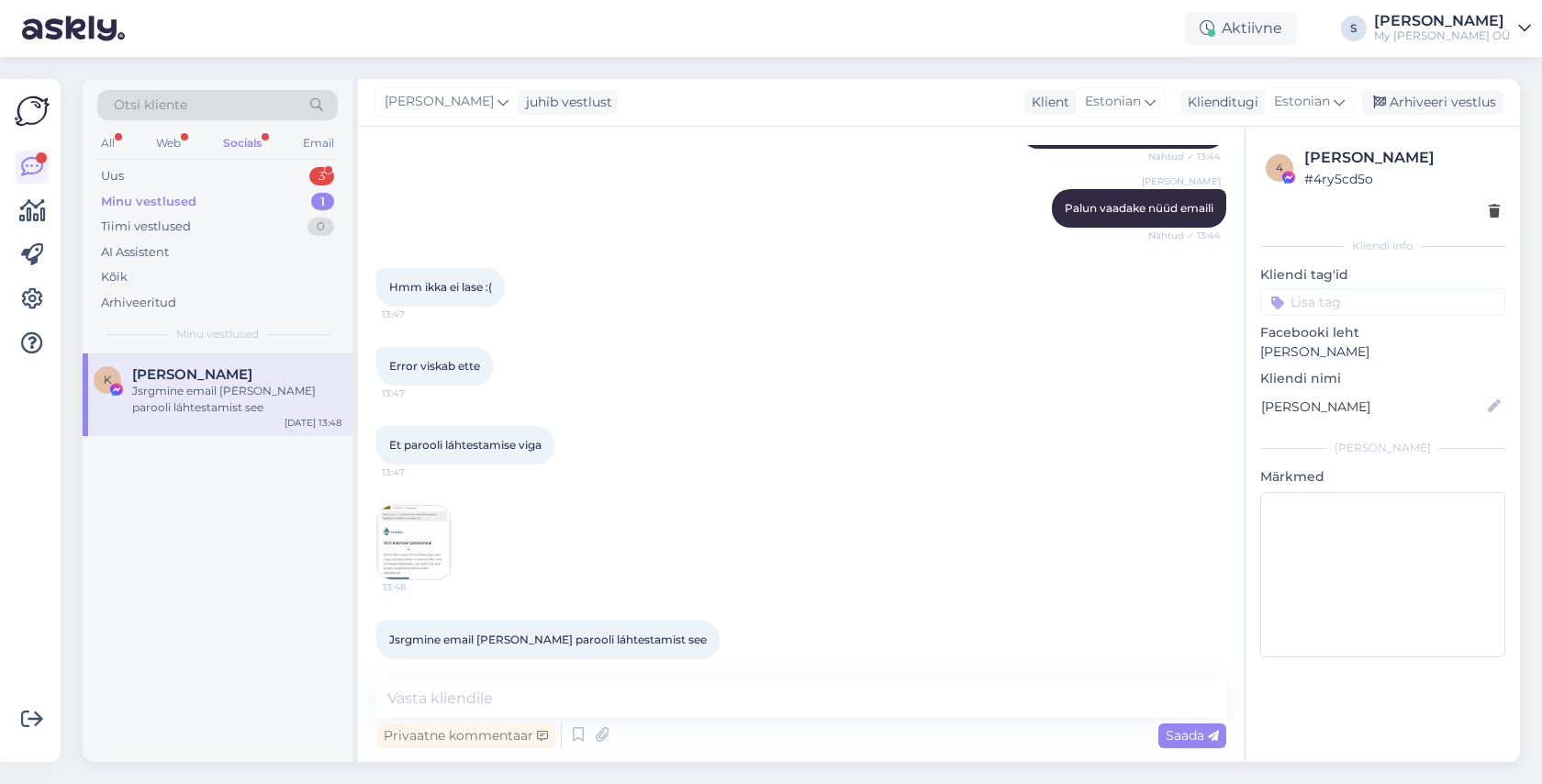
click at [406, 538] on img at bounding box center [414, 542] width 73 height 73
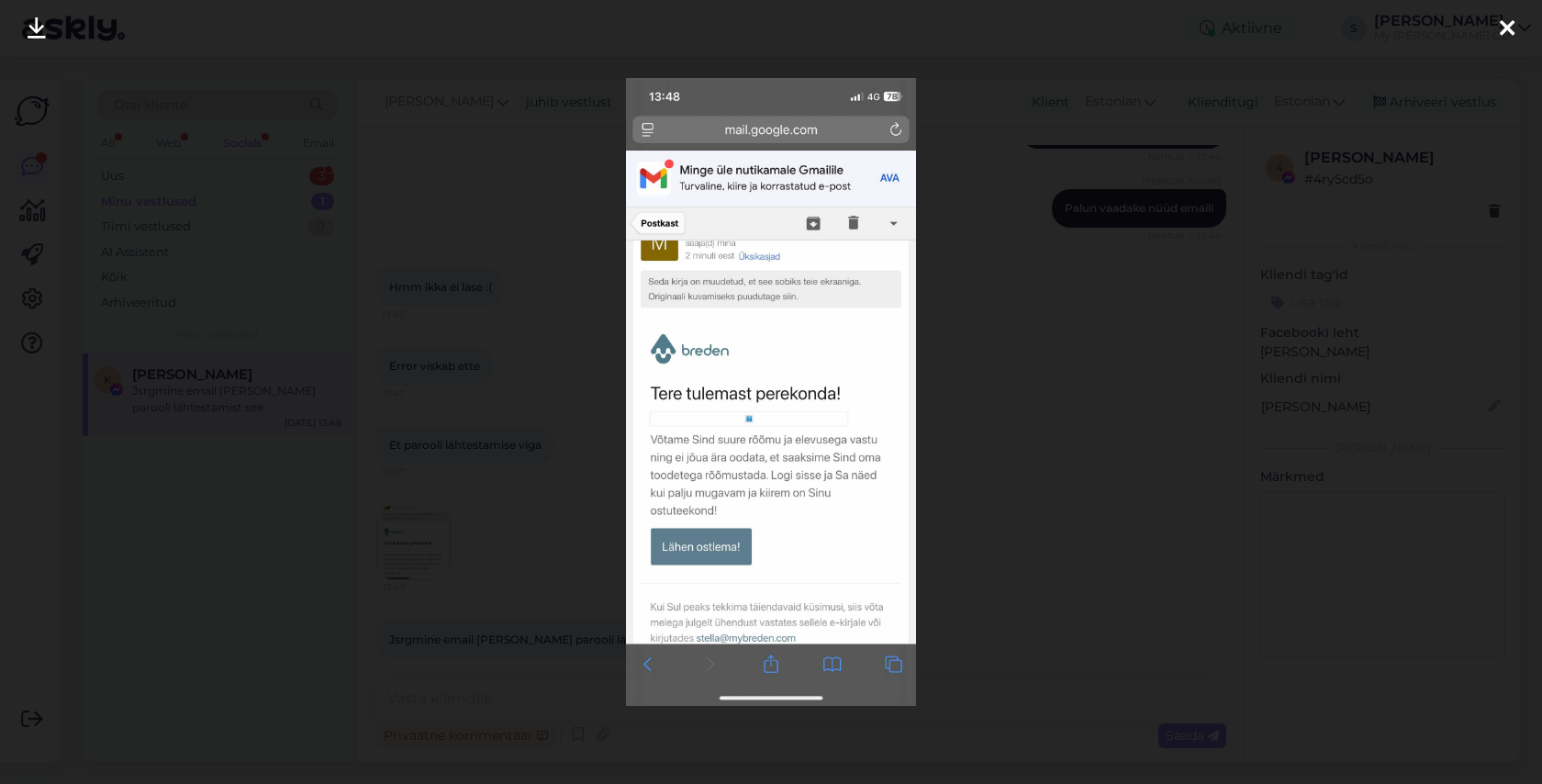
click at [1515, 25] on div at bounding box center [1506, 29] width 37 height 58
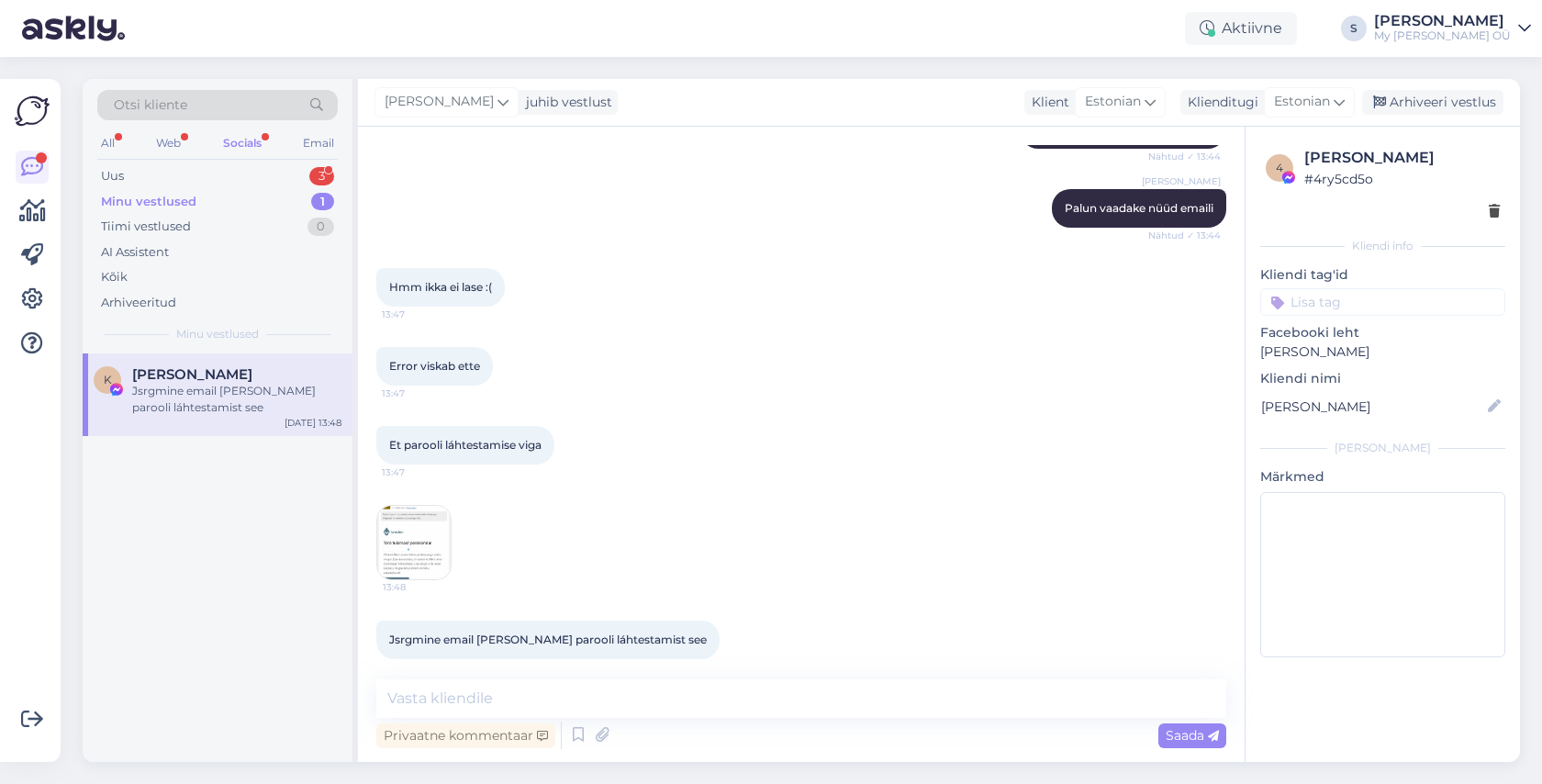
click at [420, 532] on img at bounding box center [414, 542] width 73 height 73
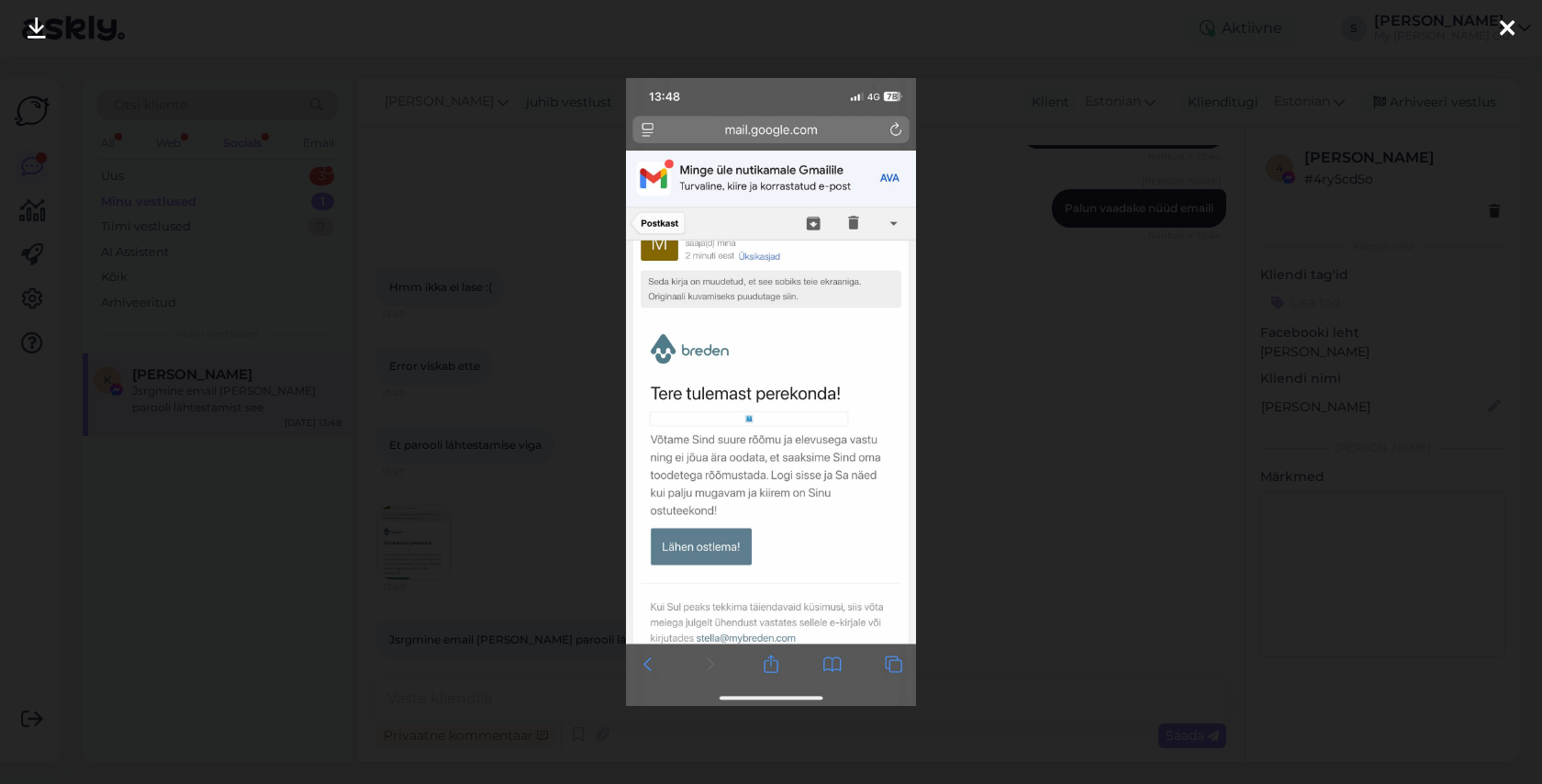
click at [1507, 35] on icon at bounding box center [1506, 29] width 14 height 24
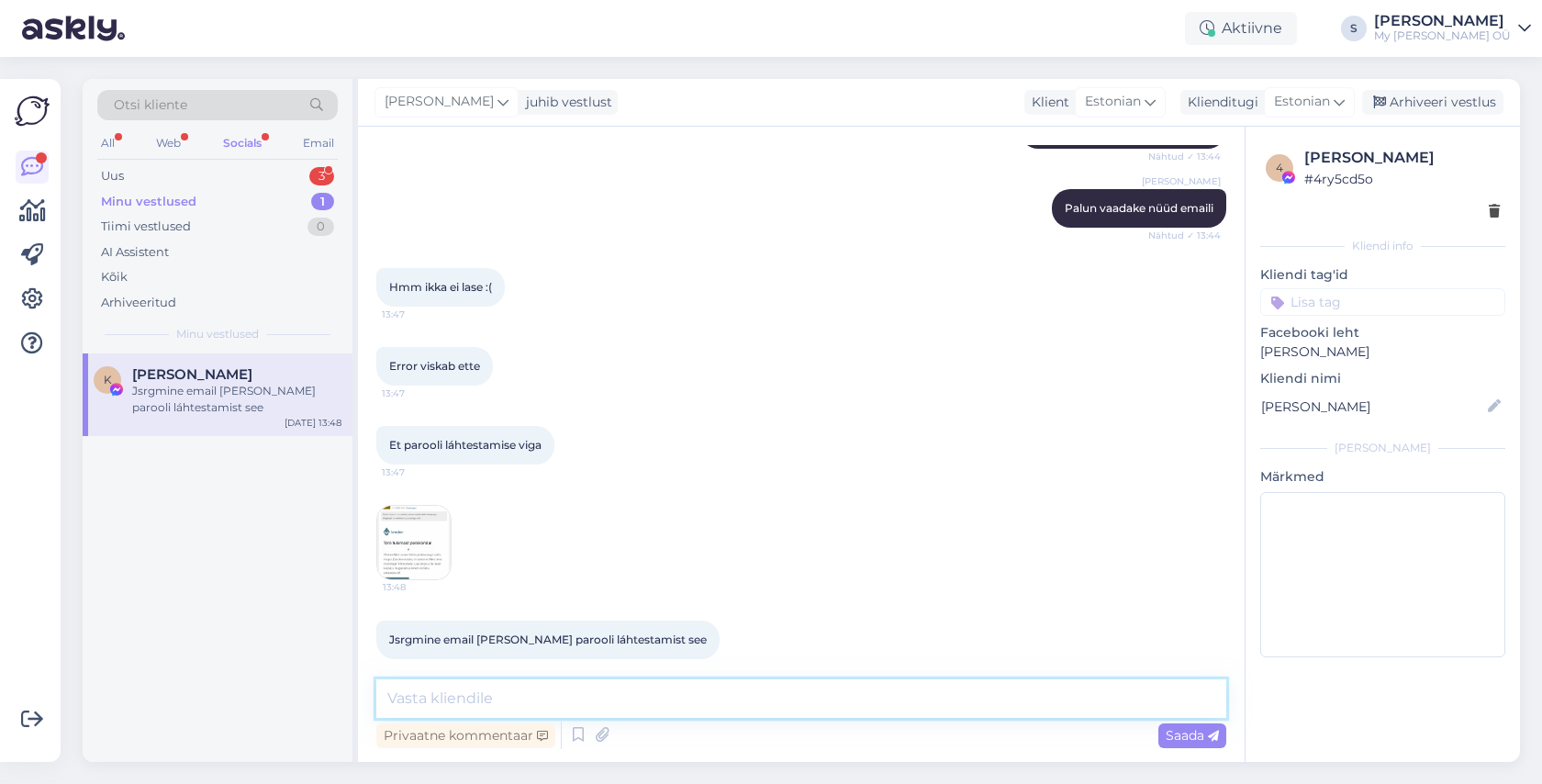
click at [529, 699] on textarea at bounding box center [800, 698] width 850 height 39
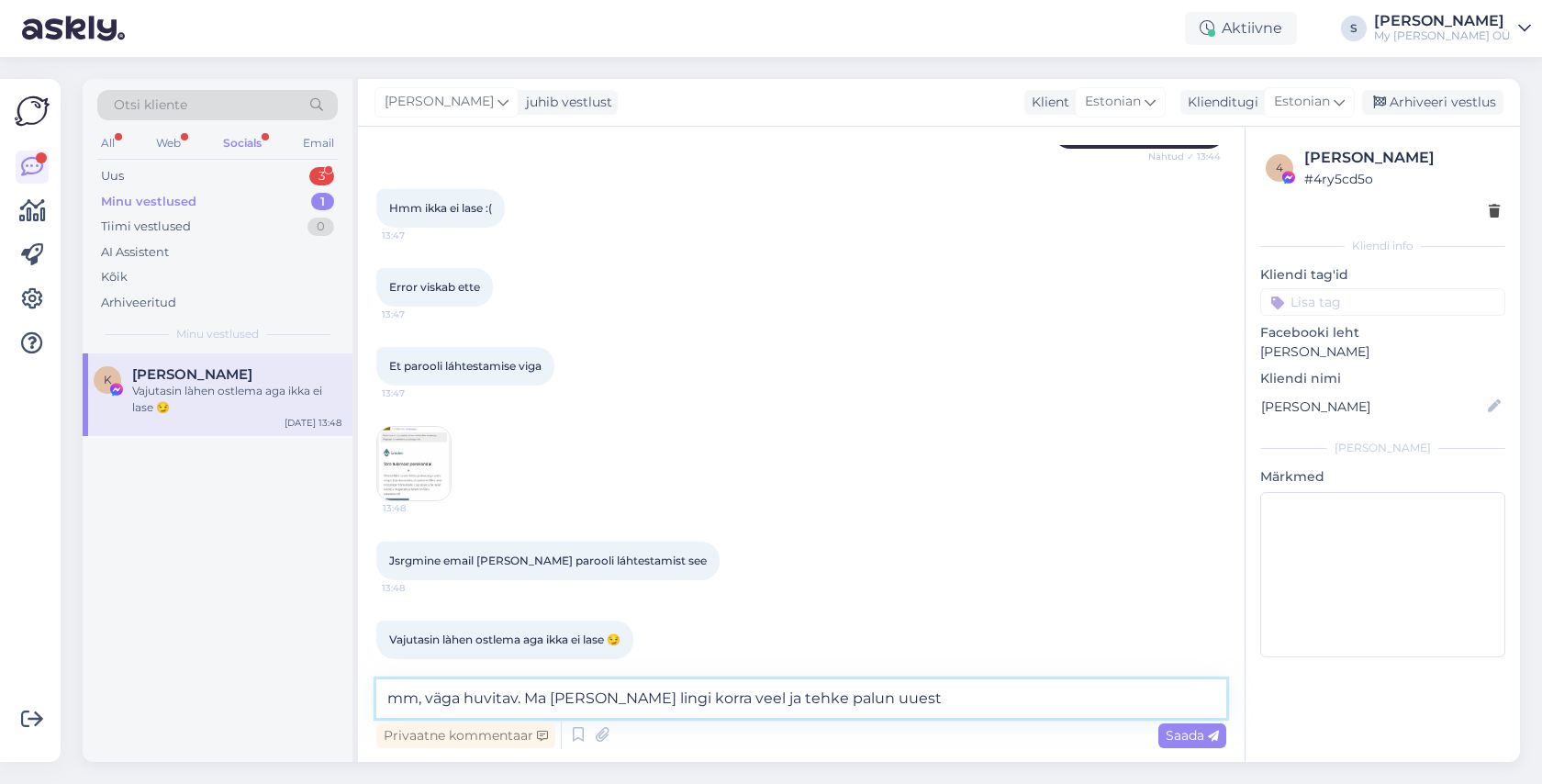
type textarea "mm, väga huvitav. Ma saadan selle lingi korra veel ja tehke palun uuesti"
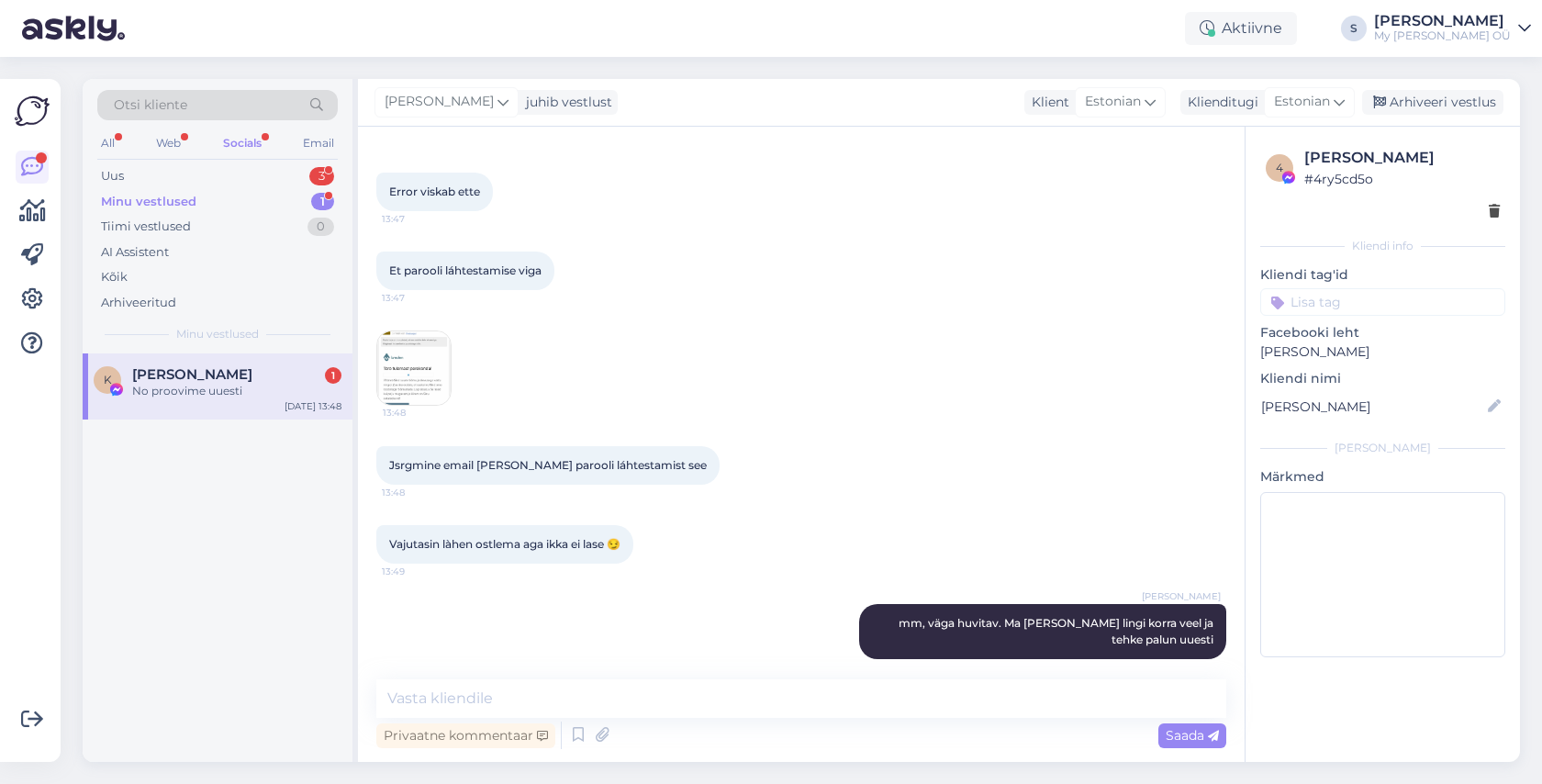
scroll to position [2050, 0]
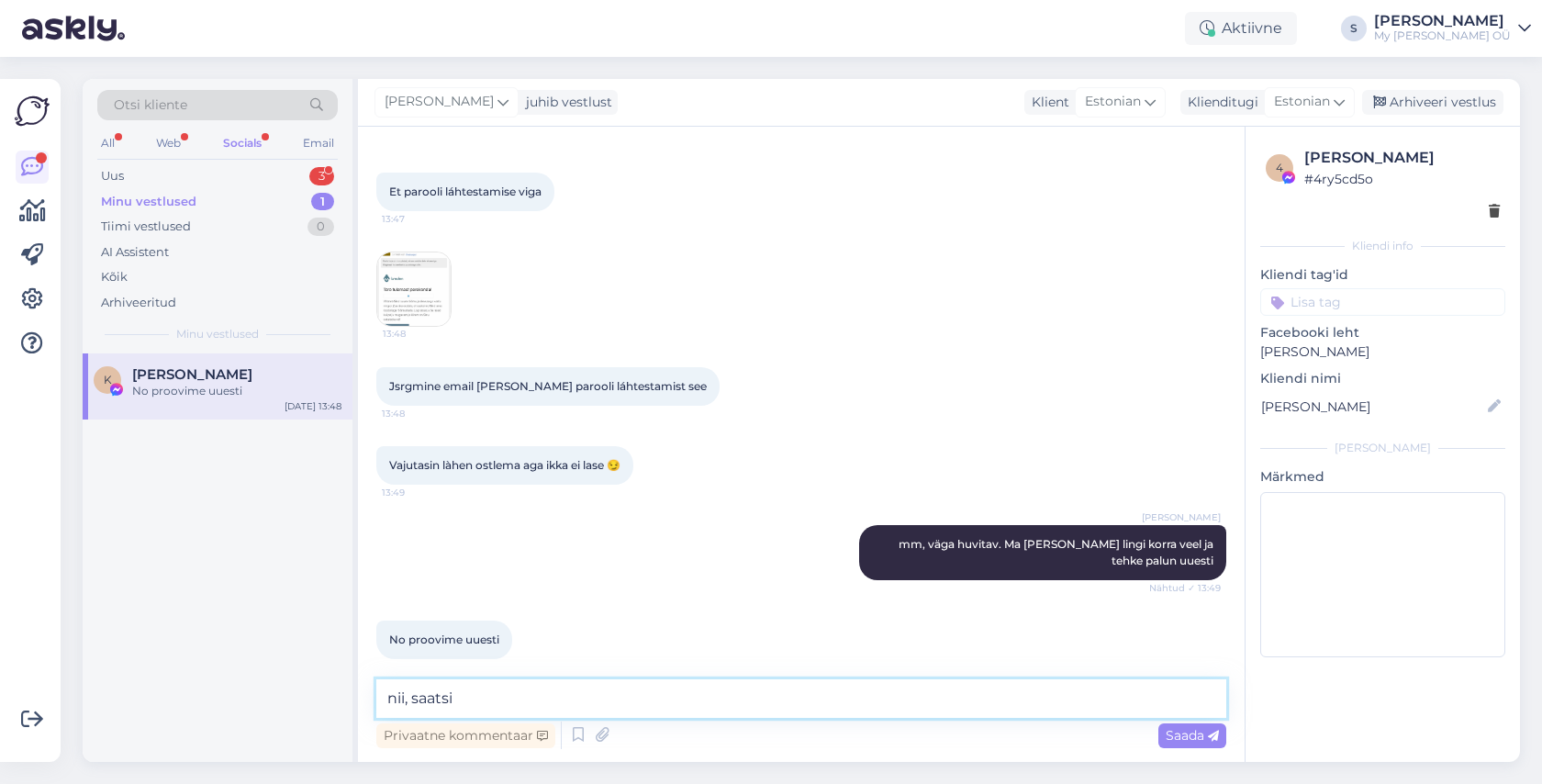
type textarea "nii, saatsin"
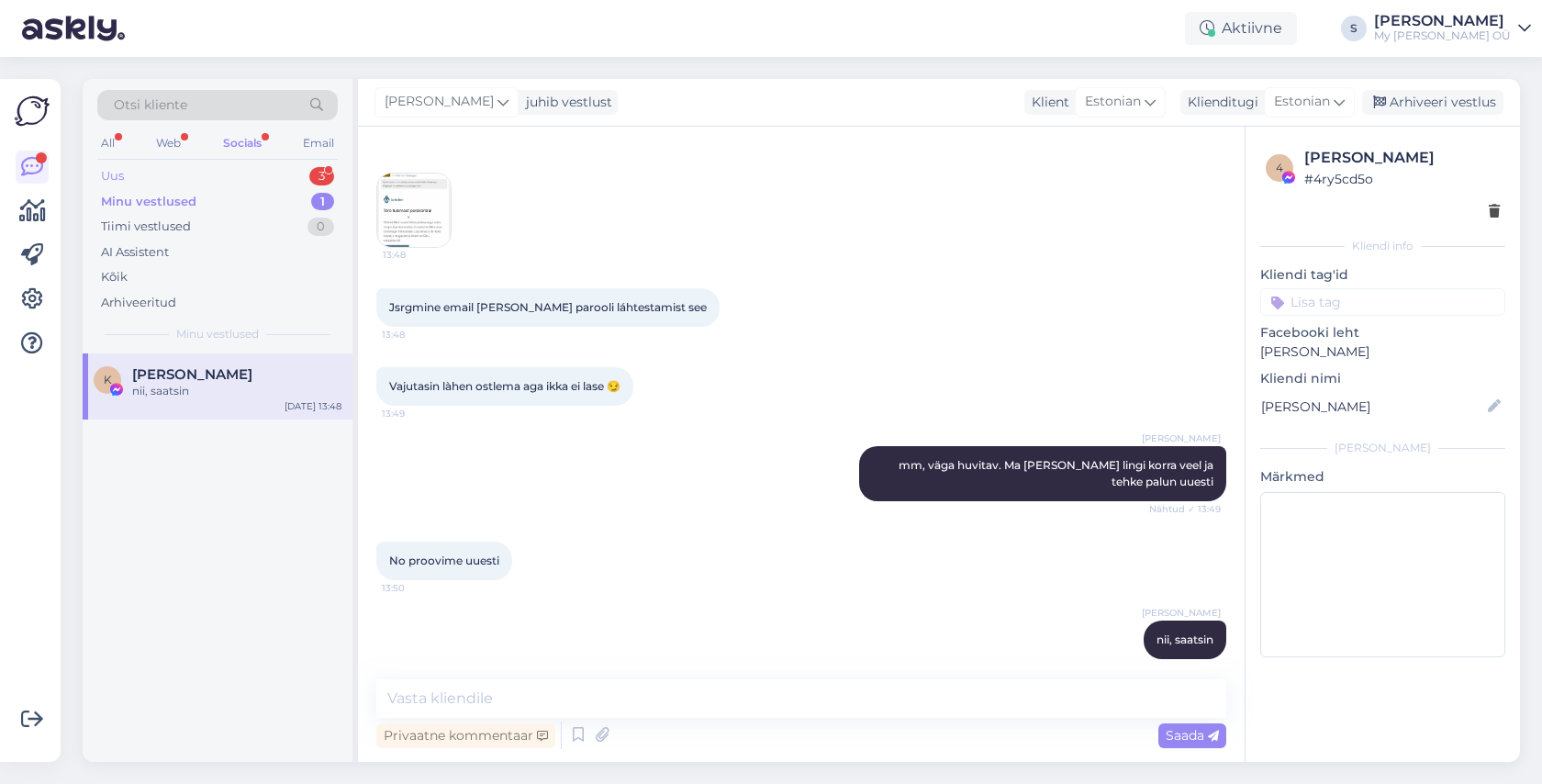
click at [130, 167] on div "Uus 3" at bounding box center [217, 176] width 240 height 26
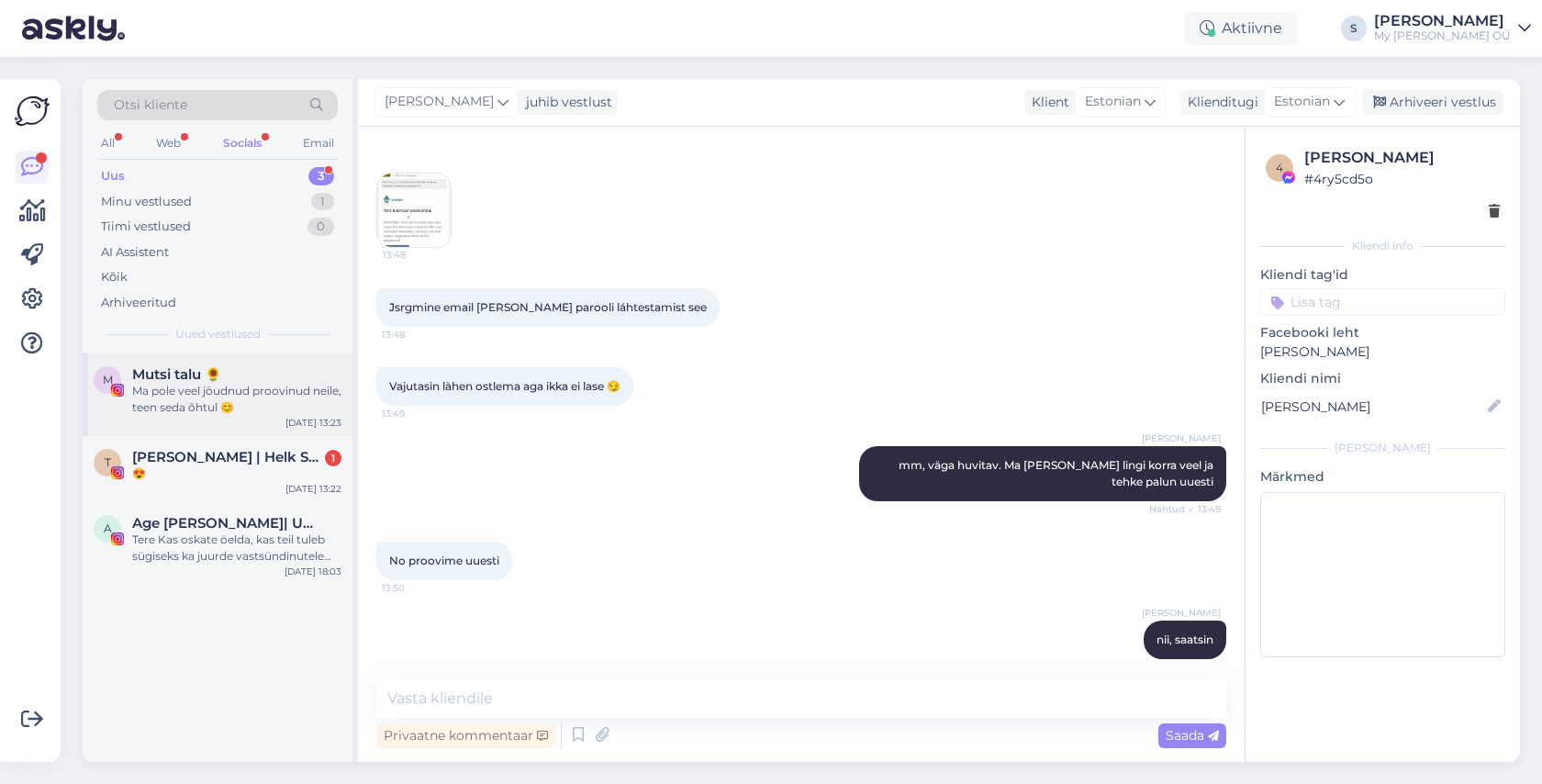
click at [219, 379] on span "Mutsi talu 🌻" at bounding box center [176, 374] width 90 height 16
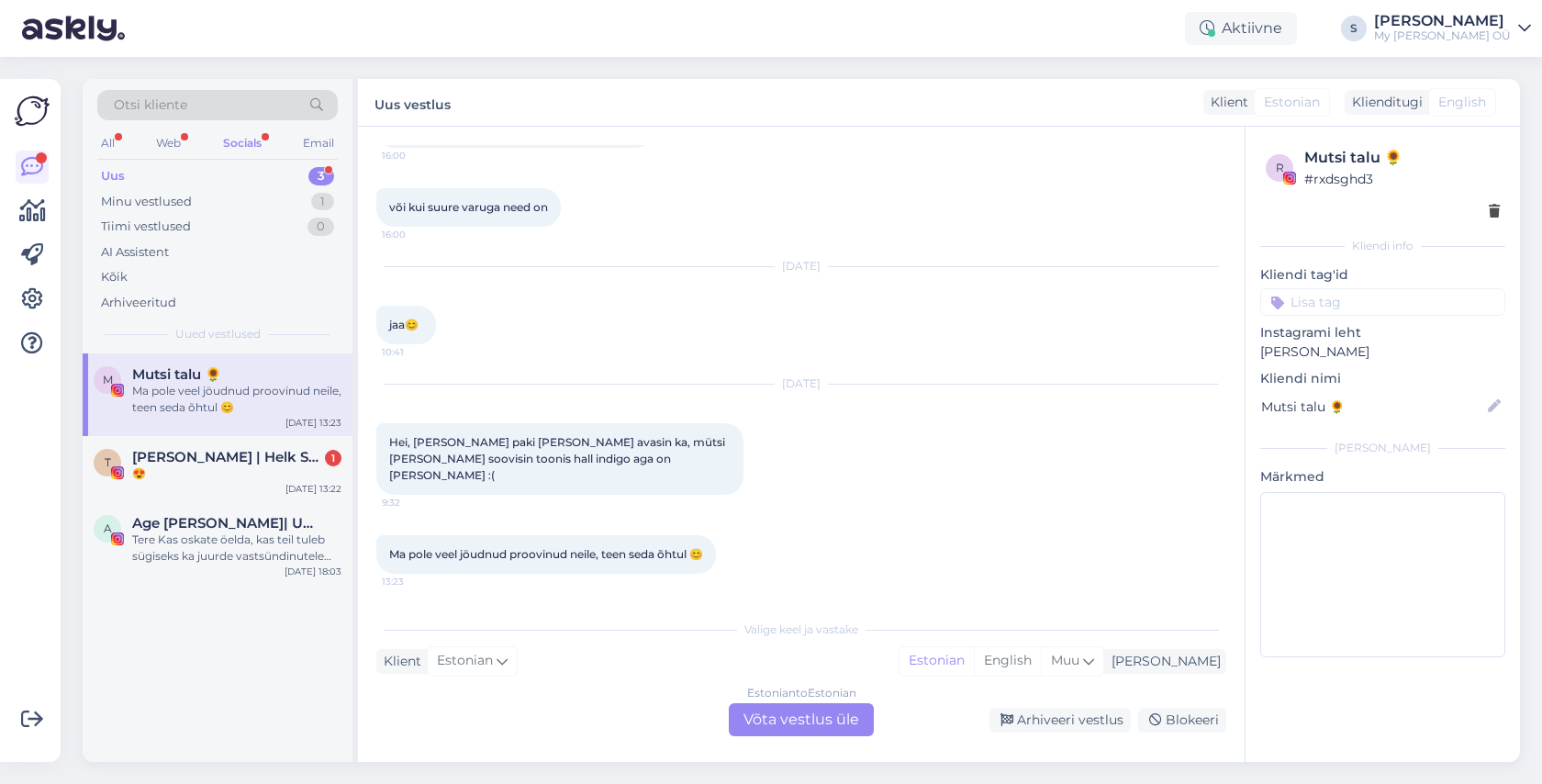
scroll to position [1557, 0]
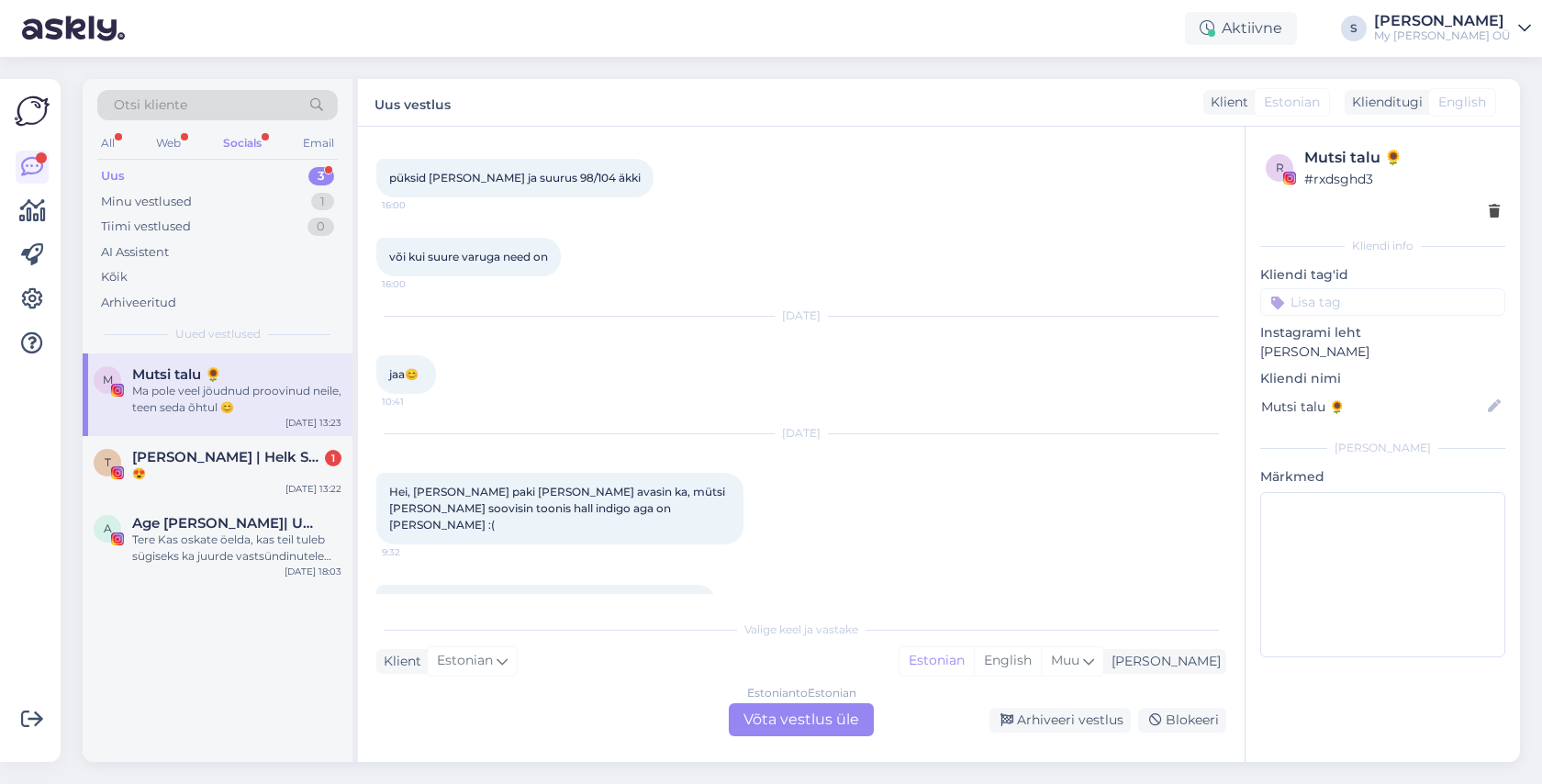
click at [813, 721] on div "Estonian to Estonian Võta vestlus üle" at bounding box center [801, 719] width 145 height 33
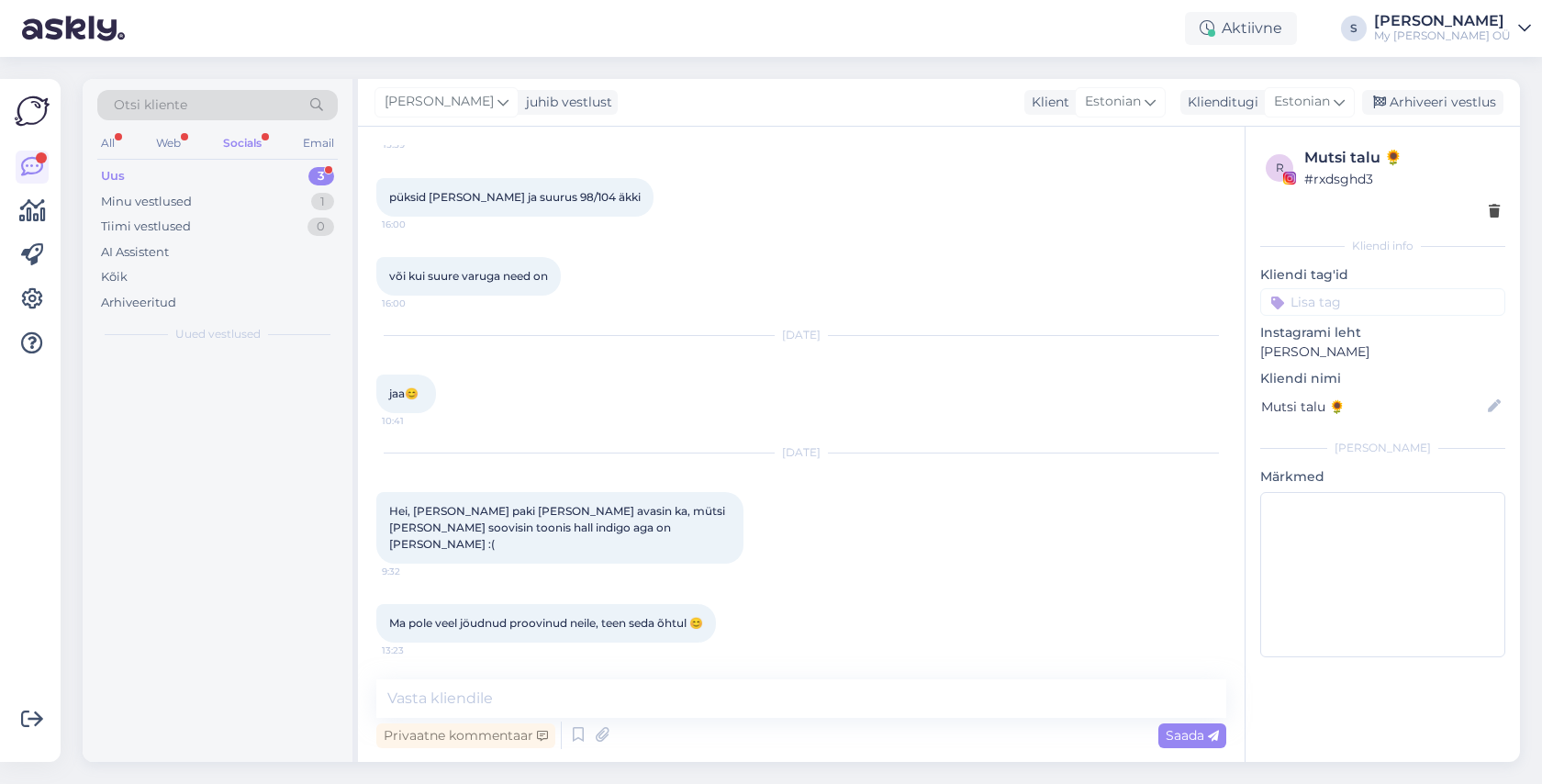
scroll to position [1488, 0]
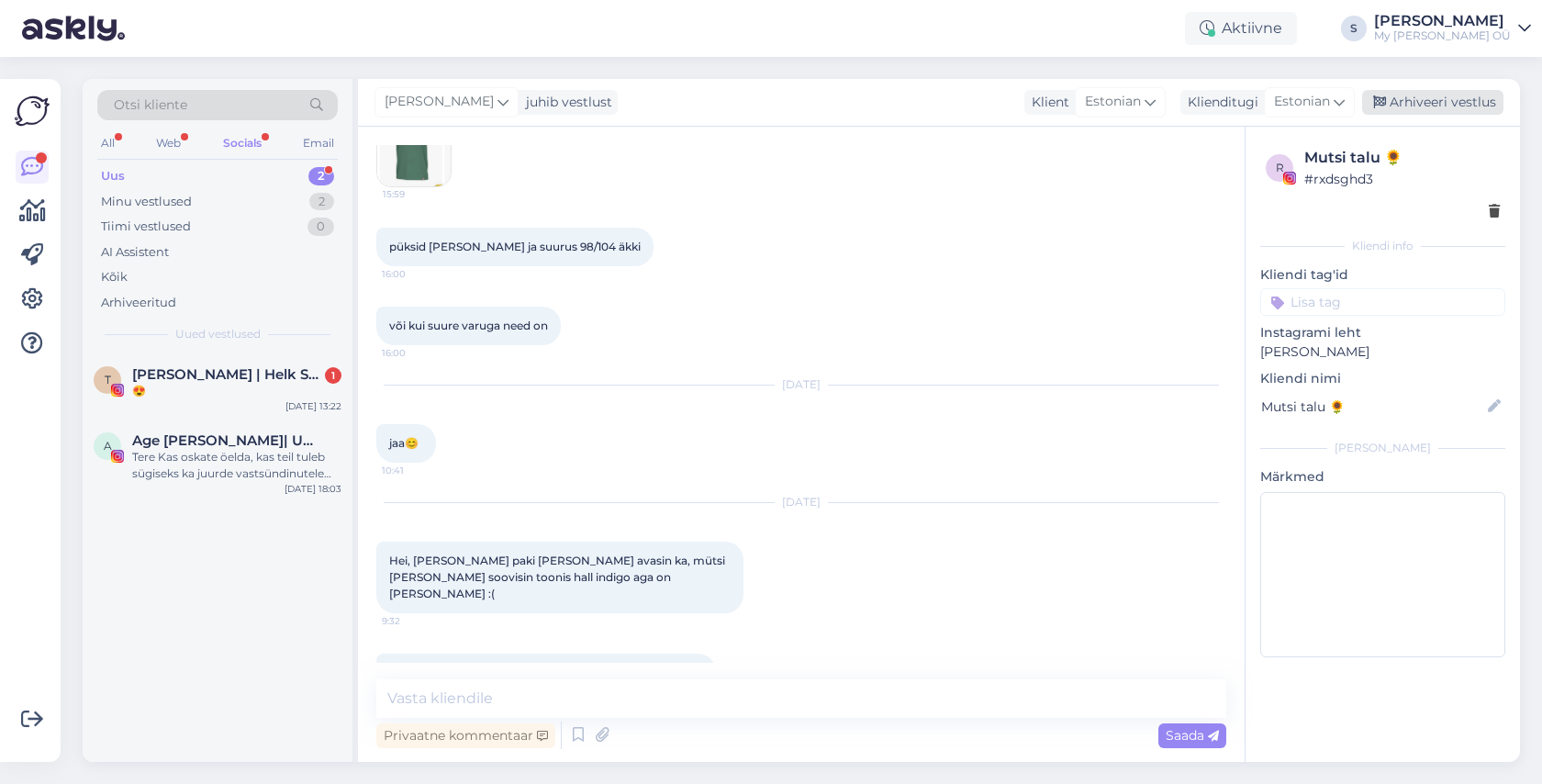
click at [1435, 96] on div "Arhiveeri vestlus" at bounding box center [1432, 102] width 142 height 25
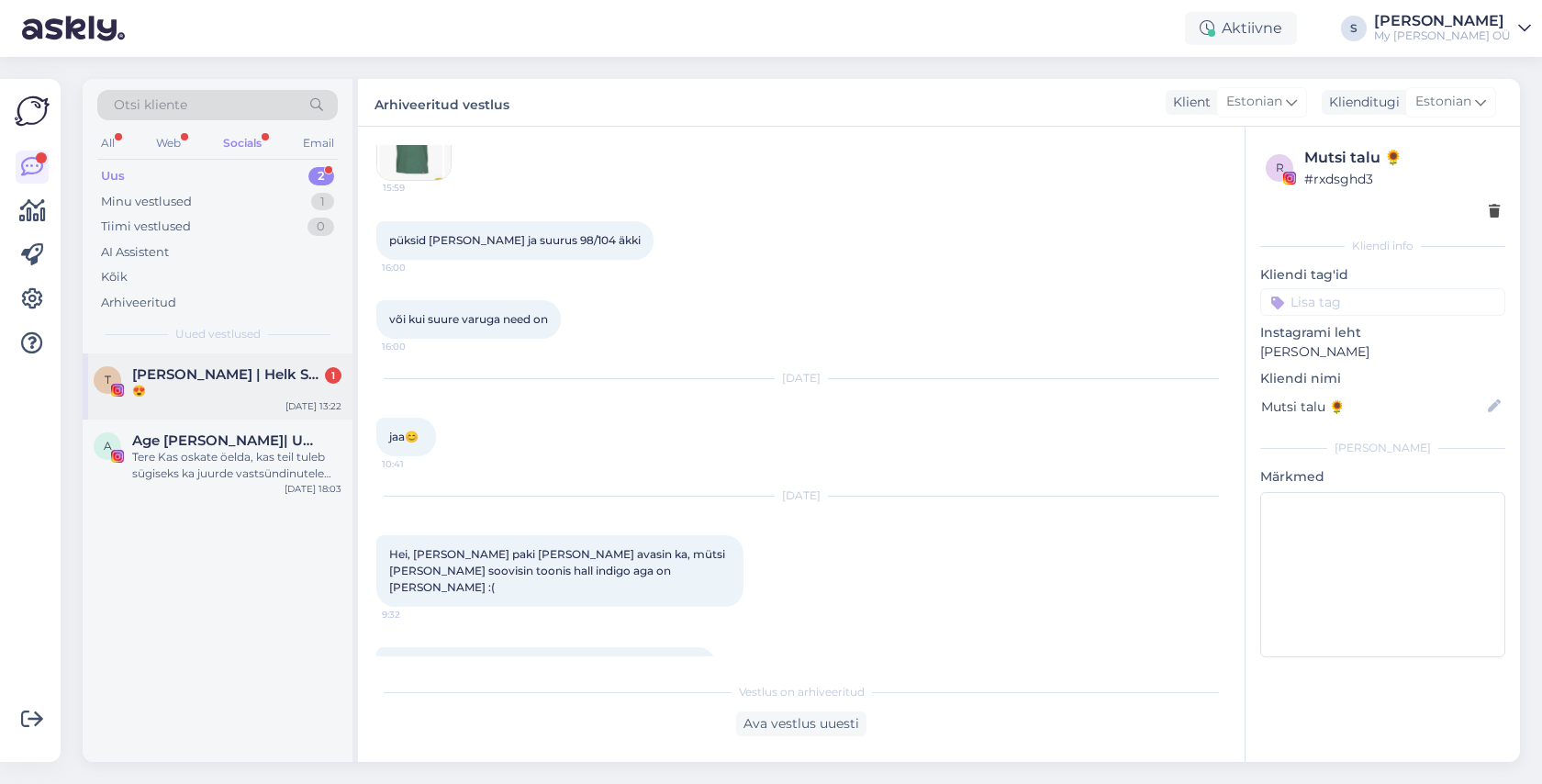
click at [230, 378] on span "[PERSON_NAME] | Helk Stuudio" at bounding box center [228, 374] width 191 height 16
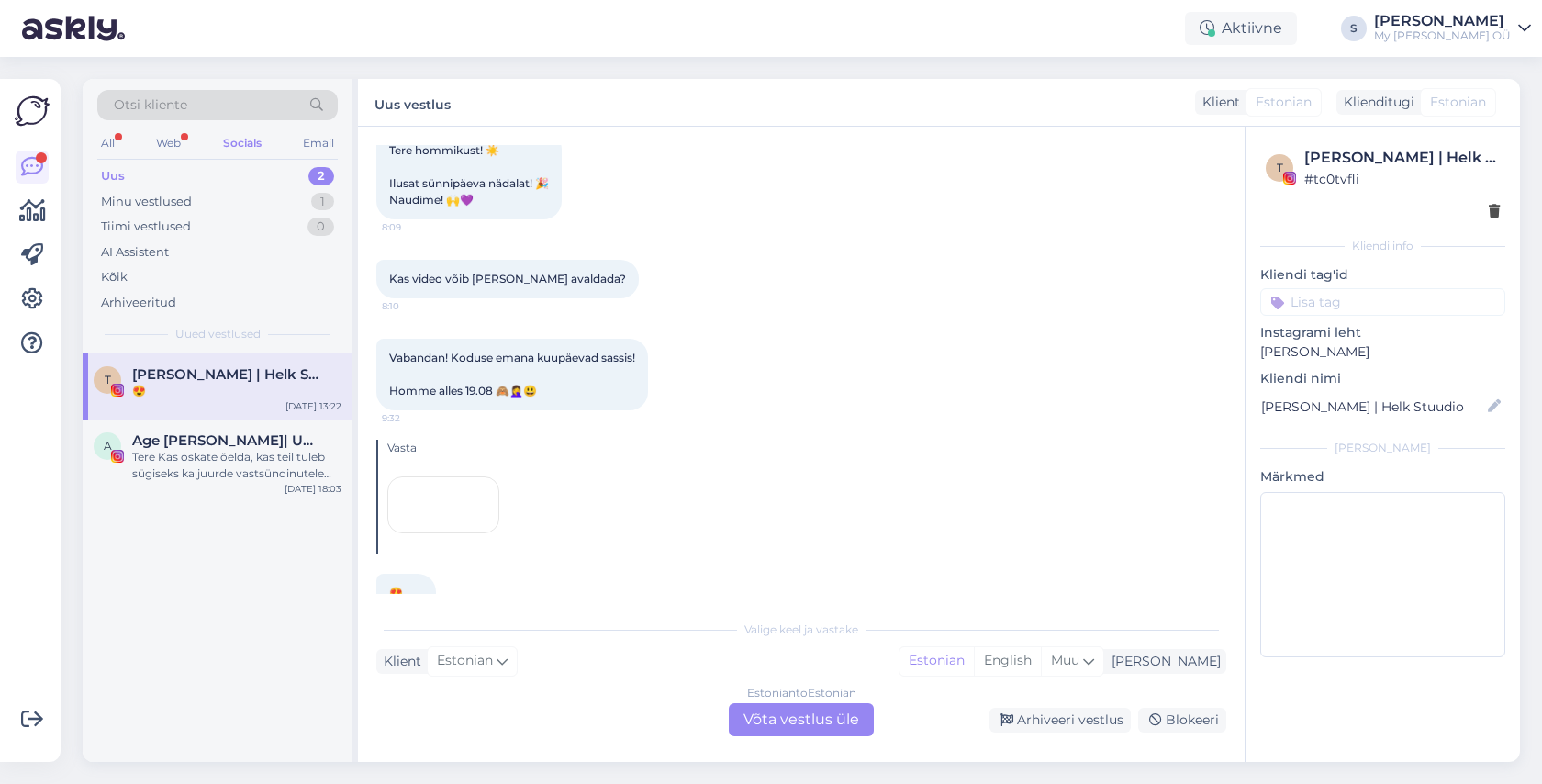
scroll to position [10196, 0]
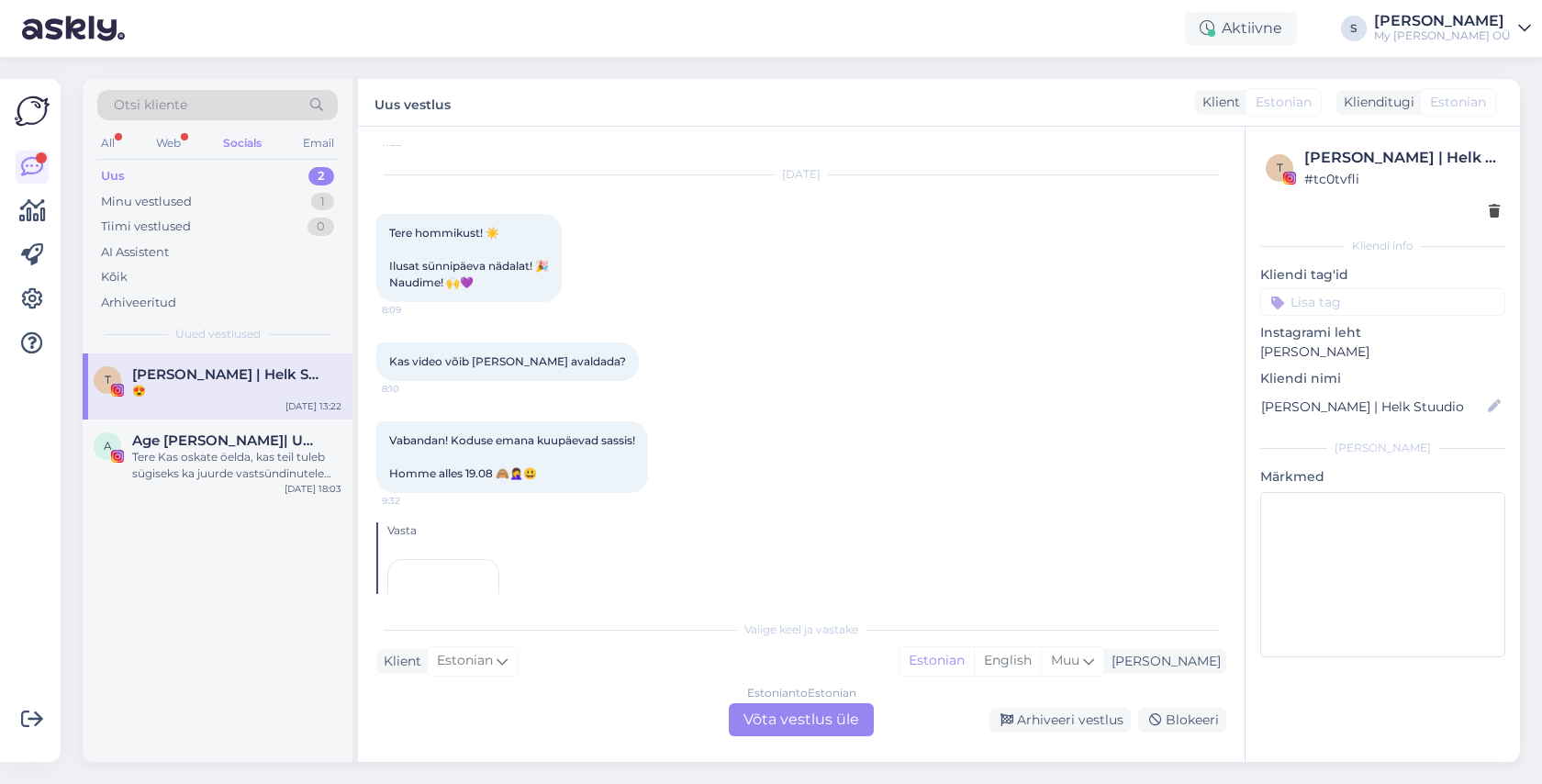
click at [768, 722] on div "Estonian to Estonian Võta vestlus üle" at bounding box center [801, 719] width 145 height 33
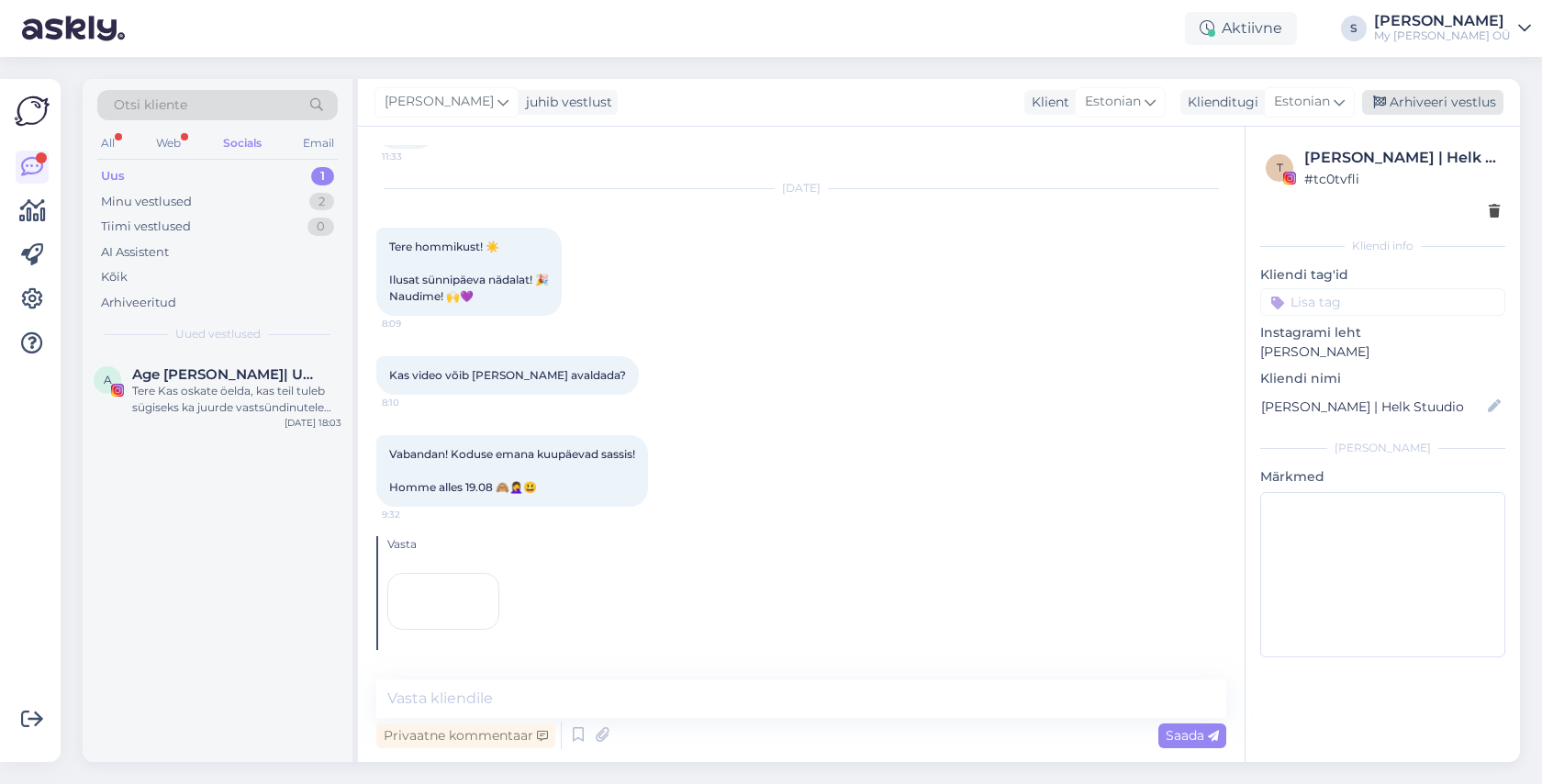
click at [1427, 103] on div "Arhiveeri vestlus" at bounding box center [1432, 102] width 142 height 25
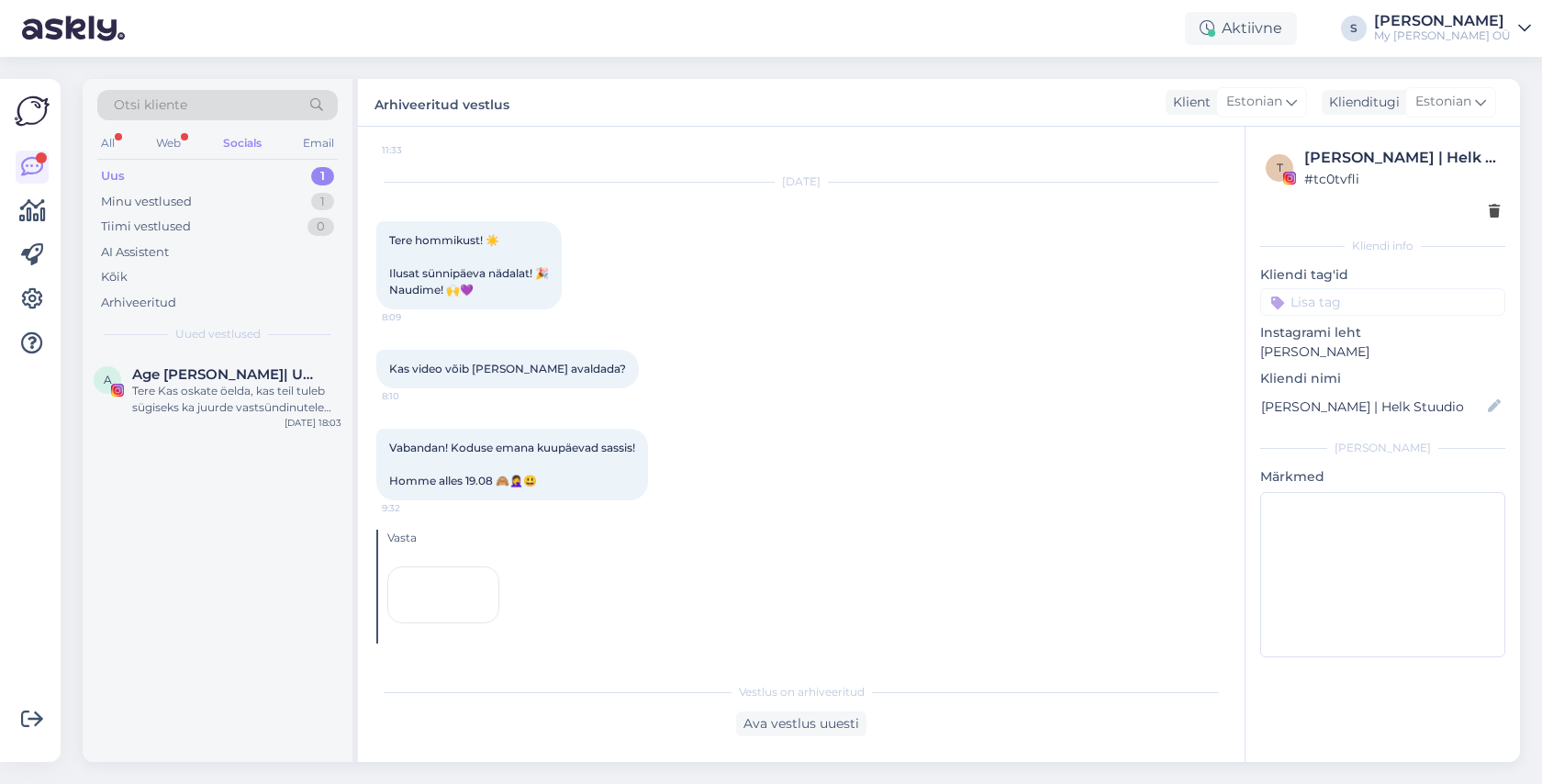
click at [158, 129] on div "Otsi kliente" at bounding box center [217, 110] width 240 height 41
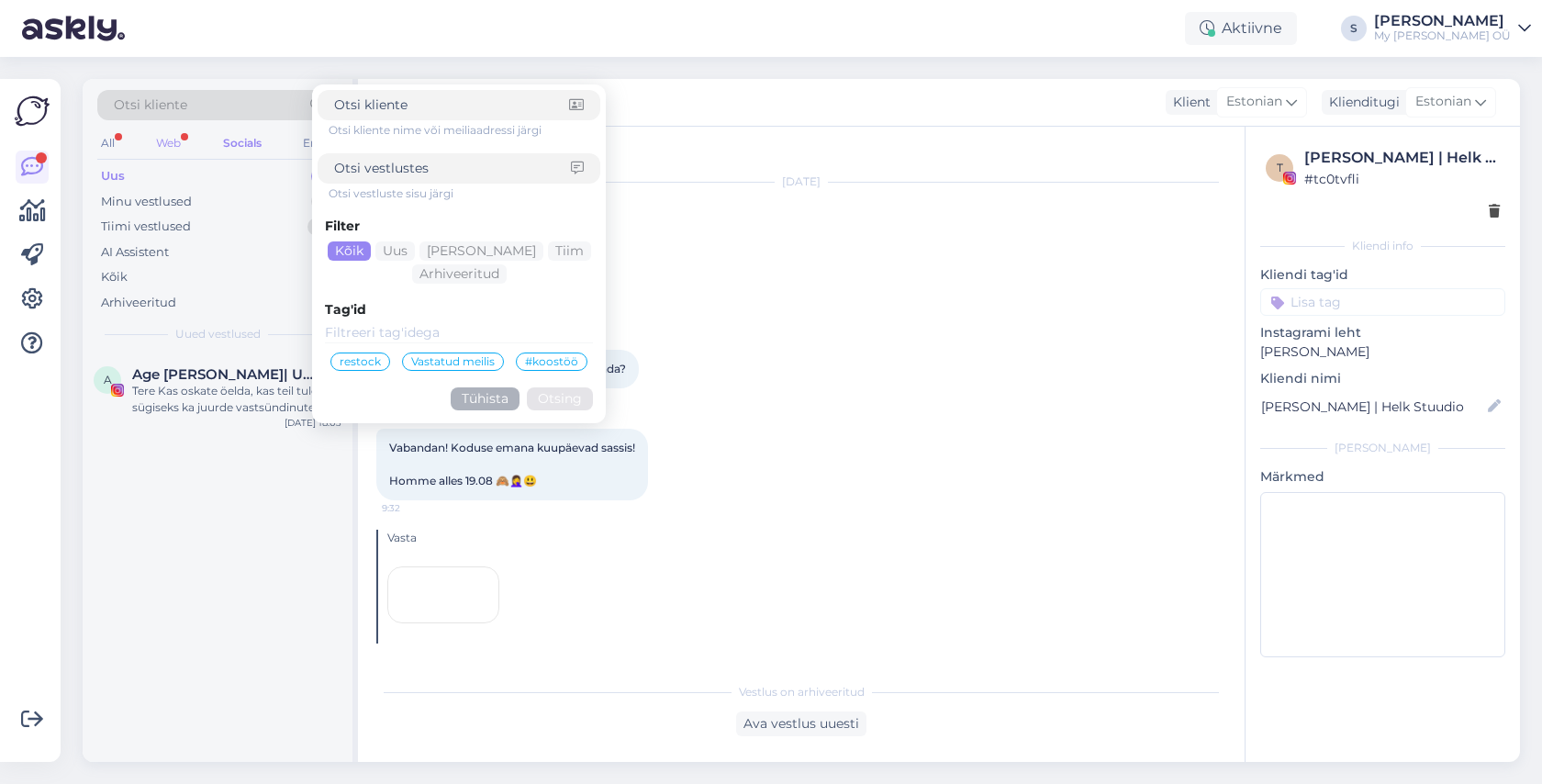
click at [168, 147] on div "Web" at bounding box center [168, 143] width 32 height 24
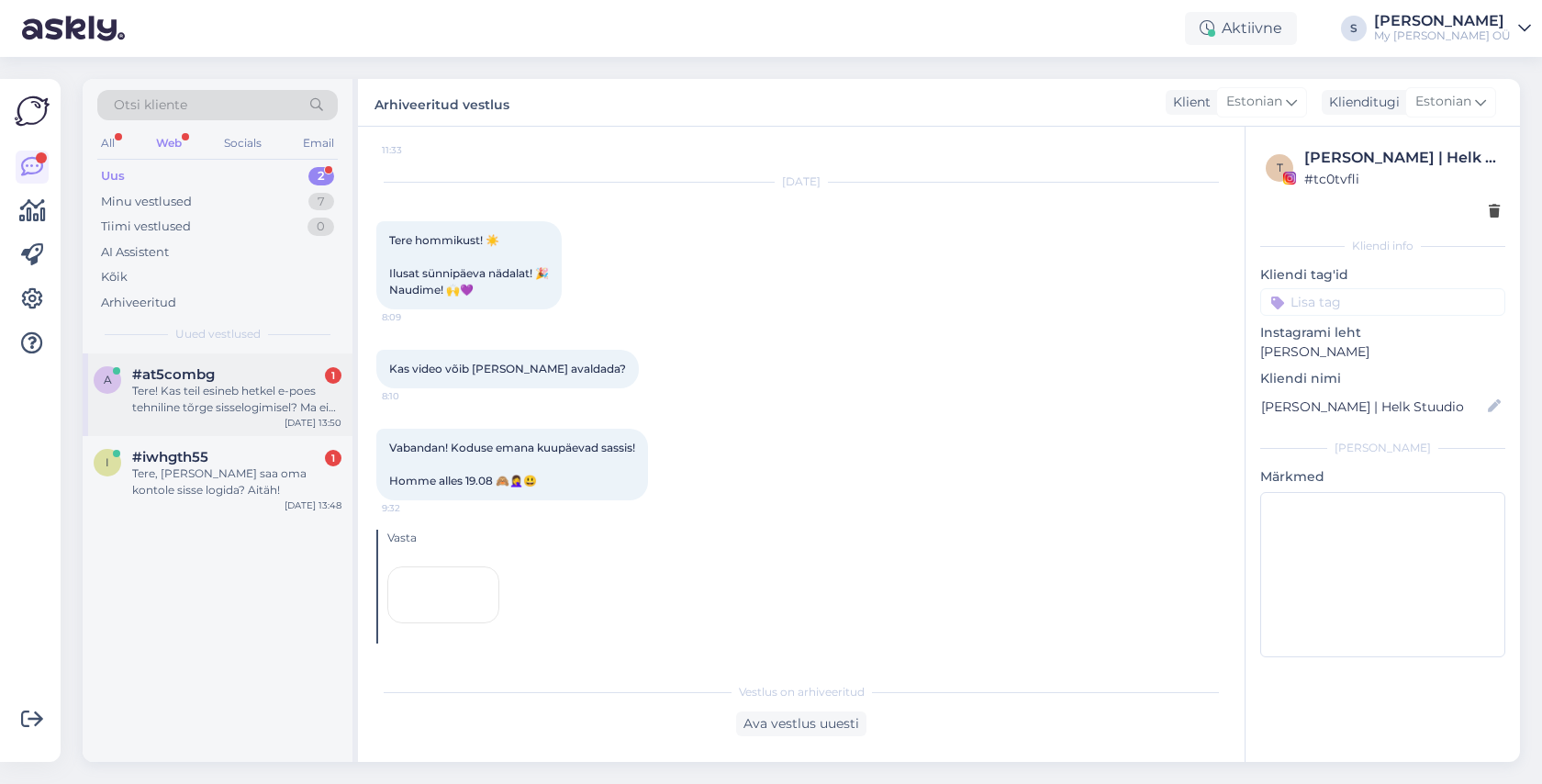
click at [218, 401] on div "Tere! Kas teil esineb hetkel e-poes tehniline tõrge sisselogimisel? Ma ei saa o…" at bounding box center [236, 399] width 209 height 33
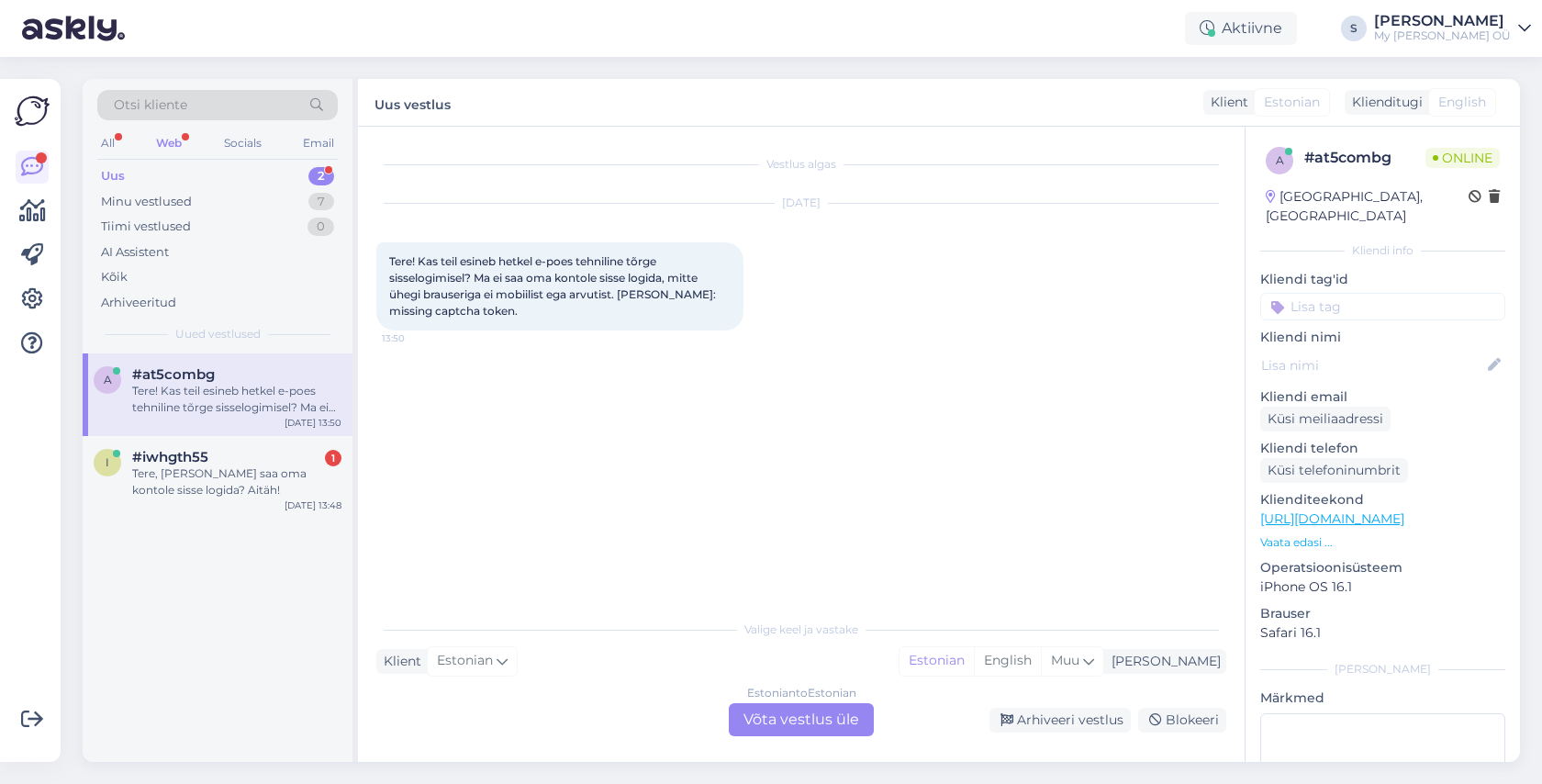
click at [776, 712] on div "Estonian to Estonian Võta vestlus üle" at bounding box center [801, 719] width 145 height 33
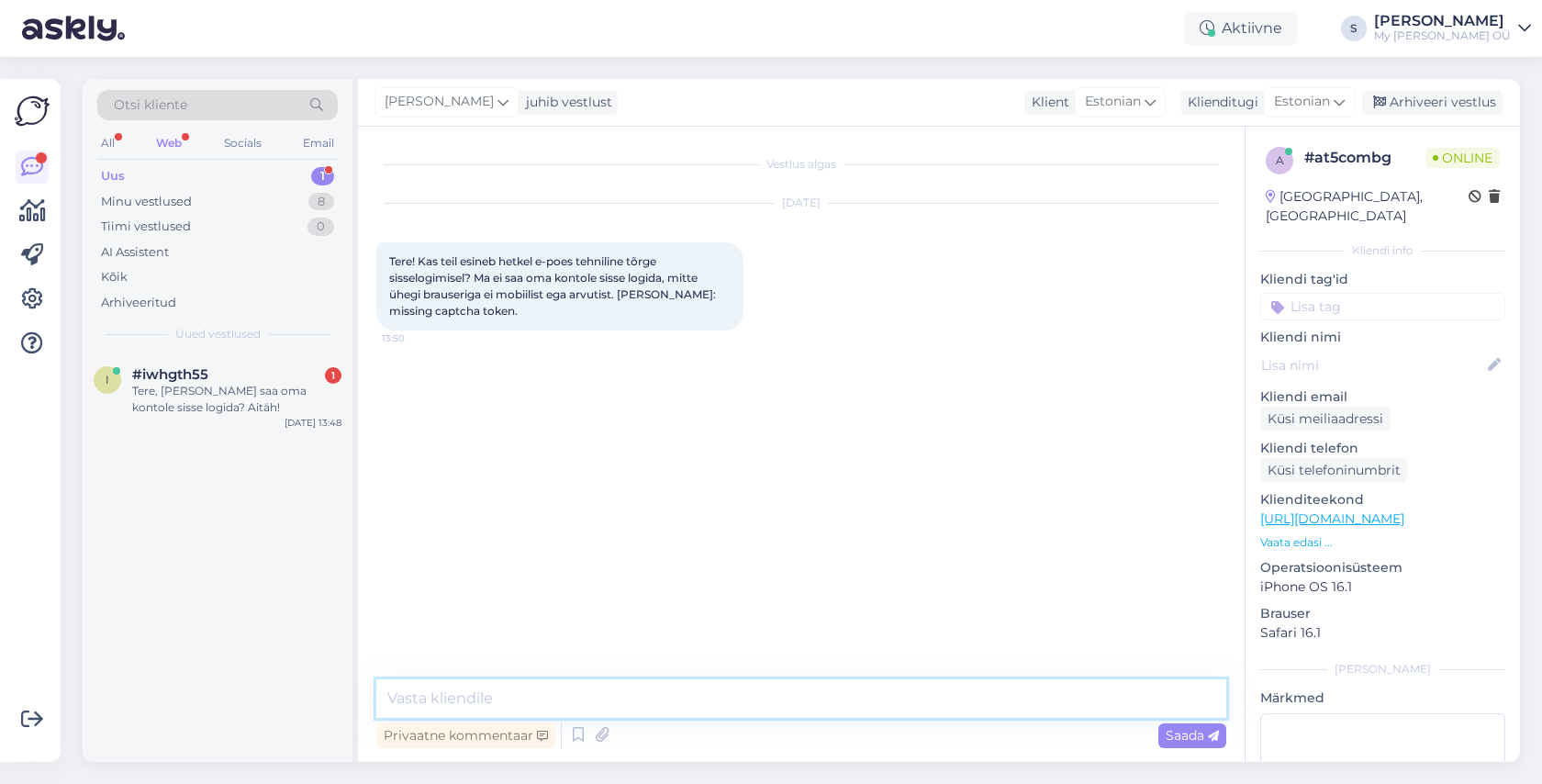
click at [584, 706] on textarea at bounding box center [800, 698] width 850 height 39
type textarea "Tere! Palun saatke oma email, vaatame kohe üle"
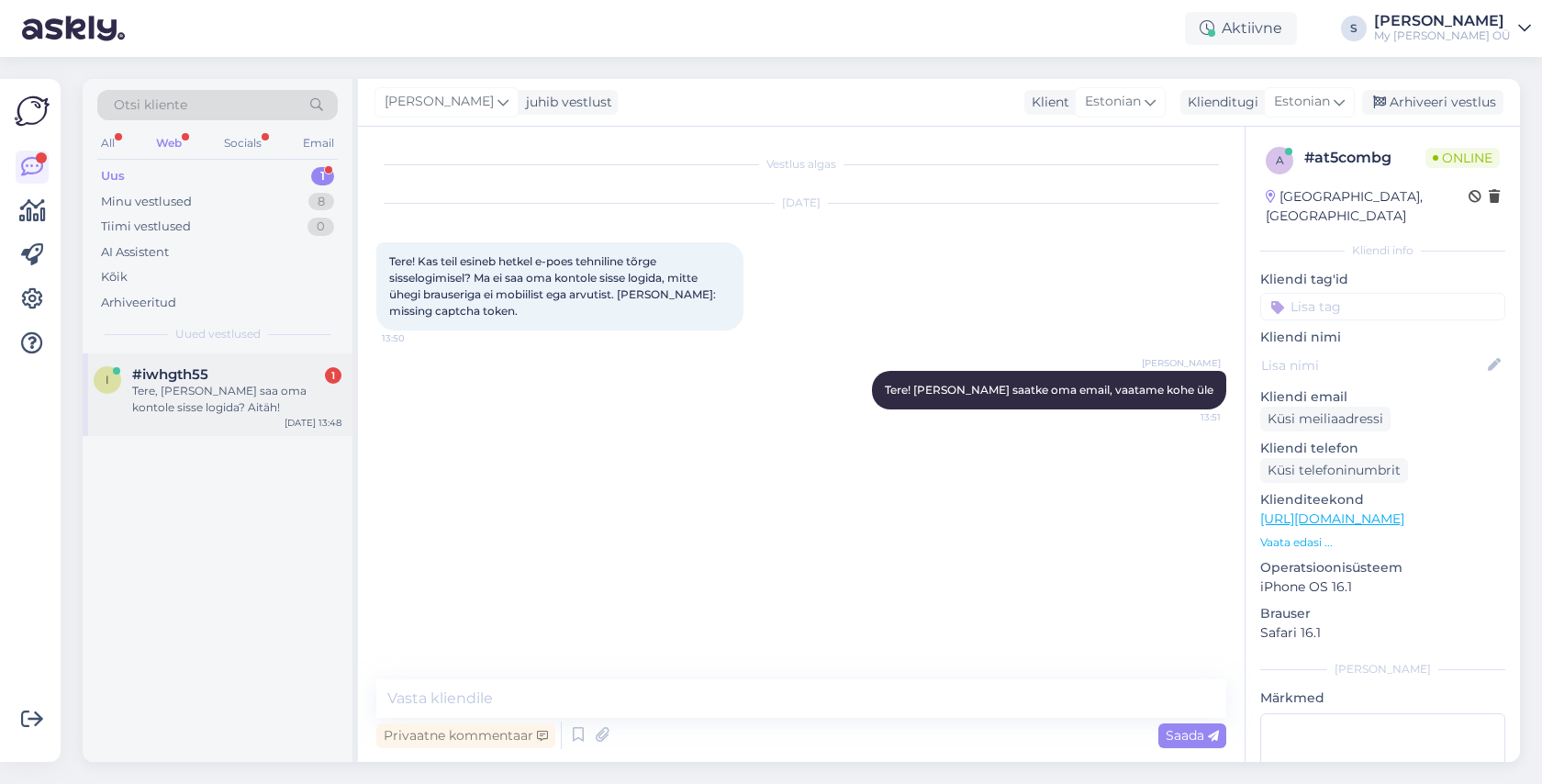
click at [193, 380] on span "#iwhgth55" at bounding box center [170, 374] width 76 height 16
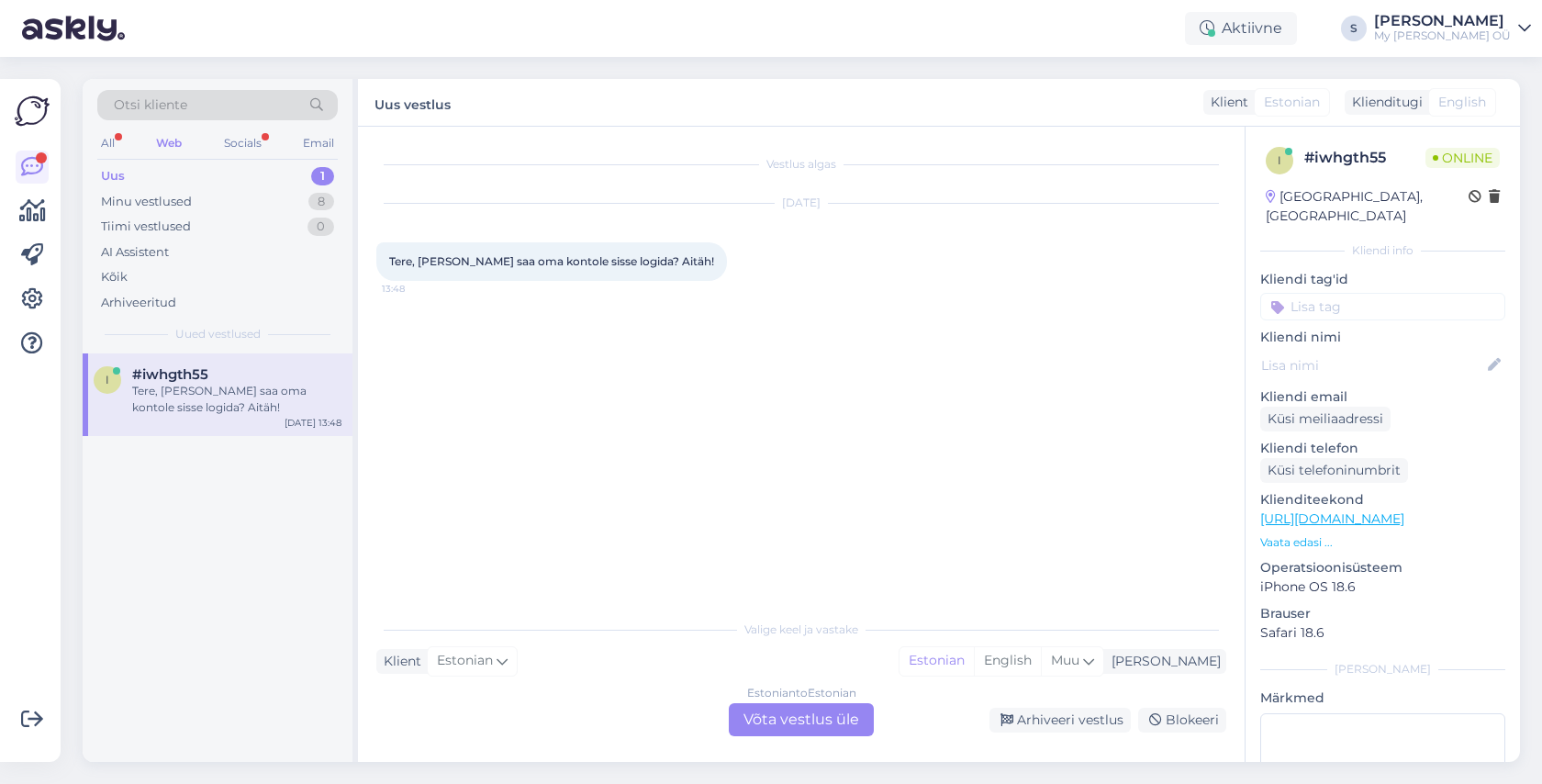
click at [799, 720] on div "Estonian to Estonian Võta vestlus üle" at bounding box center [801, 719] width 145 height 33
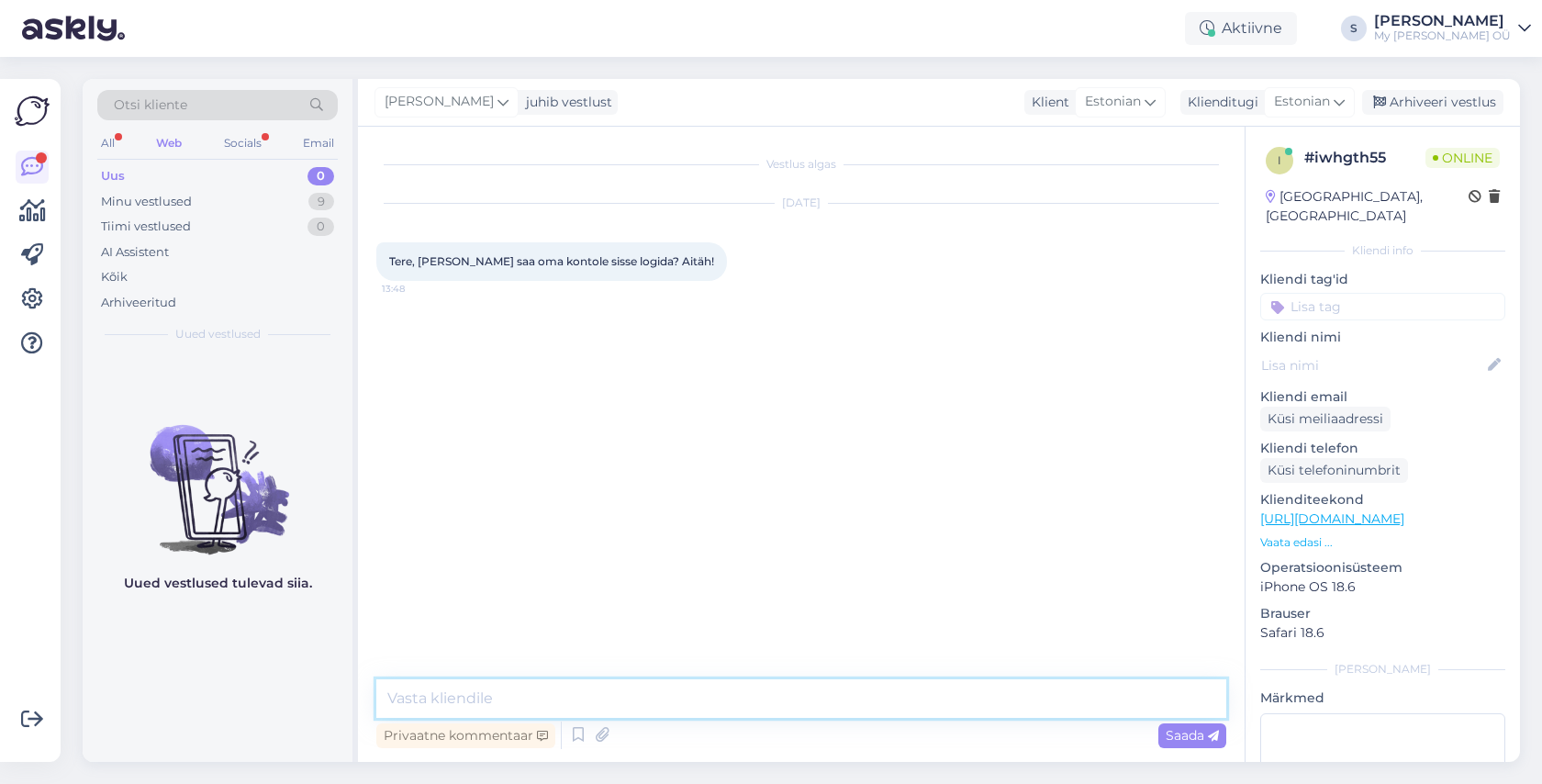
click at [573, 695] on textarea at bounding box center [800, 698] width 850 height 39
type textarea "Tere! Palun andke oma email, vaatame kohe üle"
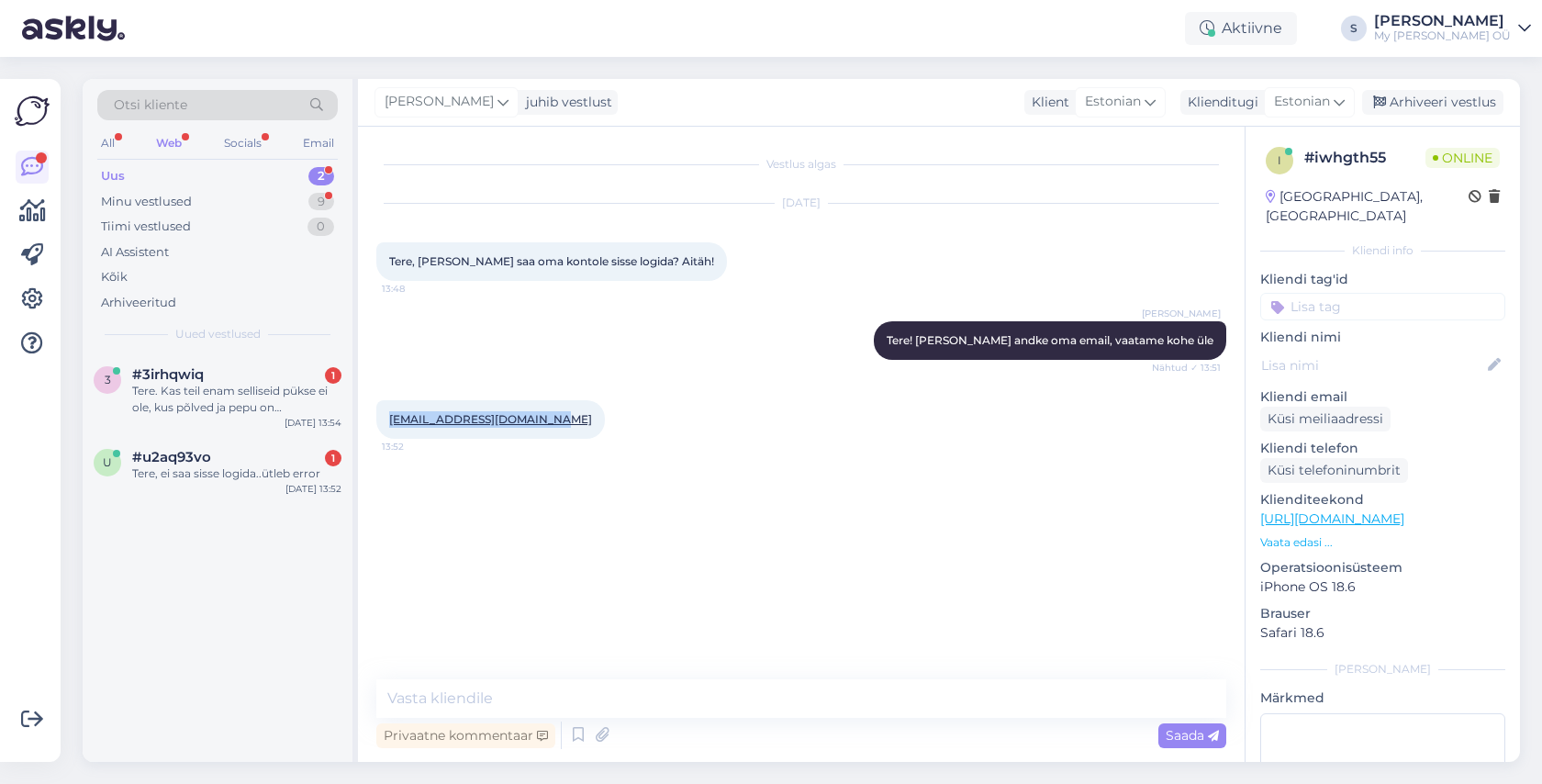
drag, startPoint x: 546, startPoint y: 418, endPoint x: 383, endPoint y: 420, distance: 163.0
click at [383, 420] on div "Eilikikadakas@hotmail.com 13:52" at bounding box center [490, 419] width 229 height 39
copy link "Eilikikadakas@hotmail.com"
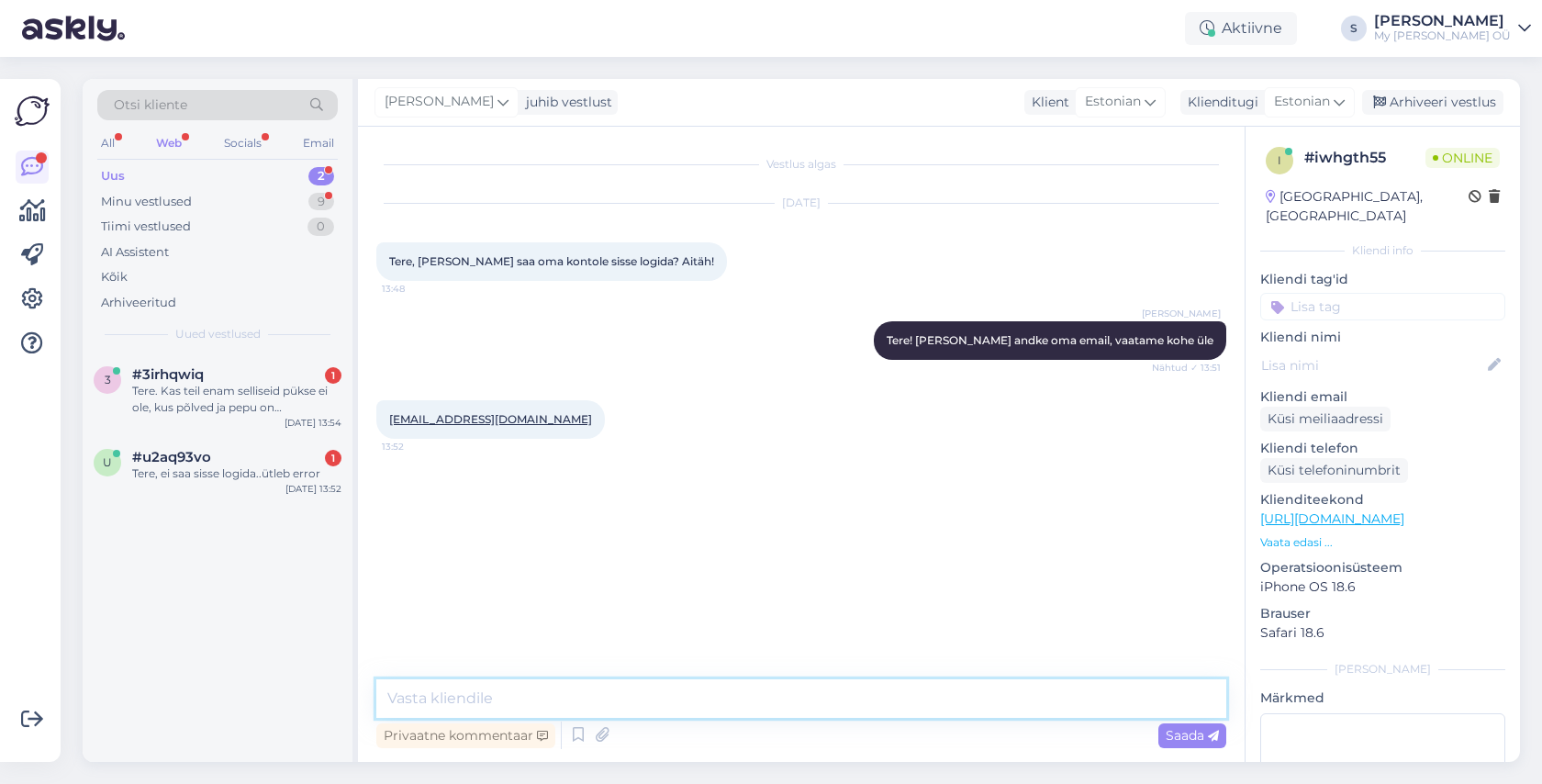
click at [692, 711] on textarea at bounding box center [800, 698] width 850 height 39
paste textarea "Palun vaadake nüüd postkasti, peaksite saama lingi konto uuendamiseks. Usun, et…"
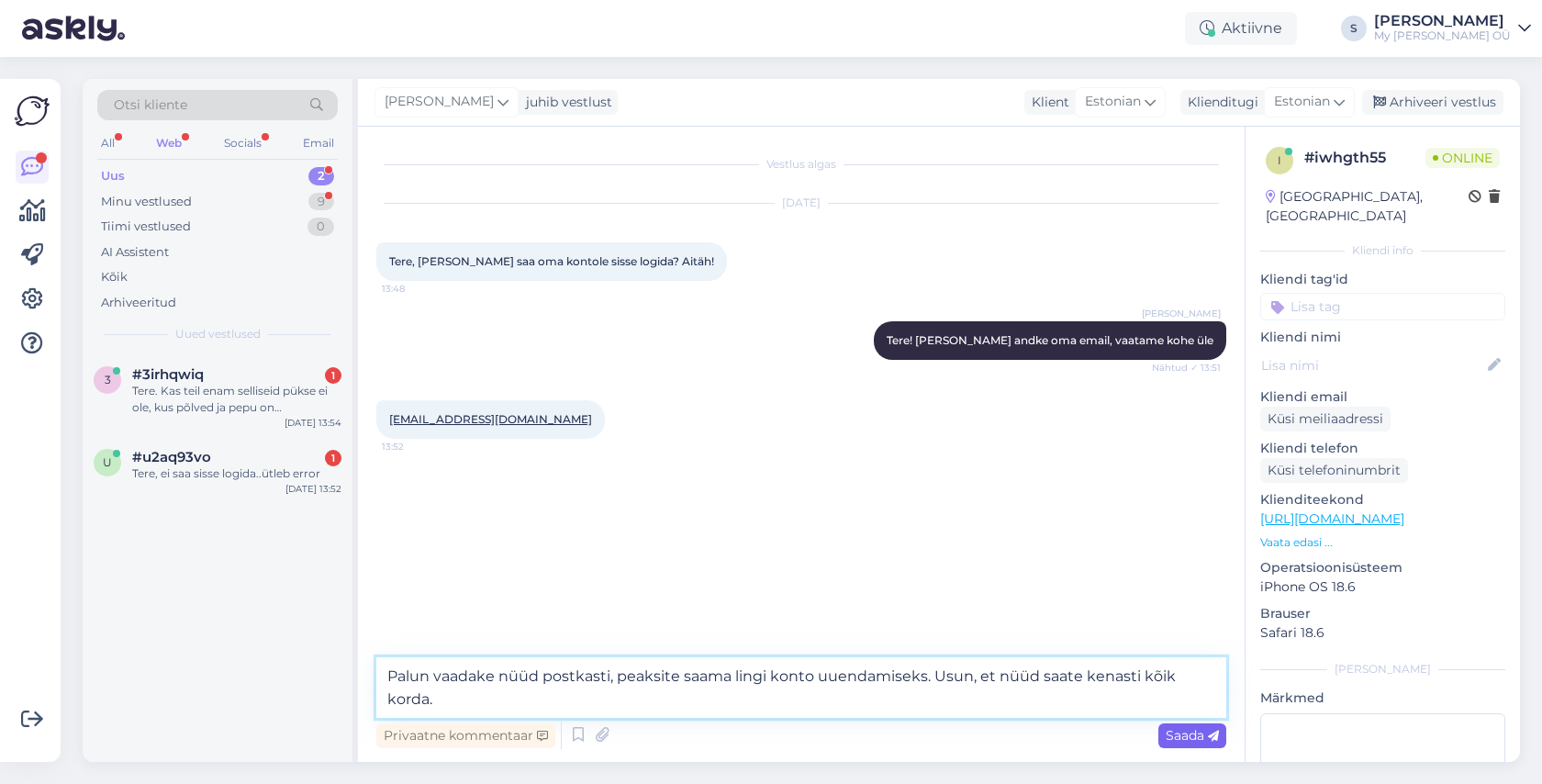
type textarea "Palun vaadake nüüd postkasti, peaksite saama lingi konto uuendamiseks. Usun, et…"
click at [1182, 731] on span "Saada" at bounding box center [1191, 735] width 53 height 16
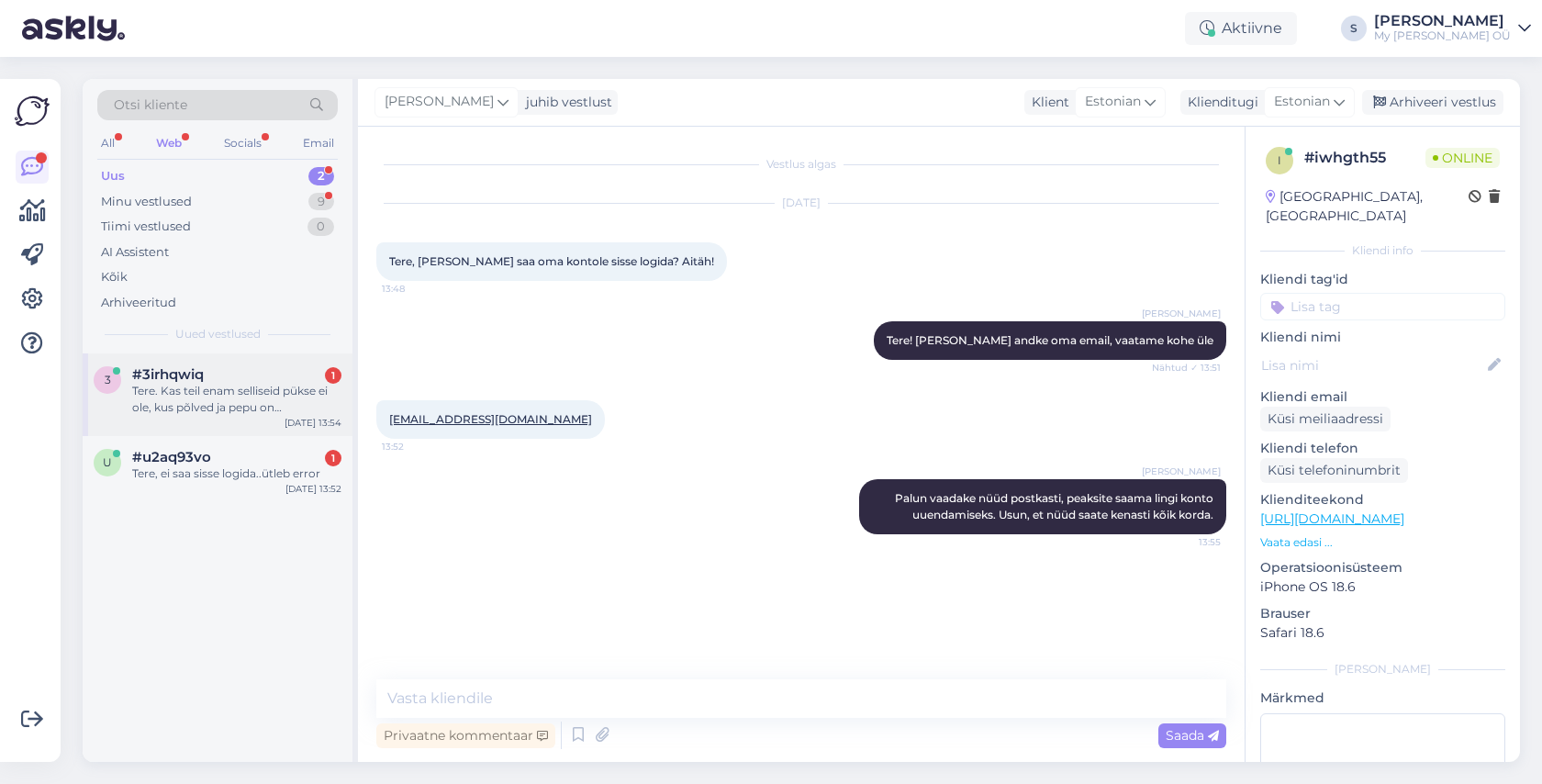
click at [202, 384] on div "Tere. Kas teil enam selliseid pükse ei ole, kus põlved ja pepu on tugevdatud?" at bounding box center [236, 399] width 209 height 33
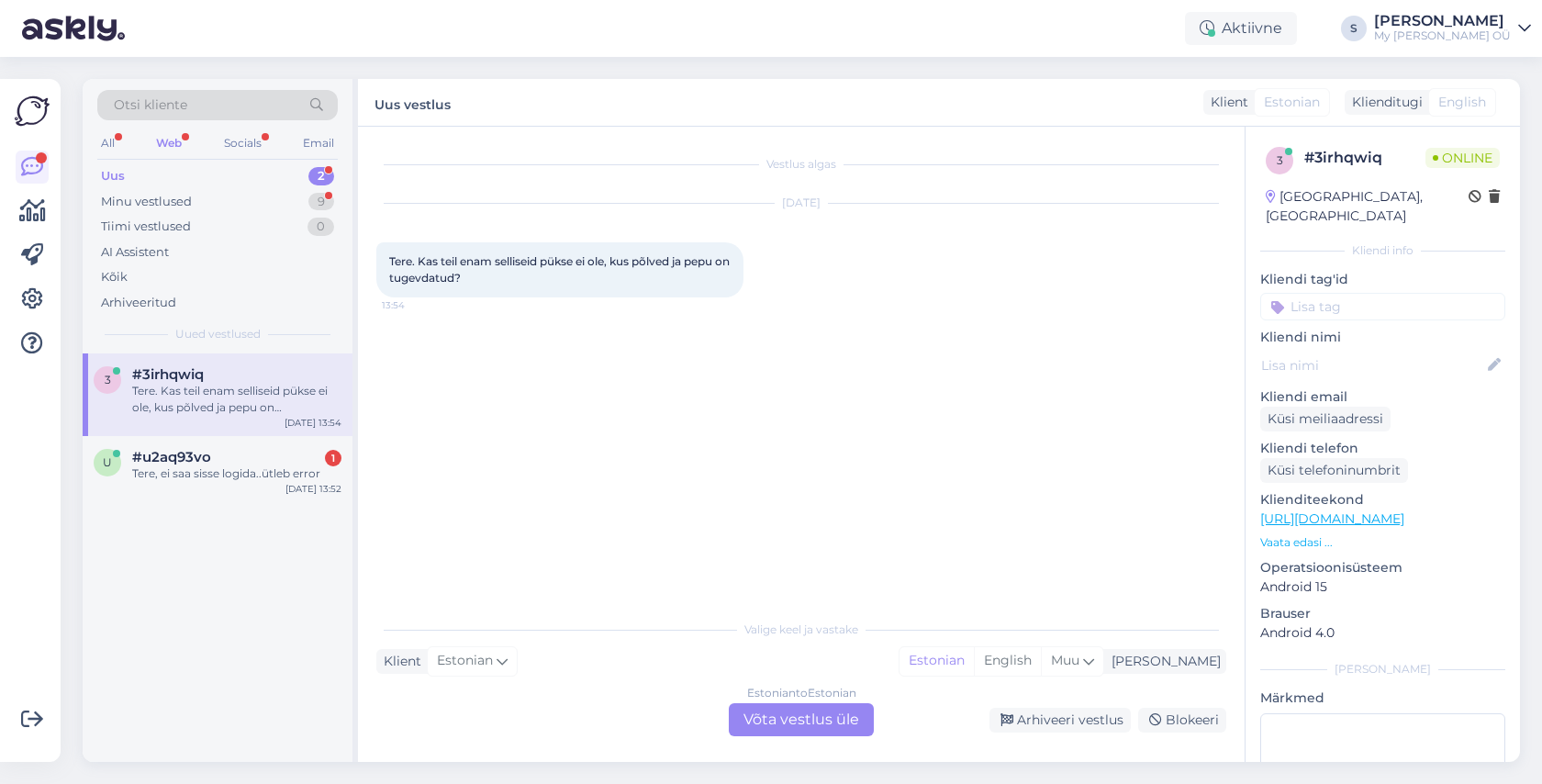
click at [788, 708] on div "Estonian to Estonian Võta vestlus üle" at bounding box center [801, 719] width 145 height 33
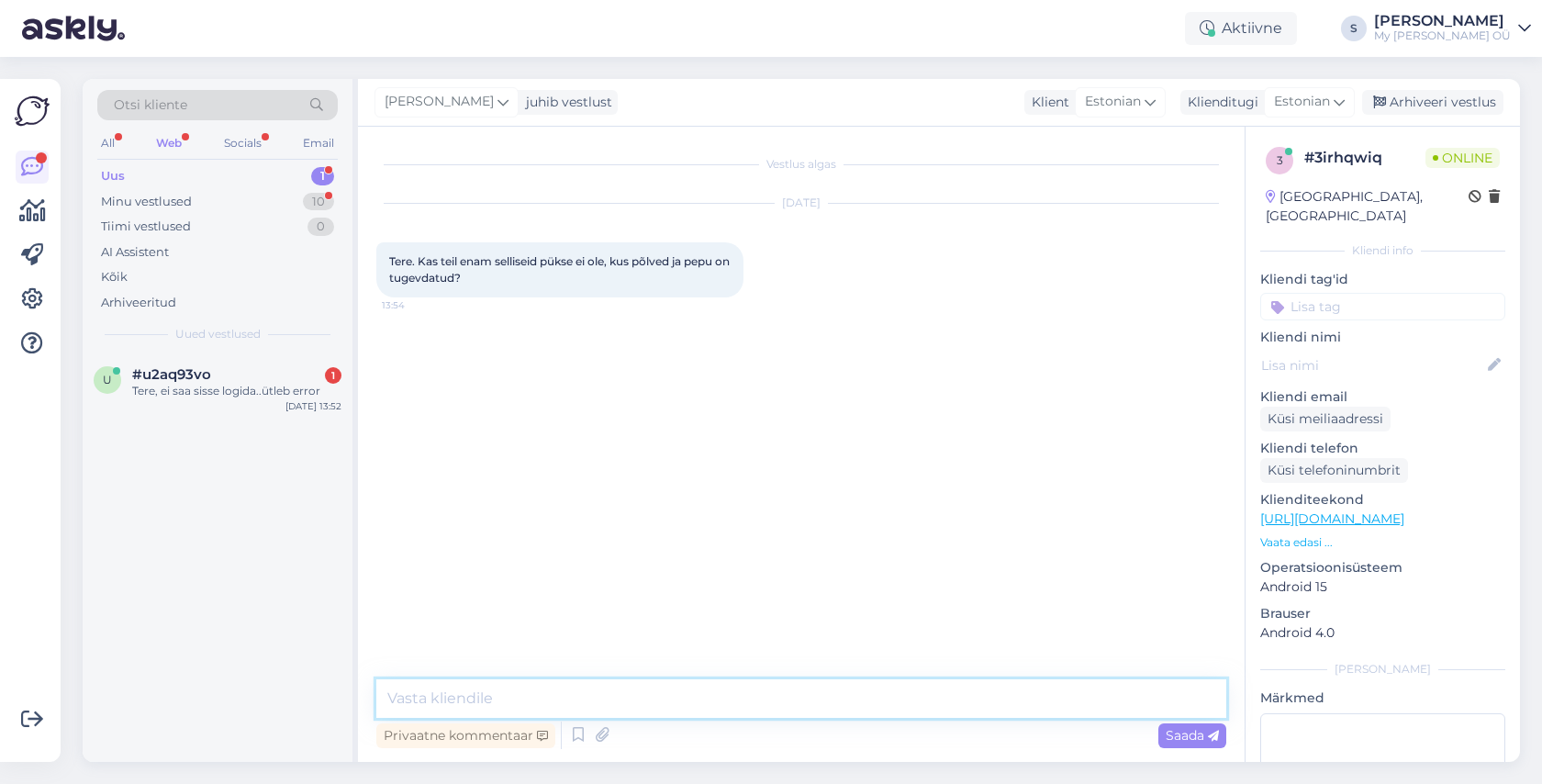
click at [656, 687] on textarea at bounding box center [800, 698] width 850 height 39
click at [639, 698] on textarea "Tere! Need püksid (ENZO) tulevad müüki juba homsest" at bounding box center [800, 698] width 850 height 39
click at [834, 707] on textarea "Tere! Need püksid (ENZO) tulevad ettemüüki juba homsest" at bounding box center [800, 698] width 850 height 39
type textarea "Tere! Need püksid (ENZO) tulevad ettemüüki juba homsest, lähetame need uuel näd…"
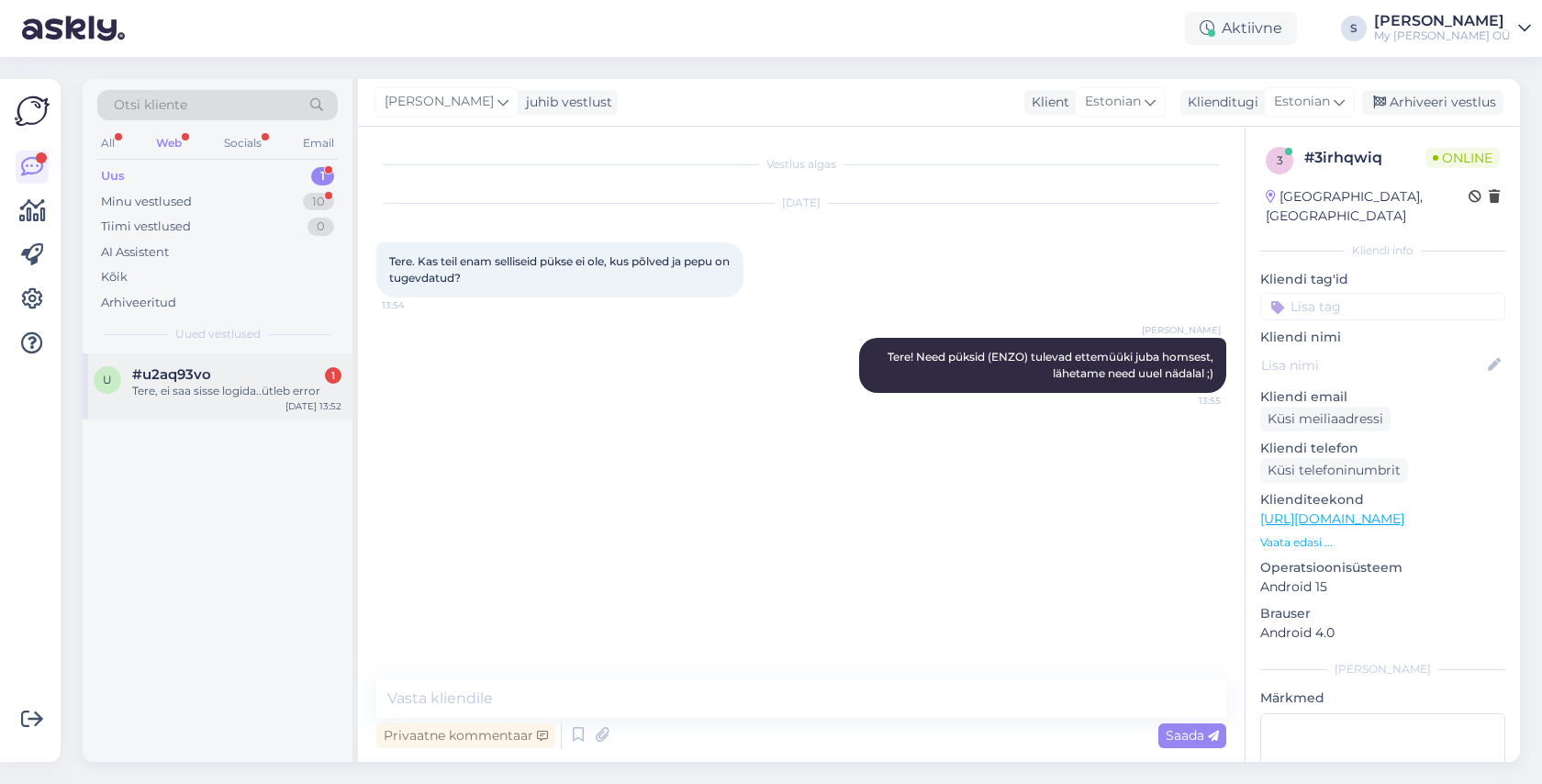
click at [174, 376] on span "#u2aq93vo" at bounding box center [172, 374] width 79 height 16
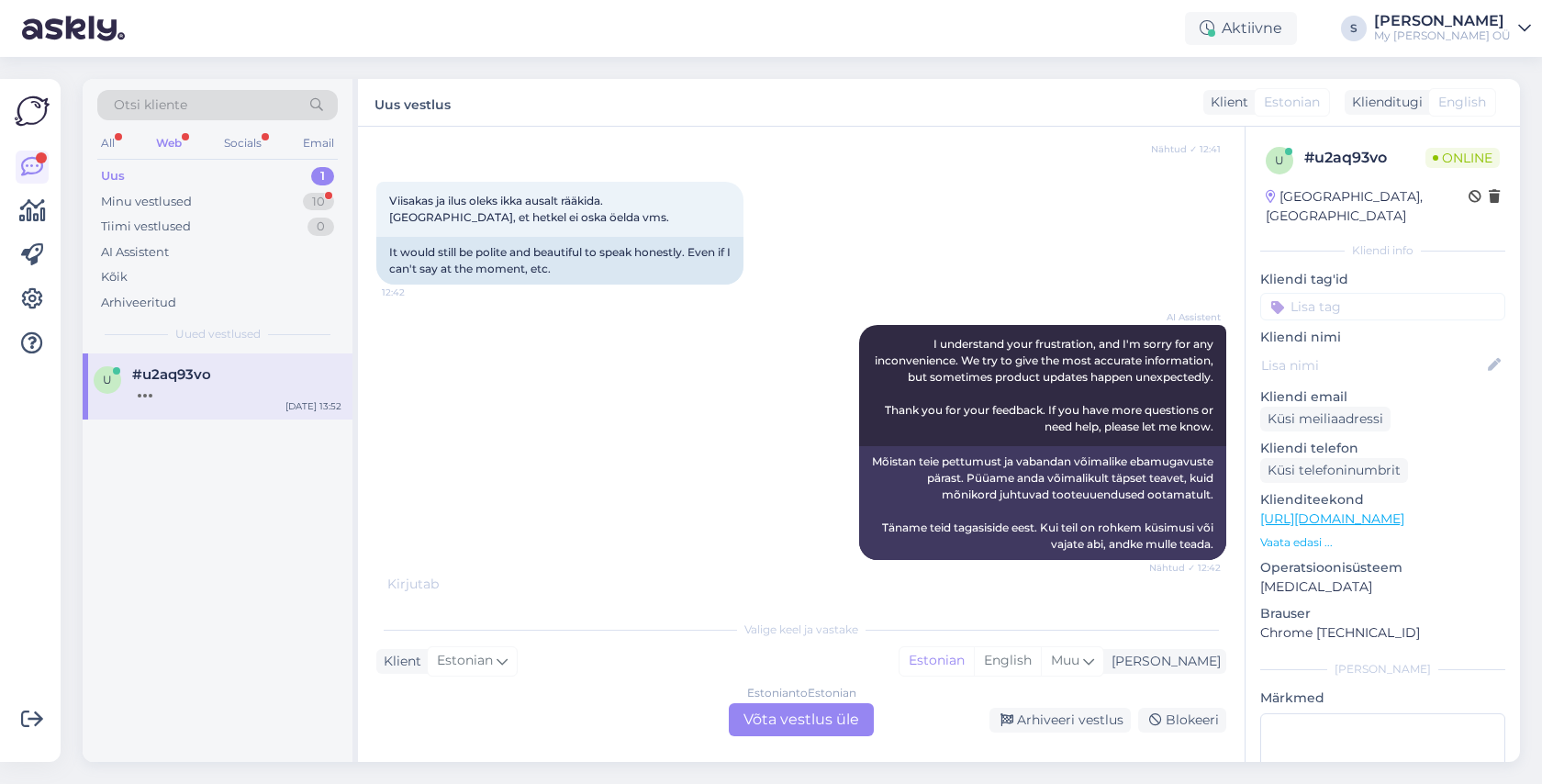
scroll to position [2439, 0]
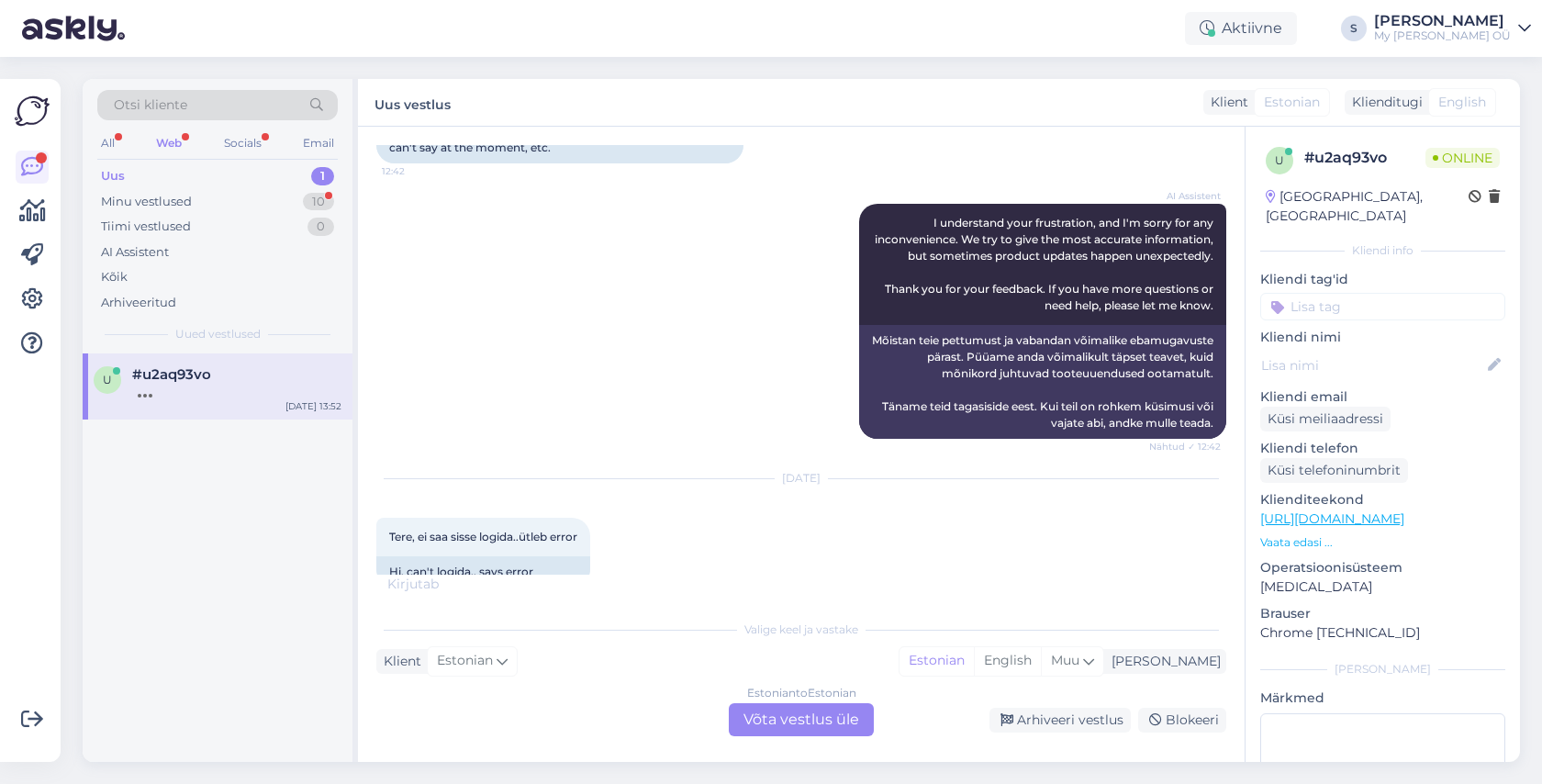
click at [765, 715] on div "Estonian to Estonian Võta vestlus üle" at bounding box center [801, 719] width 145 height 33
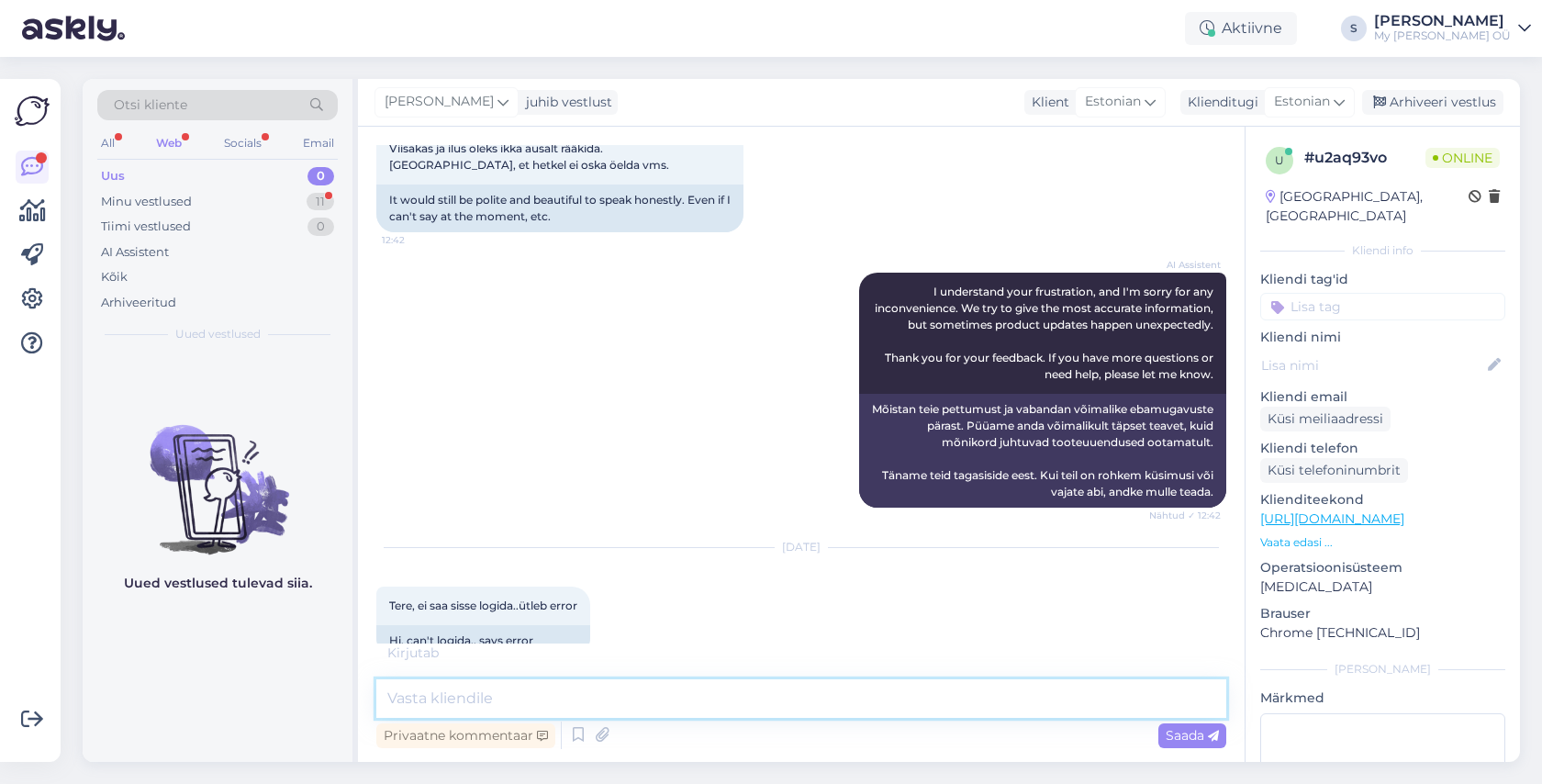
click at [602, 689] on textarea at bounding box center [800, 698] width 850 height 39
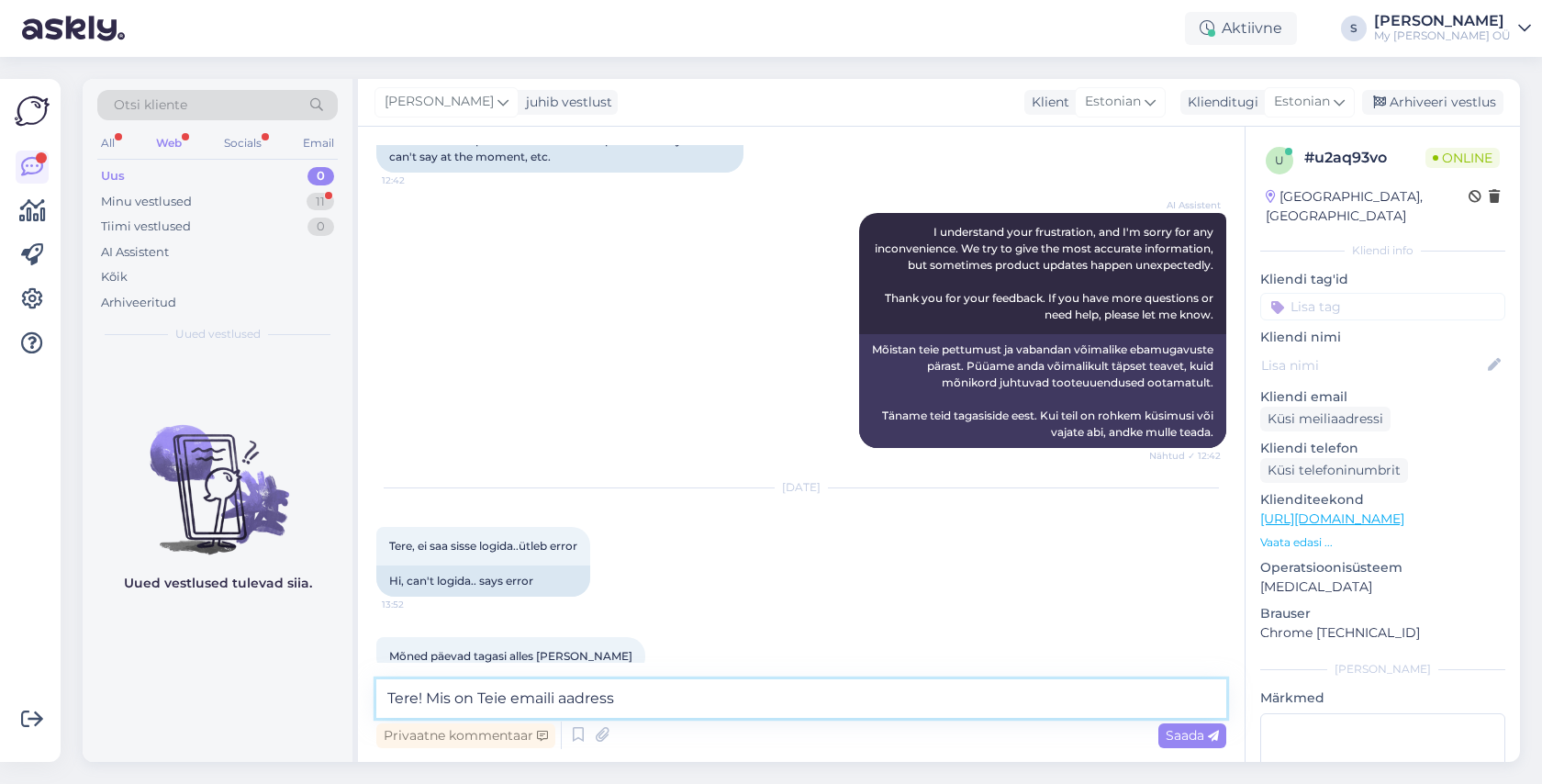
type textarea "Tere! Mis on Teie emaili aadress?"
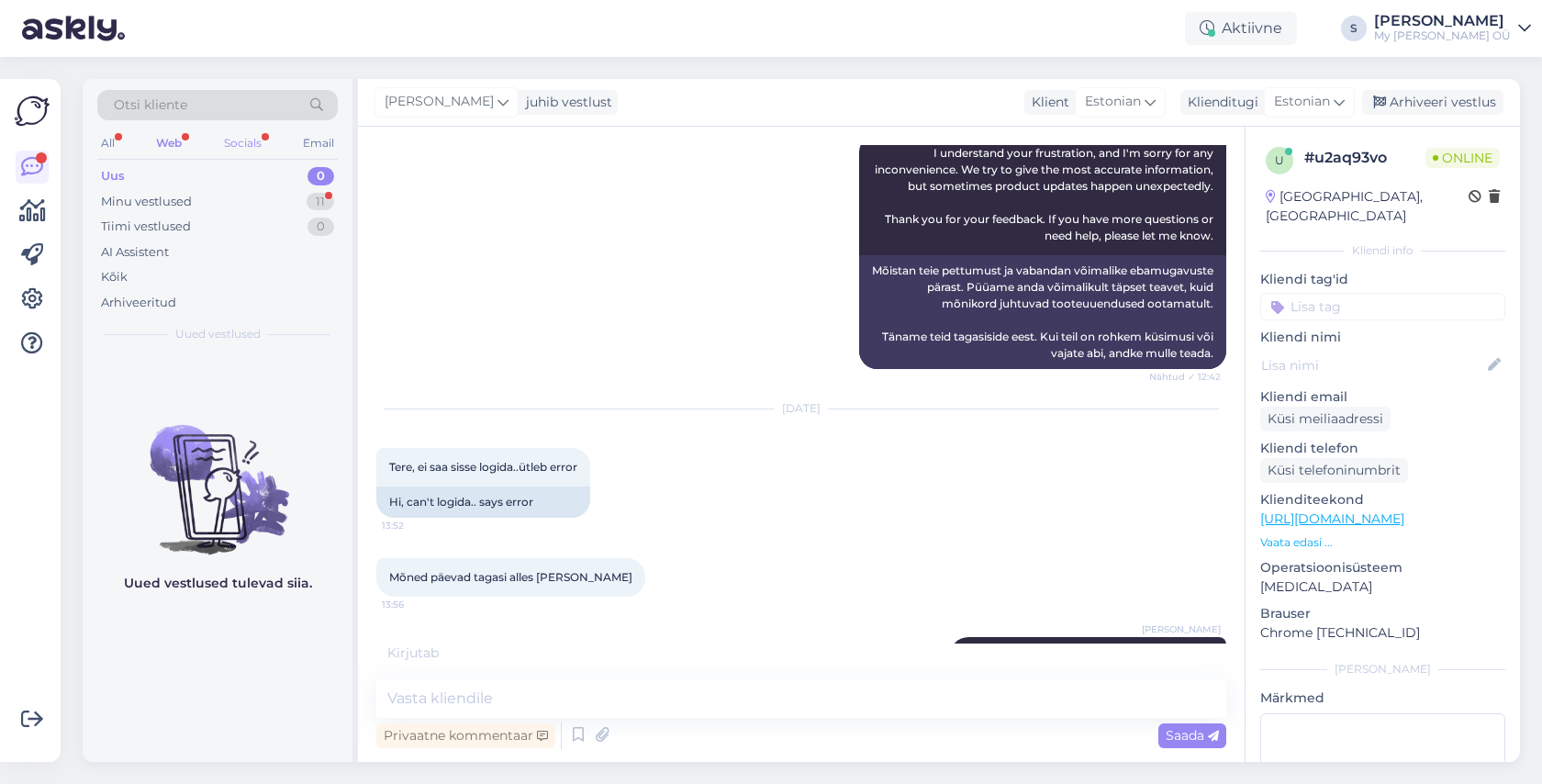
click at [240, 144] on div "Socials" at bounding box center [242, 143] width 45 height 24
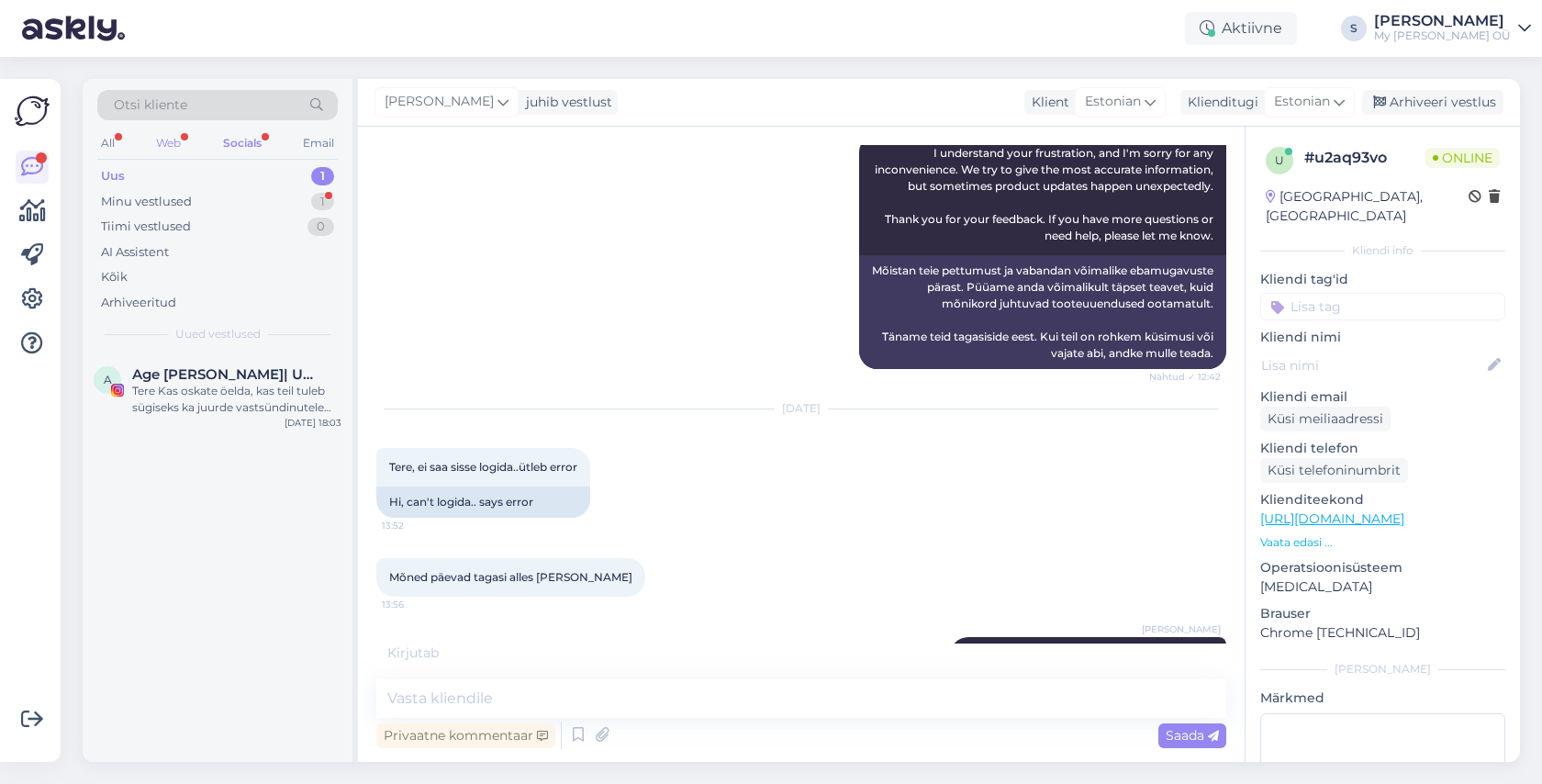
click at [175, 143] on div "Web" at bounding box center [168, 143] width 32 height 24
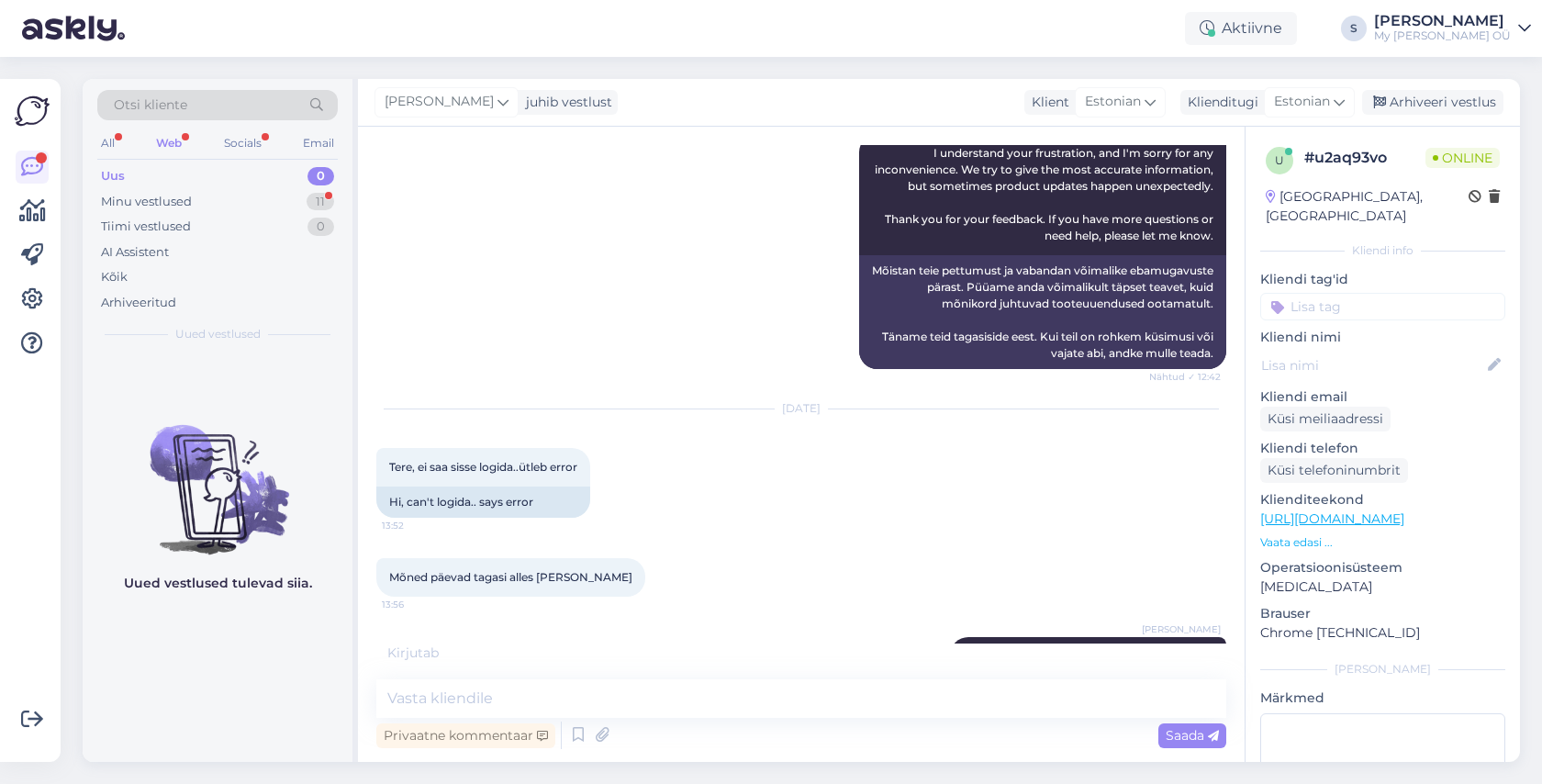
click at [162, 179] on div "Uus 0" at bounding box center [217, 176] width 240 height 26
click at [161, 197] on div "Minu vestlused" at bounding box center [147, 202] width 91 height 18
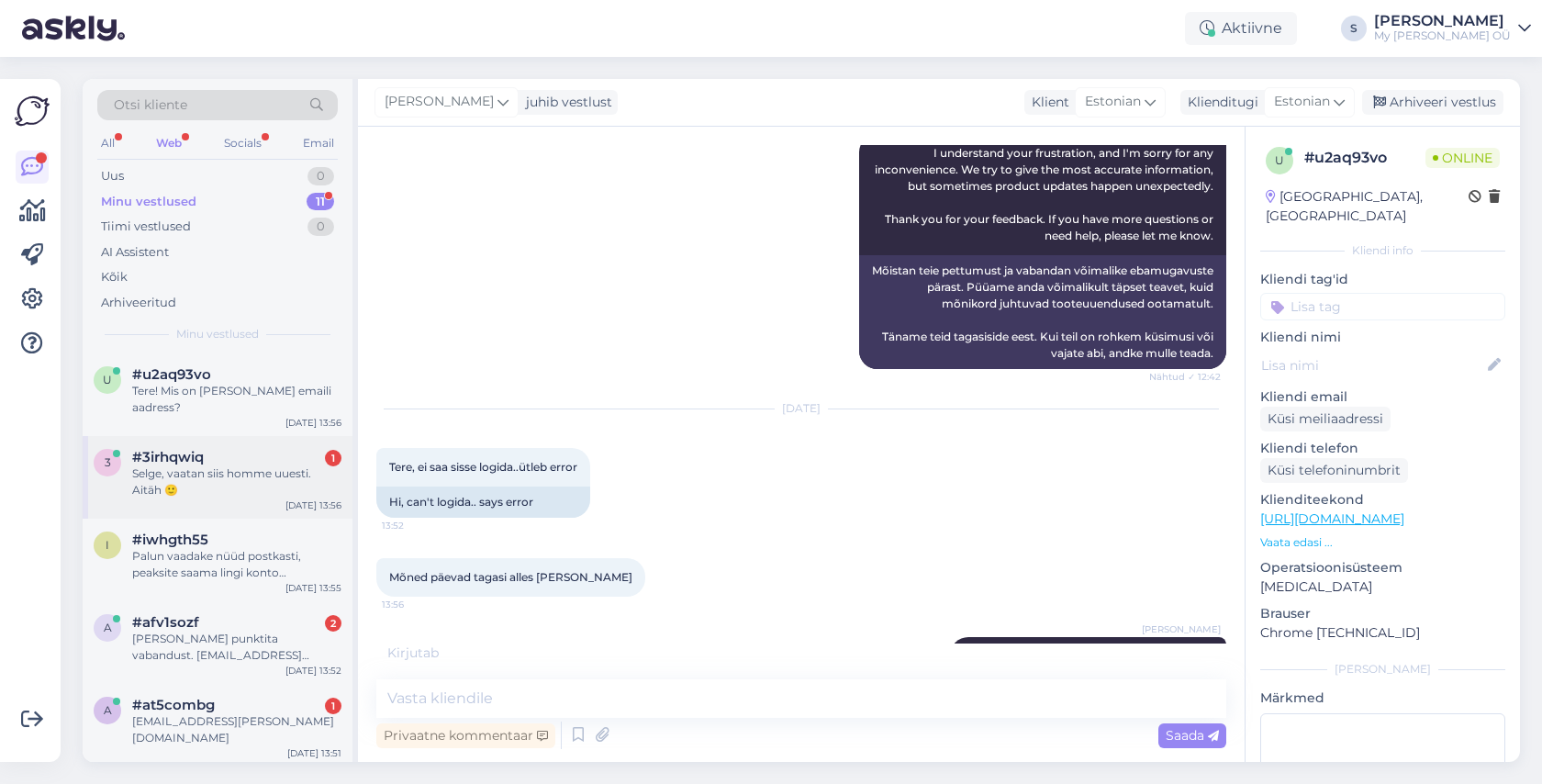
click at [243, 465] on div "Selge, vaatan siis homme uuesti. Aitäh 🙂" at bounding box center [236, 481] width 209 height 33
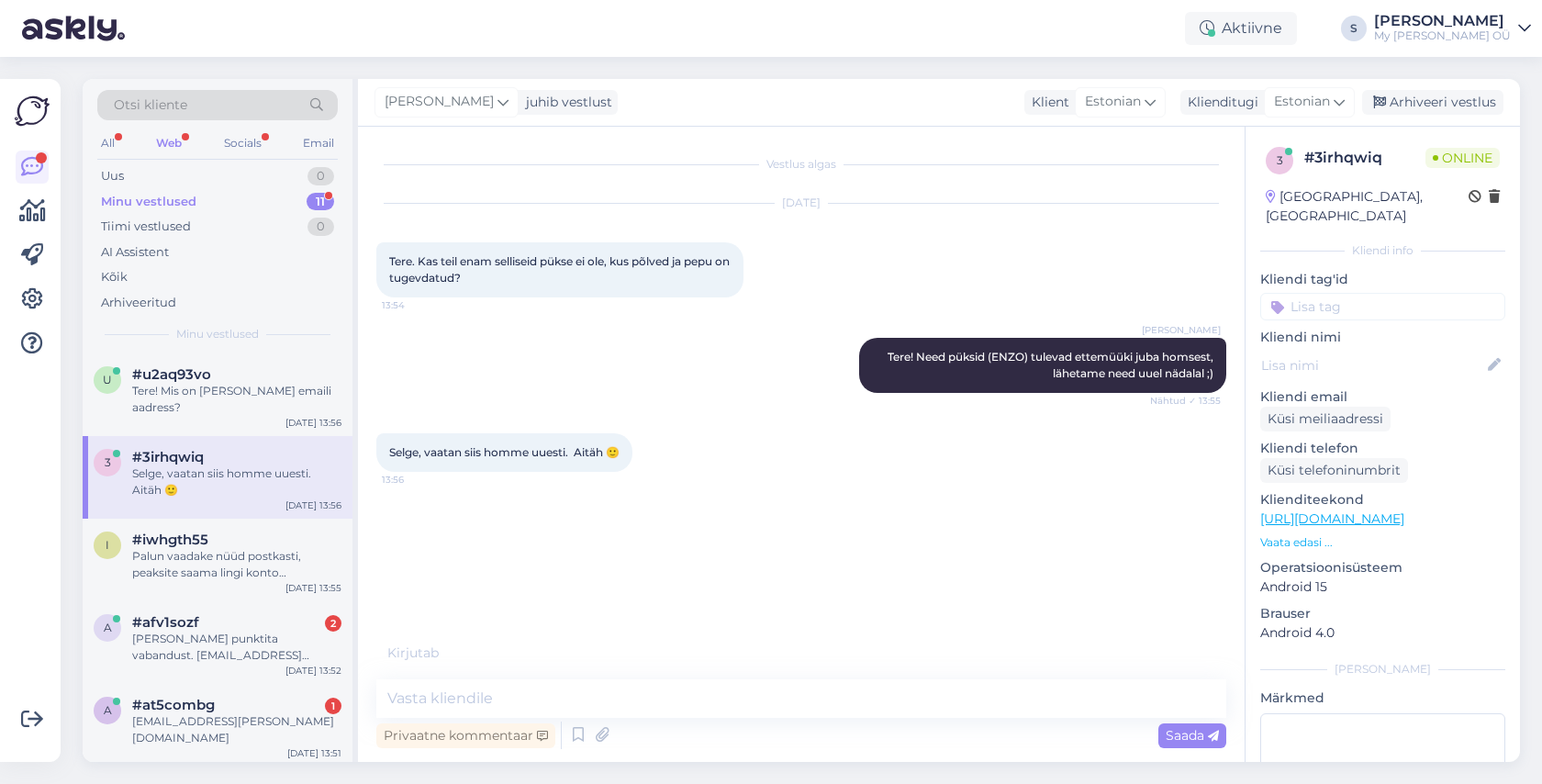
scroll to position [0, 0]
click at [1424, 104] on div "Arhiveeri vestlus" at bounding box center [1432, 102] width 142 height 25
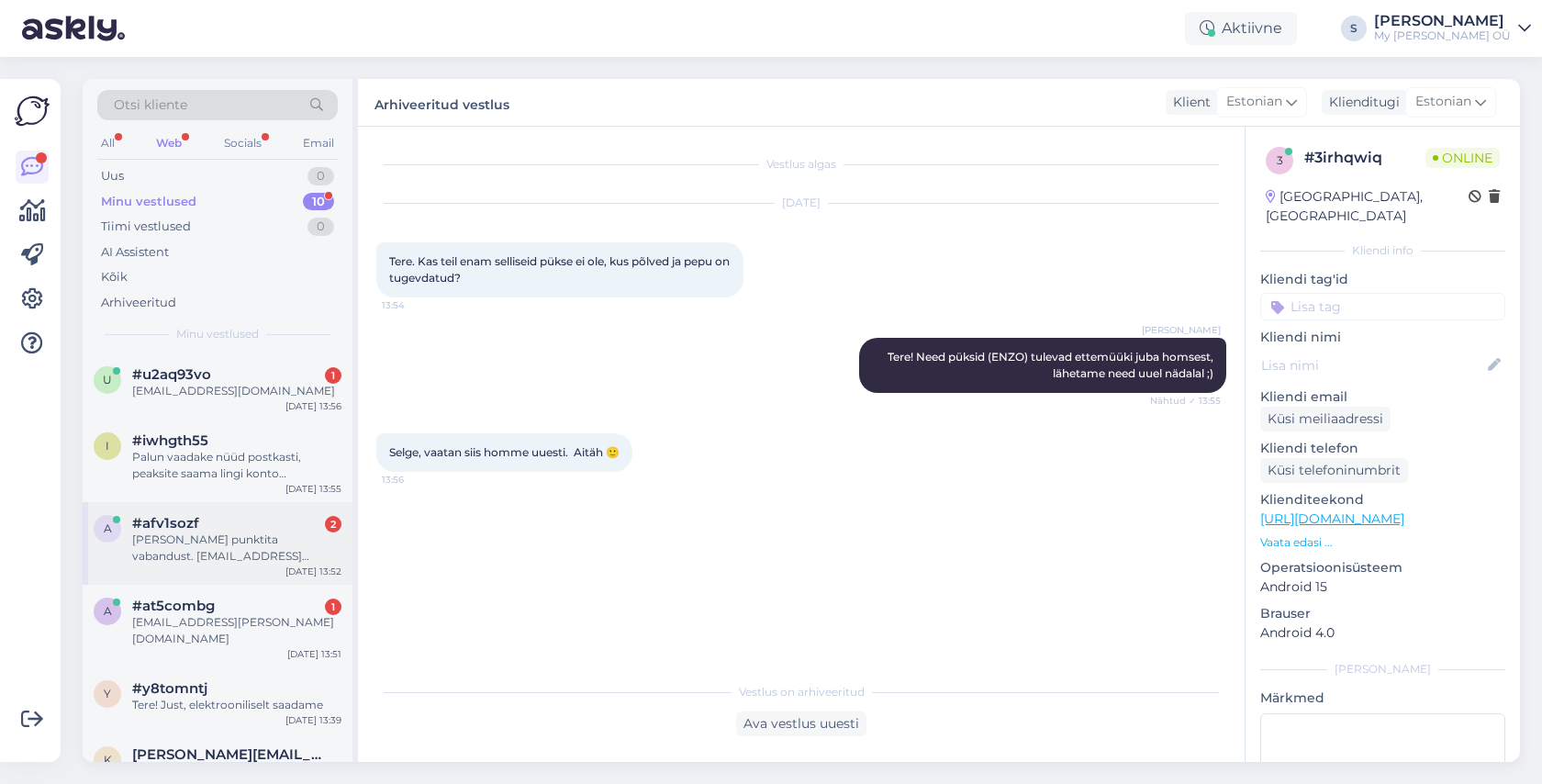
click at [268, 547] on div "Ilma punktita vabandust. helinaheinaru@gmail.com" at bounding box center [236, 548] width 209 height 33
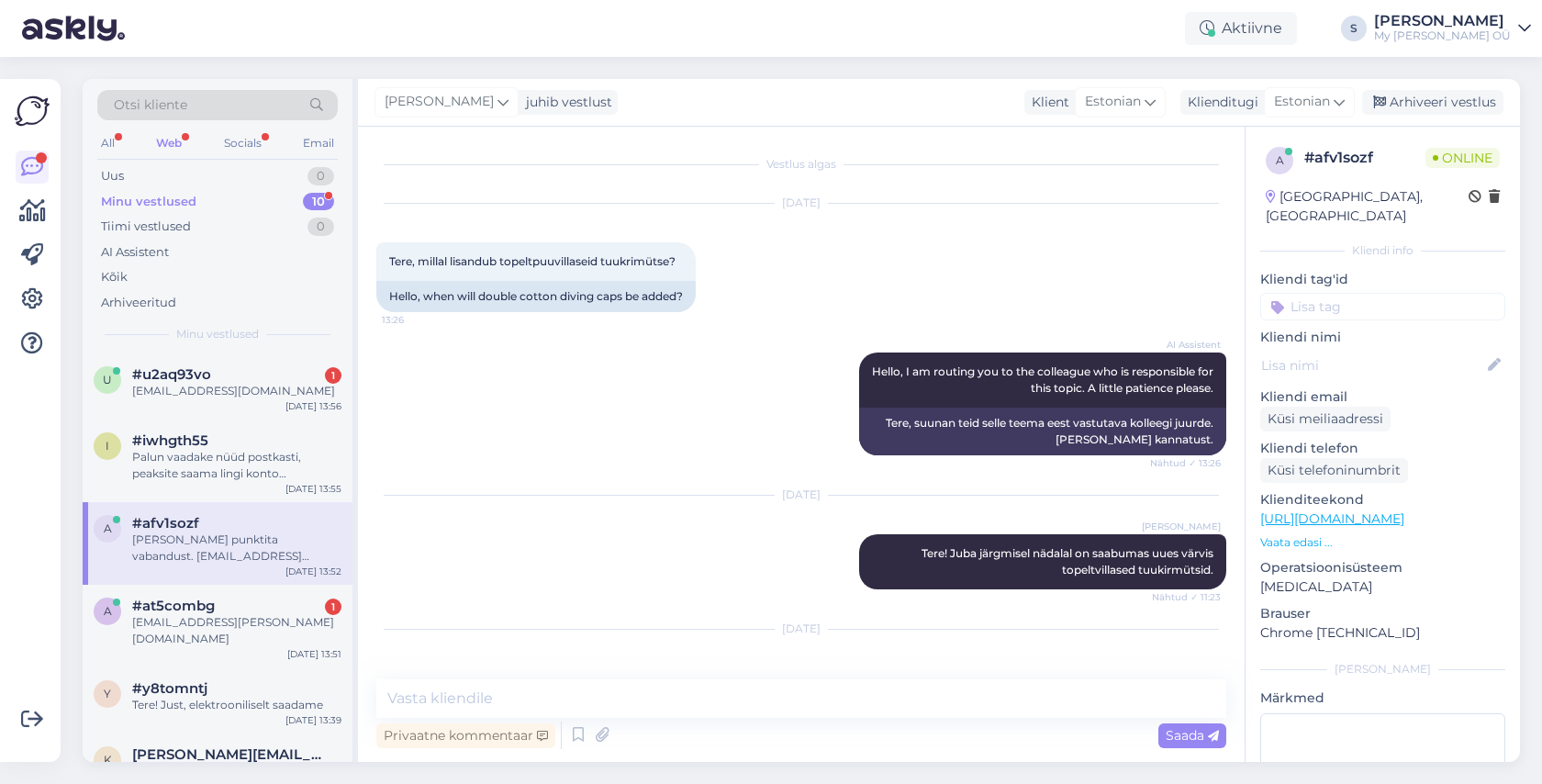
scroll to position [4416, 0]
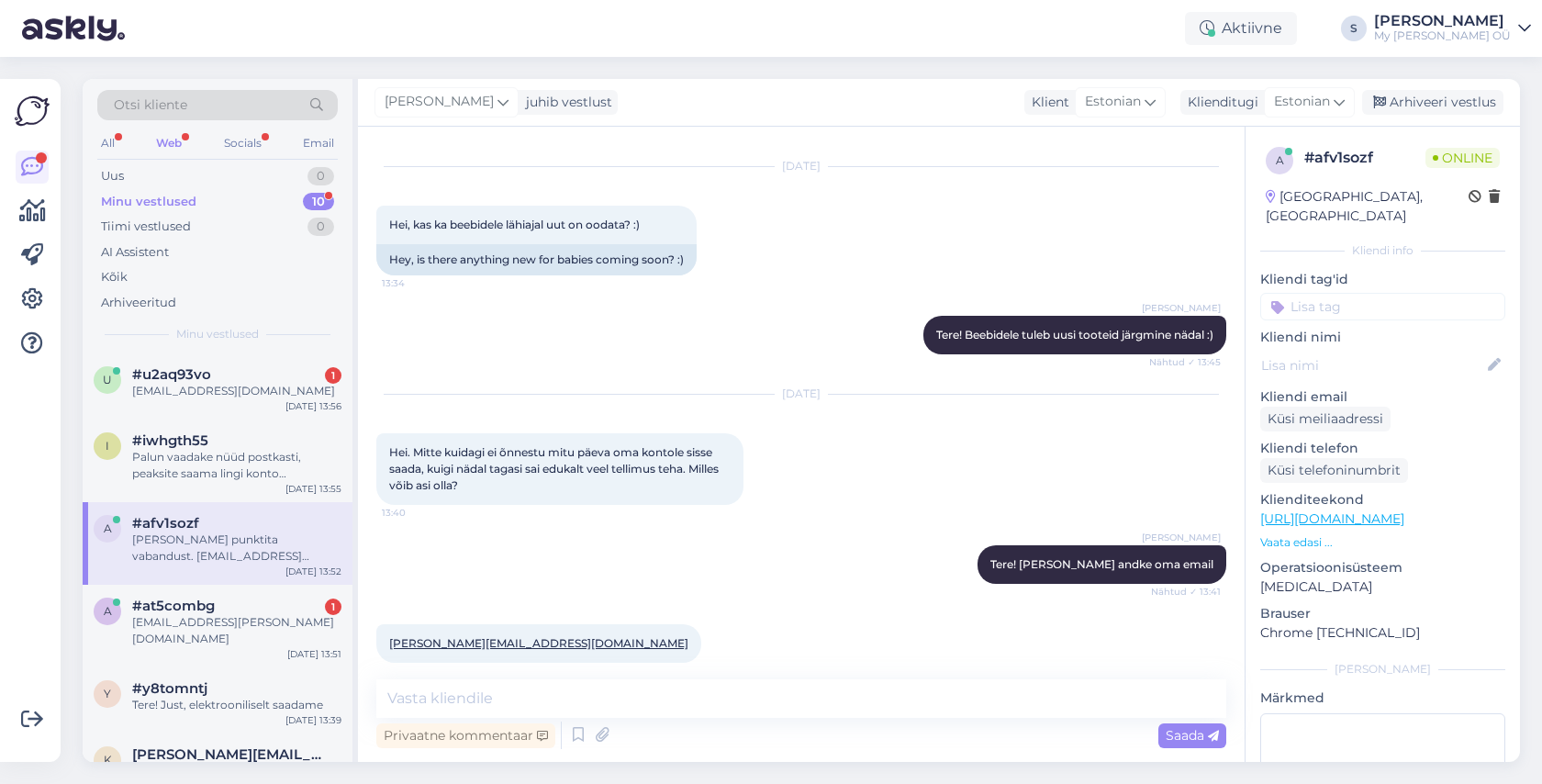
drag, startPoint x: 685, startPoint y: 626, endPoint x: 534, endPoint y: 629, distance: 151.0
click at [534, 703] on div "Ilma punktita vabandust. helinaheinaru@gmail.com 13:52" at bounding box center [559, 730] width 367 height 55
copy link "helinaheinaru@gmail.com"
click at [521, 698] on textarea at bounding box center [800, 698] width 850 height 39
paste textarea "Palun vaadake nüüd postkasti, peaksite saama lingi konto uuendamiseks. Usun, et…"
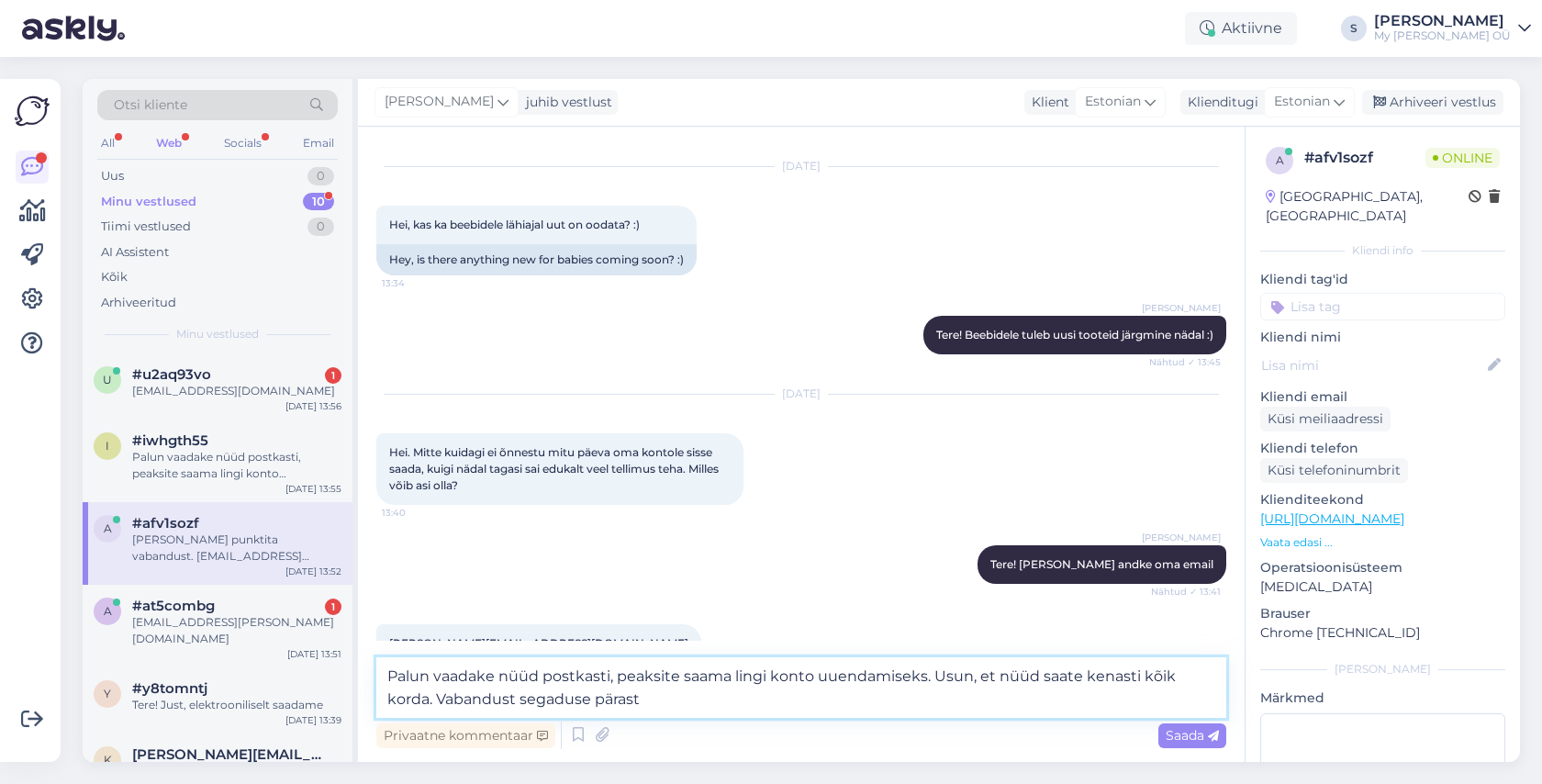
type textarea "Palun vaadake nüüd postkasti, peaksite saama lingi konto uuendamiseks. Usun, et…"
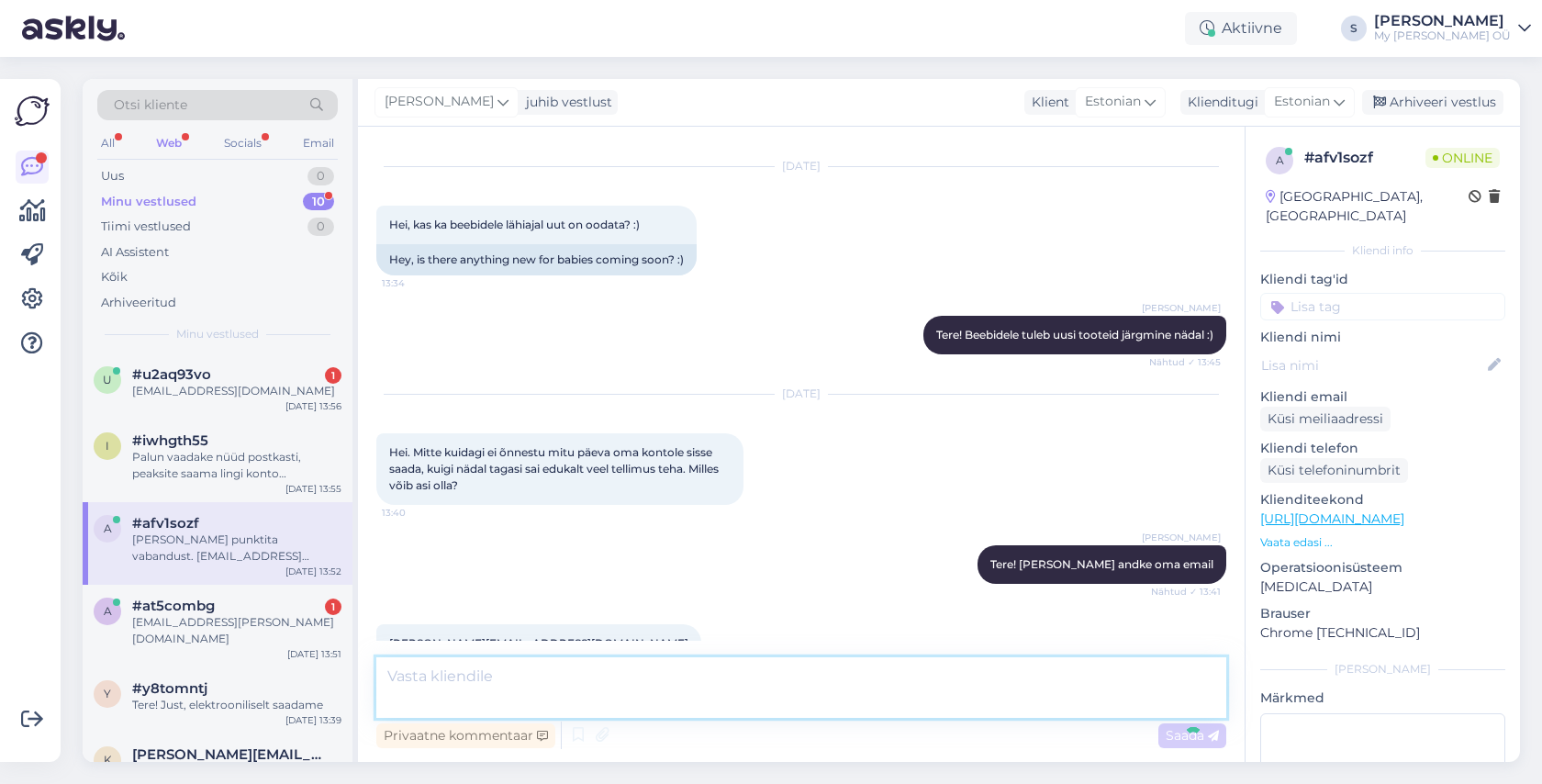
scroll to position [4528, 0]
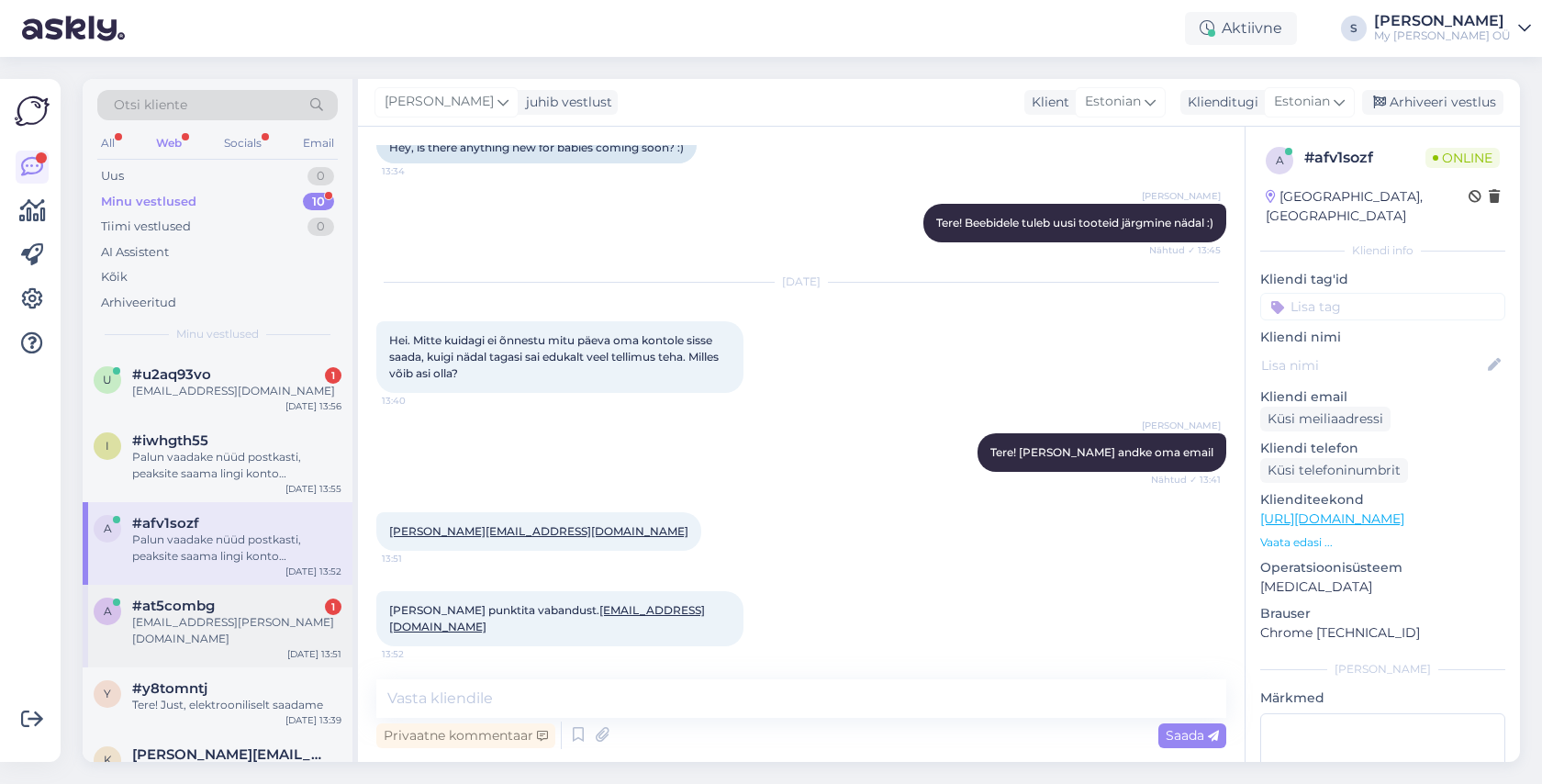
click at [227, 614] on div "mari.norman@mail.ee" at bounding box center [236, 631] width 209 height 33
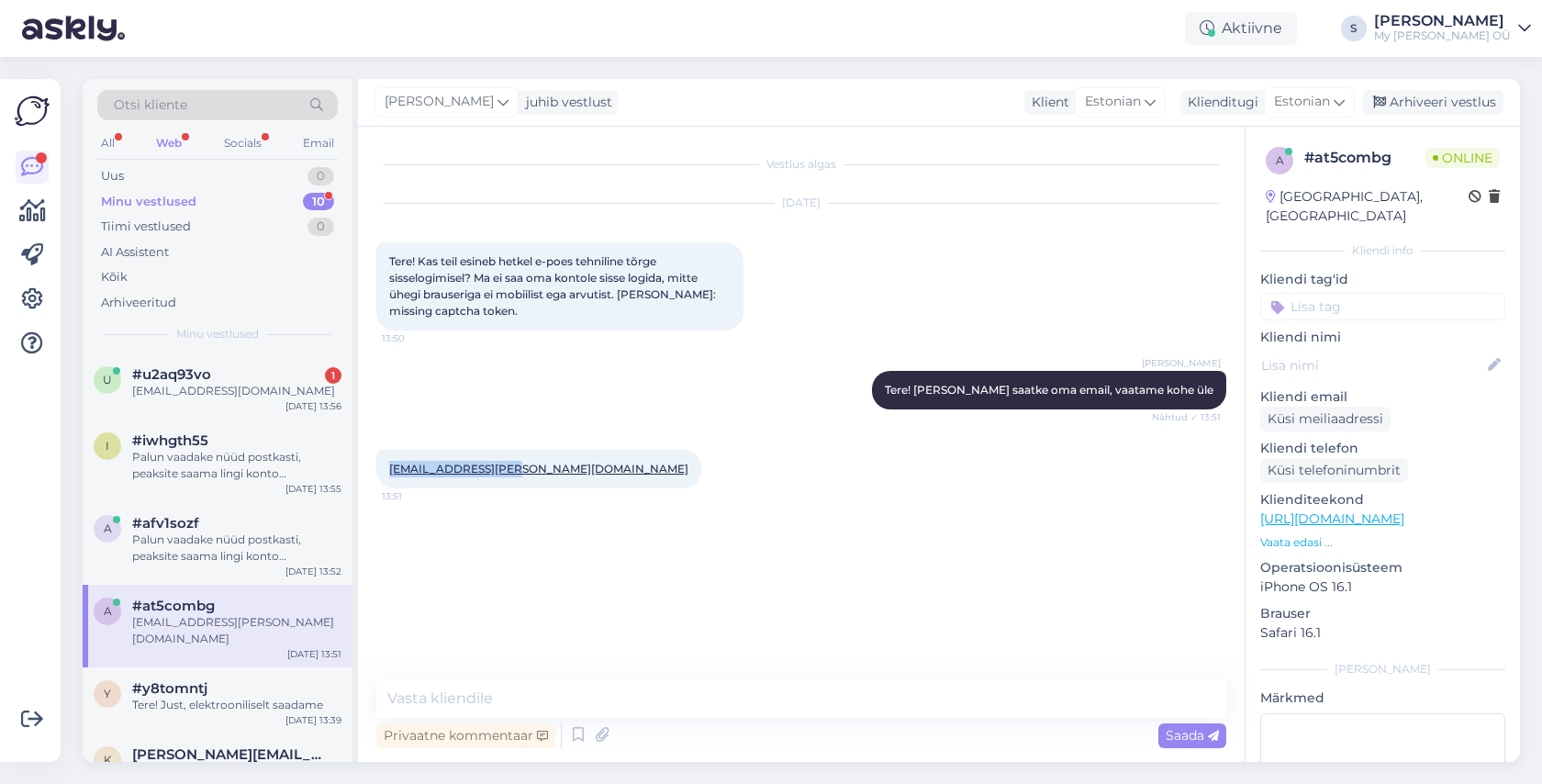
drag, startPoint x: 521, startPoint y: 468, endPoint x: 387, endPoint y: 471, distance: 134.0
click at [387, 471] on div "mari.norman@mail.ee 13:51" at bounding box center [538, 469] width 325 height 39
copy link "mari.norman@mail.ee"
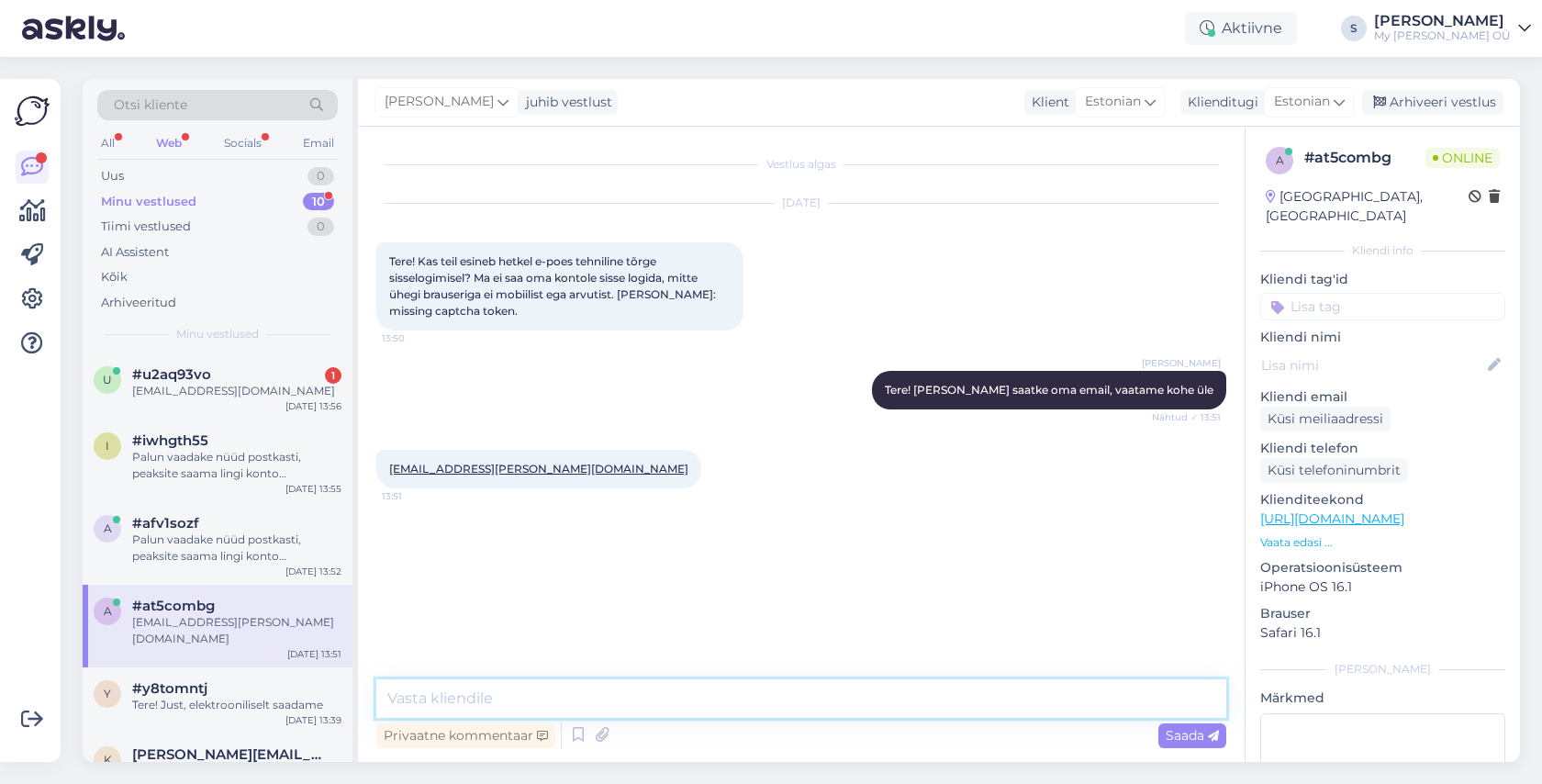
click at [596, 704] on textarea at bounding box center [800, 698] width 850 height 39
click at [638, 700] on textarea at bounding box center [800, 698] width 850 height 39
paste textarea "Palun vaadake nüüd postkasti, peaksite saama lingi konto uuendamiseks. Usun, et…"
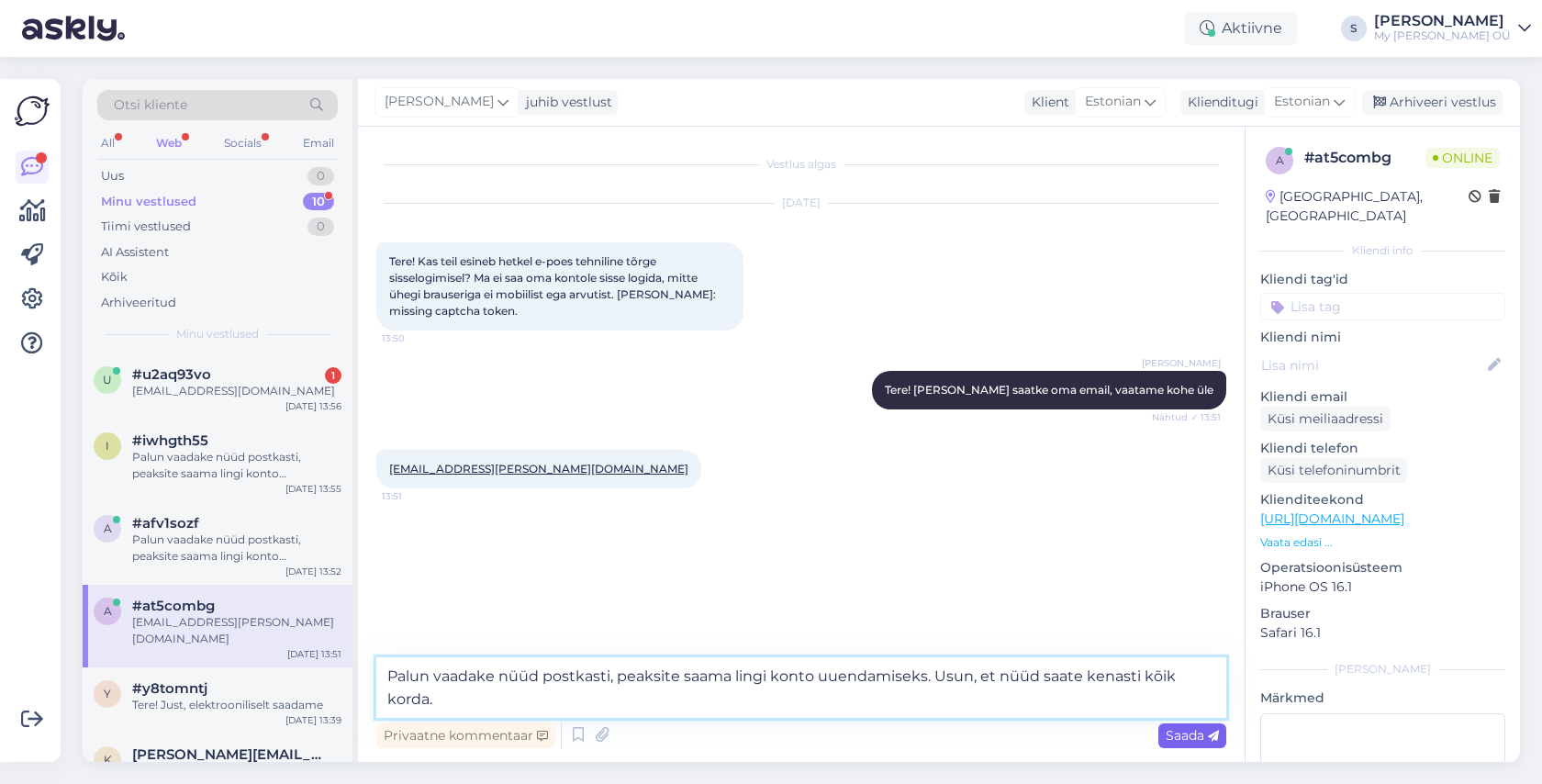
type textarea "Palun vaadake nüüd postkasti, peaksite saama lingi konto uuendamiseks. Usun, et…"
click at [1180, 739] on span "Saada" at bounding box center [1191, 735] width 53 height 16
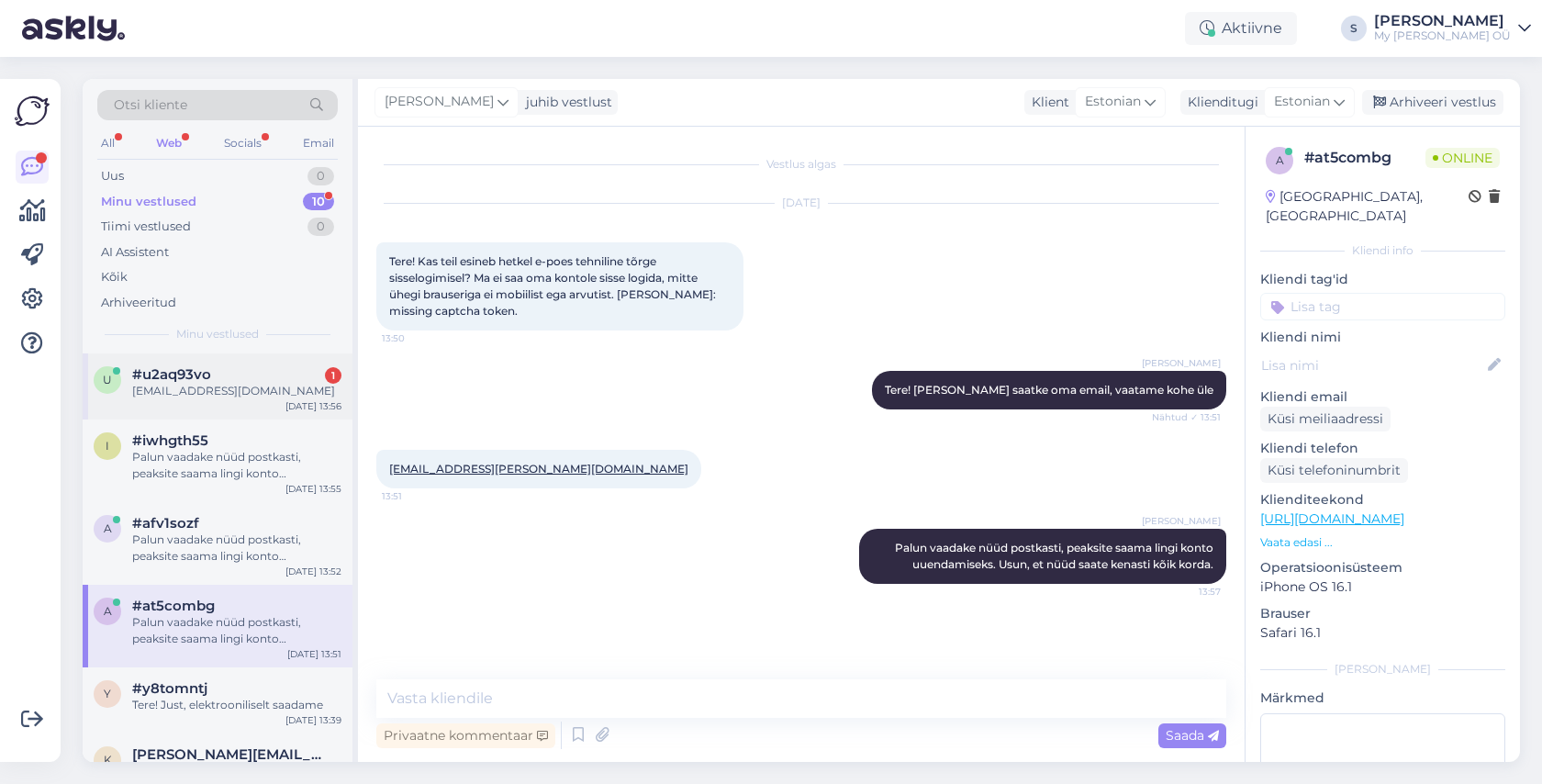
click at [185, 390] on div "greete.koit@gmail.com" at bounding box center [236, 391] width 209 height 16
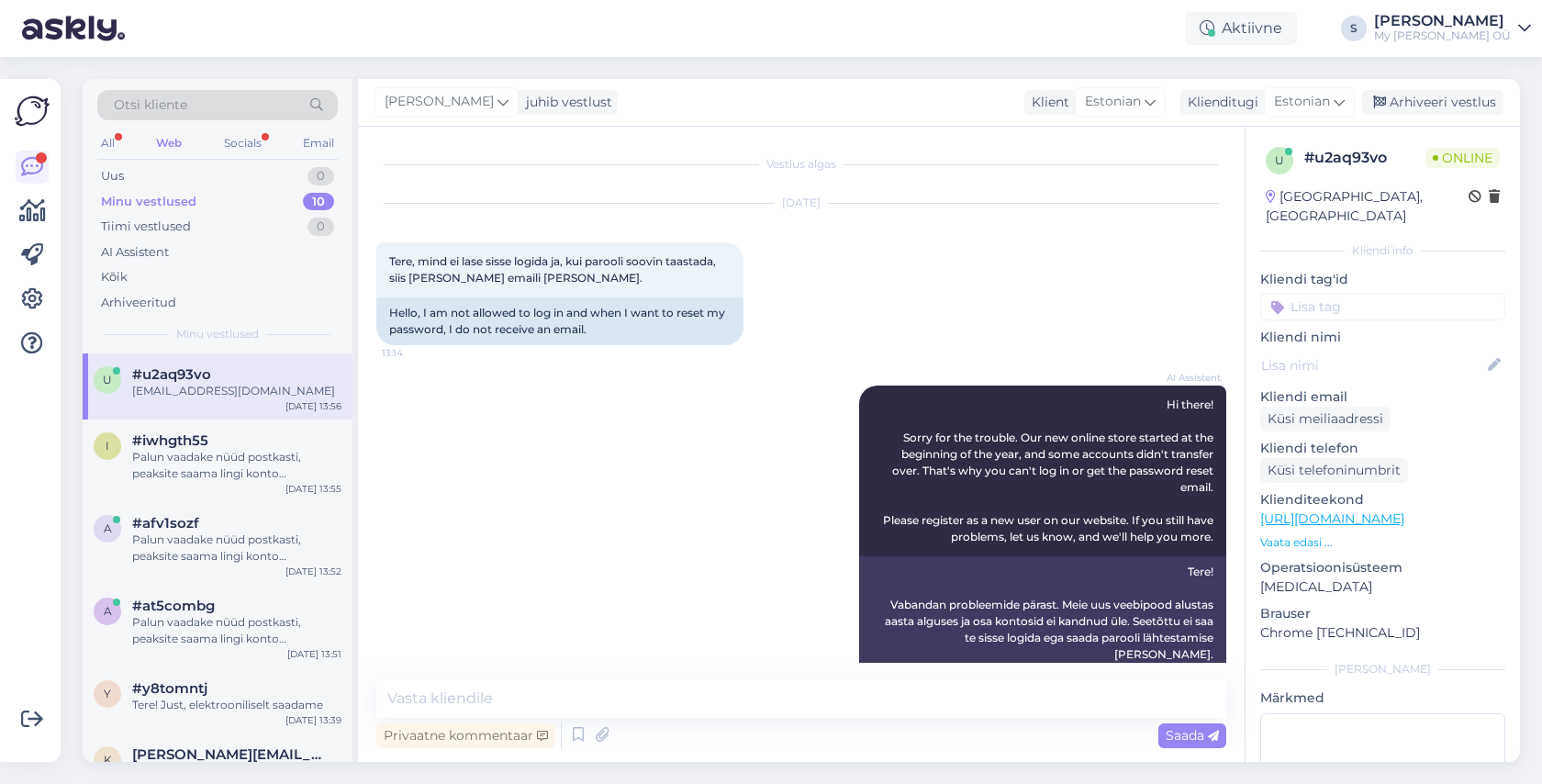
scroll to position [2587, 0]
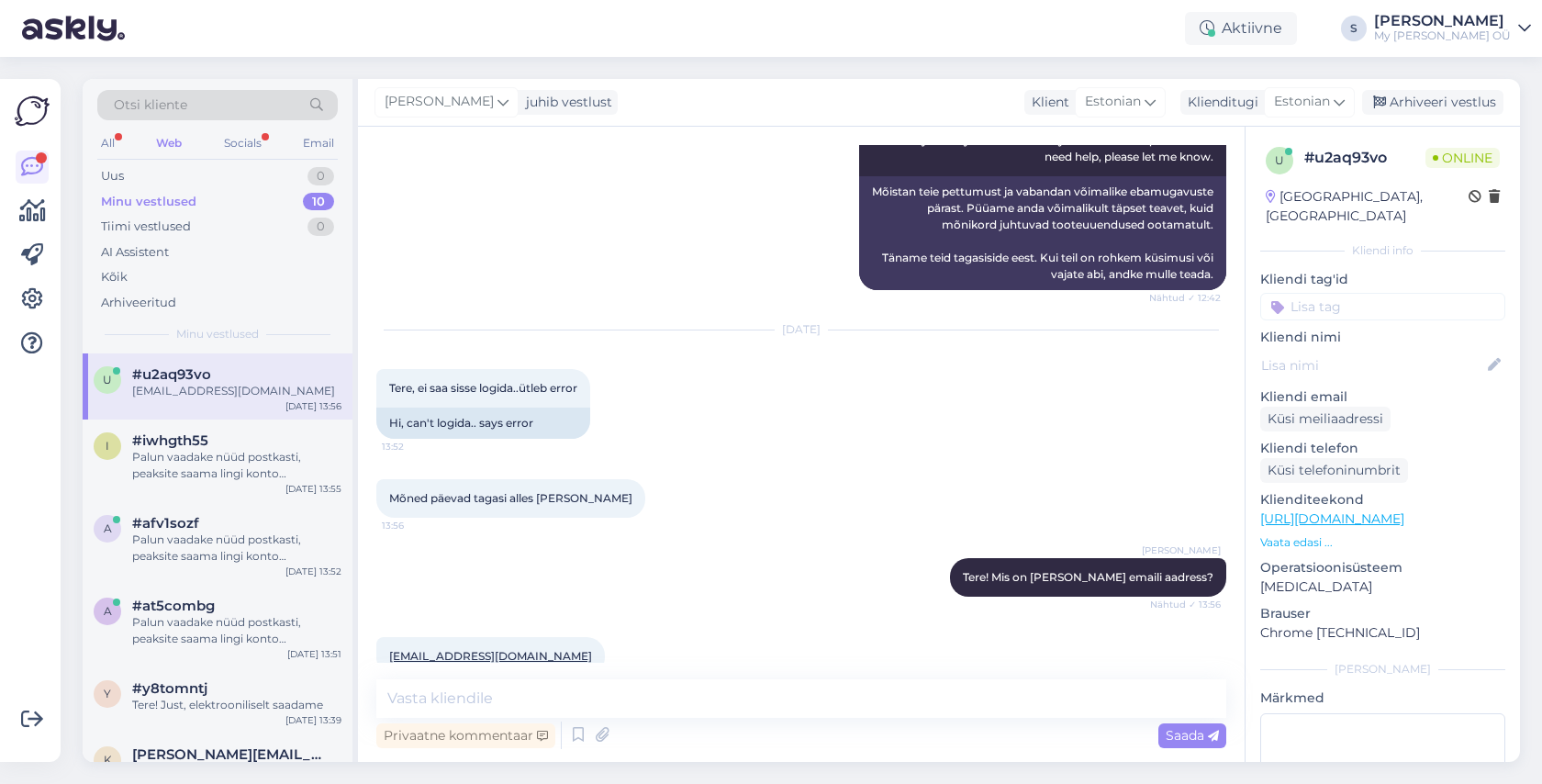
click at [525, 636] on div "greete.koit@gmail.com 13:56" at bounding box center [490, 656] width 229 height 39
drag, startPoint x: 525, startPoint y: 622, endPoint x: 392, endPoint y: 628, distance: 133.1
click at [392, 636] on div "greete.koit@gmail.com 13:56" at bounding box center [490, 656] width 229 height 39
copy div "greete.koit@gmail.com 13:56"
click at [481, 717] on div "Privaatne kommentaar Saada" at bounding box center [800, 735] width 850 height 35
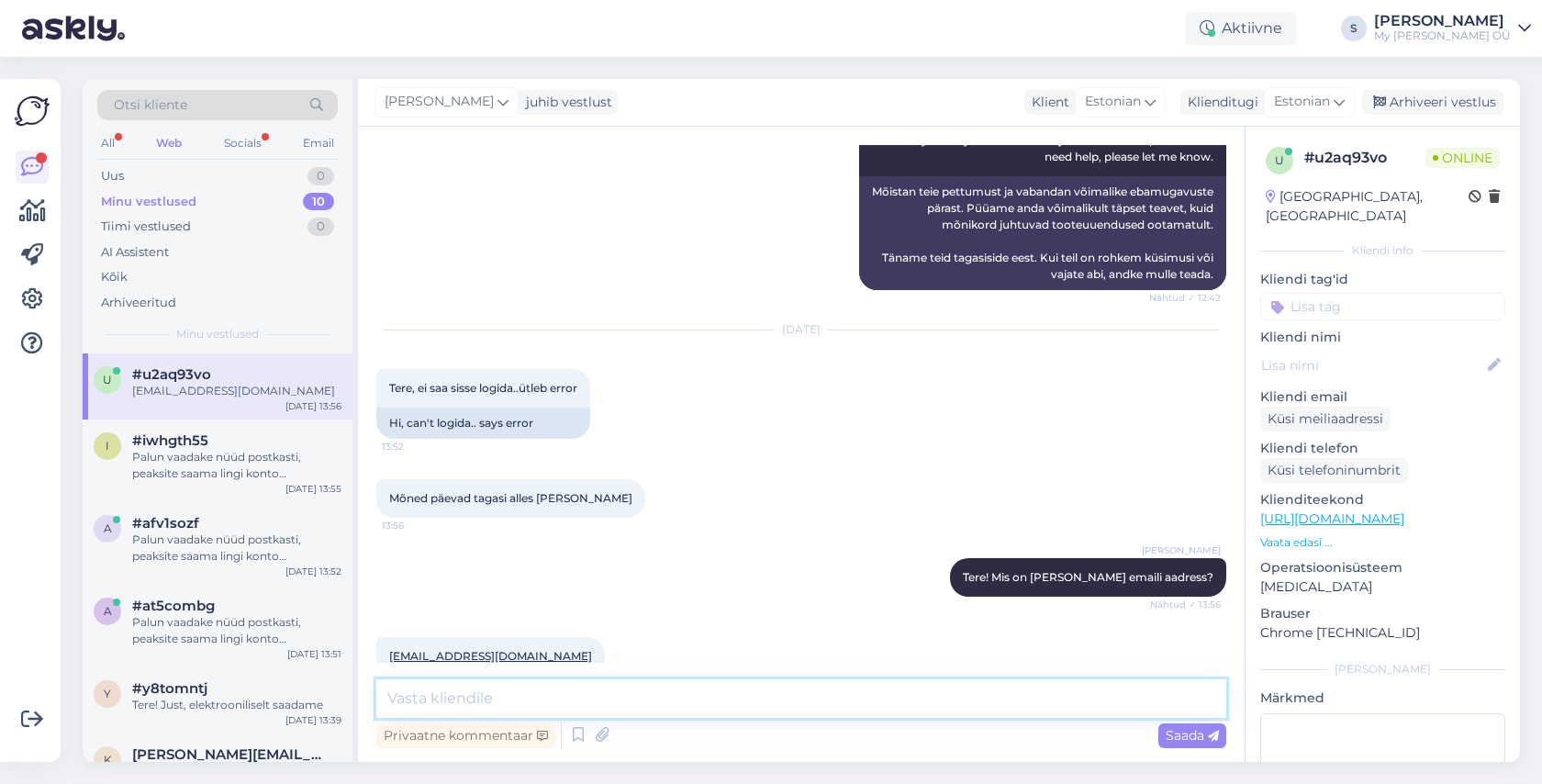
click at [464, 699] on textarea at bounding box center [800, 698] width 850 height 39
click at [690, 691] on textarea at bounding box center [800, 698] width 850 height 39
paste textarea "Palun vaadake nüüd postkasti, peaksite saama lingi konto uuendamiseks. Usun, et…"
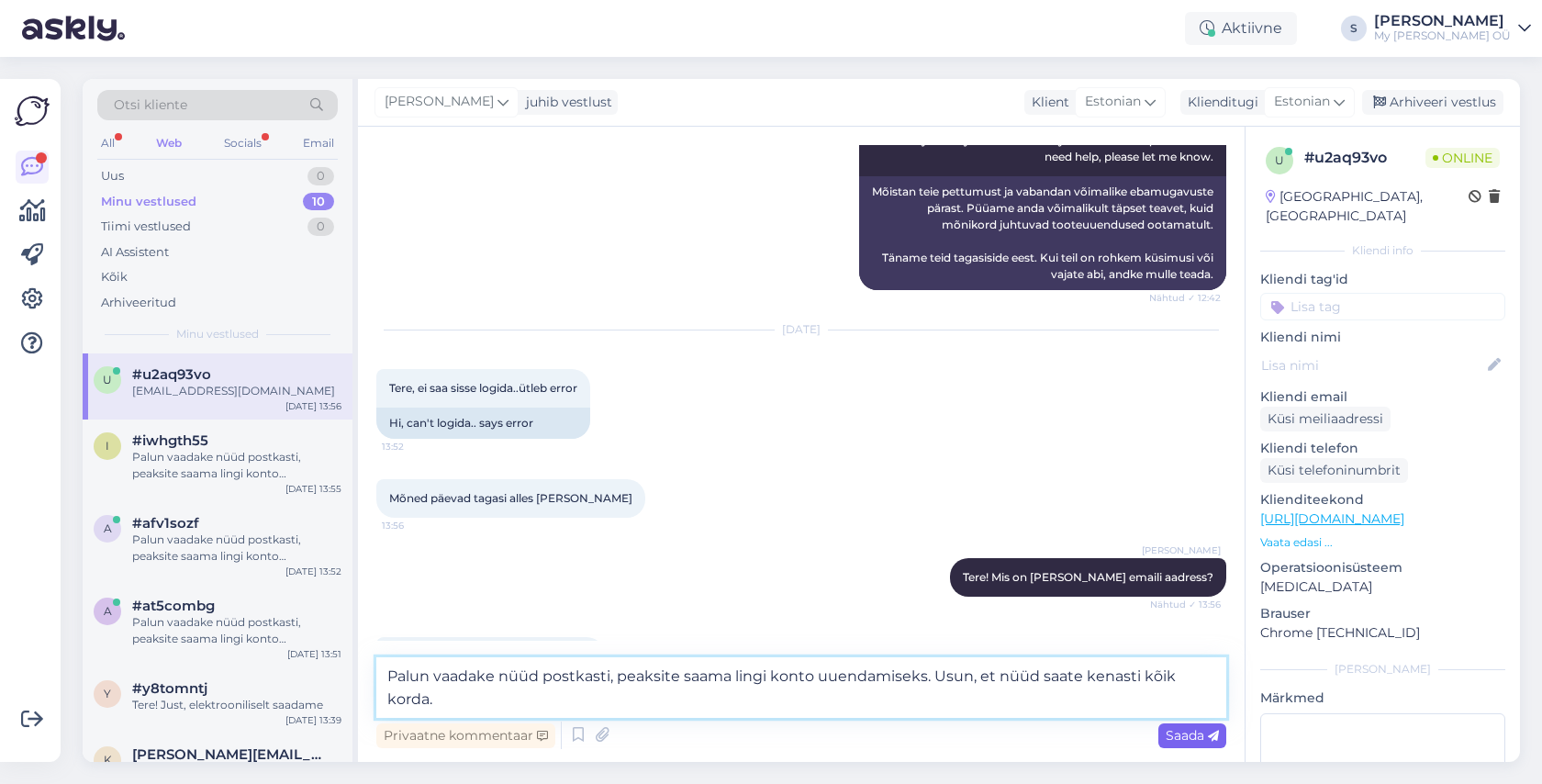
type textarea "Palun vaadake nüüd postkasti, peaksite saama lingi konto uuendamiseks. Usun, et…"
click at [1174, 739] on span "Saada" at bounding box center [1191, 735] width 53 height 16
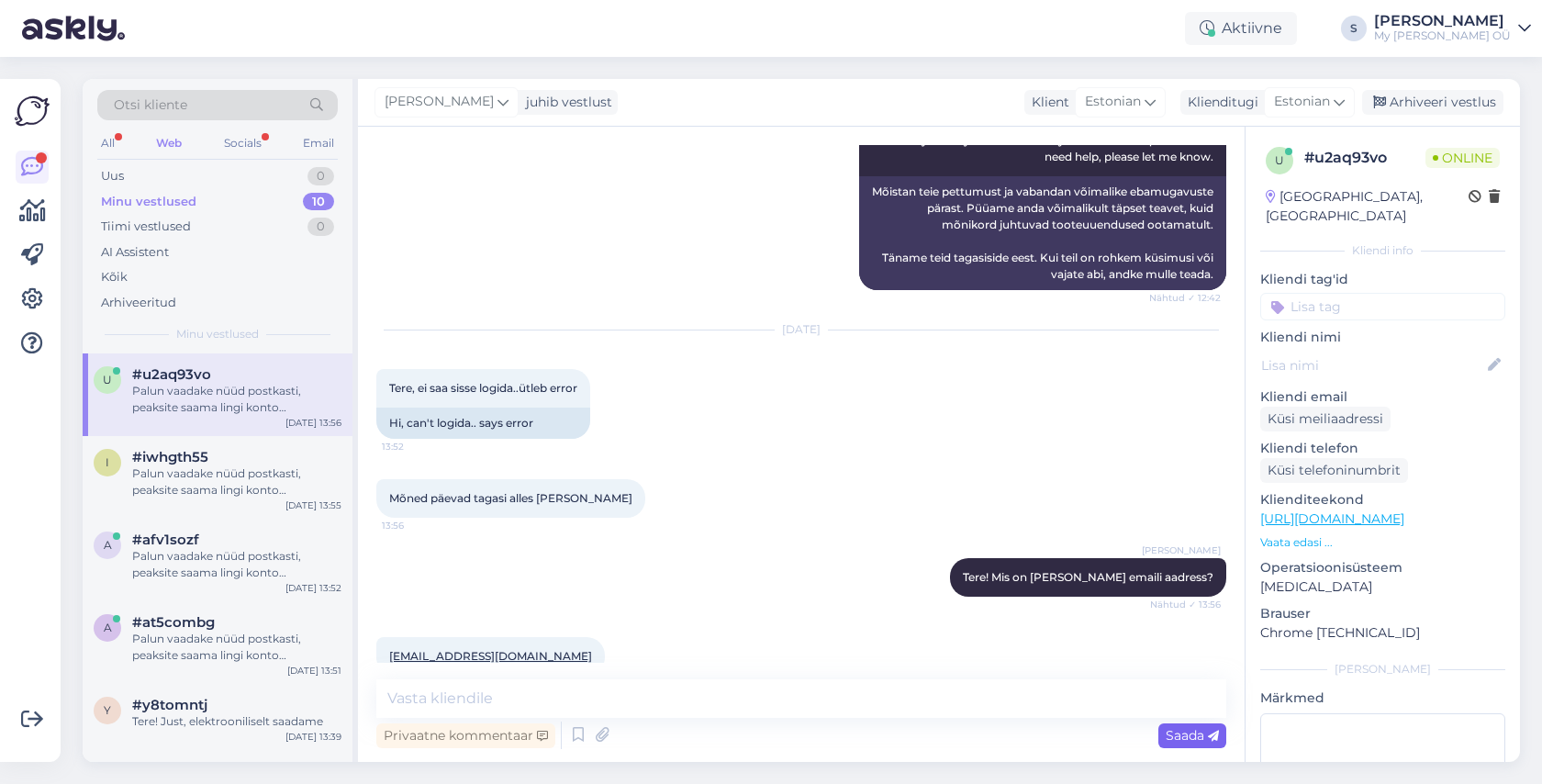
scroll to position [2683, 0]
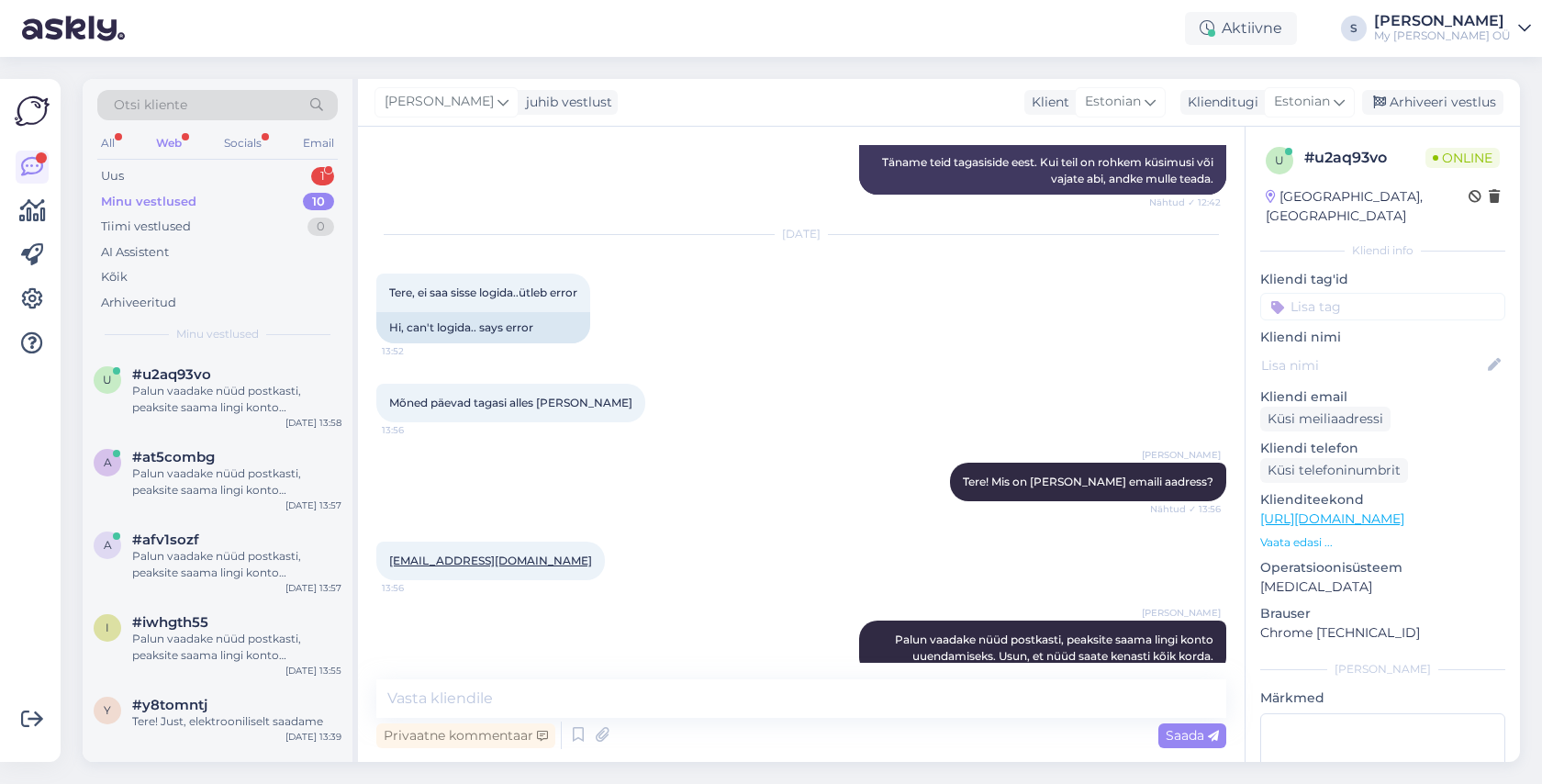
click at [167, 140] on div "Web" at bounding box center [169, 143] width 33 height 24
click at [243, 142] on div "Socials" at bounding box center [242, 143] width 45 height 24
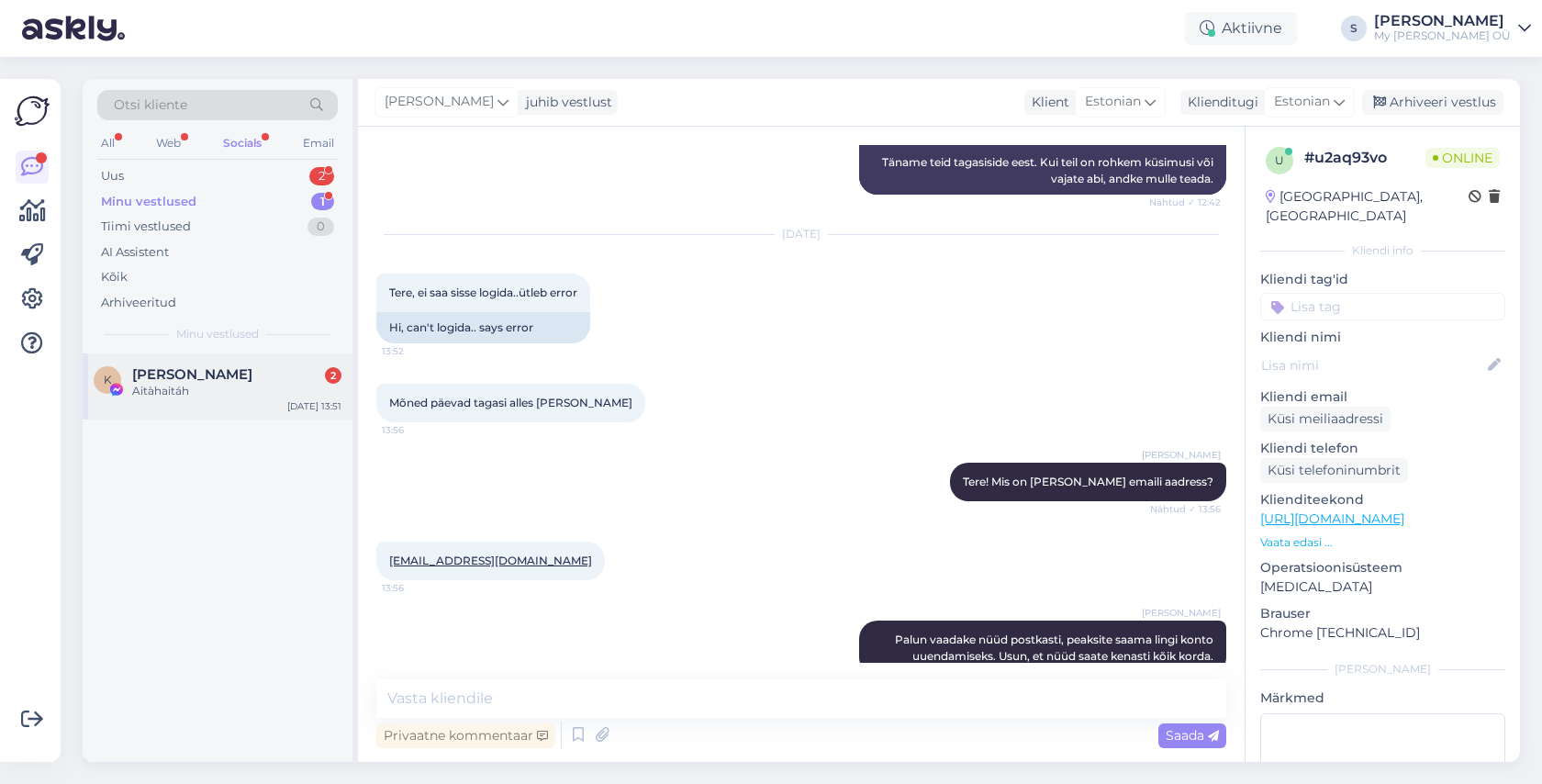
click at [232, 387] on div "Aitàhaitáh" at bounding box center [236, 391] width 209 height 16
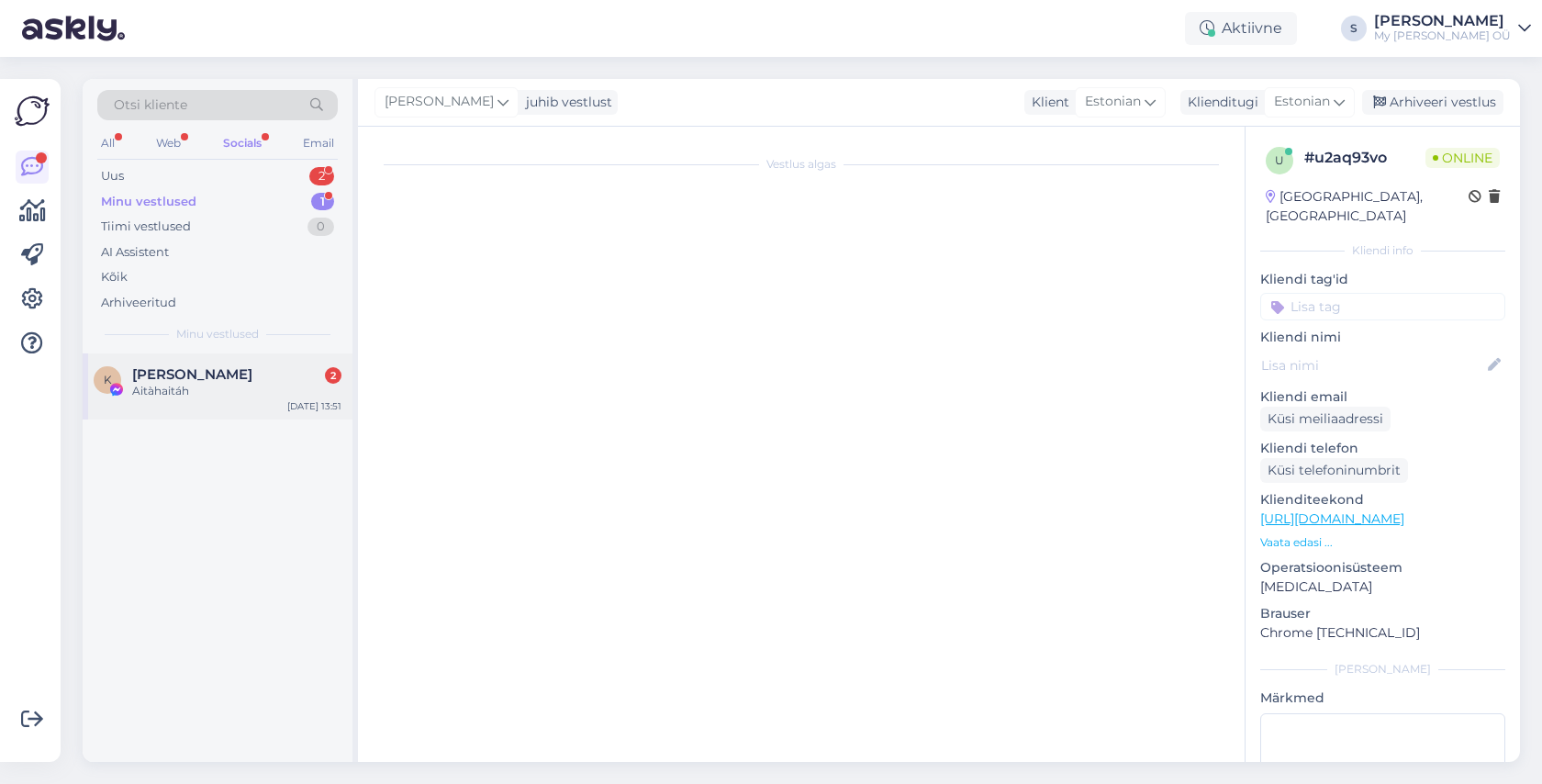
scroll to position [2286, 0]
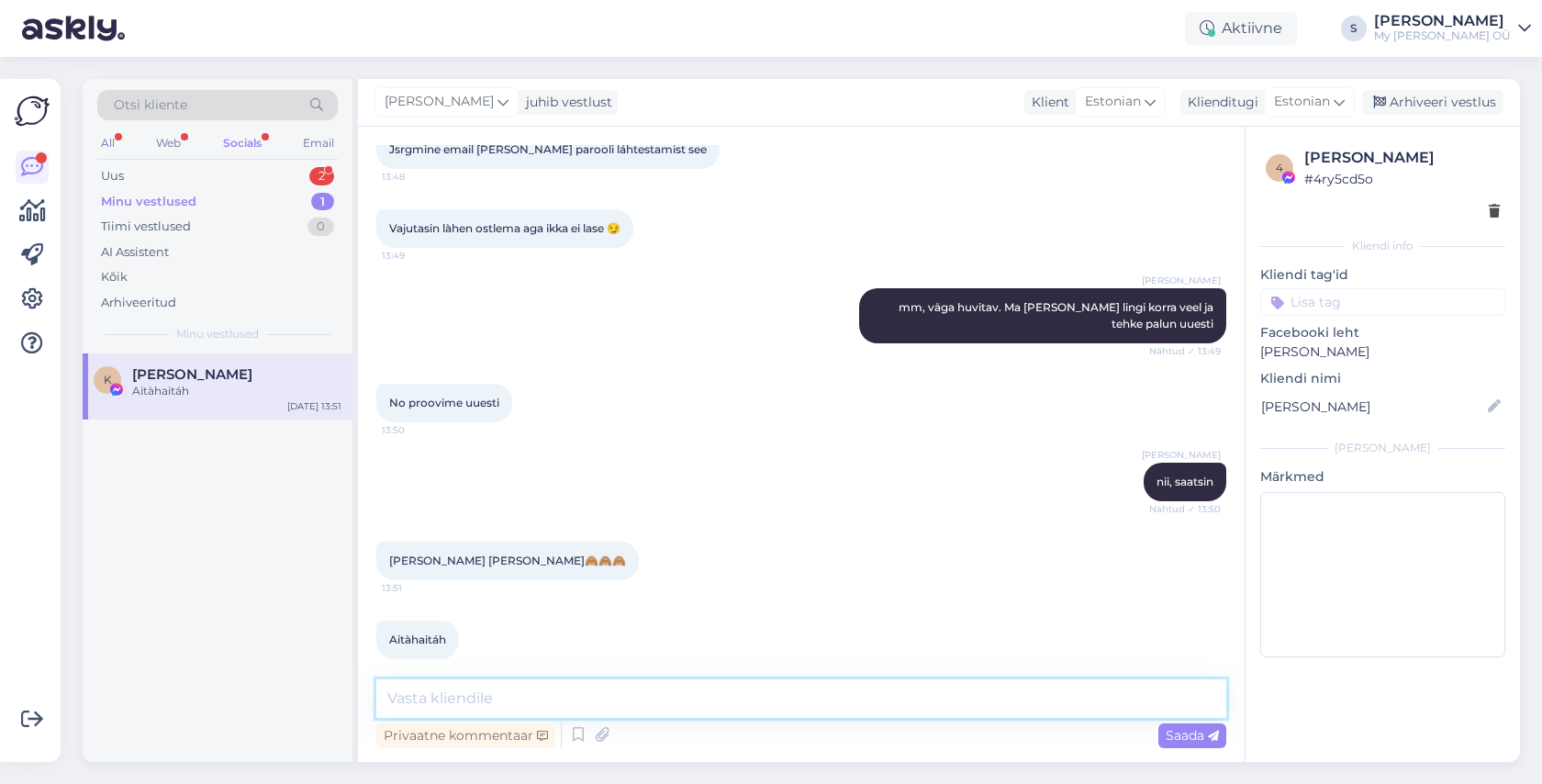
click at [555, 697] on textarea at bounding box center [800, 698] width 850 height 39
type textarea "Oh, super!!! :)"
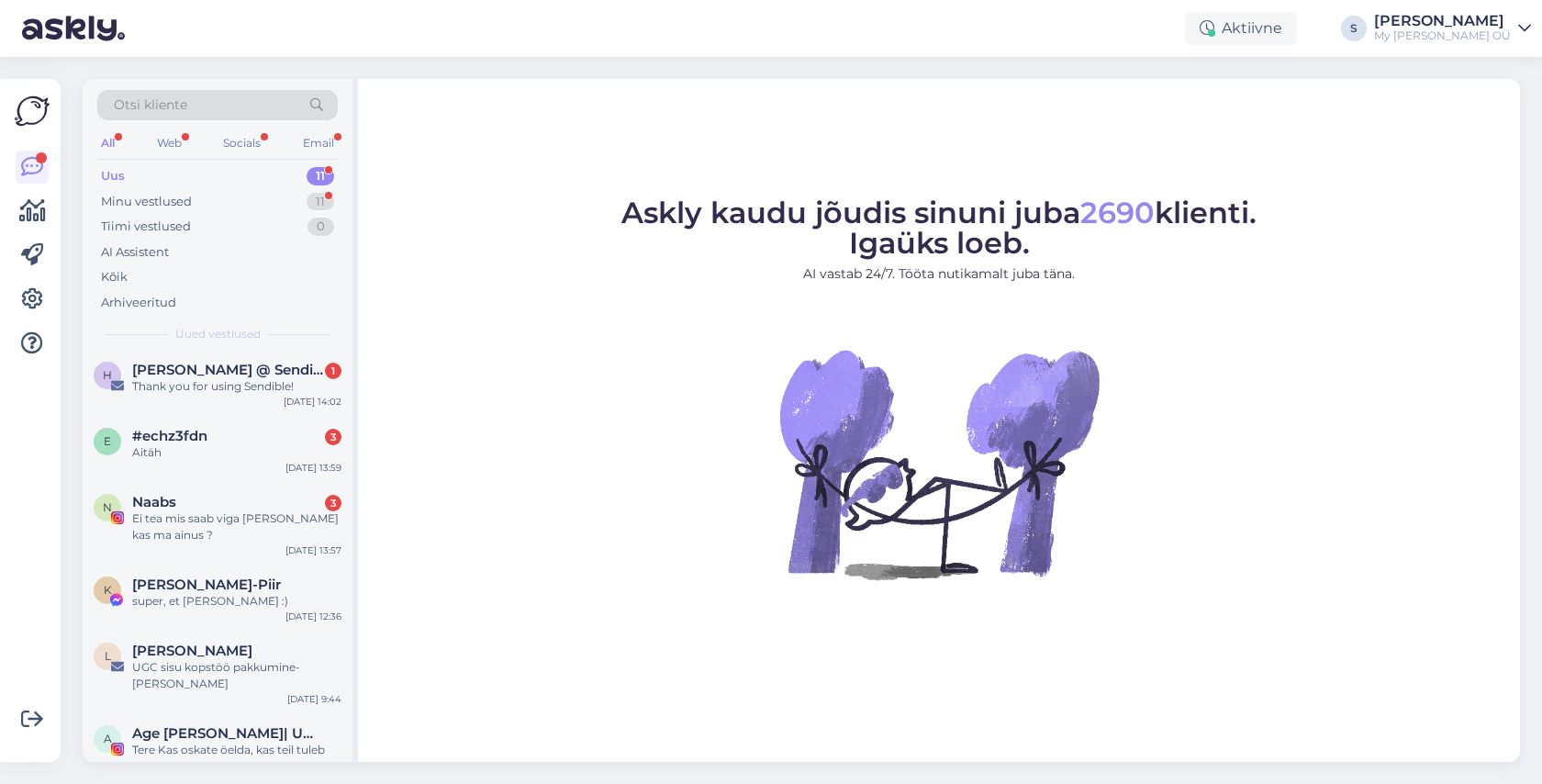
scroll to position [387, 0]
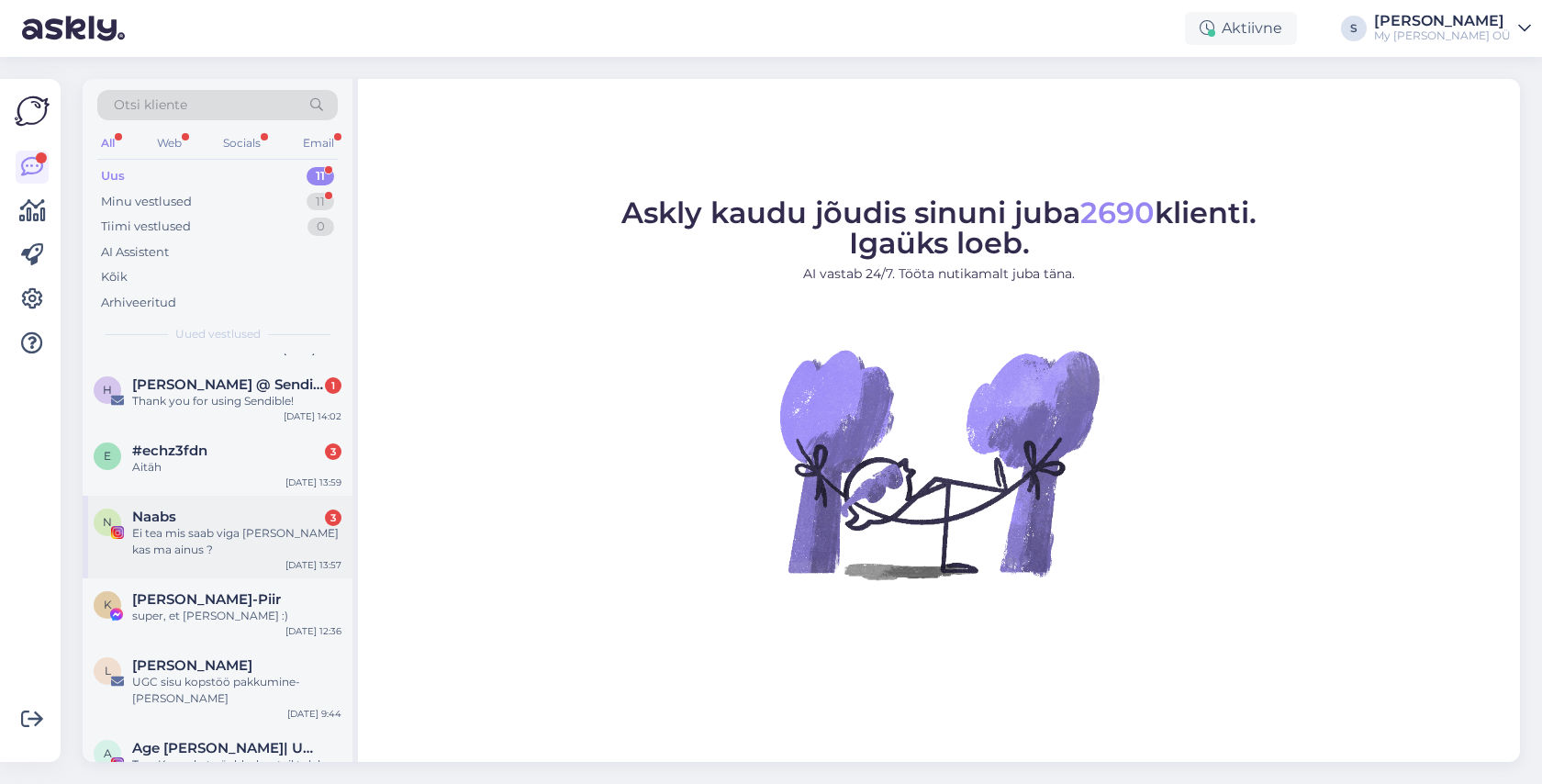
click at [232, 508] on div "Naabs 3" at bounding box center [236, 516] width 209 height 16
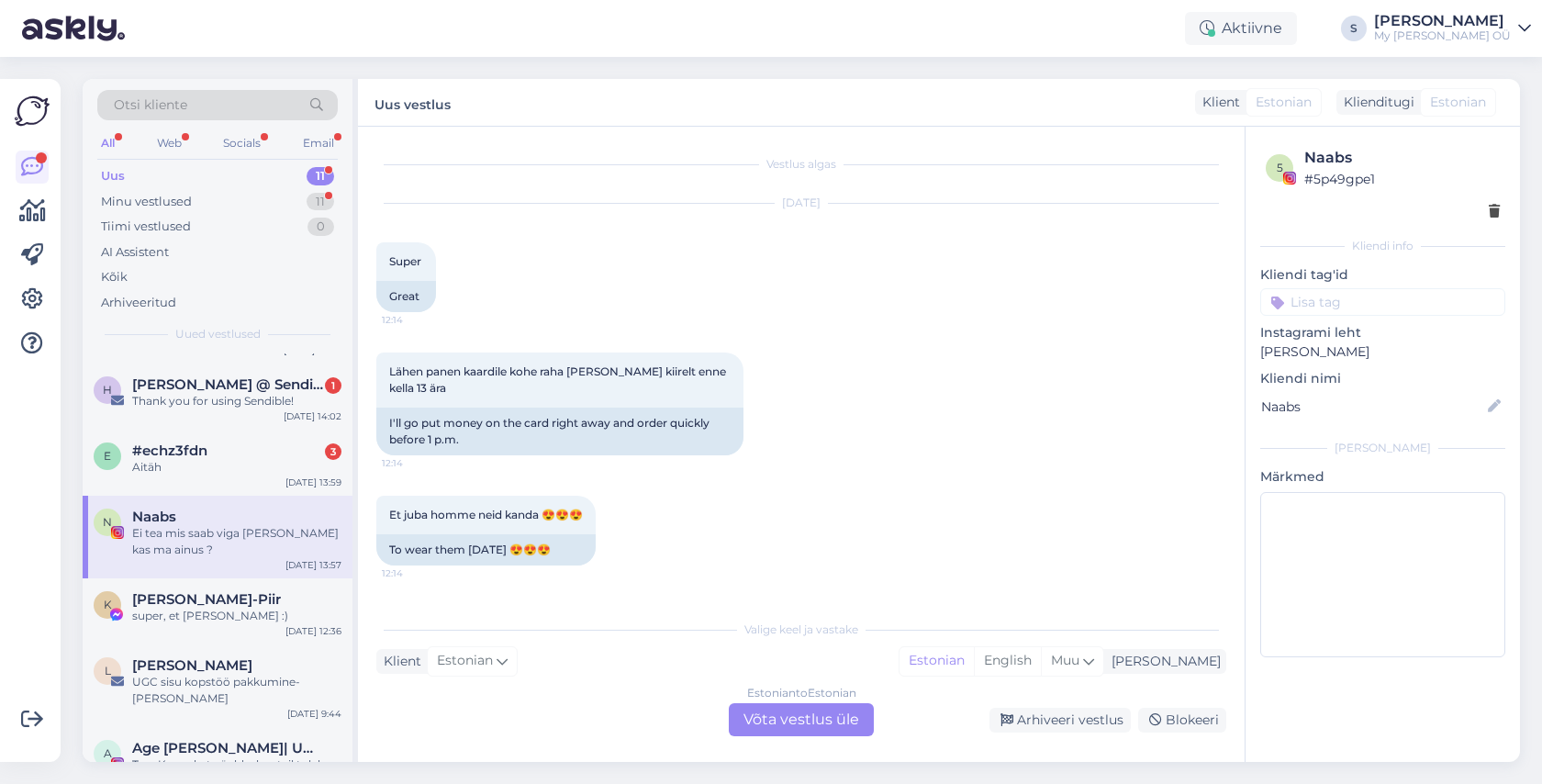
scroll to position [11571, 0]
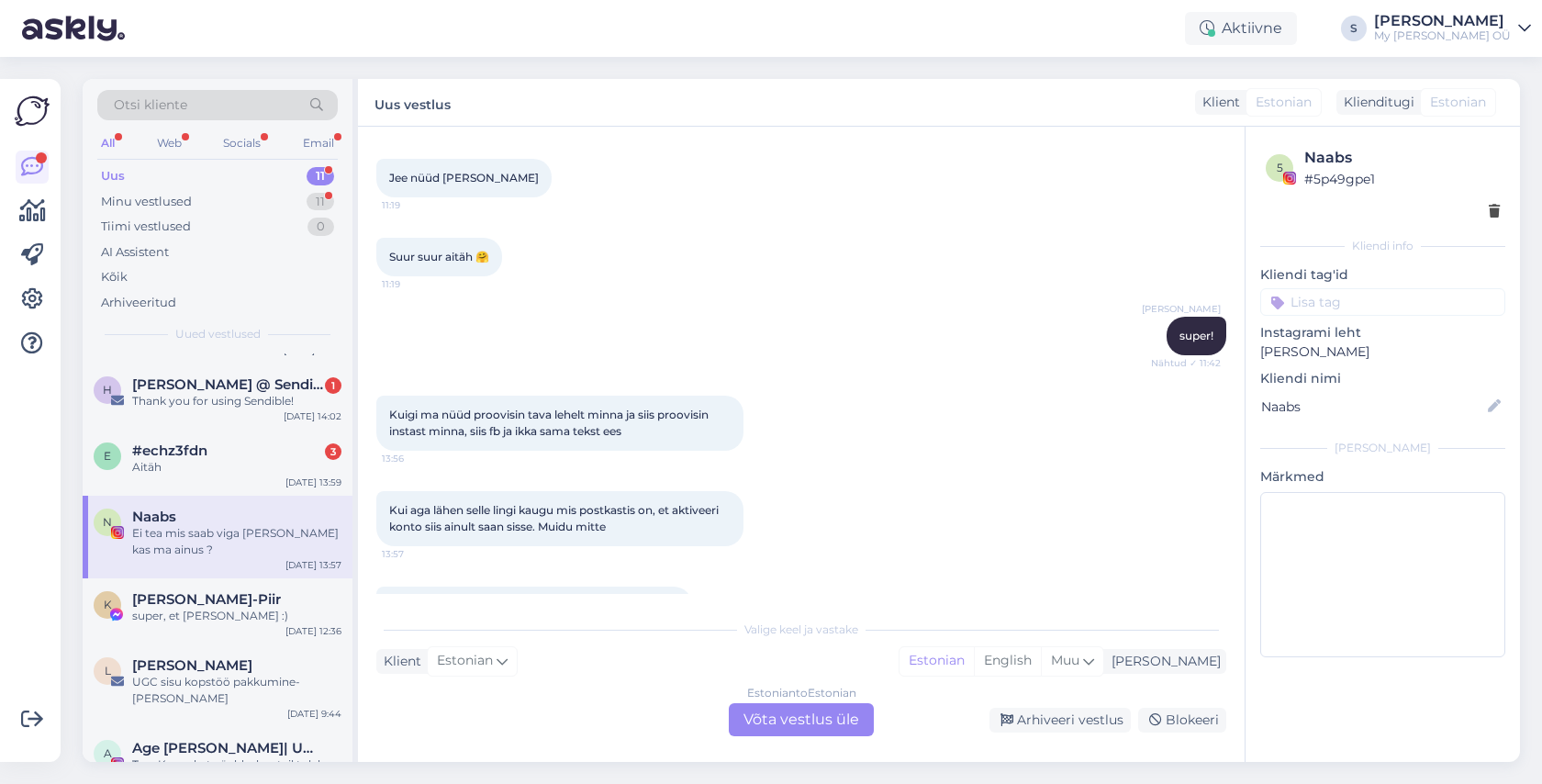
click at [800, 713] on div "Estonian to Estonian Võta vestlus üle" at bounding box center [801, 719] width 145 height 33
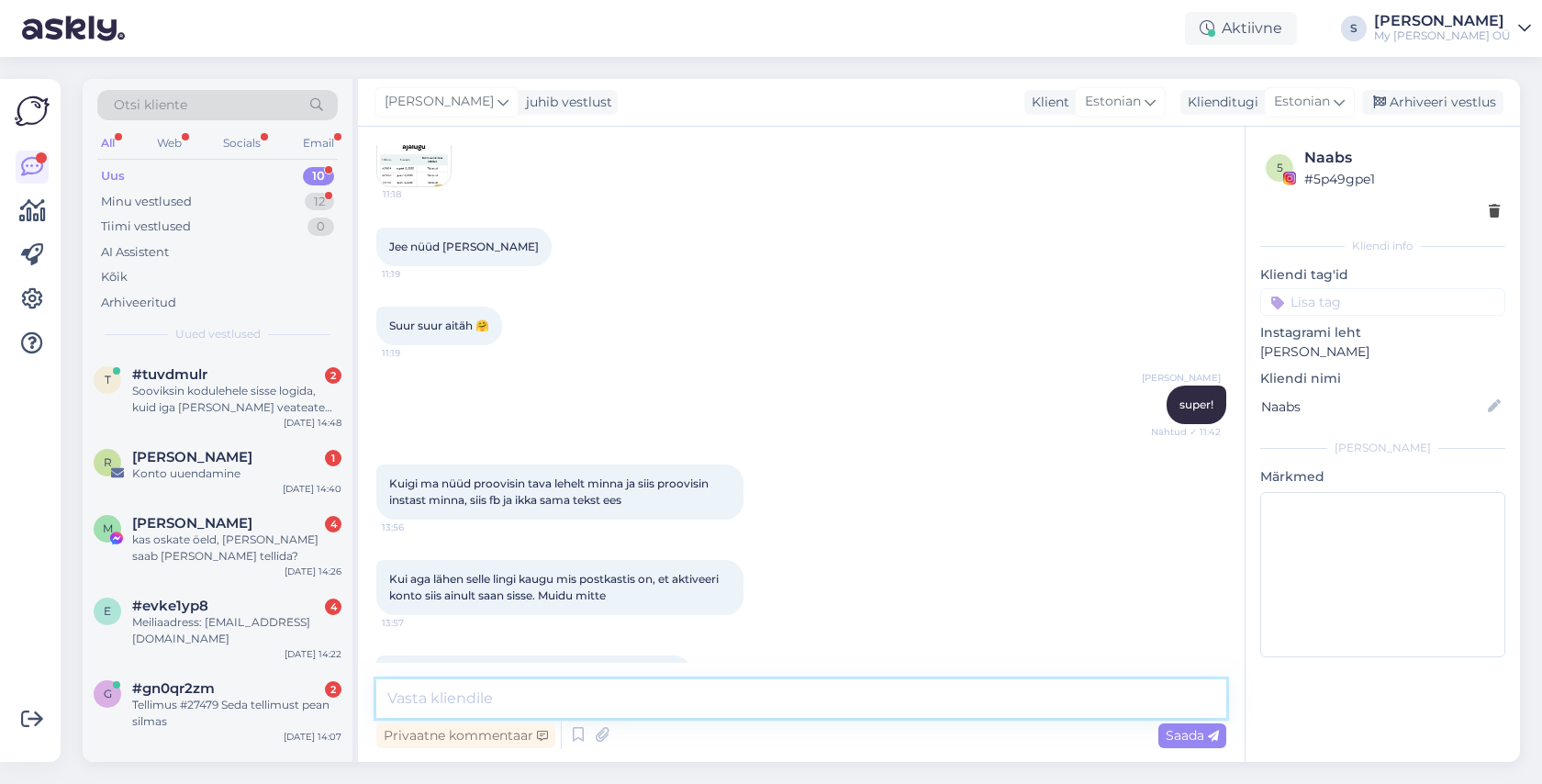
click at [585, 686] on textarea at bounding box center [800, 698] width 850 height 39
type textarea "See on tõesti väga huvitav"
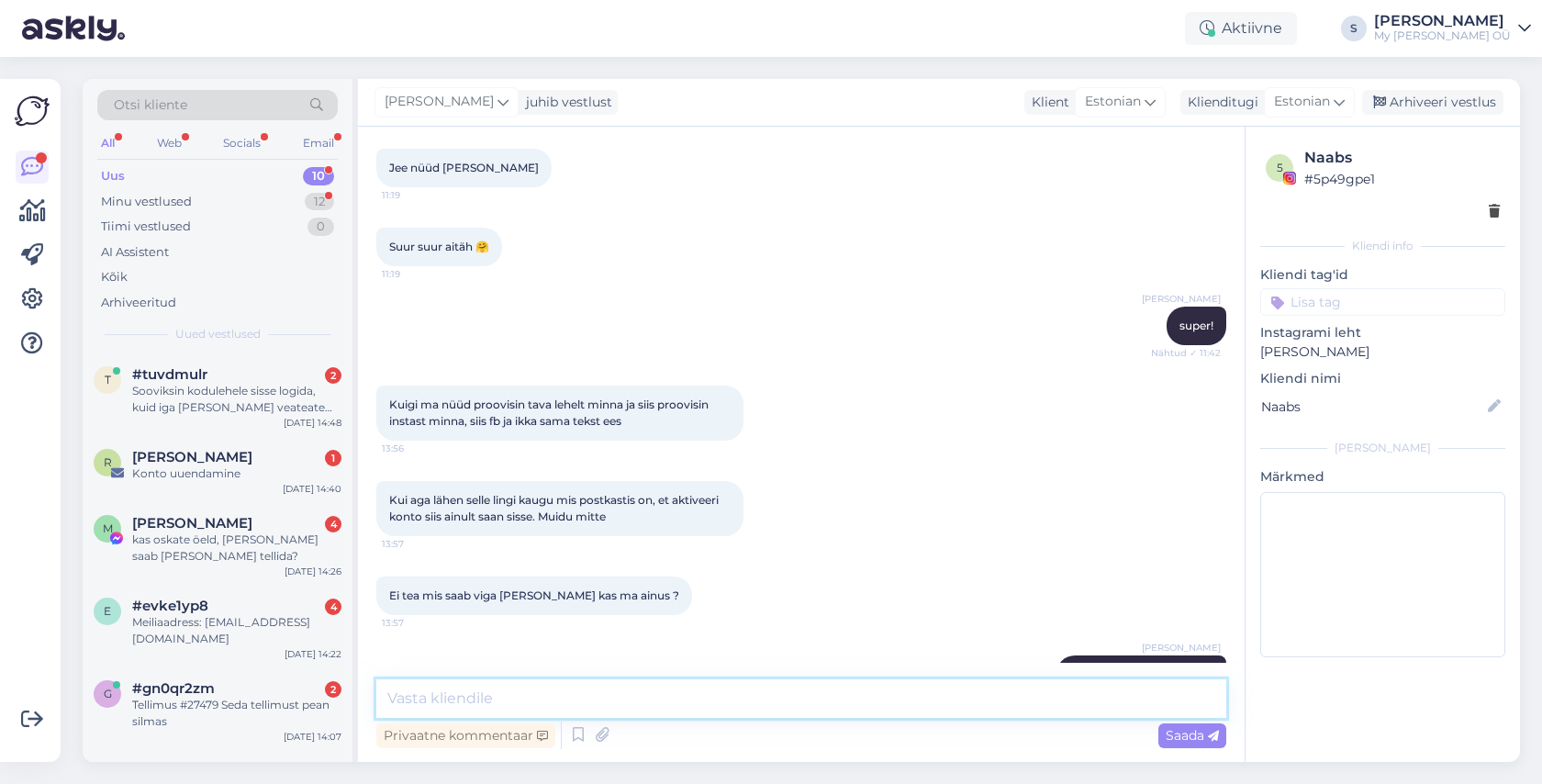
click at [632, 697] on textarea at bounding box center [800, 698] width 850 height 39
type textarea "me uurime asja"
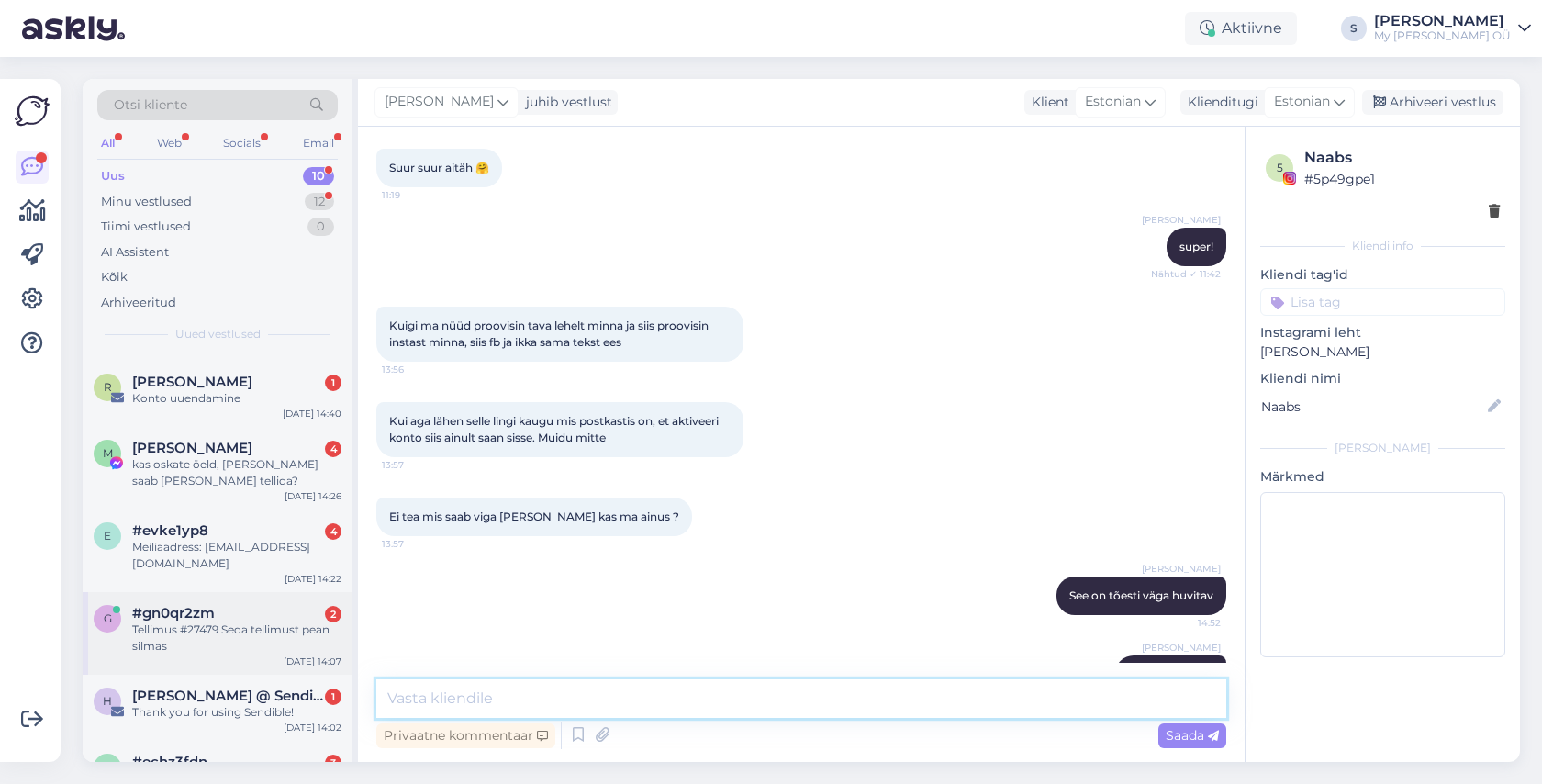
scroll to position [88, 0]
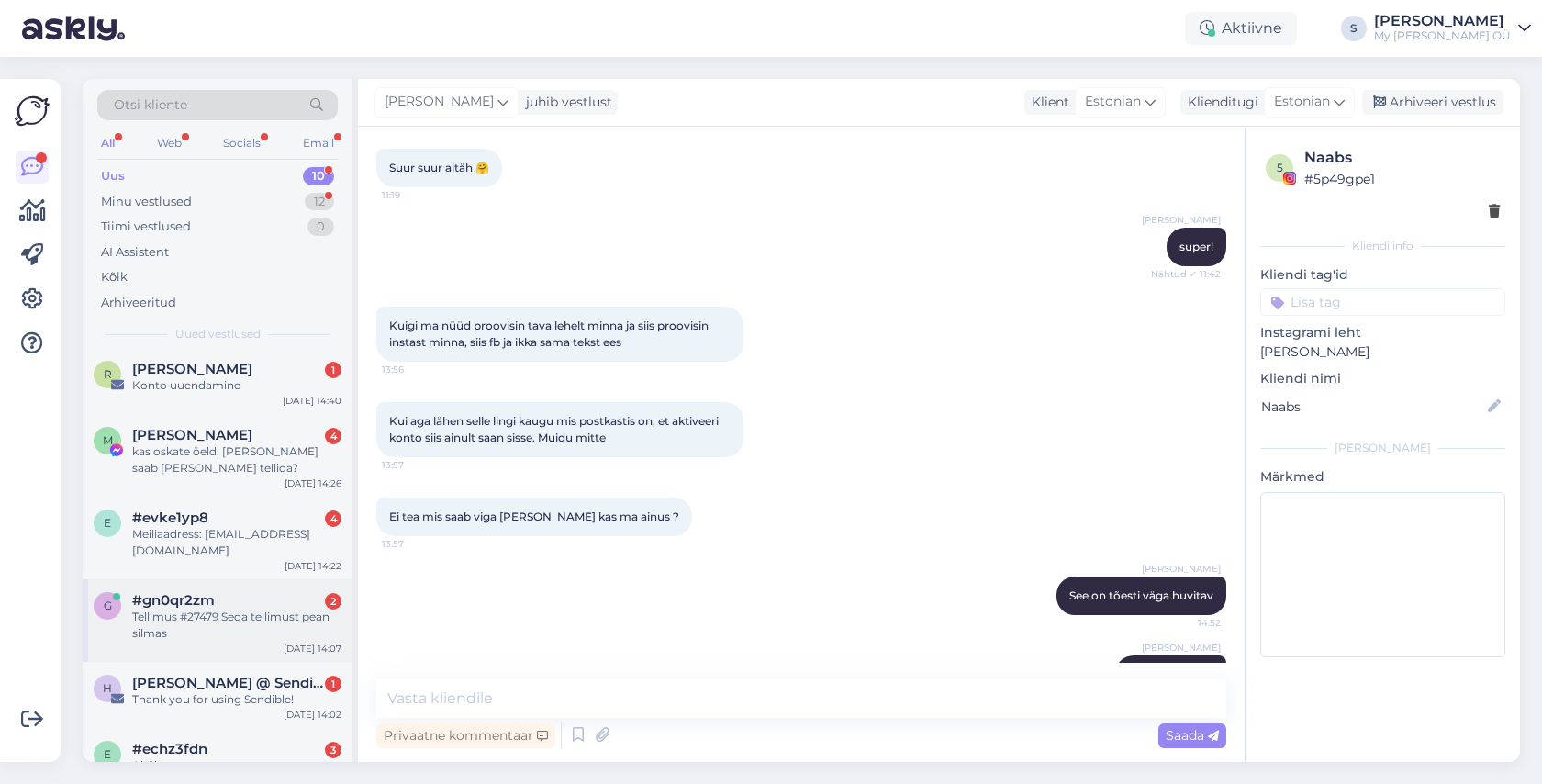
click at [267, 609] on div "Tellimus #27479 Seda tellimust pean silmas" at bounding box center [236, 625] width 209 height 33
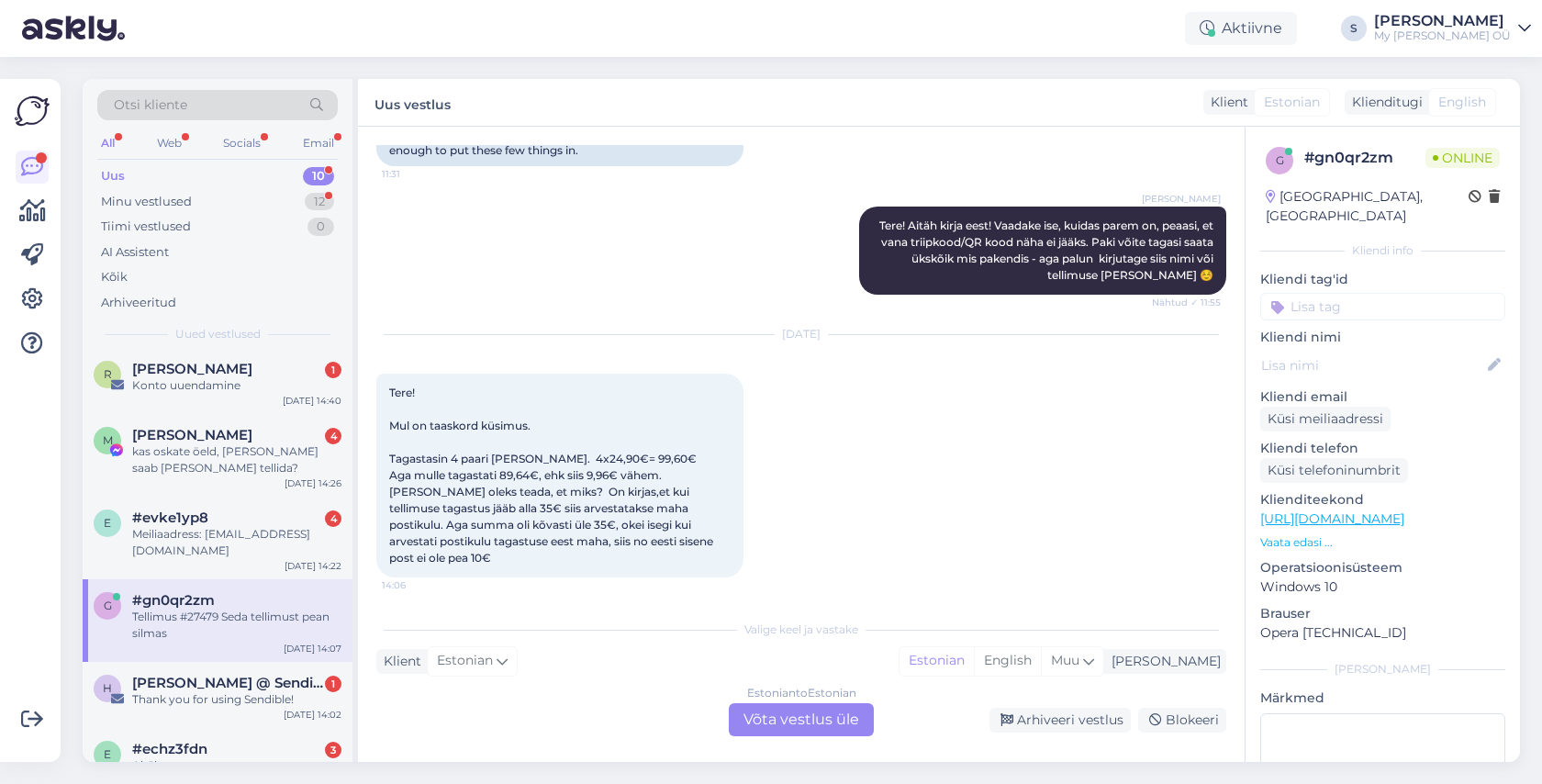
drag, startPoint x: 488, startPoint y: 530, endPoint x: 440, endPoint y: 535, distance: 48.3
click at [440, 617] on div "Tellimus #27479 Seda tellimust pean silmas 14:07" at bounding box center [462, 644] width 172 height 55
copy span "#27479"
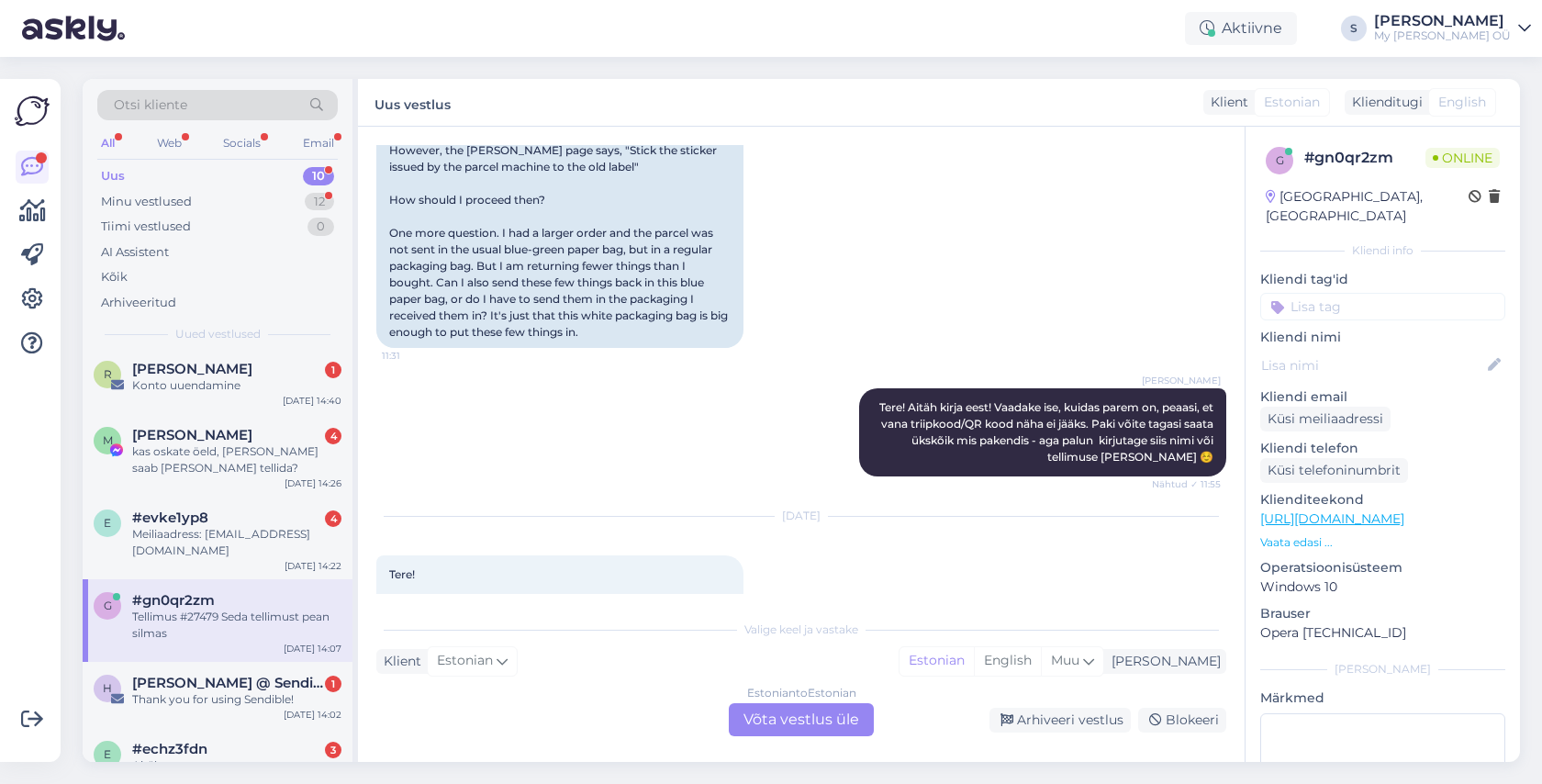
scroll to position [2474, 0]
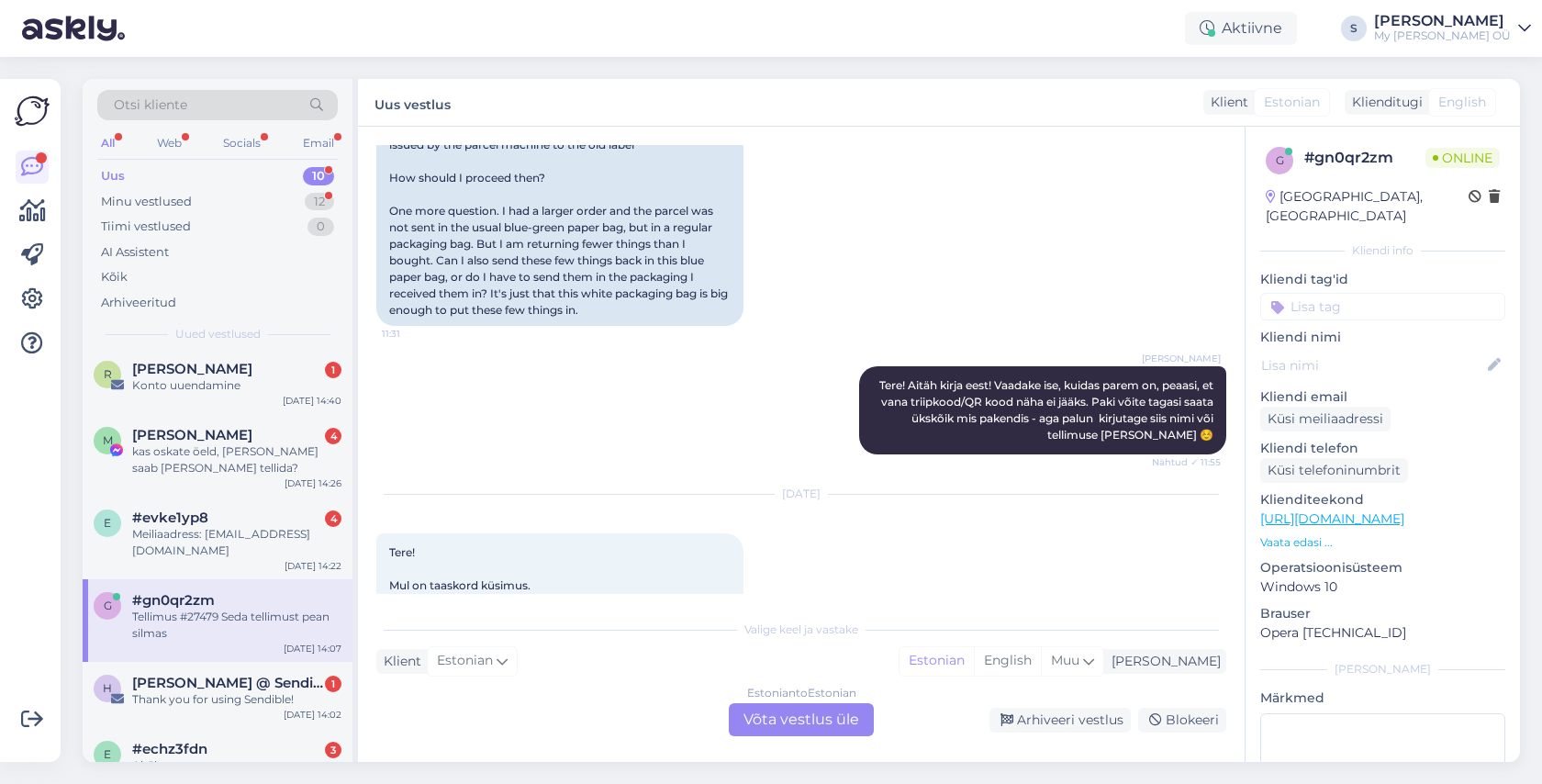
click at [770, 727] on div "Estonian to Estonian Võta vestlus üle" at bounding box center [801, 719] width 145 height 33
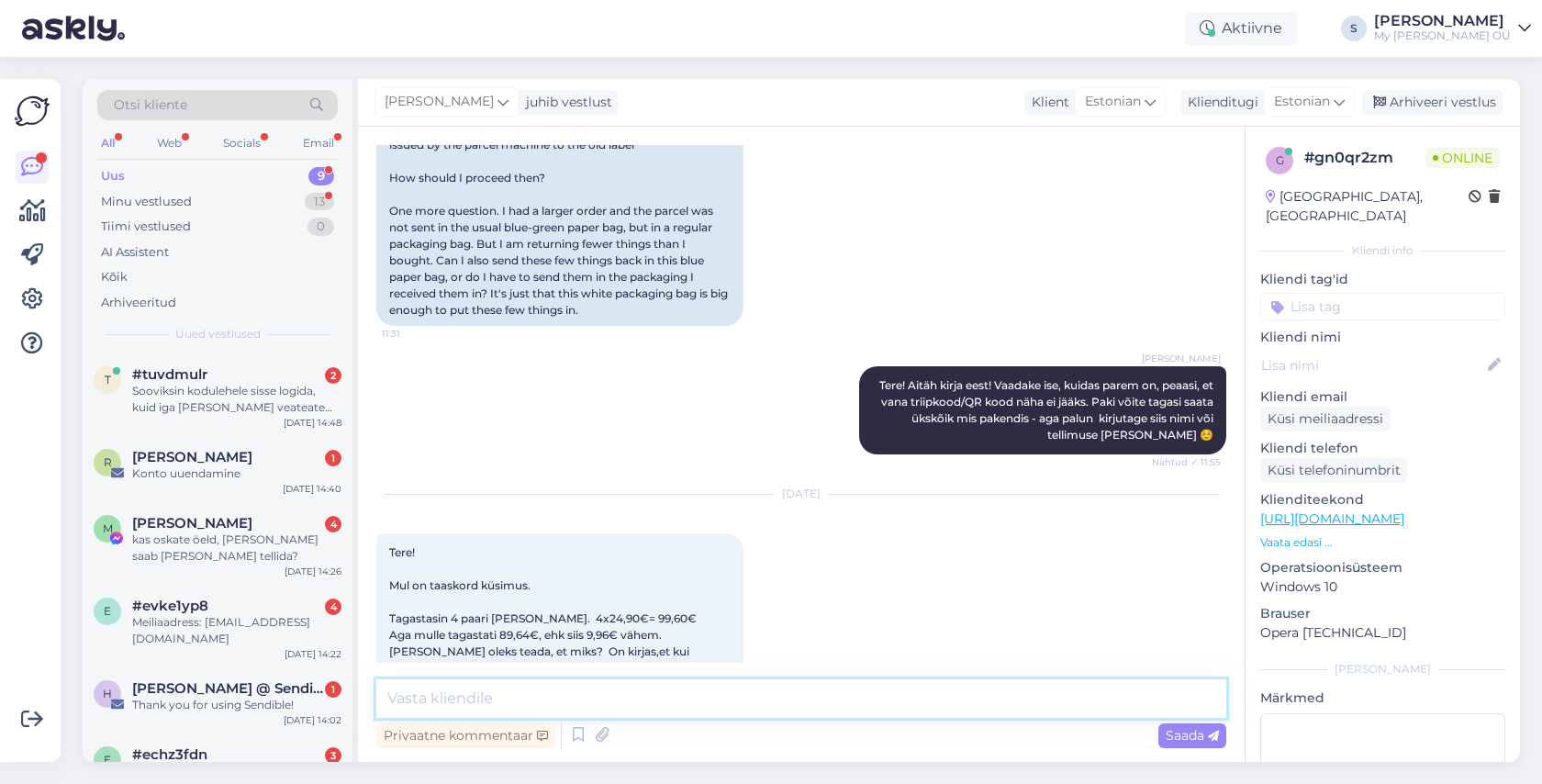
click at [465, 703] on textarea at bounding box center [800, 698] width 850 height 39
paste textarea "BxC34A77yAM"
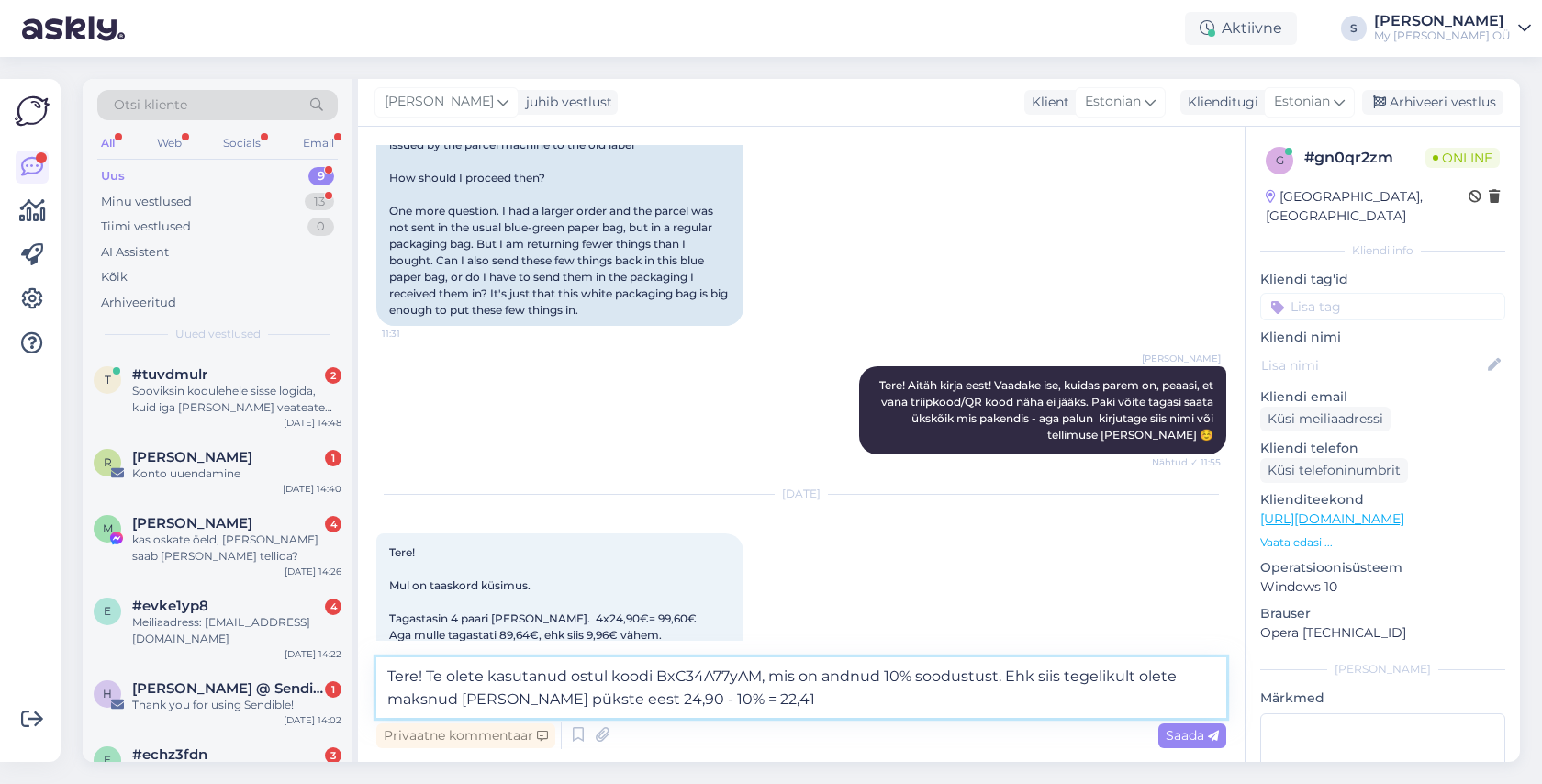
type textarea "Tere! Te olete kasutanud ostul koodi BxC34A77yAM, mis on andnud 10% soodustust.…"
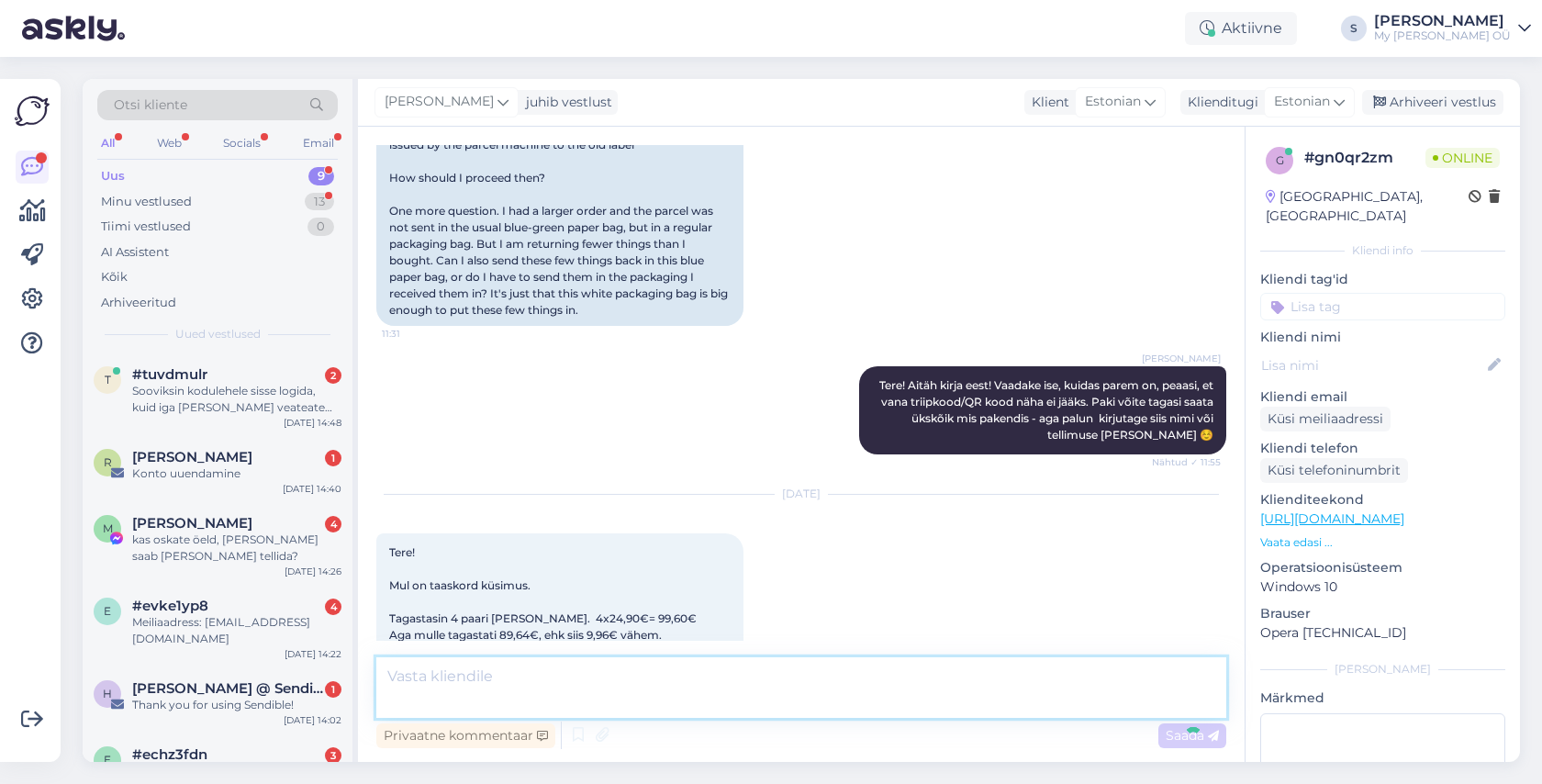
scroll to position [2678, 0]
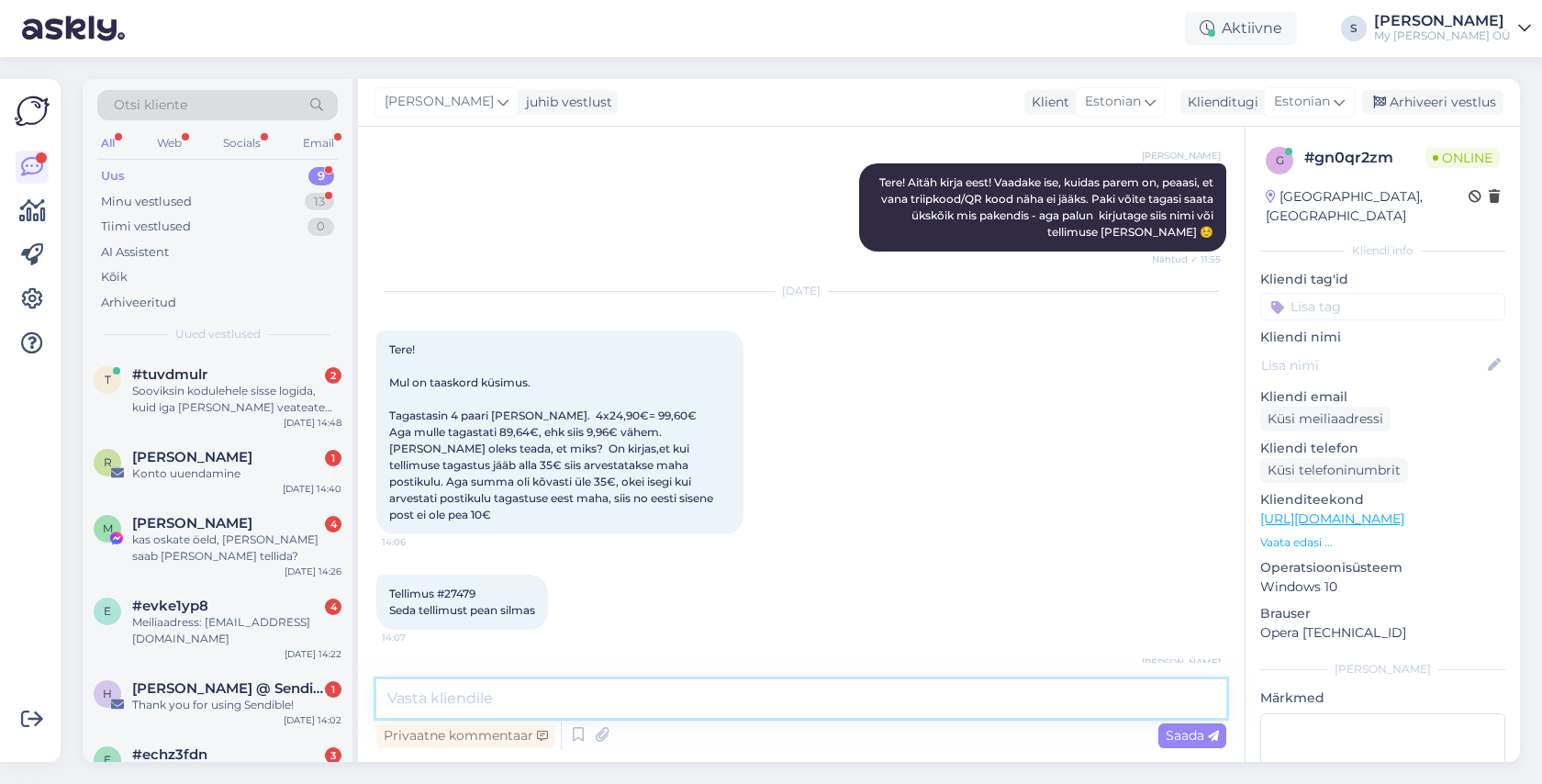
click at [447, 682] on textarea at bounding box center [800, 698] width 850 height 39
type textarea "Ja kui nüüd see korrutada 4-ga, siis ongi summa 89,64€."
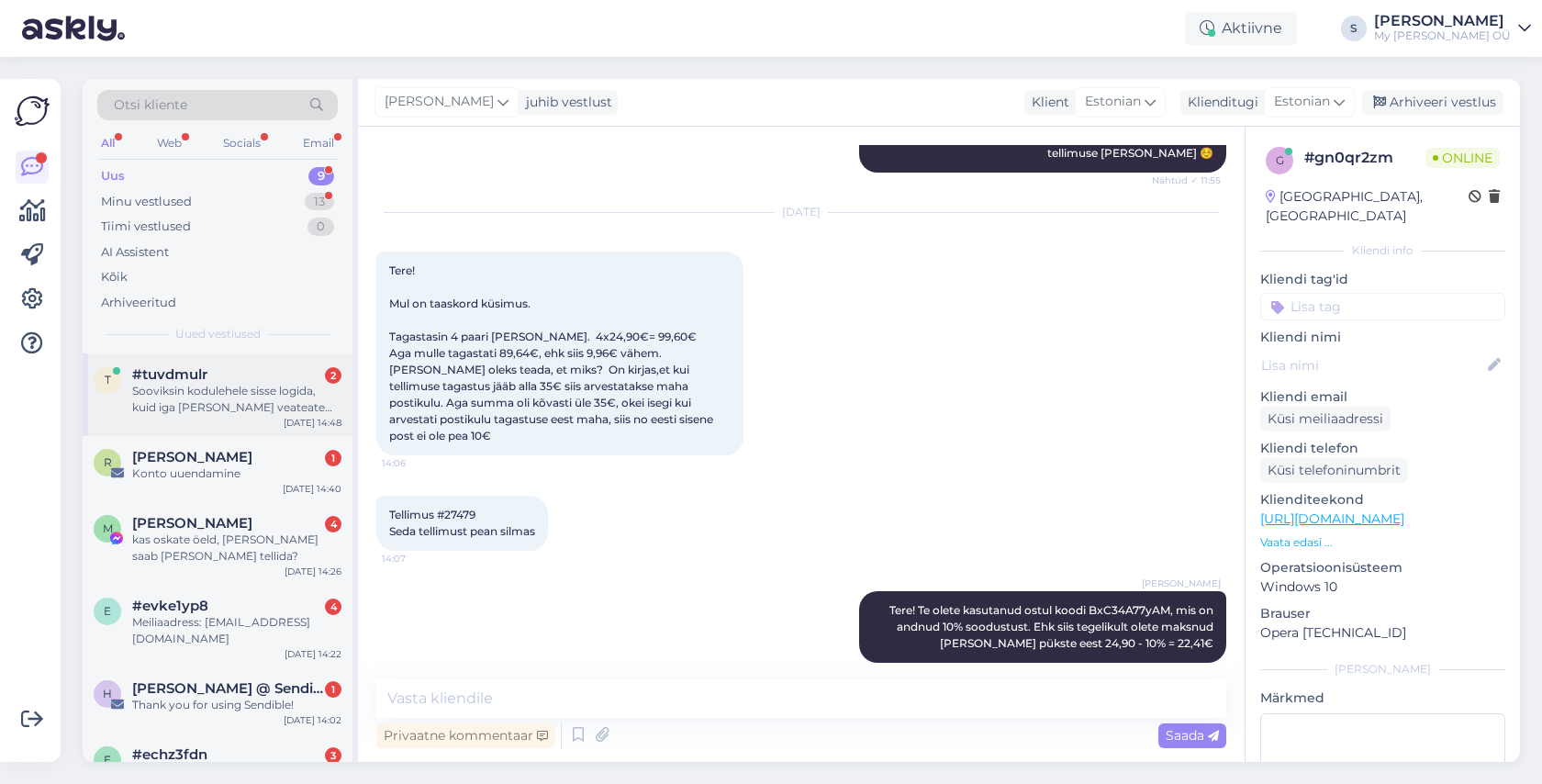
click at [207, 390] on div "Sooviksin kodulehele sisse logida, kuid iga kord annab veateate "Missing CAPTCH…" at bounding box center [236, 399] width 209 height 33
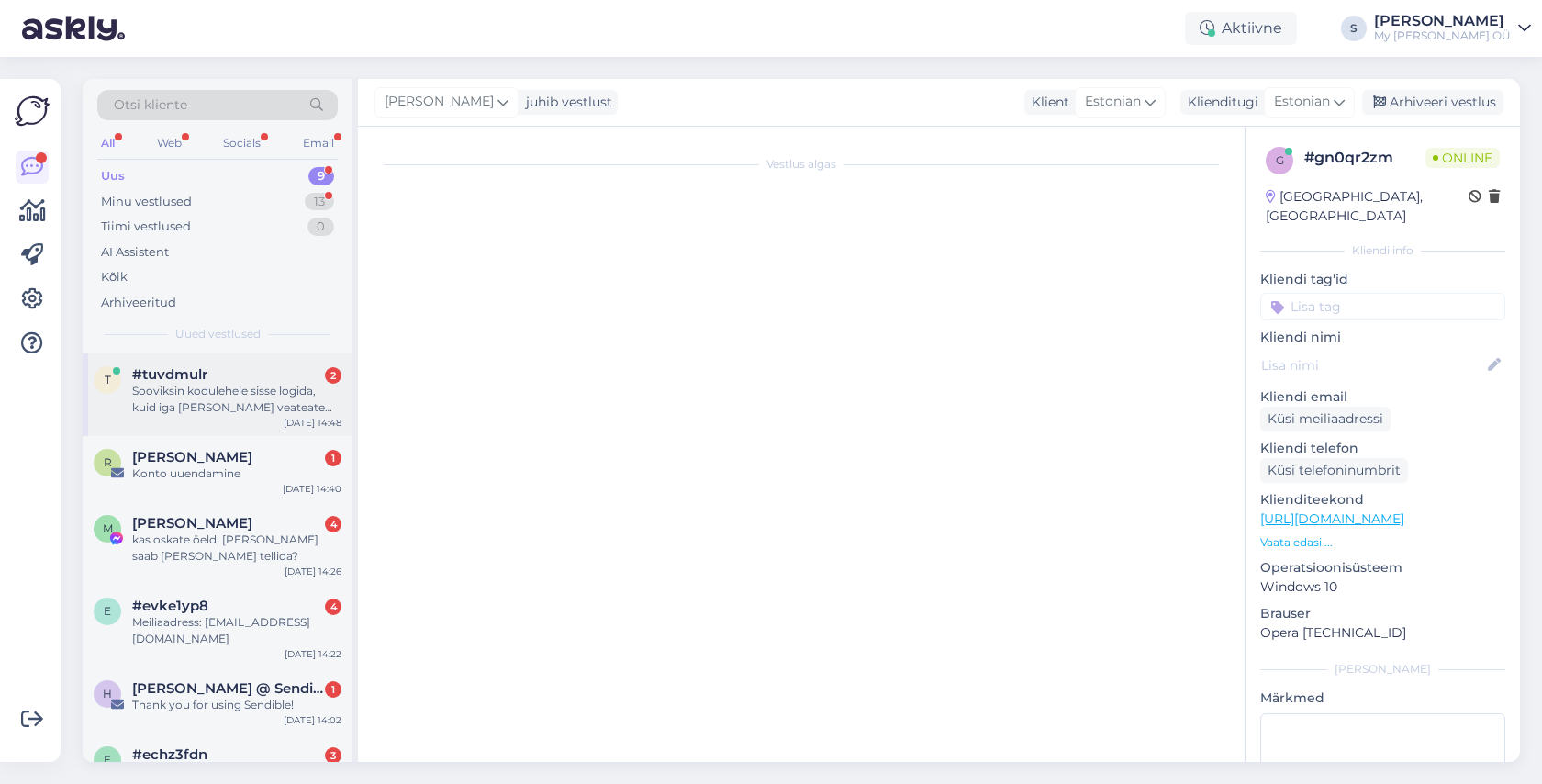
scroll to position [0, 0]
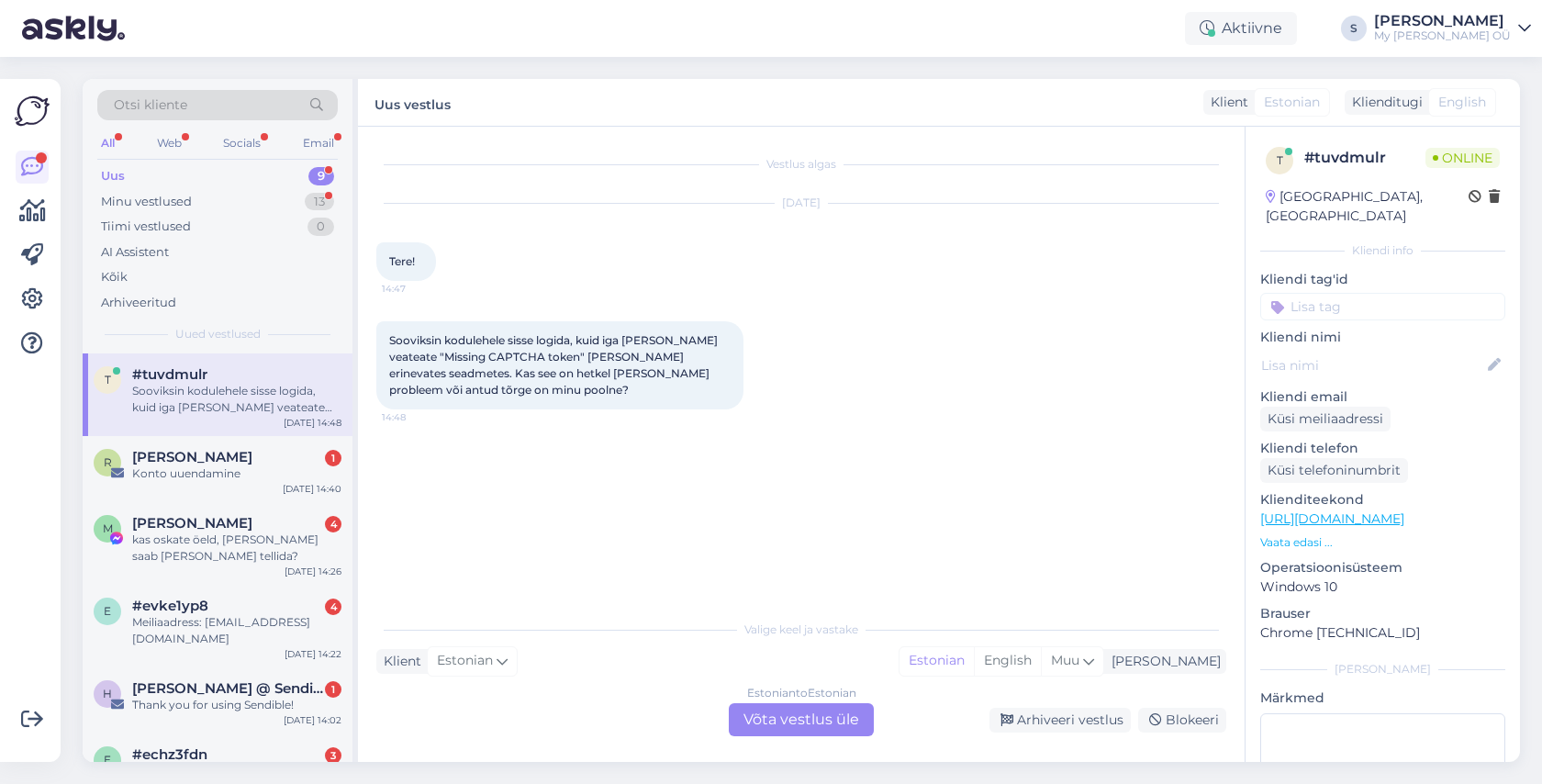
click at [791, 714] on div "Estonian to Estonian Võta vestlus üle" at bounding box center [801, 719] width 145 height 33
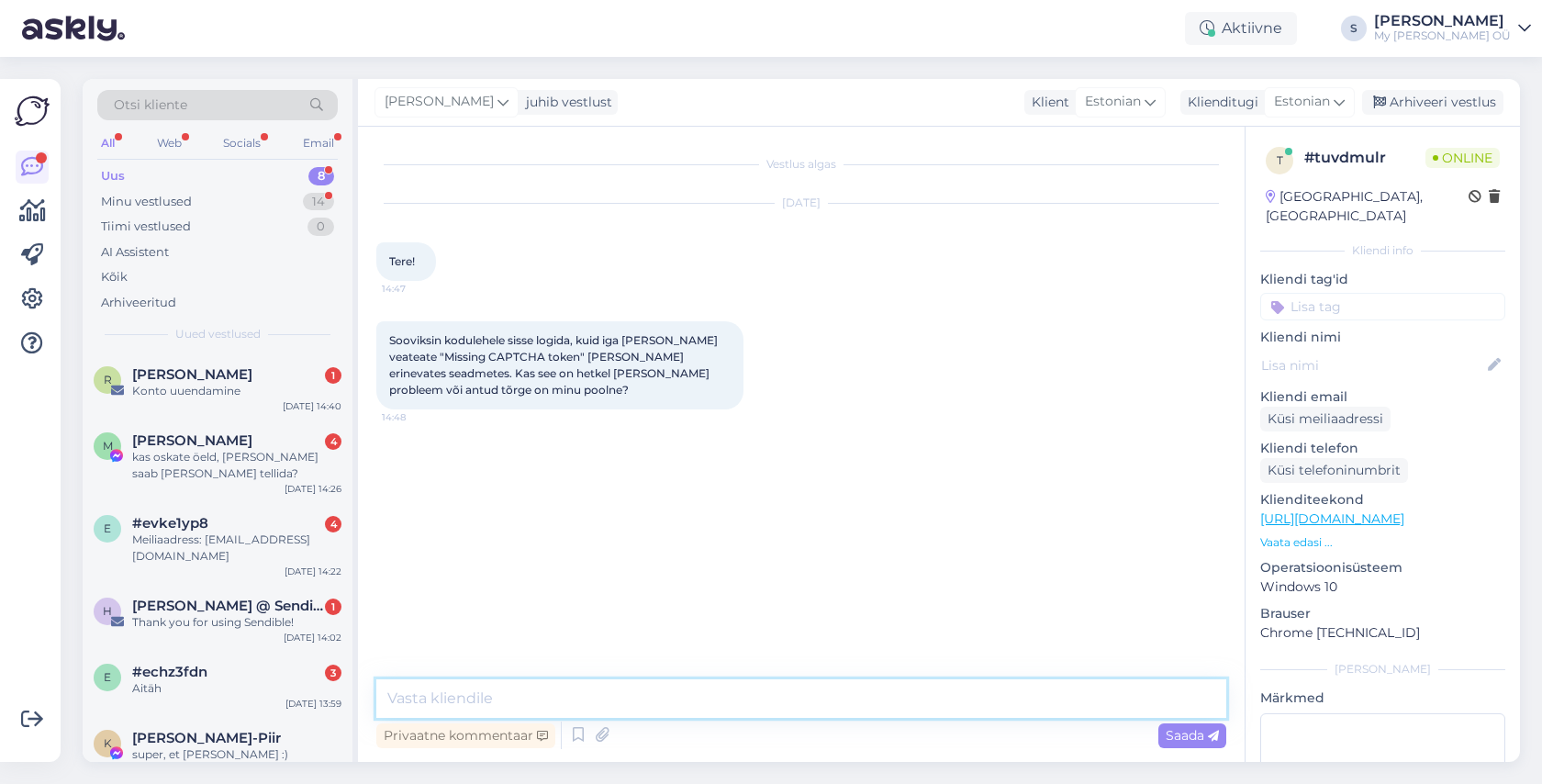
click at [498, 700] on textarea at bounding box center [800, 698] width 850 height 39
type textarea "Tere! See tundub olevat üldine probleem. Kas saaksite palun anda oma emaili?"
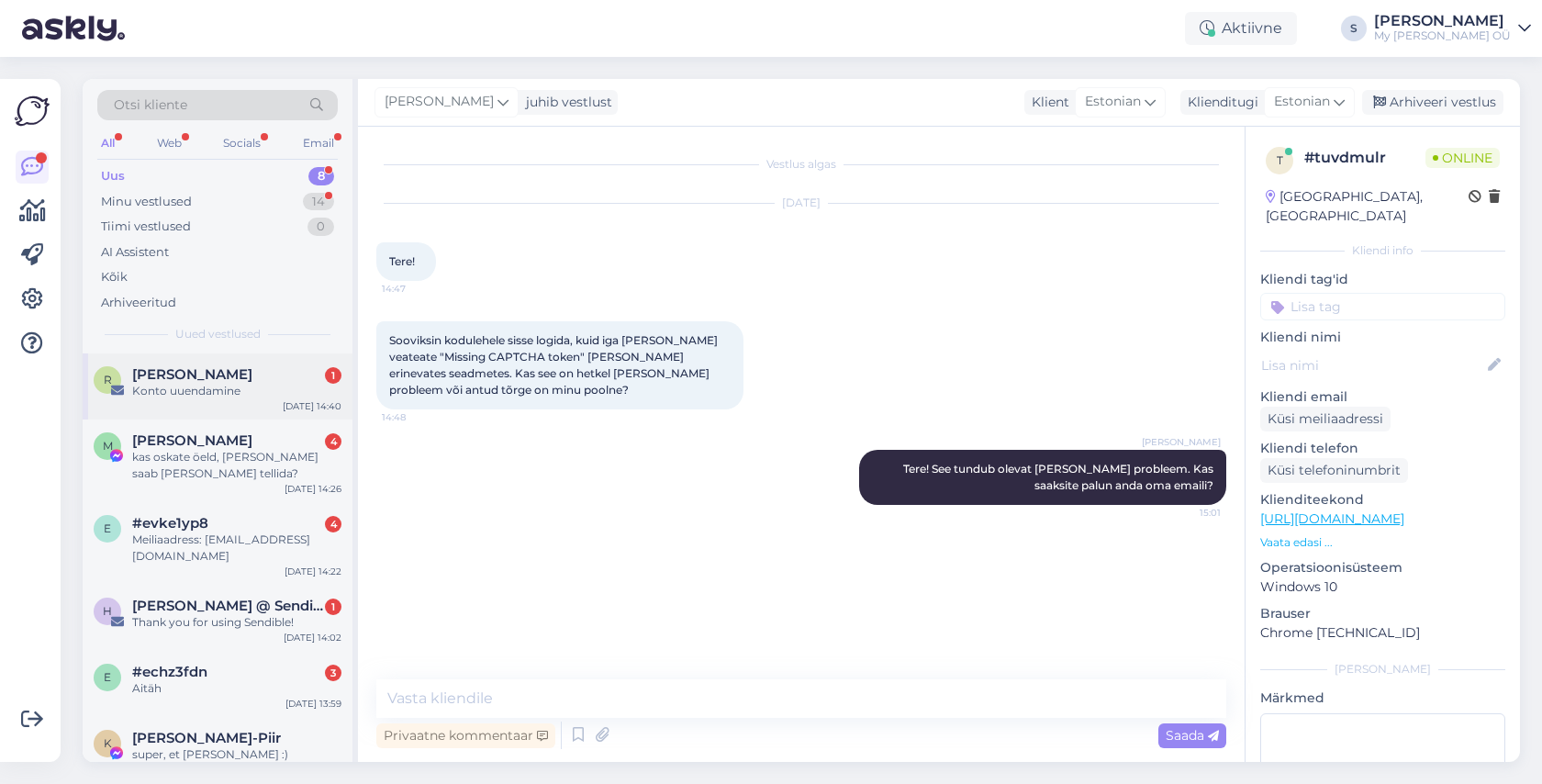
click at [239, 363] on div "R Raili Roomet 1 Konto uuendamine Aug 18 14:40" at bounding box center [218, 386] width 270 height 67
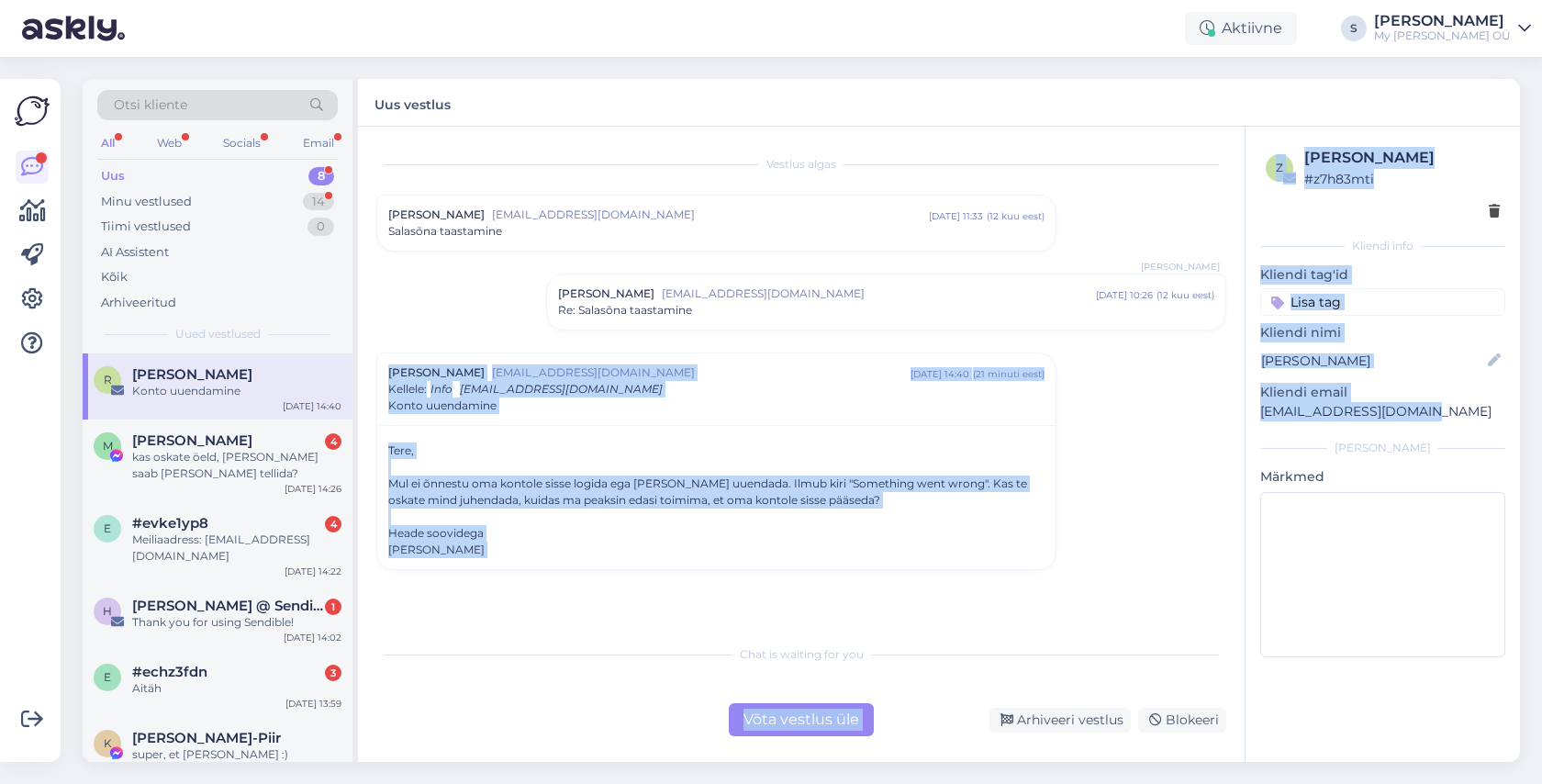
drag, startPoint x: 1423, startPoint y: 413, endPoint x: 1230, endPoint y: 415, distance: 193.0
click at [1230, 415] on div "Vestlus algas Raili Roomet raili.roomet@gmail.com aug 31 11:33 ( 12 kuu eest ) …" at bounding box center [938, 444] width 1162 height 635
click at [1292, 417] on p "raili.roomet@gmail.com" at bounding box center [1382, 412] width 245 height 19
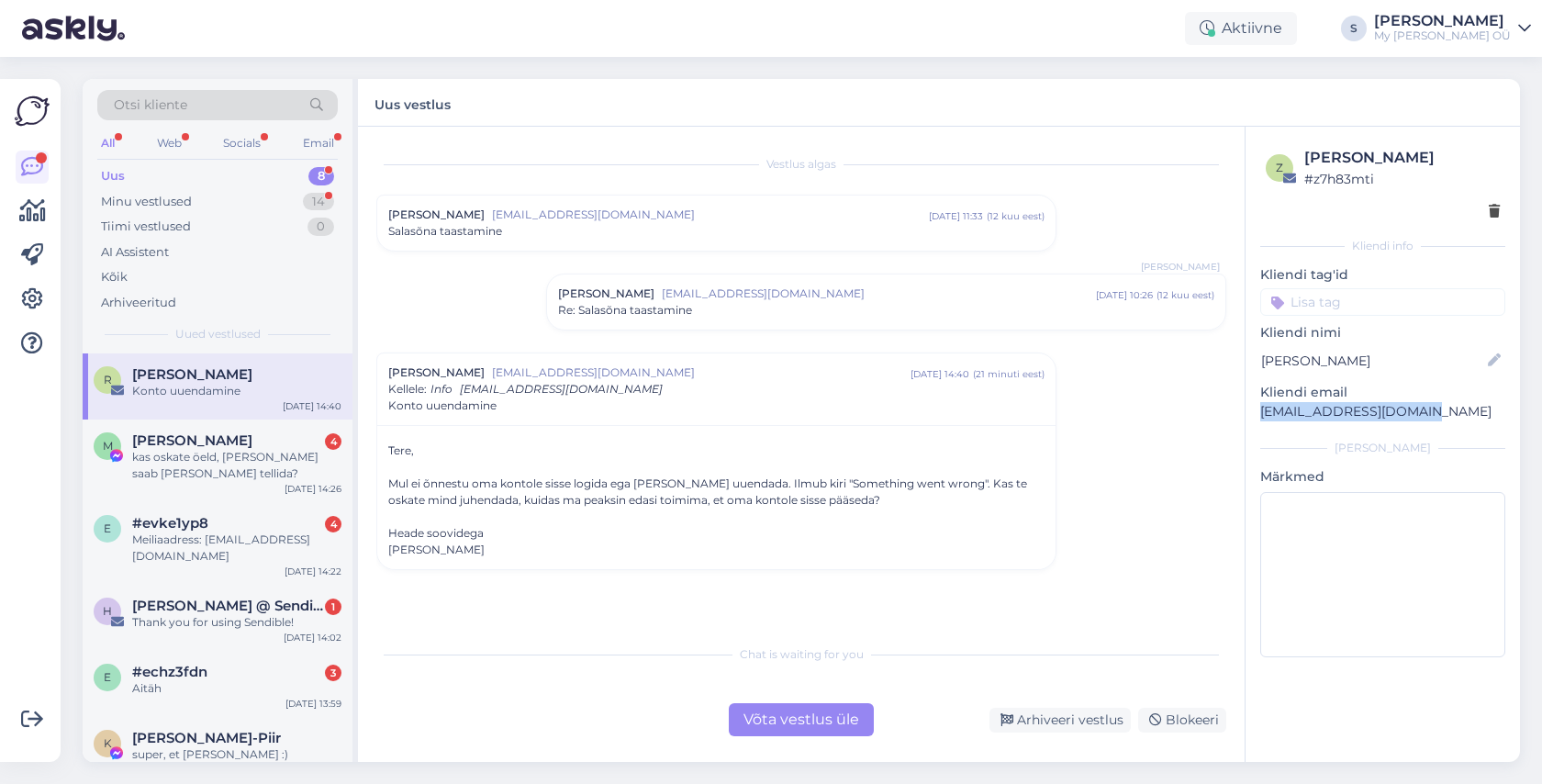
drag, startPoint x: 1437, startPoint y: 415, endPoint x: 1257, endPoint y: 411, distance: 180.0
click at [1257, 411] on div "z Raili Roomet # z7h83mti Kliendi info Kliendi tag'id Kliendi nimi Raili Roomet…" at bounding box center [1382, 405] width 275 height 558
copy p "raili.roomet@gmail.com"
click at [784, 717] on div "Võta vestlus üle" at bounding box center [801, 719] width 145 height 33
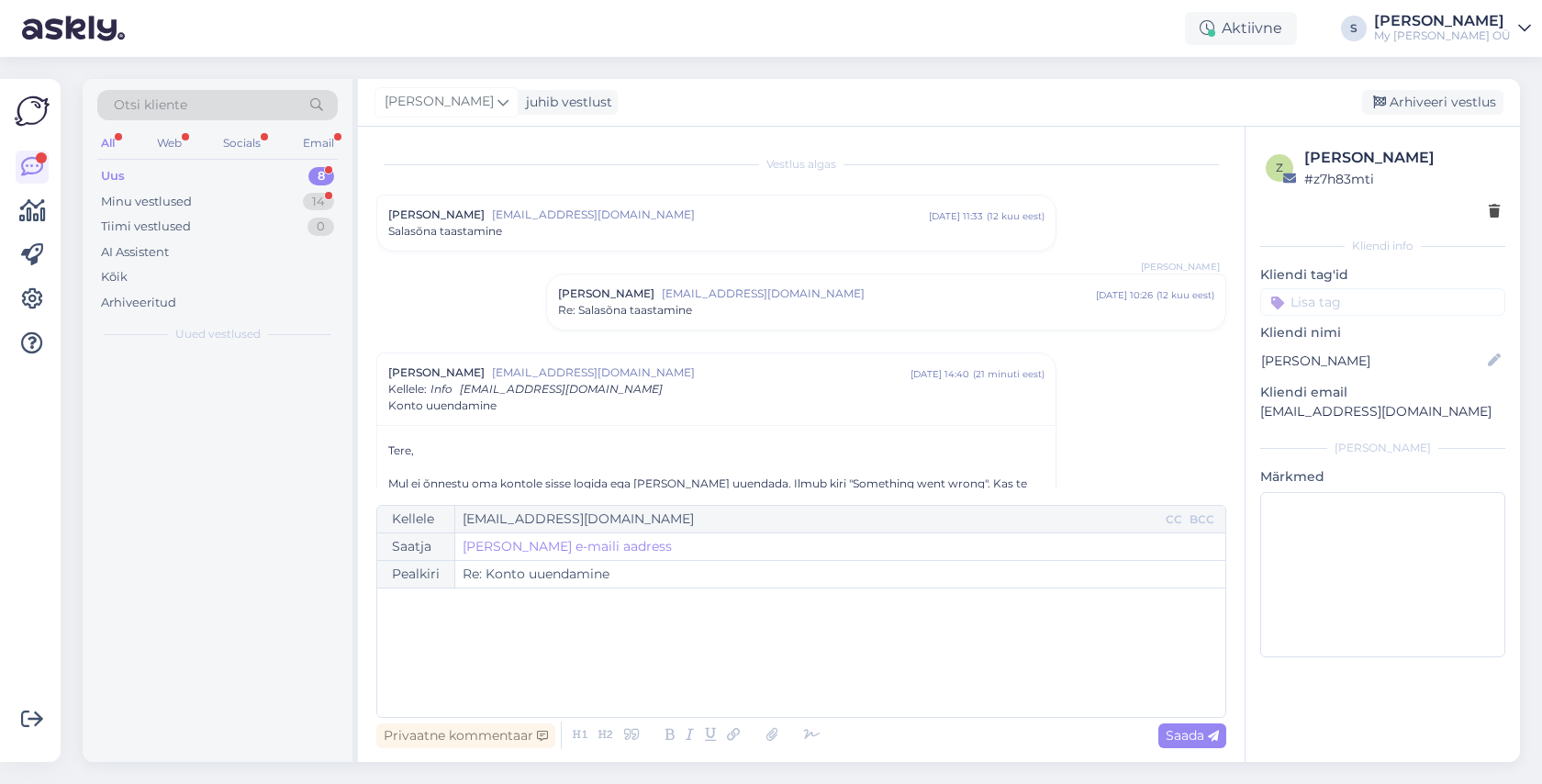
scroll to position [93, 0]
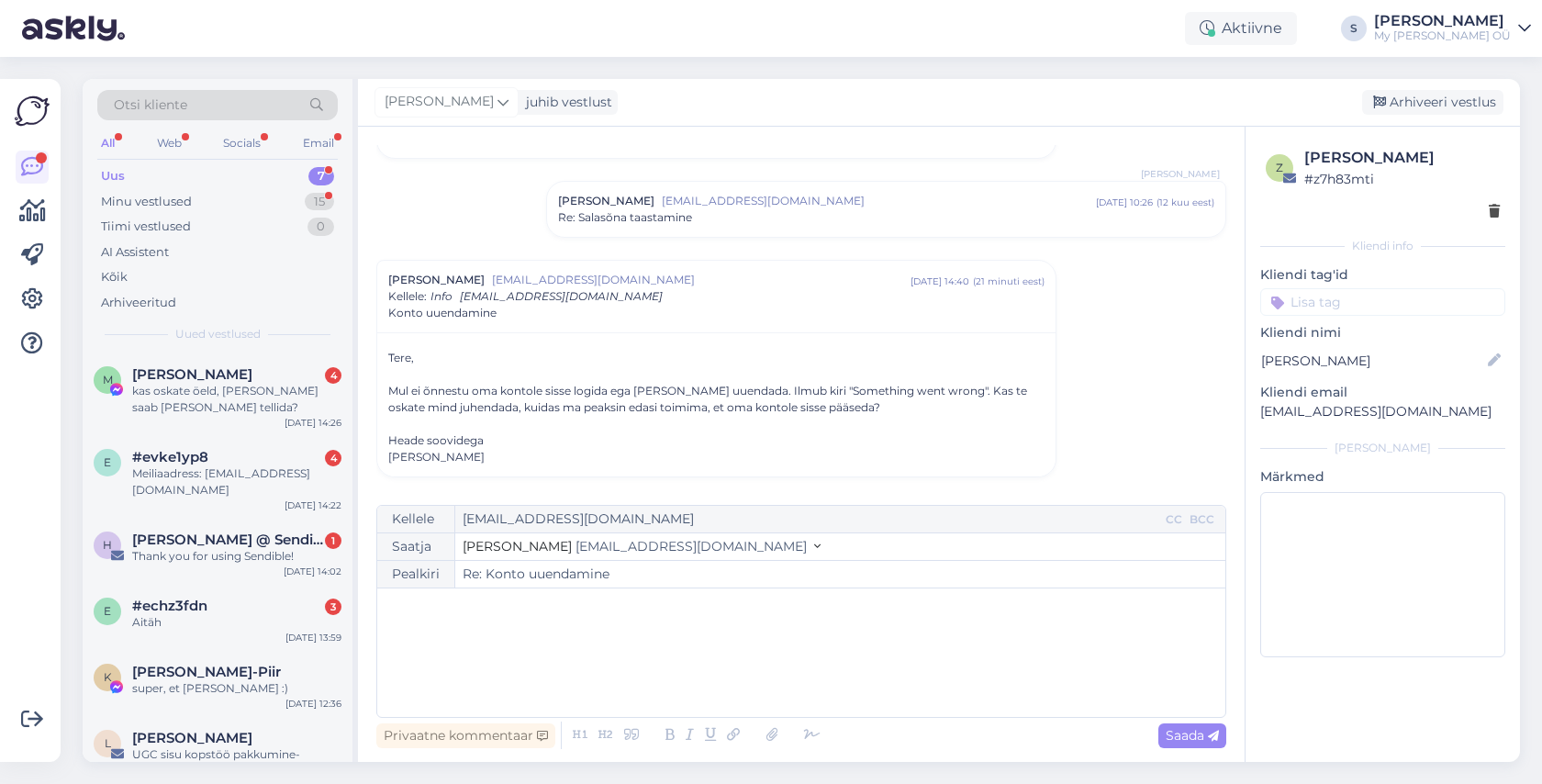
click at [558, 635] on div "﻿" at bounding box center [801, 652] width 829 height 110
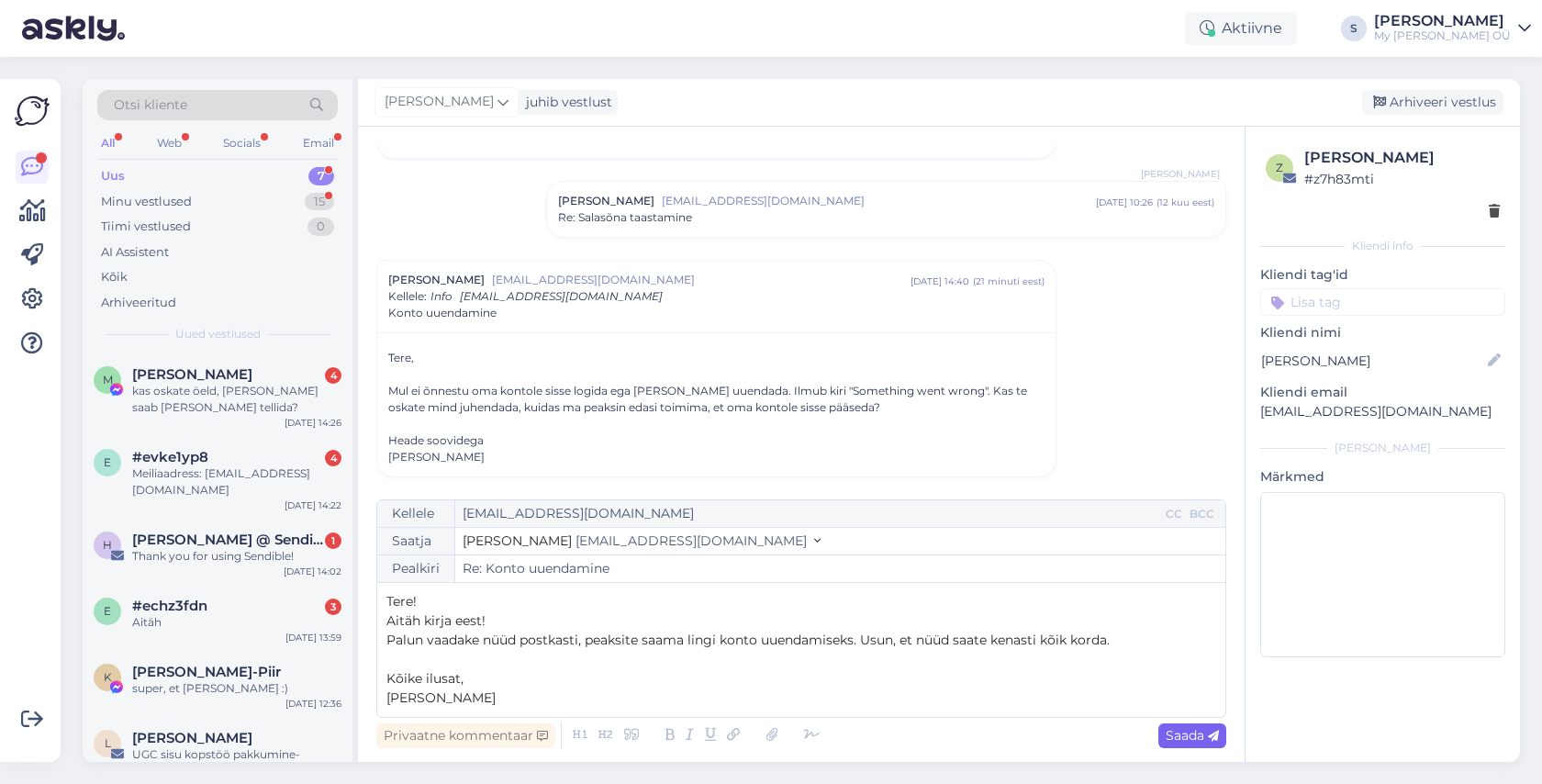
click at [1162, 736] on div "Saada" at bounding box center [1192, 736] width 68 height 25
type input "Re: Konto uuendamine"
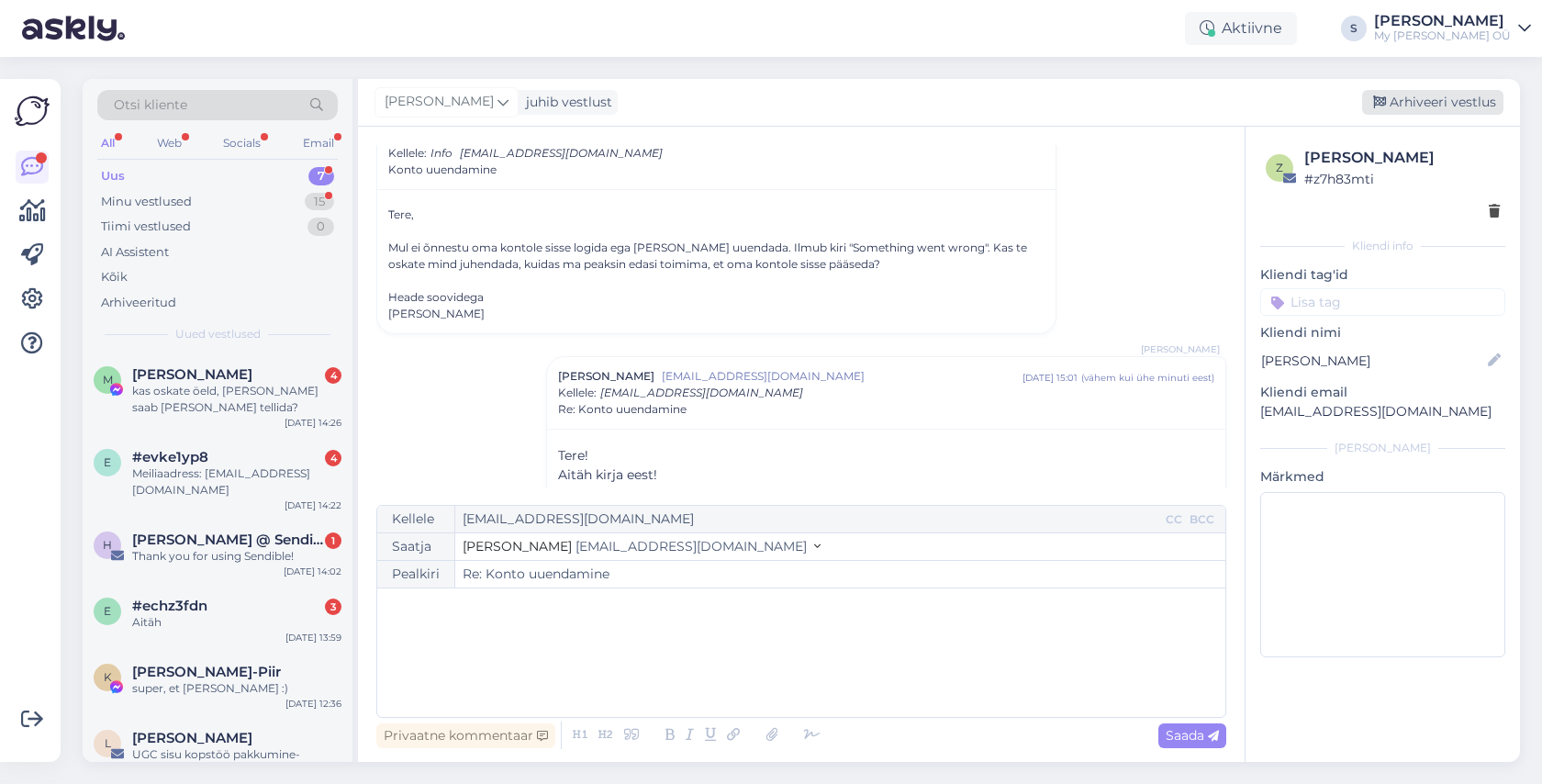
click at [1426, 104] on div "Arhiveeri vestlus" at bounding box center [1432, 102] width 142 height 25
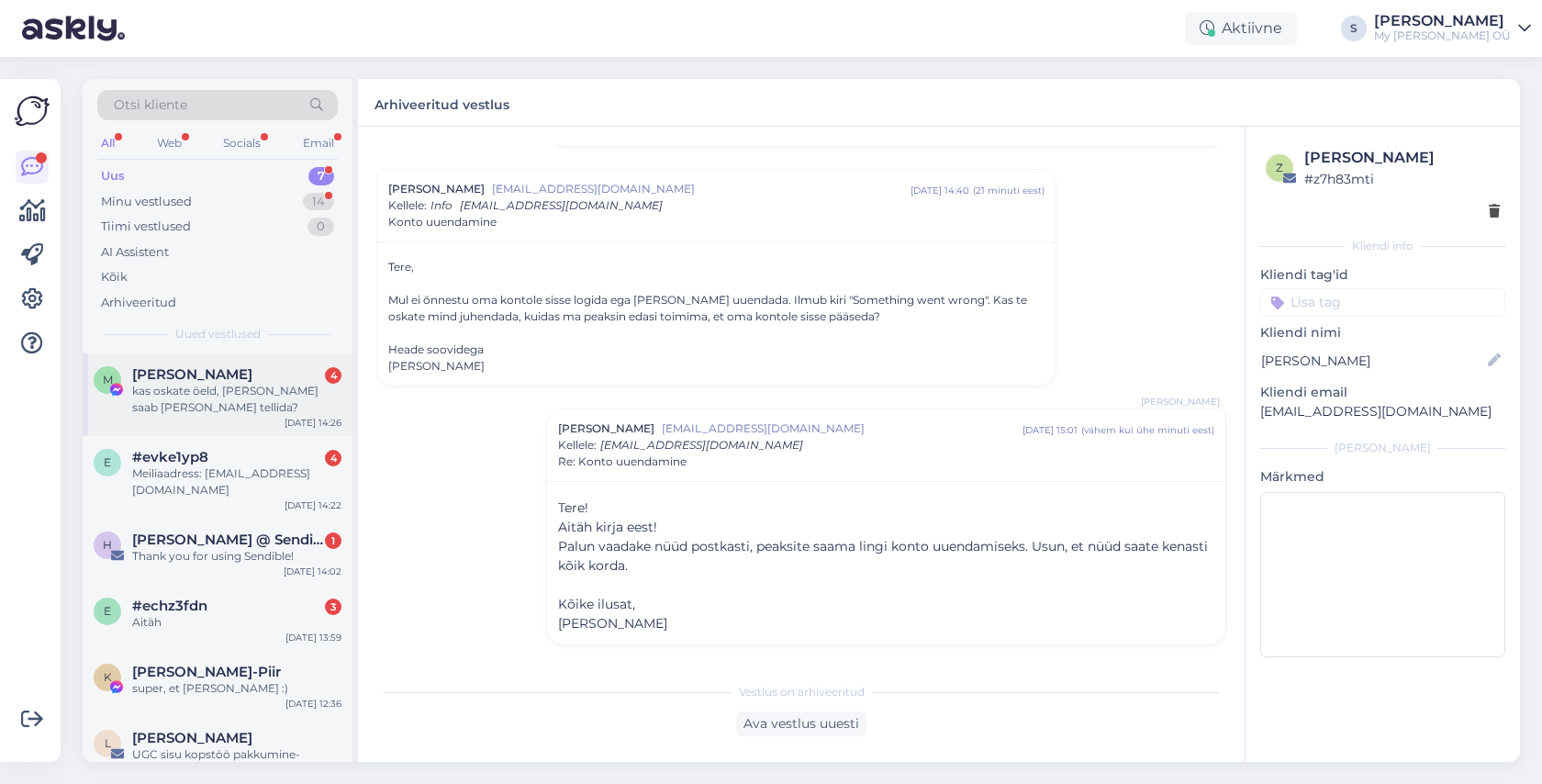
click at [206, 392] on div "kas oskate öeld, millal saab korda ja tellida?" at bounding box center [236, 399] width 209 height 33
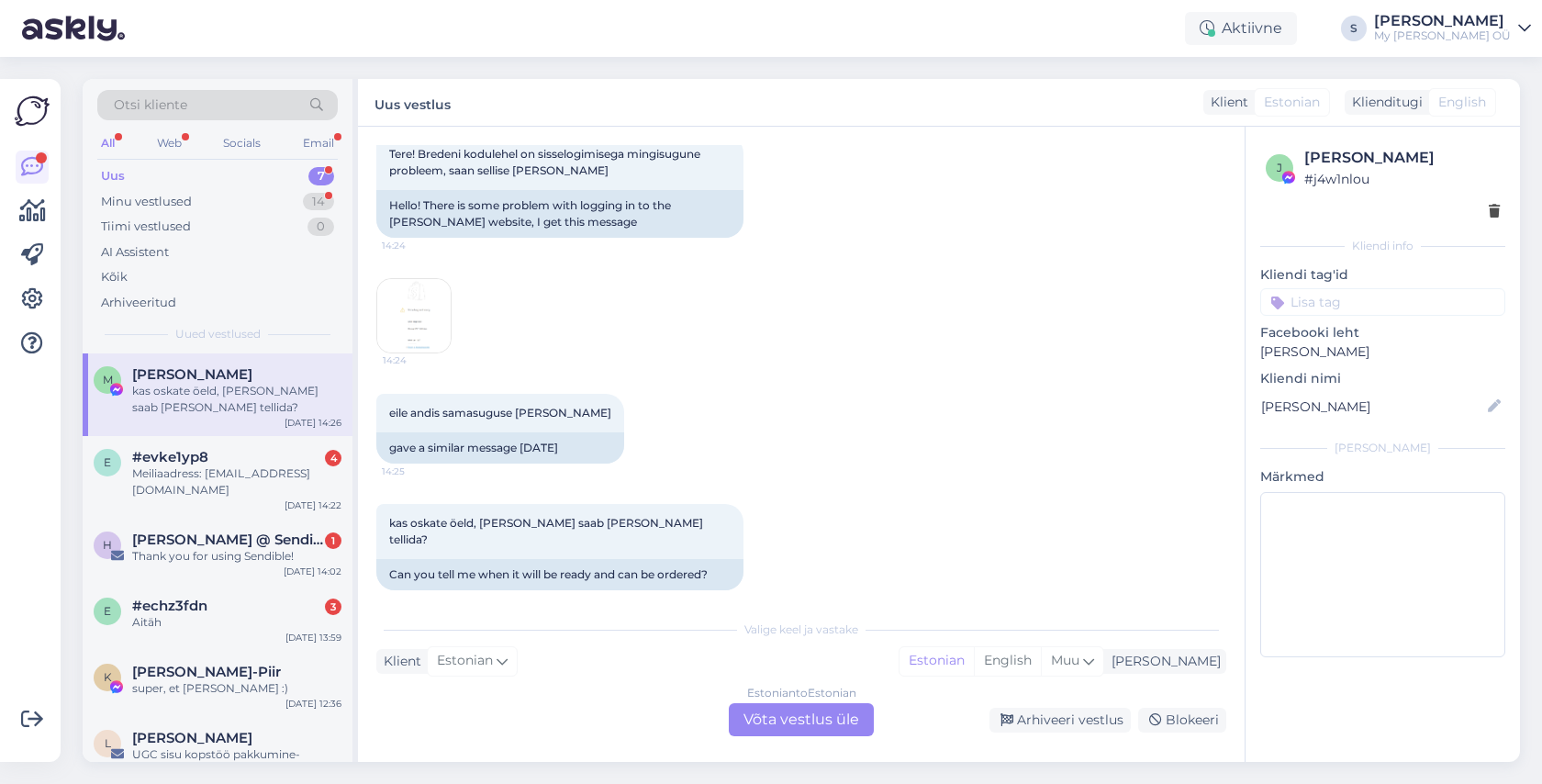
scroll to position [0, 0]
click at [768, 720] on div "Estonian to Estonian Võta vestlus üle" at bounding box center [801, 719] width 145 height 33
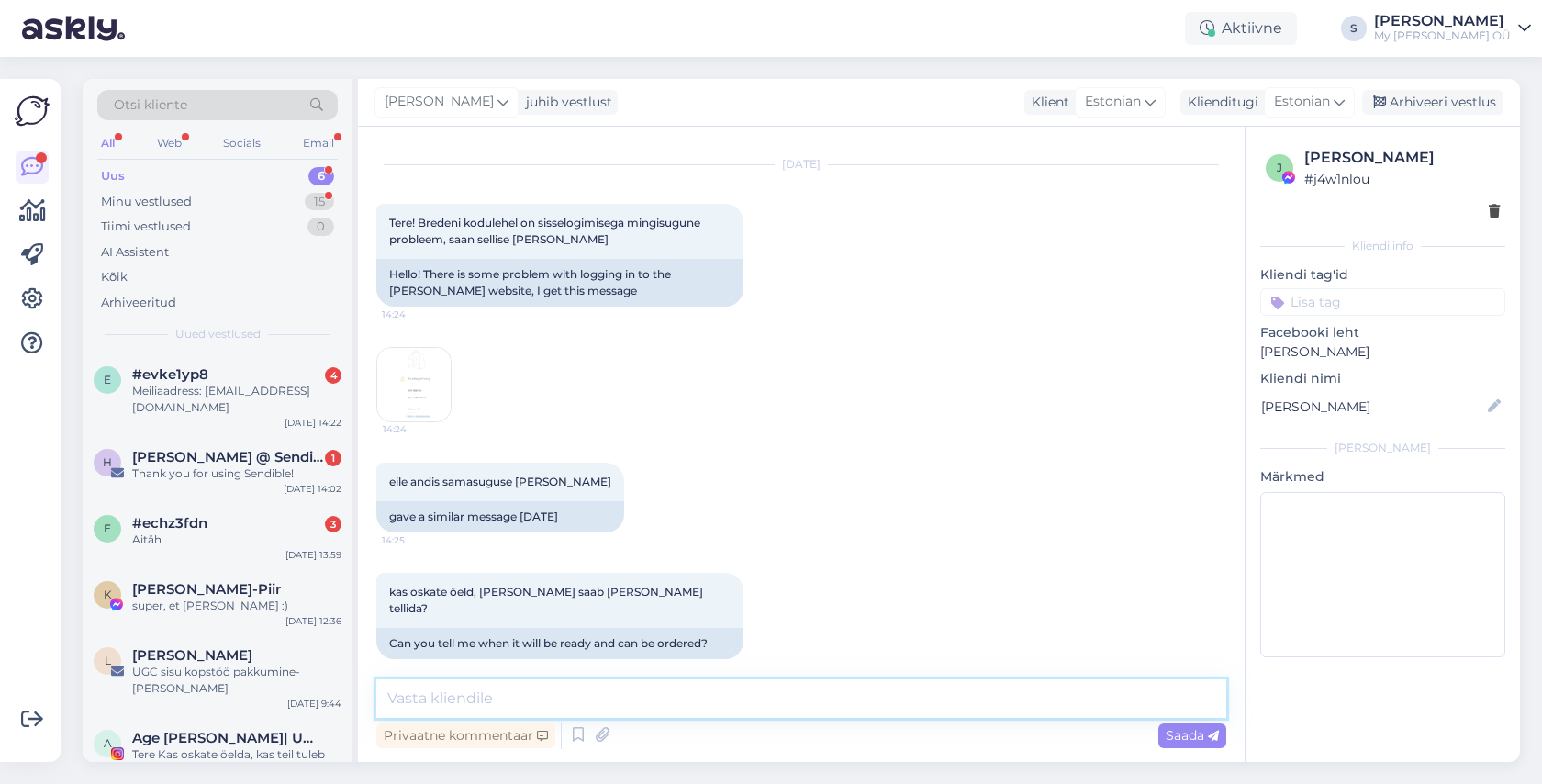
click at [545, 683] on textarea at bounding box center [800, 698] width 850 height 39
paste textarea "Tere! Aitäh kirja eest! Palun vaadake nüüd postkasti, peaksite saama lingi kont…"
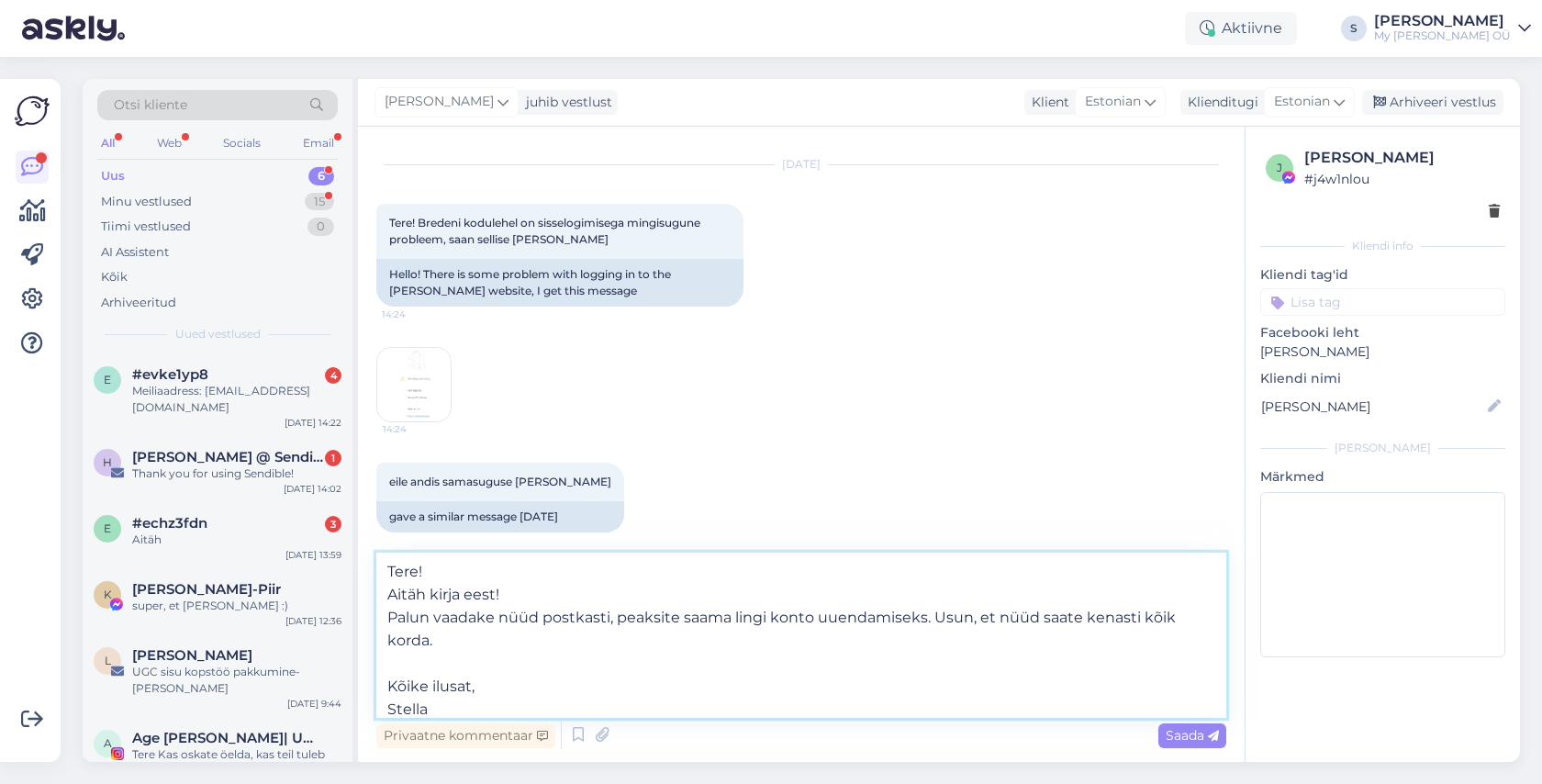
scroll to position [1072, 0]
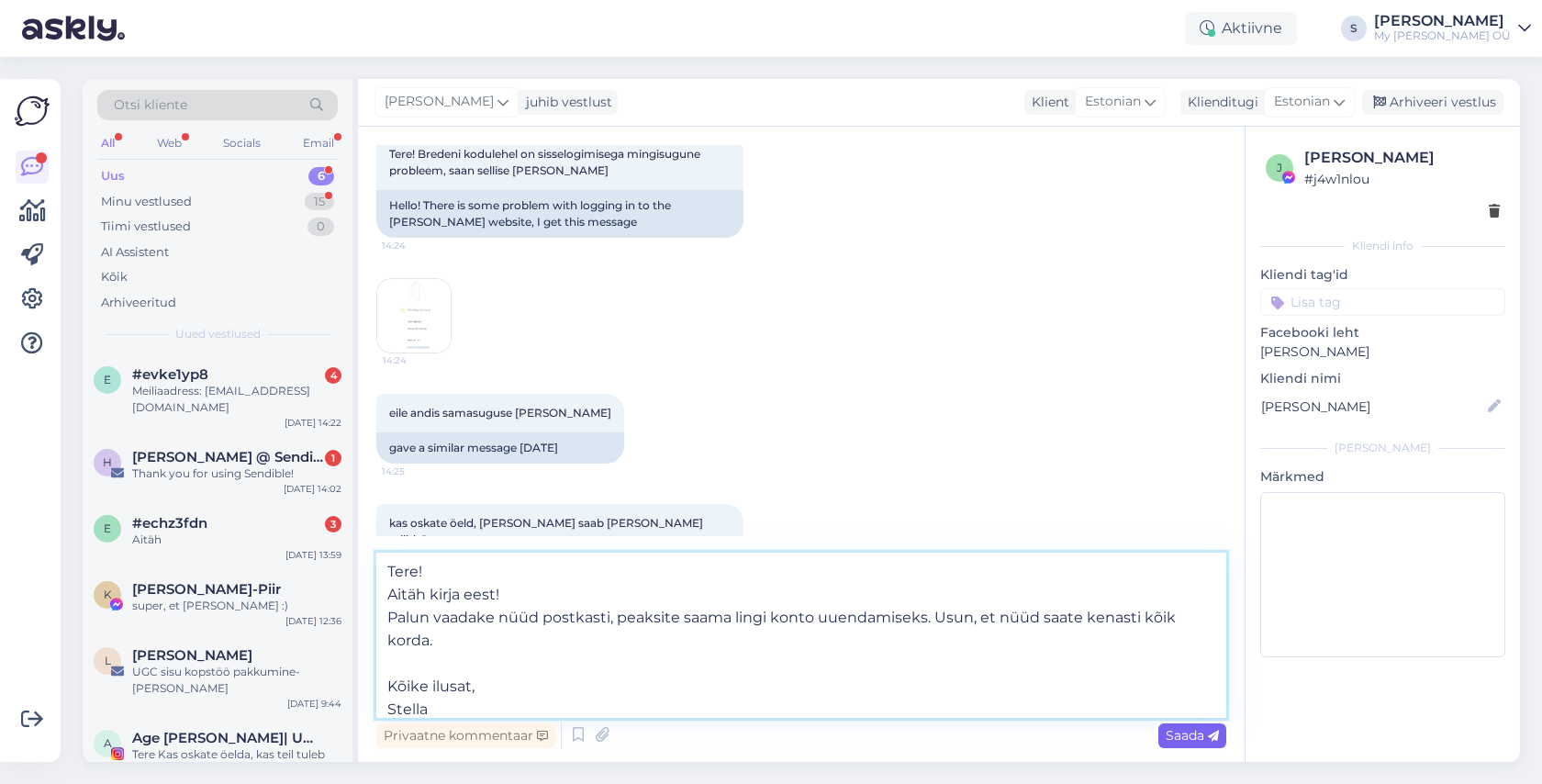
type textarea "Tere! Aitäh kirja eest! Palun vaadake nüüd postkasti, peaksite saama lingi kont…"
click at [1183, 736] on span "Saada" at bounding box center [1191, 735] width 53 height 16
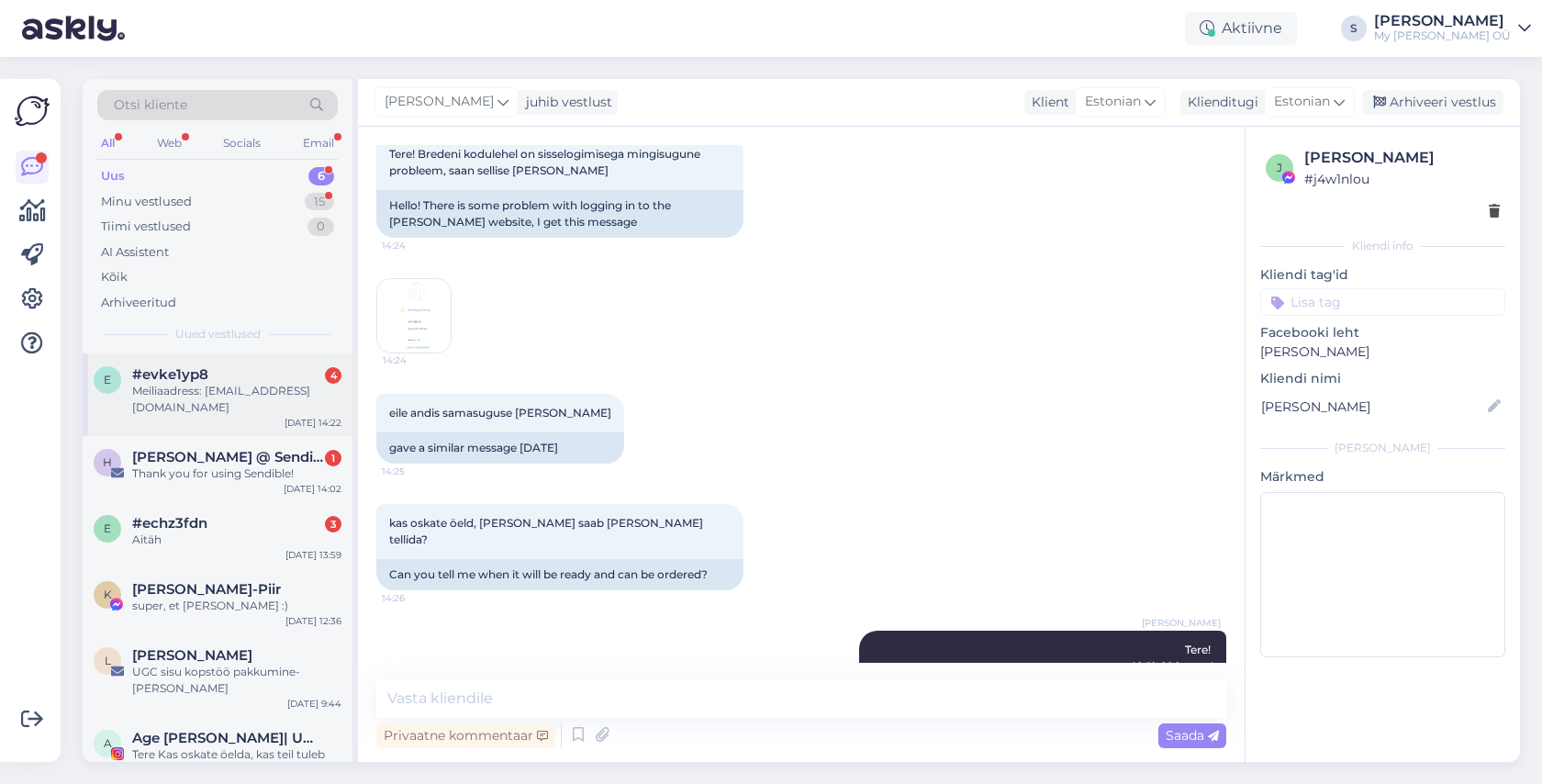
scroll to position [1182, 0]
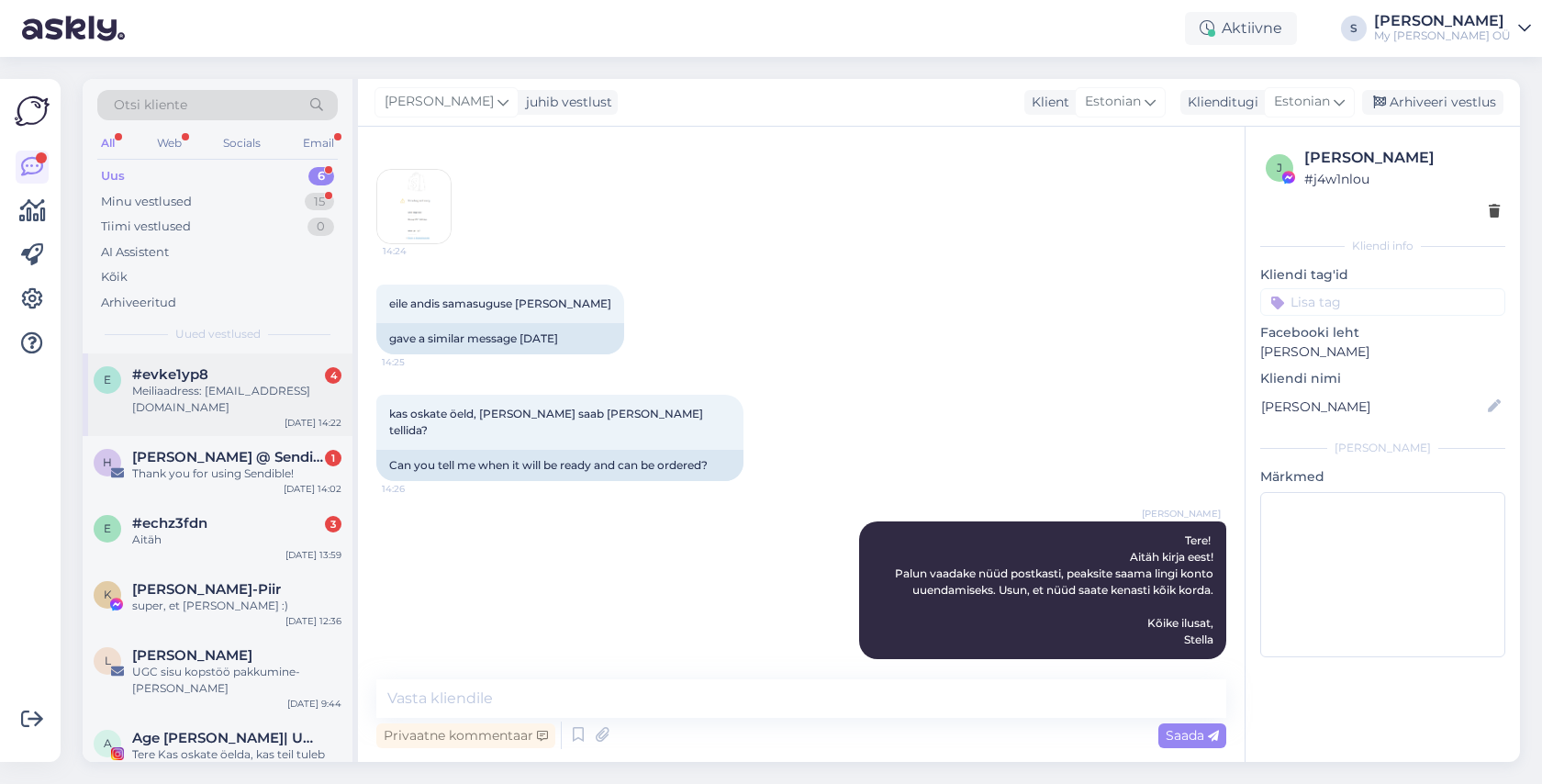
click at [211, 375] on div "#evke1yp8 4" at bounding box center [236, 374] width 209 height 16
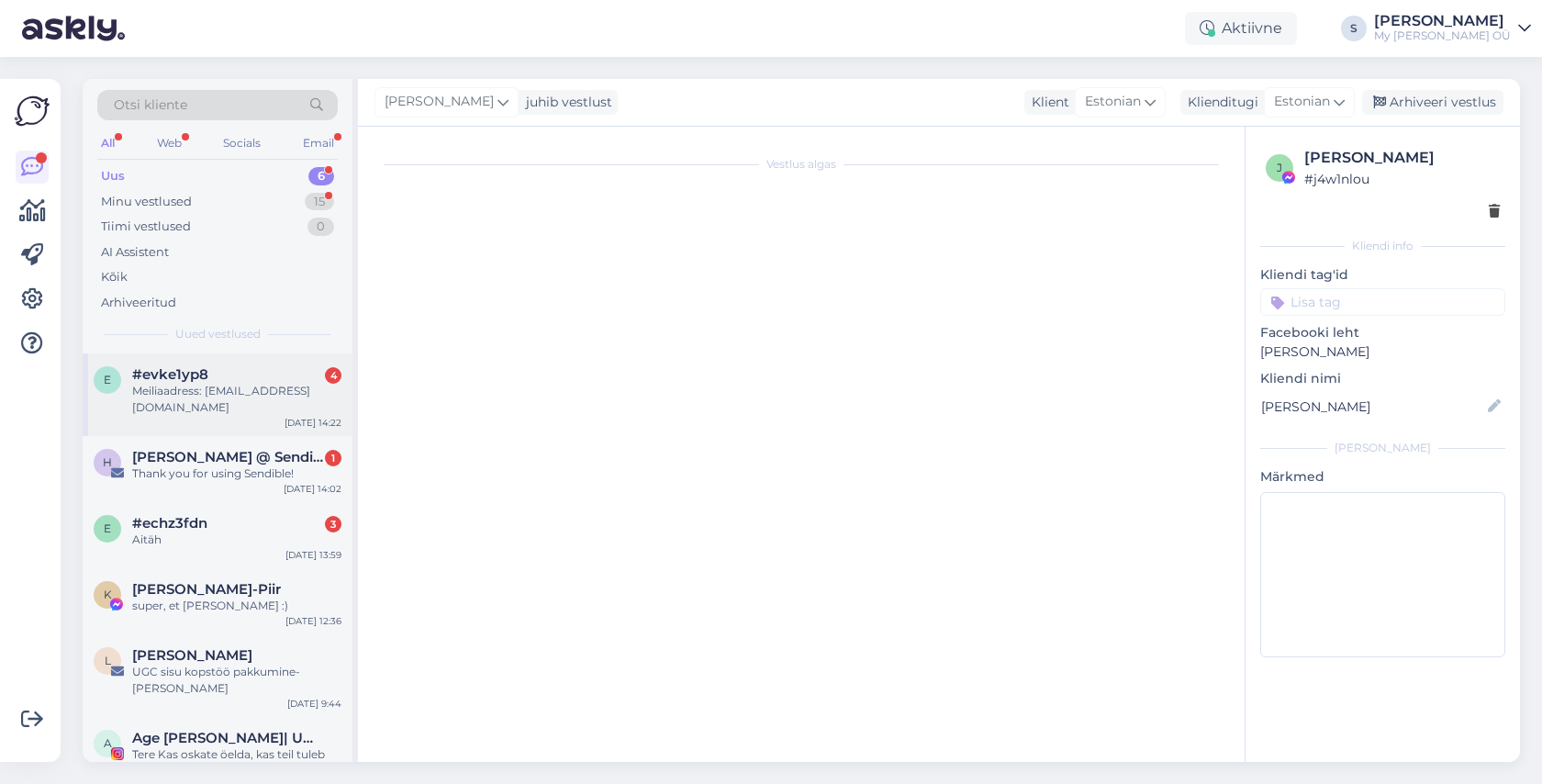
scroll to position [0, 0]
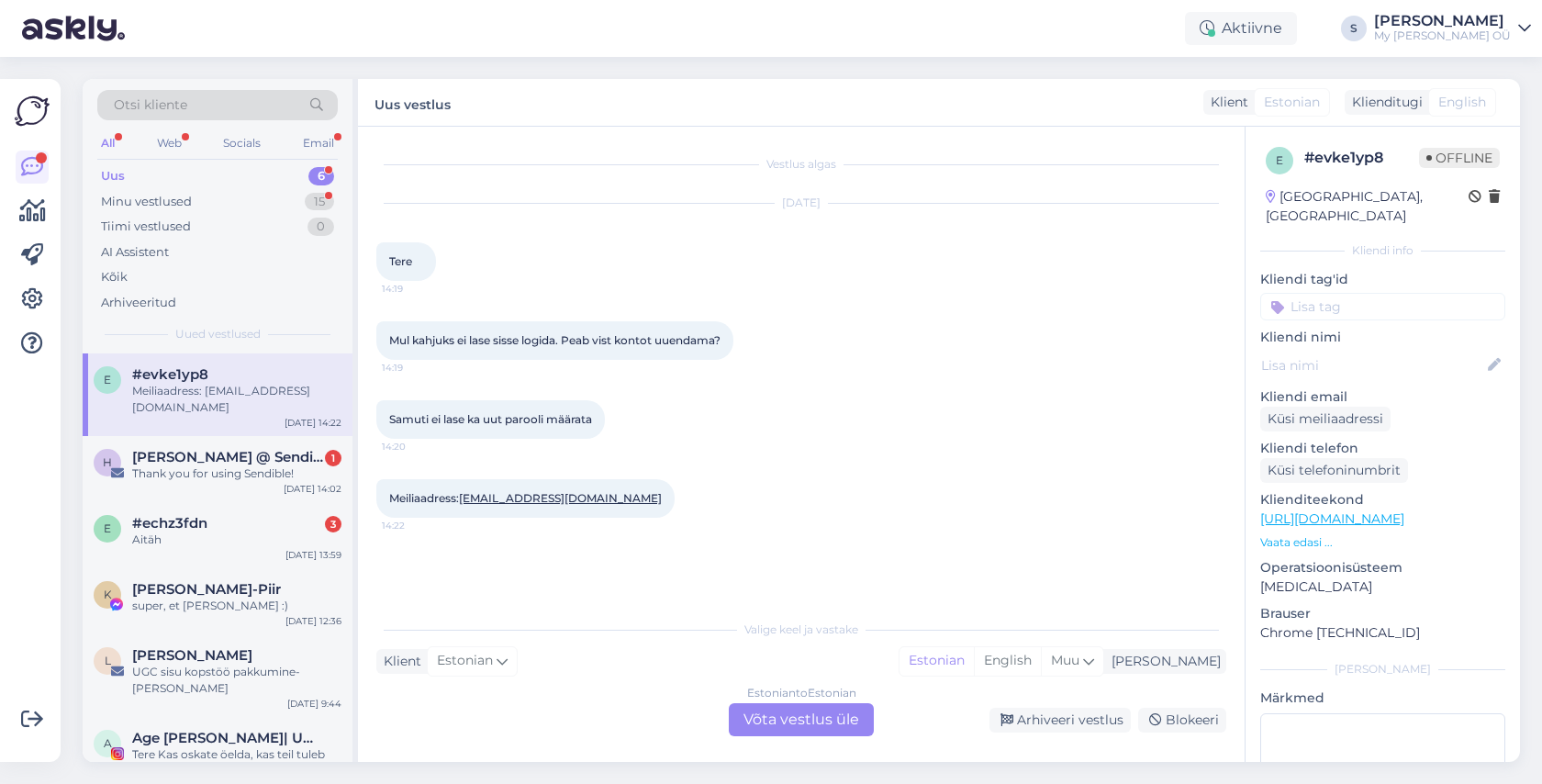
click at [674, 501] on div at bounding box center [682, 499] width 16 height 39
drag, startPoint x: 615, startPoint y: 502, endPoint x: 464, endPoint y: 501, distance: 151.0
click at [464, 501] on div "Meiliaadress: kaisa.kalvet@gmail.com 14:22" at bounding box center [525, 499] width 298 height 39
copy div "kaisa.kalvet@gmail.com 14:22"
click at [777, 726] on div "Estonian to Estonian Võta vestlus üle" at bounding box center [801, 719] width 145 height 33
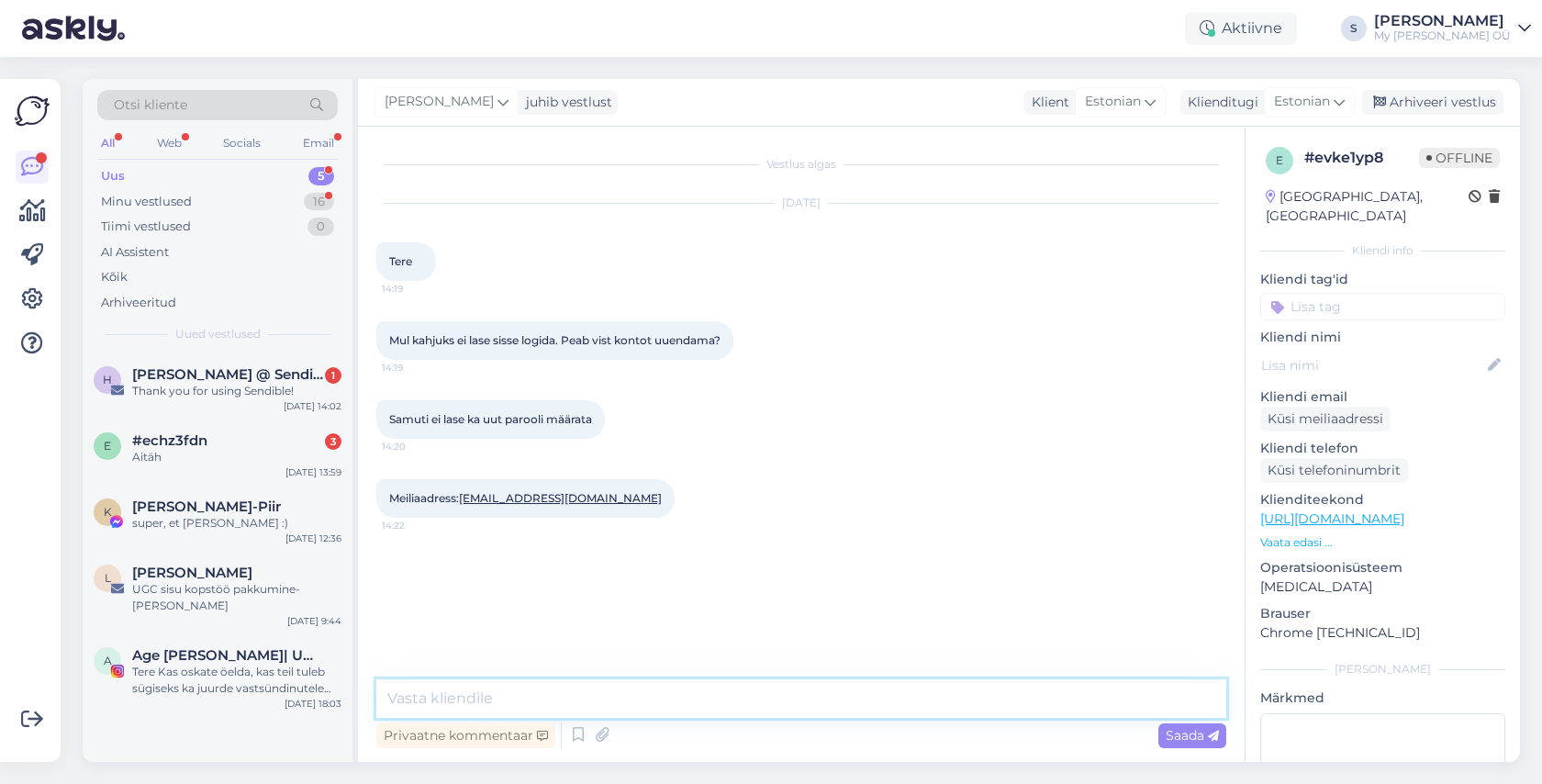
click at [556, 696] on textarea at bounding box center [800, 698] width 850 height 39
click at [542, 689] on textarea at bounding box center [800, 698] width 850 height 39
paste textarea "Tere! Aitäh kirja eest! Palun vaadake nüüd postkasti, peaksite saama lingi kont…"
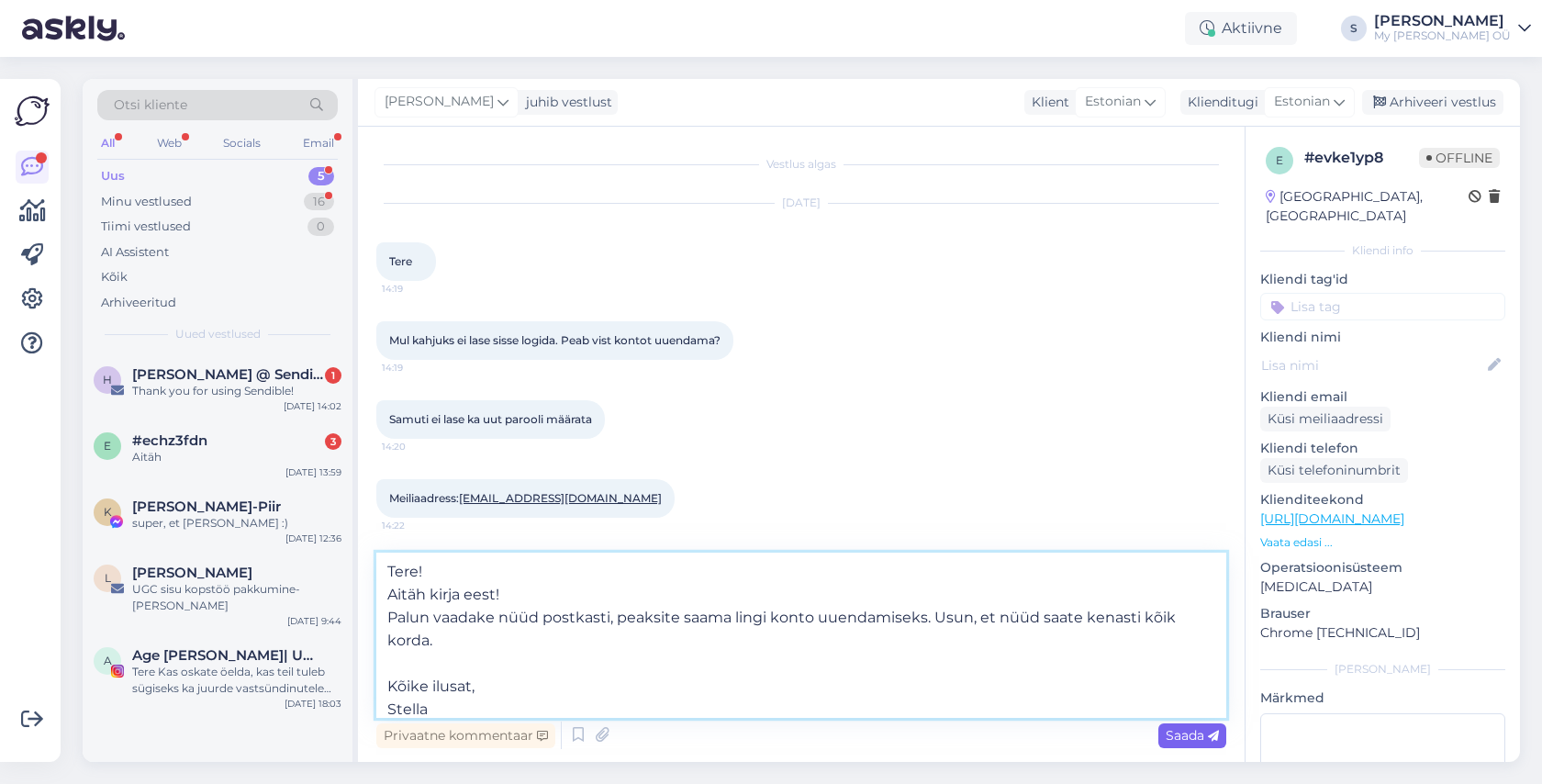
type textarea "Tere! Aitäh kirja eest! Palun vaadake nüüd postkasti, peaksite saama lingi kont…"
click at [1183, 734] on span "Saada" at bounding box center [1191, 735] width 53 height 16
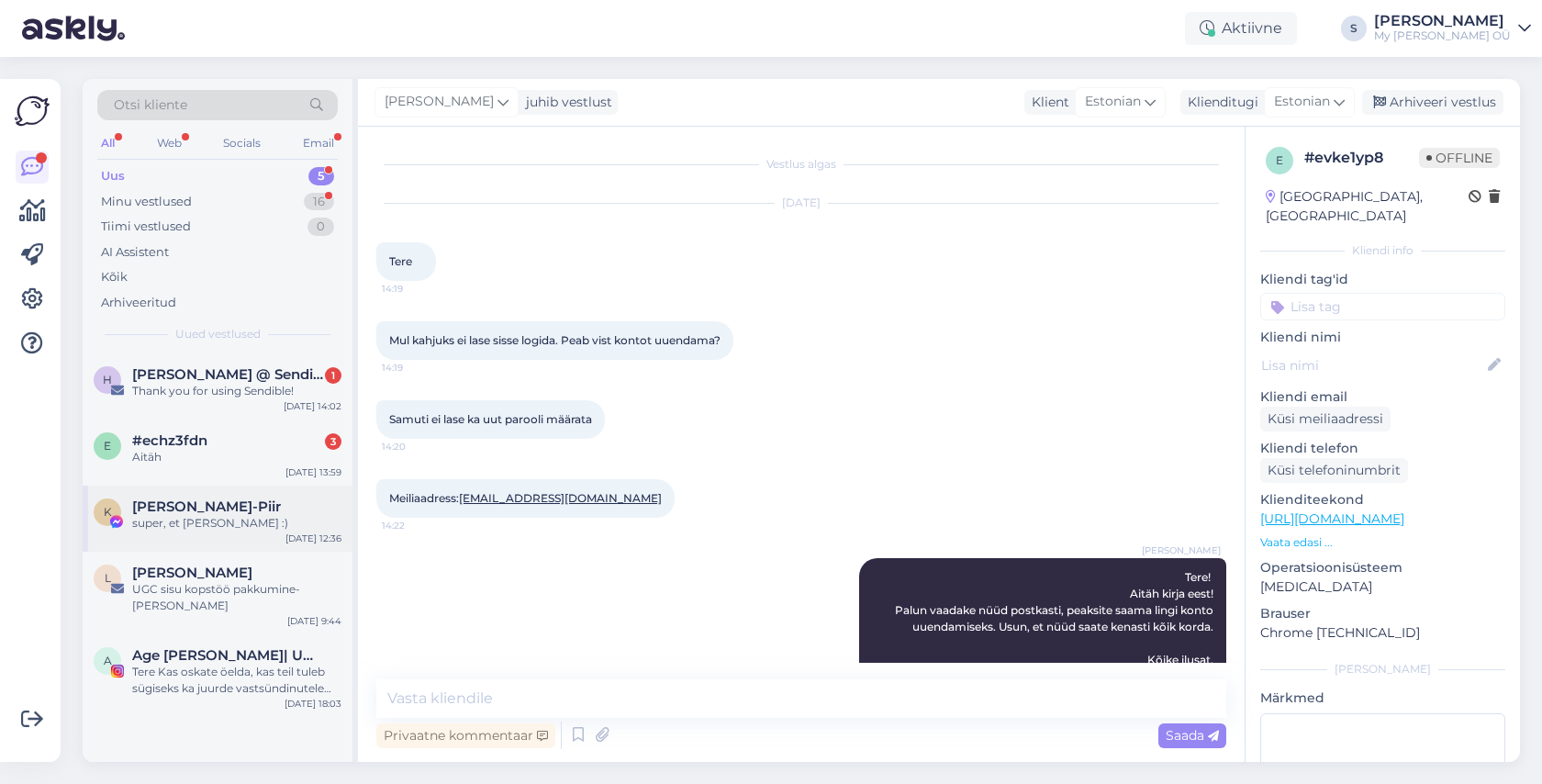
scroll to position [53, 0]
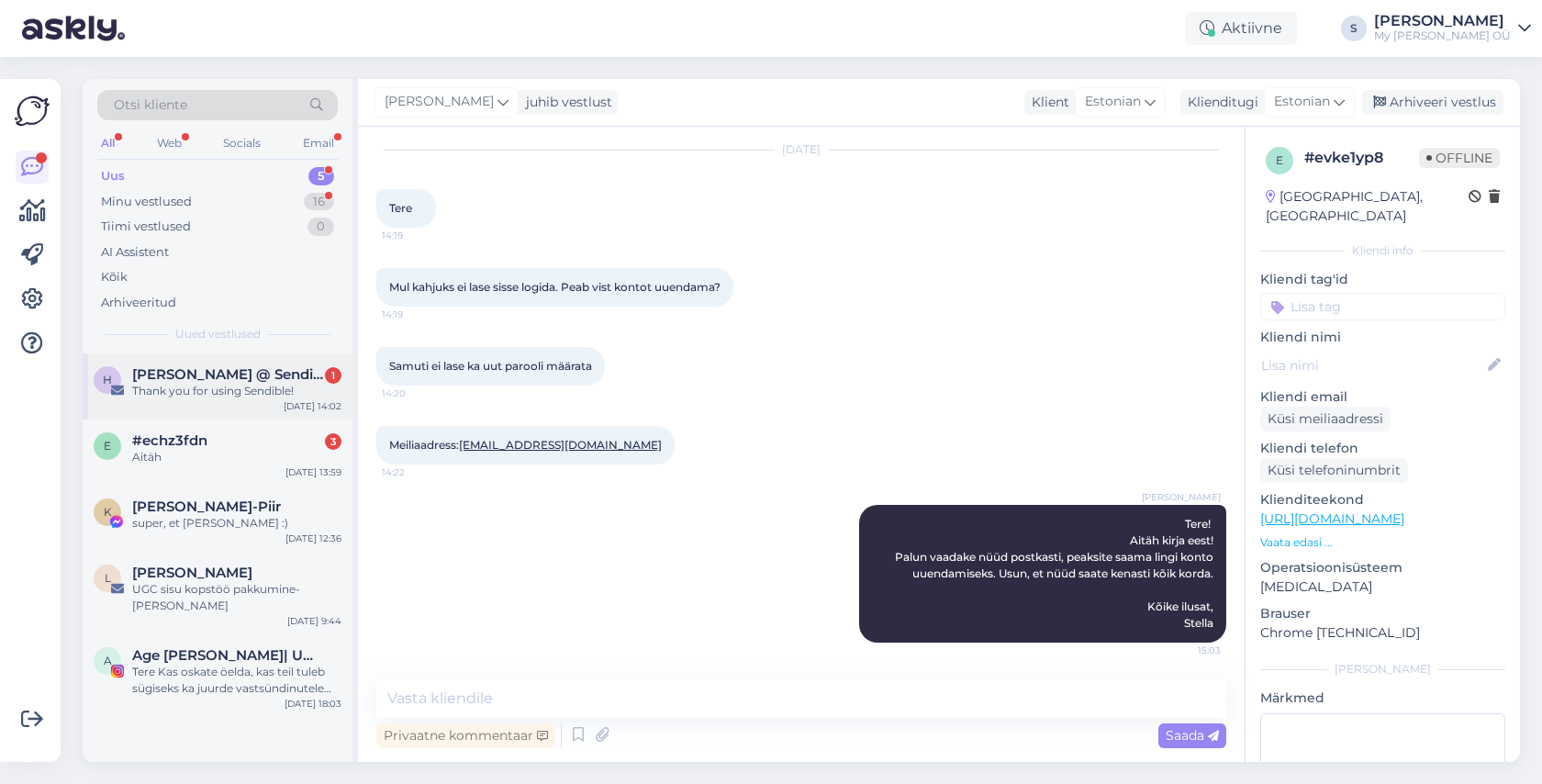
click at [241, 397] on div "Thank you for using Sendible!" at bounding box center [236, 391] width 209 height 16
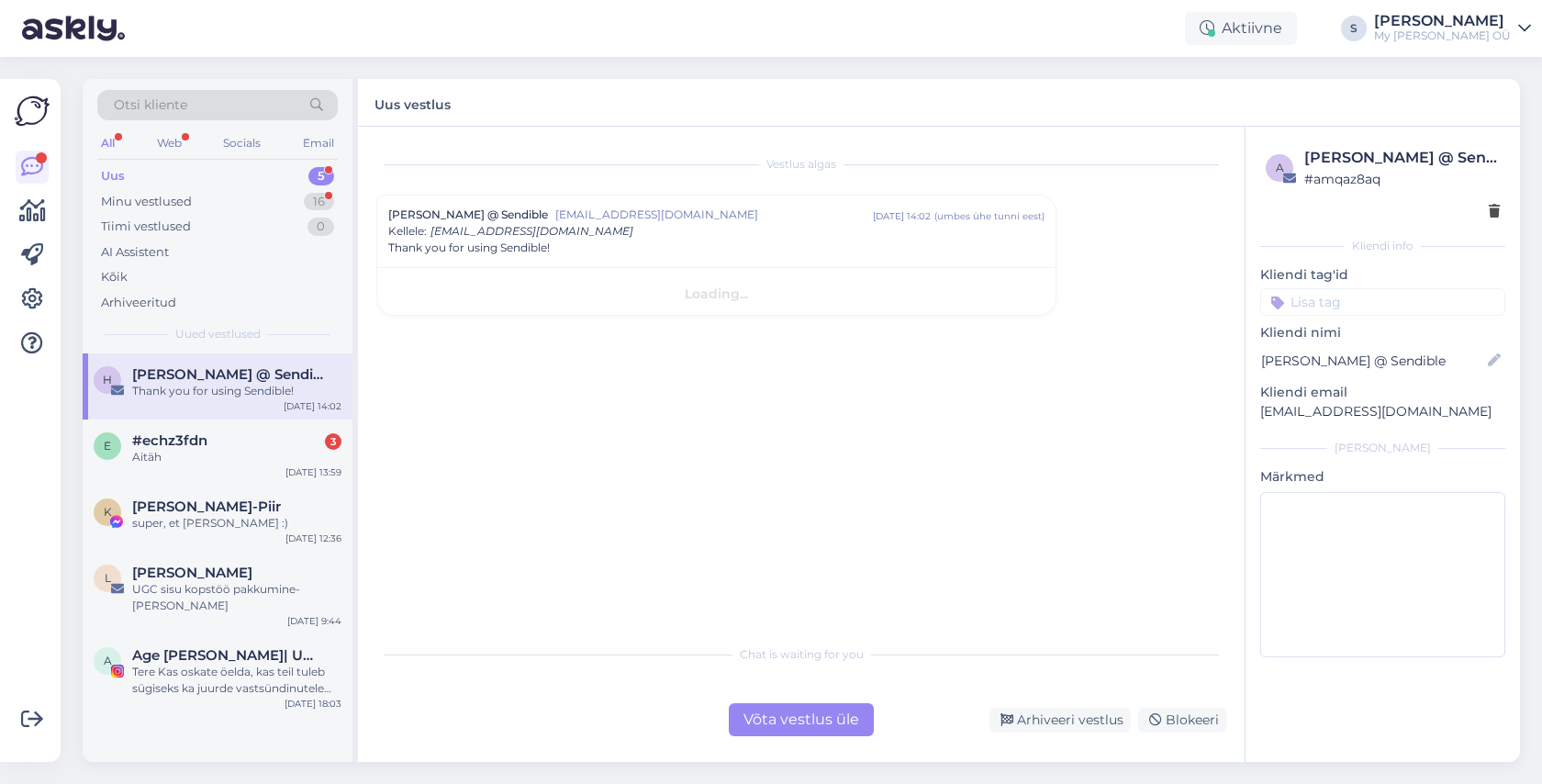
scroll to position [0, 0]
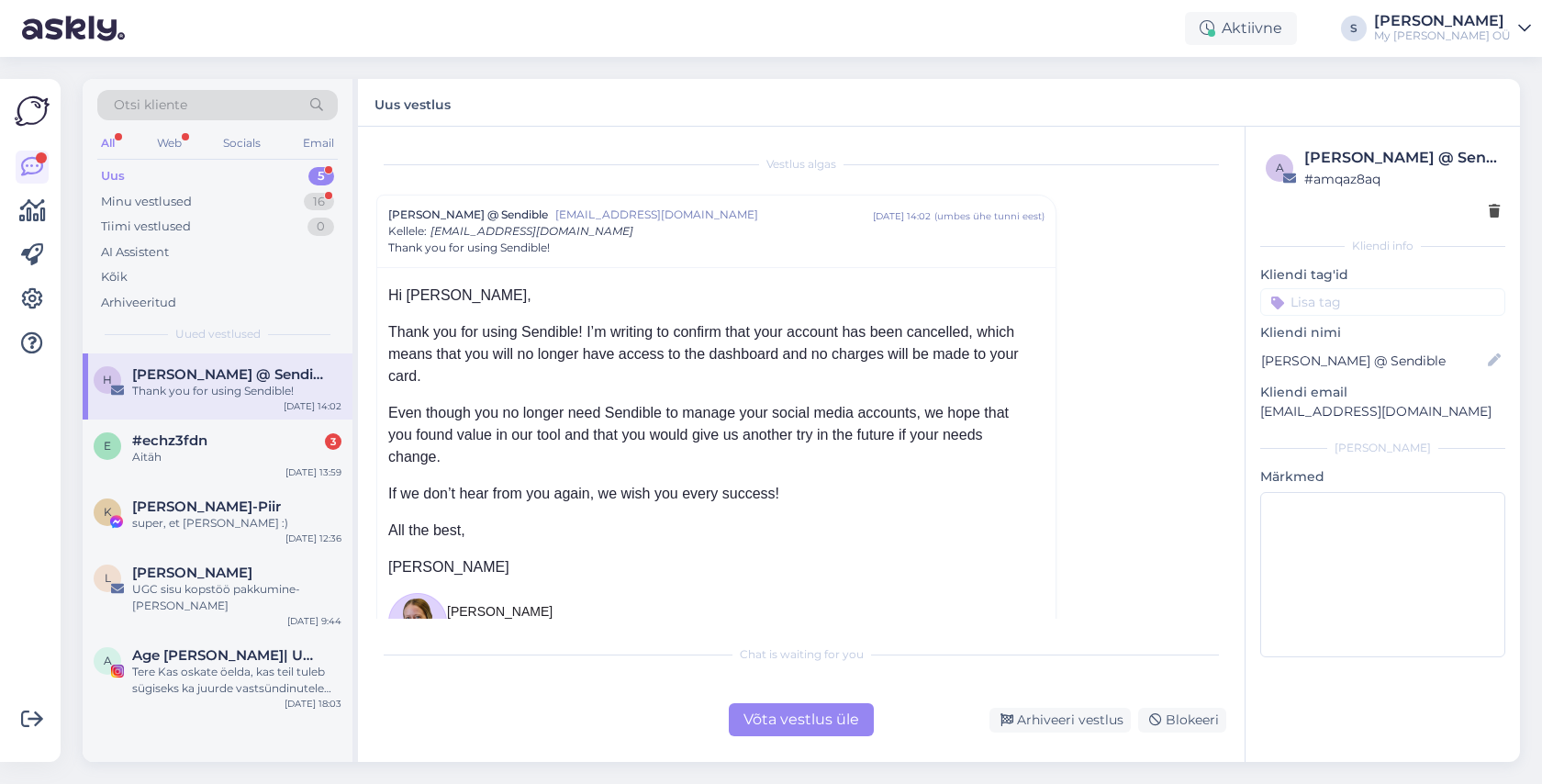
click at [775, 712] on div "Võta vestlus üle" at bounding box center [801, 719] width 145 height 33
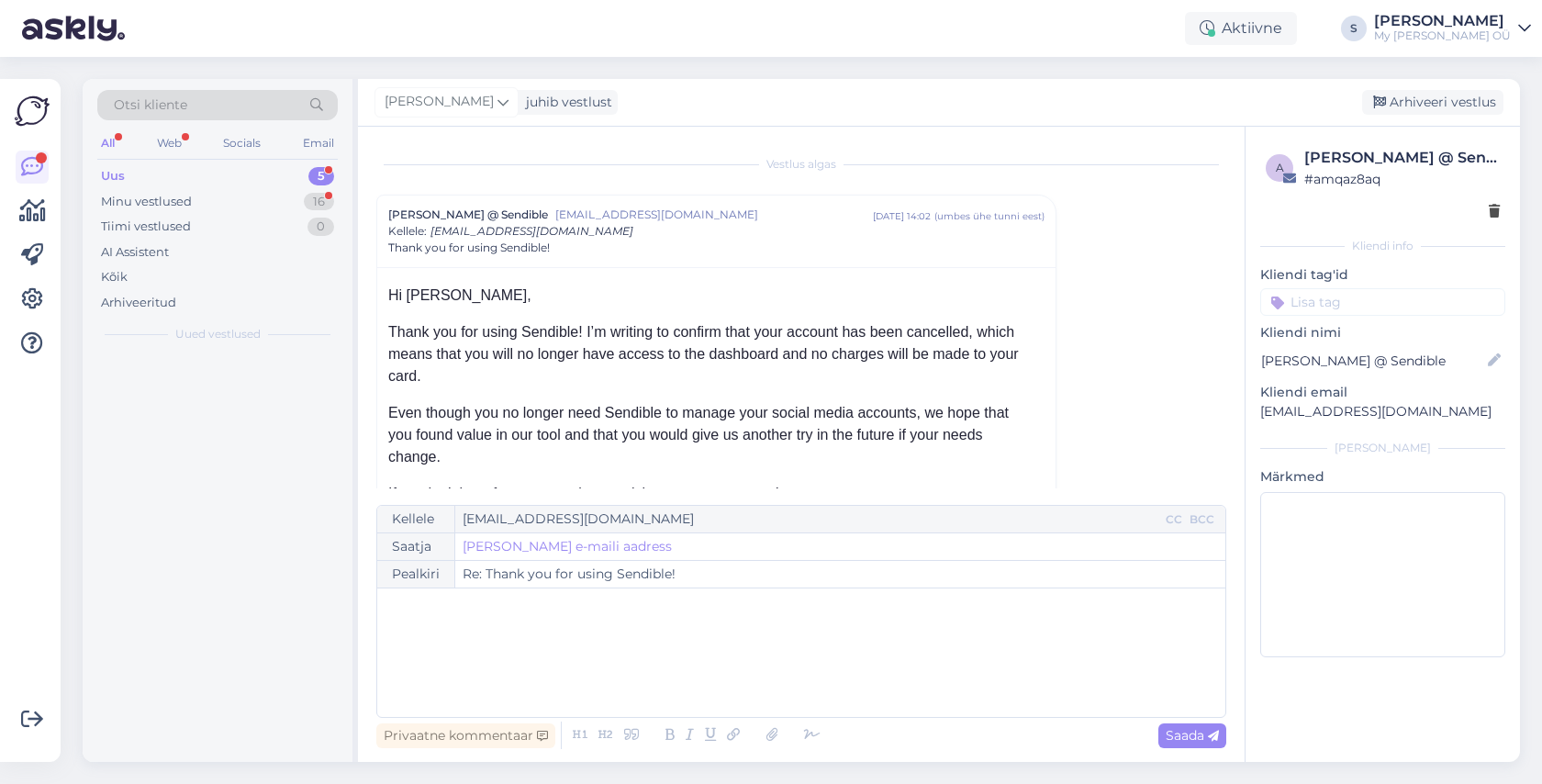
scroll to position [49, 0]
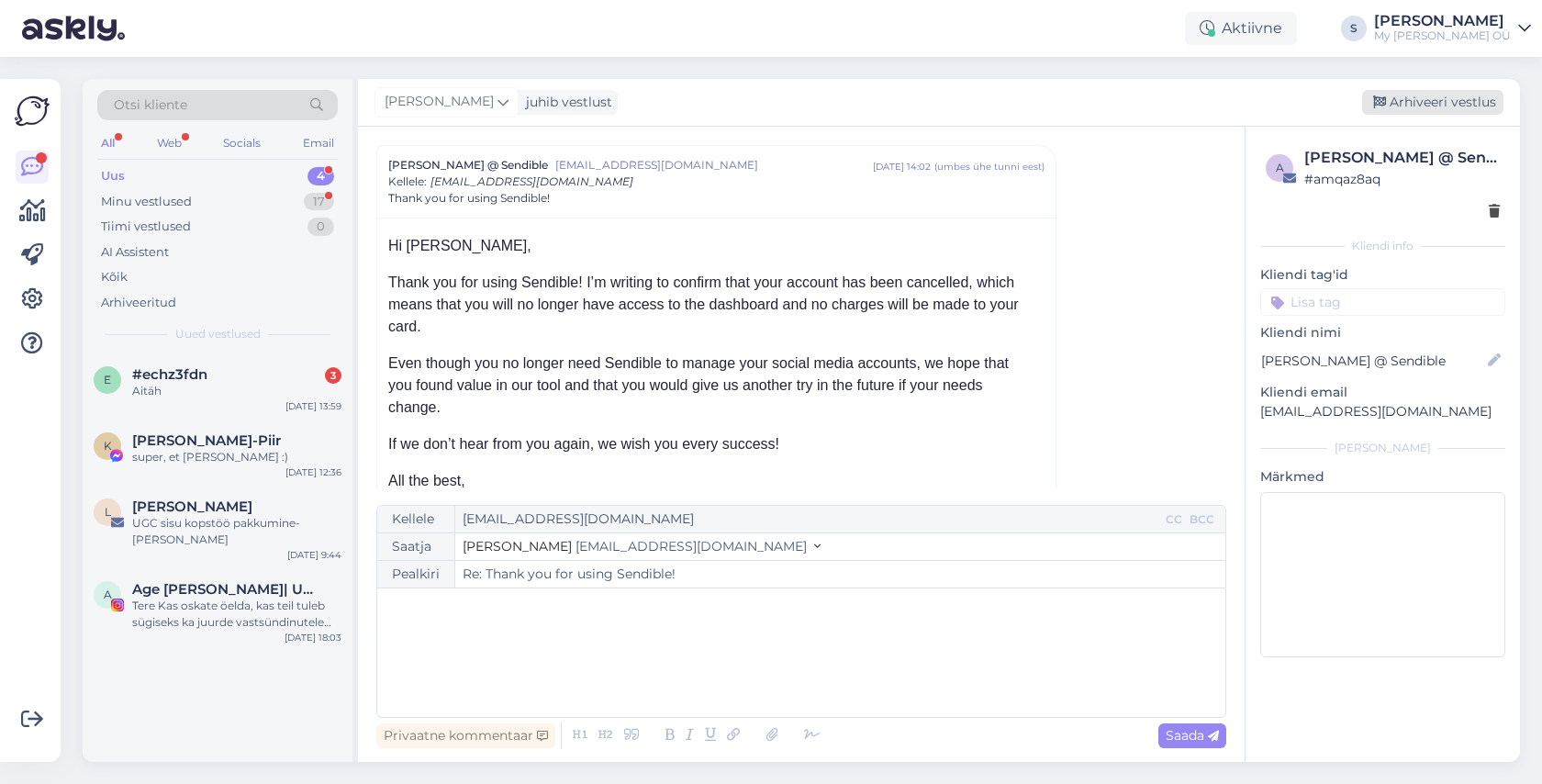
click at [1459, 96] on div "Arhiveeri vestlus" at bounding box center [1432, 102] width 142 height 25
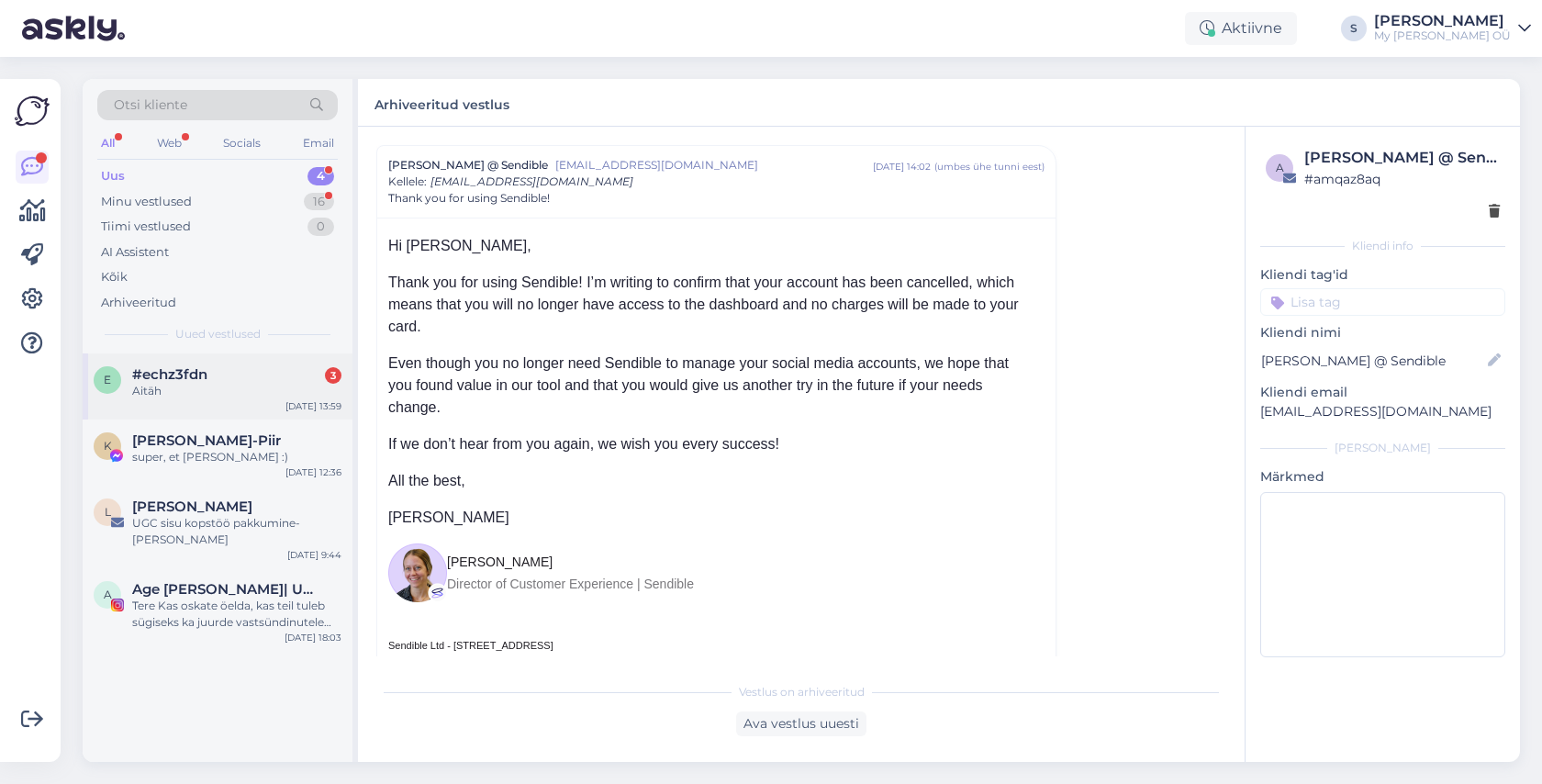
click at [229, 372] on div "#echz3fdn 3" at bounding box center [236, 374] width 209 height 16
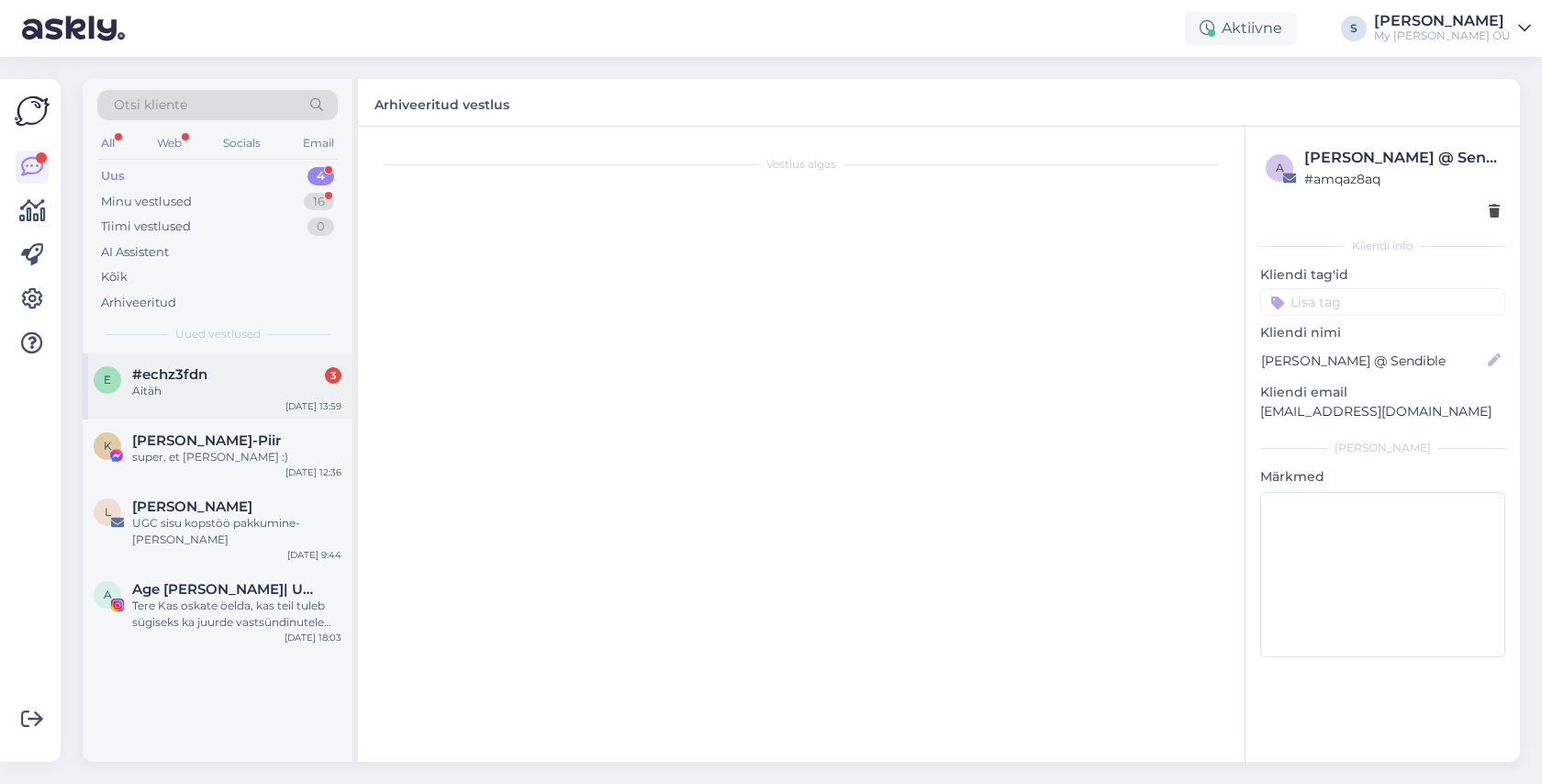
scroll to position [0, 0]
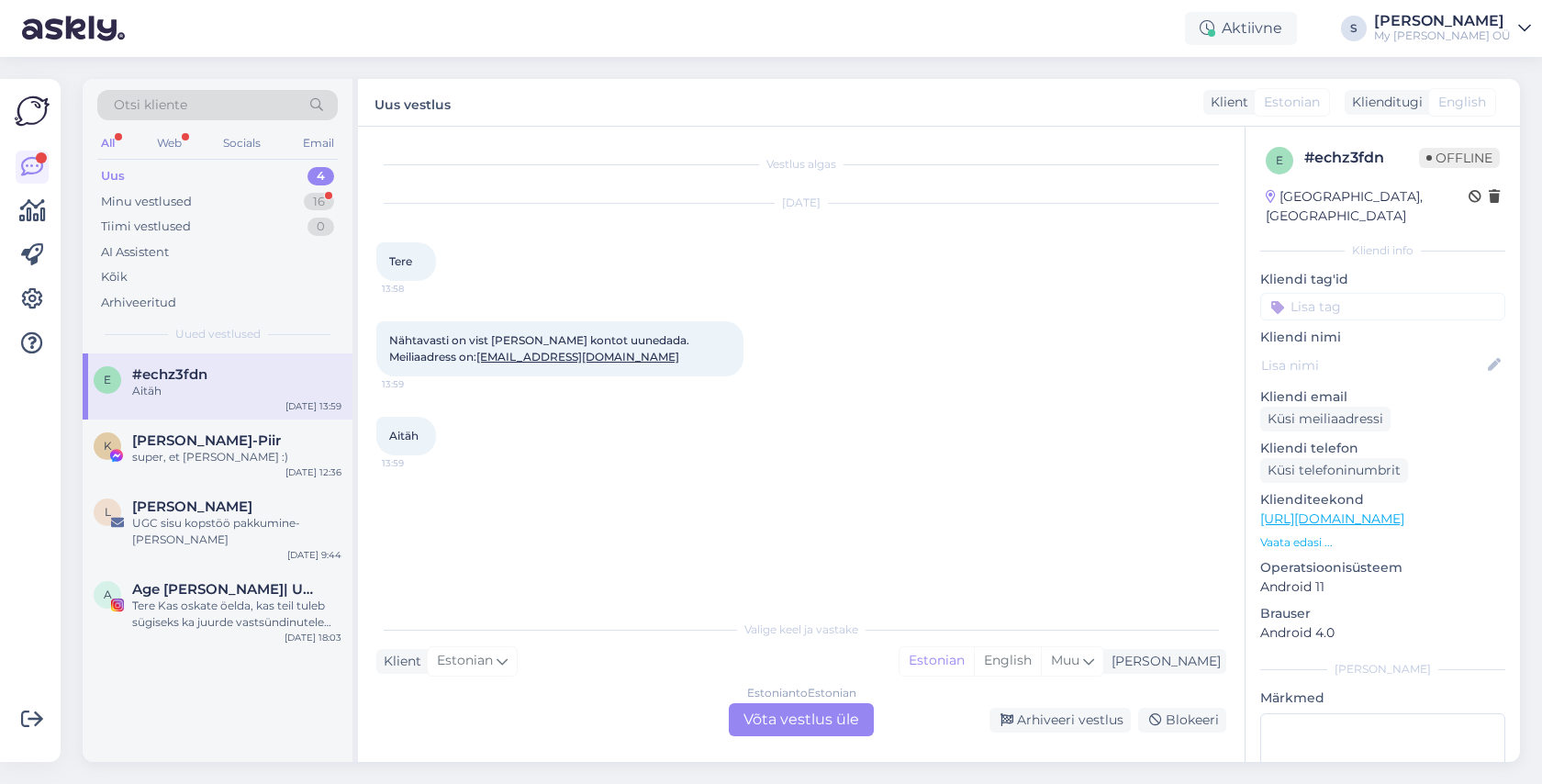
click at [584, 357] on div "Nähtavasti on vist vaja enda kontot uunedada. Meiliaadress on: kaisa.kalvet@gma…" at bounding box center [559, 348] width 367 height 55
drag, startPoint x: 584, startPoint y: 357, endPoint x: 413, endPoint y: 355, distance: 171.0
click at [413, 355] on div "Nähtavasti on vist vaja enda kontot uunedada. Meiliaadress on: kaisa.kalvet@gma…" at bounding box center [559, 348] width 367 height 55
click at [825, 719] on div "Estonian to Estonian Võta vestlus üle" at bounding box center [801, 719] width 145 height 33
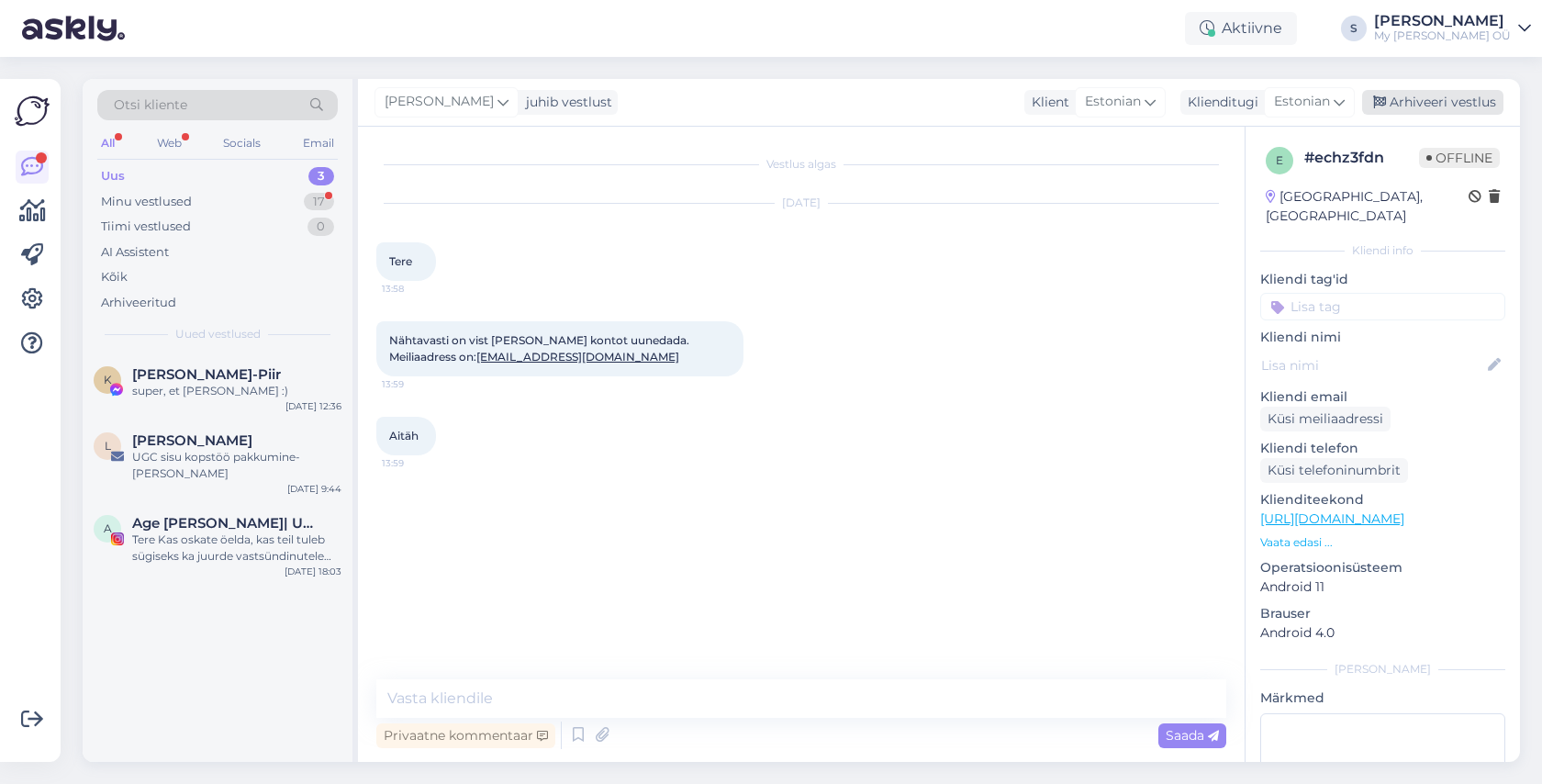
click at [1454, 101] on div "Arhiveeri vestlus" at bounding box center [1432, 102] width 142 height 25
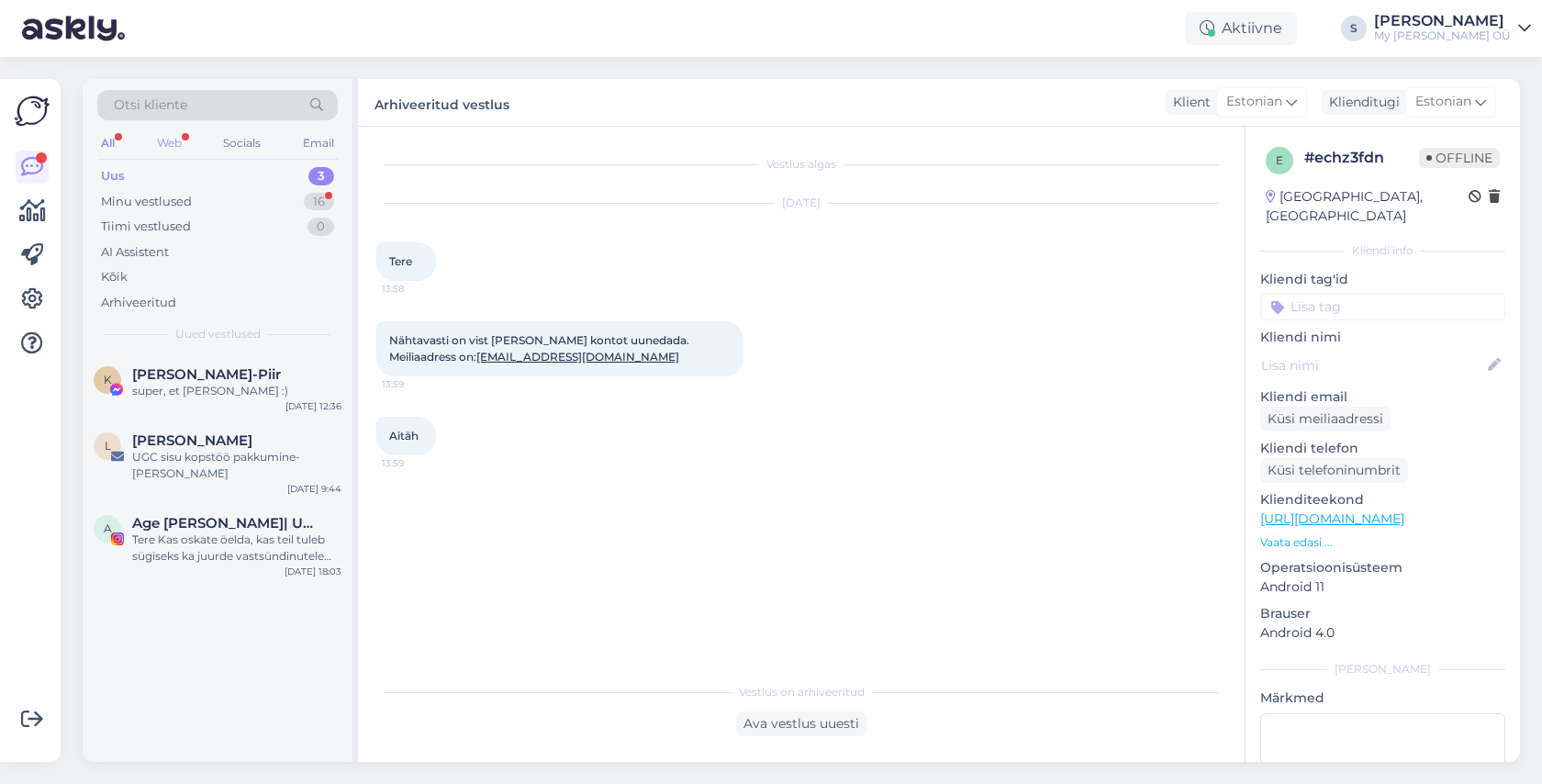
click at [168, 131] on div "Web" at bounding box center [169, 143] width 32 height 24
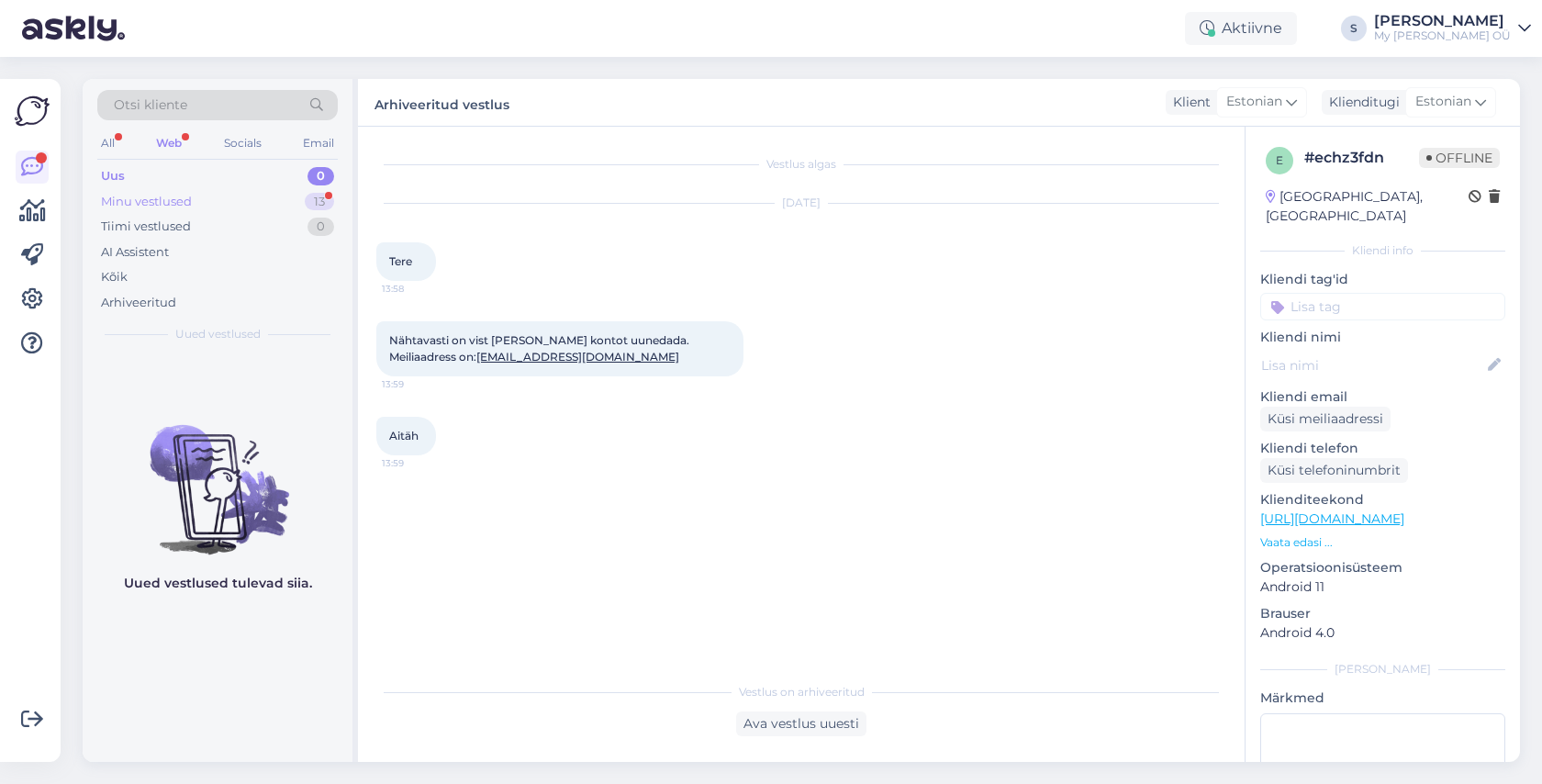
click at [170, 203] on div "Minu vestlused" at bounding box center [147, 202] width 91 height 18
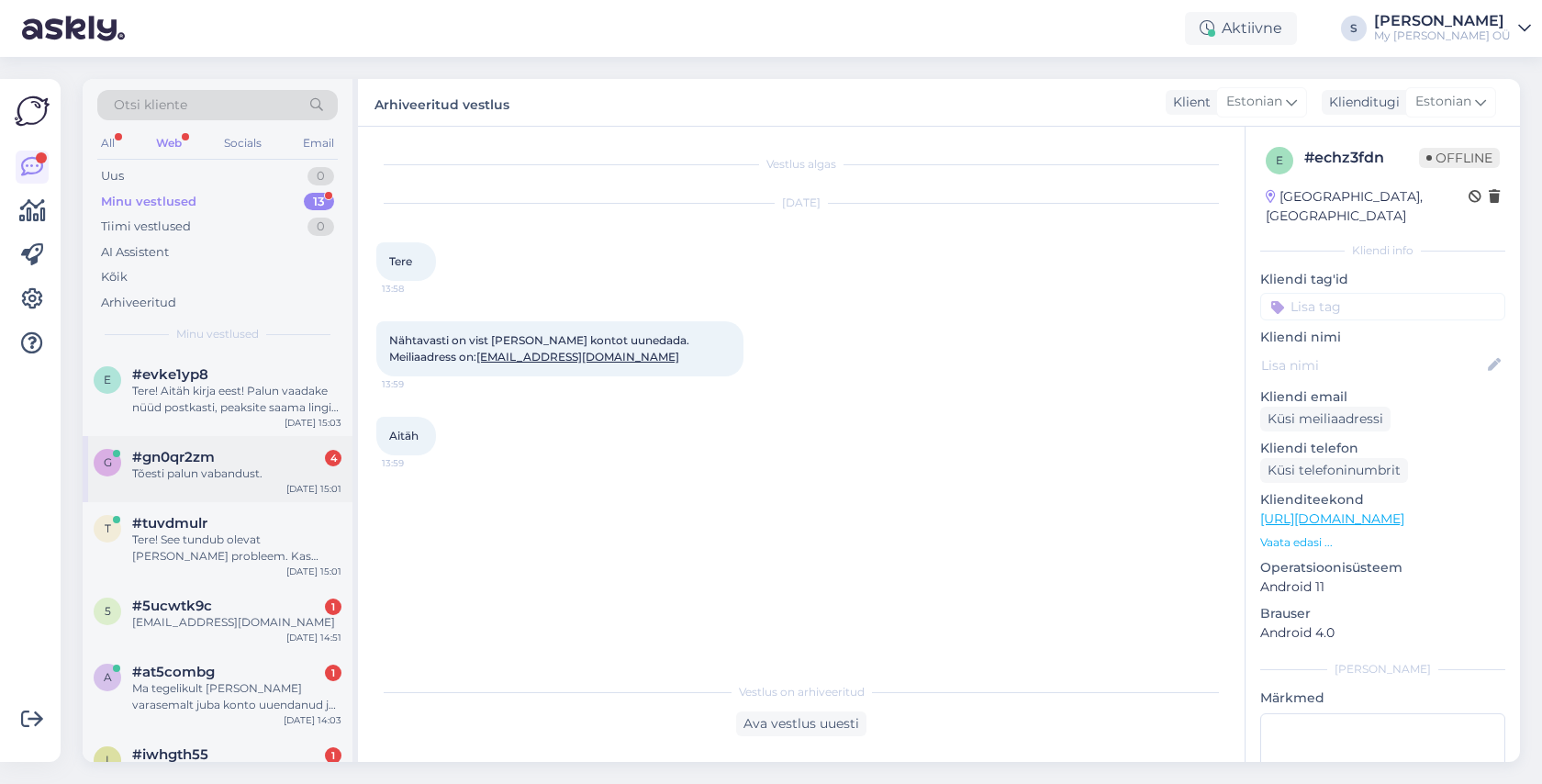
click at [248, 471] on div "Tõesti palun vabandust." at bounding box center [236, 473] width 209 height 16
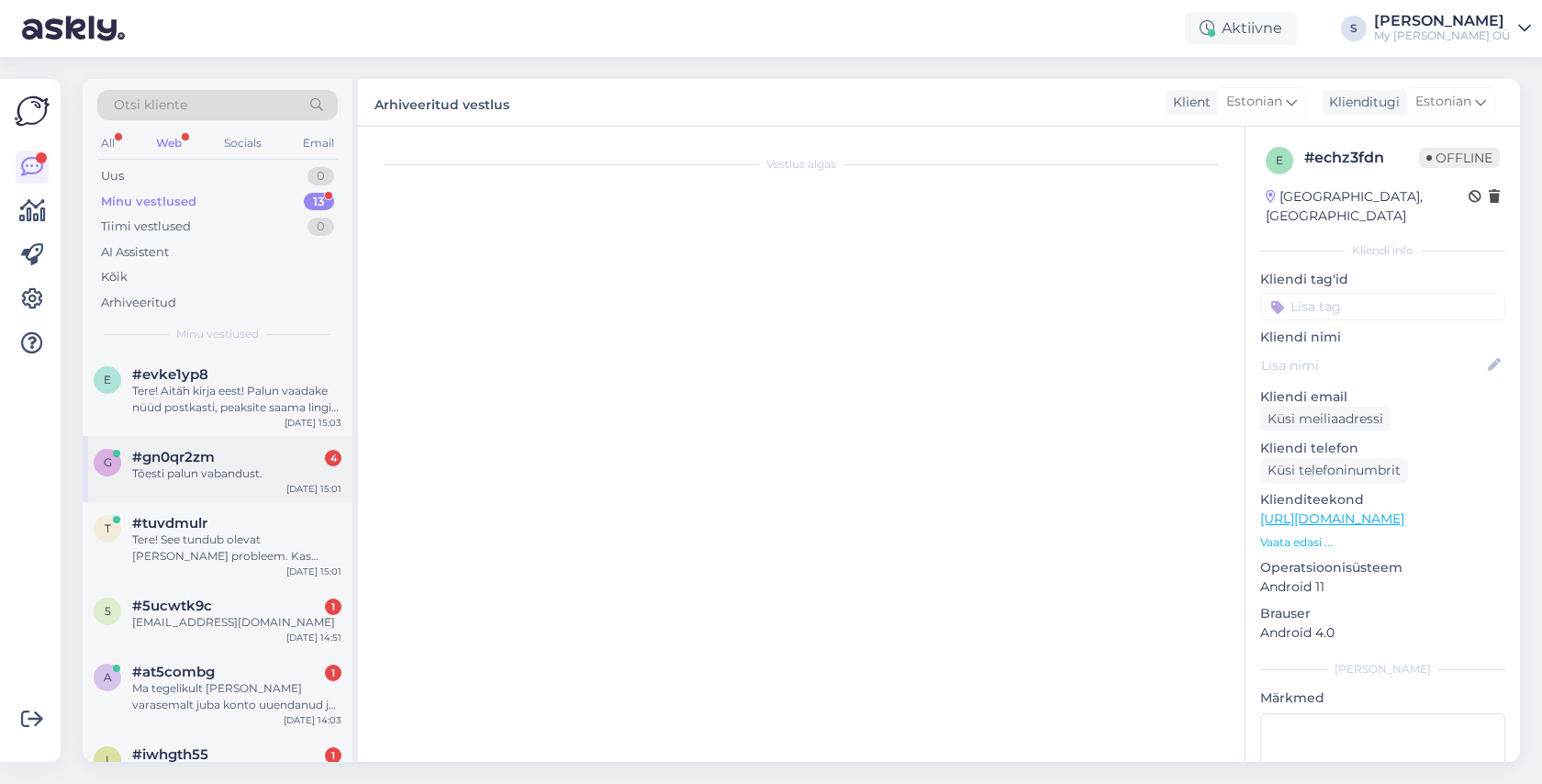
scroll to position [3072, 0]
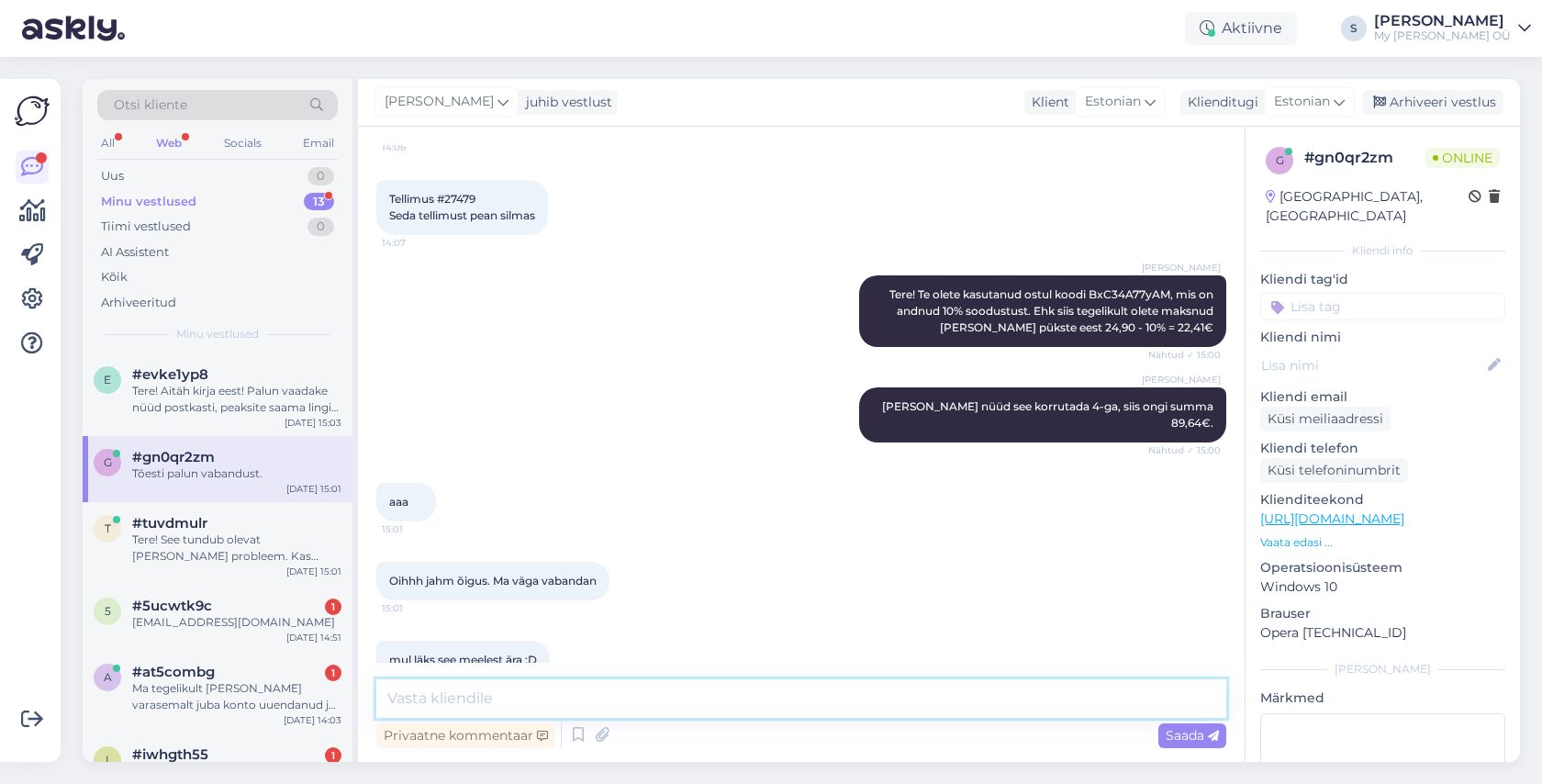
click at [521, 710] on textarea at bounding box center [800, 698] width 850 height 39
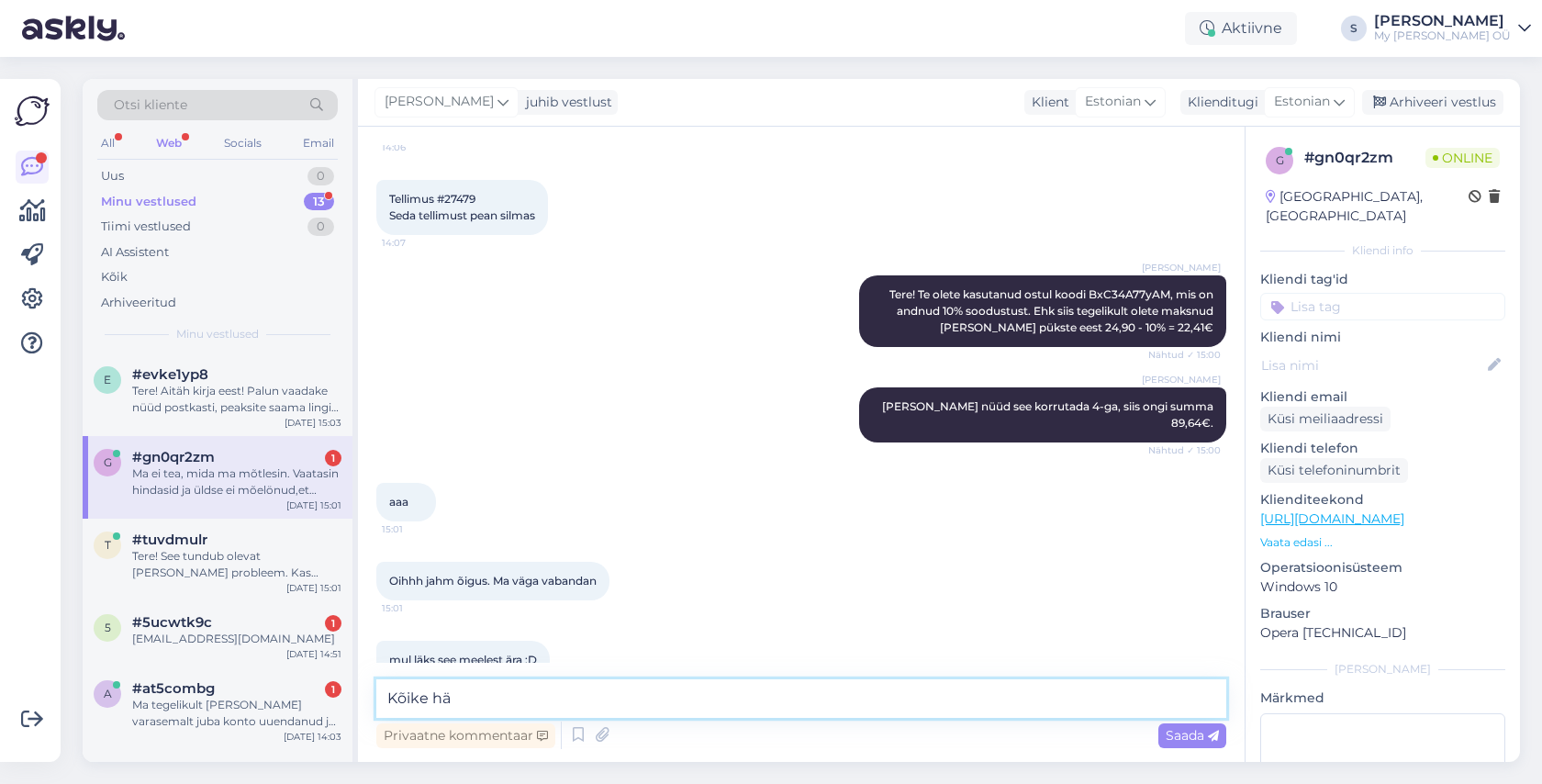
scroll to position [3168, 0]
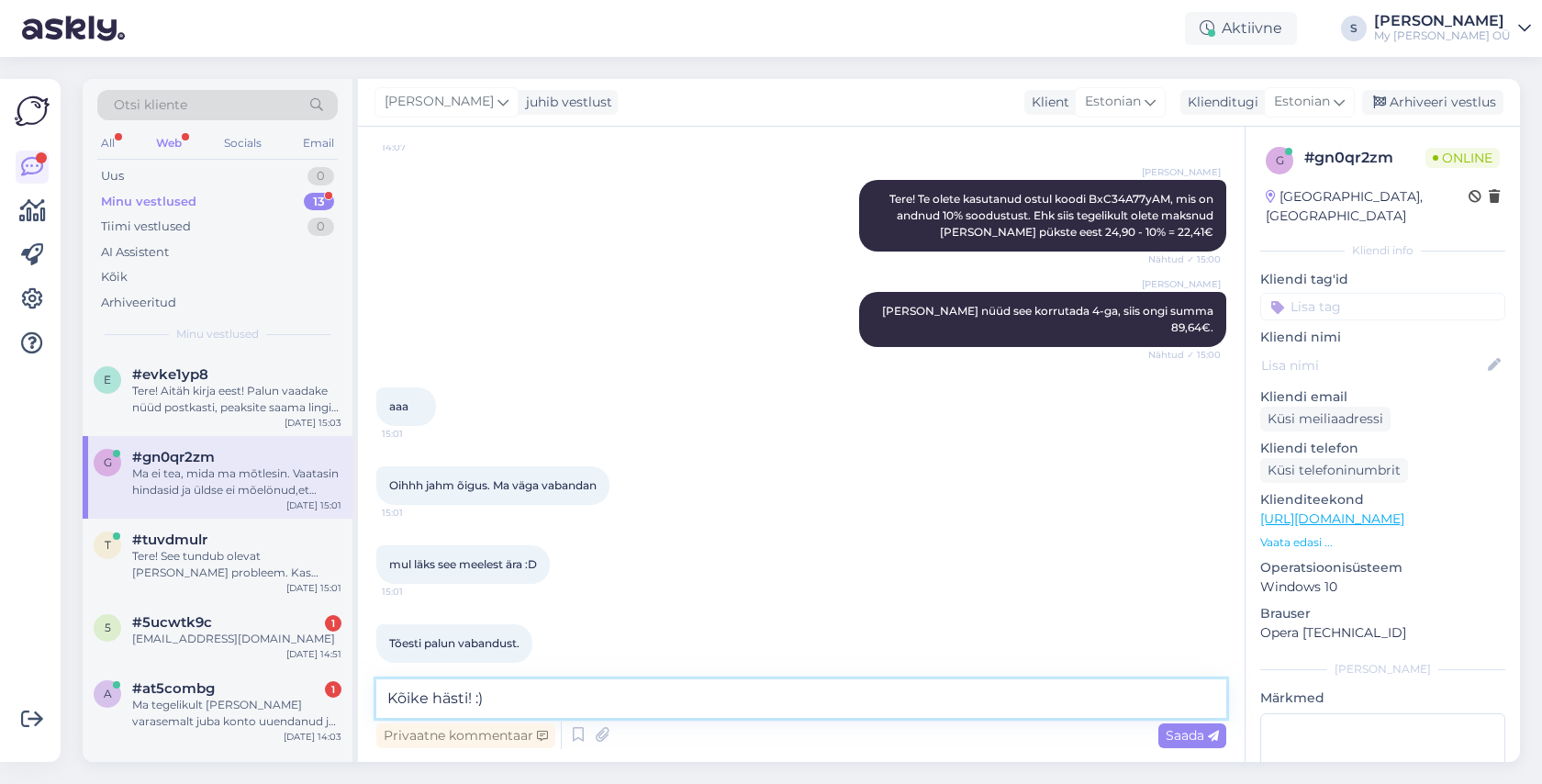
type textarea "Kõike hästi! :)"
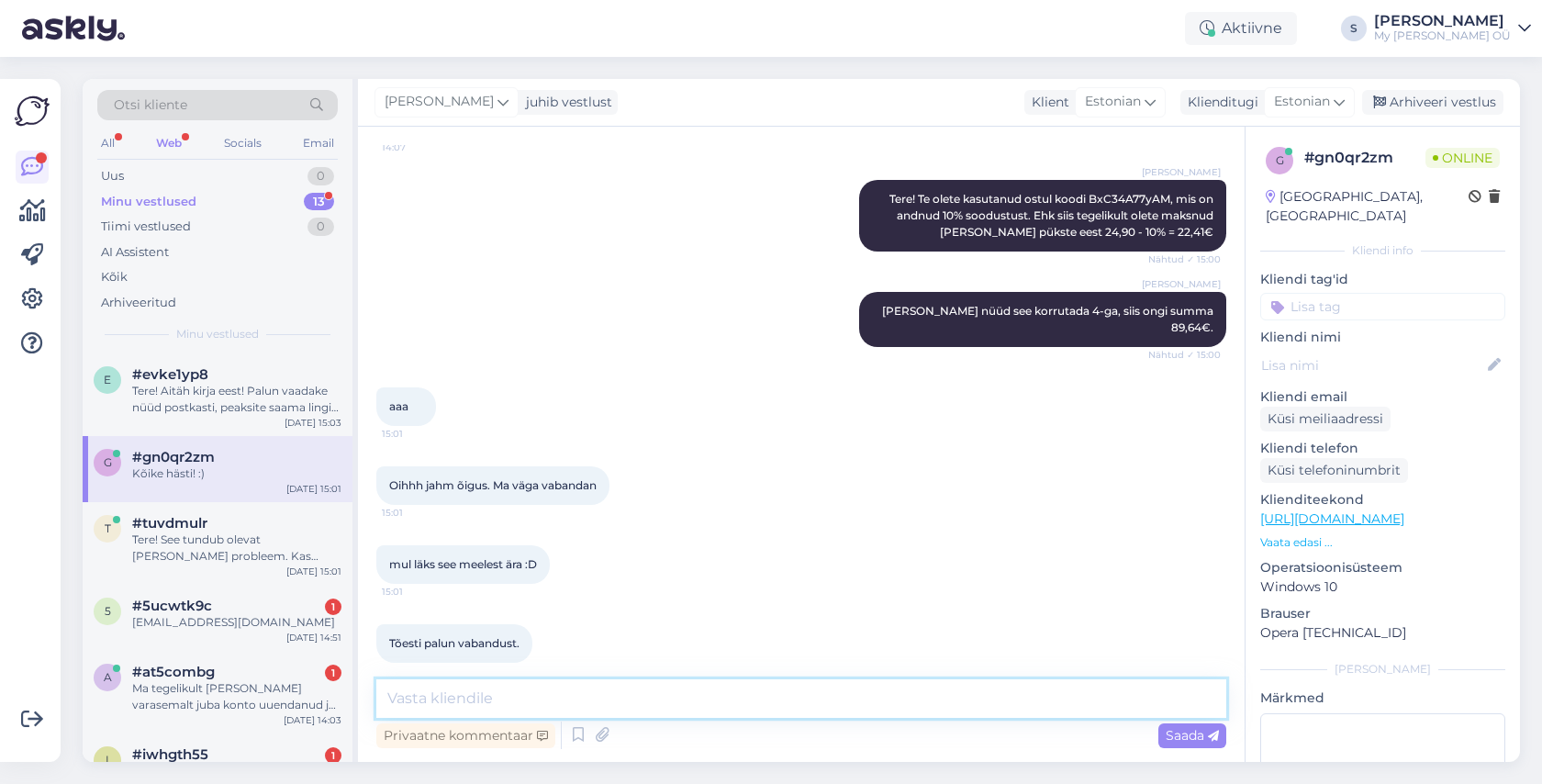
scroll to position [3247, 0]
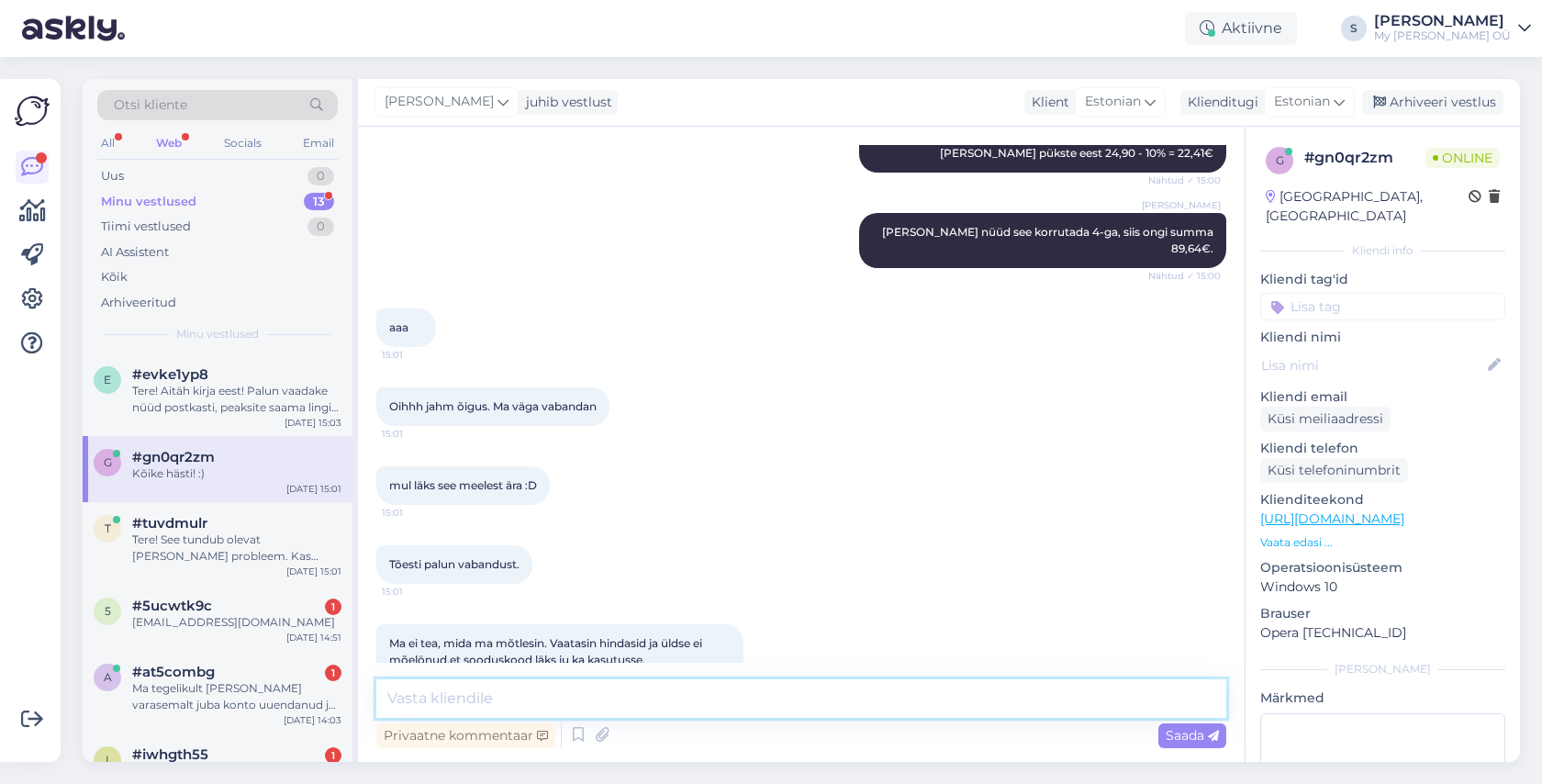
click at [454, 691] on textarea at bounding box center [800, 698] width 850 height 39
type textarea "Ikka juhtub! Oluline on, et saime jälile ;)"
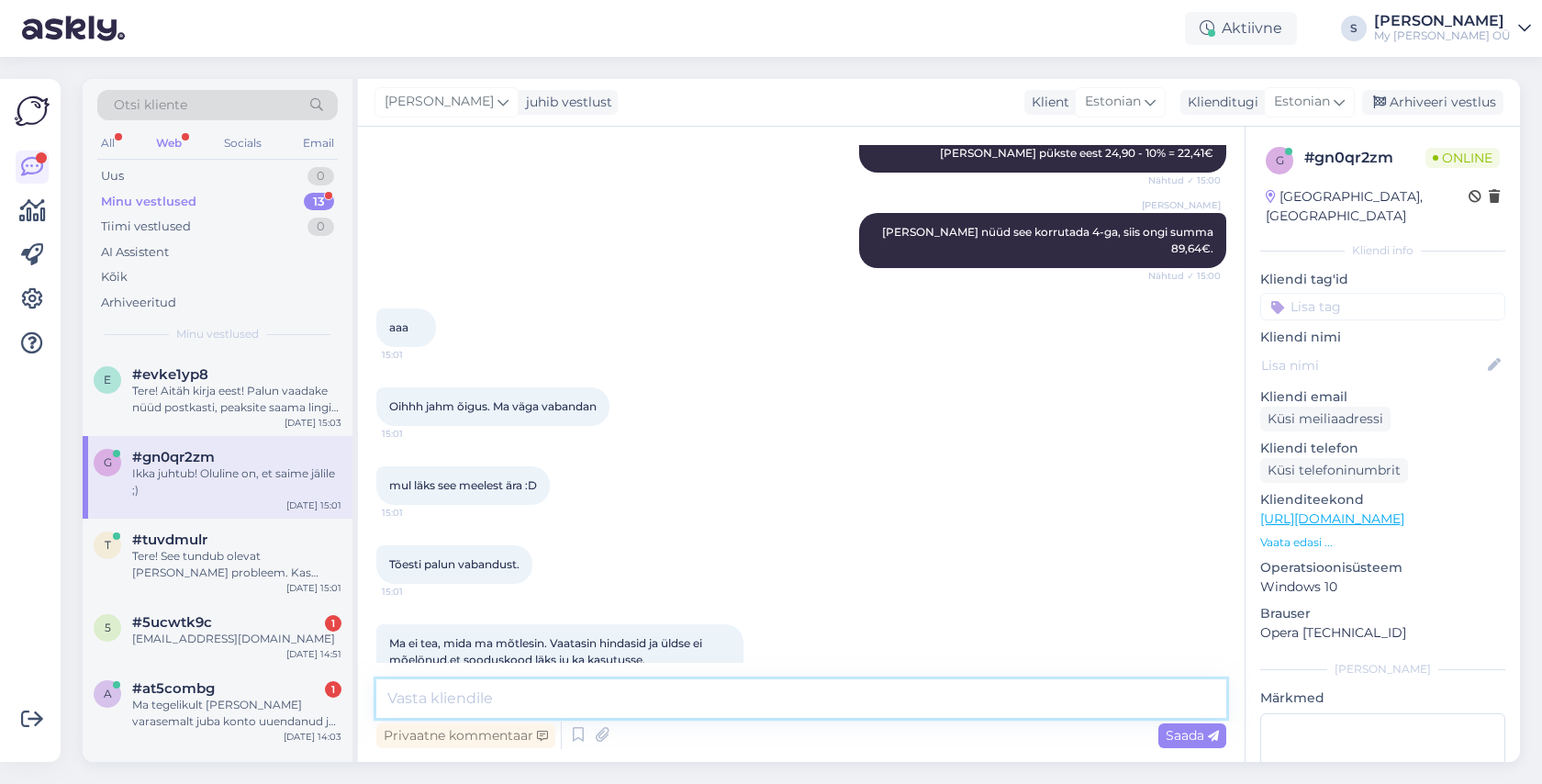
scroll to position [3325, 0]
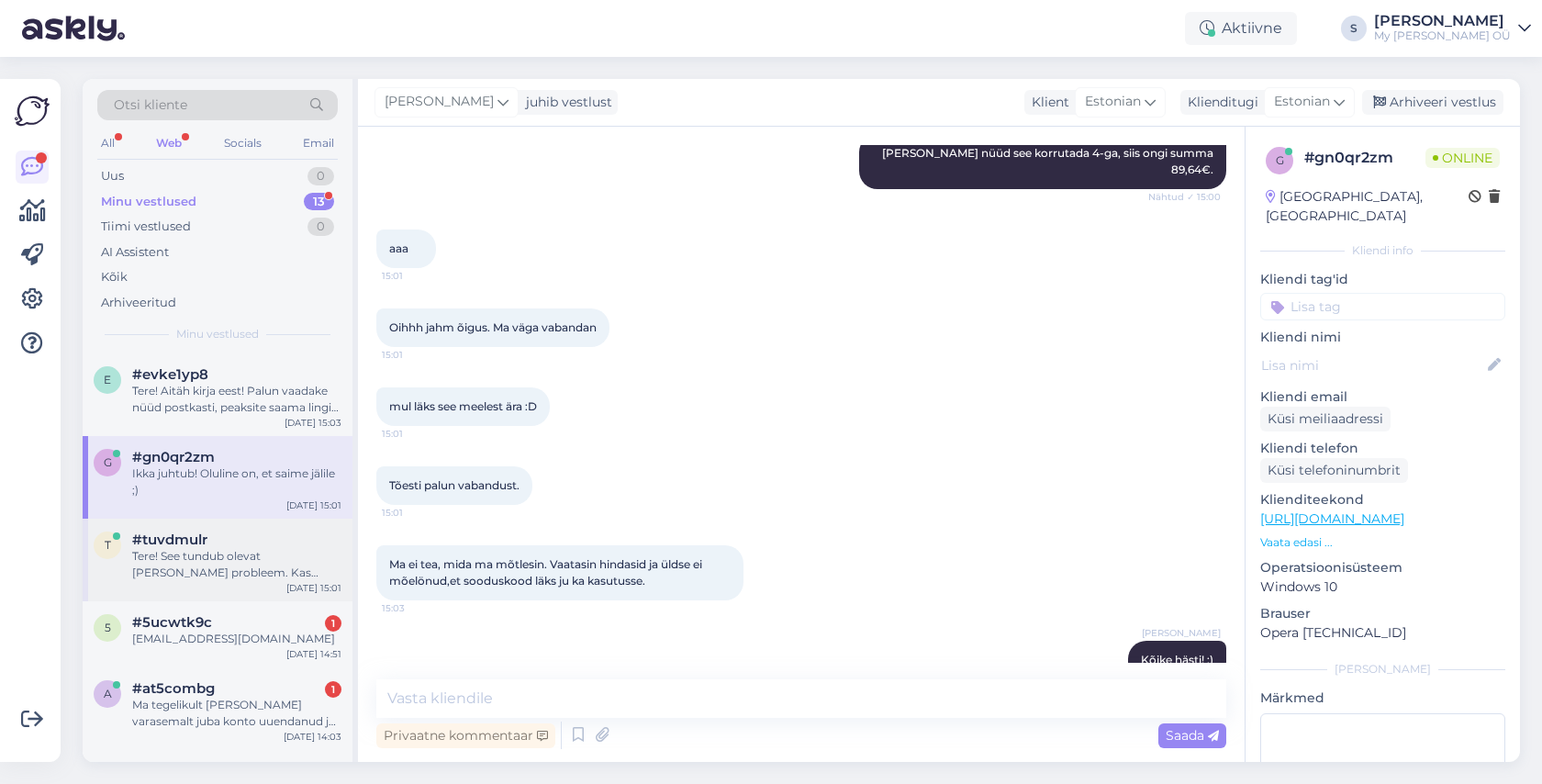
click at [213, 558] on div "Tere! See tundub olevat üldine probleem. Kas saaksite palun anda oma emaili?" at bounding box center [236, 564] width 209 height 33
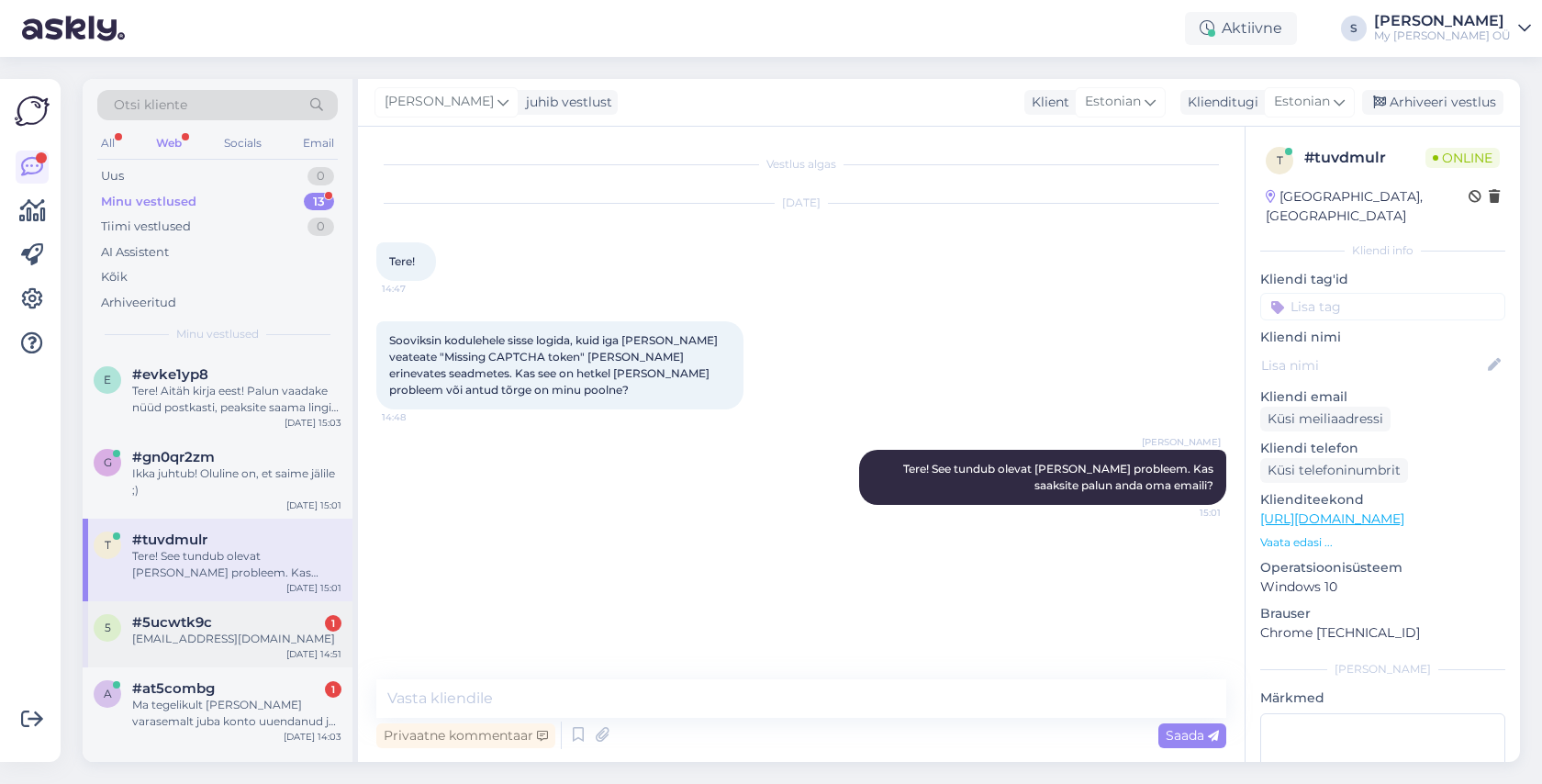
click at [237, 626] on div "#5ucwtk9c 1" at bounding box center [236, 622] width 209 height 16
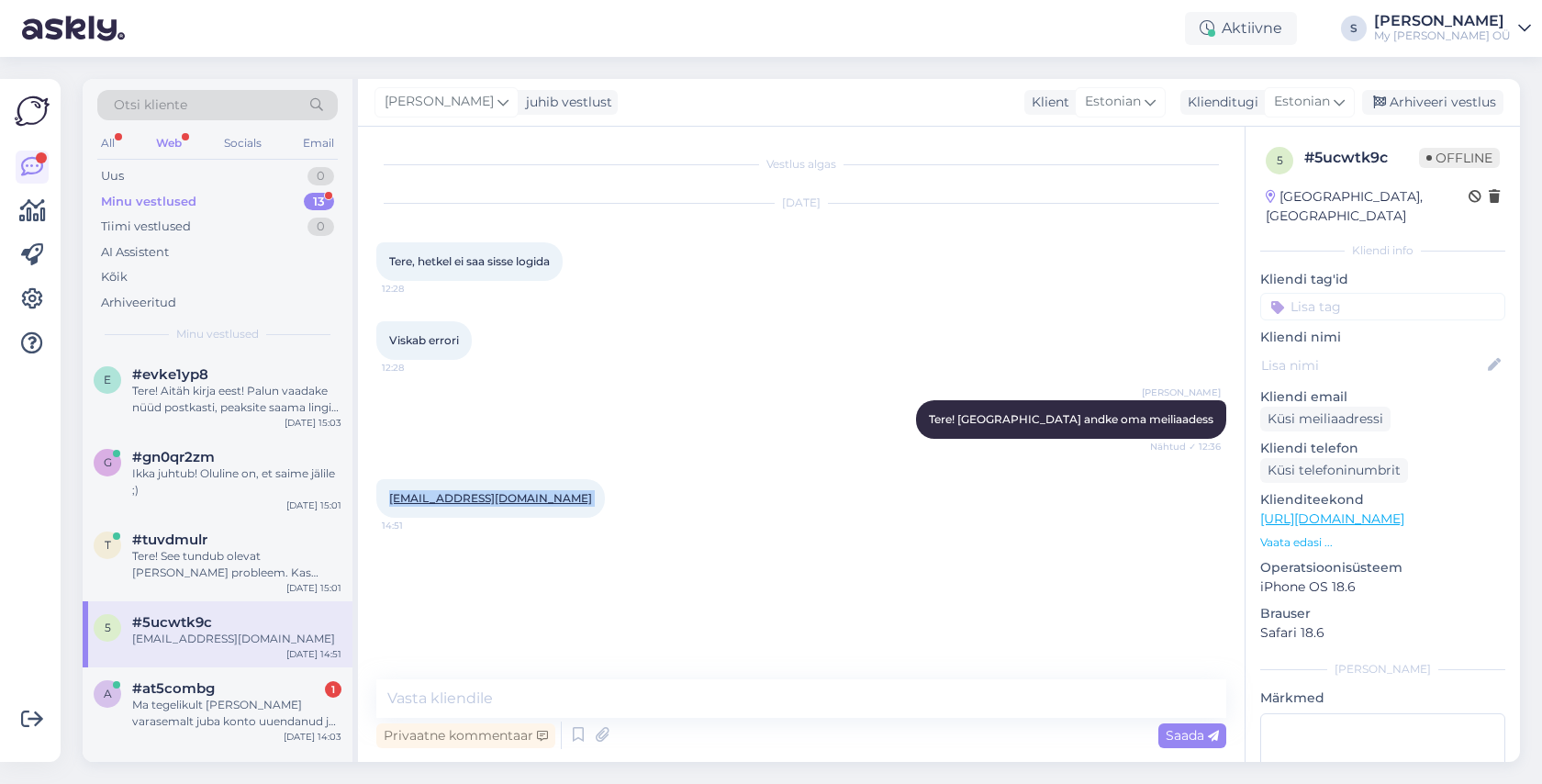
drag, startPoint x: 551, startPoint y: 504, endPoint x: 389, endPoint y: 496, distance: 162.2
click at [389, 496] on div "karmenmeier@gmail.com 14:51" at bounding box center [490, 499] width 229 height 39
copy div "karmenmeier@gmail.com 14:51"
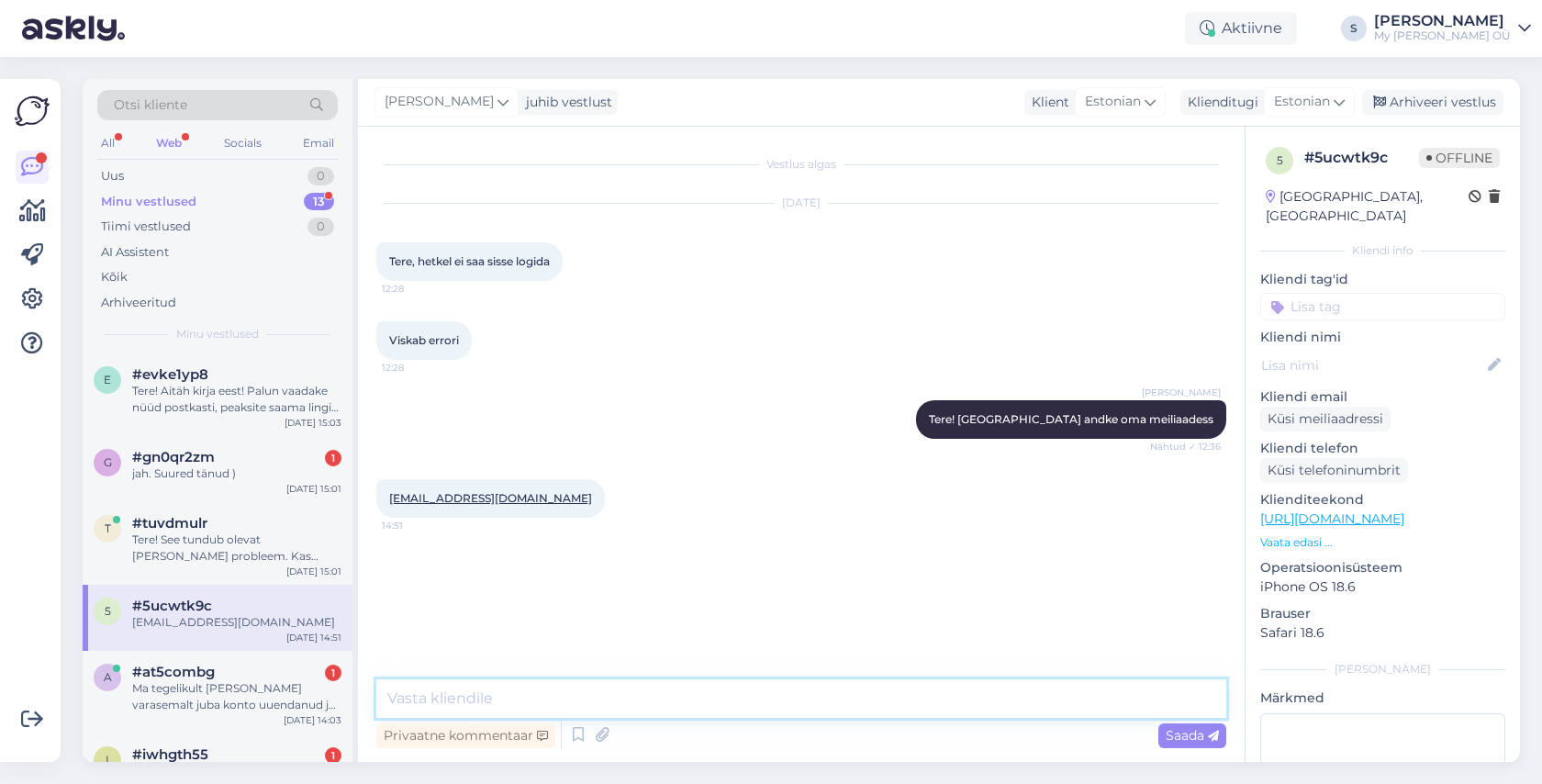
click at [477, 693] on textarea at bounding box center [800, 698] width 850 height 39
click at [631, 690] on textarea at bounding box center [800, 698] width 850 height 39
paste textarea "Tere! Aitäh kirja eest! Palun vaadake nüüd postkasti, peaksite saama lingi kont…"
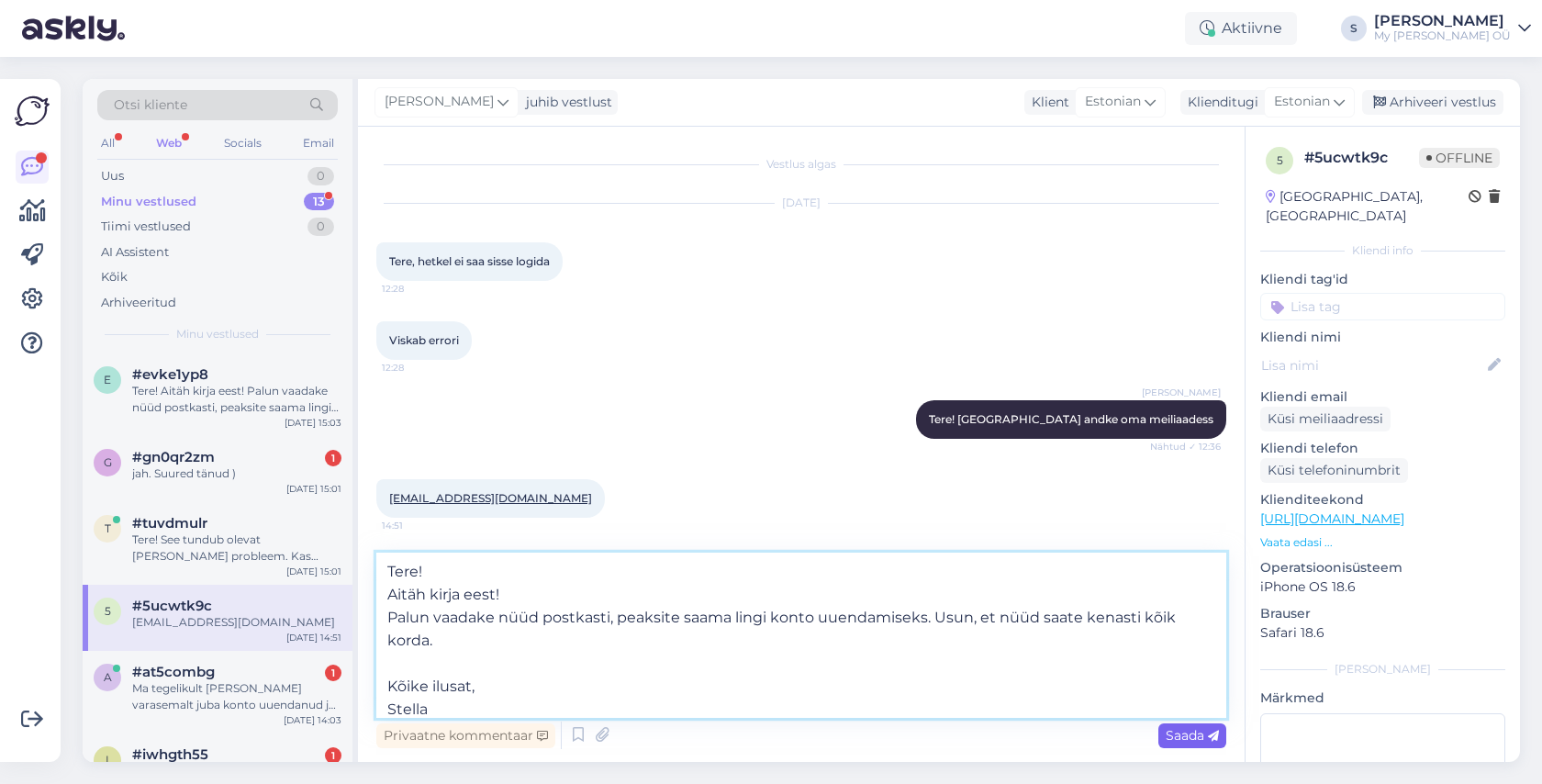
type textarea "Tere! Aitäh kirja eest! Palun vaadake nüüd postkasti, peaksite saama lingi kont…"
click at [1194, 729] on span "Saada" at bounding box center [1191, 735] width 53 height 16
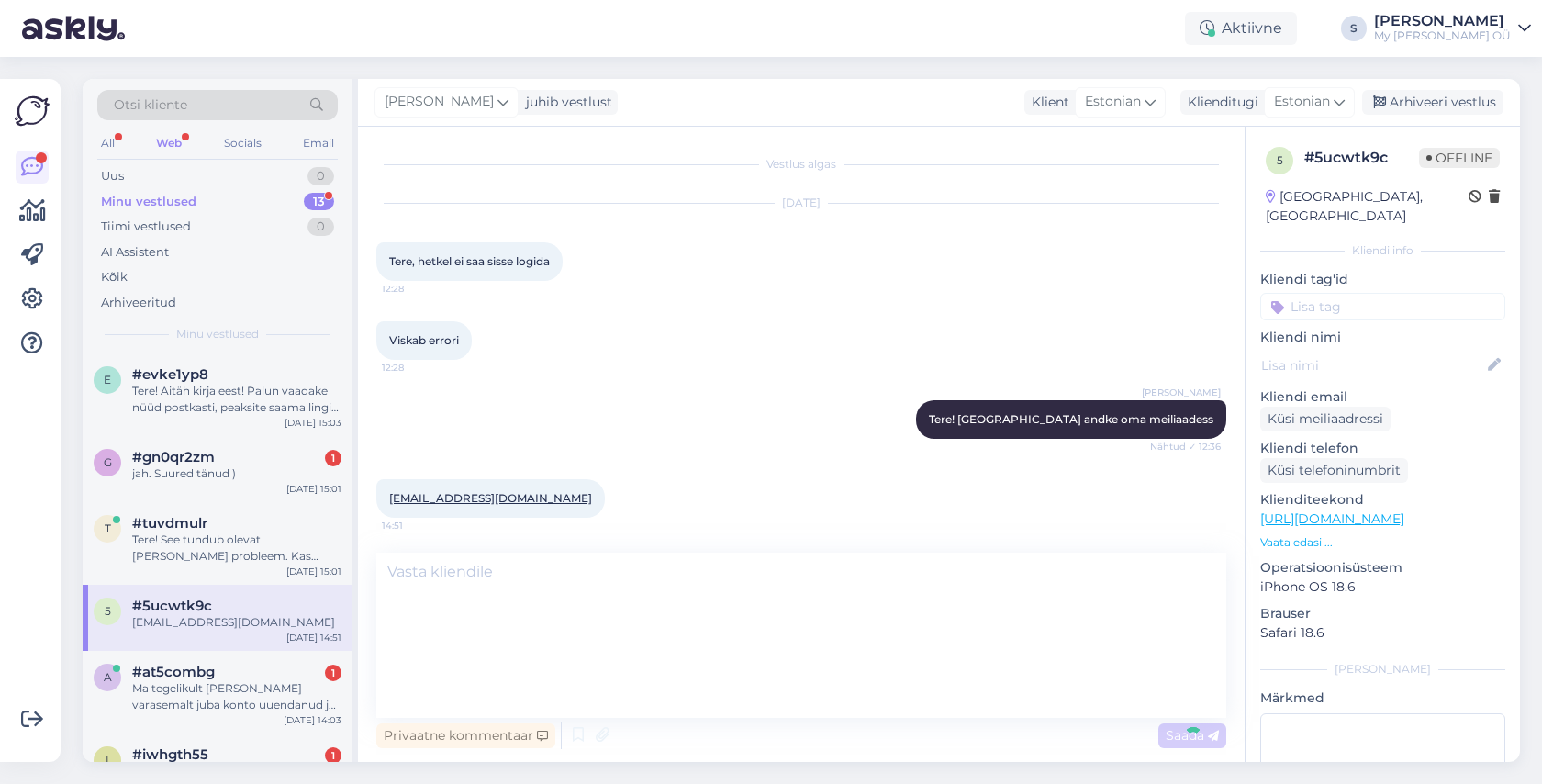
scroll to position [53, 0]
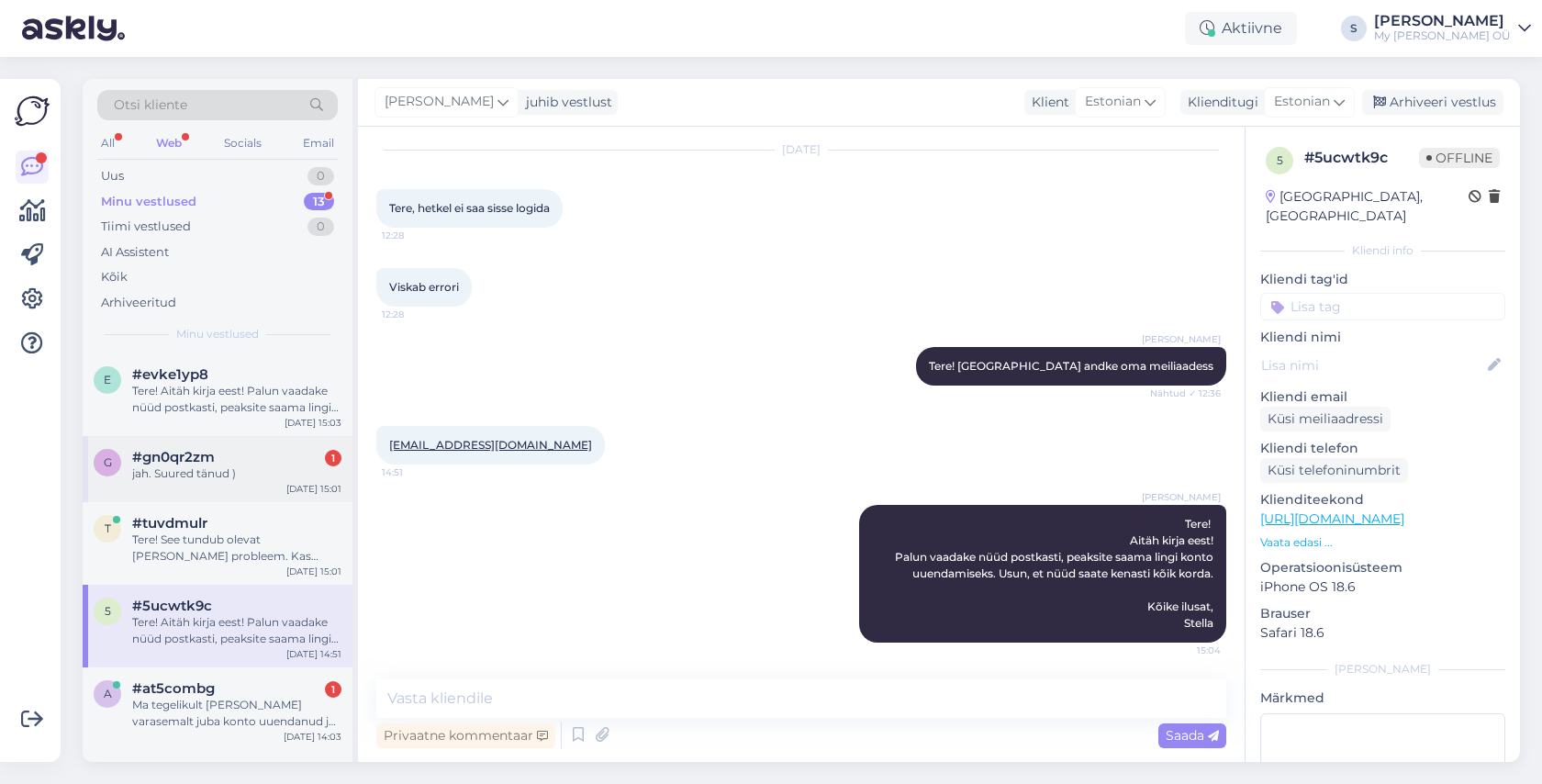
click at [192, 457] on span "#gn0qr2zm" at bounding box center [174, 456] width 83 height 16
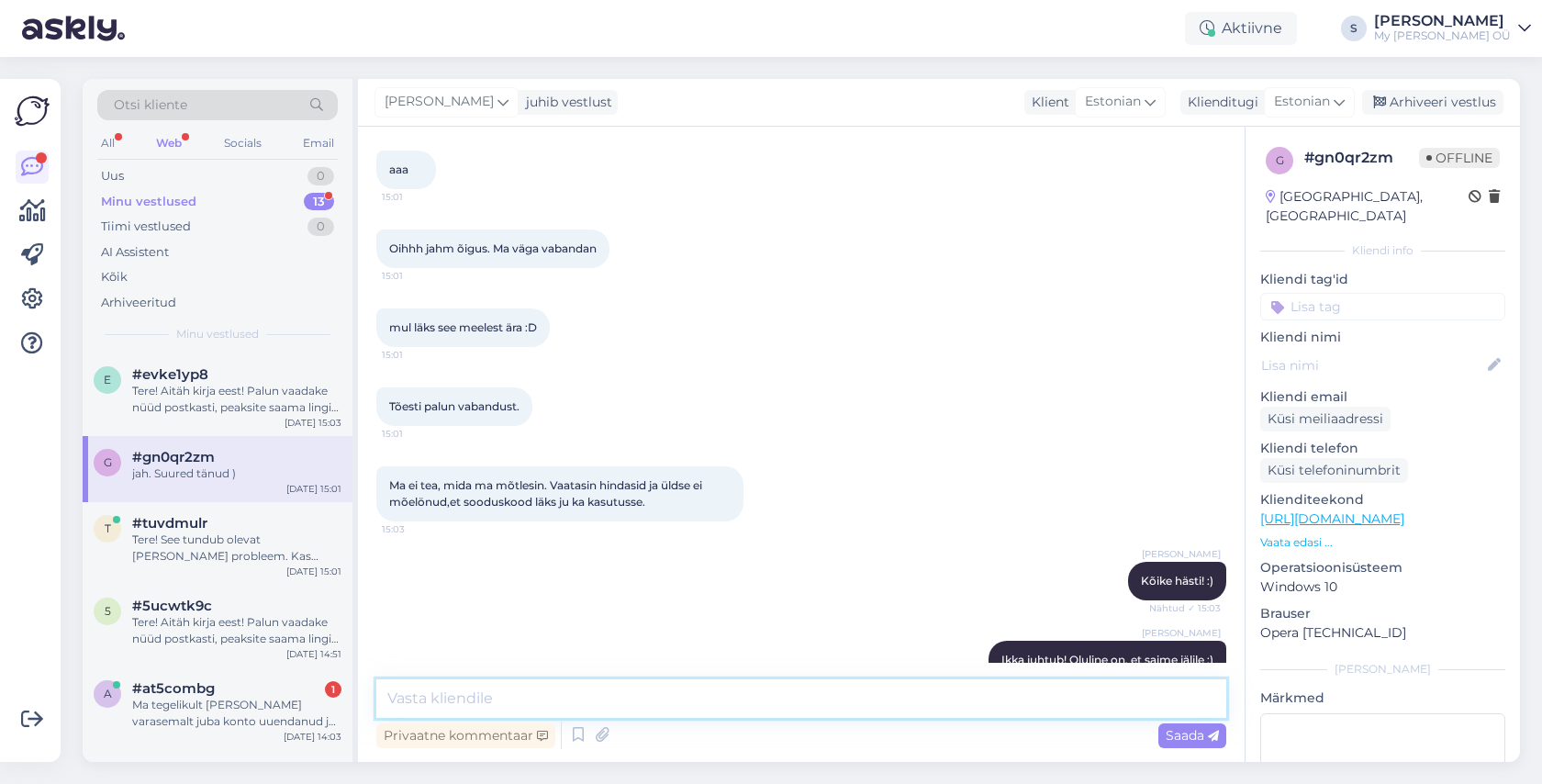
click at [480, 703] on textarea at bounding box center [800, 698] width 850 height 39
type textarea "Palun :)"
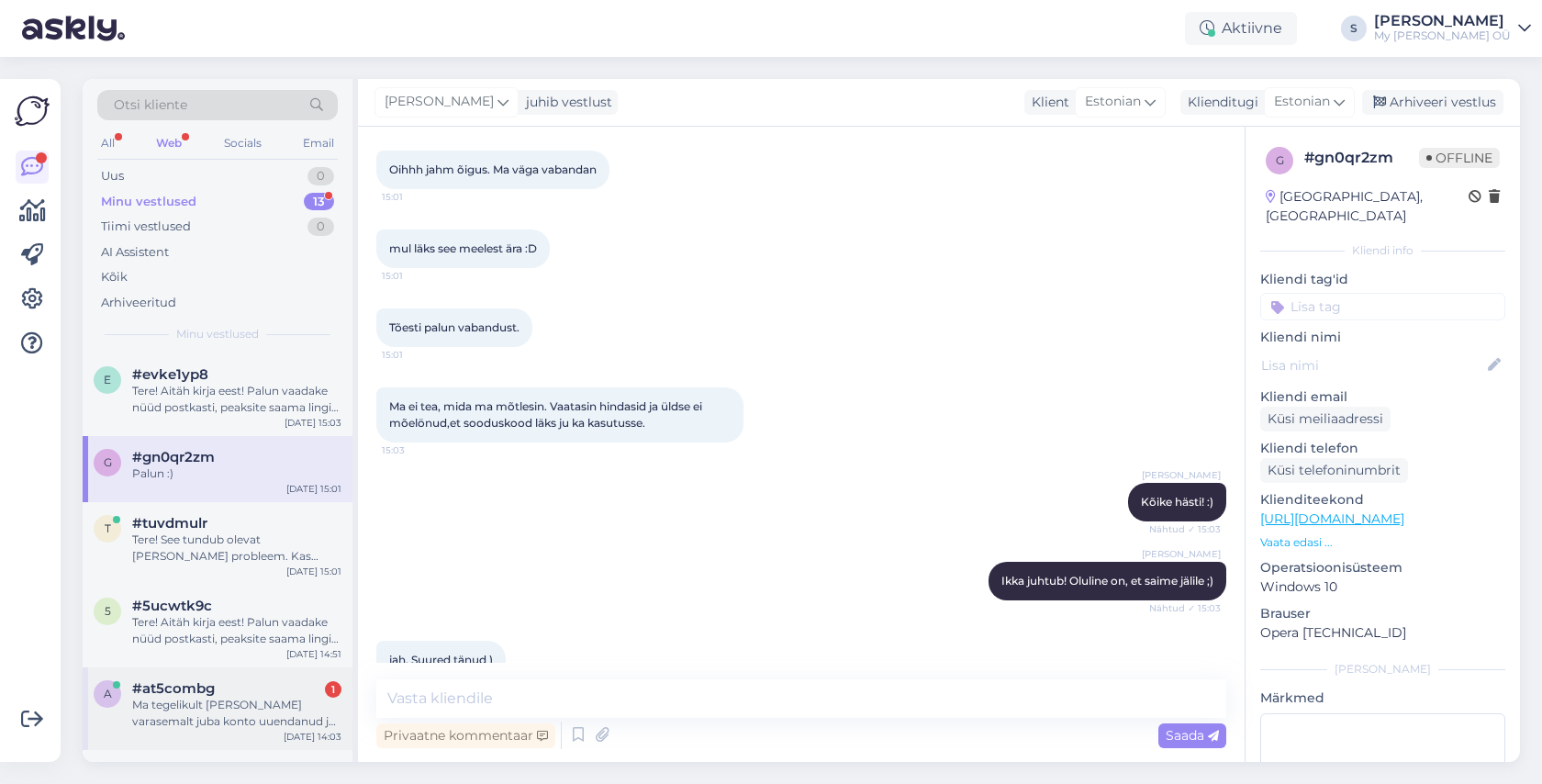
click at [220, 700] on div "Ma tegelikult olen varasemalt juba konto uuendanud ja uue parooli määranud, kas…" at bounding box center [236, 713] width 209 height 33
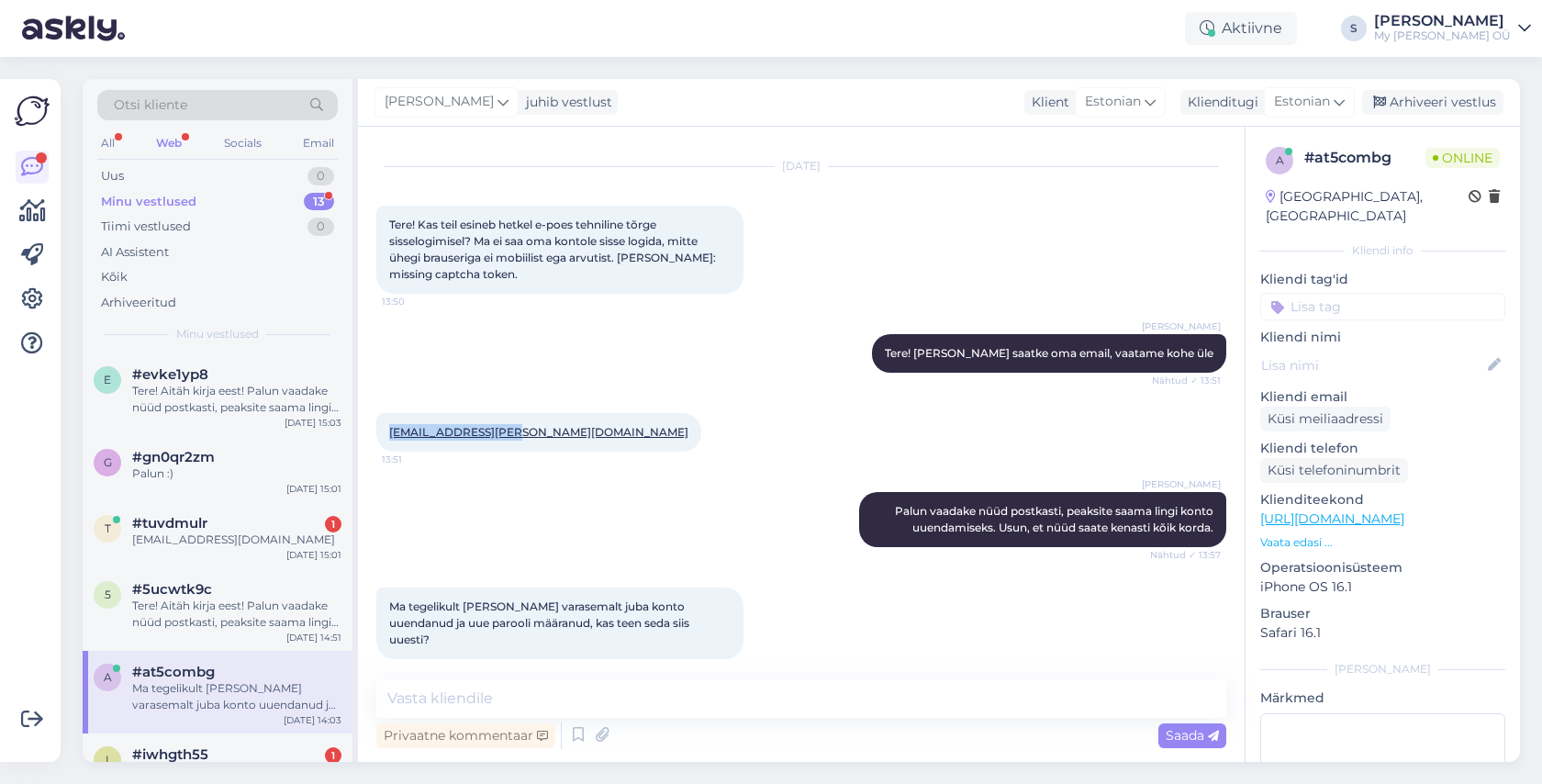
drag, startPoint x: 525, startPoint y: 424, endPoint x: 382, endPoint y: 420, distance: 143.1
click at [382, 420] on div "mari.norman@mail.ee 13:51" at bounding box center [538, 432] width 325 height 39
copy link "mari.norman@mail.ee"
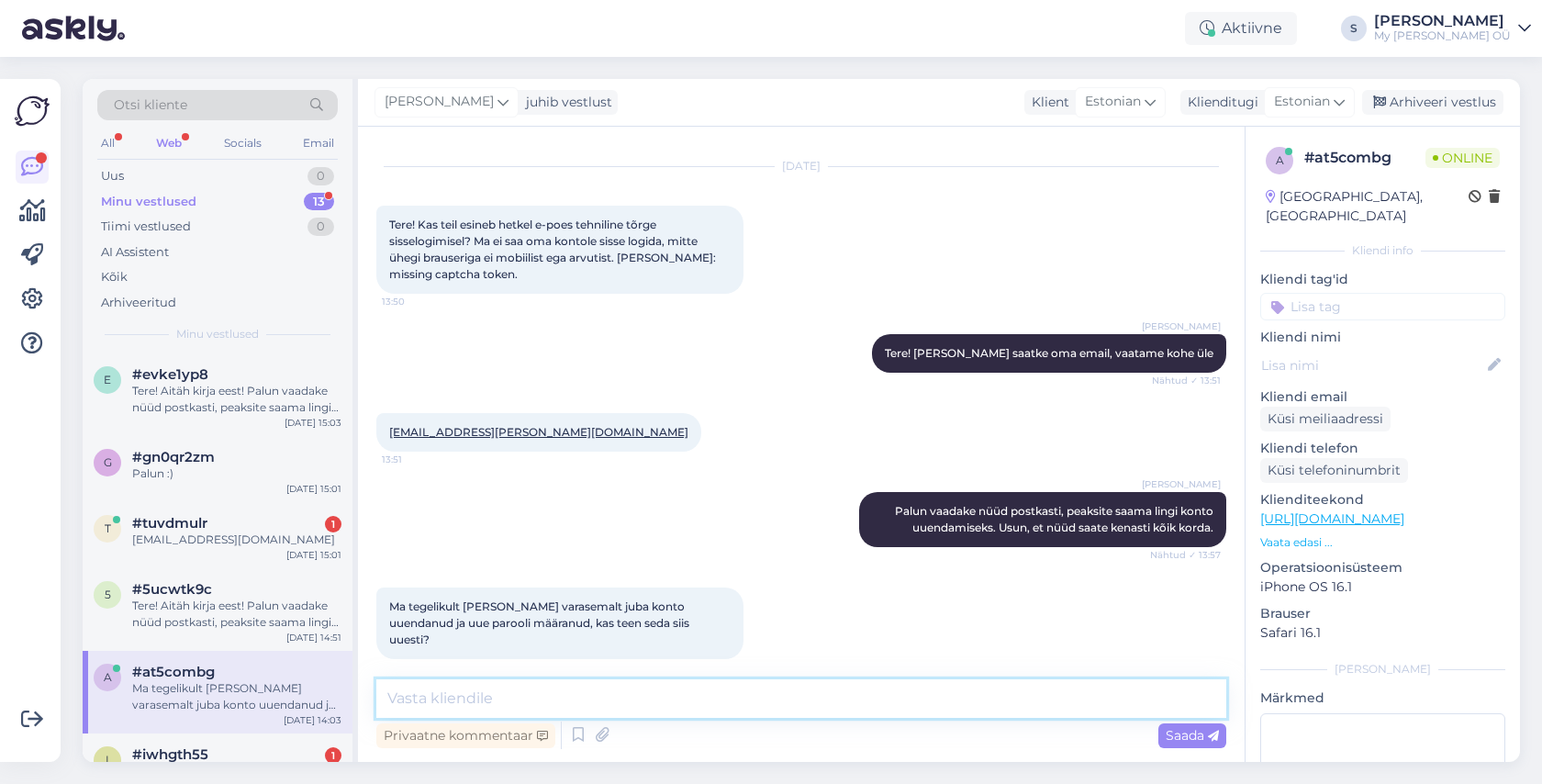
click at [445, 697] on textarea at bounding box center [800, 698] width 850 height 39
type textarea "Palun uuendage veelkord :) Vabandan segaduse pärast"
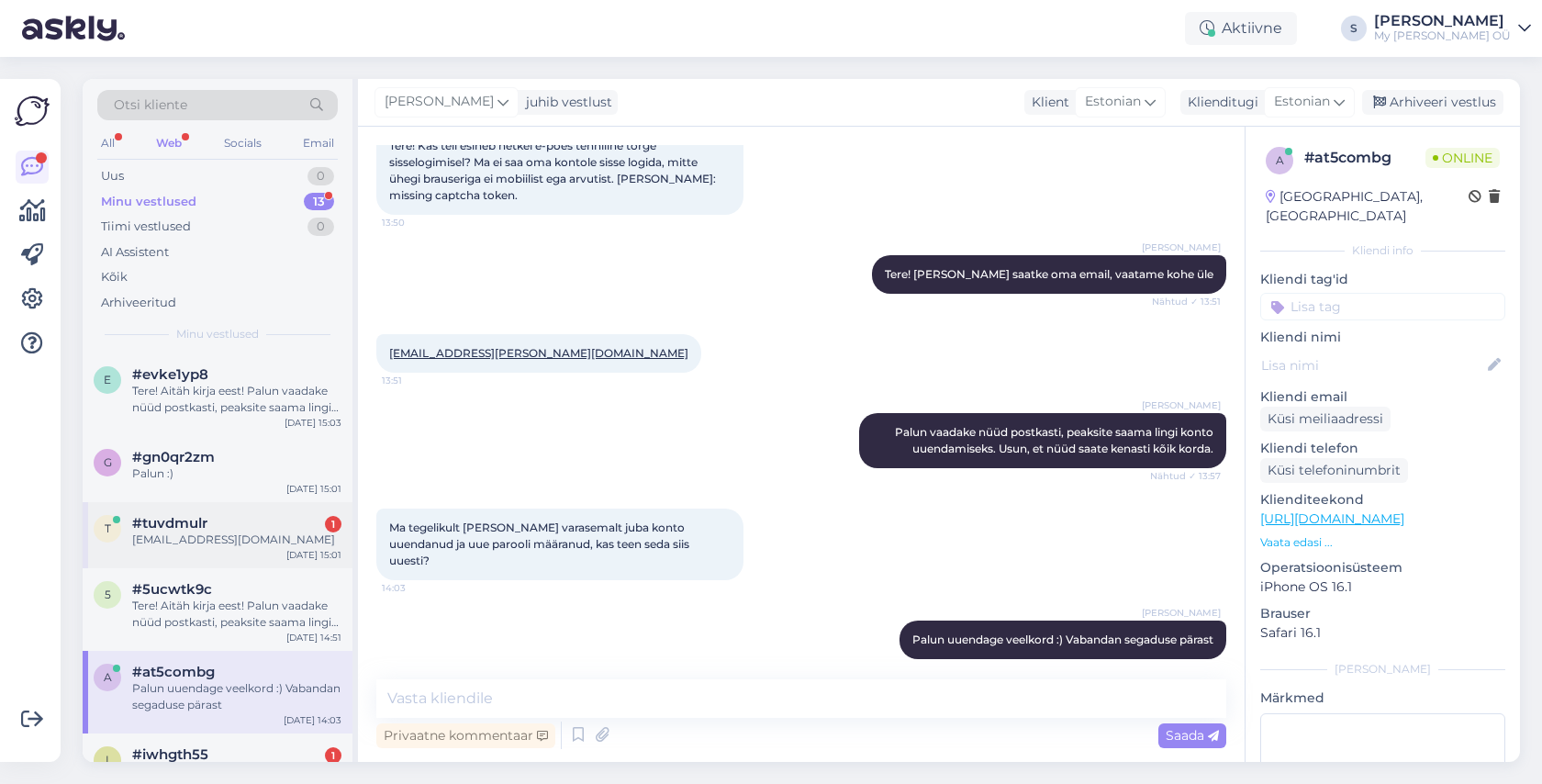
click at [195, 527] on span "#tuvdmulr" at bounding box center [170, 523] width 75 height 16
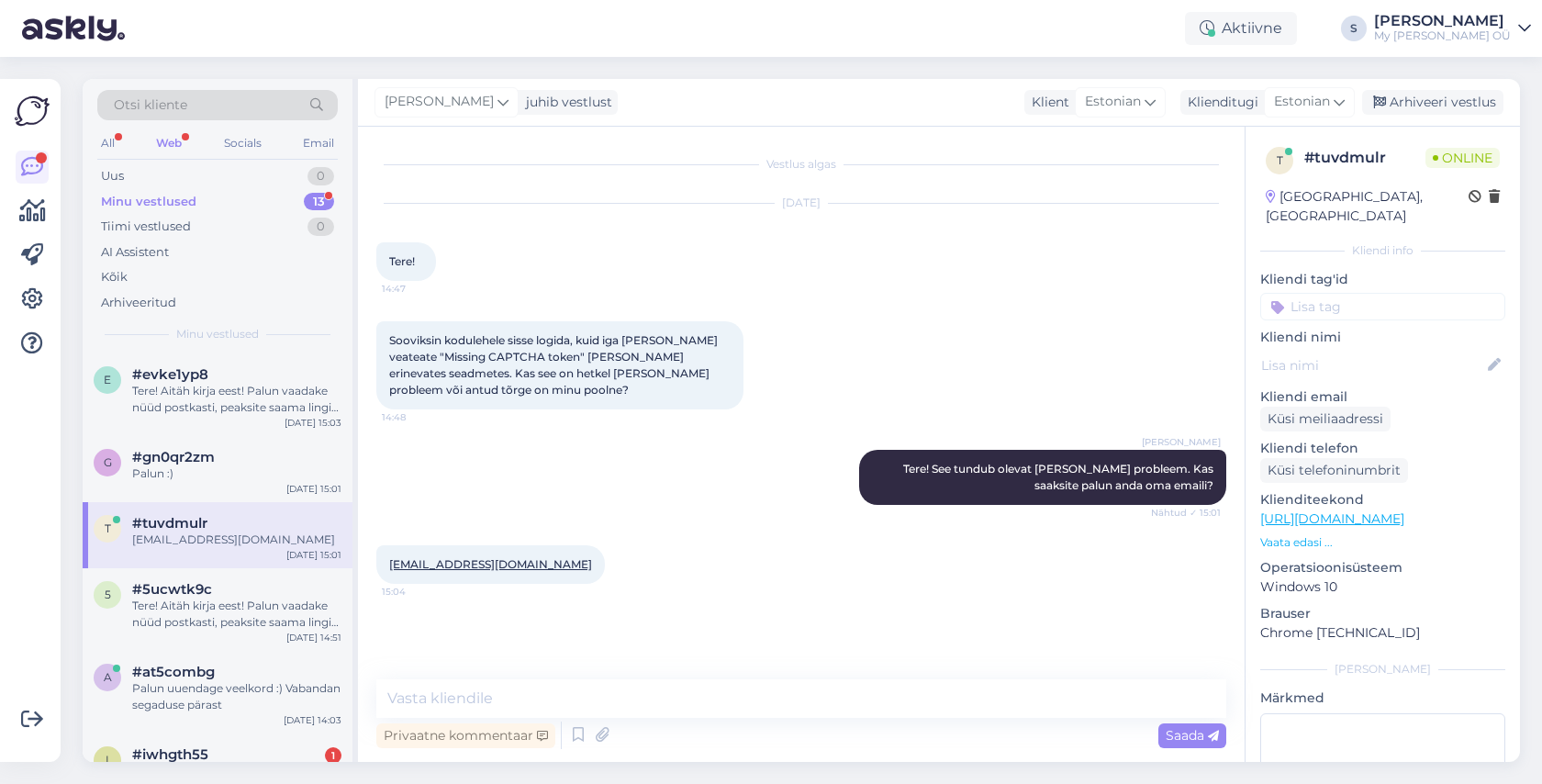
scroll to position [0, 0]
drag, startPoint x: 533, startPoint y: 568, endPoint x: 388, endPoint y: 567, distance: 145.0
click at [388, 567] on div "aire.needo@gmail.com 15:04" at bounding box center [490, 564] width 229 height 39
copy div "aire.needo@gmail.com 15:04"
click at [447, 697] on textarea at bounding box center [800, 698] width 850 height 39
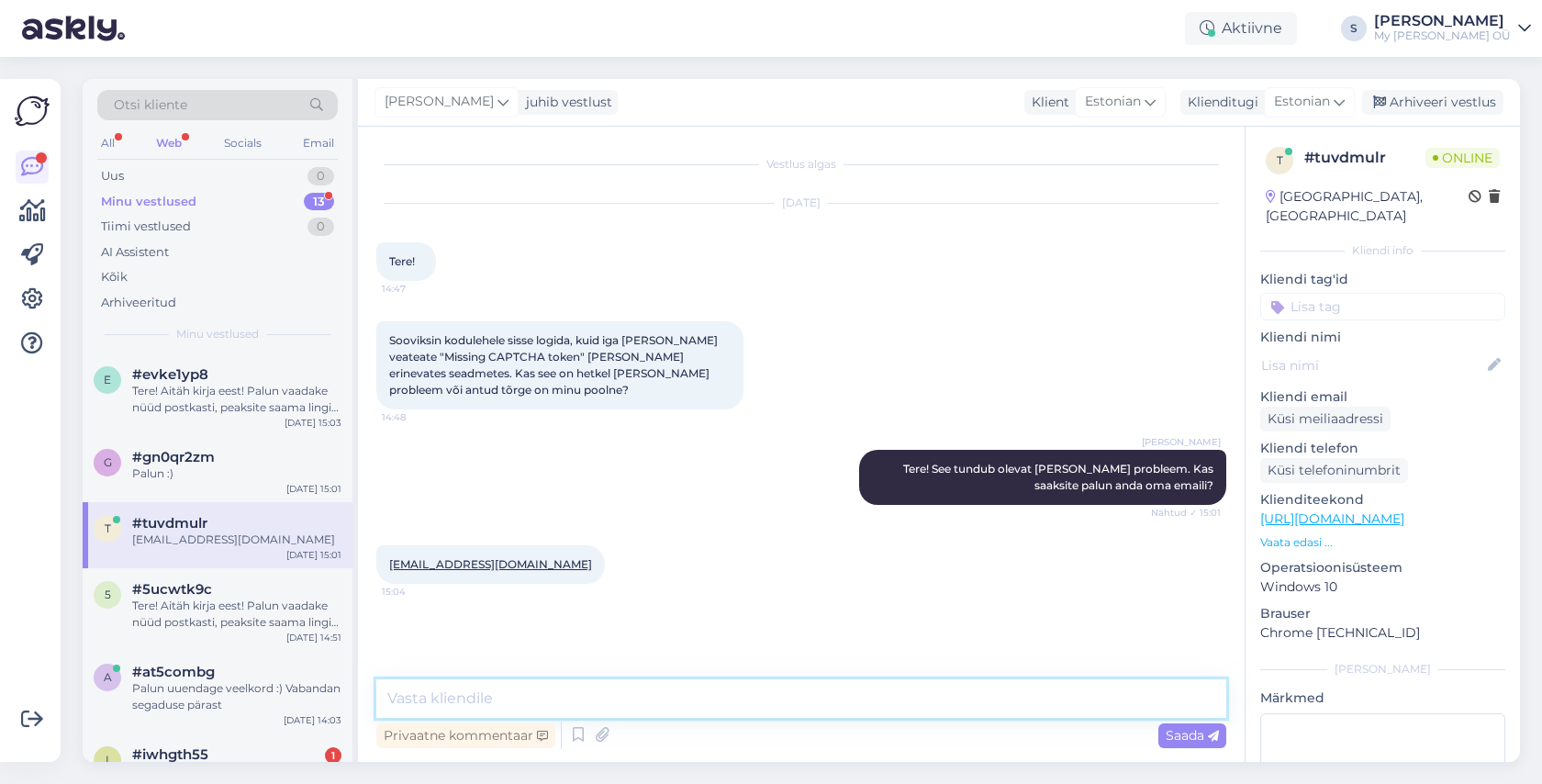
paste textarea "Tere! Aitäh kirja eest! Palun vaadake nüüd postkasti, peaksite saama lingi kont…"
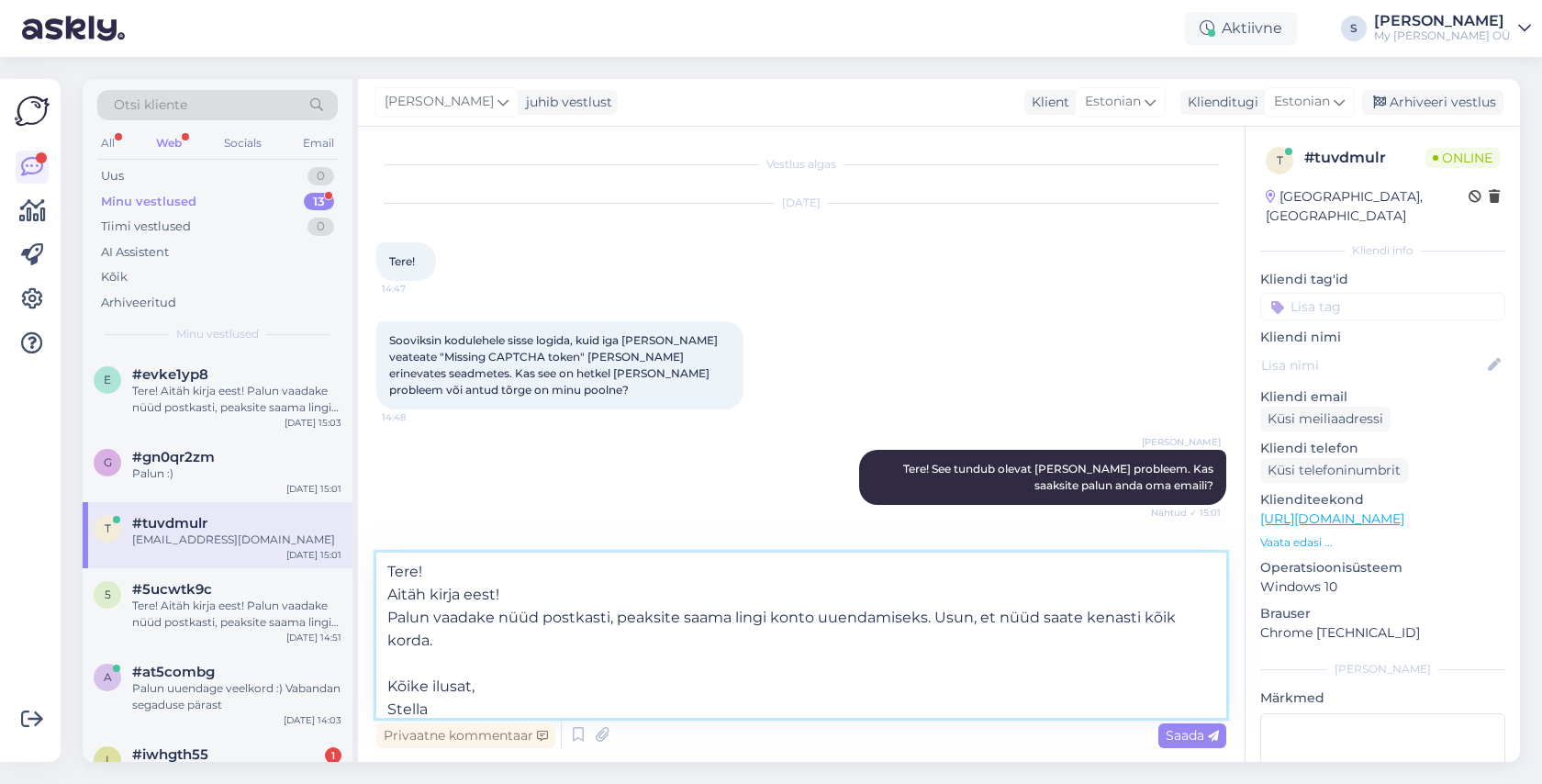
drag, startPoint x: 453, startPoint y: 710, endPoint x: 371, endPoint y: 662, distance: 95.0
click at [371, 662] on div "Vestlus algas Aug 18 2025 Tere! 14:47 Sooviksin kodulehele sisse logida, kuid i…" at bounding box center [800, 444] width 886 height 635
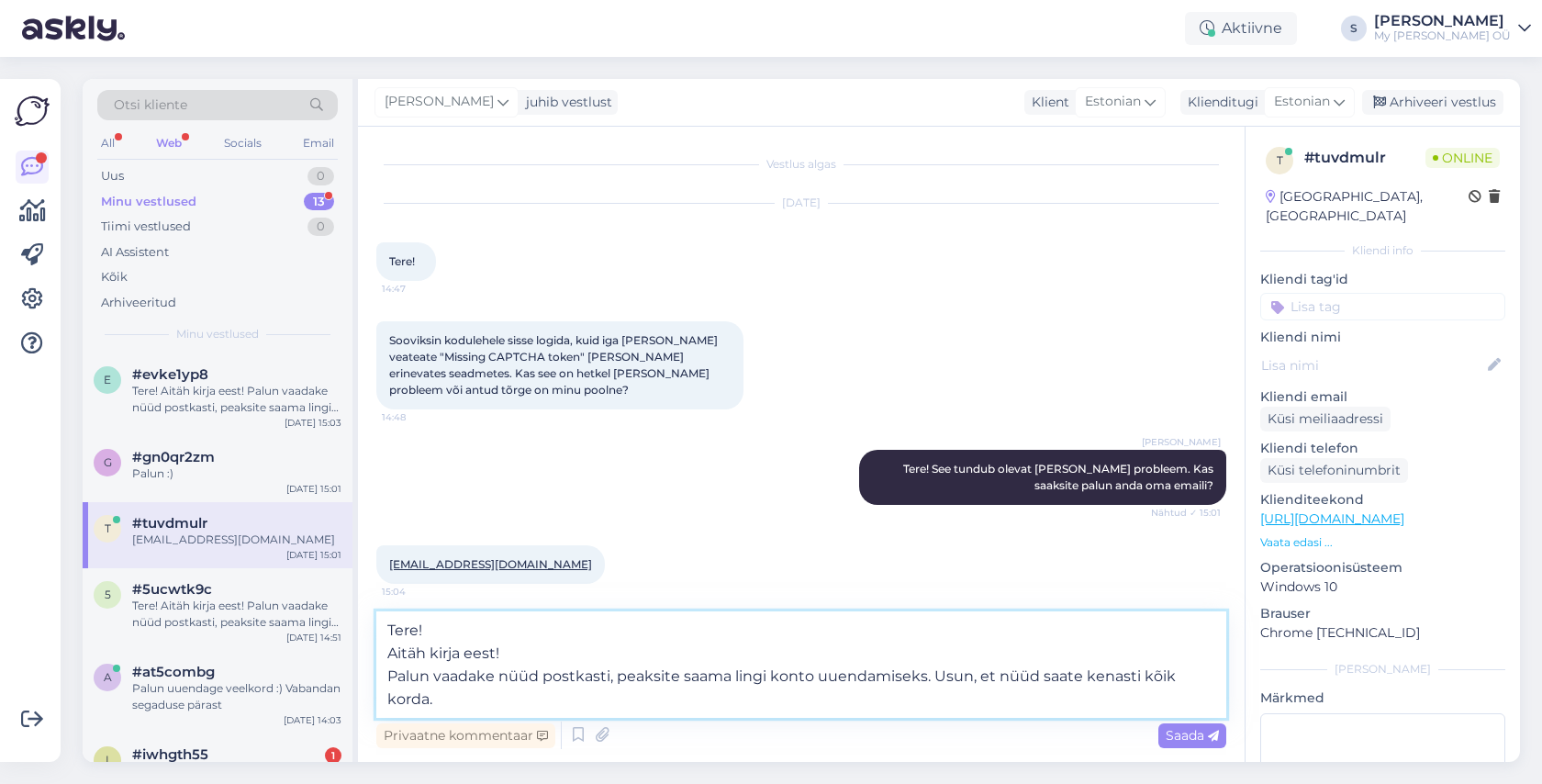
drag, startPoint x: 519, startPoint y: 643, endPoint x: 382, endPoint y: 632, distance: 137.4
click at [382, 632] on textarea "Tere! Aitäh kirja eest! Palun vaadake nüüd postkasti, peaksite saama lingi kont…" at bounding box center [800, 664] width 850 height 106
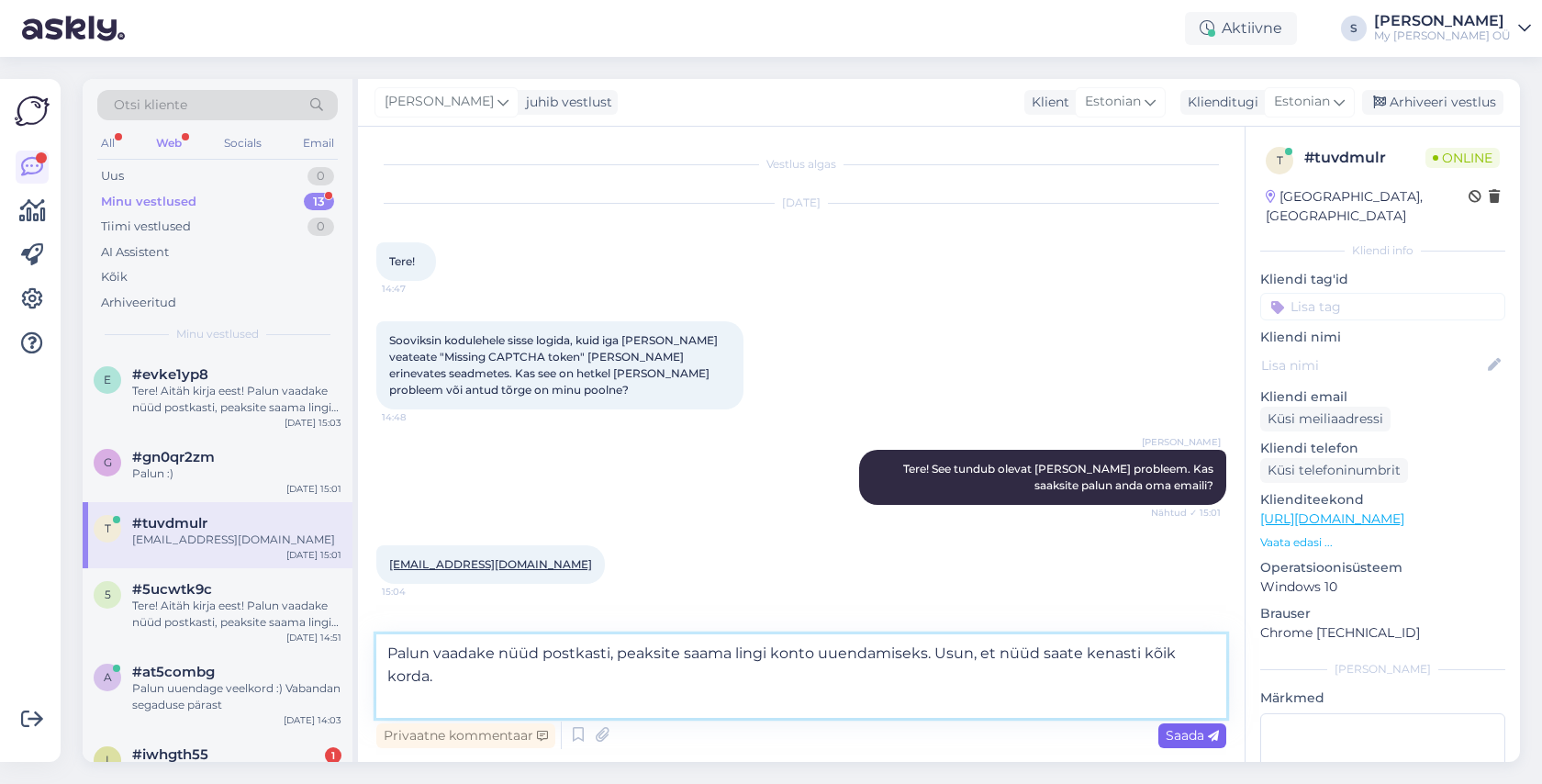
type textarea "Palun vaadake nüüd postkasti, peaksite saama lingi konto uuendamiseks. Usun, et…"
click at [1185, 735] on span "Saada" at bounding box center [1191, 735] width 53 height 16
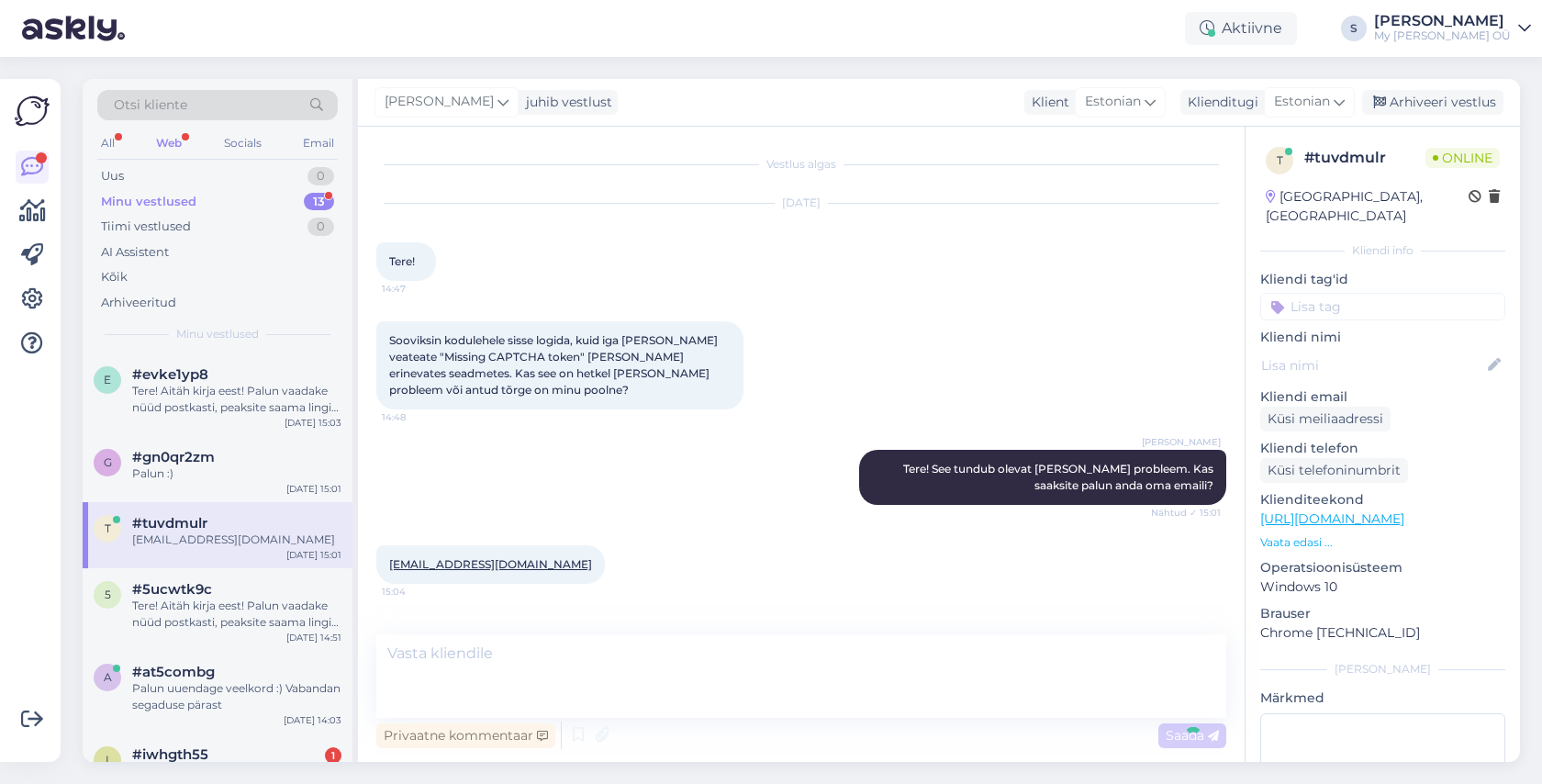
scroll to position [53, 0]
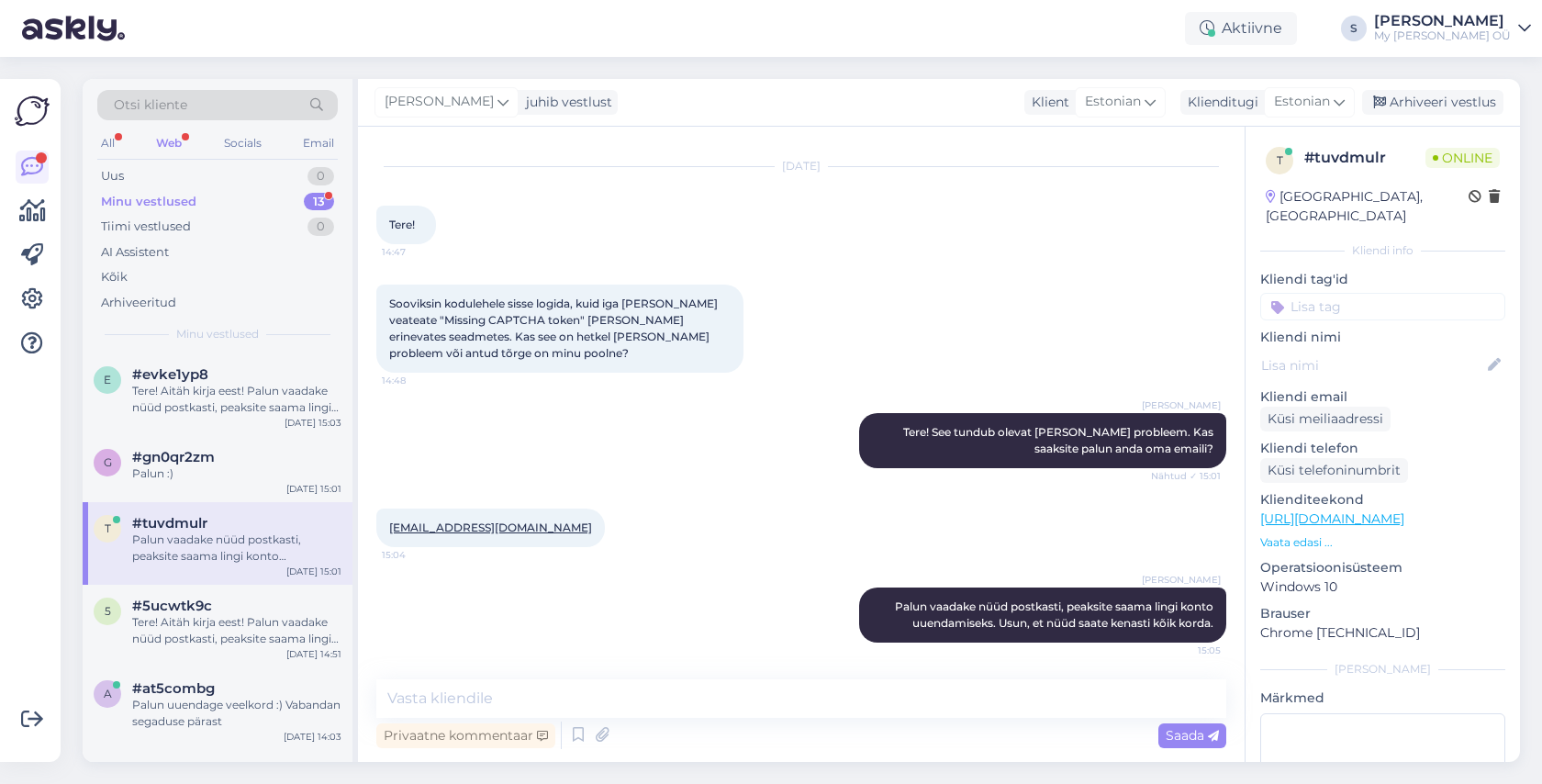
click at [179, 129] on div "Otsi kliente" at bounding box center [217, 110] width 240 height 41
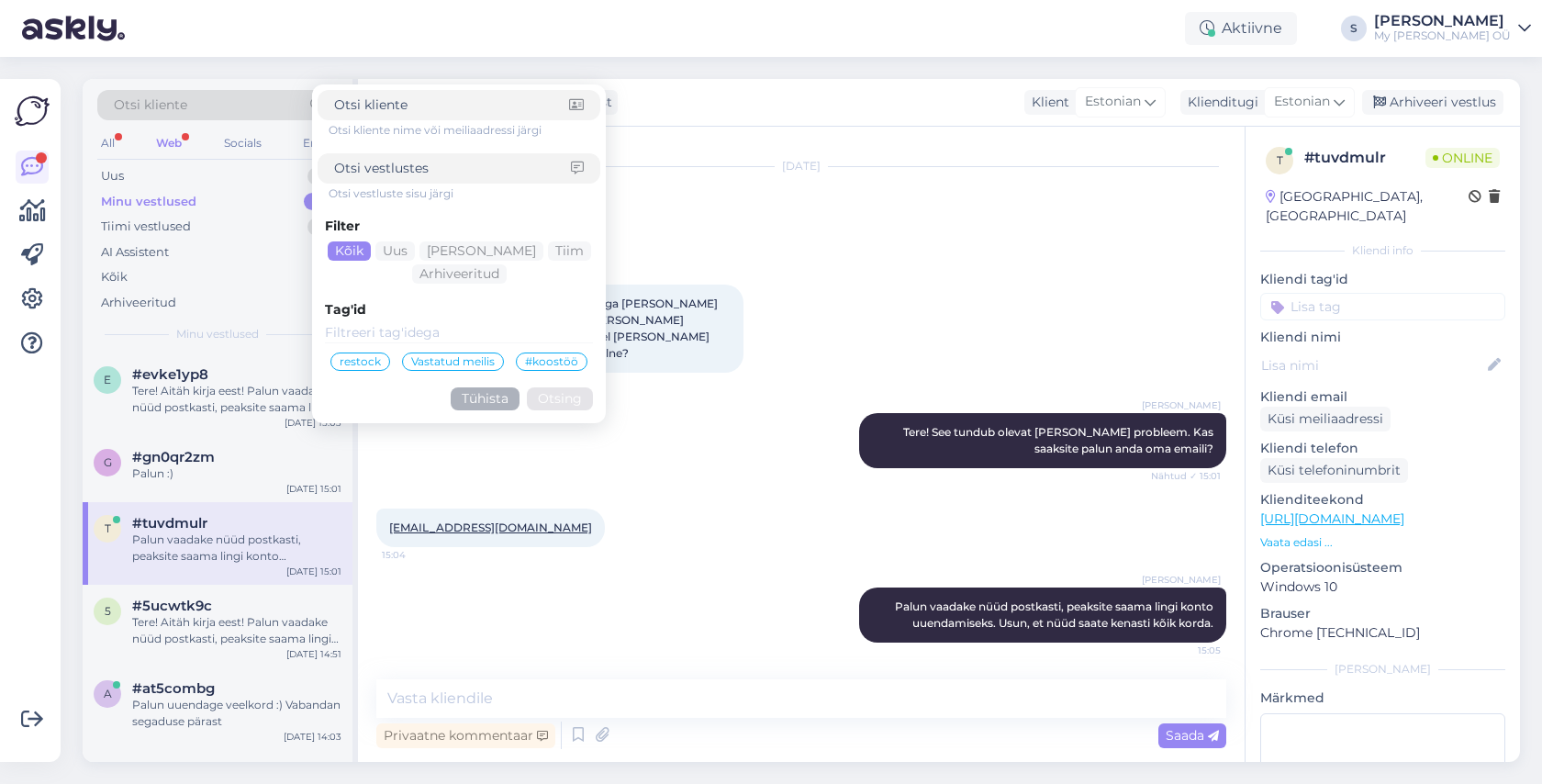
click at [165, 203] on div "Minu vestlused" at bounding box center [149, 202] width 95 height 18
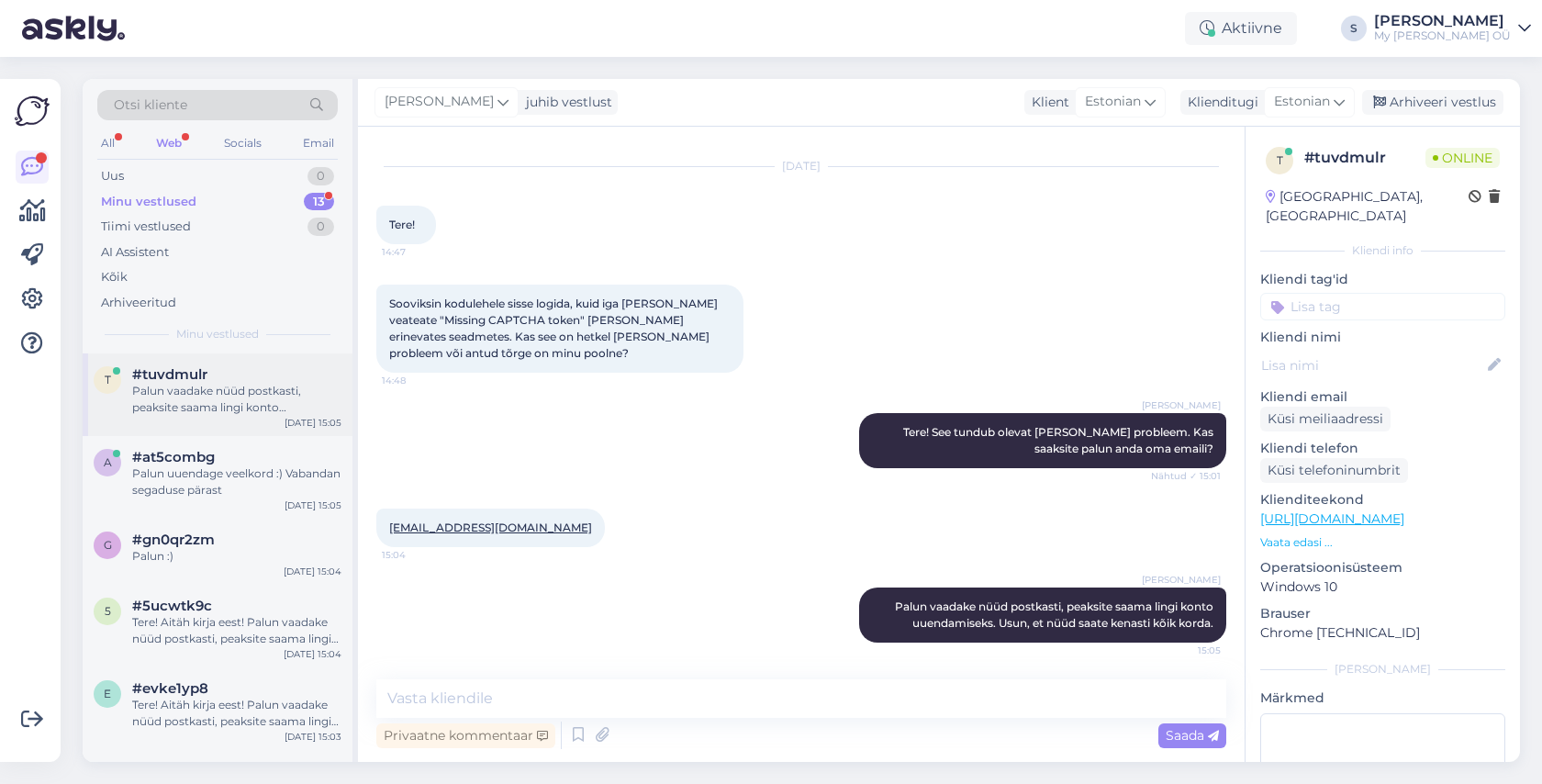
click at [214, 385] on div "Palun vaadake nüüd postkasti, peaksite saama lingi konto uuendamiseks. Usun, et…" at bounding box center [236, 399] width 209 height 33
click at [1394, 104] on div "Arhiveeri vestlus" at bounding box center [1432, 102] width 142 height 25
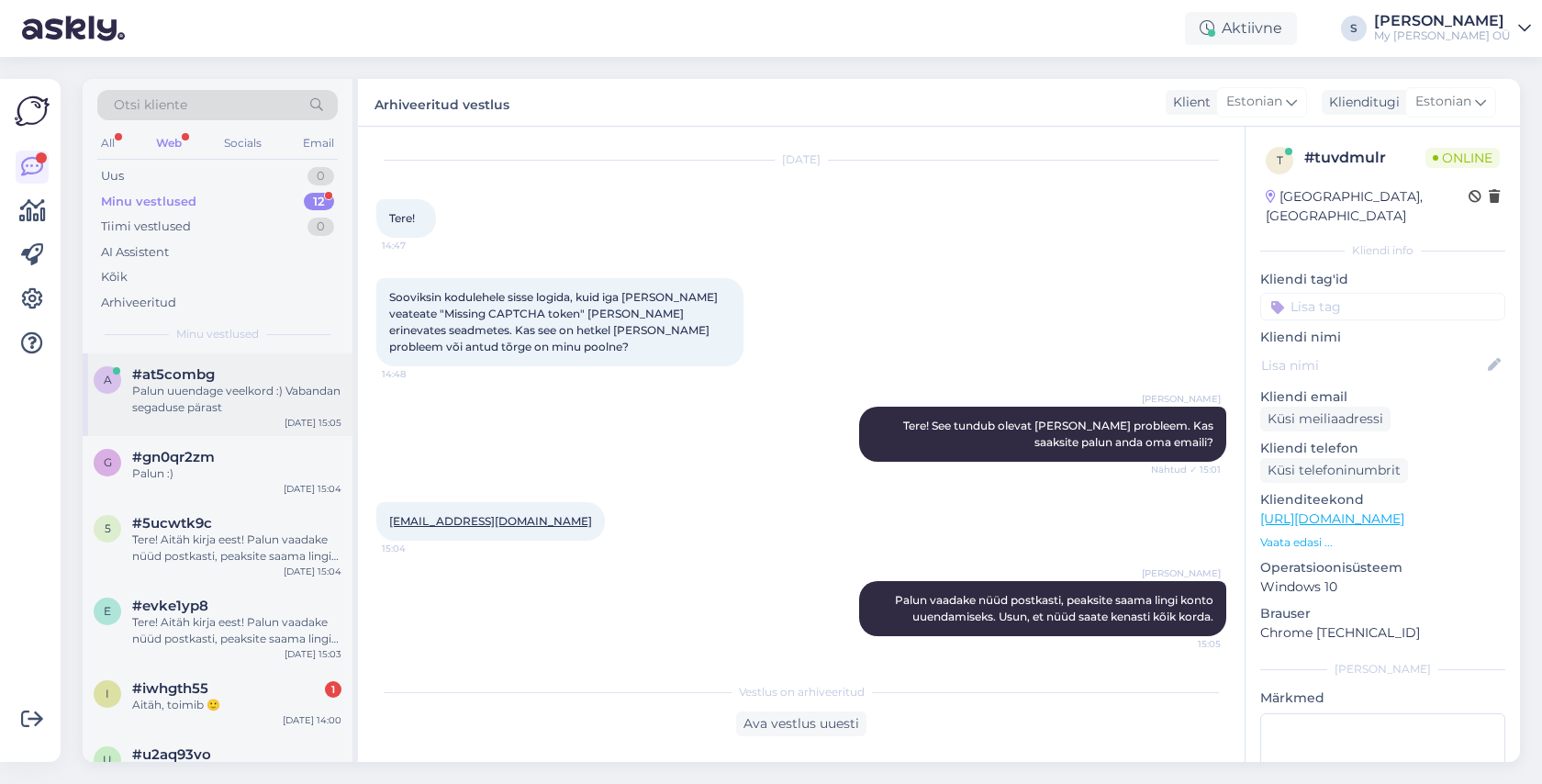
click at [304, 398] on div "Palun uuendage veelkord :) Vabandan segaduse pärast" at bounding box center [236, 399] width 209 height 33
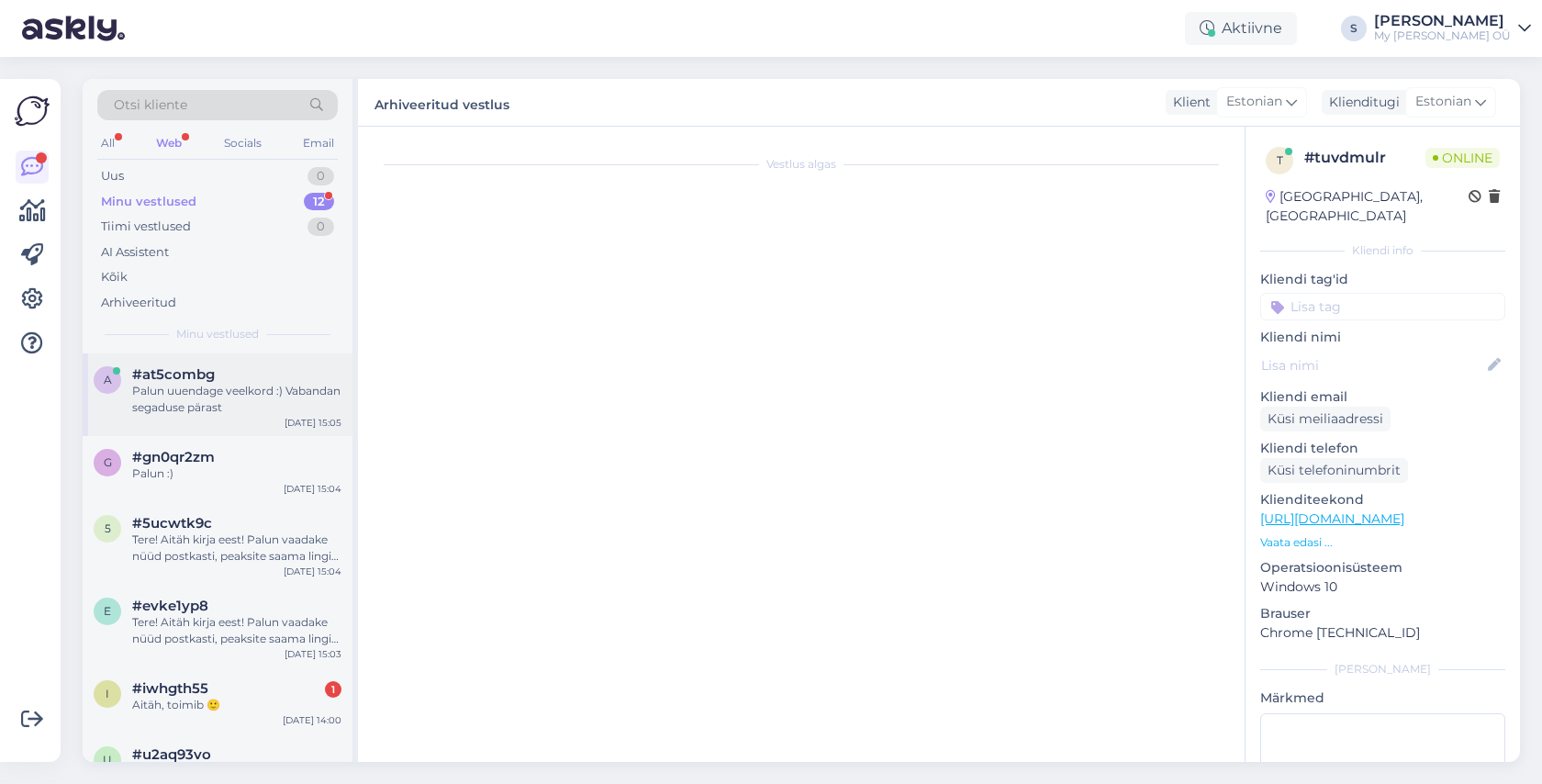
scroll to position [116, 0]
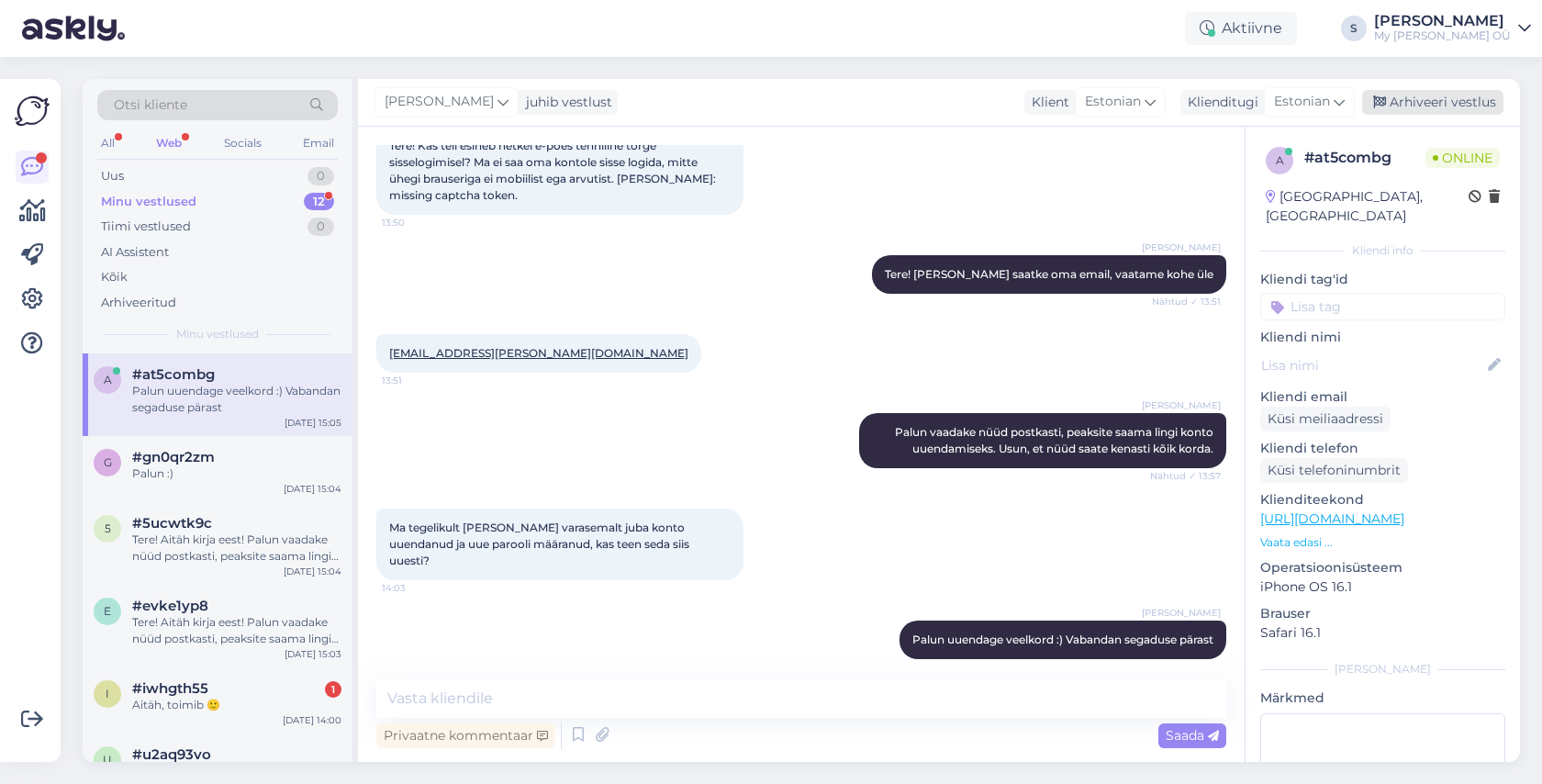
click at [1390, 101] on div "Arhiveeri vestlus" at bounding box center [1432, 102] width 142 height 25
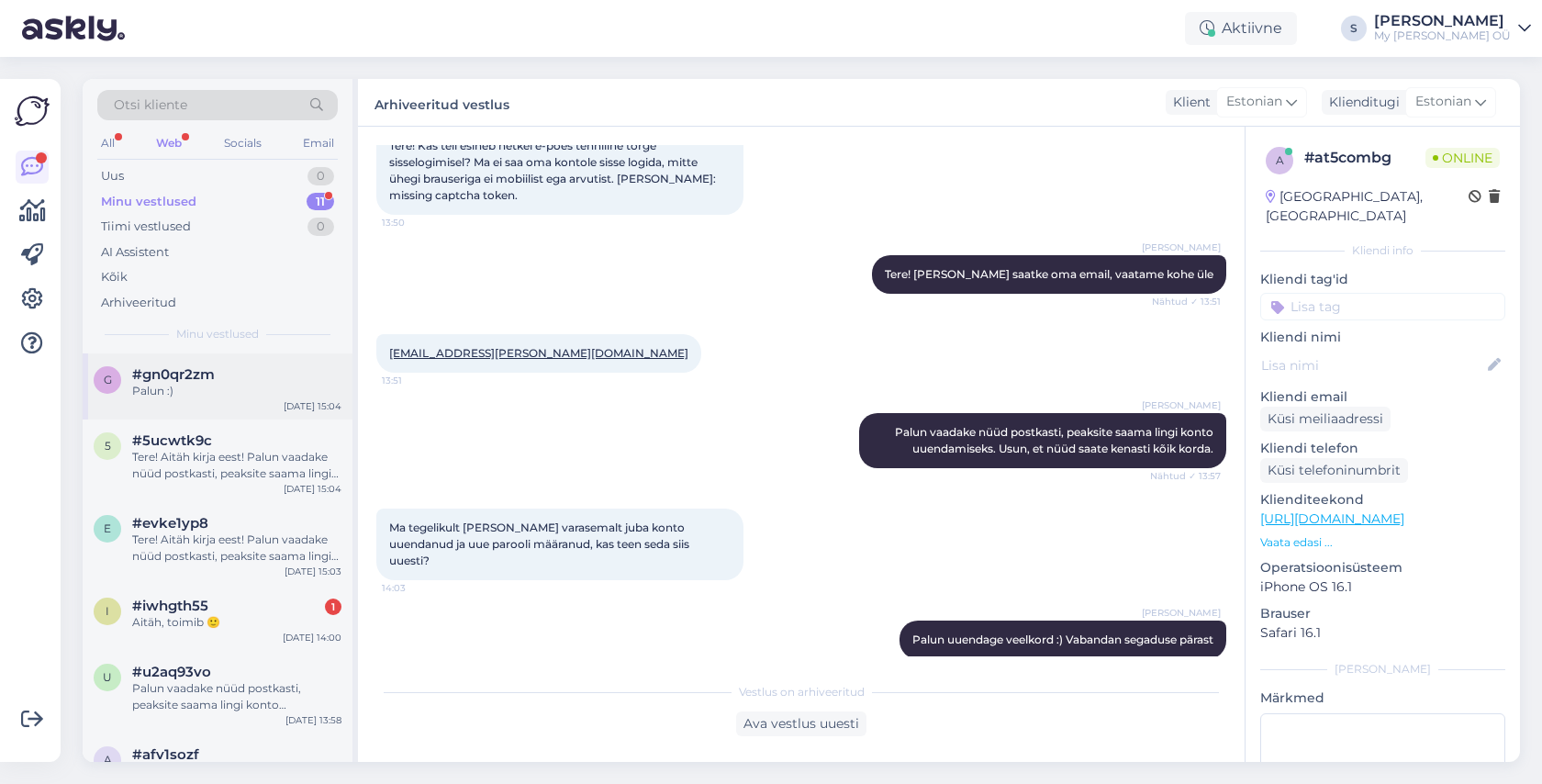
click at [149, 399] on div "g #gn0qr2zm Palun :) Aug 18 15:04" at bounding box center [218, 386] width 270 height 67
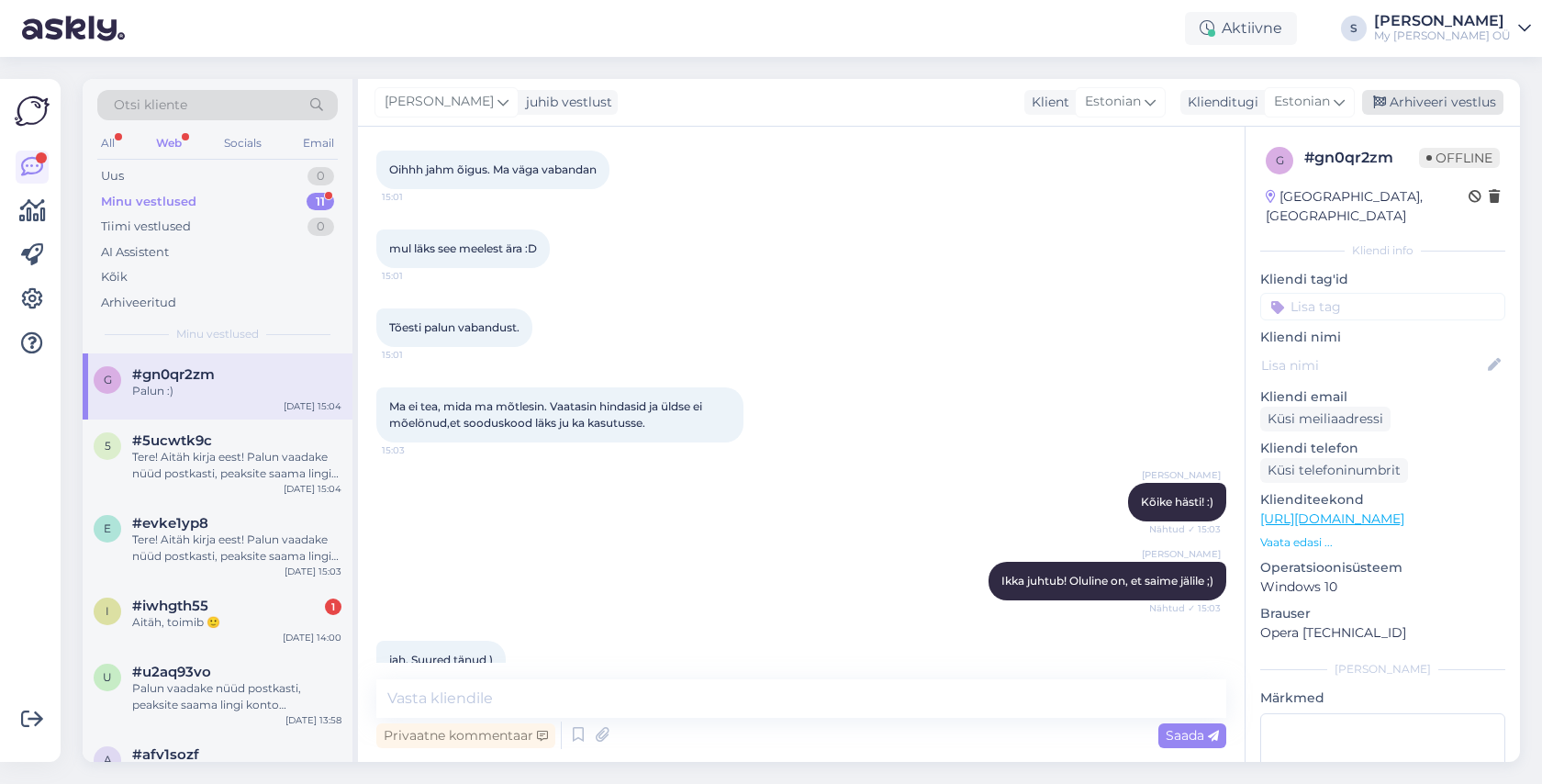
click at [1431, 101] on div "Arhiveeri vestlus" at bounding box center [1432, 102] width 142 height 25
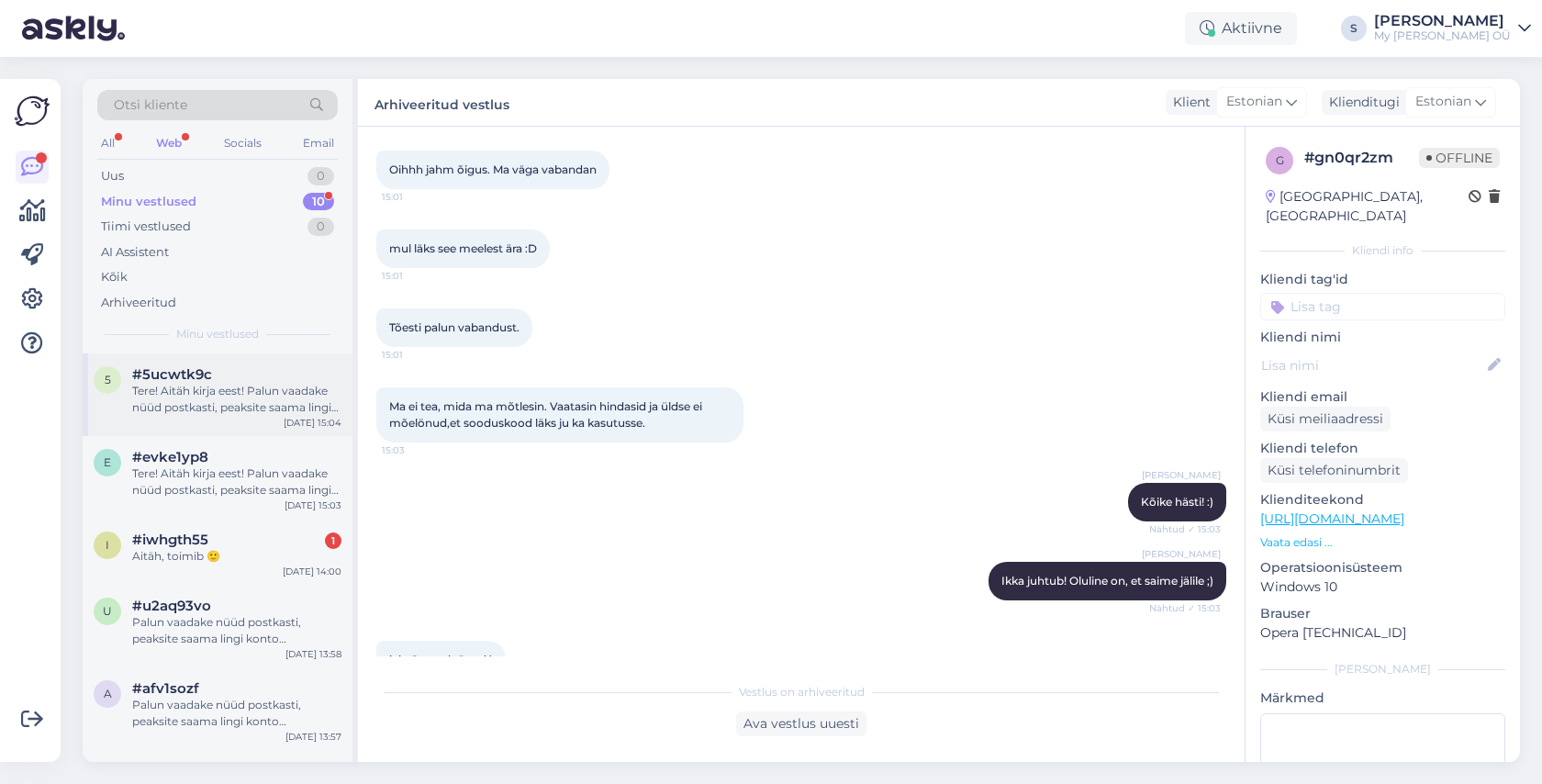
click at [230, 390] on div "Tere! Aitäh kirja eest! Palun vaadake nüüd postkasti, peaksite saama lingi kont…" at bounding box center [236, 399] width 209 height 33
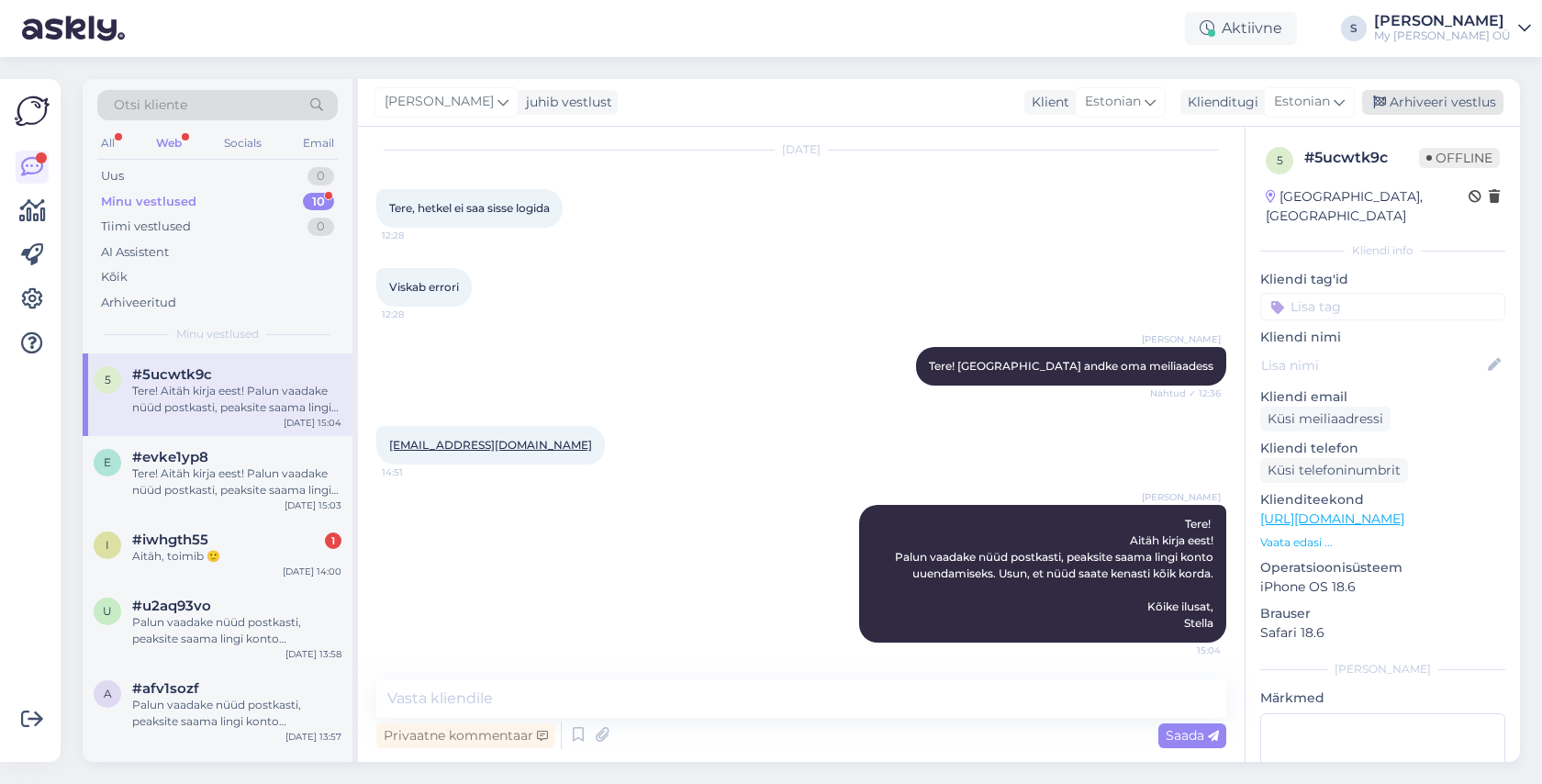
click at [1386, 104] on icon at bounding box center [1378, 102] width 13 height 13
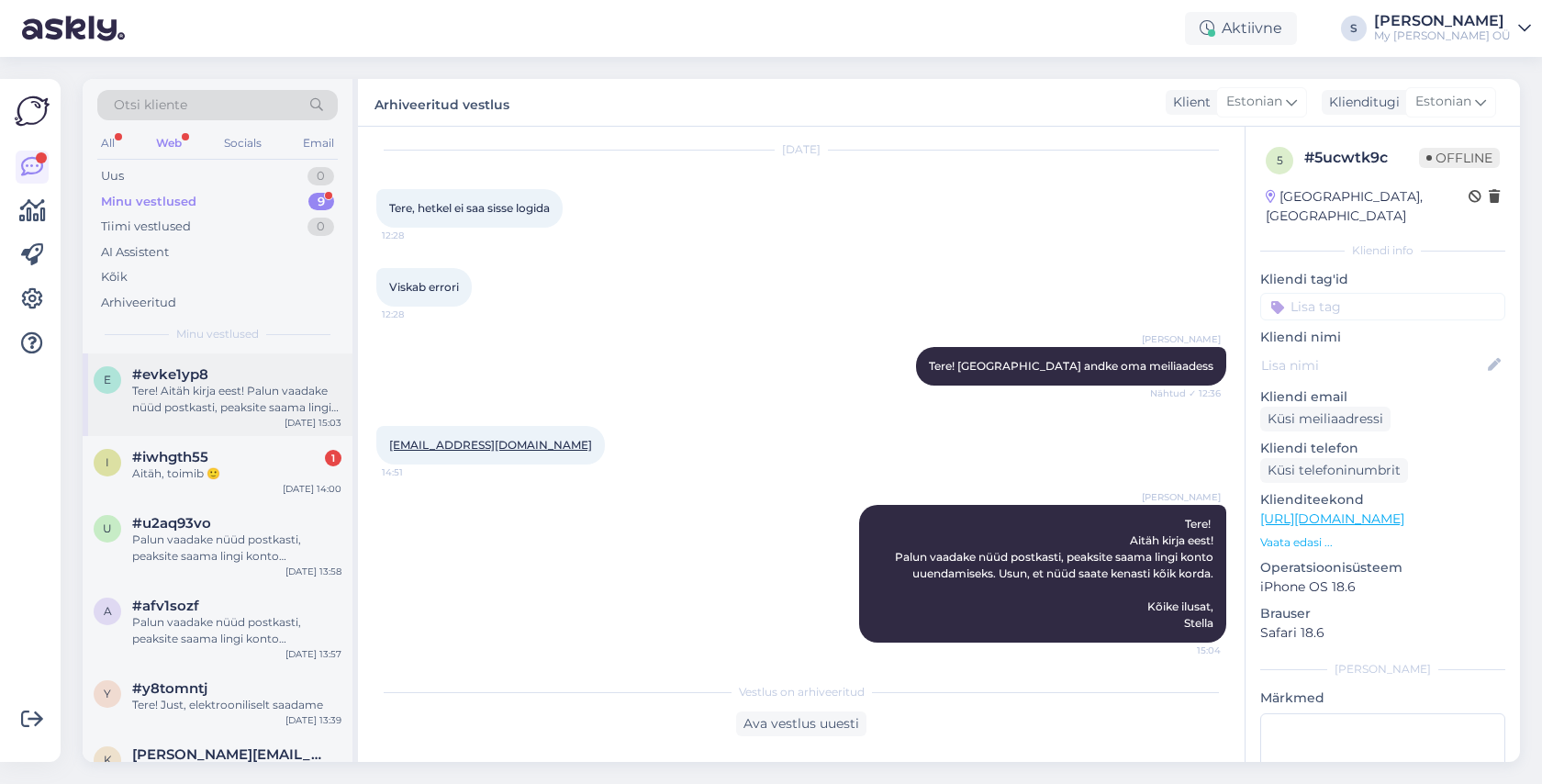
click at [182, 395] on div "Tere! Aitäh kirja eest! Palun vaadake nüüd postkasti, peaksite saama lingi kont…" at bounding box center [236, 399] width 209 height 33
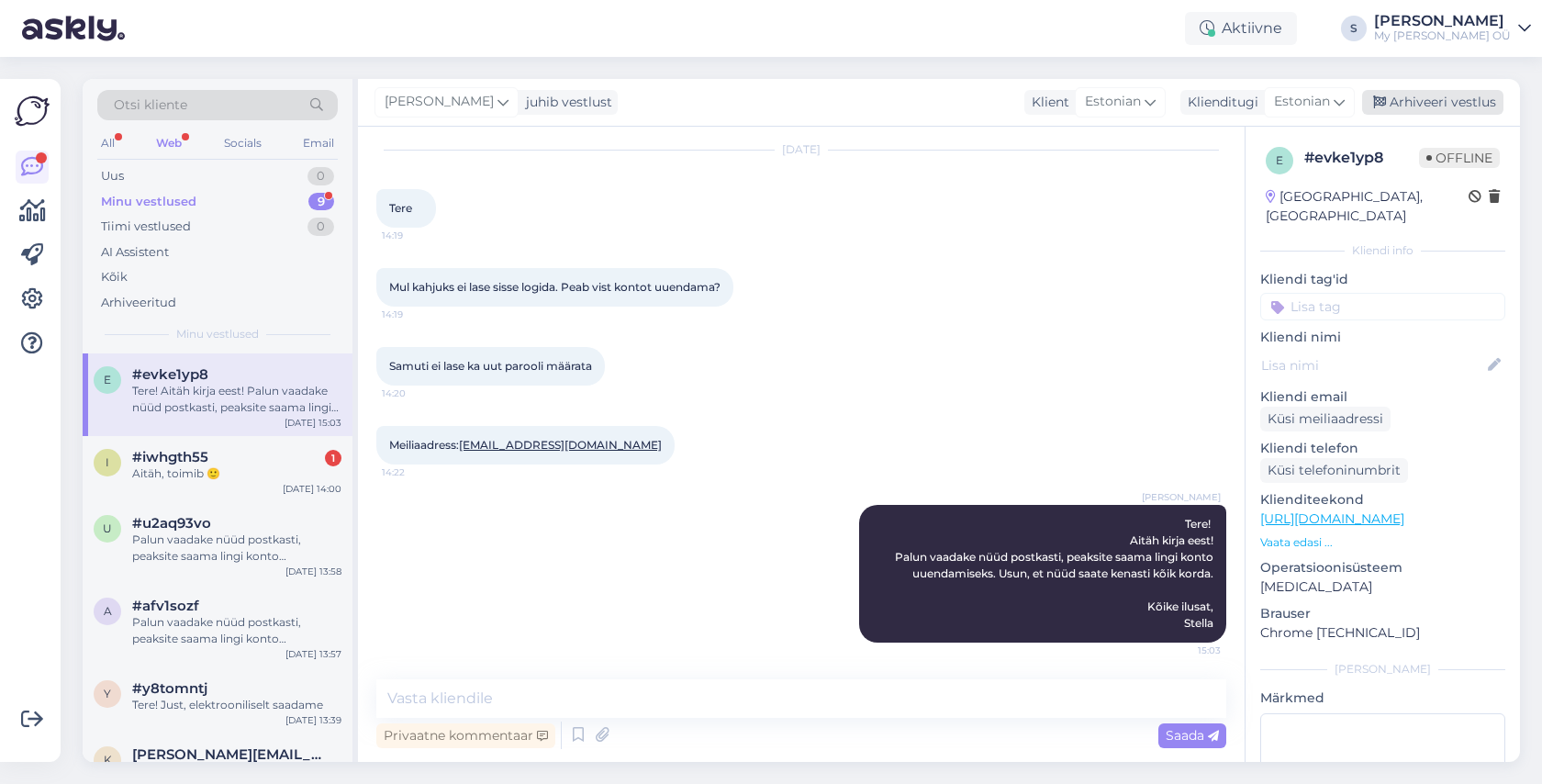
click at [1440, 102] on div "Arhiveeri vestlus" at bounding box center [1432, 102] width 142 height 25
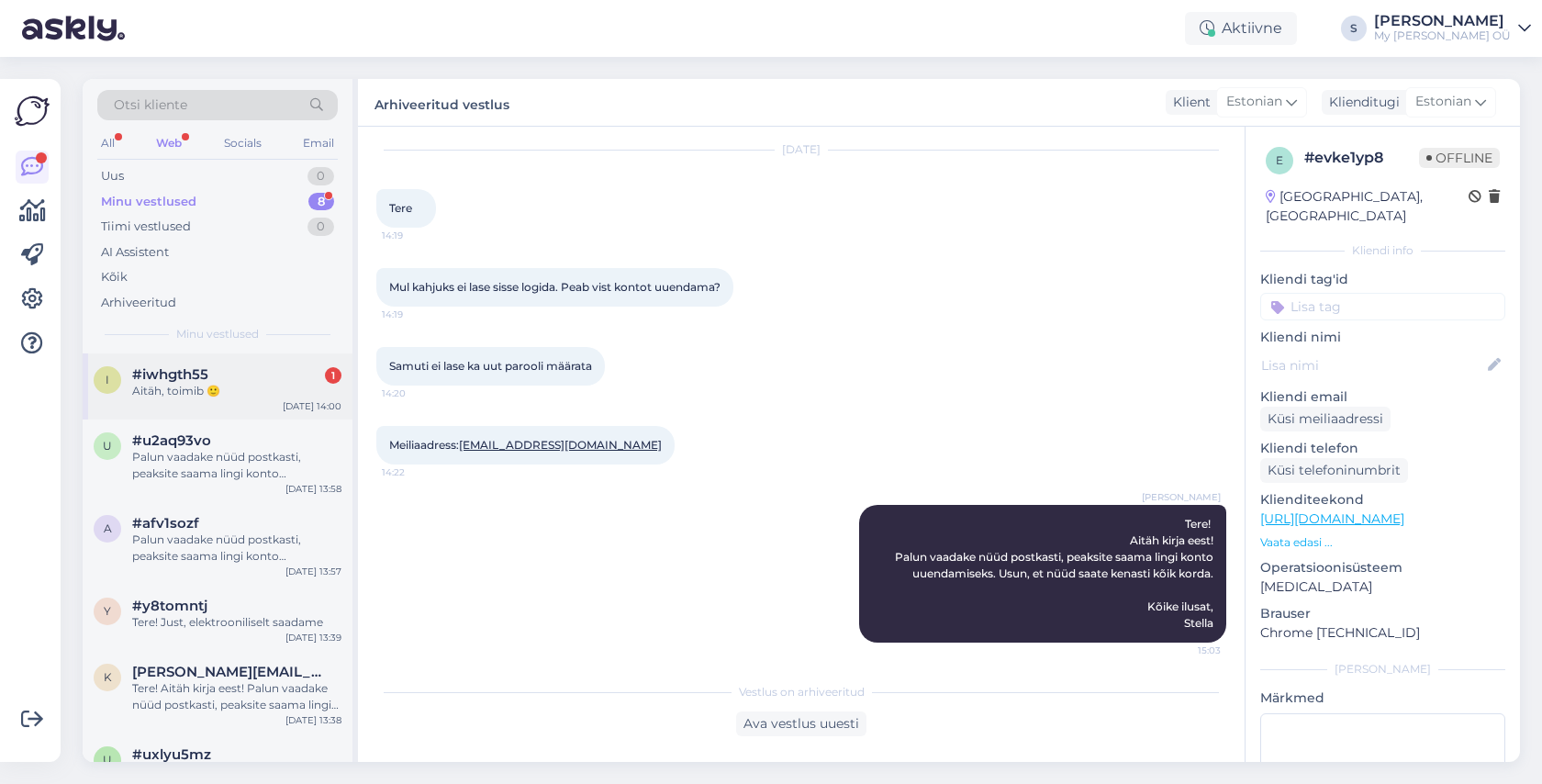
click at [256, 387] on div "Aitäh, toimib 🙂" at bounding box center [236, 391] width 209 height 16
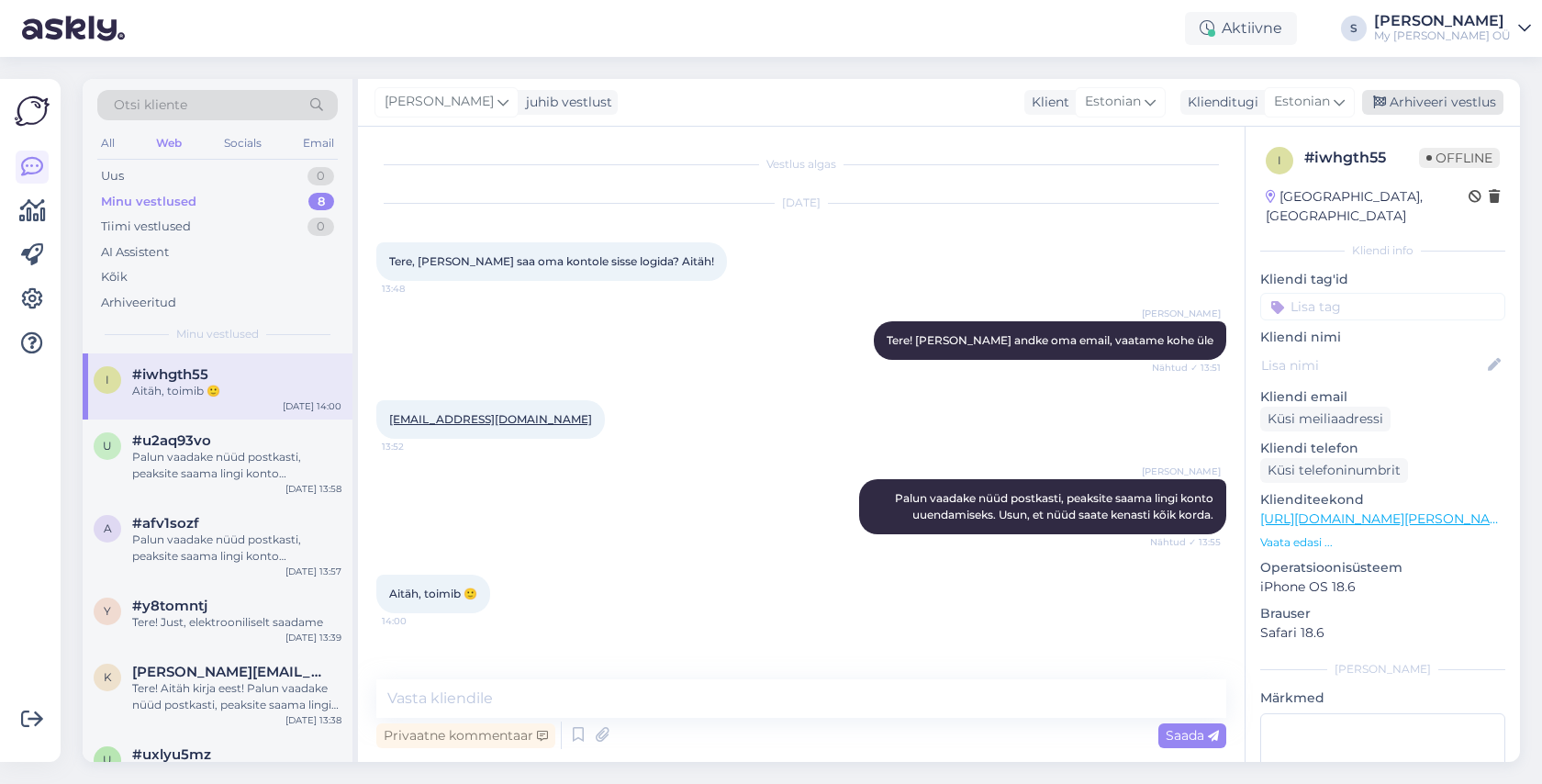
click at [1415, 95] on div "Arhiveeri vestlus" at bounding box center [1432, 102] width 142 height 25
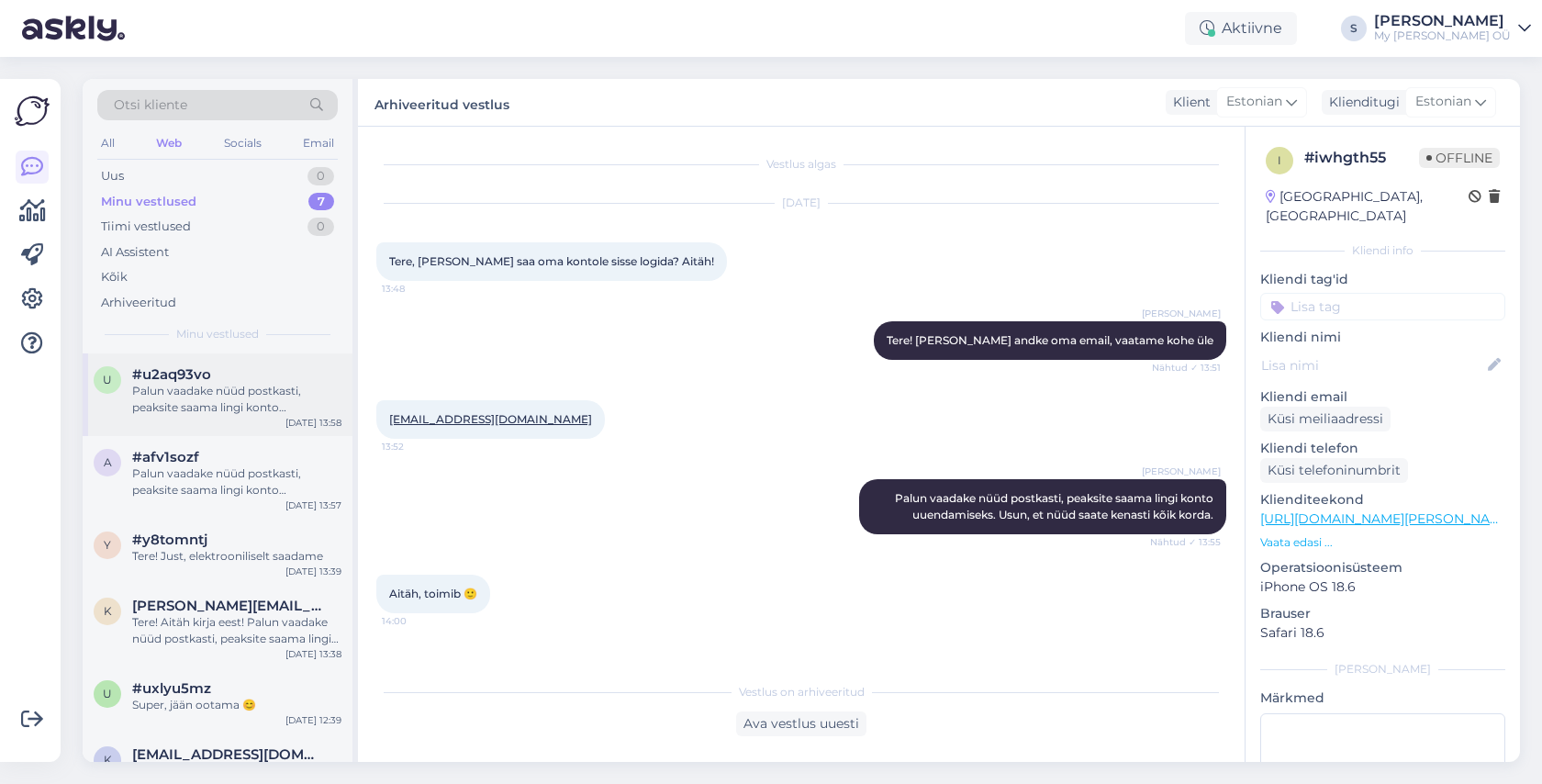
click at [239, 383] on div "Palun vaadake nüüd postkasti, peaksite saama lingi konto uuendamiseks. Usun, et…" at bounding box center [236, 399] width 209 height 33
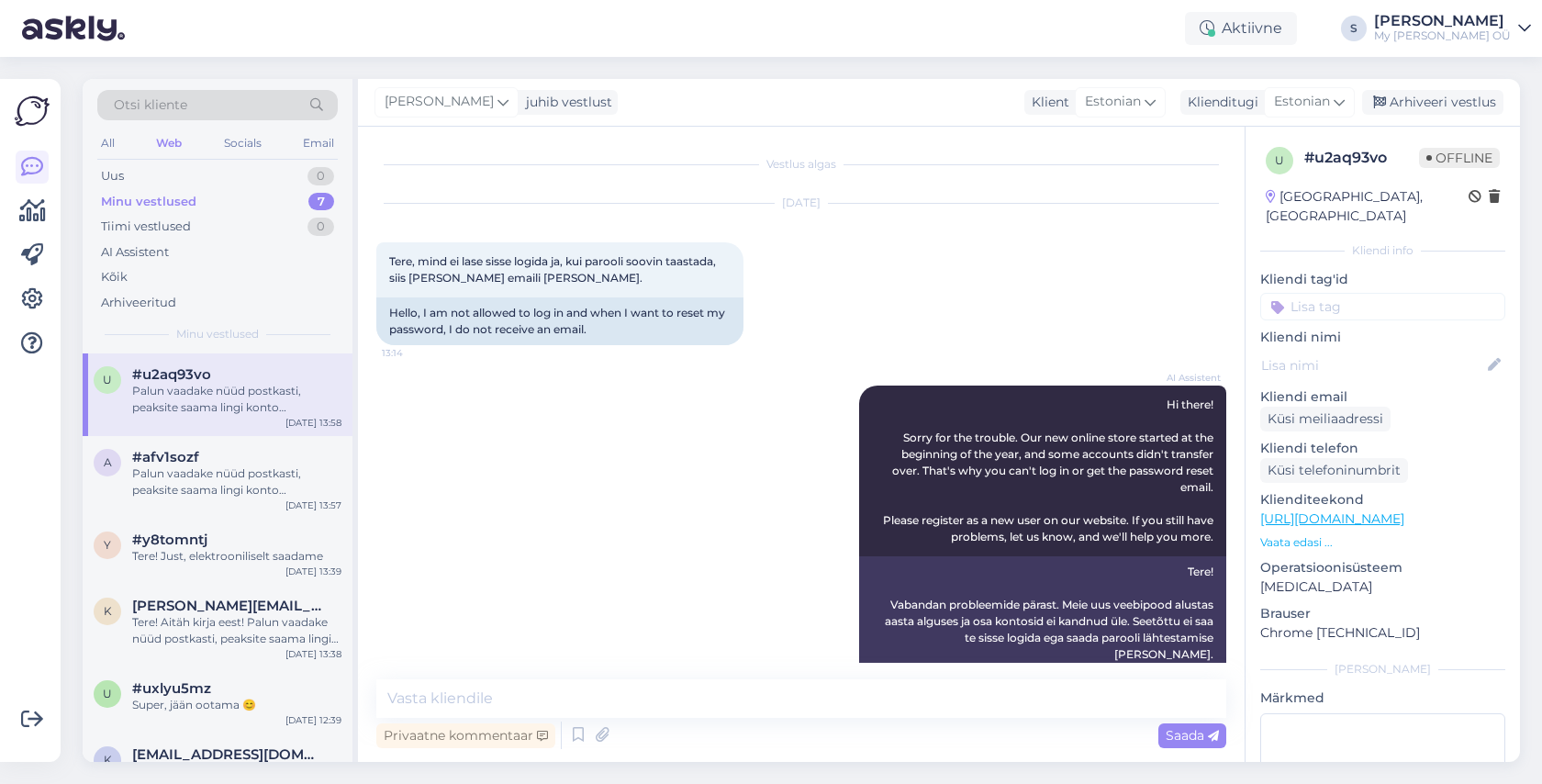
scroll to position [2683, 0]
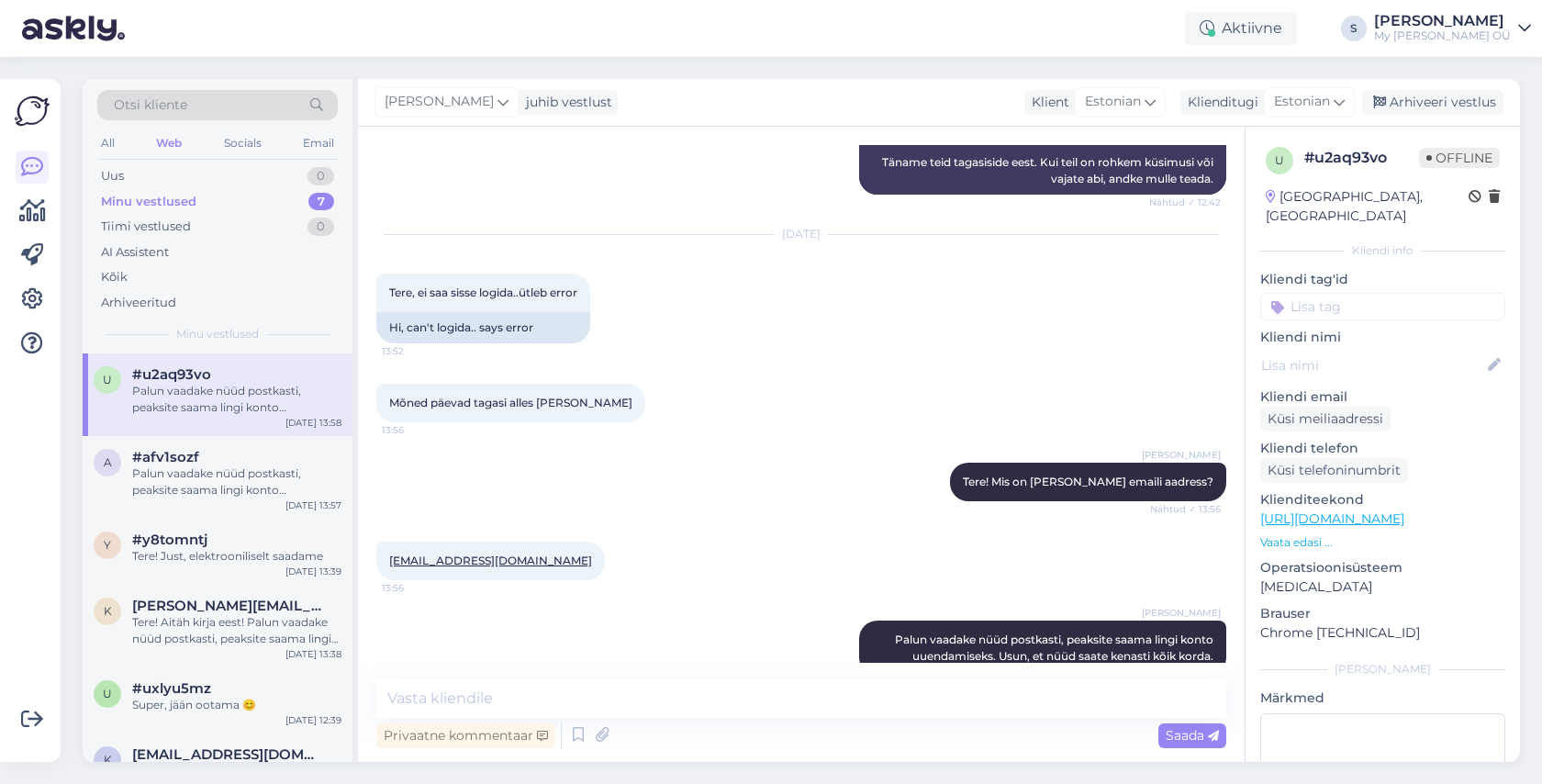
click at [1436, 88] on div "Stella juhib vestlust Klient Estonian Klienditugi Estonian Arhiveeri vestlus" at bounding box center [938, 102] width 1162 height 47
click at [1435, 90] on div "Arhiveeri vestlus" at bounding box center [1432, 102] width 142 height 25
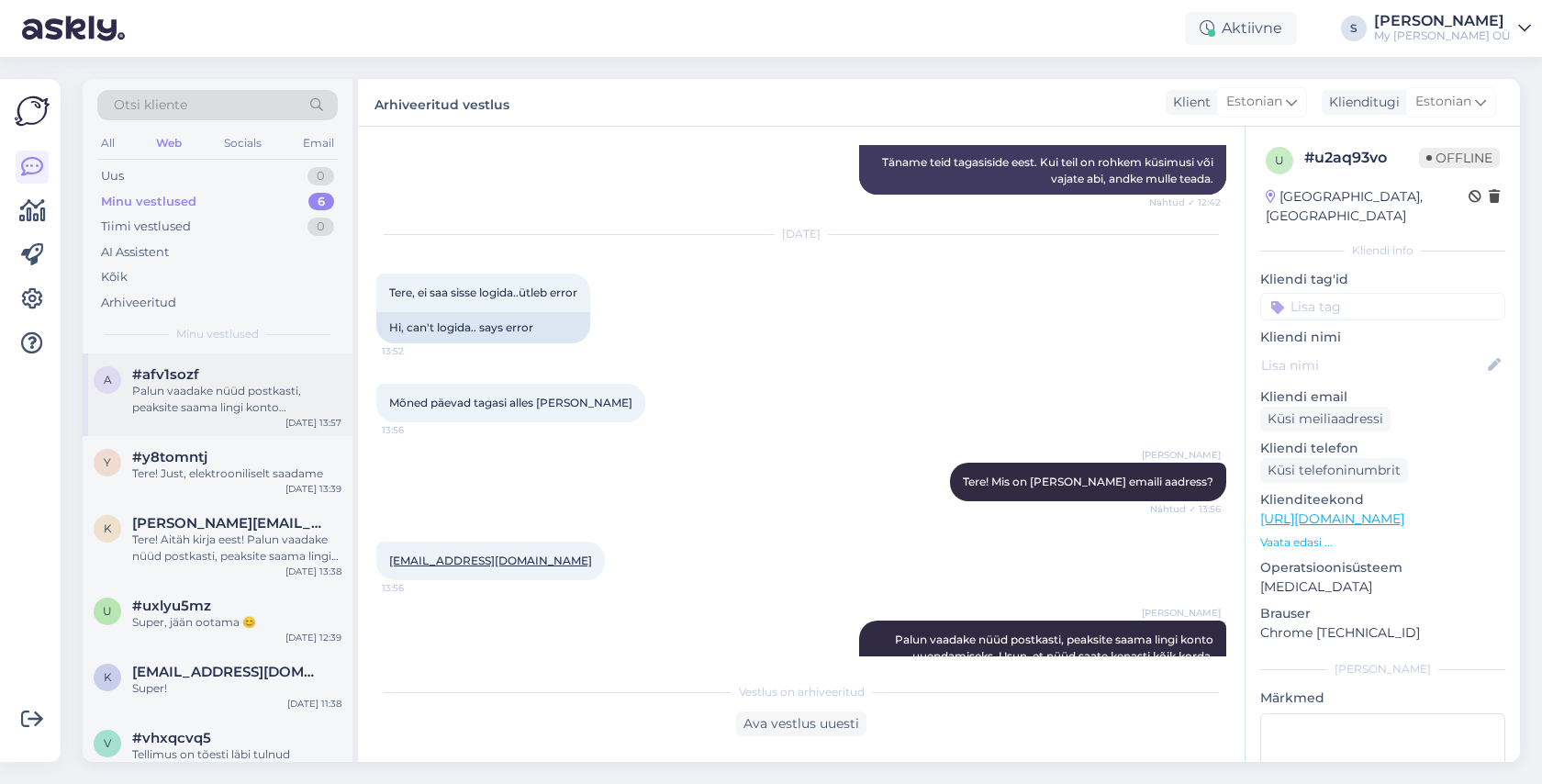
click at [211, 397] on div "Palun vaadake nüüd postkasti, peaksite saama lingi konto uuendamiseks. Usun, et…" at bounding box center [236, 399] width 209 height 33
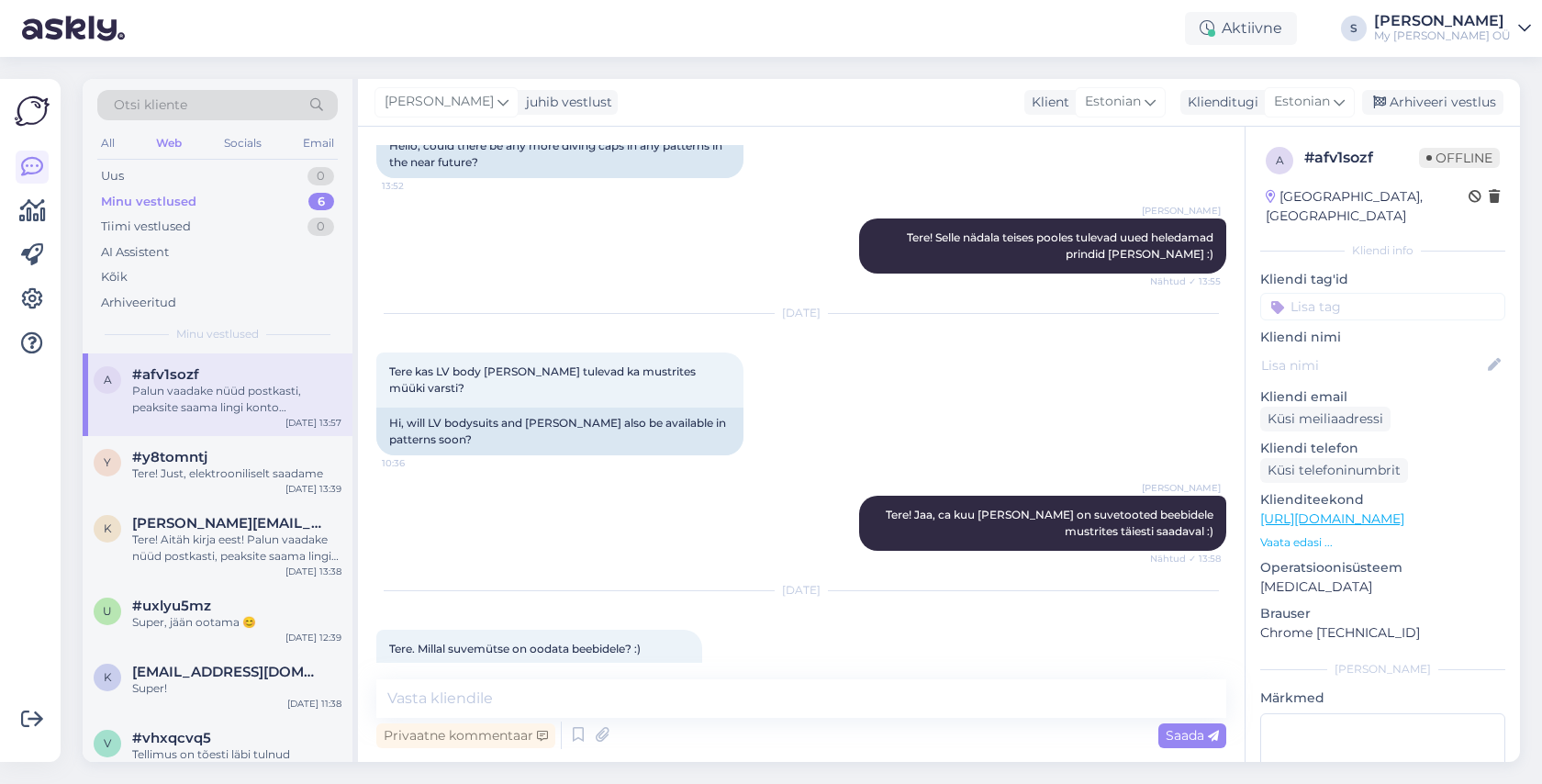
scroll to position [4528, 0]
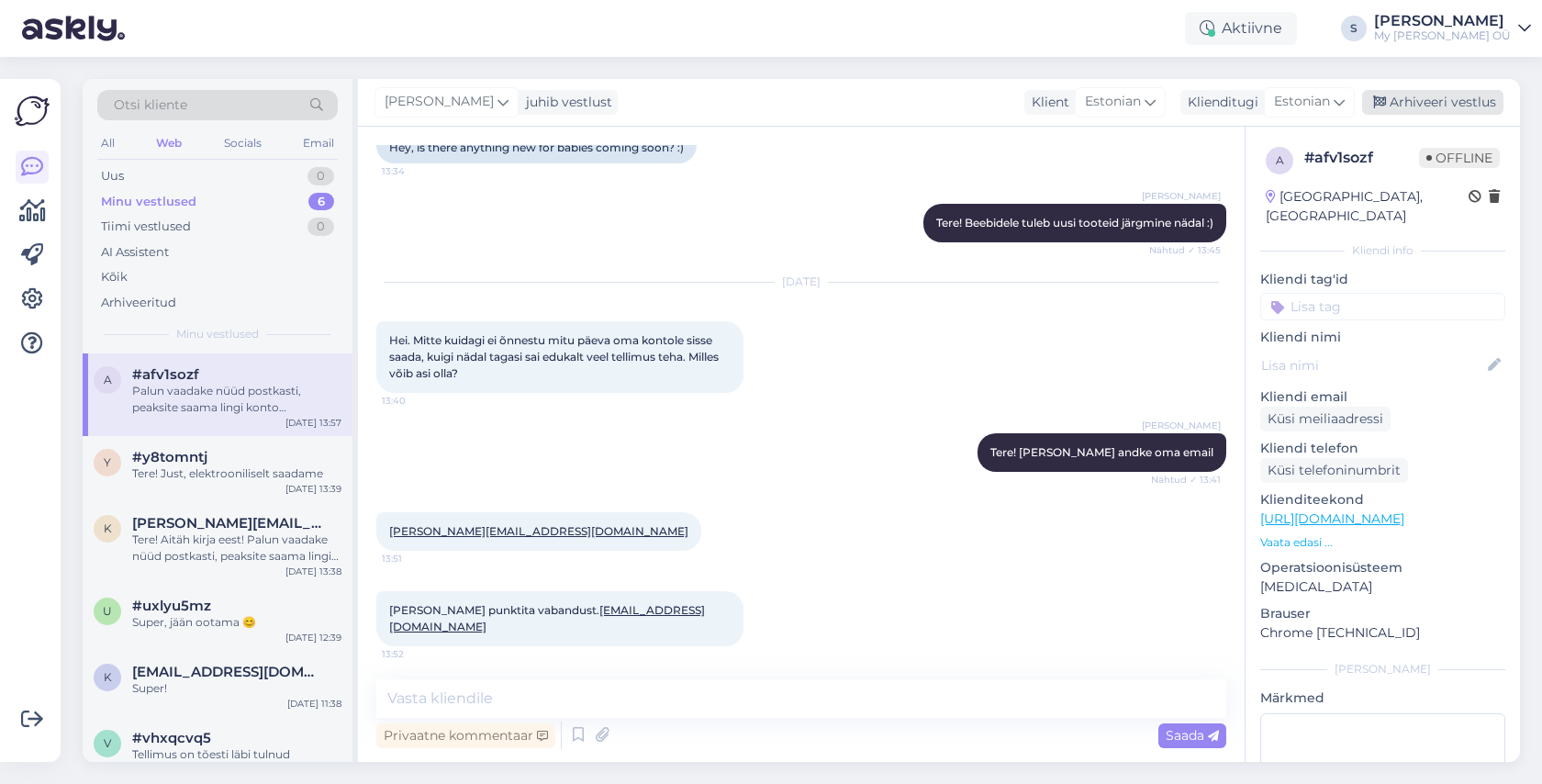
click at [1433, 113] on div "Arhiveeri vestlus" at bounding box center [1432, 102] width 142 height 25
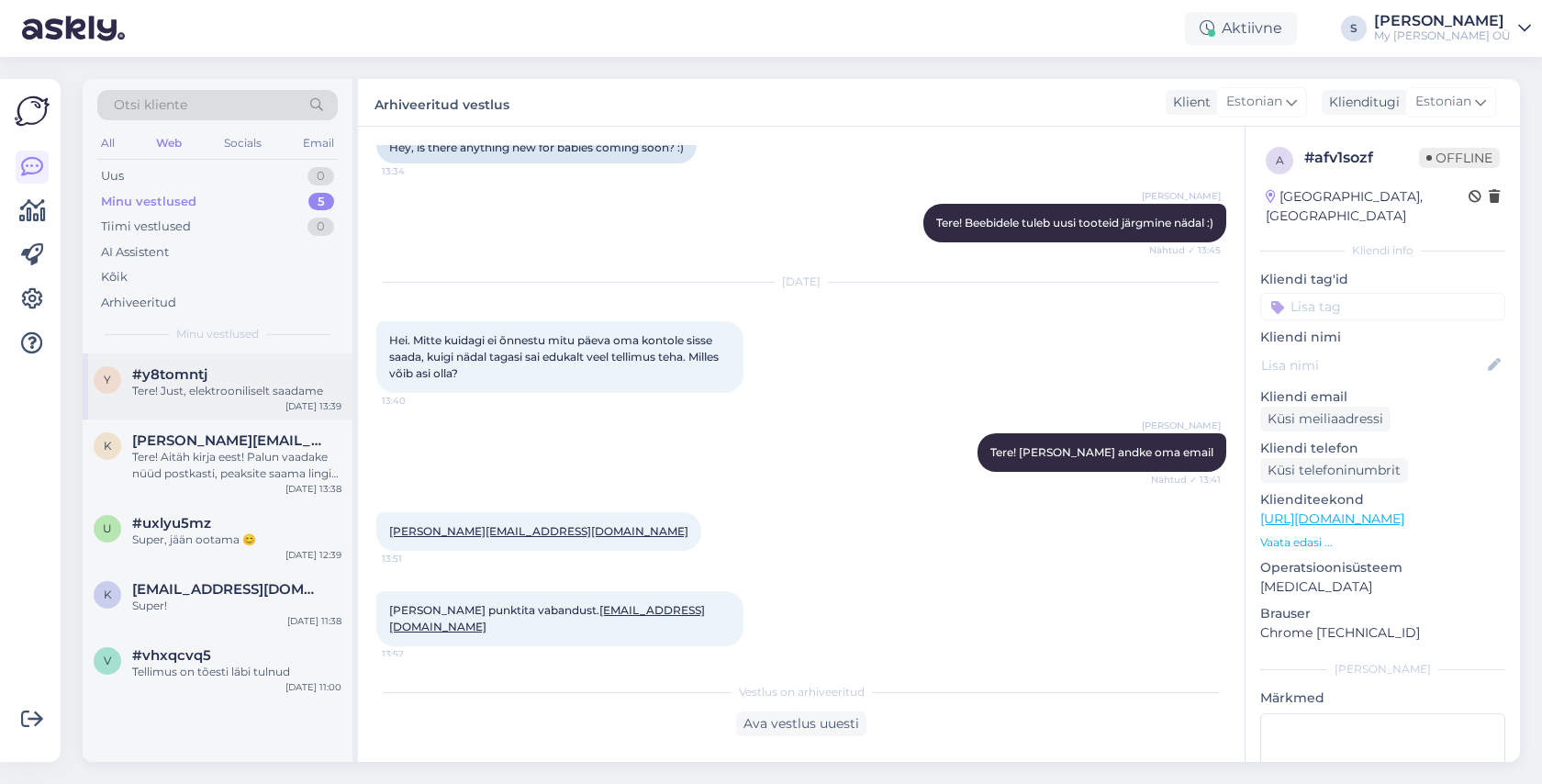
click at [241, 384] on div "Tere! Just, elektrooniliselt saadame" at bounding box center [236, 391] width 209 height 16
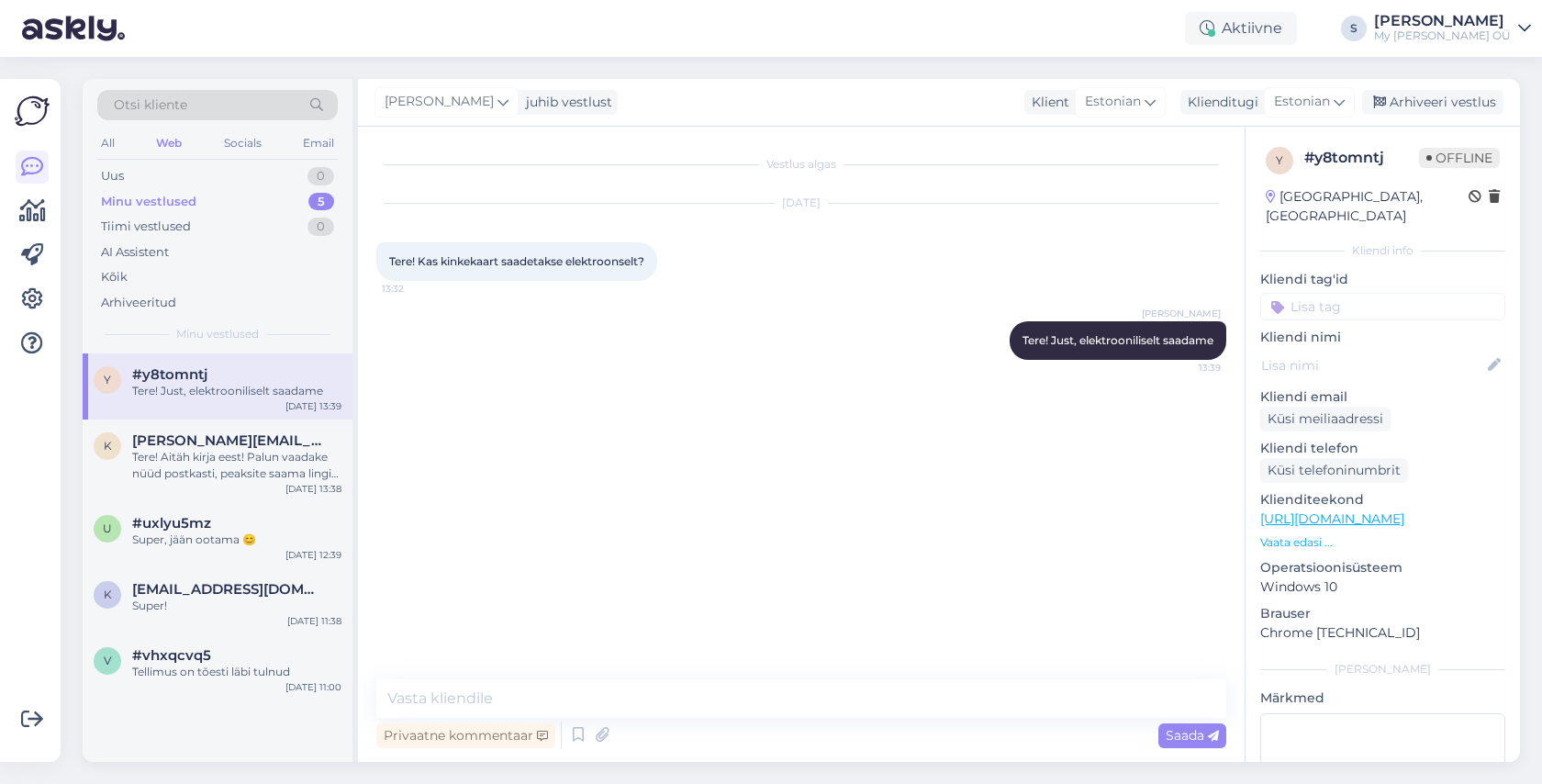
scroll to position [0, 0]
click at [1386, 104] on icon at bounding box center [1378, 102] width 13 height 13
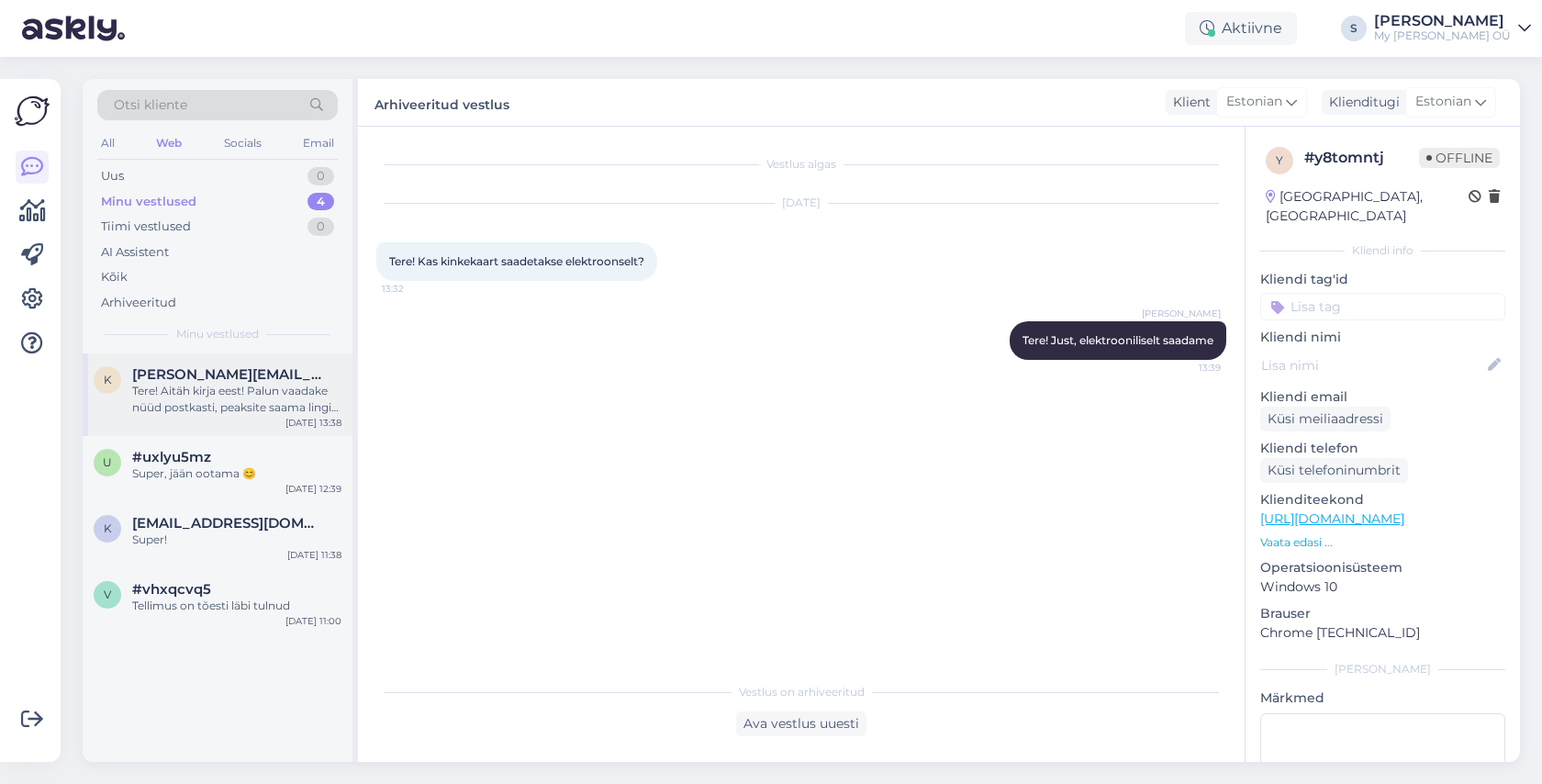
click at [271, 368] on span "karin.kikas@tptlive.ee" at bounding box center [228, 374] width 191 height 16
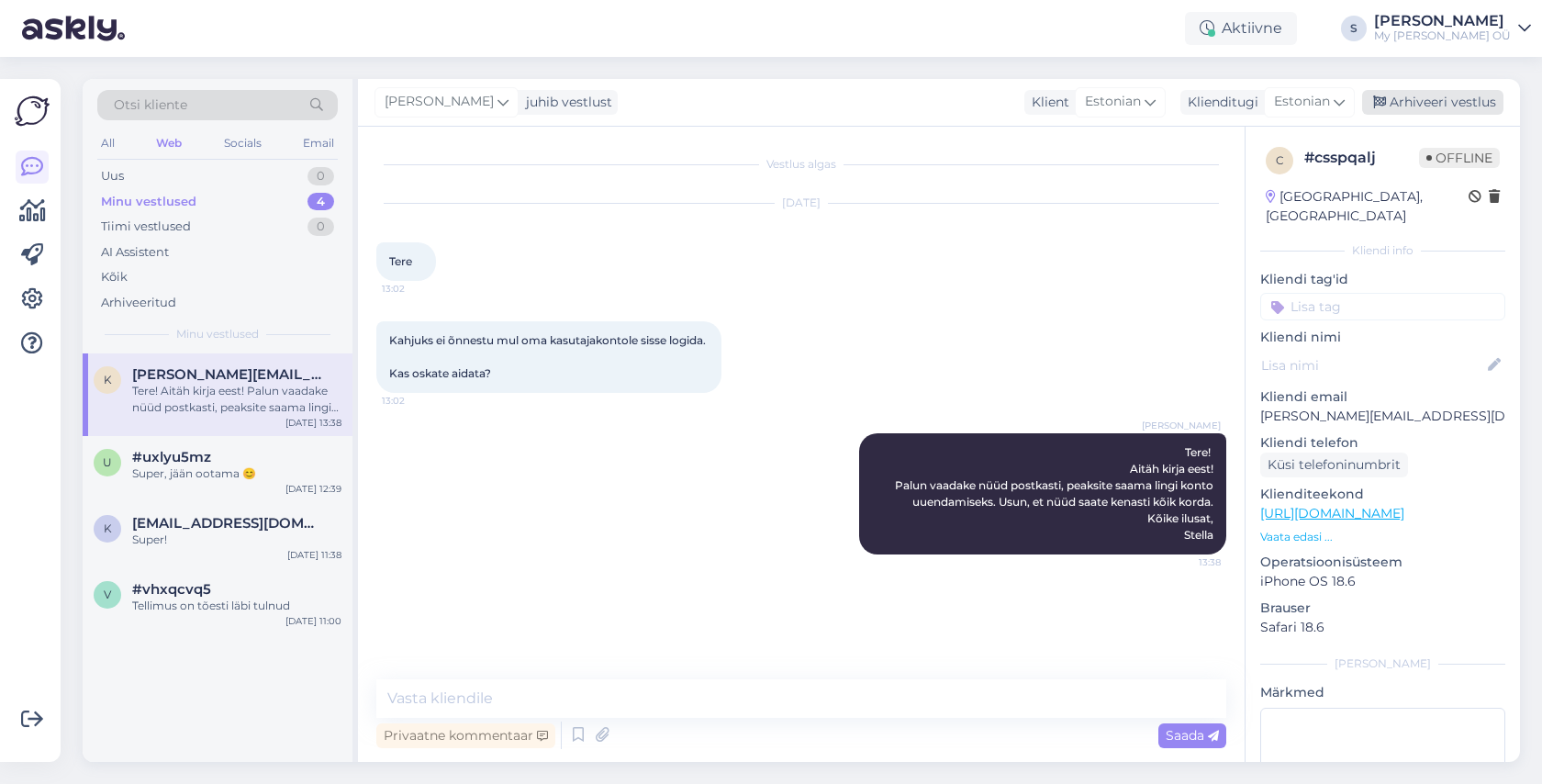
click at [1406, 112] on div "Arhiveeri vestlus" at bounding box center [1432, 102] width 142 height 25
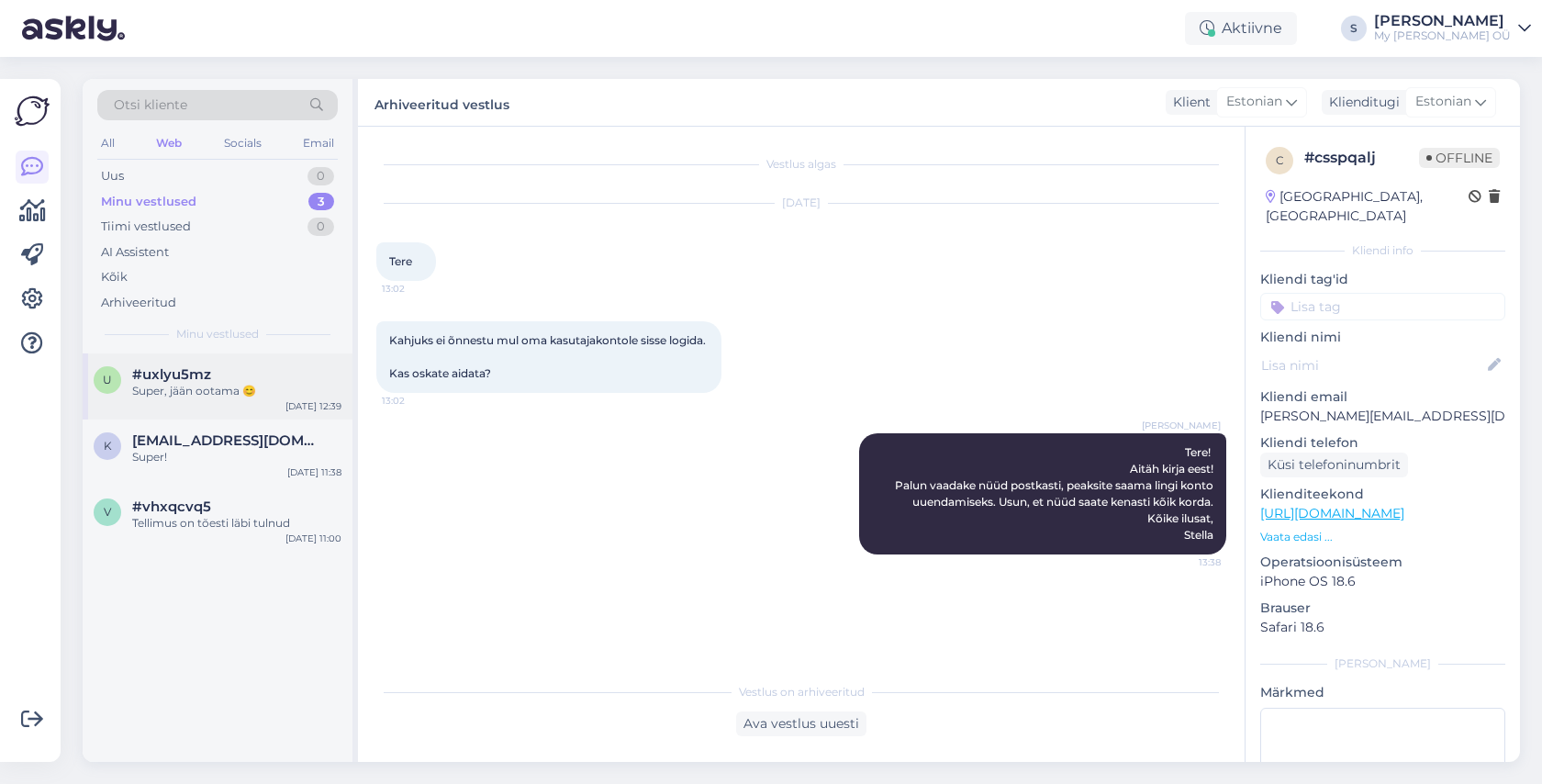
click at [323, 402] on div "[DATE] 12:39" at bounding box center [313, 406] width 56 height 14
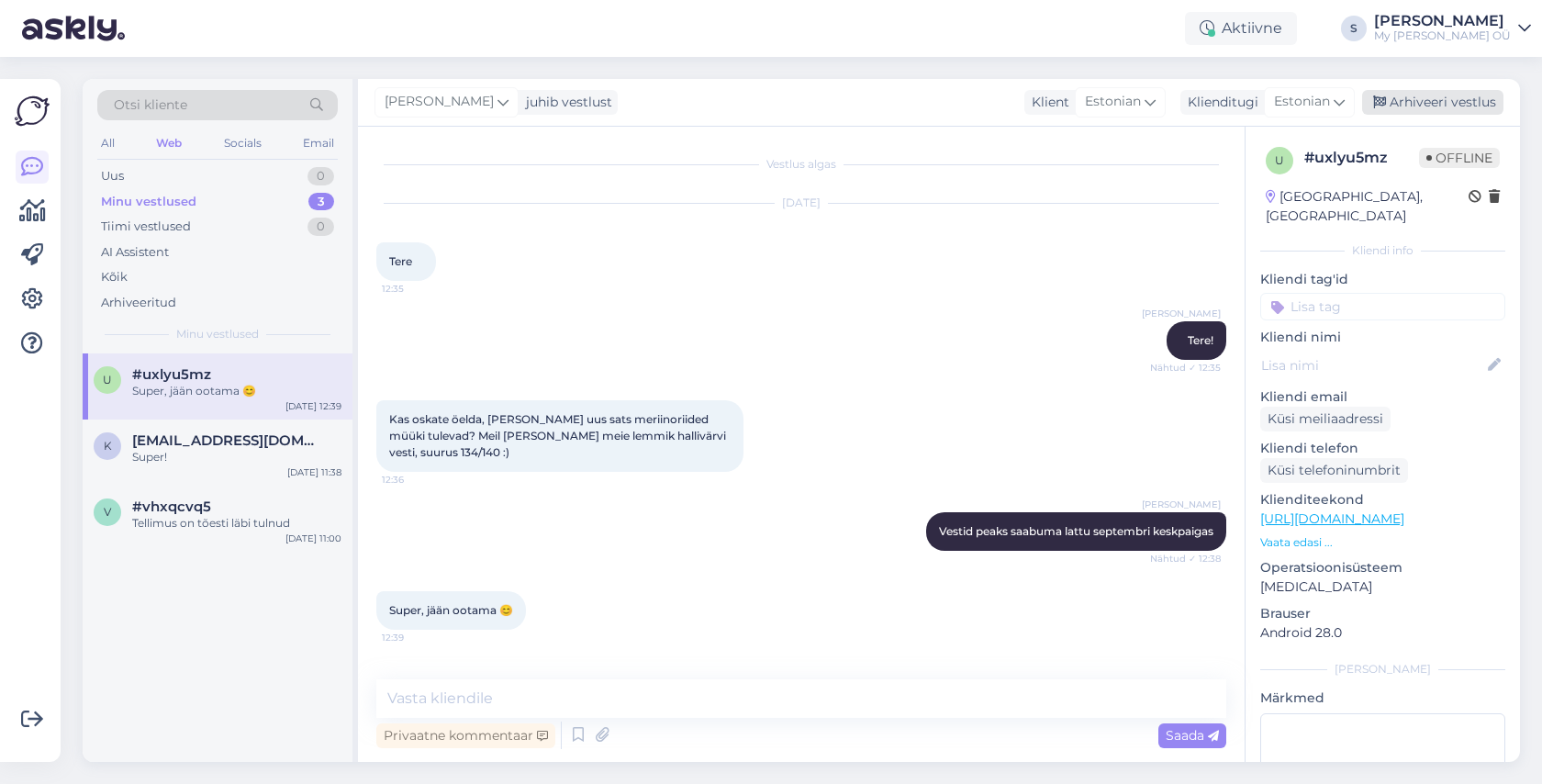
drag, startPoint x: 1388, startPoint y: 106, endPoint x: 1364, endPoint y: 106, distance: 24.0
click at [1388, 106] on div "Arhiveeri vestlus" at bounding box center [1432, 102] width 142 height 25
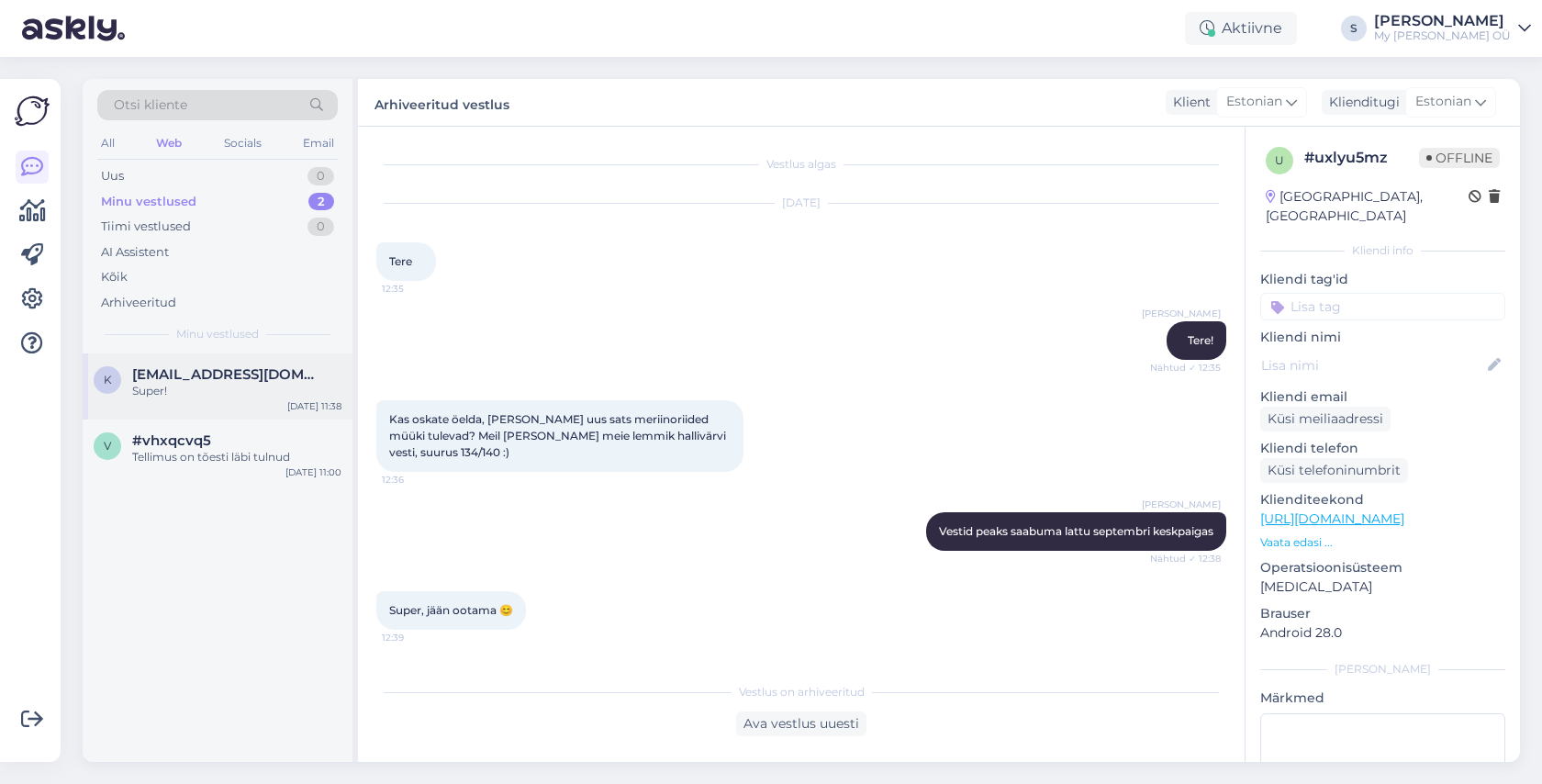
click at [180, 388] on div "Super!" at bounding box center [236, 391] width 209 height 16
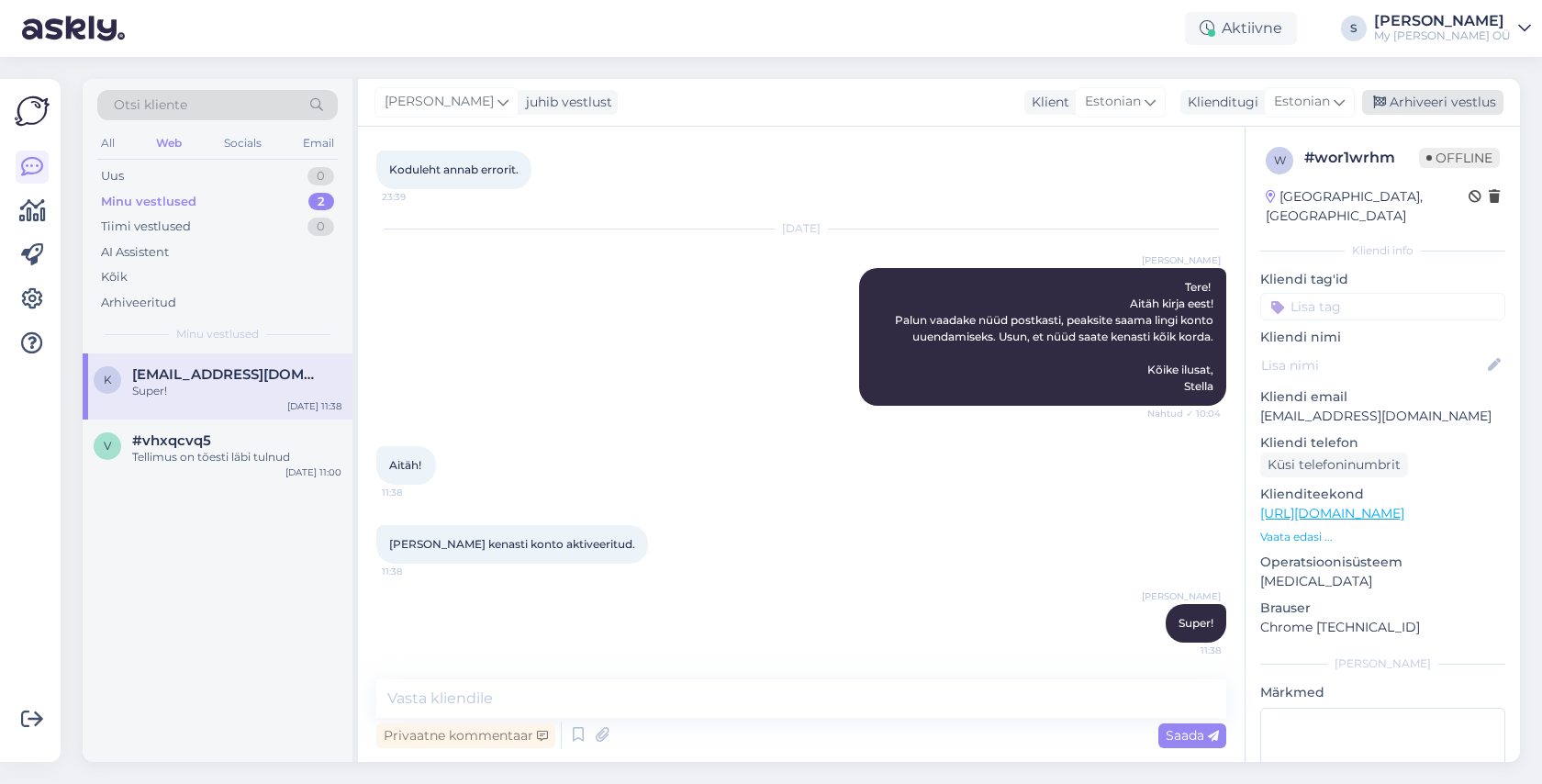
click at [1385, 108] on icon at bounding box center [1378, 102] width 13 height 13
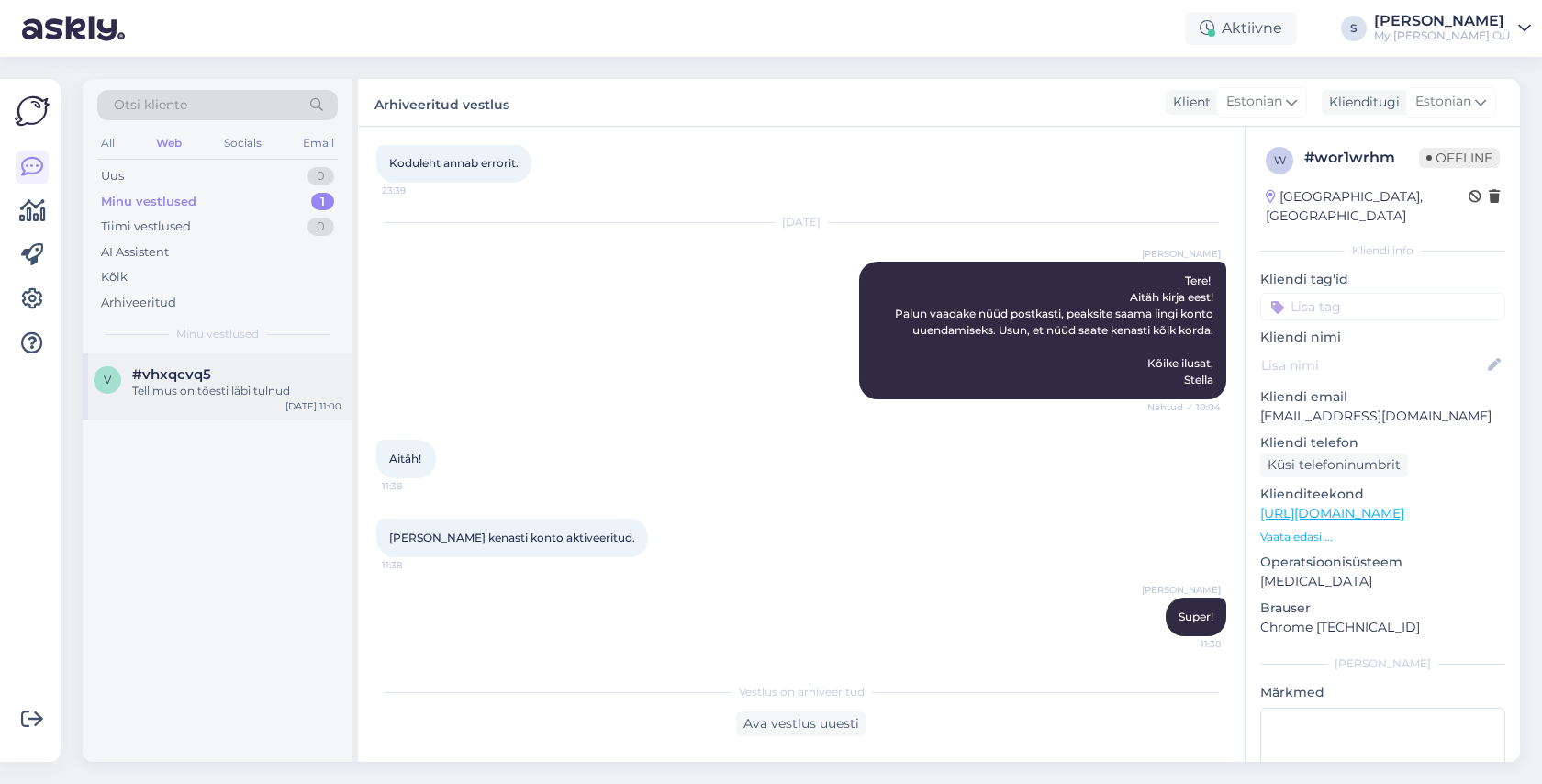
click at [280, 377] on div "#vhxqcvq5" at bounding box center [236, 374] width 209 height 16
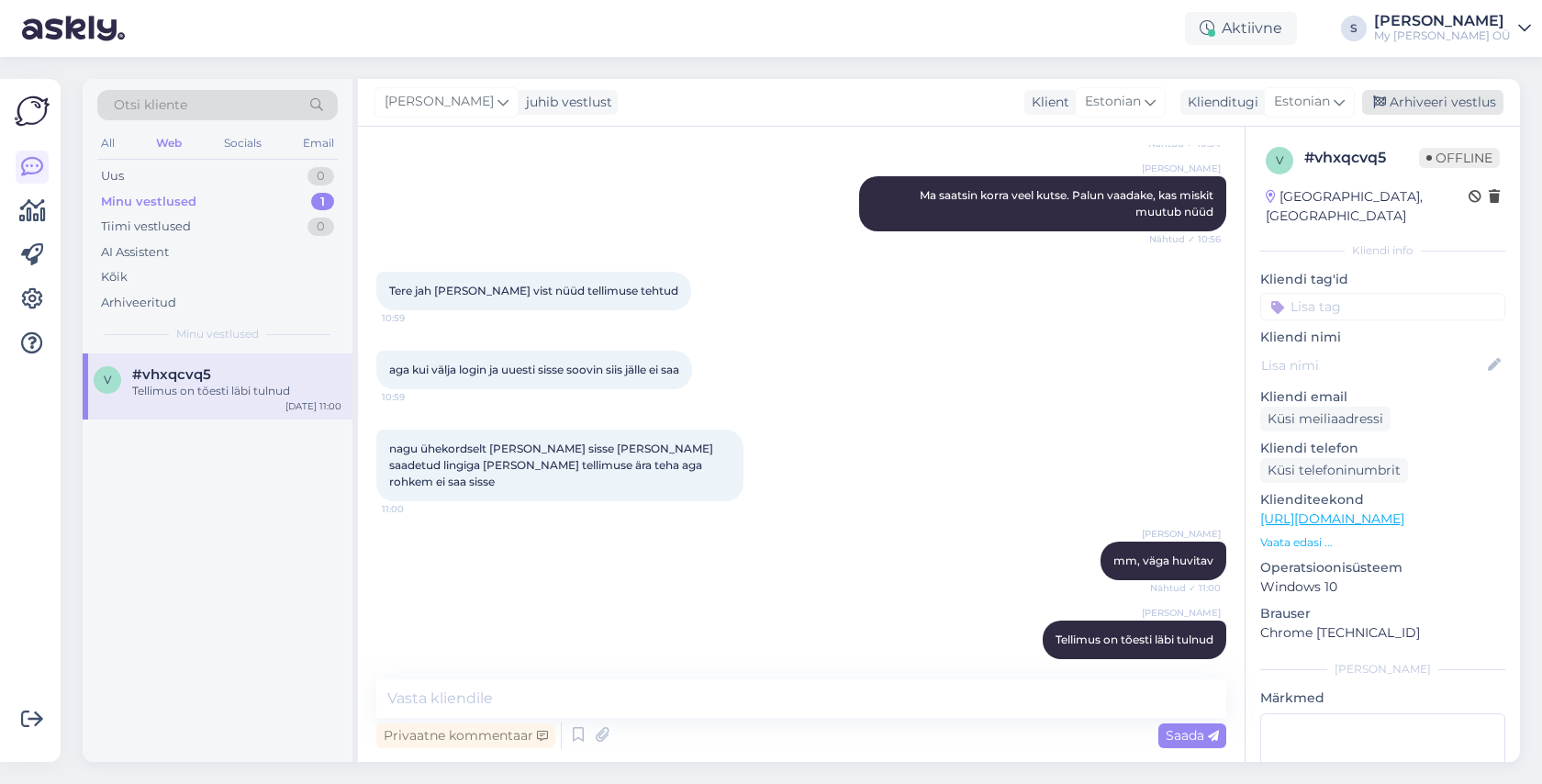
click at [1413, 93] on div "Arhiveeri vestlus" at bounding box center [1432, 102] width 142 height 25
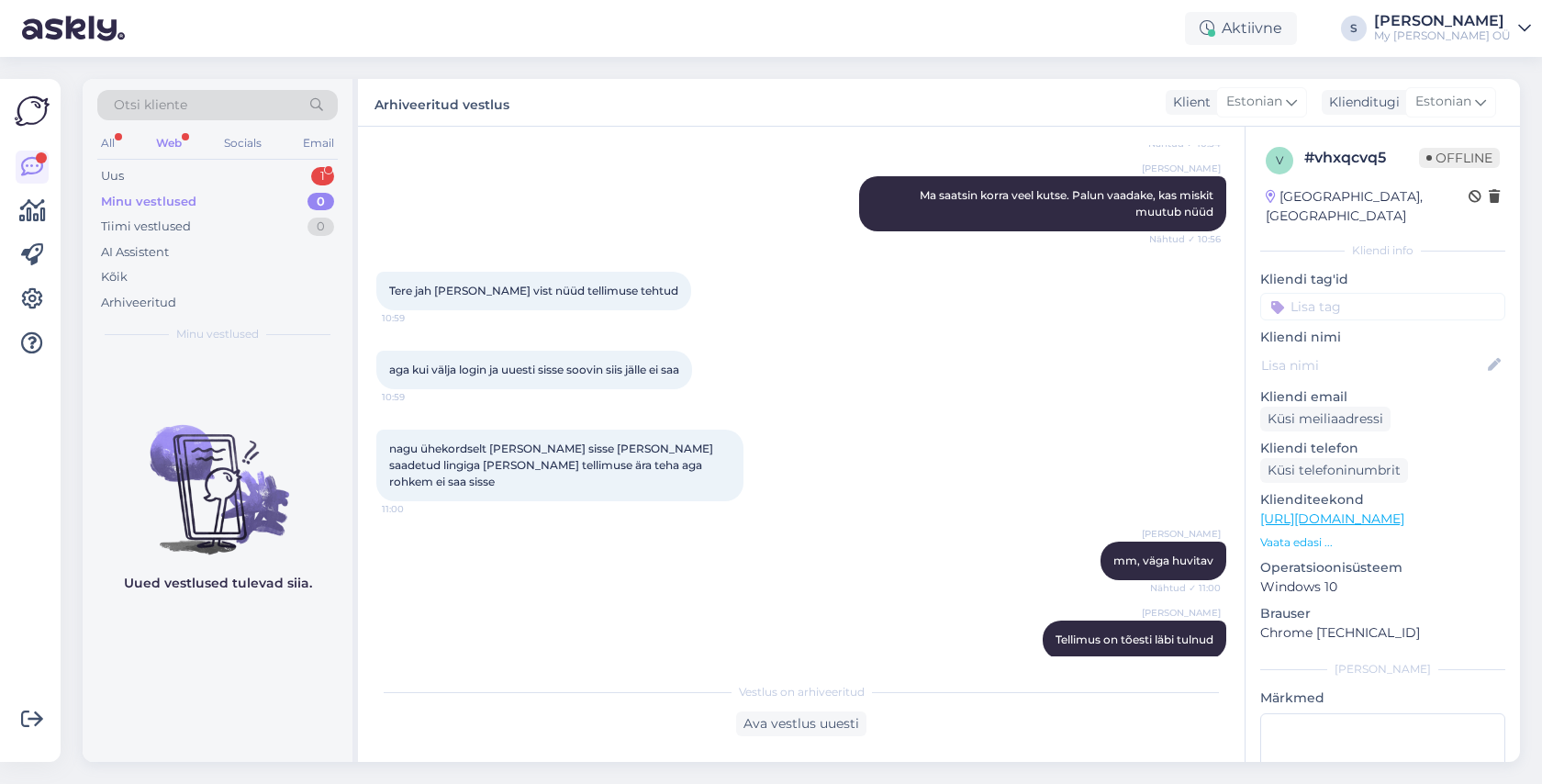
click at [161, 141] on div "Web" at bounding box center [169, 143] width 33 height 24
click at [179, 185] on div "Uus 1" at bounding box center [217, 176] width 240 height 26
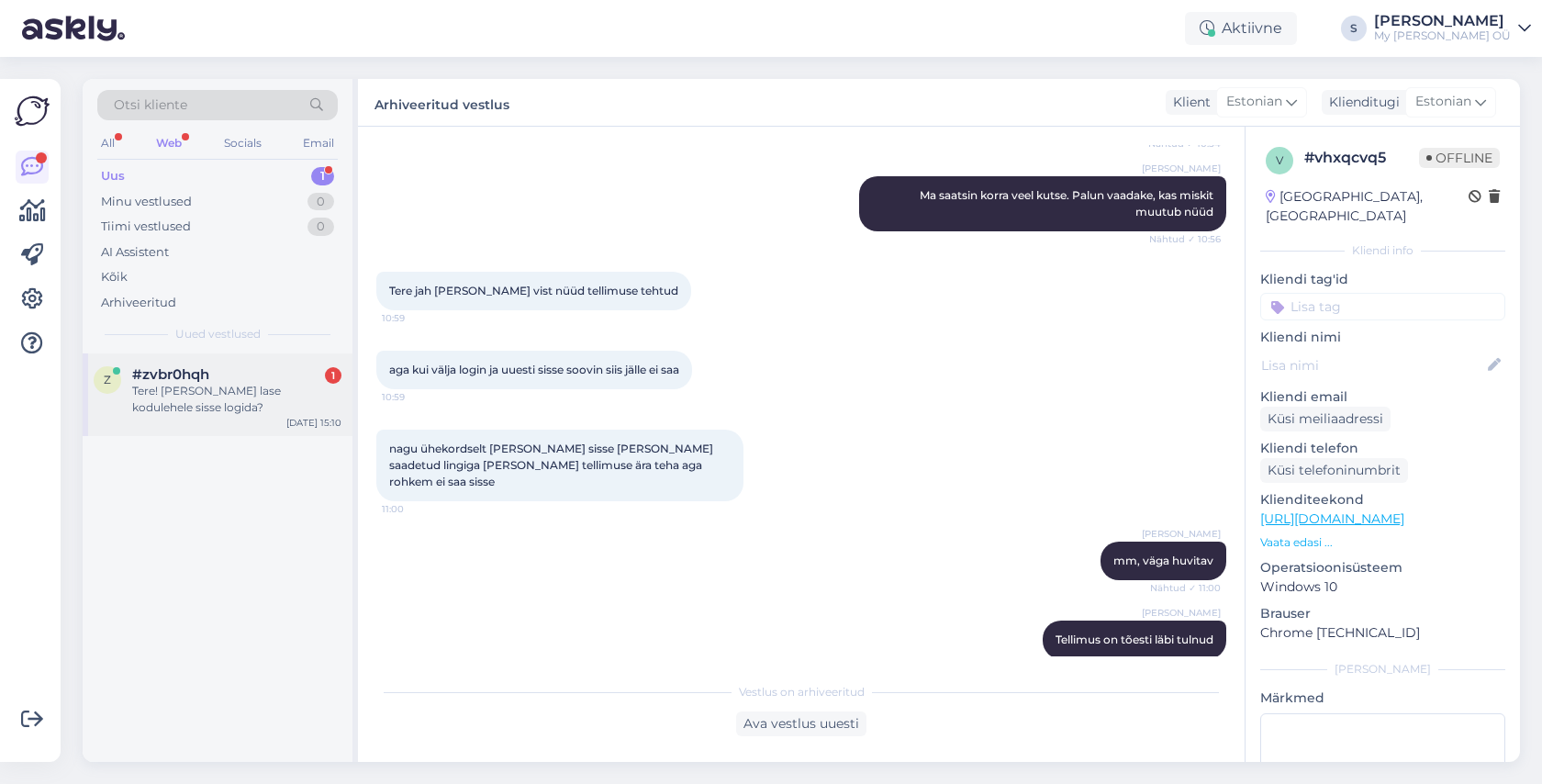
click at [224, 386] on div "Tere! Miks ei lase kodulehele sisse logida?" at bounding box center [236, 399] width 209 height 33
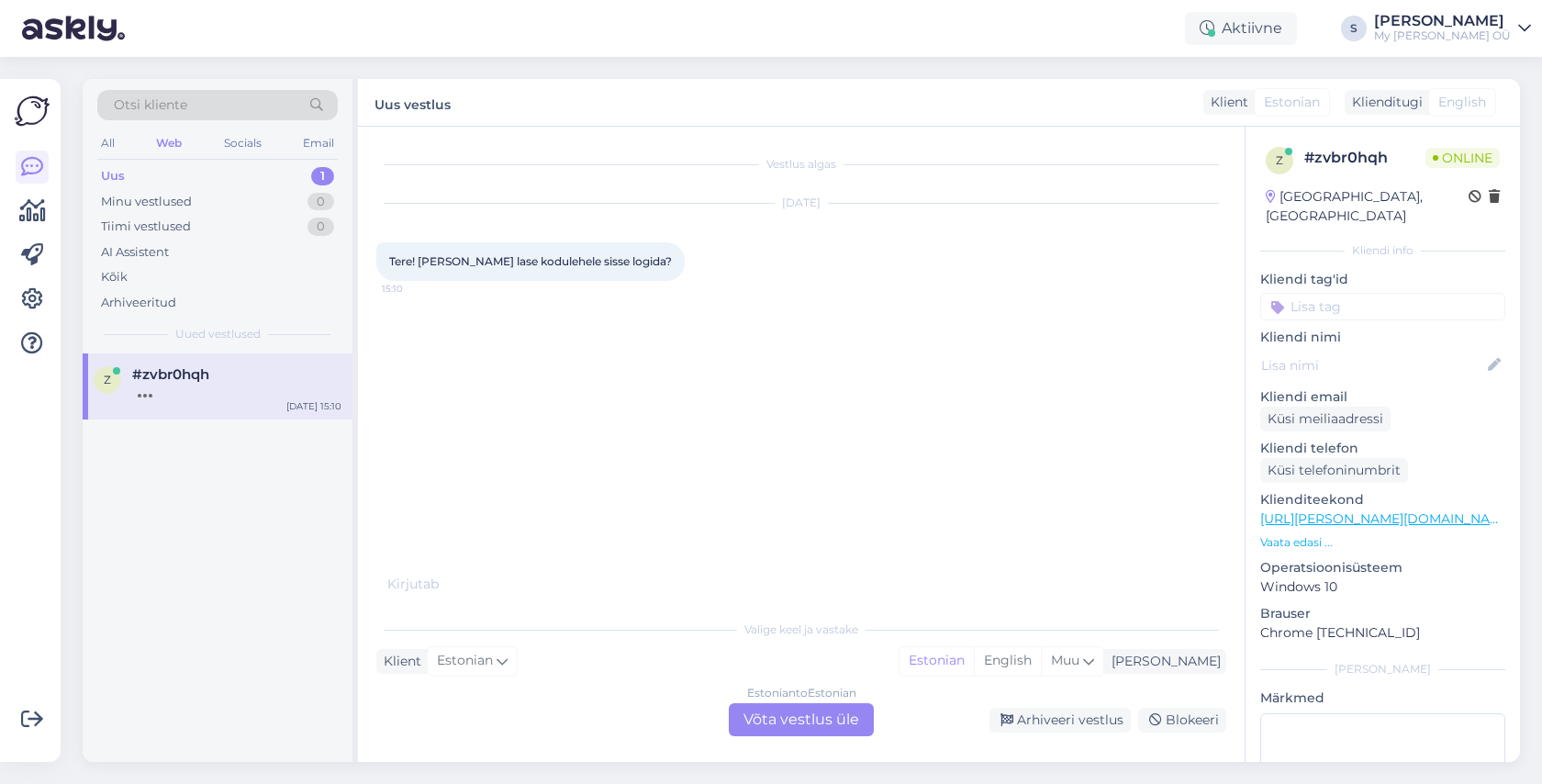
click at [815, 716] on div "Estonian to Estonian Võta vestlus üle" at bounding box center [801, 719] width 145 height 33
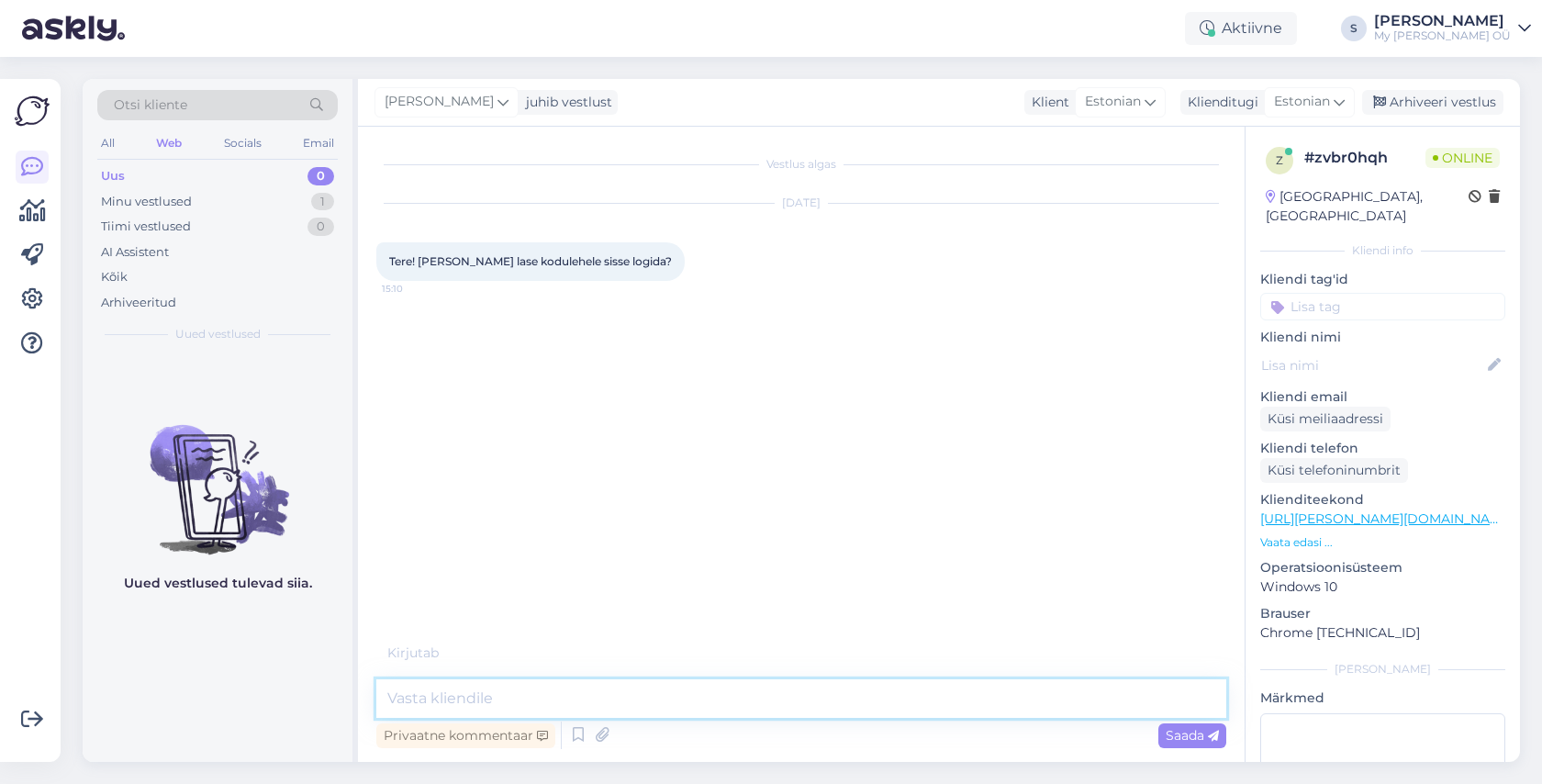
click at [587, 695] on textarea at bounding box center [800, 698] width 850 height 39
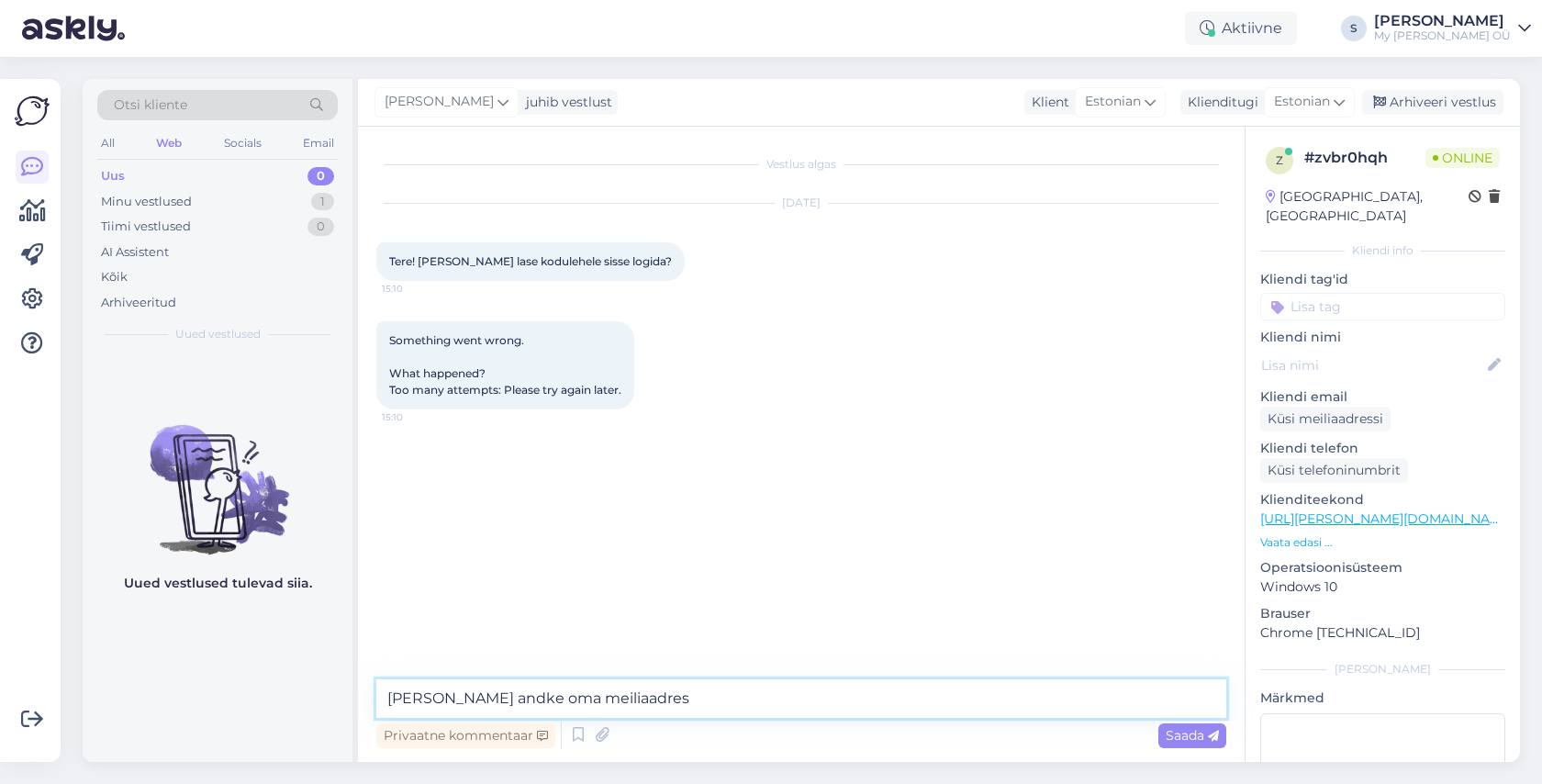
type textarea "[PERSON_NAME] andke oma meiliaadress"
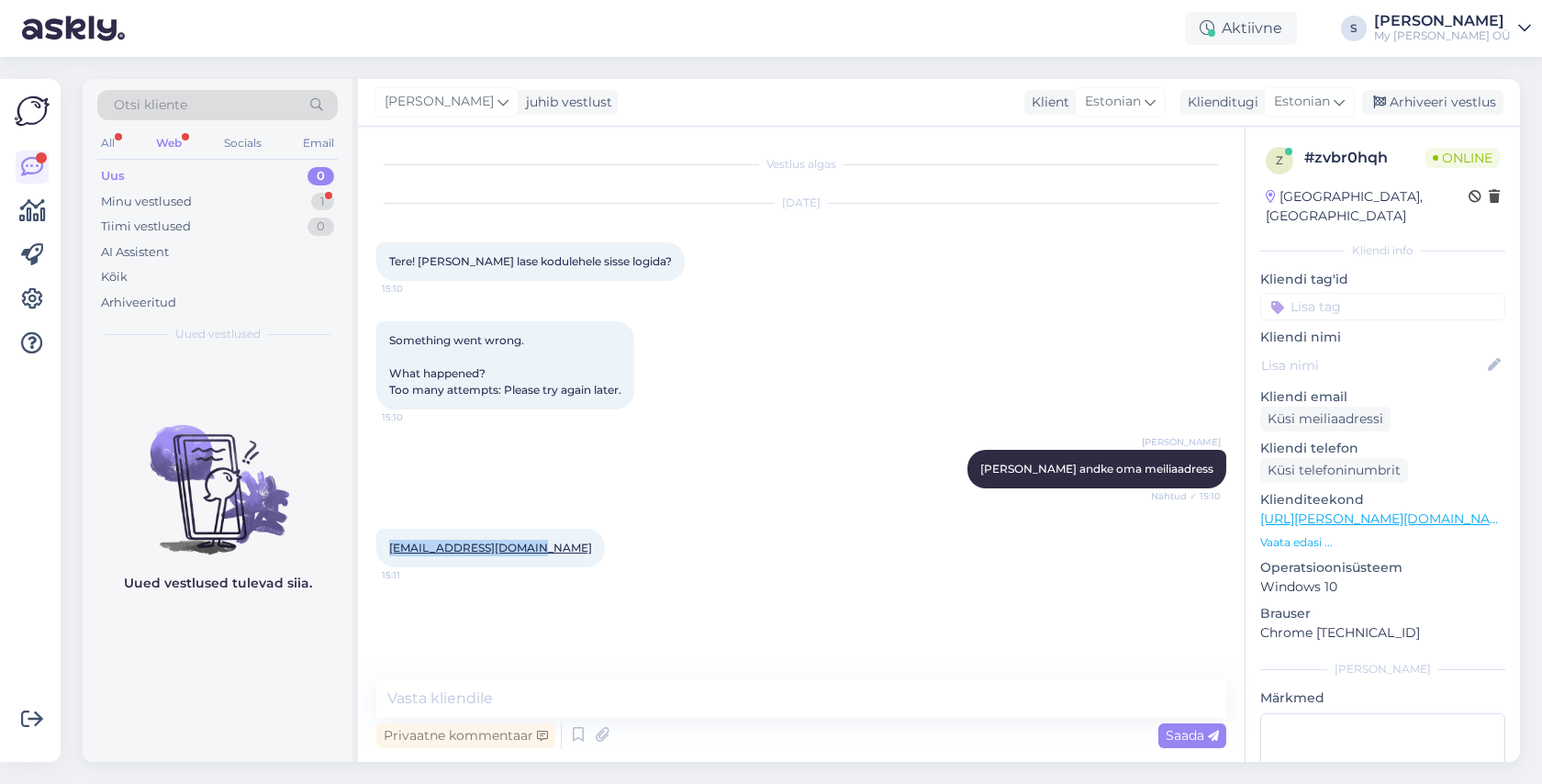
drag, startPoint x: 538, startPoint y: 548, endPoint x: 389, endPoint y: 550, distance: 149.0
click at [389, 550] on div "annikajoosta@gmail.com 15:11" at bounding box center [490, 548] width 229 height 39
copy link "annikajoosta@gmail.com"
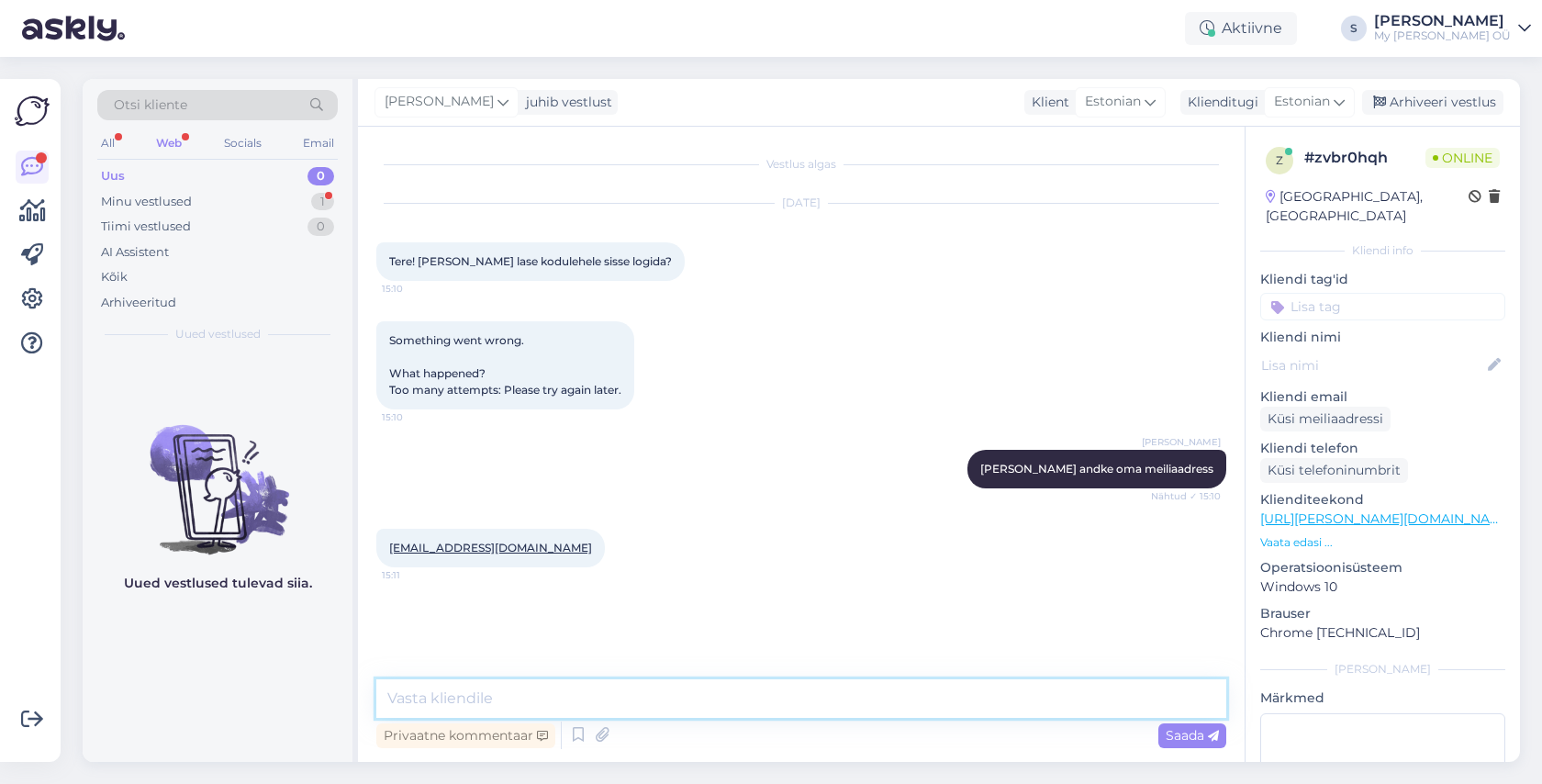
click at [506, 702] on textarea at bounding box center [800, 698] width 850 height 39
paste textarea "Palun vaadake nüüd postkasti, peaksite saama lingi konto uuendamiseks. Usun, et…"
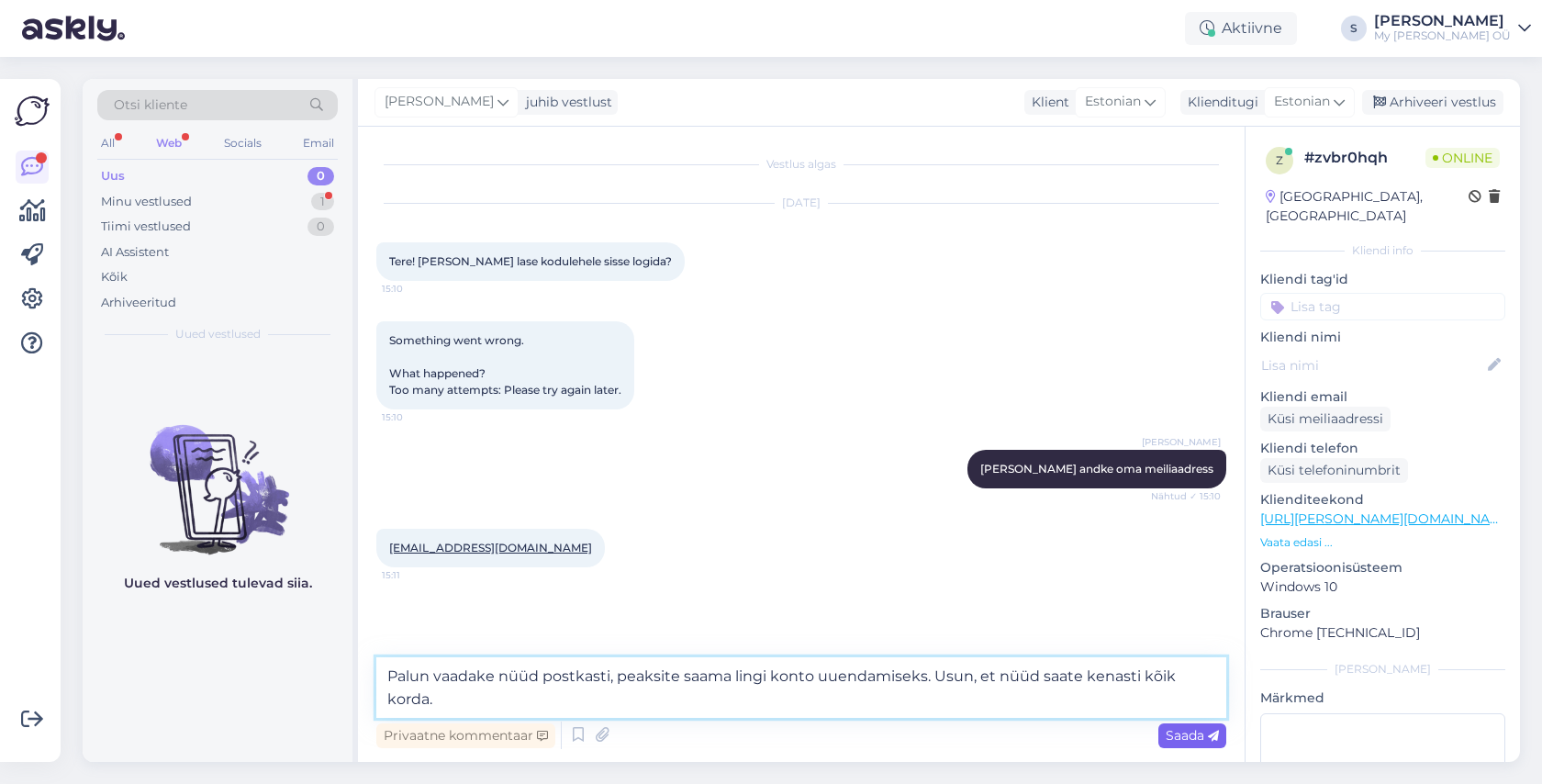
type textarea "Palun vaadake nüüd postkasti, peaksite saama lingi konto uuendamiseks. Usun, et…"
click at [1172, 734] on span "Saada" at bounding box center [1191, 735] width 53 height 16
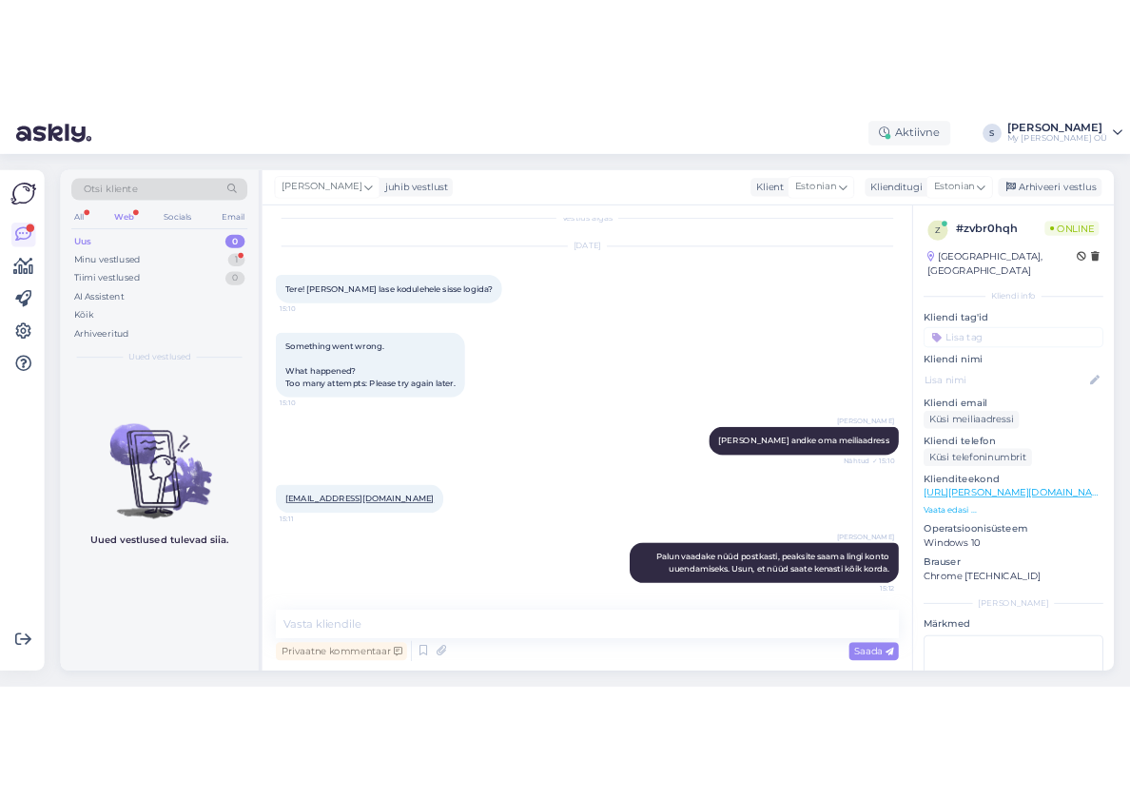
scroll to position [21, 0]
